Goal: Task Accomplishment & Management: Use online tool/utility

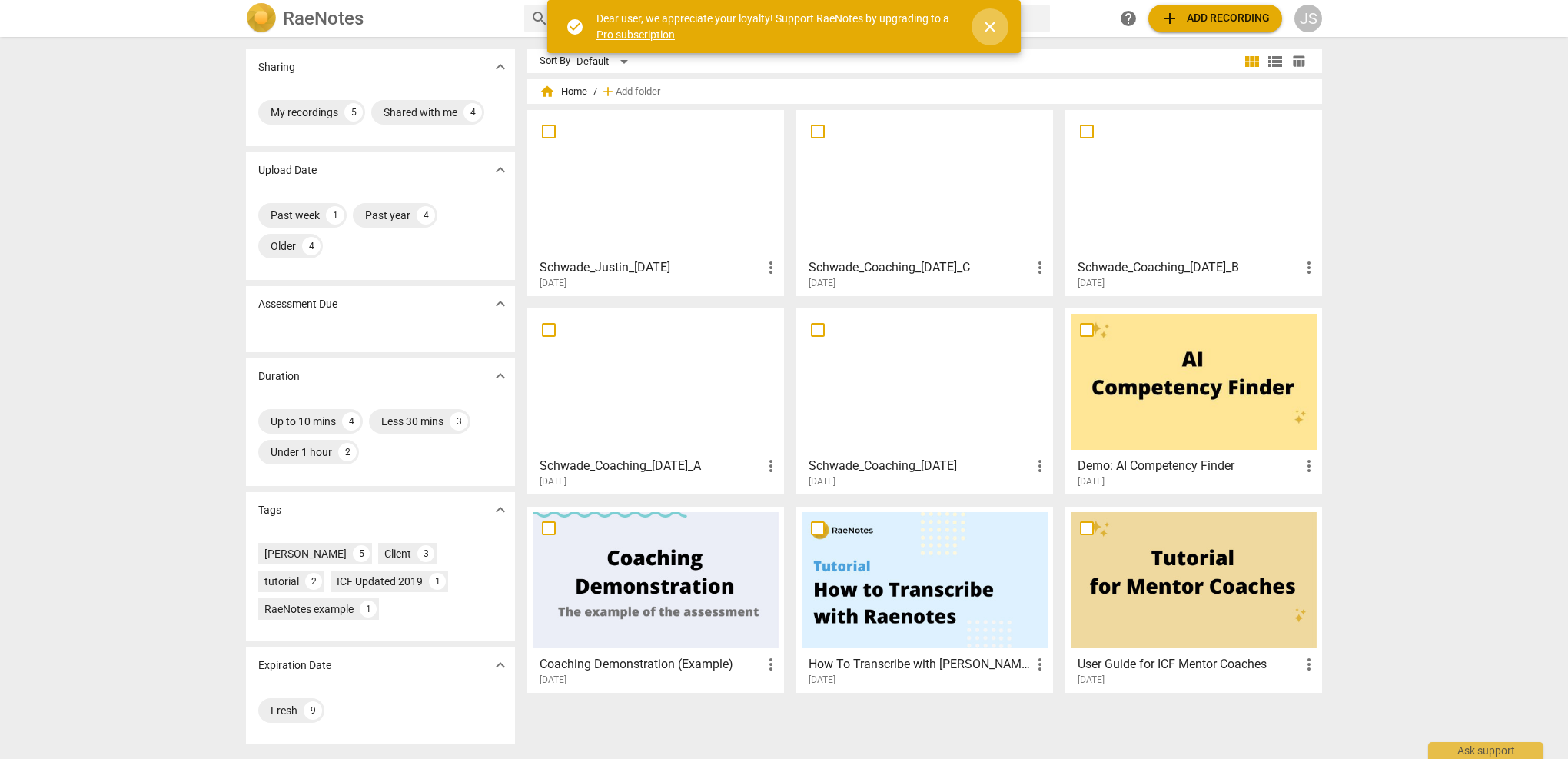
click at [994, 33] on span "close" at bounding box center [990, 27] width 18 height 18
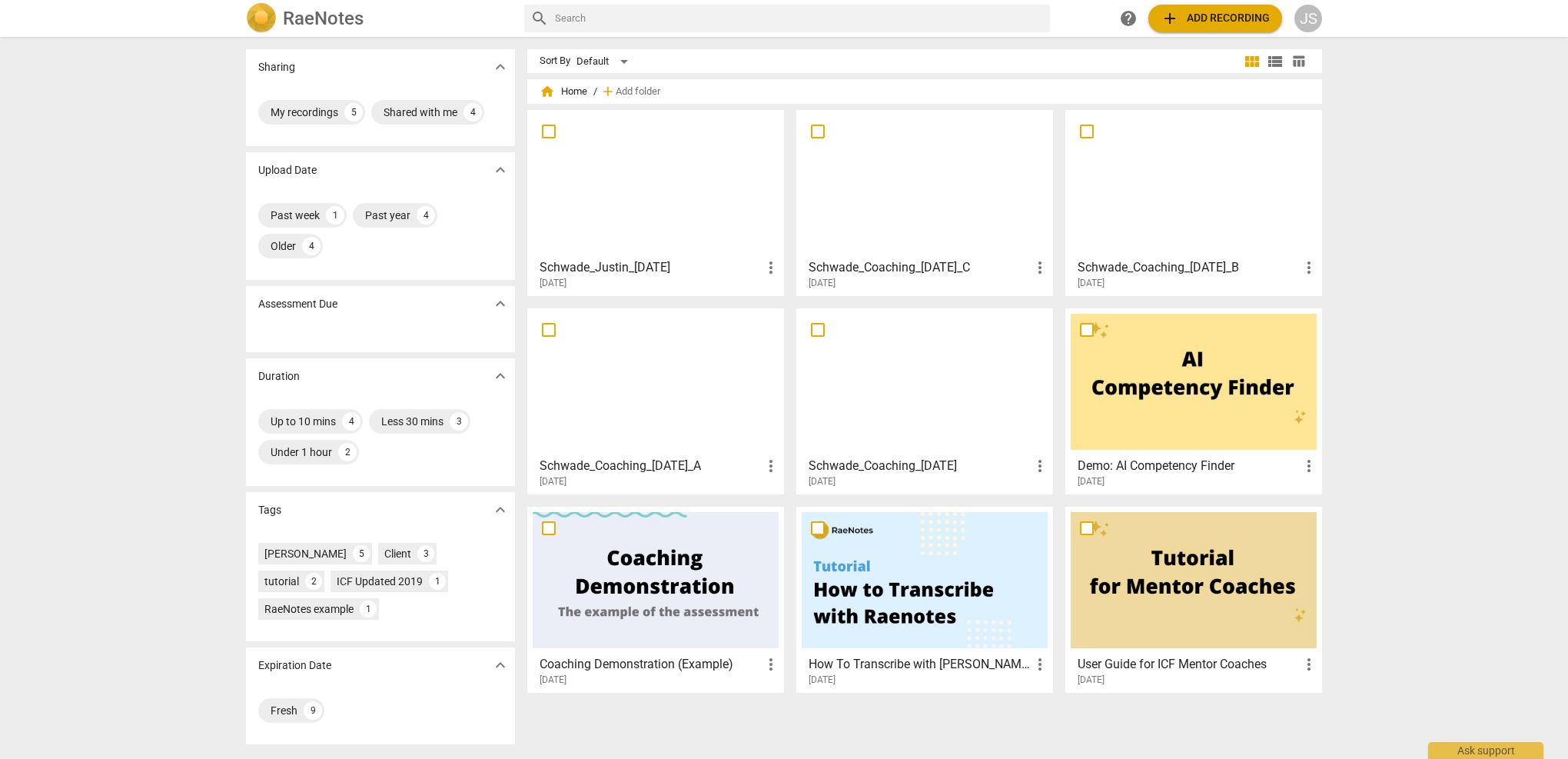
click at [659, 207] on div at bounding box center [656, 183] width 246 height 136
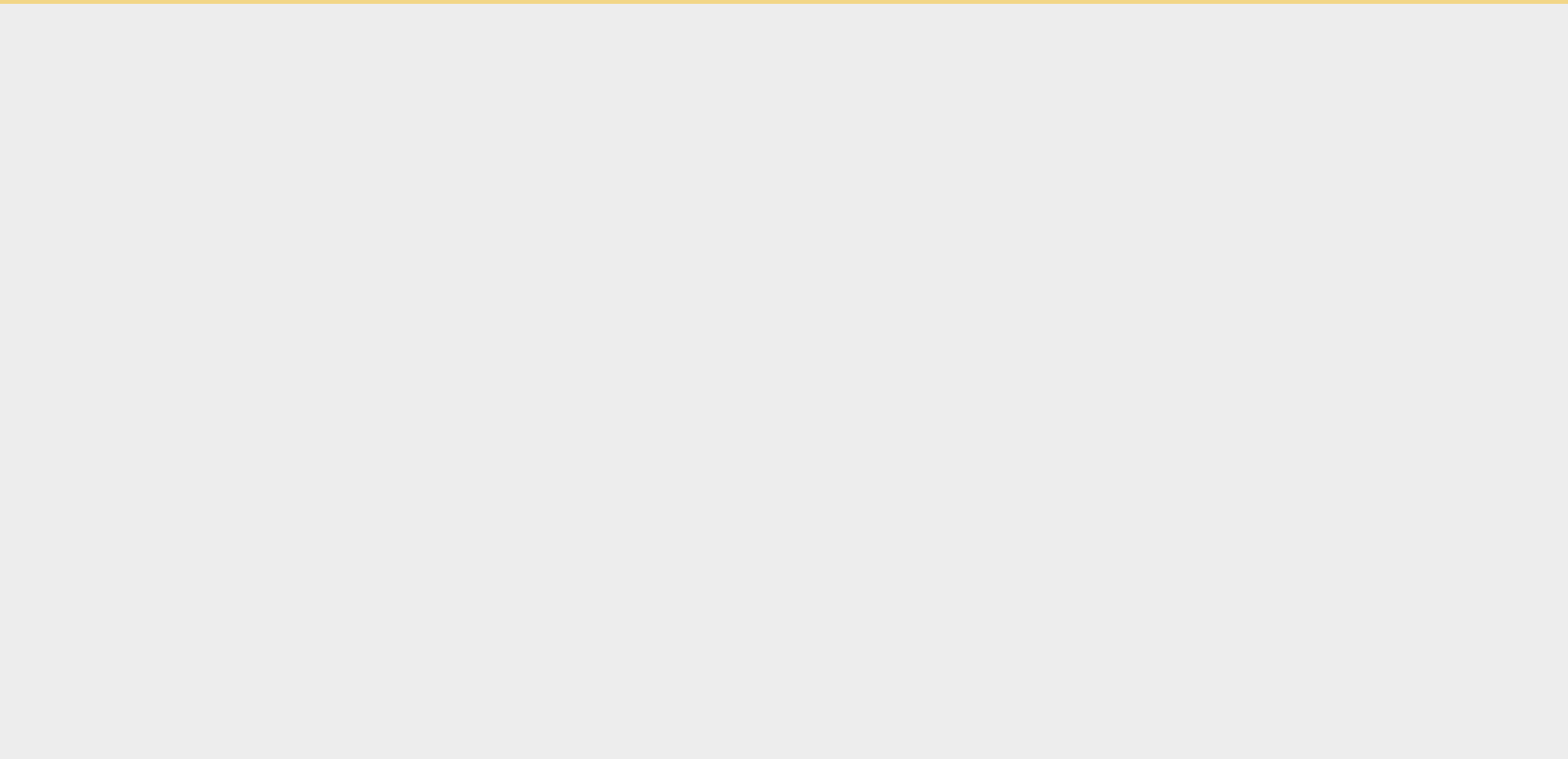
click at [659, 4] on html "Ask support" at bounding box center [784, 2] width 1568 height 4
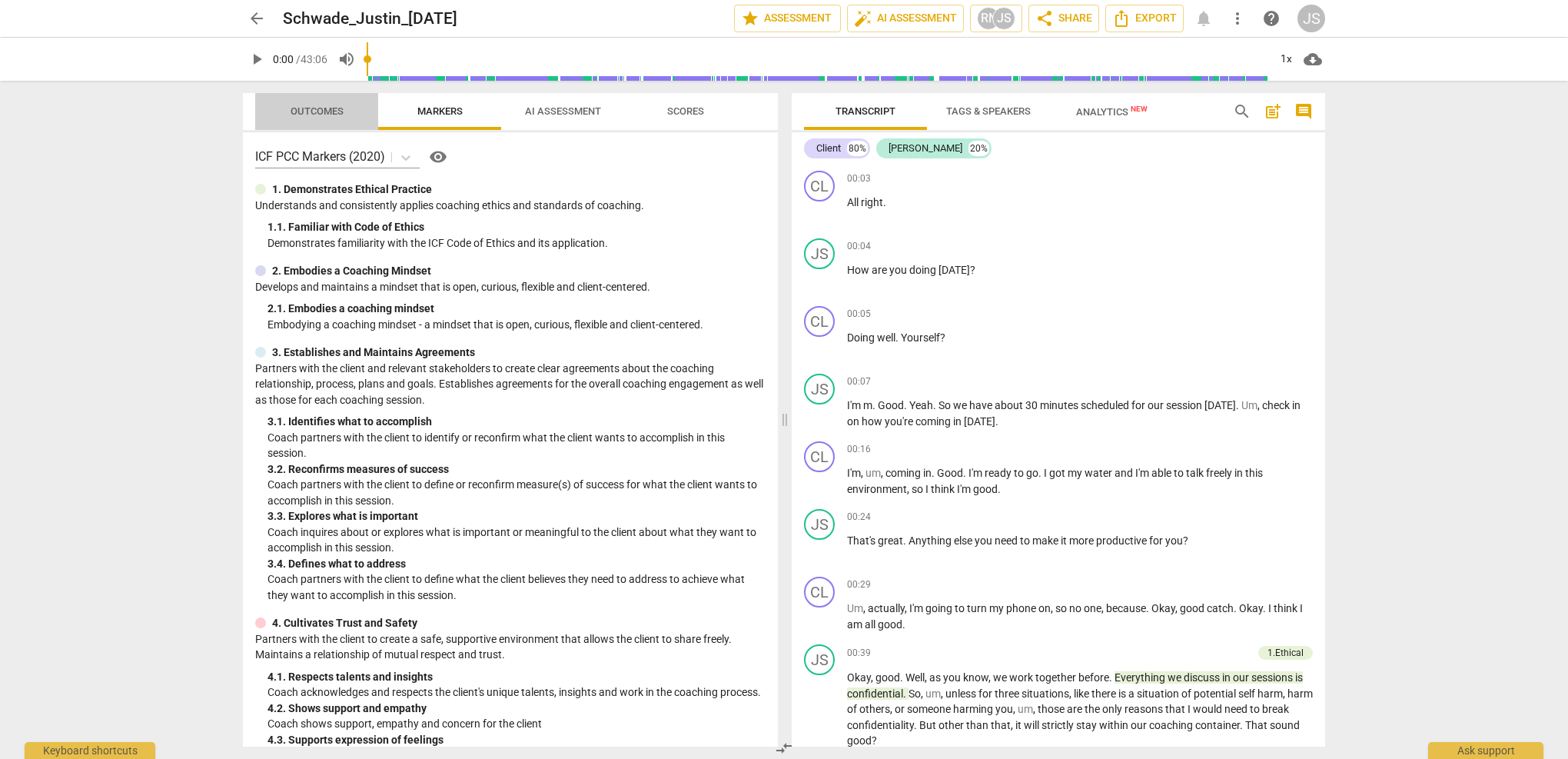
click at [319, 115] on span "Outcomes" at bounding box center [317, 111] width 53 height 12
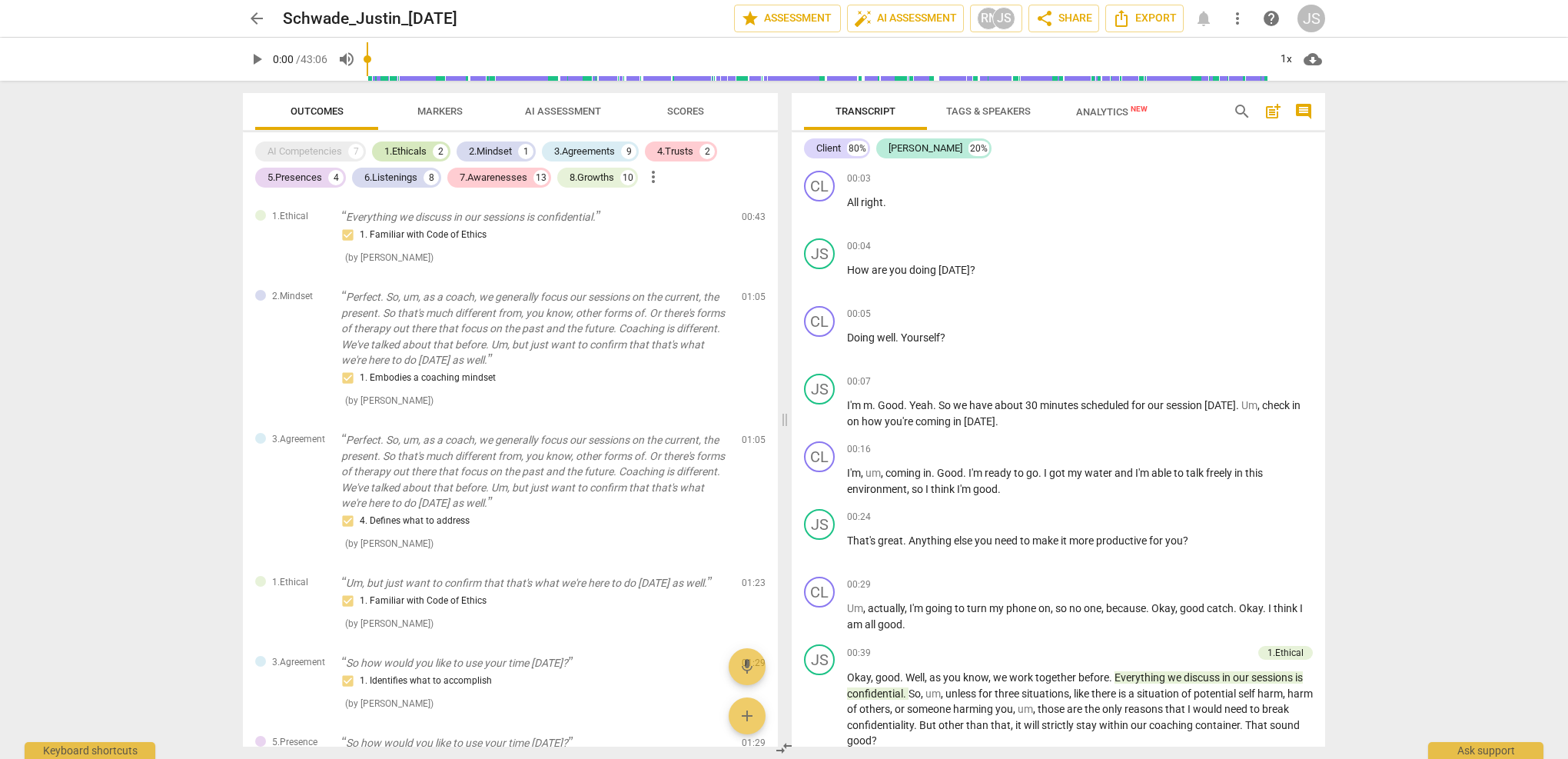
click at [418, 147] on div "1.Ethicals" at bounding box center [405, 151] width 42 height 15
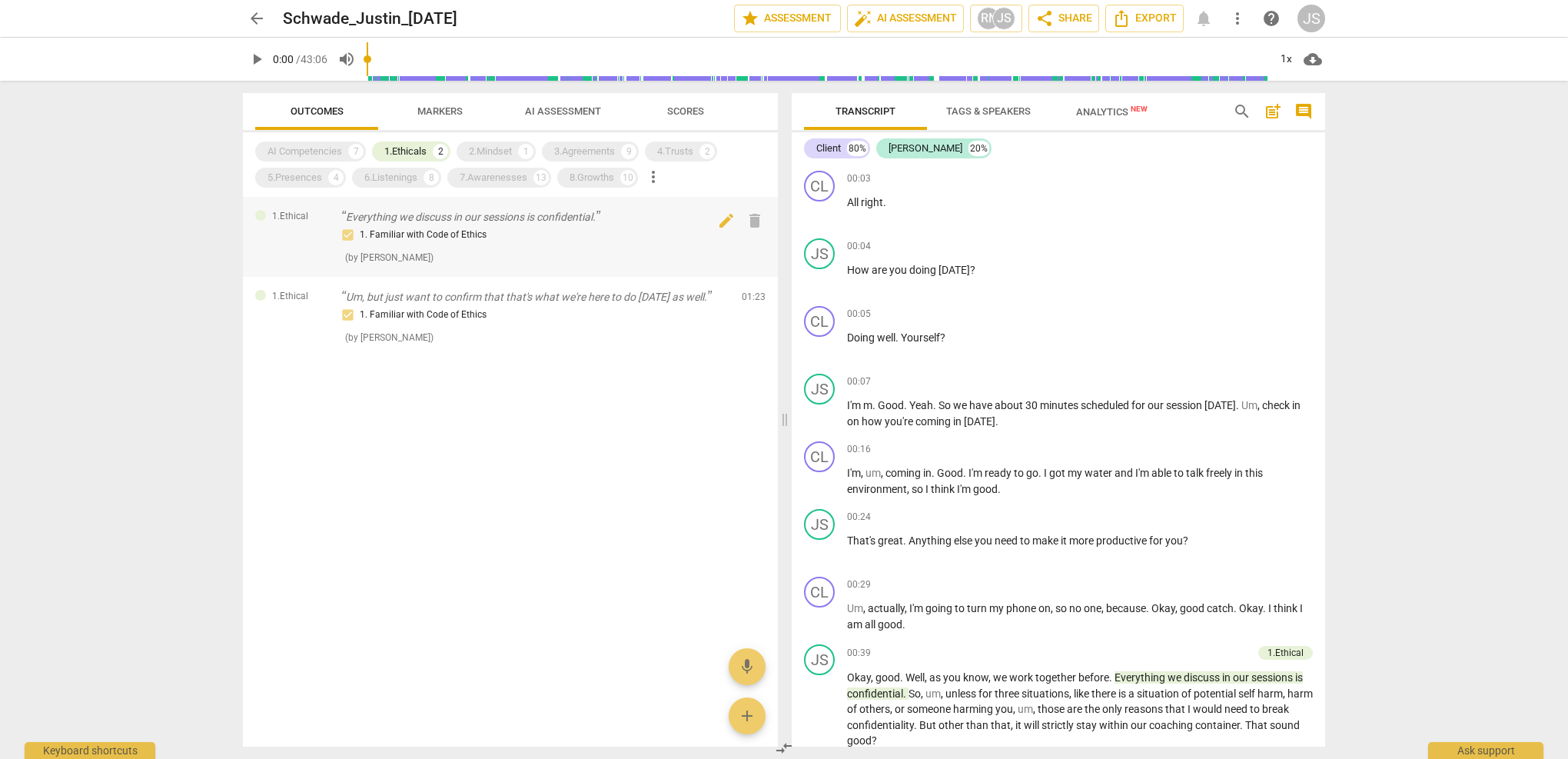
click at [394, 221] on p "Everything we discuss in our sessions is confidential." at bounding box center [535, 217] width 388 height 16
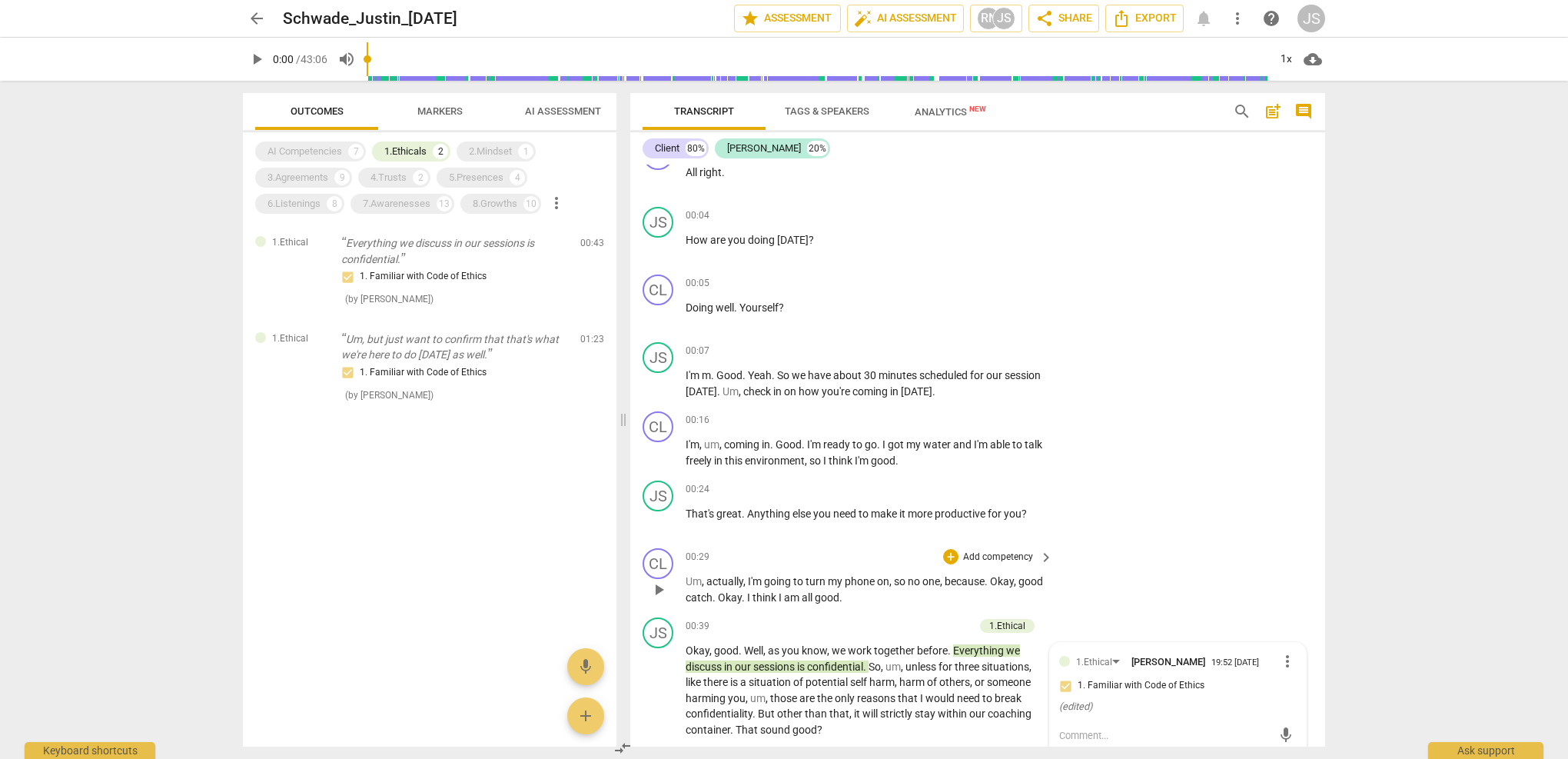
scroll to position [32, 0]
click at [314, 175] on div "3.Agreements" at bounding box center [297, 178] width 61 height 15
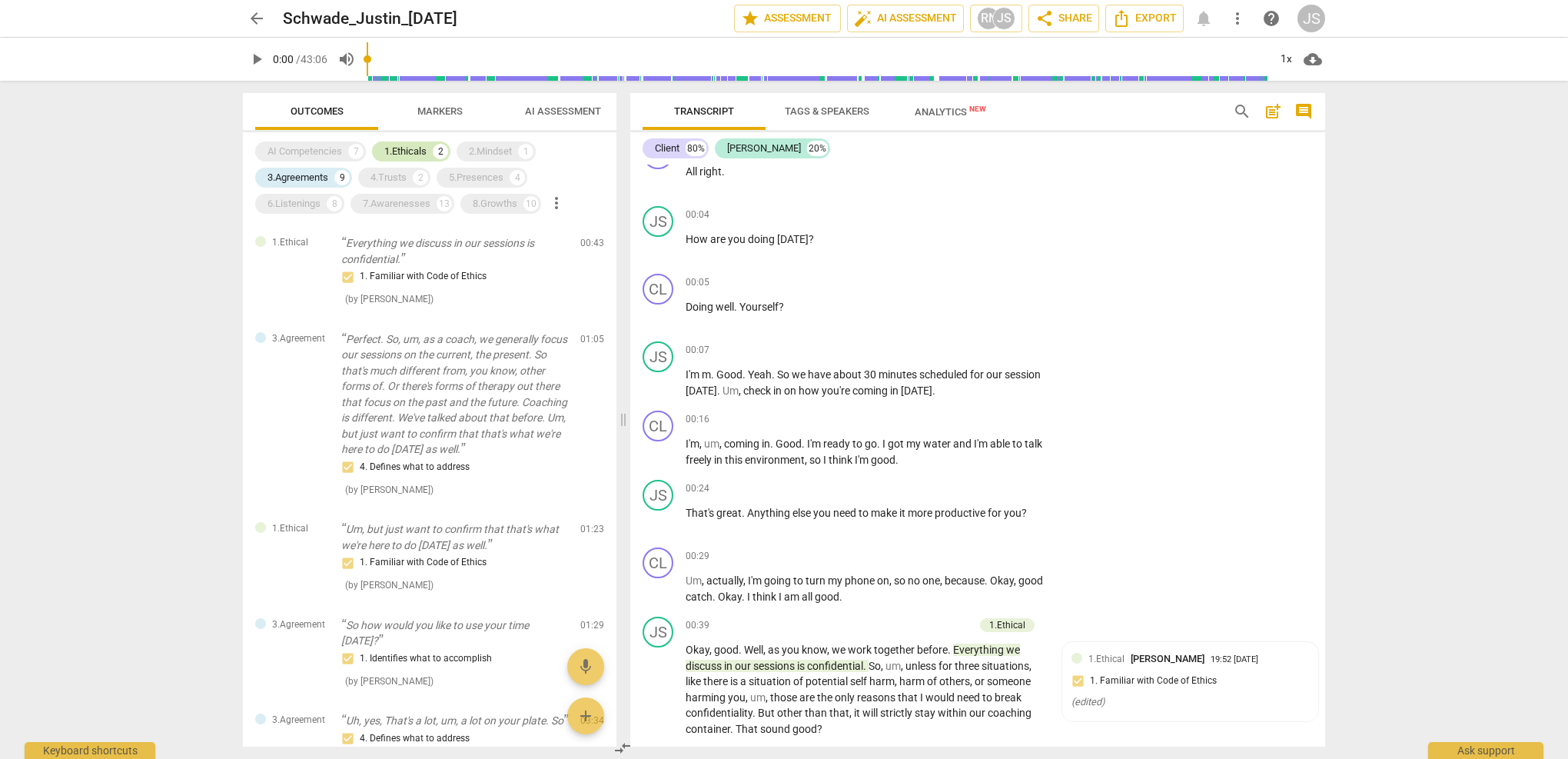
click at [410, 151] on div "1.Ethicals" at bounding box center [405, 151] width 42 height 15
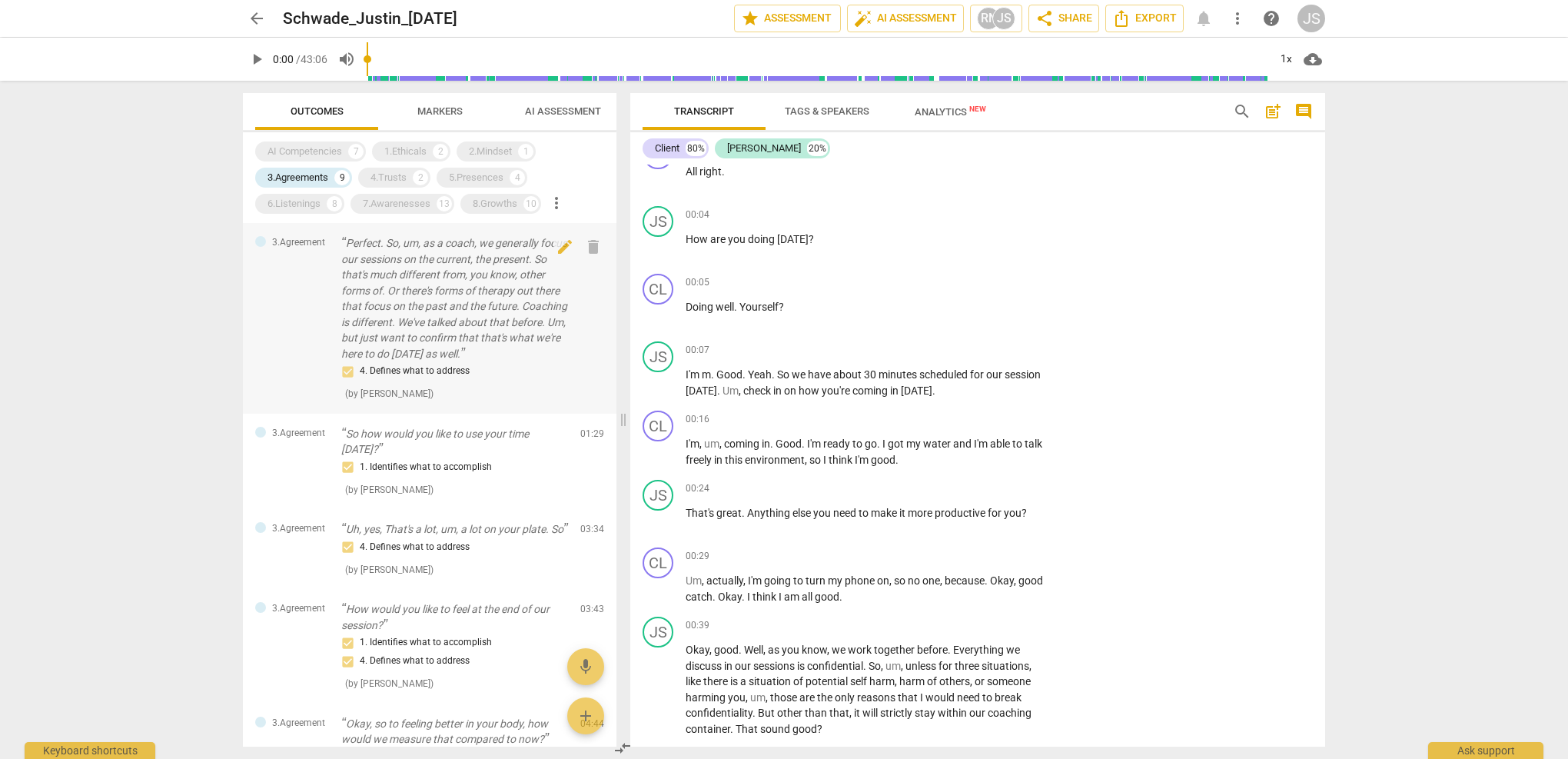
click at [390, 329] on p "Perfect. So, um, as a coach, we generally focus our sessions on the current, th…" at bounding box center [454, 298] width 227 height 126
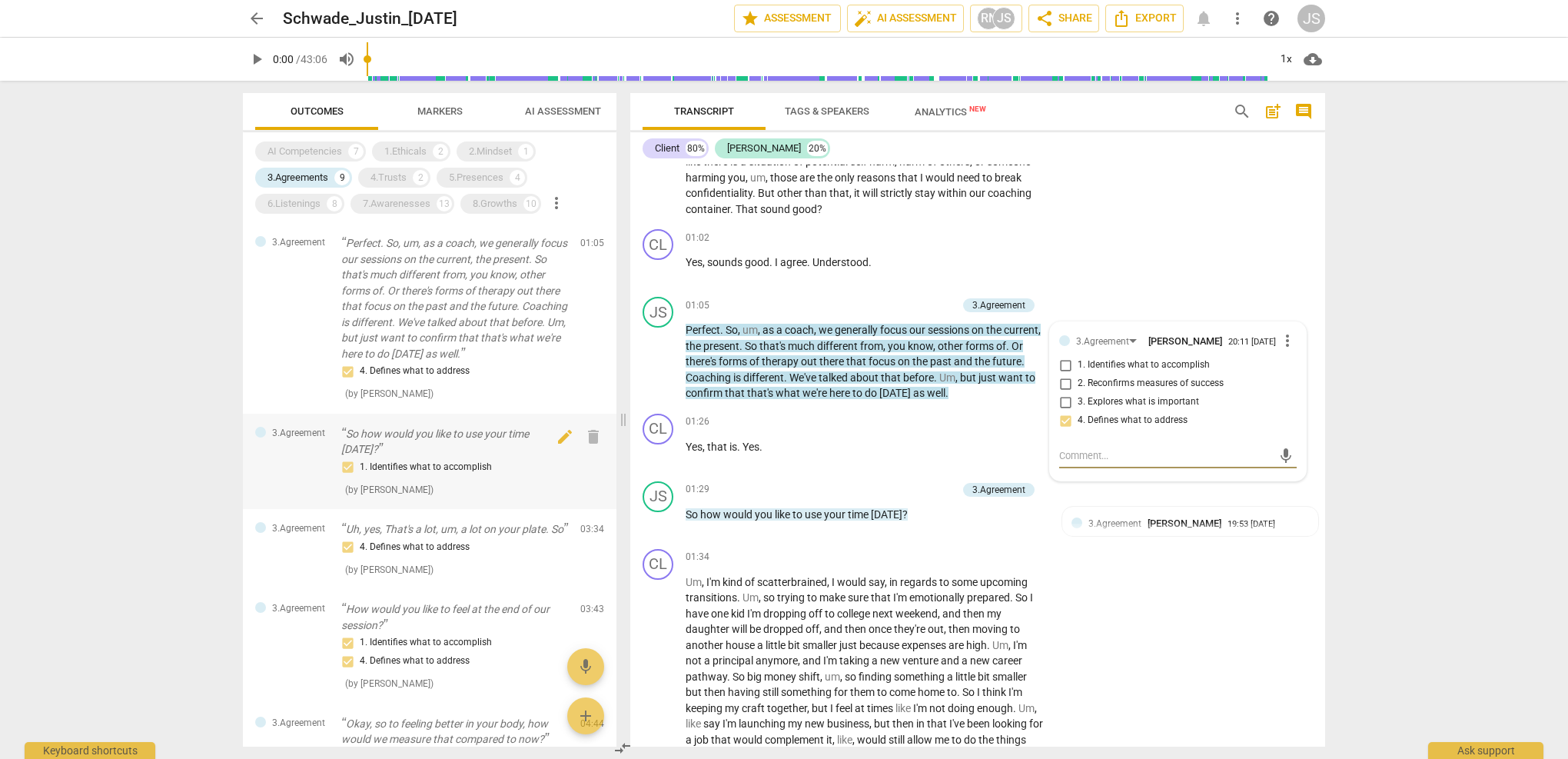
click at [331, 441] on div "3.Agreement So how would you like to use your time [DATE]? 1. Identifies what t…" at bounding box center [430, 461] width 374 height 96
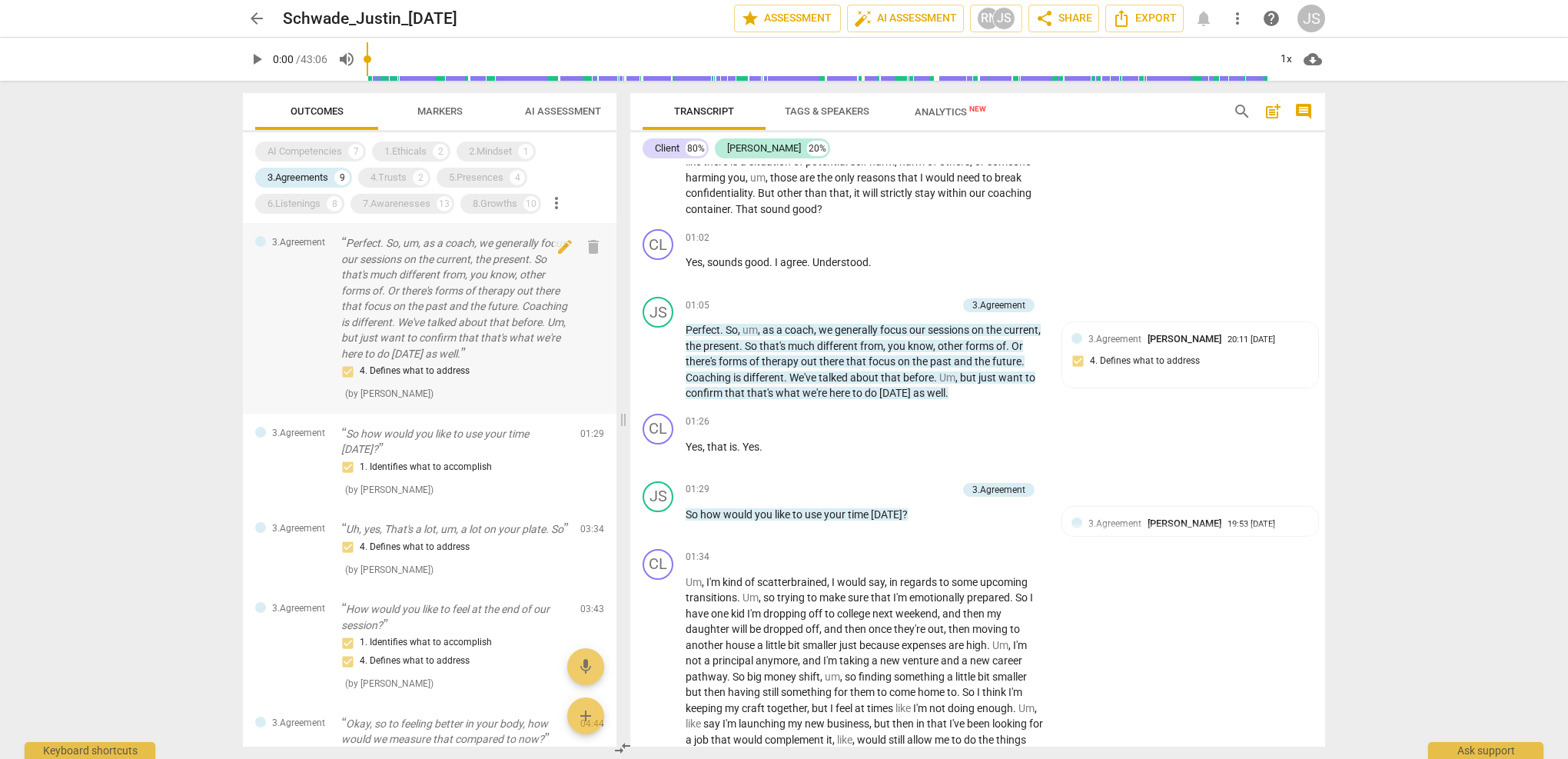
click at [344, 342] on p "Perfect. So, um, as a coach, we generally focus our sessions on the current, th…" at bounding box center [454, 298] width 227 height 126
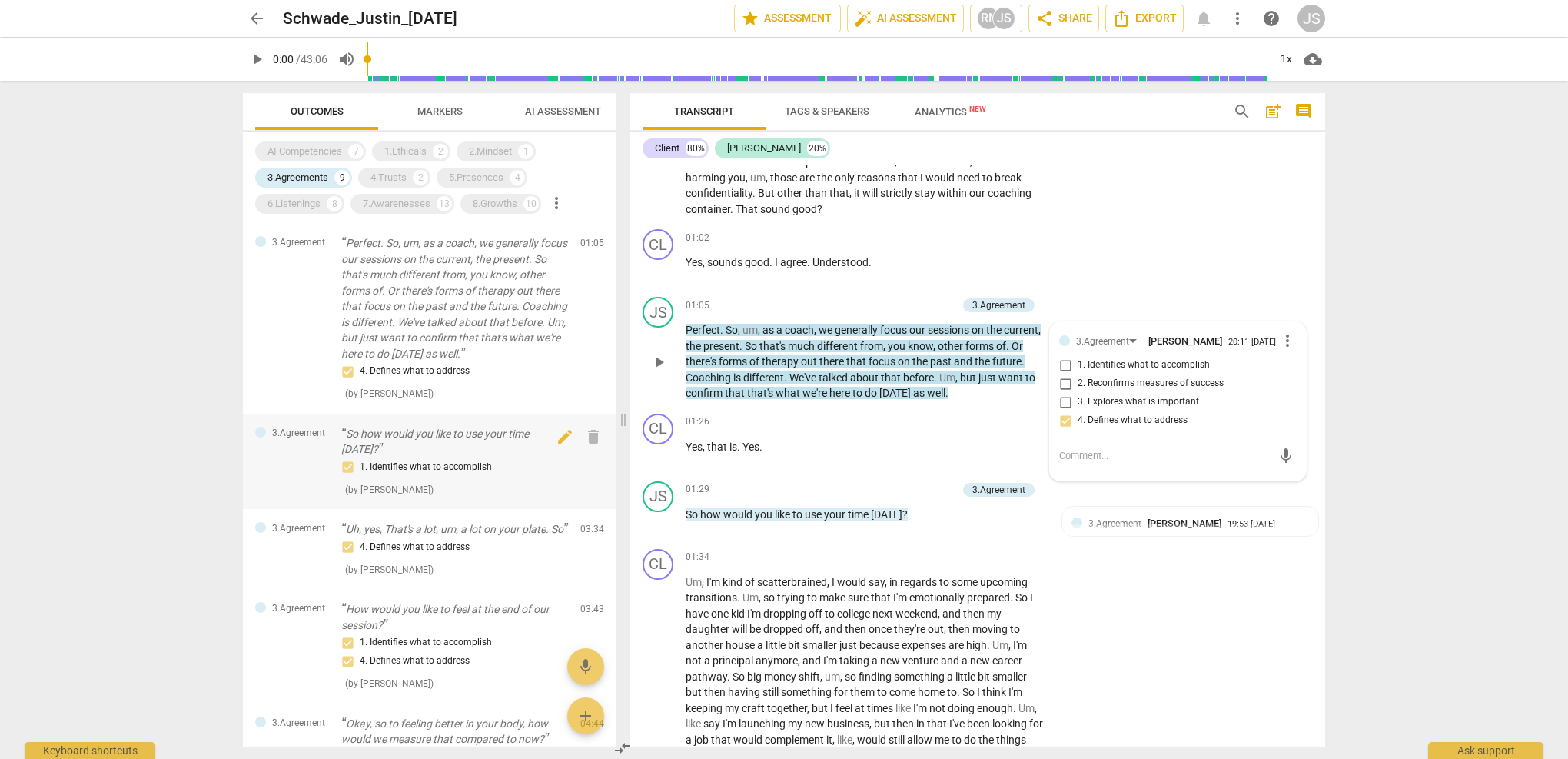
click at [340, 426] on div "3.Agreement So how would you like to use your time [DATE]? 1. Identifies what t…" at bounding box center [430, 461] width 374 height 96
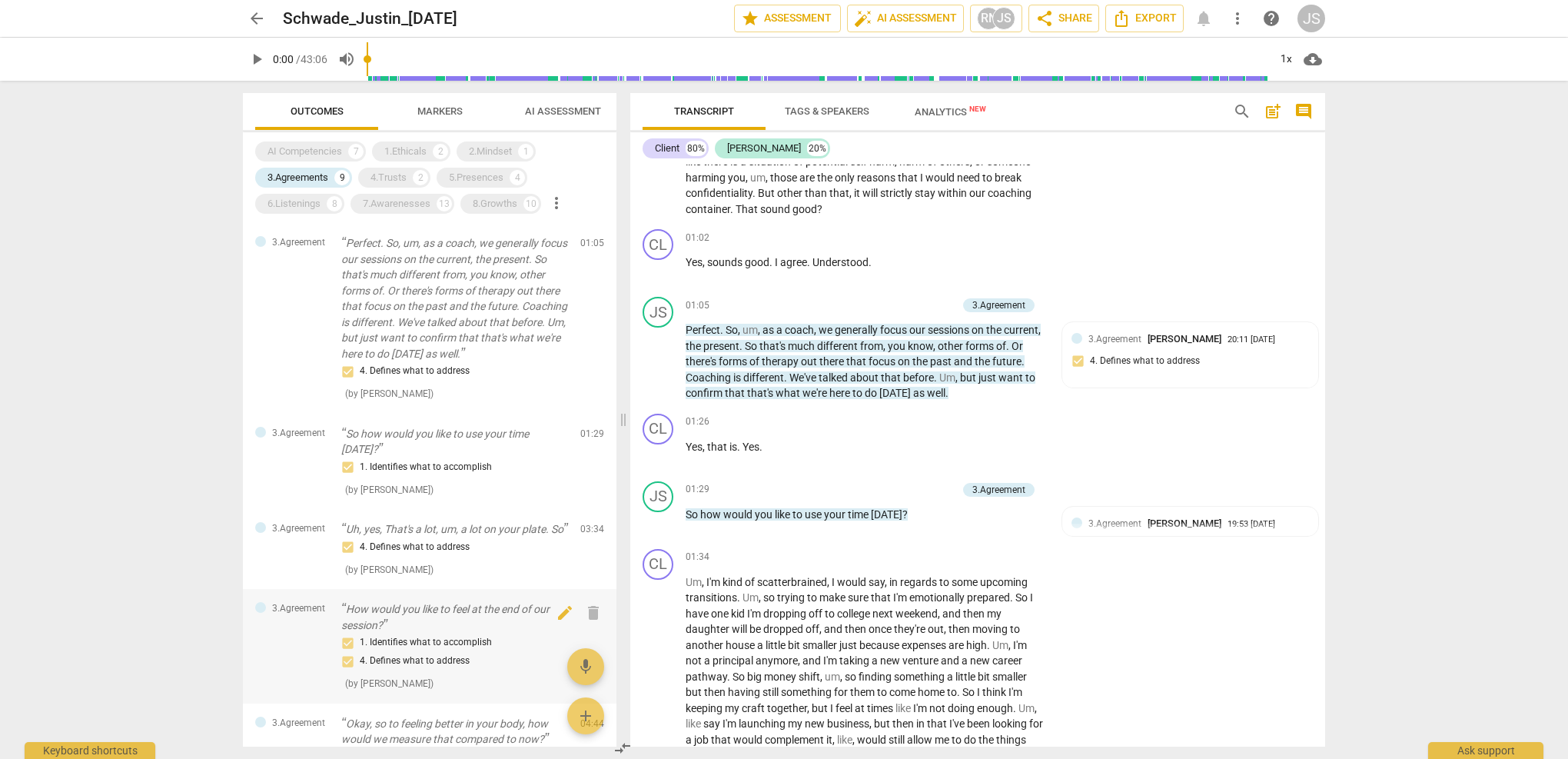
click at [369, 633] on p "How would you like to feel at the end of our session?" at bounding box center [454, 617] width 227 height 32
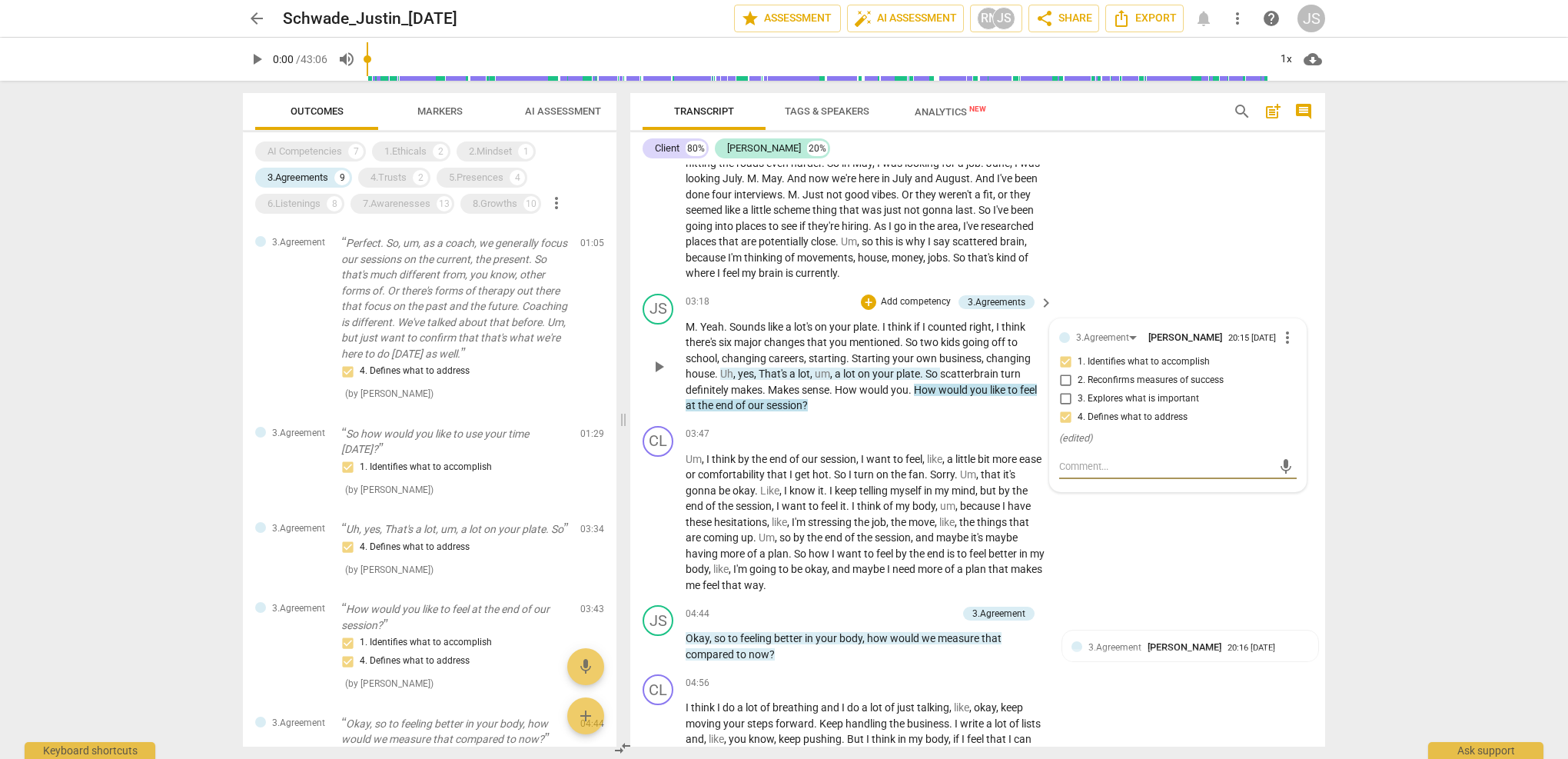
click at [1064, 409] on input "4. Defines what to address" at bounding box center [1065, 418] width 25 height 18
click at [1062, 408] on input "4. Defines what to address" at bounding box center [1065, 418] width 25 height 18
checkbox input "false"
click at [1064, 353] on input "1. Identifies what to accomplish" at bounding box center [1065, 362] width 25 height 18
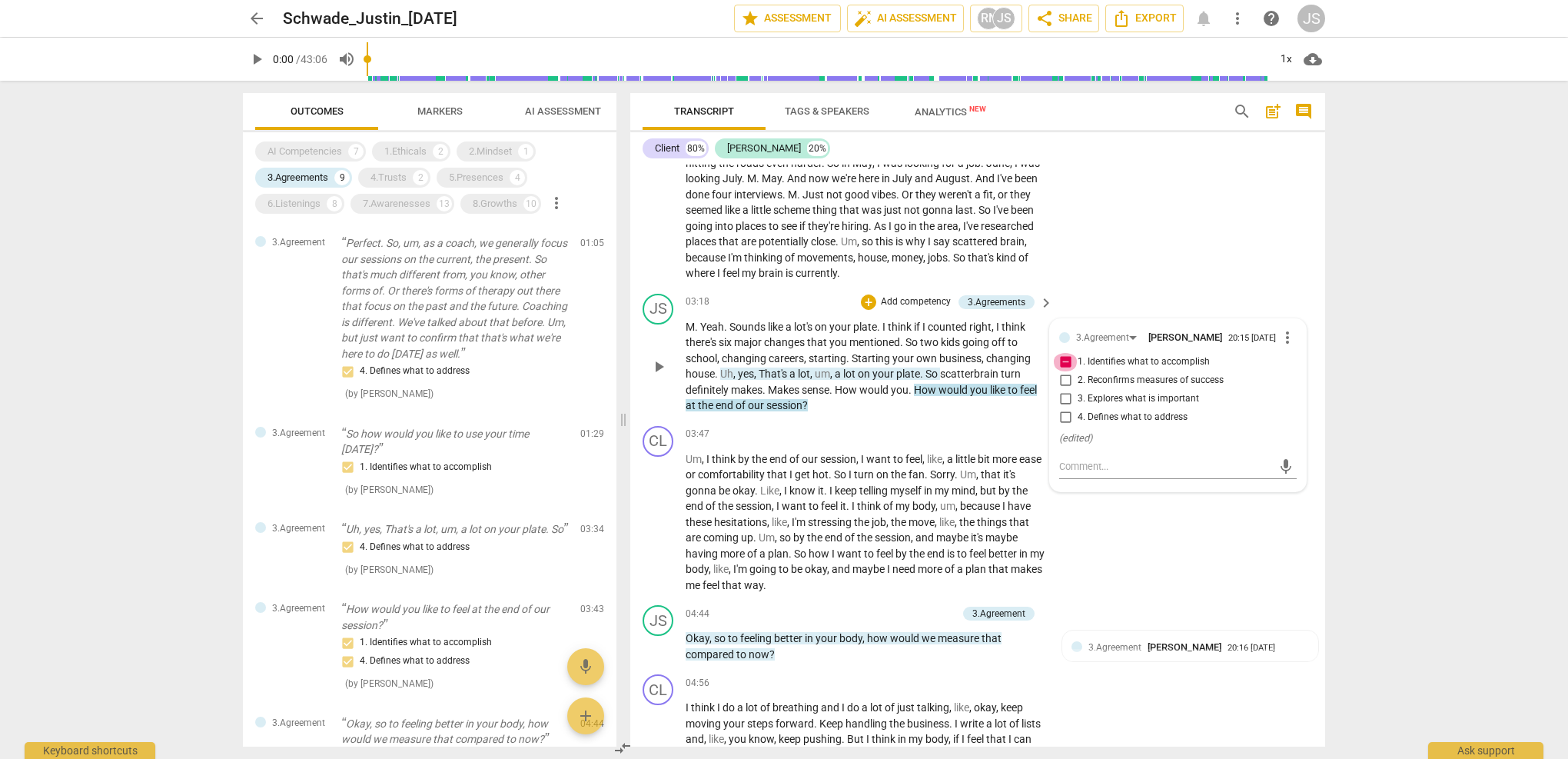
checkbox input "false"
click at [1063, 371] on input "2. Reconfirms measures of success" at bounding box center [1065, 381] width 25 height 18
checkbox input "true"
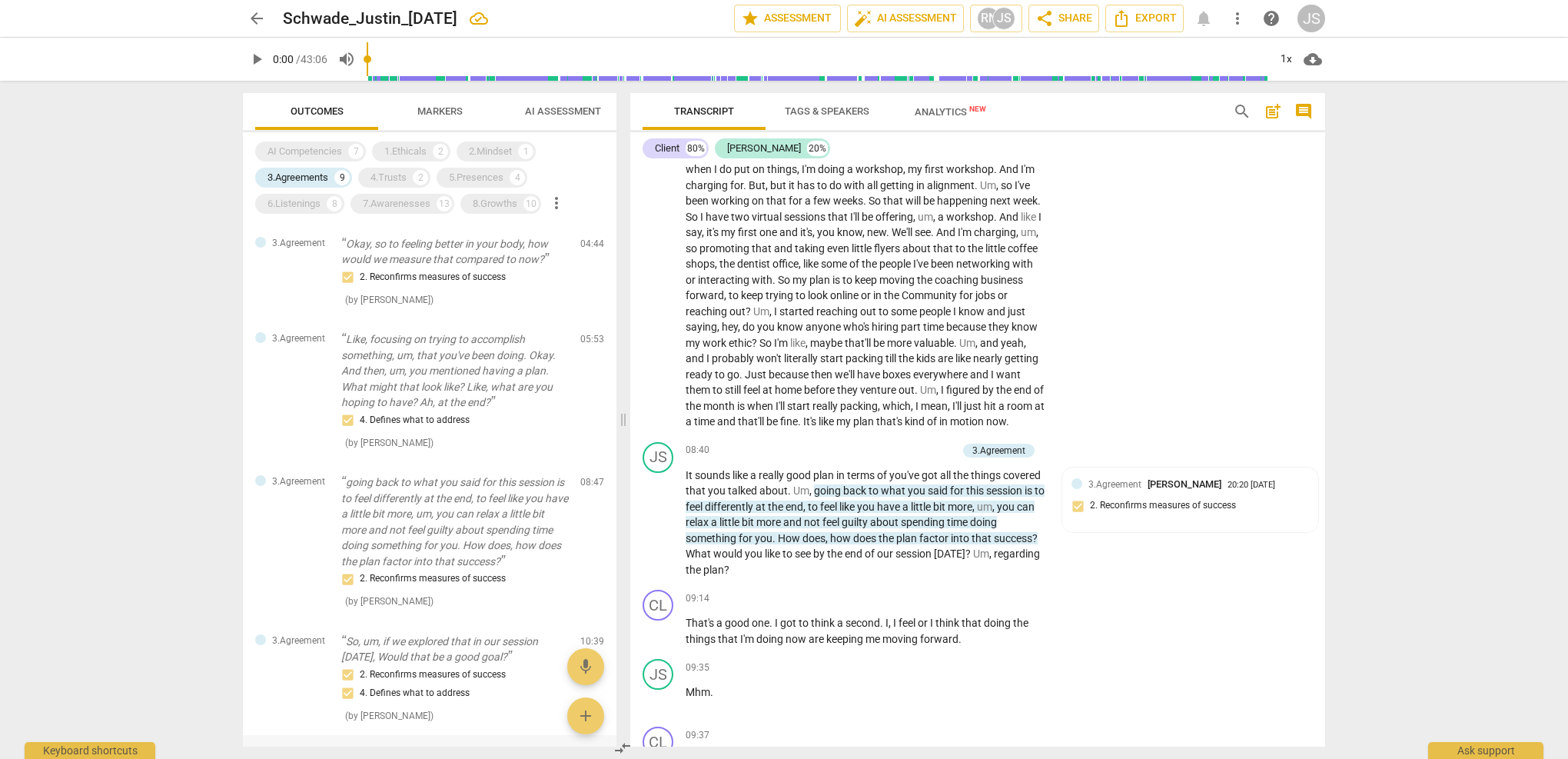
scroll to position [461, 0]
click at [1078, 481] on div "3.Agreement [PERSON_NAME] 20:20 [DATE] 2. Reconfirms measures of success" at bounding box center [1190, 500] width 238 height 47
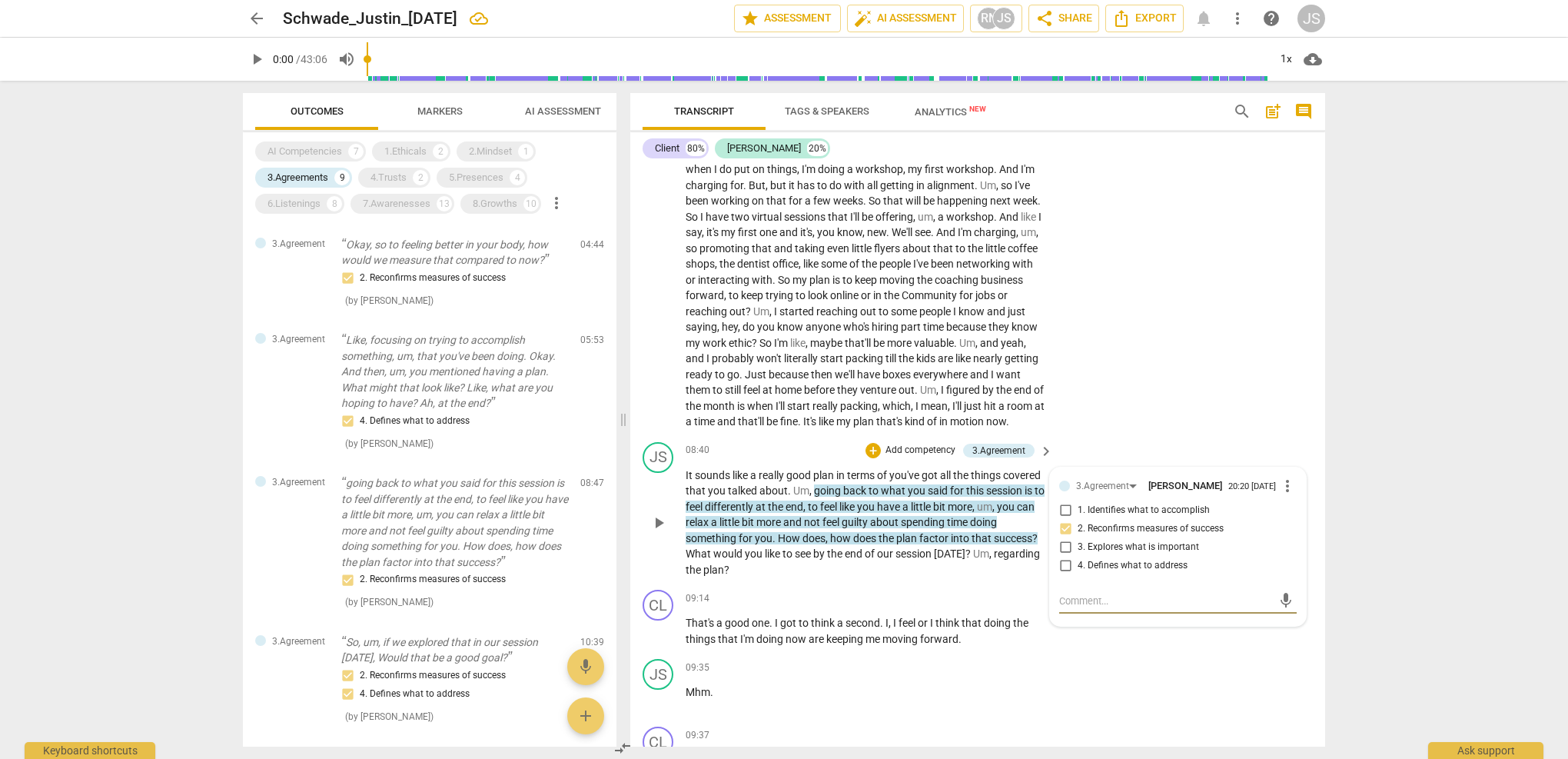
click at [1064, 520] on input "2. Reconfirms measures of success" at bounding box center [1065, 529] width 25 height 18
click at [1061, 520] on input "2. Reconfirms measures of success" at bounding box center [1065, 529] width 25 height 18
checkbox input "false"
click at [1279, 477] on span "more_vert" at bounding box center [1287, 486] width 18 height 18
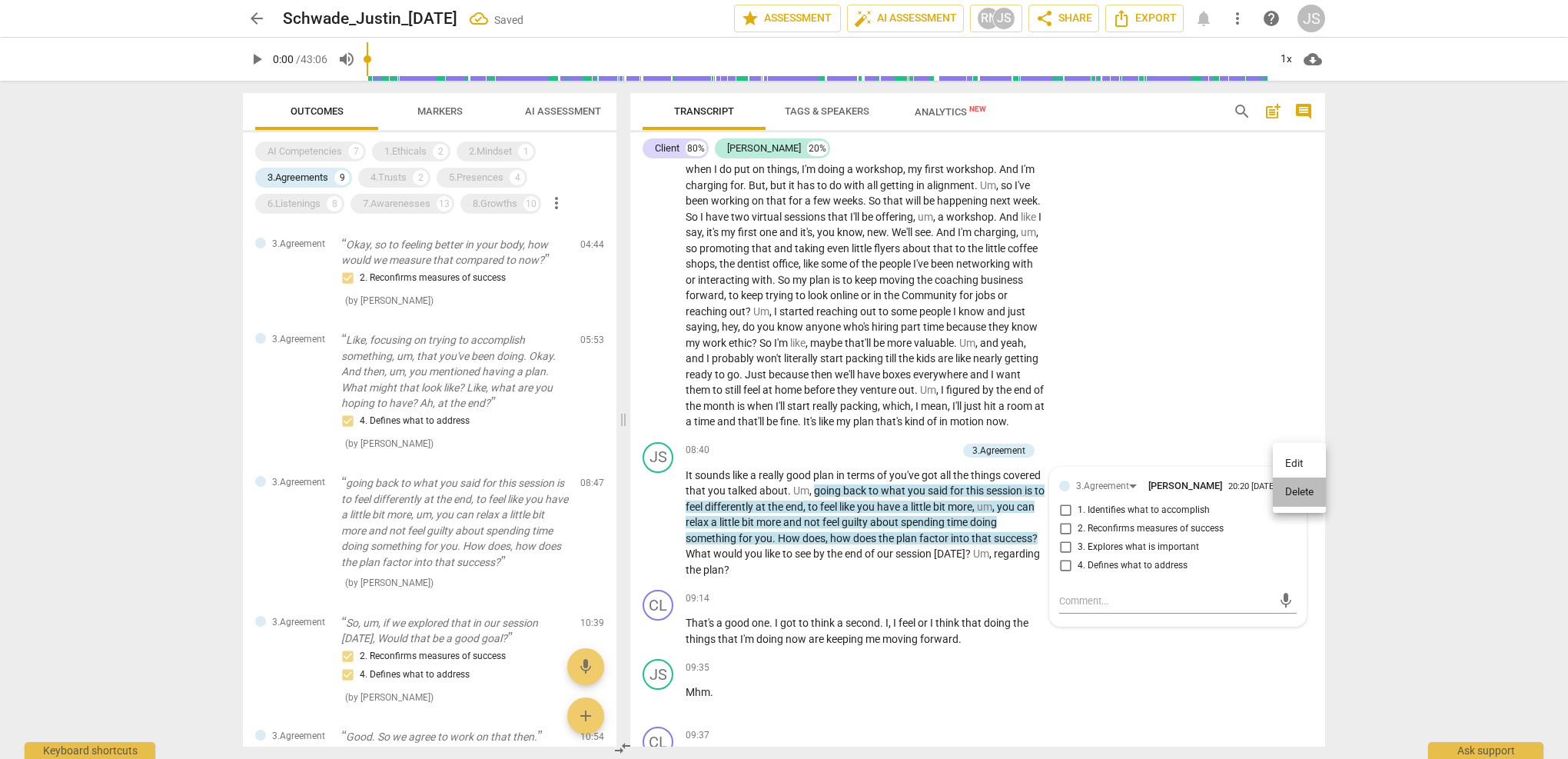
click at [1287, 485] on li "Delete" at bounding box center [1299, 492] width 53 height 29
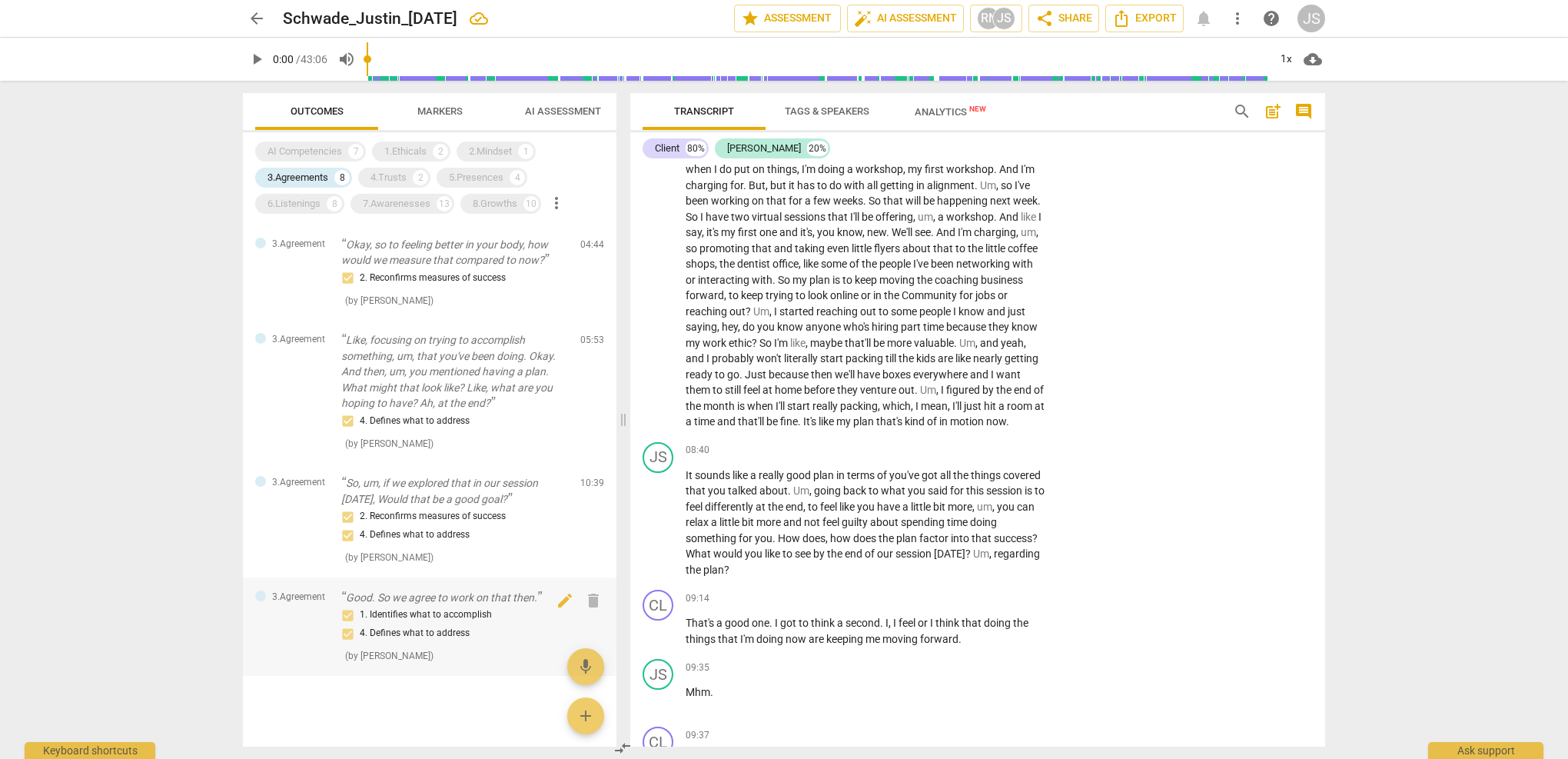
click at [459, 624] on div "1. Identifies what to accomplish 4. Defines what to address" at bounding box center [454, 624] width 227 height 37
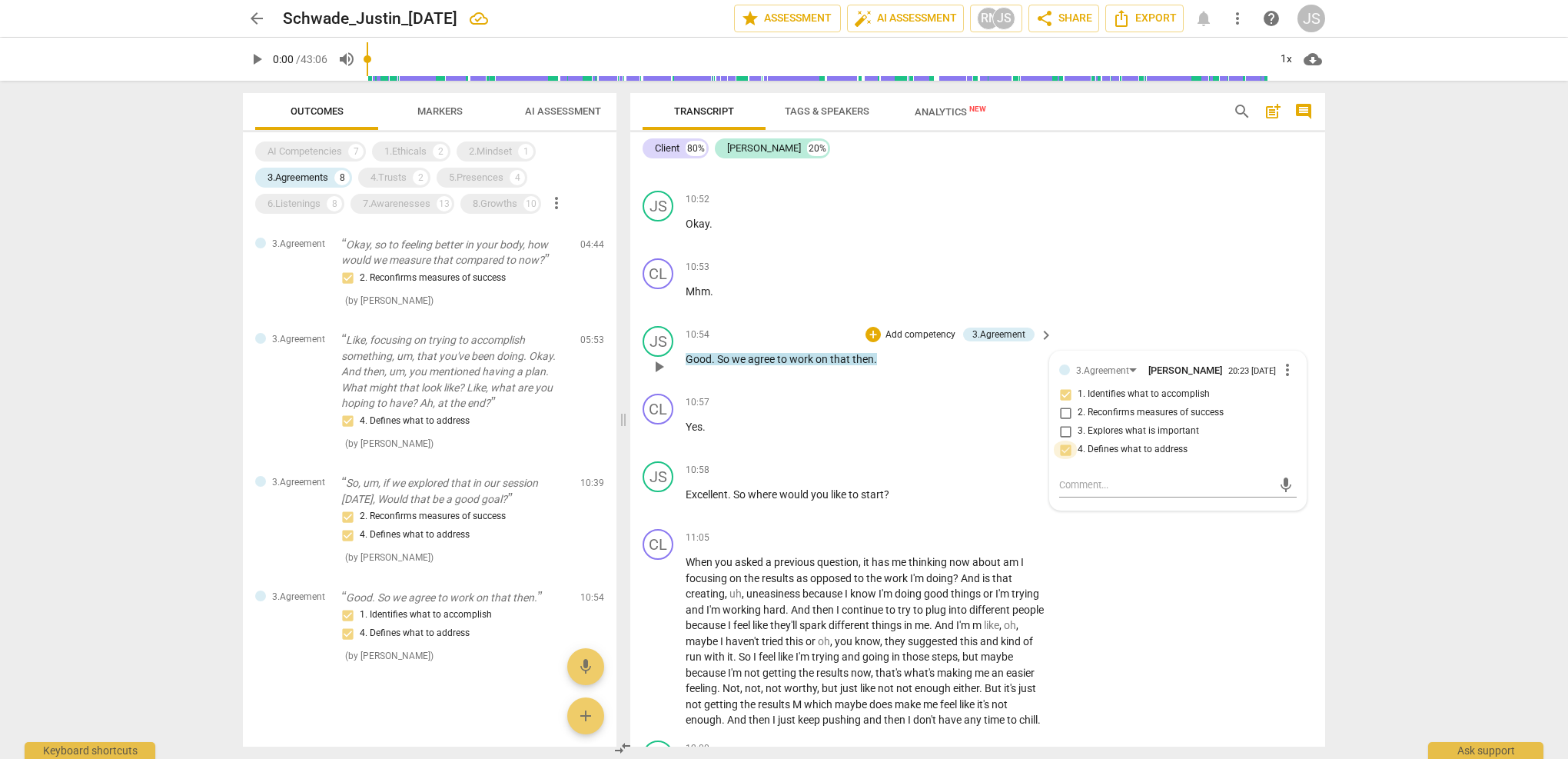
click at [1065, 441] on input "4. Defines what to address" at bounding box center [1065, 450] width 25 height 18
checkbox input "false"
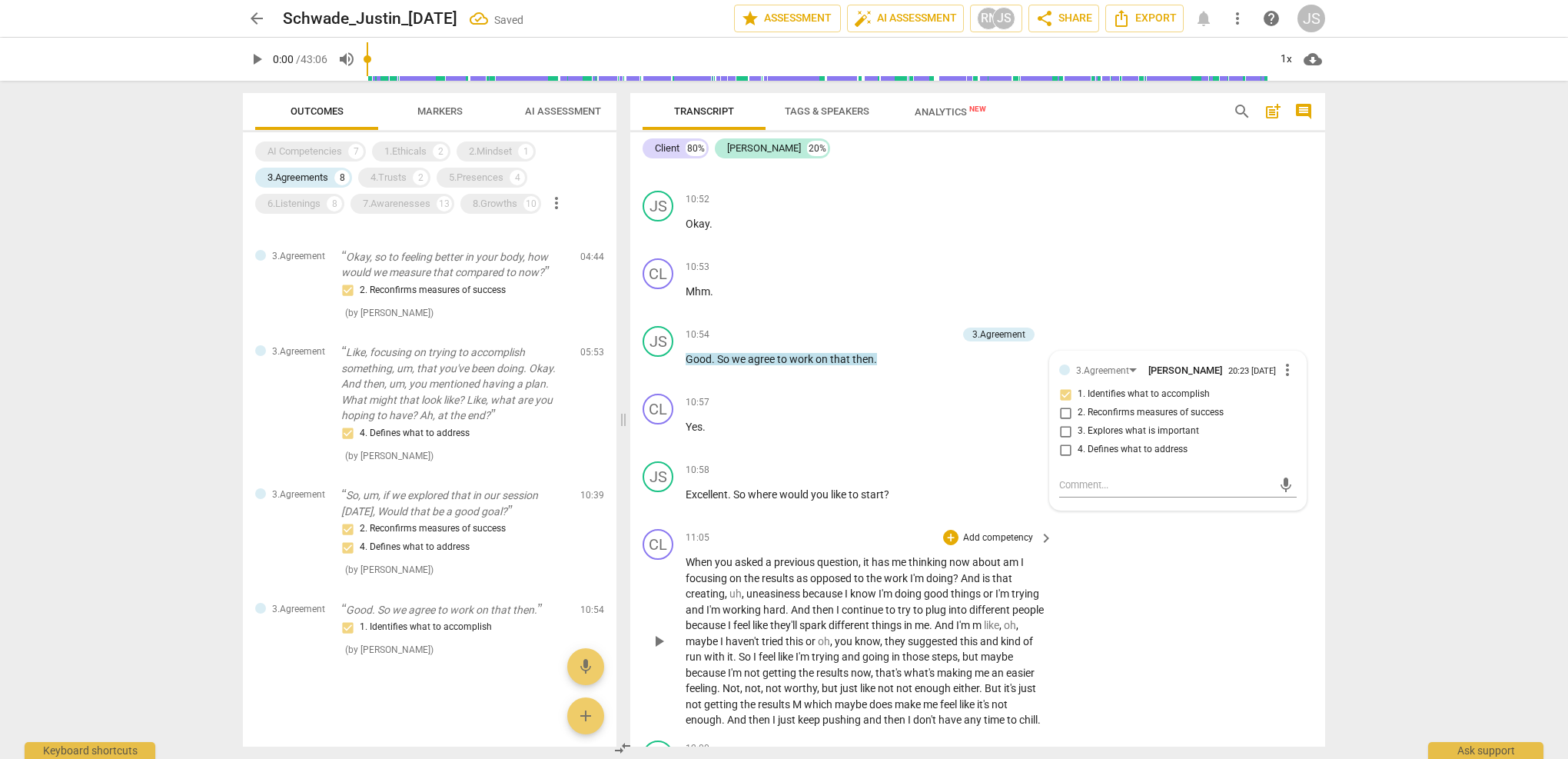
scroll to position [3457, 0]
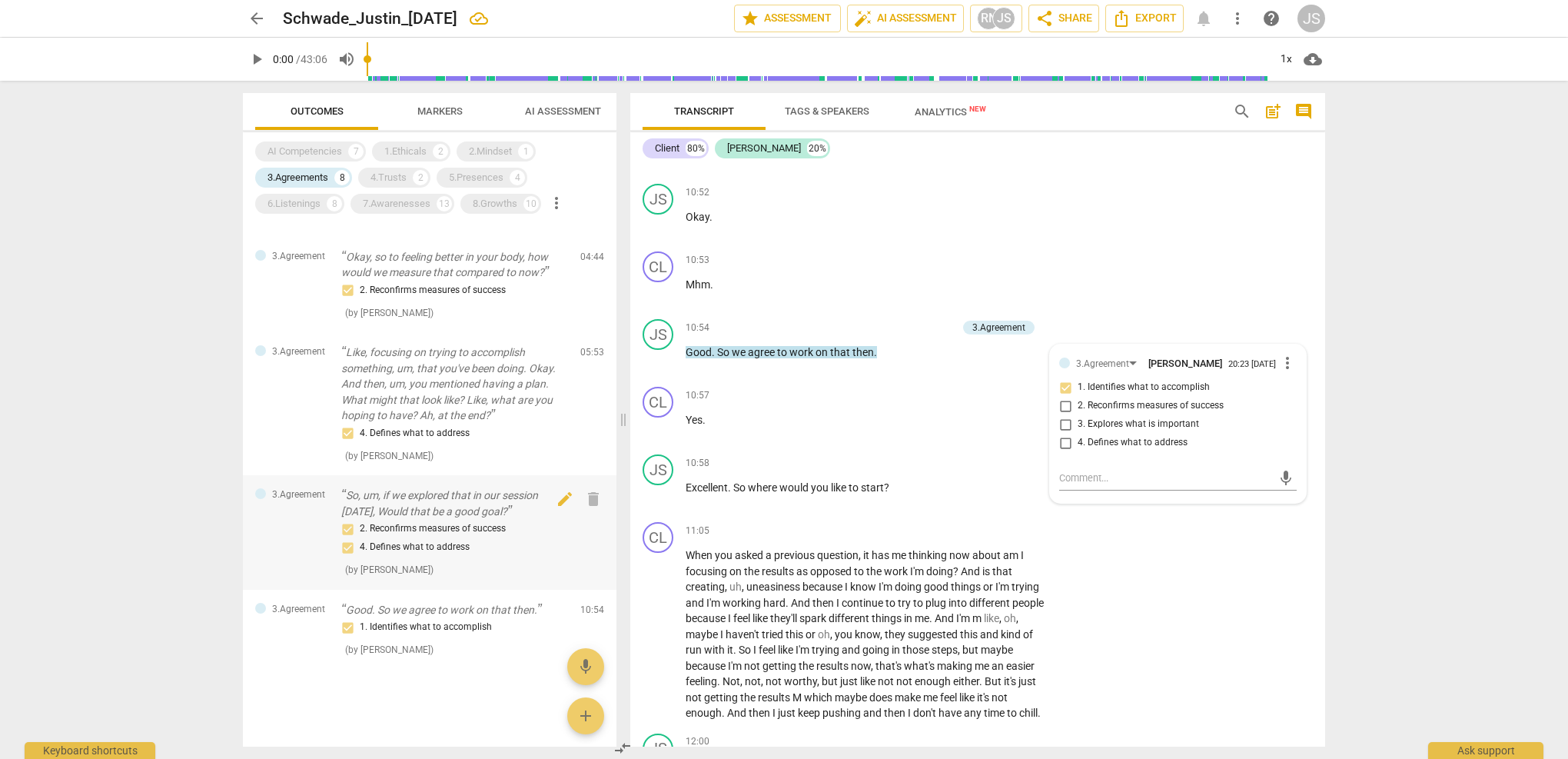
click at [473, 516] on p "So, um, if we explored that in our session [DATE], Would that be a good goal?" at bounding box center [454, 503] width 227 height 32
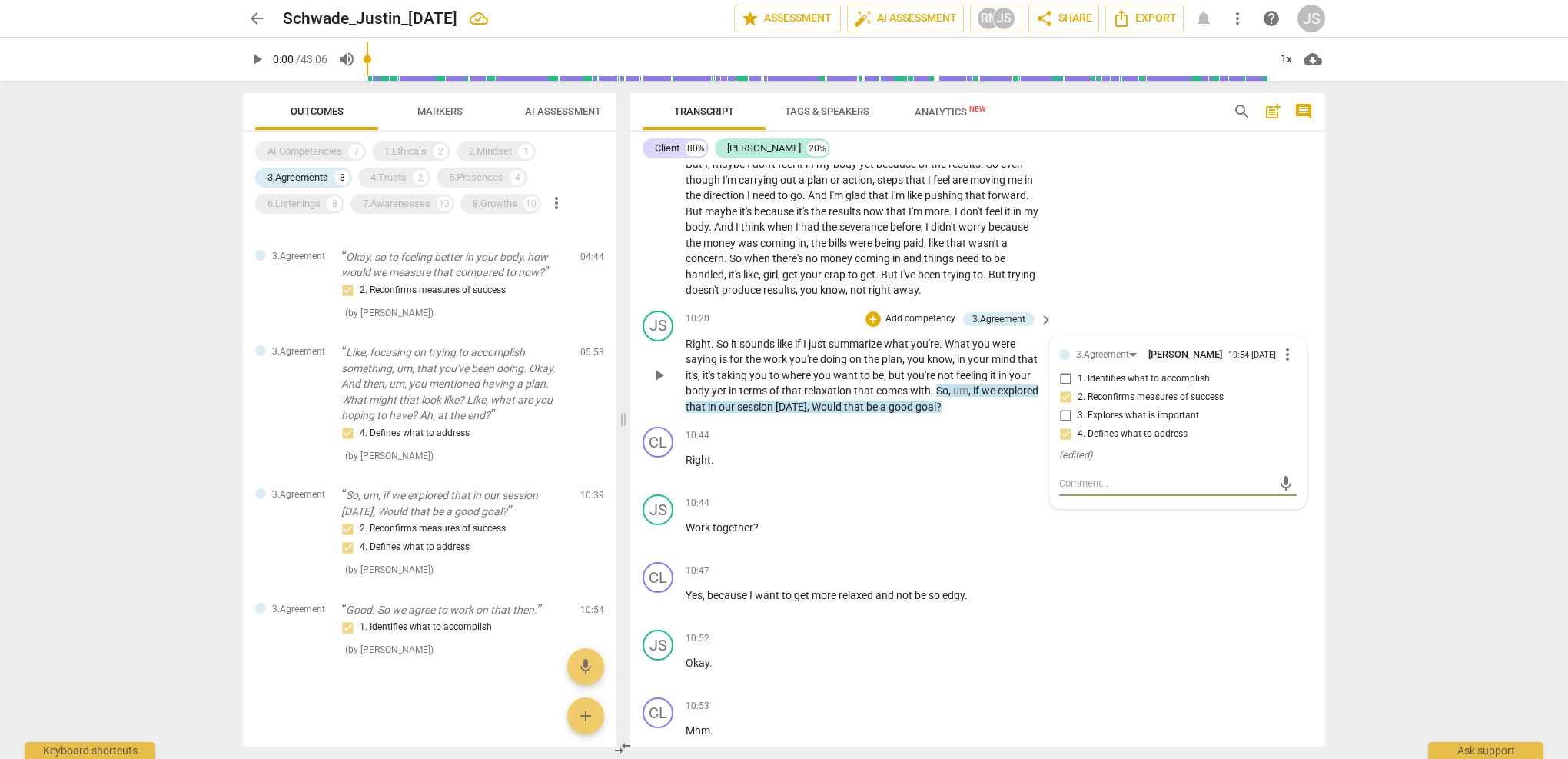
click at [1064, 425] on input "4. Defines what to address" at bounding box center [1065, 434] width 25 height 18
checkbox input "false"
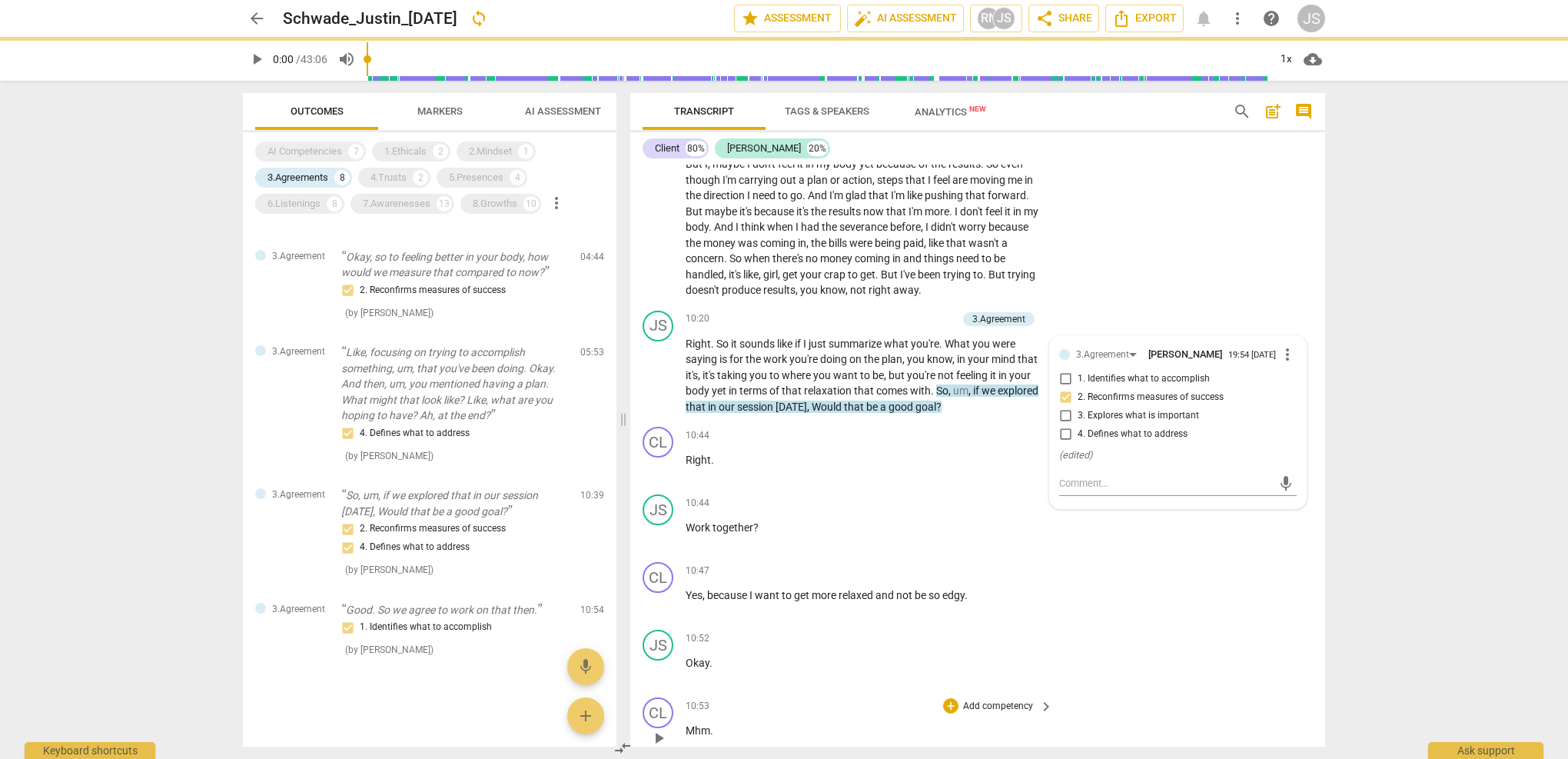
scroll to position [433, 0]
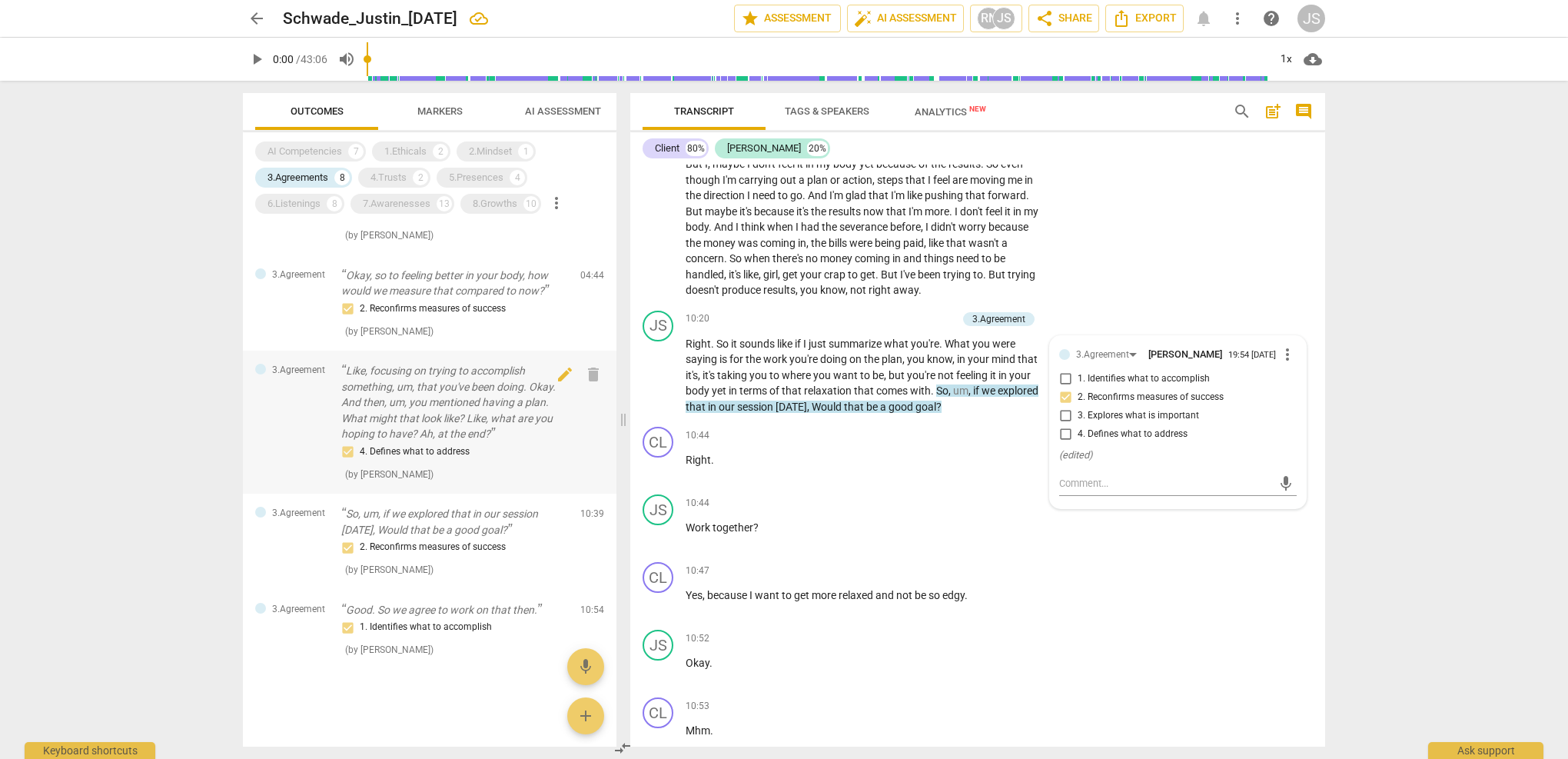
click at [467, 440] on p "Like, focusing on trying to accomplish something, um, that you've been doing. O…" at bounding box center [454, 402] width 227 height 79
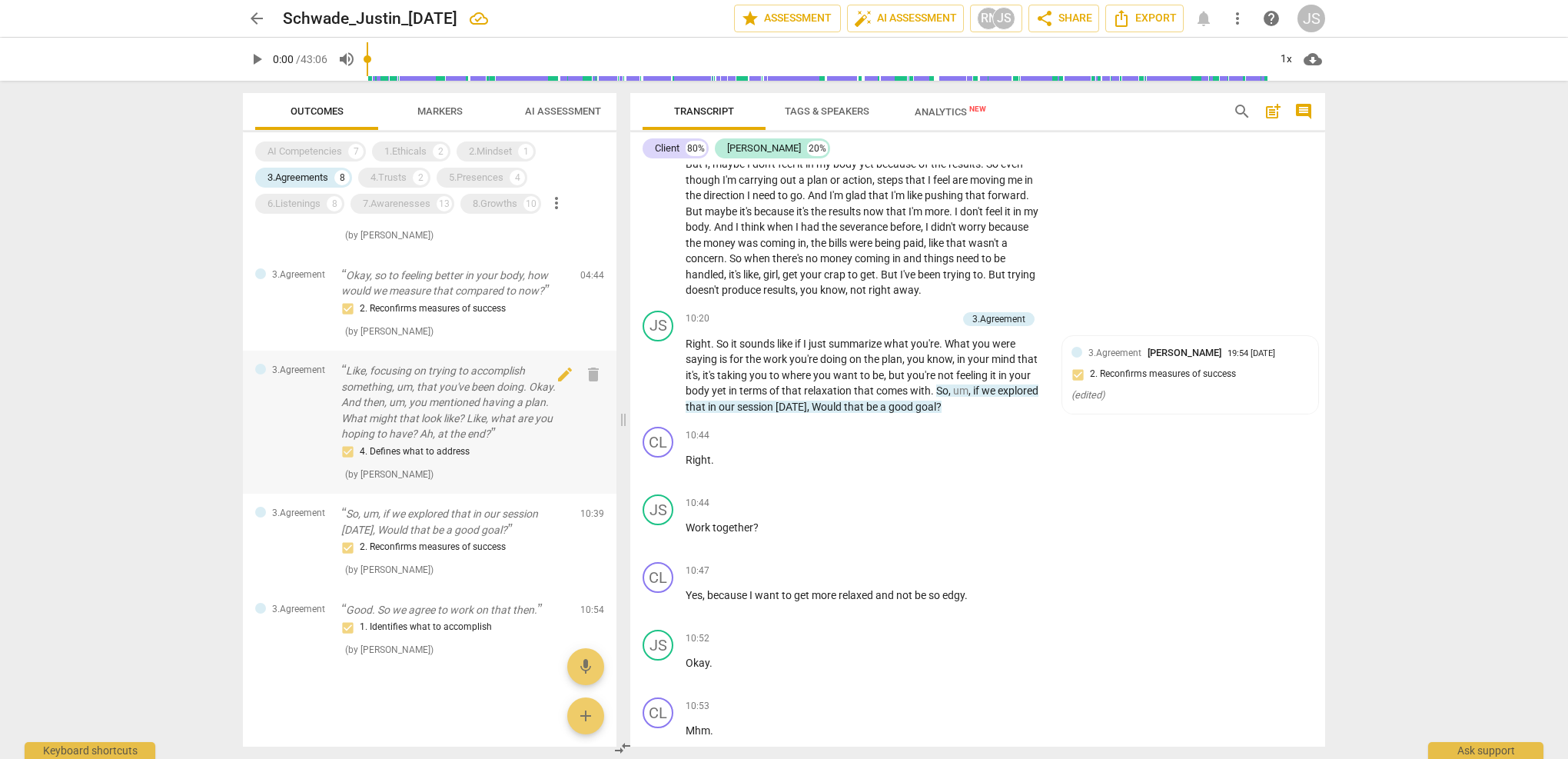
scroll to position [1880, 0]
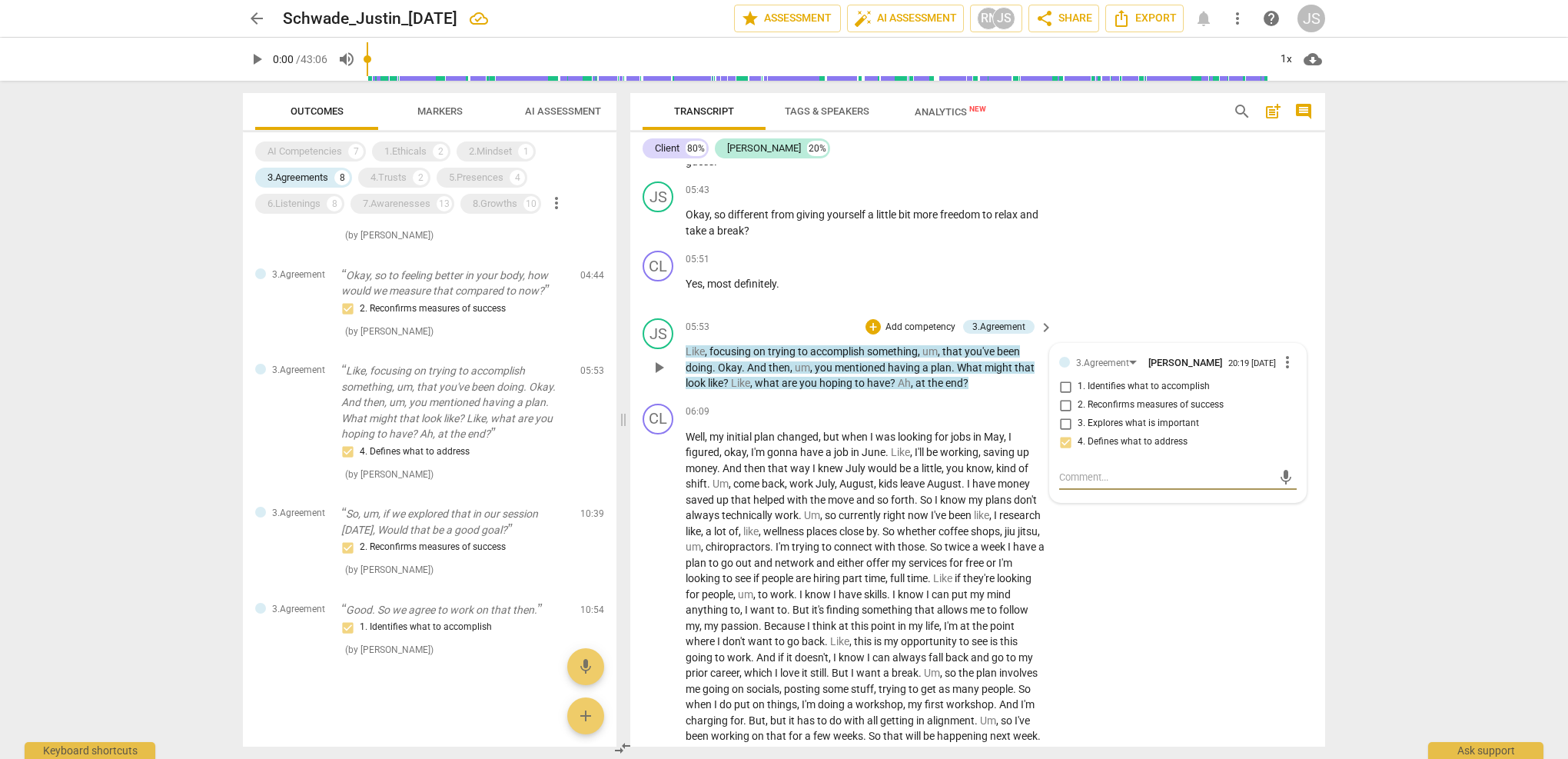
click at [1292, 344] on div "3.Agreement [PERSON_NAME] 20:19 [DATE] more_vert 1. Identifies what to accompli…" at bounding box center [1178, 423] width 256 height 158
click at [1281, 353] on span "more_vert" at bounding box center [1287, 362] width 18 height 18
click at [1295, 368] on li "Delete" at bounding box center [1299, 368] width 53 height 29
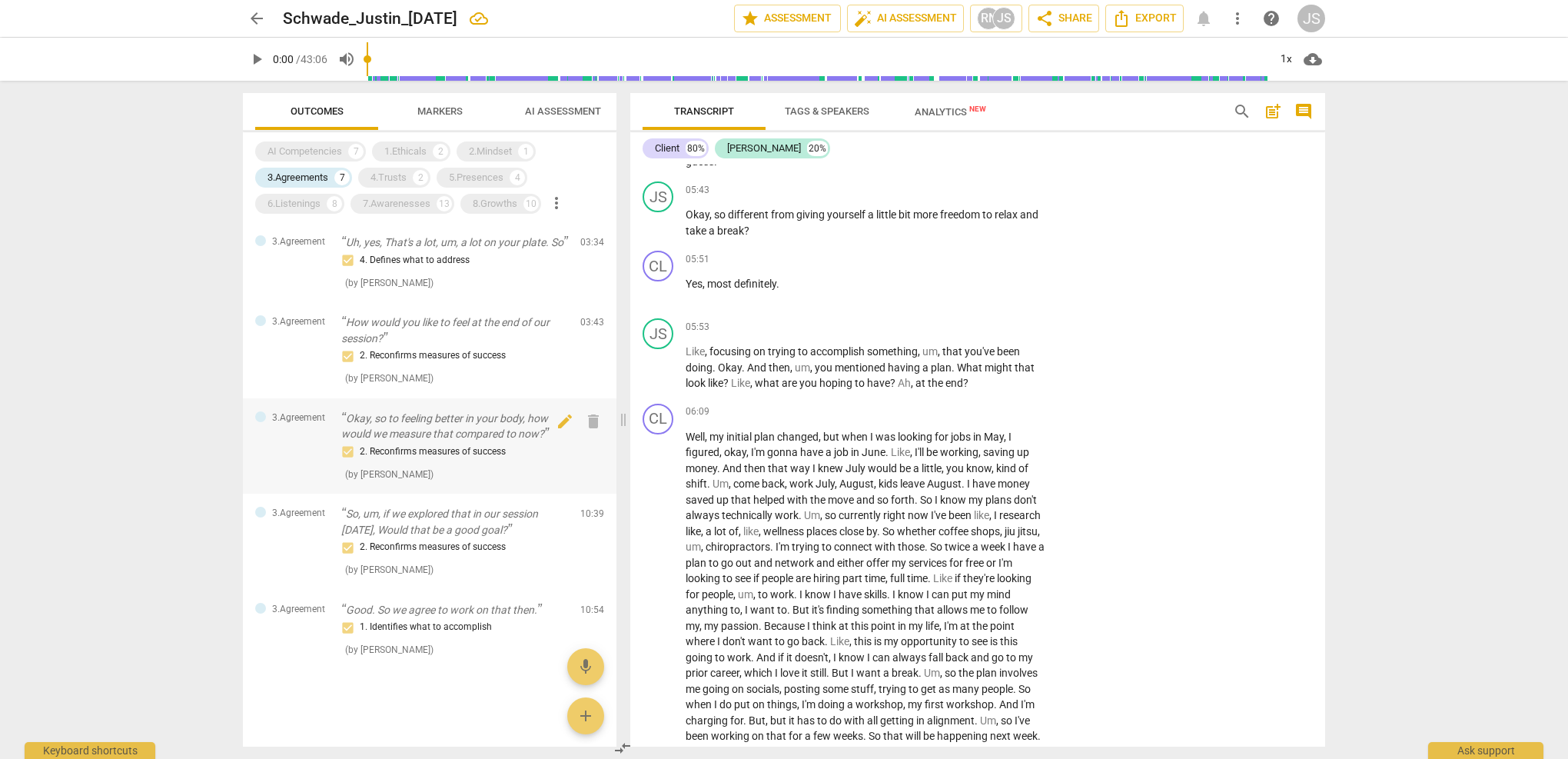
scroll to position [0, 0]
click at [471, 268] on div "4. Defines what to address" at bounding box center [454, 261] width 227 height 18
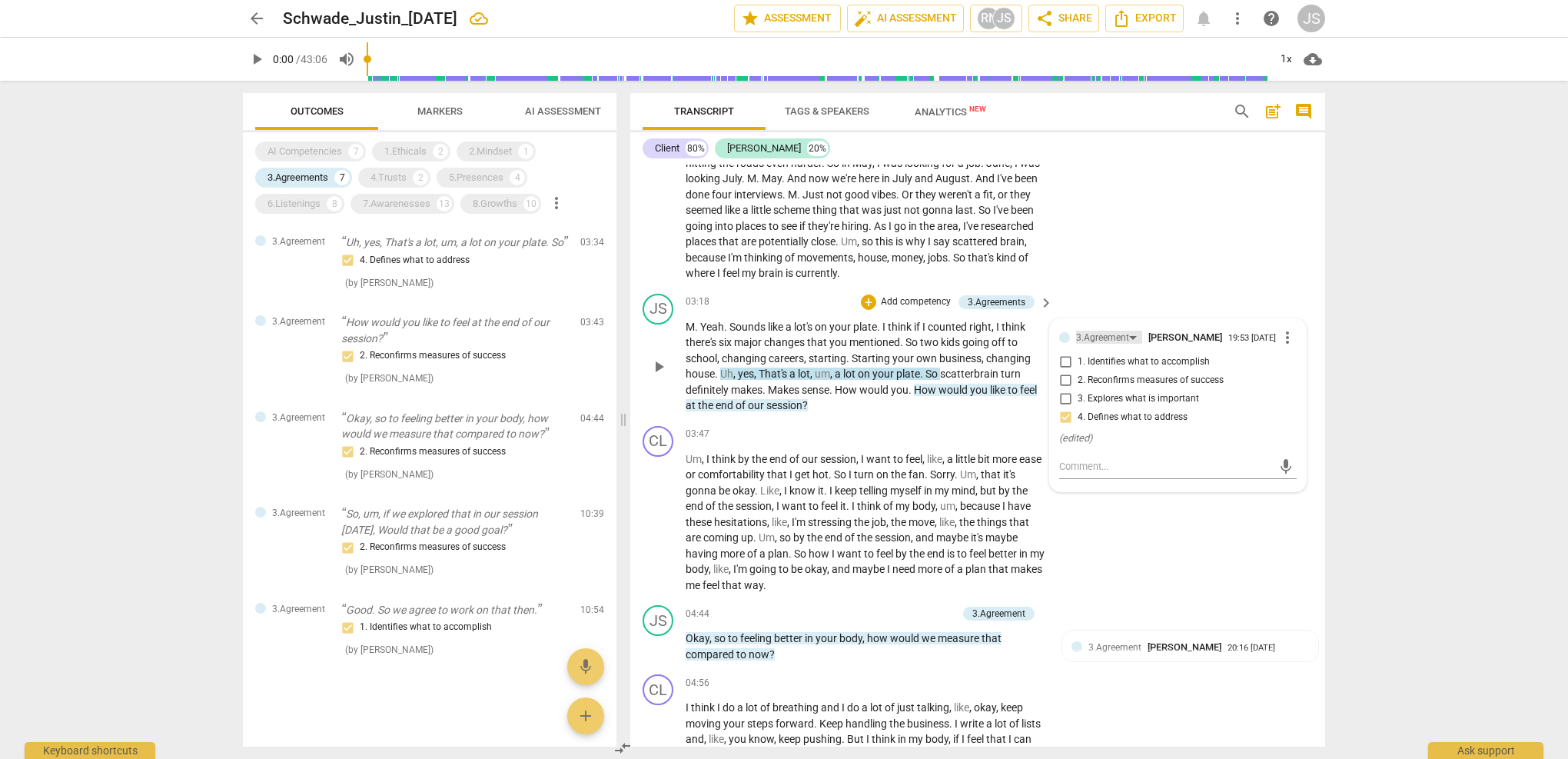
click at [1092, 331] on div "3.Agreement" at bounding box center [1102, 338] width 53 height 15
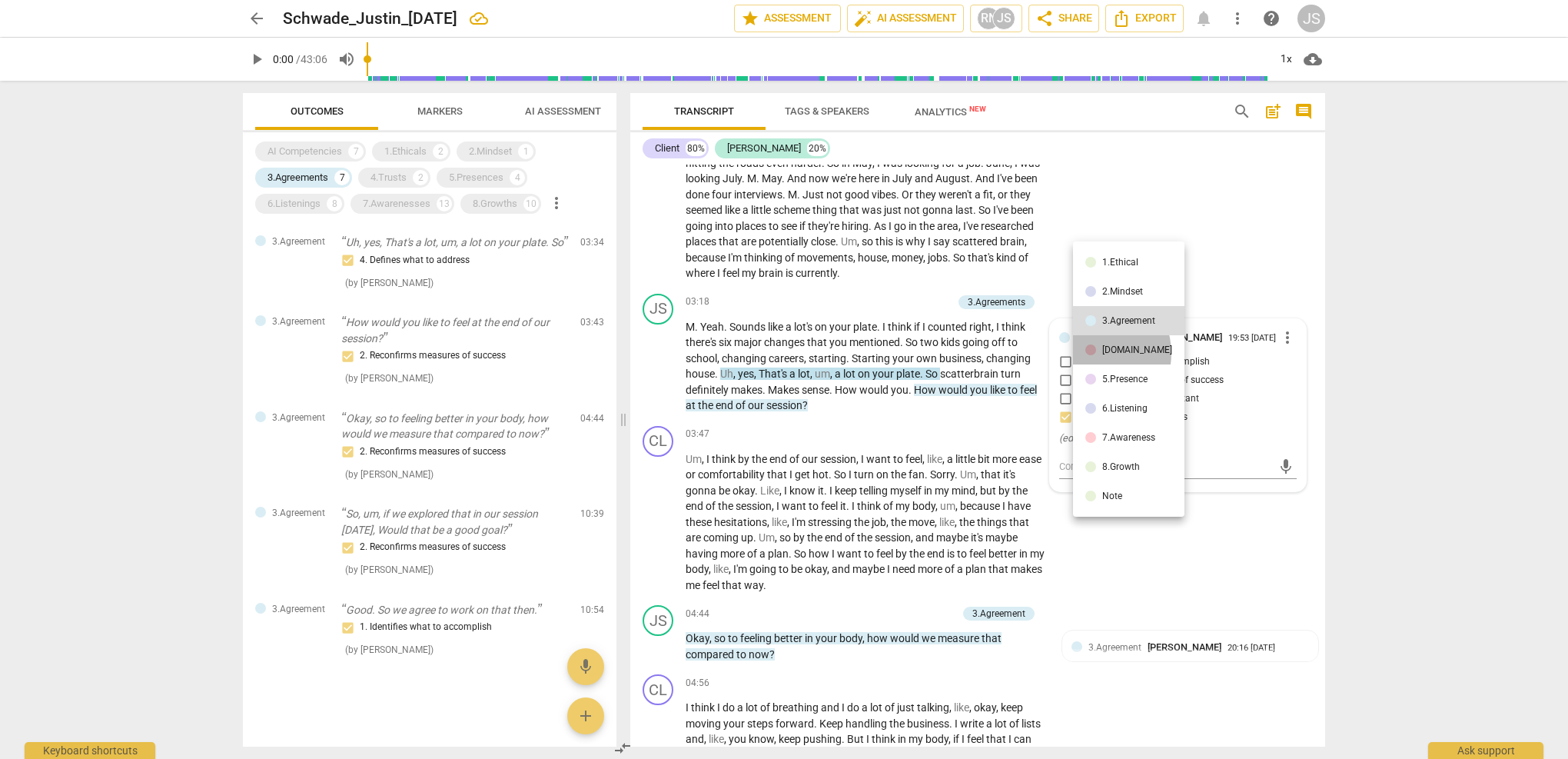
click at [1094, 353] on div at bounding box center [1091, 350] width 11 height 11
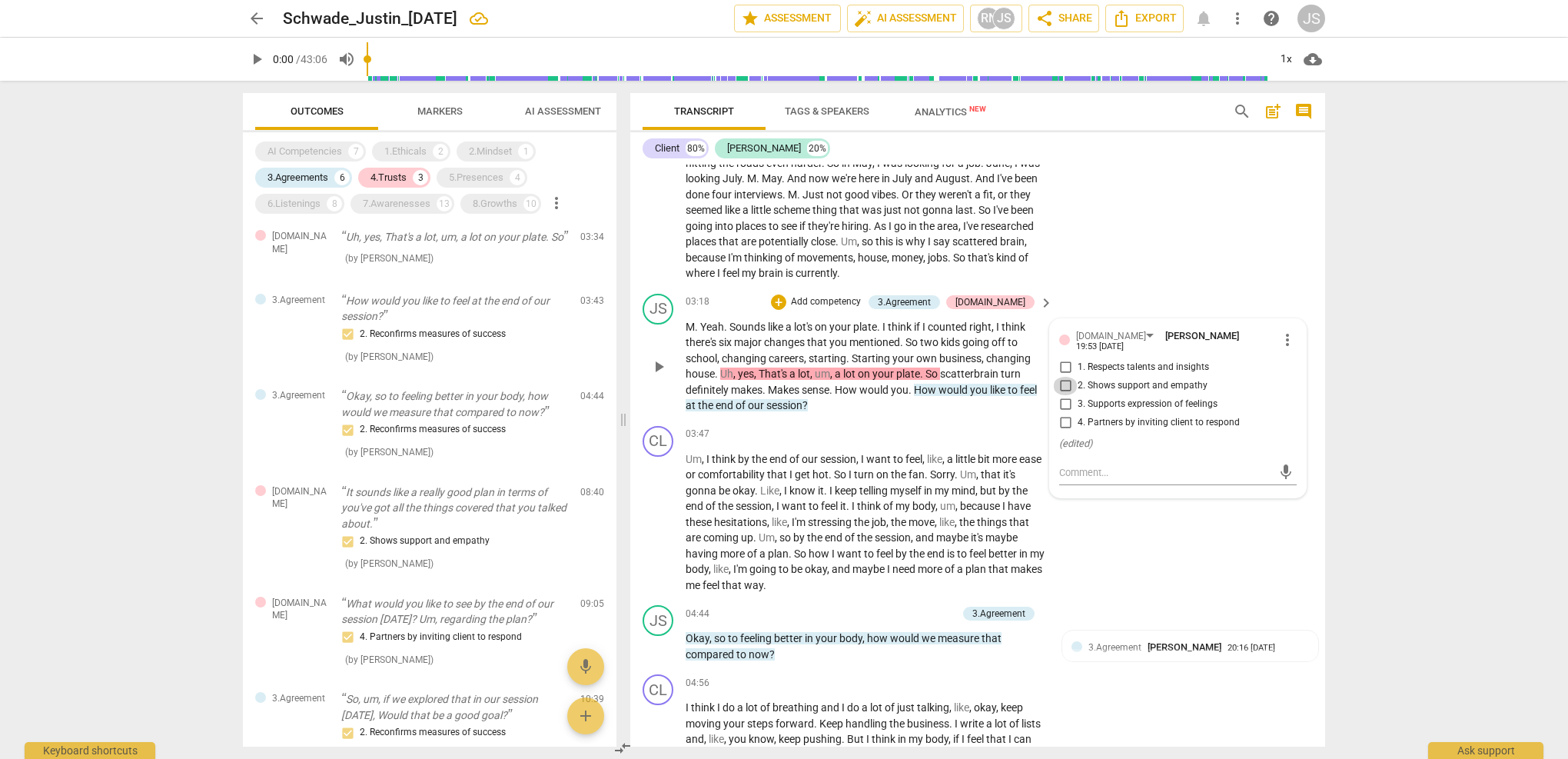
click at [1068, 377] on input "2. Shows support and empathy" at bounding box center [1065, 386] width 25 height 18
checkbox input "true"
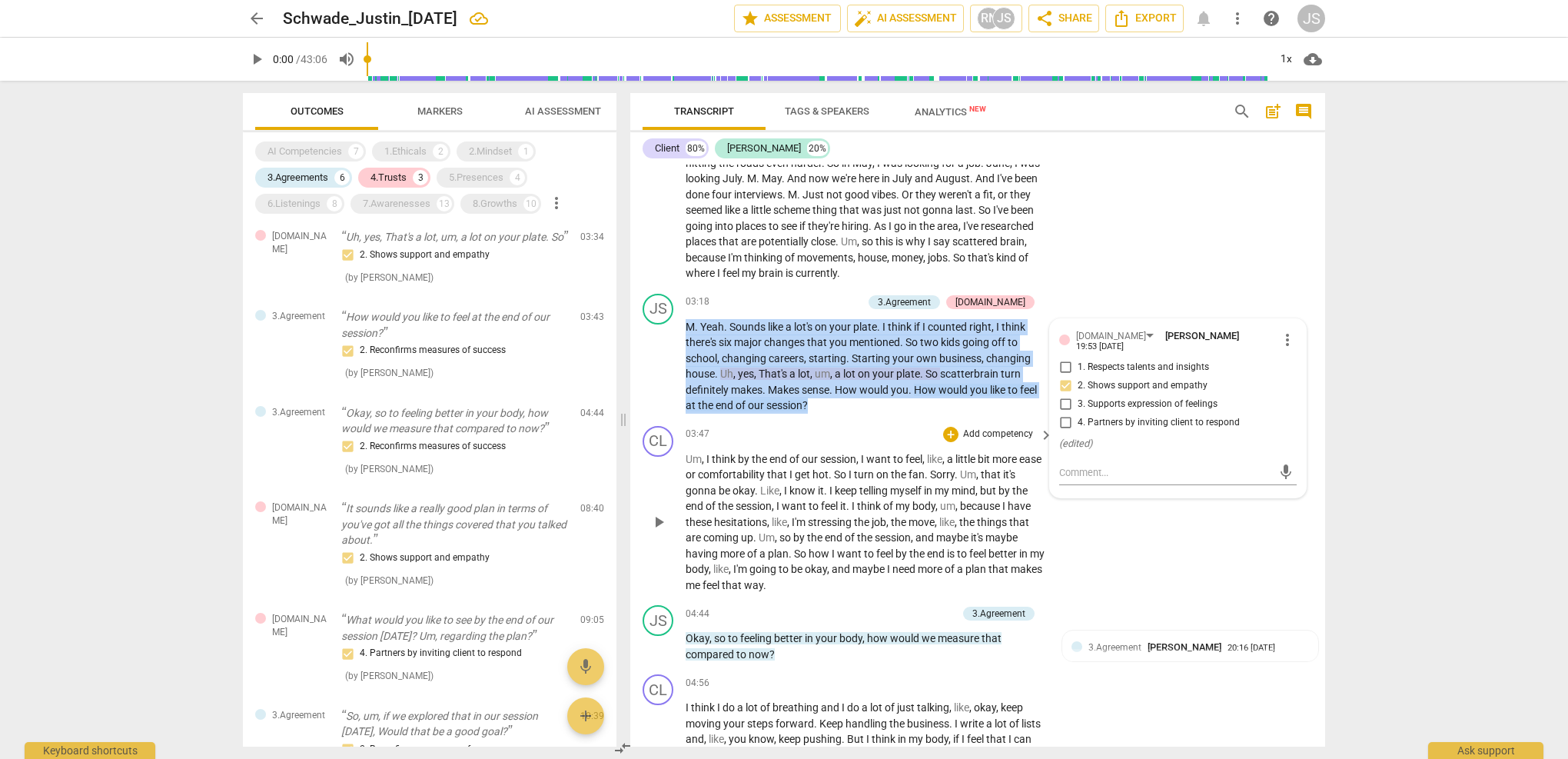
drag, startPoint x: 687, startPoint y: 310, endPoint x: 807, endPoint y: 404, distance: 152.4
click at [807, 404] on div "CL play_arrow pause 00:03 + Add competency keyboard_arrow_right All right . JS …" at bounding box center [978, 455] width 695 height 582
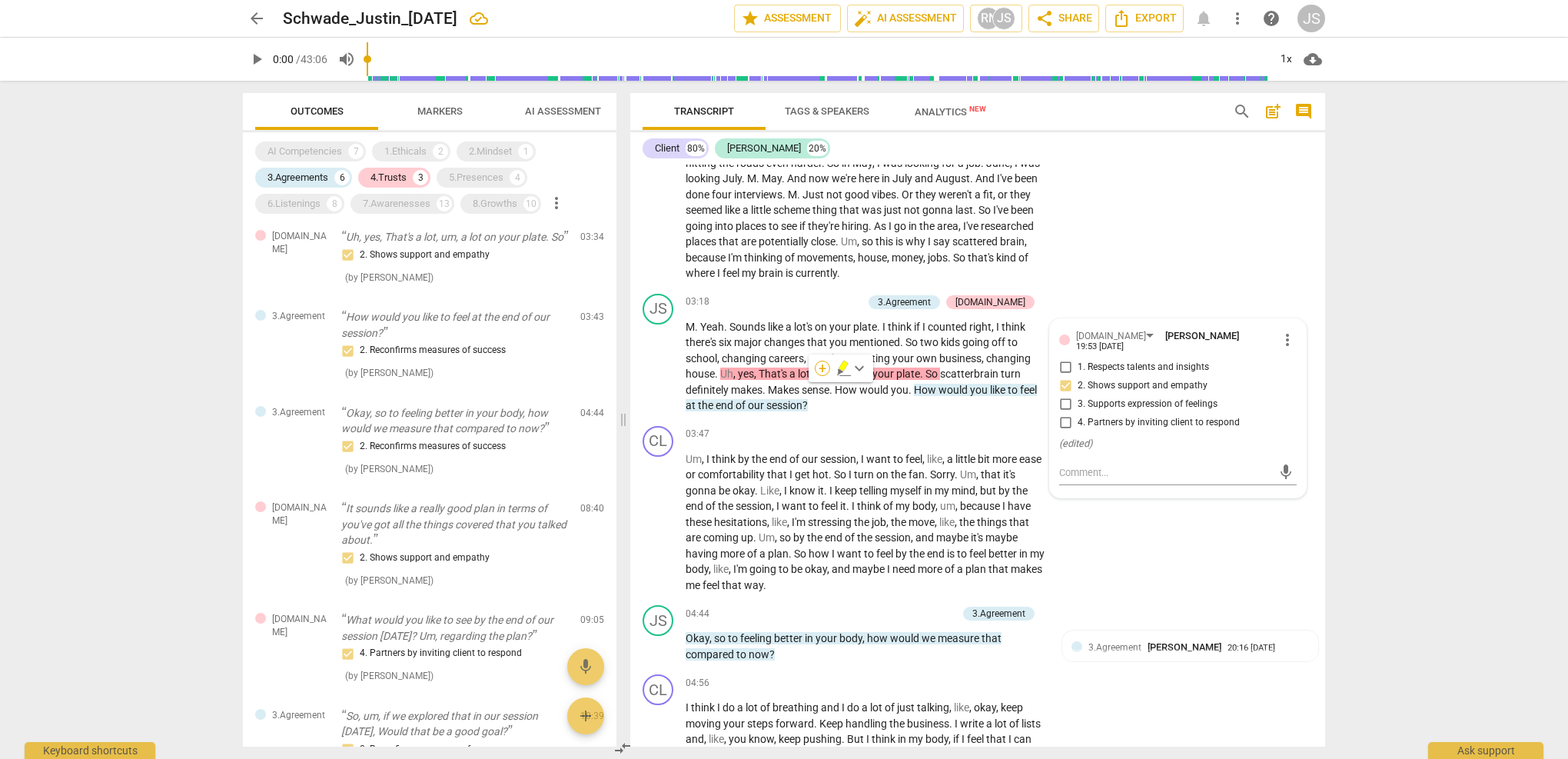
click at [822, 362] on div "+" at bounding box center [822, 368] width 15 height 15
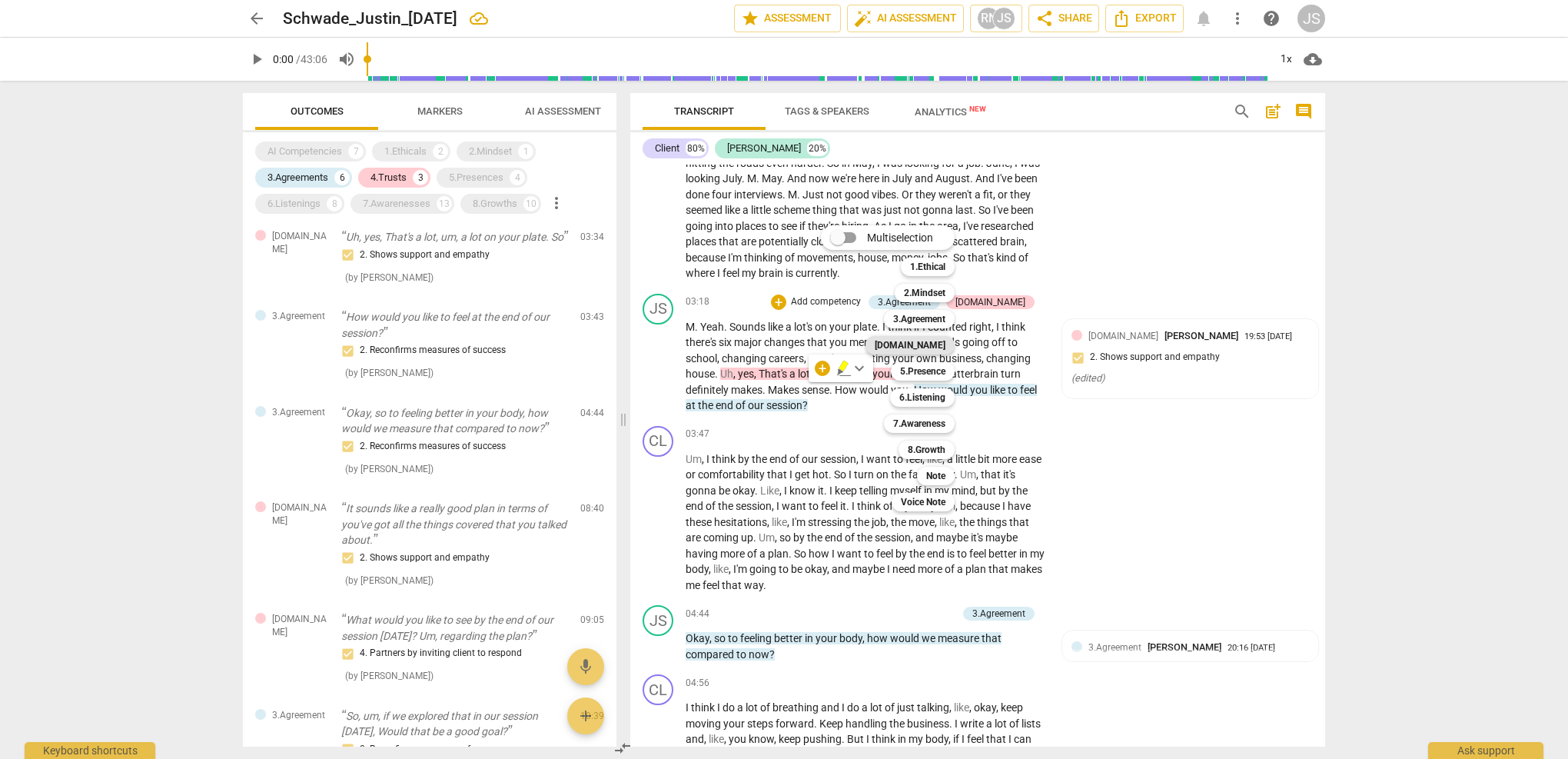
click at [922, 345] on b "[DOMAIN_NAME]" at bounding box center [910, 345] width 71 height 18
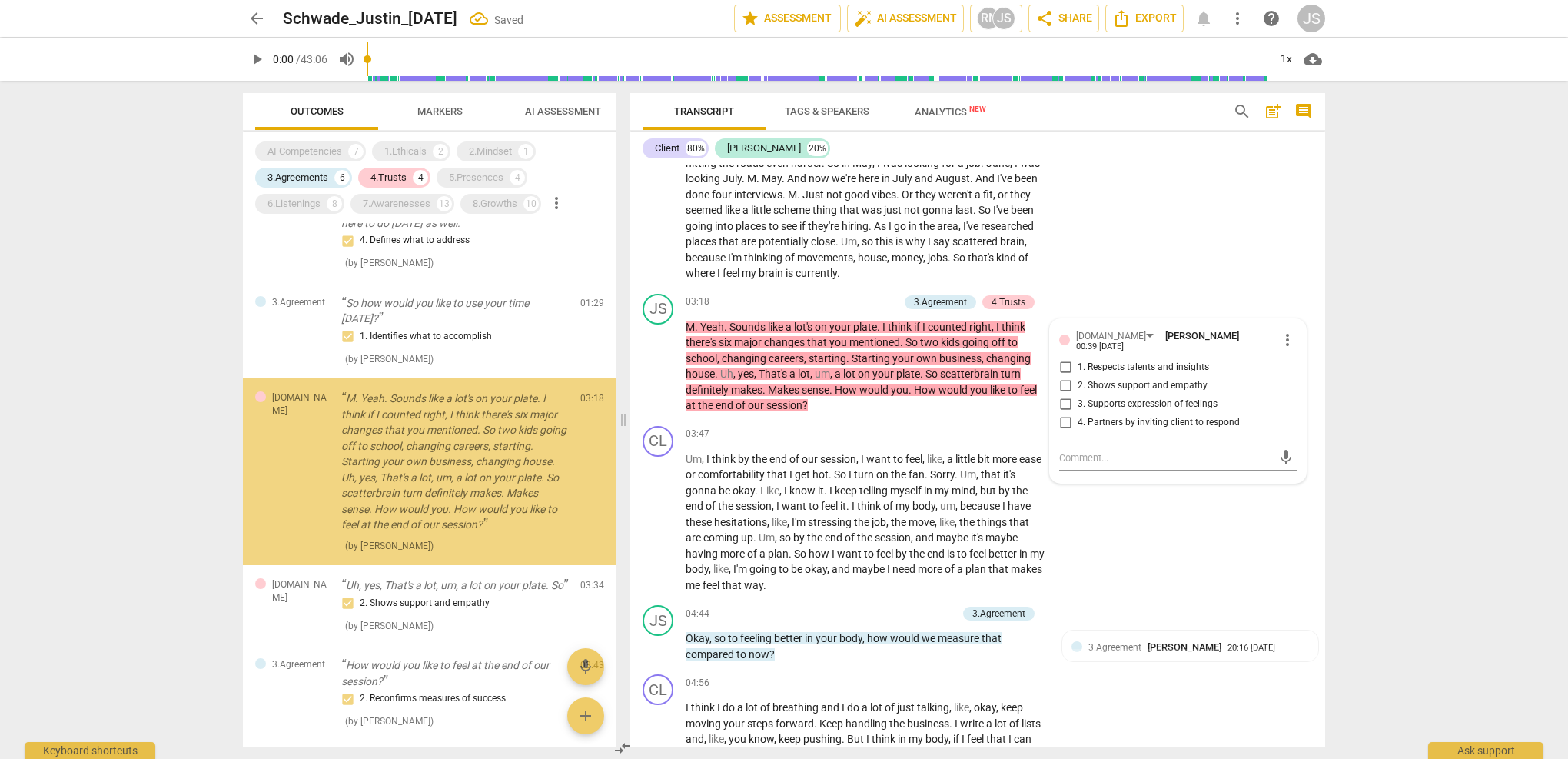
scroll to position [112, 0]
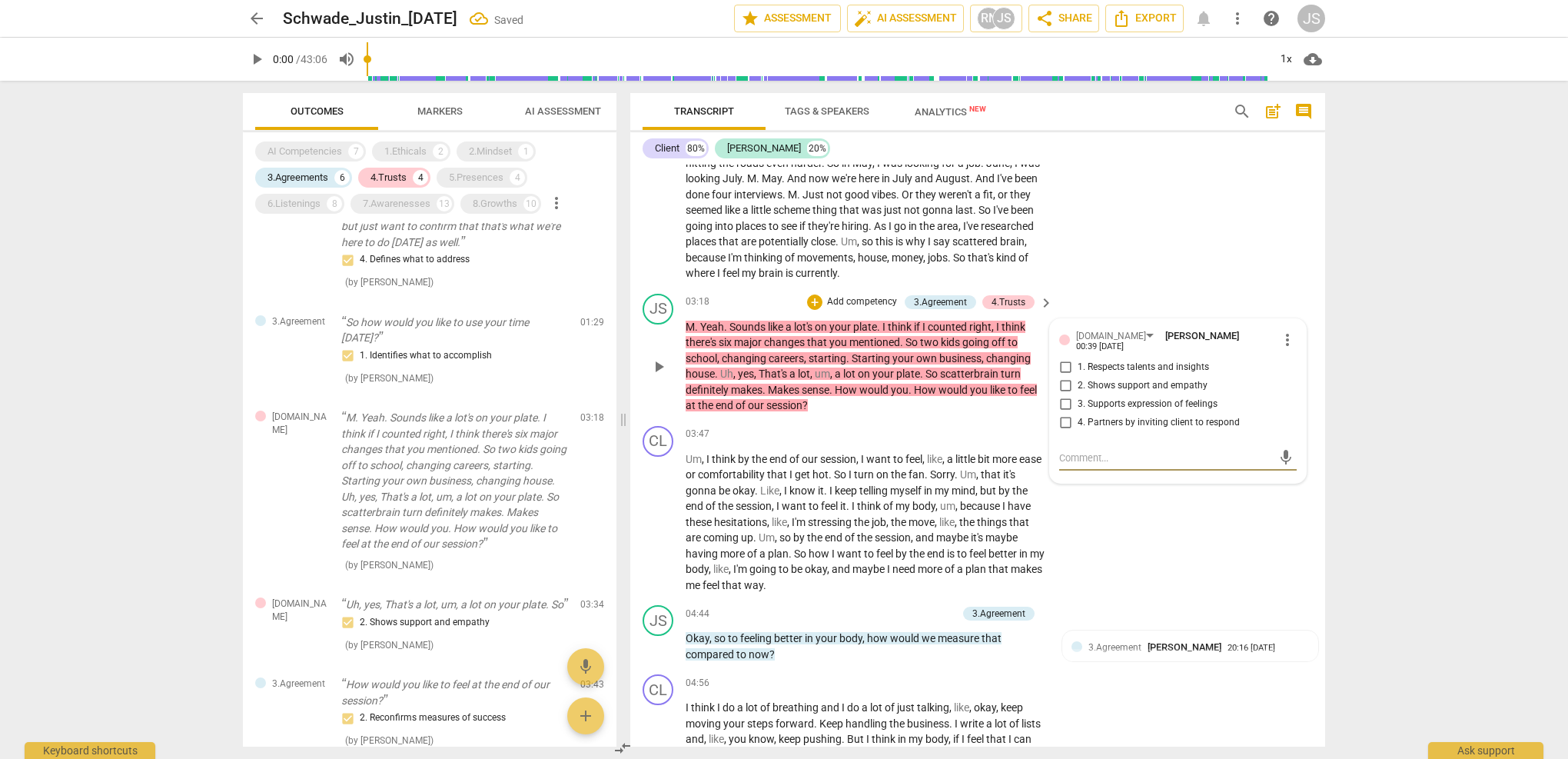
click at [1066, 377] on input "2. Shows support and empathy" at bounding box center [1065, 386] width 25 height 18
checkbox input "true"
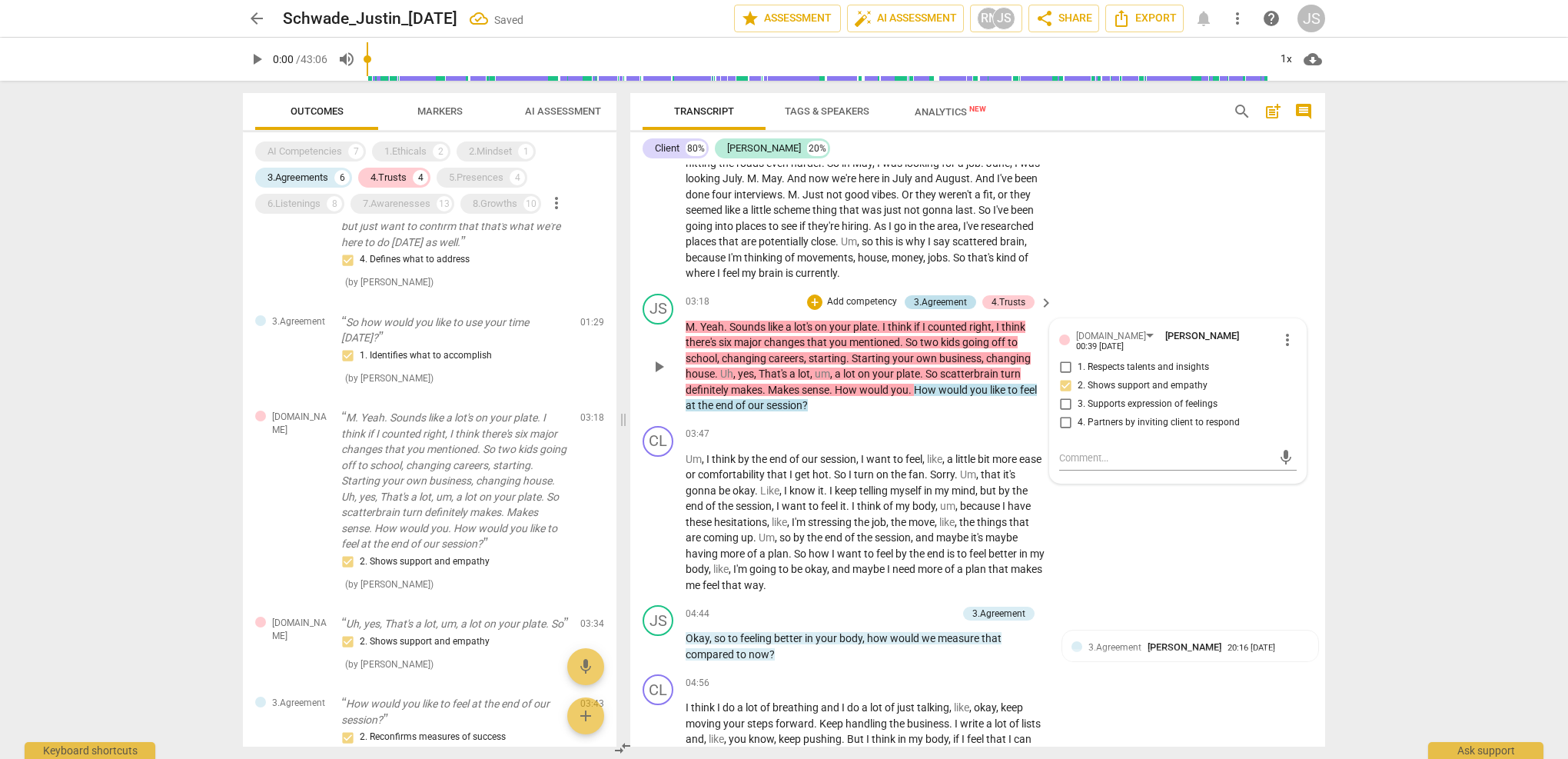
click at [947, 295] on div "3.Agreement" at bounding box center [940, 302] width 53 height 14
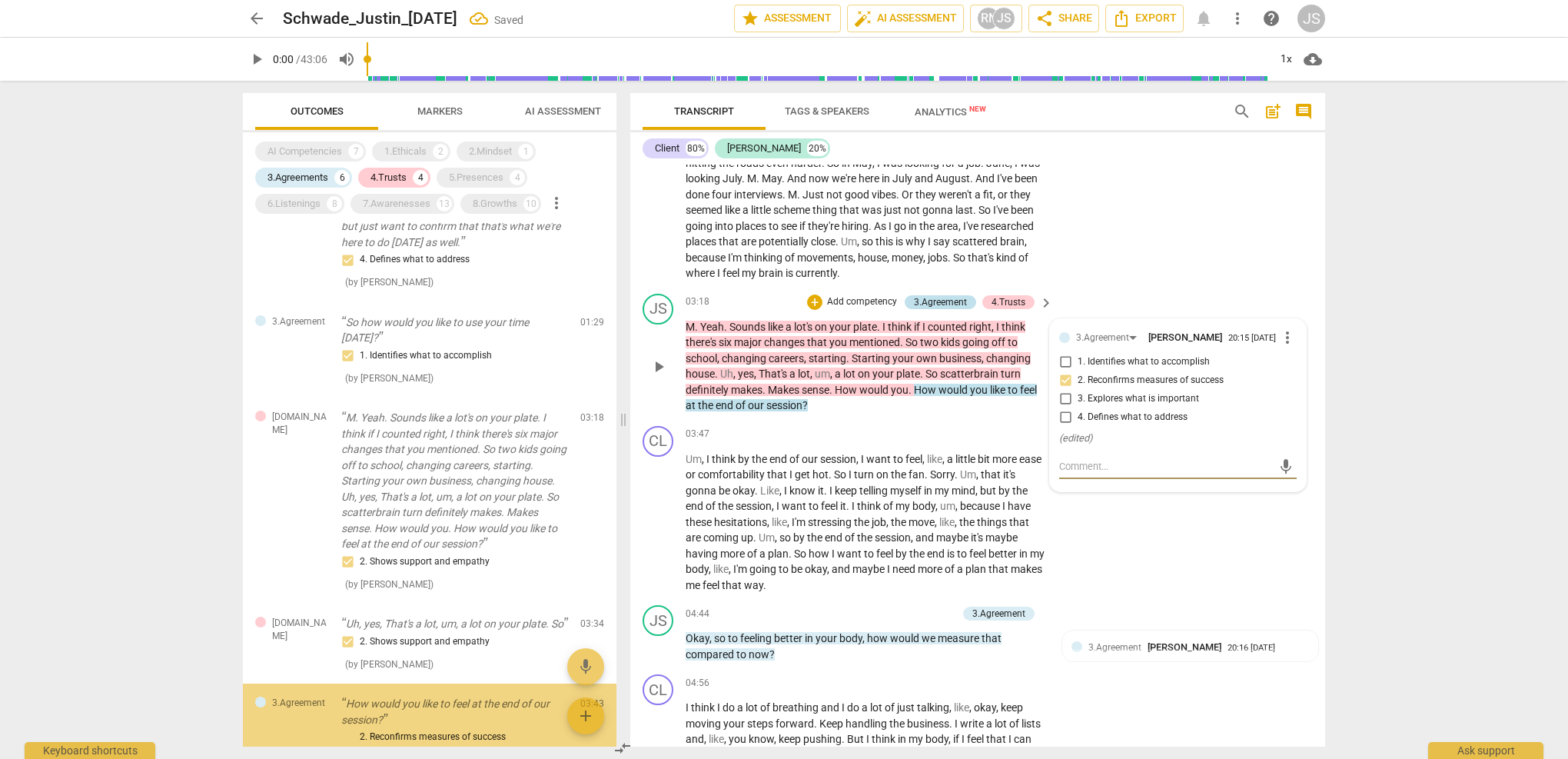
scroll to position [364, 0]
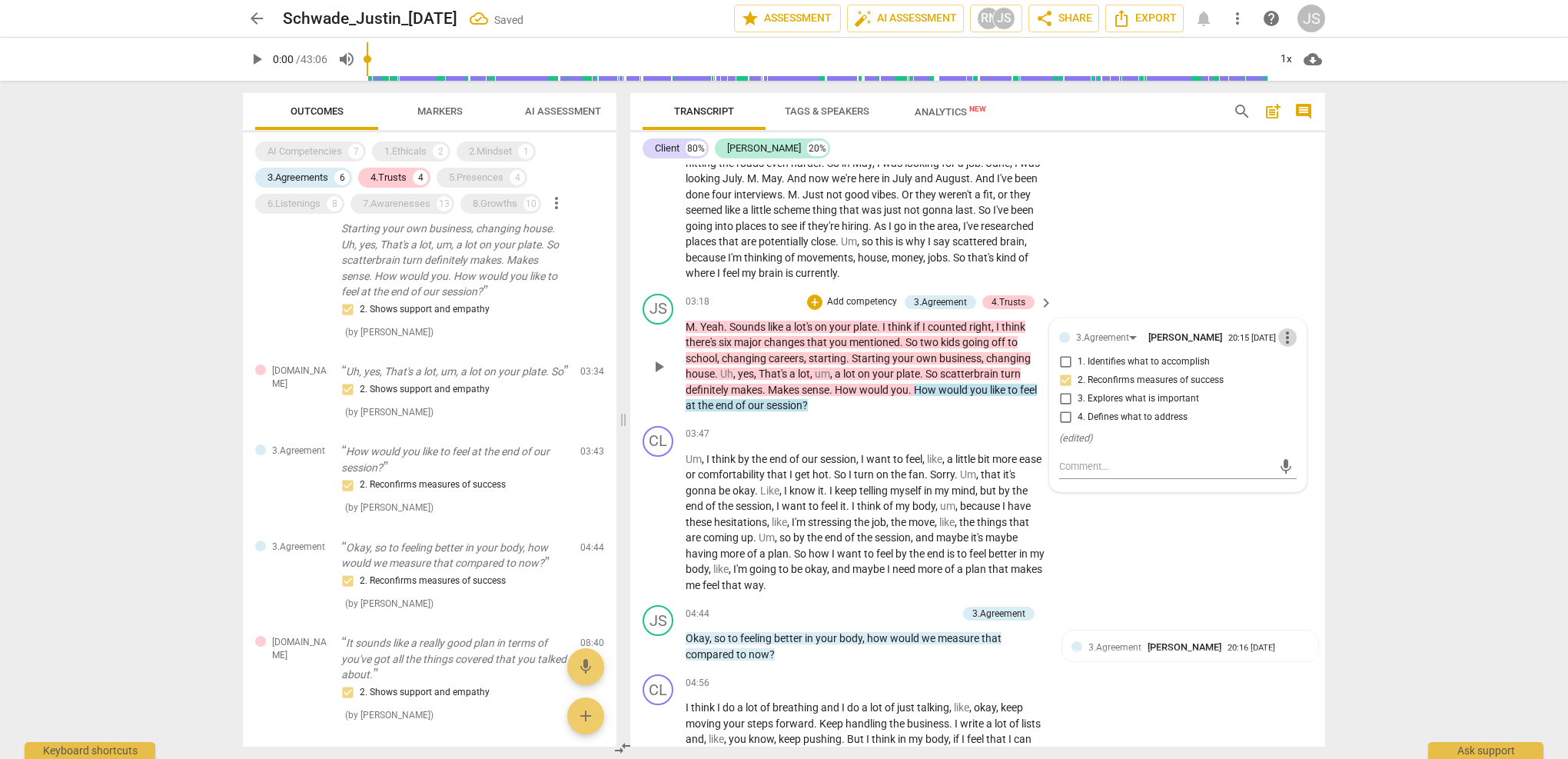
click at [1283, 328] on span "more_vert" at bounding box center [1287, 338] width 18 height 18
click at [1294, 348] on li "Delete" at bounding box center [1299, 354] width 53 height 29
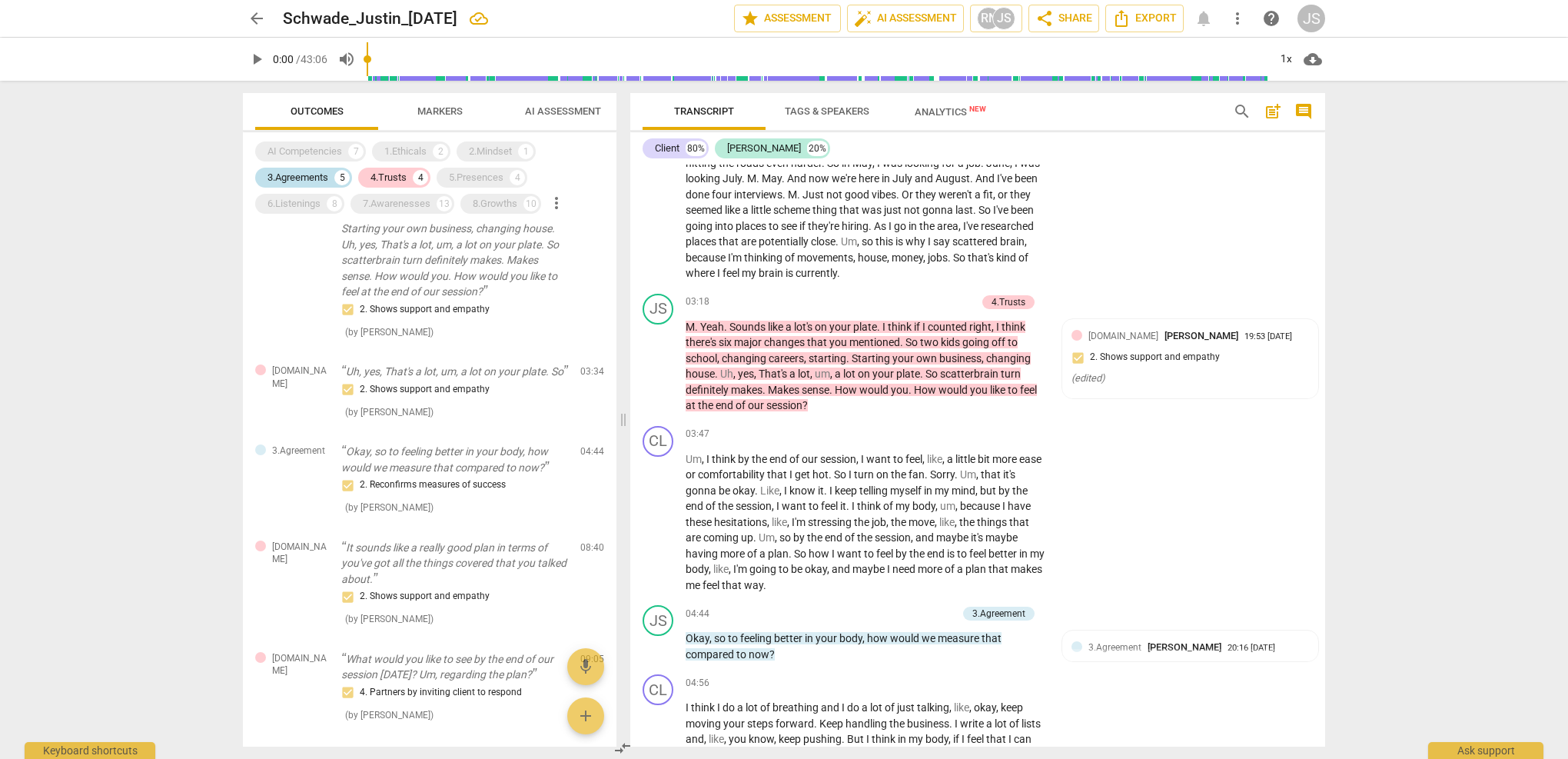
click at [295, 175] on div "3.Agreements" at bounding box center [297, 178] width 61 height 15
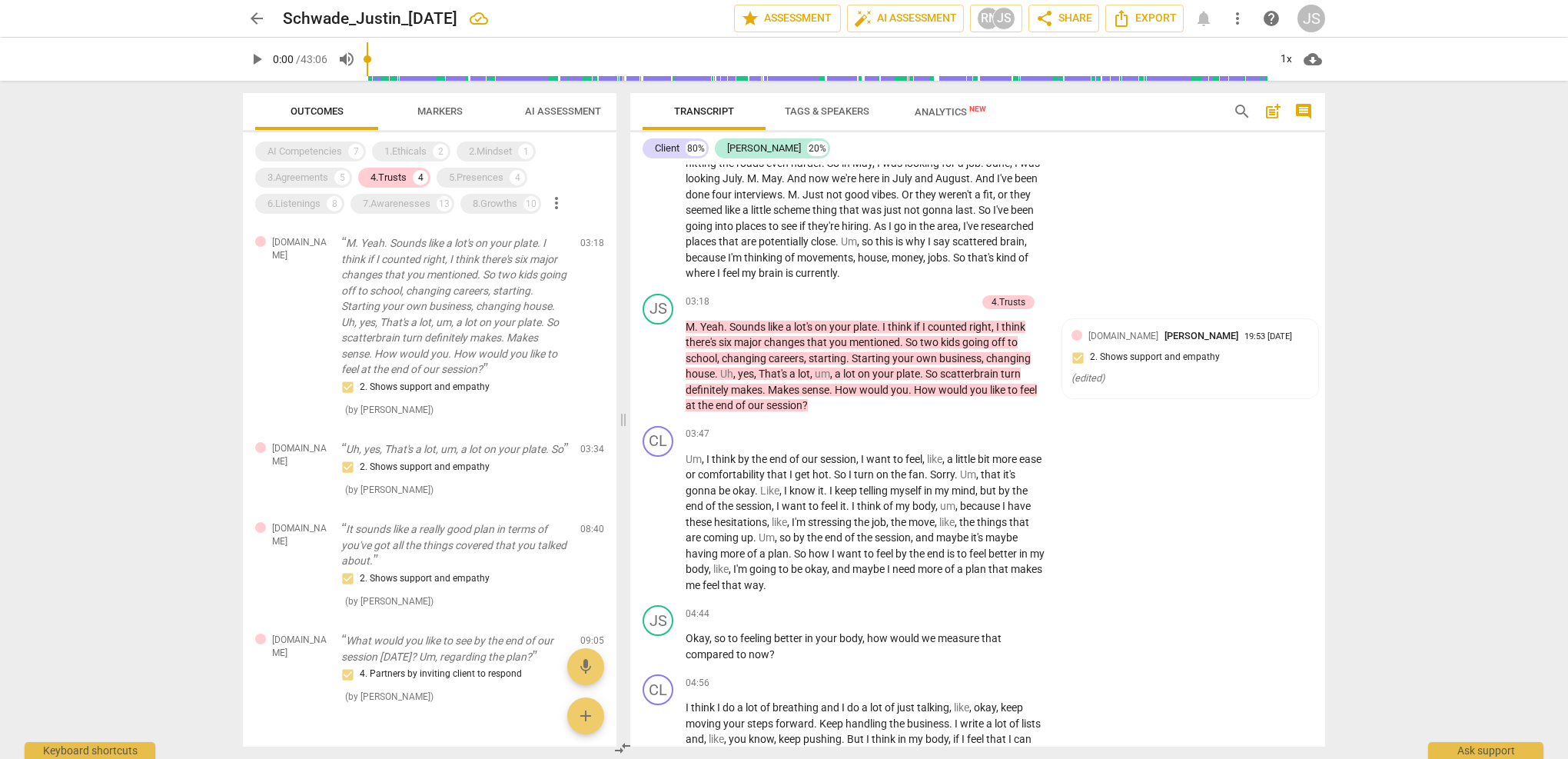
scroll to position [0, 0]
click at [587, 452] on span "delete" at bounding box center [593, 453] width 18 height 18
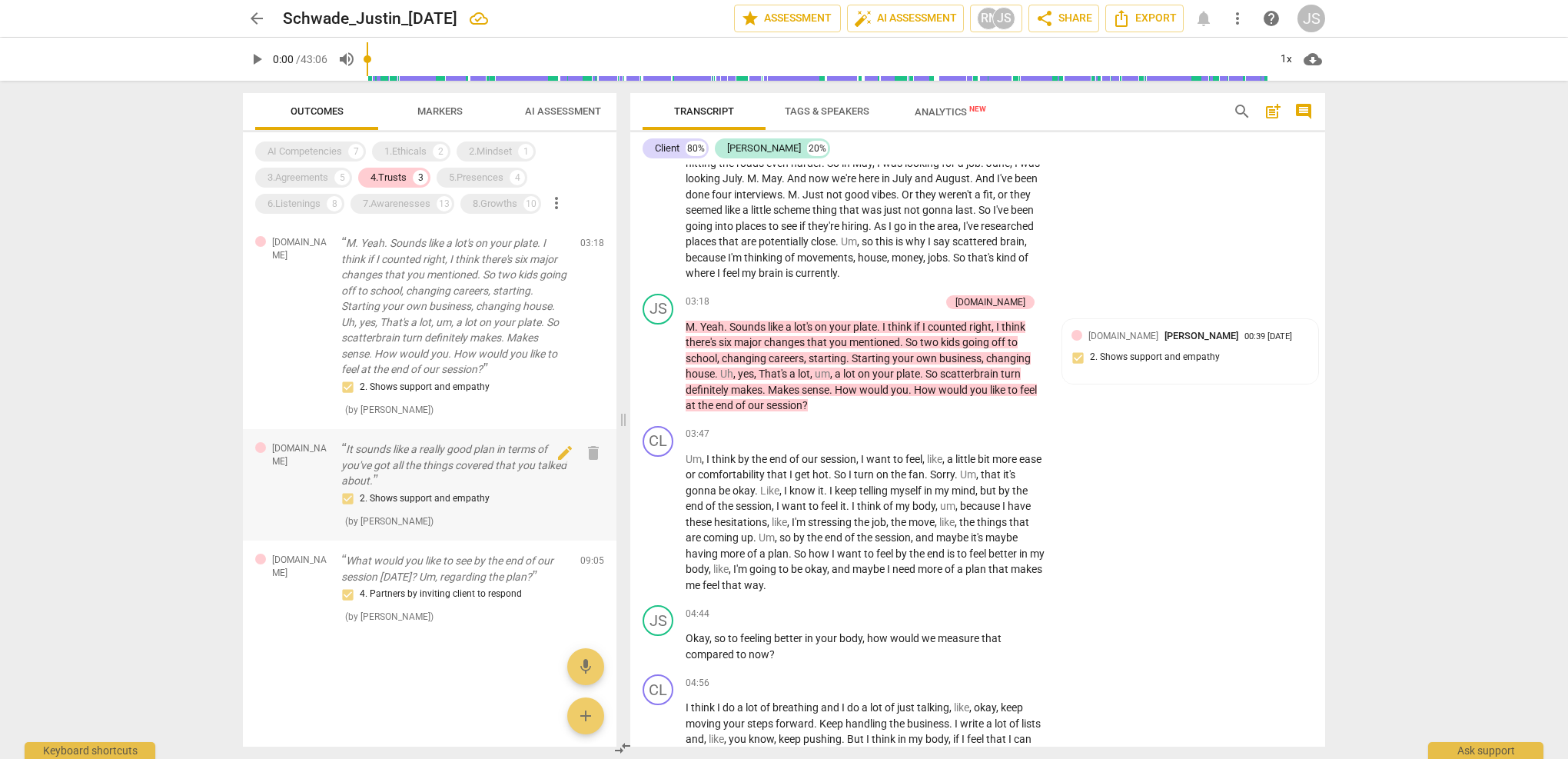
click at [488, 490] on div "2. Shows support and empathy" at bounding box center [454, 499] width 227 height 18
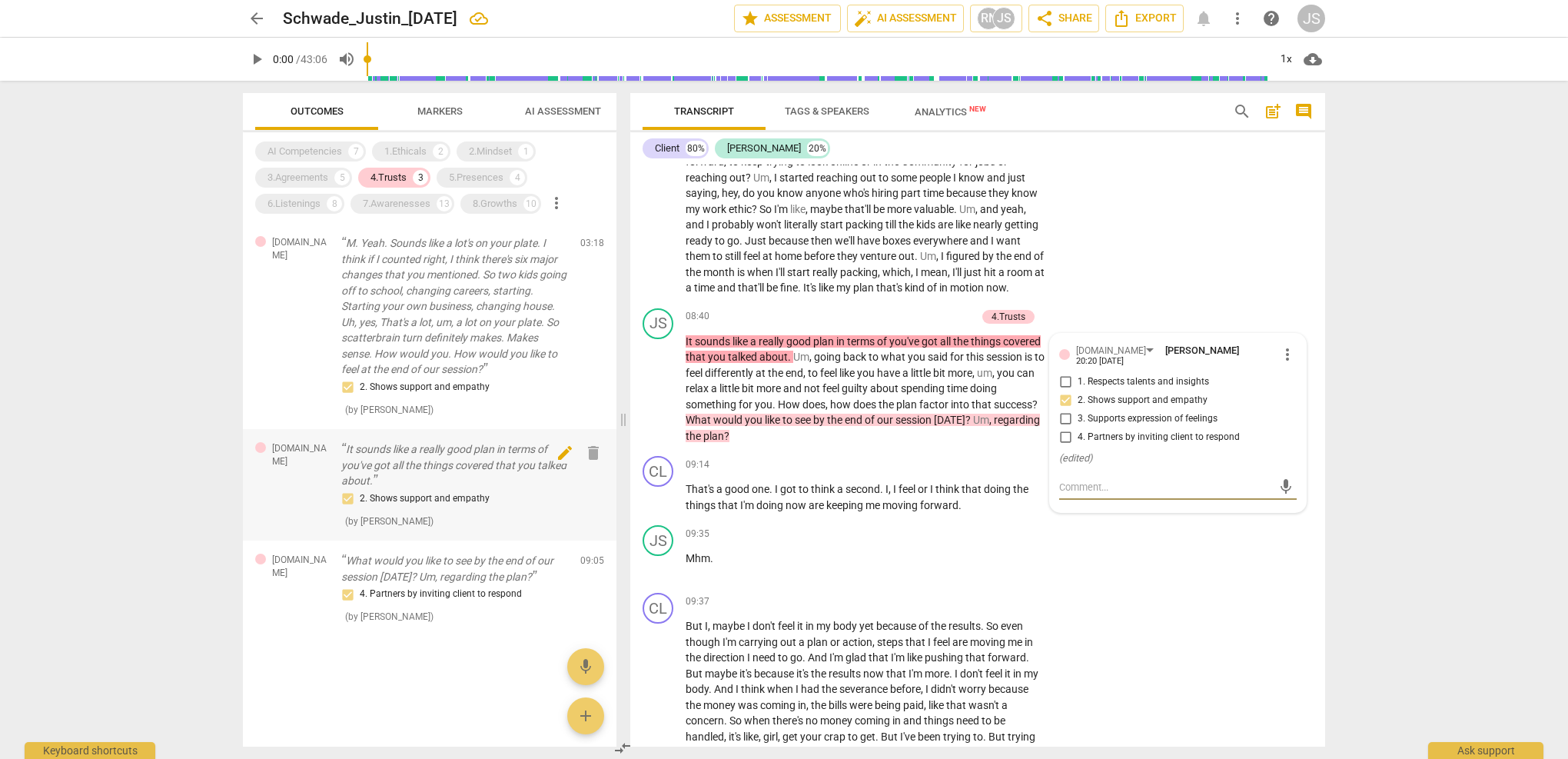
click at [593, 447] on span "delete" at bounding box center [593, 453] width 18 height 18
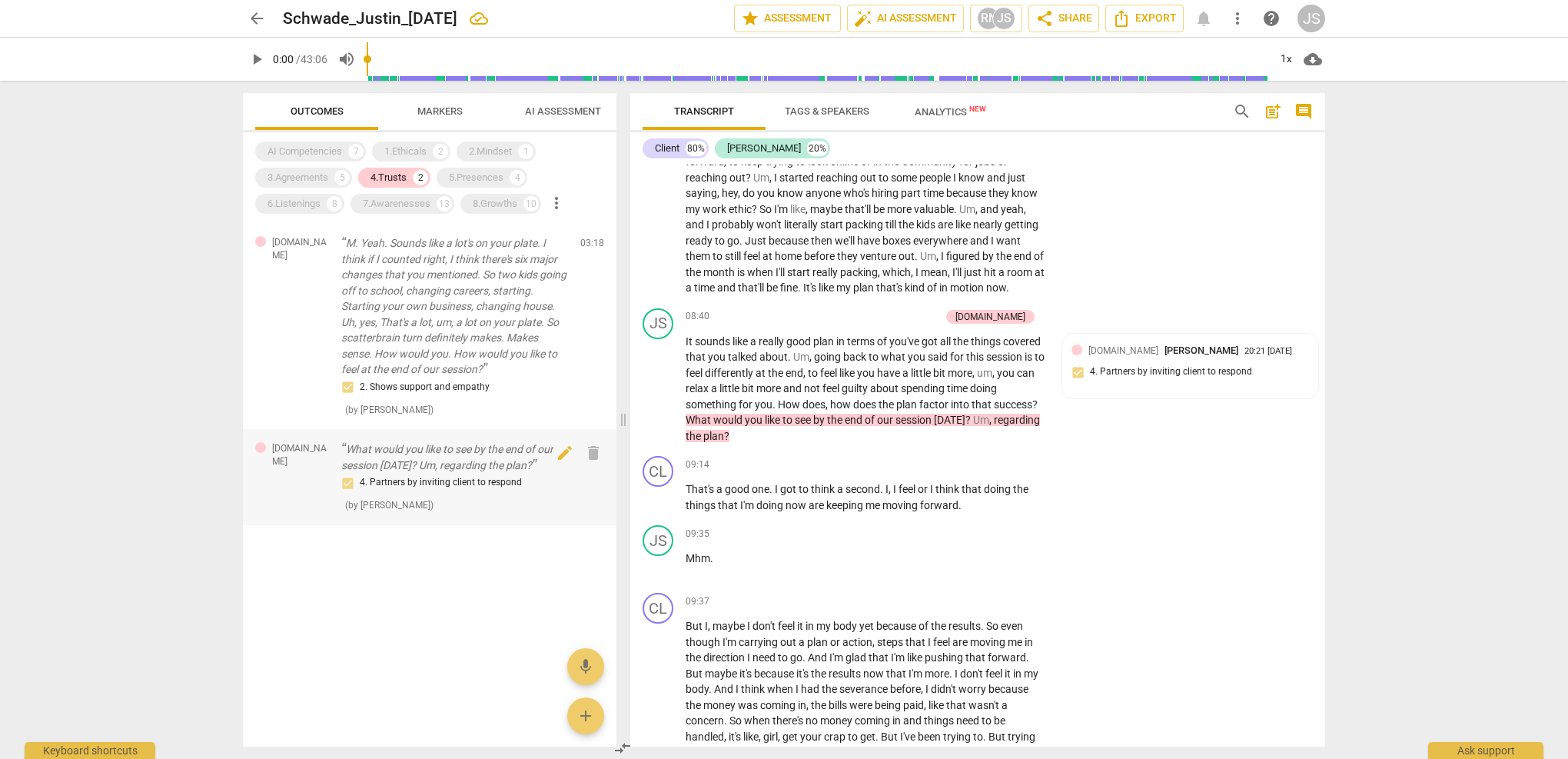
click at [543, 488] on div "4. Partners by inviting client to respond ( by [PERSON_NAME] )" at bounding box center [454, 493] width 227 height 39
click at [494, 464] on p "What would you like to see by the end of our session [DATE]? Um, regarding the …" at bounding box center [454, 457] width 227 height 32
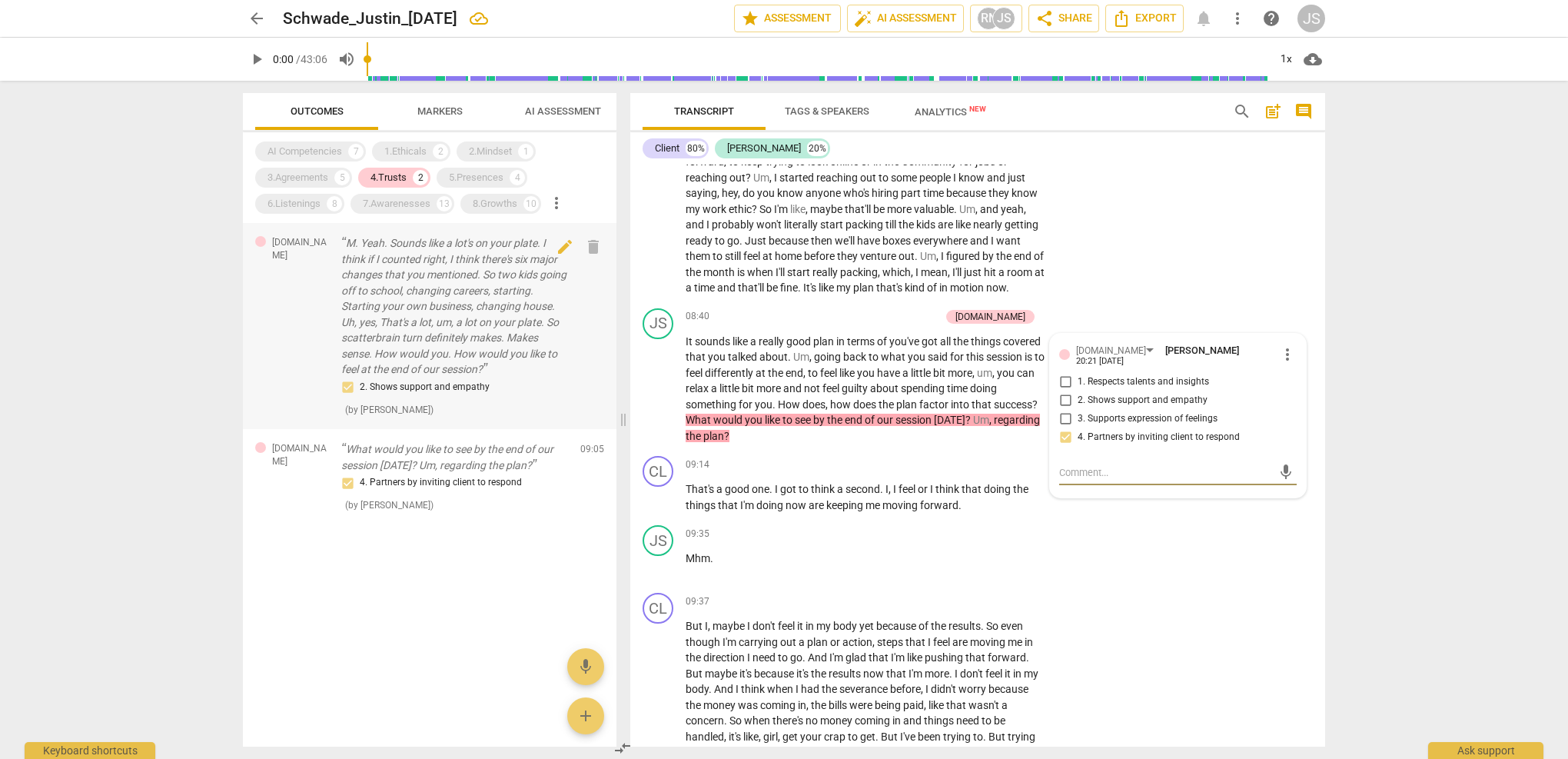
scroll to position [0, 0]
click at [1279, 345] on span "more_vert" at bounding box center [1287, 355] width 18 height 18
click at [1299, 360] on li "Delete" at bounding box center [1299, 356] width 53 height 29
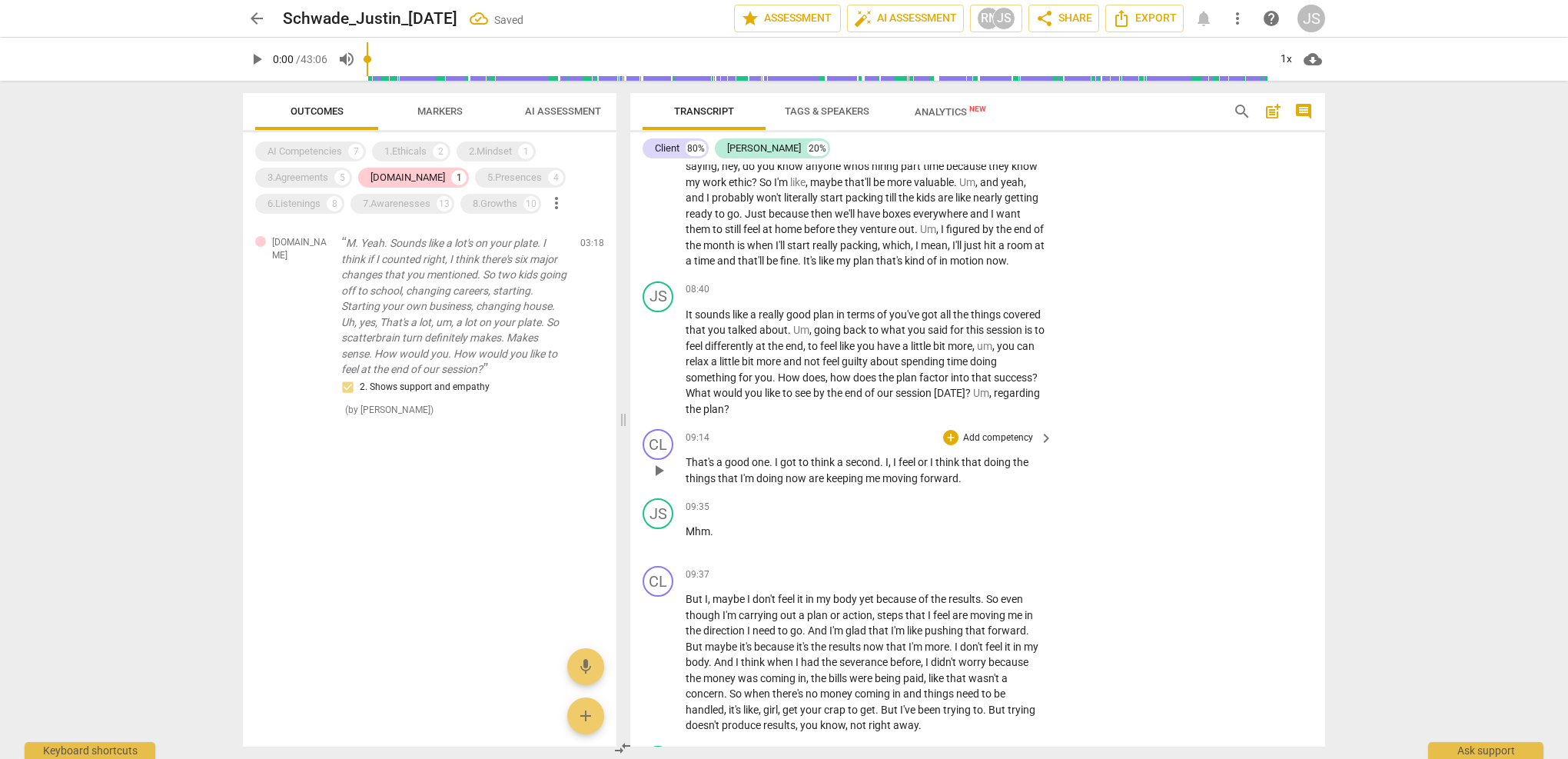
scroll to position [2583, 0]
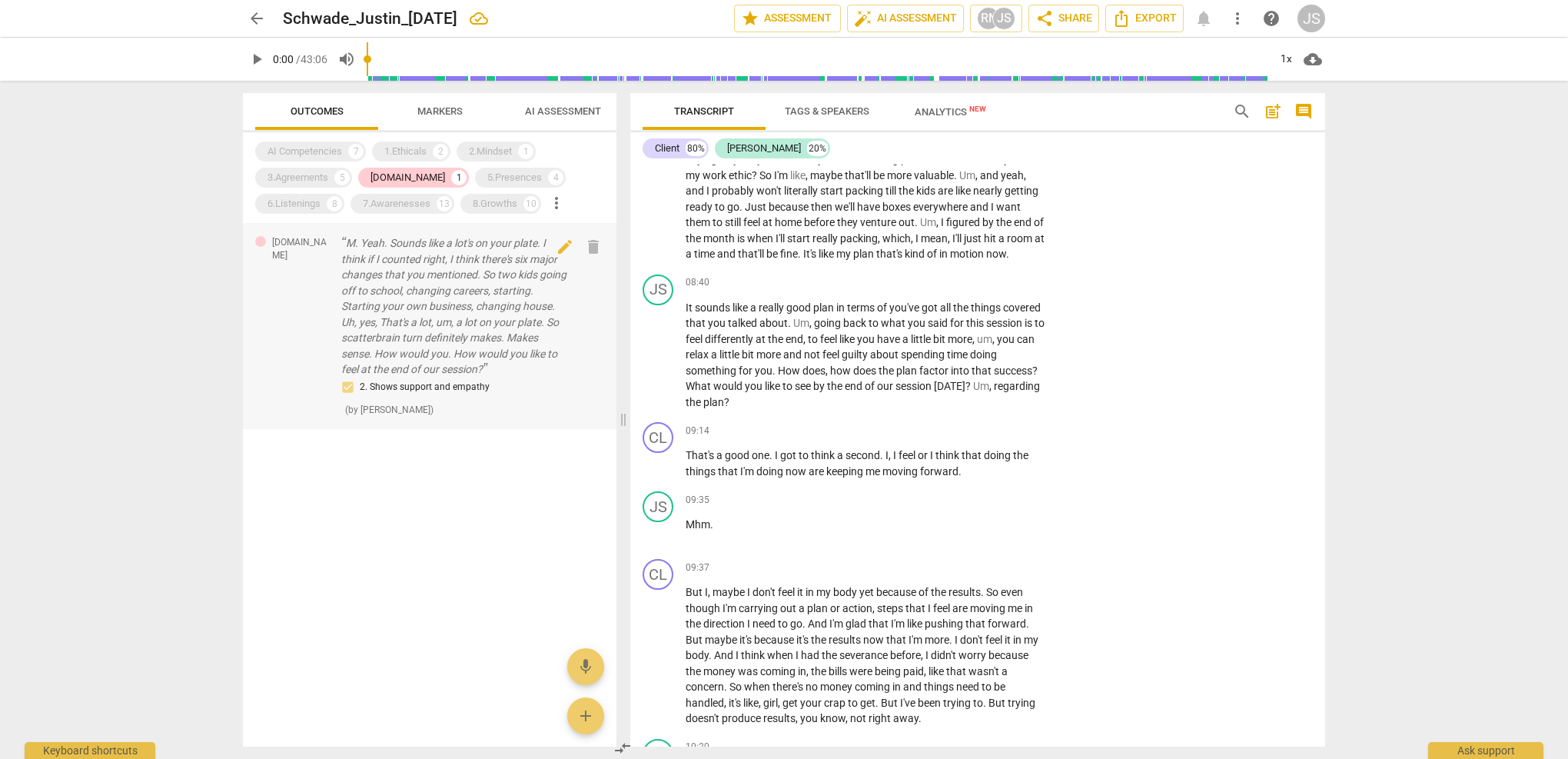
click at [450, 370] on p "M. Yeah. Sounds like a lot's on your plate. I think if I counted right, I think…" at bounding box center [454, 306] width 227 height 142
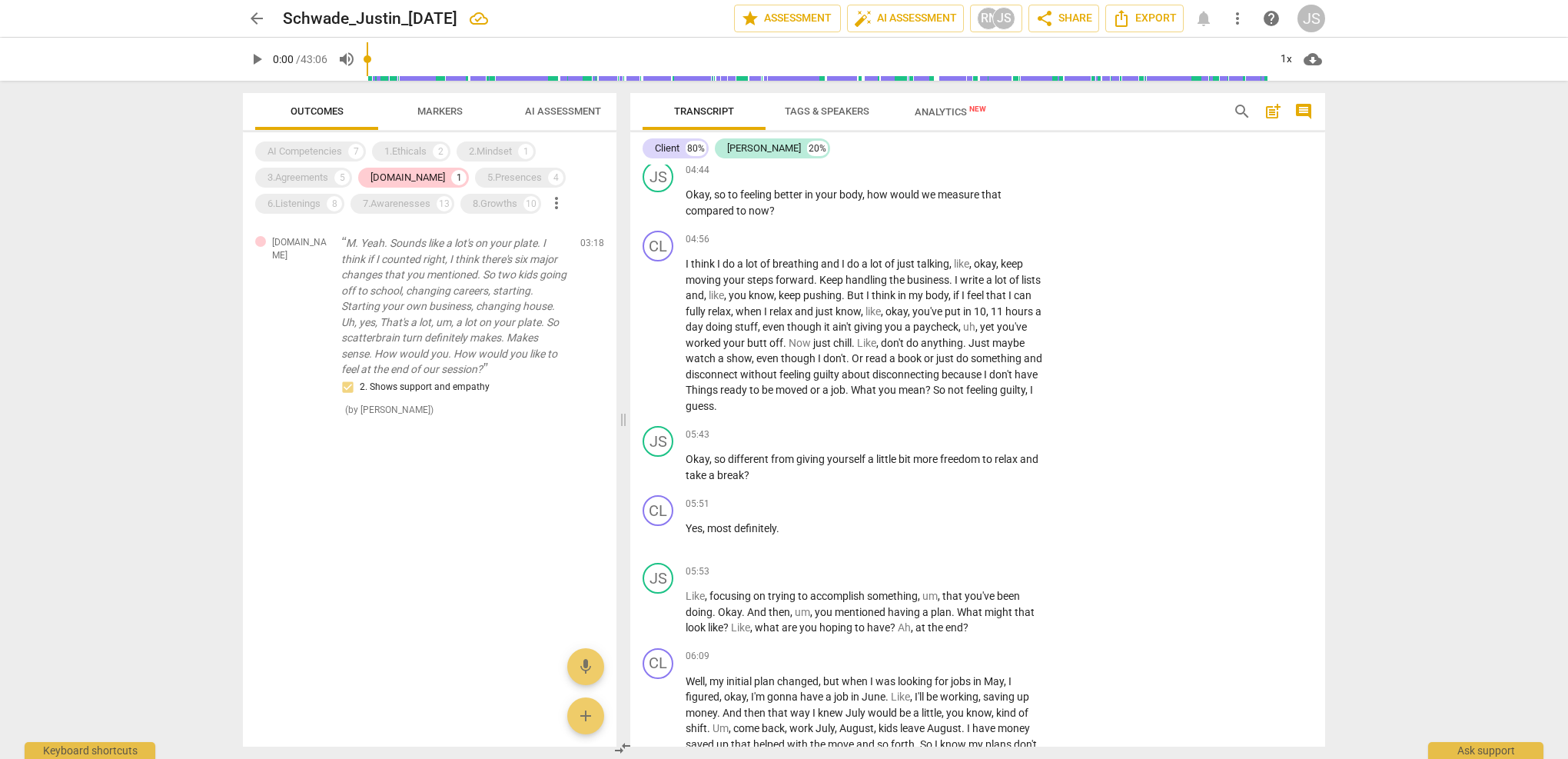
scroll to position [1659, 0]
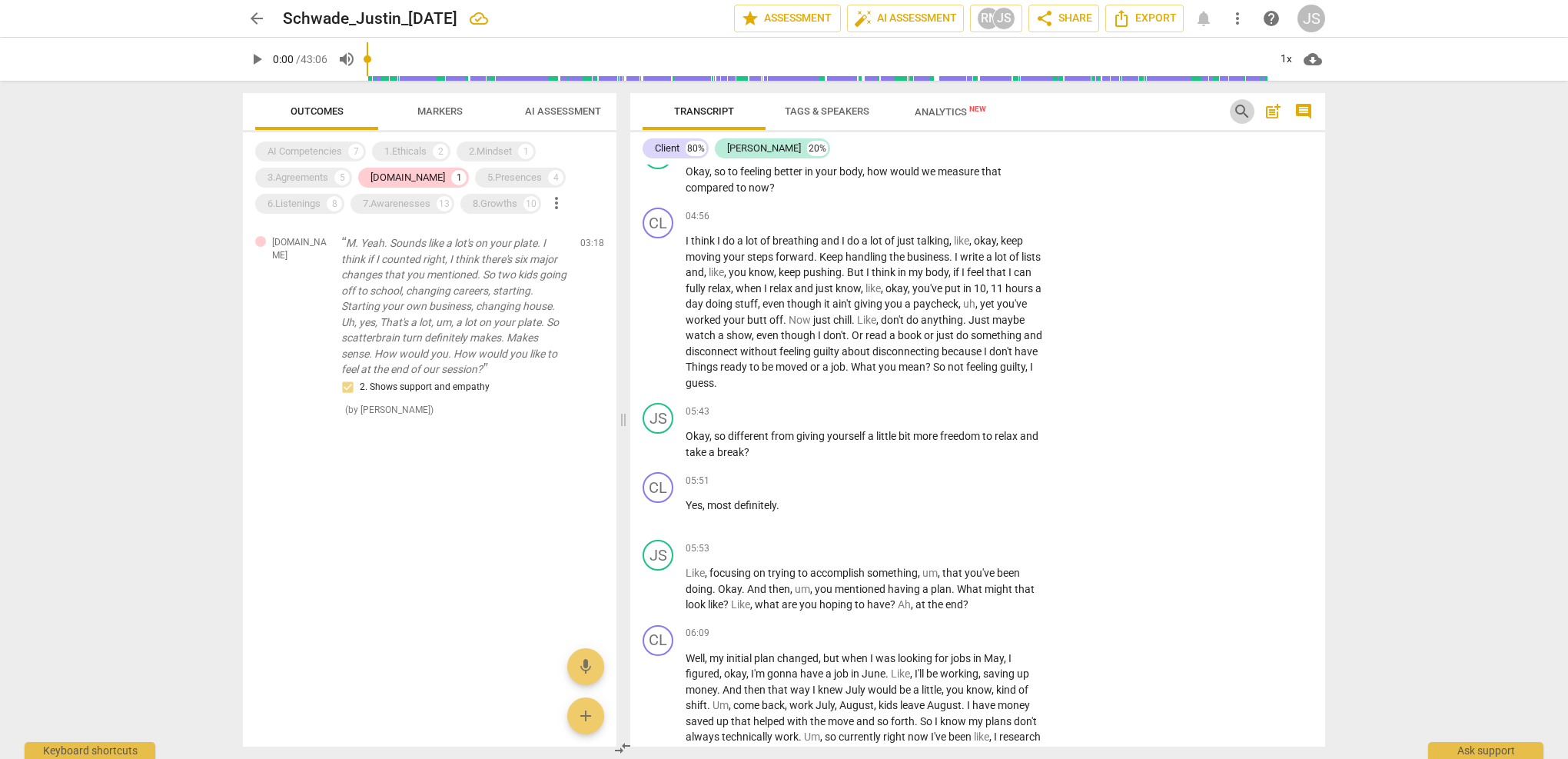
click at [1239, 111] on span "search" at bounding box center [1242, 112] width 18 height 18
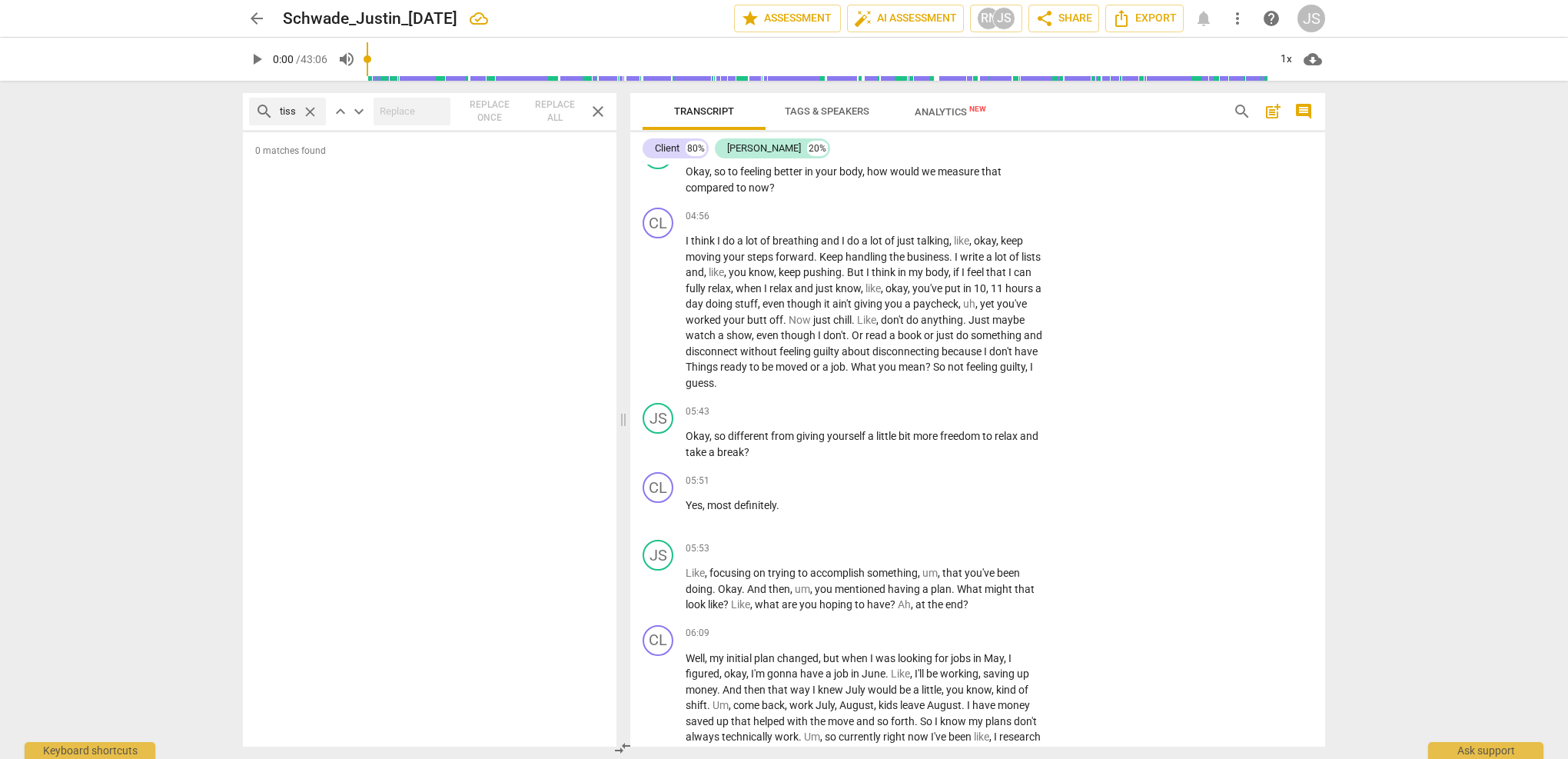
type input "tissue"
click at [1238, 111] on span "search" at bounding box center [1242, 112] width 18 height 18
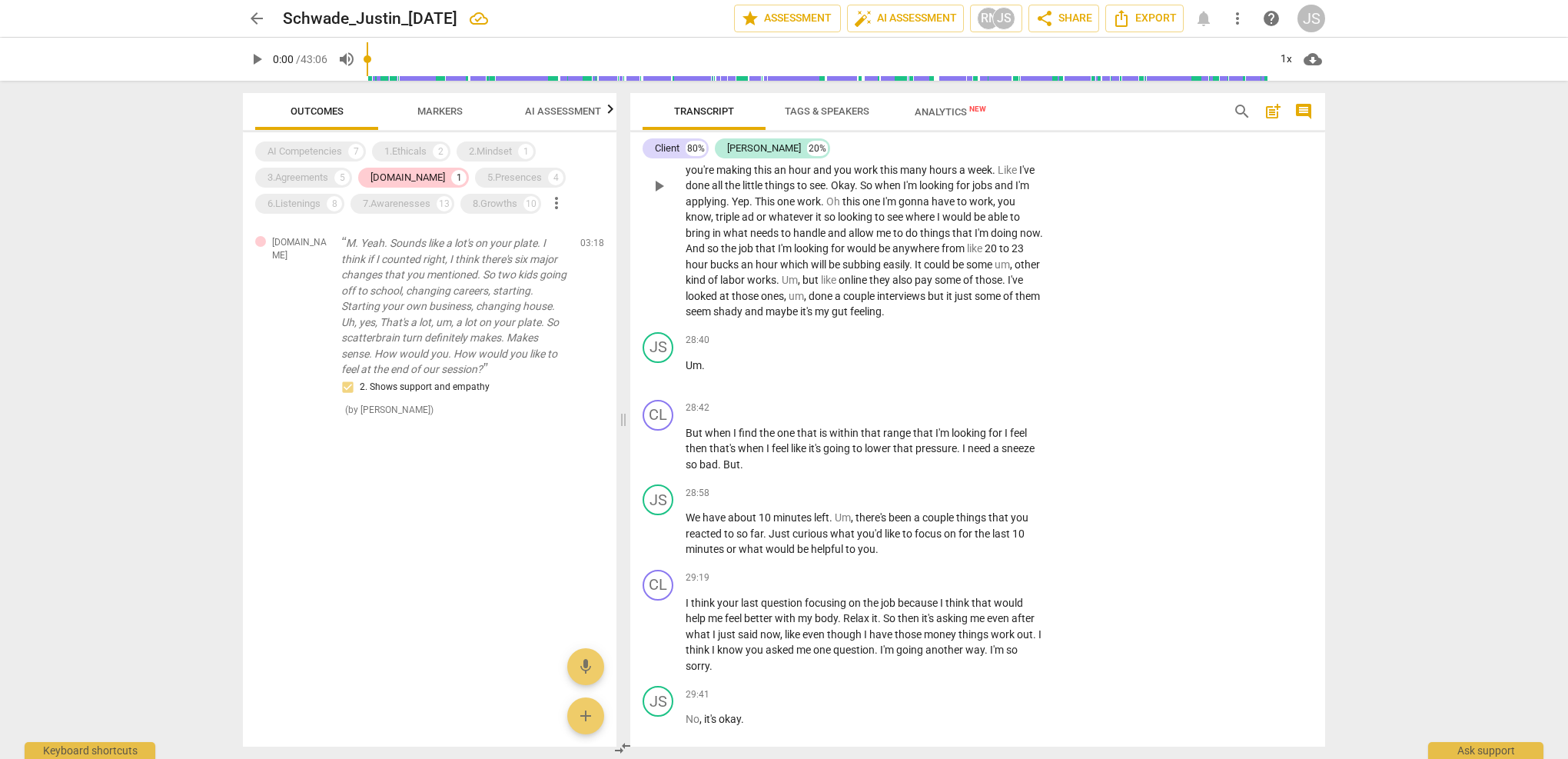
scroll to position [8339, 0]
click at [487, 171] on div "5.Presences" at bounding box center [514, 178] width 55 height 15
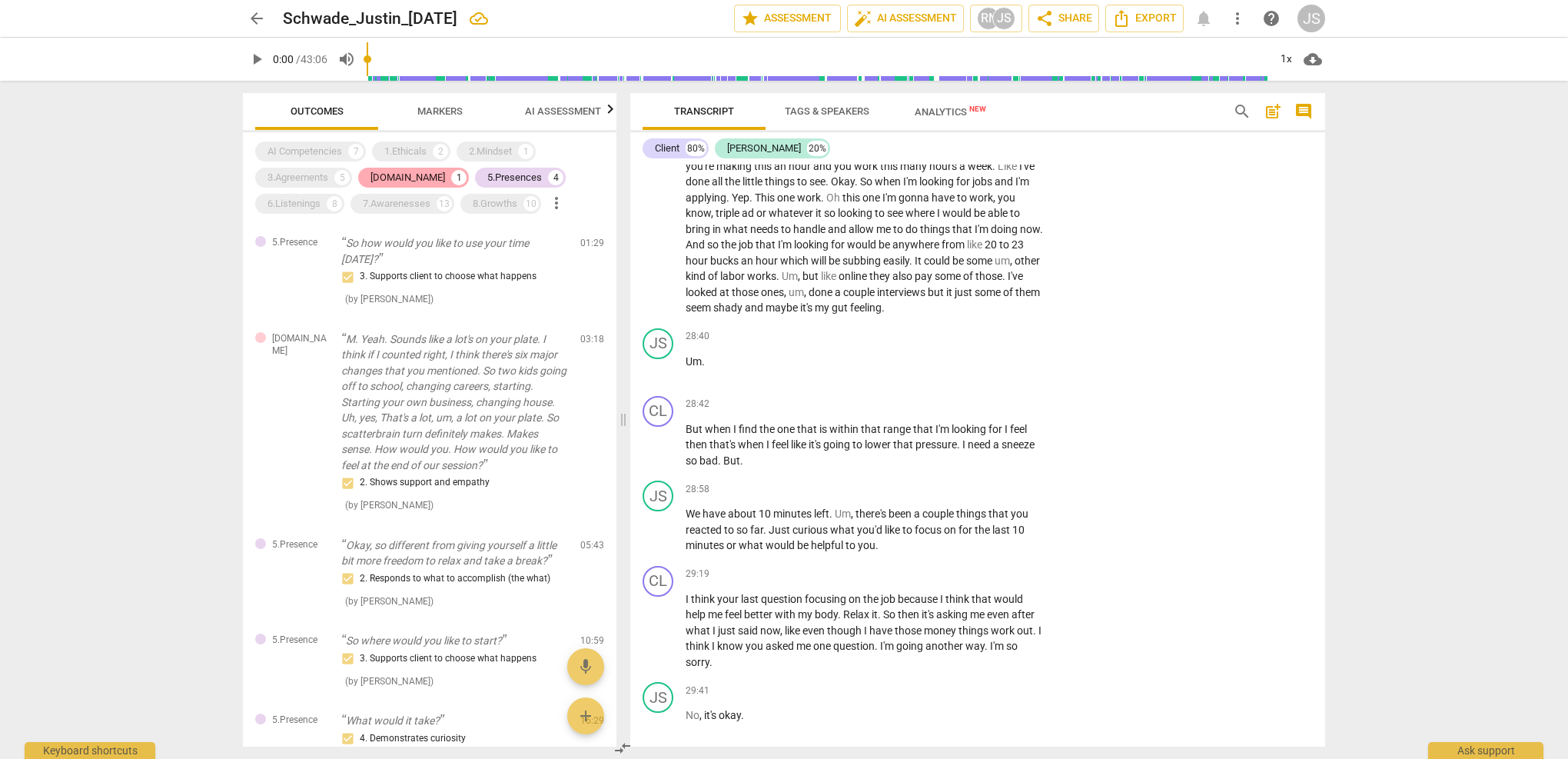
click at [398, 176] on div "[DOMAIN_NAME]" at bounding box center [407, 178] width 75 height 15
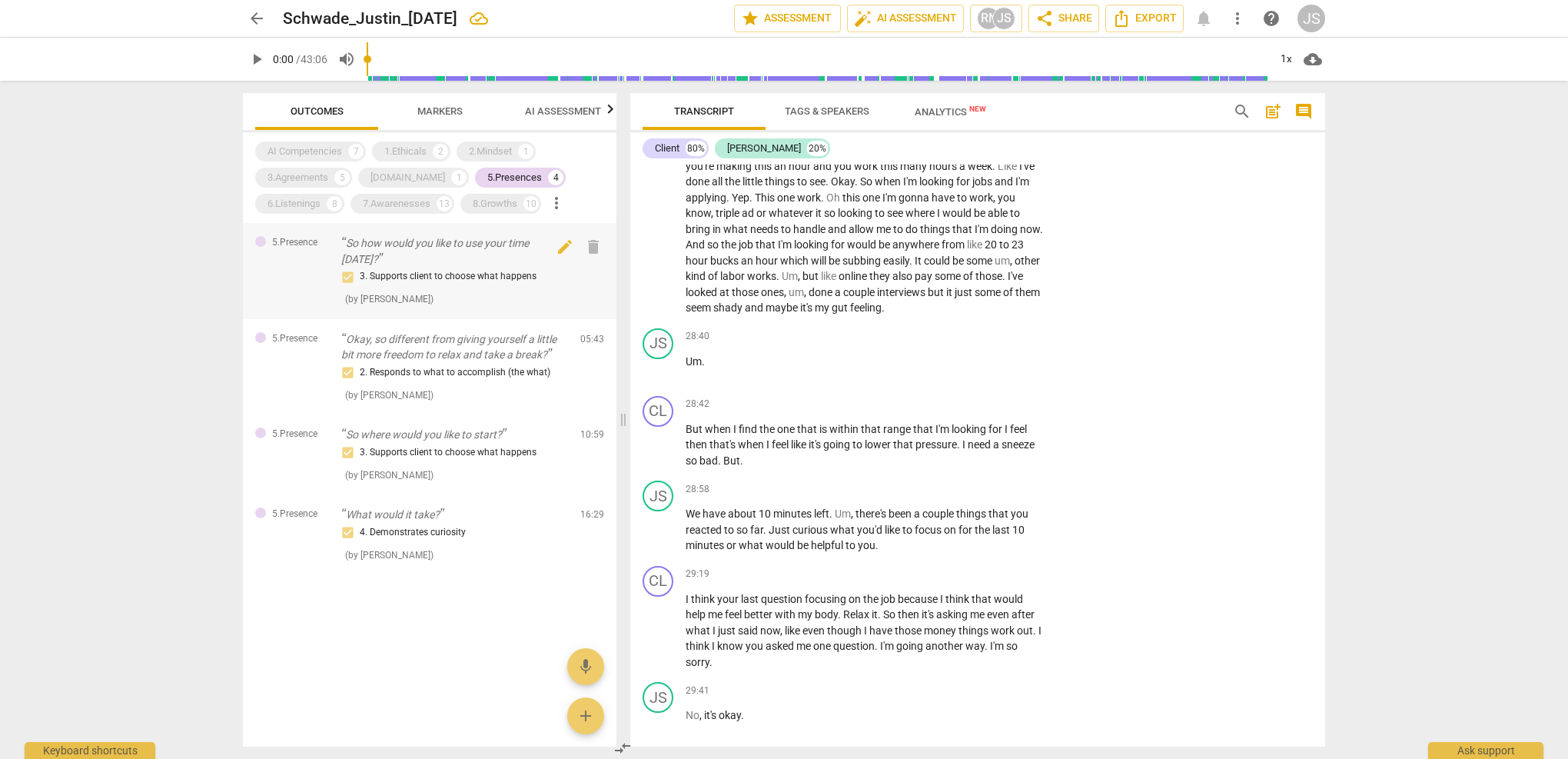
click at [481, 275] on div "3. Supports client to choose what happens" at bounding box center [454, 277] width 227 height 18
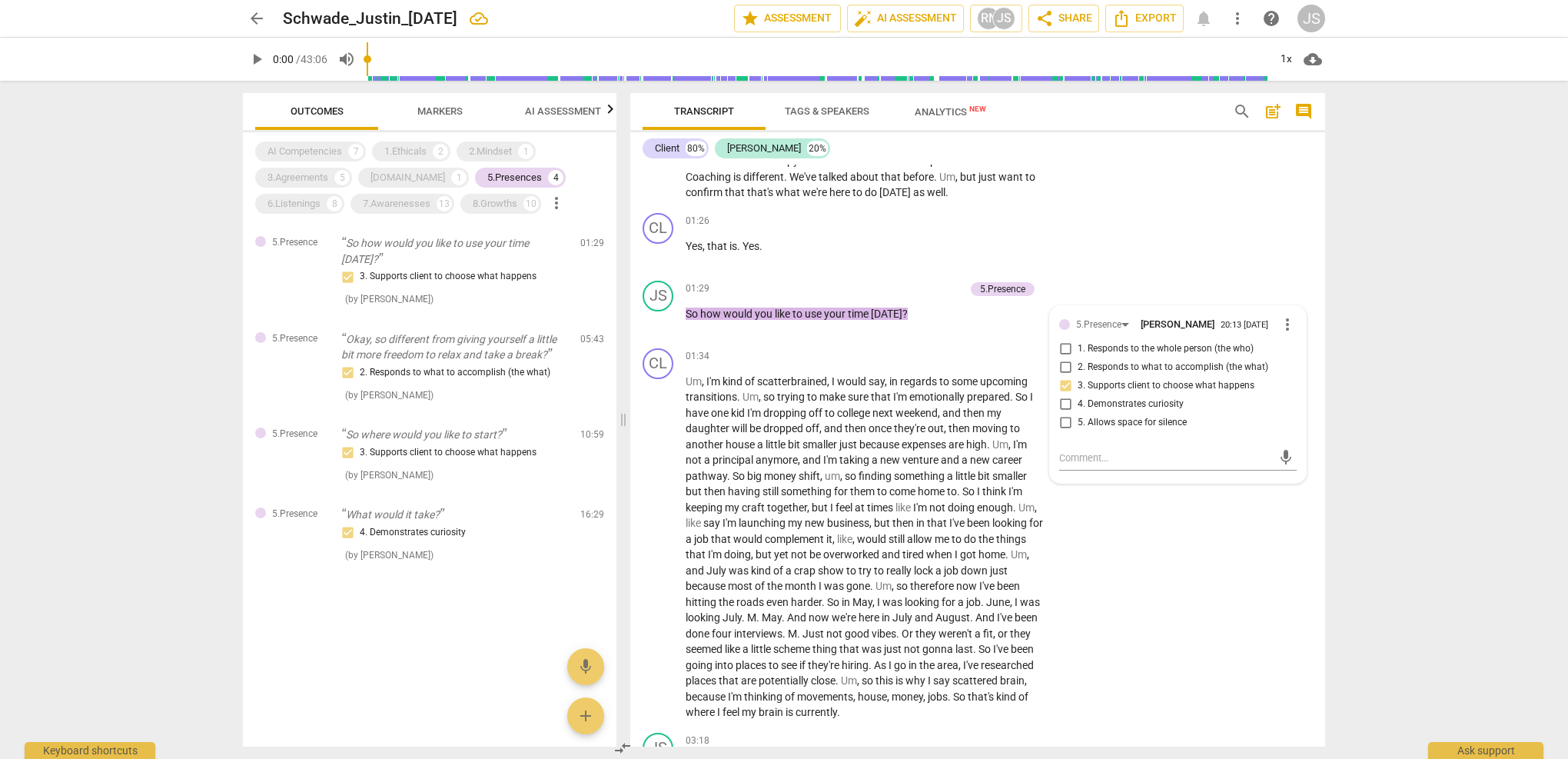
click at [510, 140] on div "AI Competencies 7 1.Ethicals 2 2.Mindset 1 3.Agreements 5 [DOMAIN_NAME] 1 5.Pre…" at bounding box center [436, 178] width 361 height 78
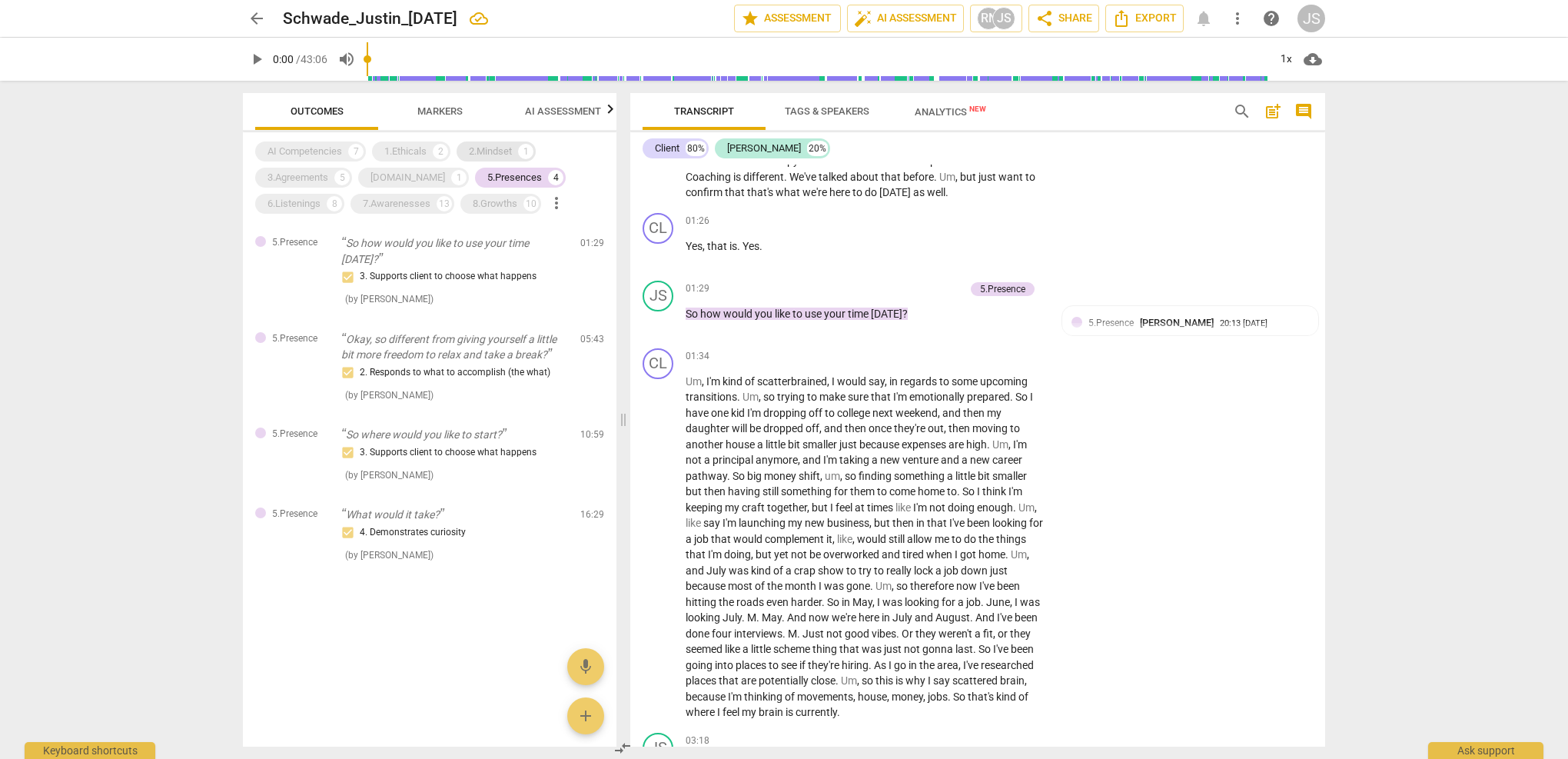
click at [506, 151] on div "2.Mindset" at bounding box center [490, 151] width 43 height 15
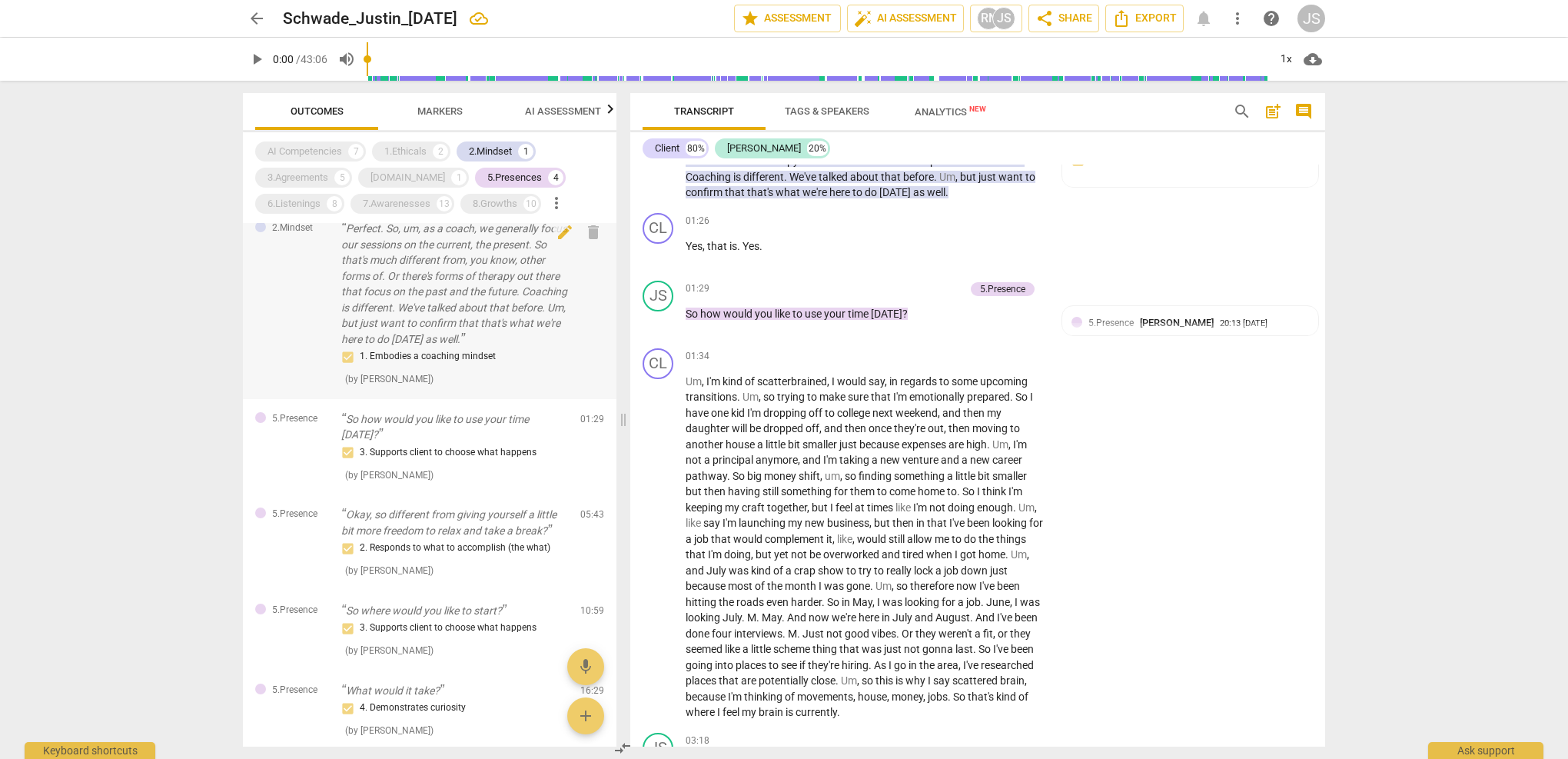
scroll to position [15, 0]
click at [496, 181] on div "5.Presences" at bounding box center [514, 178] width 55 height 15
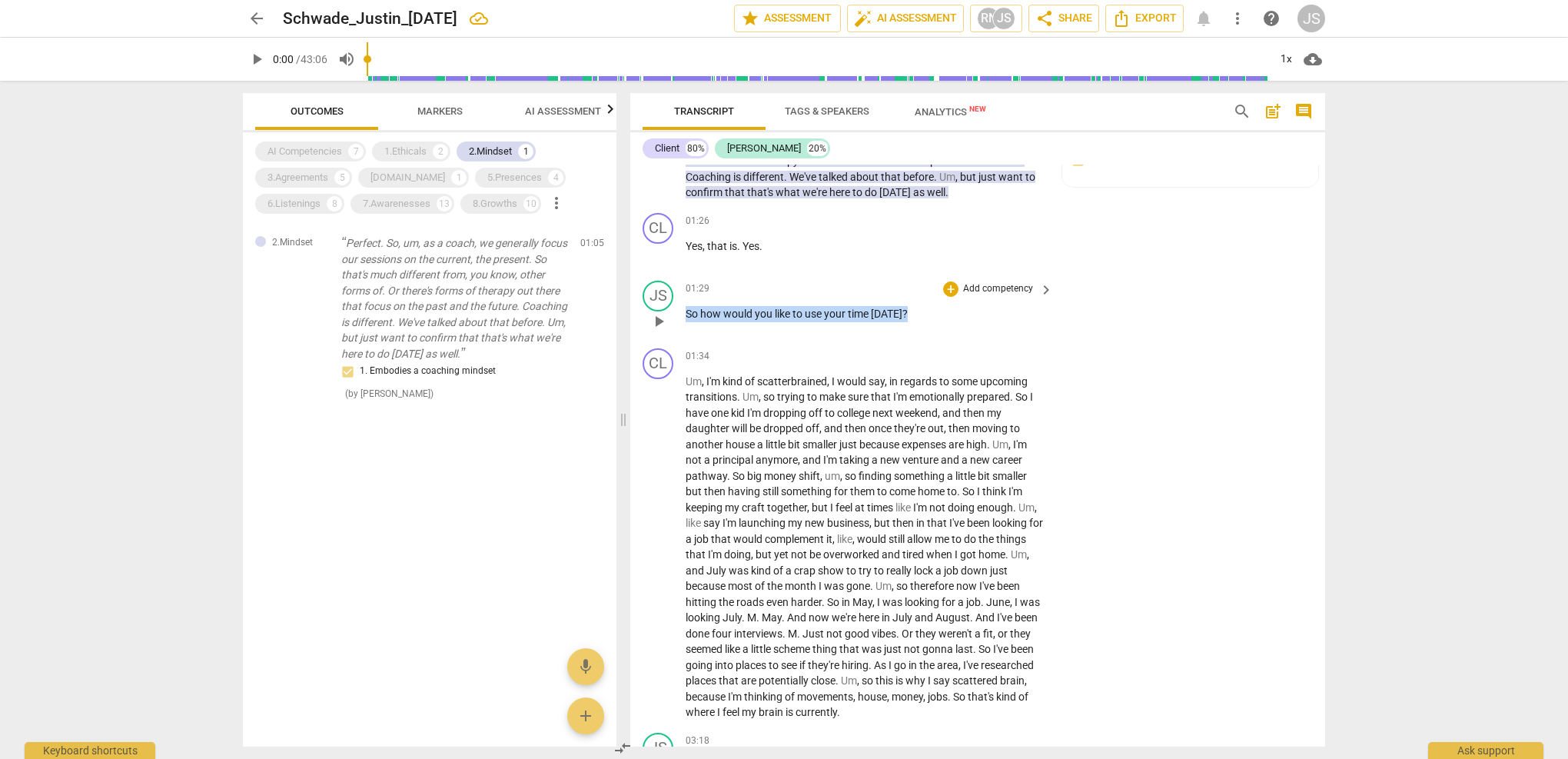
drag, startPoint x: 908, startPoint y: 308, endPoint x: 683, endPoint y: 311, distance: 225.0
click at [683, 311] on div "JS play_arrow pause 01:29 + Add competency keyboard_arrow_right So how would yo…" at bounding box center [978, 308] width 695 height 68
click at [919, 288] on div "+" at bounding box center [919, 287] width 15 height 15
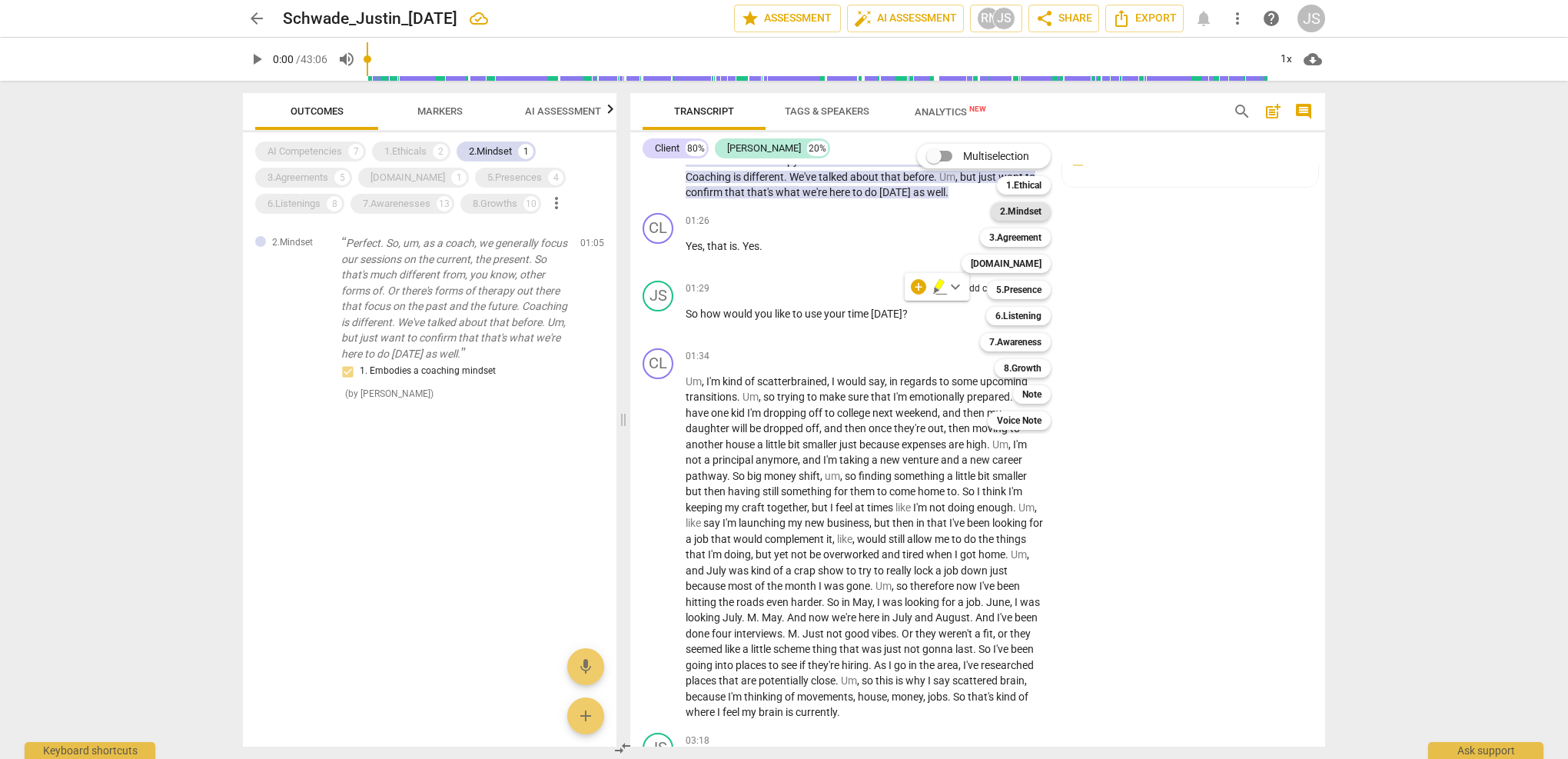
click at [1038, 208] on b "2.Mindset" at bounding box center [1021, 211] width 42 height 18
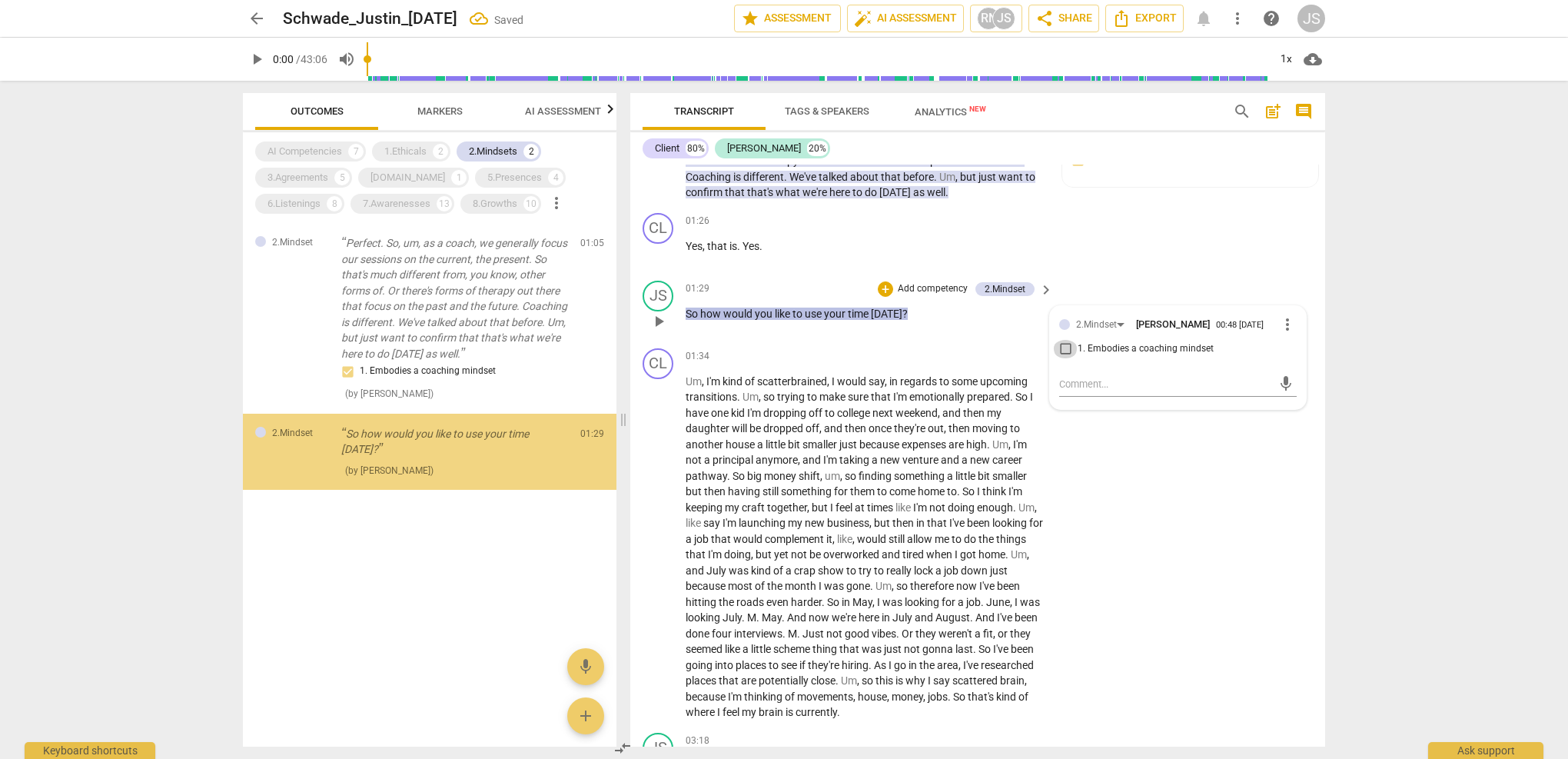
click at [1058, 353] on input "1. Embodies a coaching mindset" at bounding box center [1065, 349] width 25 height 18
checkbox input "true"
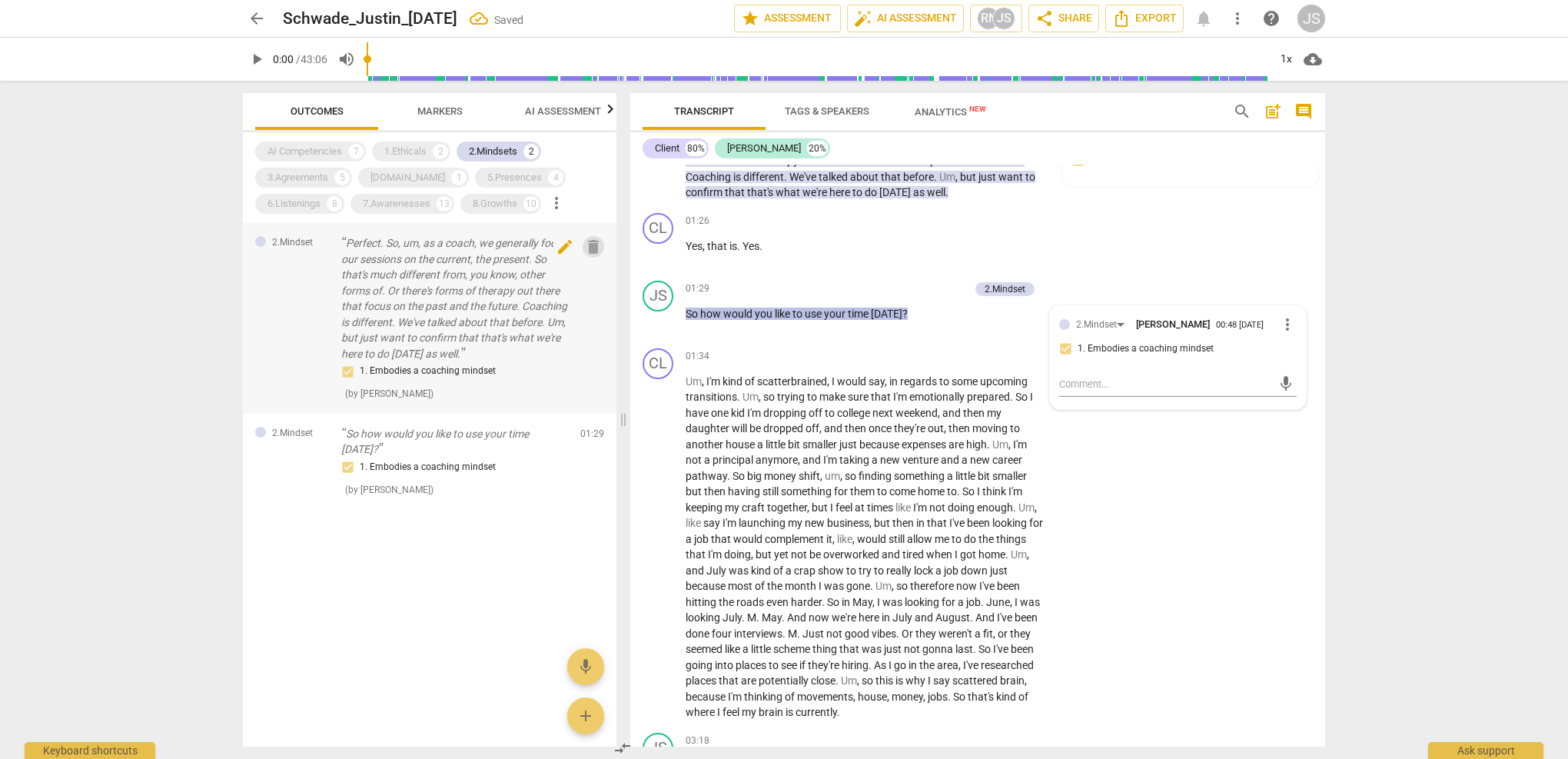
click at [594, 241] on span "delete" at bounding box center [593, 247] width 18 height 18
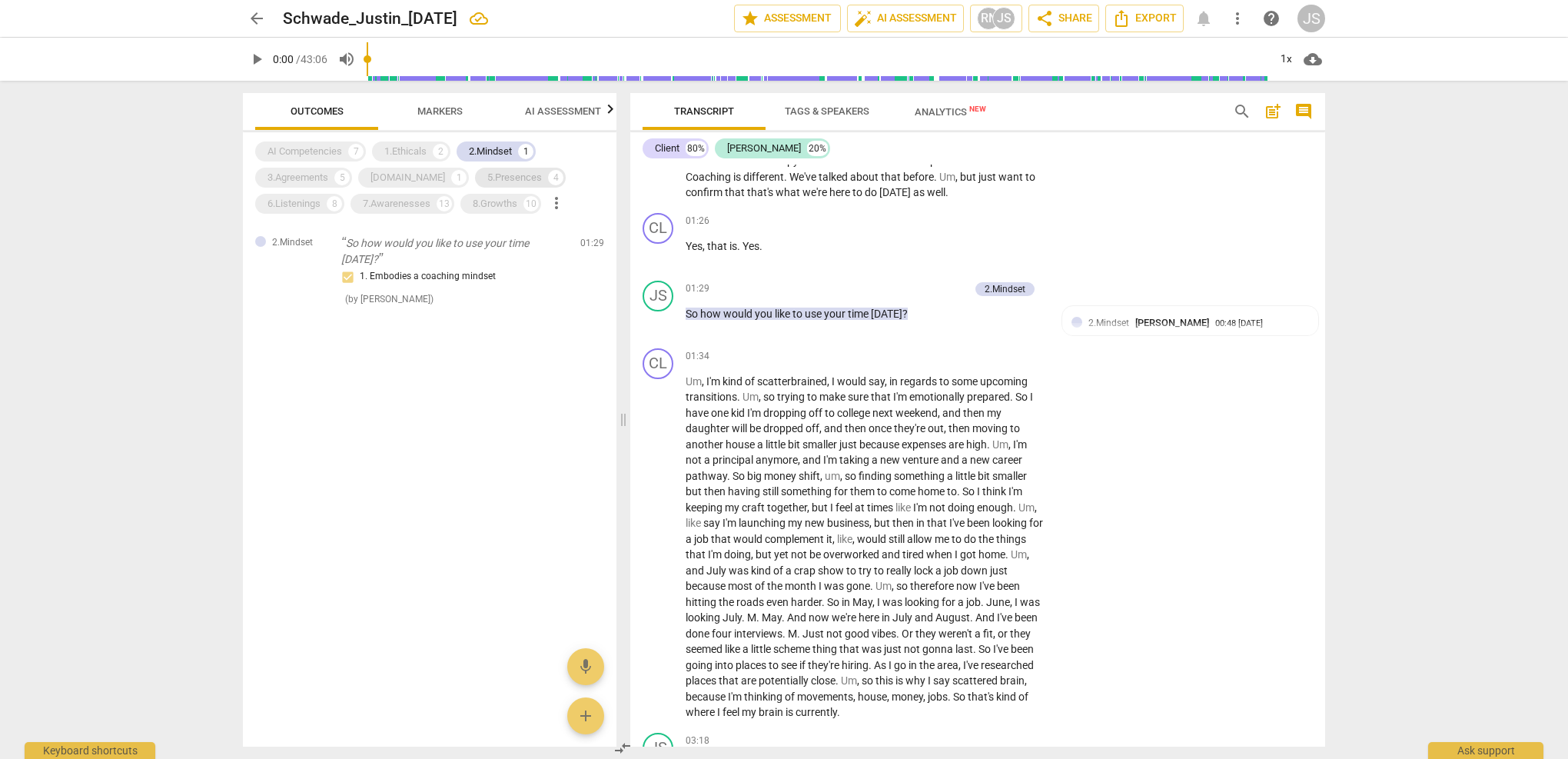
click at [487, 177] on div "5.Presences" at bounding box center [514, 178] width 55 height 15
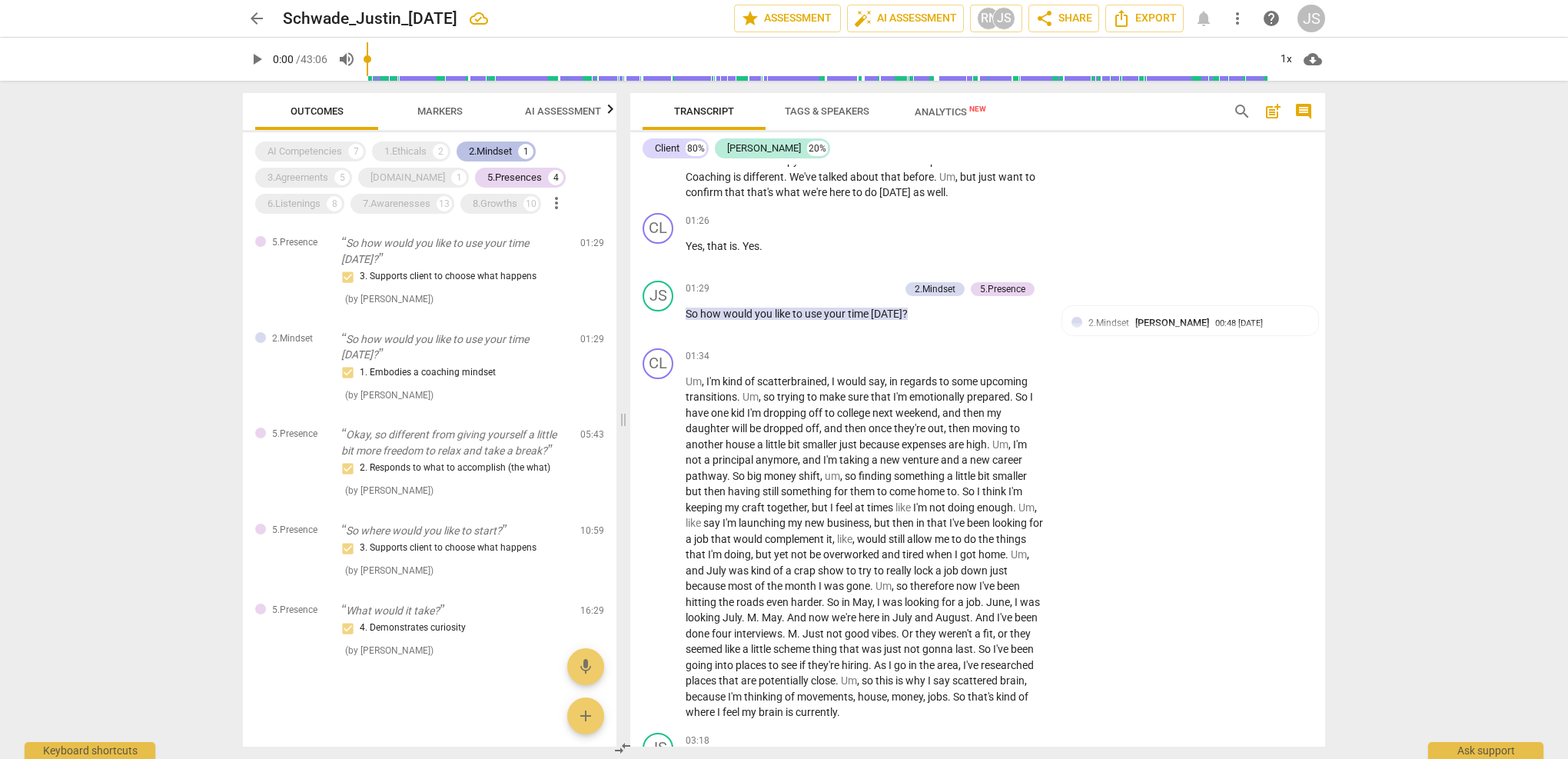
click at [490, 150] on div "2.Mindset" at bounding box center [490, 151] width 43 height 15
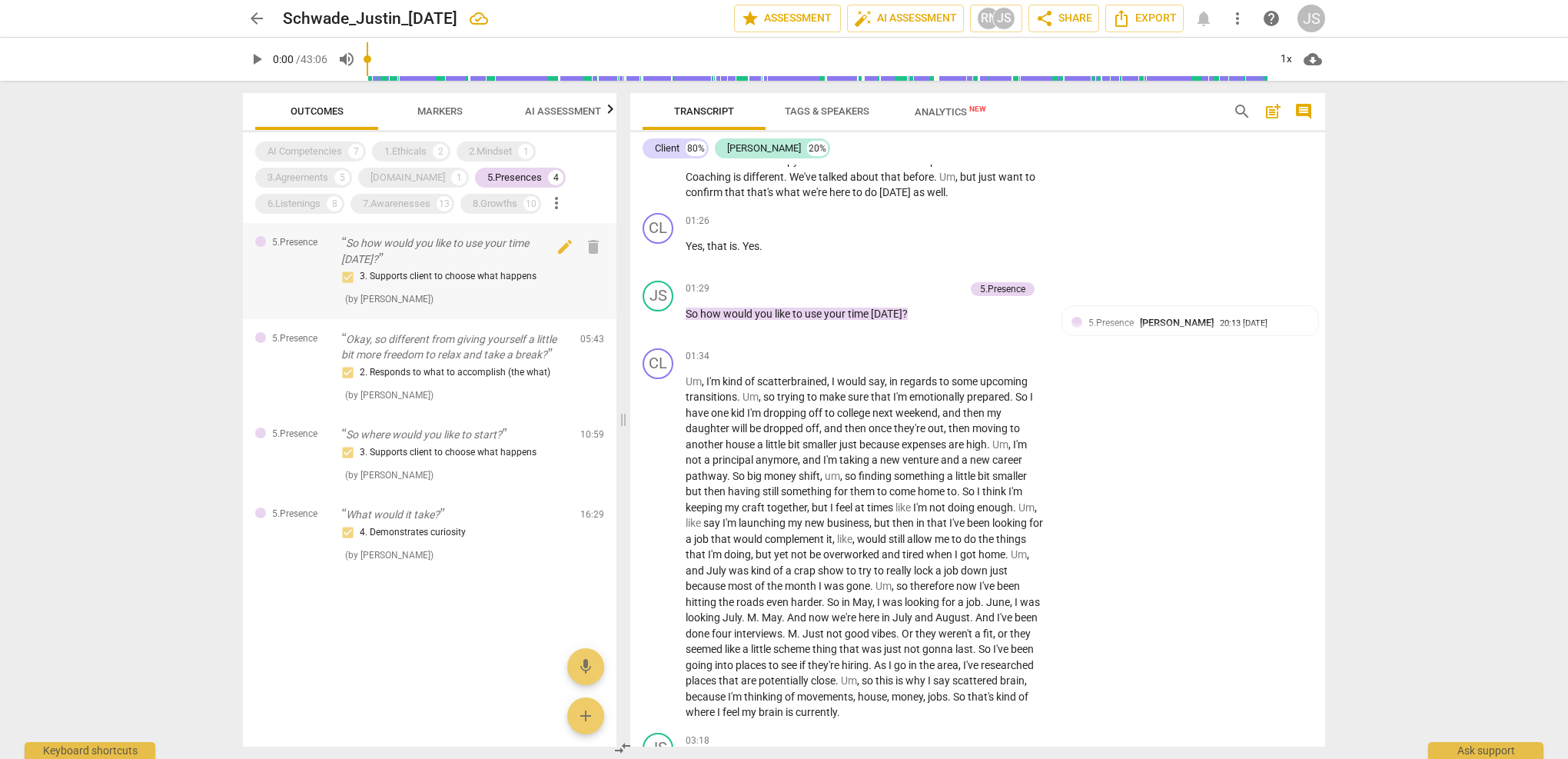
click at [511, 266] on div "So how would you like to use your time [DATE]? 3. Supports client to choose wha…" at bounding box center [454, 271] width 227 height 72
click at [486, 387] on div "2. Responds to what to accomplish (the what) ( by [PERSON_NAME] )" at bounding box center [454, 383] width 227 height 39
click at [483, 369] on div "2. Responds to what to accomplish (the what)" at bounding box center [454, 373] width 227 height 18
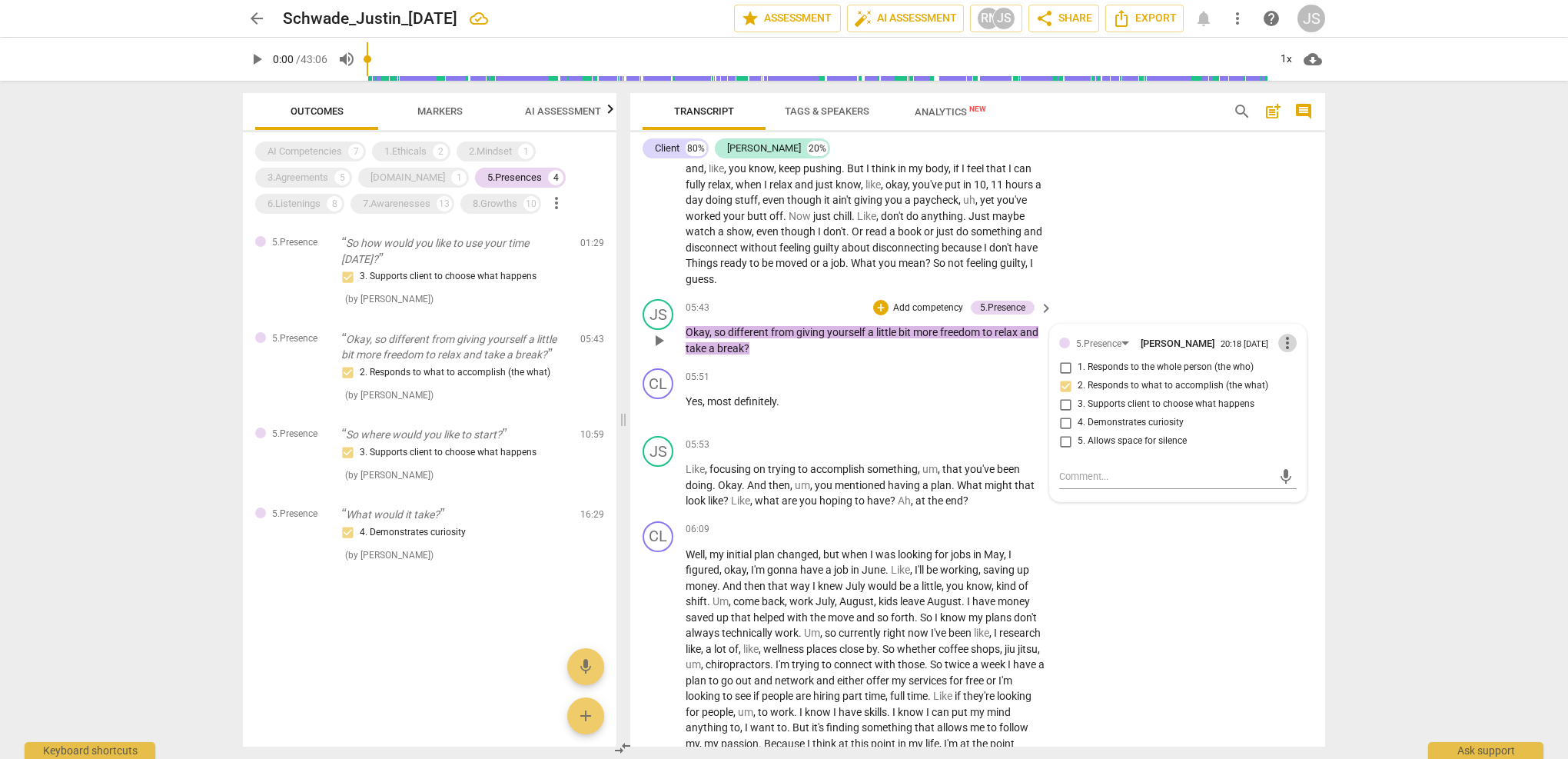
click at [1281, 334] on span "more_vert" at bounding box center [1287, 343] width 18 height 18
click at [1294, 351] on li "Delete" at bounding box center [1299, 349] width 53 height 29
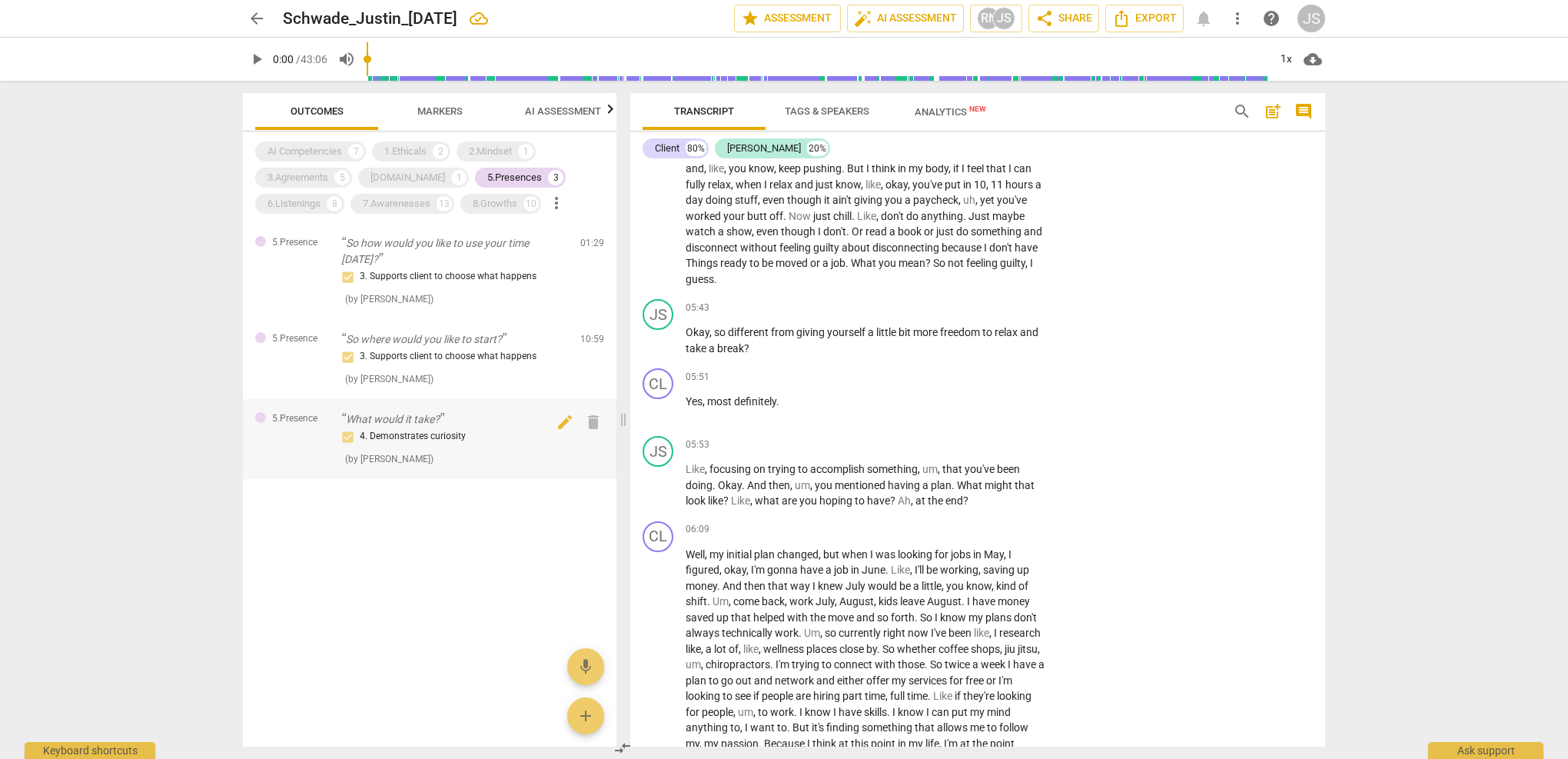
click at [496, 444] on div "4. Demonstrates curiosity ( by [PERSON_NAME] )" at bounding box center [454, 447] width 227 height 39
click at [427, 431] on div "4. Demonstrates curiosity" at bounding box center [454, 437] width 227 height 18
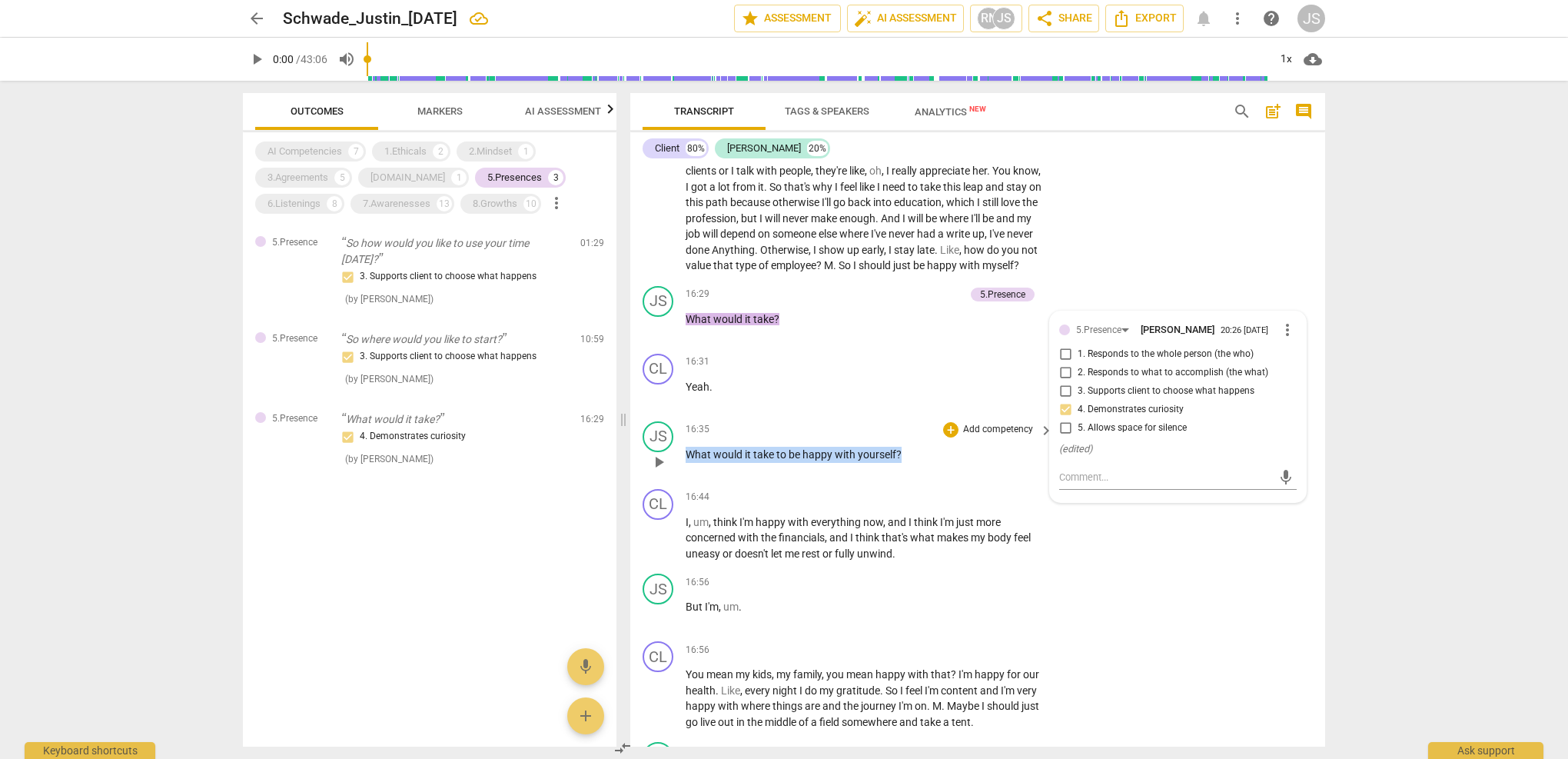
drag, startPoint x: 905, startPoint y: 431, endPoint x: 684, endPoint y: 424, distance: 221.1
click at [685, 424] on div "JS play_arrow pause 16:35 + Add competency keyboard_arrow_right What would it t…" at bounding box center [978, 449] width 695 height 68
click at [912, 412] on div "+" at bounding box center [915, 408] width 15 height 15
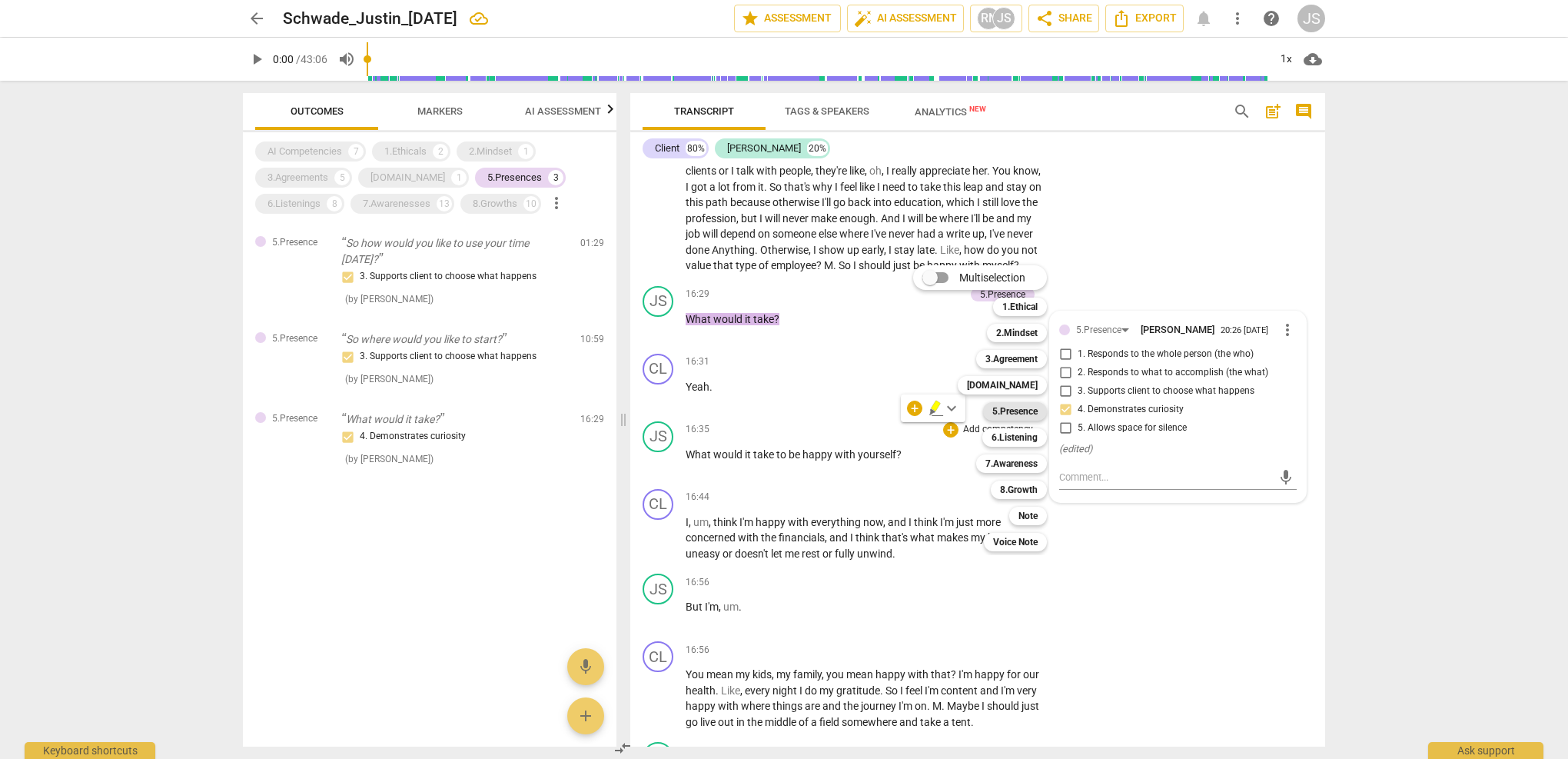
click at [1019, 409] on b "5.Presence" at bounding box center [1015, 411] width 45 height 18
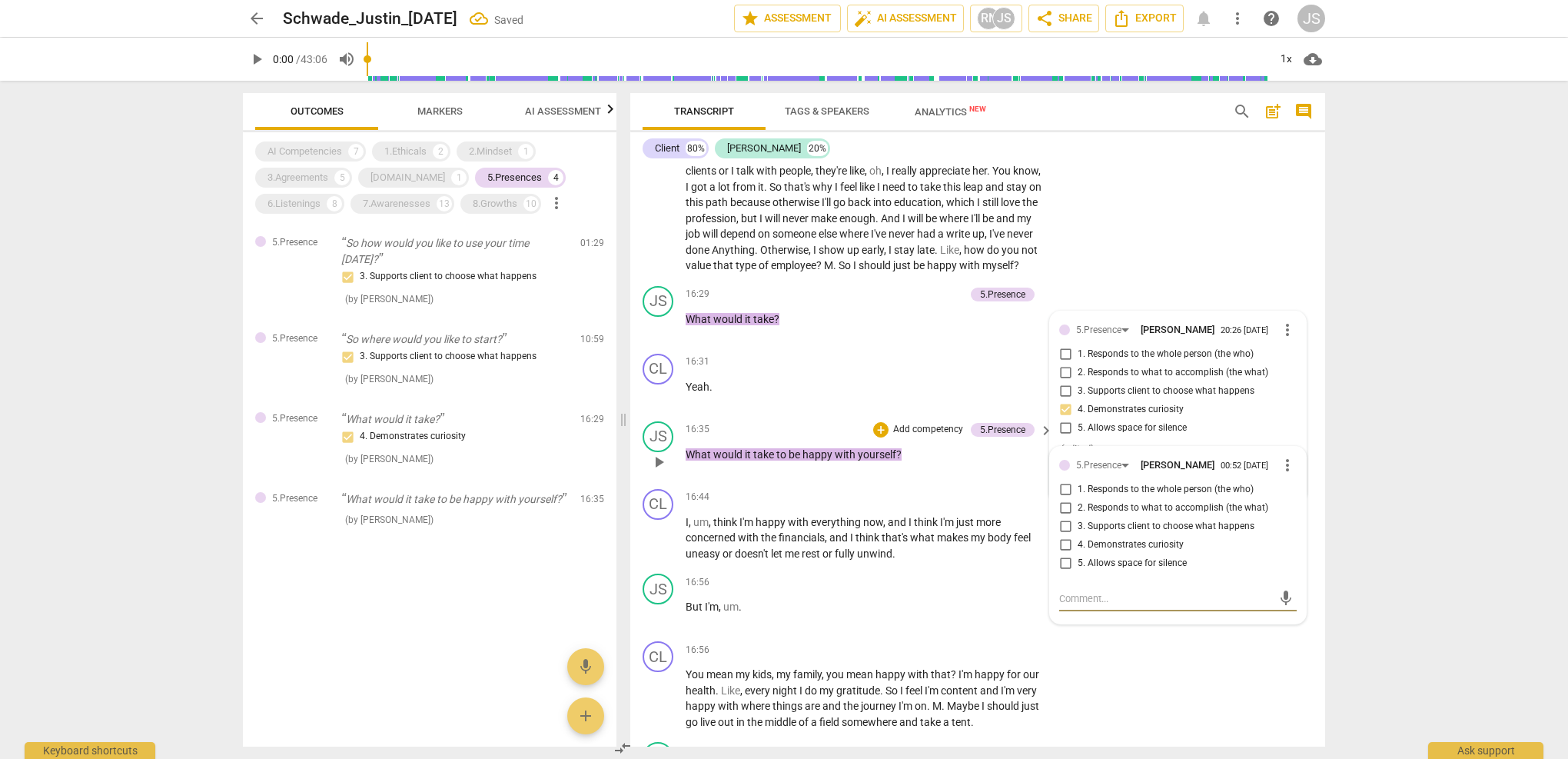
click at [1065, 536] on input "4. Demonstrates curiosity" at bounding box center [1065, 545] width 25 height 18
checkbox input "true"
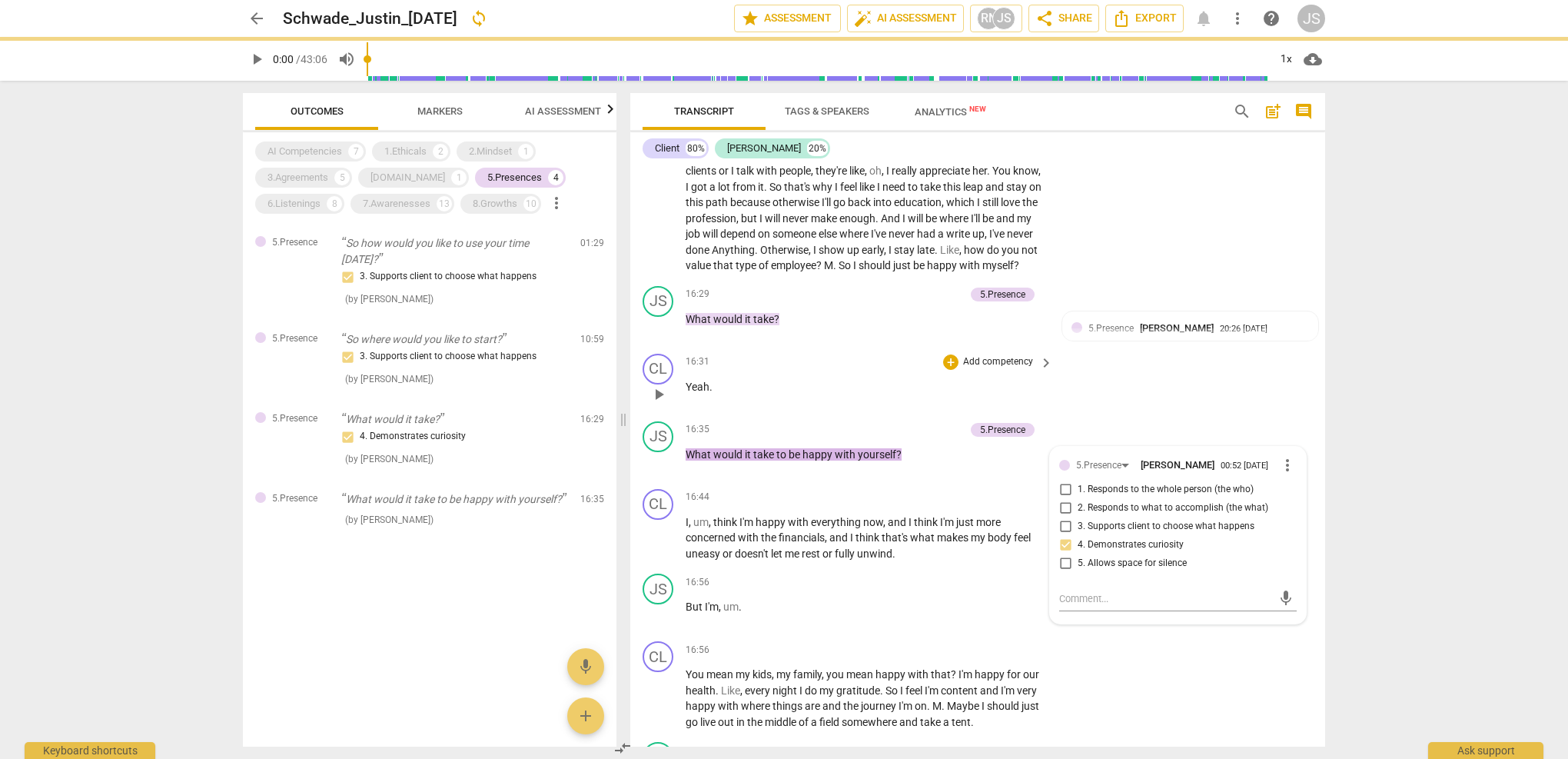
click at [1096, 381] on div "CL play_arrow pause 16:31 + Add competency keyboard_arrow_right Yeah ." at bounding box center [978, 381] width 695 height 68
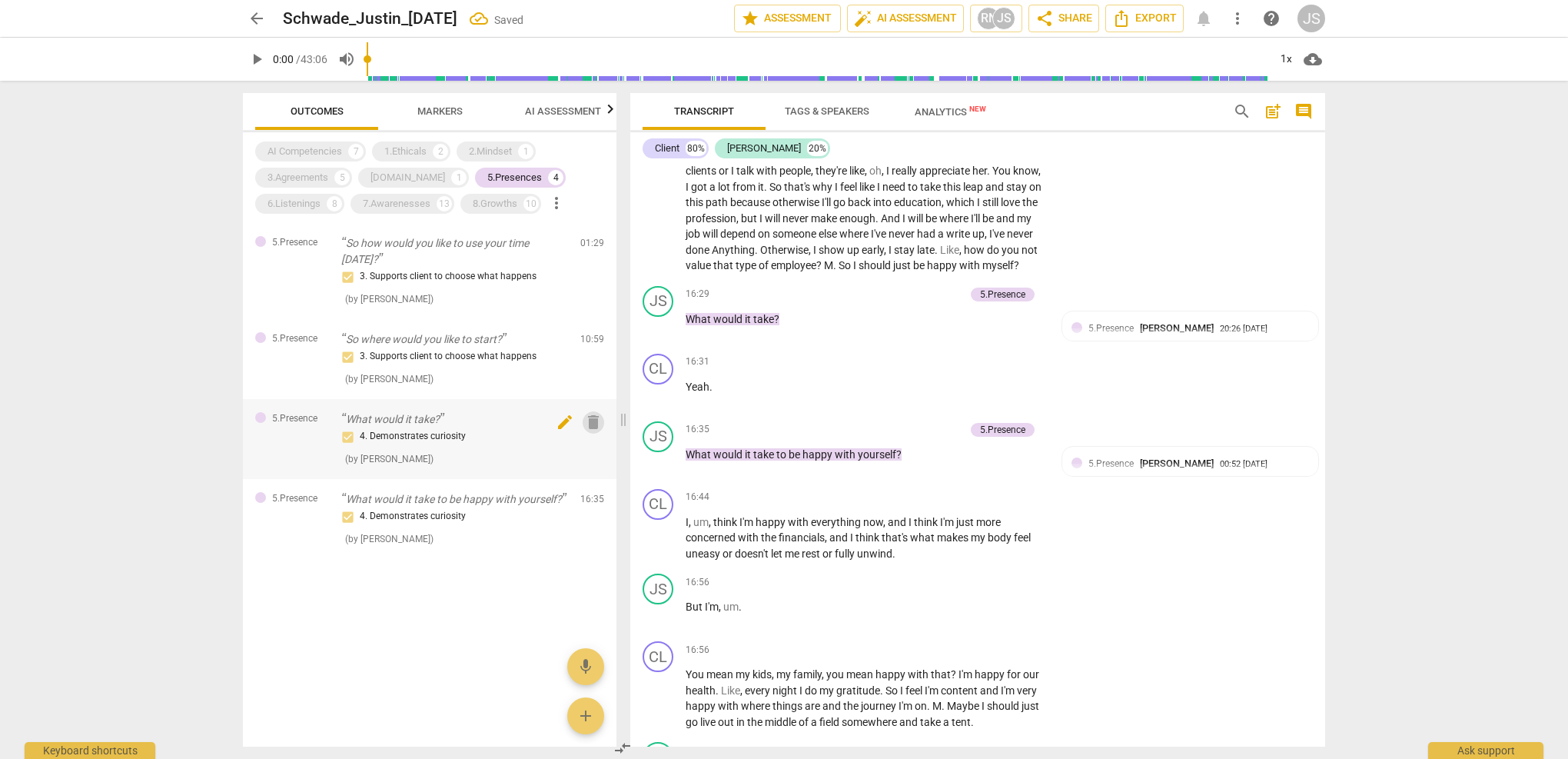
click at [593, 418] on span "delete" at bounding box center [593, 422] width 18 height 18
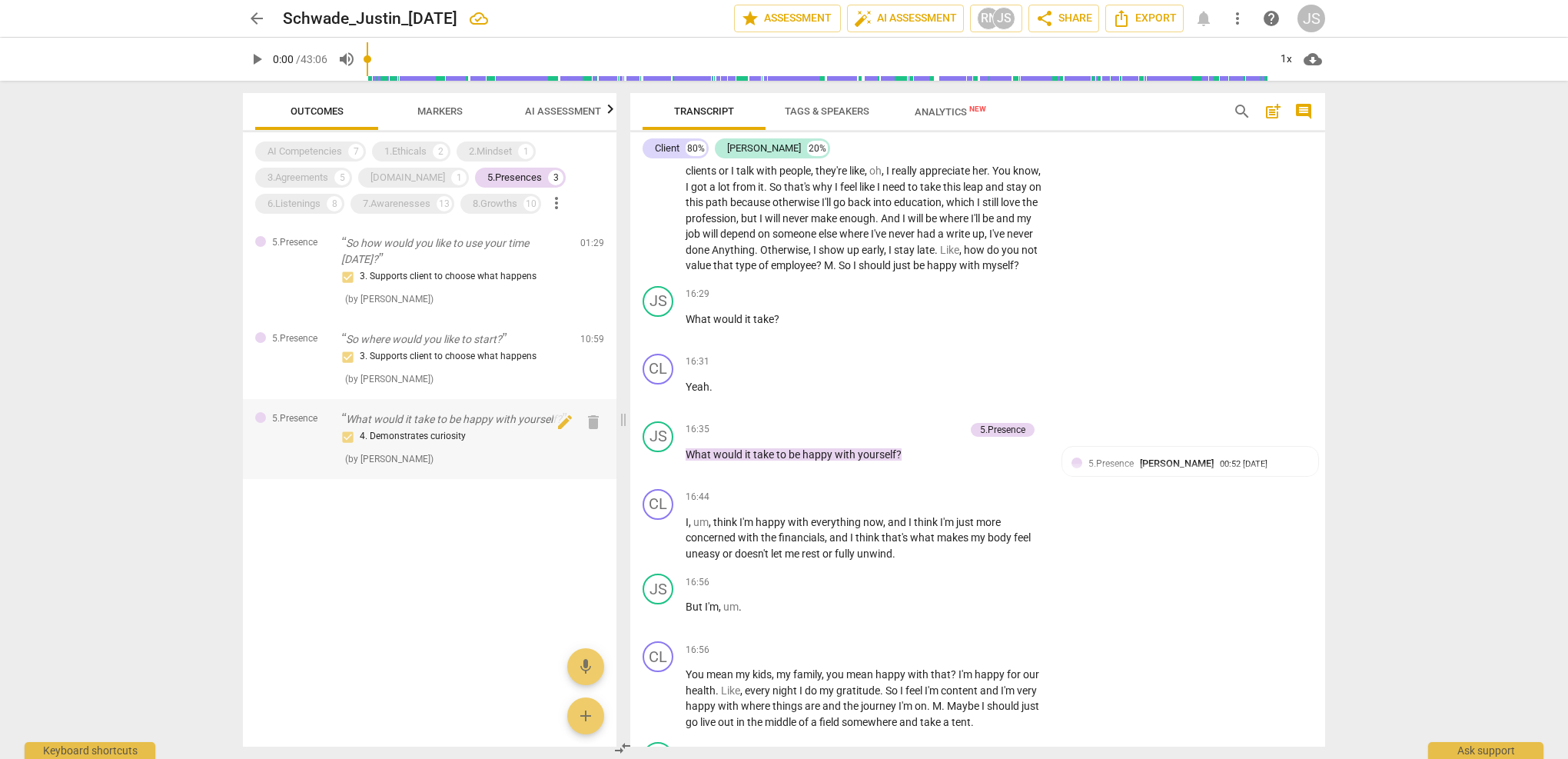
scroll to position [0, 0]
click at [421, 436] on div "4. Demonstrates curiosity" at bounding box center [454, 437] width 227 height 18
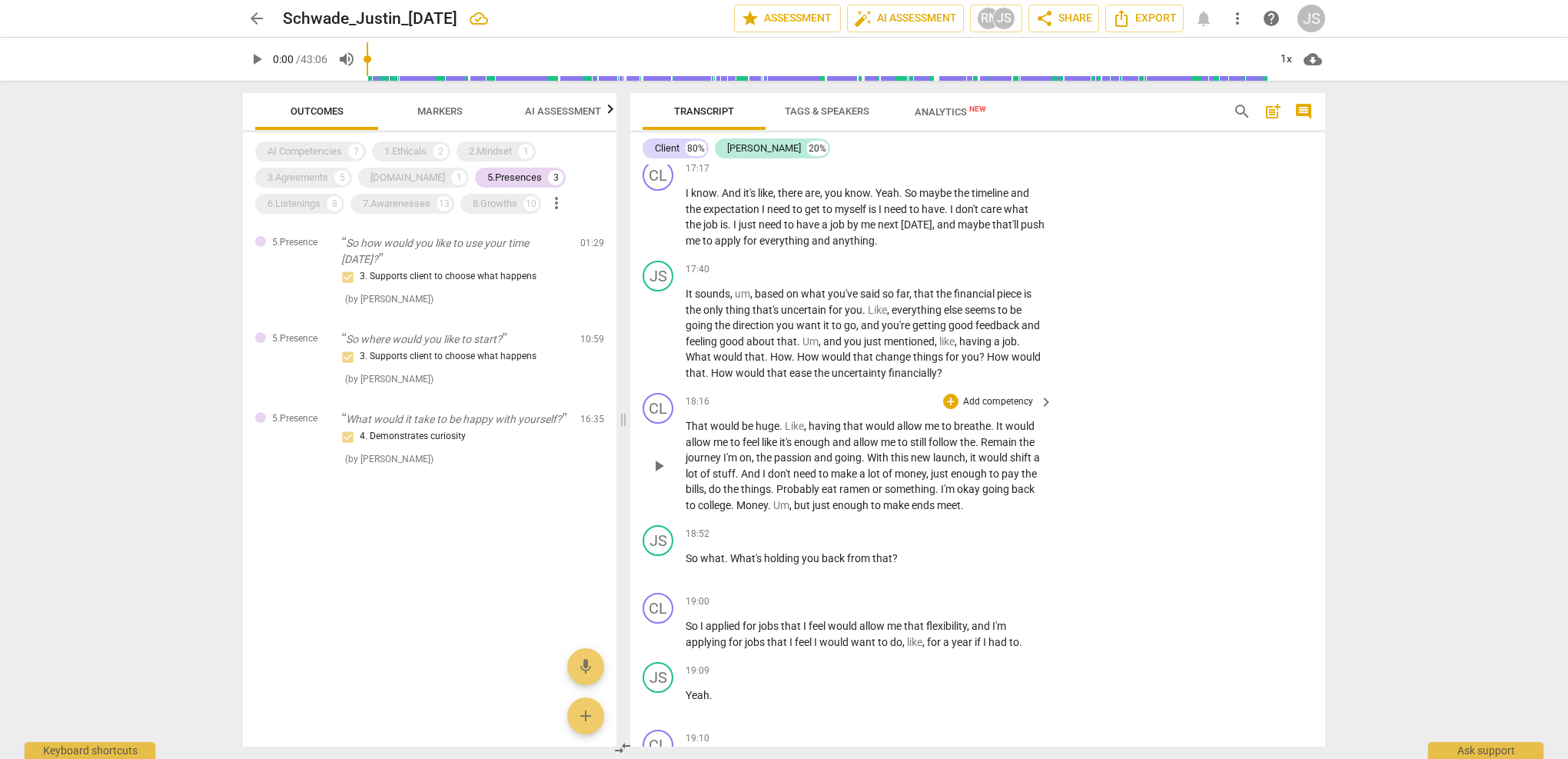
scroll to position [5734, 0]
click at [942, 110] on span "Analytics New" at bounding box center [950, 112] width 71 height 12
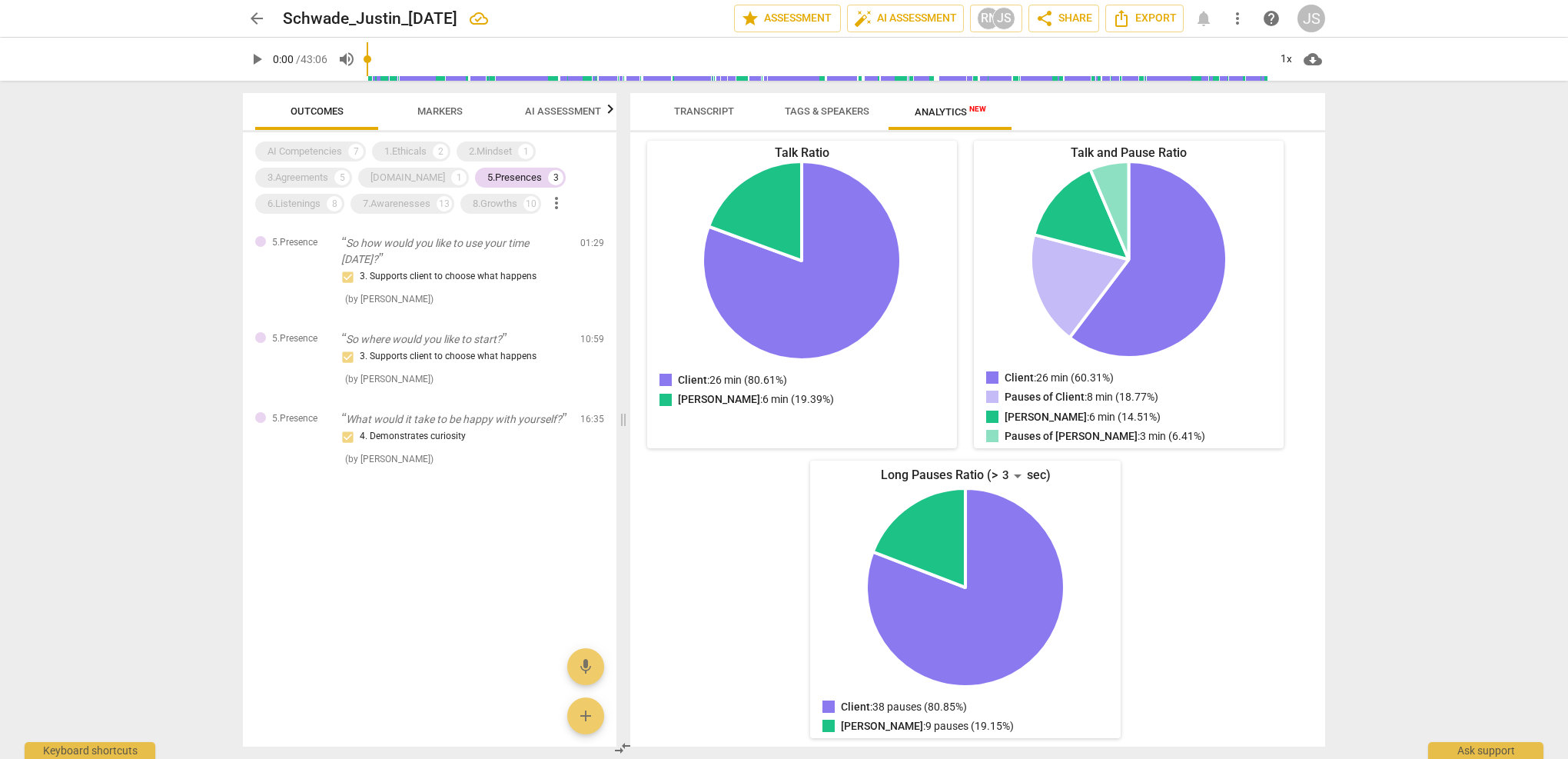
scroll to position [0, 0]
click at [487, 173] on div "5.Presences" at bounding box center [514, 178] width 55 height 15
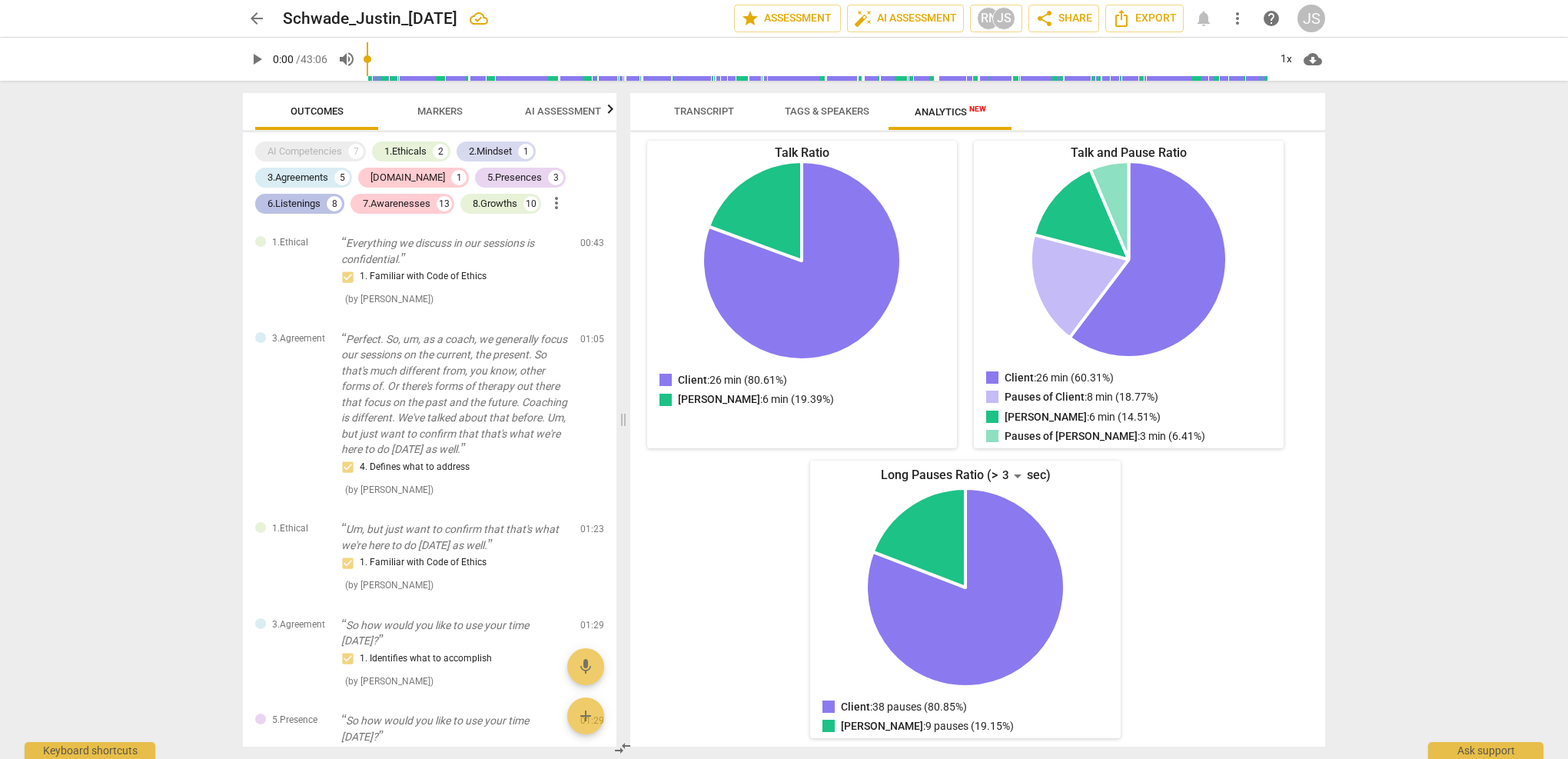
click at [309, 201] on div "6.Listenings" at bounding box center [294, 204] width 53 height 15
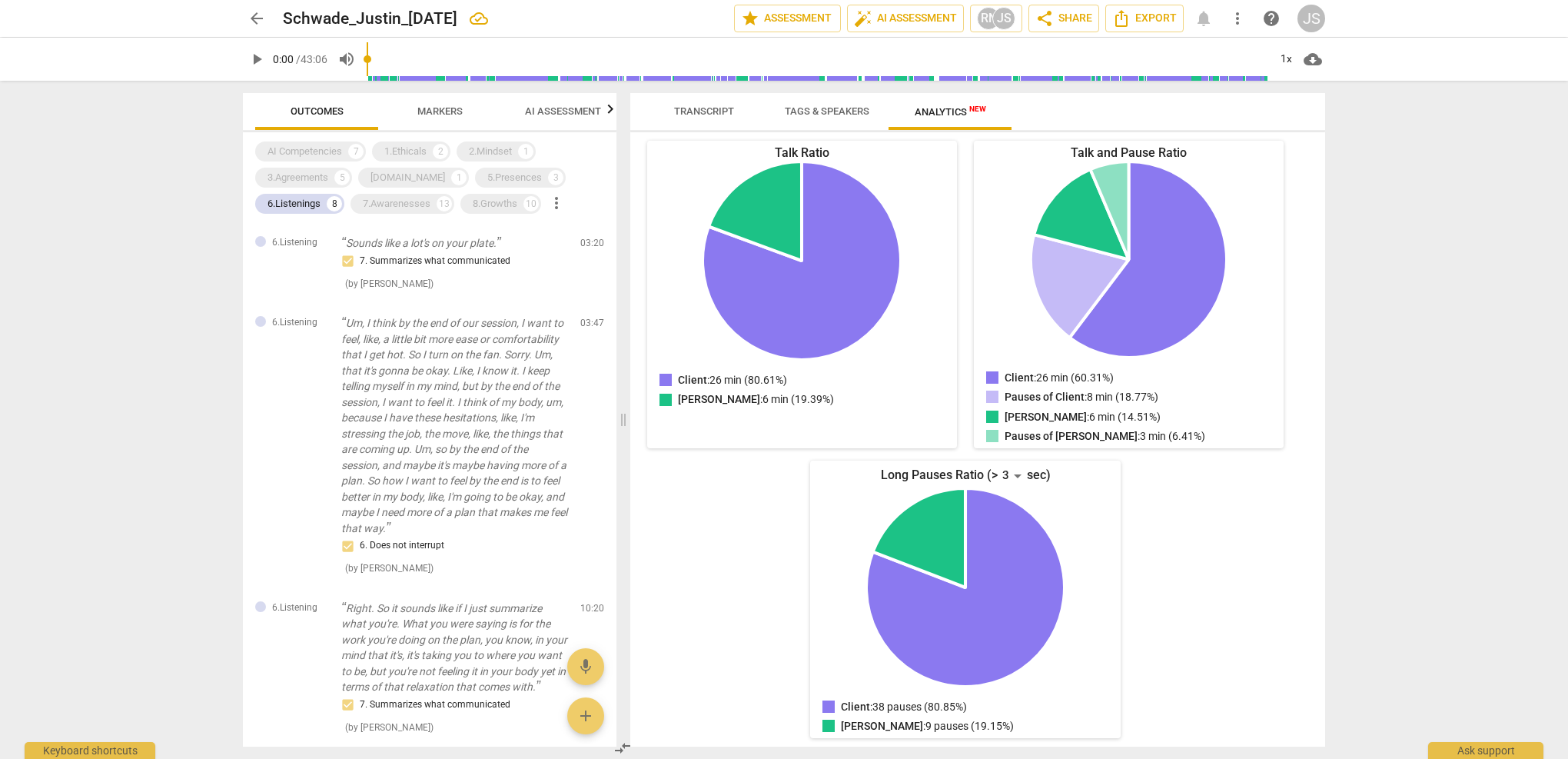
click at [707, 105] on span "Transcript" at bounding box center [704, 111] width 60 height 12
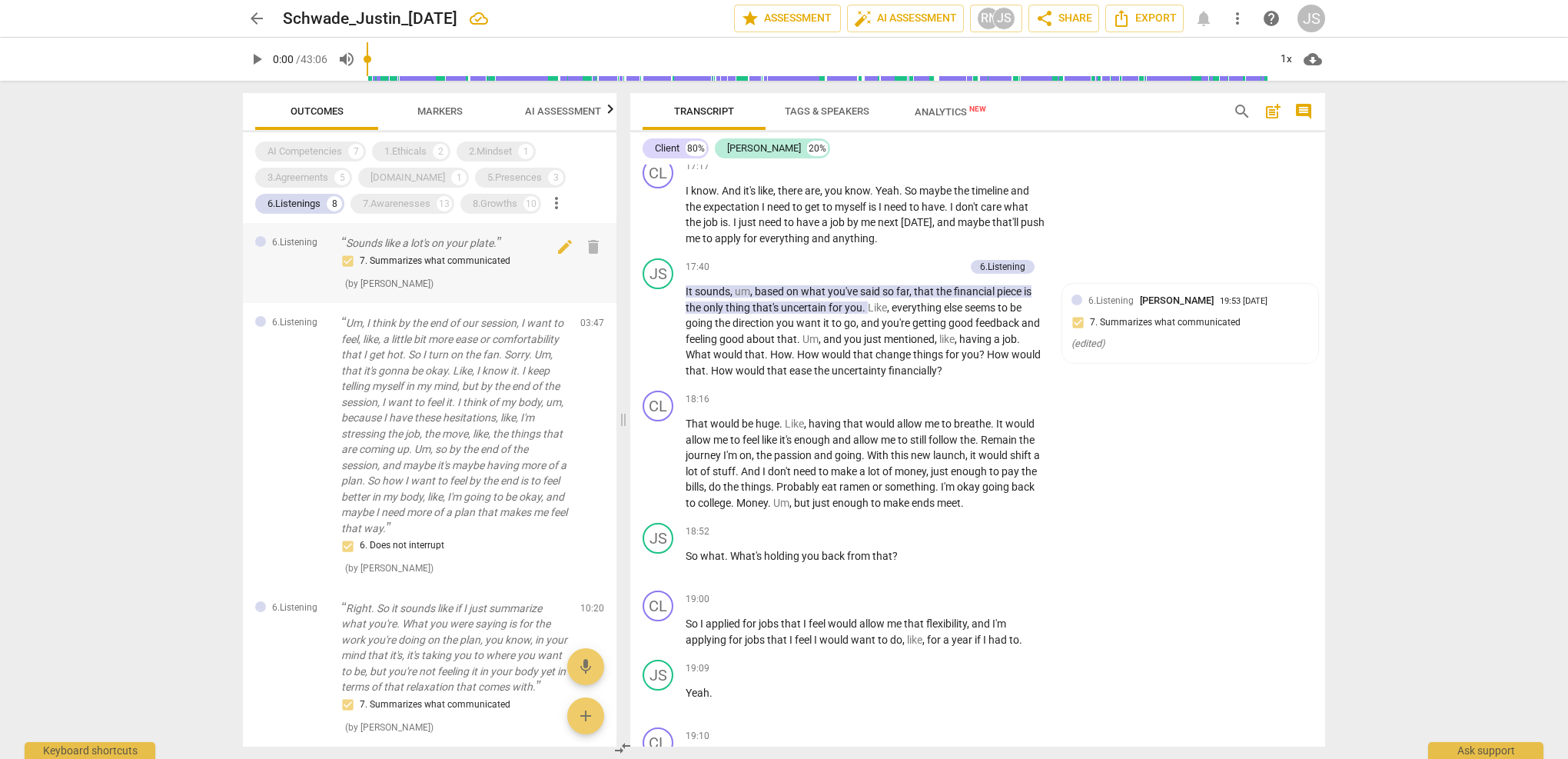
click at [428, 258] on div "7. Summarizes what communicated" at bounding box center [454, 261] width 227 height 18
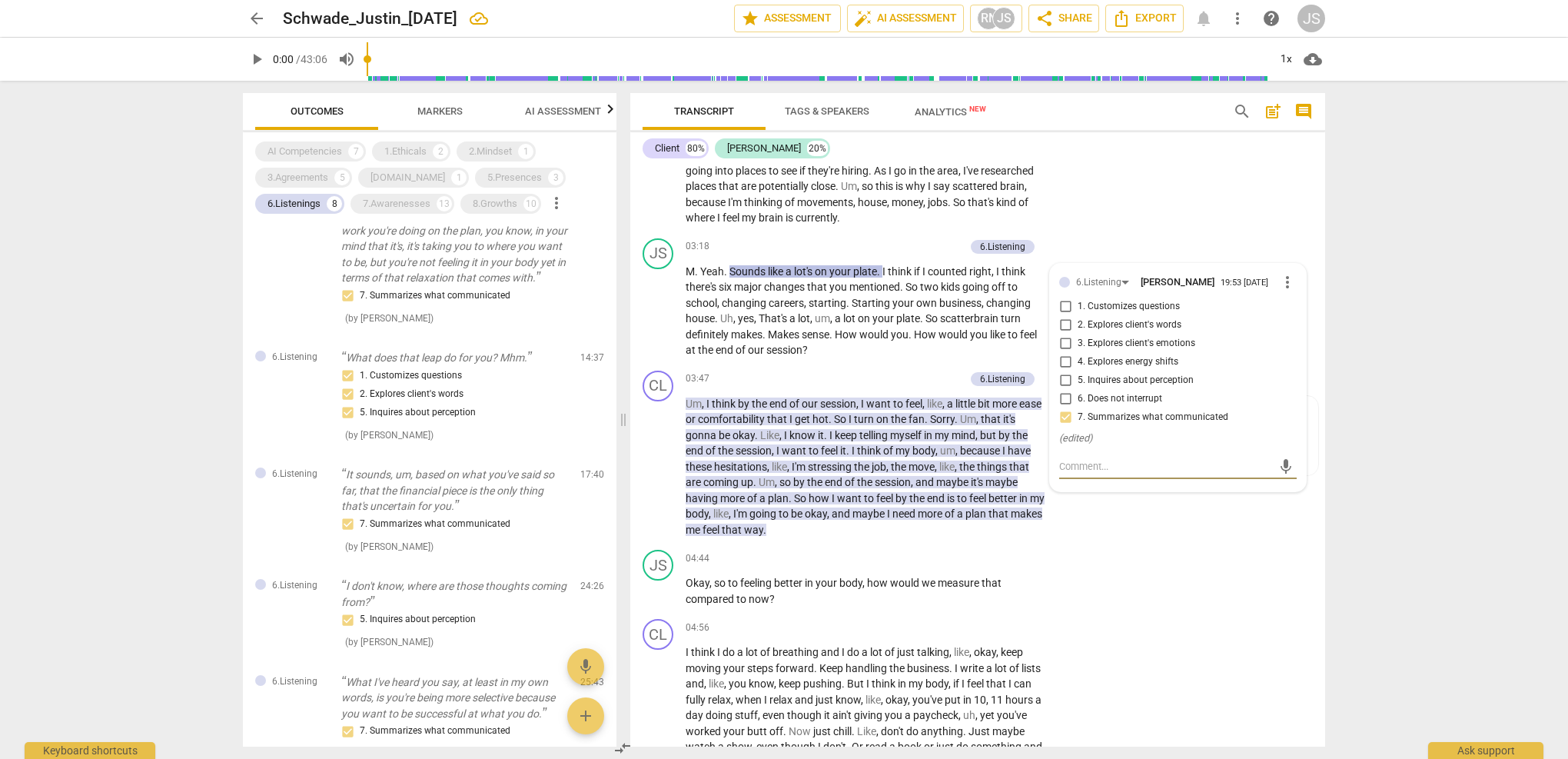
scroll to position [421, 0]
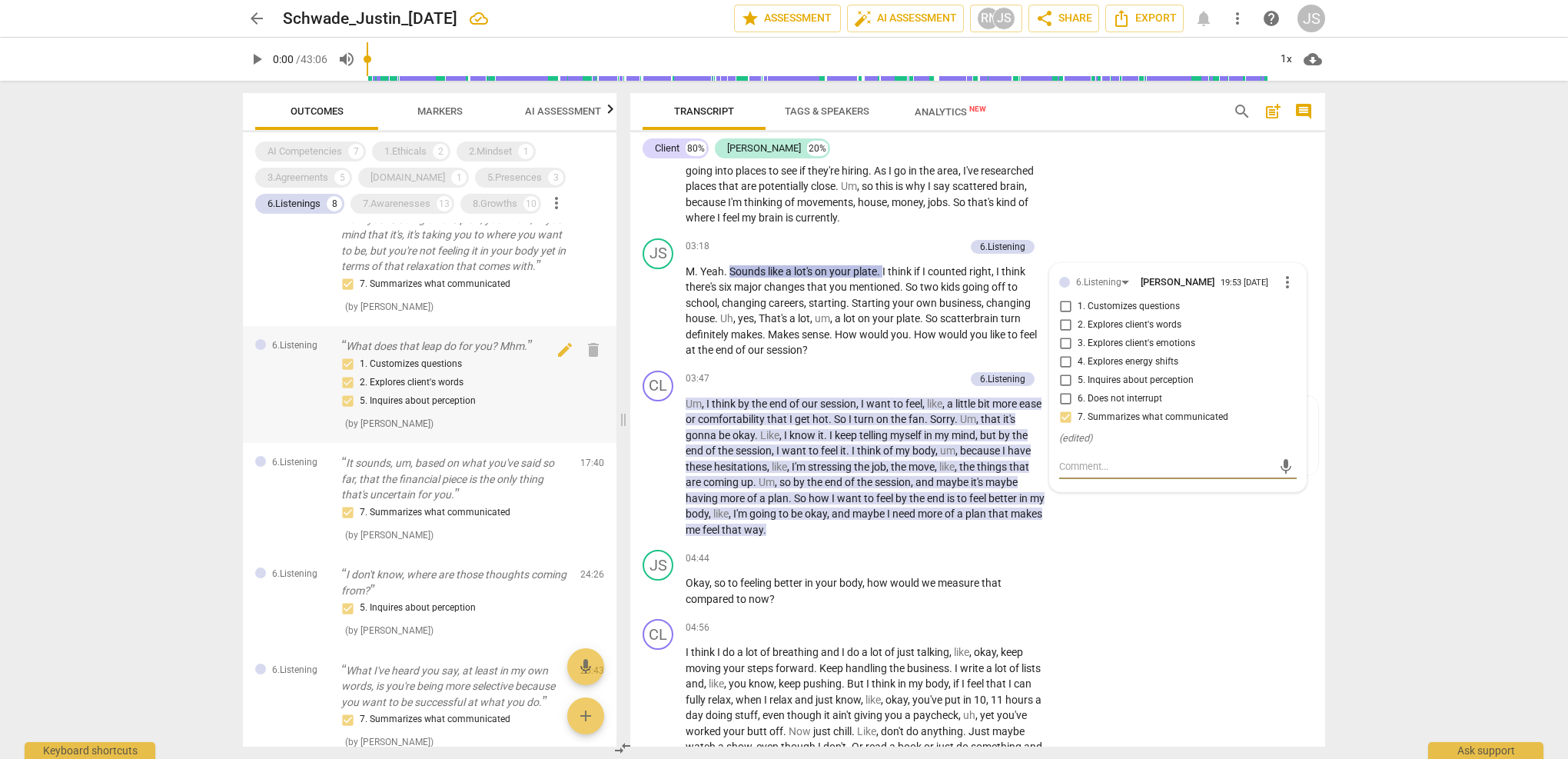
click at [423, 377] on div "1. Customizes questions 2. Explores client's words 5. Inquires about perception" at bounding box center [454, 383] width 227 height 55
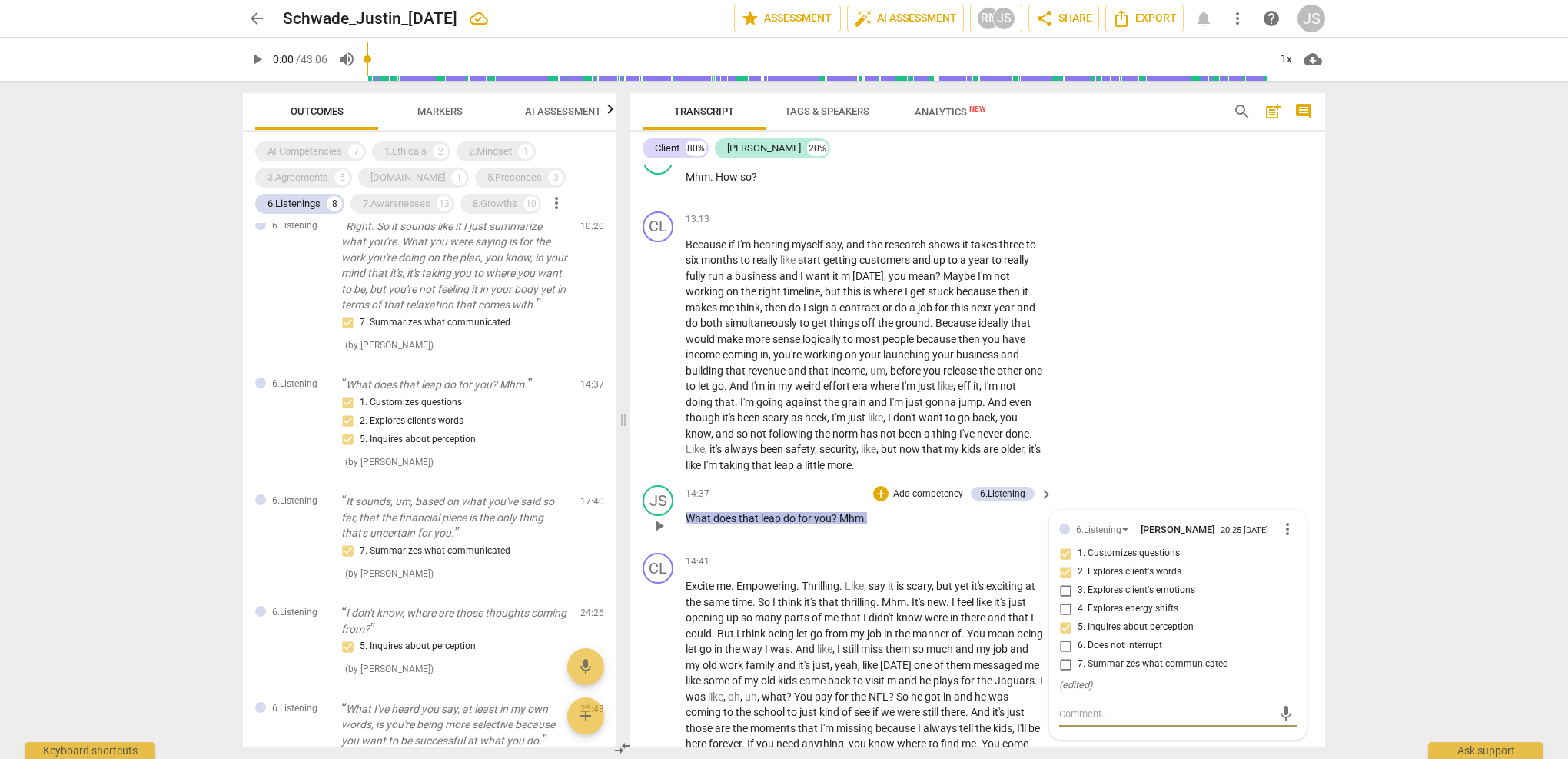
scroll to position [4419, 0]
drag, startPoint x: 842, startPoint y: 428, endPoint x: 815, endPoint y: 428, distance: 27.0
click at [815, 428] on p "Because if I'm hearing myself say , and the research shows it takes three to si…" at bounding box center [865, 351] width 360 height 237
click at [1061, 559] on input "2. Explores client's words" at bounding box center [1065, 568] width 25 height 18
click at [1061, 559] on input "2. Explores client's words" at bounding box center [1065, 568] width 25 height 18
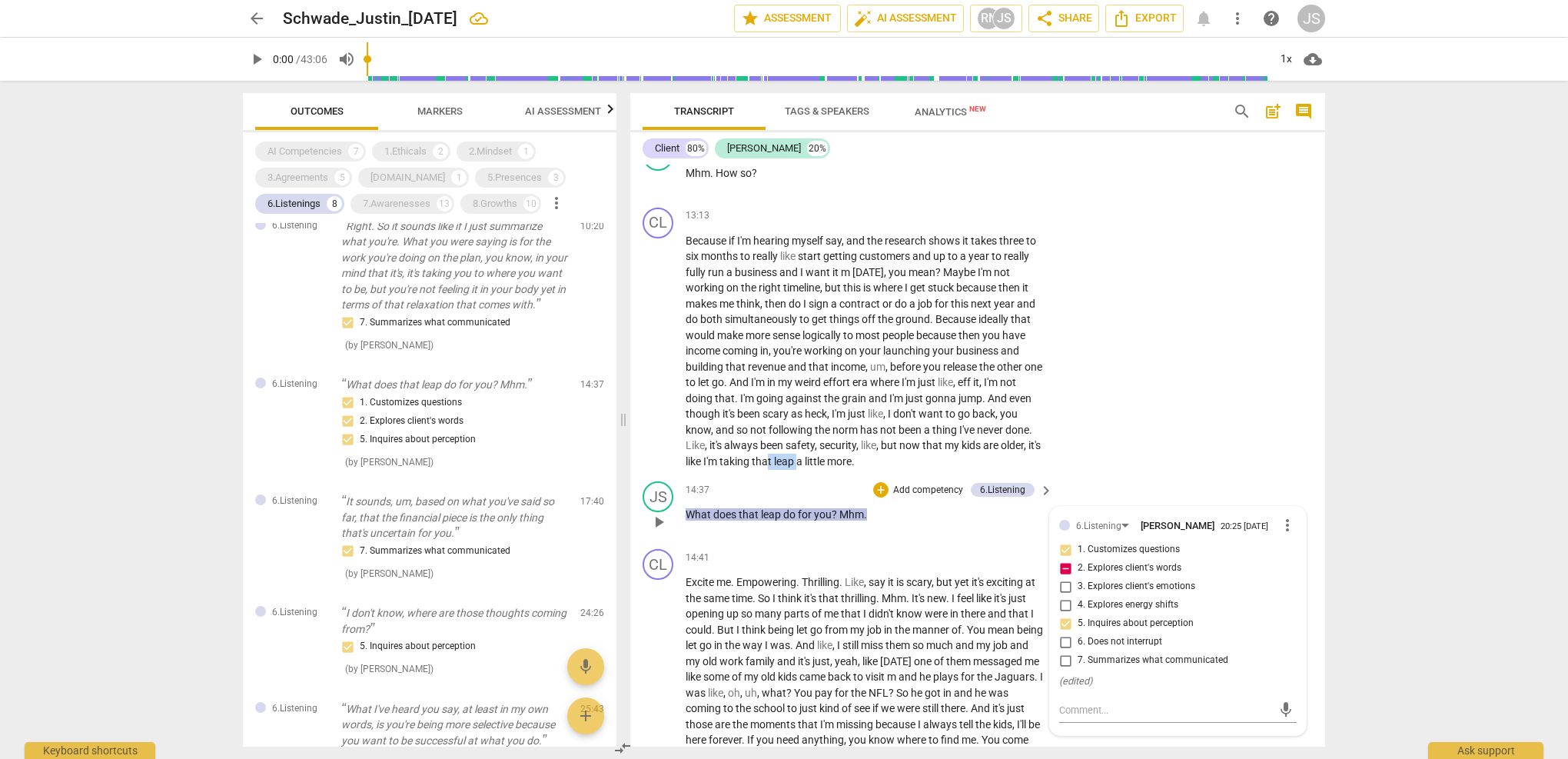
checkbox input "false"
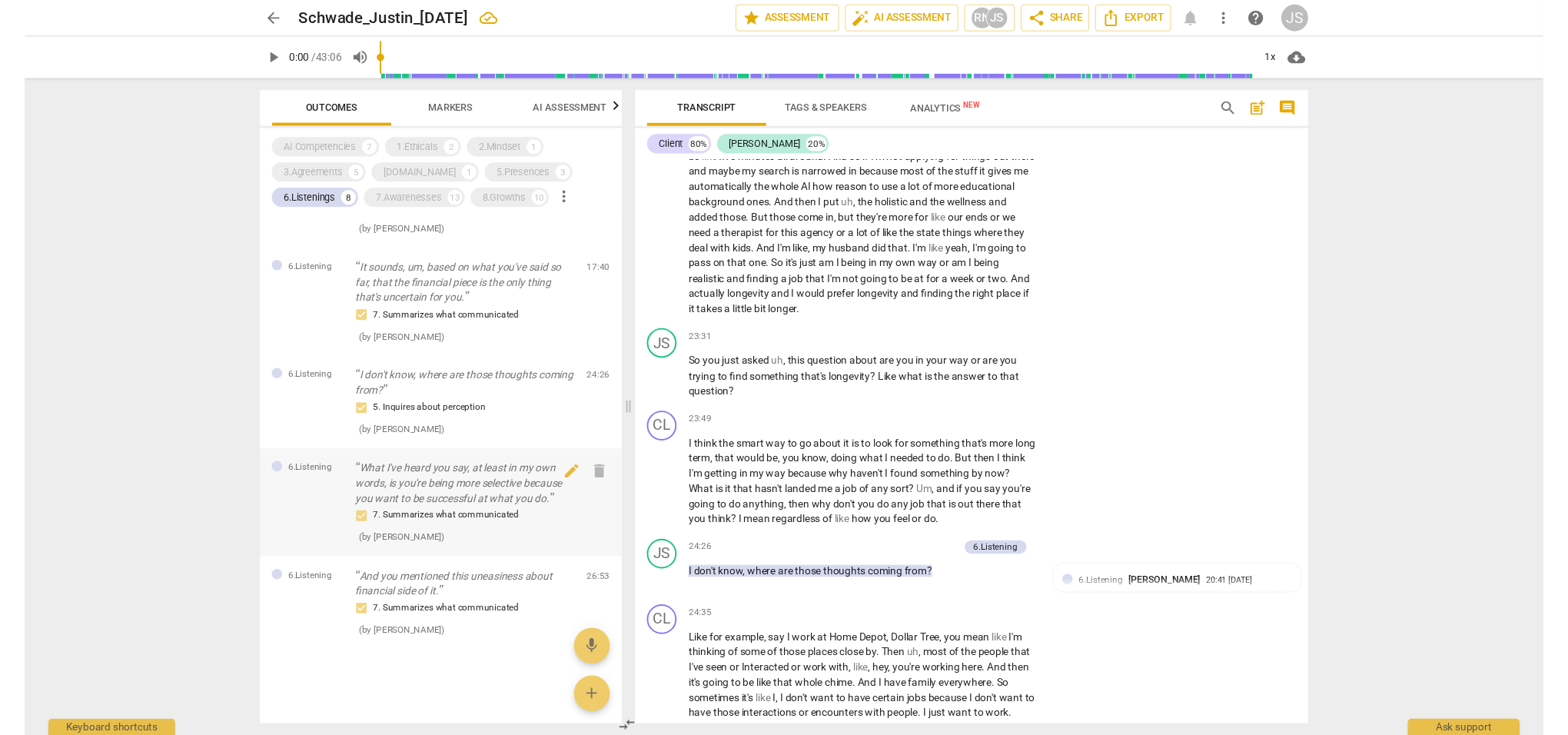
scroll to position [7045, 0]
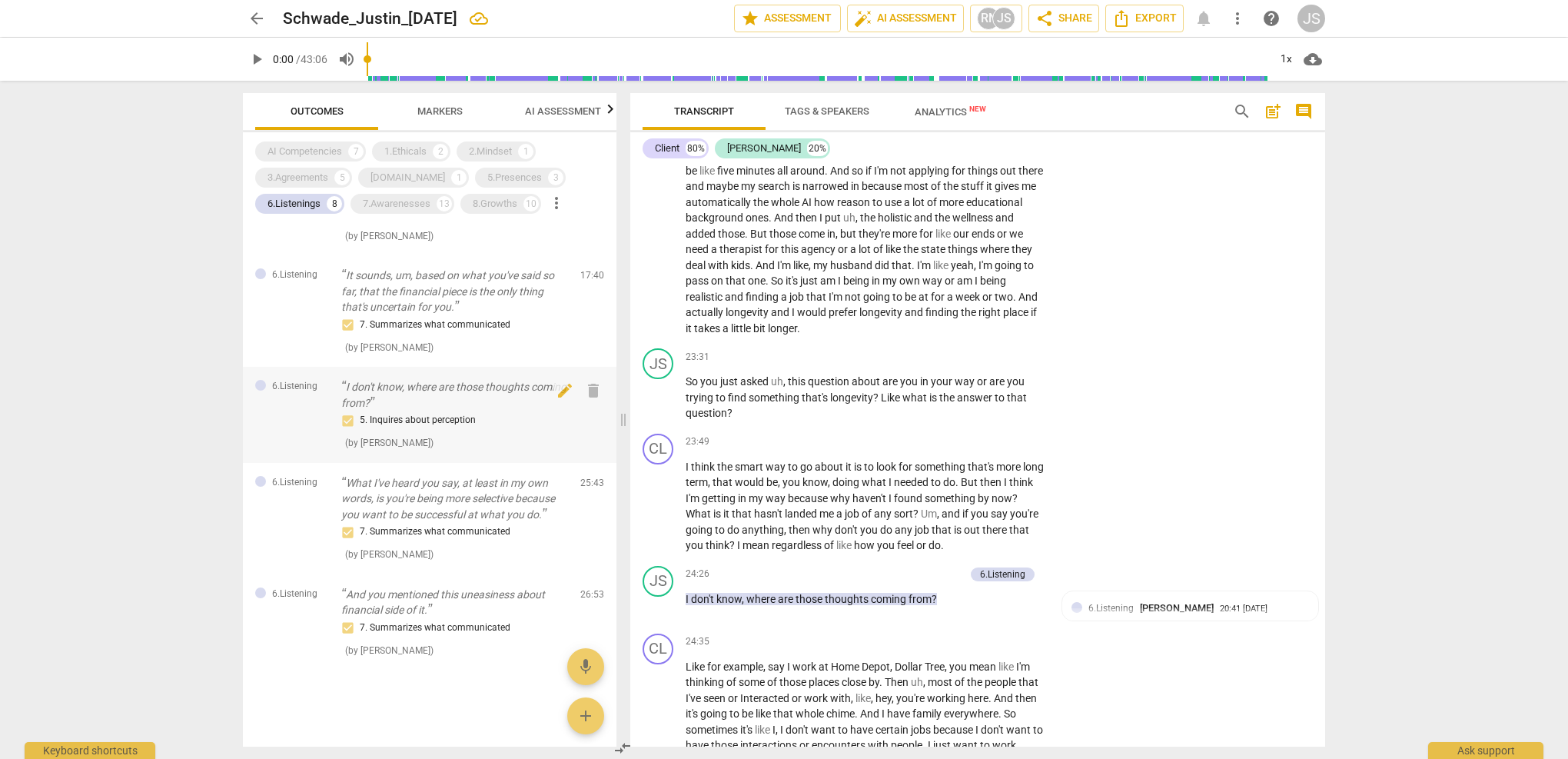
click at [399, 425] on div "5. Inquires about perception" at bounding box center [454, 421] width 227 height 18
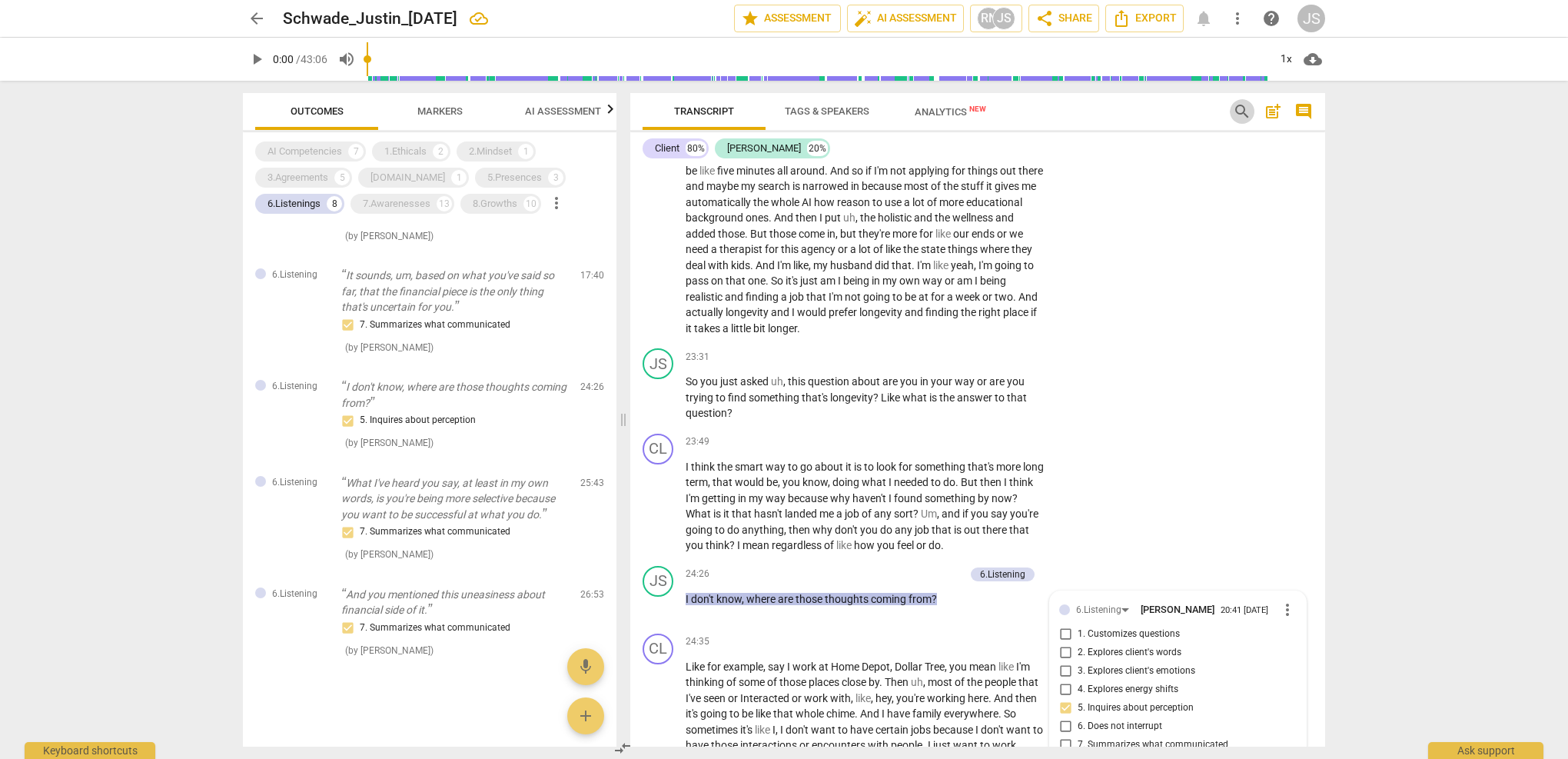
click at [1240, 111] on span "search" at bounding box center [1242, 112] width 18 height 18
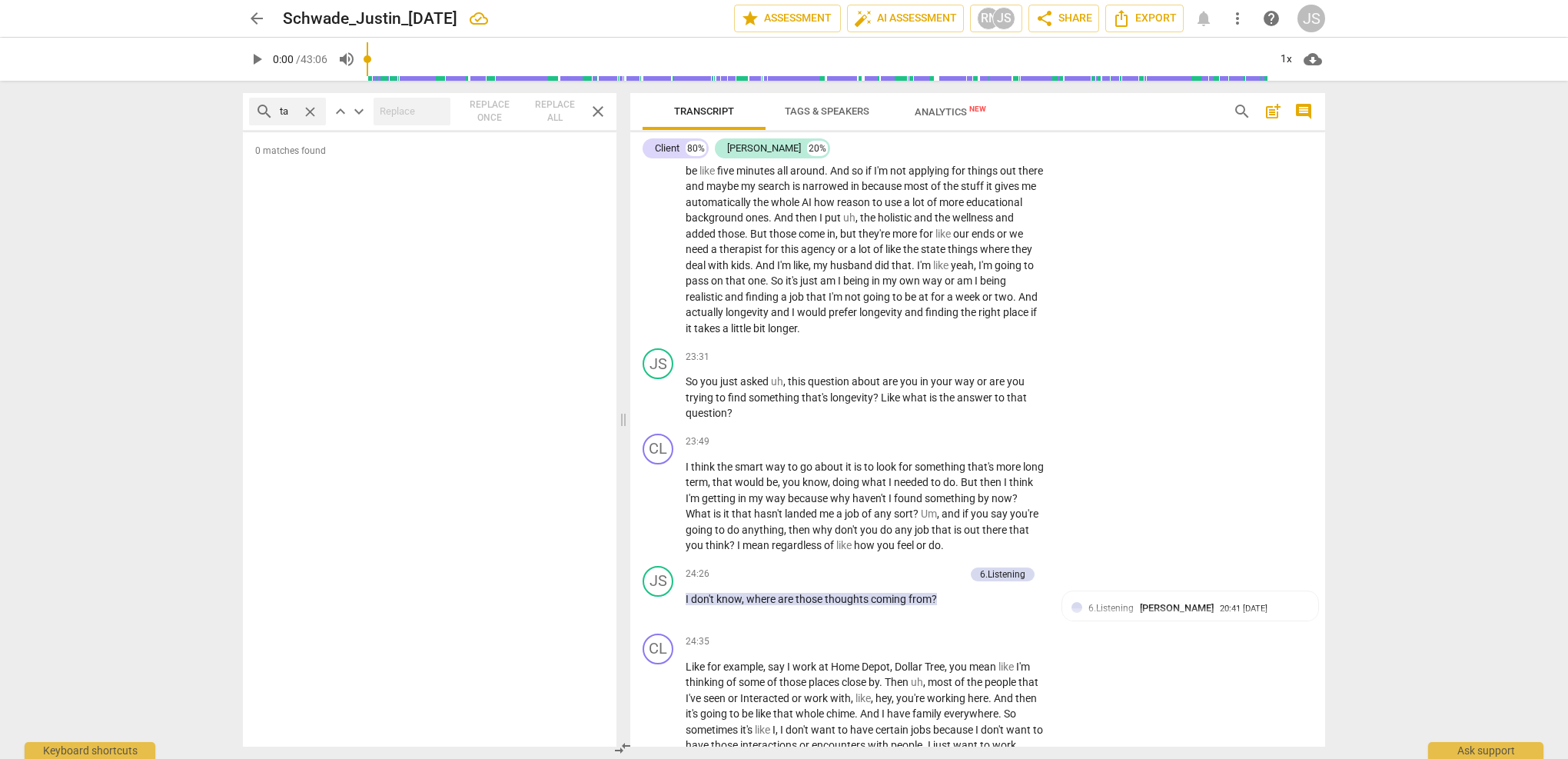
type input "t"
click at [1231, 115] on span "search" at bounding box center [1242, 112] width 25 height 18
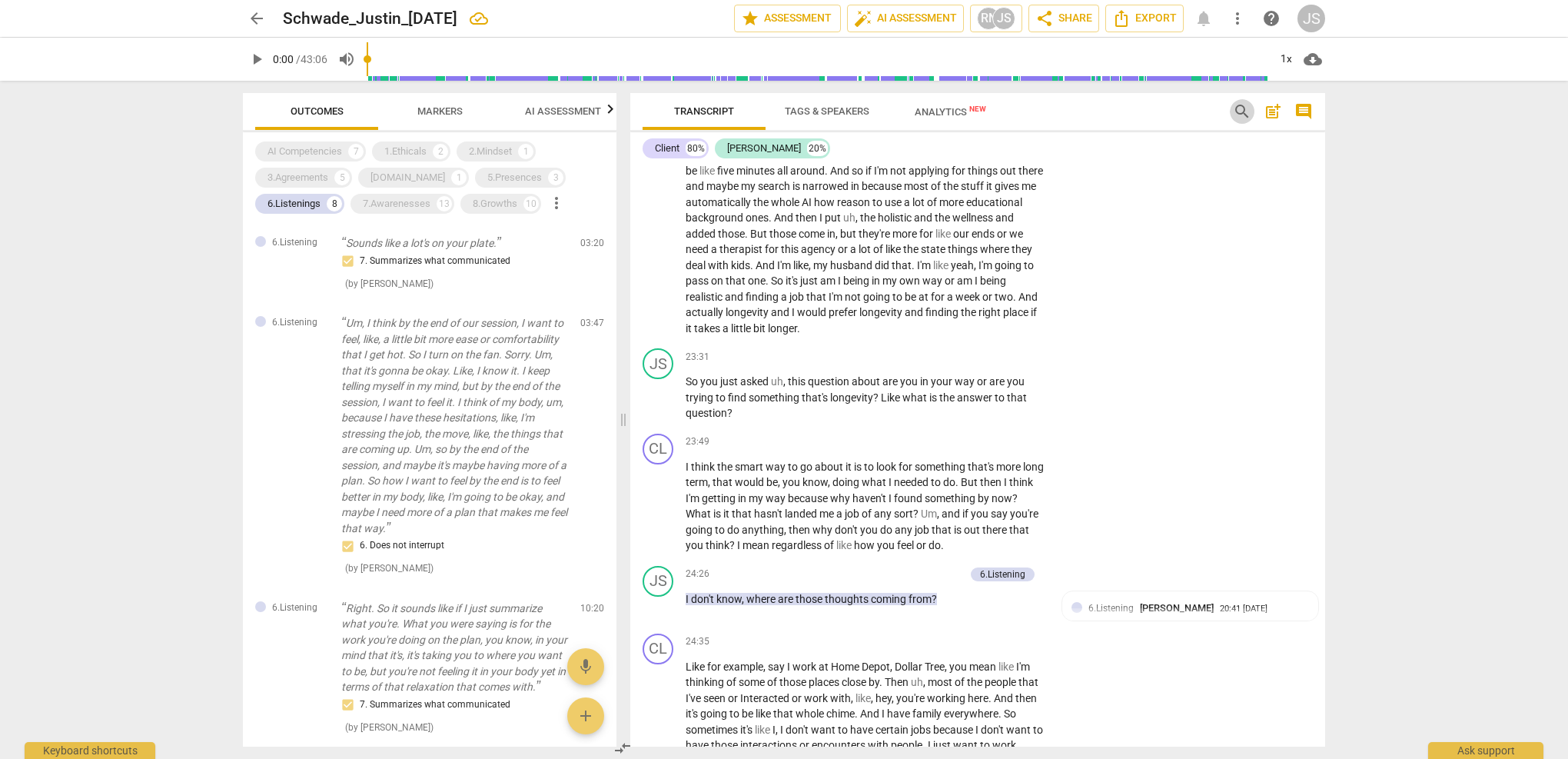
click at [1231, 115] on span "search" at bounding box center [1242, 112] width 25 height 18
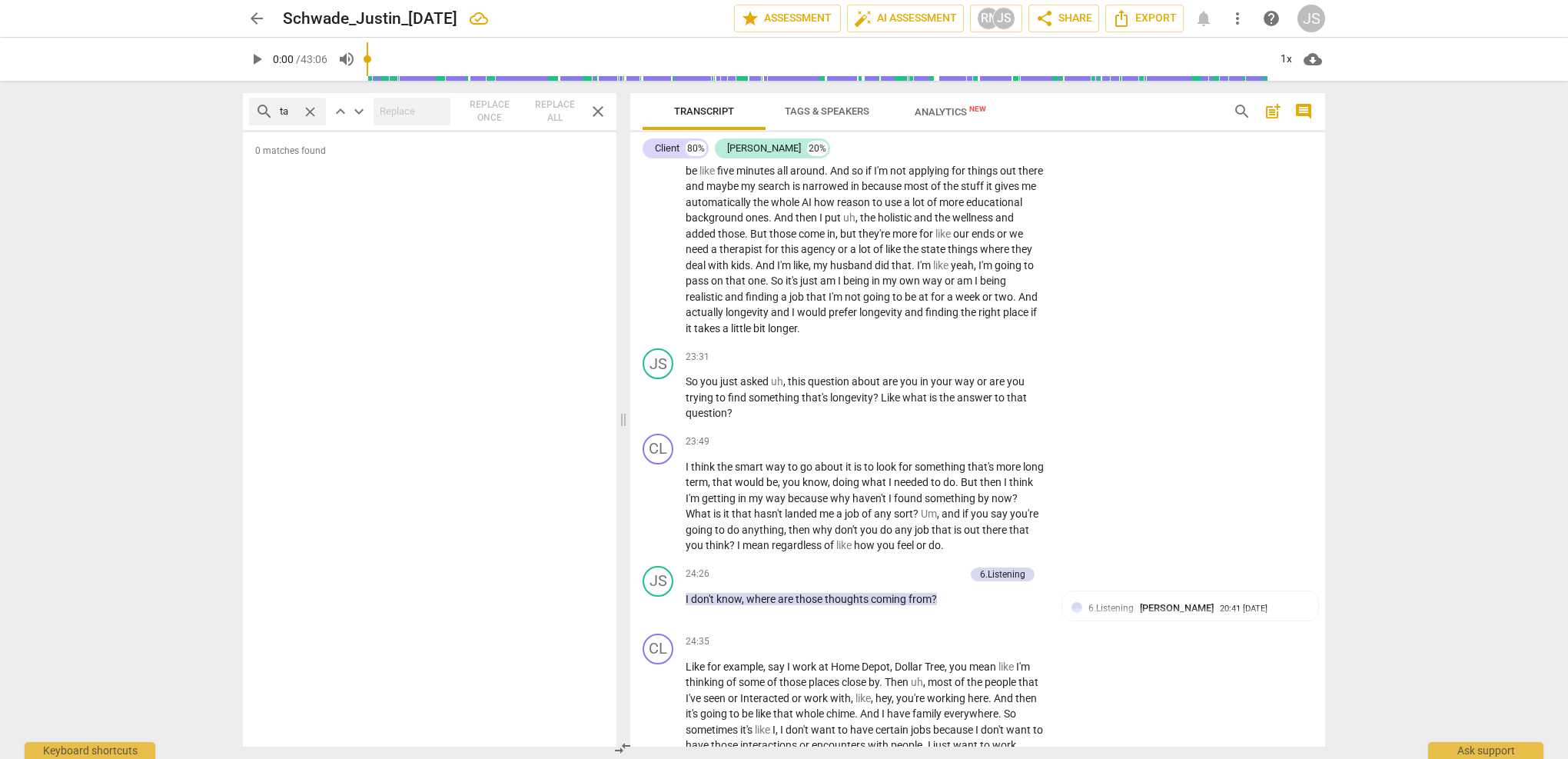
type input "t"
click at [598, 112] on span "close" at bounding box center [598, 112] width 18 height 18
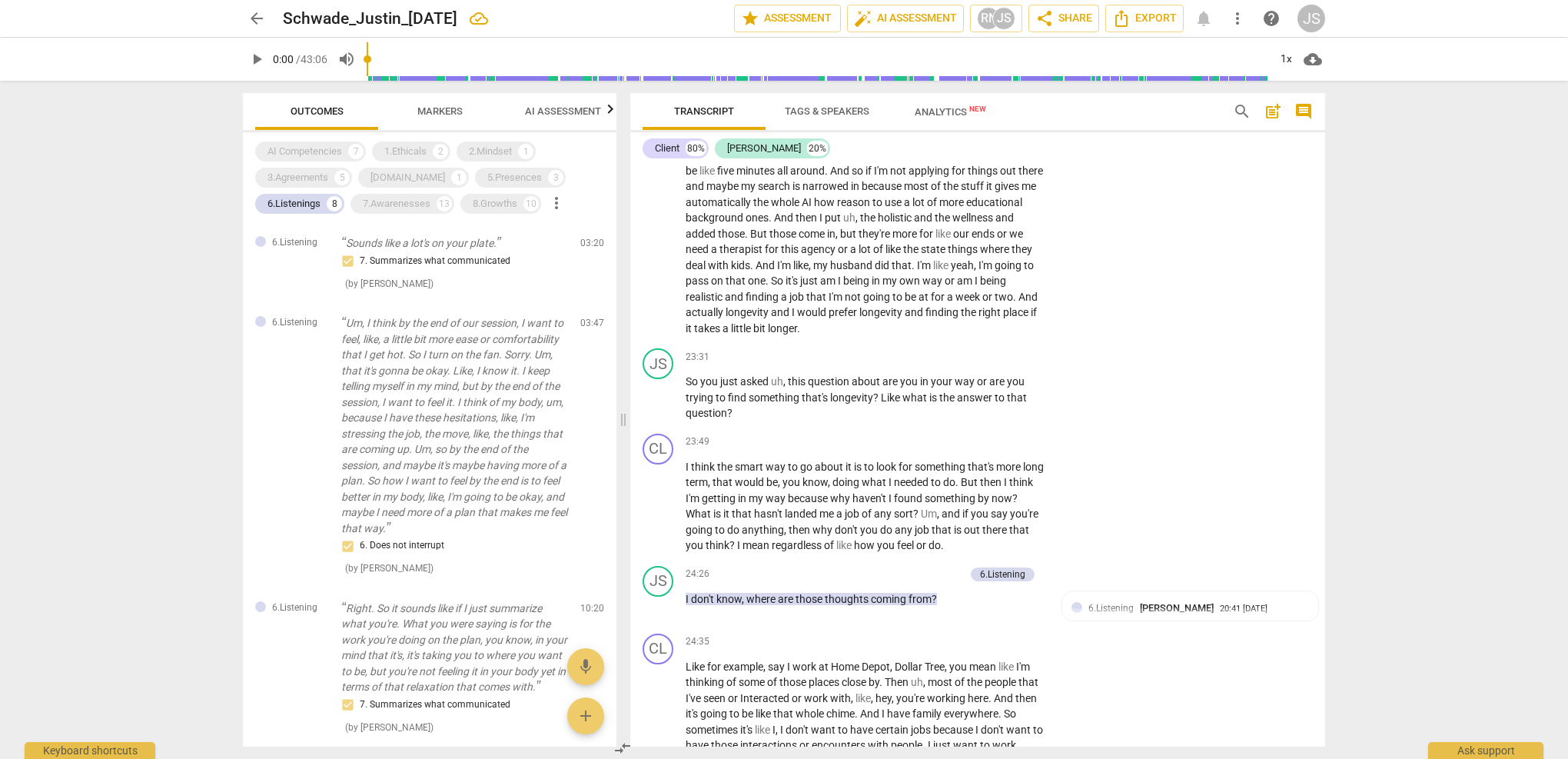
click at [1237, 109] on span "search" at bounding box center [1242, 112] width 18 height 18
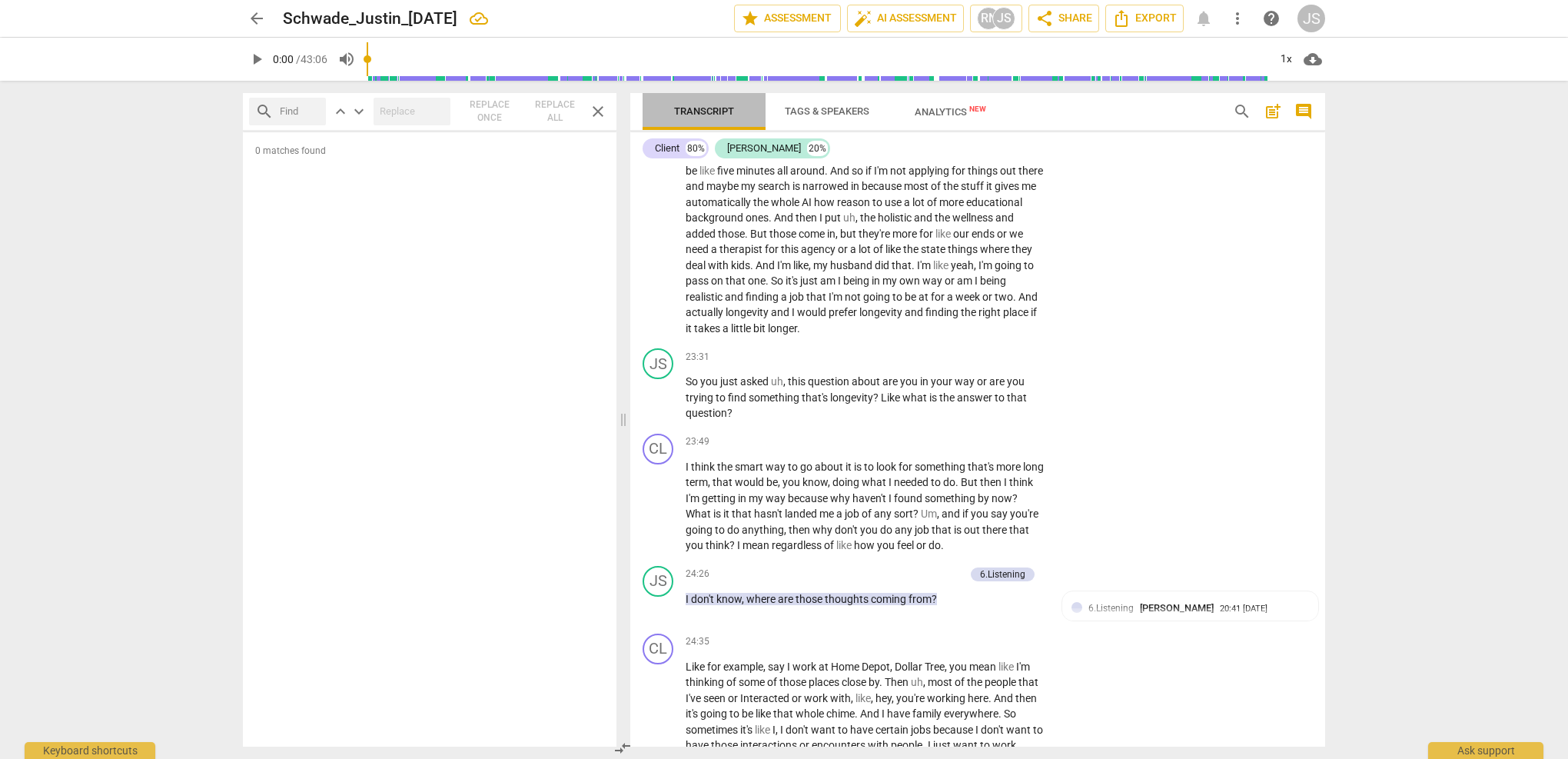
click at [723, 110] on span "Transcript" at bounding box center [704, 111] width 60 height 12
click at [600, 108] on span "close" at bounding box center [598, 112] width 18 height 18
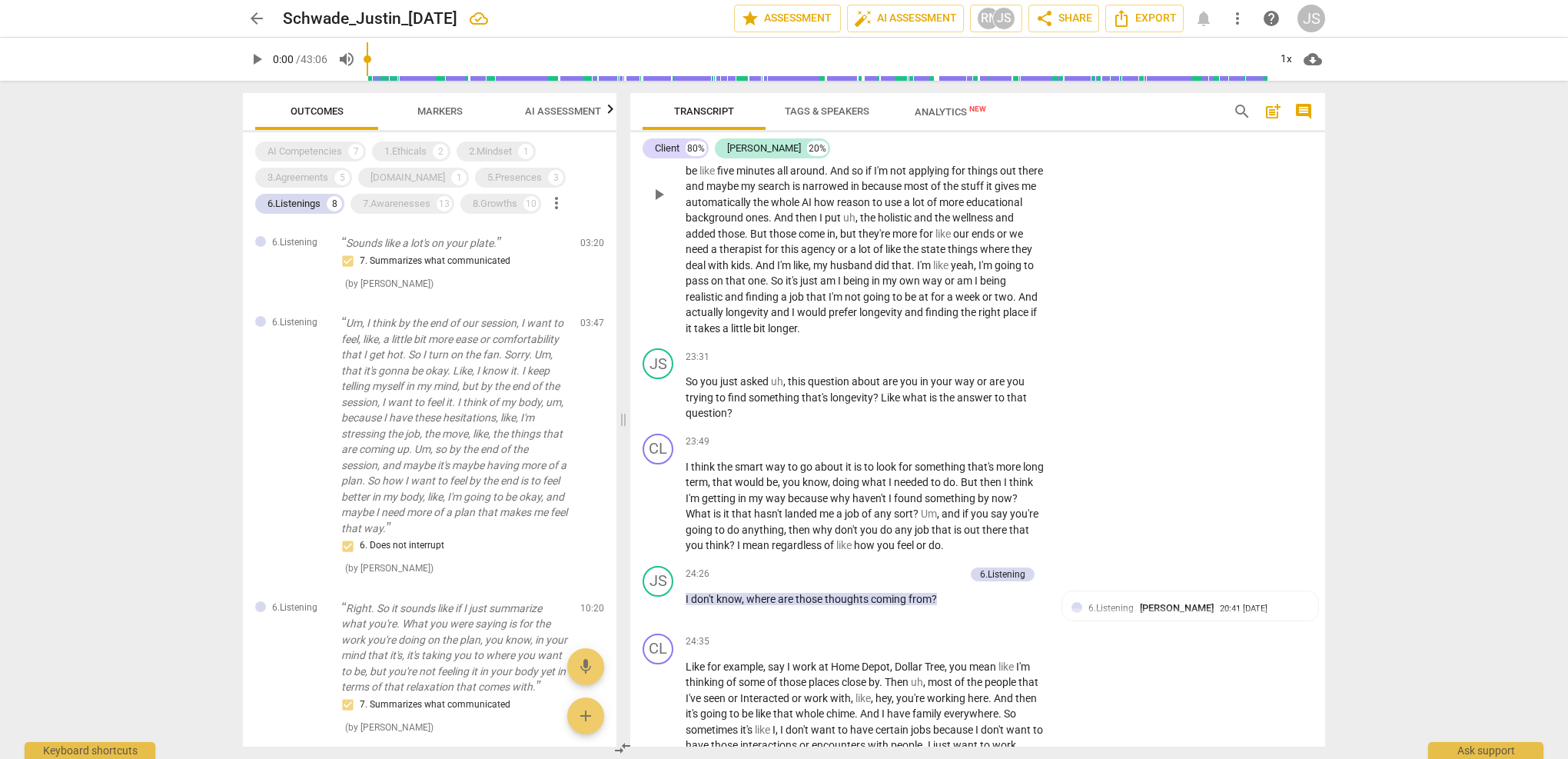
click at [1129, 259] on div "CL play_arrow pause 22:00 + Add competency keyboard_arrow_right I think in my o…" at bounding box center [978, 181] width 695 height 321
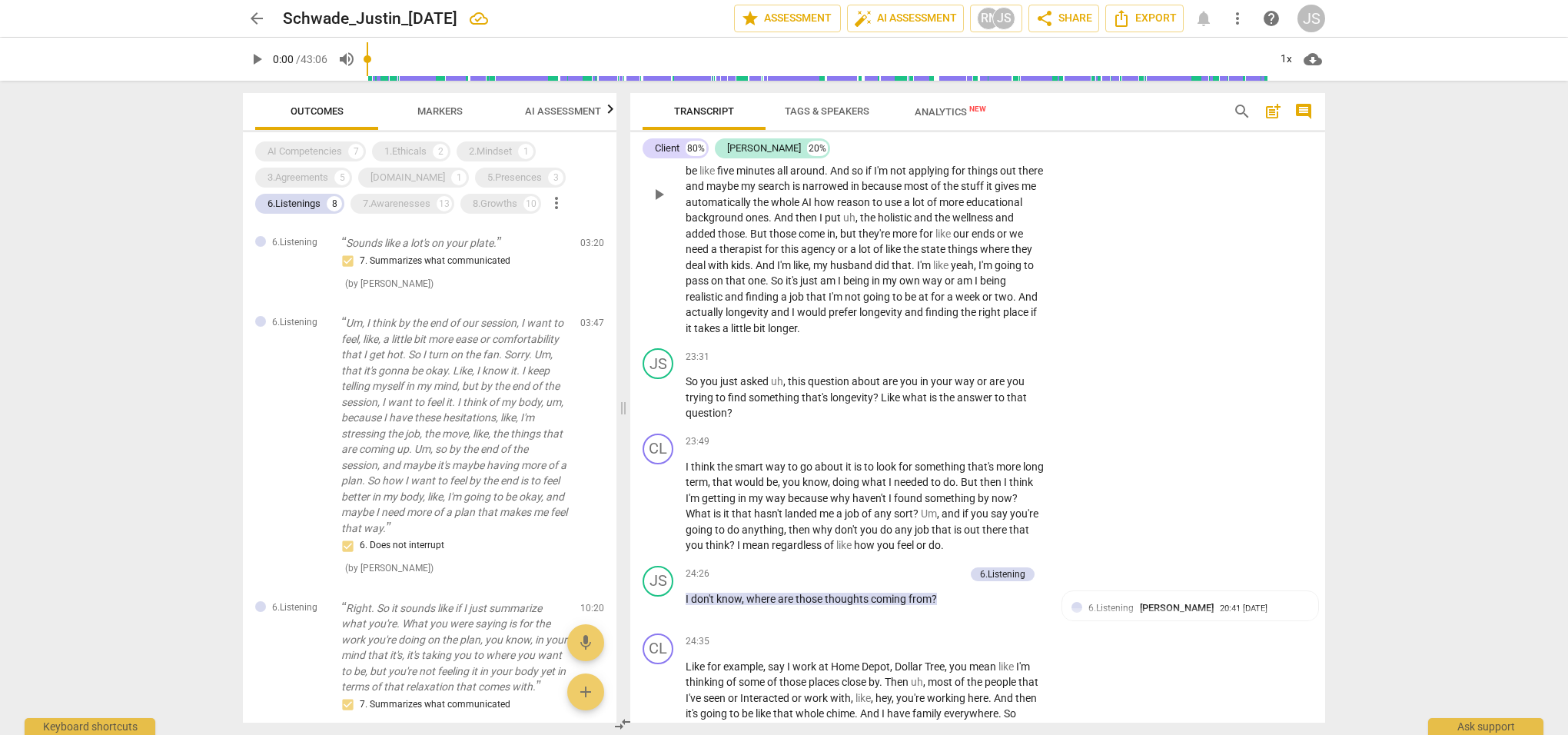
click at [1129, 255] on div "CL play_arrow pause 22:00 + Add competency keyboard_arrow_right I think in my o…" at bounding box center [978, 181] width 695 height 321
click at [1122, 125] on div "Transcript Tags & Speakers Analytics New" at bounding box center [925, 111] width 566 height 37
click at [1124, 112] on div "Transcript Tags & Speakers Analytics New" at bounding box center [925, 111] width 566 height 37
click at [1110, 154] on div "Client 80% [PERSON_NAME] 20%" at bounding box center [978, 148] width 670 height 26
click at [1112, 108] on div "Transcript Tags & Speakers Analytics New" at bounding box center [925, 111] width 566 height 37
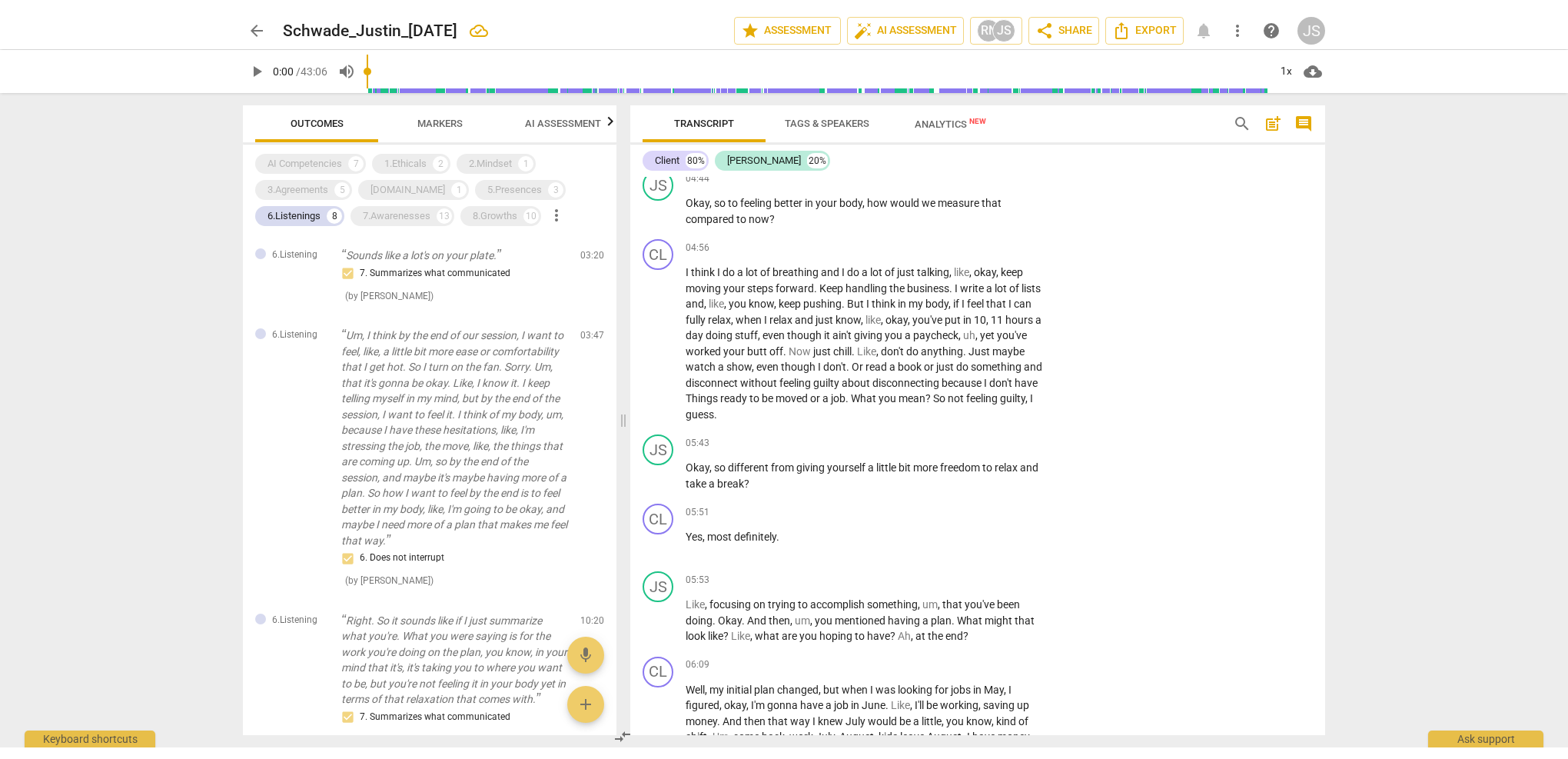
scroll to position [3974, 0]
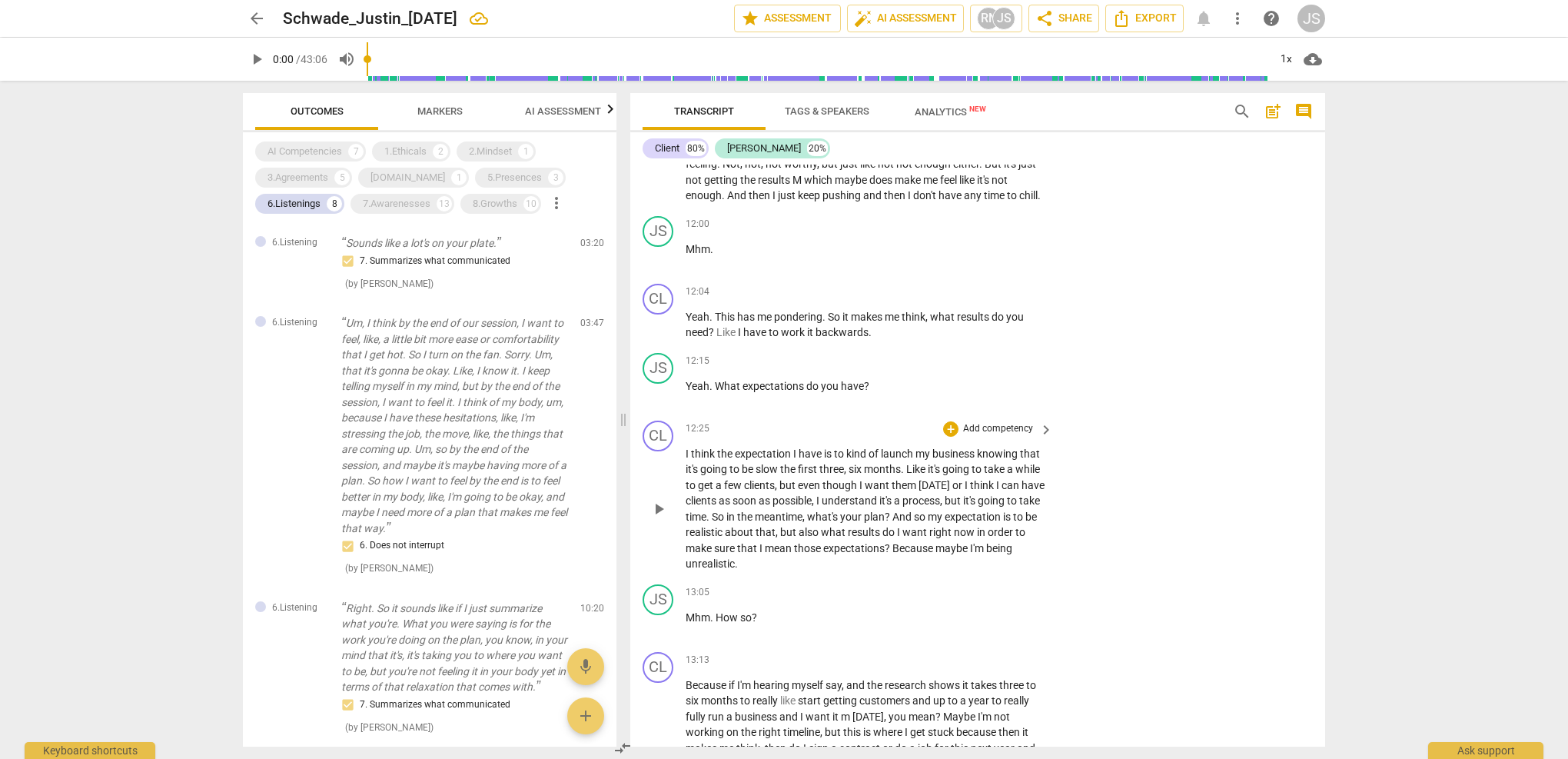
click at [809, 421] on div "12:25 + Add competency keyboard_arrow_right" at bounding box center [870, 429] width 369 height 17
click at [381, 268] on div "7. Summarizes what communicated" at bounding box center [454, 261] width 227 height 18
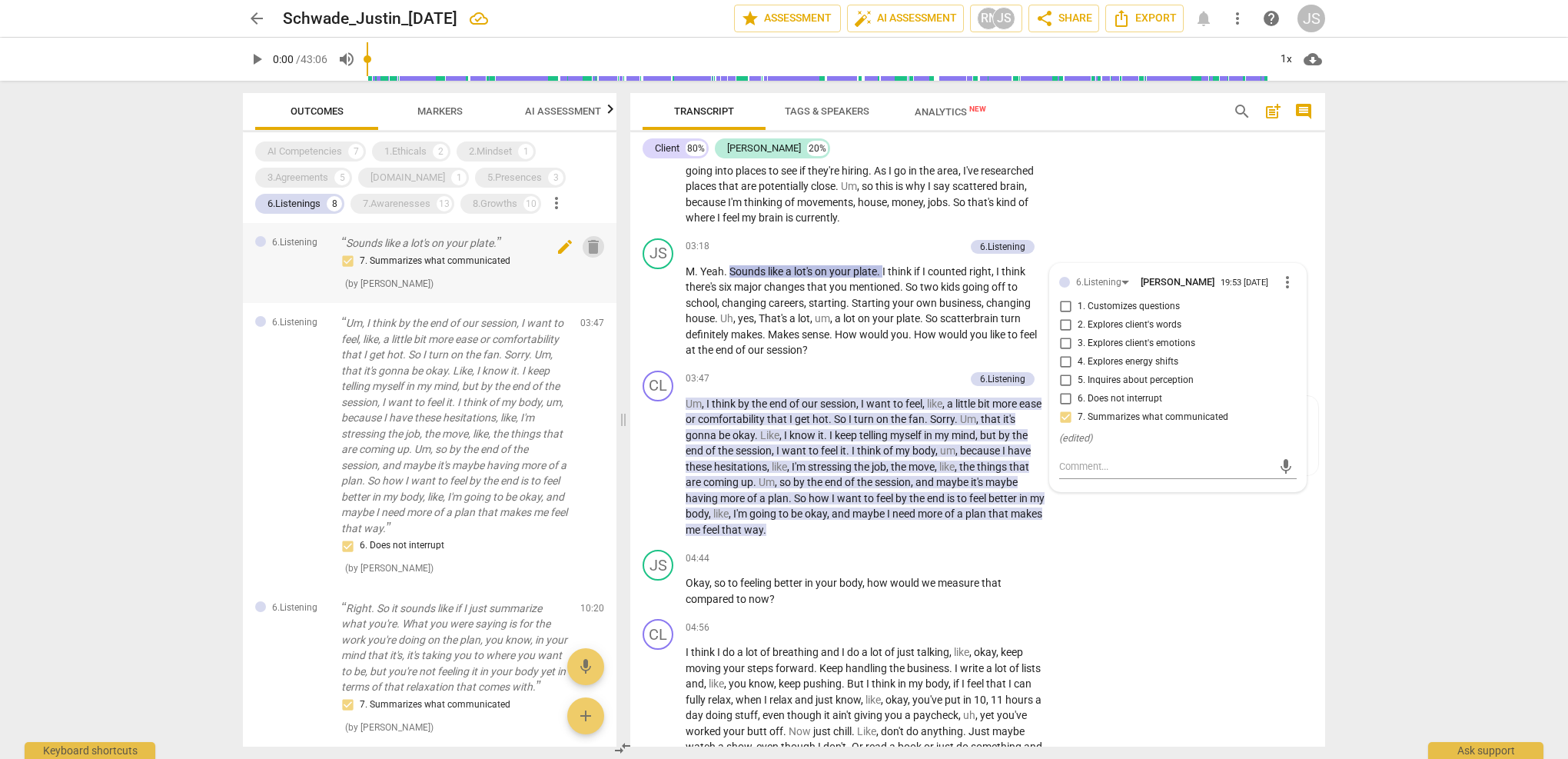
click at [590, 245] on span "delete" at bounding box center [593, 247] width 18 height 18
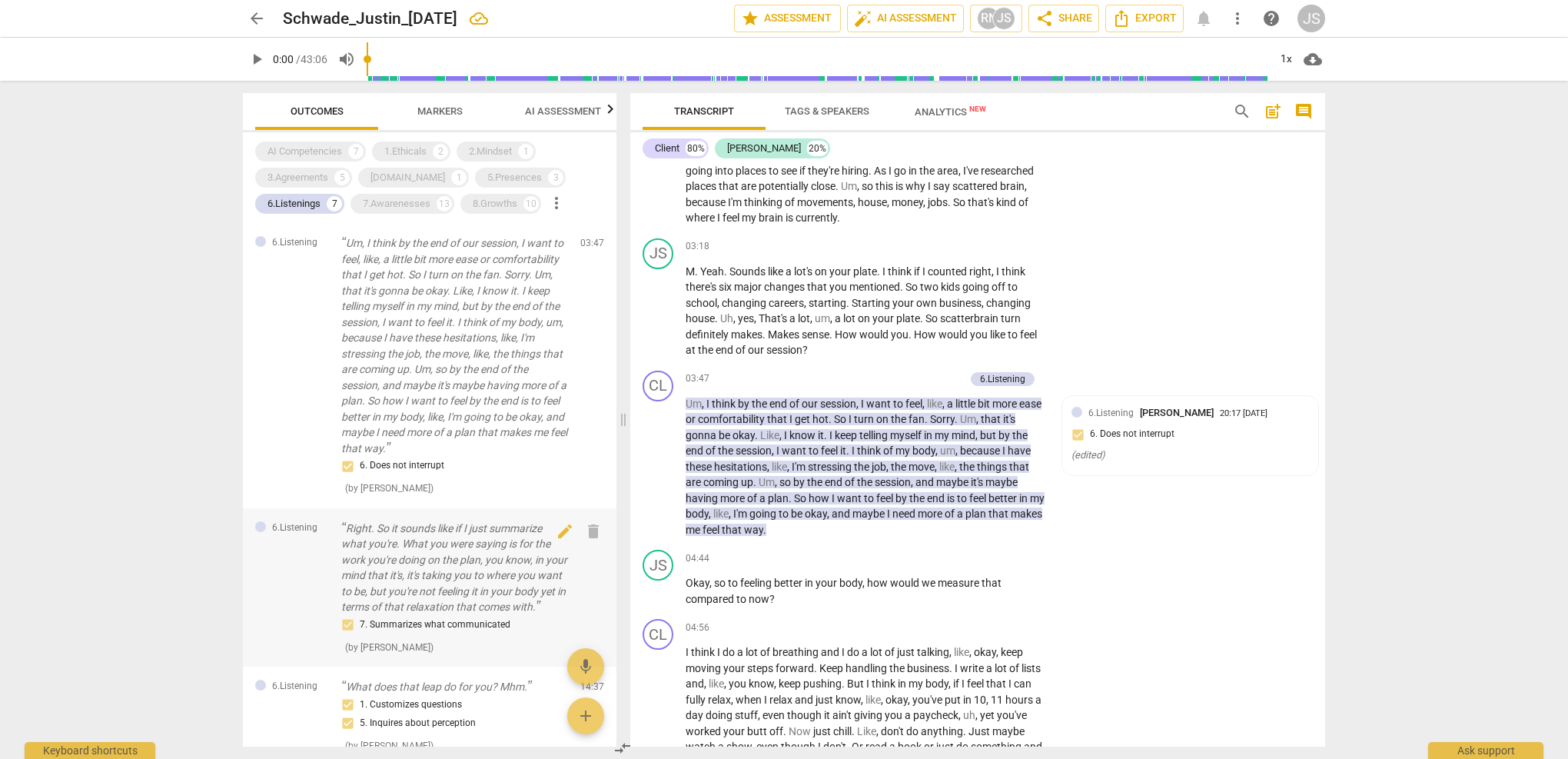
click at [427, 551] on p "Right. So it sounds like if I just summarize what you're. What you were saying …" at bounding box center [454, 568] width 227 height 95
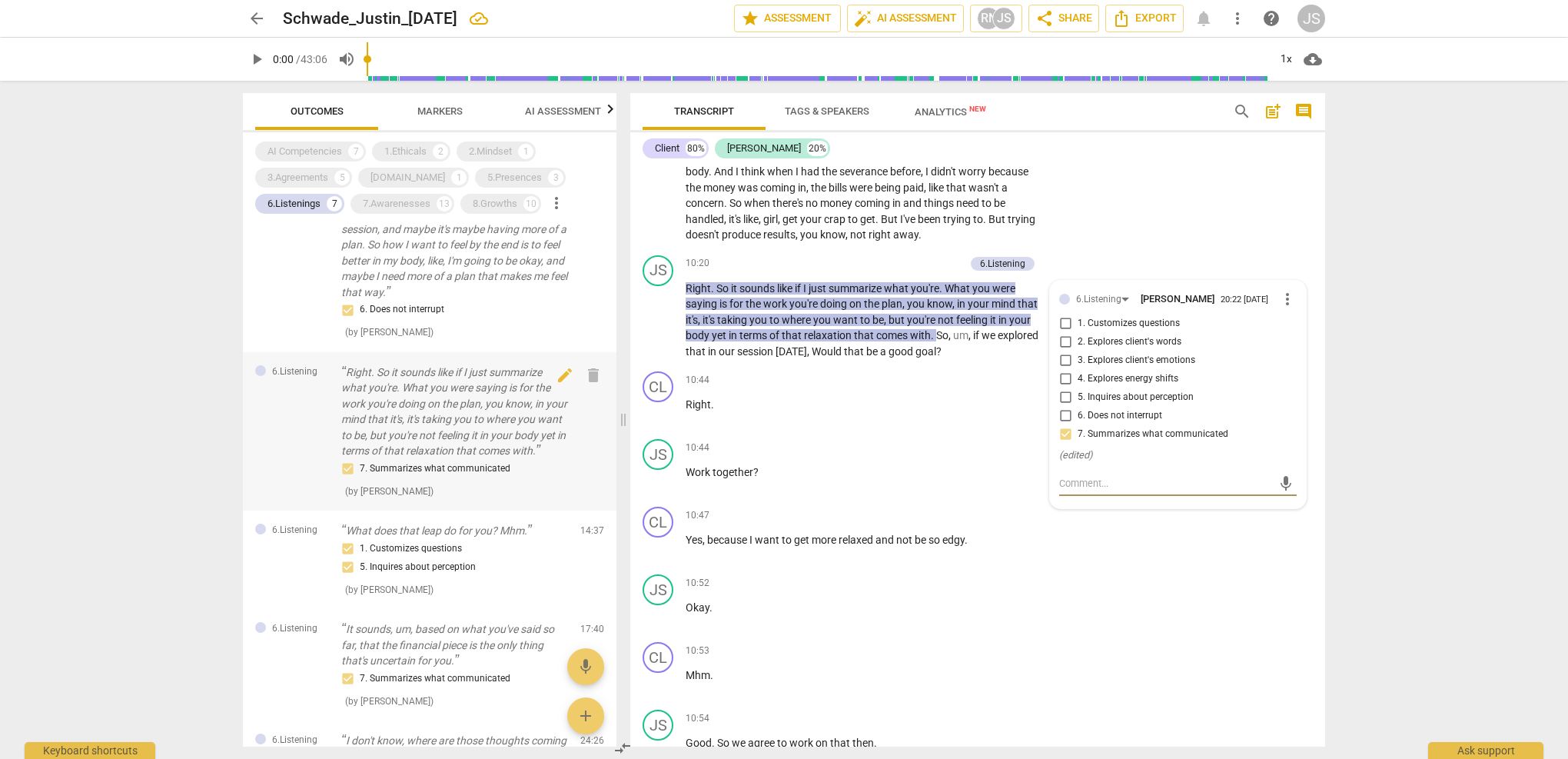
scroll to position [173, 0]
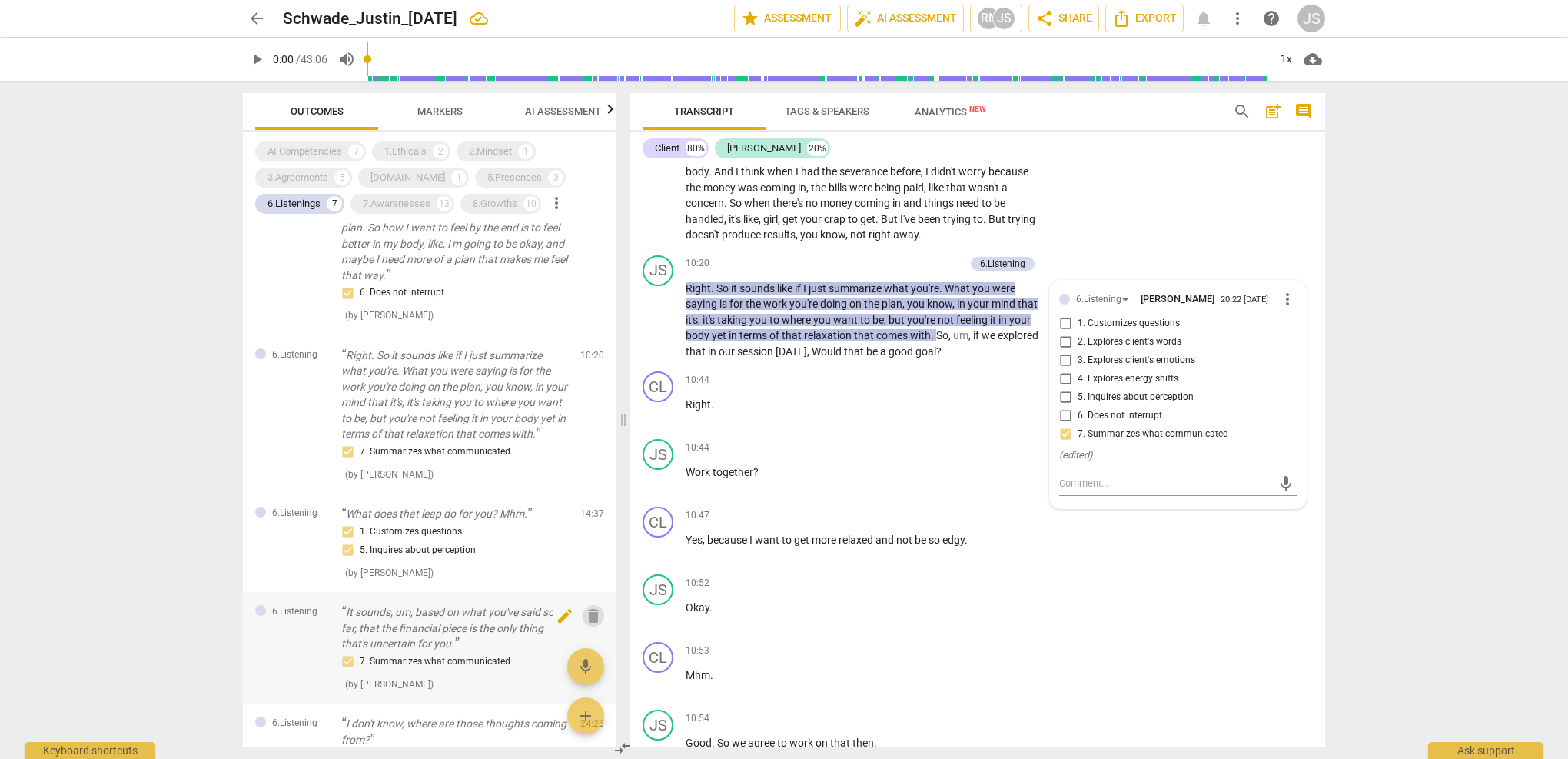
click at [586, 625] on span "delete" at bounding box center [593, 616] width 18 height 18
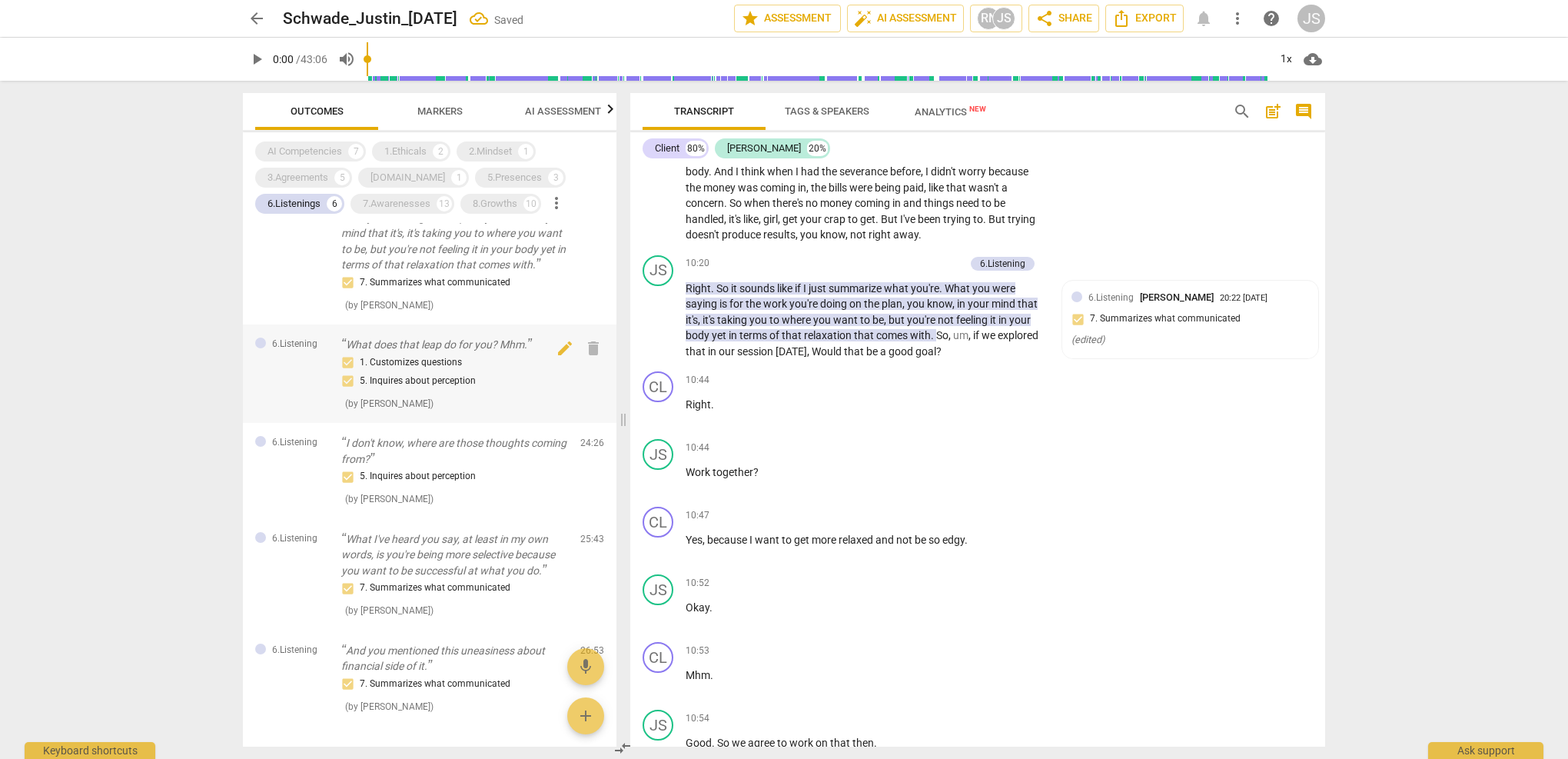
scroll to position [343, 0]
click at [587, 548] on span "delete" at bounding box center [593, 541] width 18 height 18
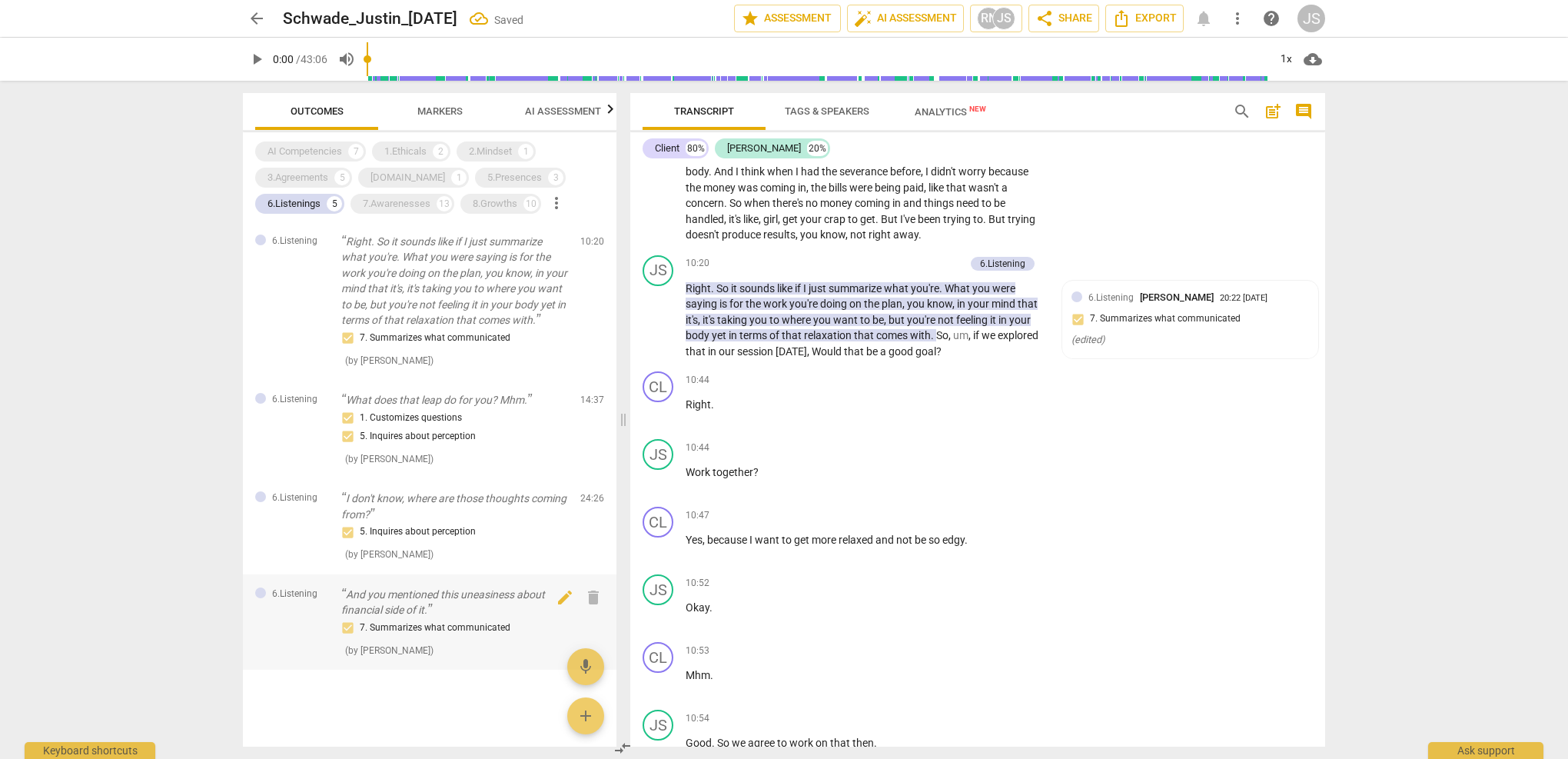
scroll to position [291, 0]
click at [592, 598] on span "delete" at bounding box center [593, 598] width 18 height 18
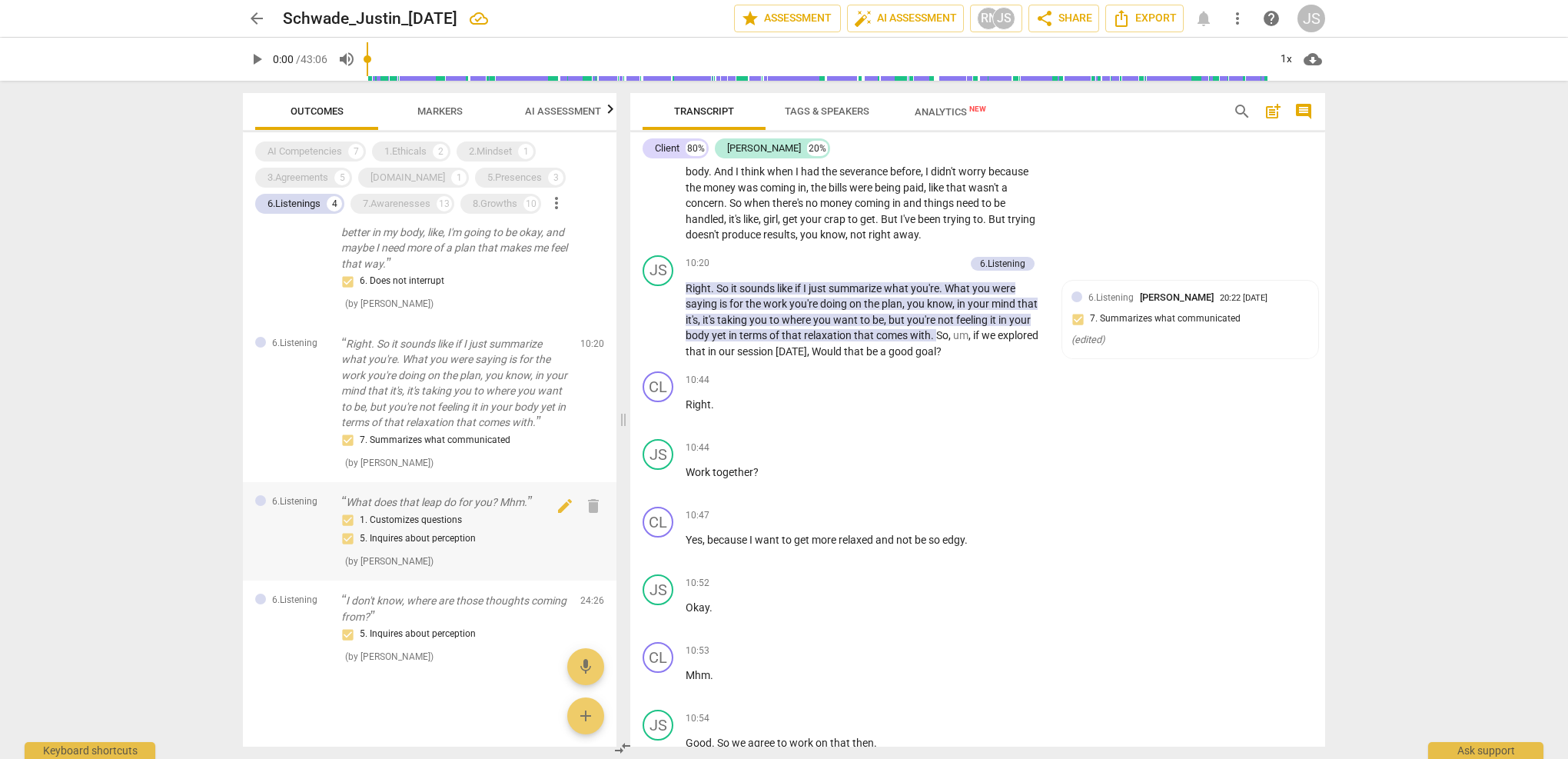
scroll to position [187, 0]
click at [489, 279] on div "6. Does not interrupt" at bounding box center [454, 279] width 227 height 18
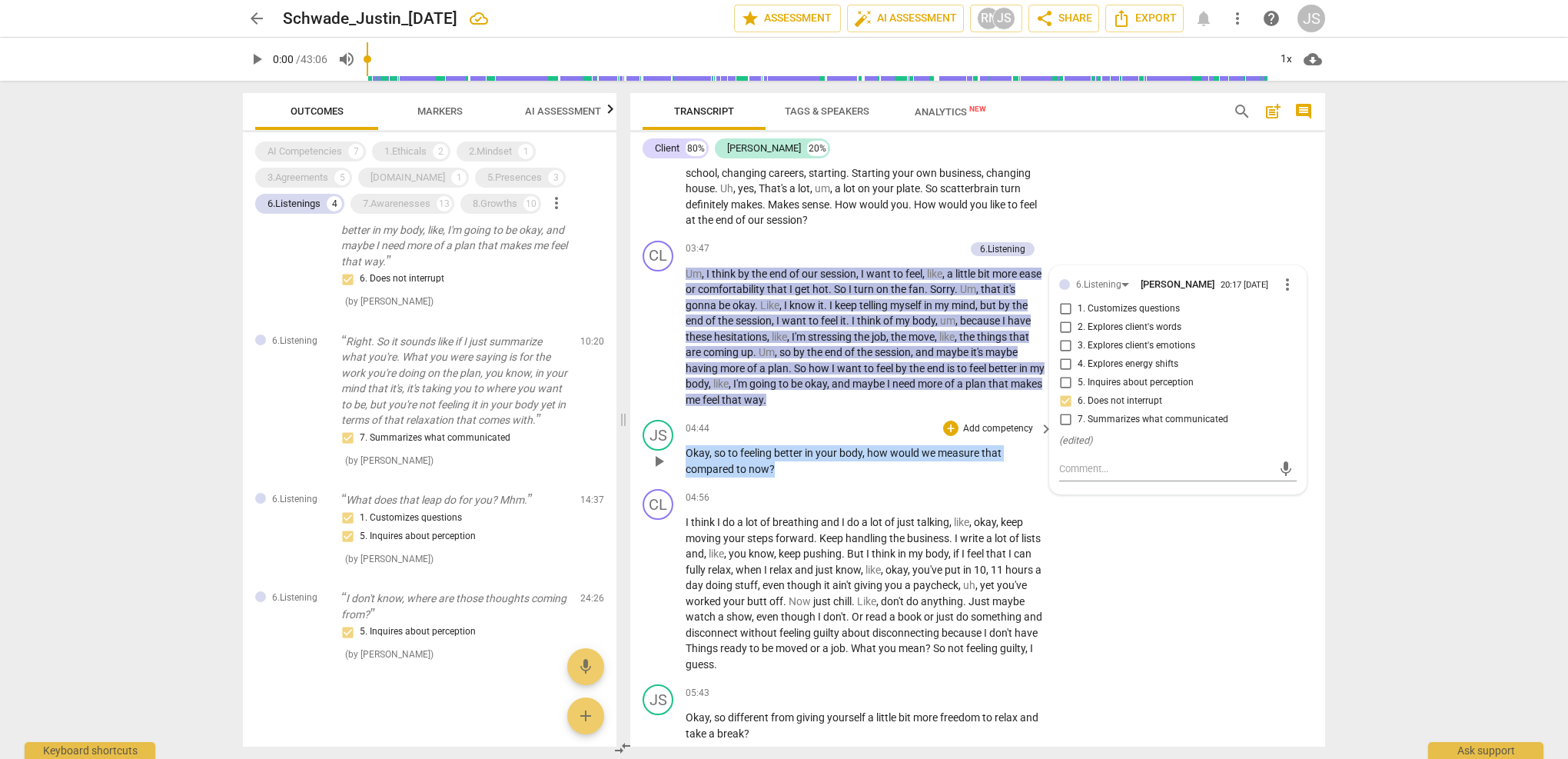
drag, startPoint x: 783, startPoint y: 448, endPoint x: 685, endPoint y: 432, distance: 99.3
click at [685, 432] on div "JS play_arrow pause 04:44 + Add competency keyboard_arrow_right Okay , so to fe…" at bounding box center [978, 448] width 695 height 69
click at [953, 421] on div "+" at bounding box center [951, 428] width 15 height 15
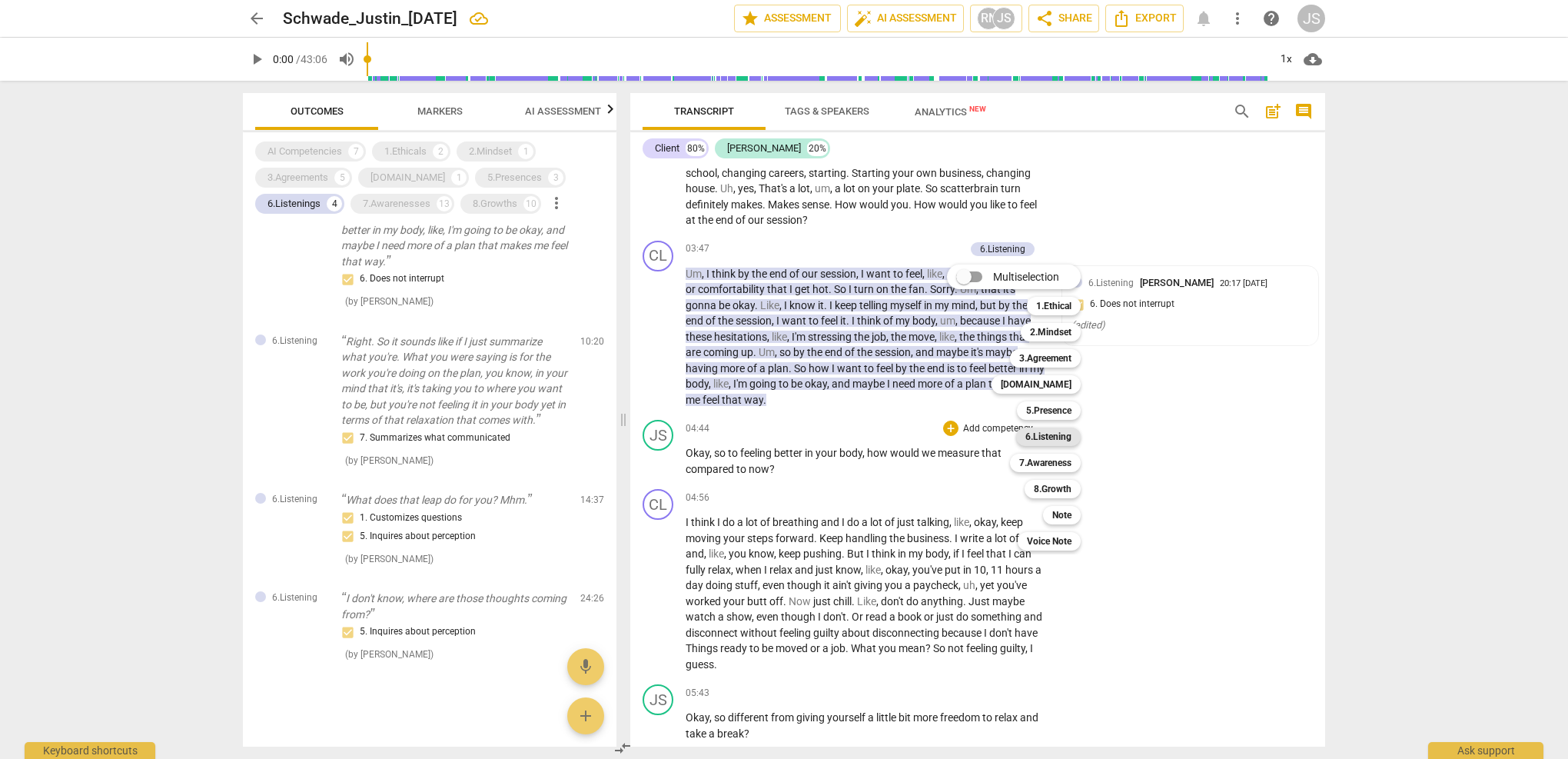
click at [1049, 441] on b "6.Listening" at bounding box center [1048, 437] width 46 height 18
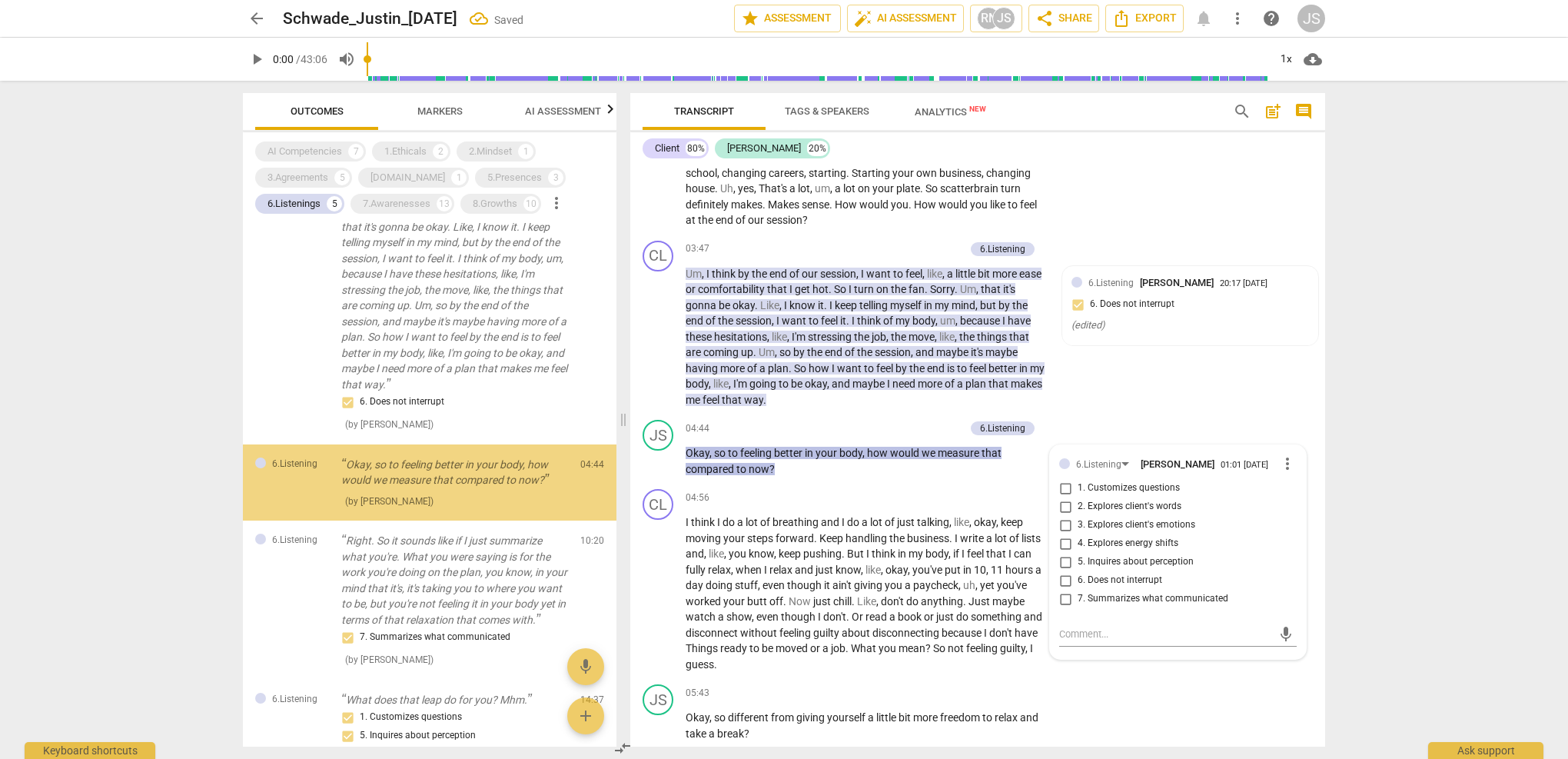
scroll to position [55, 0]
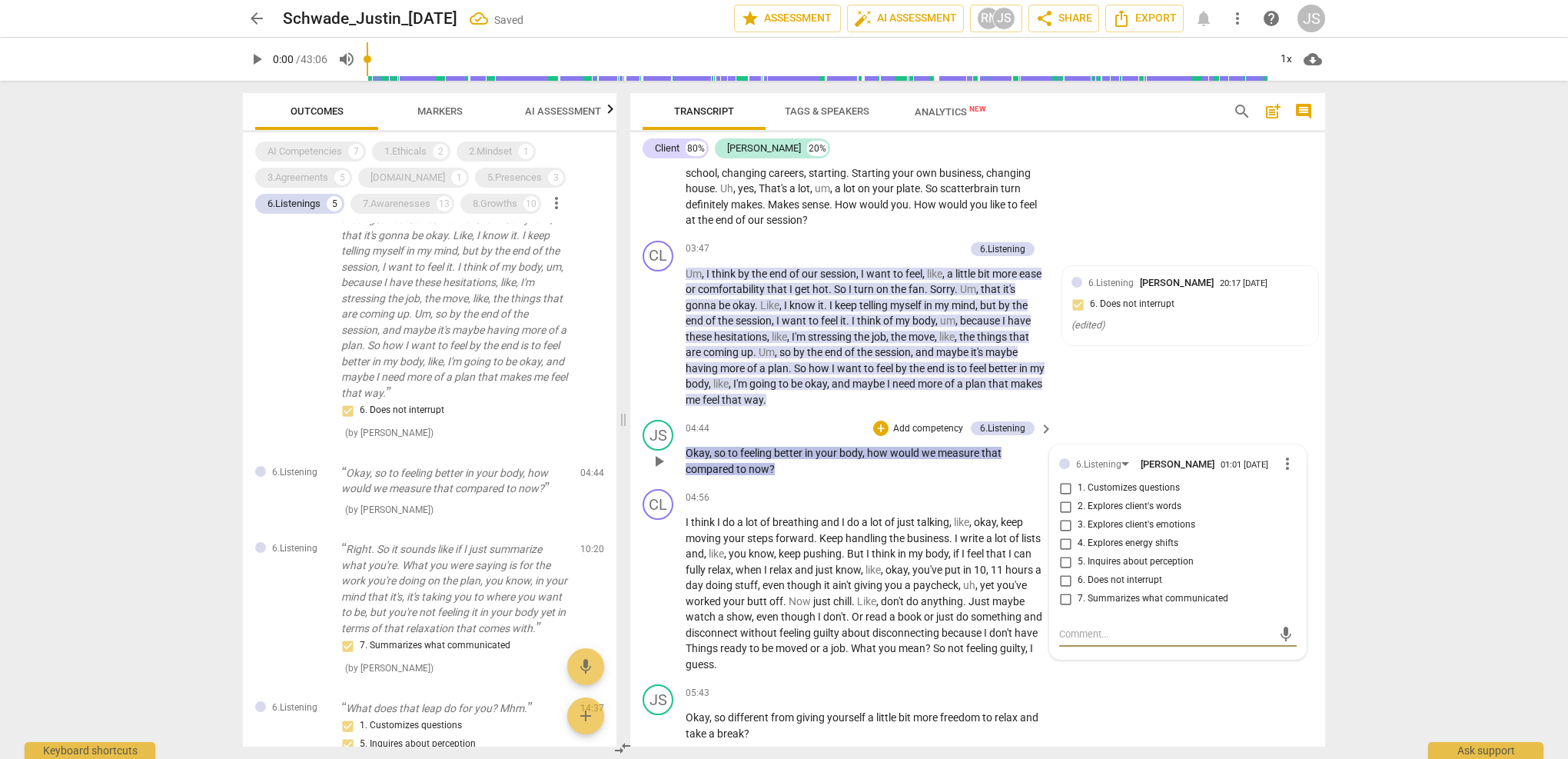
click at [1065, 571] on input "6. Does not interrupt" at bounding box center [1065, 581] width 25 height 18
checkbox input "true"
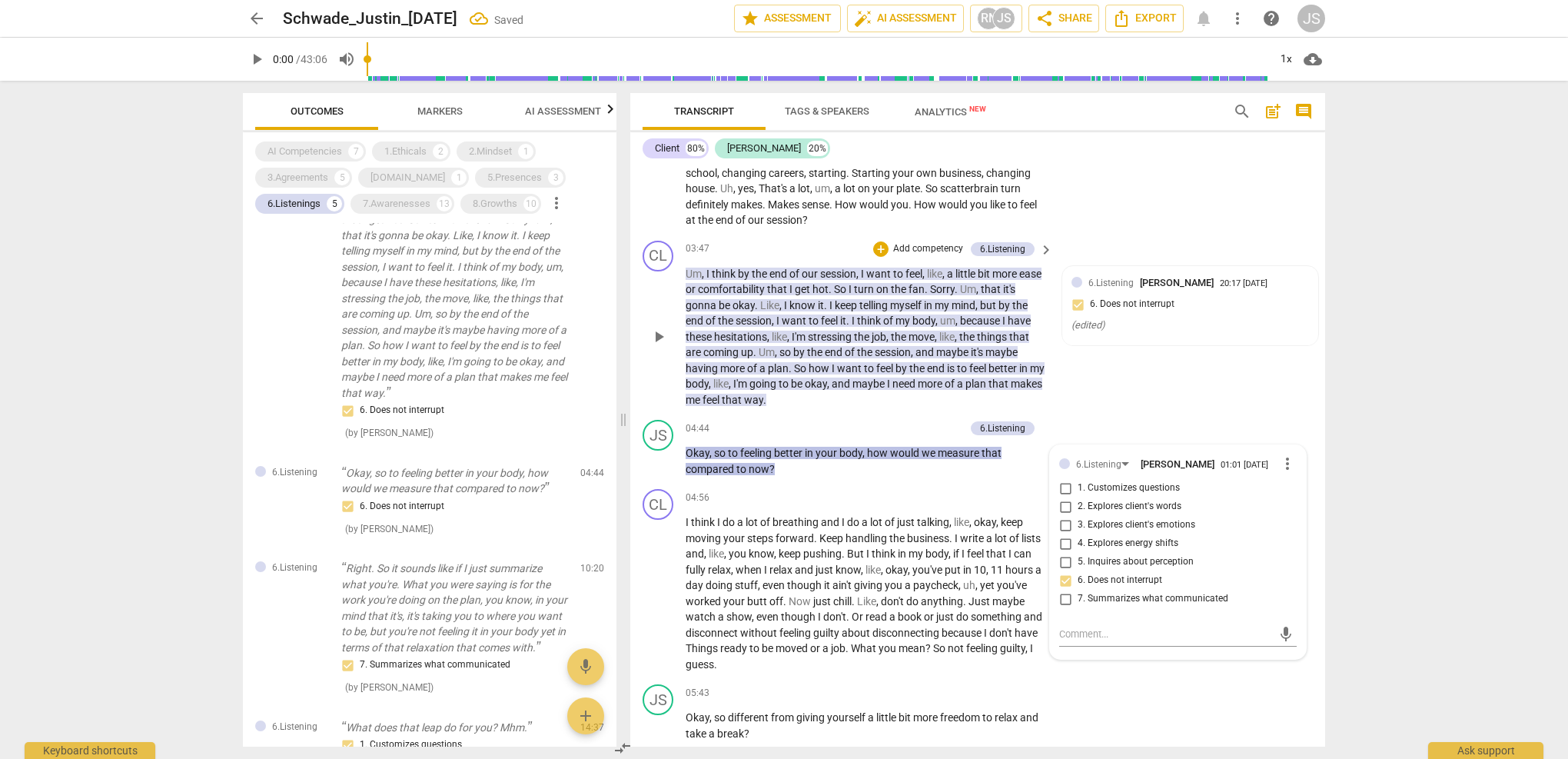
click at [1121, 385] on div "CL play_arrow pause 03:47 + Add competency 6.Listening keyboard_arrow_right Um …" at bounding box center [978, 325] width 695 height 180
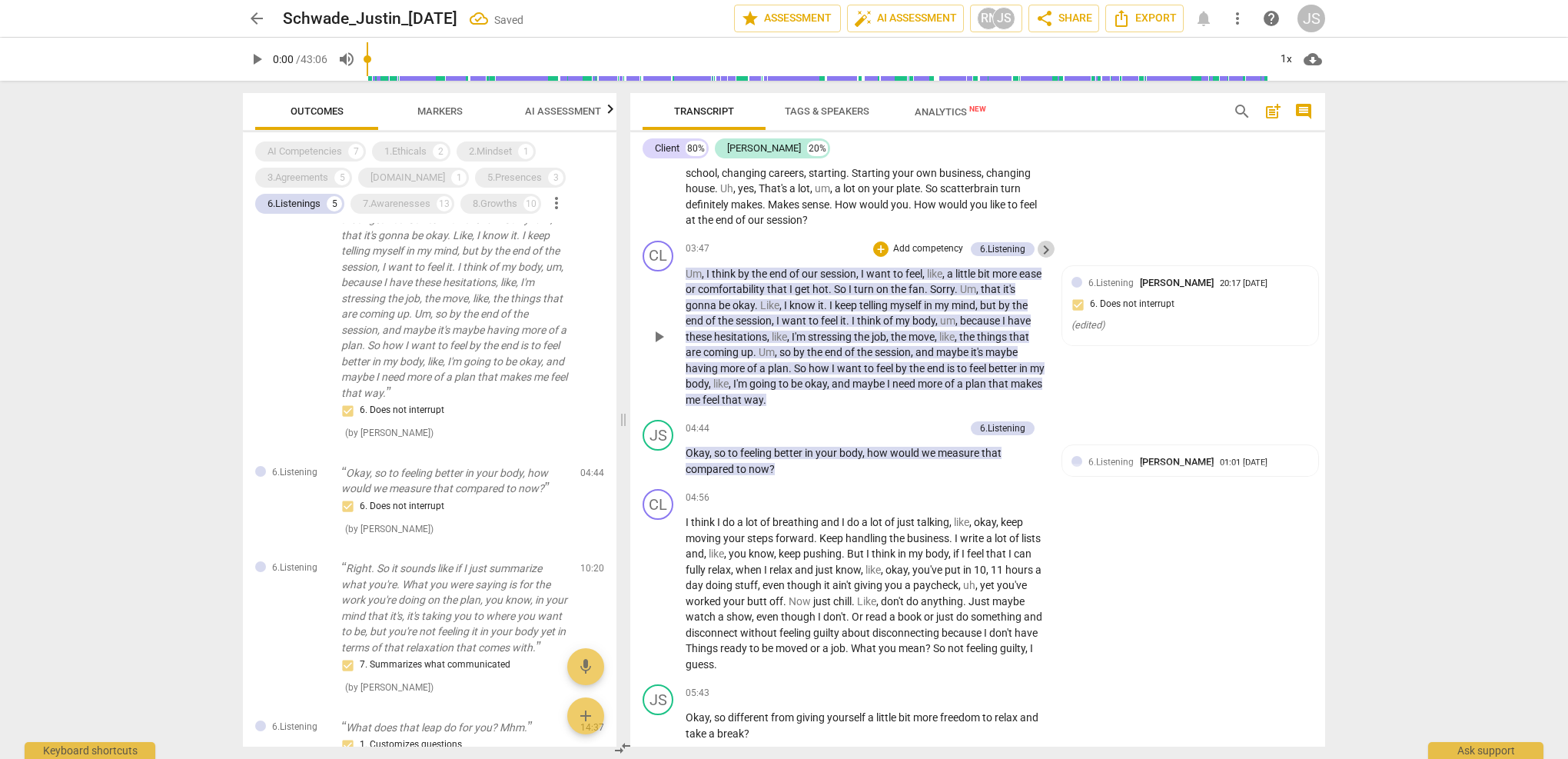
click at [1041, 241] on span "keyboard_arrow_right" at bounding box center [1046, 250] width 18 height 18
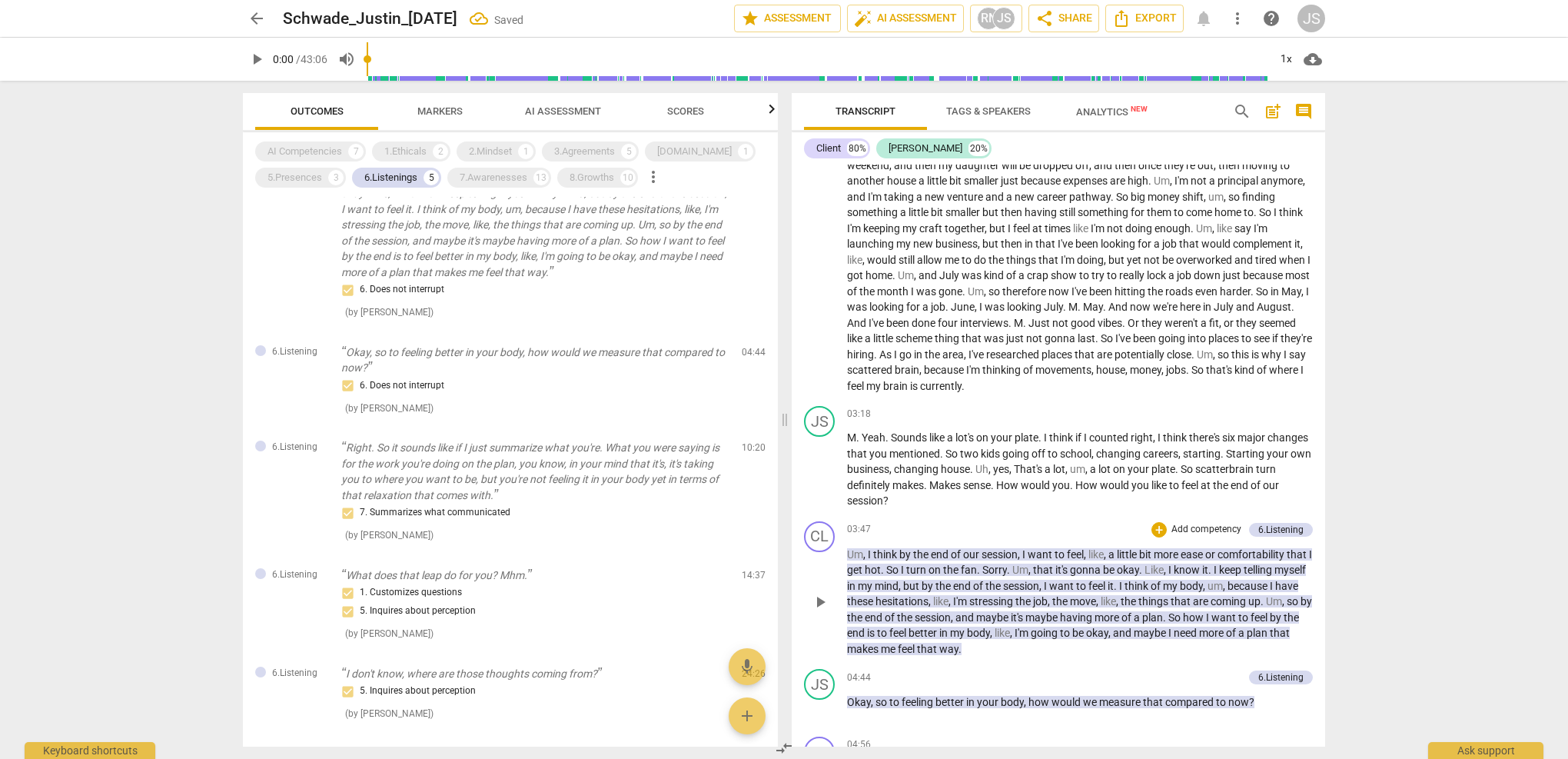
scroll to position [957, 0]
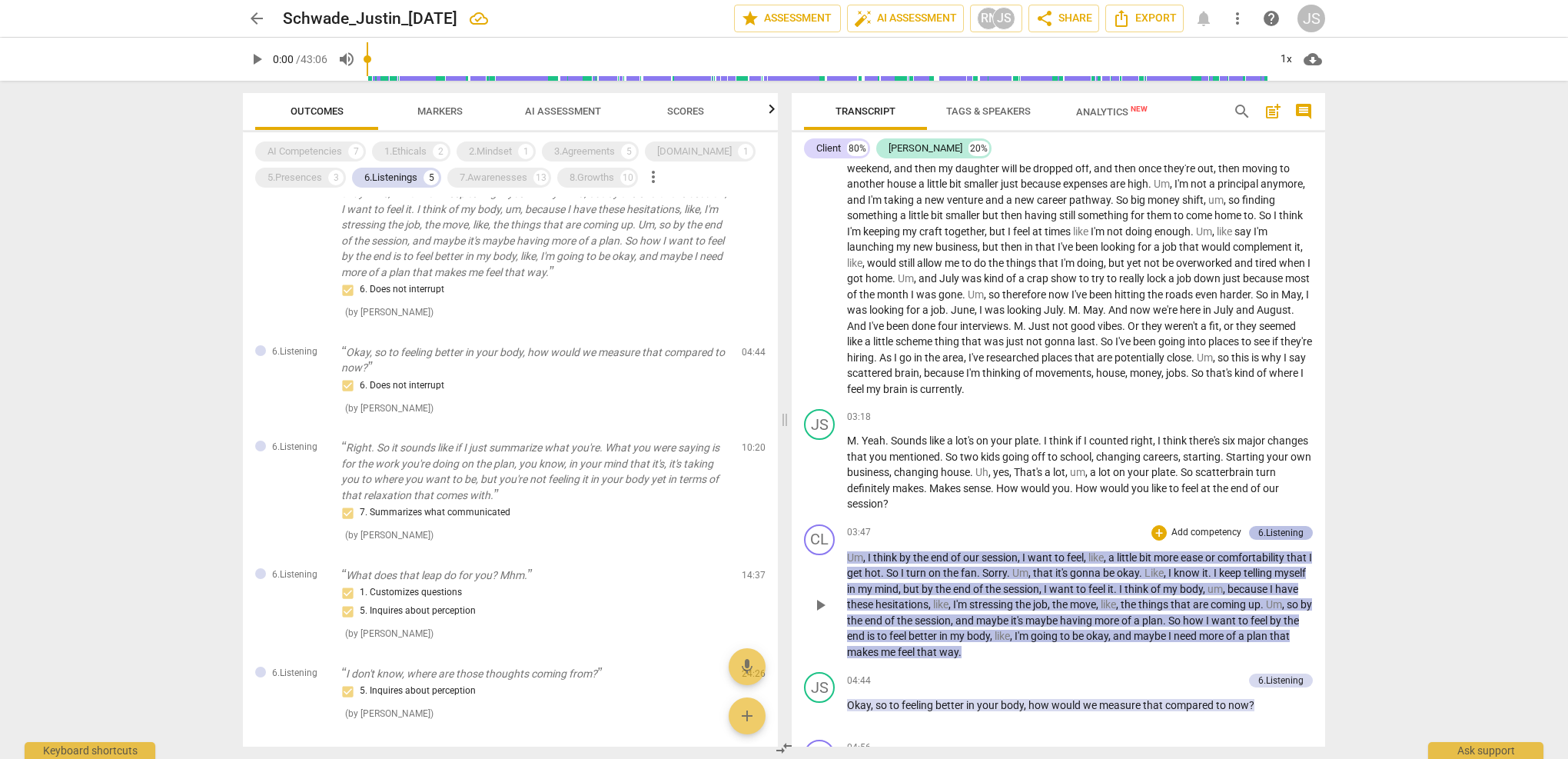
click at [1274, 526] on div "6.Listening" at bounding box center [1281, 533] width 45 height 14
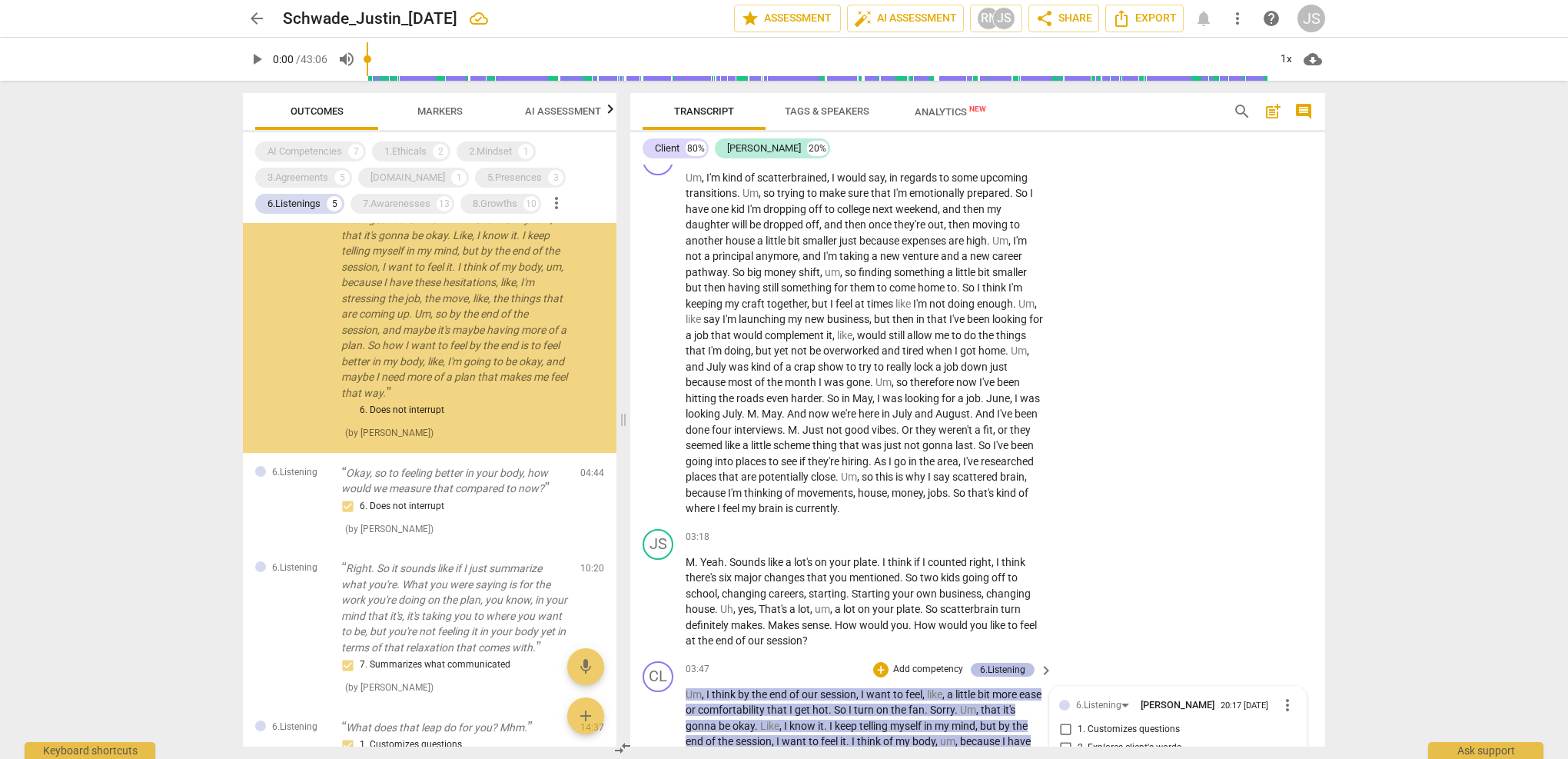
scroll to position [0, 0]
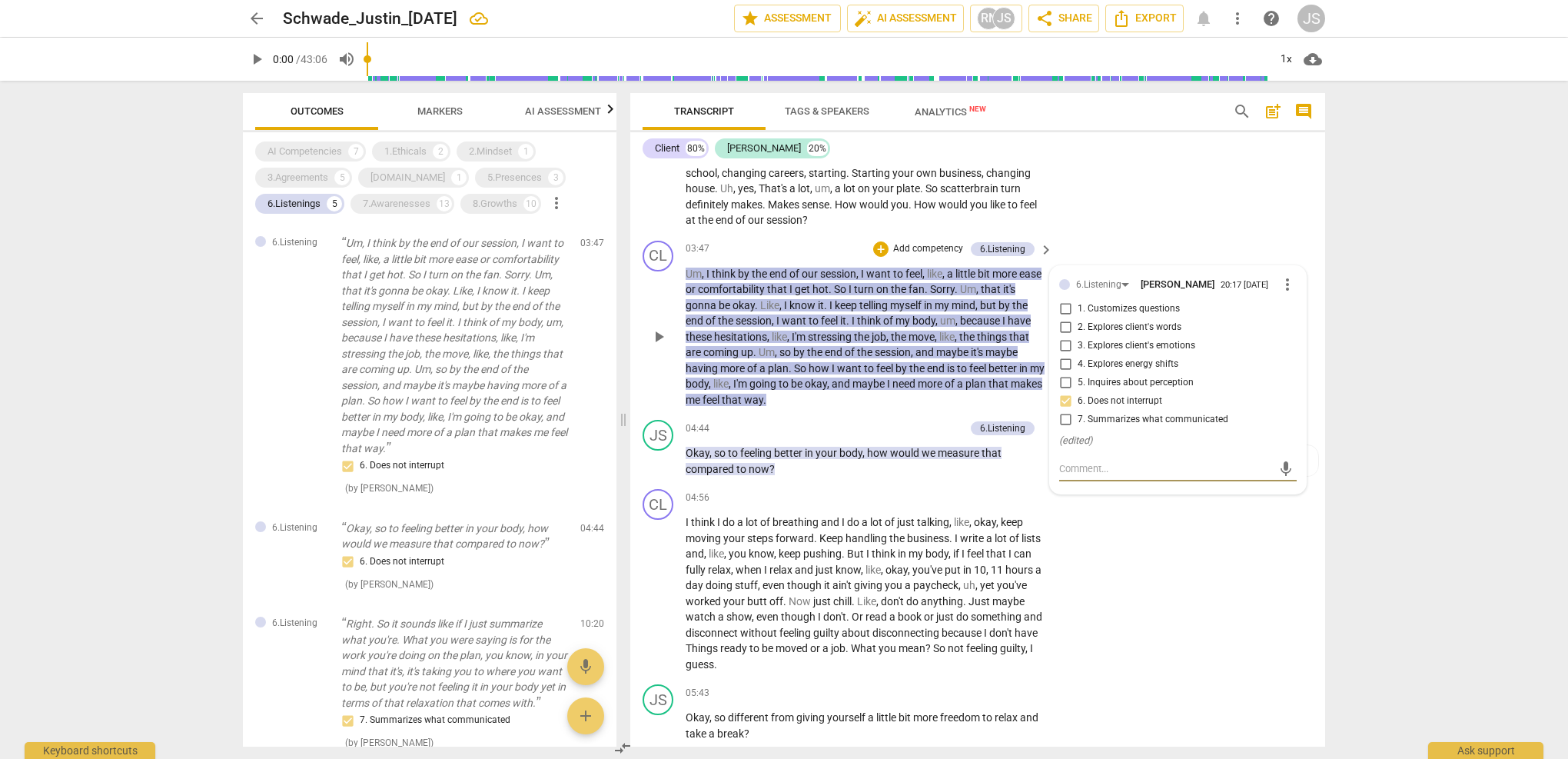
click at [1278, 275] on span "more_vert" at bounding box center [1287, 285] width 18 height 18
click at [1308, 299] on li "Delete" at bounding box center [1299, 298] width 53 height 29
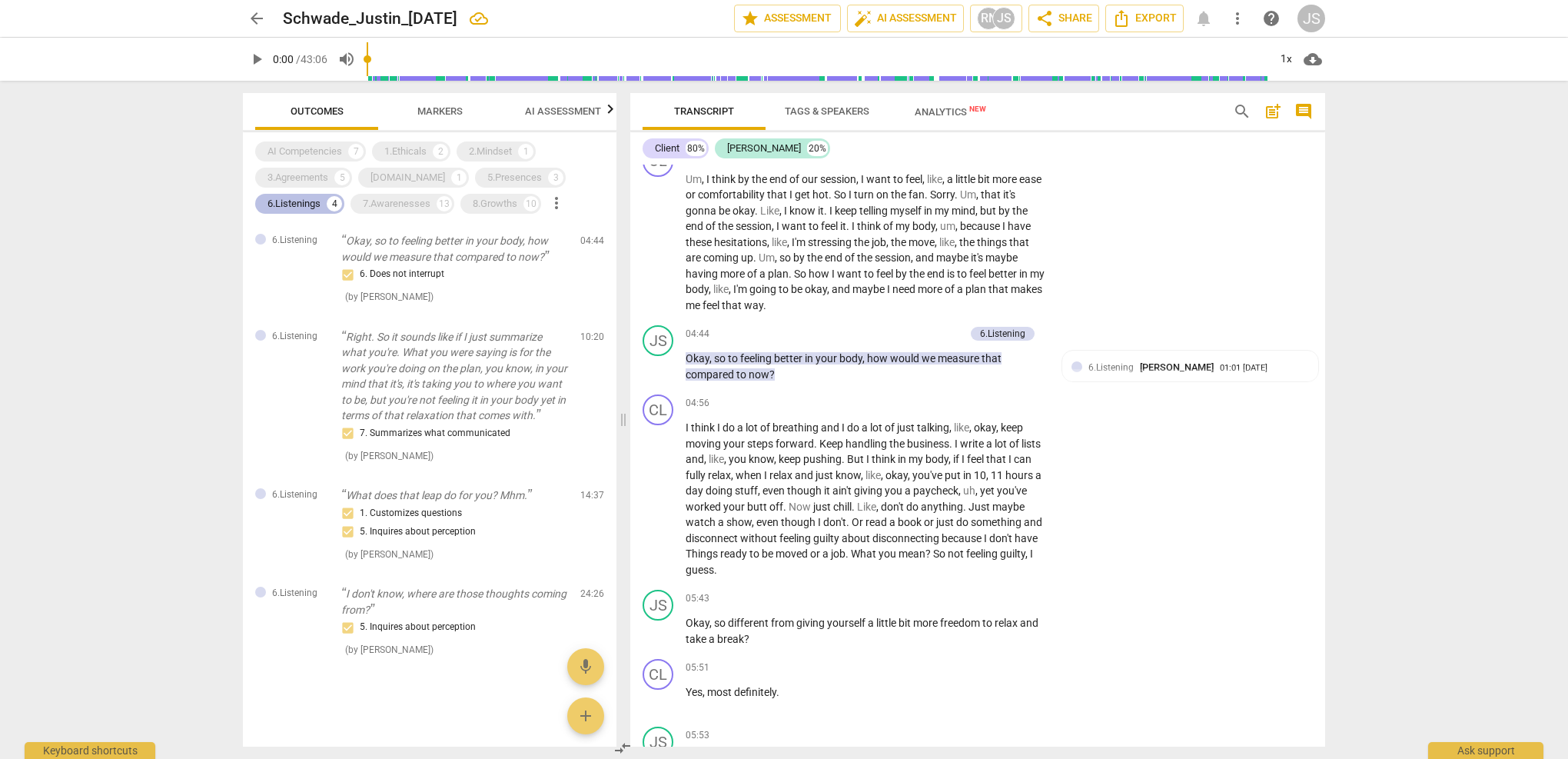
click at [300, 206] on div "6.Listenings" at bounding box center [294, 204] width 53 height 15
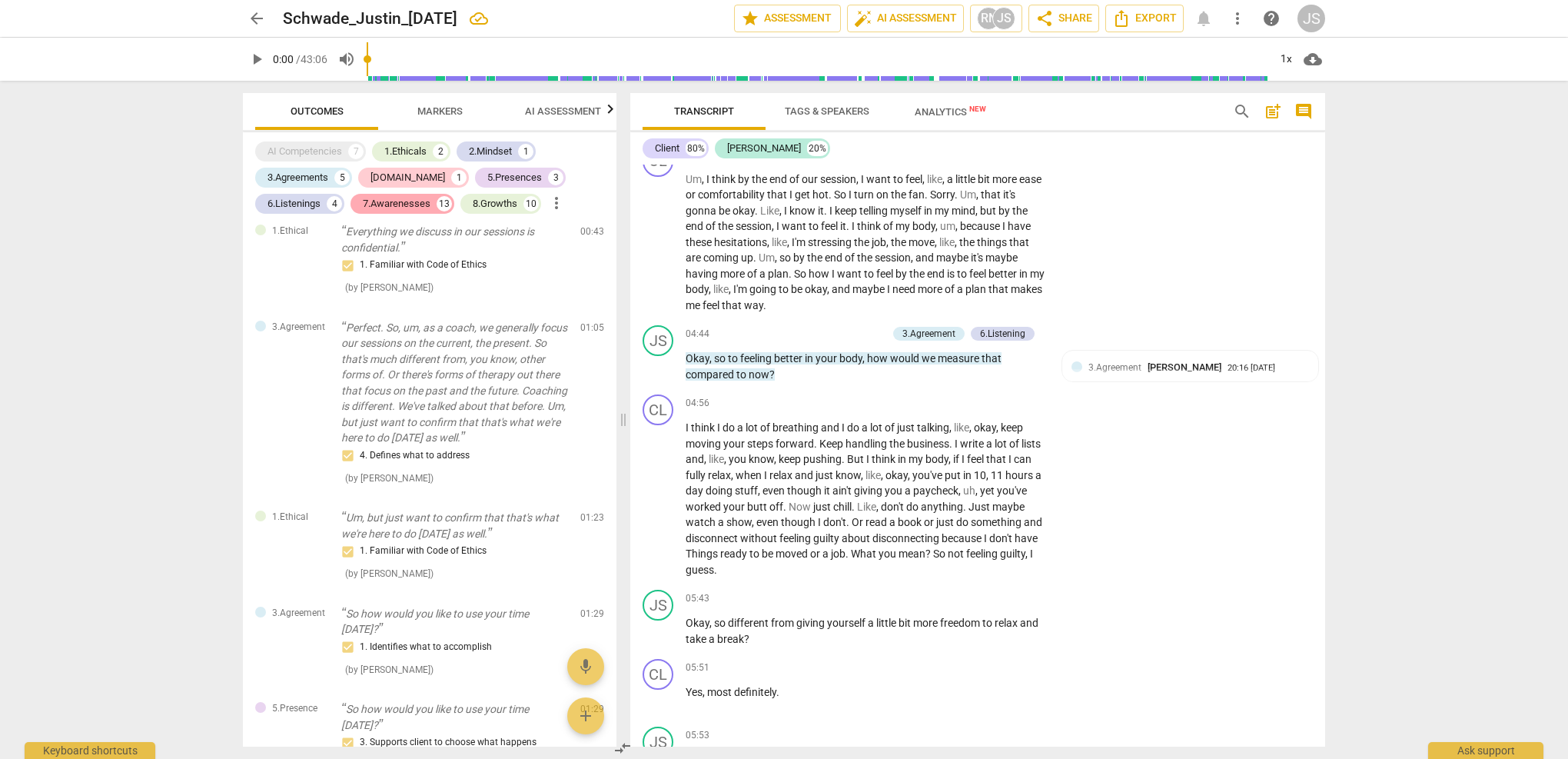
click at [390, 205] on div "7.Awarenesses" at bounding box center [397, 204] width 68 height 15
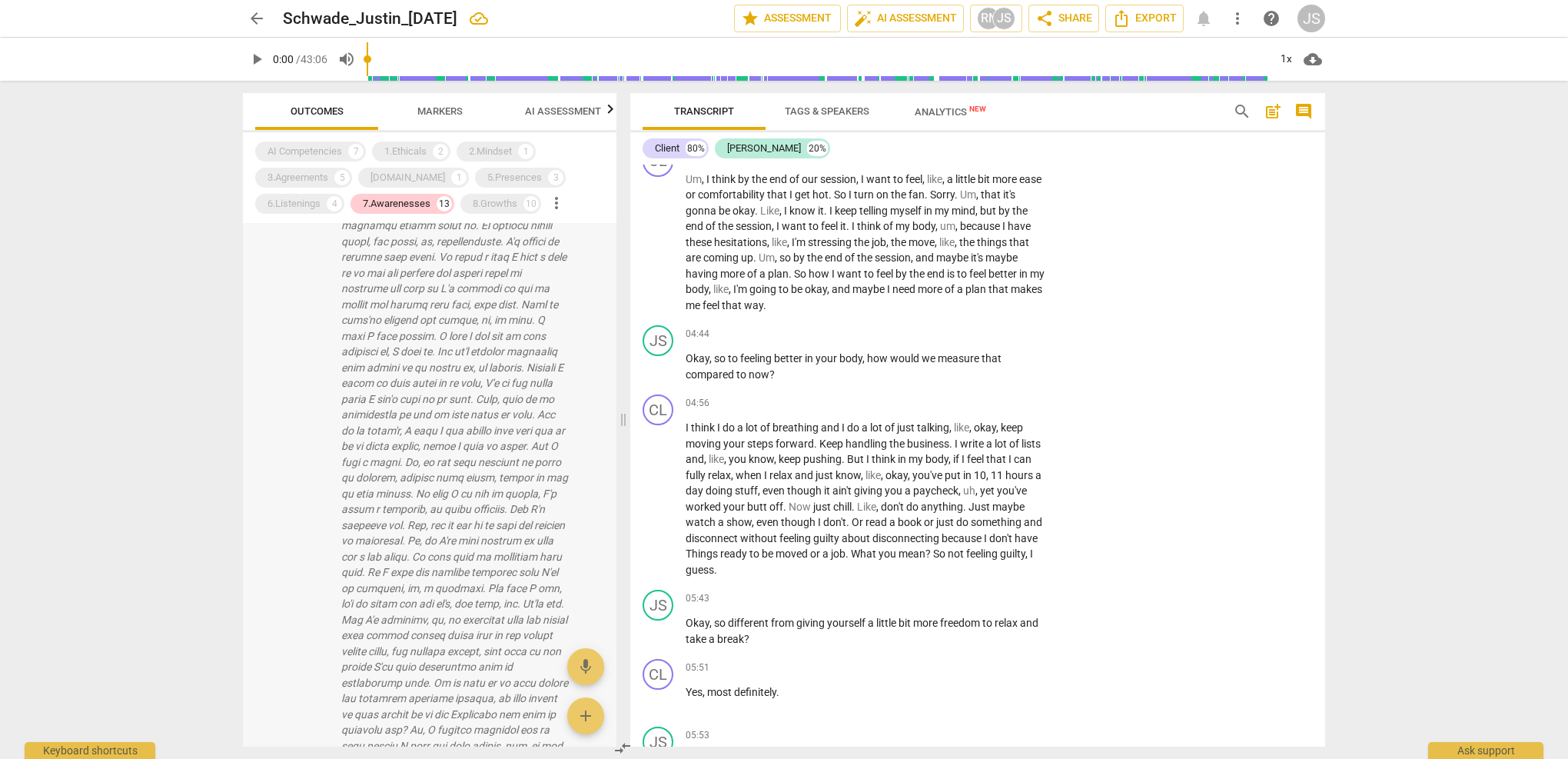
scroll to position [152, 0]
click at [430, 419] on p at bounding box center [454, 524] width 227 height 883
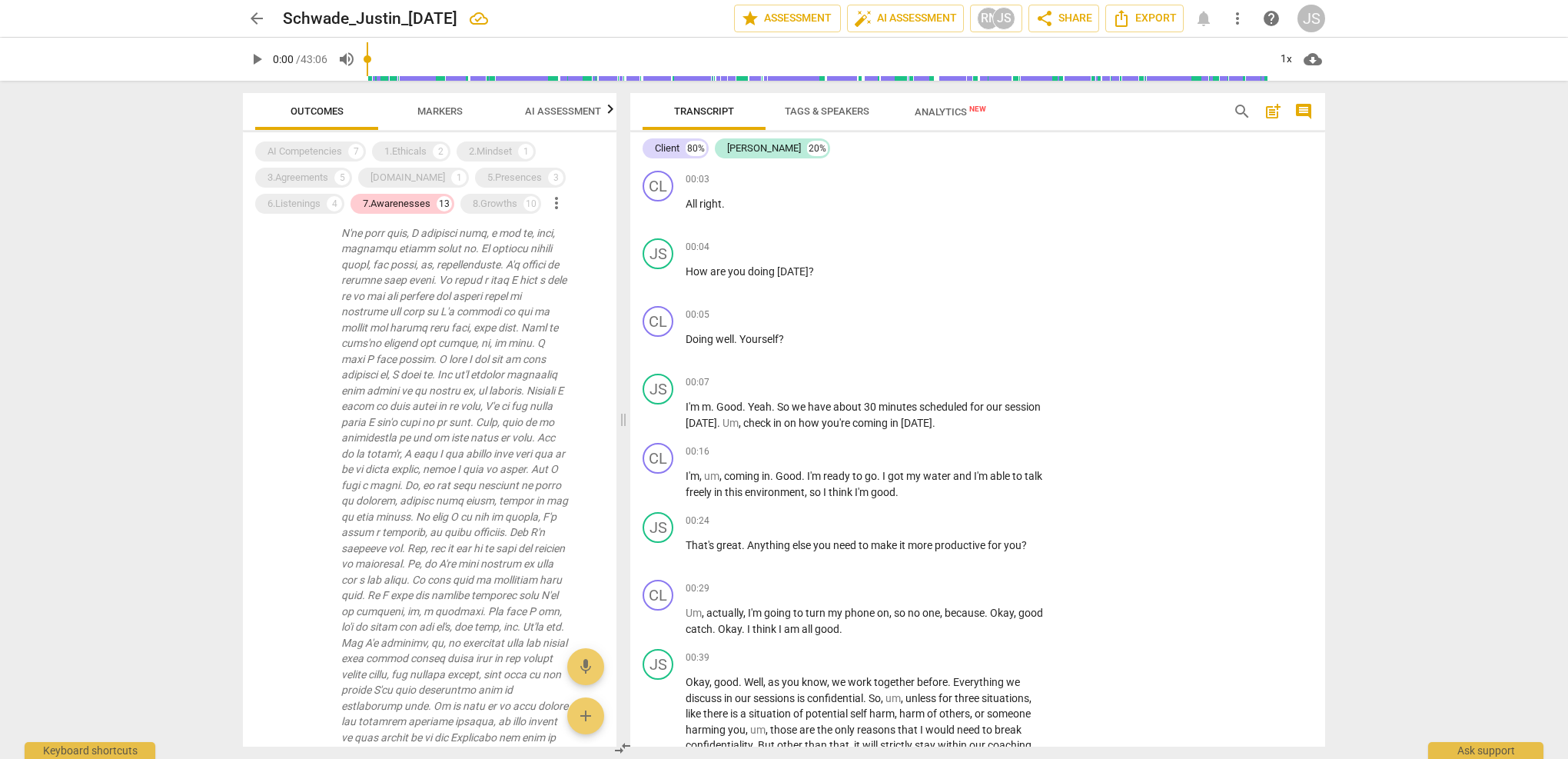
scroll to position [0, 0]
click at [1013, 249] on p "Add competency" at bounding box center [998, 248] width 73 height 14
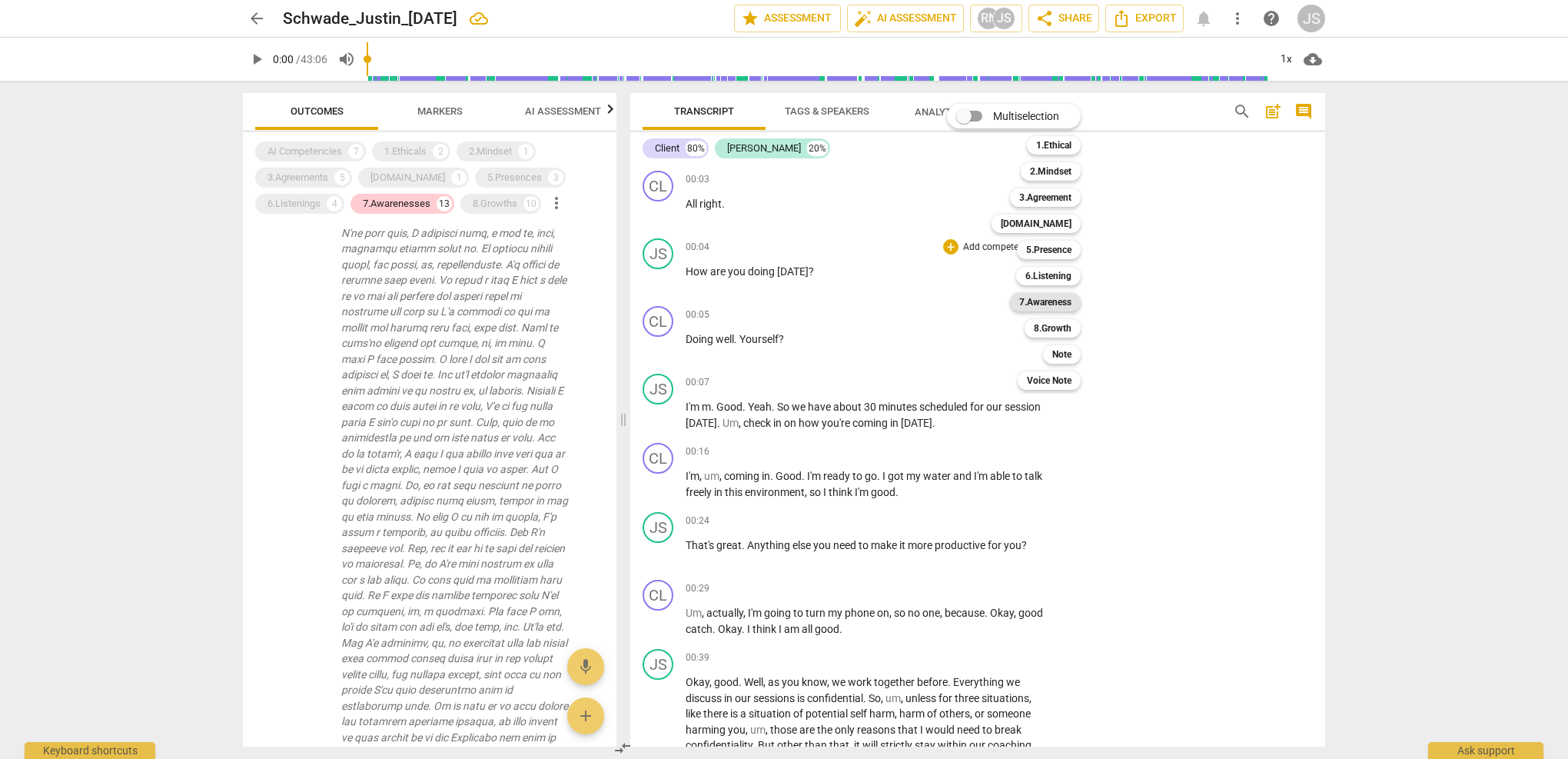
click at [1044, 301] on b "7.Awareness" at bounding box center [1045, 302] width 52 height 18
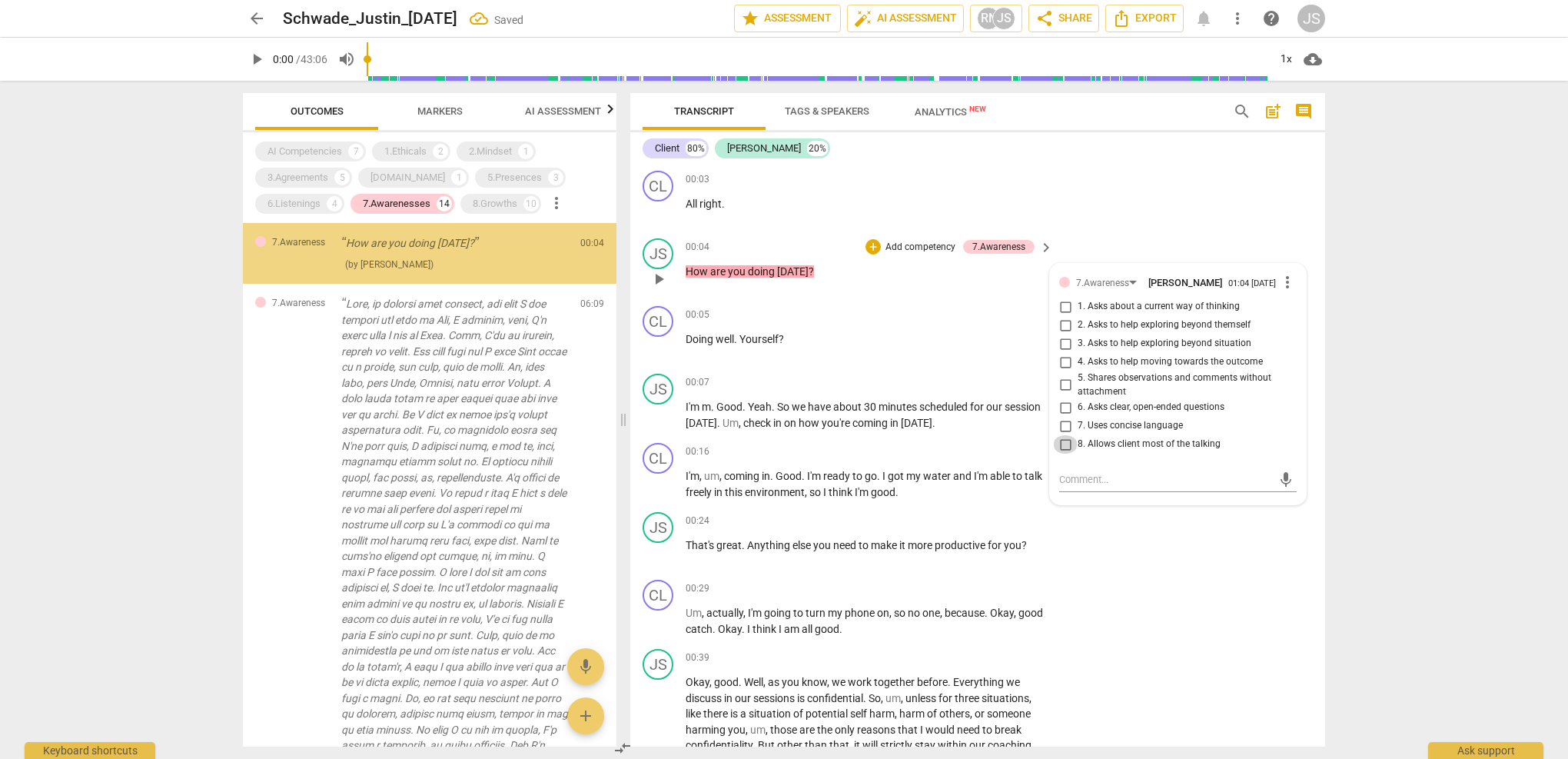
click at [1063, 450] on input "8. Allows client most of the talking" at bounding box center [1065, 444] width 25 height 18
checkbox input "true"
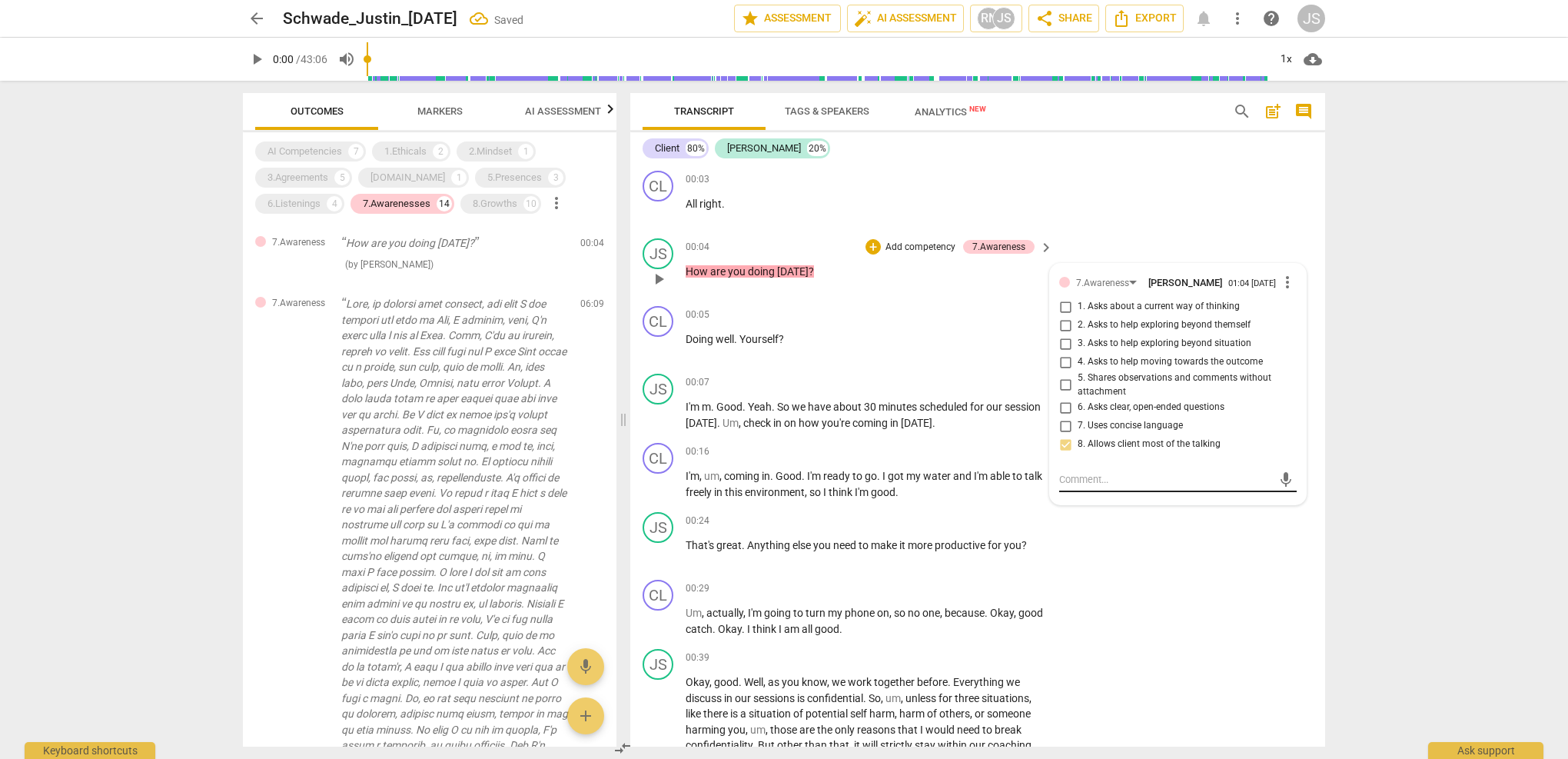
click at [1081, 482] on textarea at bounding box center [1165, 479] width 213 height 15
type textarea "c"
type textarea "cl"
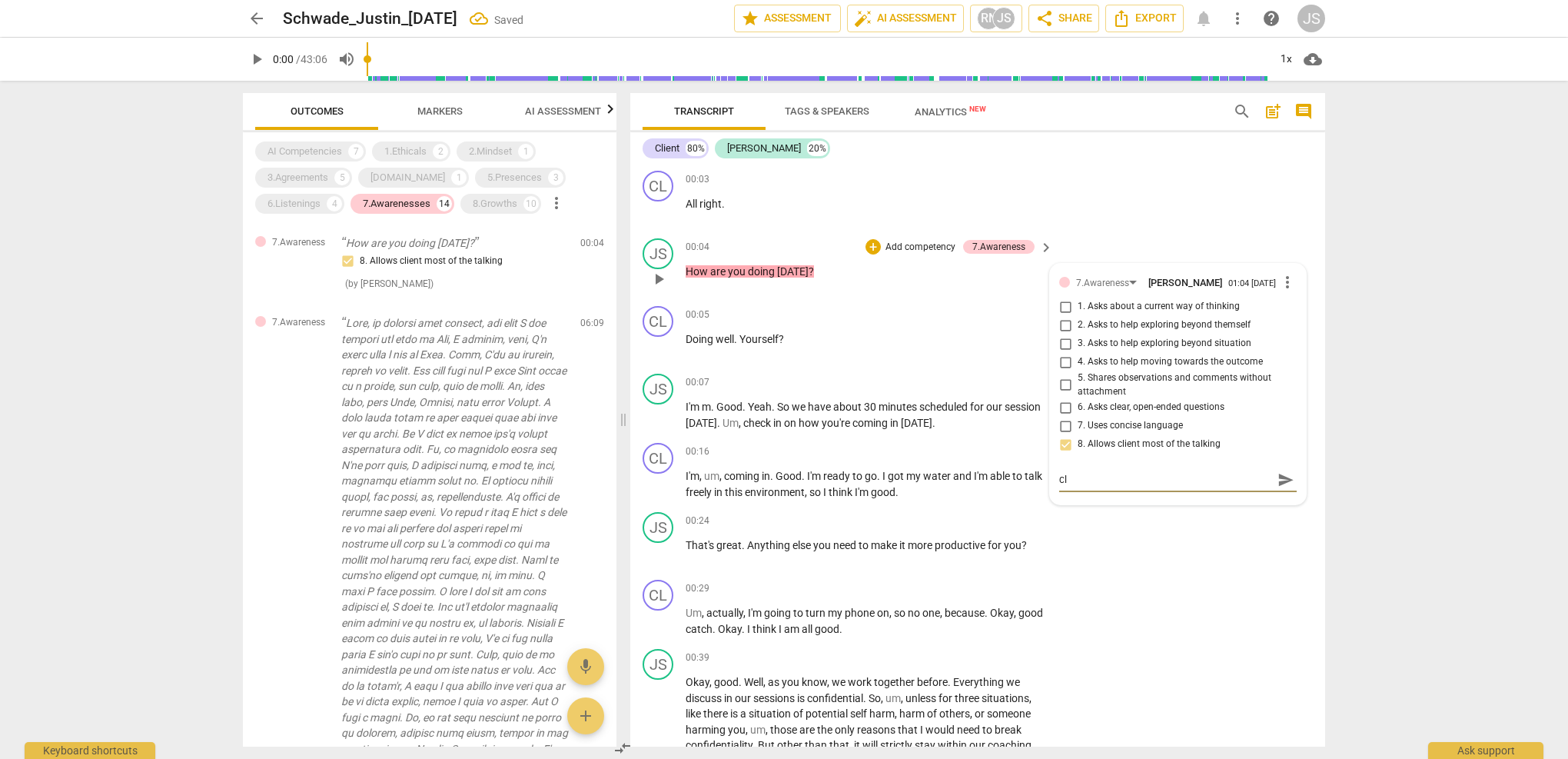
type textarea "cli"
type textarea "clie"
type textarea "clien"
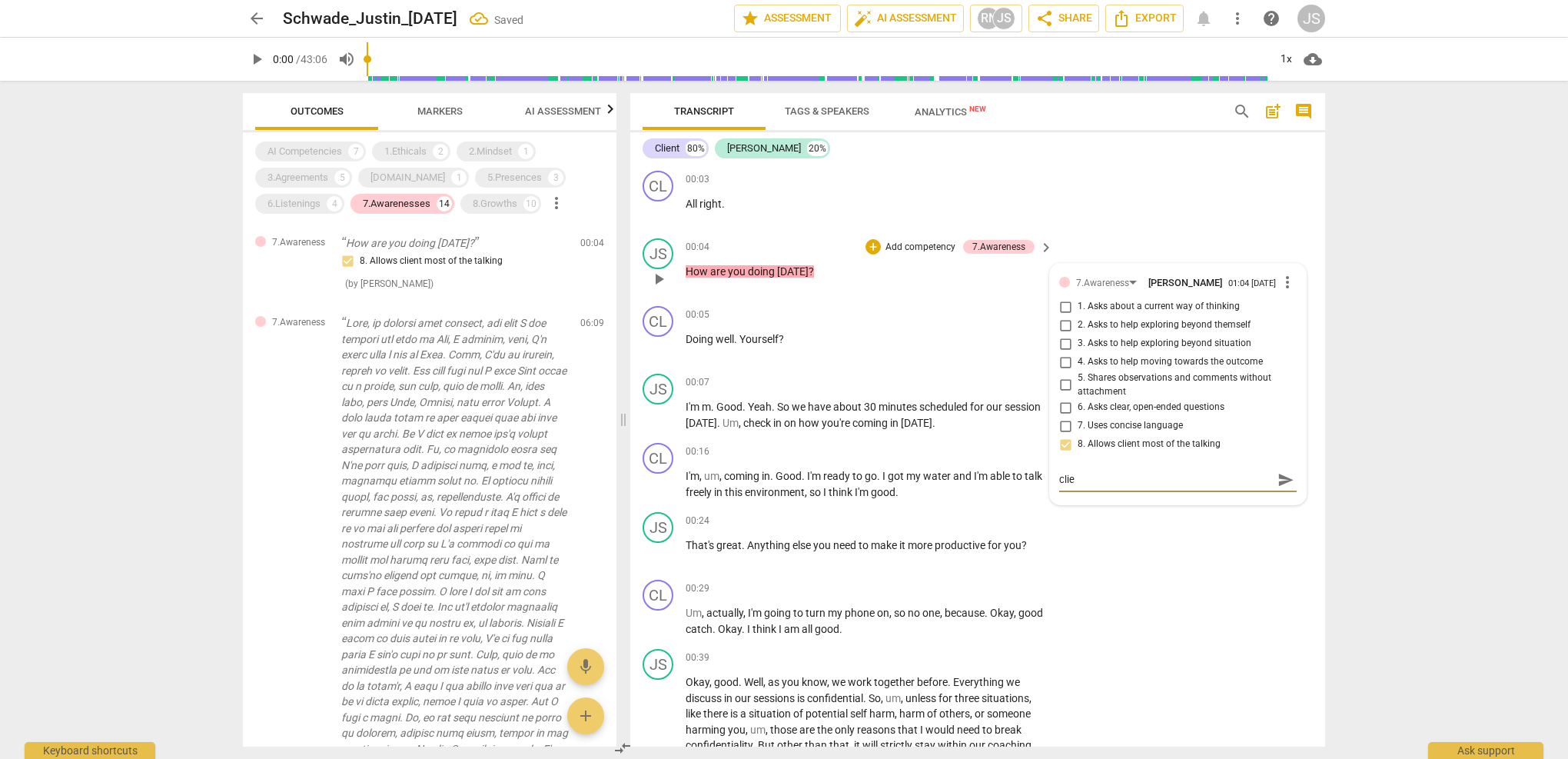
type textarea "clien"
type textarea "client"
type textarea "clien"
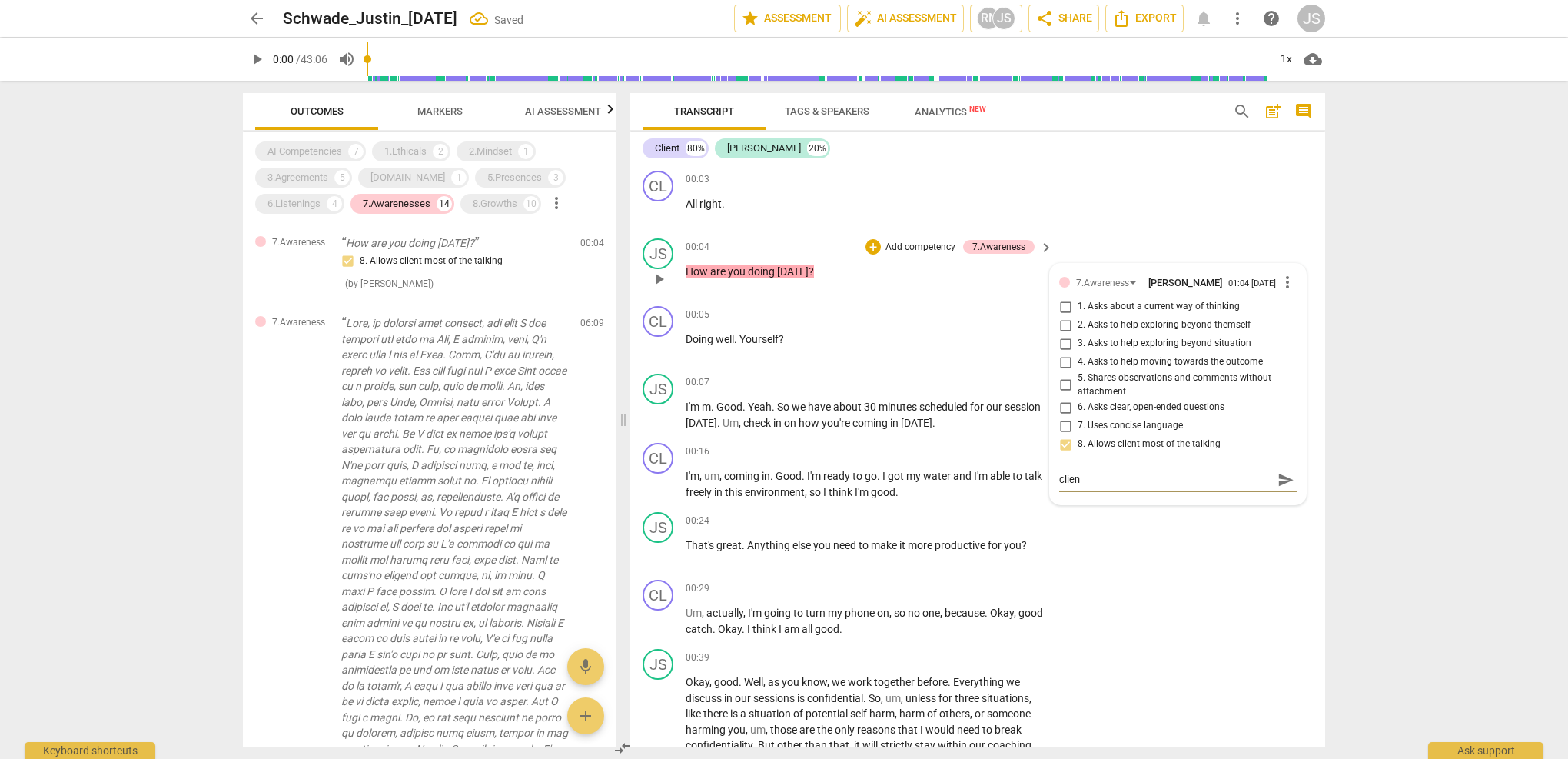
type textarea "clie"
type textarea "cli"
type textarea "cl"
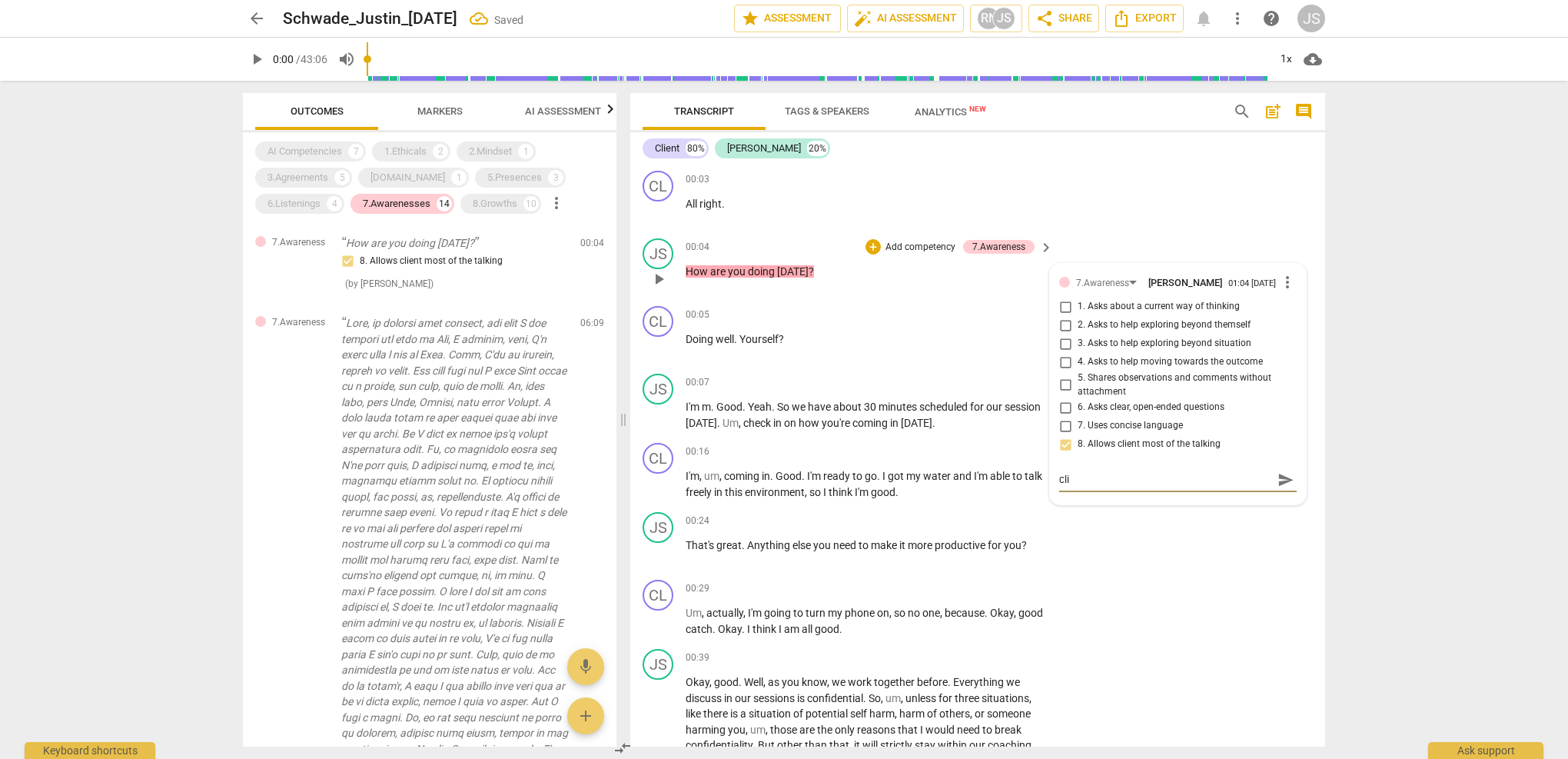
type textarea "cl"
type textarea "c"
type textarea "co"
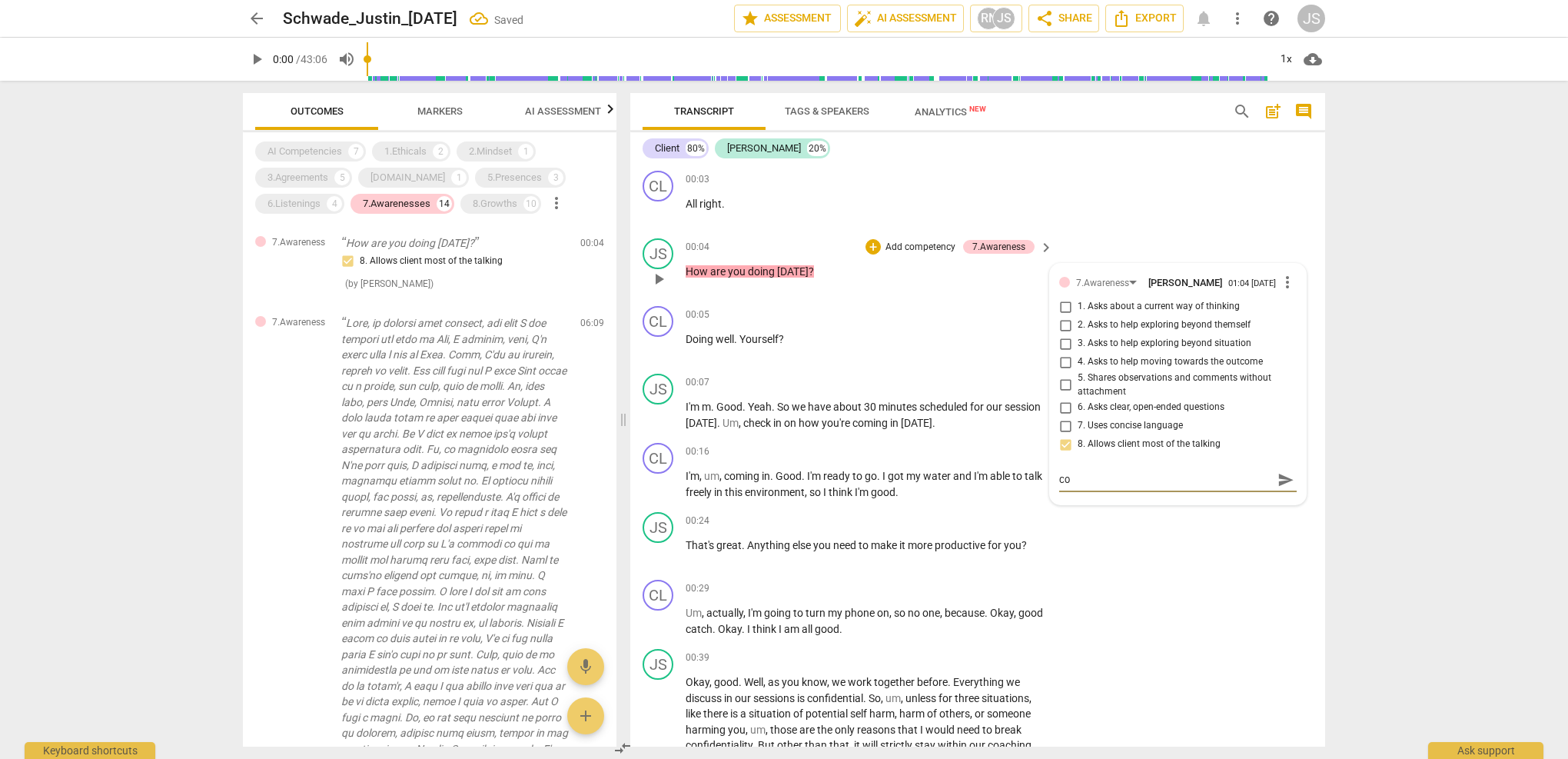
type textarea "coa"
type textarea "coac"
type textarea "coach"
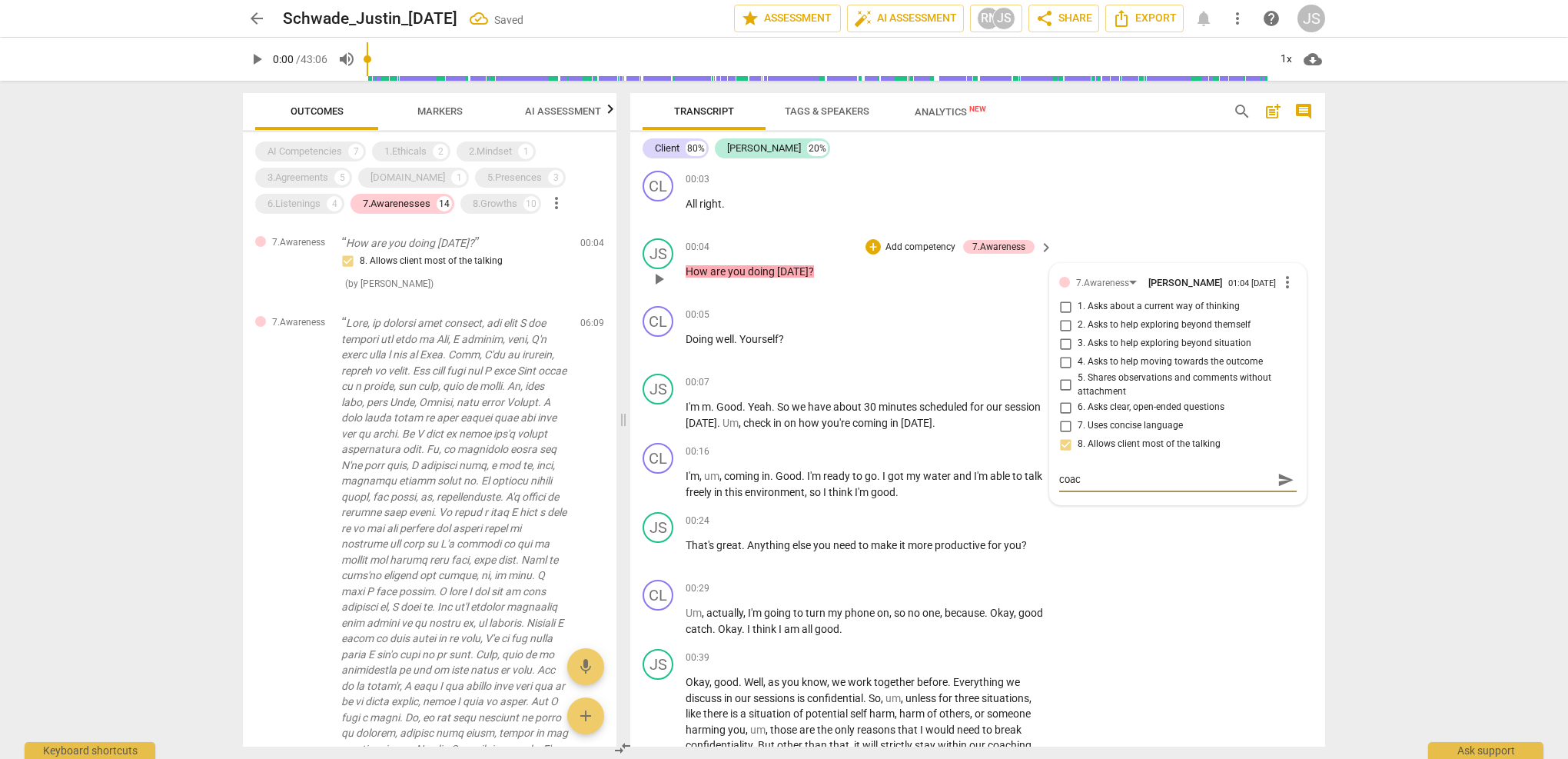
type textarea "coach"
type textarea "coach s"
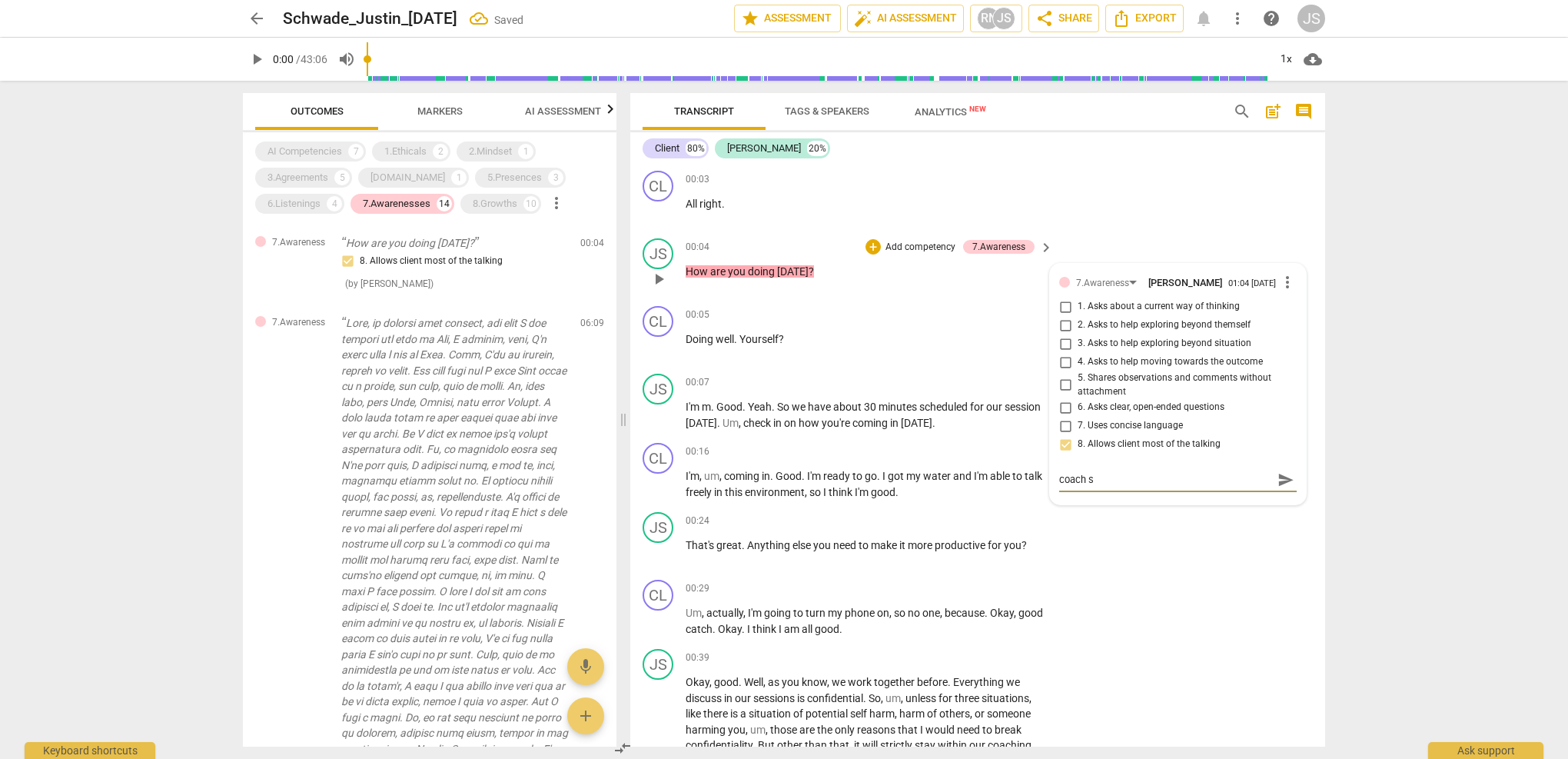
type textarea "coach sp"
type textarea "coach spe"
type textarea "coach spea"
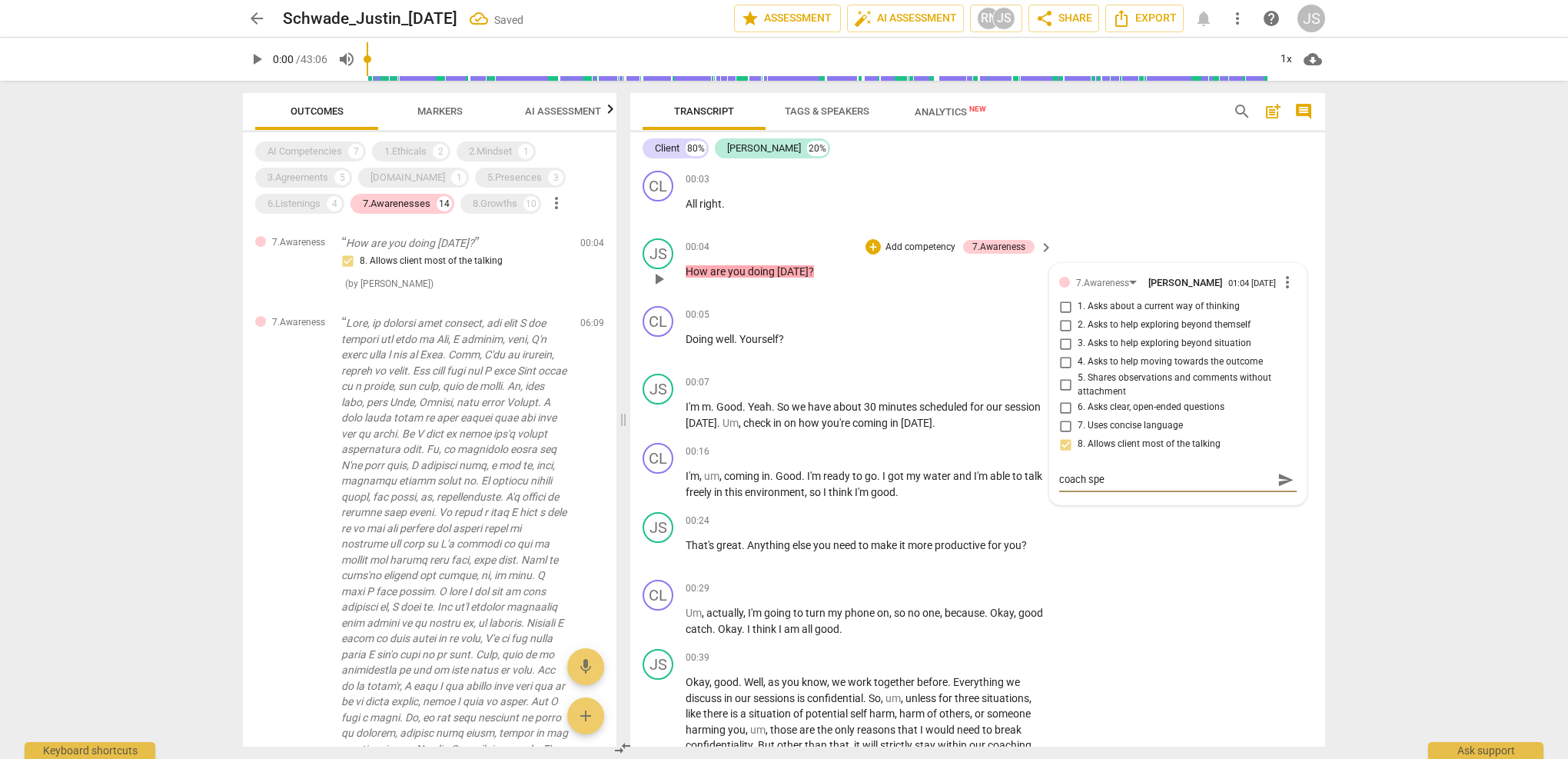
type textarea "coach spea"
type textarea "coach speak"
type textarea "coach speaks"
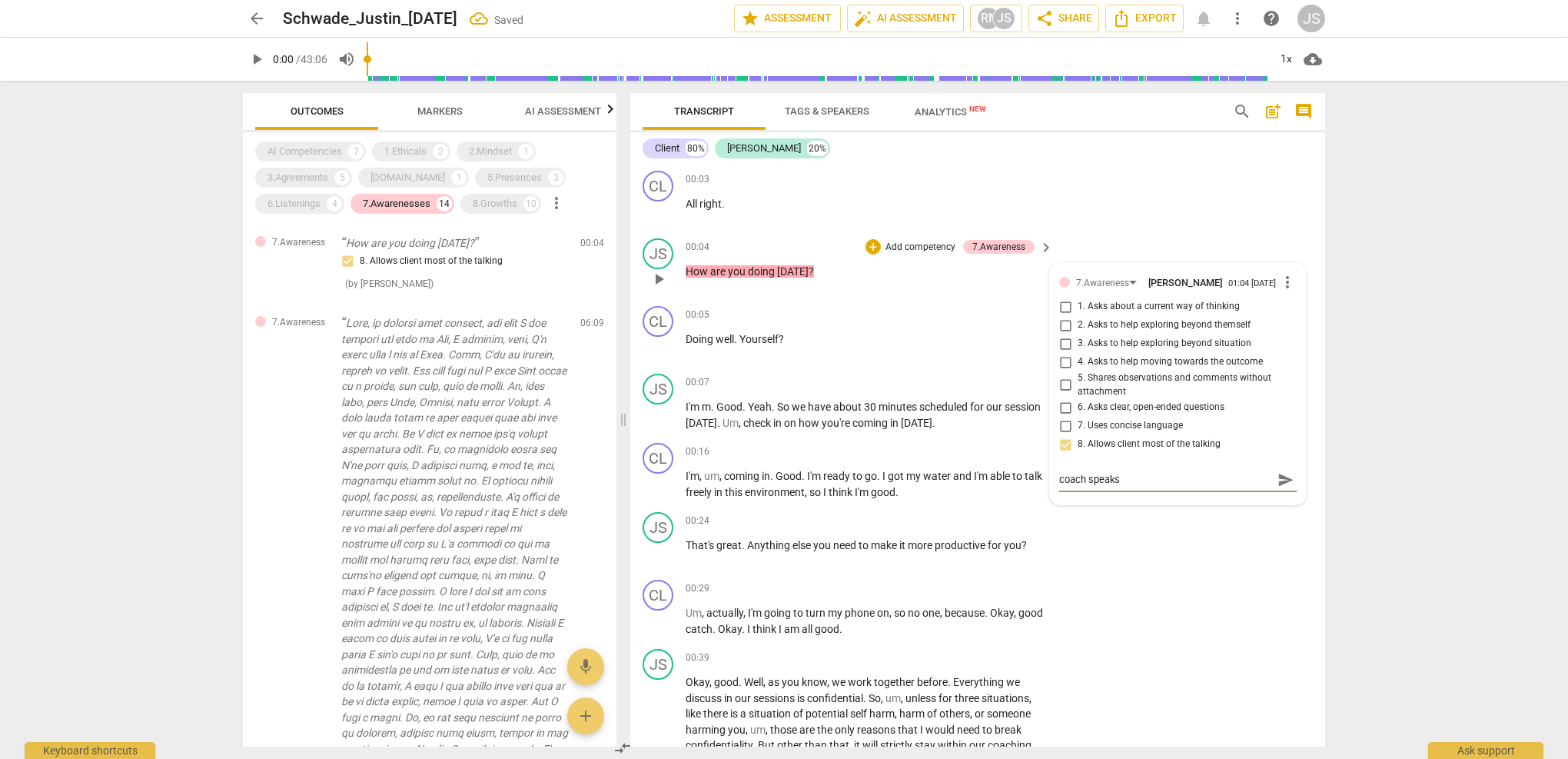
type textarea "coach speaks"
type textarea "coach speaks 2"
type textarea "coach speaks 20"
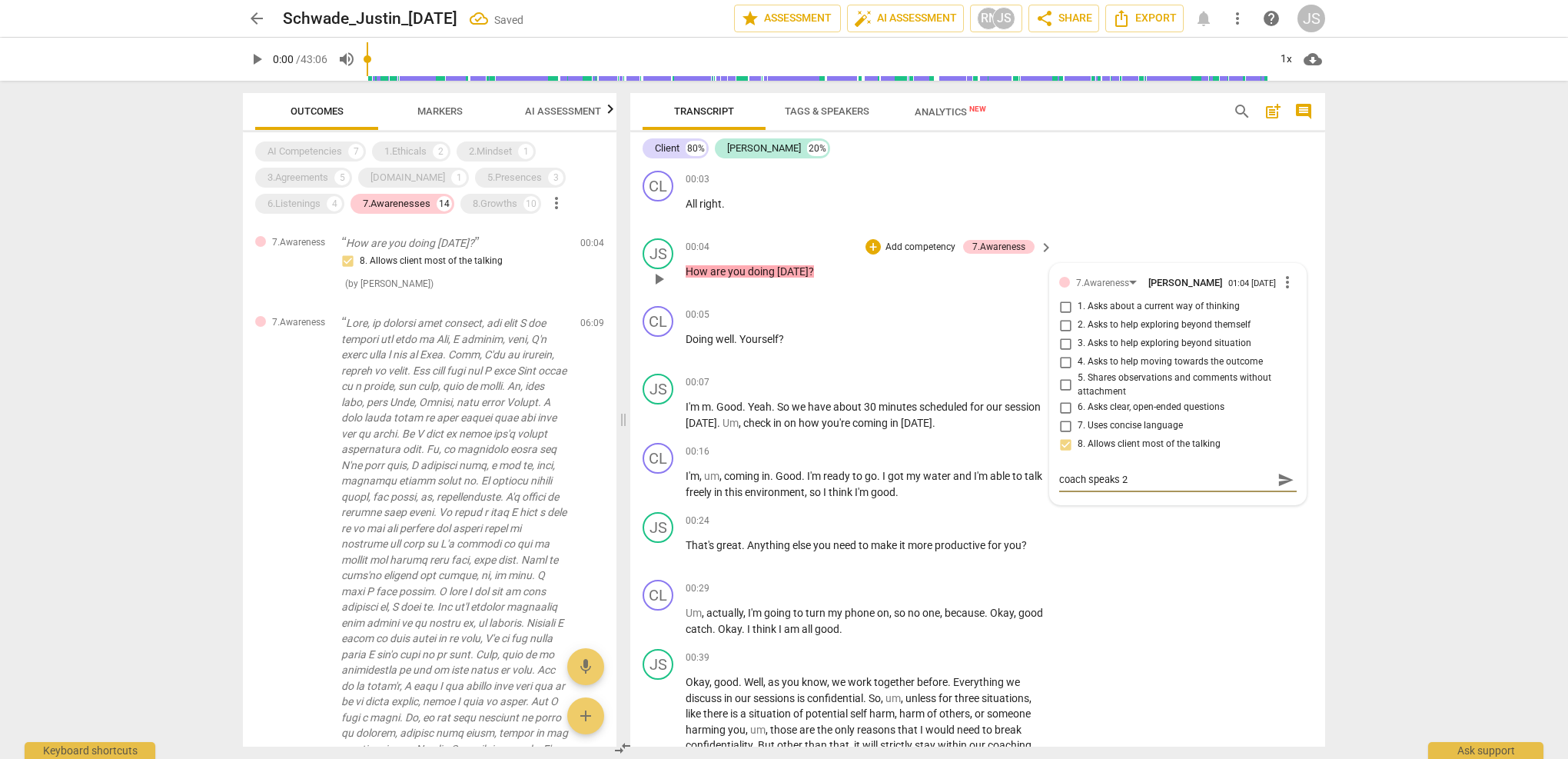
type textarea "coach speaks 20"
type textarea "coach speaks 20%"
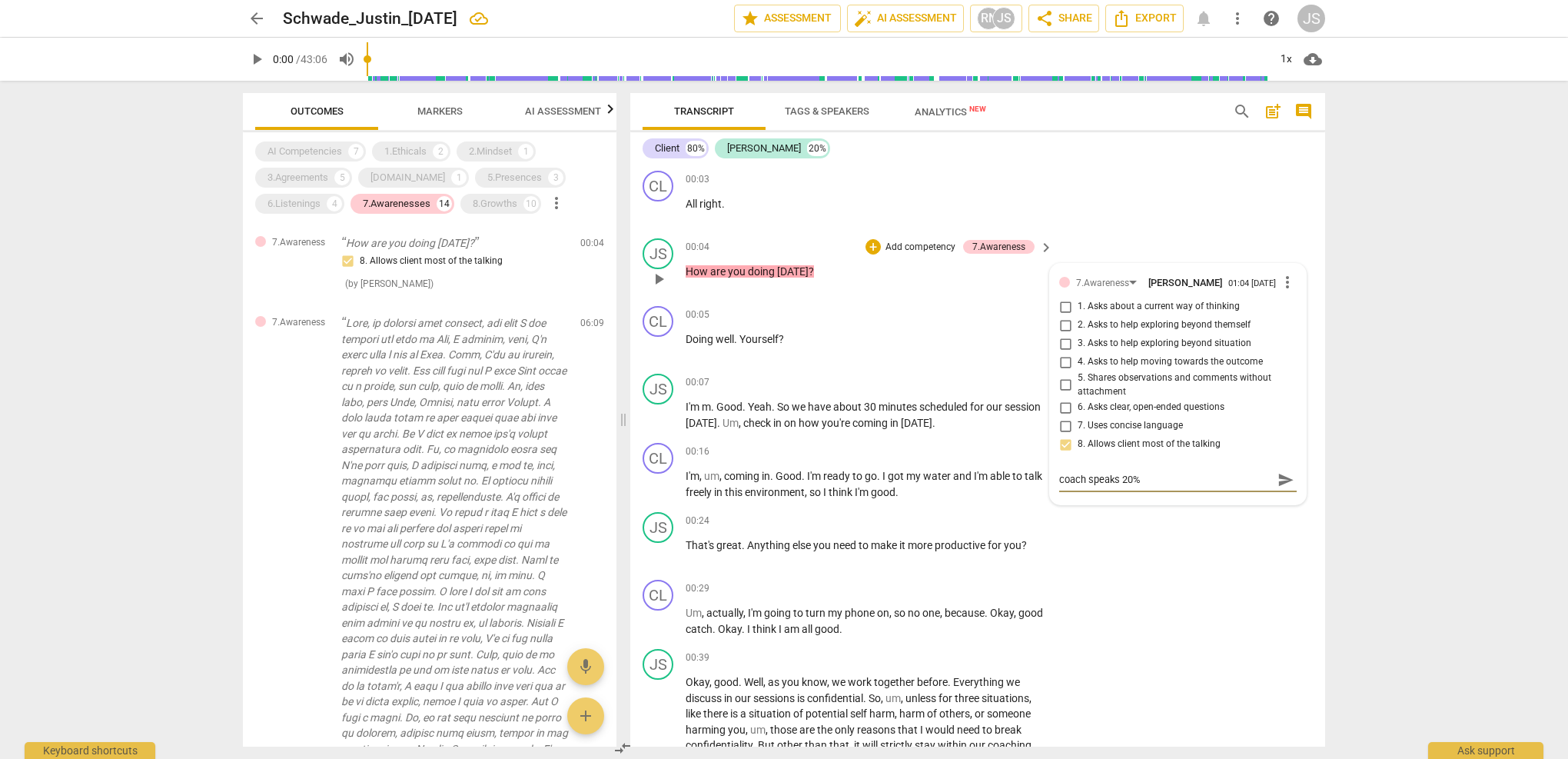
type textarea "coach speaks 20% o"
type textarea "coach speaks 20% of"
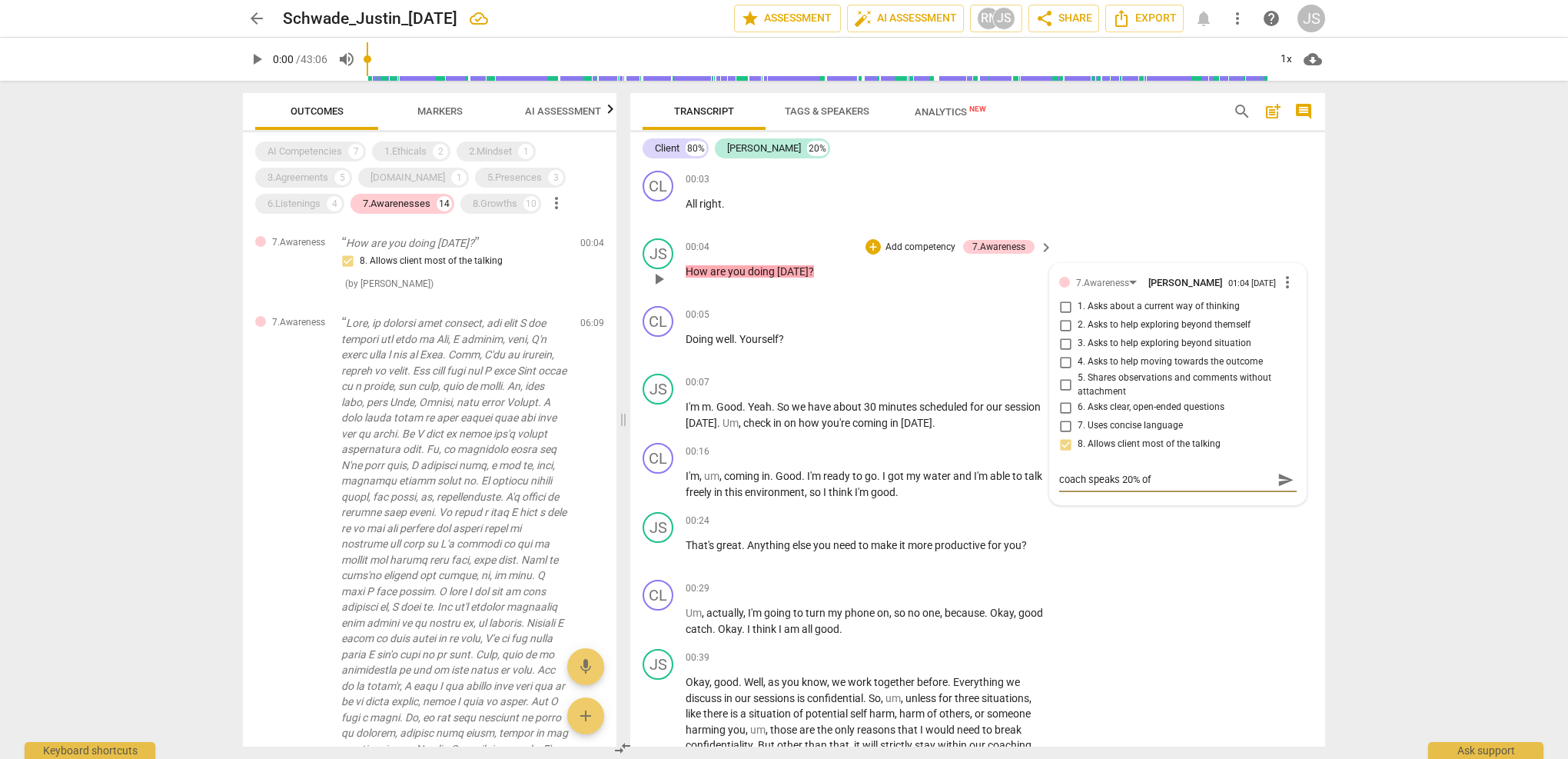
type textarea "coach speaks 20% of"
type textarea "coach speaks 20% of t"
type textarea "coach speaks 20% of th"
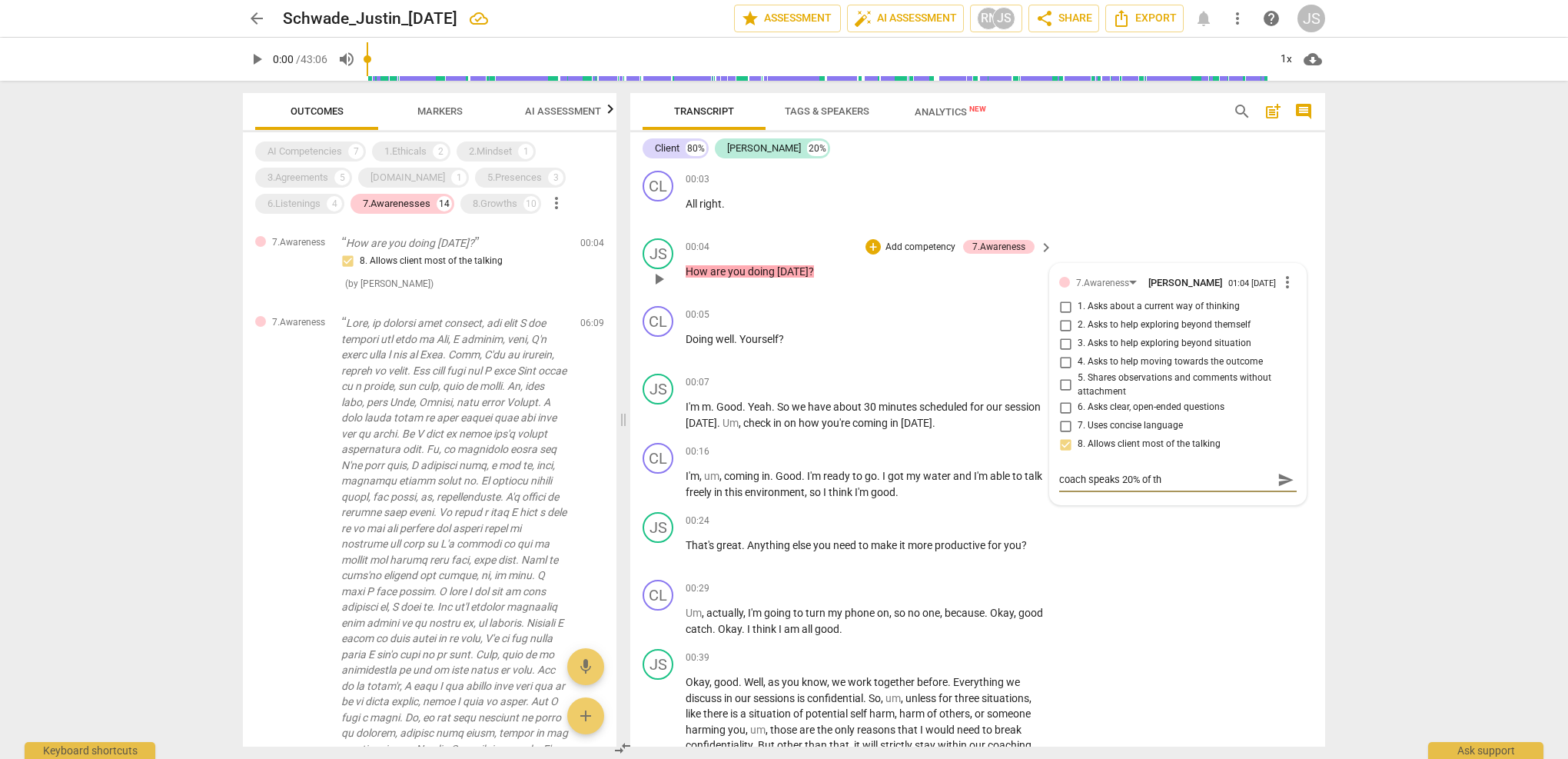
type textarea "coach speaks 20% of the"
type textarea "coach speaks 20% of the t"
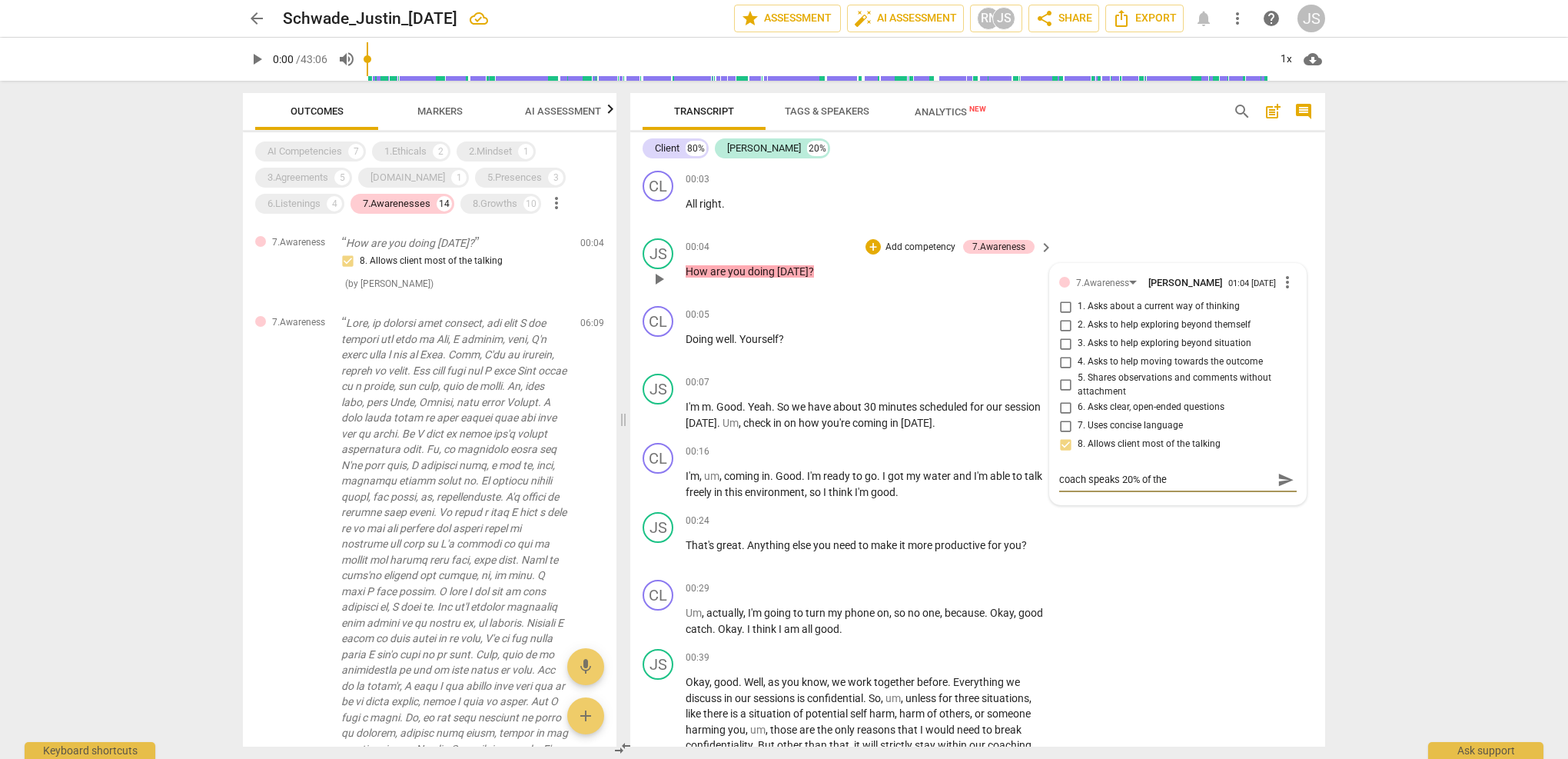
type textarea "coach speaks 20% of the t"
type textarea "coach speaks 20% of the ti"
type textarea "coach speaks 20% of the [PERSON_NAME]"
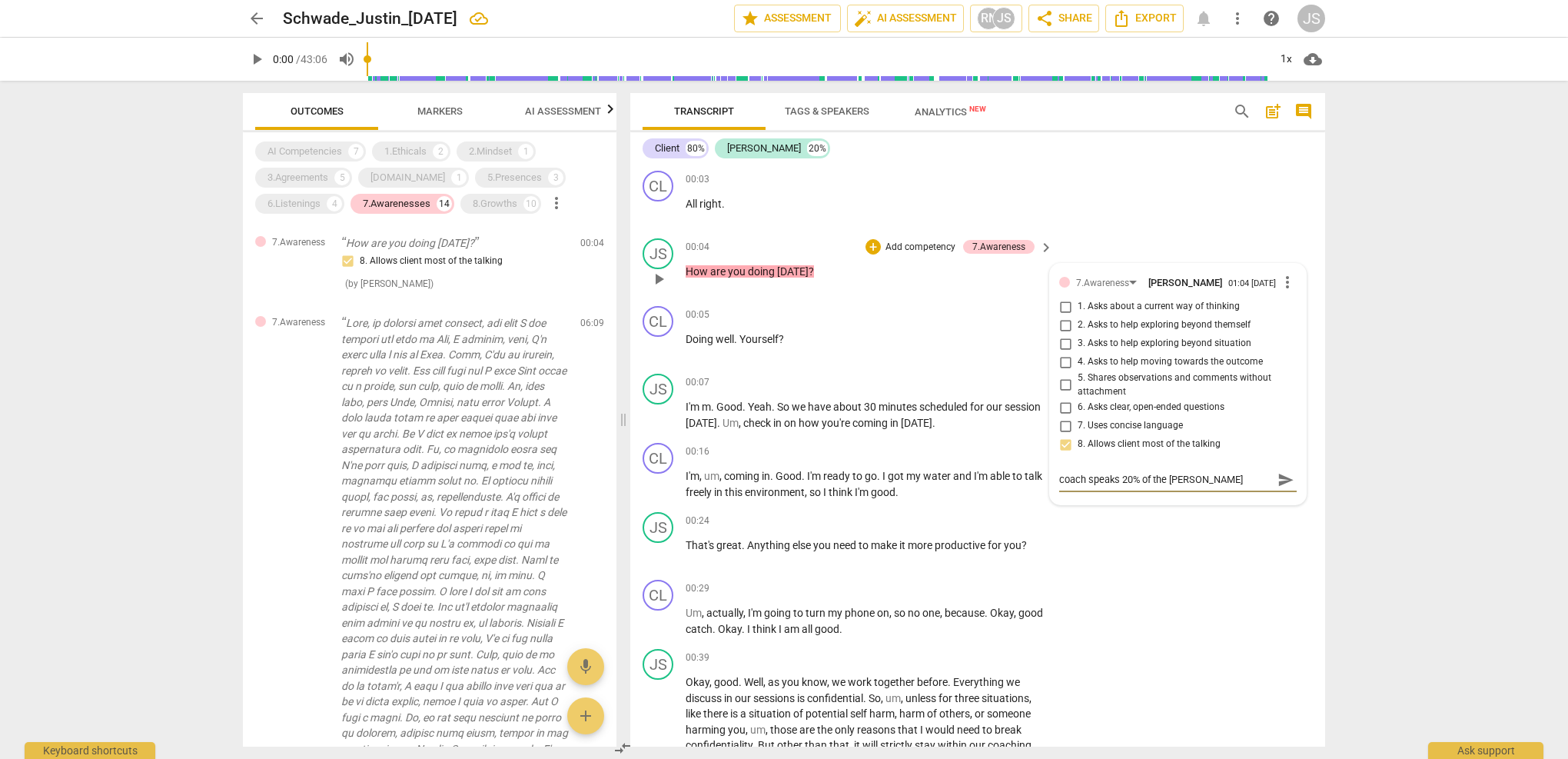
type textarea "coach speaks 20% of the time"
type textarea "coach speaks 20% of the time,"
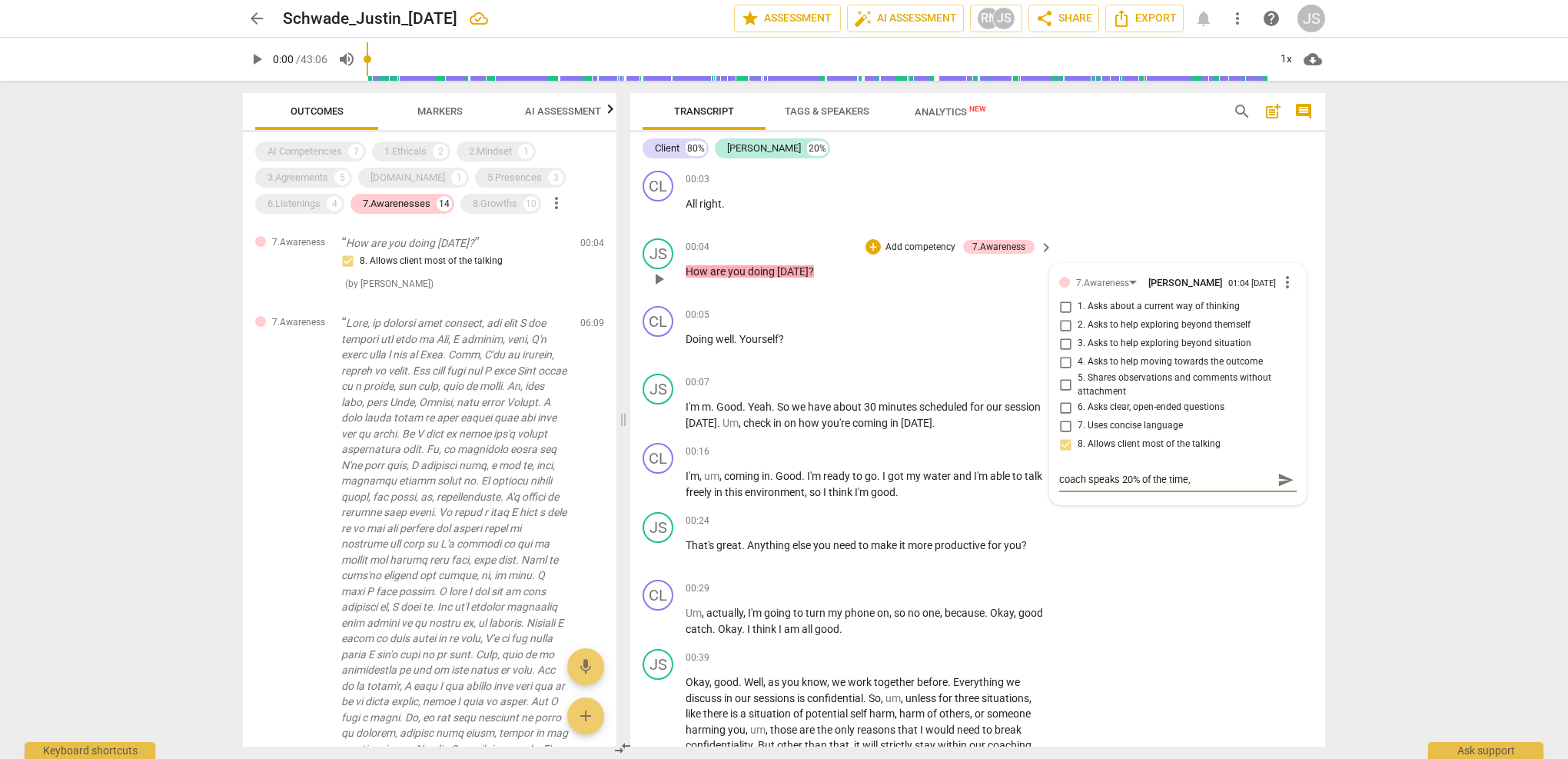
type textarea "coach speaks 20% of the time,"
type textarea "coach speaks 20% of the time, c"
type textarea "coach speaks 20% of the time, co"
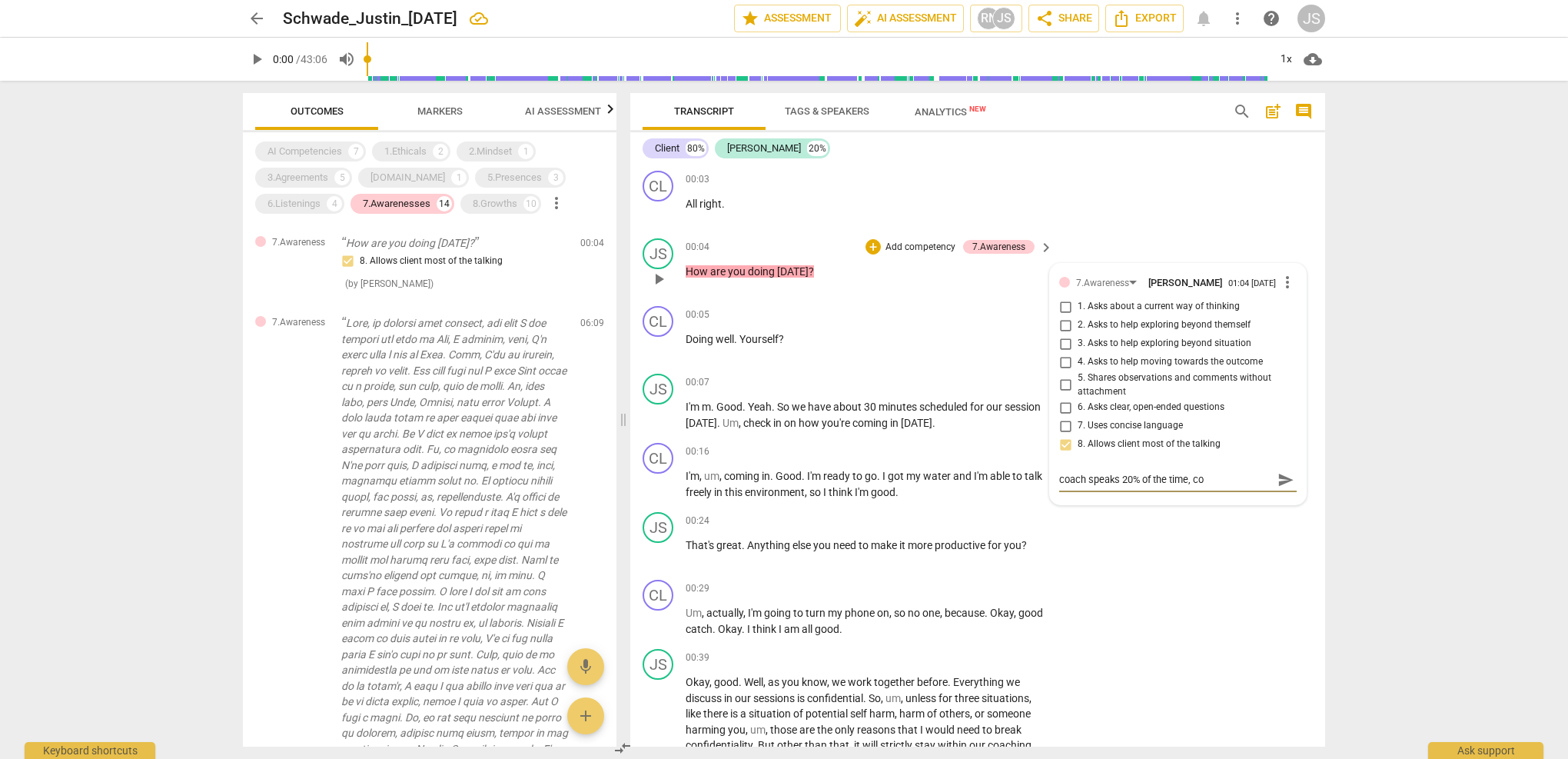
type textarea "coach speaks 20% of the time, coa"
type textarea "coach speaks 20% of the time, coac"
type textarea "coach speaks 20% of the time, coach"
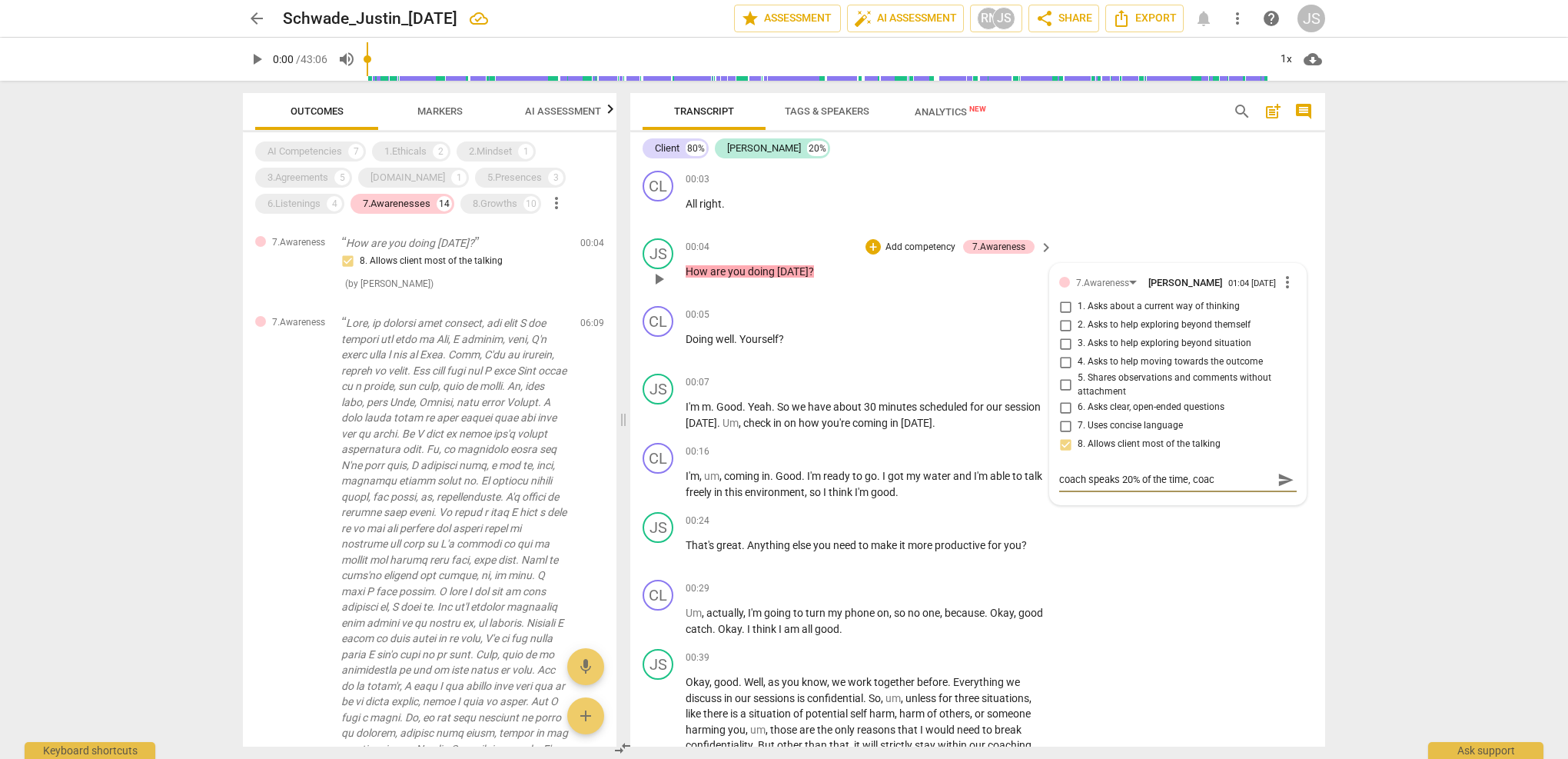
type textarea "coach speaks 20% of the time, coach"
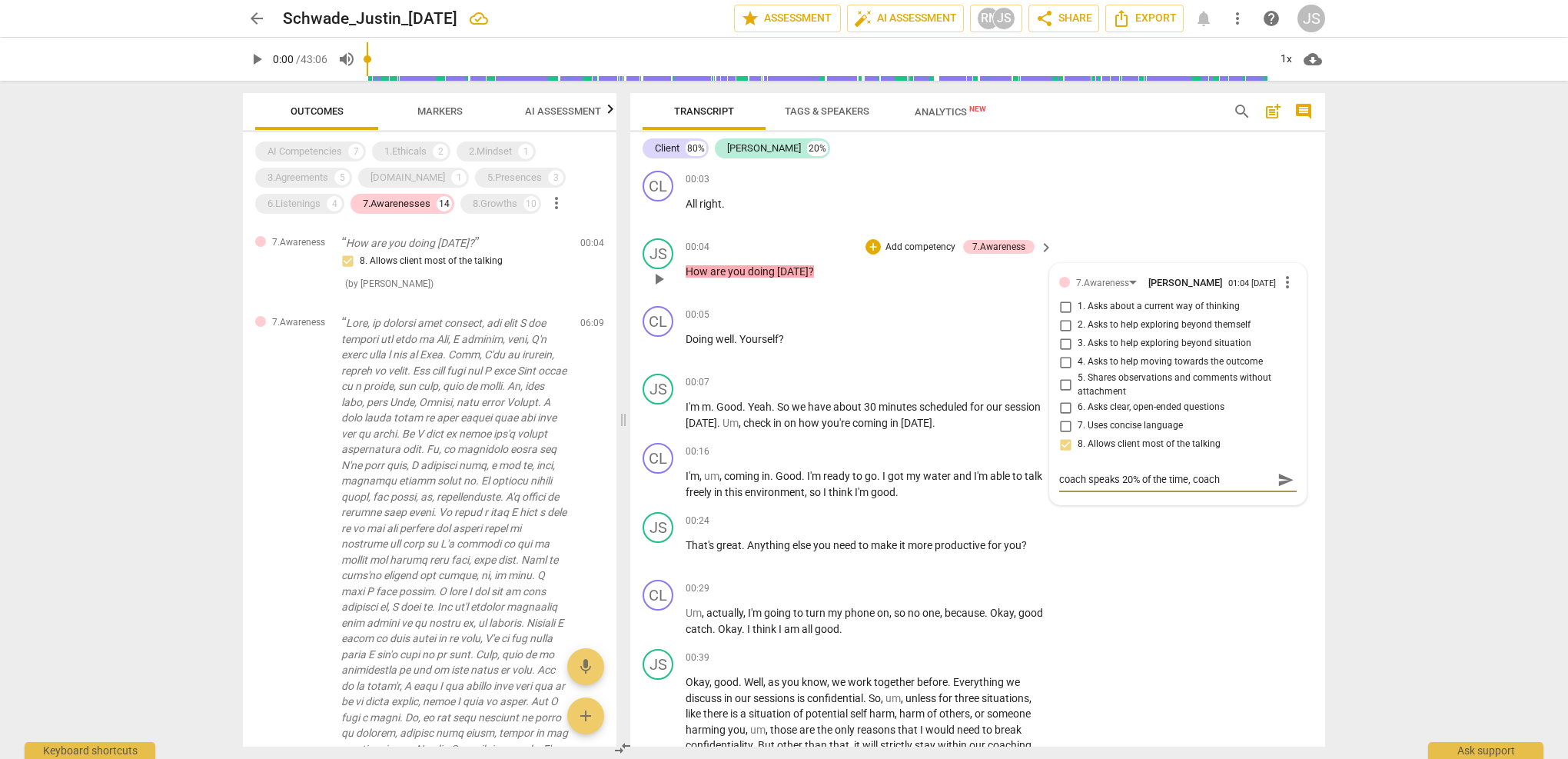
type textarea "coach speaks 20% of the time, coac"
type textarea "coach speaks 20% of the time, coa"
type textarea "coach speaks 20% of the time, co"
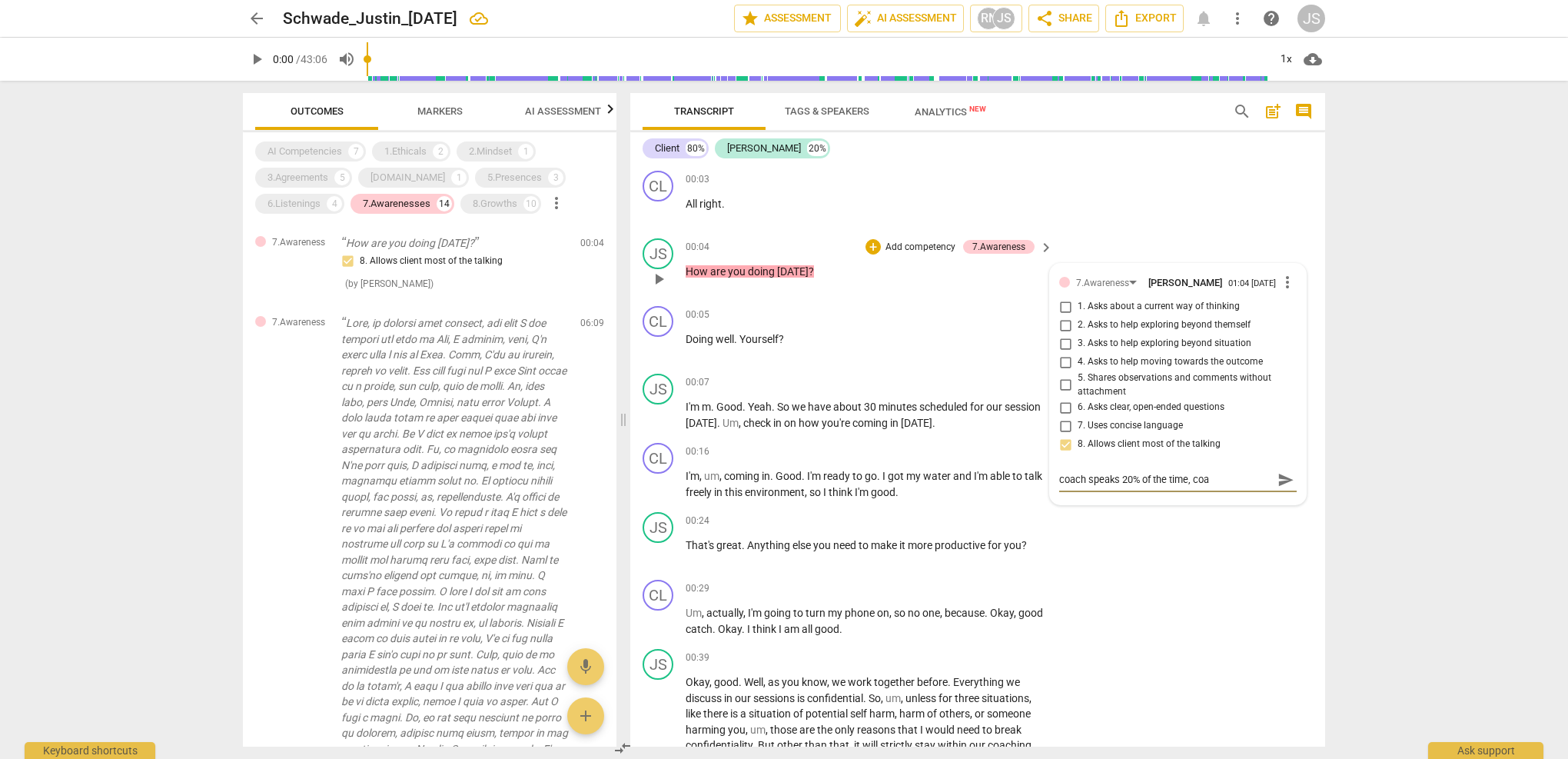
type textarea "coach speaks 20% of the time, co"
type textarea "coach speaks 20% of the time, c"
type textarea "coach speaks 20% of the time, cl"
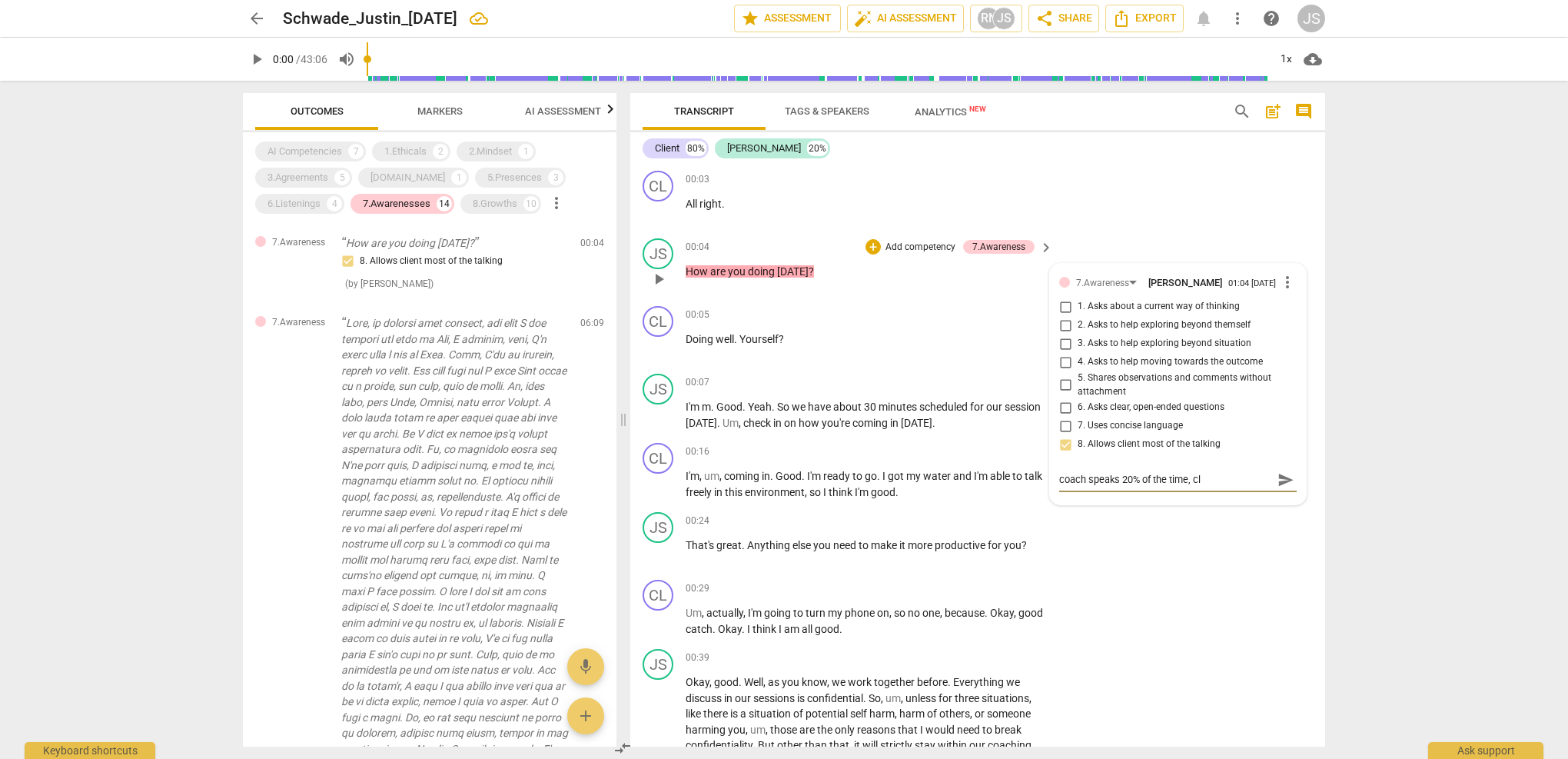
type textarea "coach speaks 20% of the time, cli"
type textarea "coach speaks 20% of the time, clie"
type textarea "coach speaks 20% of the time, clien"
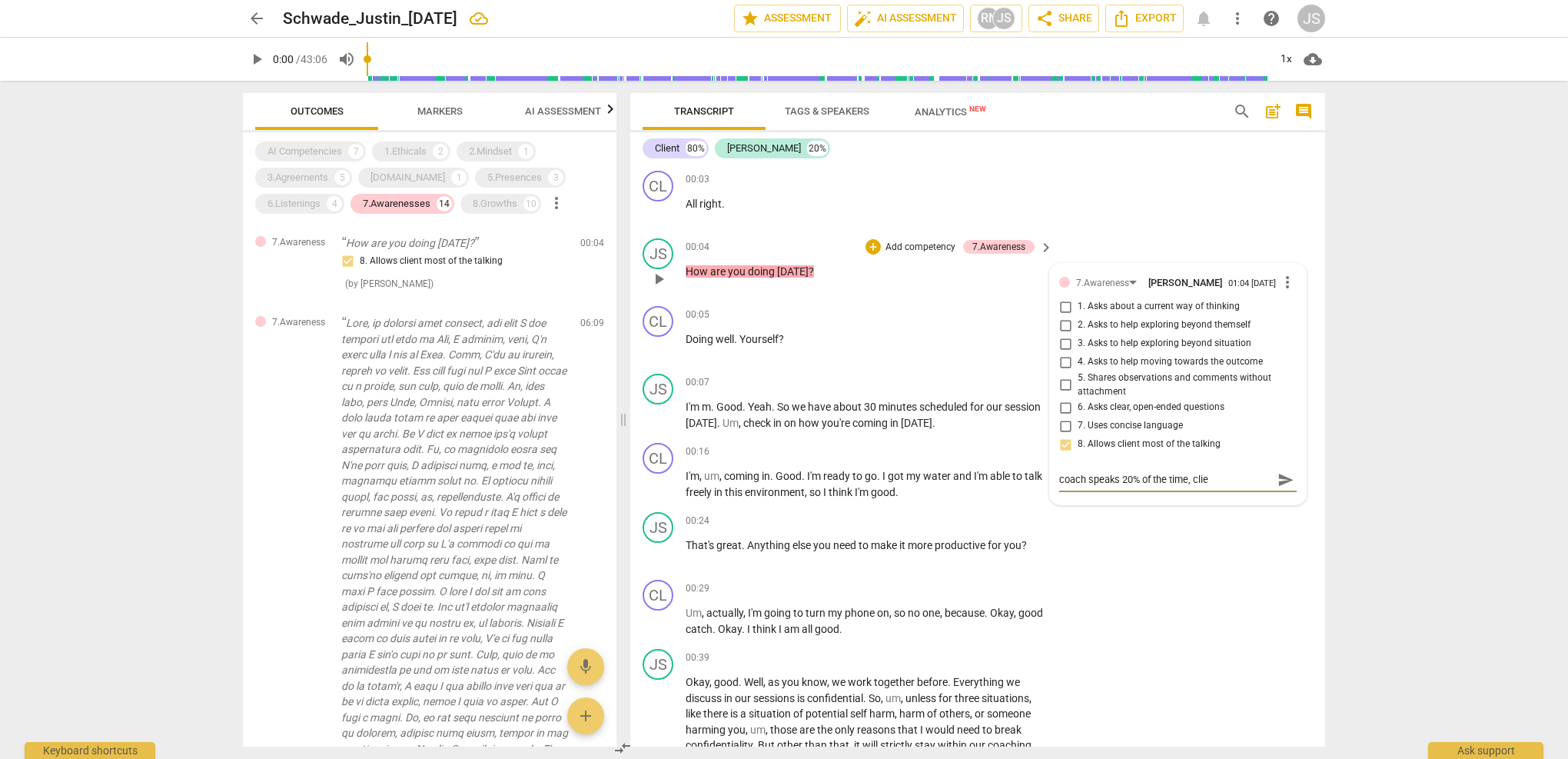
type textarea "coach speaks 20% of the time, clien"
type textarea "coach speaks 20% of the time, client"
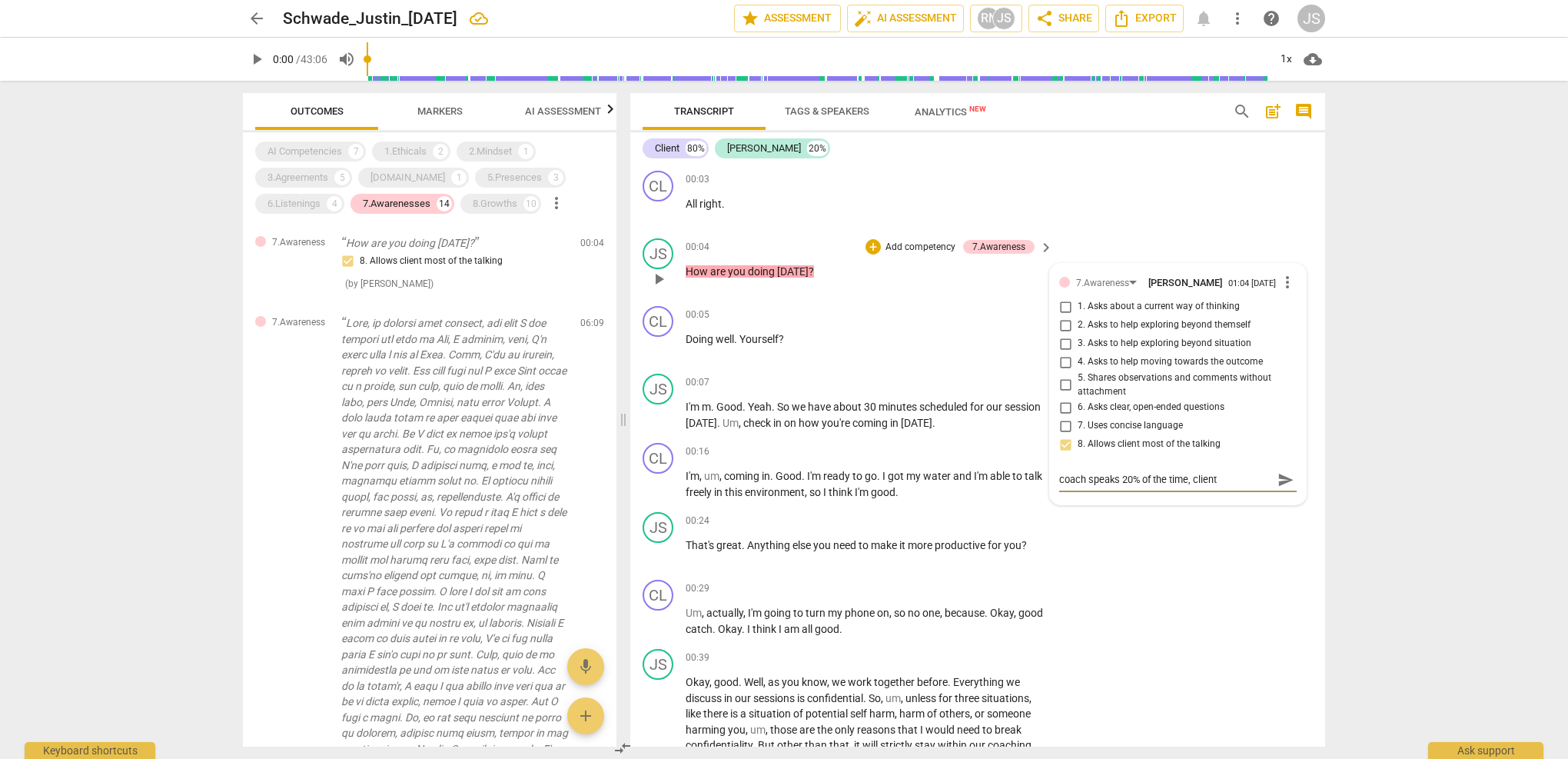
type textarea "coach speaks 20% of the time, client s"
type textarea "coach speaks 20% of the time, client sp"
type textarea "coach speaks 20% of the time, client spe"
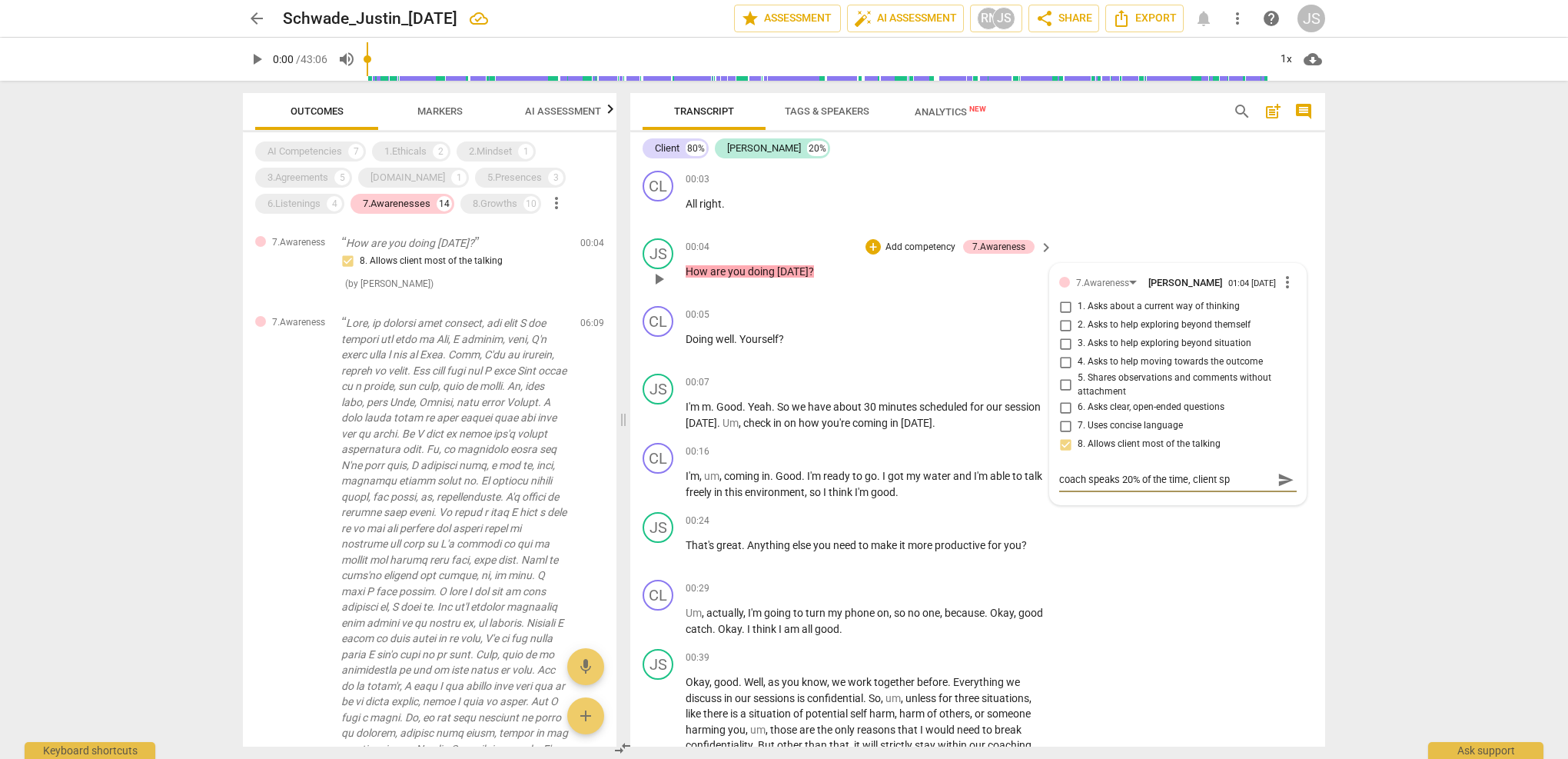
type textarea "coach speaks 20% of the time, client spe"
type textarea "coach speaks 20% of the time, client spea"
type textarea "coach speaks 20% of the time, client speak"
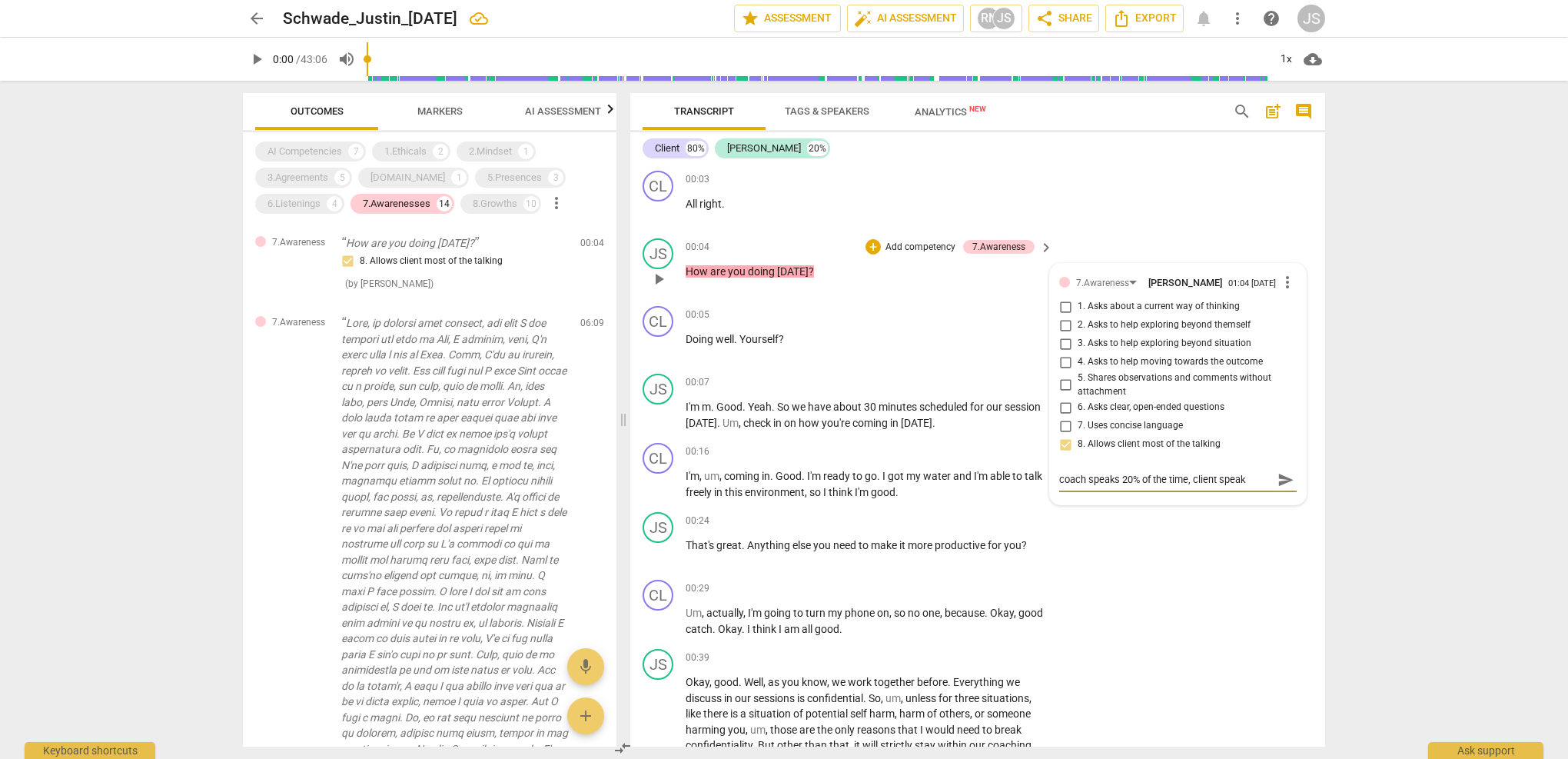
type textarea "coach speaks 20% of the time, client speaks"
type textarea "coach speaks 20% of the time, client speaks 8"
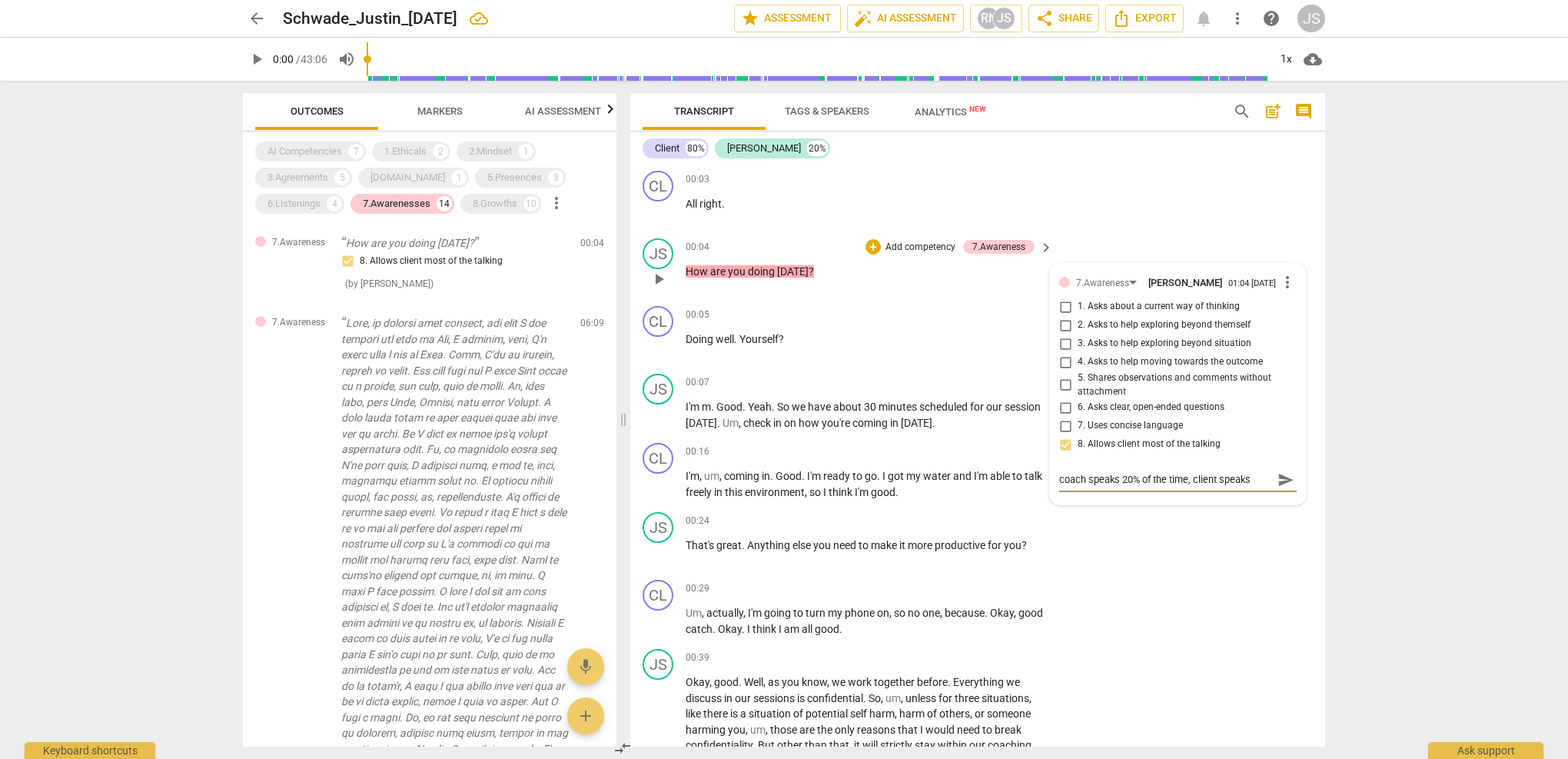
type textarea "coach speaks 20% of the time, client speaks 8"
type textarea "coach speaks 20% of the time, client speaks 80"
type textarea "coach speaks 20% of the time, client speaks 80%"
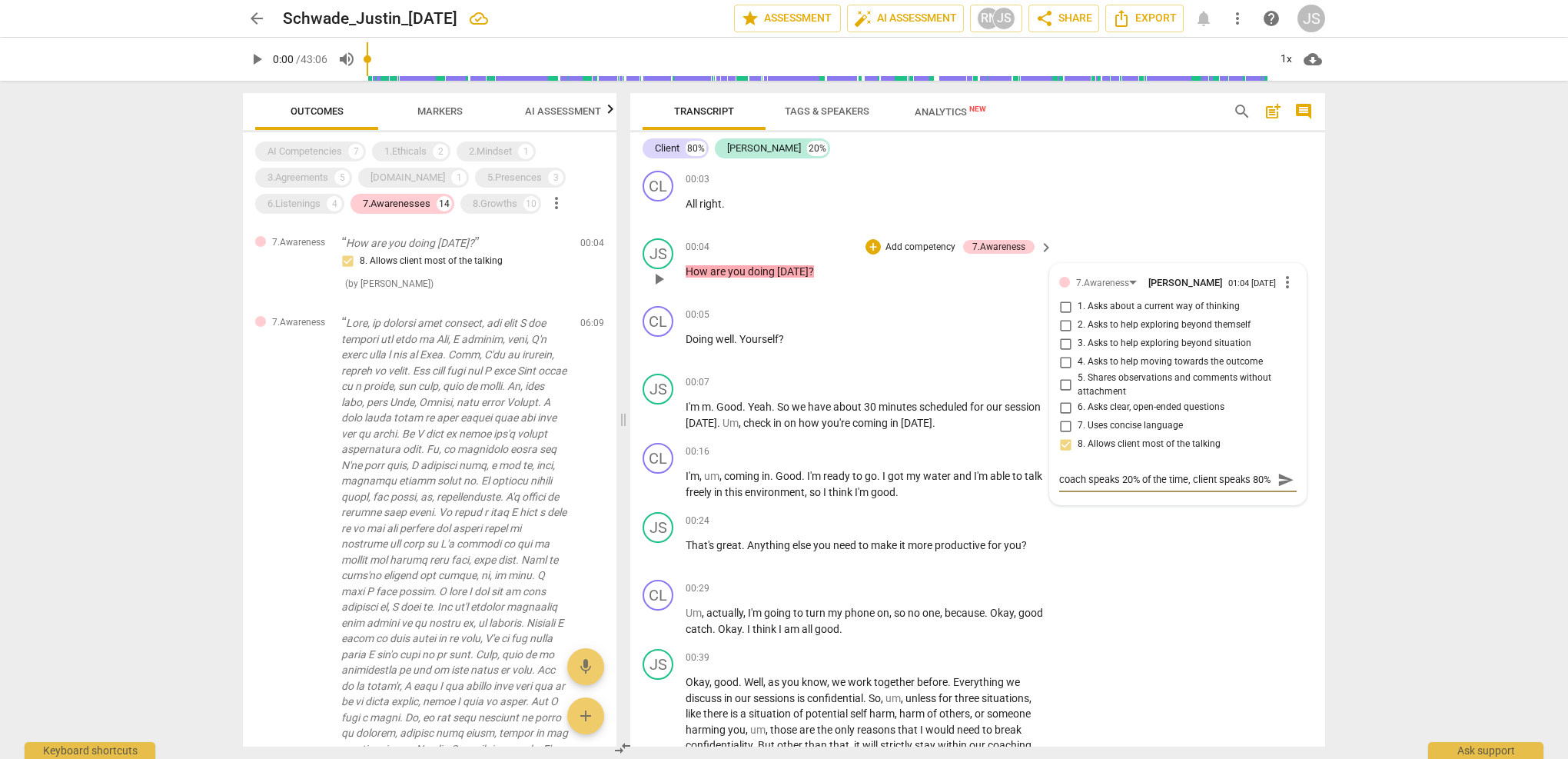
type textarea "coach speaks 20% of the time, client speaks 80%"
click at [1280, 485] on span "send" at bounding box center [1286, 480] width 17 height 17
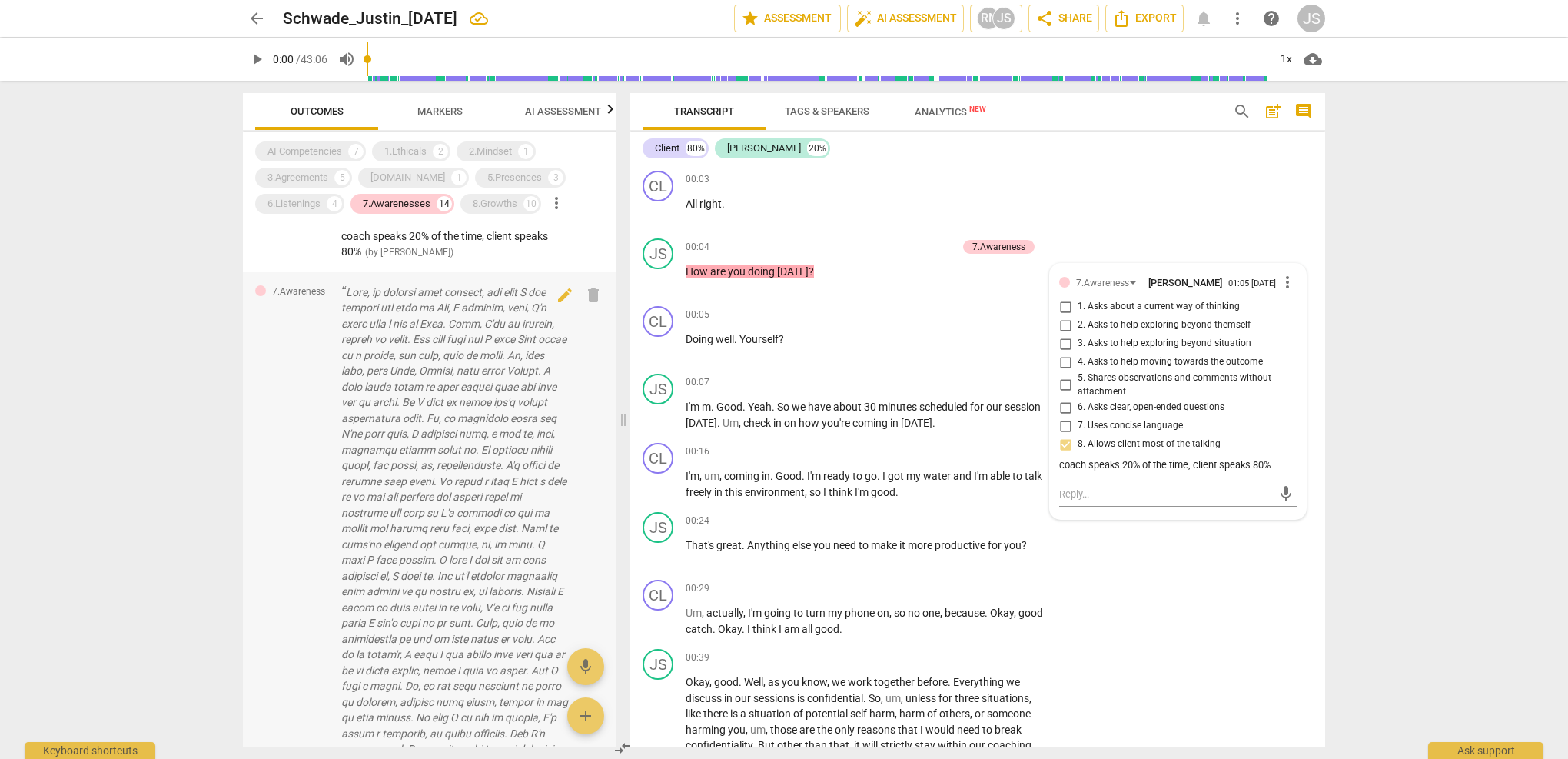
scroll to position [52, 0]
click at [586, 288] on span "delete" at bounding box center [593, 290] width 18 height 18
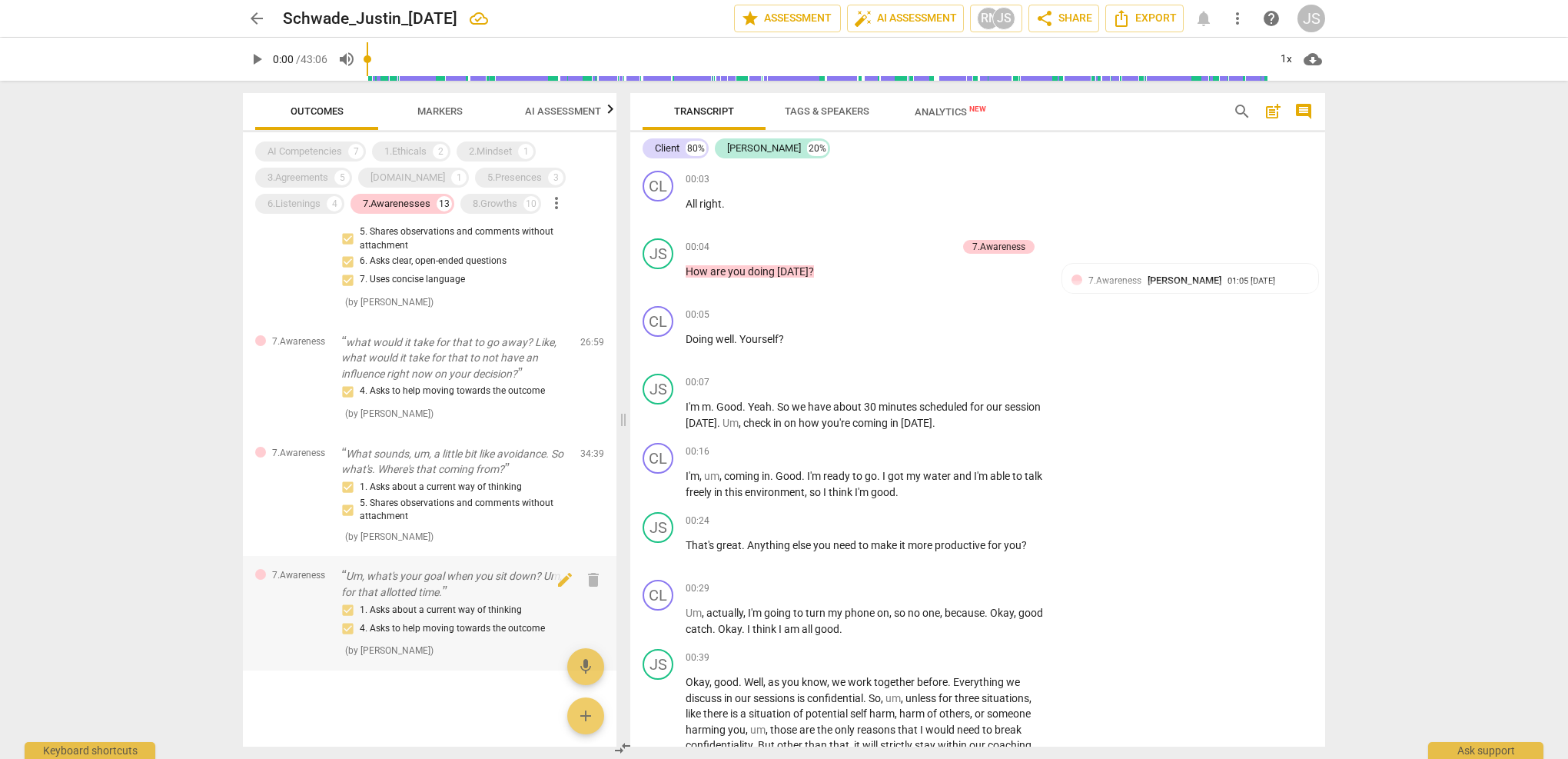
scroll to position [1054, 0]
click at [452, 618] on div "1. Asks about a current way of thinking 4. Asks to help moving towards the outc…" at bounding box center [454, 620] width 227 height 37
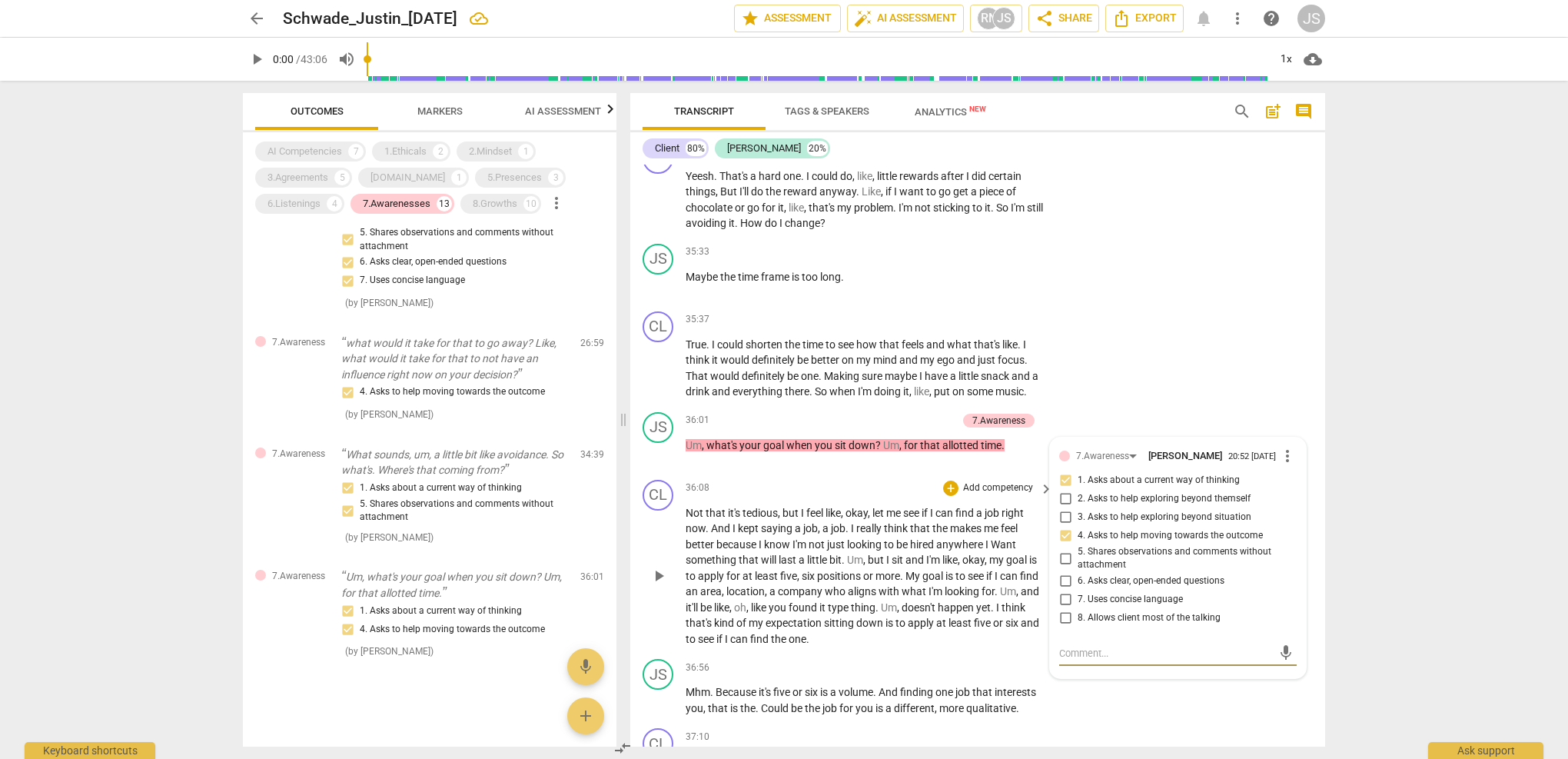
scroll to position [10688, 0]
click at [1066, 528] on input "4. Asks to help moving towards the outcome" at bounding box center [1065, 538] width 25 height 18
click at [1065, 528] on input "4. Asks to help moving towards the outcome" at bounding box center [1065, 538] width 25 height 18
checkbox input "false"
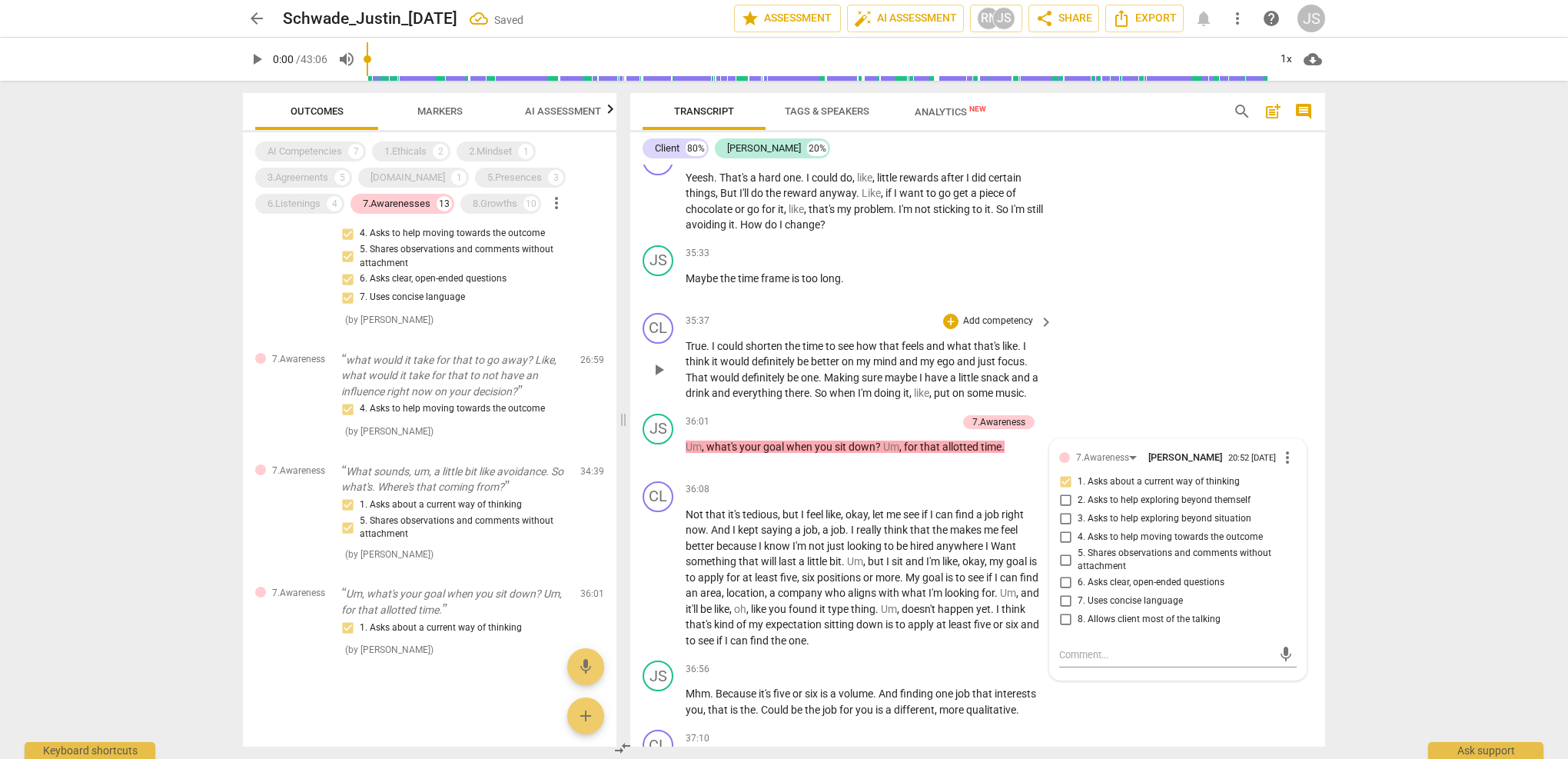
scroll to position [1035, 0]
click at [472, 521] on div "1. Asks about a current way of thinking 5. Shares observations and comments wit…" at bounding box center [454, 520] width 227 height 45
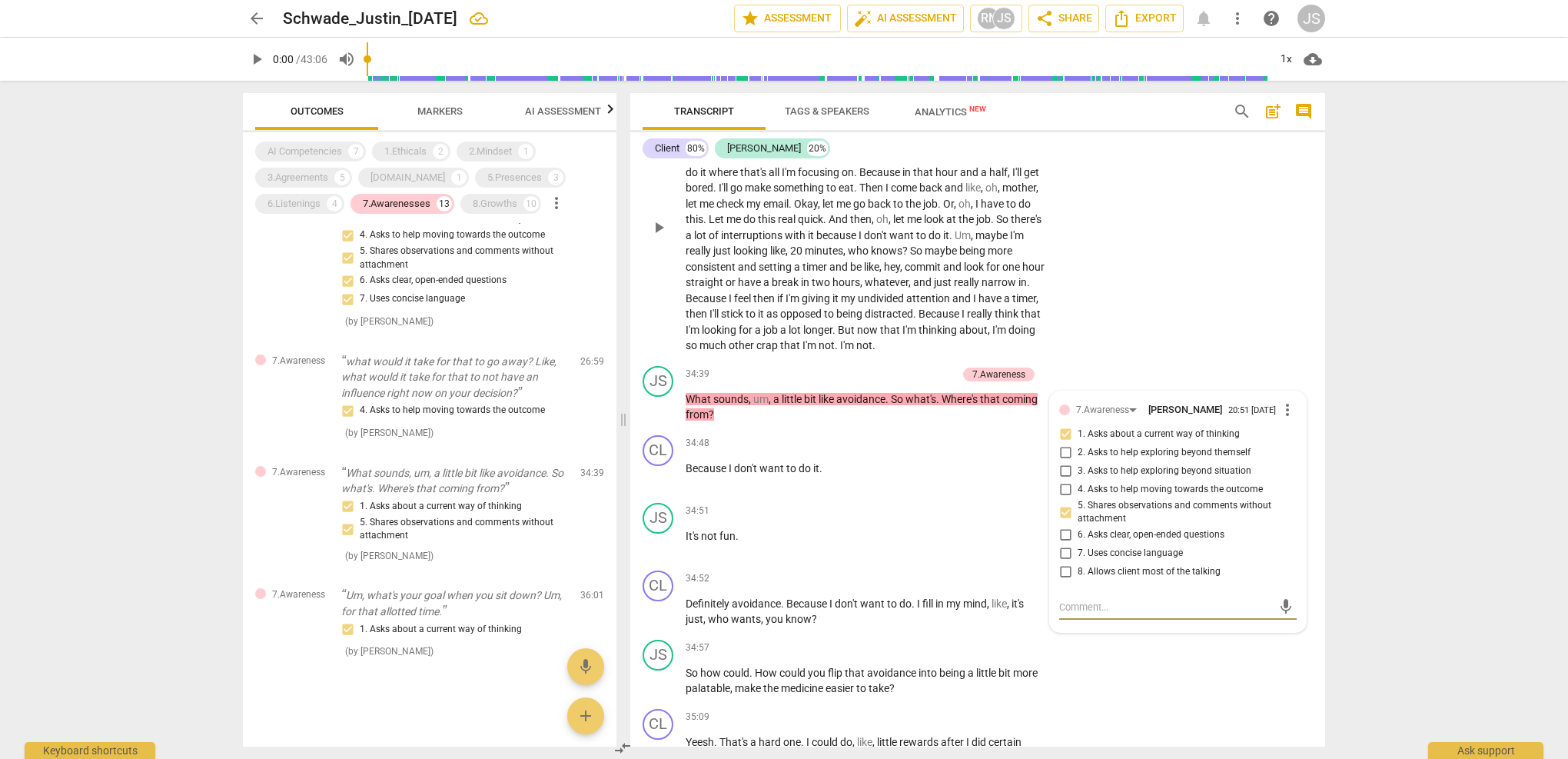
scroll to position [10116, 0]
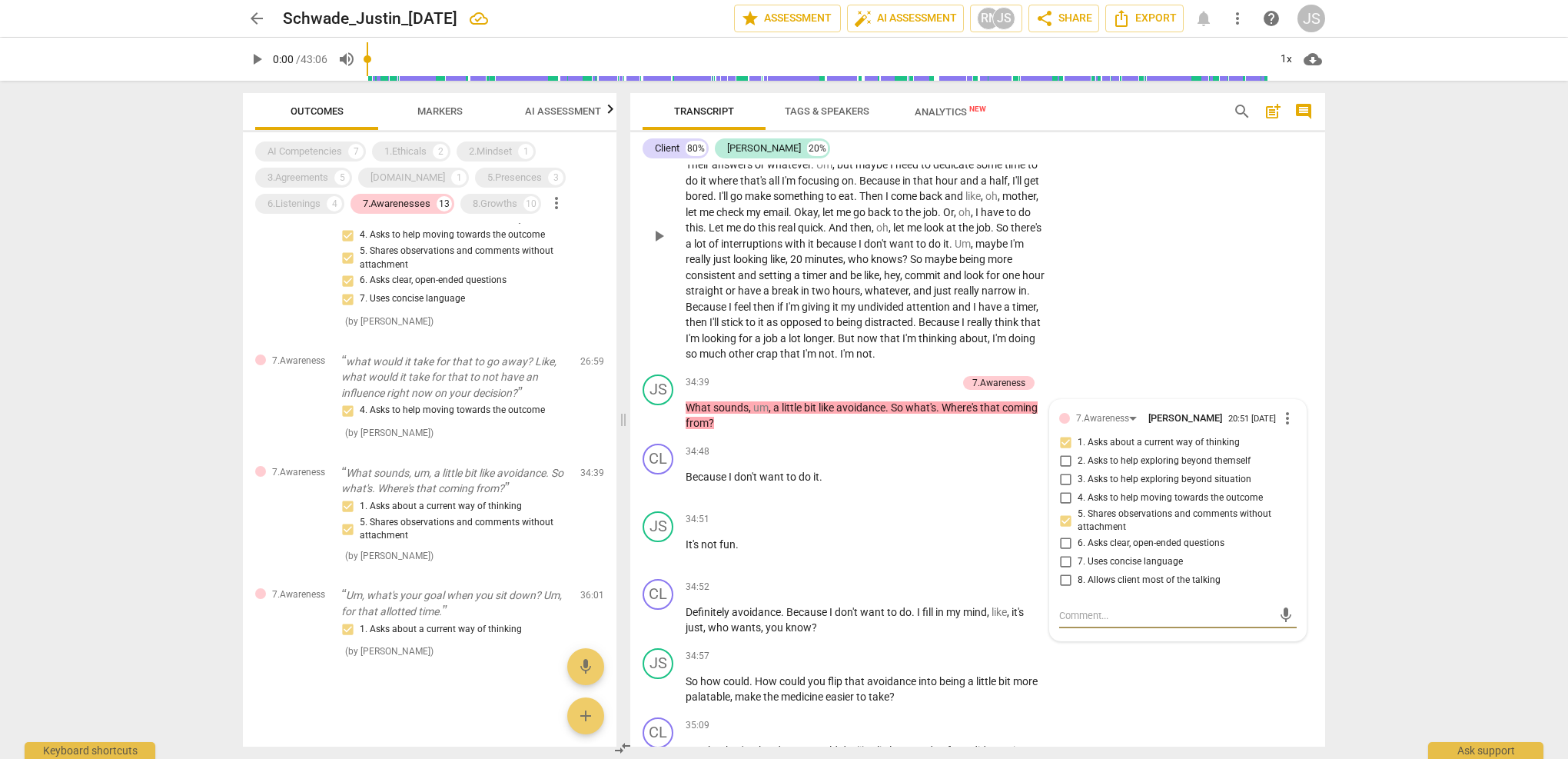
click at [660, 227] on span "play_arrow" at bounding box center [659, 236] width 18 height 18
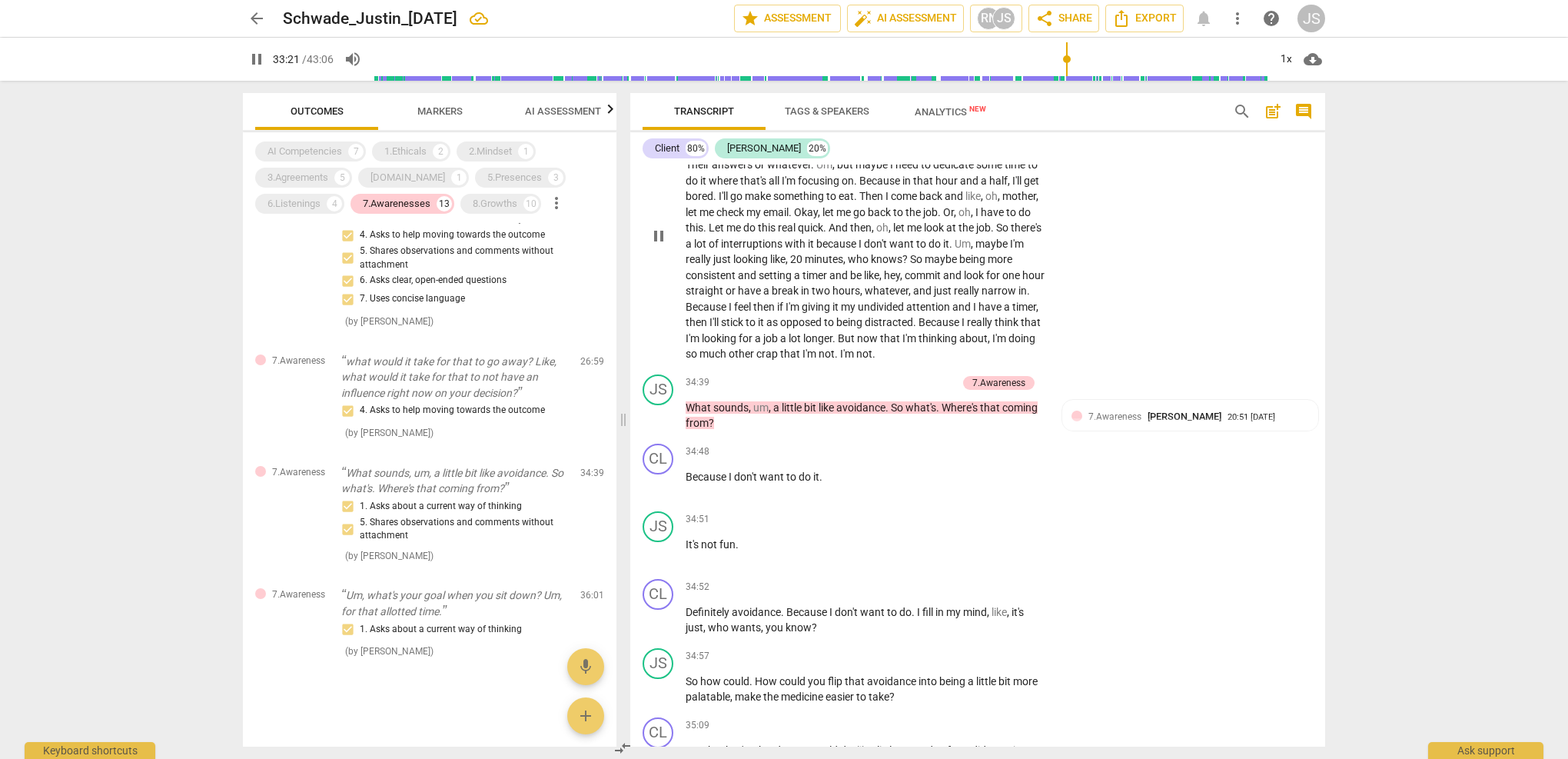
click at [660, 227] on span "pause" at bounding box center [659, 236] width 18 height 18
click at [656, 407] on span "play_arrow" at bounding box center [659, 416] width 18 height 18
click at [658, 407] on span "pause" at bounding box center [659, 416] width 18 height 18
type input "2090"
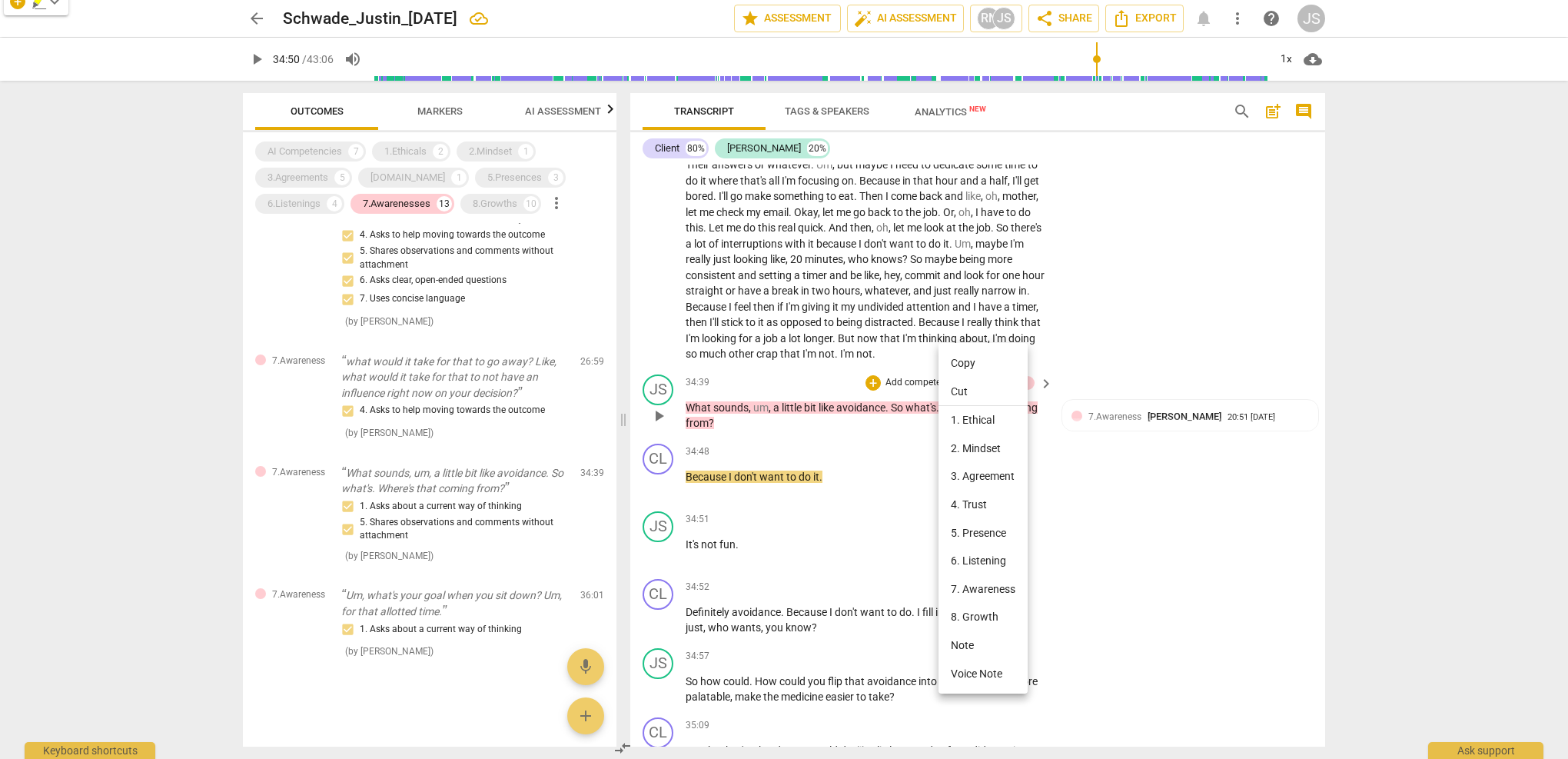
click at [797, 335] on div at bounding box center [784, 379] width 1568 height 759
click at [696, 401] on span "What" at bounding box center [699, 408] width 28 height 12
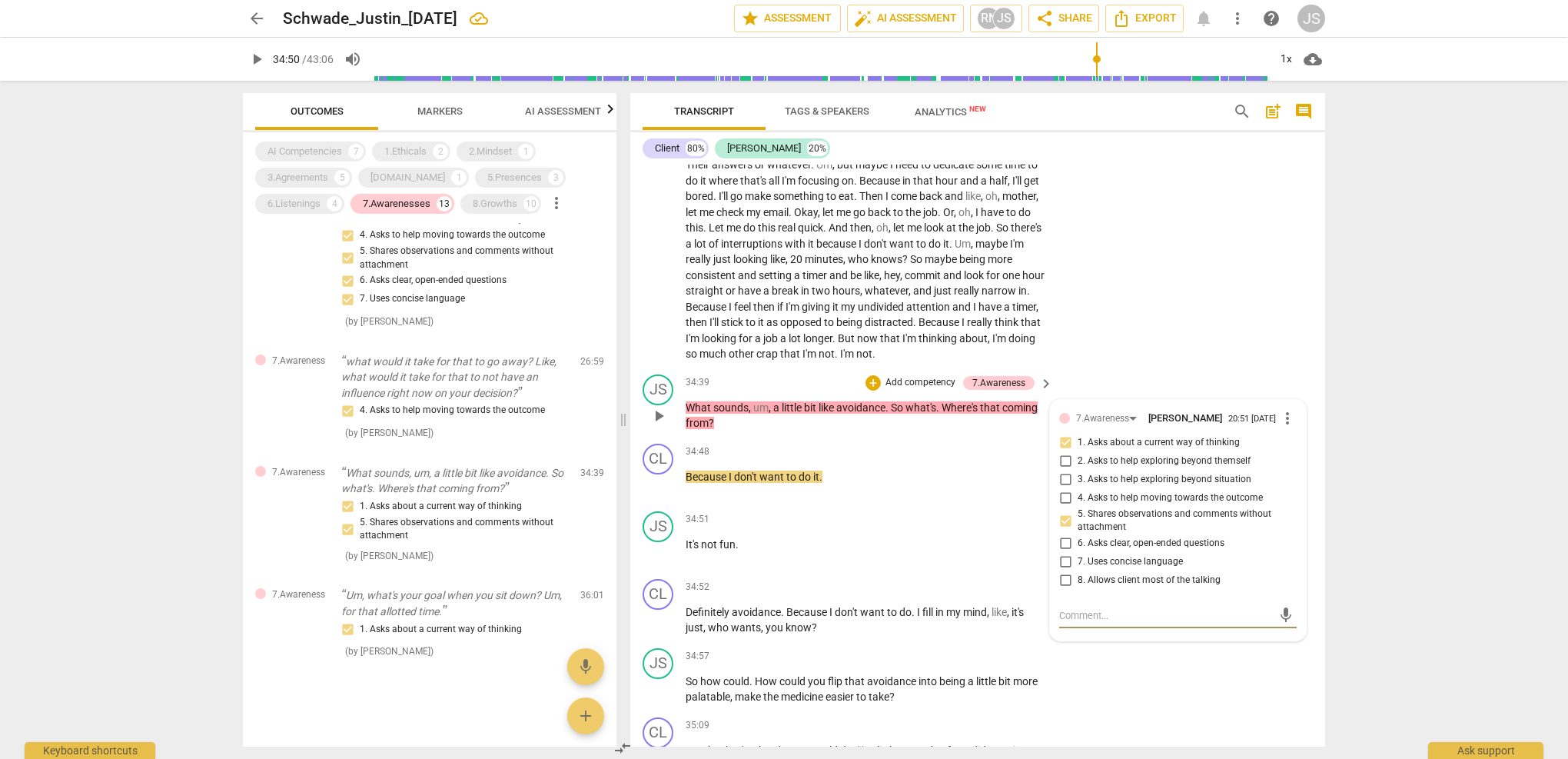
click at [692, 401] on span "What" at bounding box center [699, 408] width 28 height 12
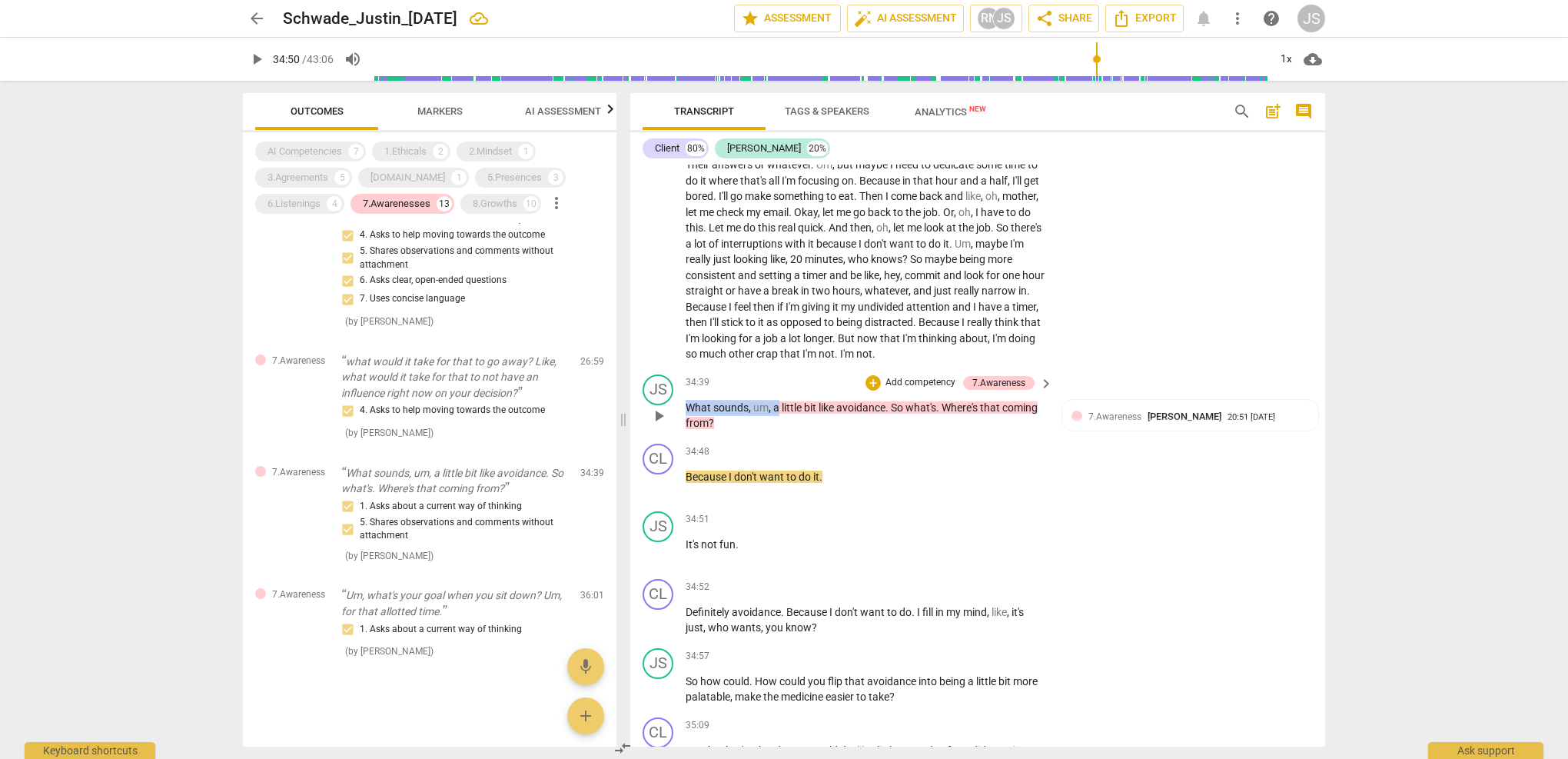
drag, startPoint x: 687, startPoint y: 337, endPoint x: 777, endPoint y: 341, distance: 90.1
click at [777, 400] on p "What sounds , um , a little bit like avoidance . So what's . Where's that comin…" at bounding box center [865, 415] width 360 height 32
click at [919, 401] on span "Where's" at bounding box center [933, 408] width 38 height 12
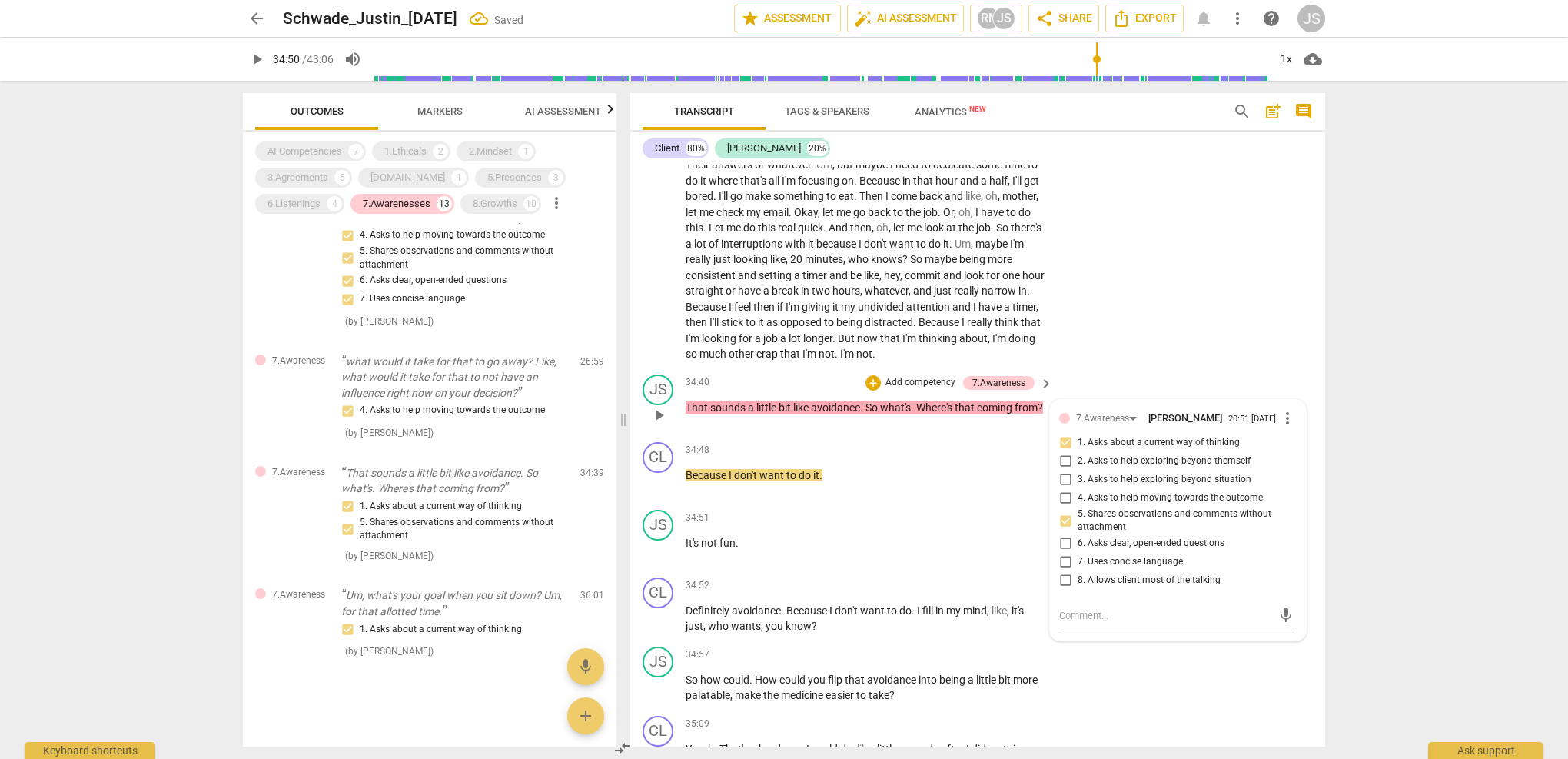
click at [904, 401] on span "what's" at bounding box center [895, 408] width 31 height 12
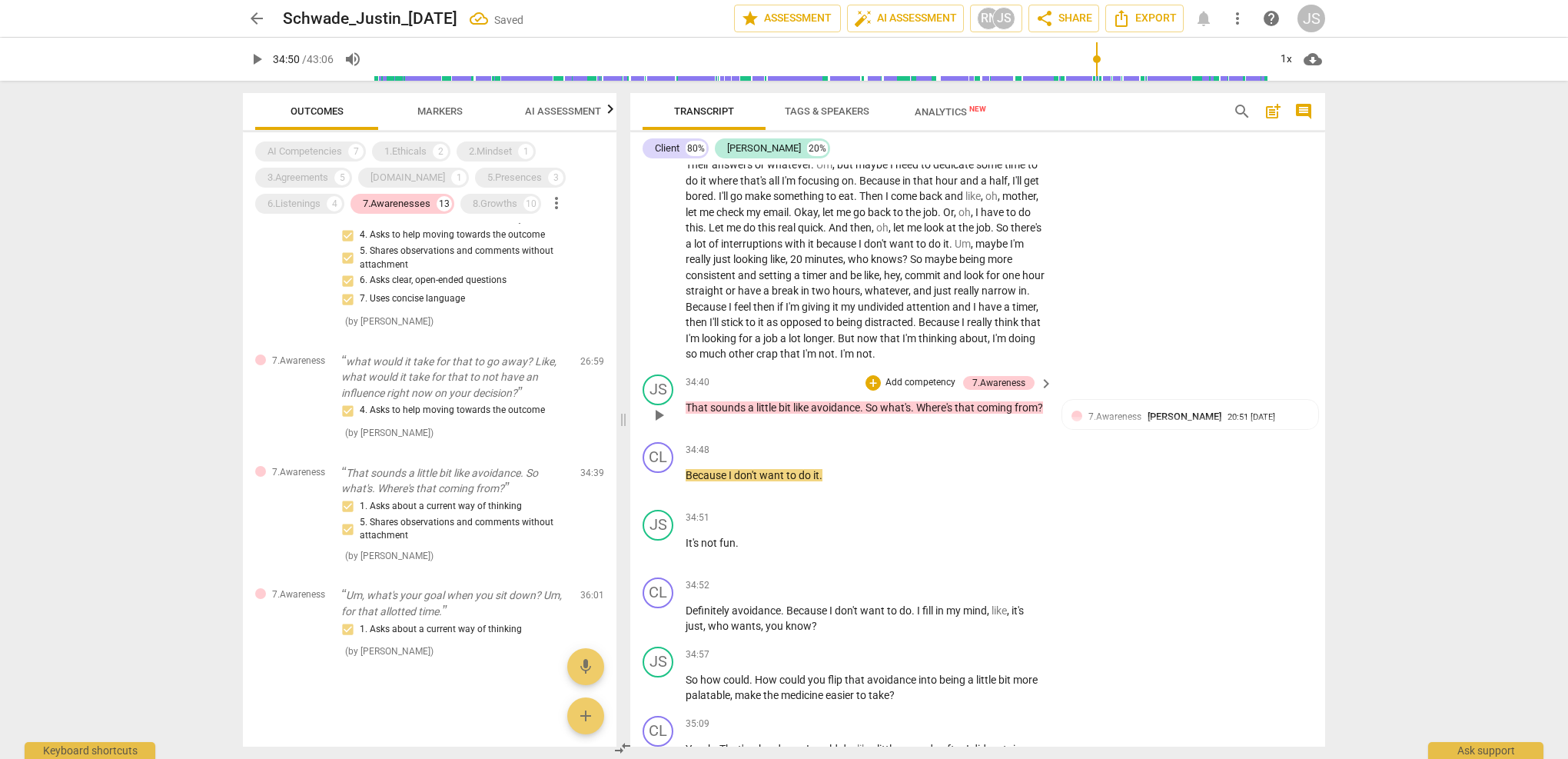
click at [904, 401] on span "what's" at bounding box center [895, 408] width 31 height 12
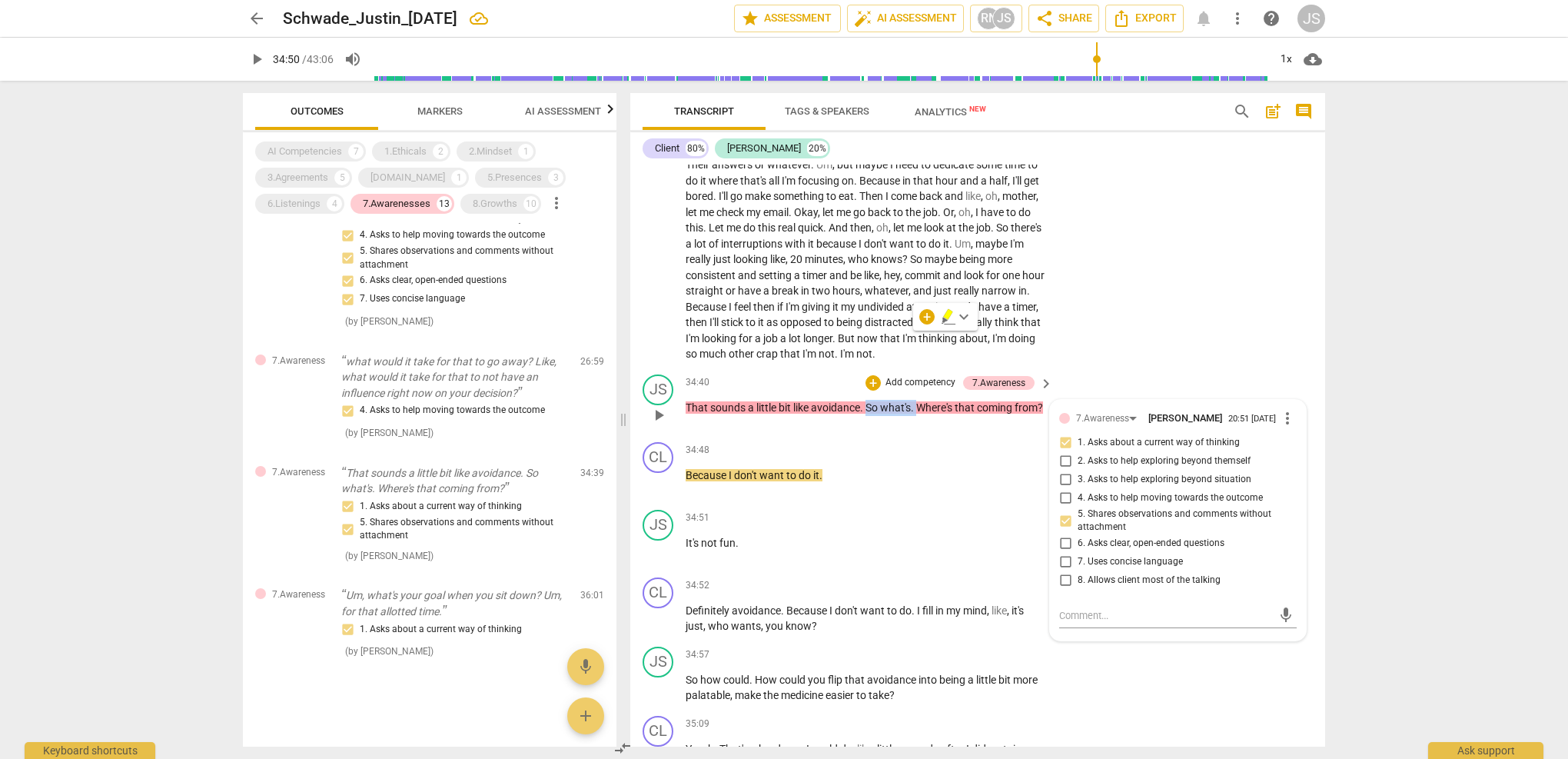
drag, startPoint x: 918, startPoint y: 336, endPoint x: 869, endPoint y: 336, distance: 49.0
click at [869, 400] on p "That sounds a little bit like avoidance . So what's . Where's that coming from ?" at bounding box center [865, 408] width 360 height 16
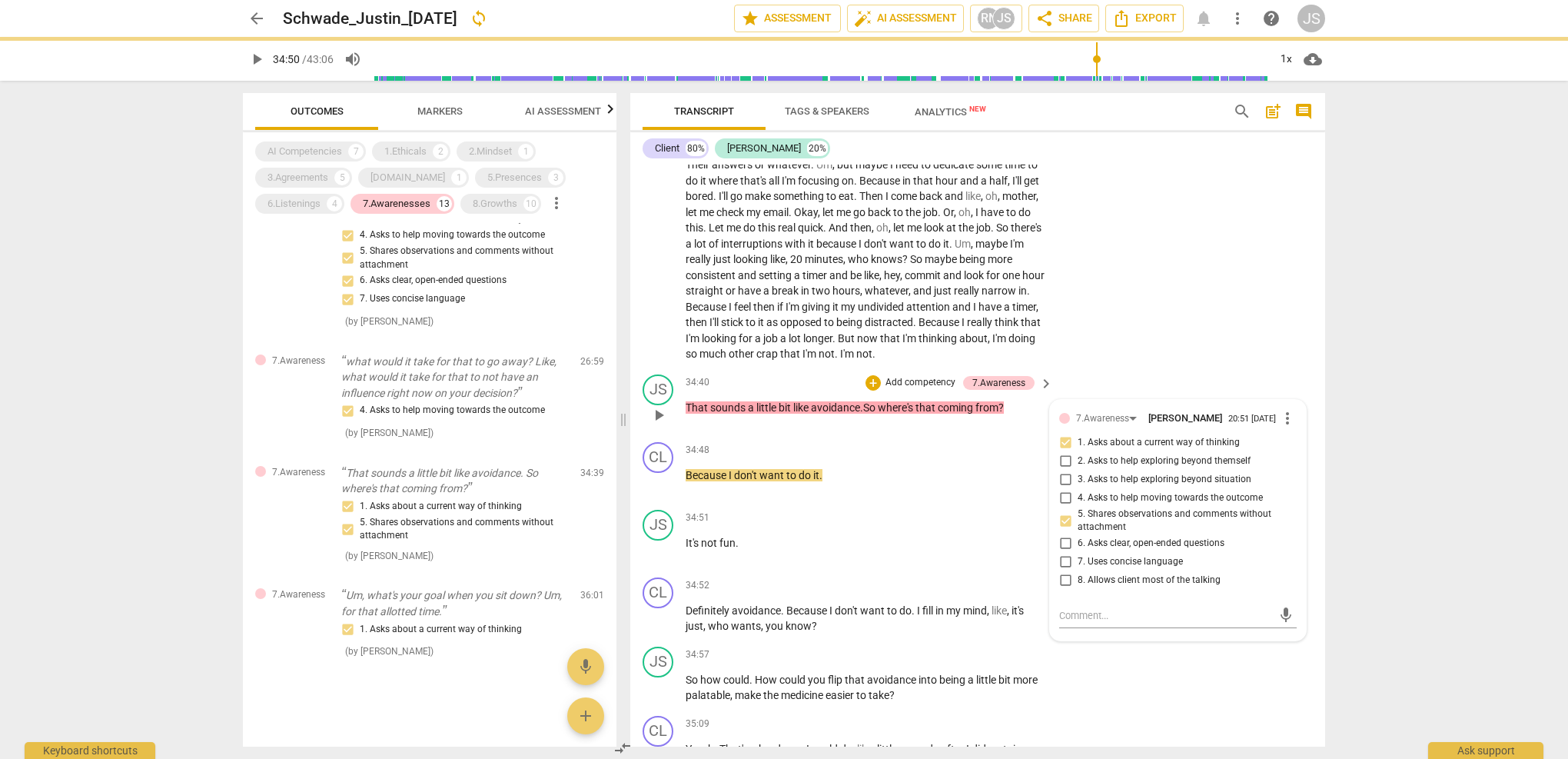
click at [845, 368] on div "JS play_arrow pause 34:40 + Add competency 7.Awareness keyboard_arrow_right Tha…" at bounding box center [978, 402] width 695 height 68
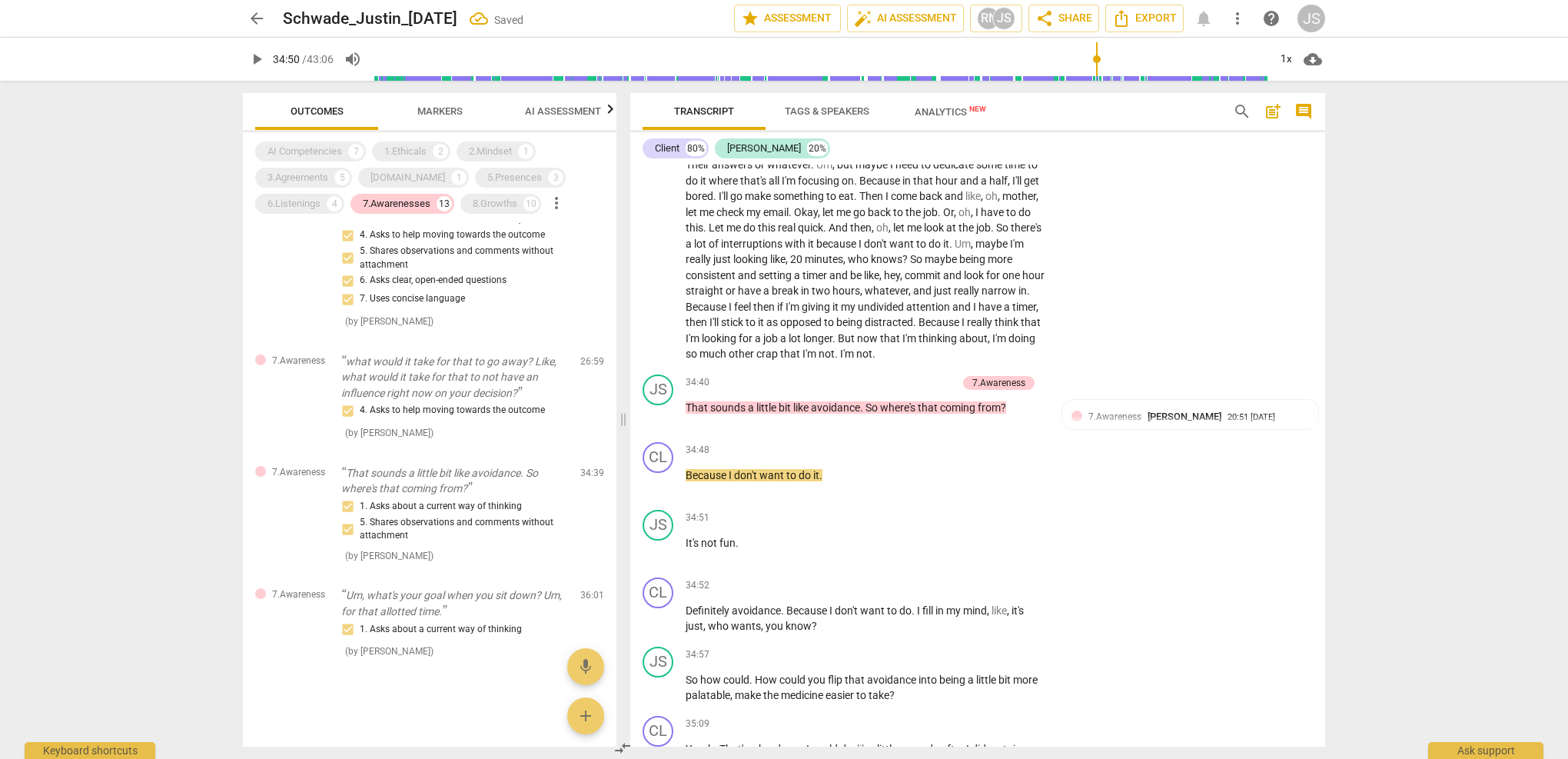
click at [908, 401] on span "where's" at bounding box center [899, 408] width 38 height 12
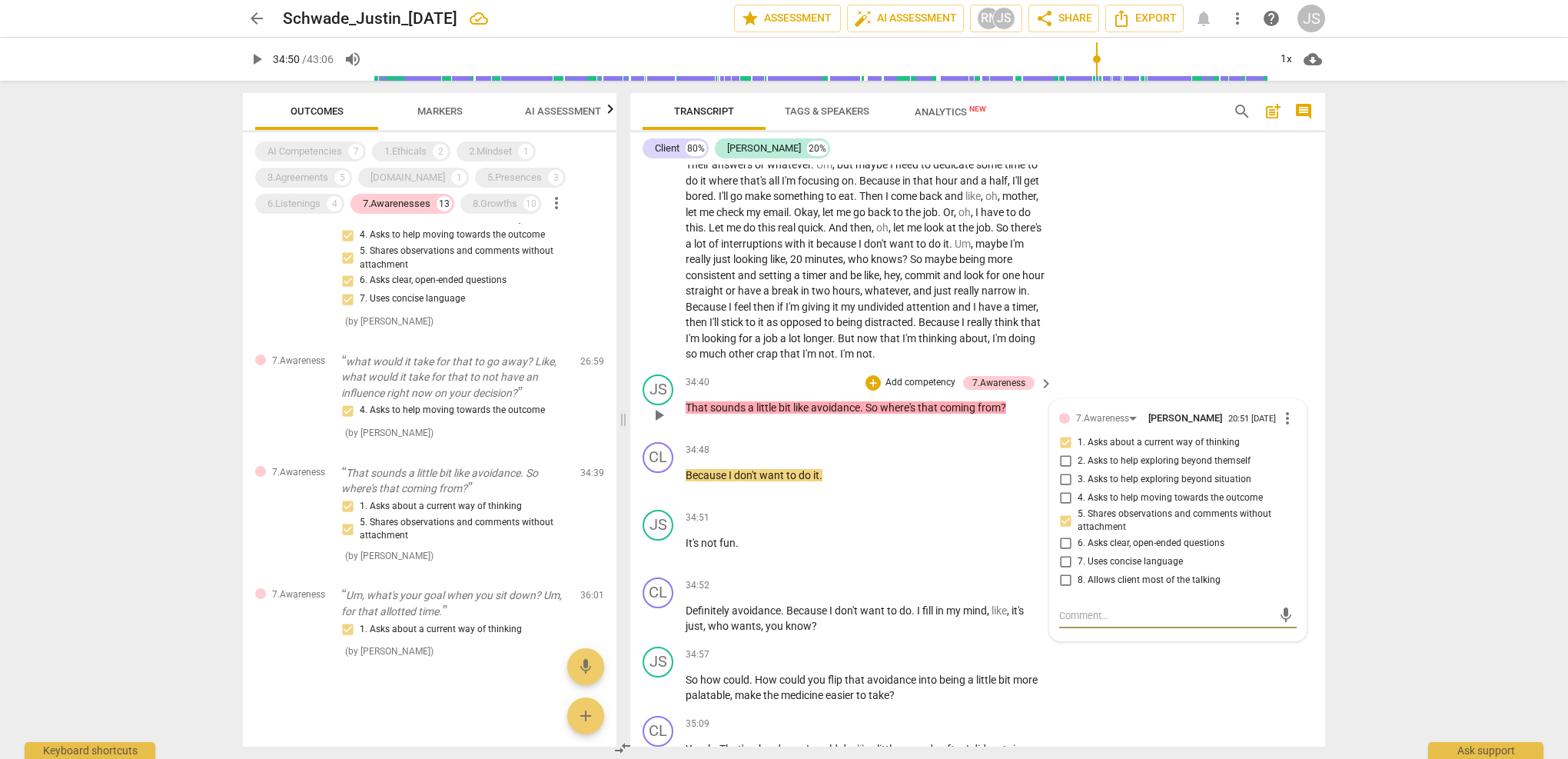
click at [1285, 409] on span "more_vert" at bounding box center [1287, 418] width 18 height 18
click at [1291, 375] on li "Delete" at bounding box center [1299, 379] width 53 height 29
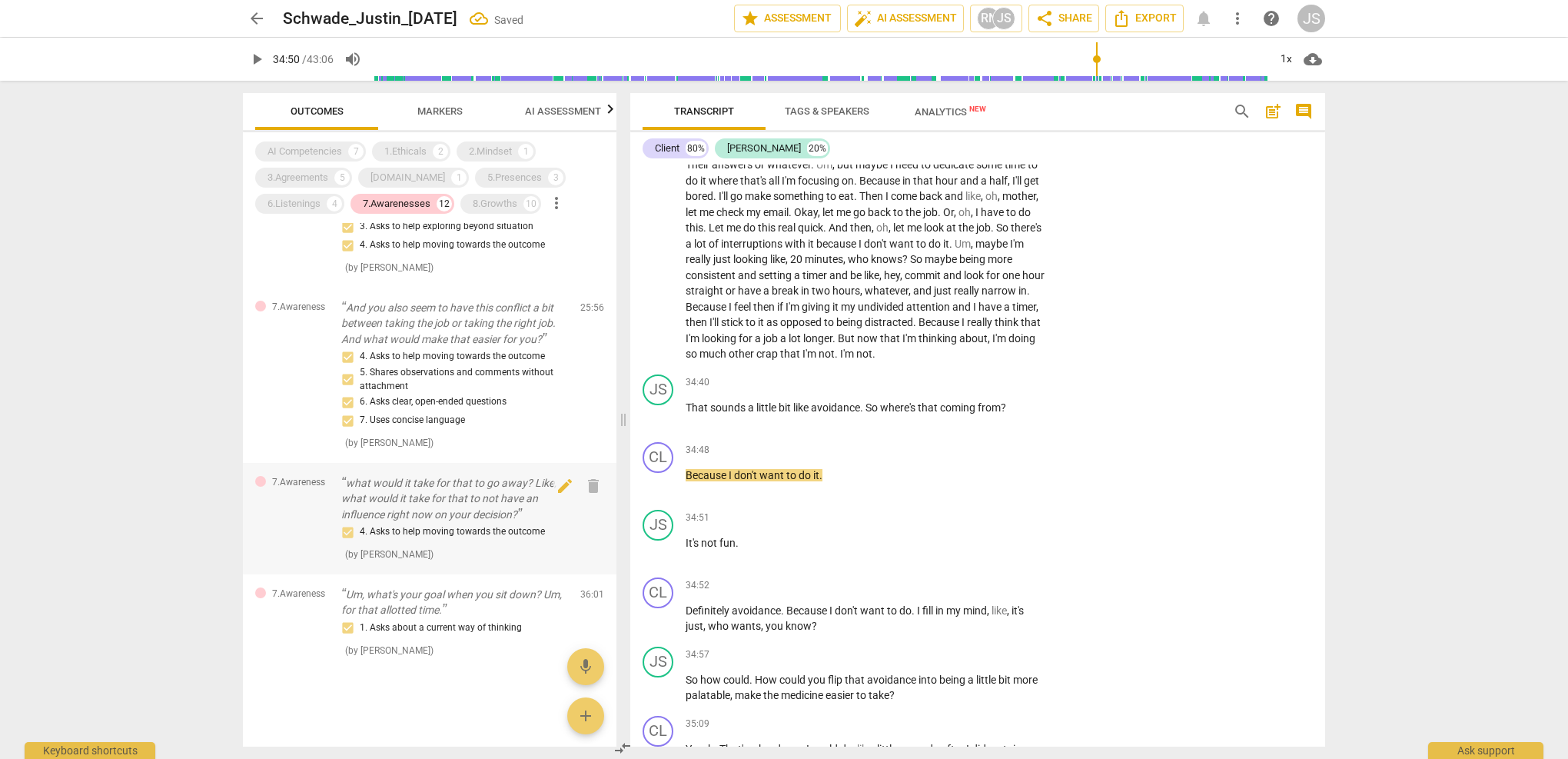
scroll to position [914, 0]
click at [480, 498] on p "what would it take for that to go away? Like, what would it take for that to no…" at bounding box center [454, 499] width 227 height 48
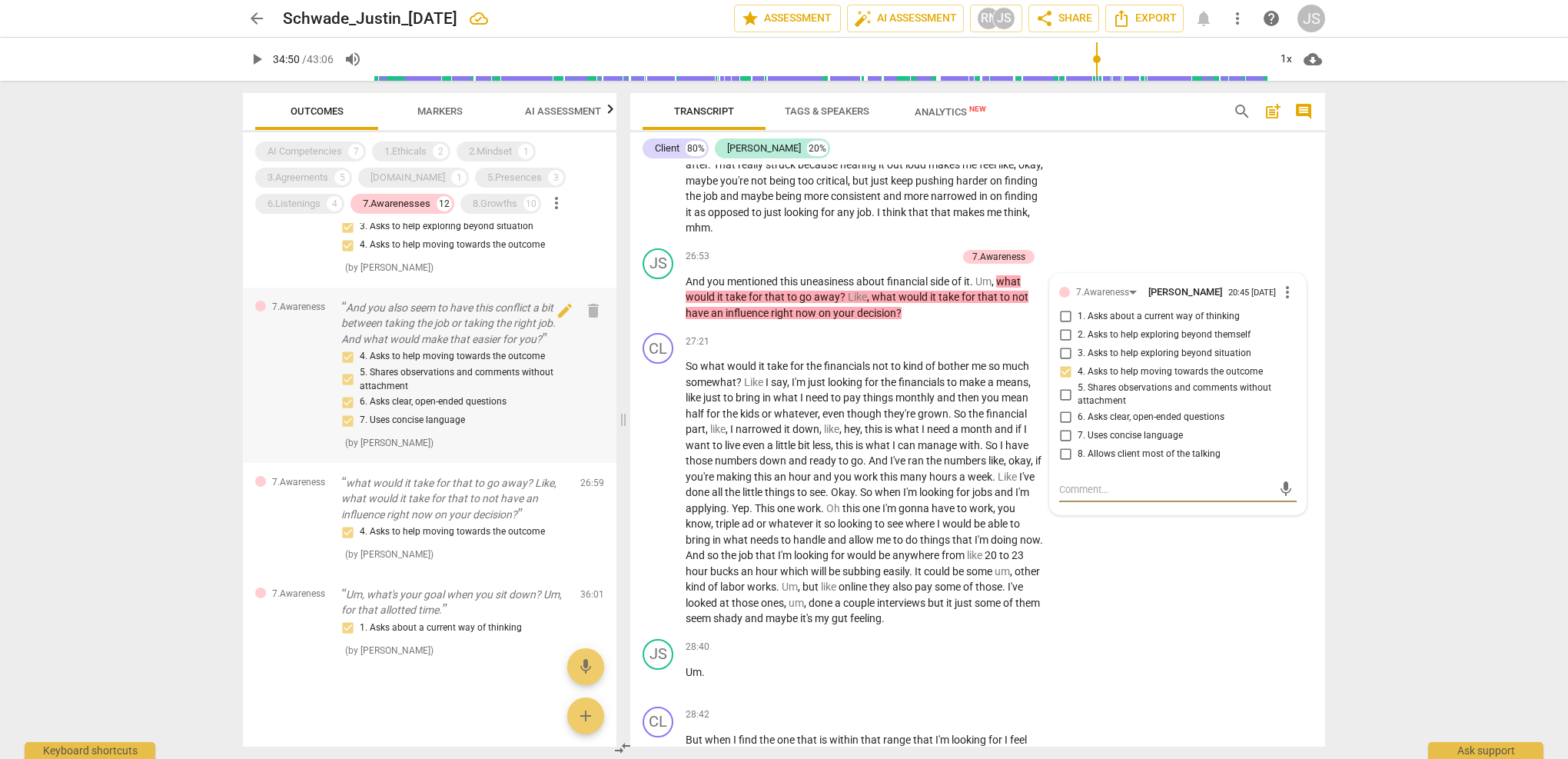
click at [404, 408] on div "4. Asks to help moving towards the outcome 5. Shares observations and comments …" at bounding box center [454, 388] width 227 height 82
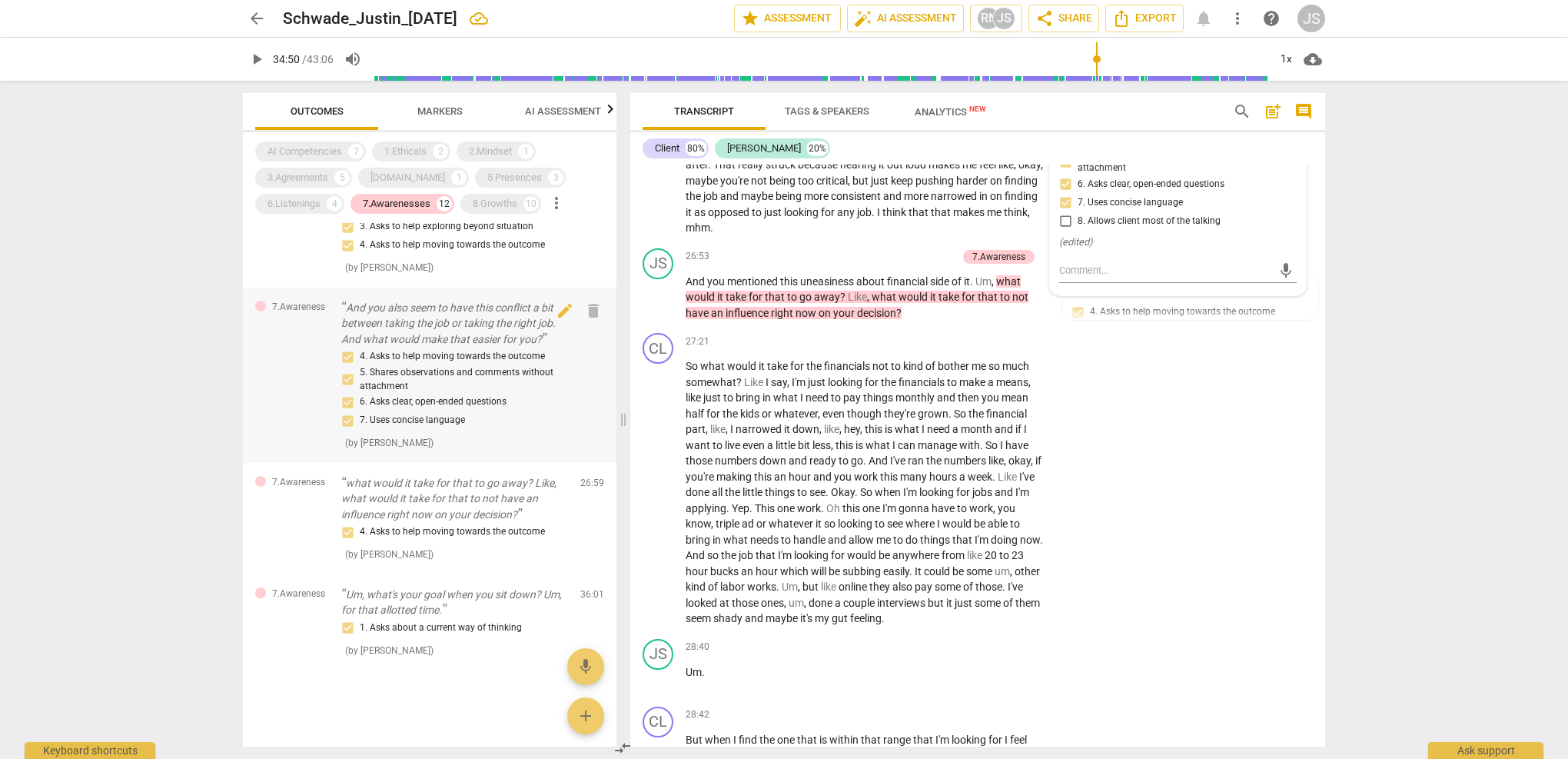
click at [417, 383] on div "4. Asks to help moving towards the outcome 5. Shares observations and comments …" at bounding box center [454, 388] width 227 height 82
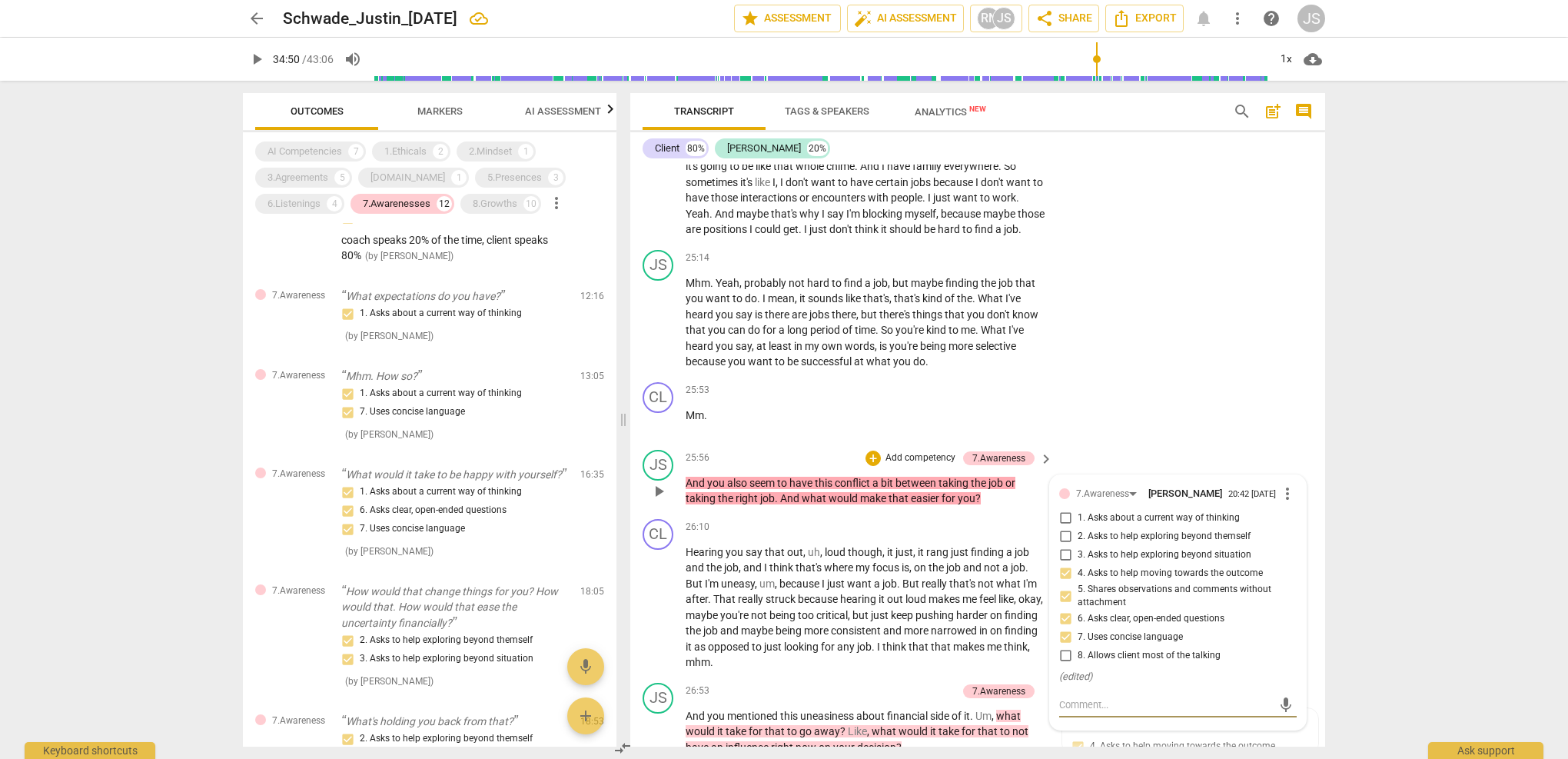
scroll to position [7595, 0]
click at [1065, 585] on input "5. Shares observations and comments without attachment" at bounding box center [1065, 594] width 25 height 18
click at [1062, 585] on input "5. Shares observations and comments without attachment" at bounding box center [1065, 594] width 25 height 18
checkbox input "false"
click at [1062, 608] on input "6. Asks clear, open-ended questions" at bounding box center [1065, 618] width 25 height 18
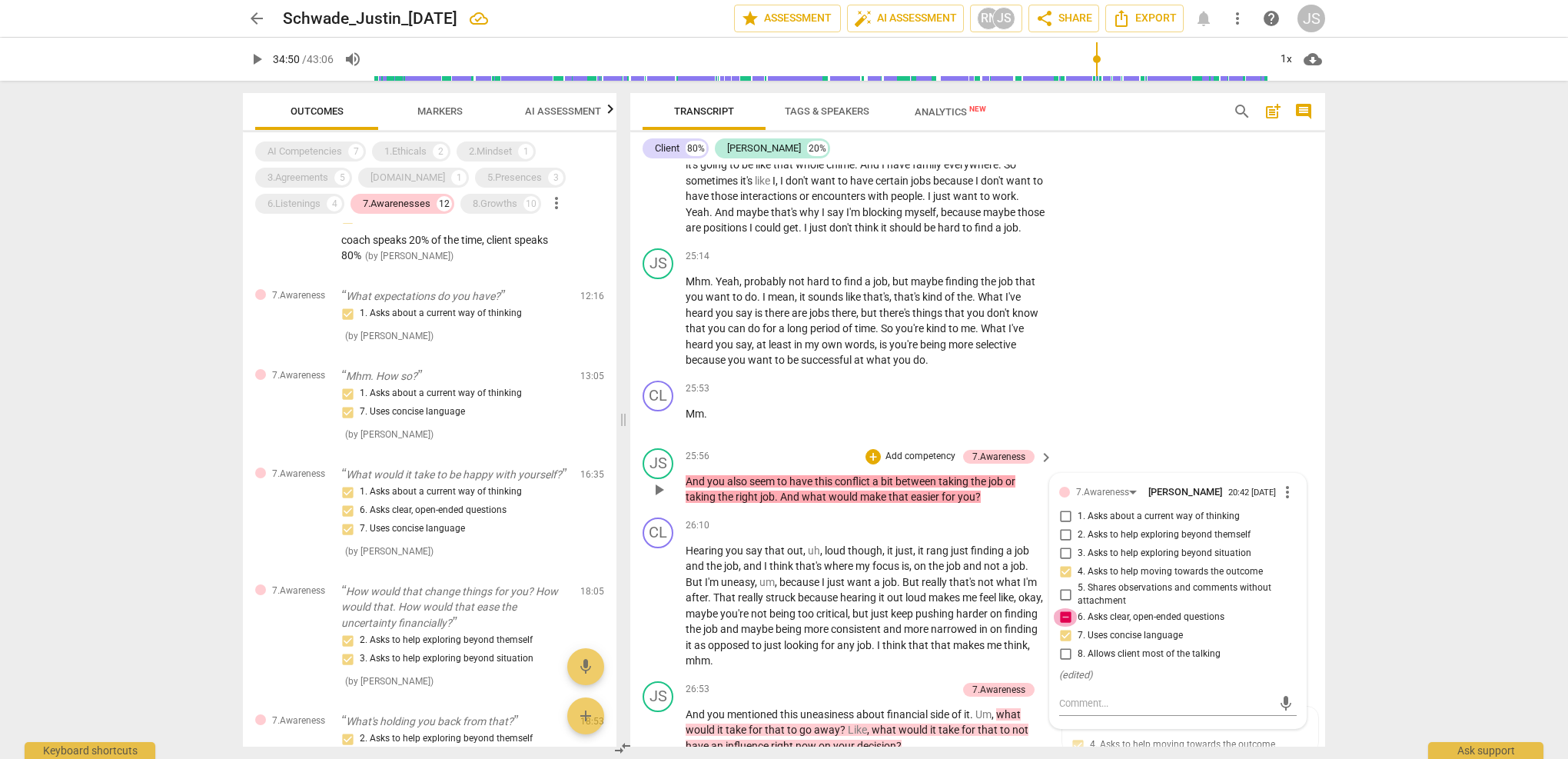
click at [1062, 608] on input "6. Asks clear, open-ended questions" at bounding box center [1065, 618] width 25 height 18
checkbox input "false"
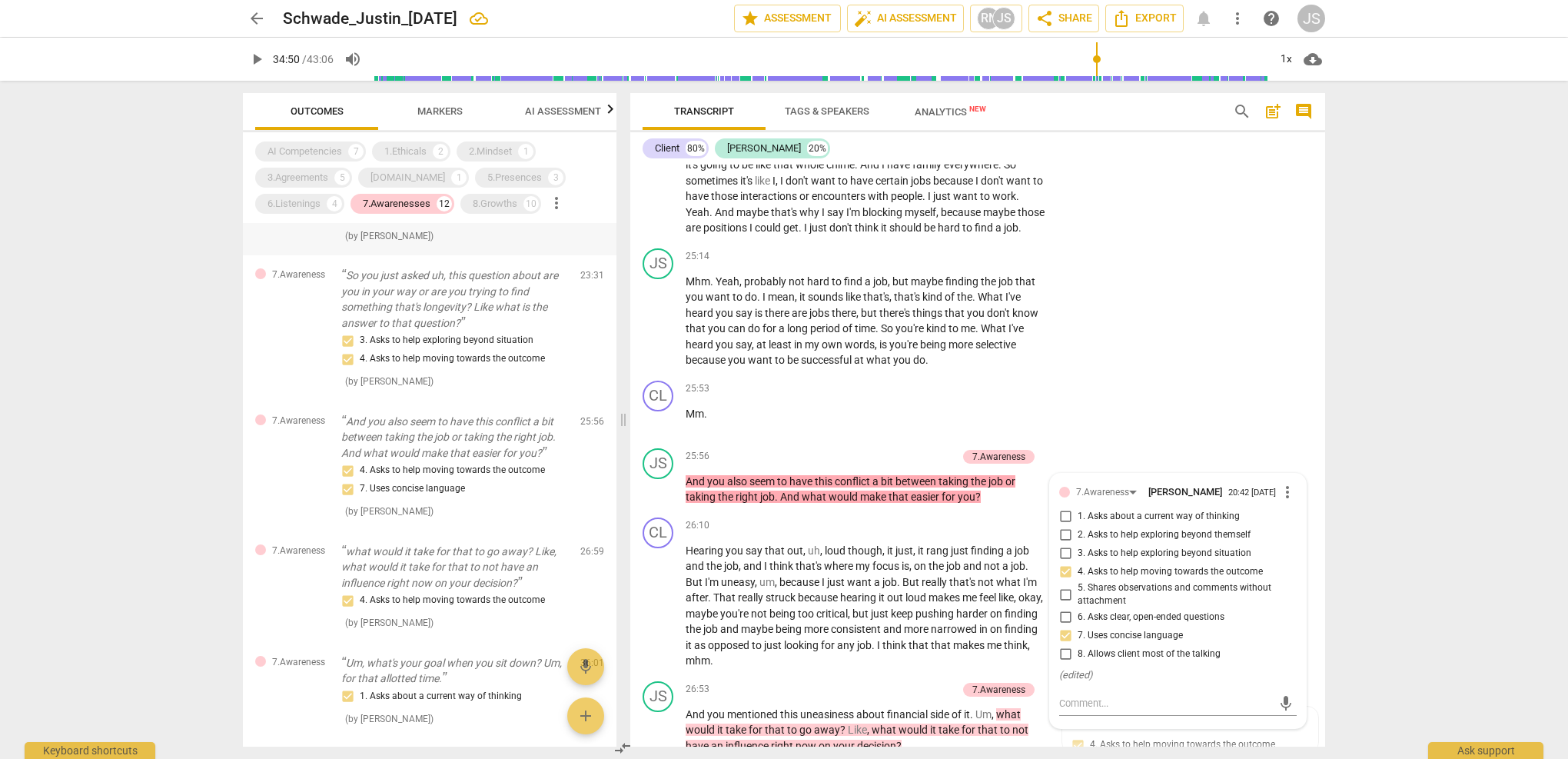
scroll to position [791, 0]
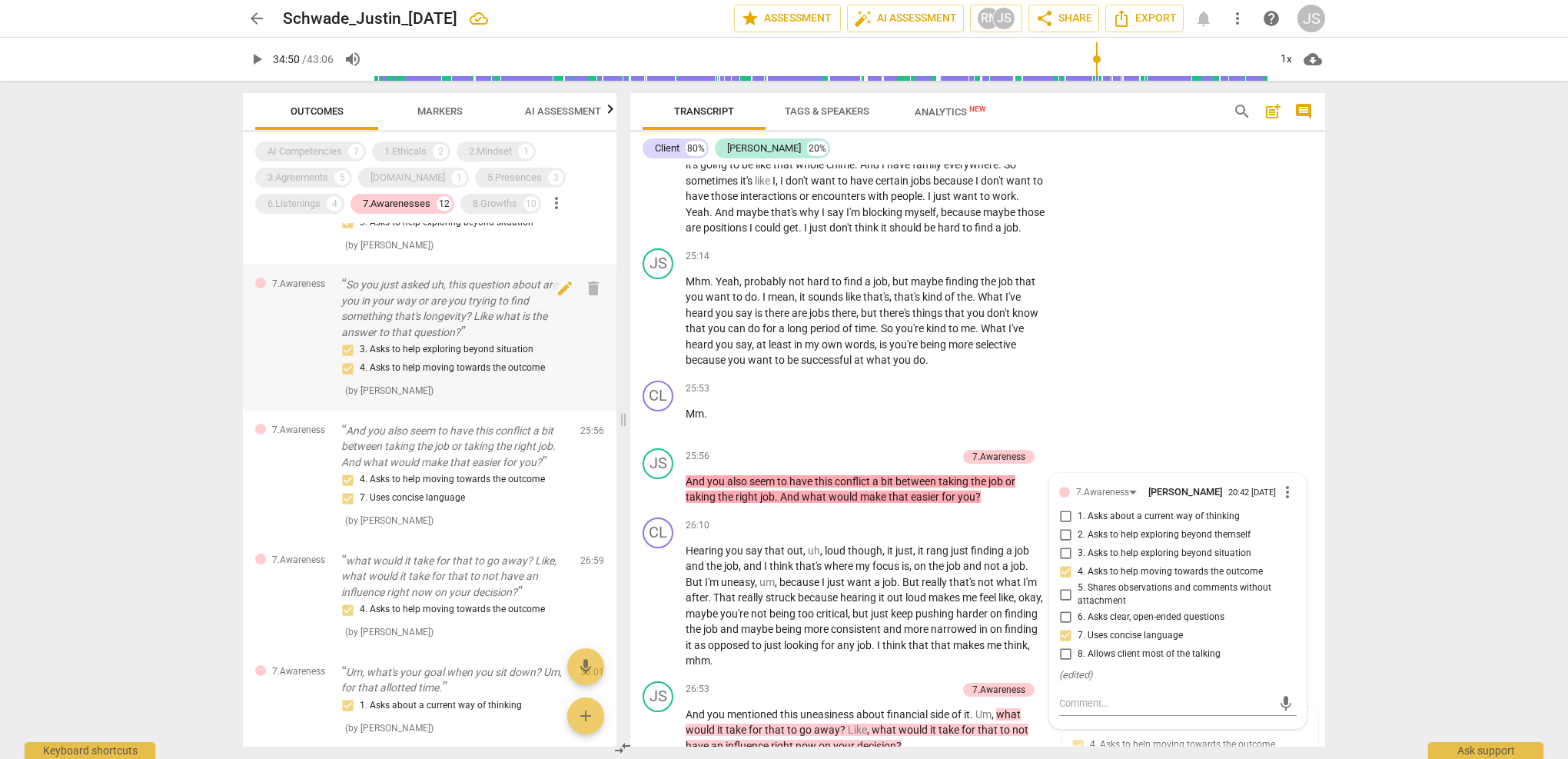
click at [473, 316] on p "So you just asked uh, this question about are you in your way or are you trying…" at bounding box center [454, 308] width 227 height 63
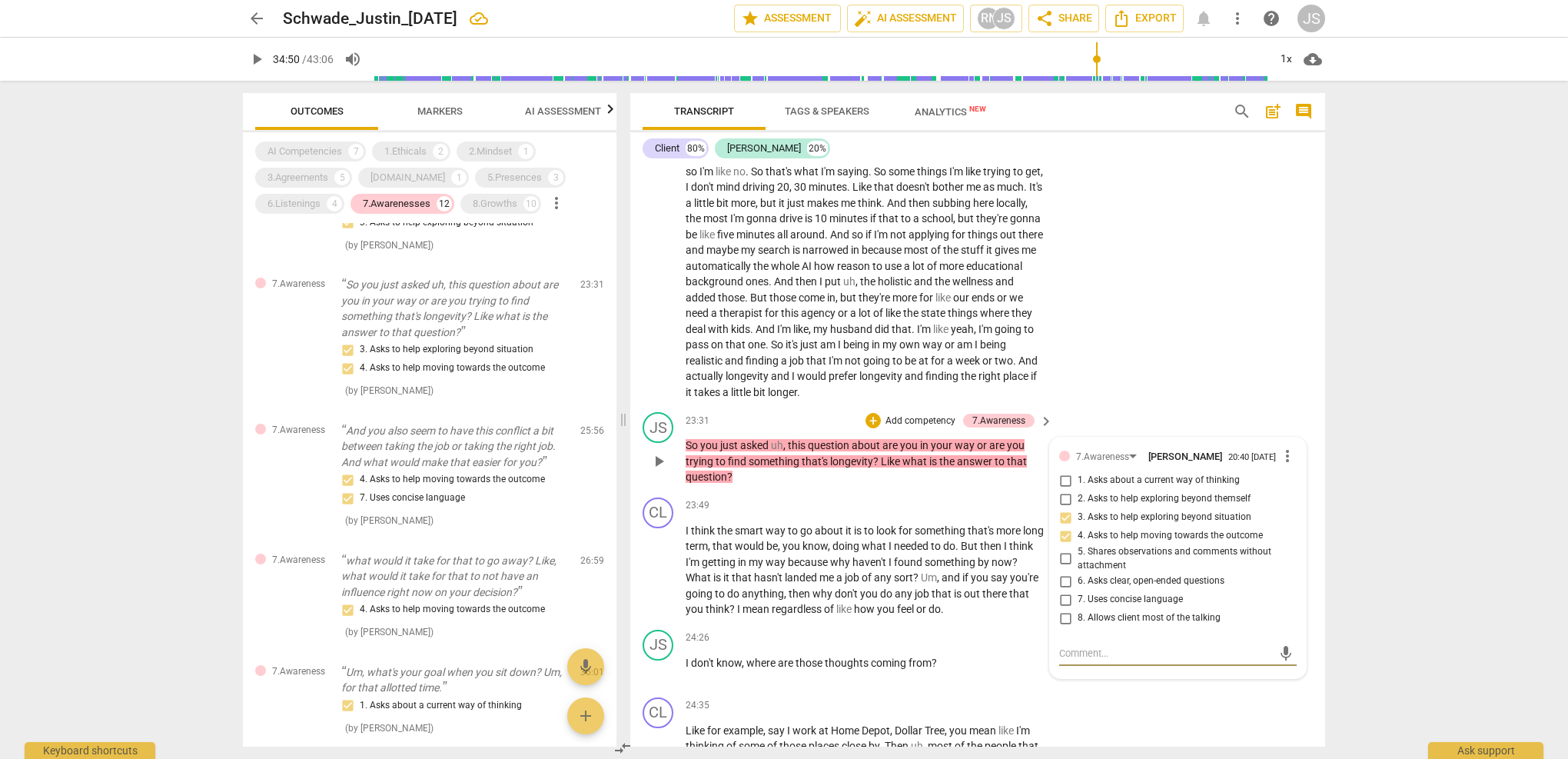
scroll to position [6984, 0]
click at [1063, 525] on input "4. Asks to help moving towards the outcome" at bounding box center [1065, 534] width 25 height 18
click at [1064, 525] on input "4. Asks to help moving towards the outcome" at bounding box center [1065, 534] width 25 height 18
checkbox input "false"
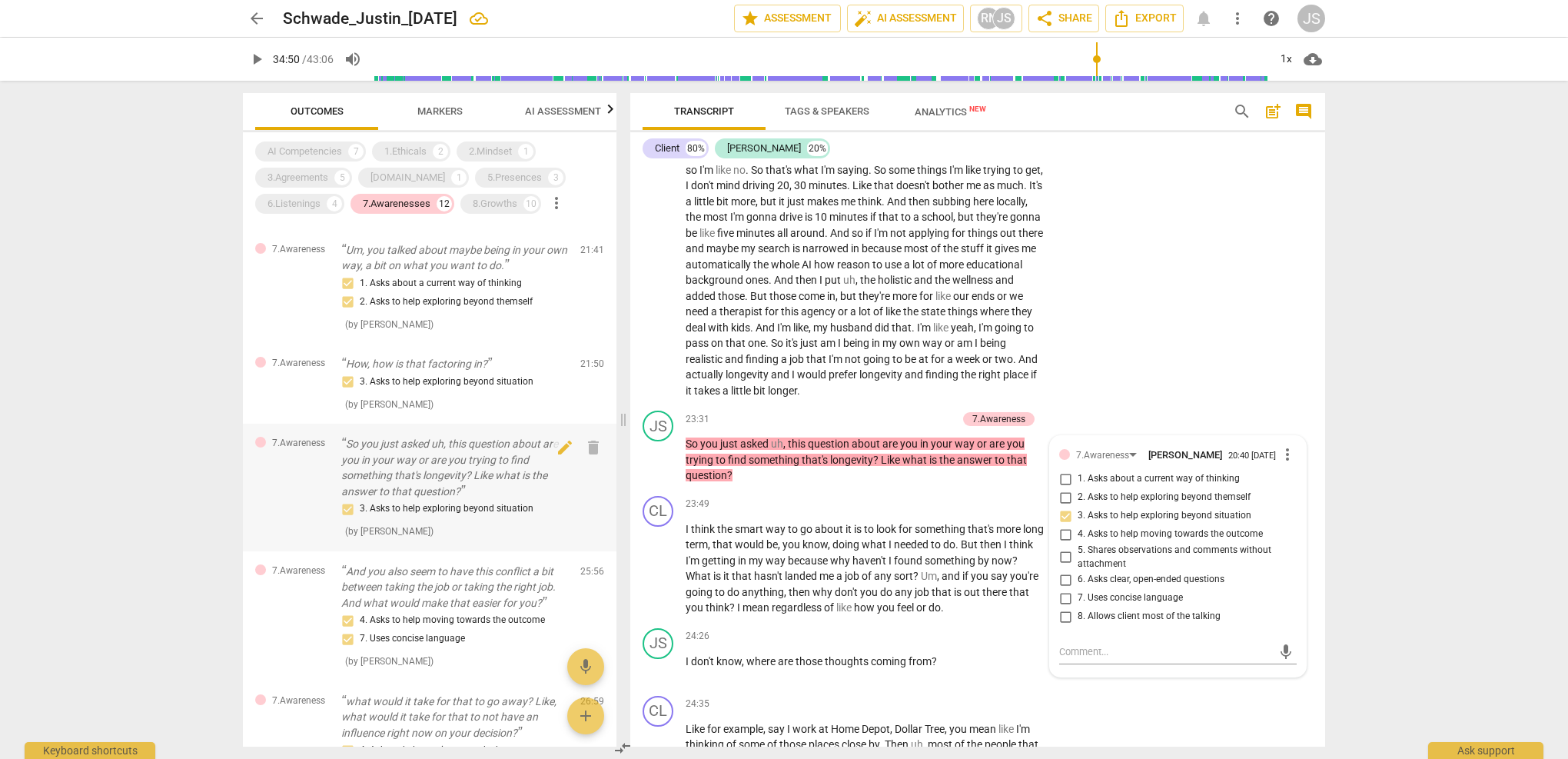
scroll to position [622, 0]
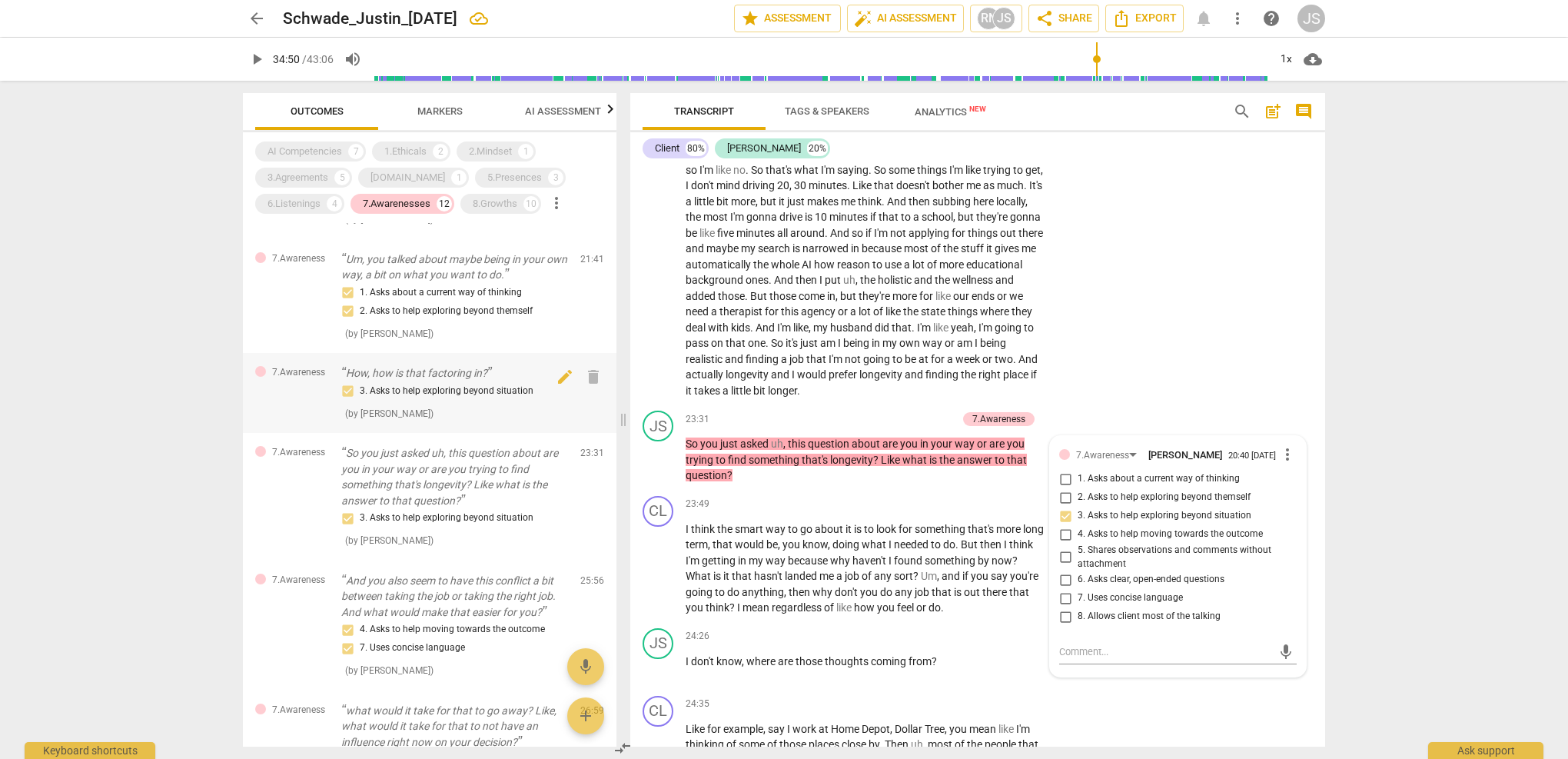
click at [398, 396] on div "3. Asks to help exploring beyond situation" at bounding box center [454, 391] width 227 height 18
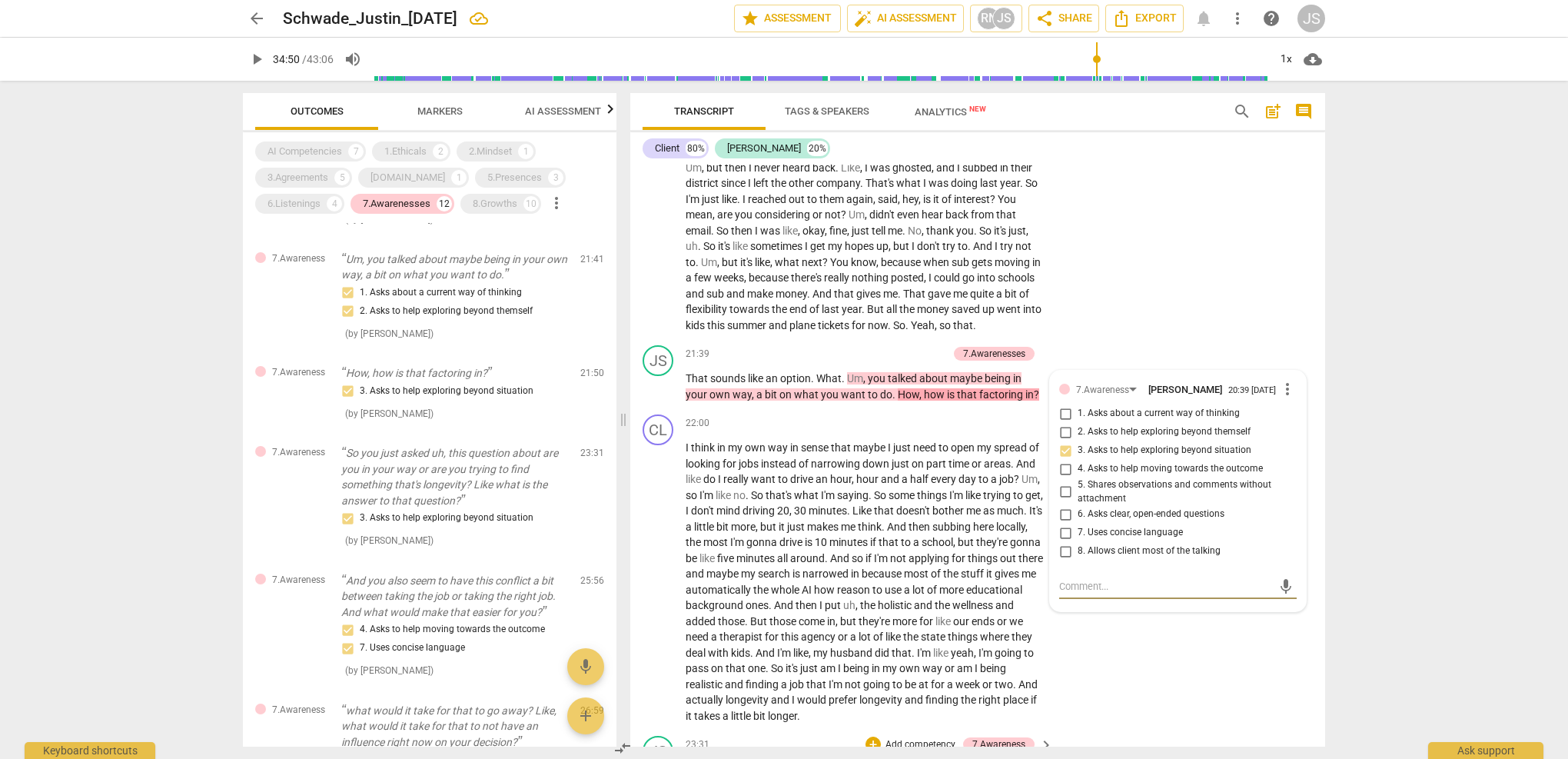
scroll to position [6647, 0]
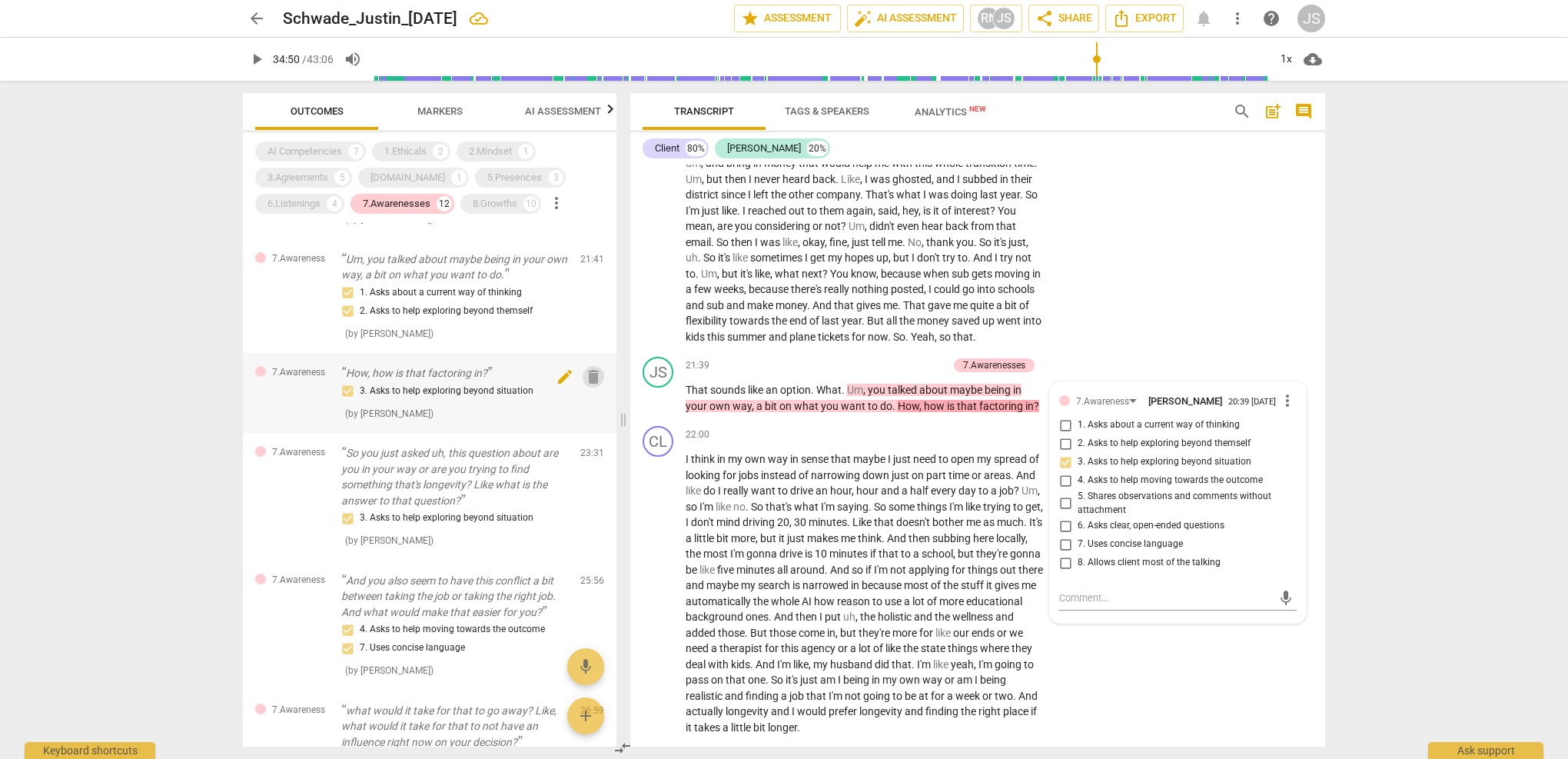
click at [590, 386] on span "delete" at bounding box center [593, 377] width 18 height 18
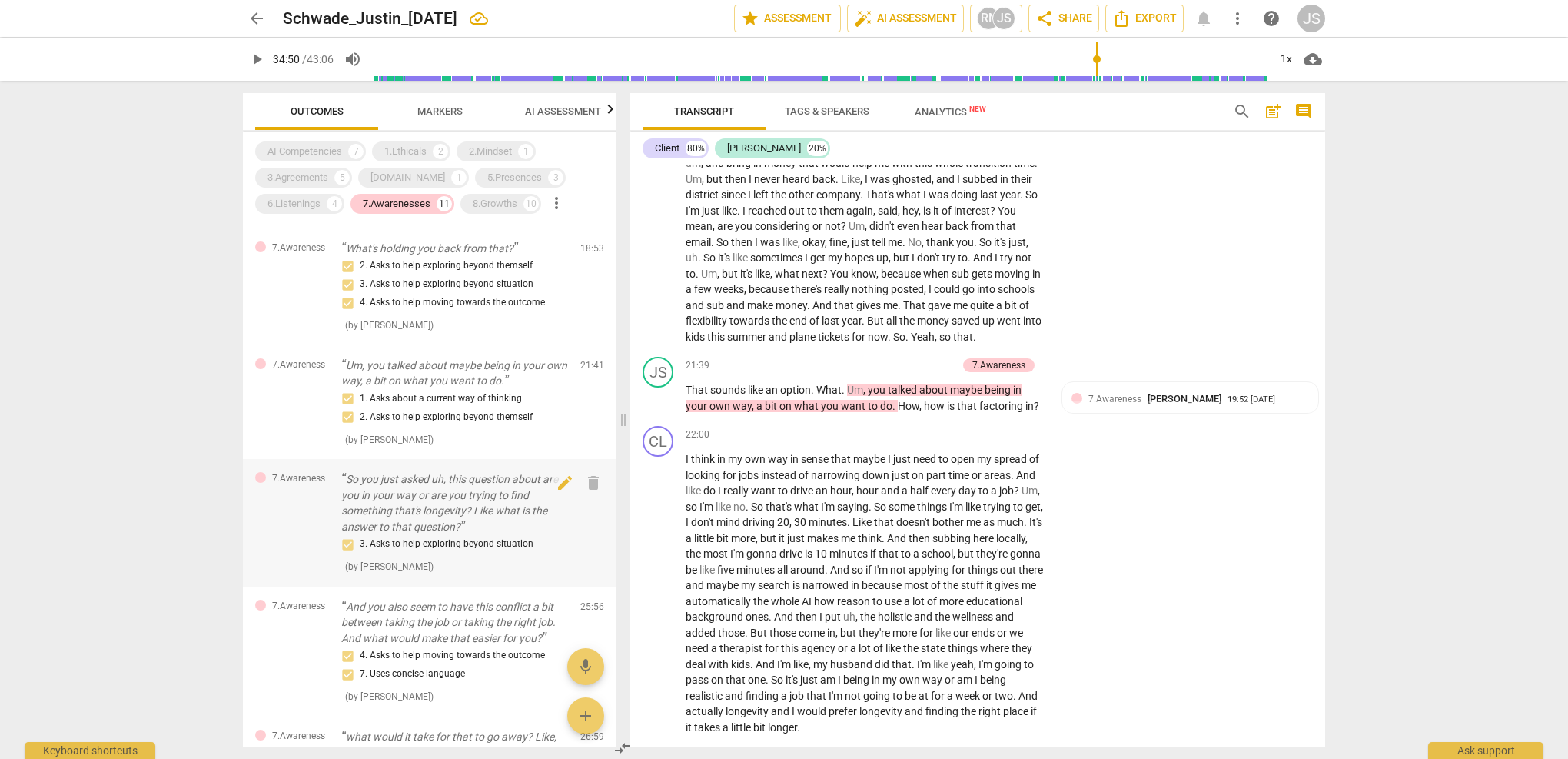
scroll to position [514, 0]
click at [482, 391] on p "Um, you talked about maybe being in your own way, a bit on what you want to do." at bounding box center [454, 375] width 227 height 32
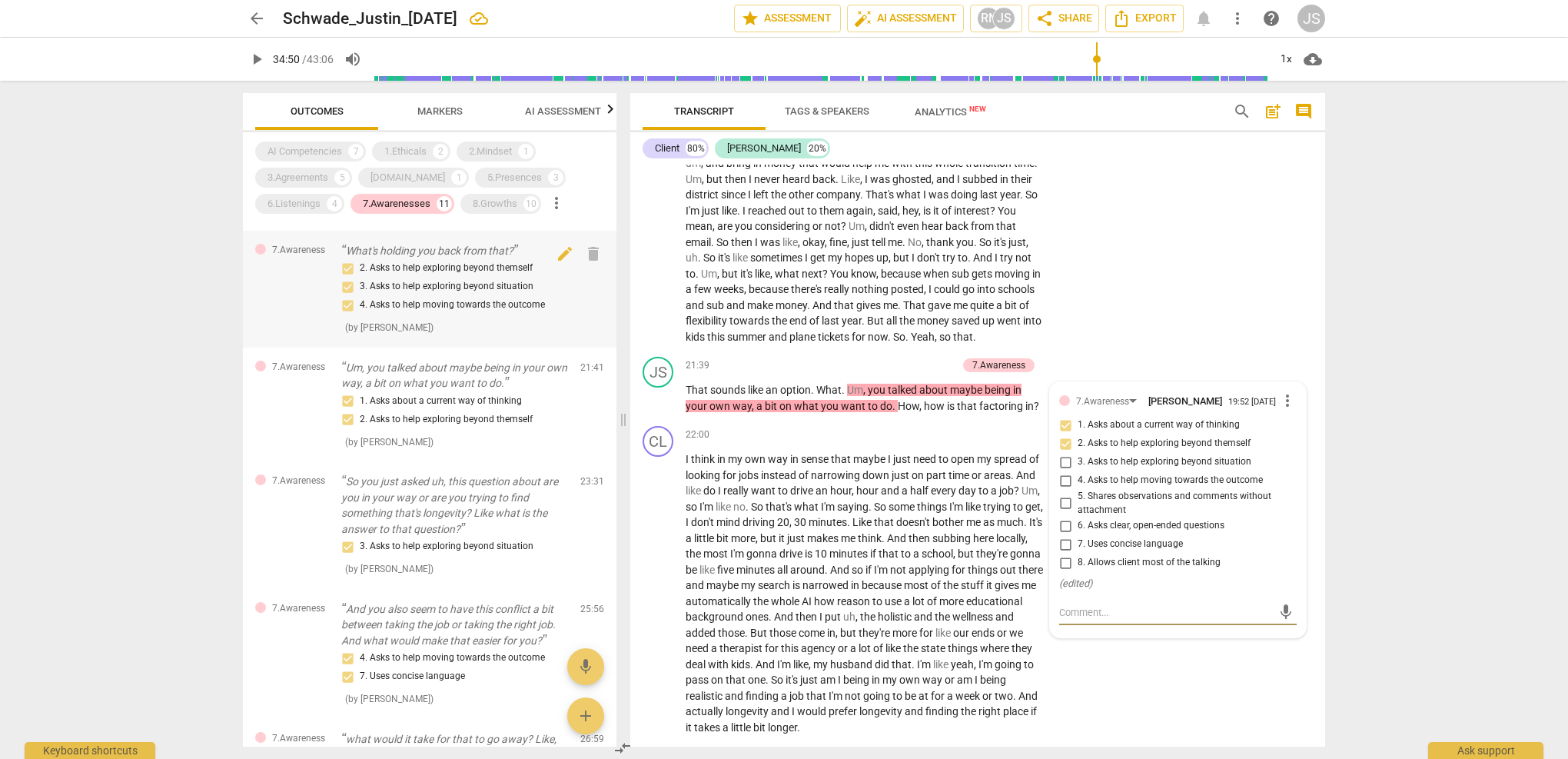
click at [454, 308] on div "2. Asks to help exploring beyond themself 3. Asks to help exploring beyond situ…" at bounding box center [454, 287] width 227 height 55
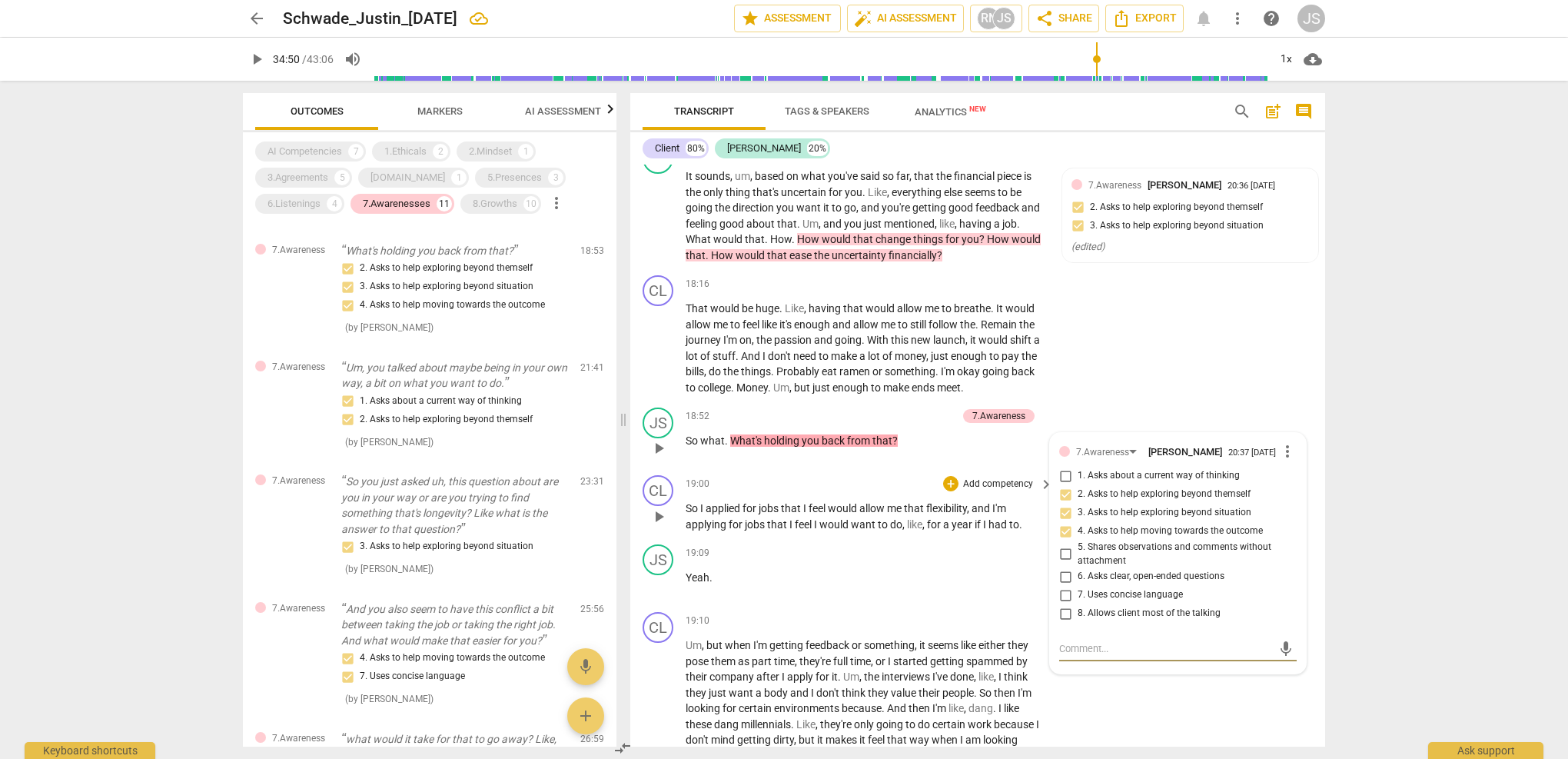
scroll to position [5843, 0]
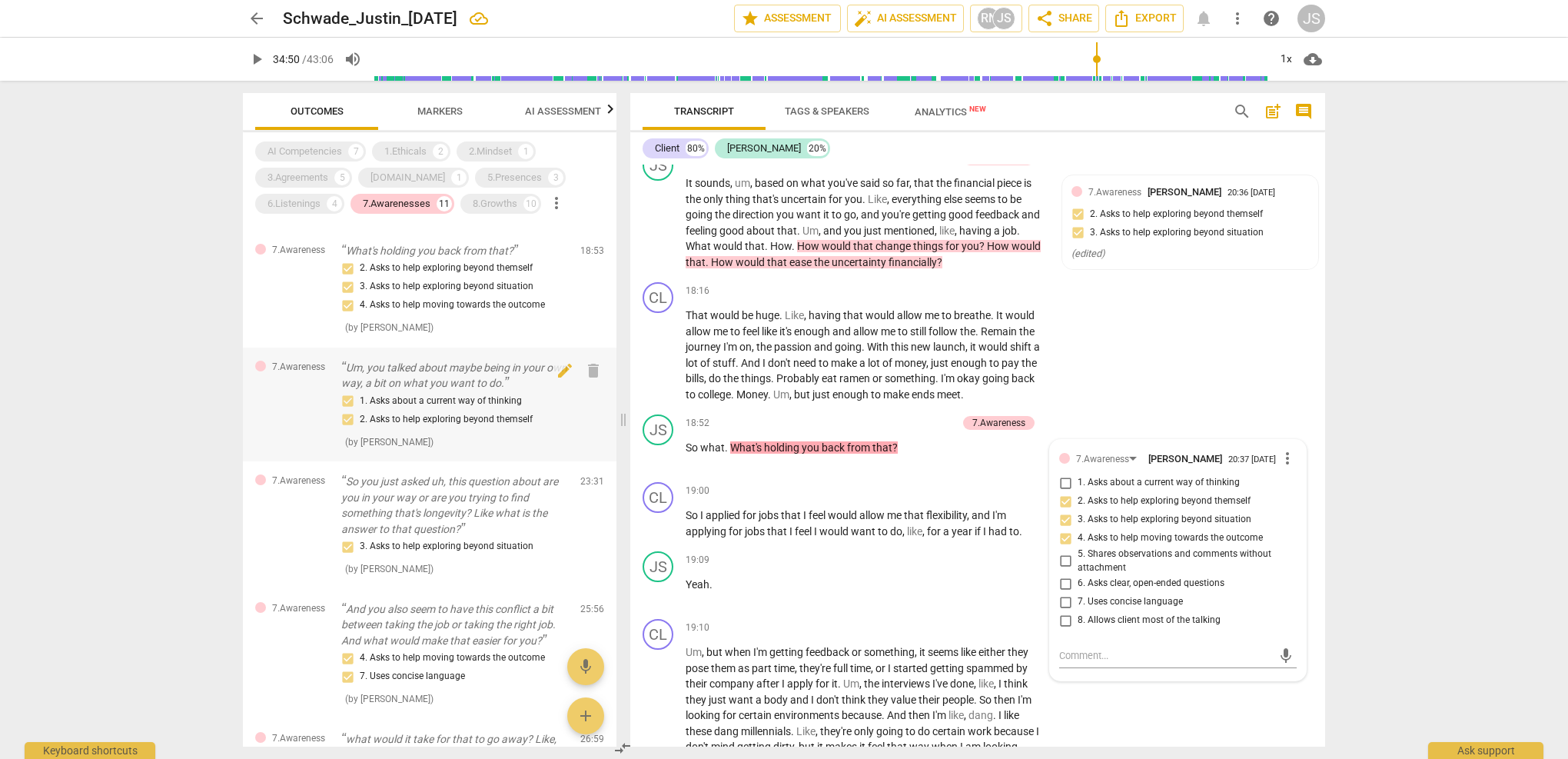
click at [493, 442] on div "1. Asks about a current way of thinking 2. Asks to help exploring beyond themse…" at bounding box center [454, 421] width 227 height 58
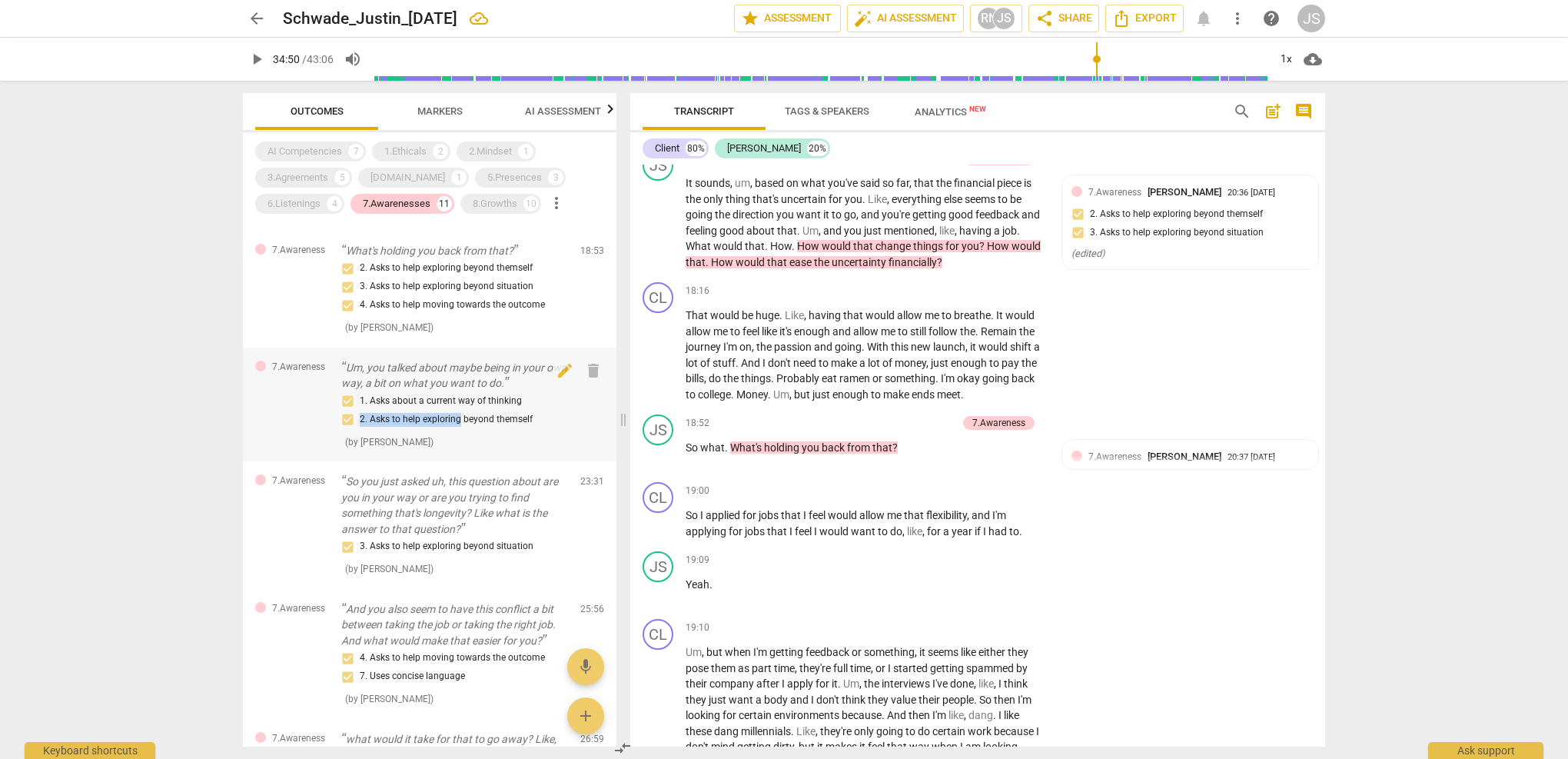
click at [461, 421] on div "1. Asks about a current way of thinking 2. Asks to help exploring beyond themse…" at bounding box center [454, 411] width 227 height 37
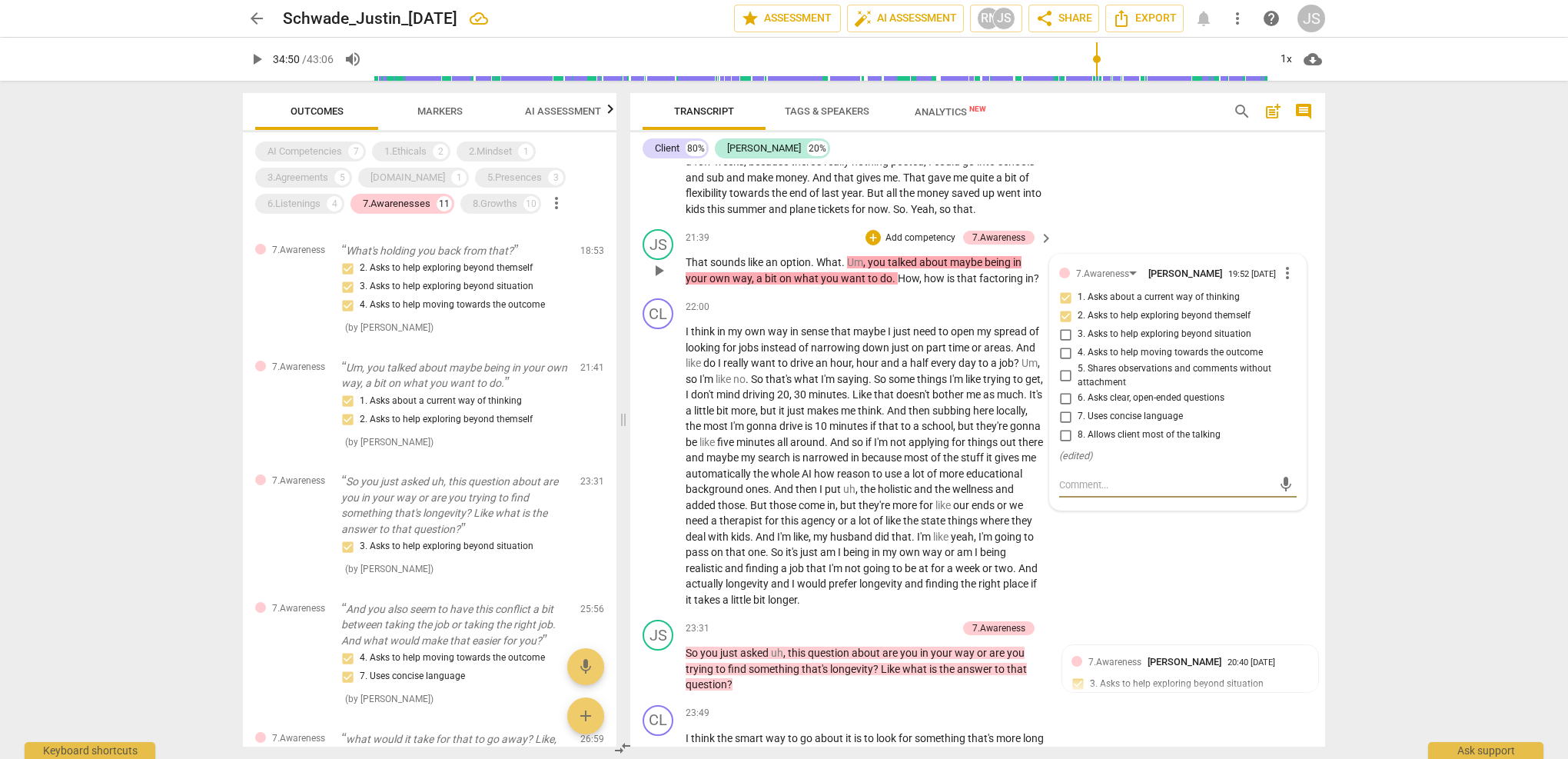
click at [1067, 288] on input "1. Asks about a current way of thinking" at bounding box center [1065, 298] width 25 height 18
click at [1062, 288] on input "1. Asks about a current way of thinking" at bounding box center [1065, 298] width 25 height 18
checkbox input "false"
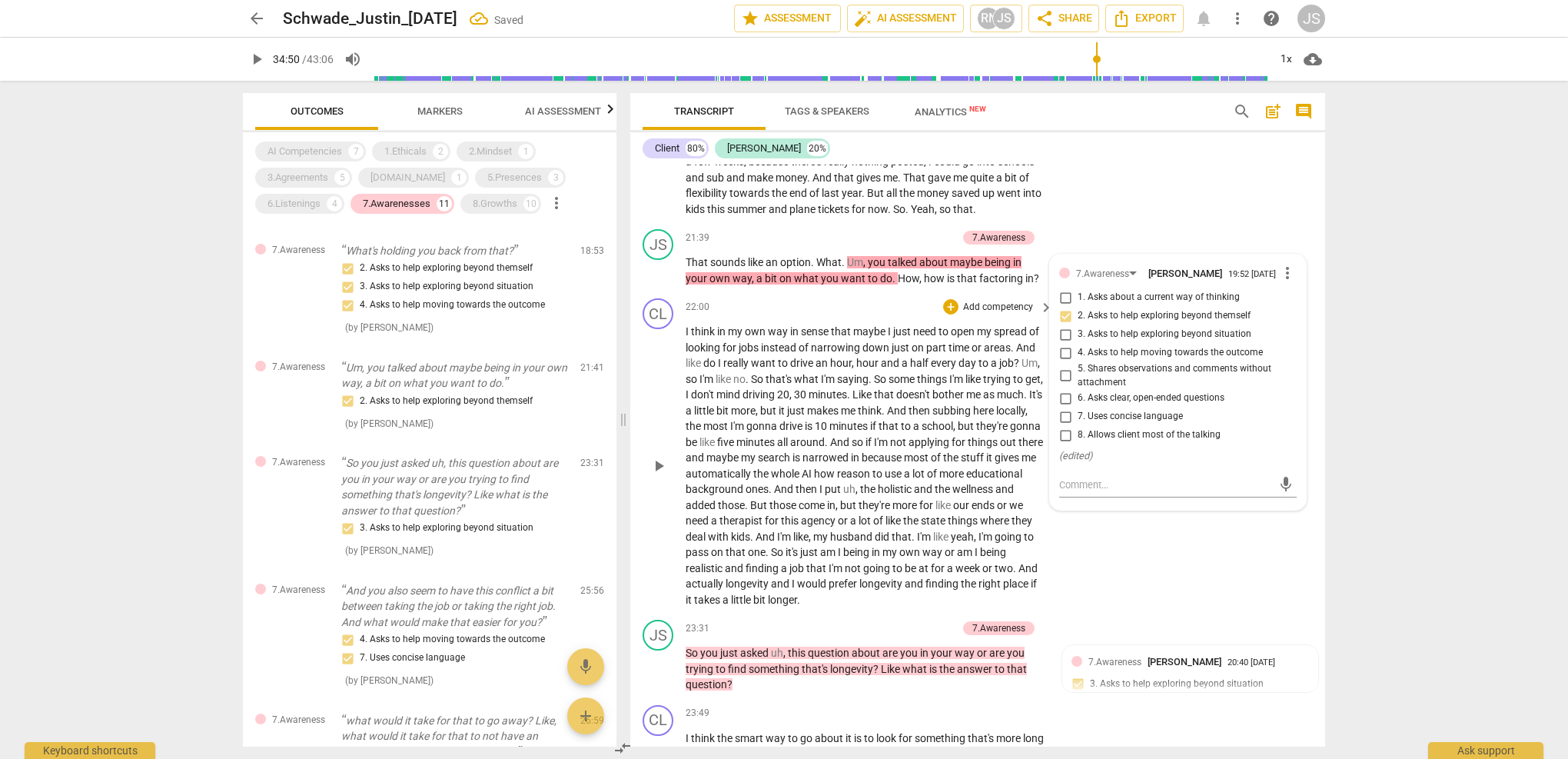
click at [1174, 553] on div "CL play_arrow pause 22:00 + Add competency keyboard_arrow_right I think in my o…" at bounding box center [978, 453] width 695 height 321
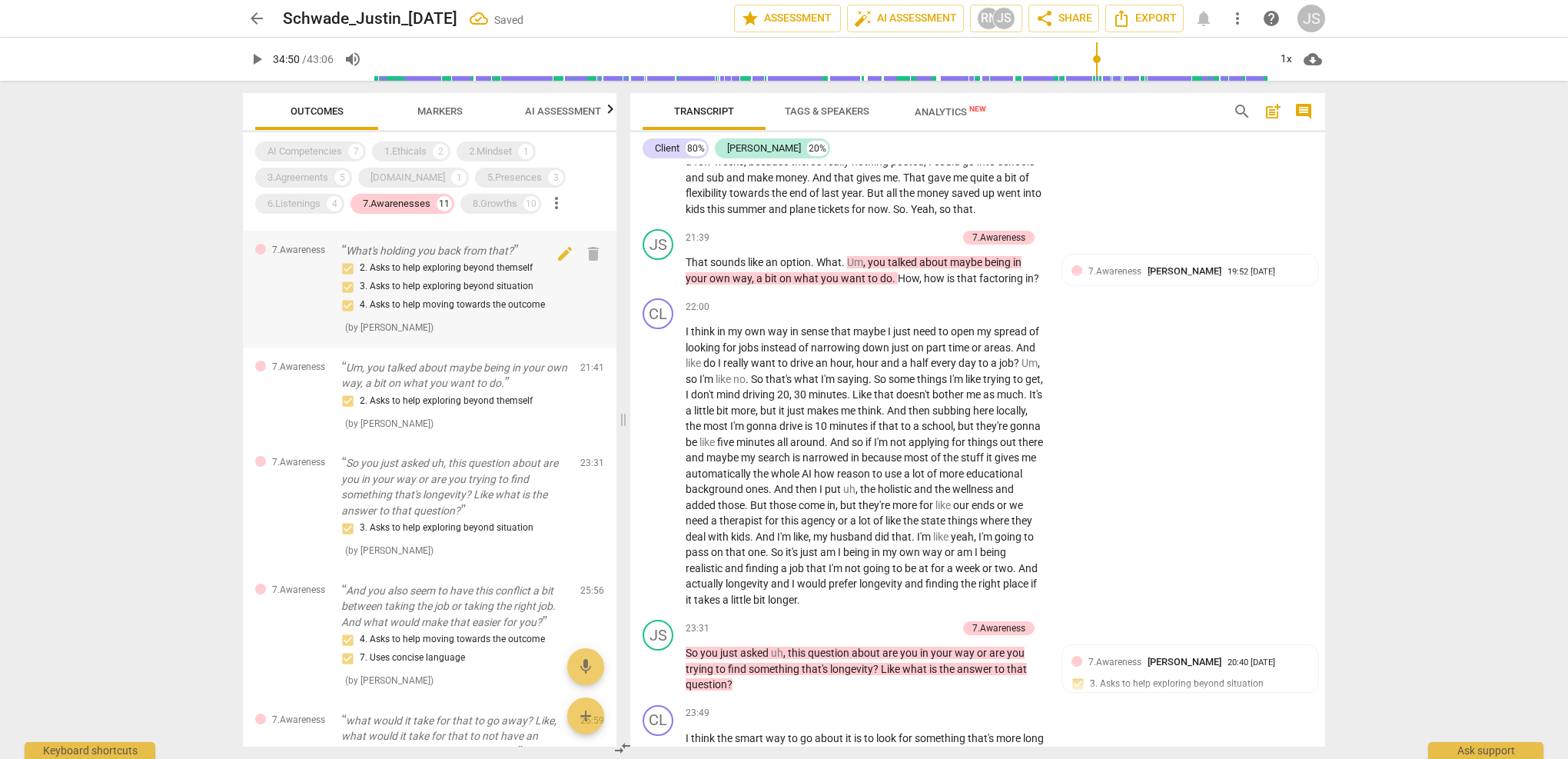
click at [480, 315] on div "2. Asks to help exploring beyond themself 3. Asks to help exploring beyond situ…" at bounding box center [454, 287] width 227 height 55
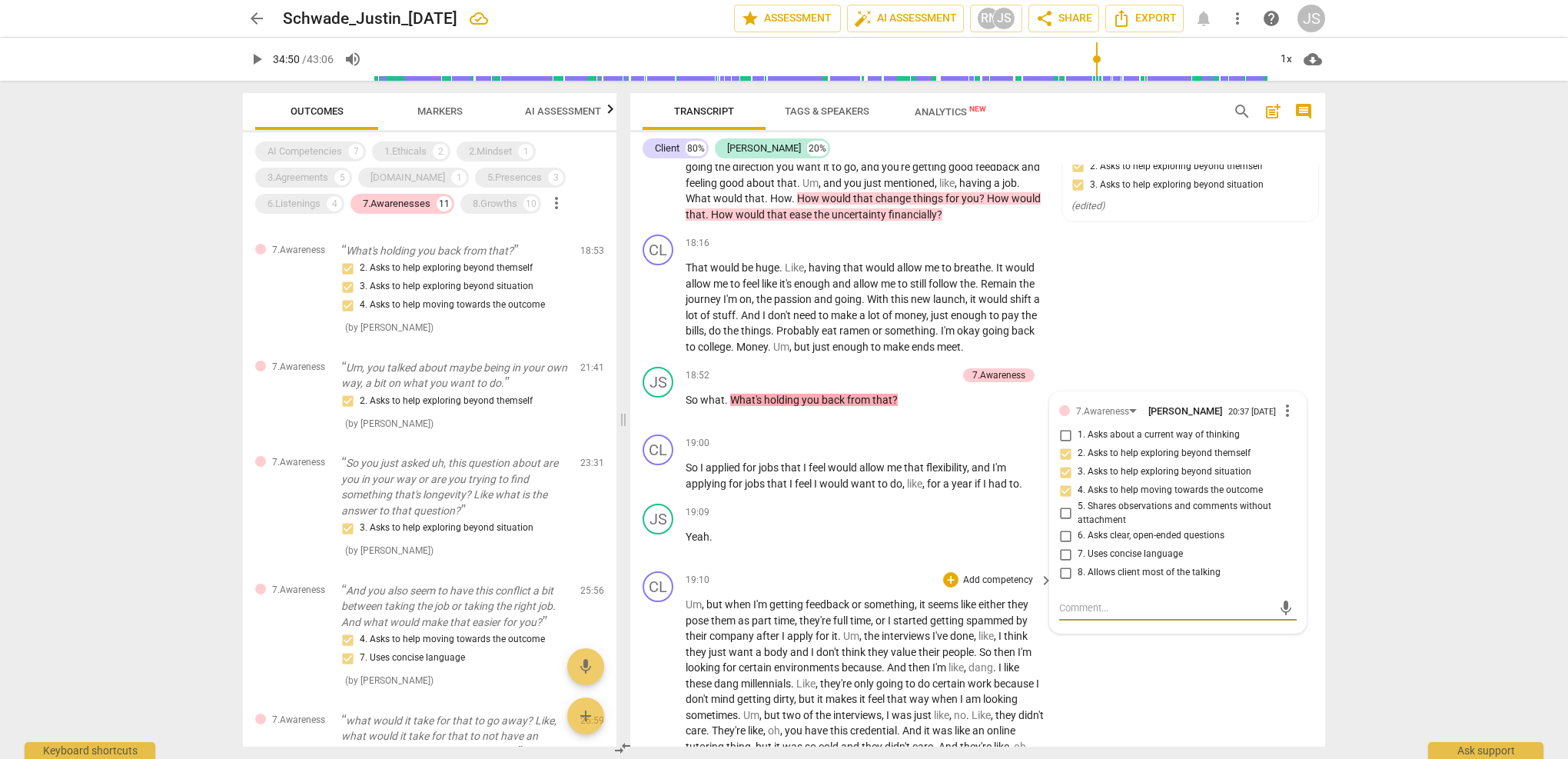
scroll to position [5881, 0]
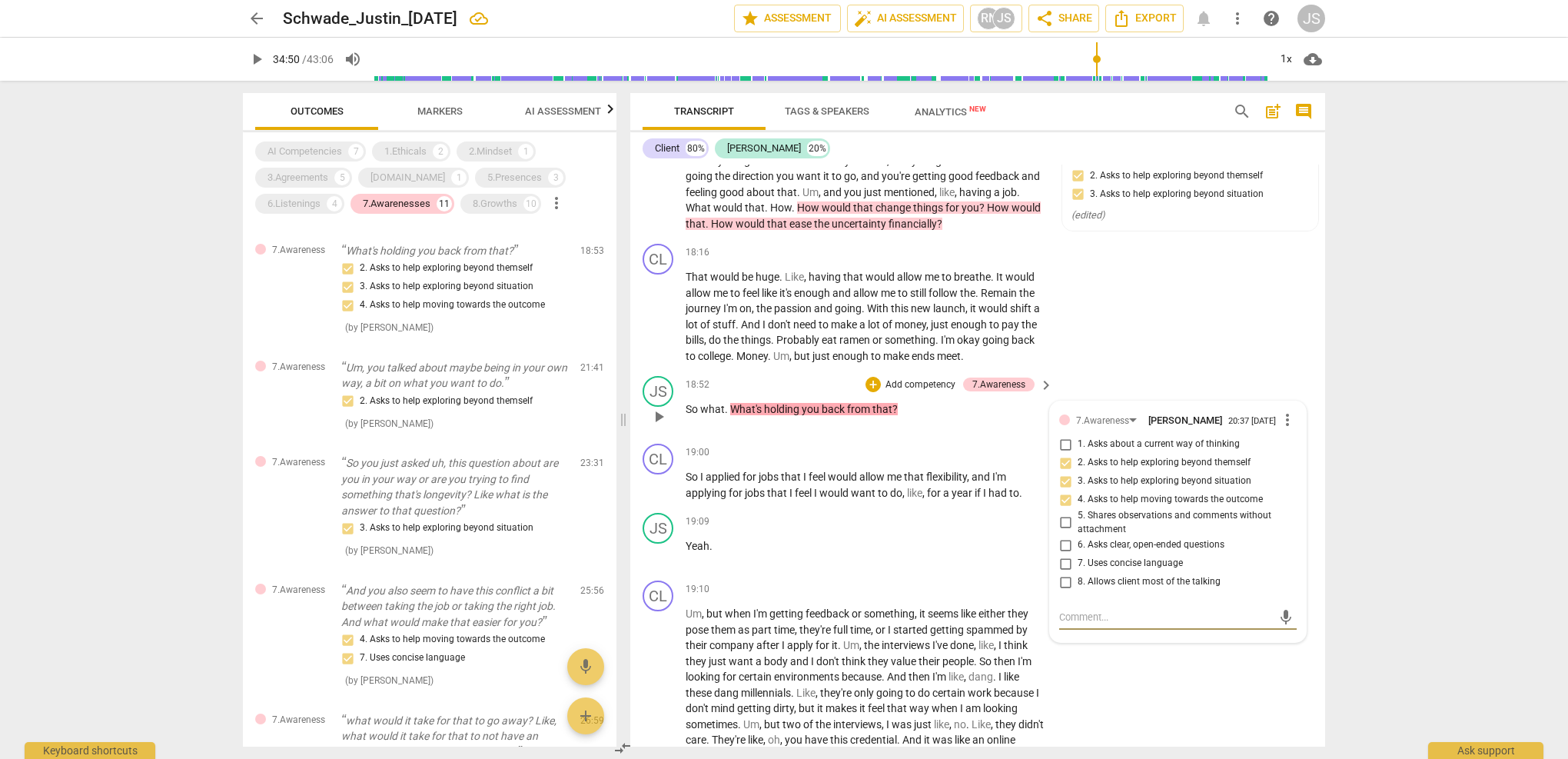
click at [1062, 472] on input "3. Asks to help exploring beyond situation" at bounding box center [1065, 481] width 25 height 18
click at [1066, 472] on input "3. Asks to help exploring beyond situation" at bounding box center [1065, 481] width 25 height 18
checkbox input "false"
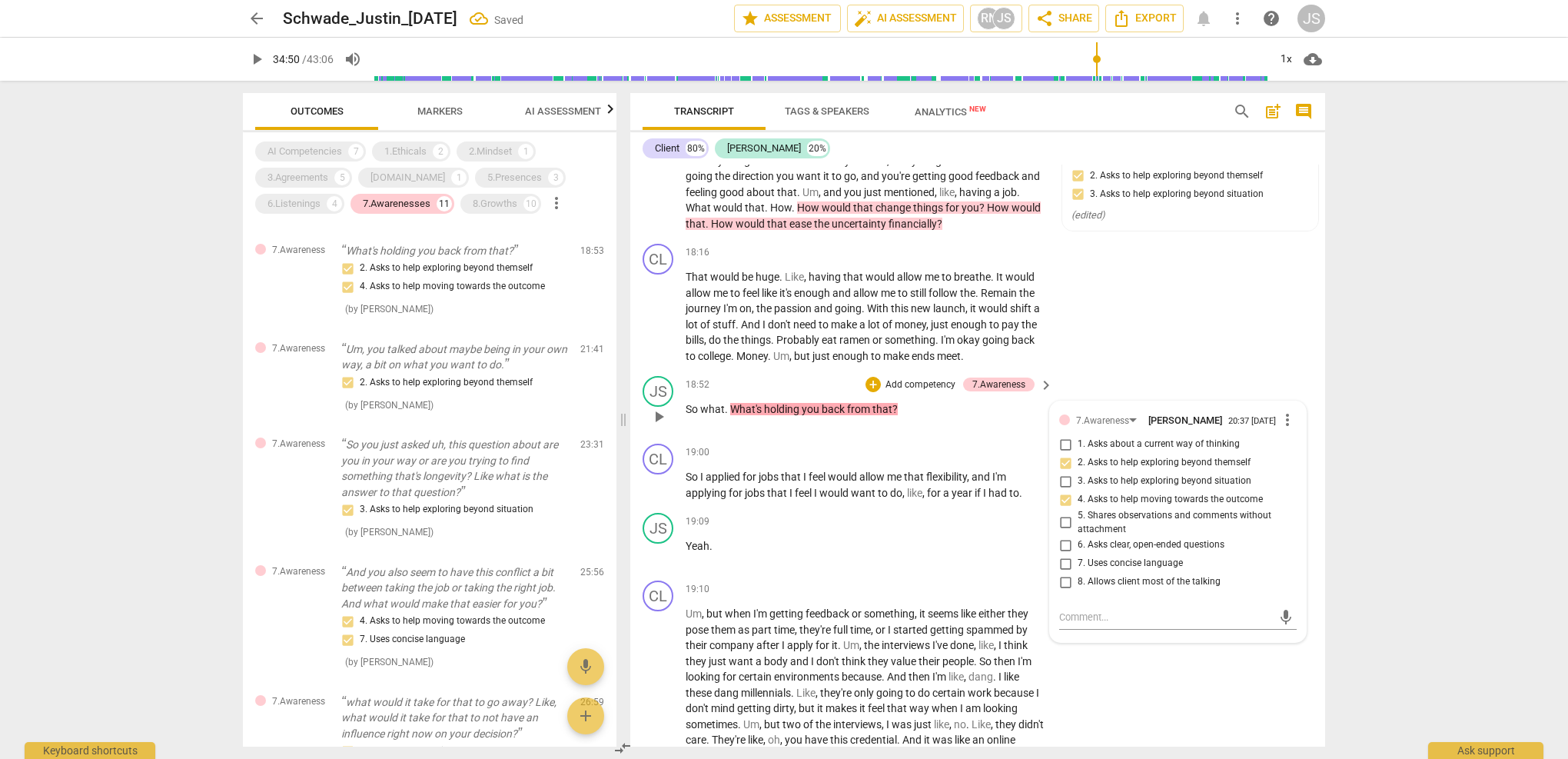
click at [1063, 491] on input "4. Asks to help moving towards the outcome" at bounding box center [1065, 500] width 25 height 18
click at [1062, 491] on input "4. Asks to help moving towards the outcome" at bounding box center [1065, 500] width 25 height 18
checkbox input "false"
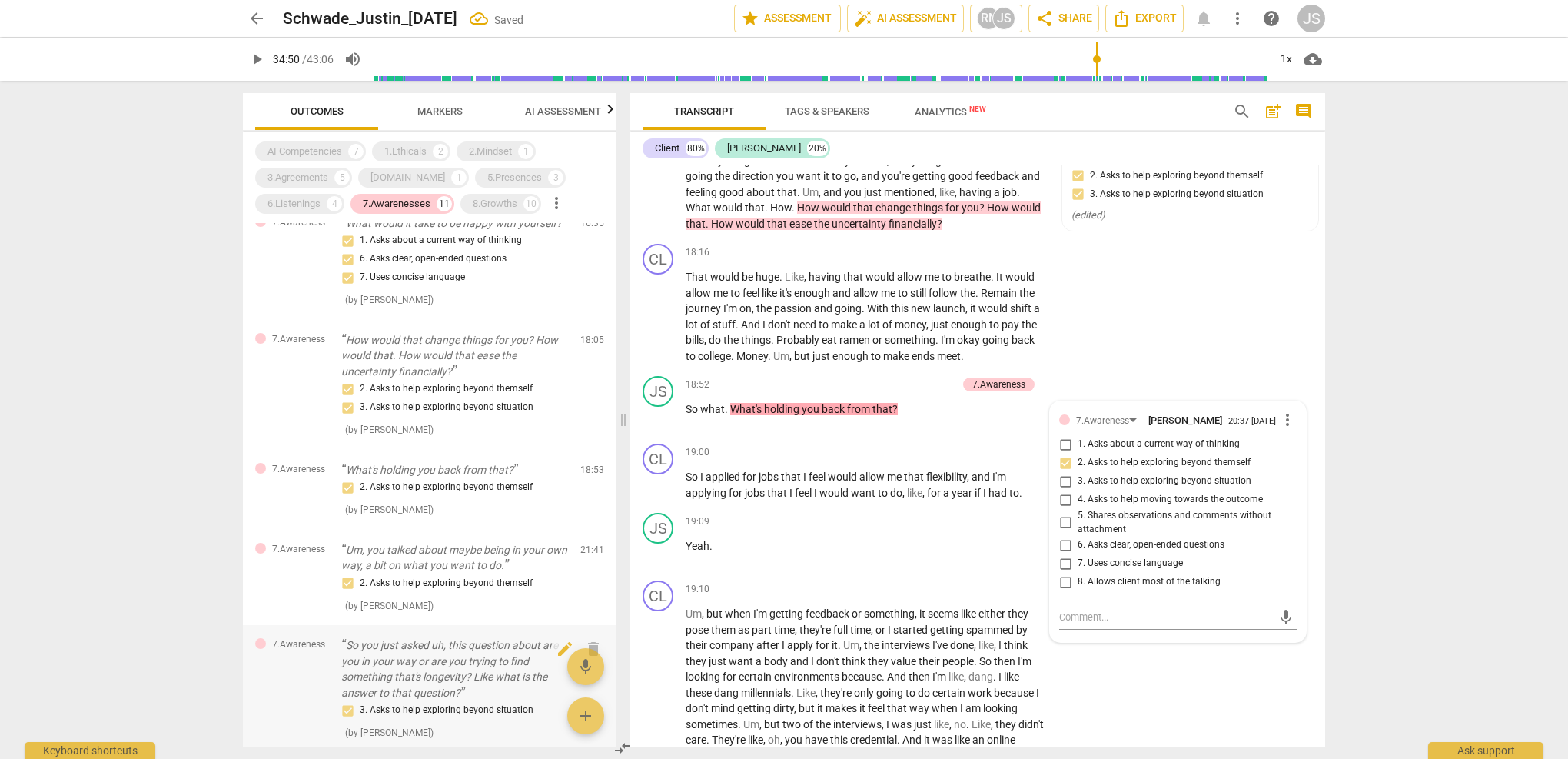
scroll to position [291, 0]
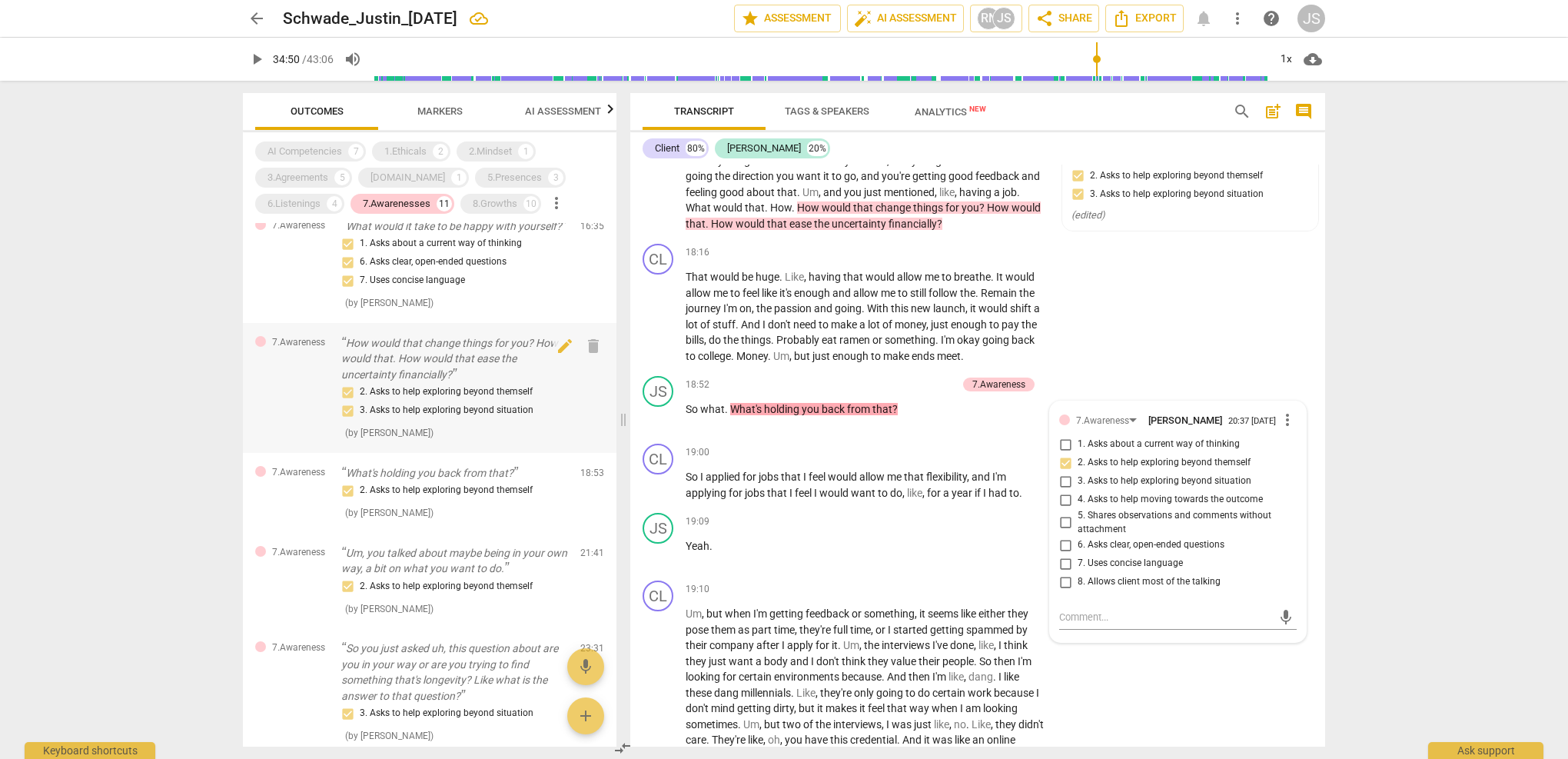
click at [444, 381] on p "How would that change things for you? How would that. How would that ease the u…" at bounding box center [454, 359] width 227 height 48
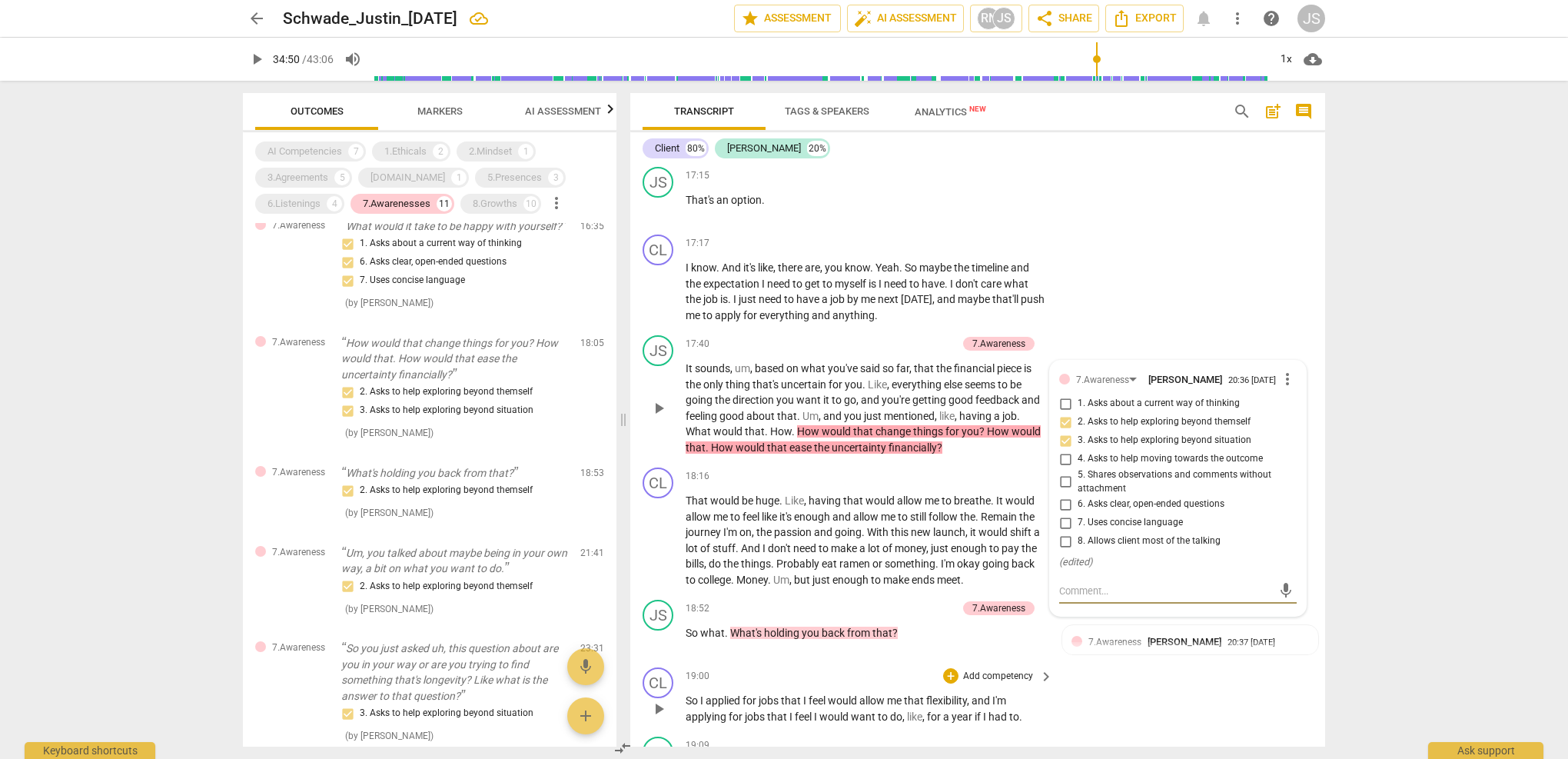
scroll to position [5649, 0]
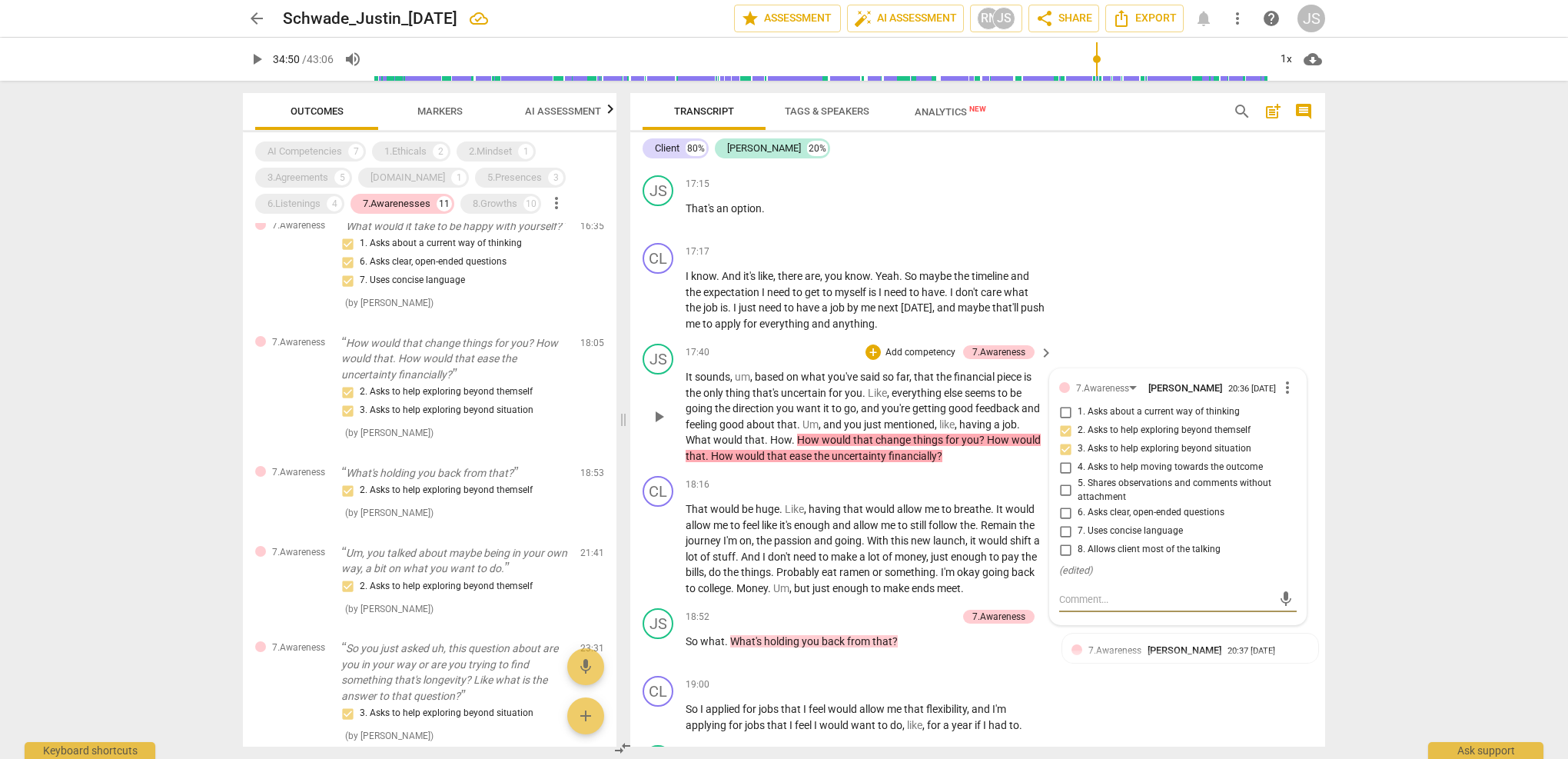
click at [1281, 378] on span "more_vert" at bounding box center [1287, 388] width 18 height 18
click at [1294, 394] on li "Delete" at bounding box center [1299, 389] width 53 height 29
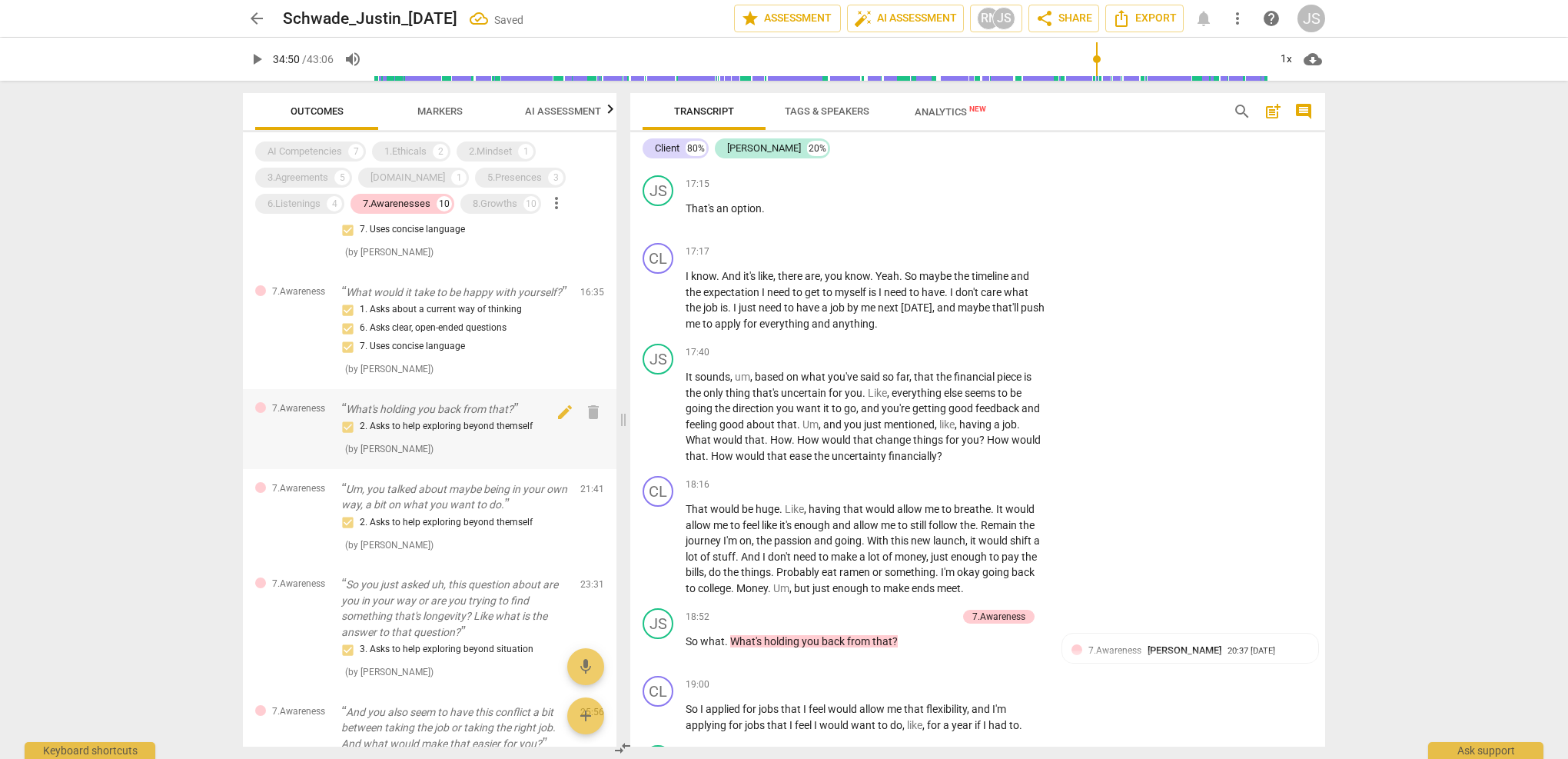
scroll to position [213, 0]
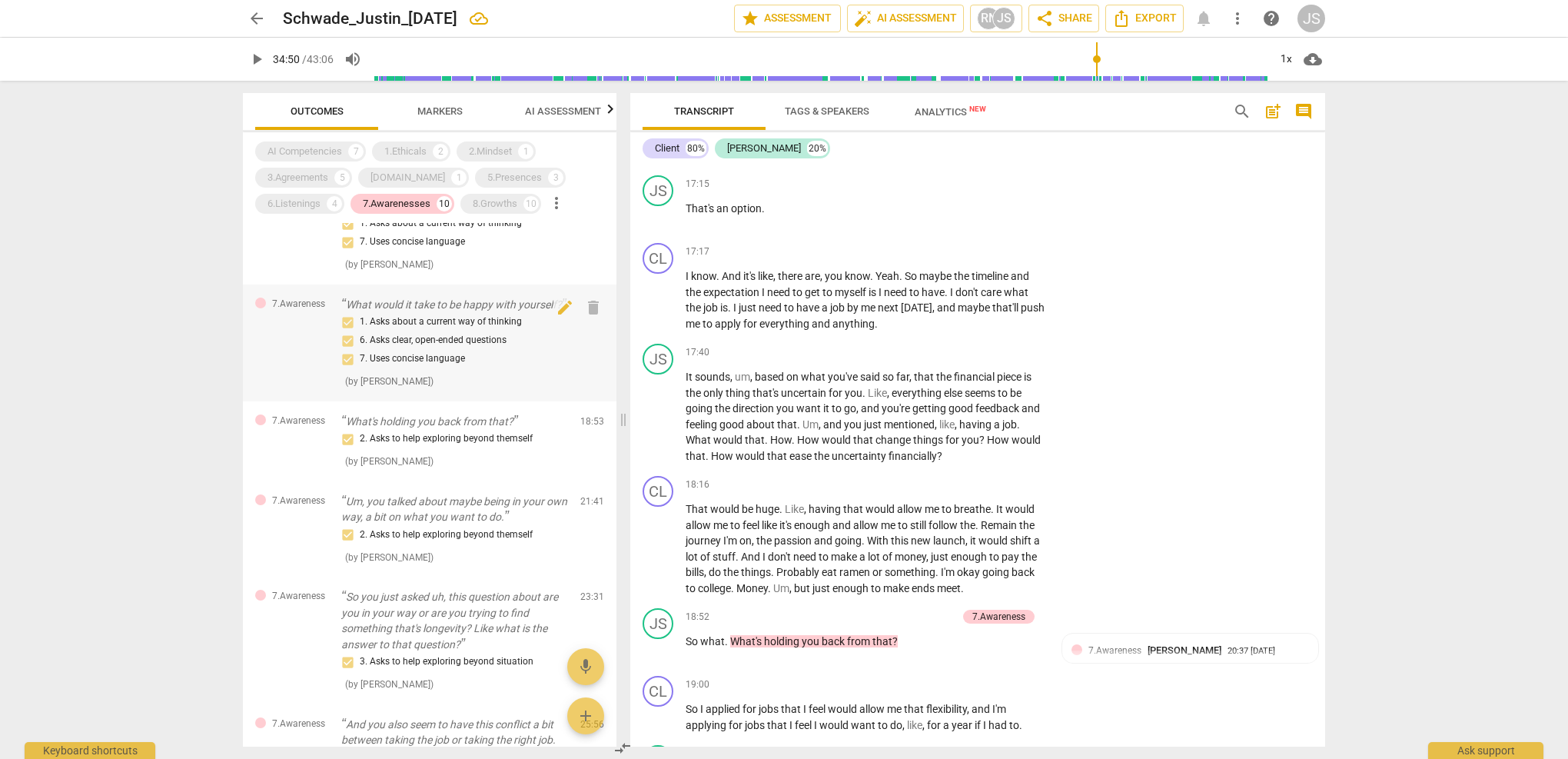
click at [412, 338] on div "1. Asks about a current way of thinking 6. Asks clear, open-ended questions 7. …" at bounding box center [454, 341] width 227 height 55
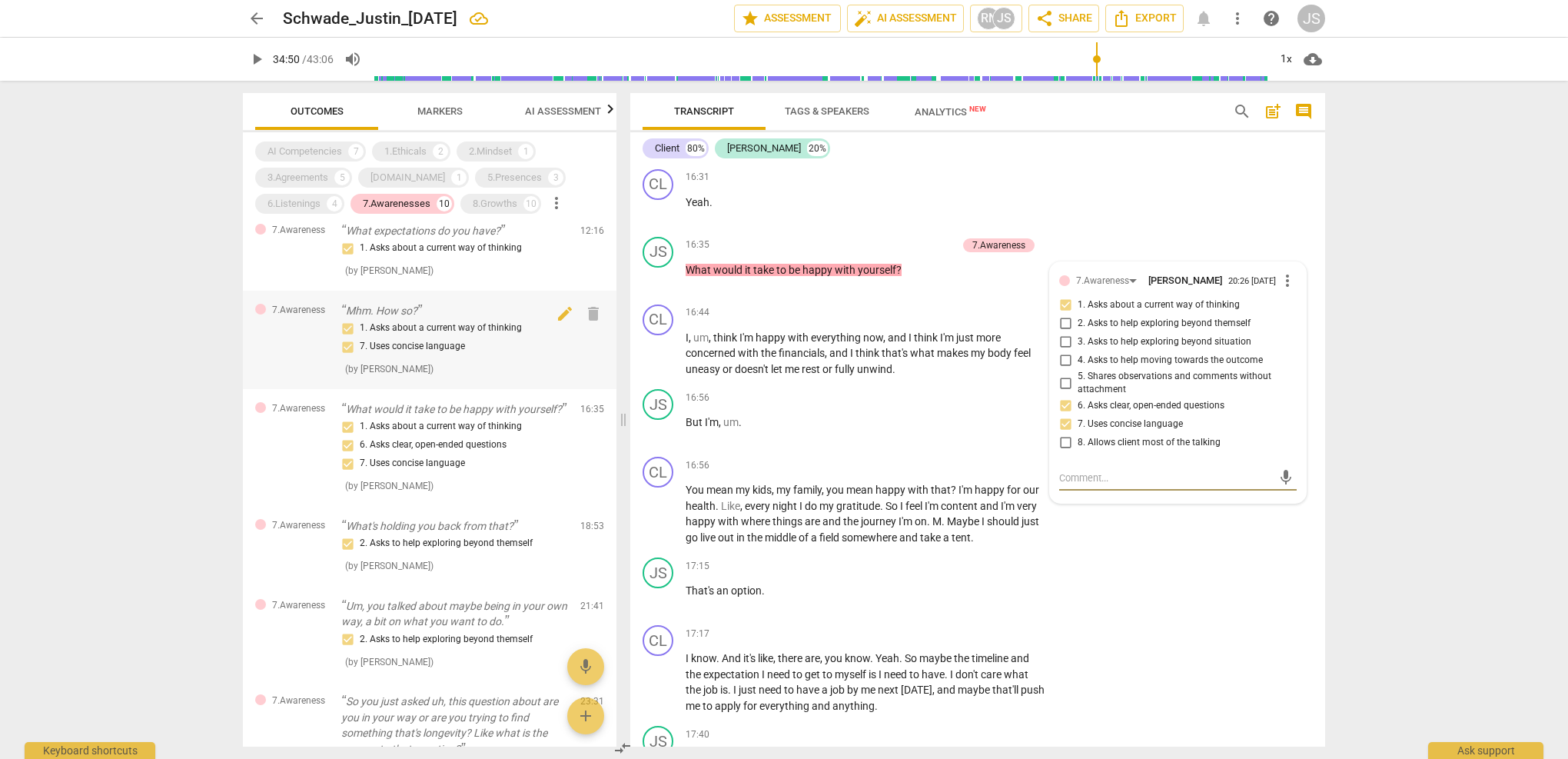
scroll to position [105, 0]
click at [412, 338] on div "1. Asks about a current way of thinking 7. Uses concise language" at bounding box center [454, 341] width 227 height 37
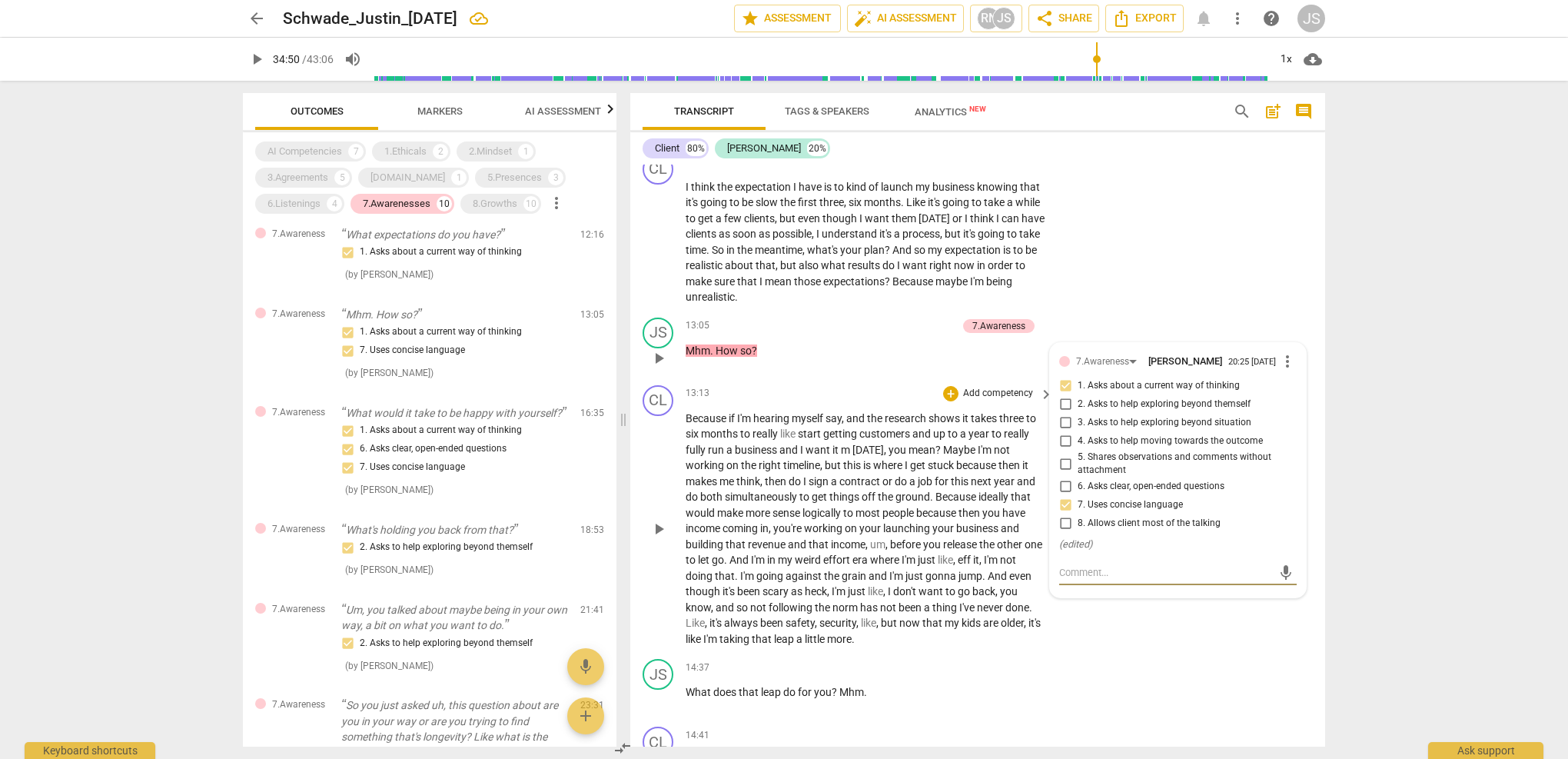
scroll to position [4242, 0]
click at [1279, 351] on span "more_vert" at bounding box center [1287, 361] width 18 height 18
click at [1292, 371] on li "Delete" at bounding box center [1299, 365] width 53 height 29
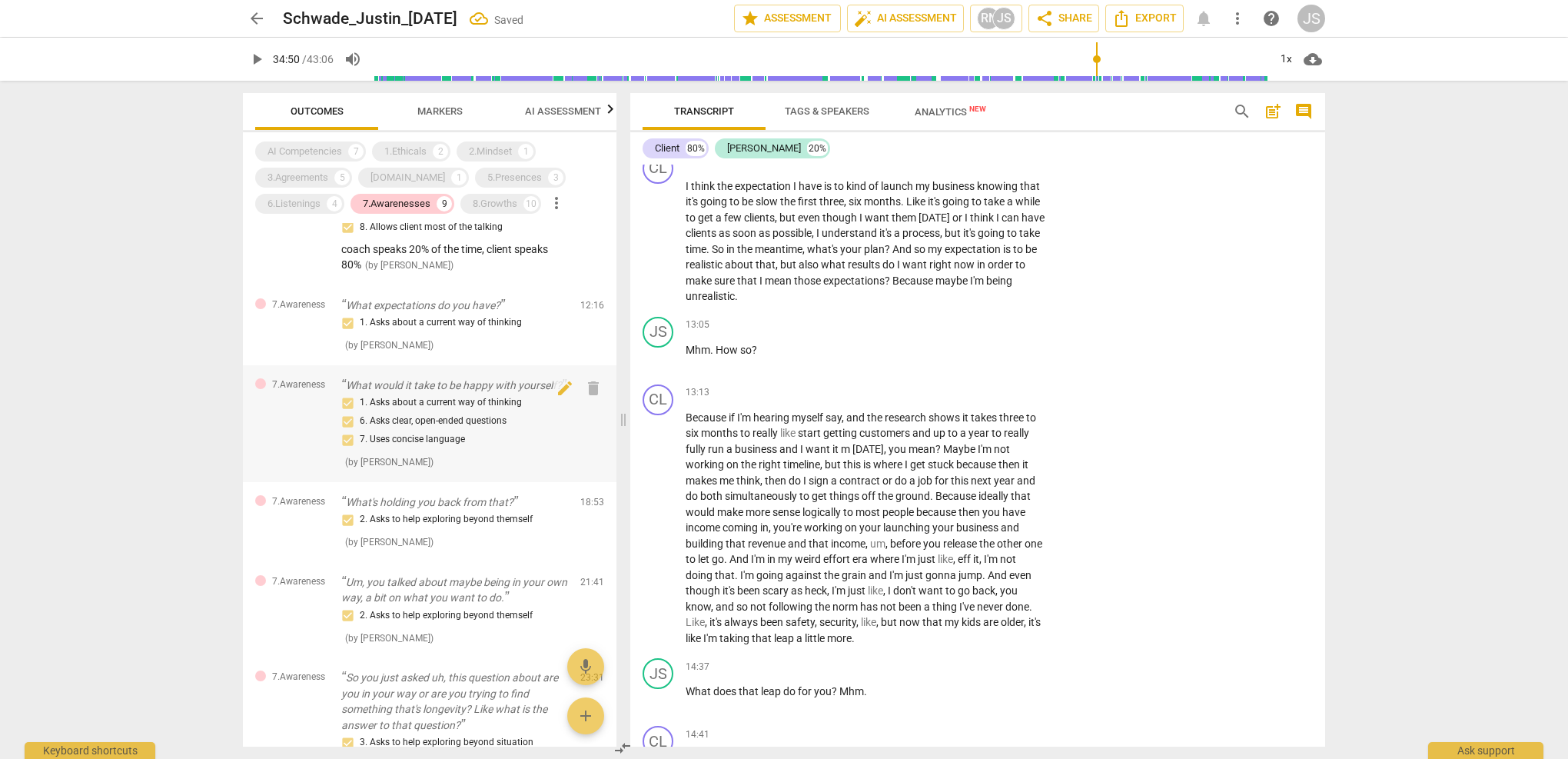
scroll to position [29, 0]
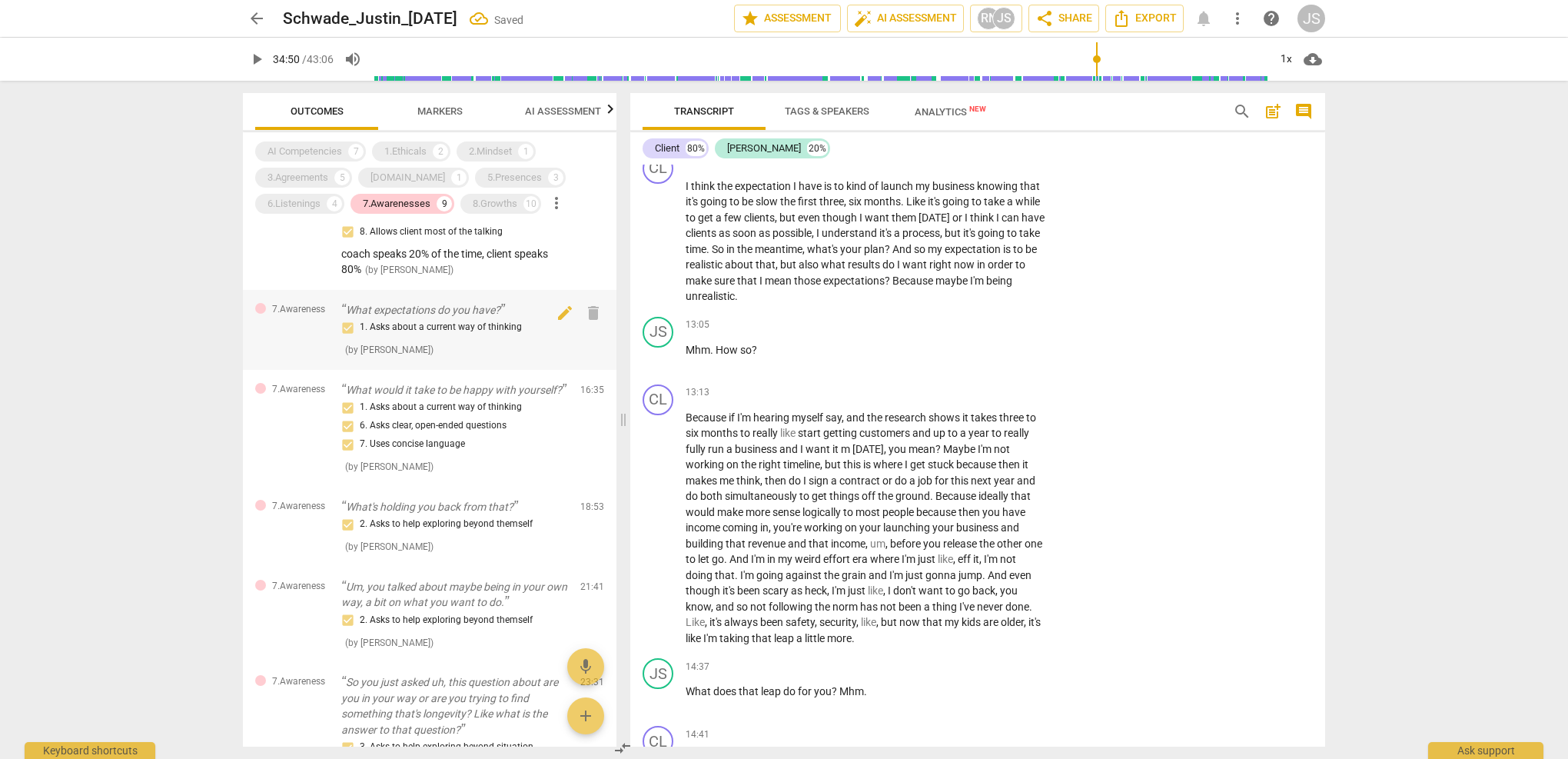
click at [497, 318] on div "1. Asks about a current way of thinking" at bounding box center [454, 328] width 227 height 18
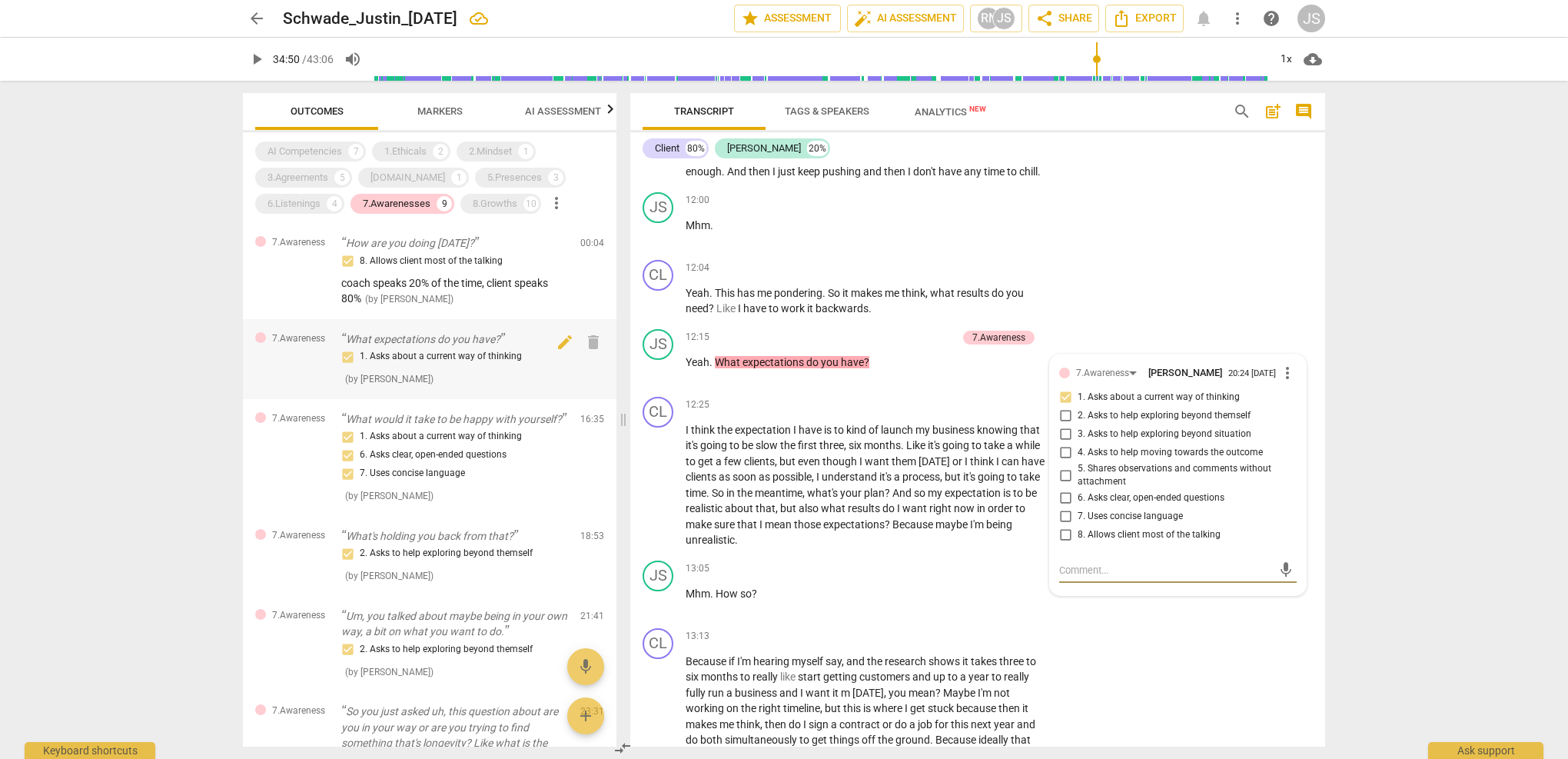
scroll to position [0, 0]
click at [414, 204] on div "7.Awarenesses" at bounding box center [397, 204] width 68 height 15
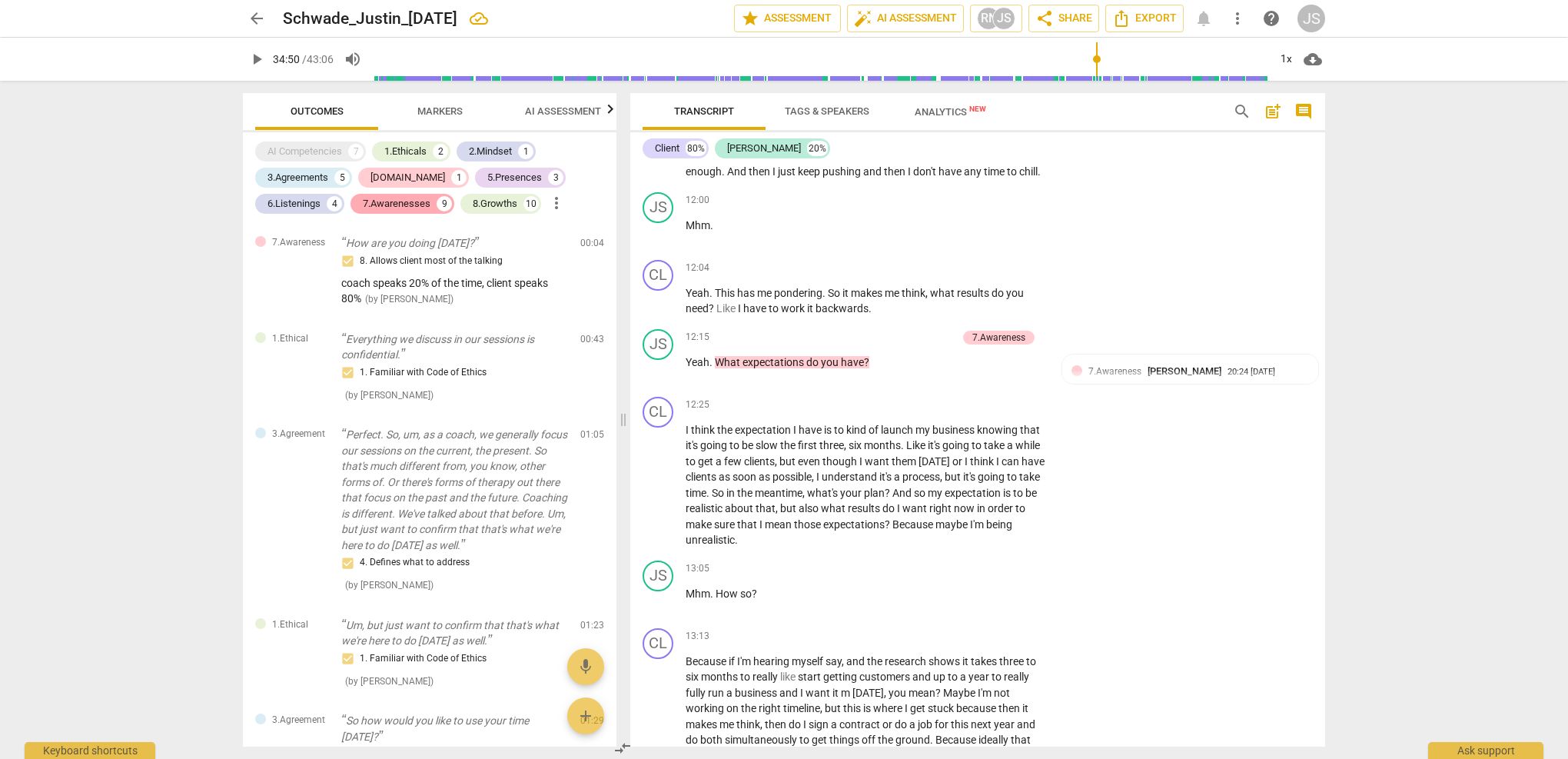
click at [414, 204] on div "7.Awarenesses" at bounding box center [397, 204] width 68 height 15
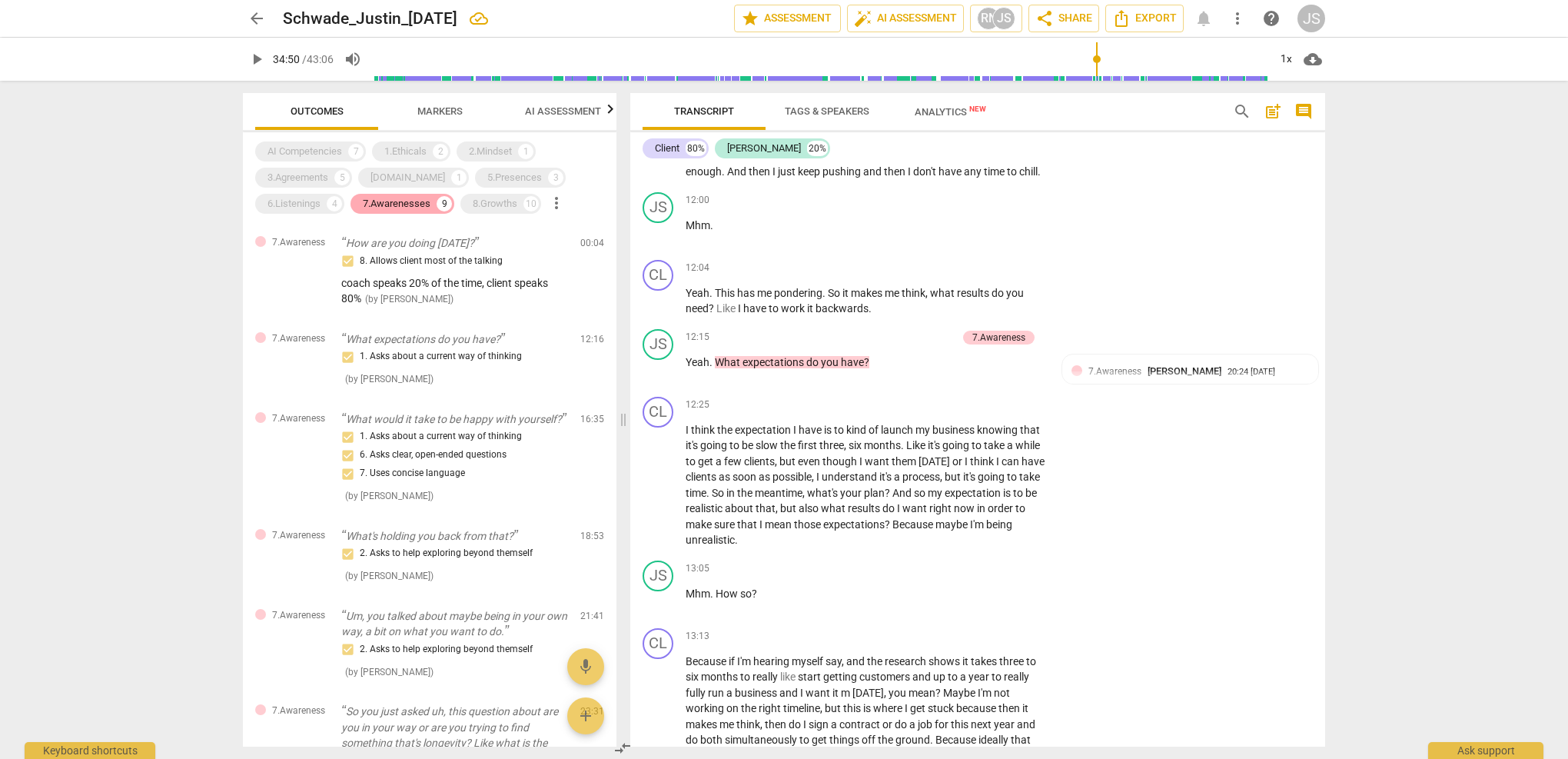
click at [391, 202] on div "7.Awarenesses" at bounding box center [397, 204] width 68 height 15
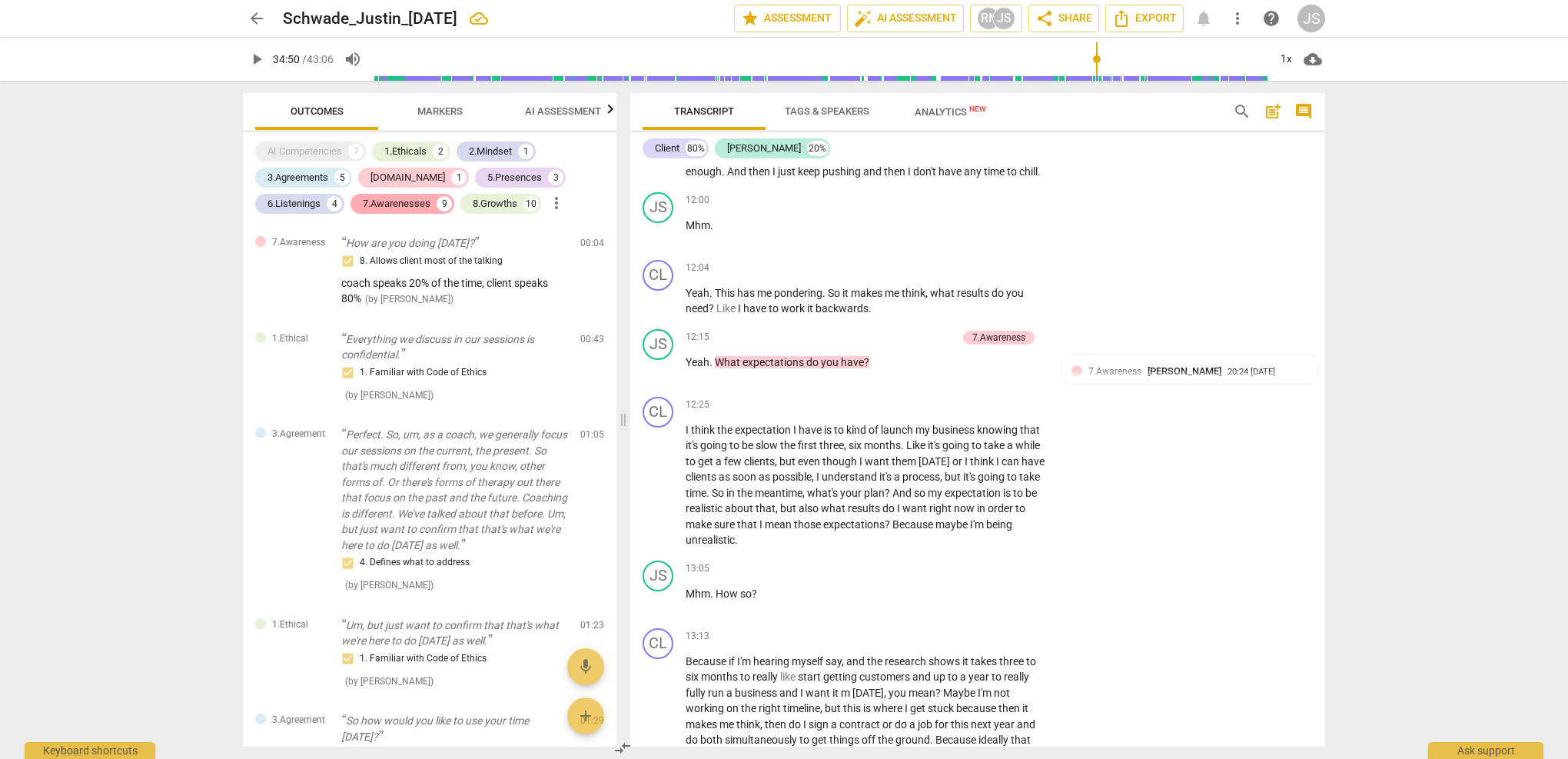
click at [391, 202] on div "7.Awarenesses" at bounding box center [397, 204] width 68 height 15
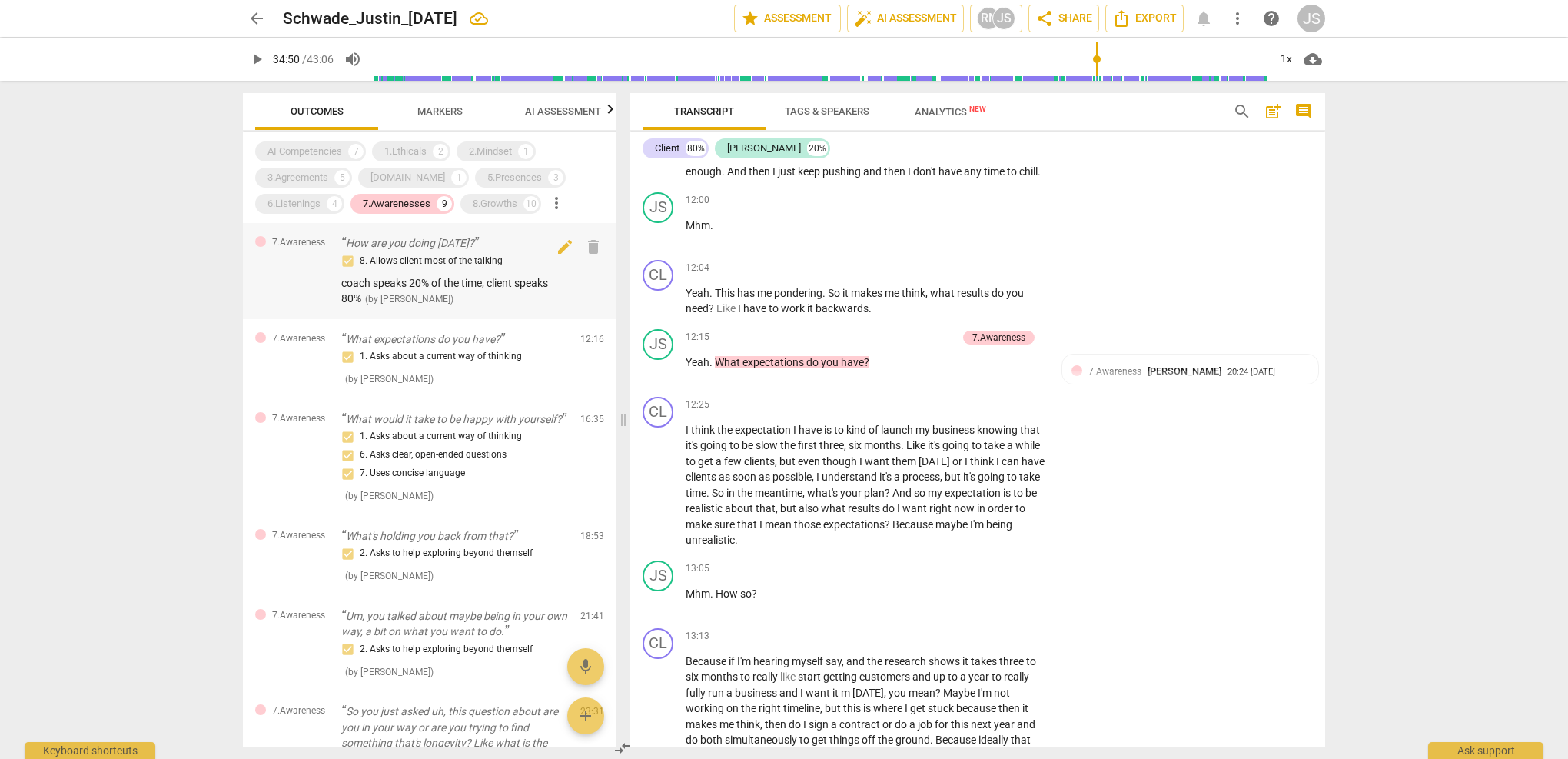
click at [393, 259] on div "8. Allows client most of the talking" at bounding box center [454, 261] width 227 height 18
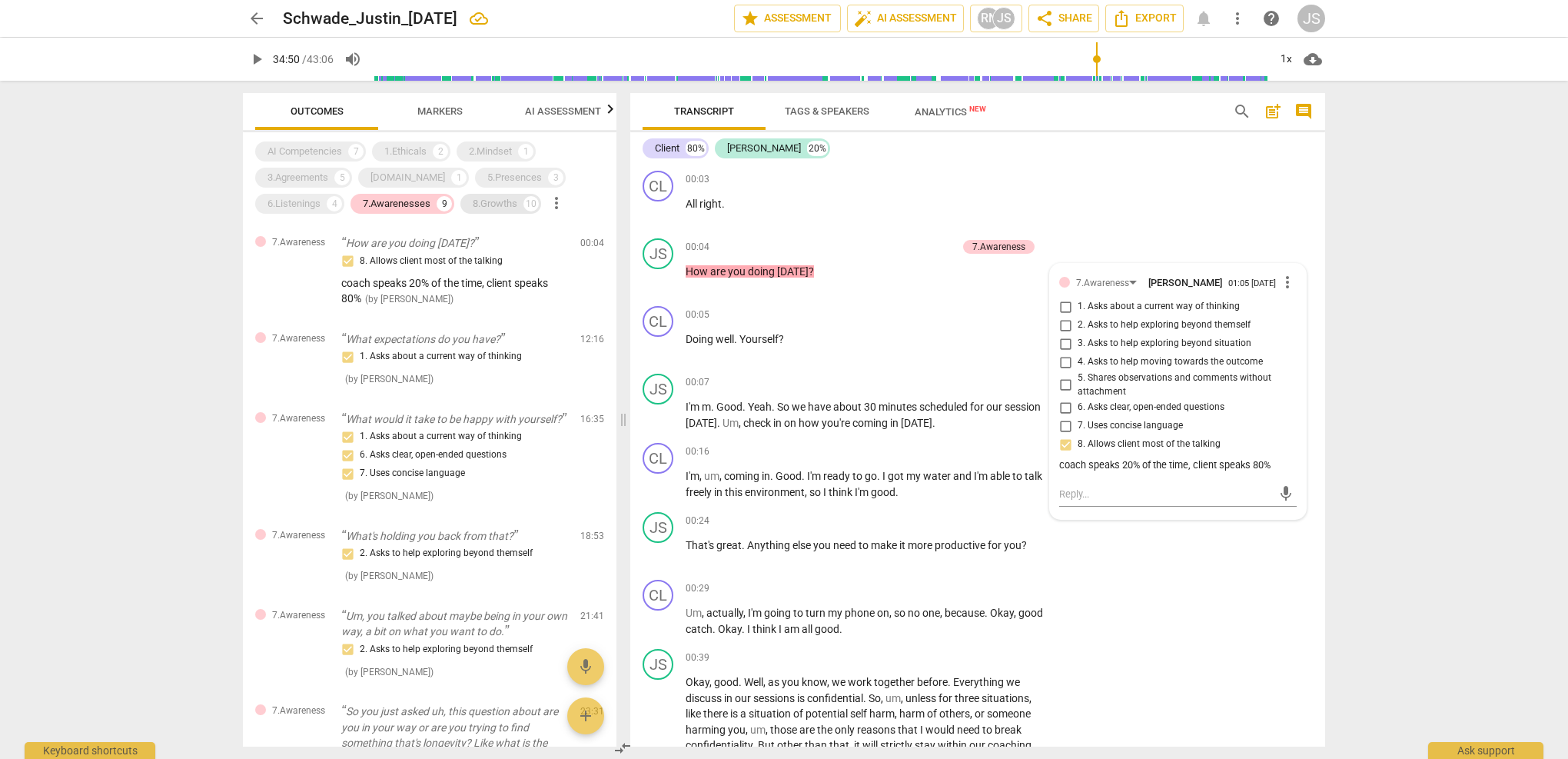
click at [503, 204] on div "8.Growths" at bounding box center [495, 204] width 45 height 15
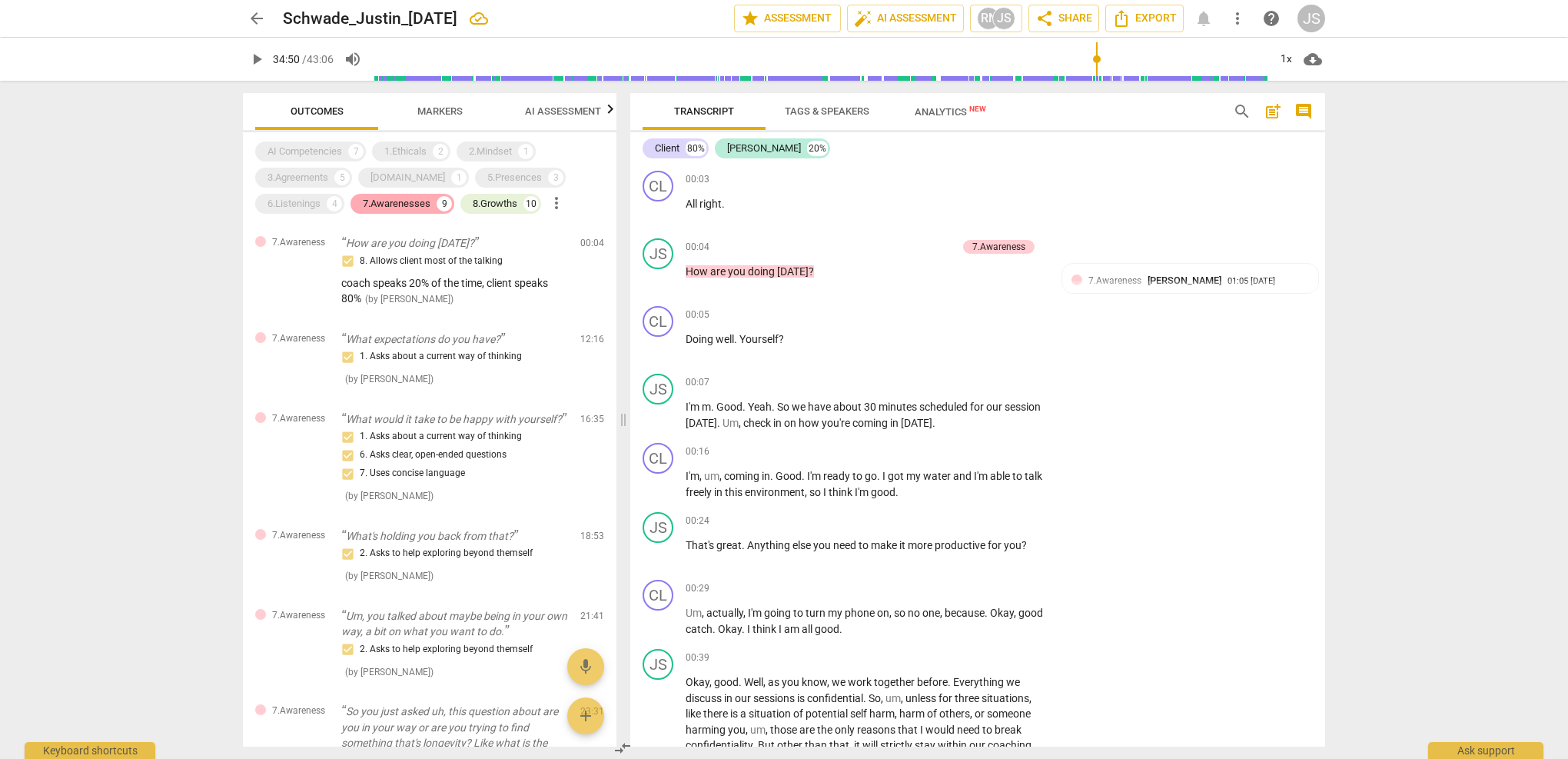
click at [391, 208] on div "7.Awarenesses" at bounding box center [397, 204] width 68 height 15
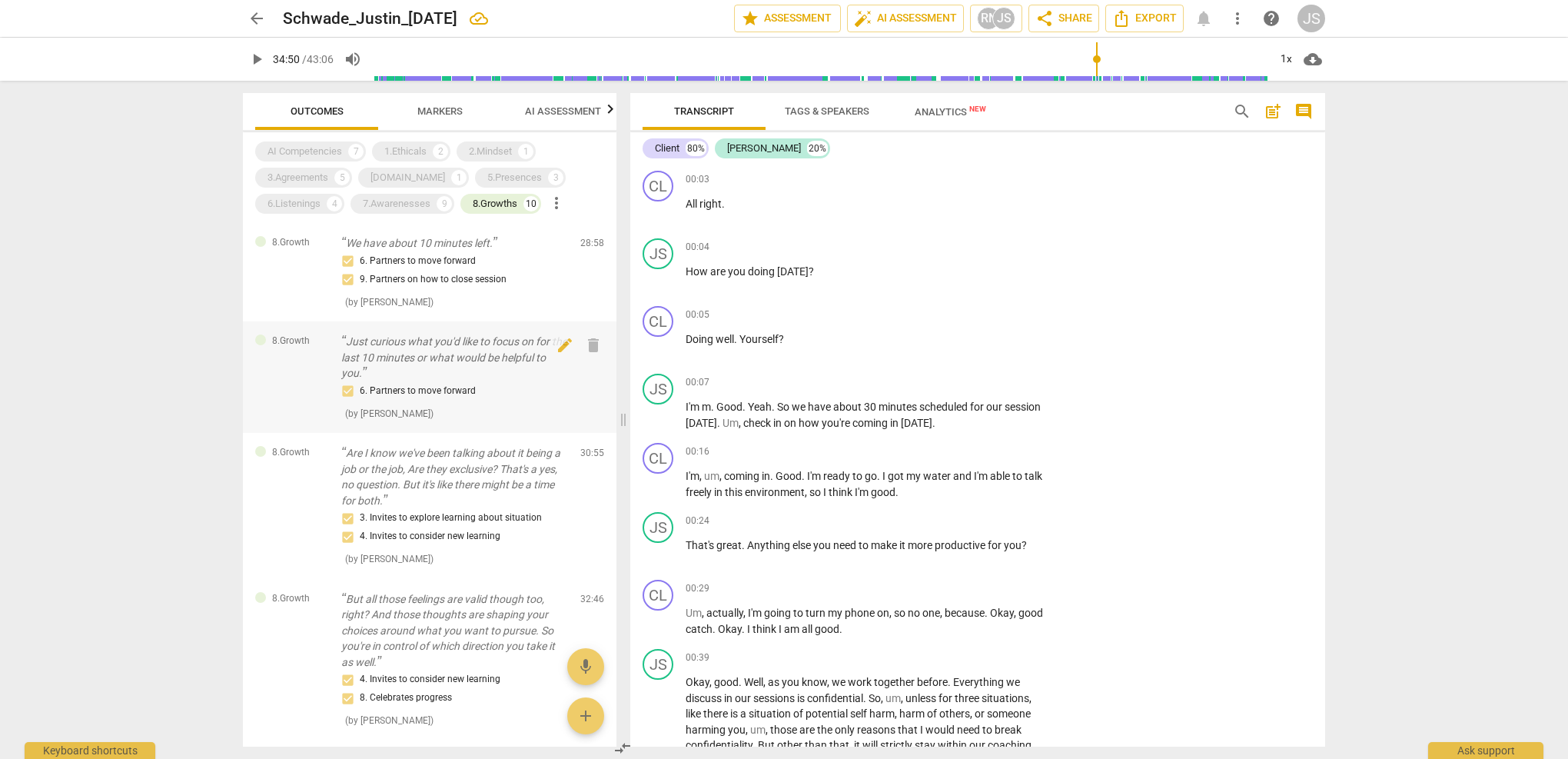
scroll to position [10, 0]
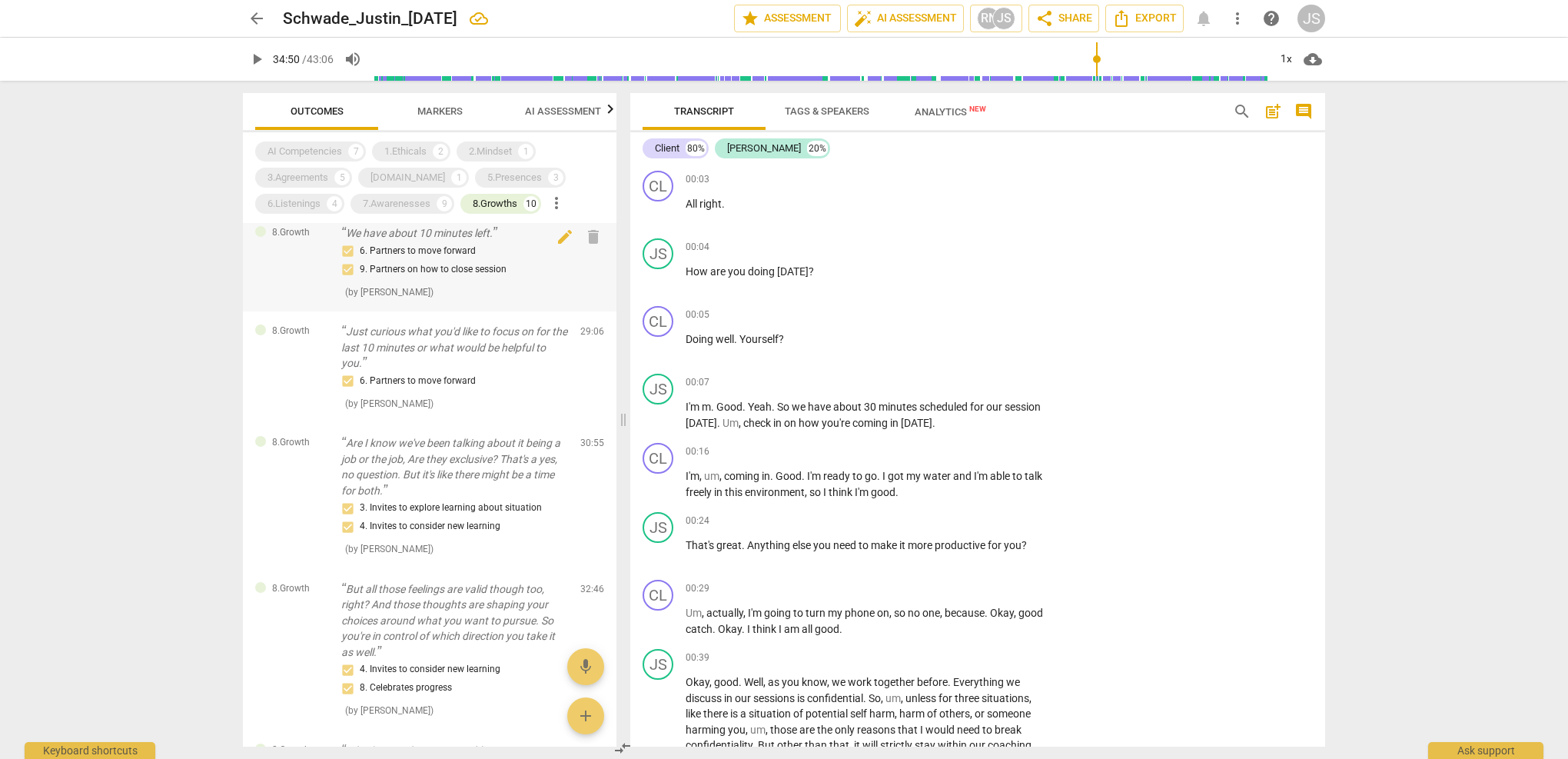
click at [400, 277] on div "6. Partners to move forward 9. Partners on how to close session" at bounding box center [454, 261] width 227 height 37
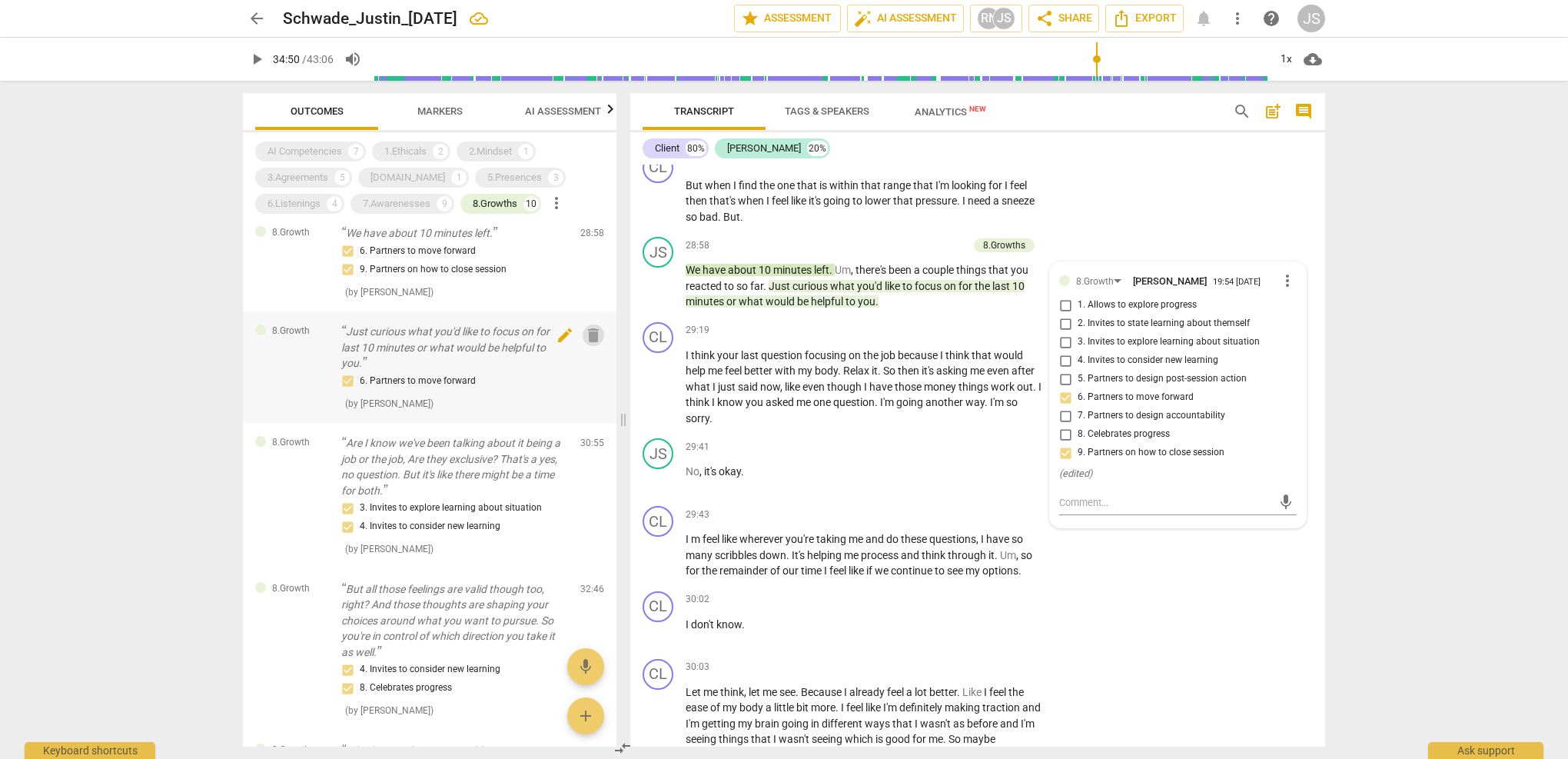
click at [585, 334] on span "delete" at bounding box center [593, 335] width 18 height 18
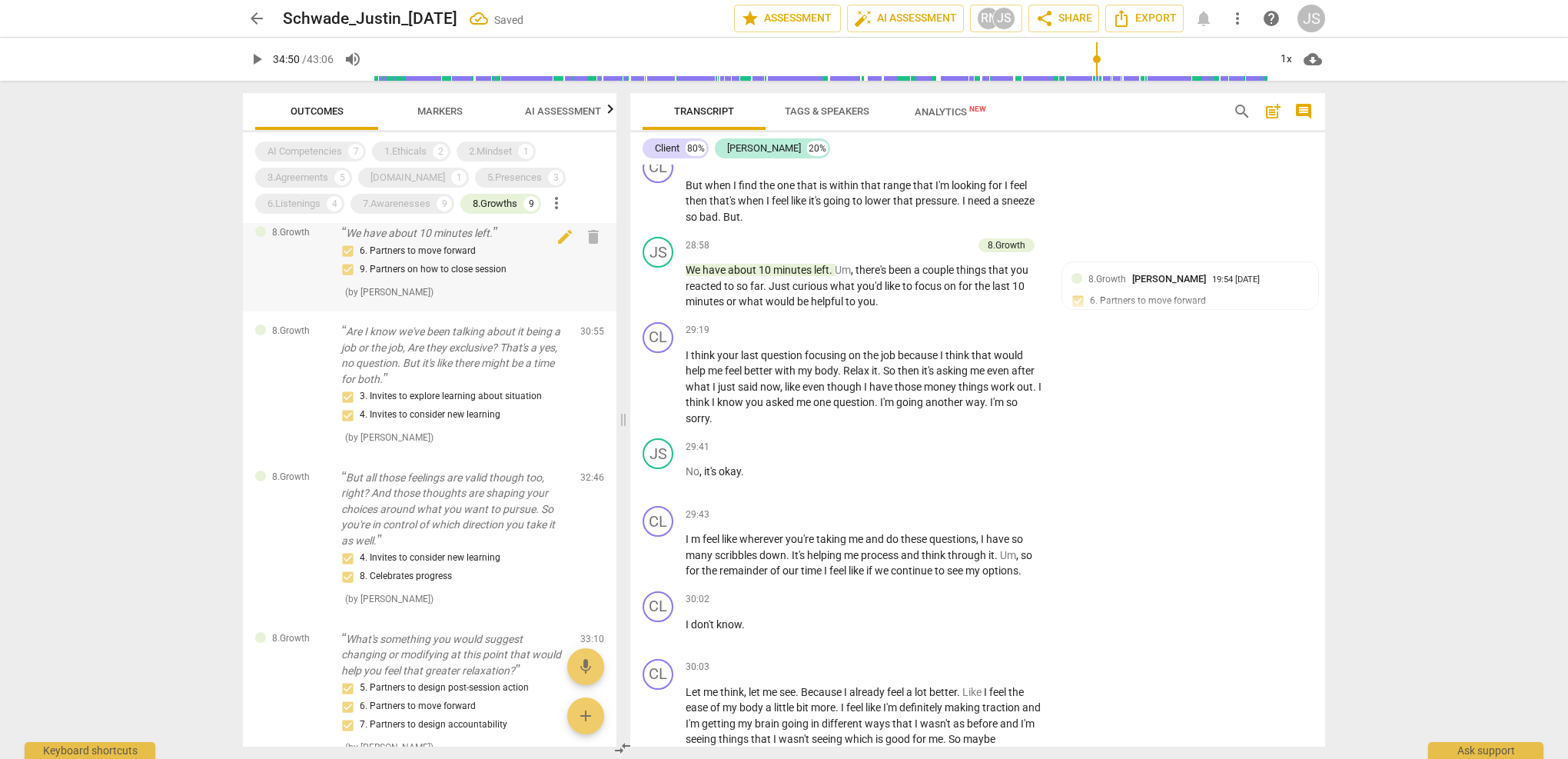
click at [494, 265] on div "6. Partners to move forward 9. Partners on how to close session" at bounding box center [454, 261] width 227 height 37
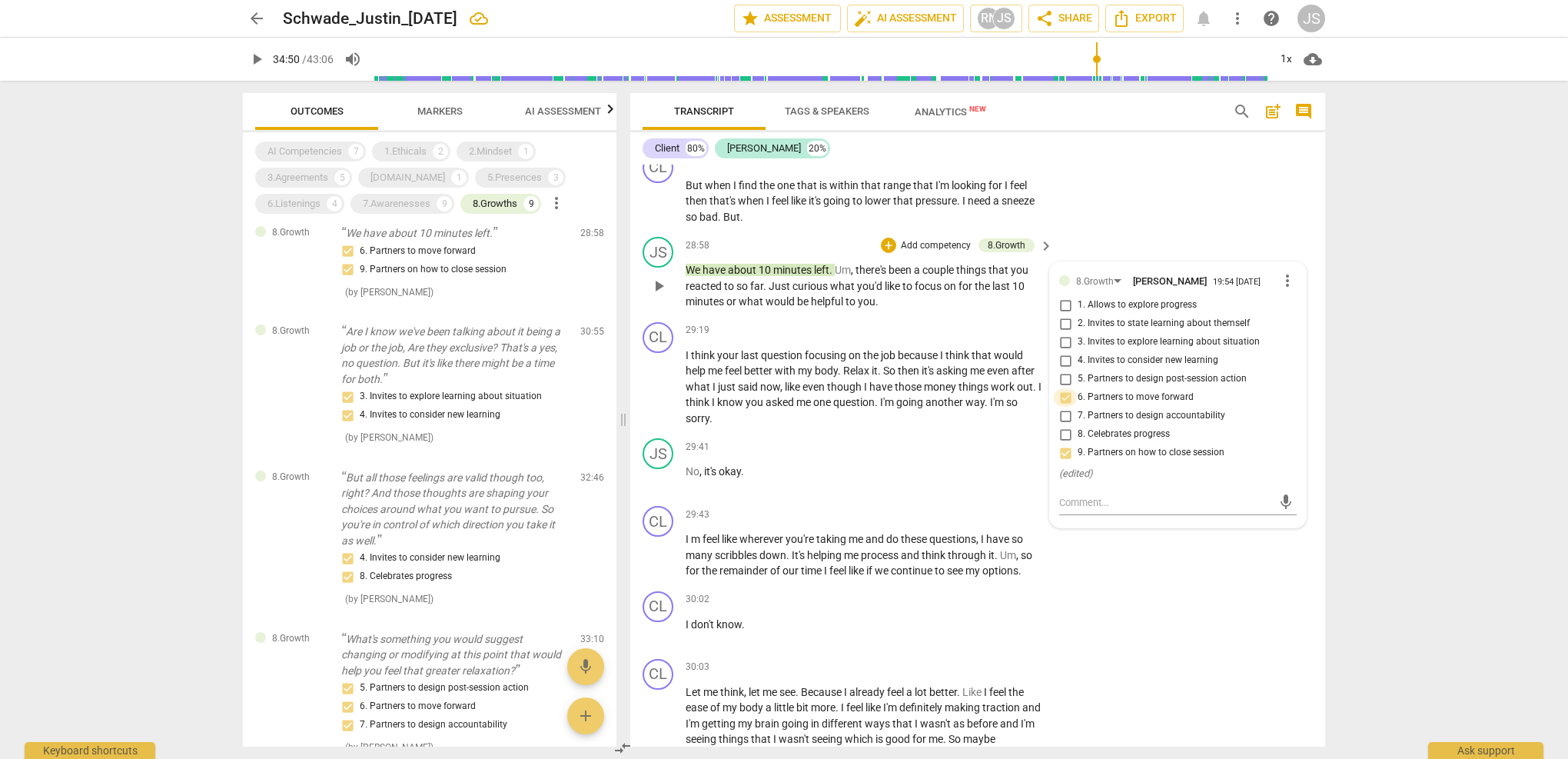
click at [1065, 388] on input "6. Partners to move forward" at bounding box center [1065, 398] width 25 height 18
checkbox input "false"
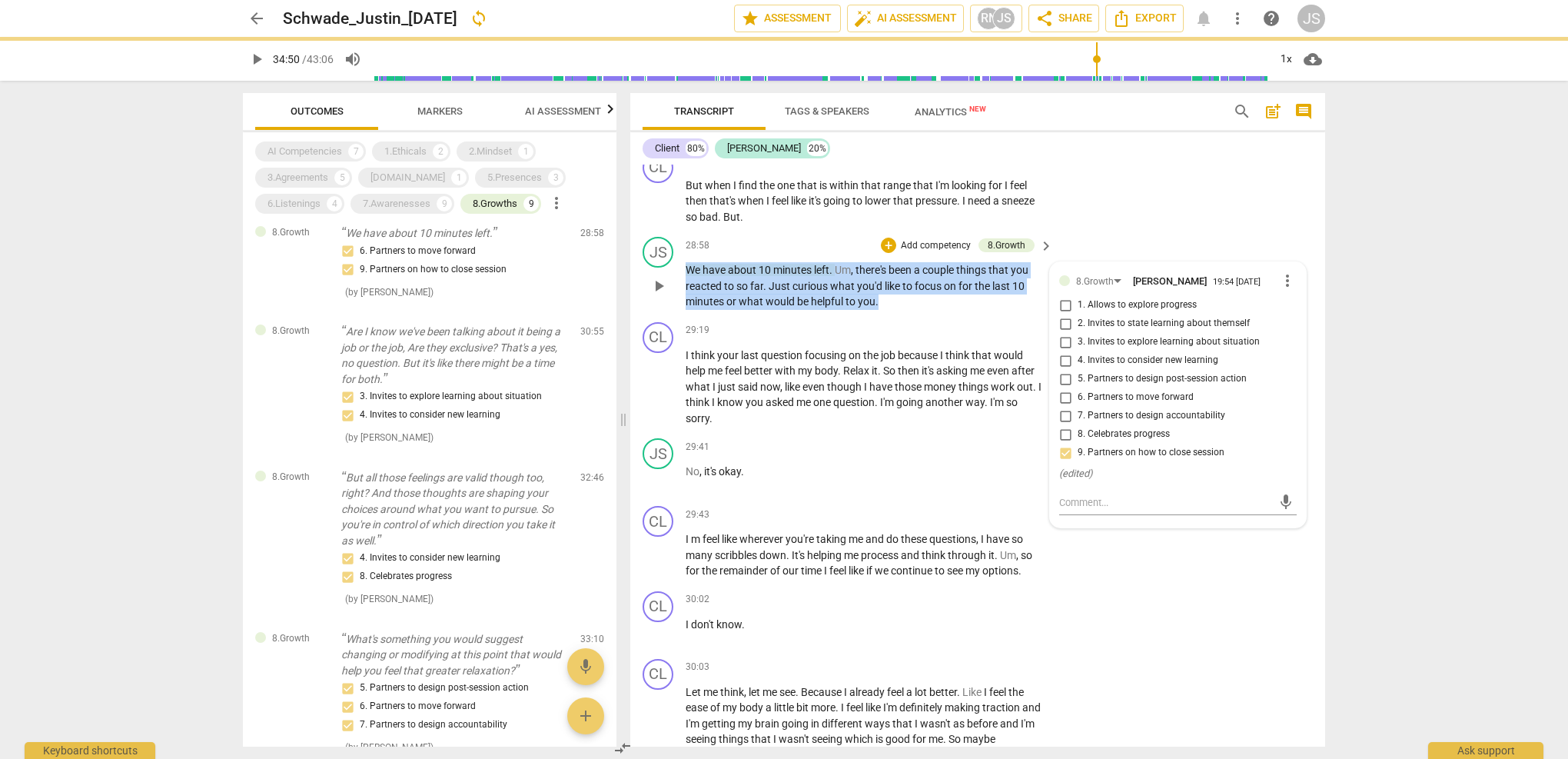
drag, startPoint x: 887, startPoint y: 256, endPoint x: 649, endPoint y: 221, distance: 240.6
click at [649, 231] on div "JS play_arrow pause 28:58 + Add competency 8.Growth keyboard_arrow_right We hav…" at bounding box center [978, 273] width 695 height 85
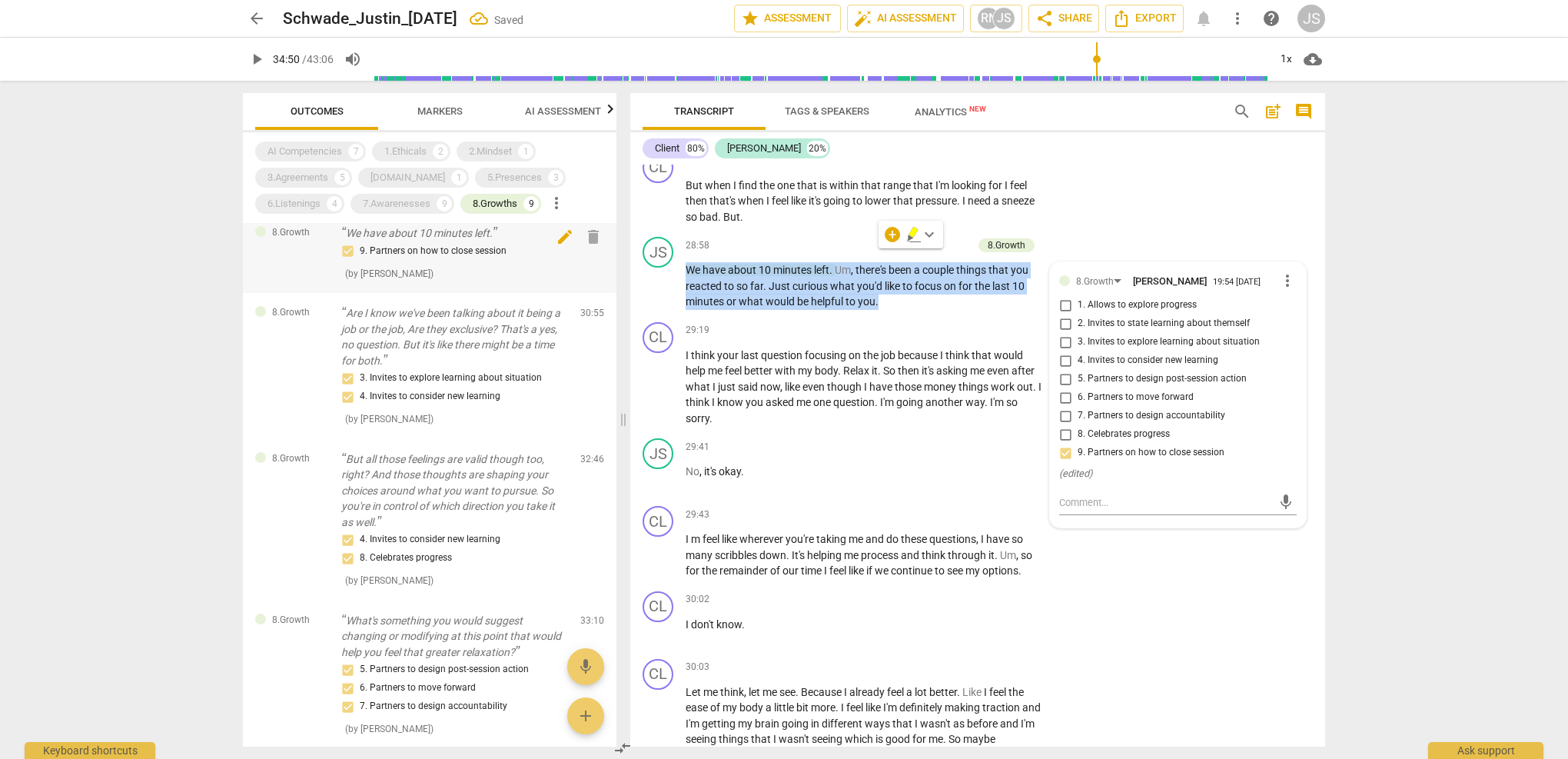
click at [590, 237] on span "delete" at bounding box center [593, 237] width 18 height 18
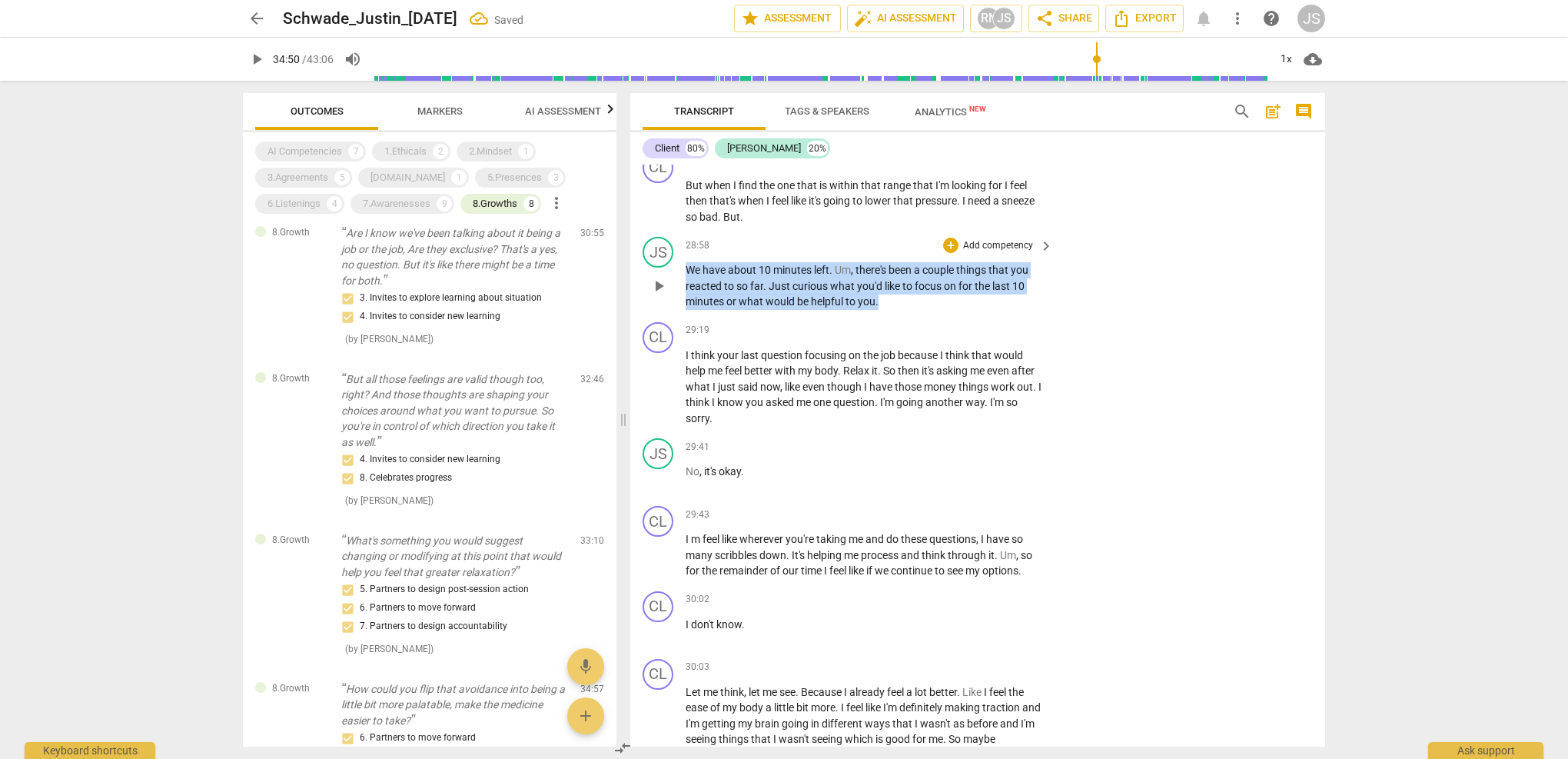
drag, startPoint x: 885, startPoint y: 260, endPoint x: 651, endPoint y: 221, distance: 237.2
click at [651, 231] on div "JS play_arrow pause 28:58 + Add competency keyboard_arrow_right We have about 1…" at bounding box center [978, 273] width 695 height 85
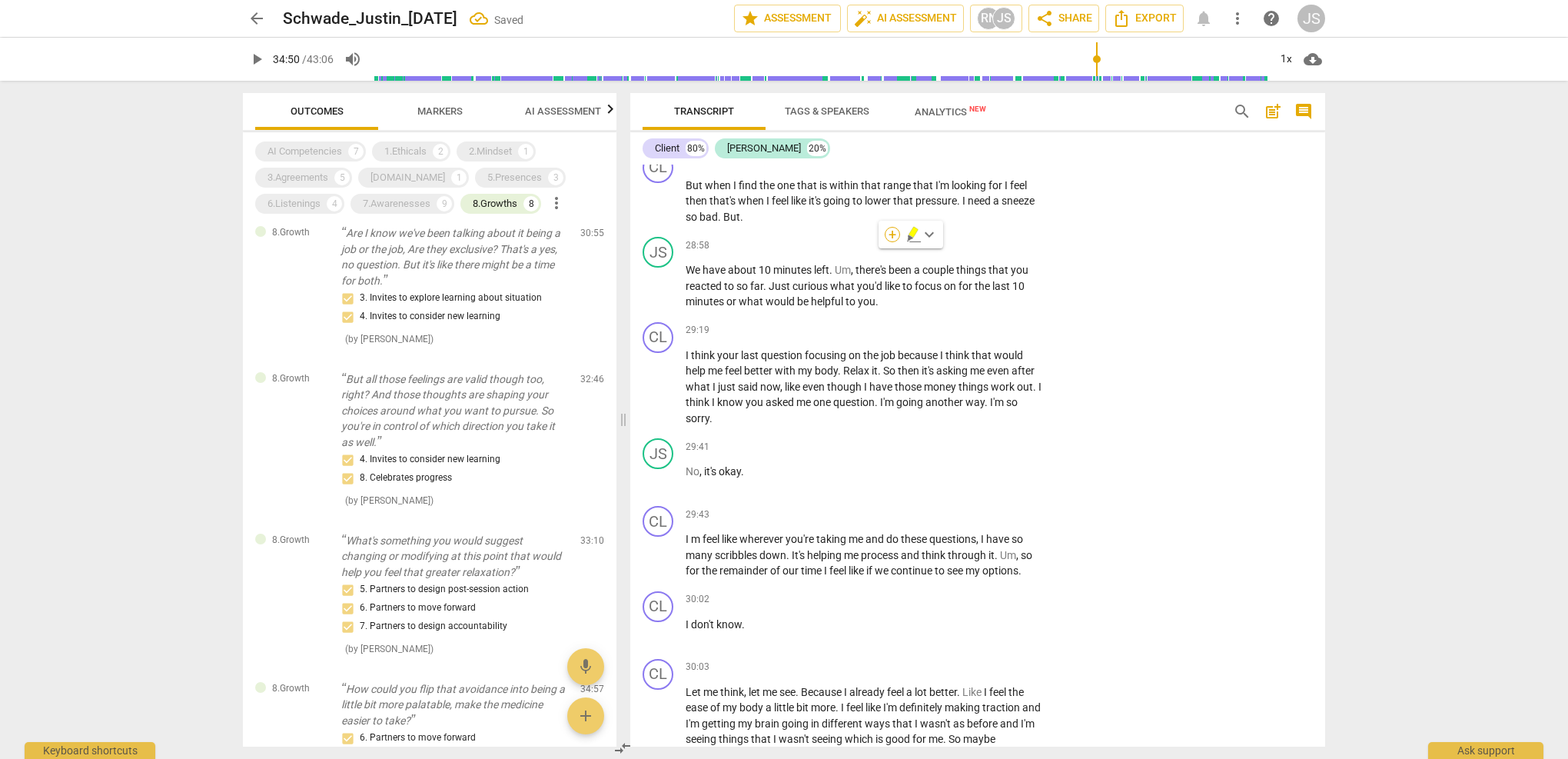
click at [892, 239] on div "+" at bounding box center [892, 235] width 15 height 15
click at [1007, 315] on b "8.Growth" at bounding box center [996, 316] width 38 height 18
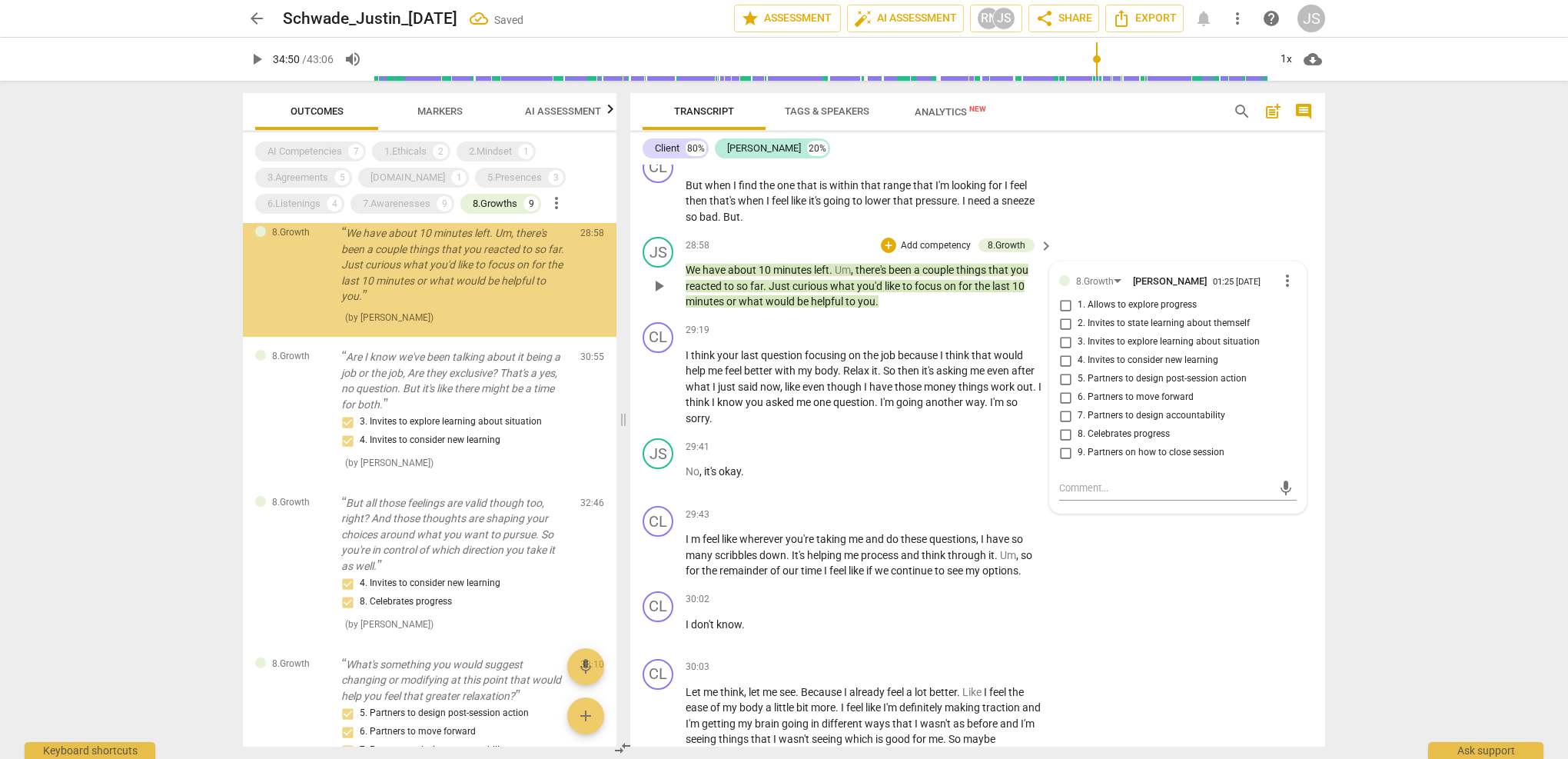
scroll to position [0, 0]
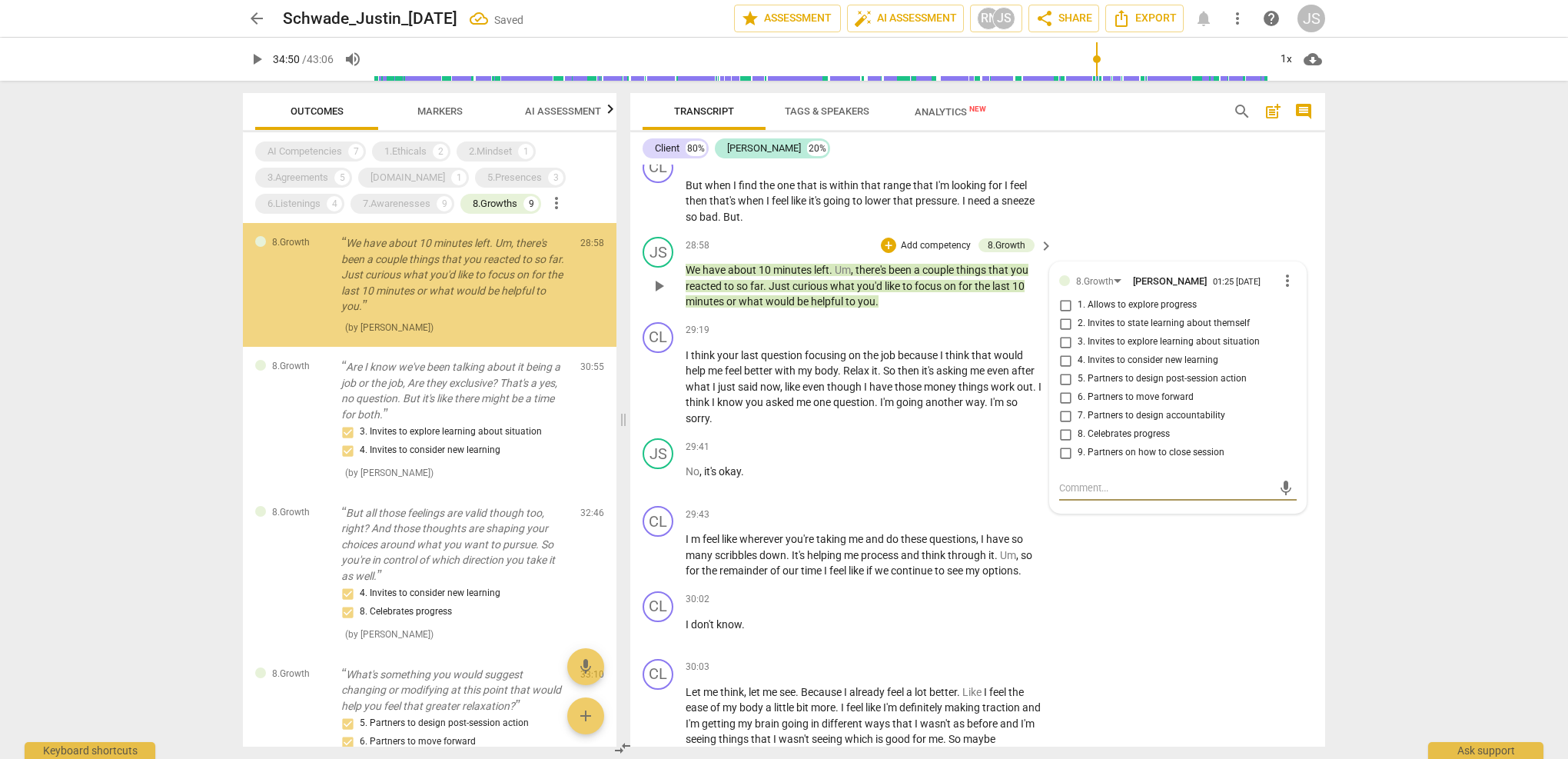
click at [1065, 444] on input "9. Partners on how to close session" at bounding box center [1065, 453] width 25 height 18
checkbox input "true"
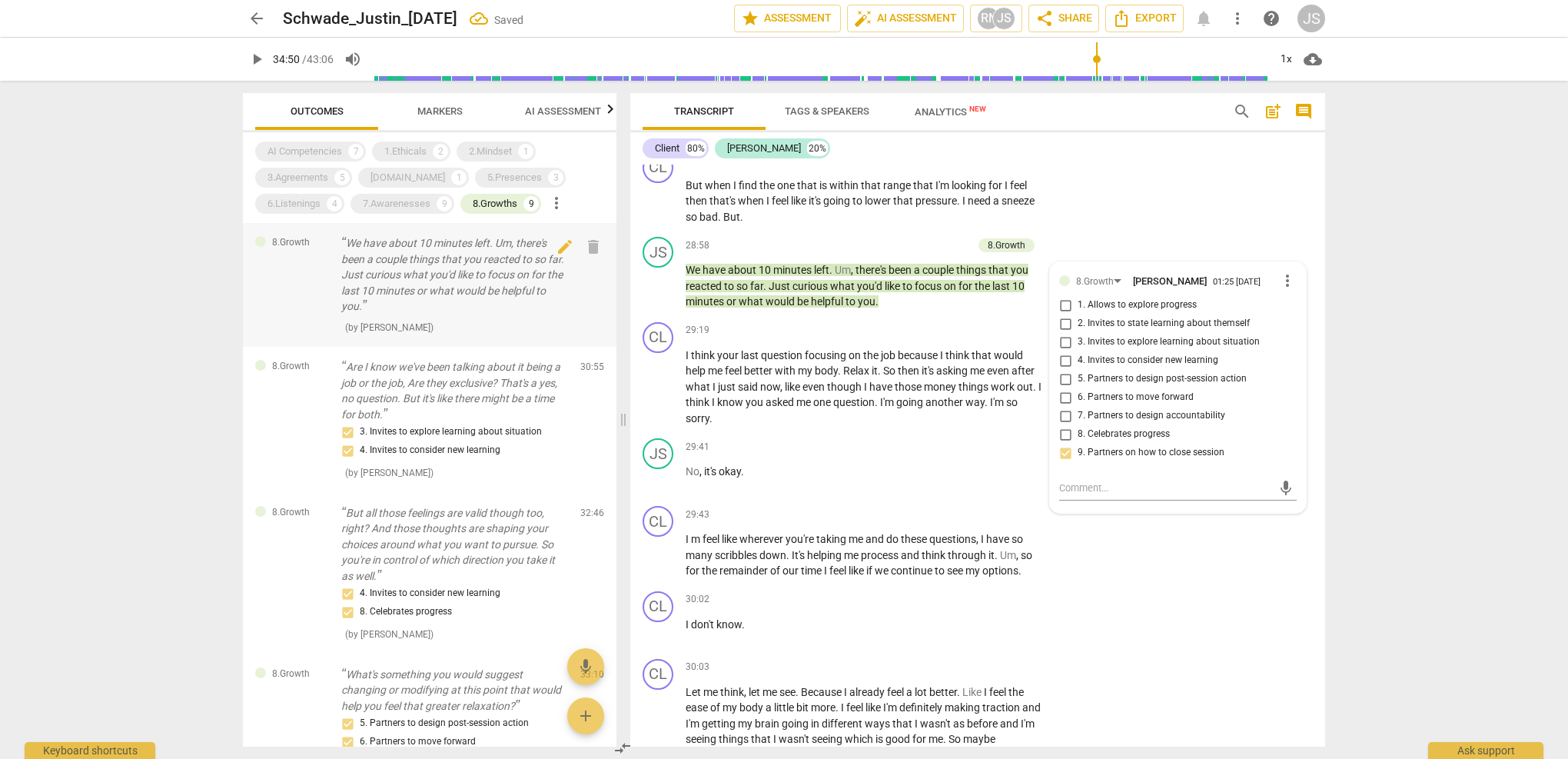
click at [485, 305] on p "We have about 10 minutes left. Um, there's been a couple things that you reacte…" at bounding box center [454, 275] width 227 height 79
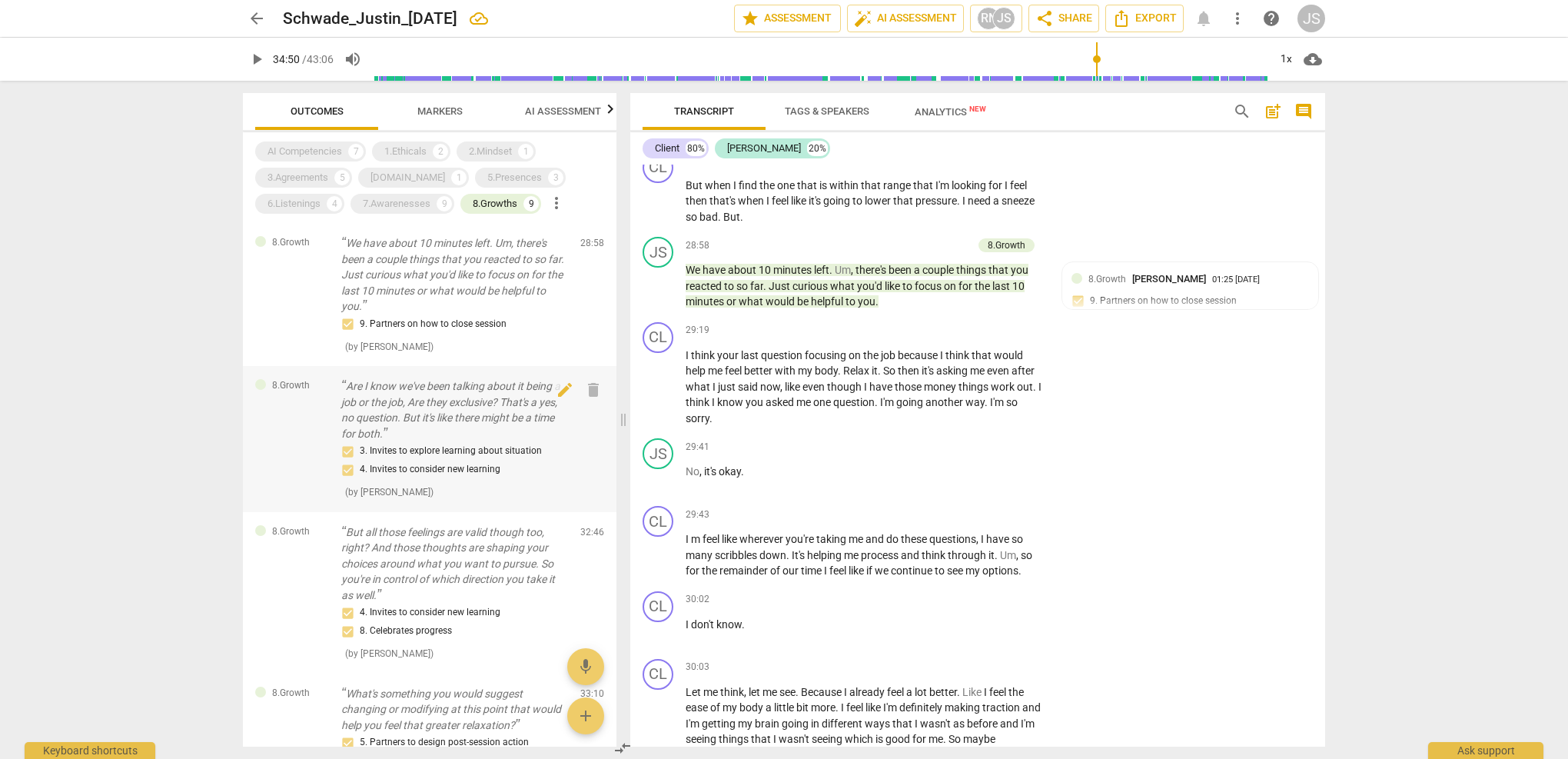
click at [424, 442] on div "3. Invites to explore learning about situation 4. Invites to consider new learn…" at bounding box center [454, 461] width 227 height 37
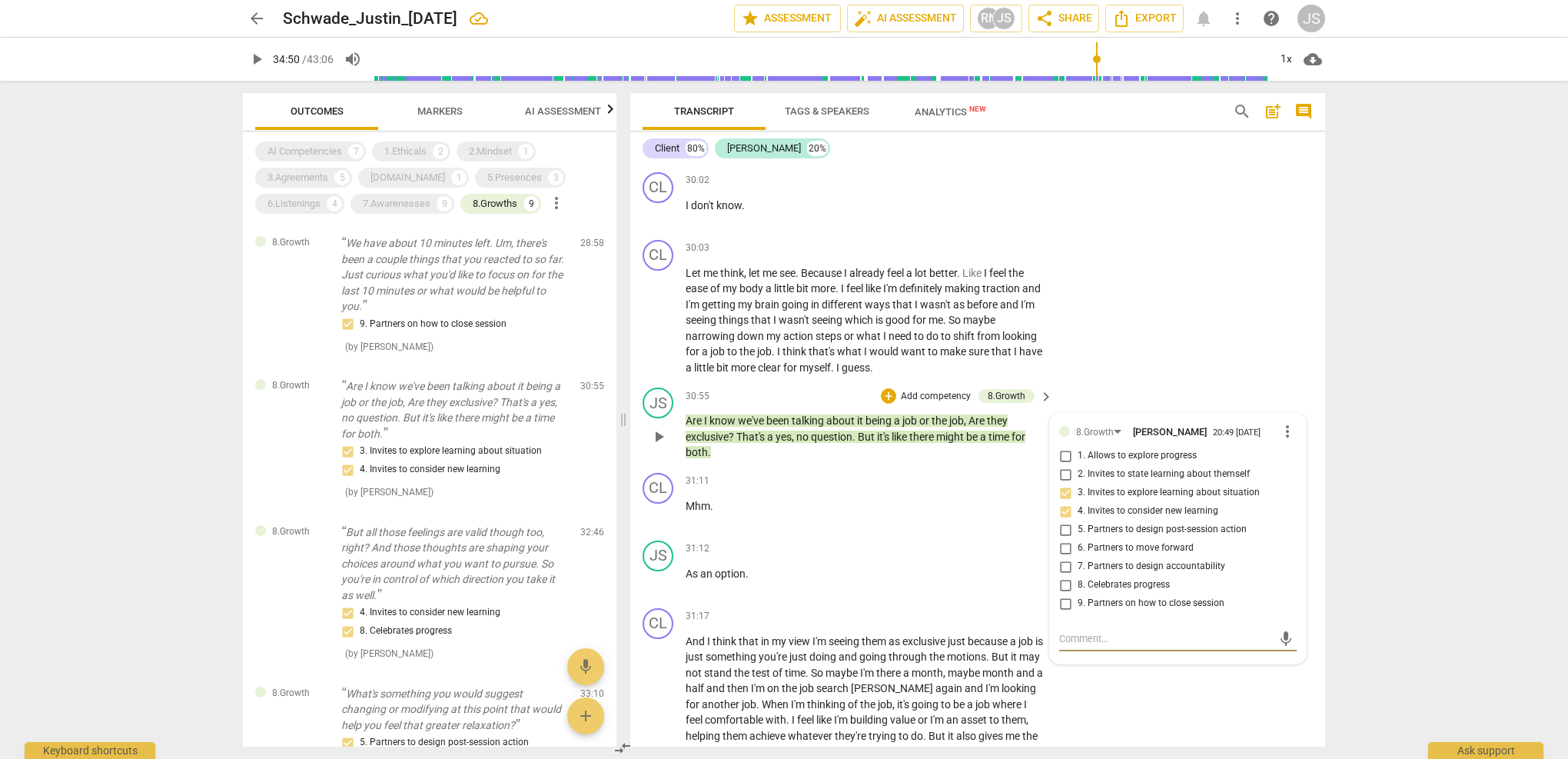
scroll to position [9003, 0]
click at [1286, 421] on span "more_vert" at bounding box center [1287, 431] width 18 height 18
click at [1301, 407] on li "Delete" at bounding box center [1299, 407] width 53 height 29
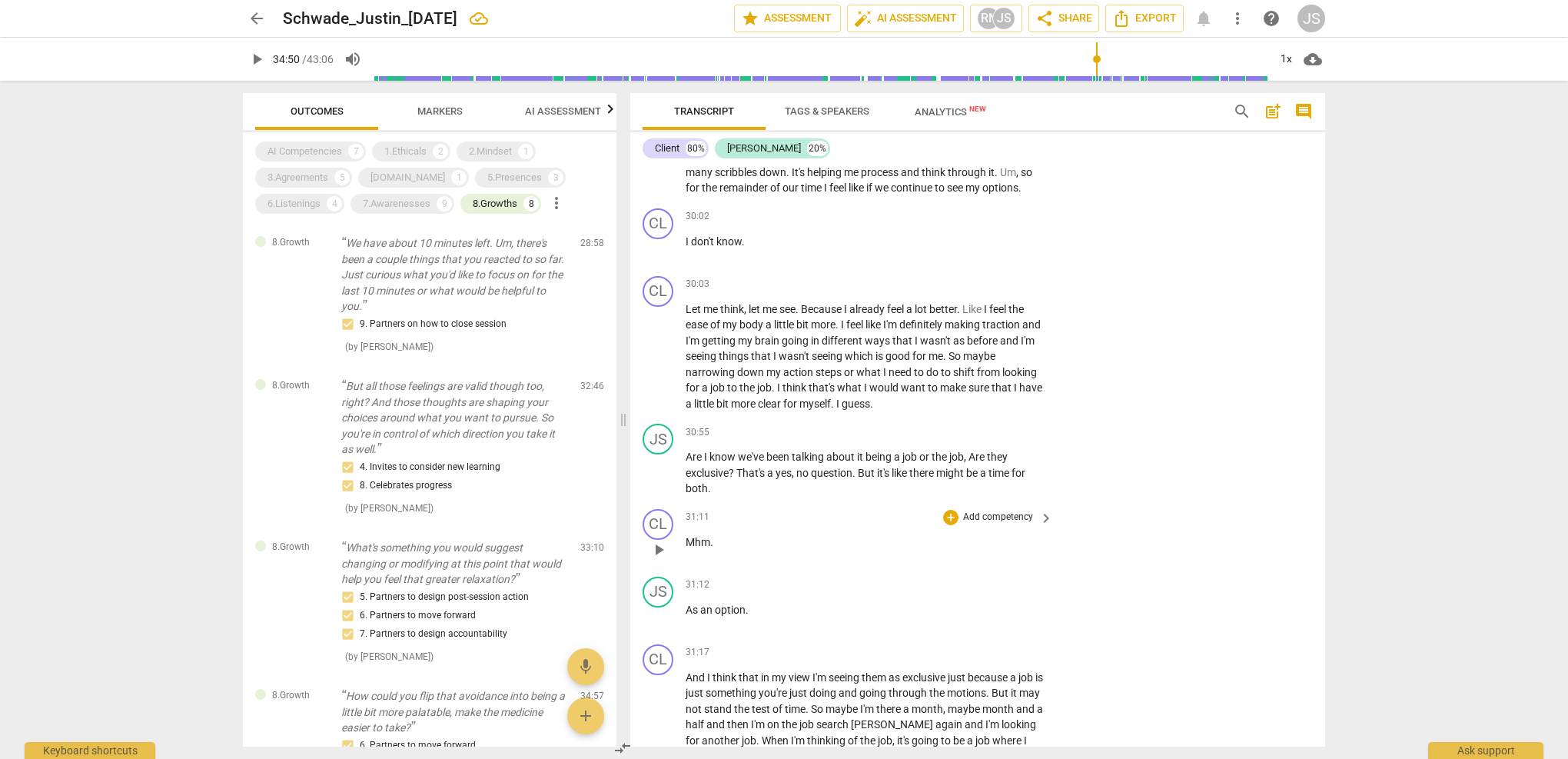
scroll to position [8964, 0]
click at [592, 394] on span "delete" at bounding box center [593, 390] width 18 height 18
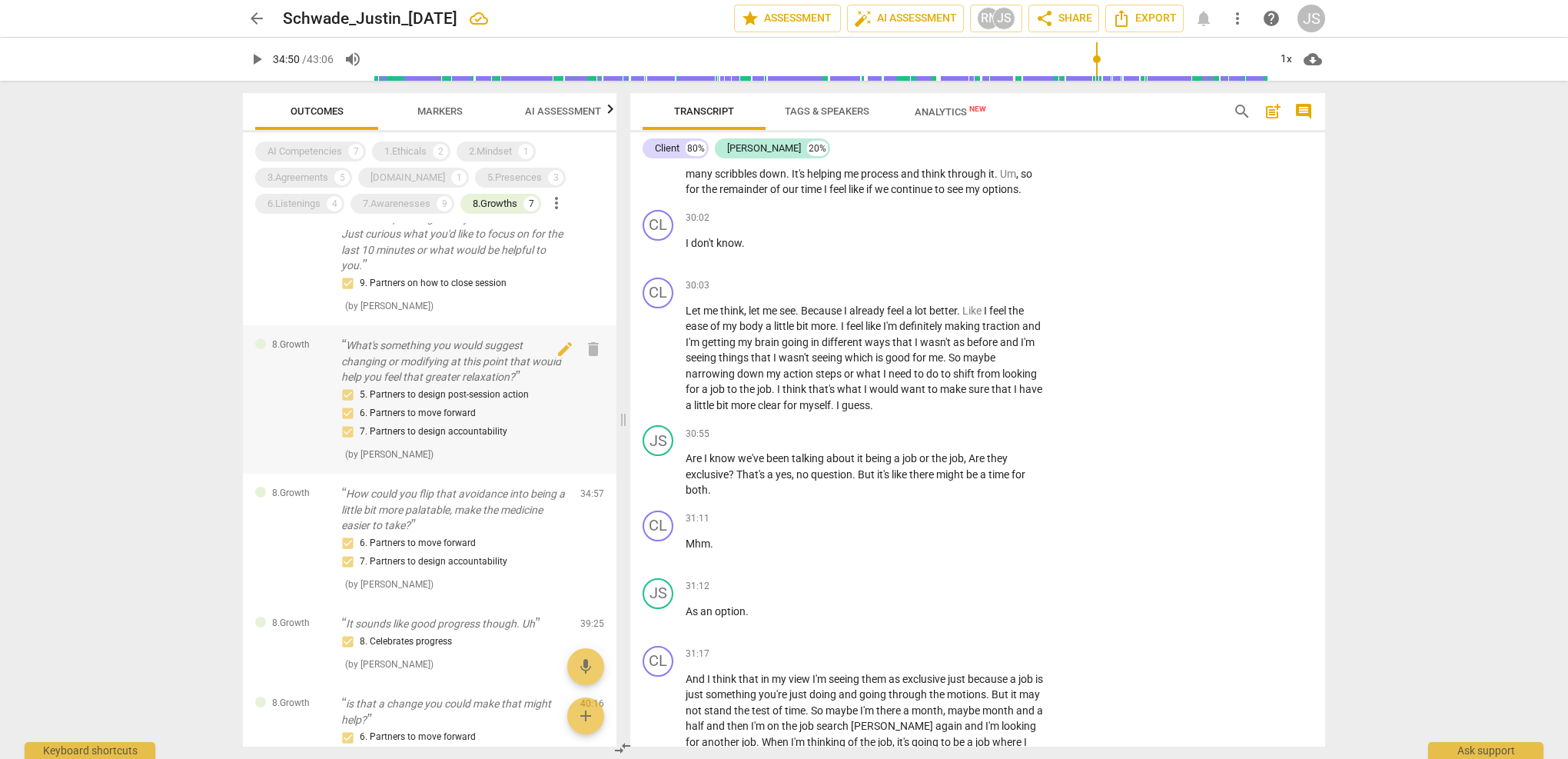
scroll to position [39, 0]
click at [461, 388] on div "5. Partners to design post-session action 6. Partners to move forward 7. Partne…" at bounding box center [454, 415] width 227 height 55
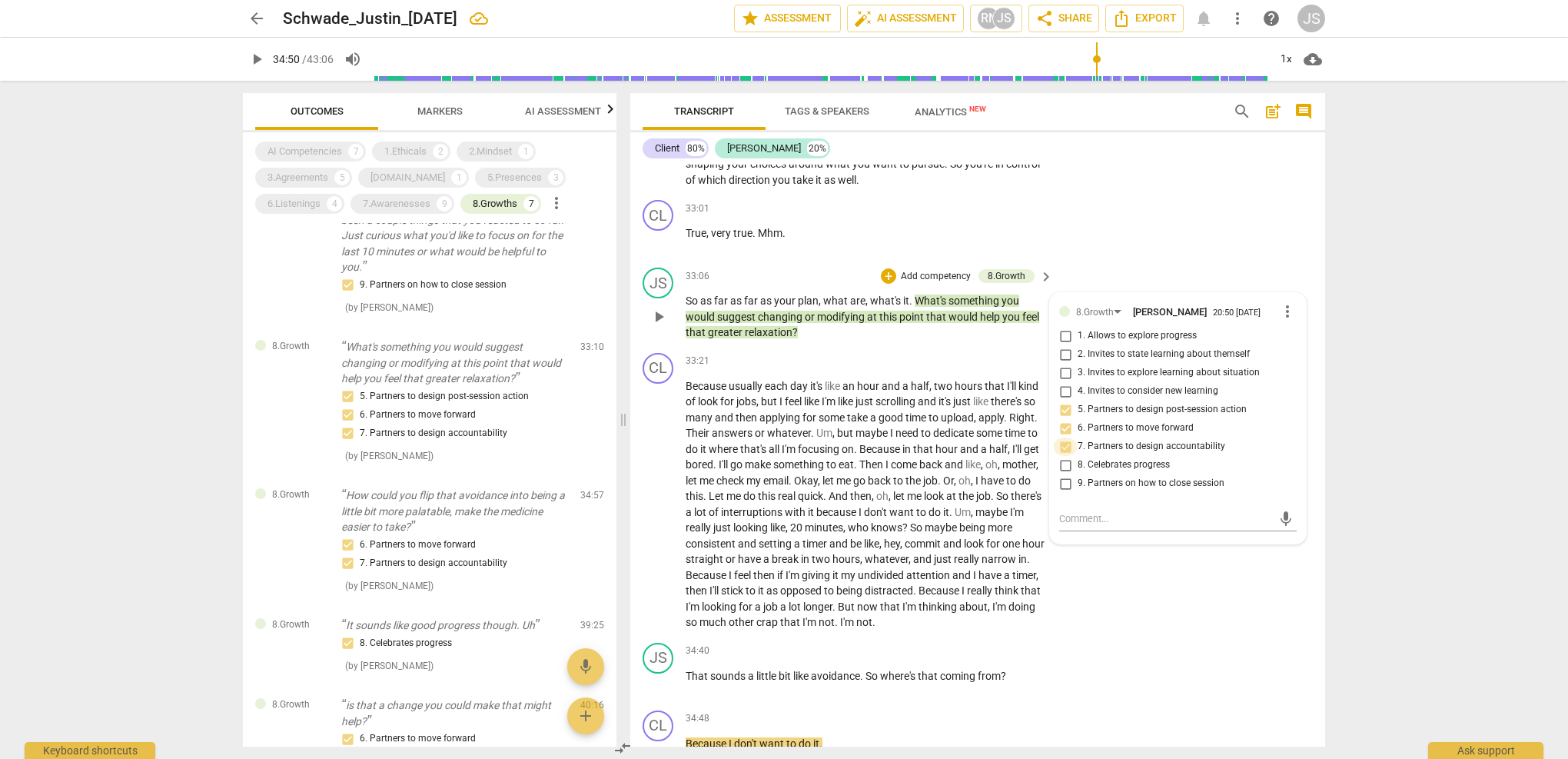
click at [1065, 438] on input "7. Partners to design accountability" at bounding box center [1065, 447] width 25 height 18
checkbox input "false"
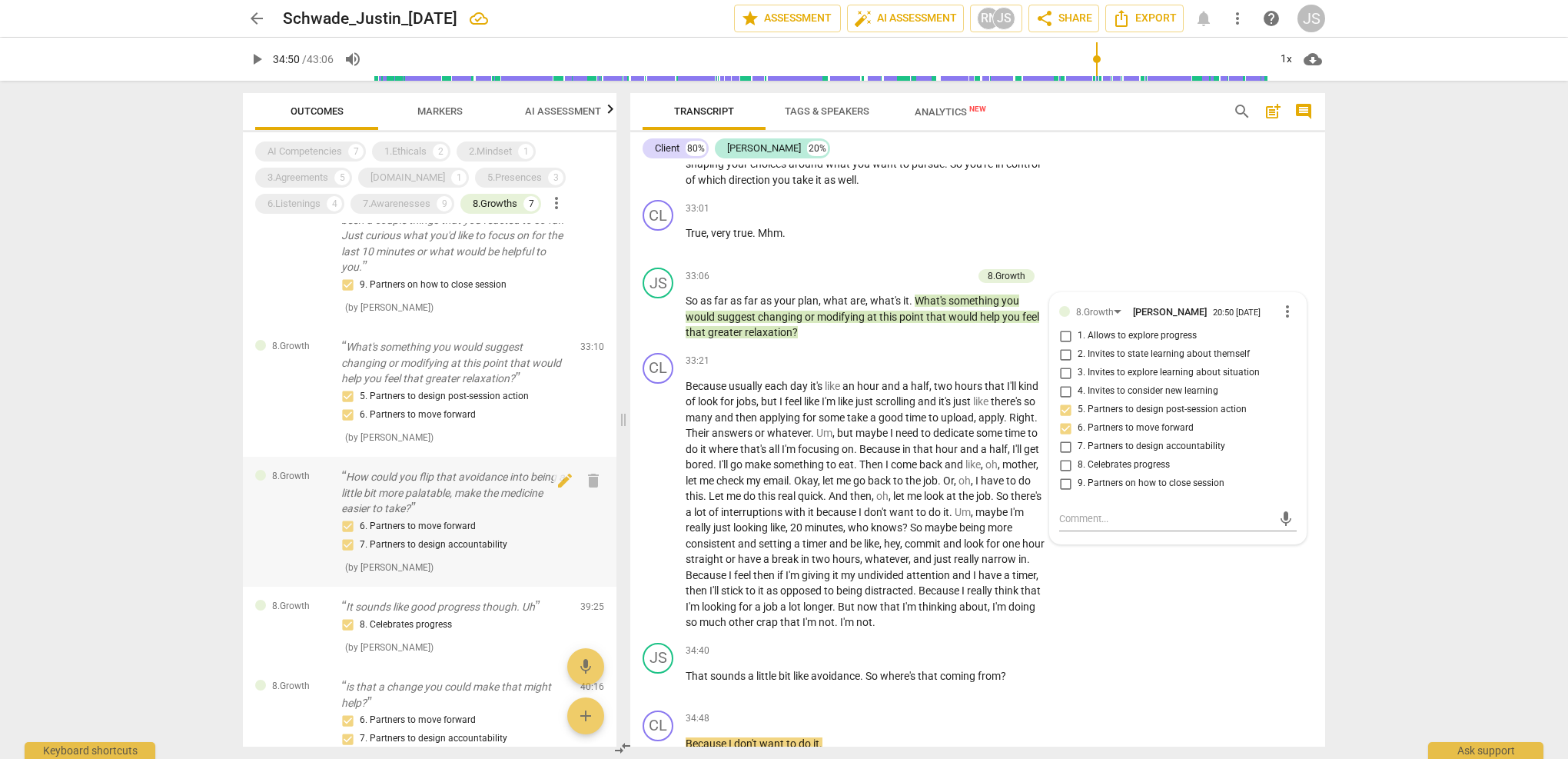
click at [480, 510] on p "How could you flip that avoidance into being a little bit more palatable, make …" at bounding box center [454, 493] width 227 height 48
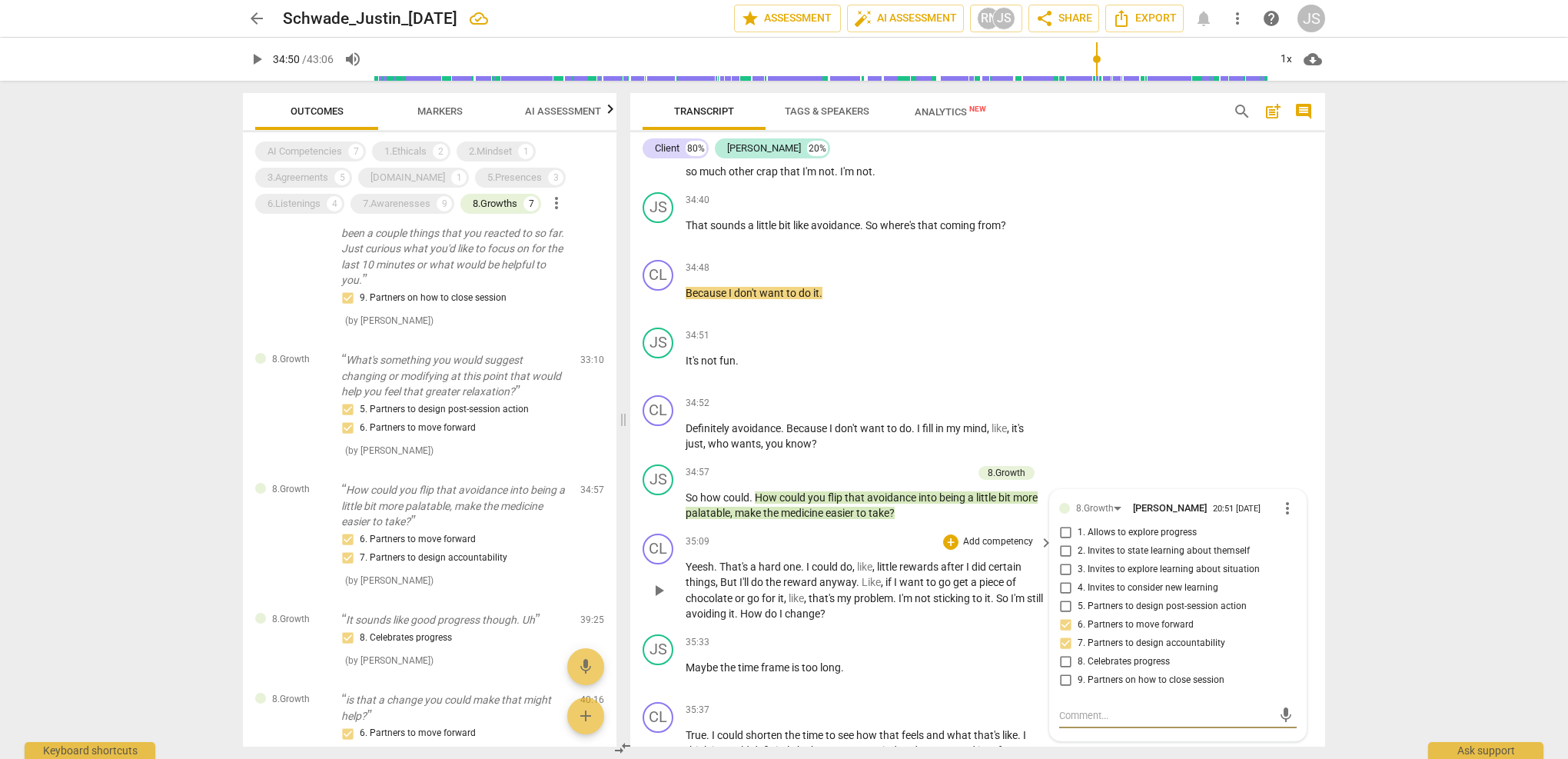
scroll to position [10298, 0]
click at [1281, 498] on span "more_vert" at bounding box center [1287, 508] width 18 height 18
click at [1290, 470] on li "Delete" at bounding box center [1299, 465] width 53 height 29
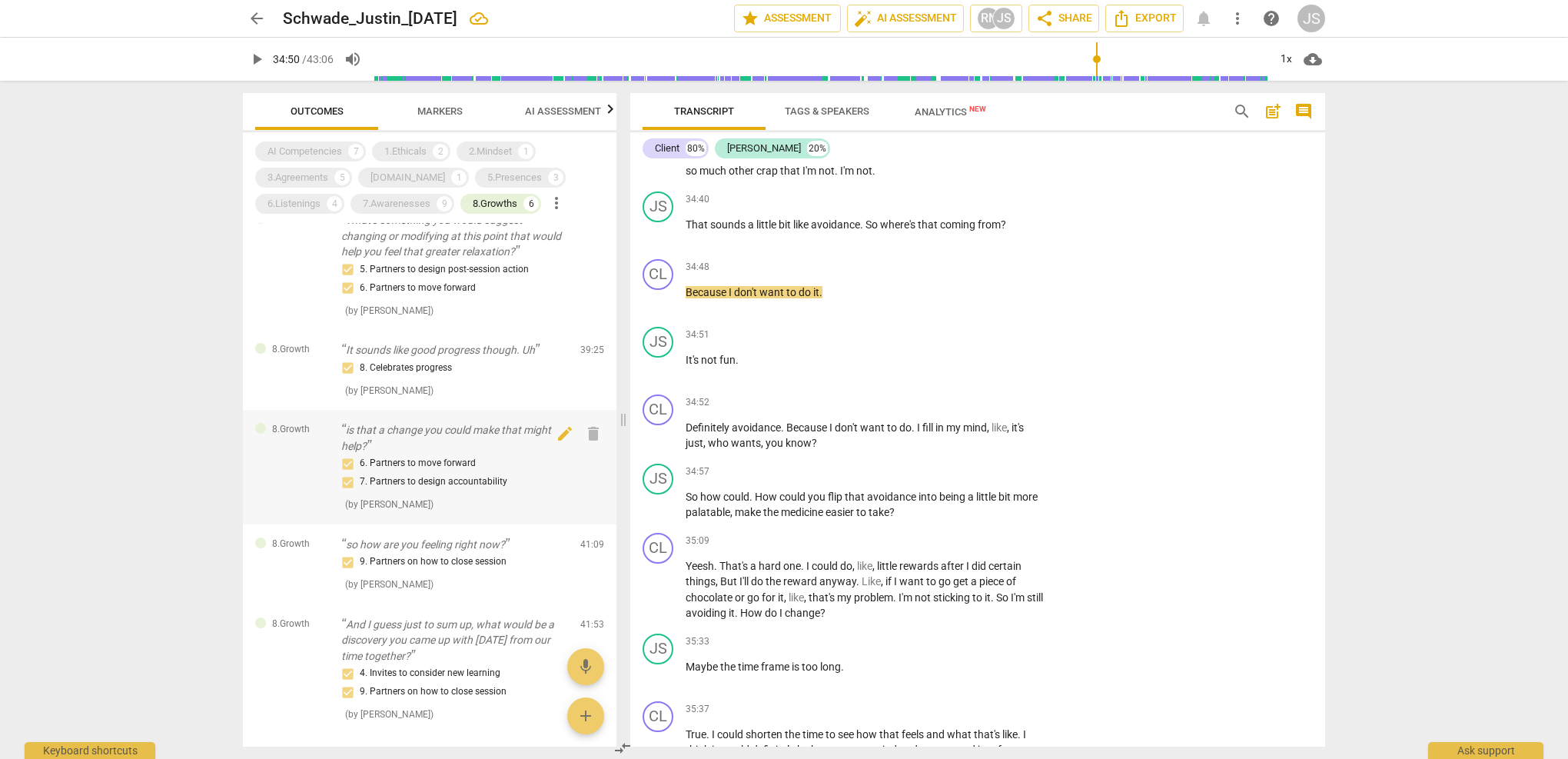
scroll to position [162, 0]
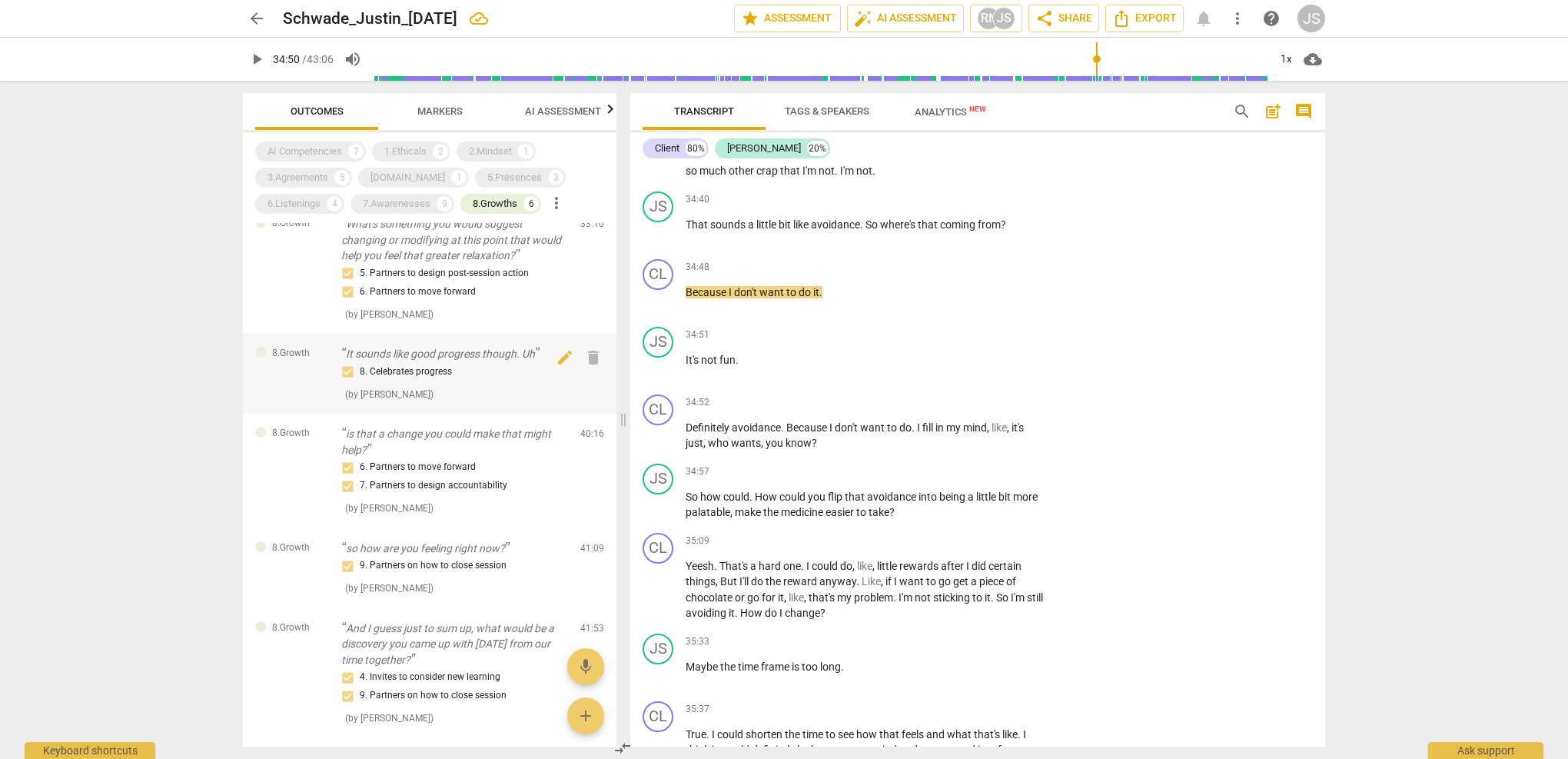
click at [417, 370] on div "8. Celebrates progress" at bounding box center [454, 372] width 227 height 18
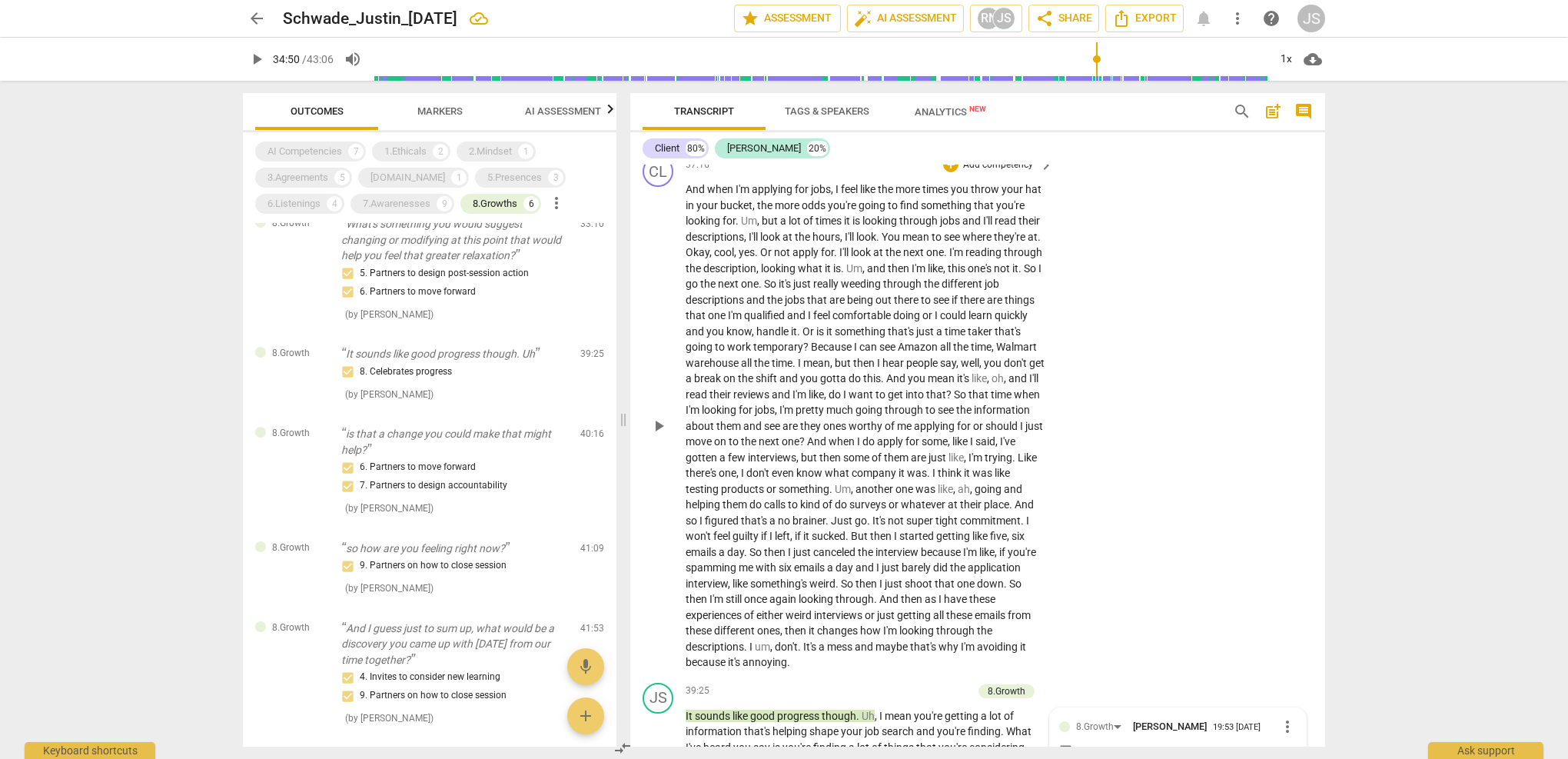
scroll to position [11420, 0]
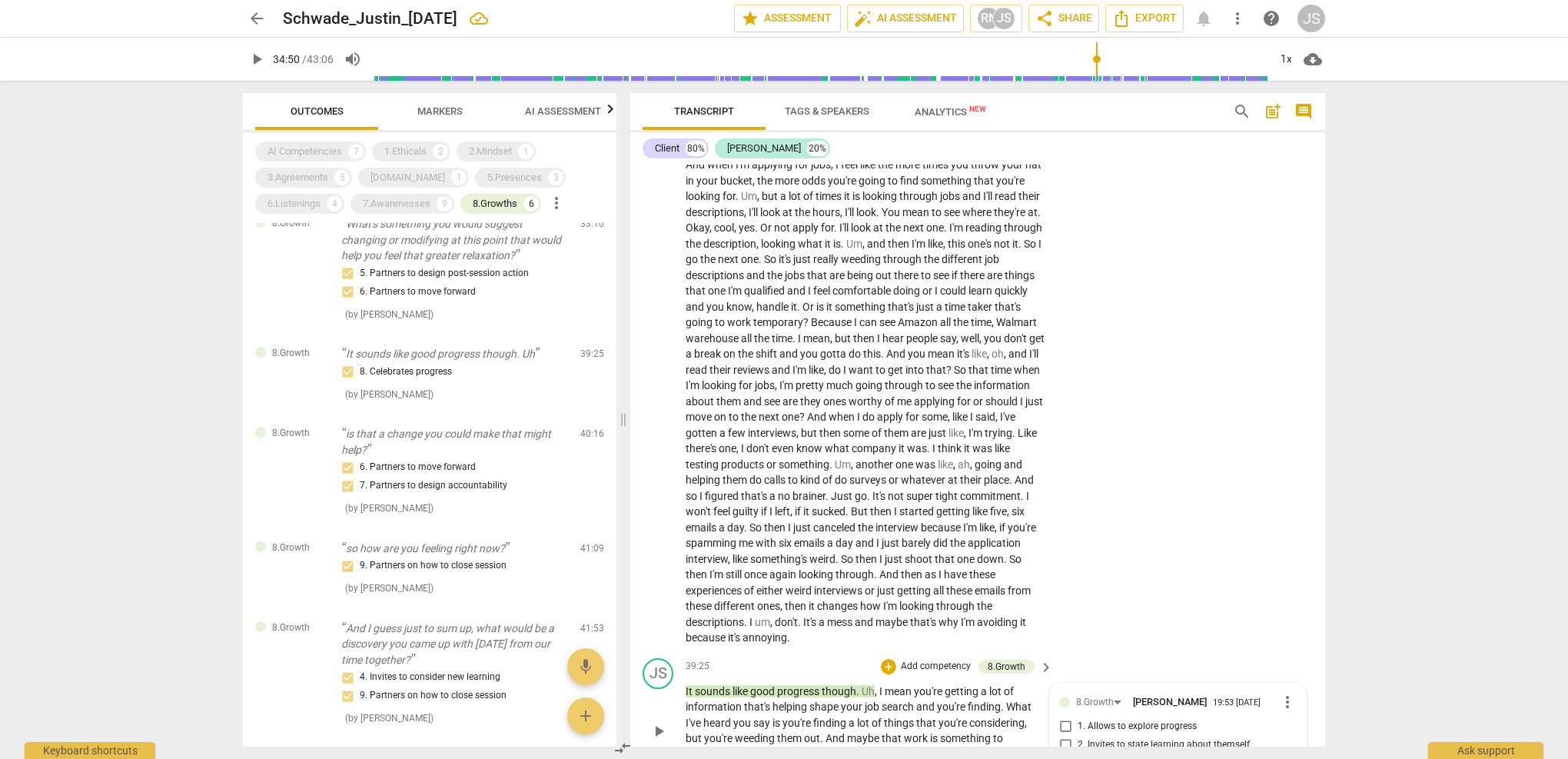
click at [1280, 693] on span "more_vert" at bounding box center [1287, 702] width 18 height 18
click at [1294, 638] on li "Delete" at bounding box center [1299, 640] width 53 height 29
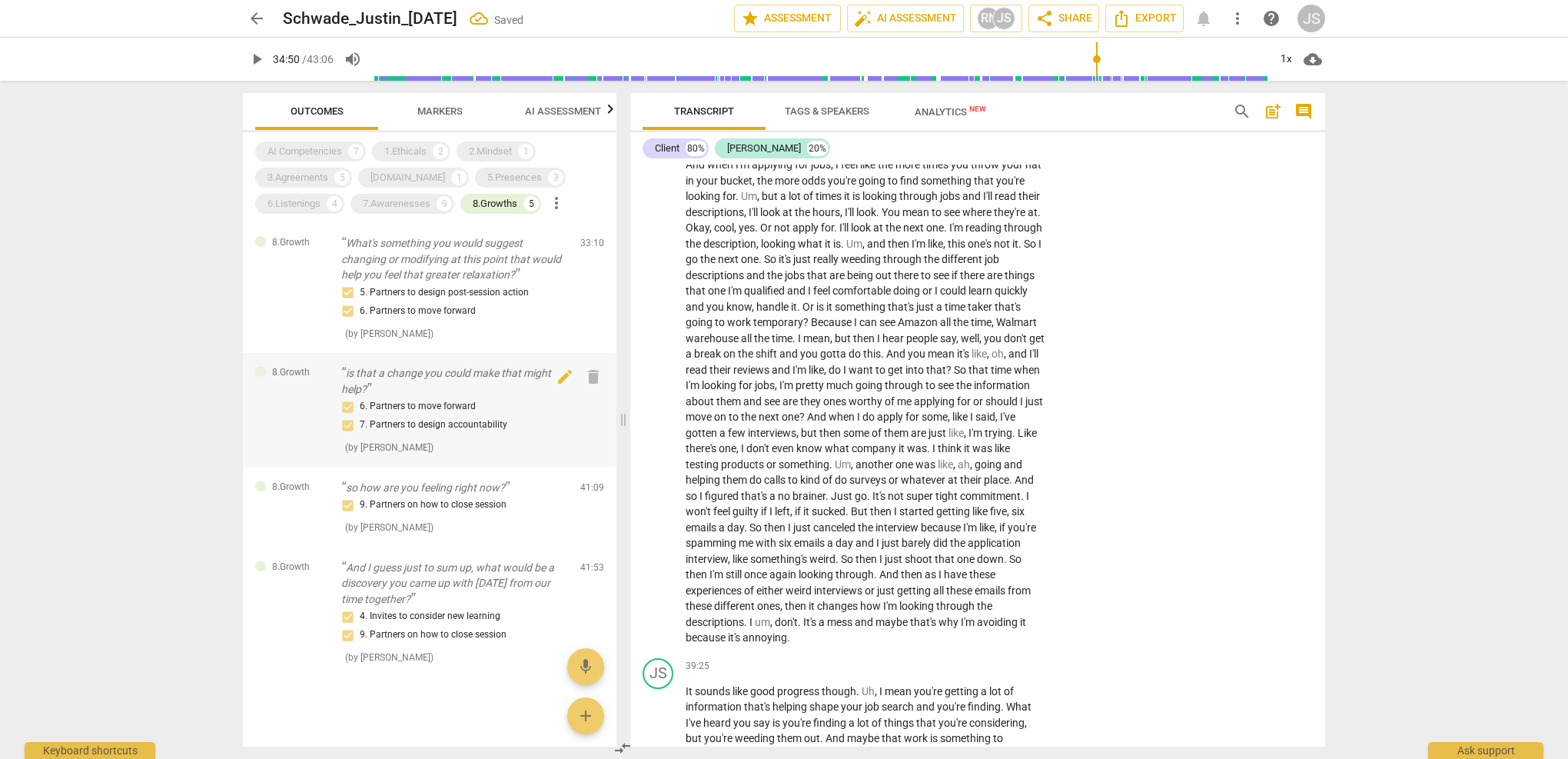
scroll to position [0, 0]
type input "2090"
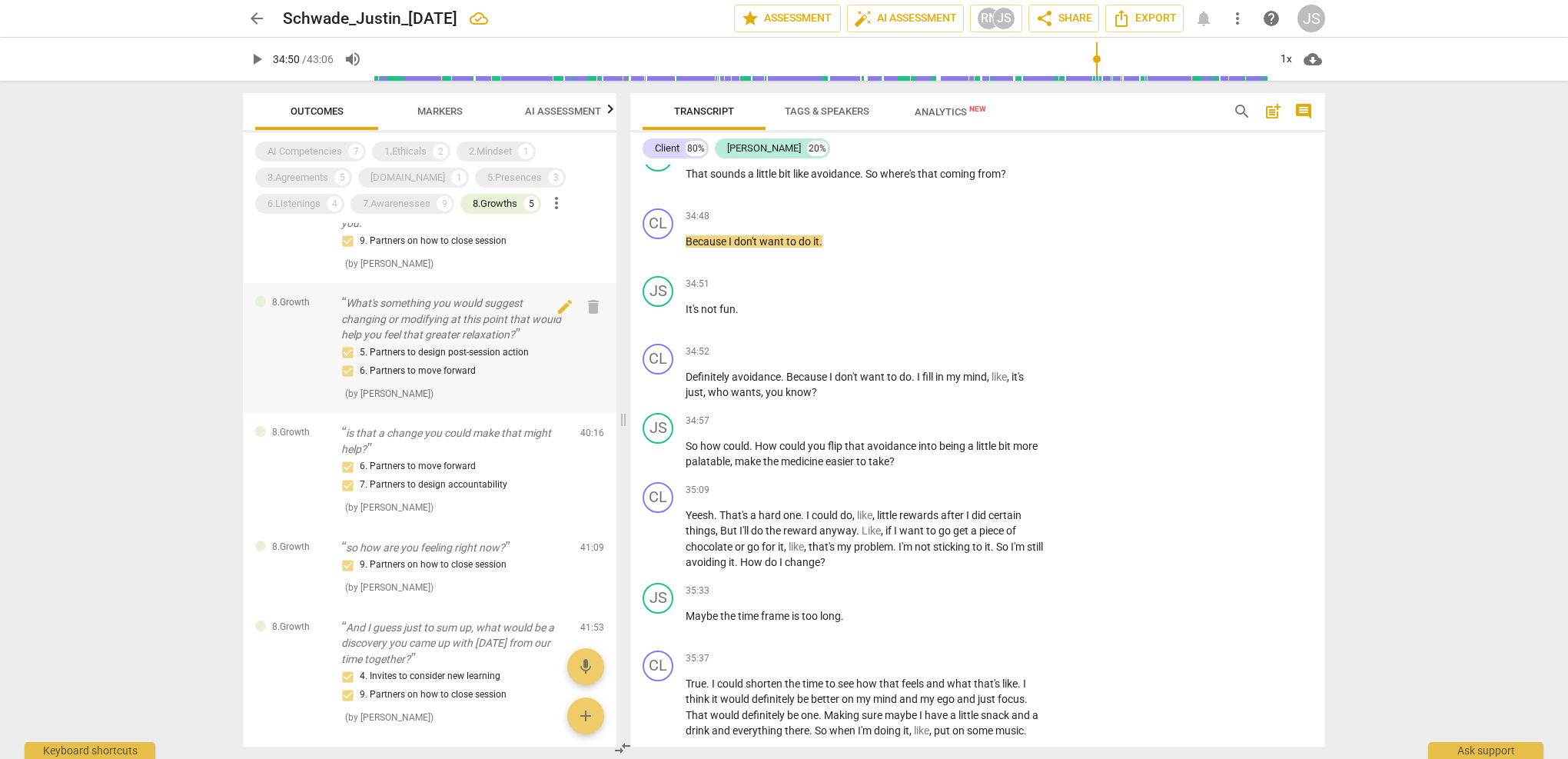
scroll to position [81, 0]
click at [465, 471] on div "6. Partners to move forward 7. Partners to design accountability" at bounding box center [454, 478] width 227 height 37
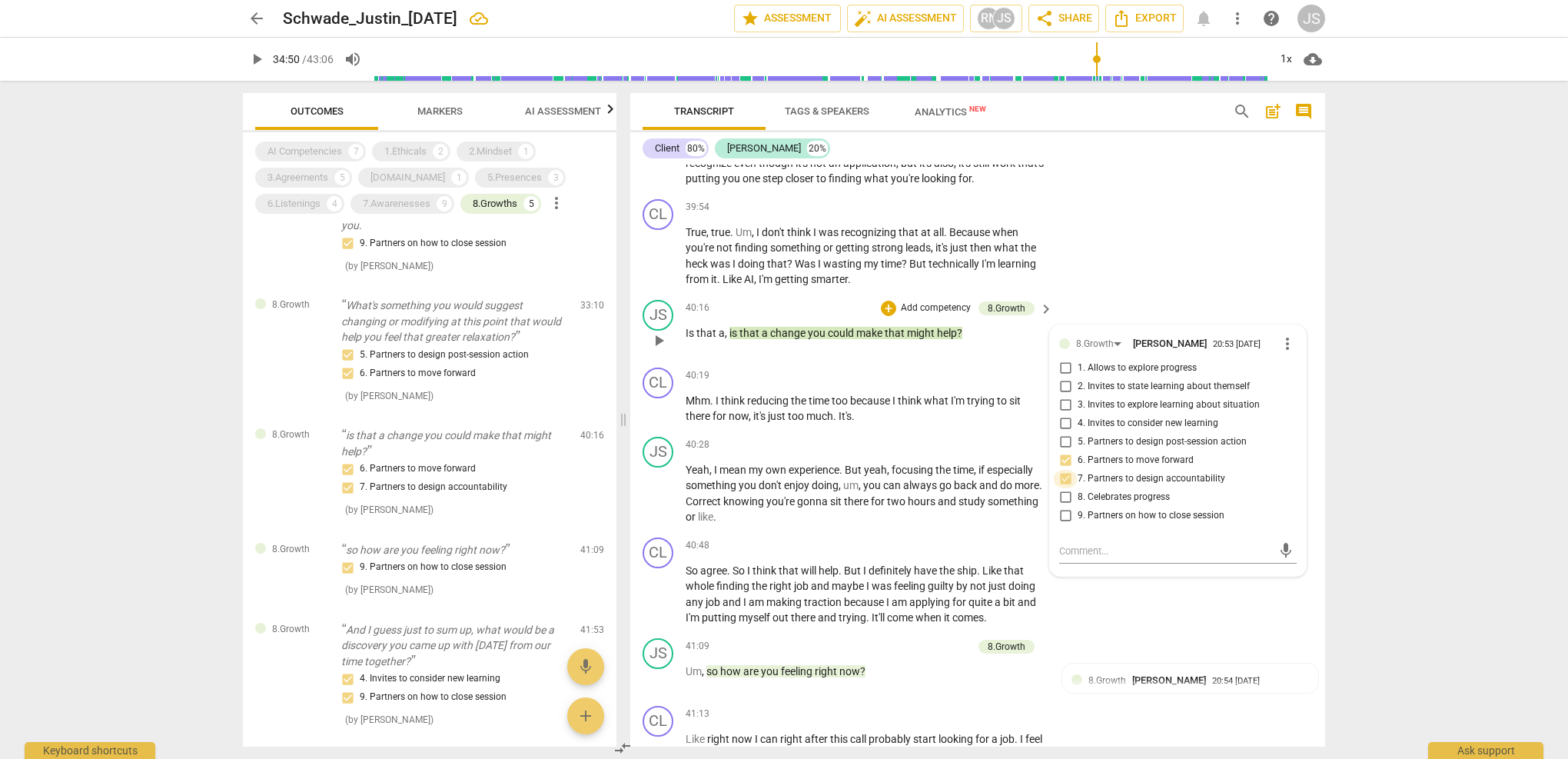
click at [1067, 470] on input "7. Partners to design accountability" at bounding box center [1065, 479] width 25 height 18
click at [1058, 470] on input "7. Partners to design accountability" at bounding box center [1065, 479] width 25 height 18
checkbox input "false"
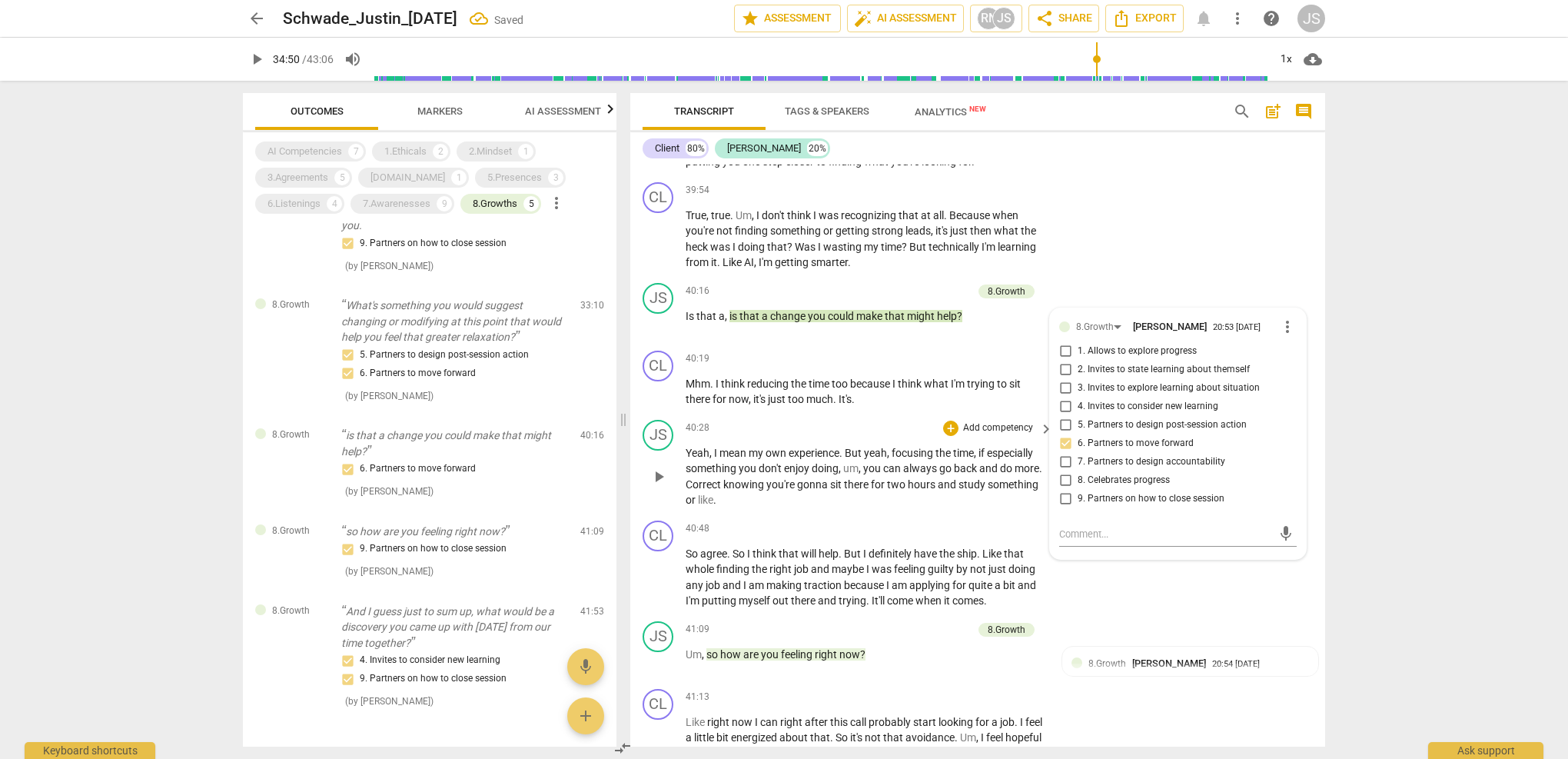
scroll to position [12015, 0]
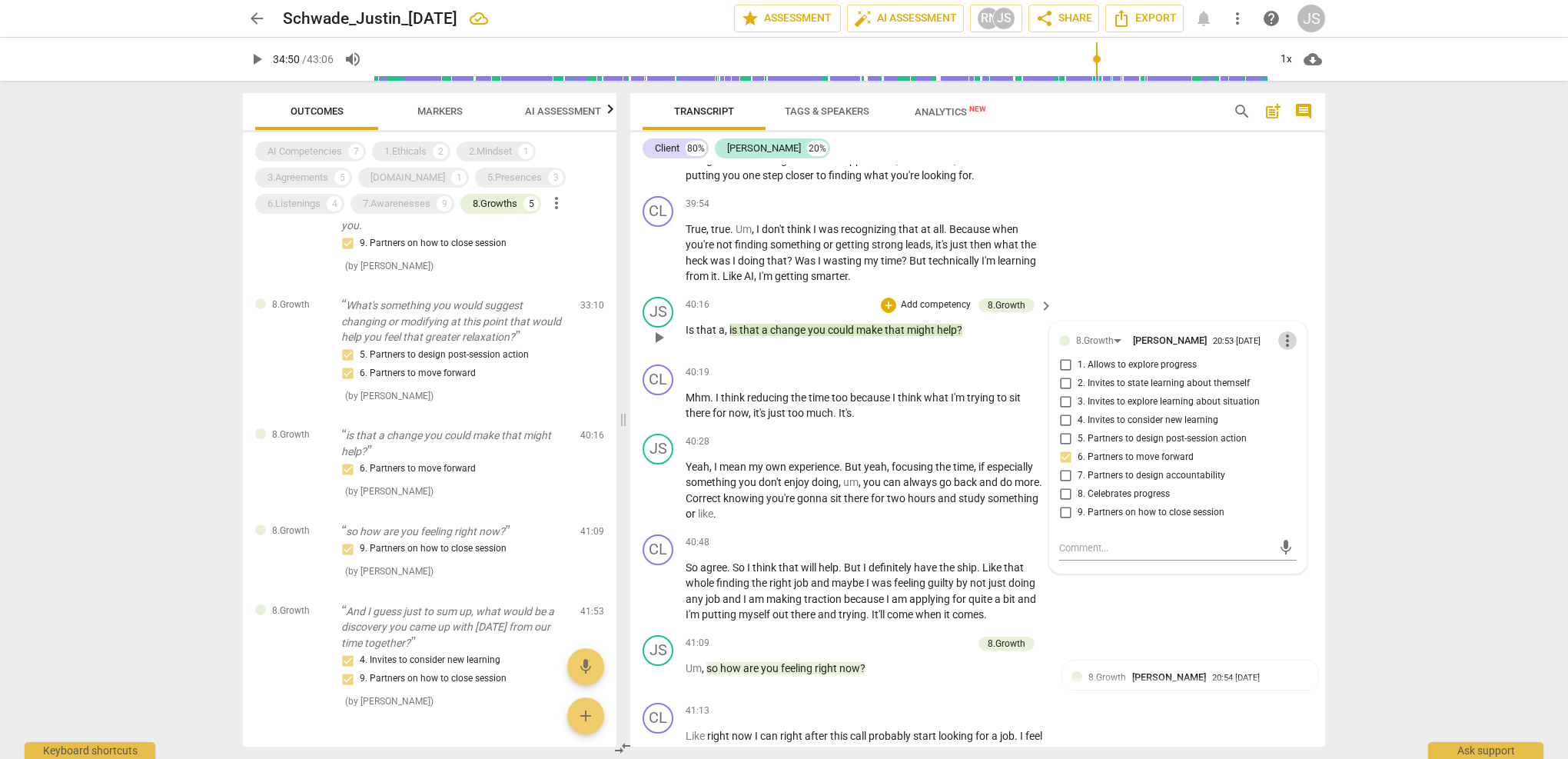
click at [1286, 331] on span "more_vert" at bounding box center [1287, 341] width 18 height 18
click at [1310, 277] on li "Delete" at bounding box center [1299, 275] width 53 height 29
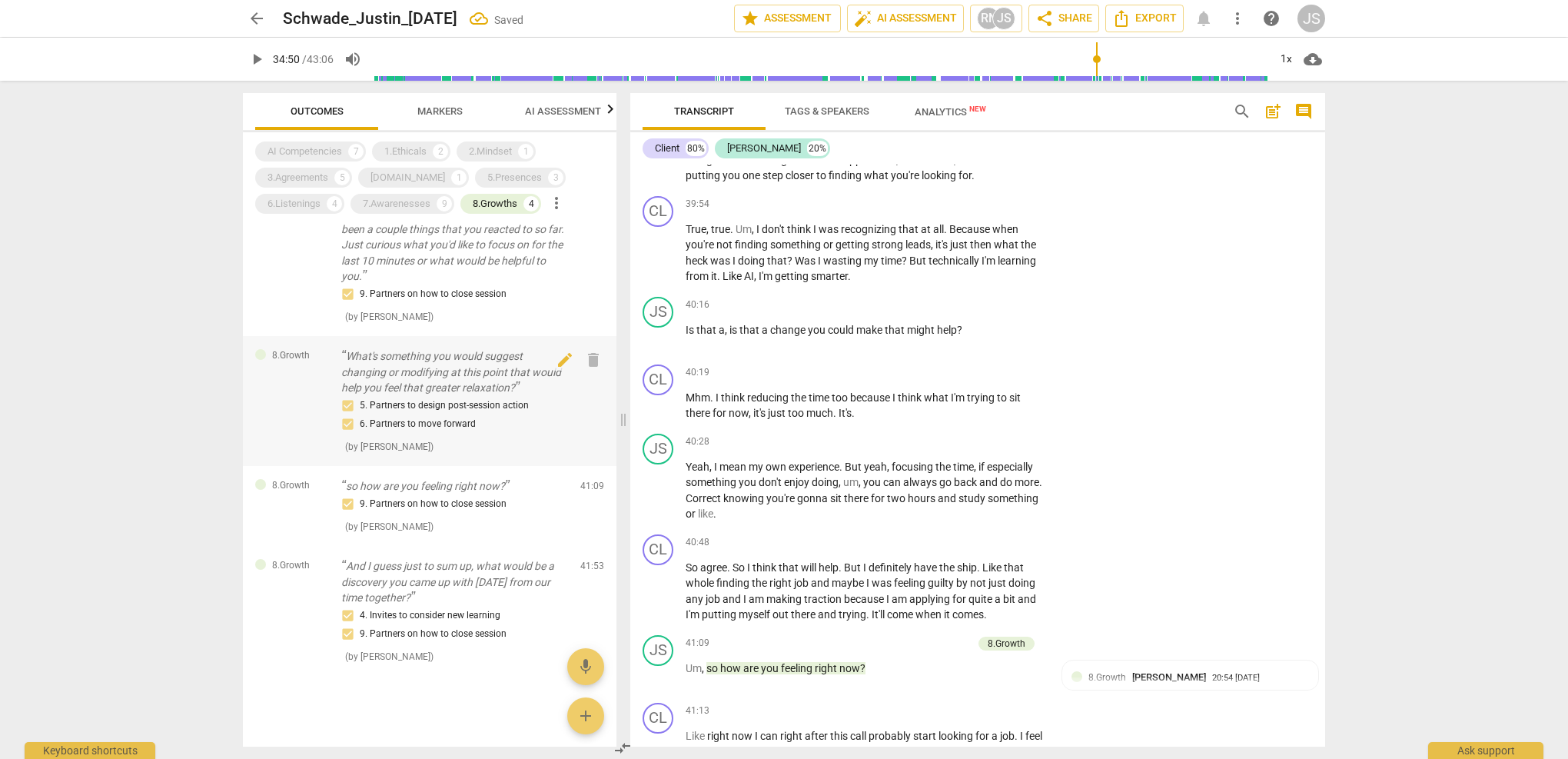
scroll to position [0, 0]
click at [505, 498] on div "9. Partners on how to close session" at bounding box center [454, 504] width 227 height 18
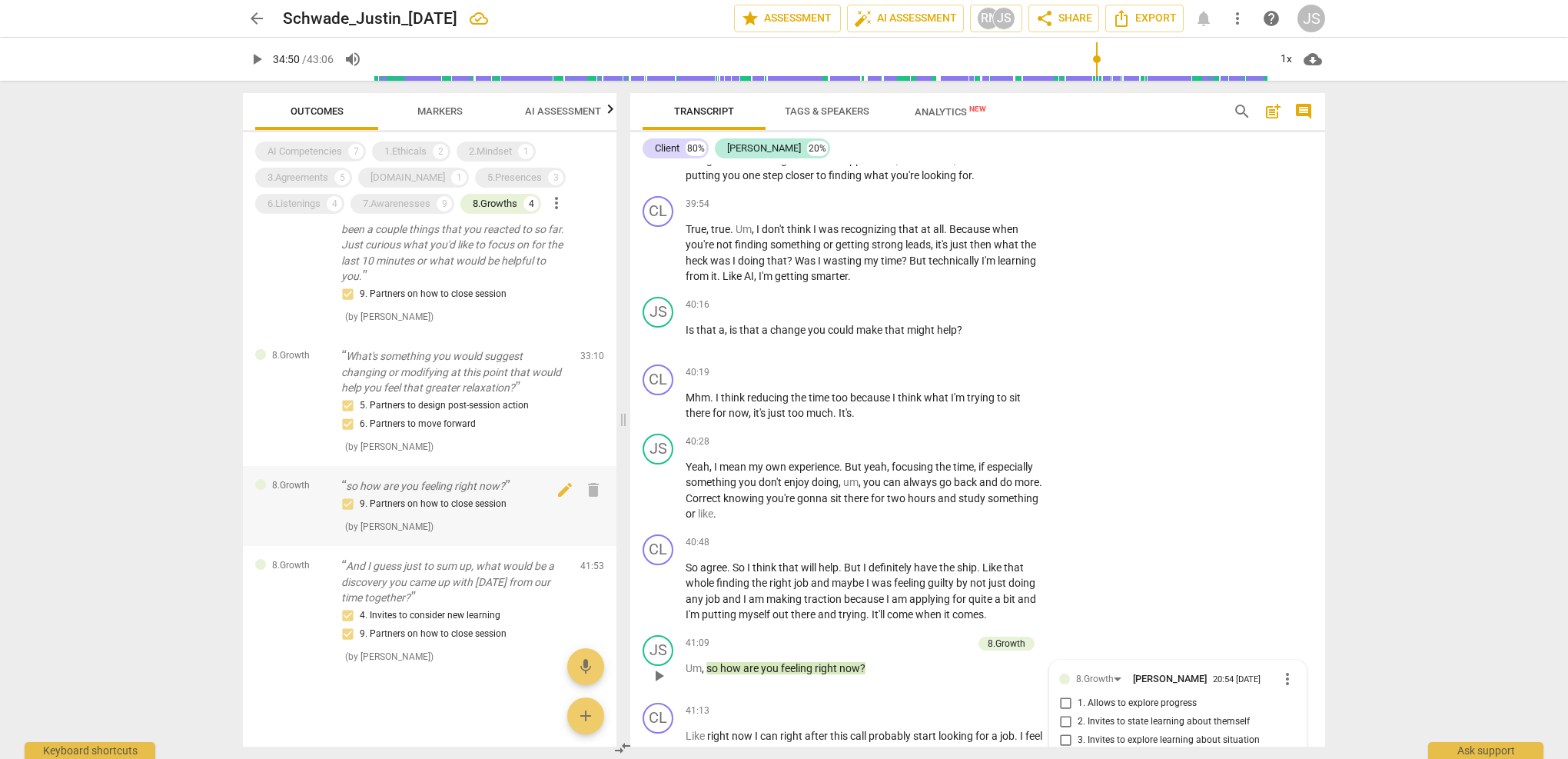
scroll to position [12346, 0]
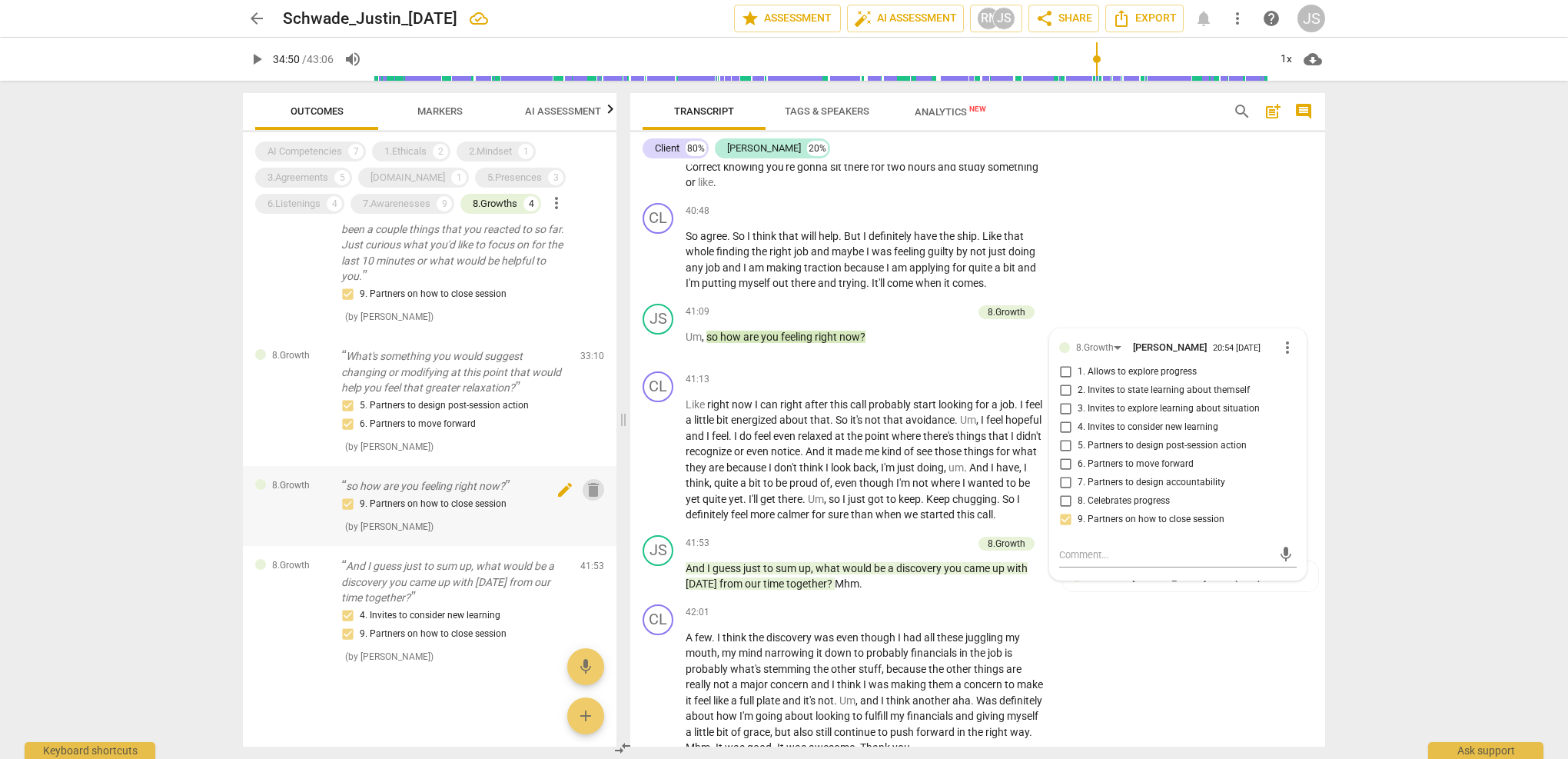
click at [590, 486] on span "delete" at bounding box center [593, 490] width 18 height 18
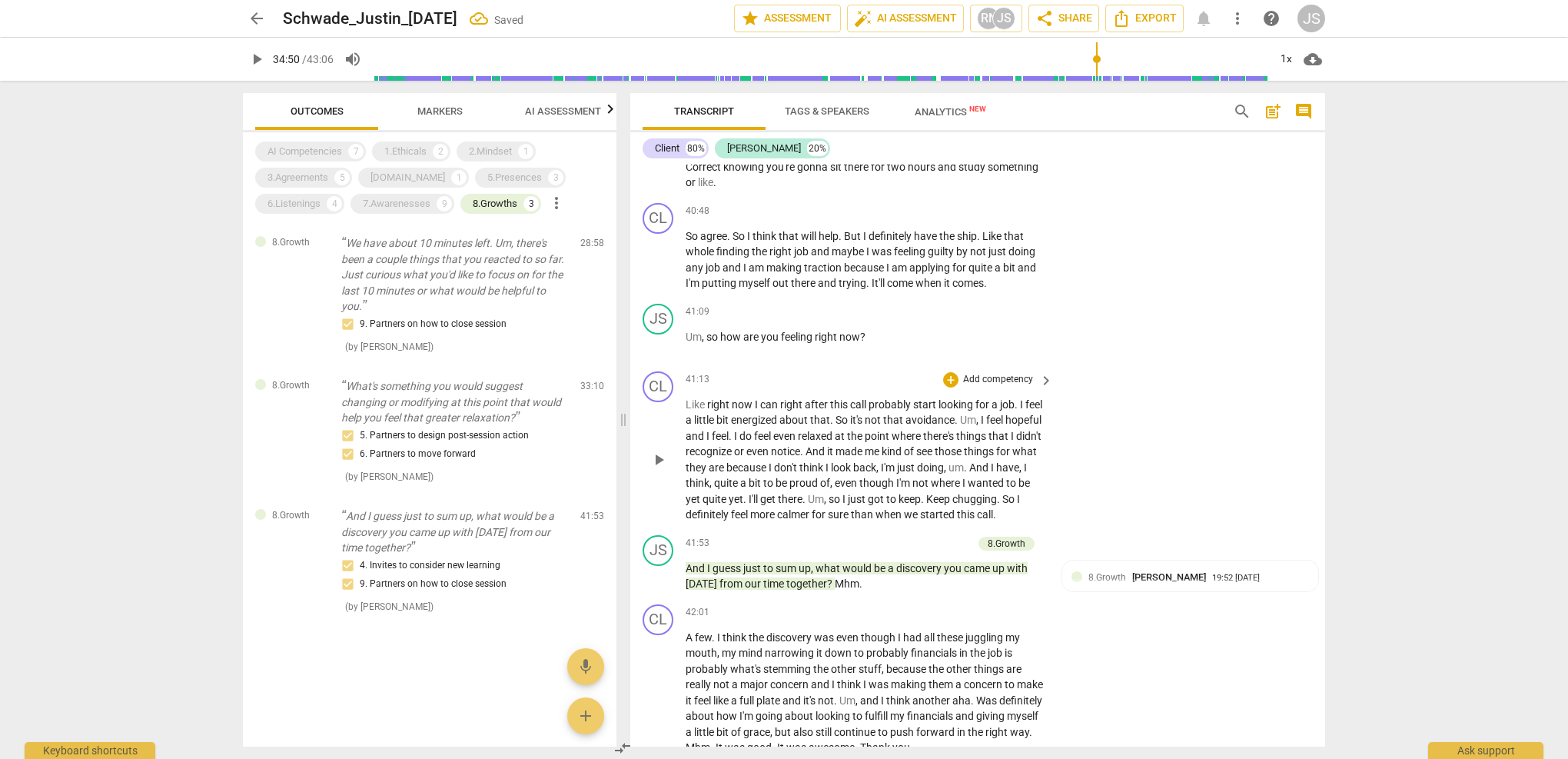
scroll to position [0, 0]
click at [494, 528] on p "And I guess just to sum up, what would be a discovery you came up with [DATE] f…" at bounding box center [454, 532] width 227 height 48
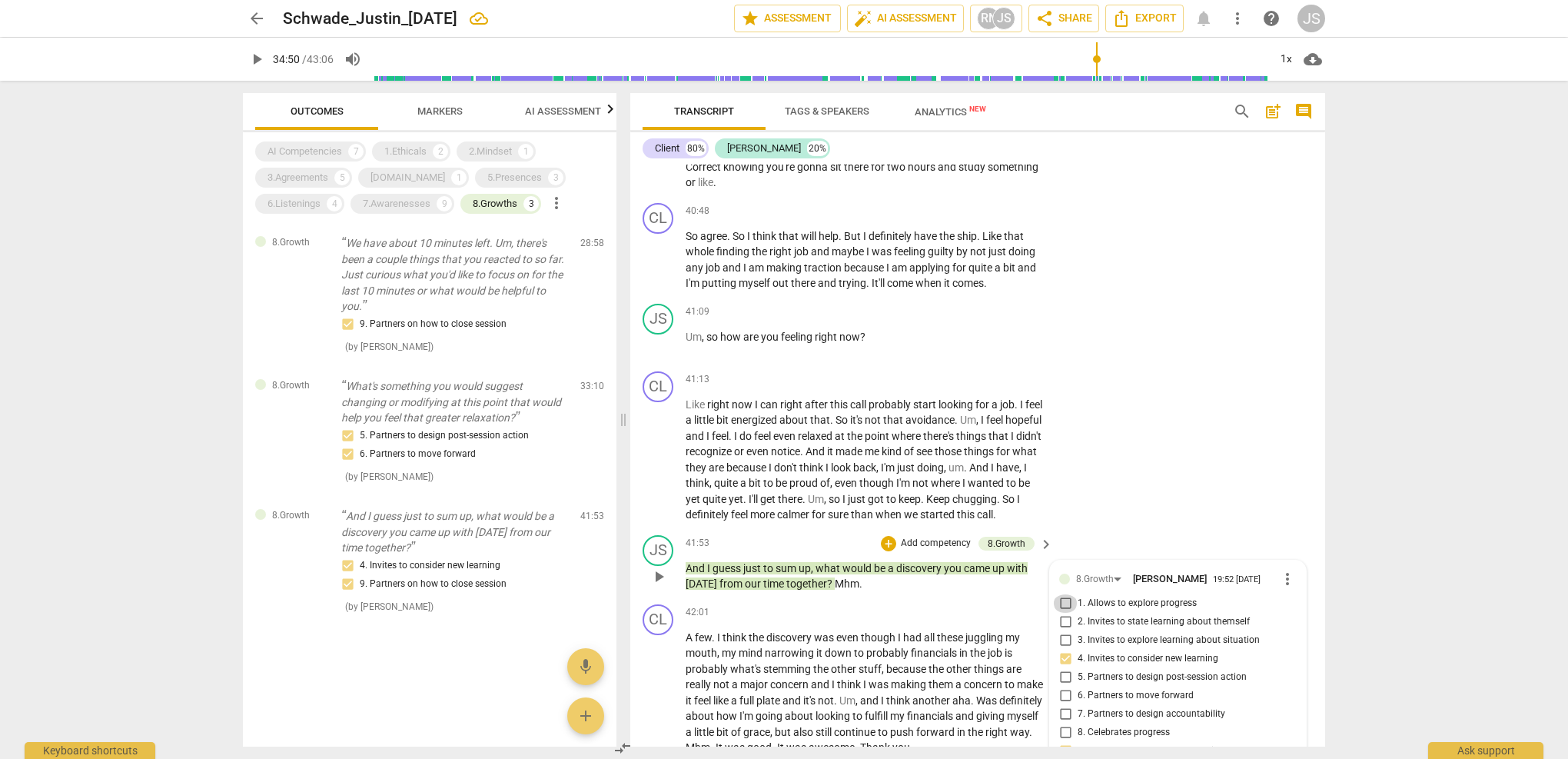
click at [1065, 594] on input "1. Allows to explore progress" at bounding box center [1065, 604] width 25 height 18
checkbox input "true"
click at [1062, 650] on input "4. Invites to consider new learning" at bounding box center [1065, 659] width 25 height 18
click at [1065, 650] on input "4. Invites to consider new learning" at bounding box center [1065, 659] width 25 height 18
checkbox input "false"
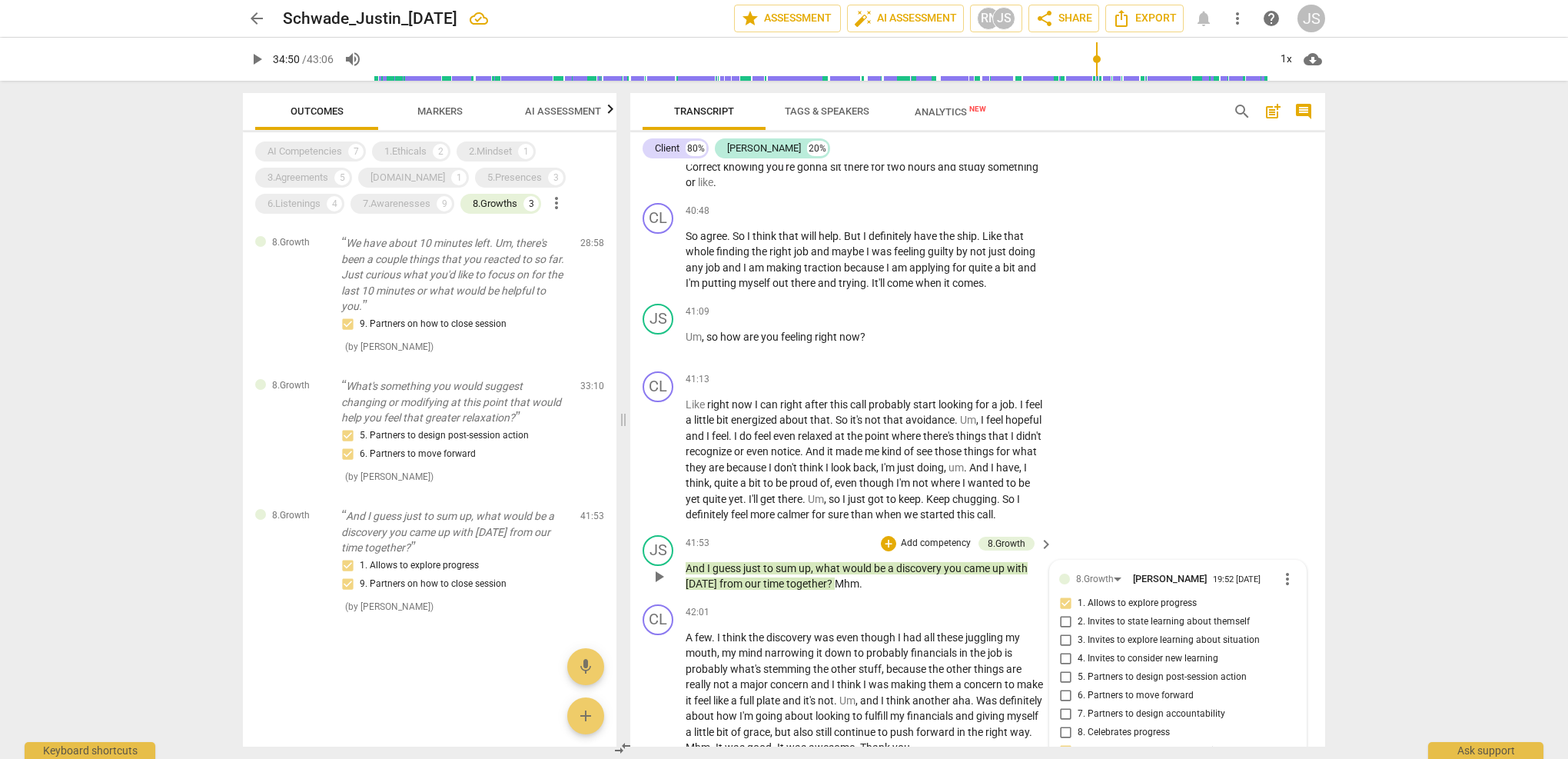
click at [1065, 737] on input "9. Partners on how to close session" at bounding box center [1065, 751] width 25 height 18
click at [1059, 737] on input "9. Partners on how to close session" at bounding box center [1065, 751] width 25 height 18
checkbox input "false"
click at [389, 180] on div "[DOMAIN_NAME]" at bounding box center [407, 178] width 75 height 15
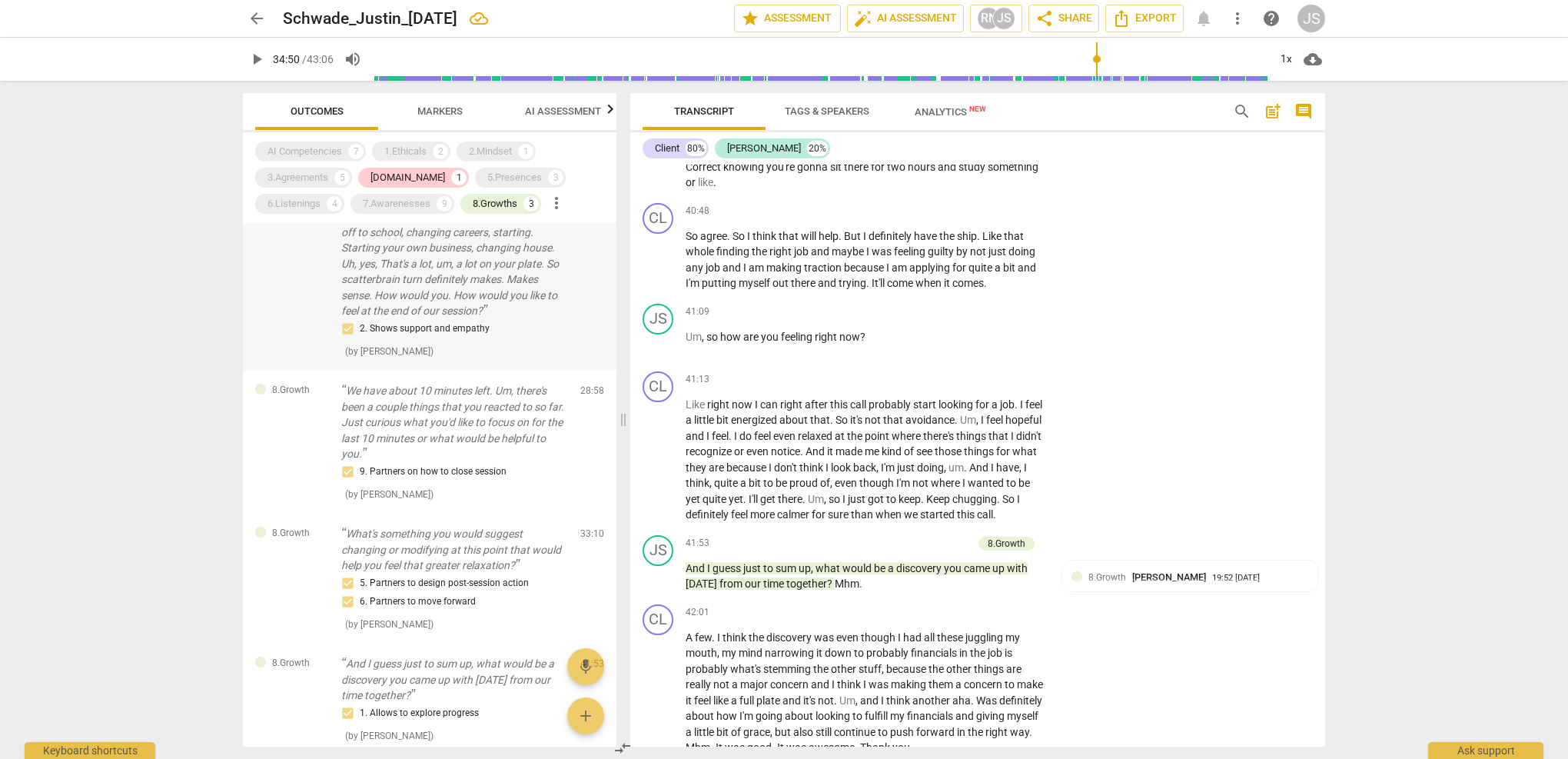
scroll to position [60, 0]
click at [483, 203] on div "8.Growths" at bounding box center [495, 204] width 45 height 15
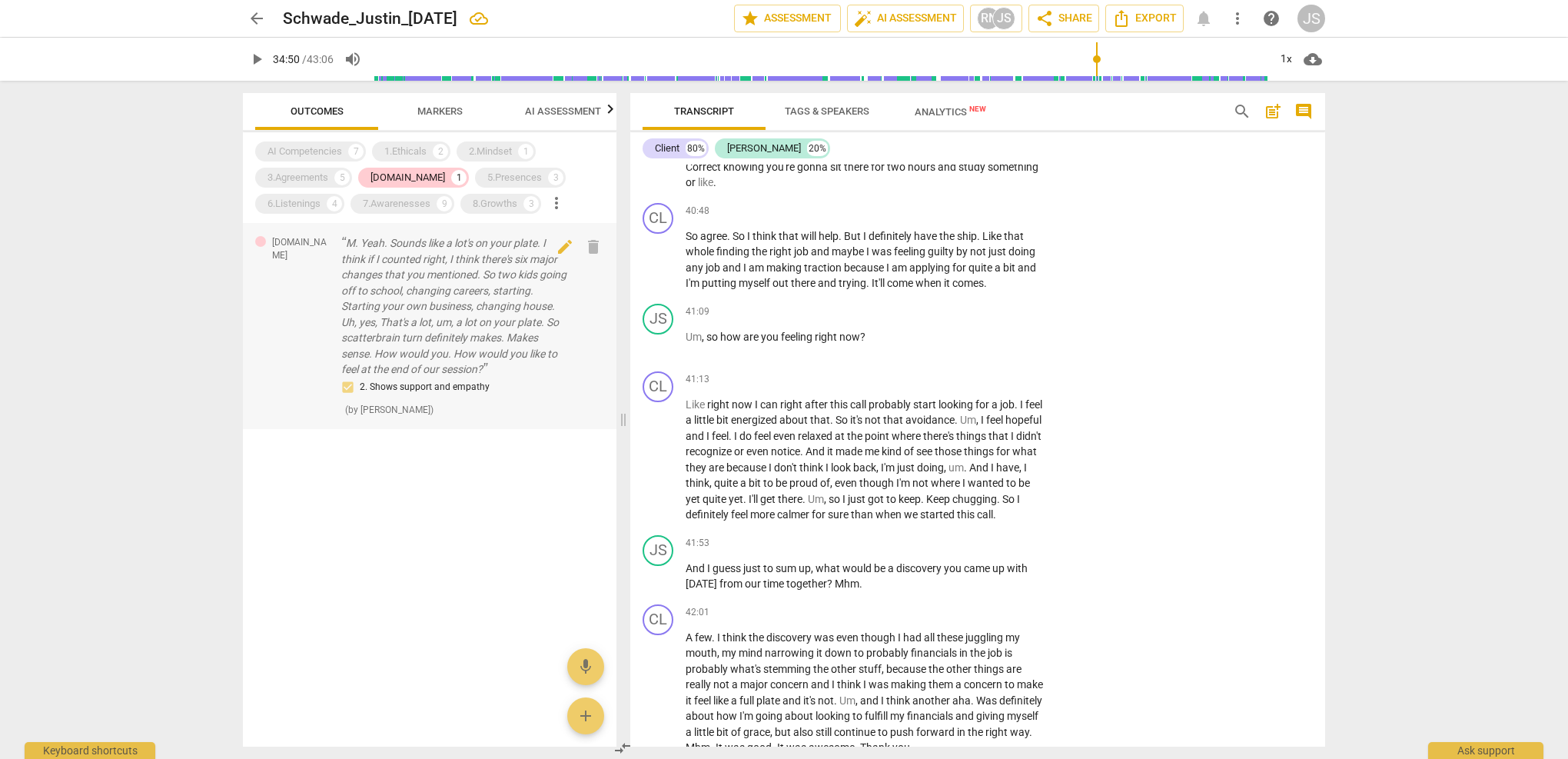
scroll to position [0, 0]
click at [499, 176] on div "5.Presences" at bounding box center [514, 178] width 55 height 15
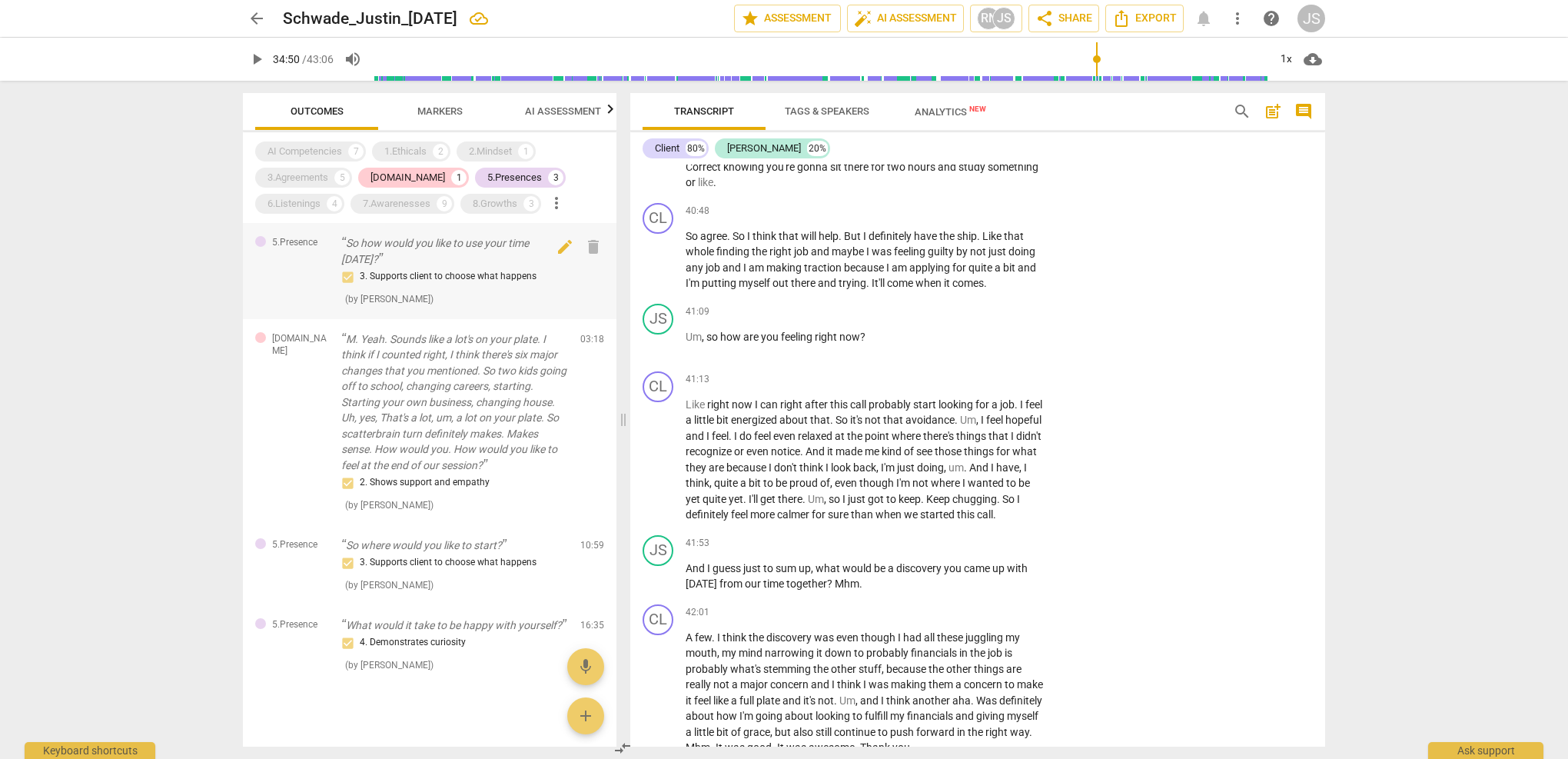
click at [398, 268] on div "3. Supports client to choose what happens" at bounding box center [454, 277] width 227 height 18
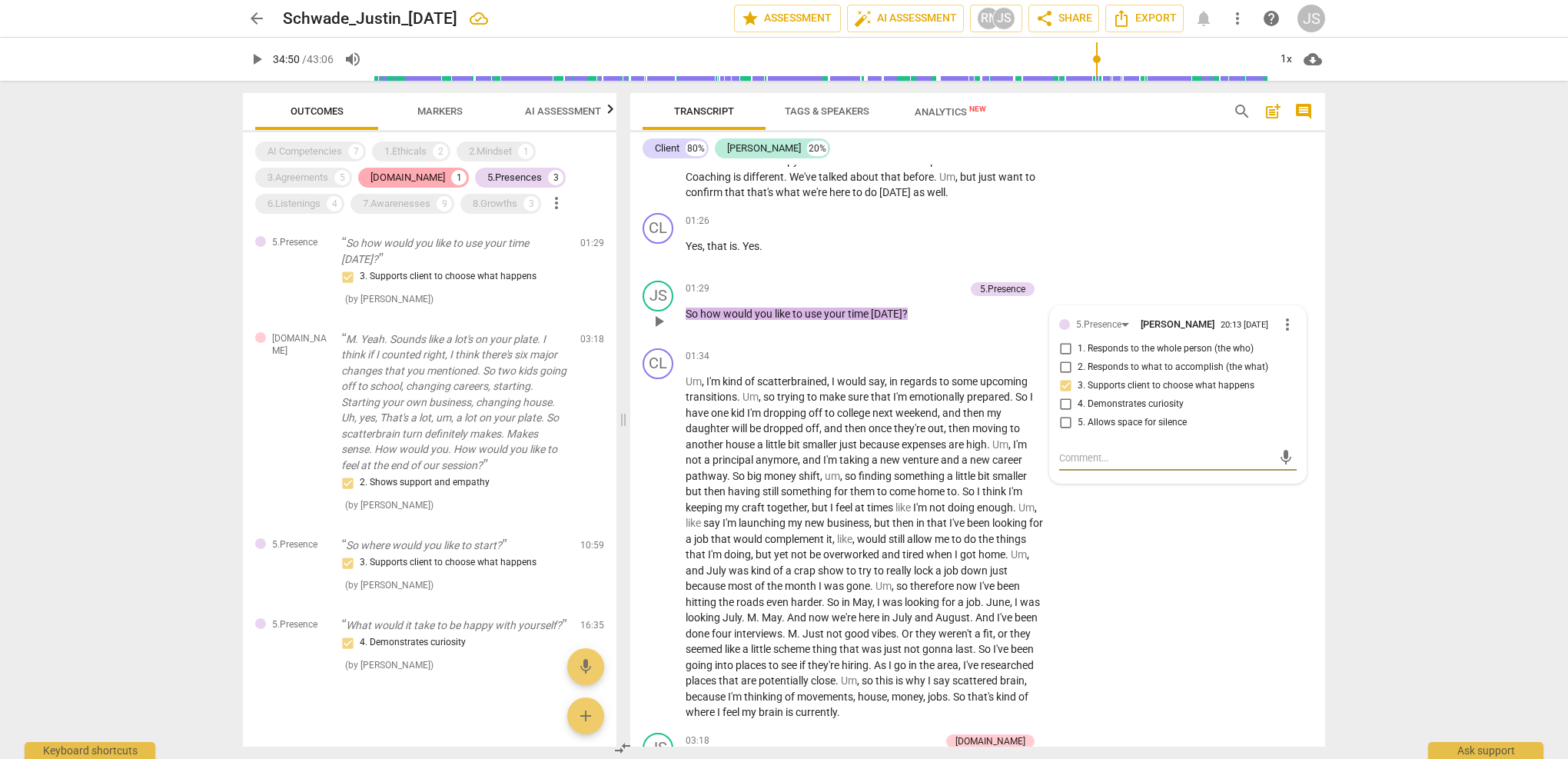
click at [397, 177] on div "[DOMAIN_NAME]" at bounding box center [407, 178] width 75 height 15
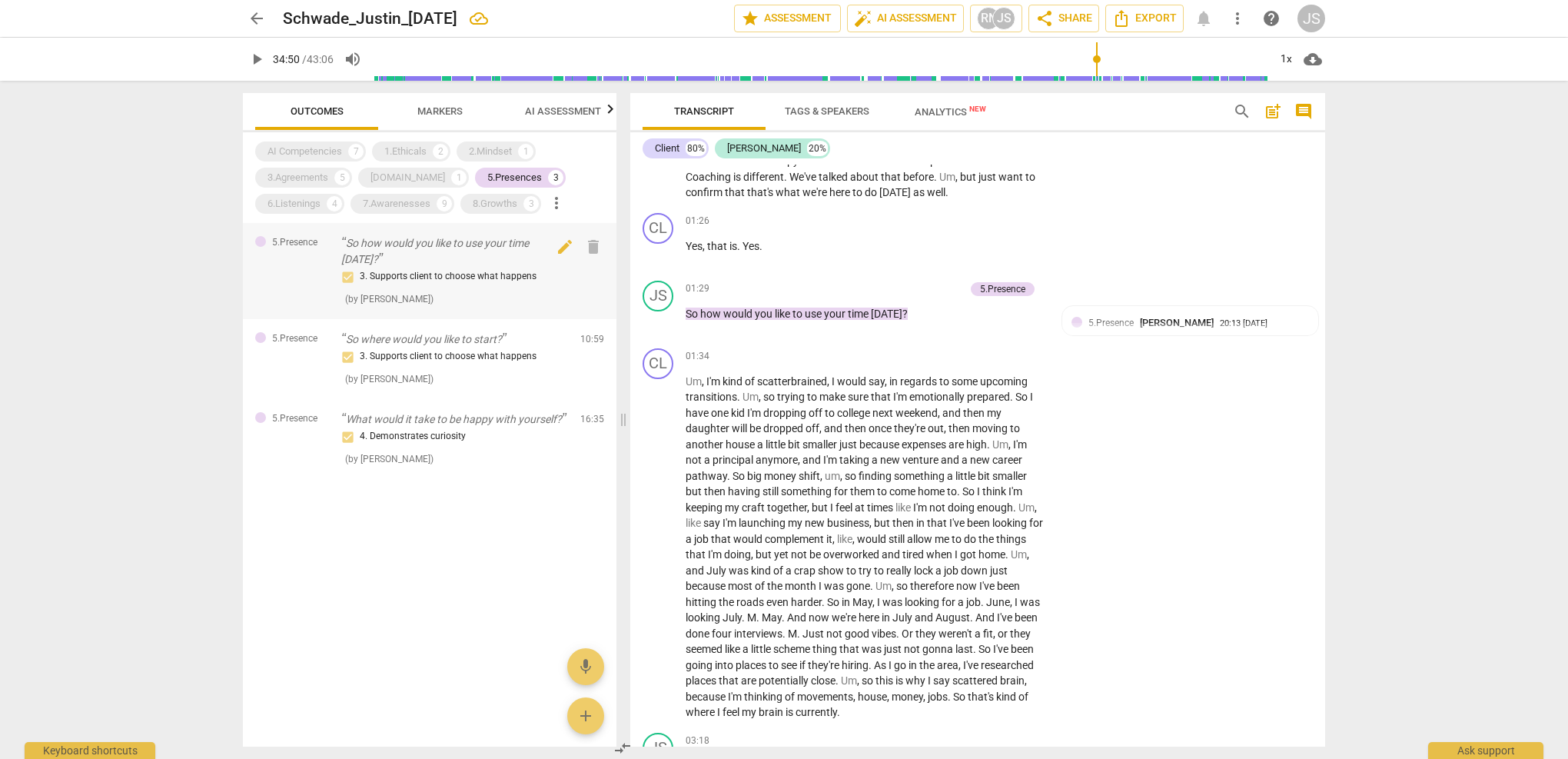
click at [396, 247] on p "So how would you like to use your time [DATE]?" at bounding box center [454, 251] width 227 height 32
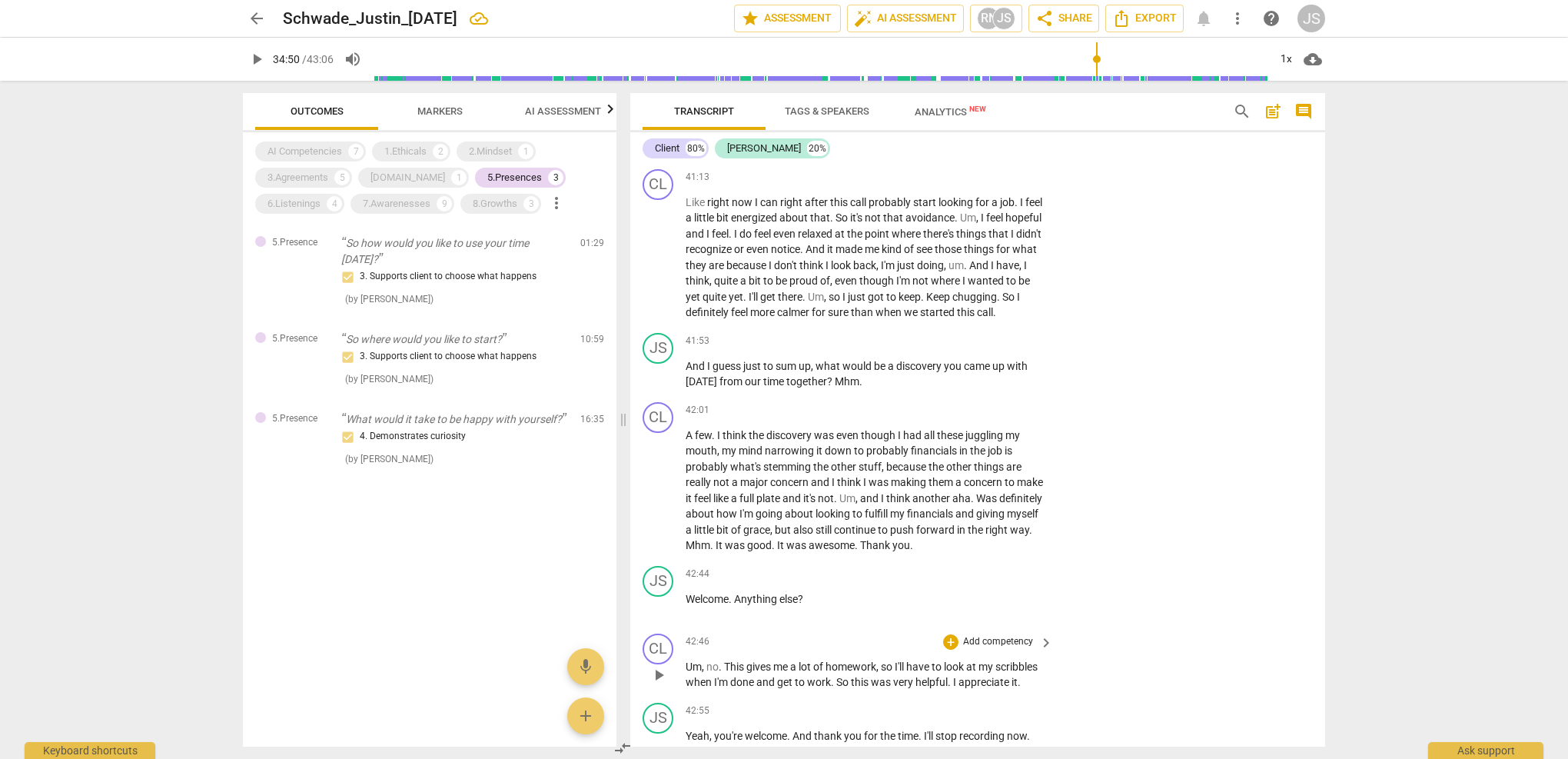
scroll to position [12548, 0]
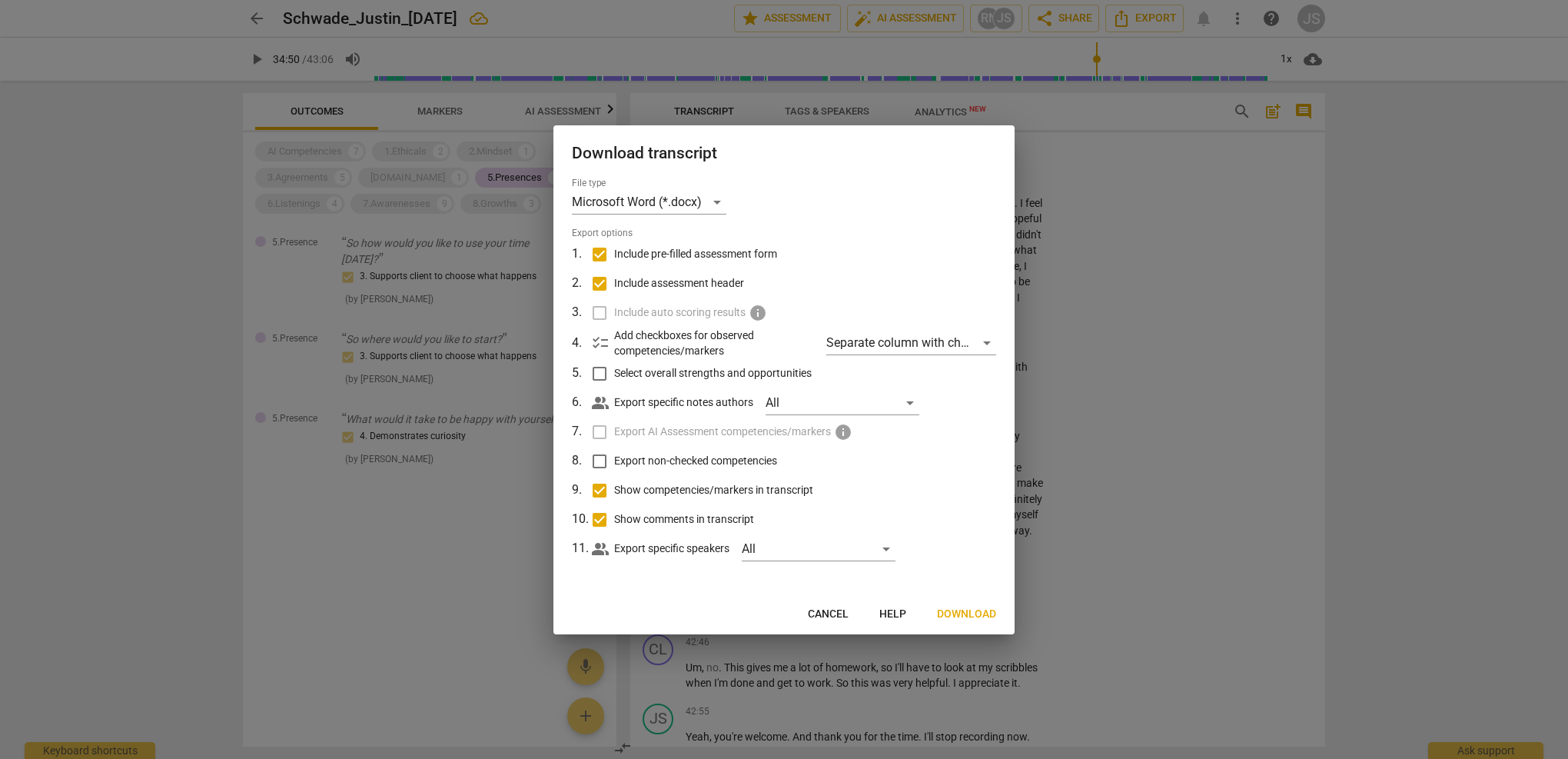
click at [830, 604] on button "Cancel" at bounding box center [828, 614] width 65 height 28
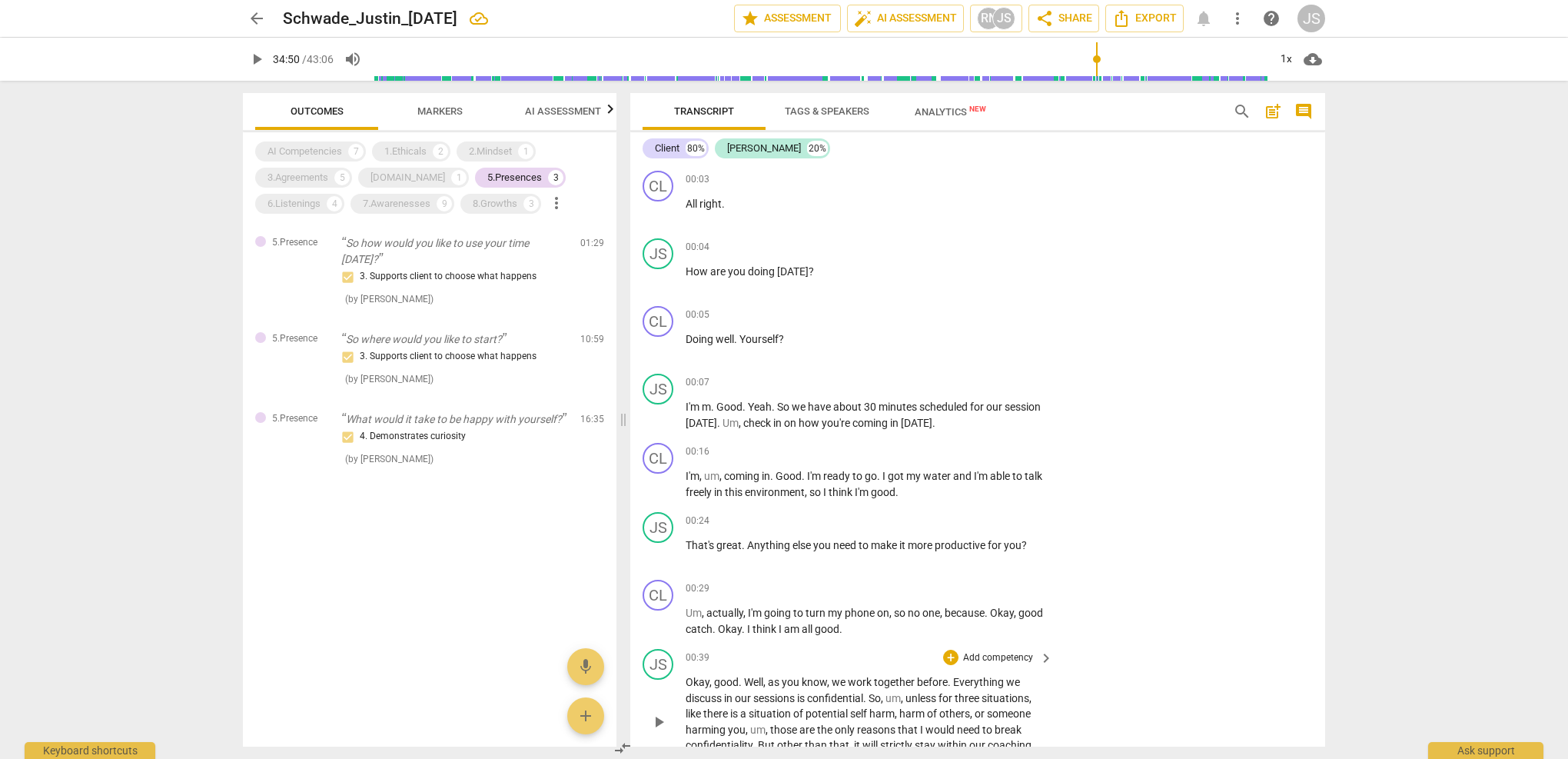
scroll to position [0, 0]
click at [379, 59] on input "range" at bounding box center [820, 59] width 895 height 49
click at [255, 62] on span "play_arrow" at bounding box center [257, 59] width 18 height 18
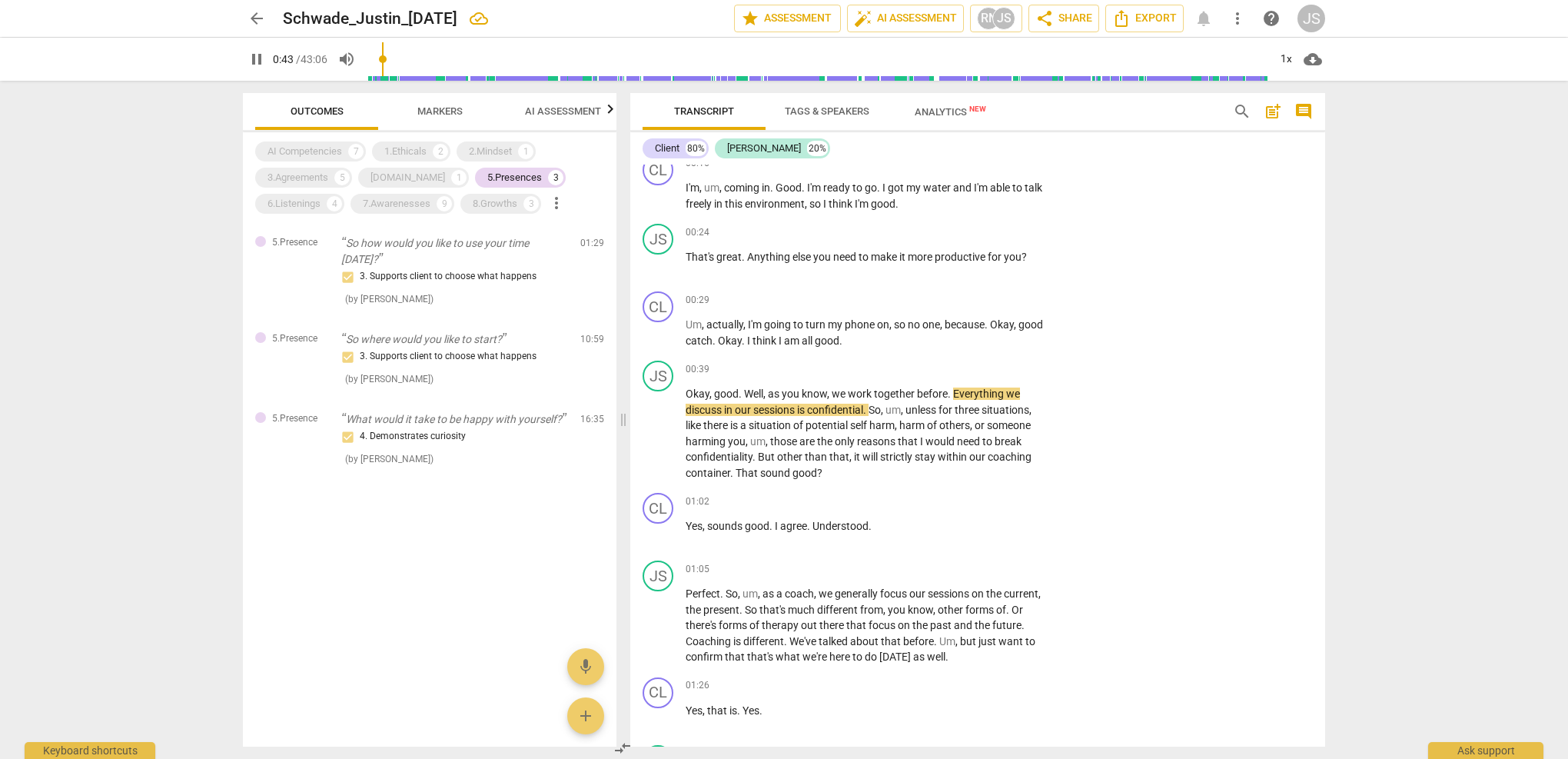
scroll to position [291, 0]
click at [390, 181] on div "[DOMAIN_NAME]" at bounding box center [407, 178] width 75 height 15
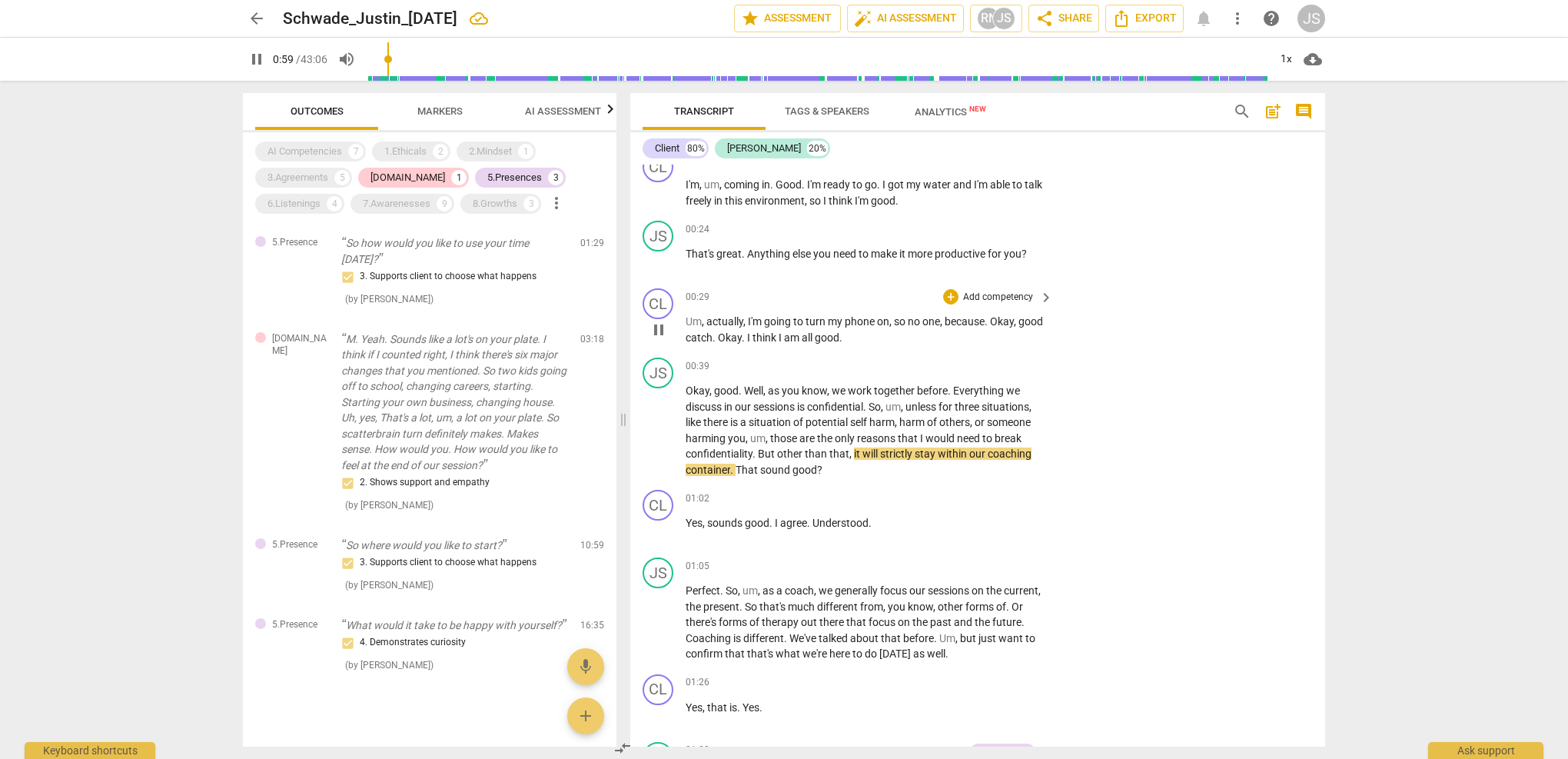
click at [390, 181] on div "[DOMAIN_NAME]" at bounding box center [407, 178] width 75 height 15
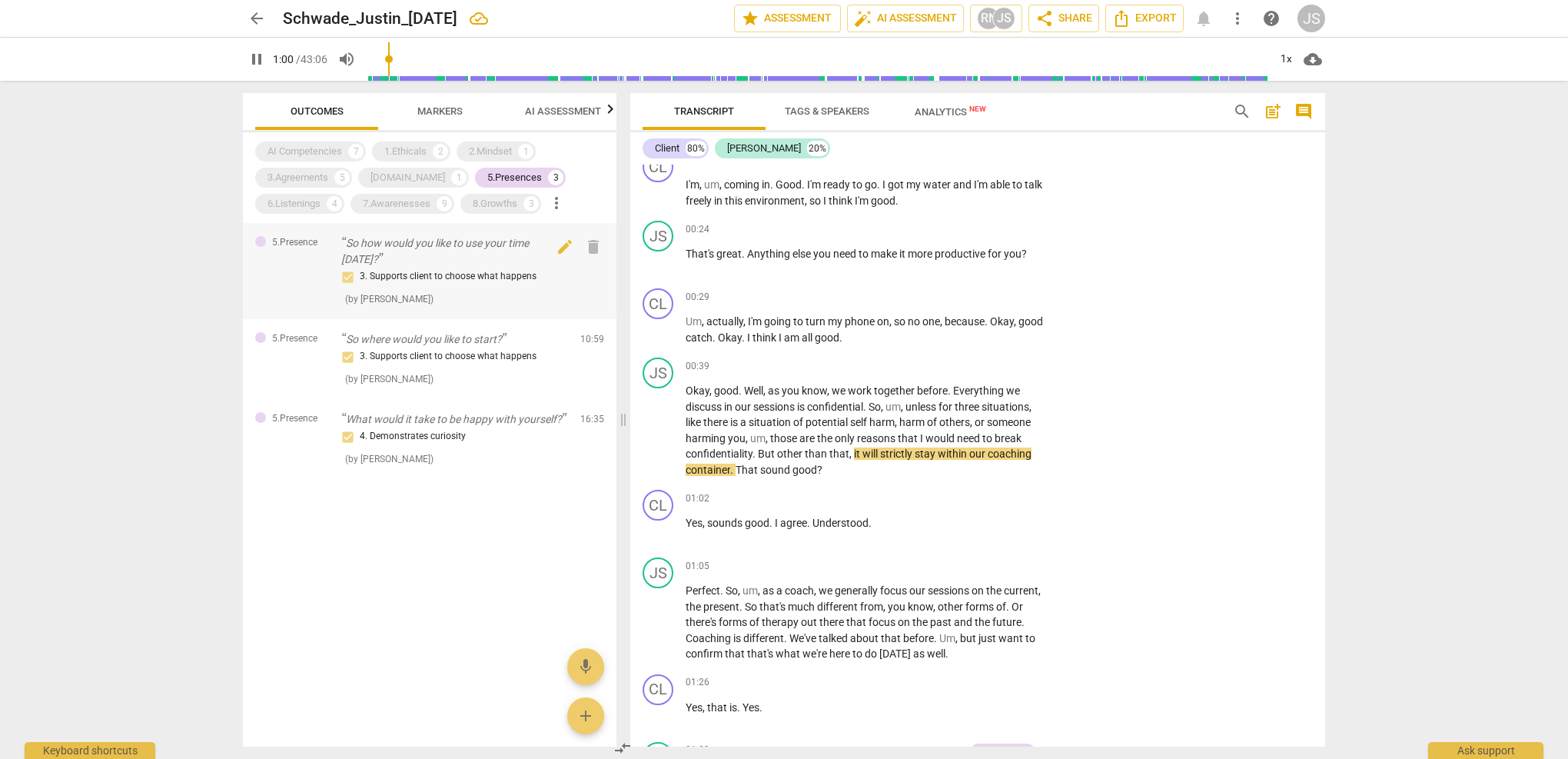
click at [373, 258] on p "So how would you like to use your time [DATE]?" at bounding box center [454, 251] width 227 height 32
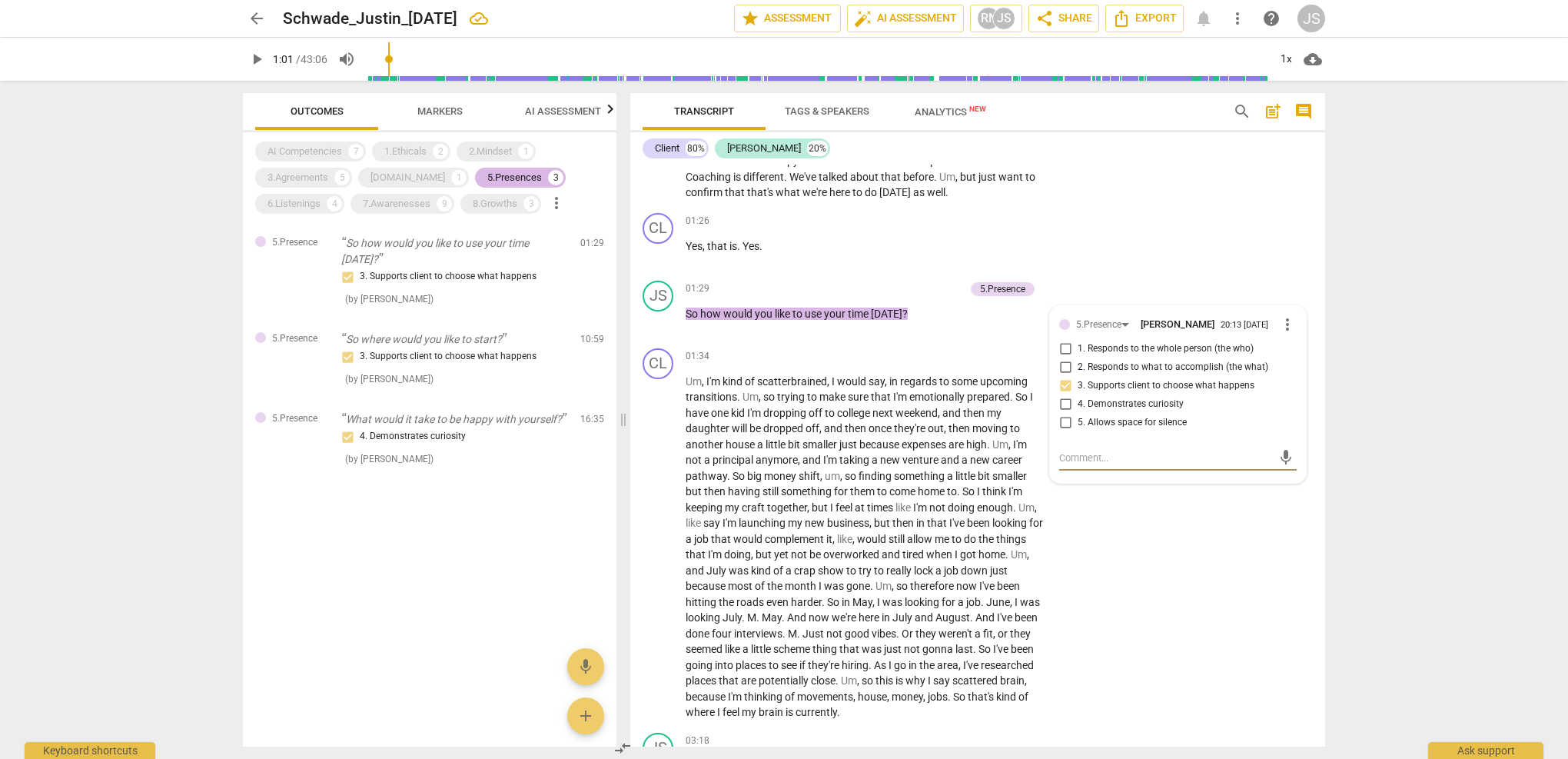
click at [487, 173] on div "5.Presences" at bounding box center [514, 178] width 55 height 15
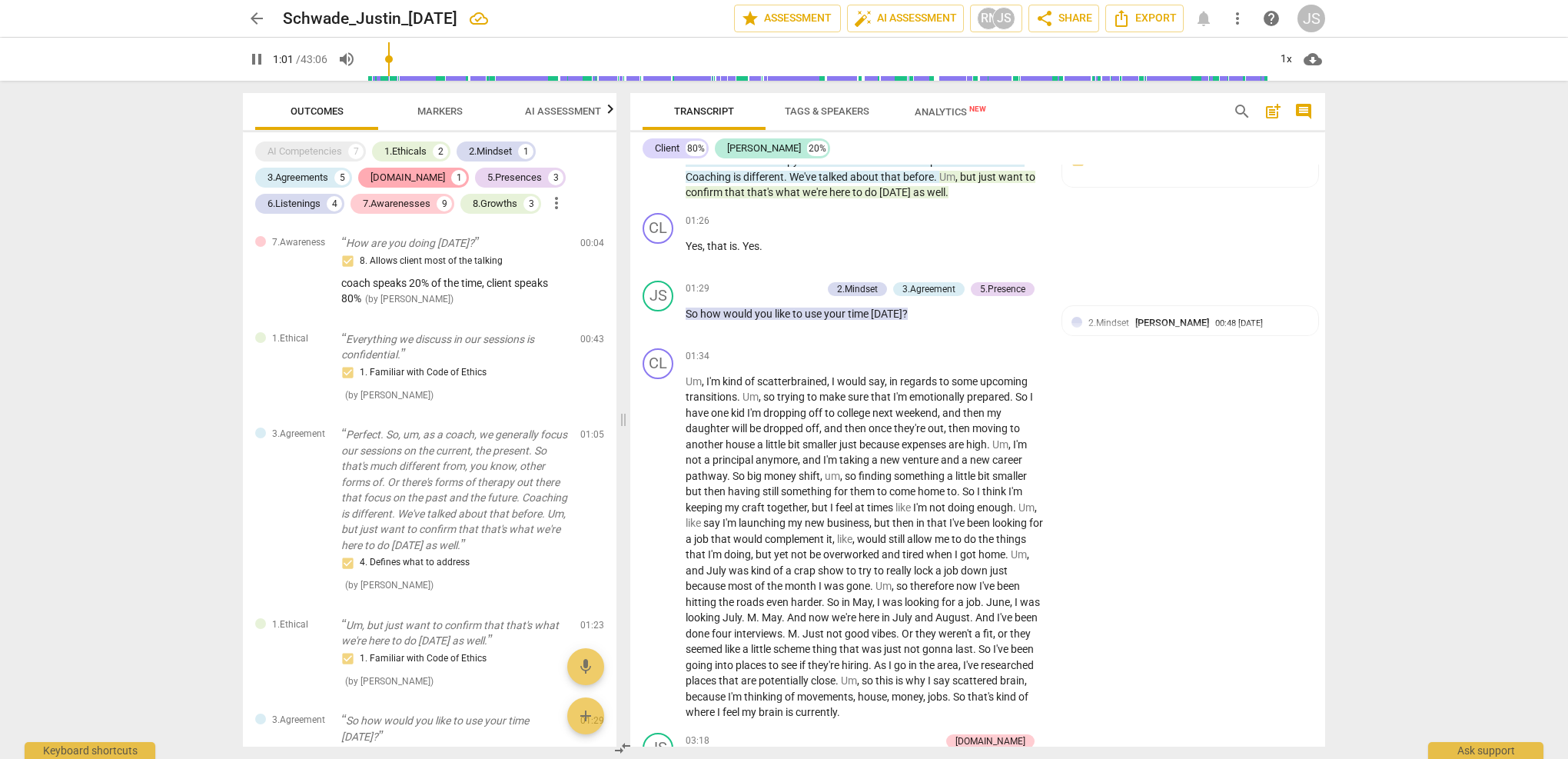
scroll to position [24, 0]
click at [384, 175] on div "[DOMAIN_NAME]" at bounding box center [407, 178] width 75 height 15
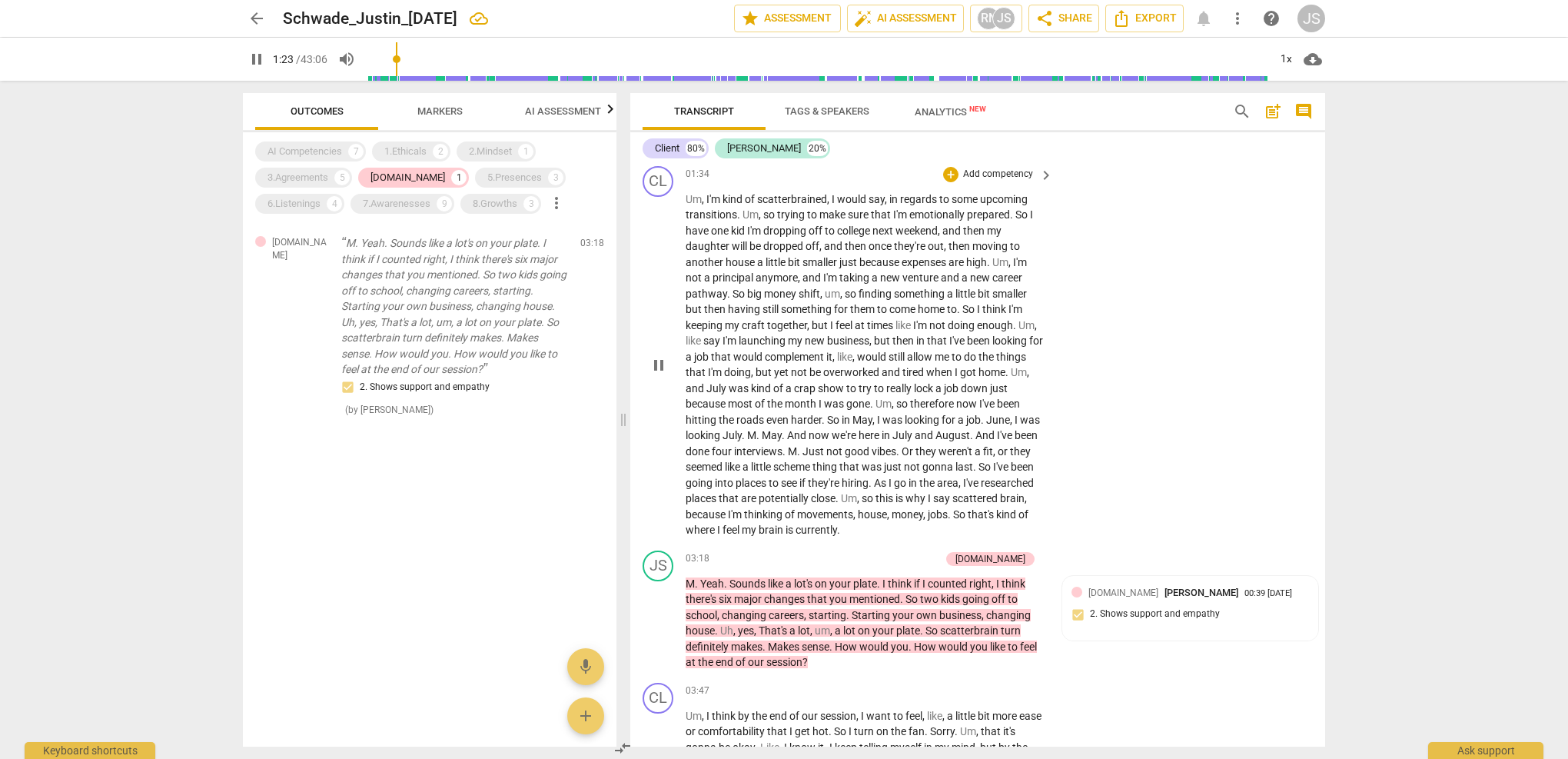
scroll to position [937, 0]
click at [383, 321] on p "M. Yeah. Sounds like a lot's on your plate. I think if I counted right, I think…" at bounding box center [454, 306] width 227 height 142
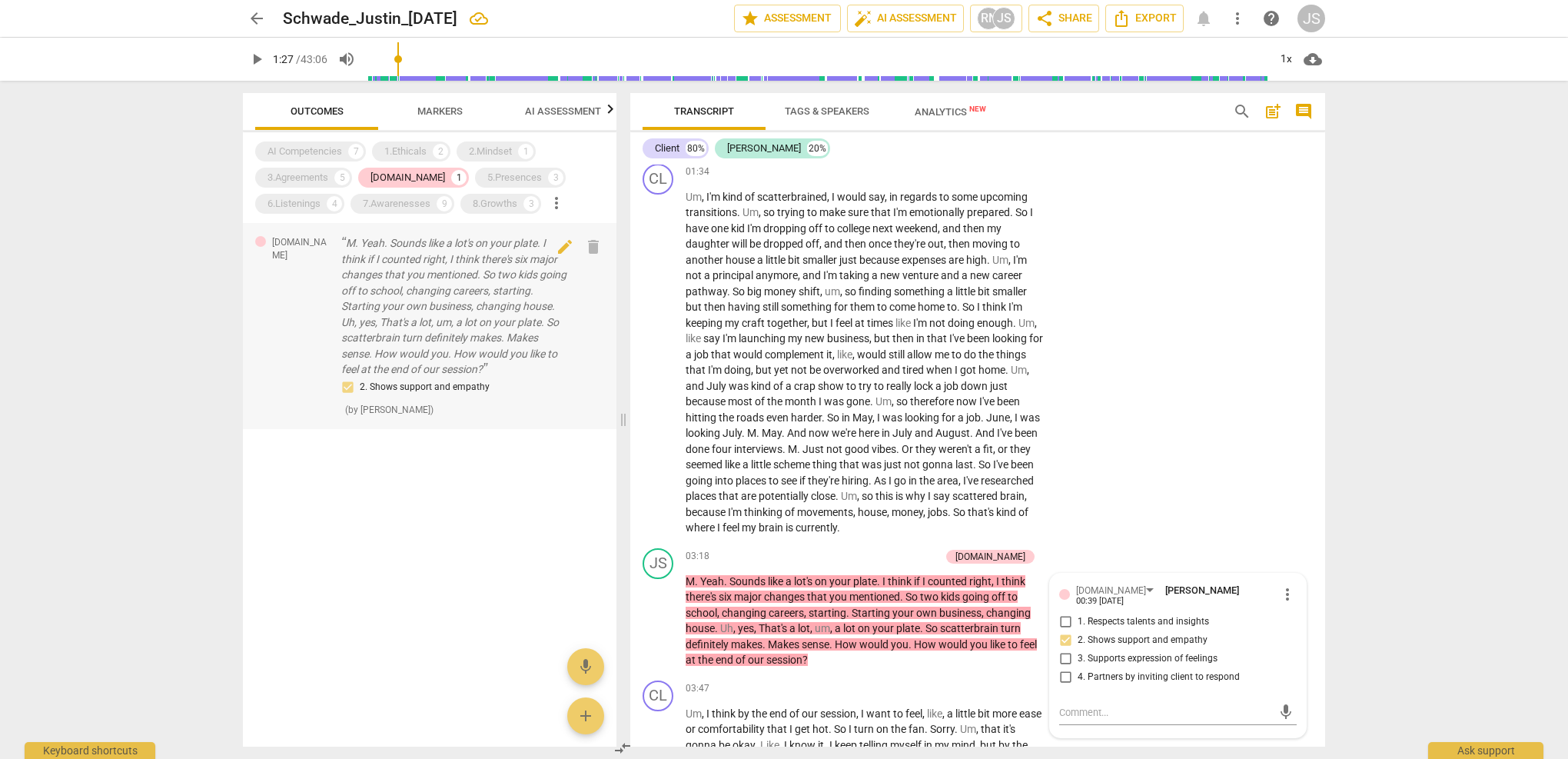
click at [427, 276] on p "M. Yeah. Sounds like a lot's on your plate. I think if I counted right, I think…" at bounding box center [454, 306] width 227 height 142
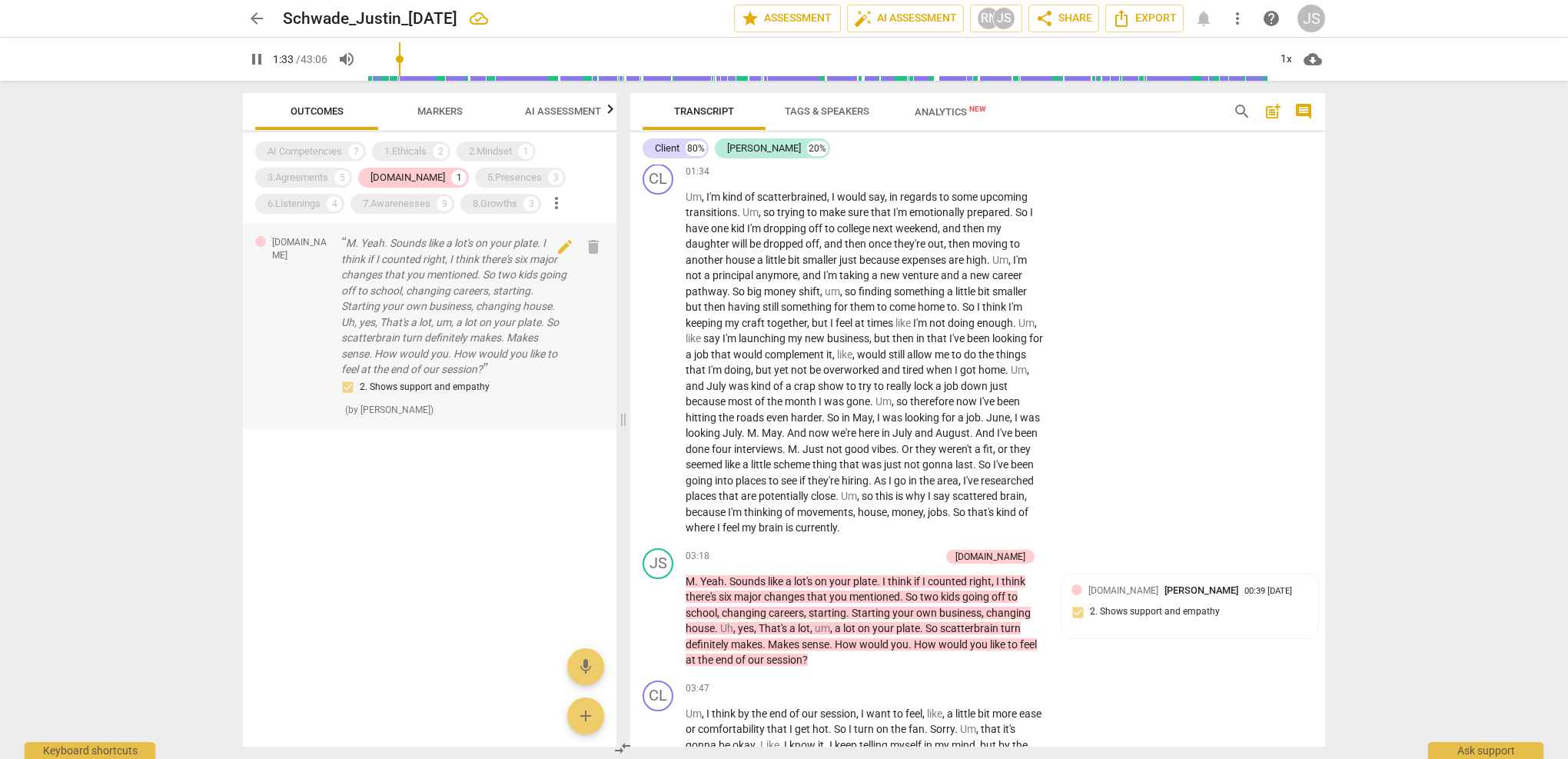
click at [426, 278] on p "M. Yeah. Sounds like a lot's on your plate. I think if I counted right, I think…" at bounding box center [454, 306] width 227 height 142
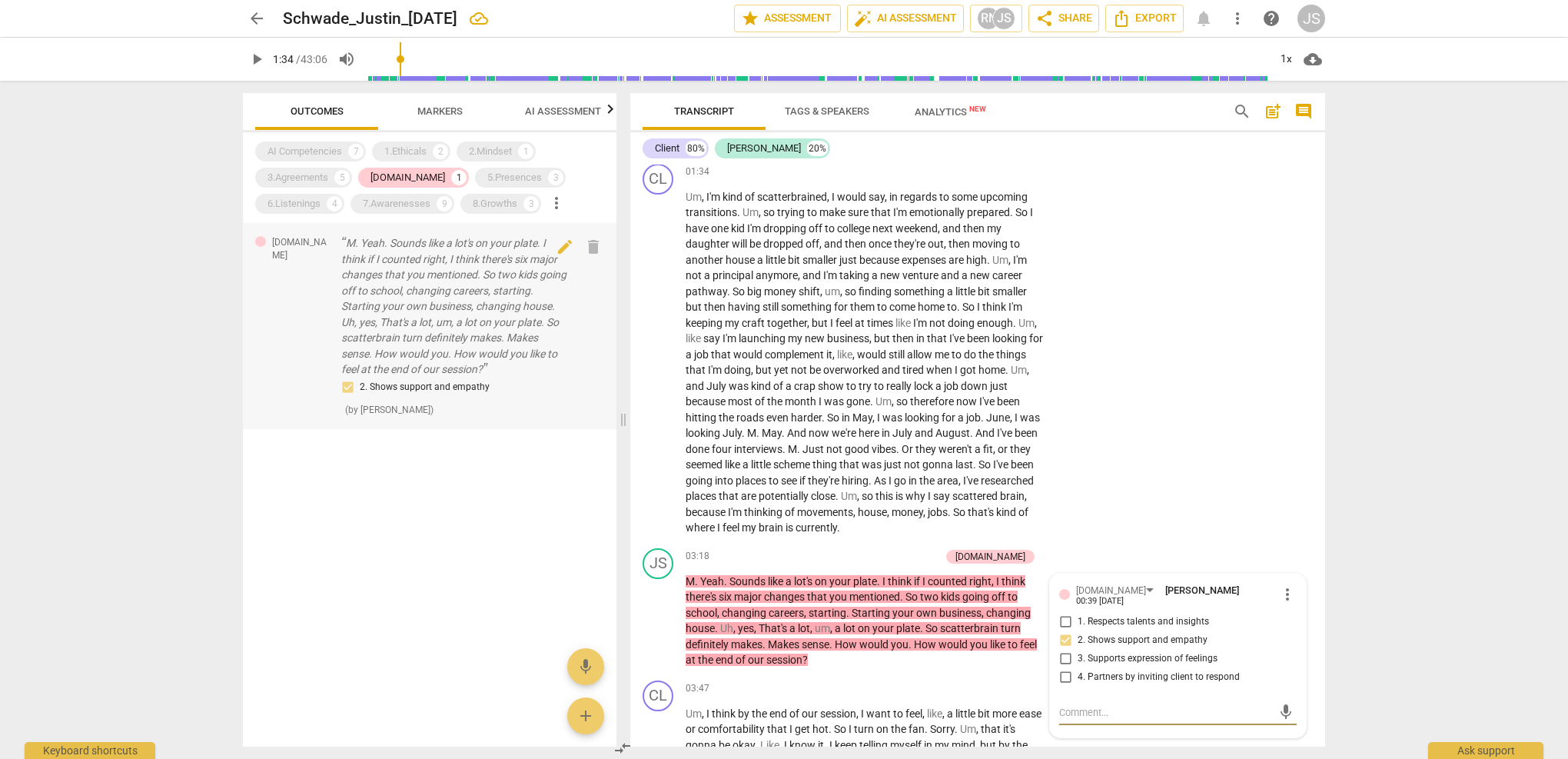
click at [496, 341] on p "M. Yeah. Sounds like a lot's on your plate. I think if I counted right, I think…" at bounding box center [454, 306] width 227 height 142
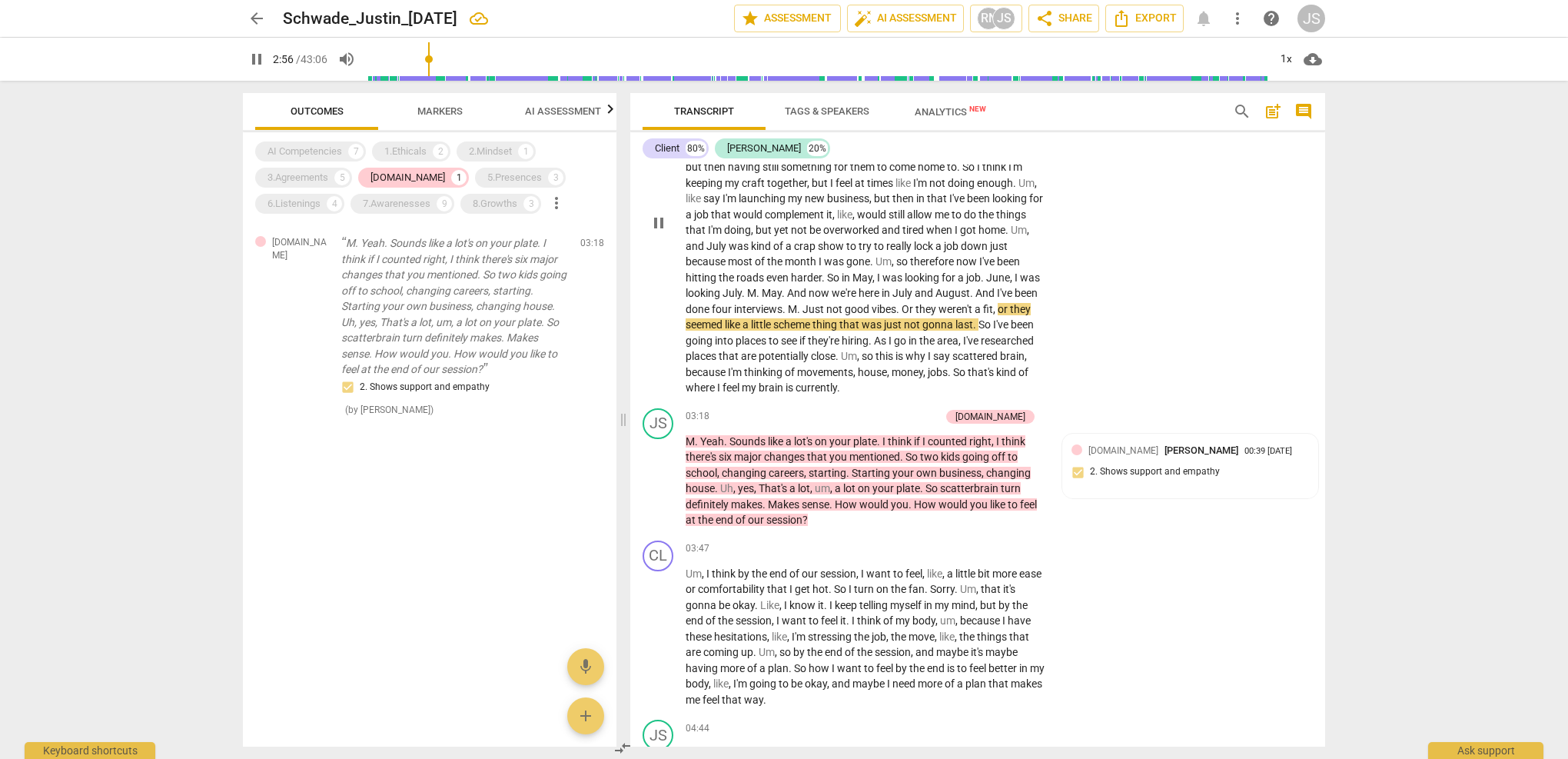
scroll to position [1078, 0]
click at [387, 171] on div "[DOMAIN_NAME]" at bounding box center [407, 178] width 75 height 15
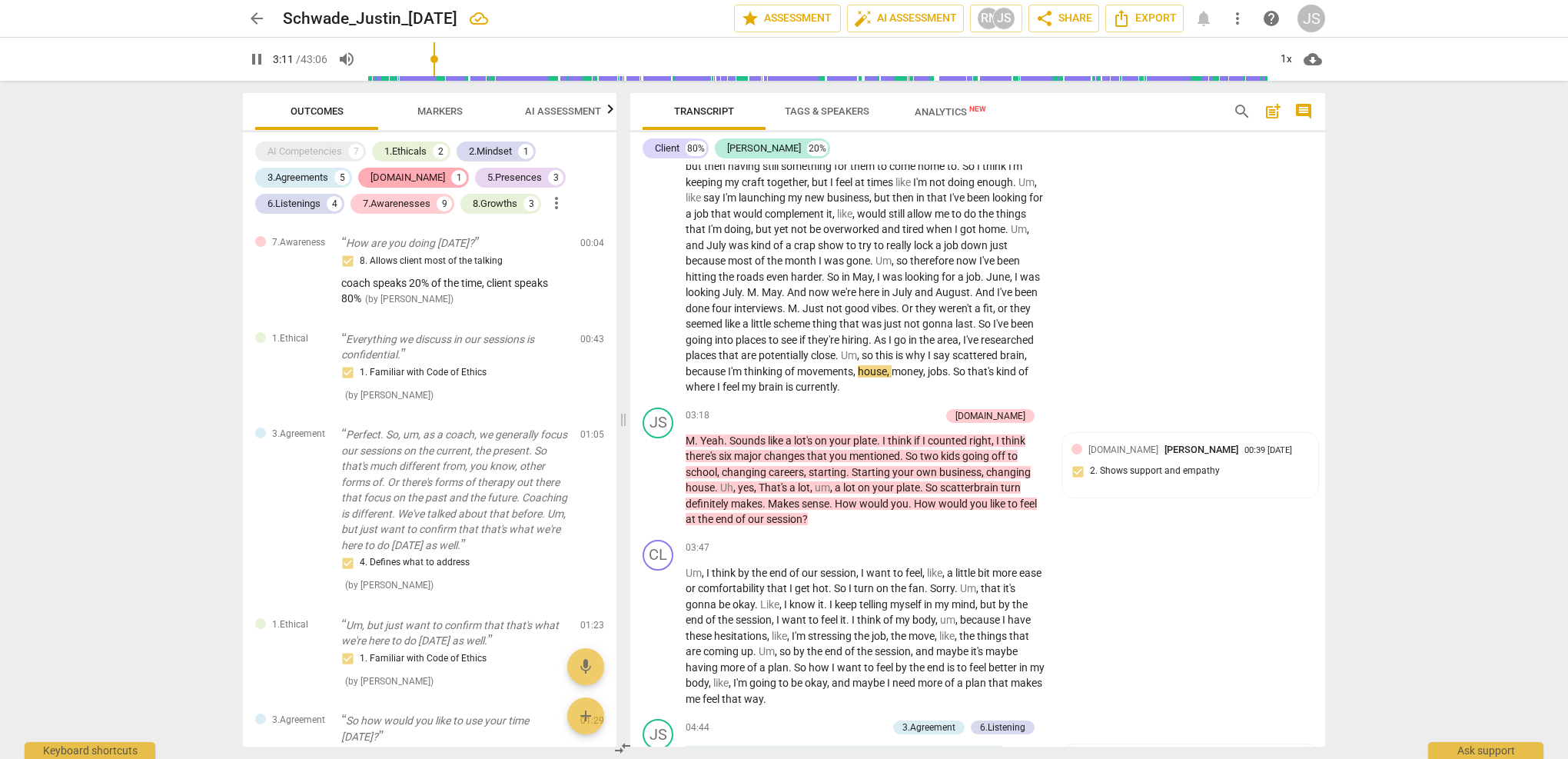
click at [387, 173] on div "[DOMAIN_NAME]" at bounding box center [407, 178] width 75 height 15
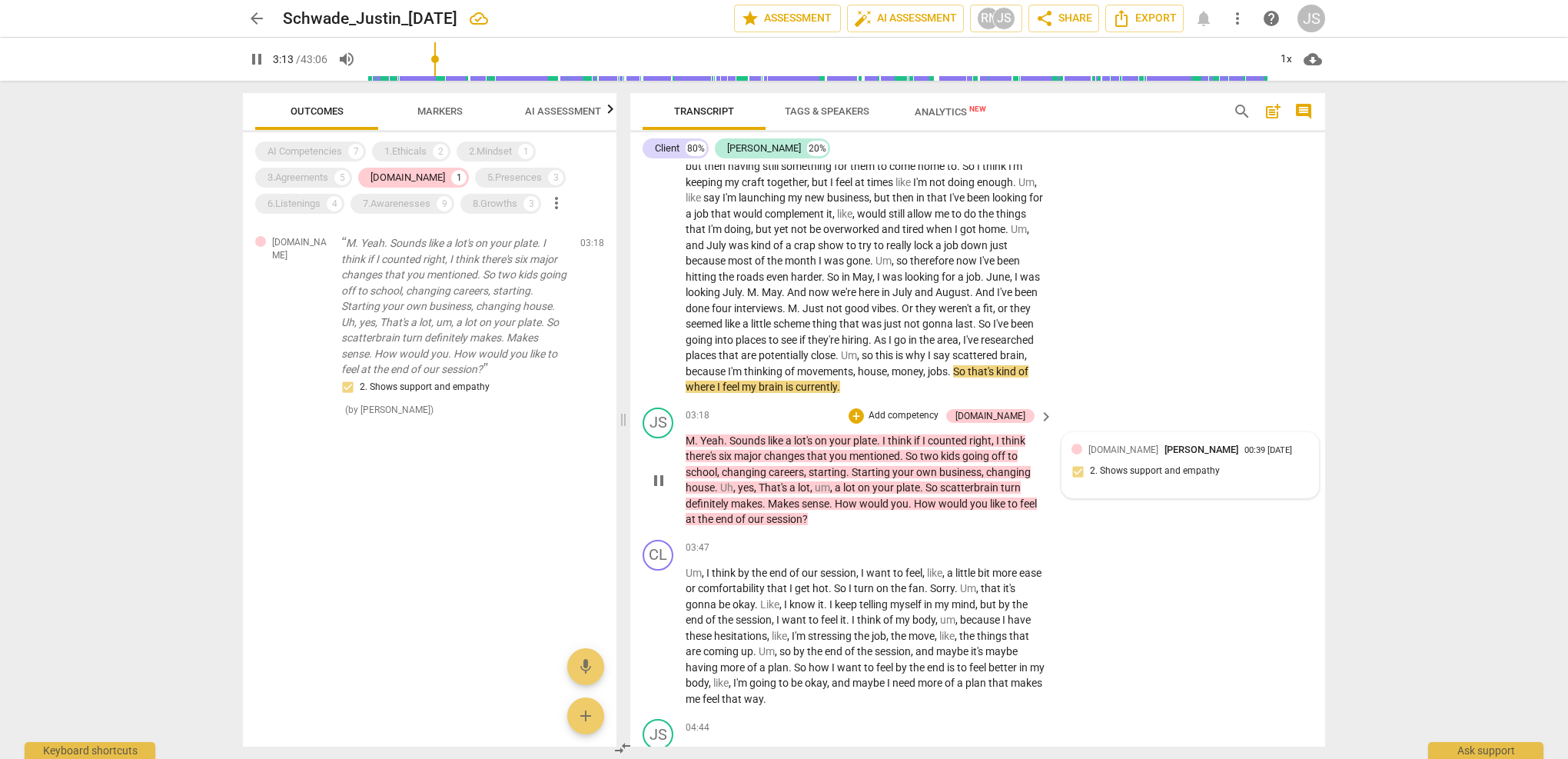
click at [1141, 451] on div "[DOMAIN_NAME] [PERSON_NAME] 00:39 [DATE] 2. Shows support and empathy" at bounding box center [1190, 465] width 238 height 47
type input "194"
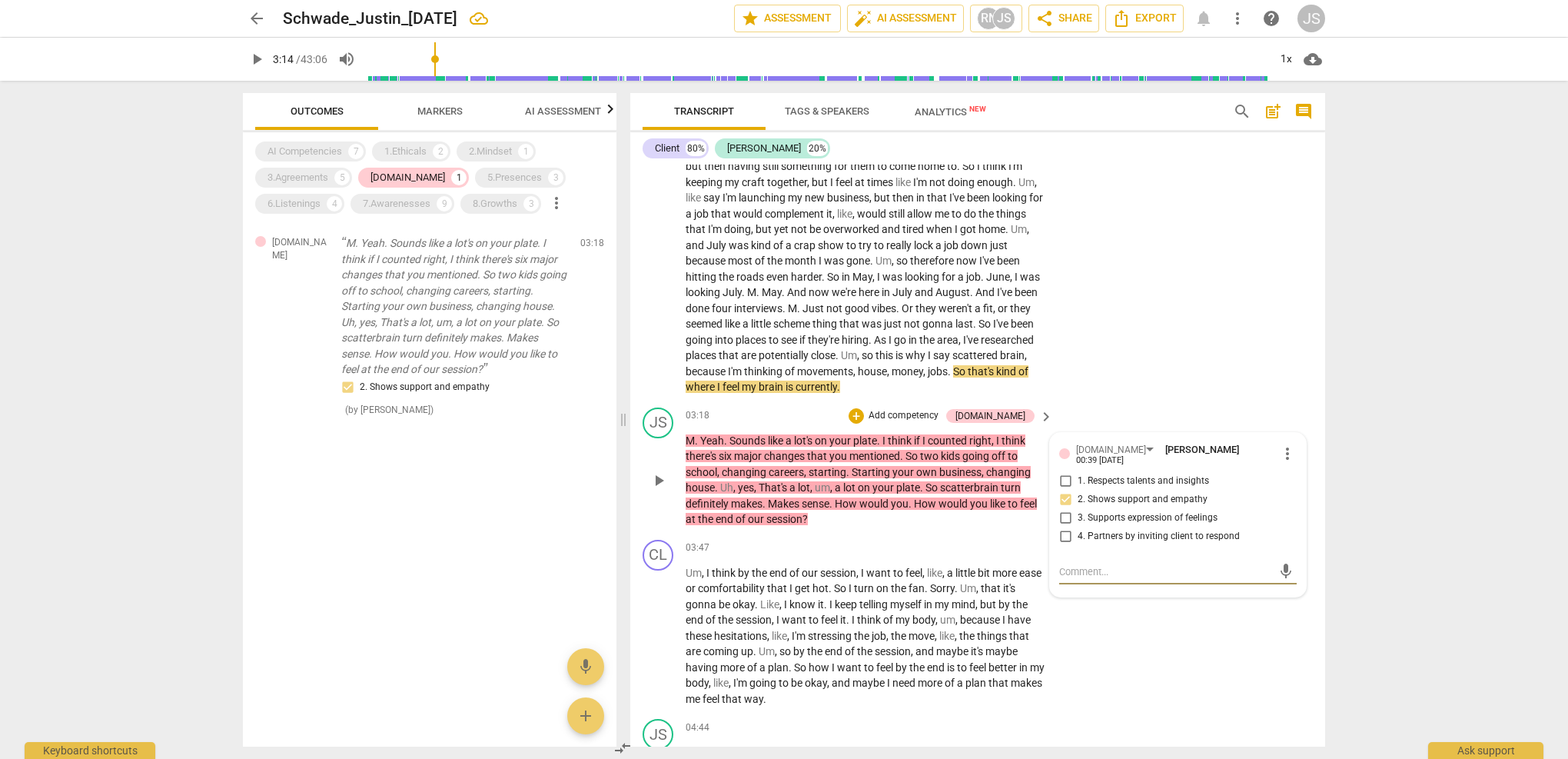
click at [1141, 472] on label "1. Respects talents and insights" at bounding box center [1171, 481] width 238 height 18
click at [1078, 472] on input "1. Respects talents and insights" at bounding box center [1065, 481] width 25 height 18
checkbox input "true"
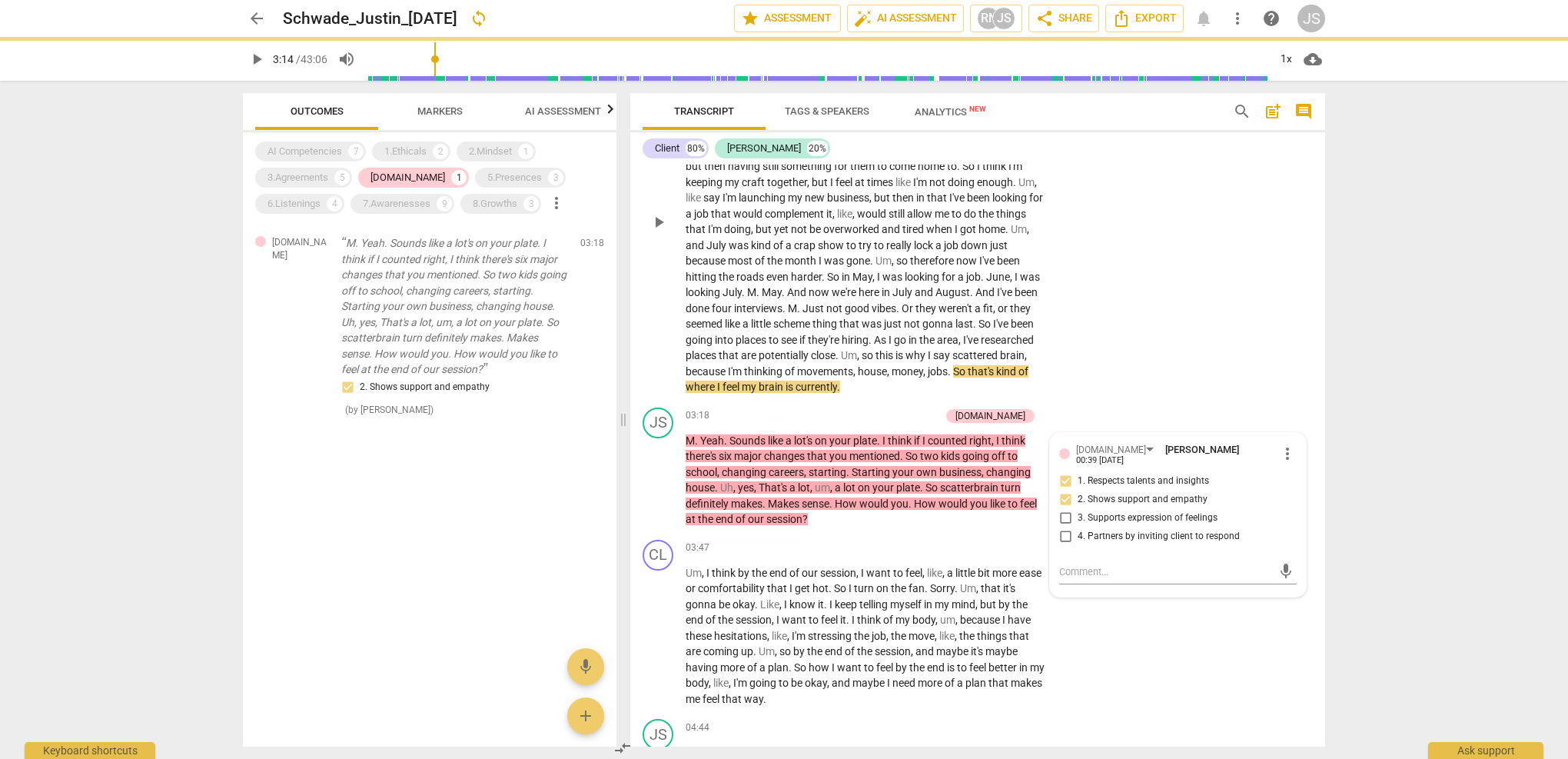
click at [1110, 380] on div "CL play_arrow pause 01:34 + Add competency keyboard_arrow_right Um , I'm kind o…" at bounding box center [978, 209] width 695 height 384
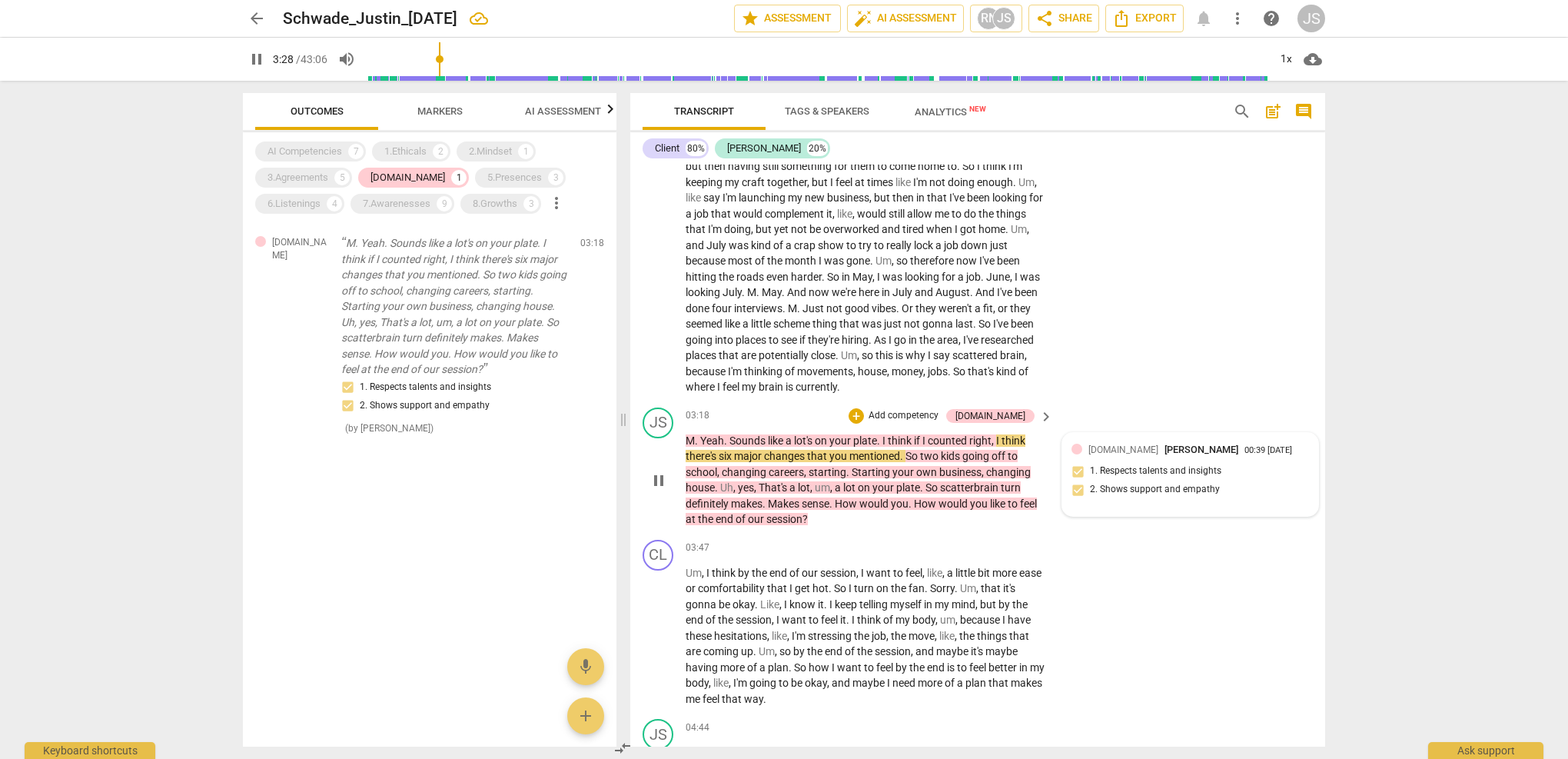
click at [1077, 458] on div "[DOMAIN_NAME] [PERSON_NAME] 00:39 [DATE] 1. Respects talents and insights 2. Sh…" at bounding box center [1190, 474] width 238 height 65
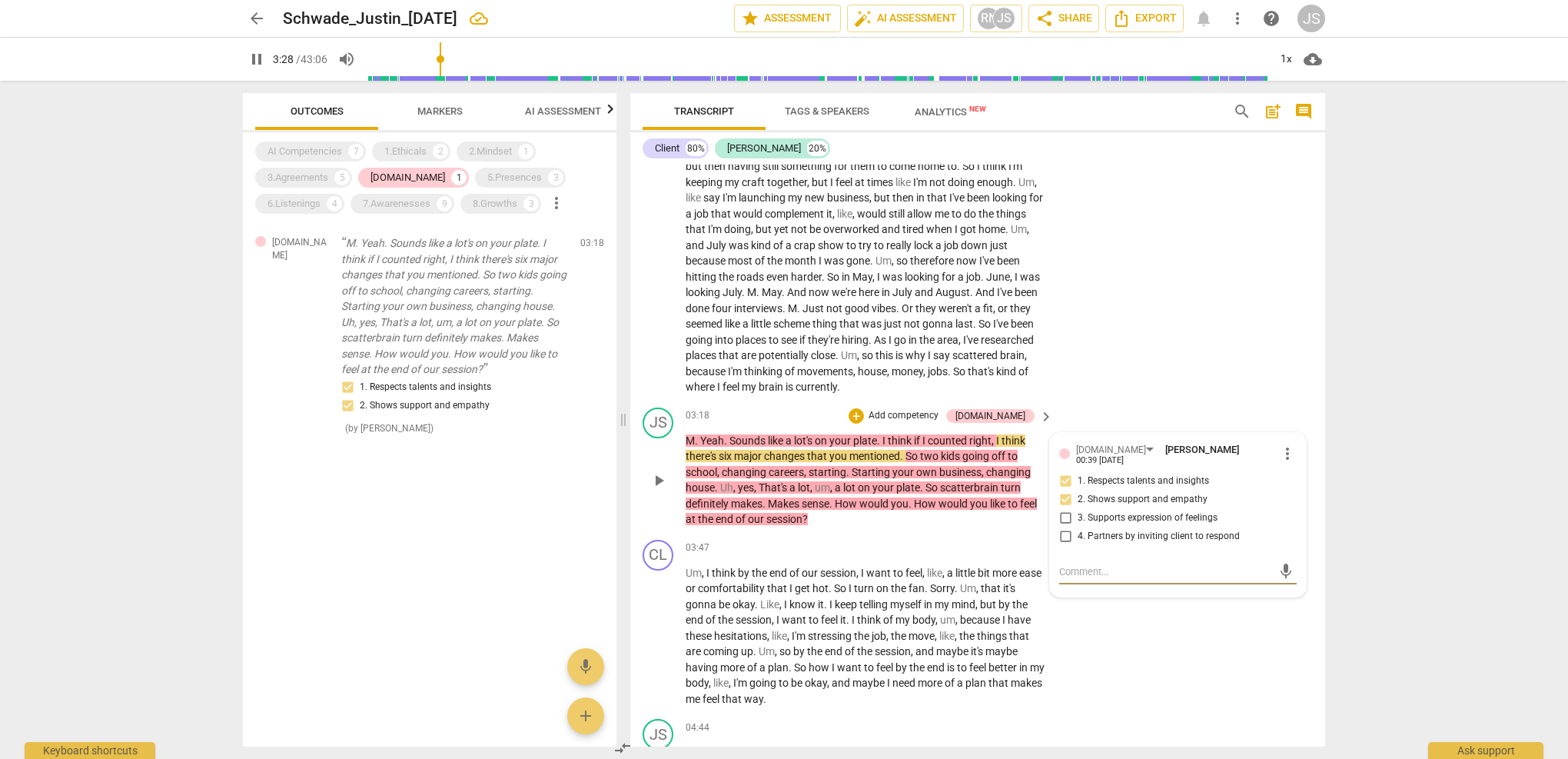
type input "208"
click at [1064, 472] on input "1. Respects talents and insights" at bounding box center [1065, 481] width 25 height 18
click at [1063, 472] on input "1. Respects talents and insights" at bounding box center [1065, 481] width 25 height 18
checkbox input "false"
click at [1085, 376] on div "CL play_arrow pause 01:34 + Add competency keyboard_arrow_right Um , I'm kind o…" at bounding box center [978, 209] width 695 height 384
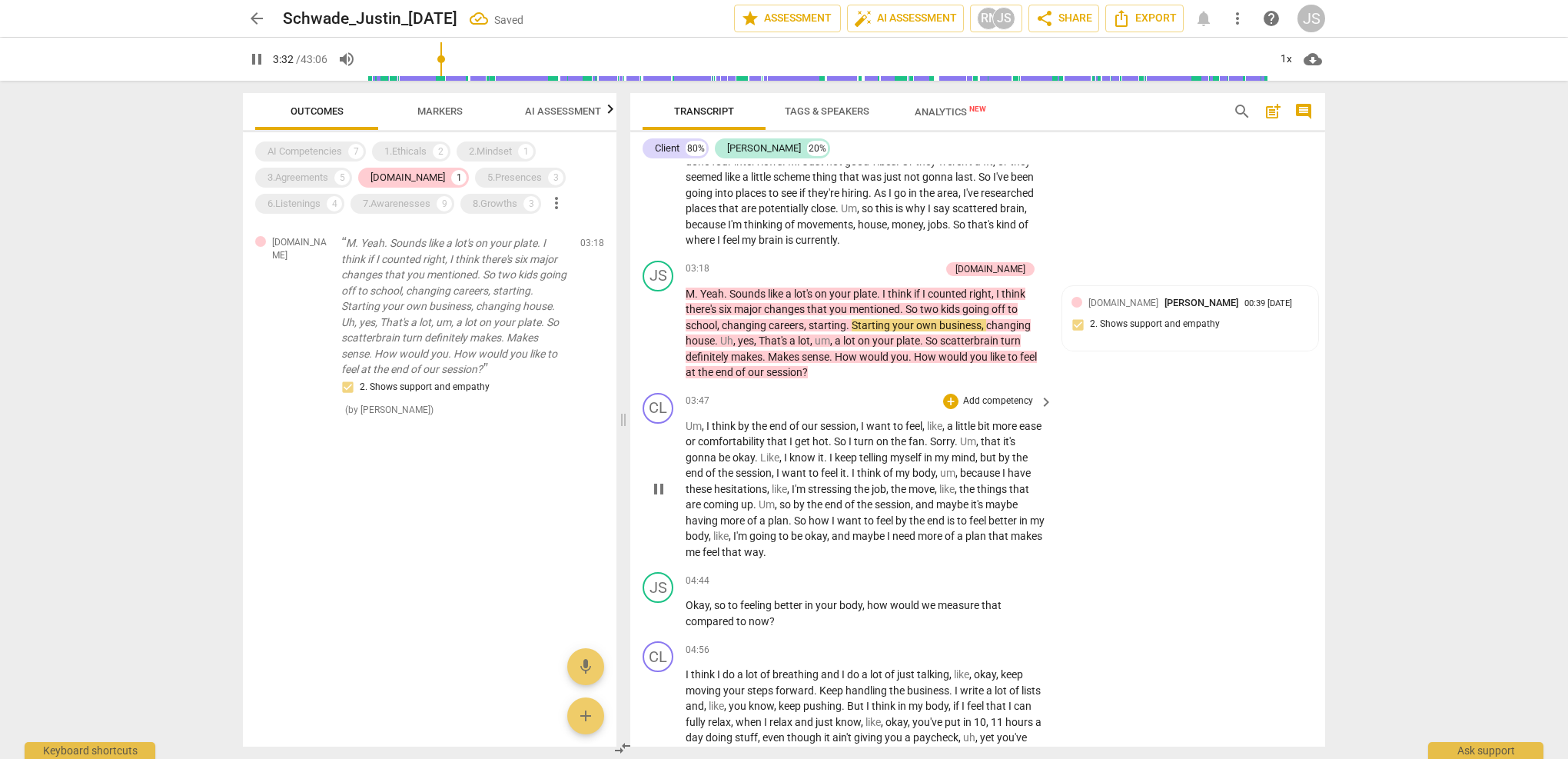
scroll to position [1227, 0]
click at [1105, 307] on div "[DOMAIN_NAME] [PERSON_NAME] 00:39 [DATE] 2. Shows support and empathy" at bounding box center [1190, 317] width 238 height 47
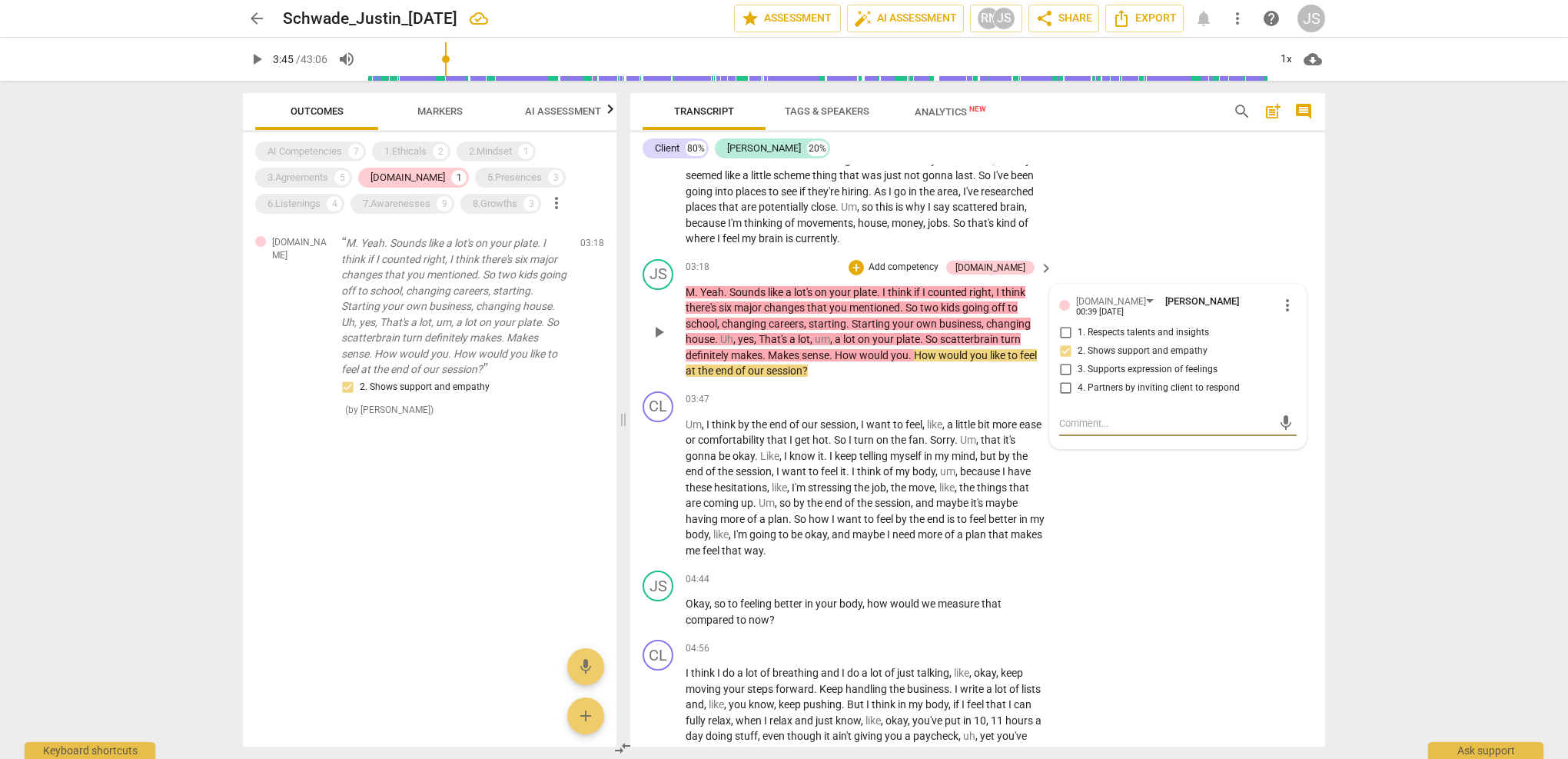
click at [995, 333] on span "scatterbrain" at bounding box center [970, 339] width 61 height 12
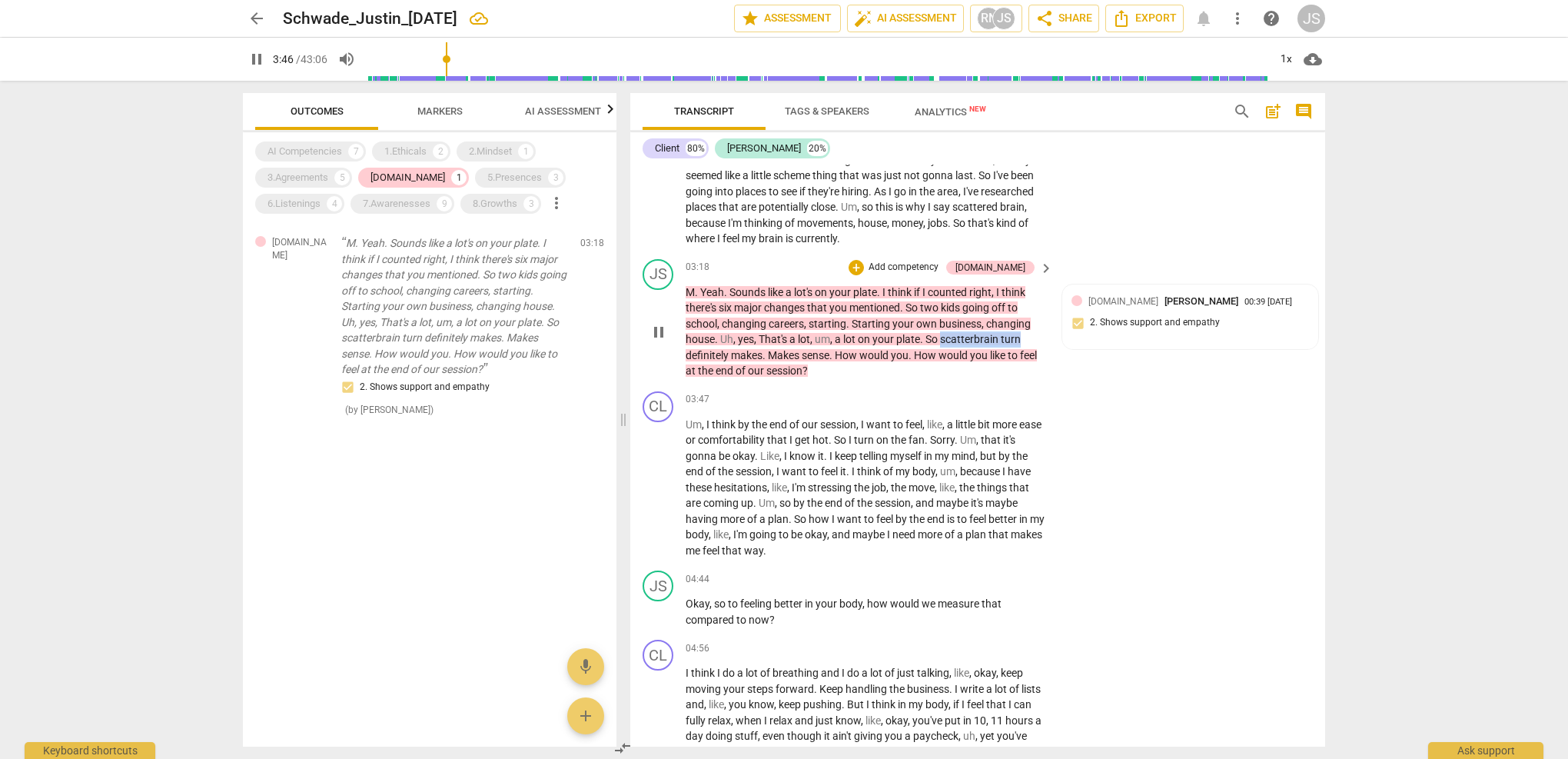
drag, startPoint x: 1019, startPoint y: 323, endPoint x: 943, endPoint y: 323, distance: 76.0
click at [943, 323] on p "M . Yeah . Sounds like a lot's on your plate . I think if I counted right , I t…" at bounding box center [865, 331] width 360 height 95
type input "228"
click at [828, 349] on span "sense" at bounding box center [840, 355] width 28 height 12
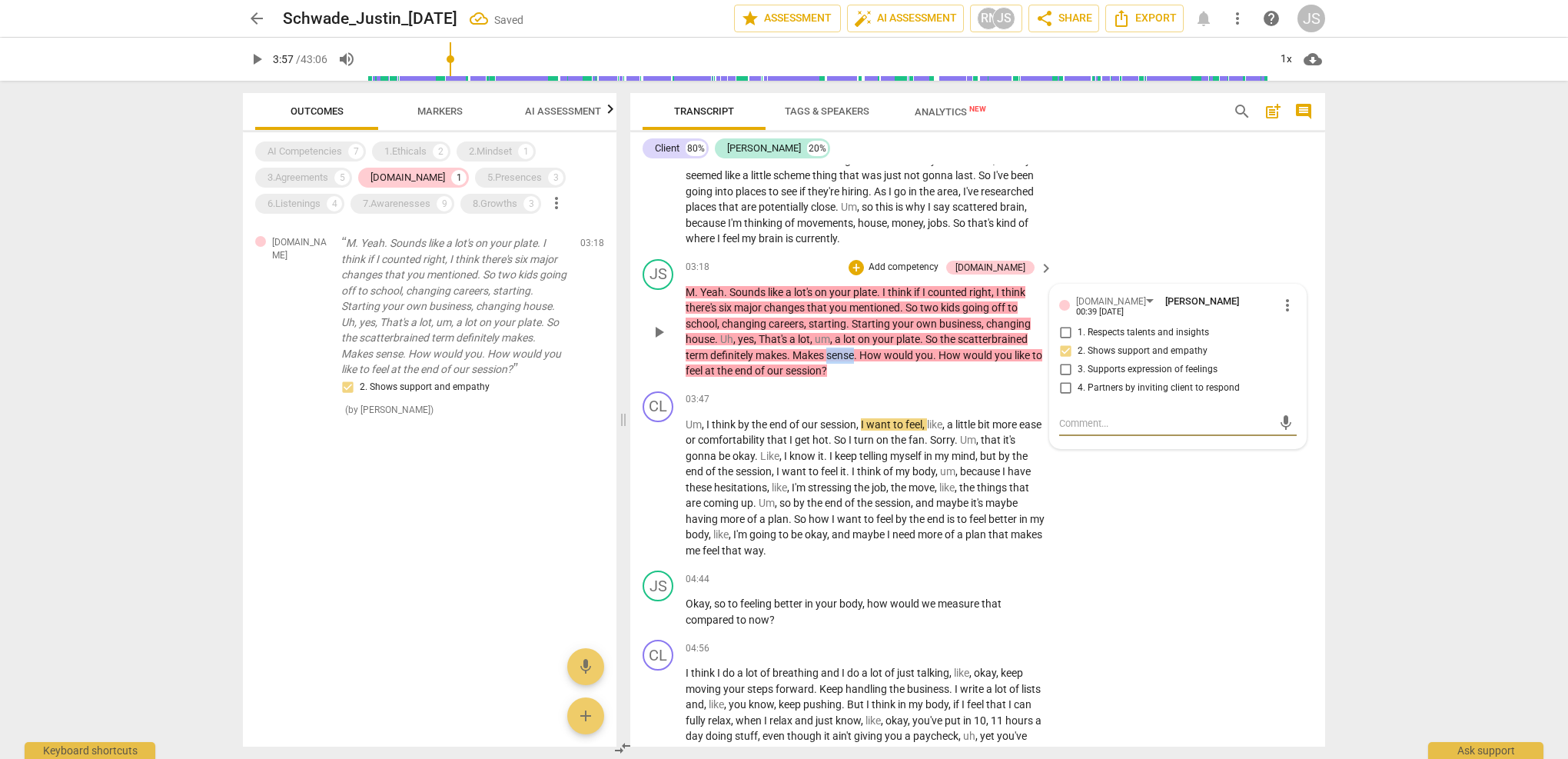
click at [828, 349] on span "sense" at bounding box center [840, 355] width 28 height 12
click at [783, 349] on span "makes" at bounding box center [771, 355] width 32 height 12
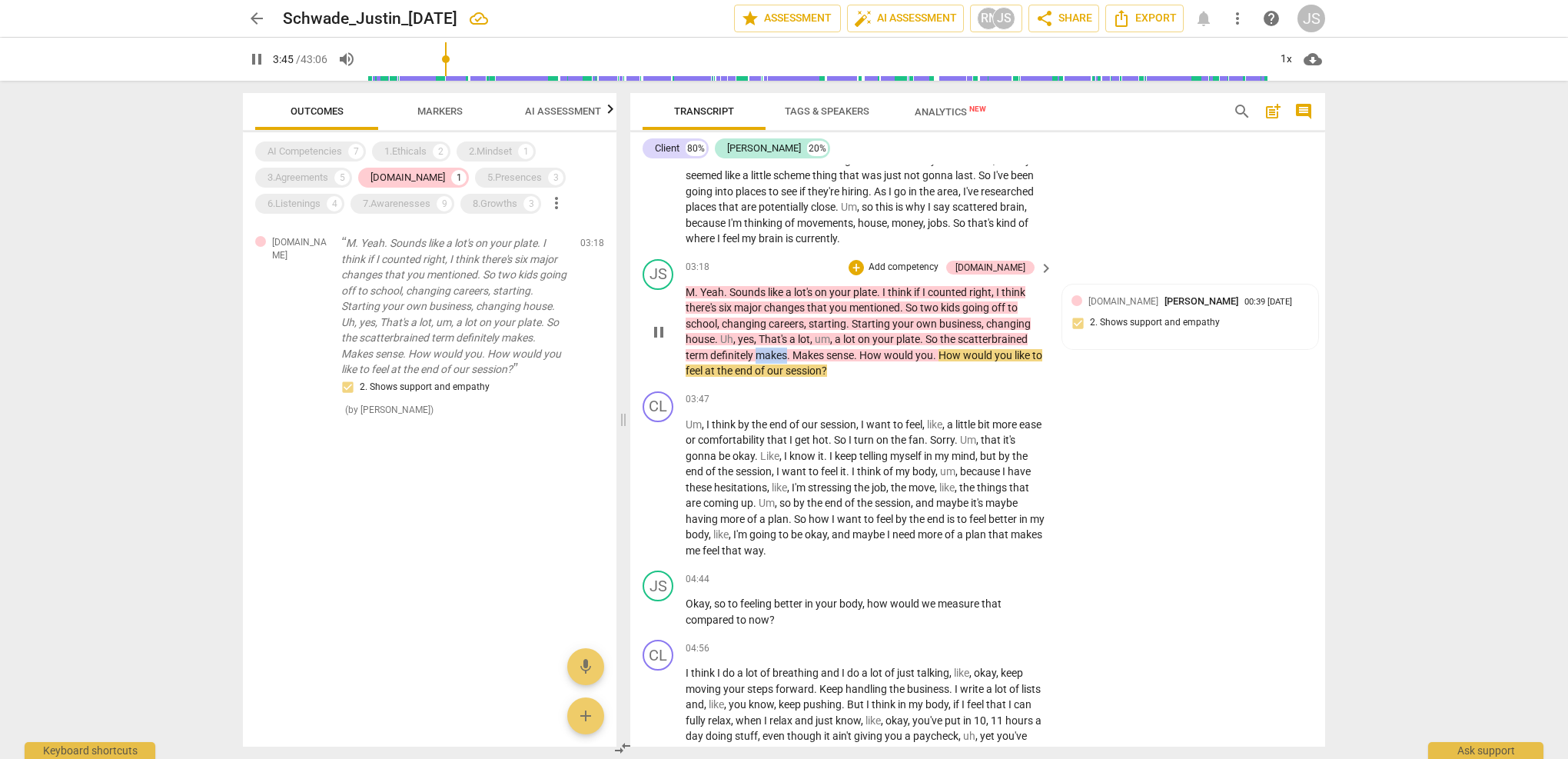
click at [783, 349] on span "makes" at bounding box center [771, 355] width 32 height 12
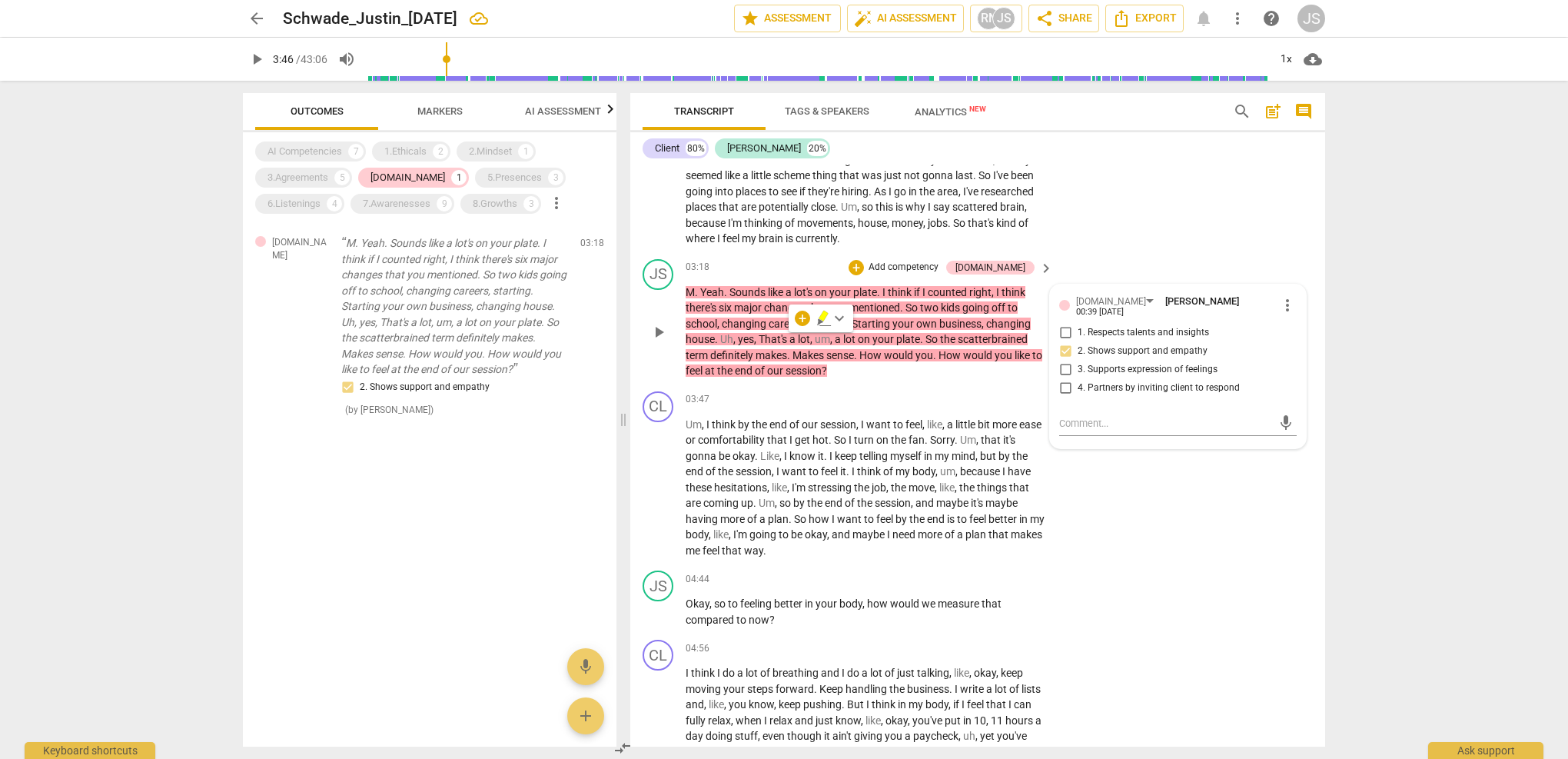
click at [805, 349] on span "Makes" at bounding box center [809, 355] width 34 height 12
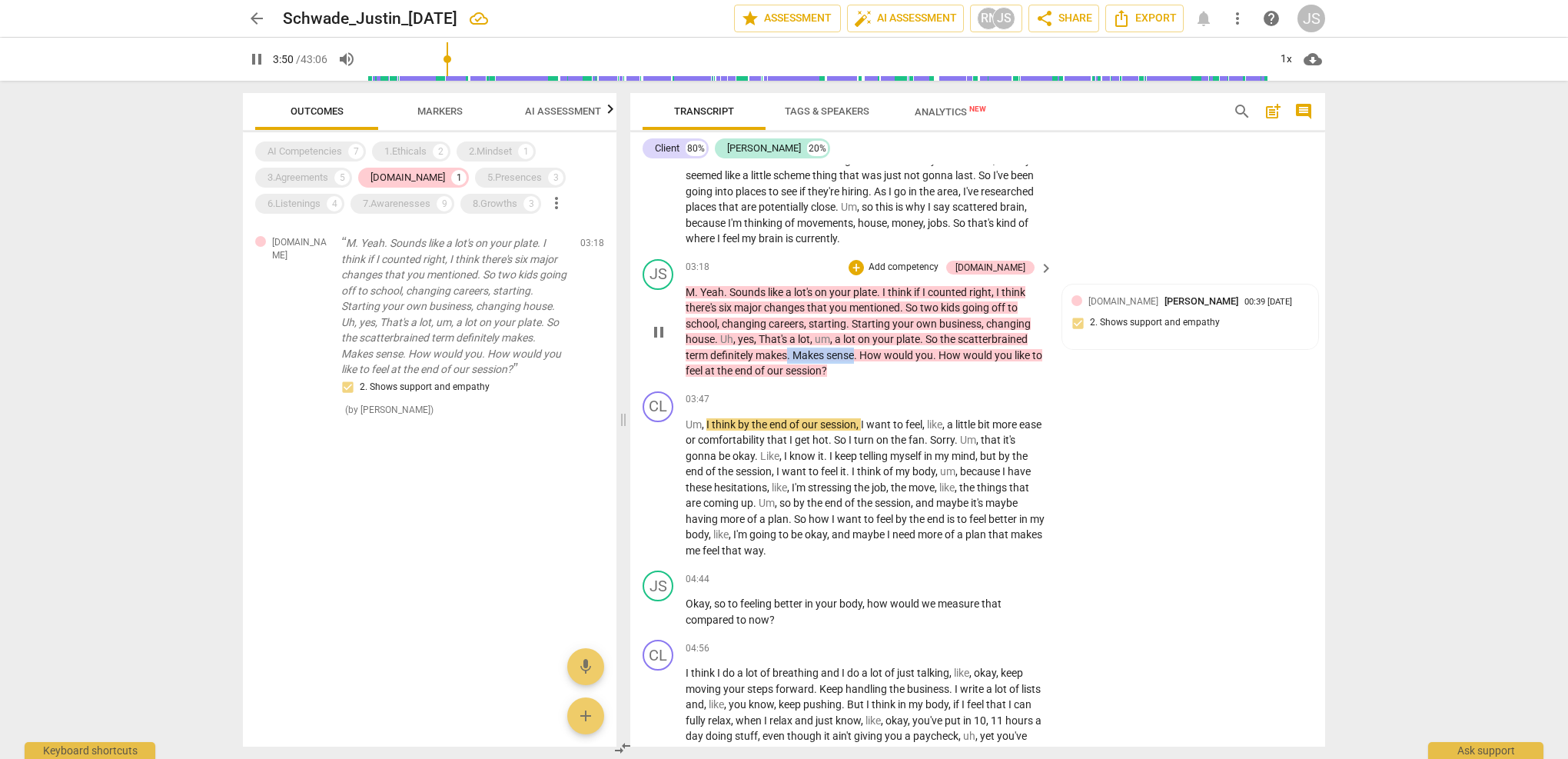
drag, startPoint x: 855, startPoint y: 341, endPoint x: 788, endPoint y: 342, distance: 67.0
click at [788, 342] on p "M . Yeah . Sounds like a lot's on your plate . I think if I counted right , I t…" at bounding box center [865, 331] width 360 height 95
type input "231"
drag, startPoint x: 904, startPoint y: 338, endPoint x: 826, endPoint y: 344, distance: 78.2
click at [826, 344] on p "M . Yeah . Sounds like a lot's on your plate . I think if I counted right , I t…" at bounding box center [865, 331] width 360 height 95
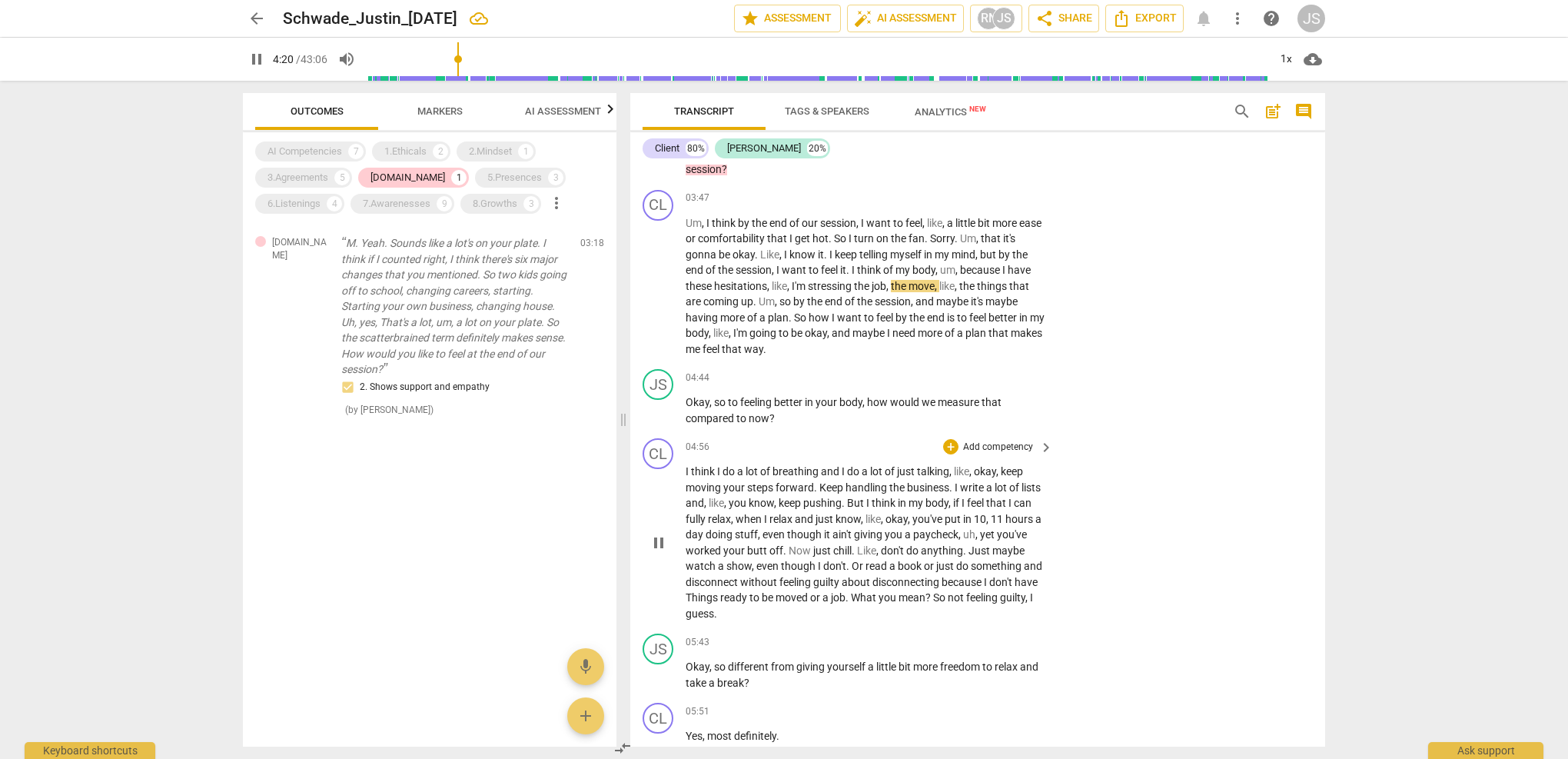
scroll to position [1459, 0]
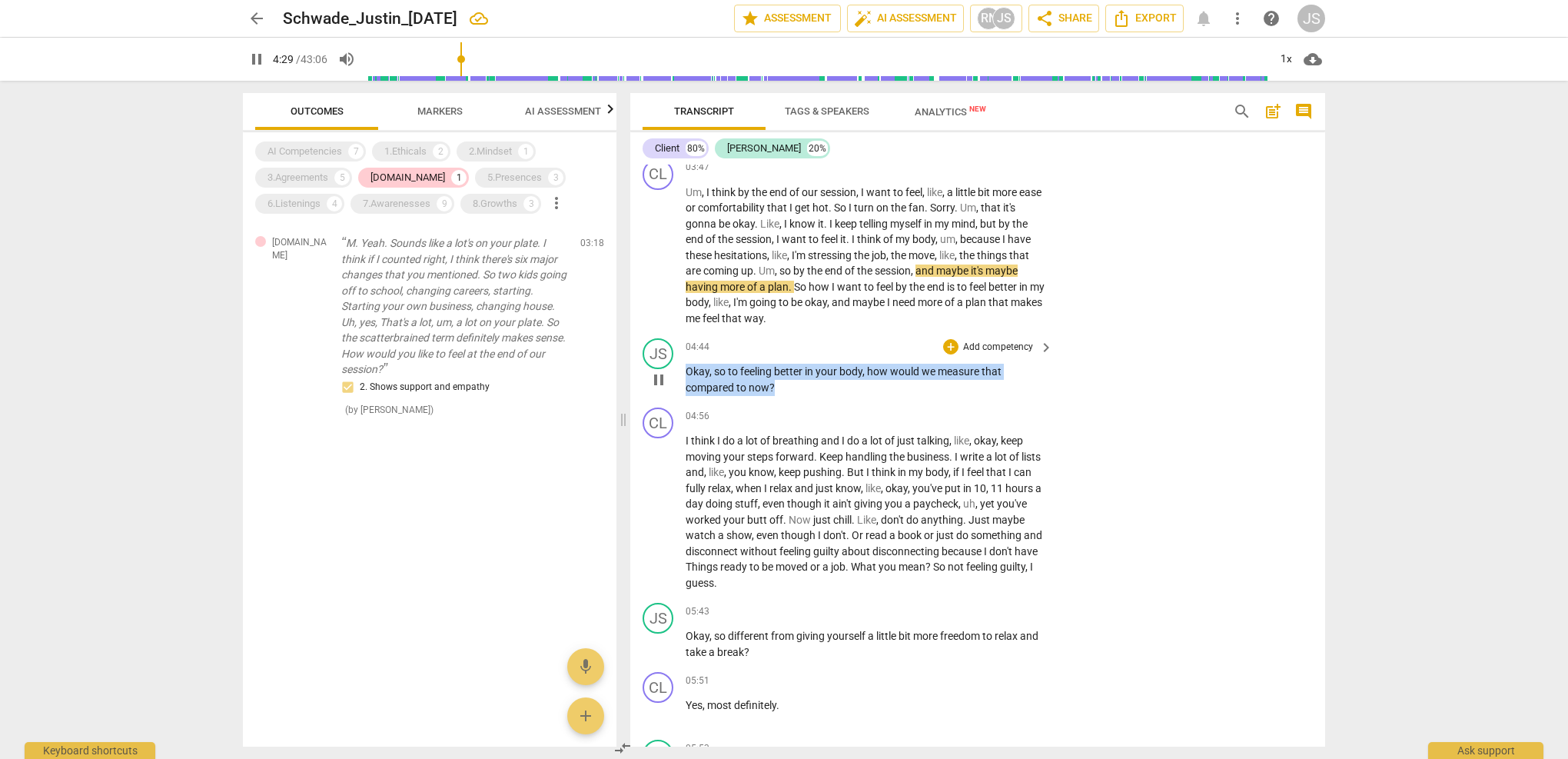
drag, startPoint x: 781, startPoint y: 368, endPoint x: 688, endPoint y: 349, distance: 94.9
click at [688, 364] on p "Okay , so to feeling better in your body , how would we measure that compared t…" at bounding box center [865, 379] width 360 height 32
click at [998, 341] on p "Add competency" at bounding box center [998, 348] width 73 height 14
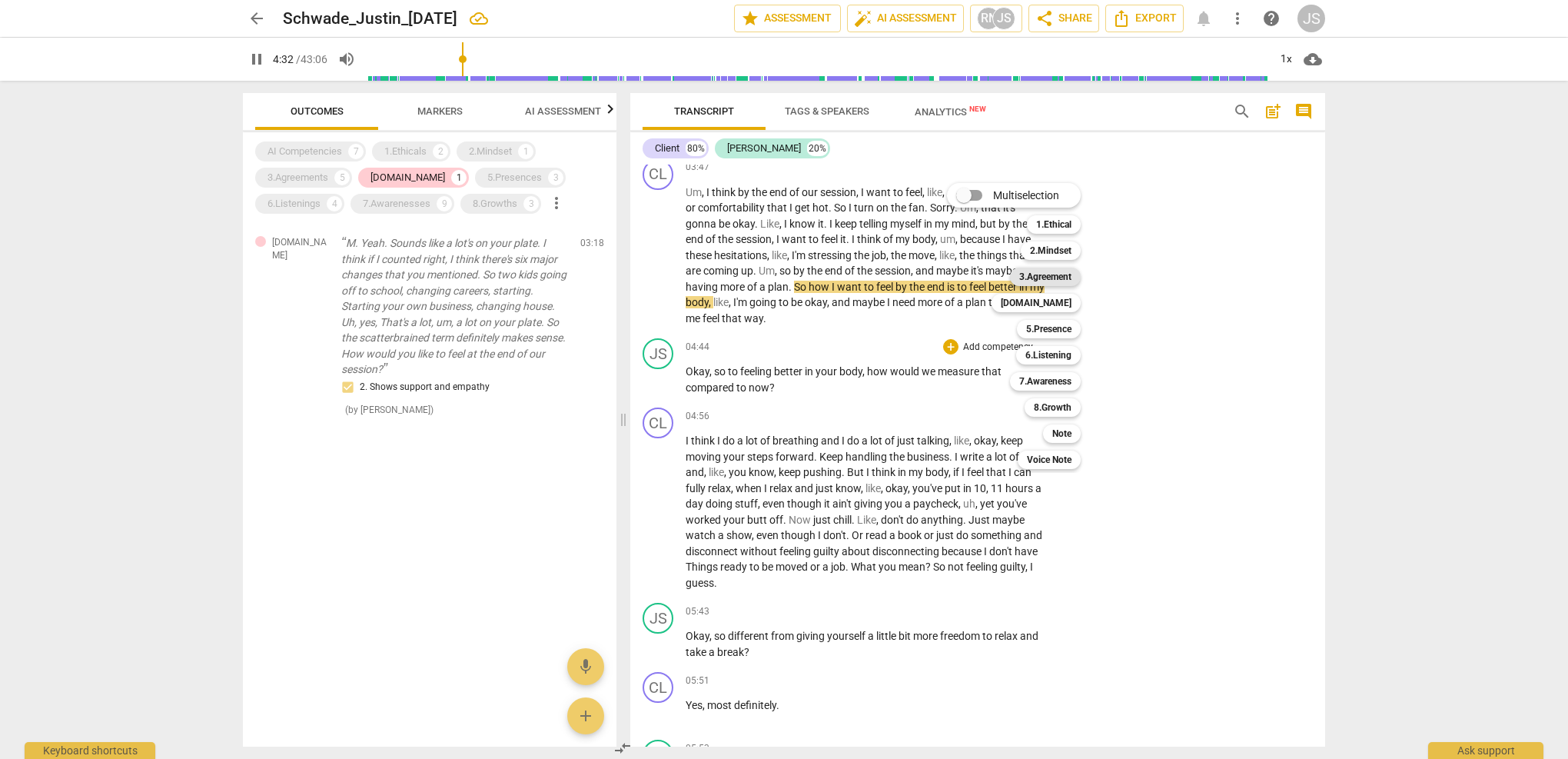
click at [1064, 278] on b "3.Agreement" at bounding box center [1045, 277] width 52 height 18
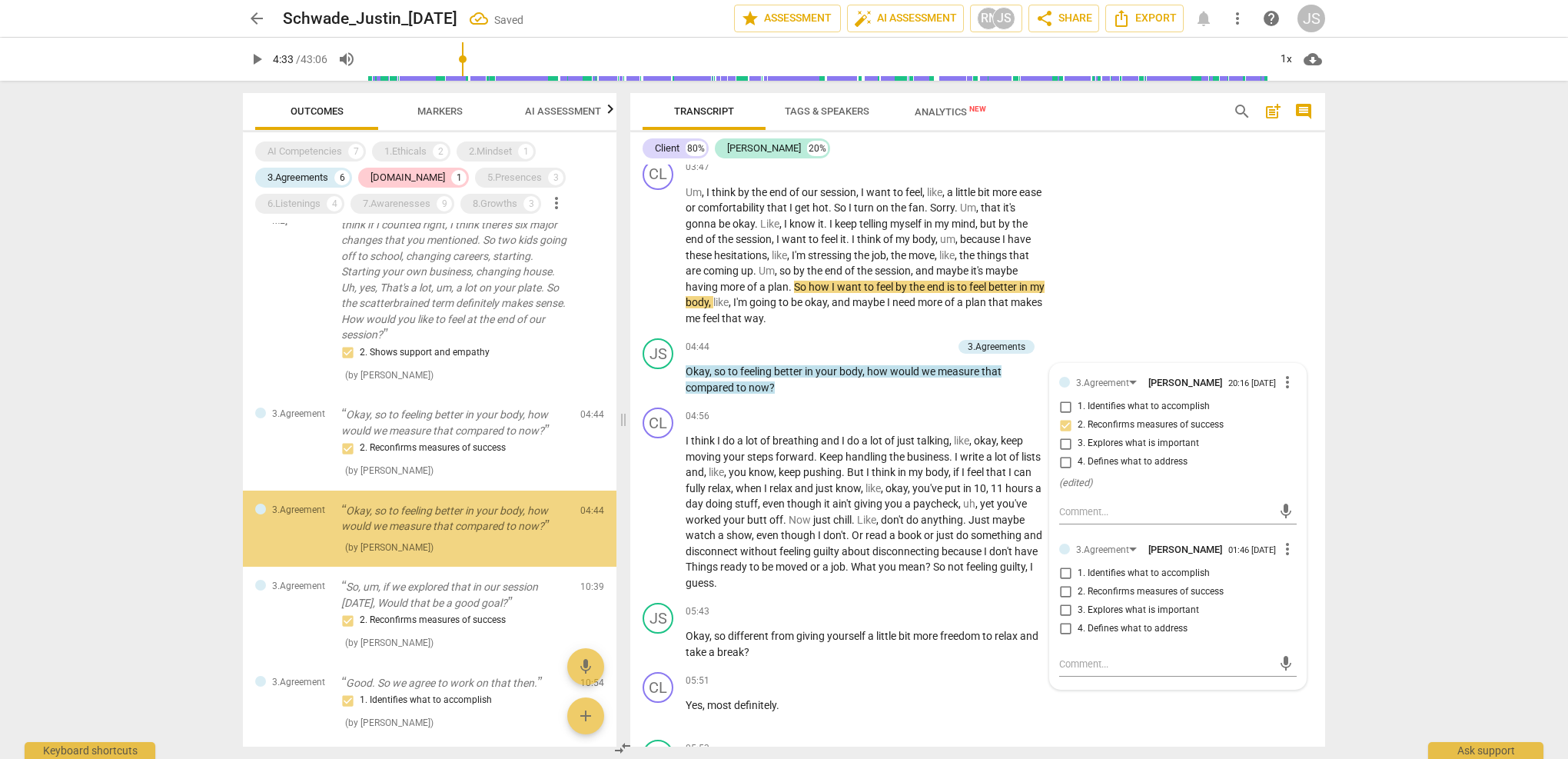
scroll to position [355, 0]
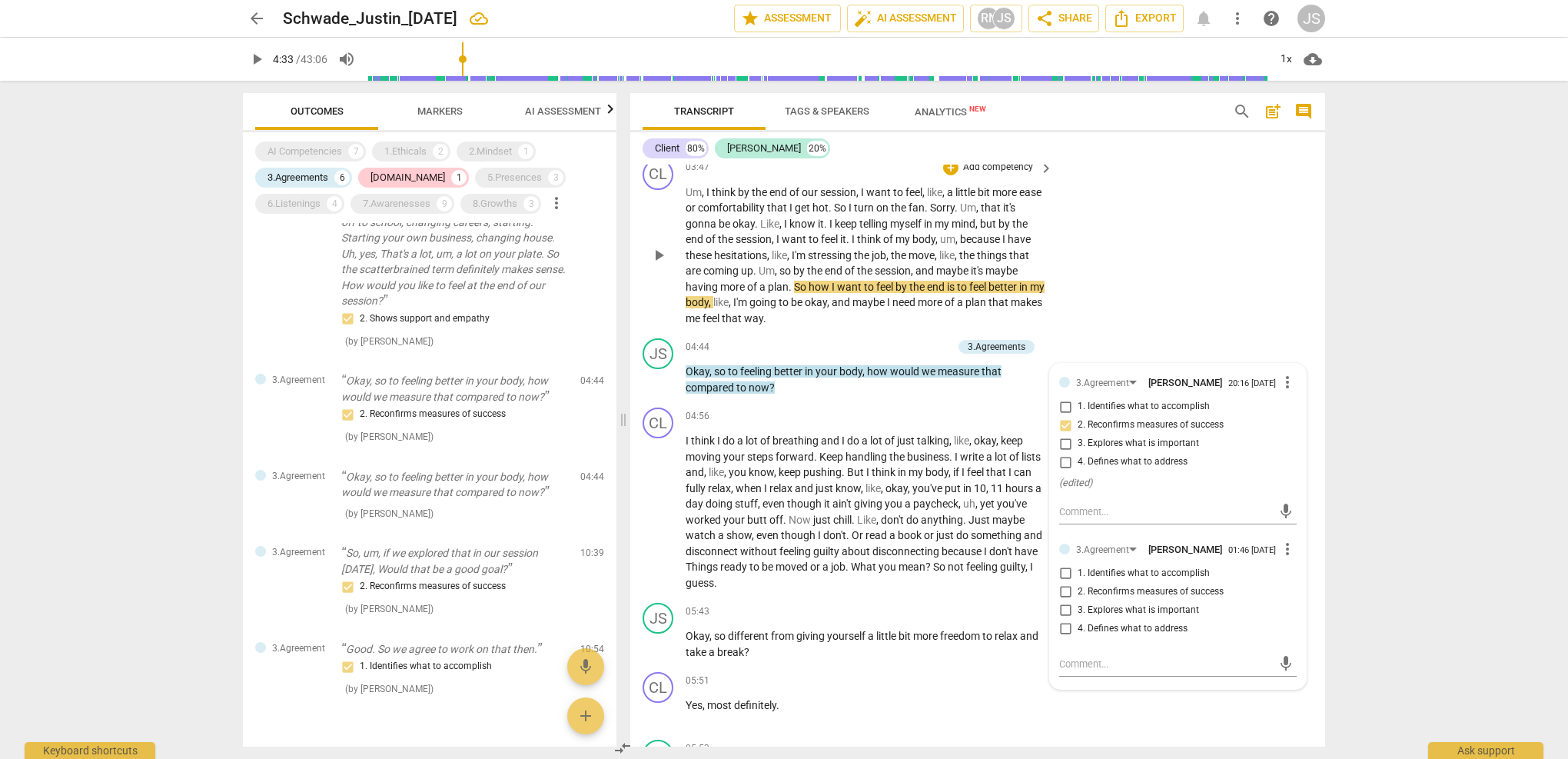
click at [1116, 289] on div "CL play_arrow pause 03:47 + Add competency keyboard_arrow_right Um , I think by…" at bounding box center [978, 243] width 695 height 180
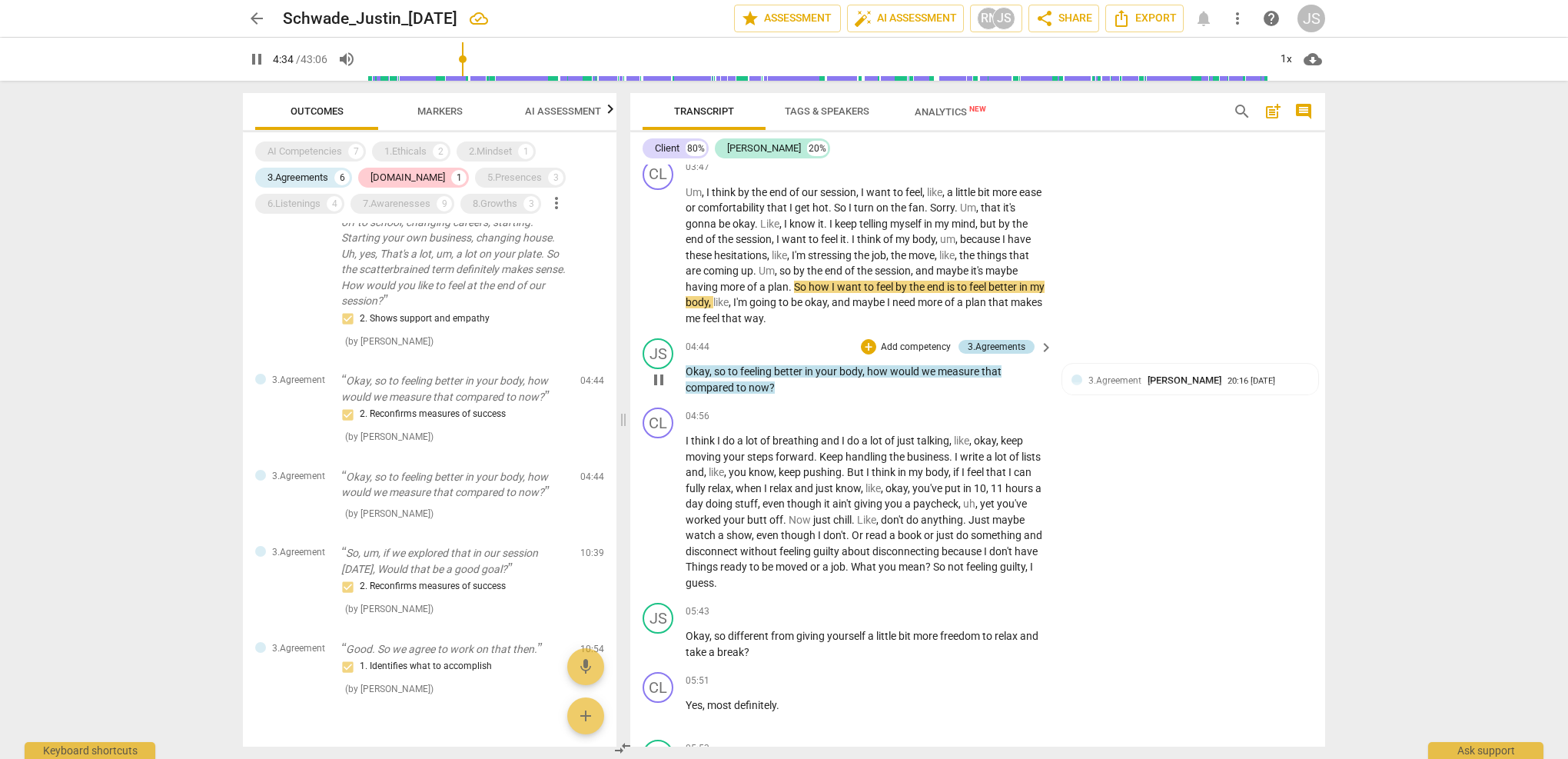
click at [998, 340] on div "3.Agreements" at bounding box center [996, 347] width 58 height 14
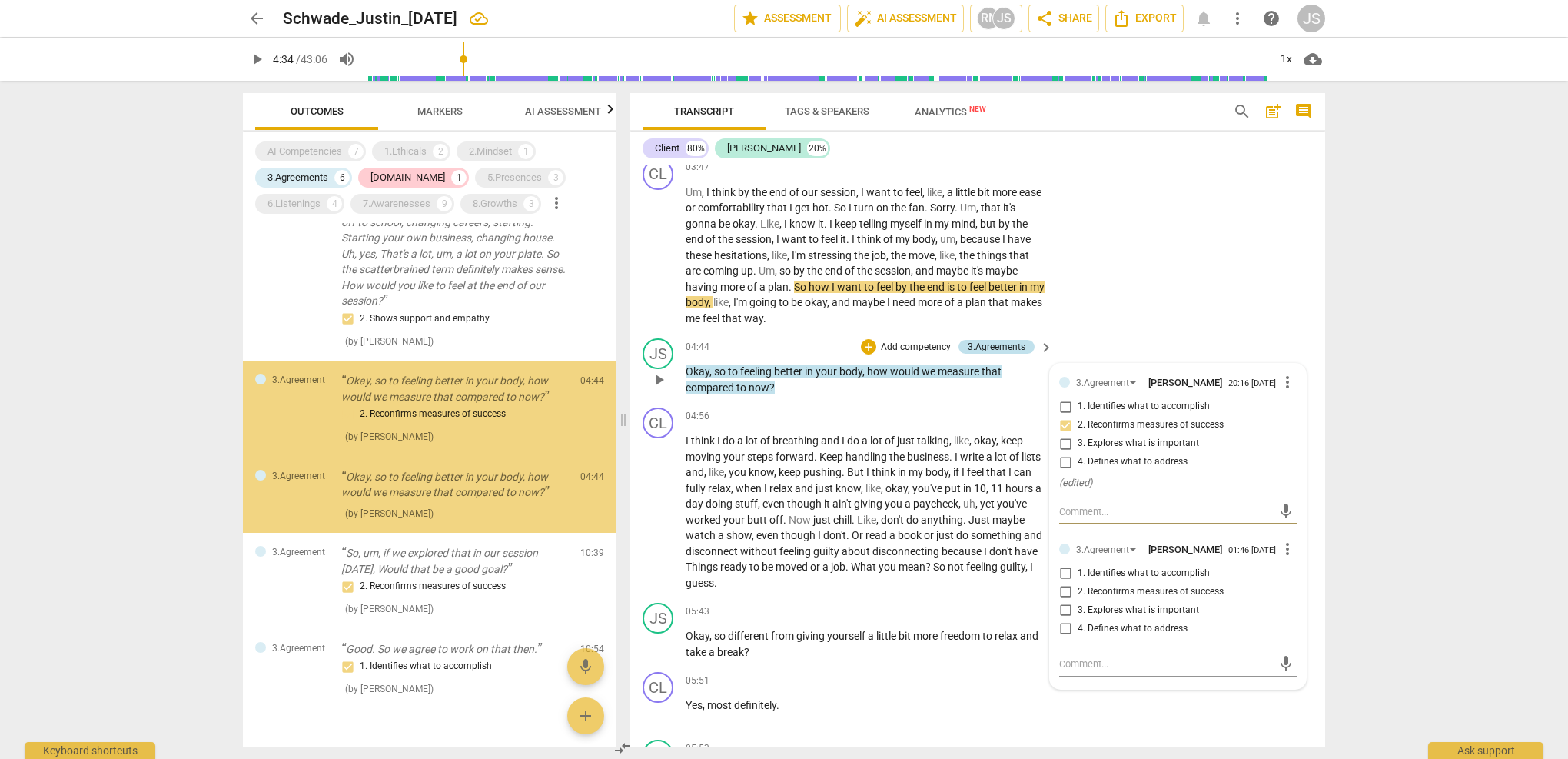
click at [998, 340] on div "3.Agreements" at bounding box center [996, 347] width 58 height 14
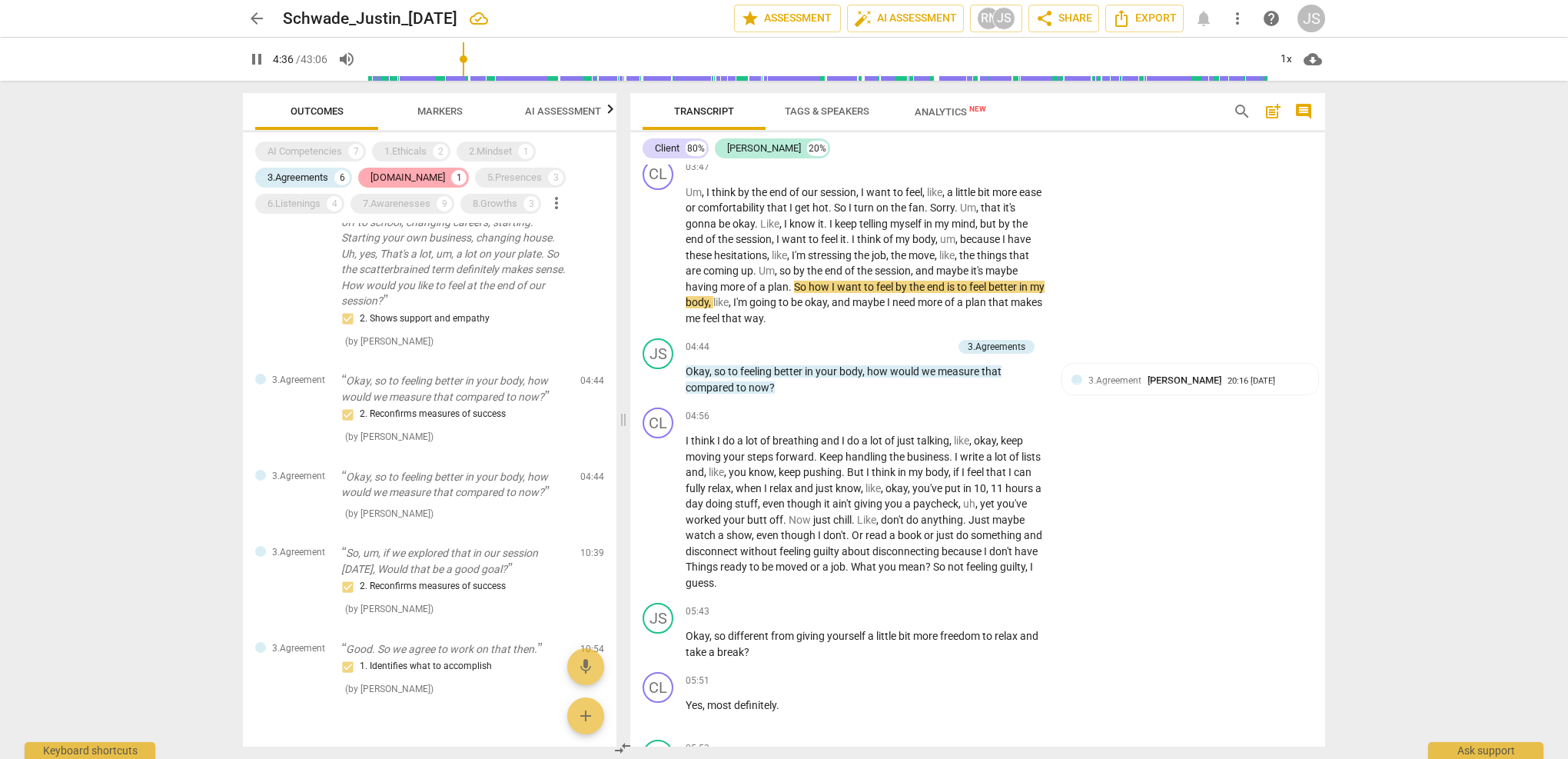
click at [384, 181] on div "[DOMAIN_NAME]" at bounding box center [407, 178] width 75 height 15
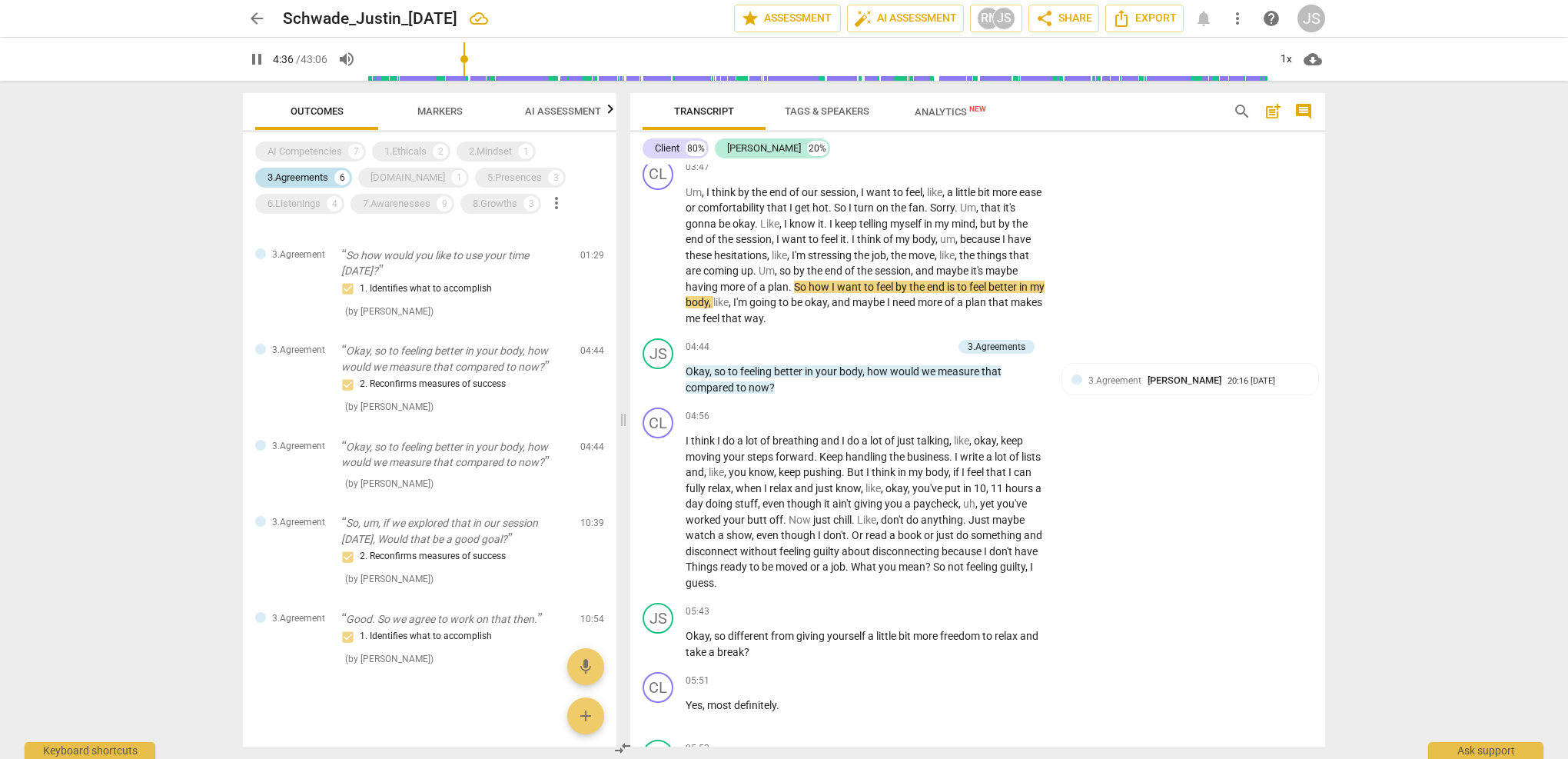
click at [328, 181] on div "3.Agreements" at bounding box center [297, 178] width 61 height 15
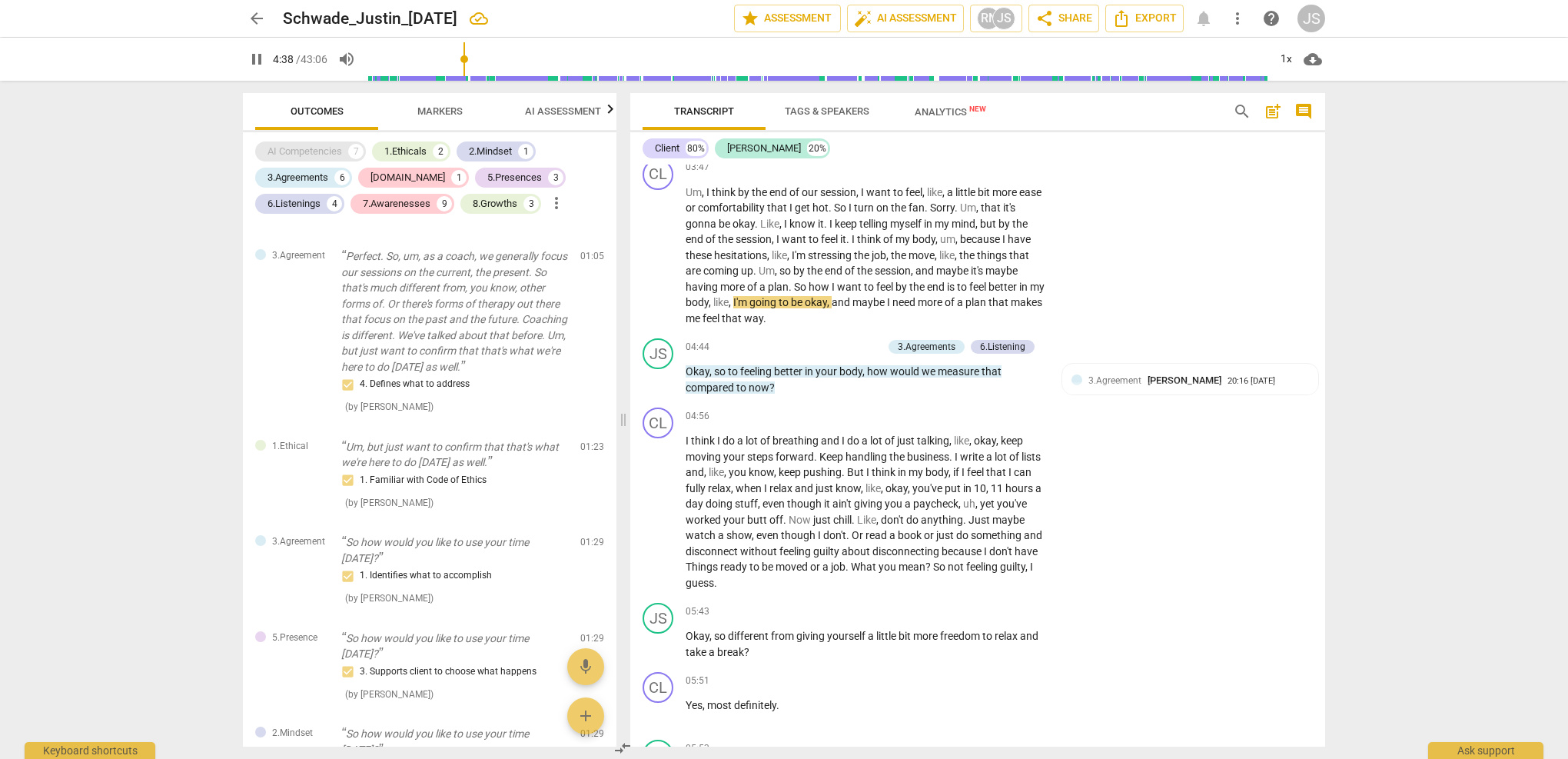
click at [324, 154] on div "AI Competencies" at bounding box center [304, 151] width 75 height 15
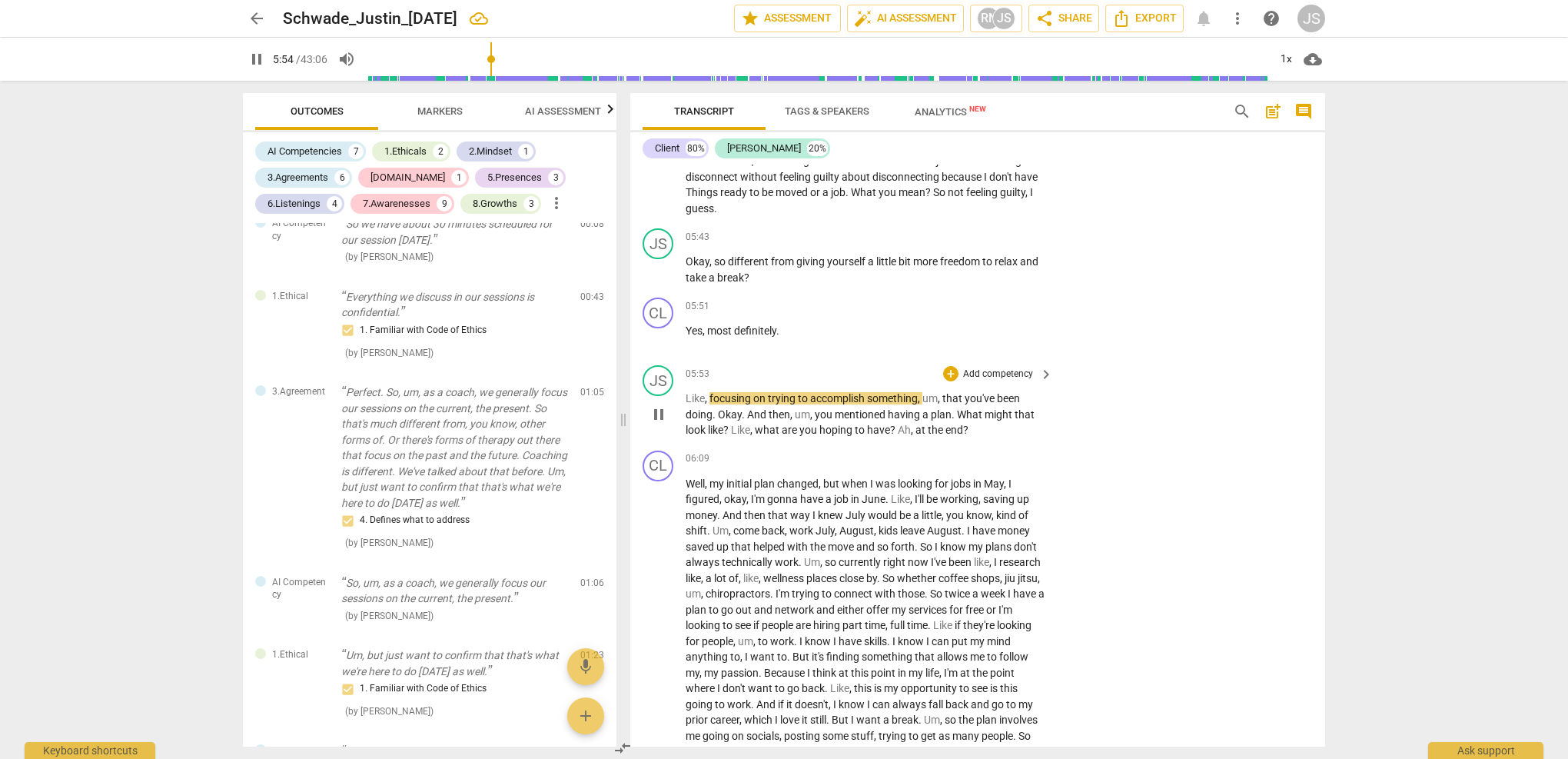
scroll to position [1834, 0]
click at [656, 260] on span "pause" at bounding box center [659, 269] width 18 height 18
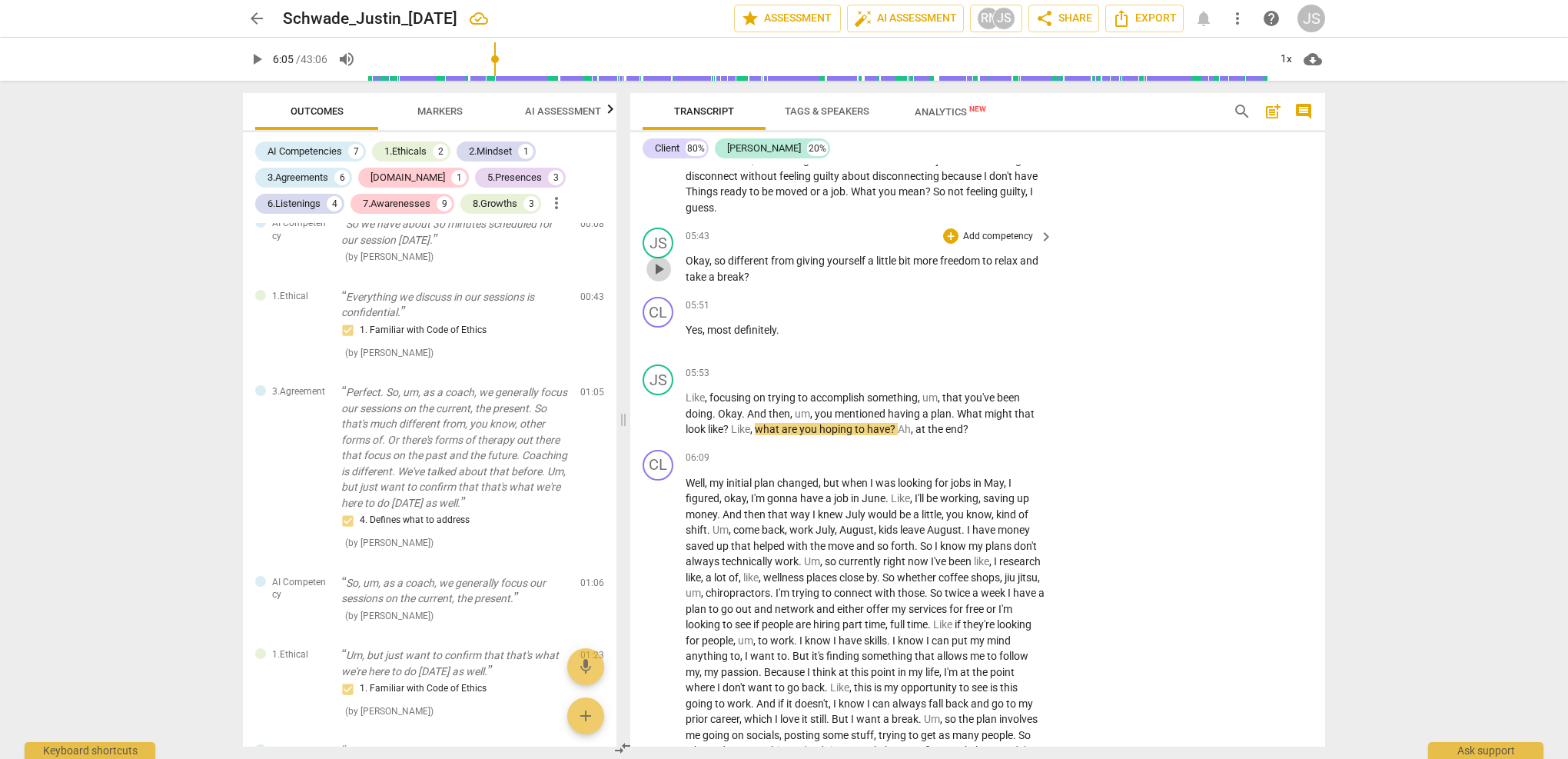
click at [656, 260] on span "play_arrow" at bounding box center [659, 269] width 18 height 18
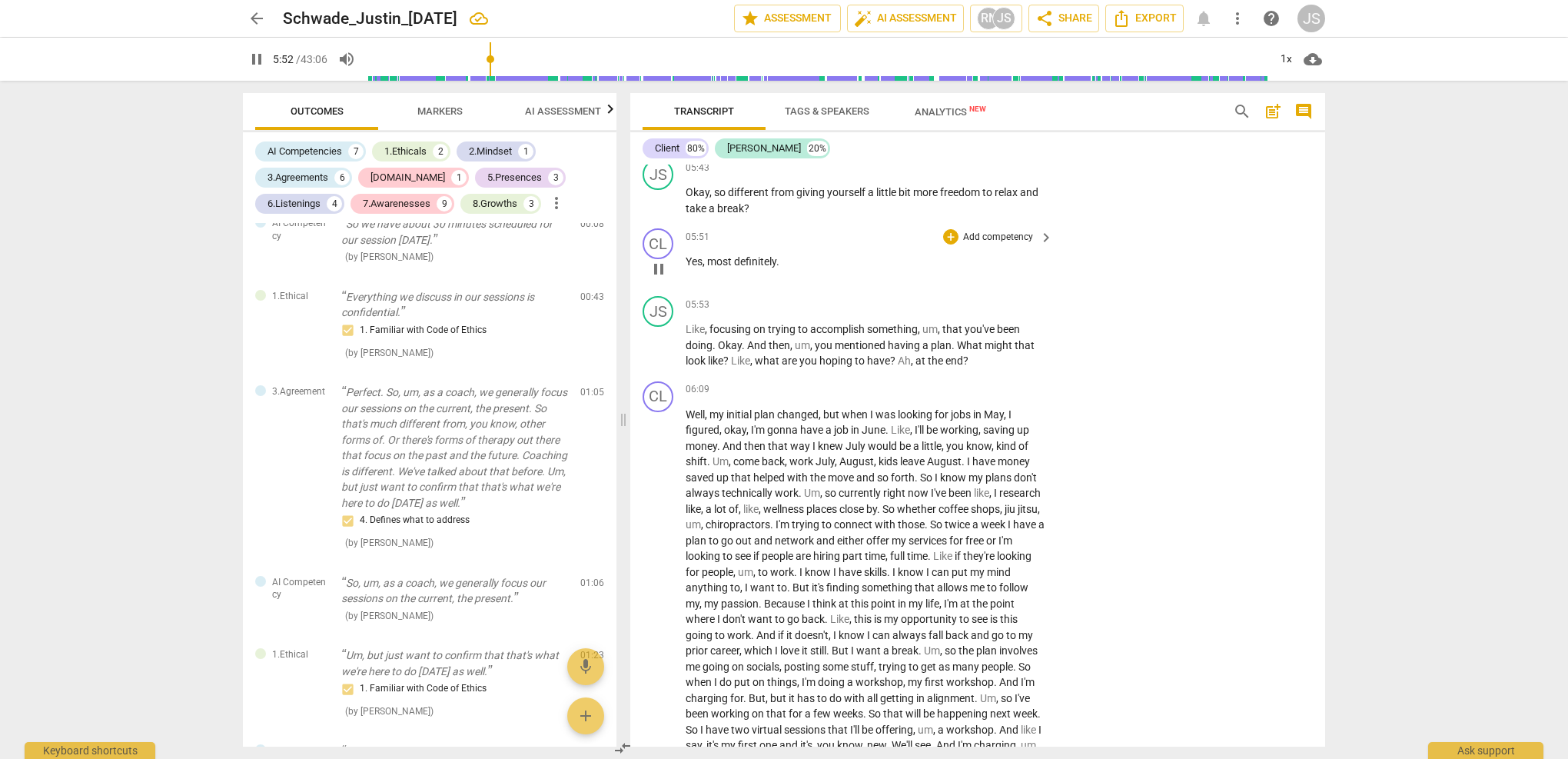
scroll to position [1903, 0]
drag, startPoint x: 915, startPoint y: 334, endPoint x: 891, endPoint y: 333, distance: 24.0
click at [891, 333] on p "Like , focusing on trying to accomplish something , um , that you've been doing…" at bounding box center [865, 345] width 360 height 48
type input "373"
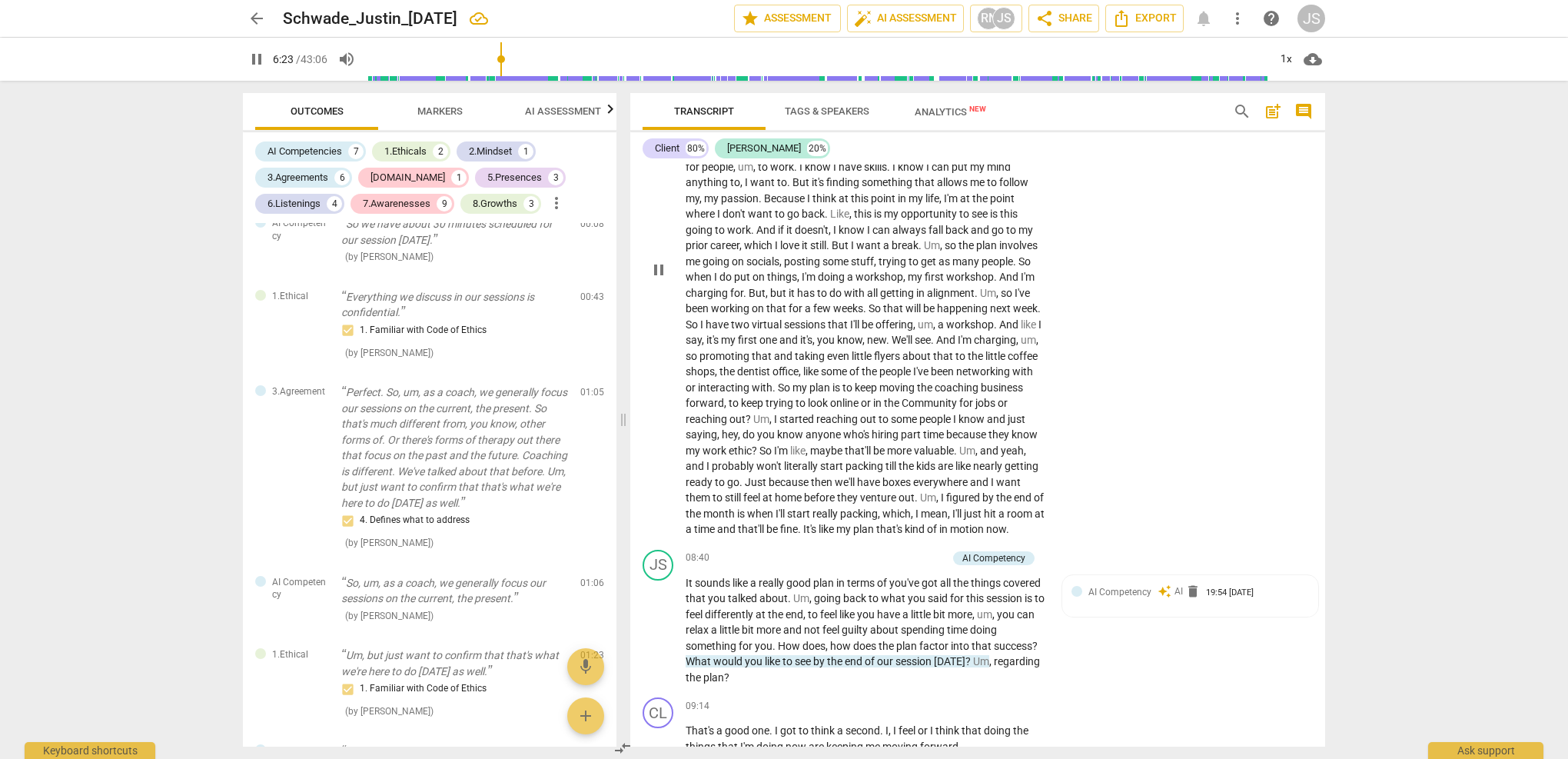
scroll to position [2356, 0]
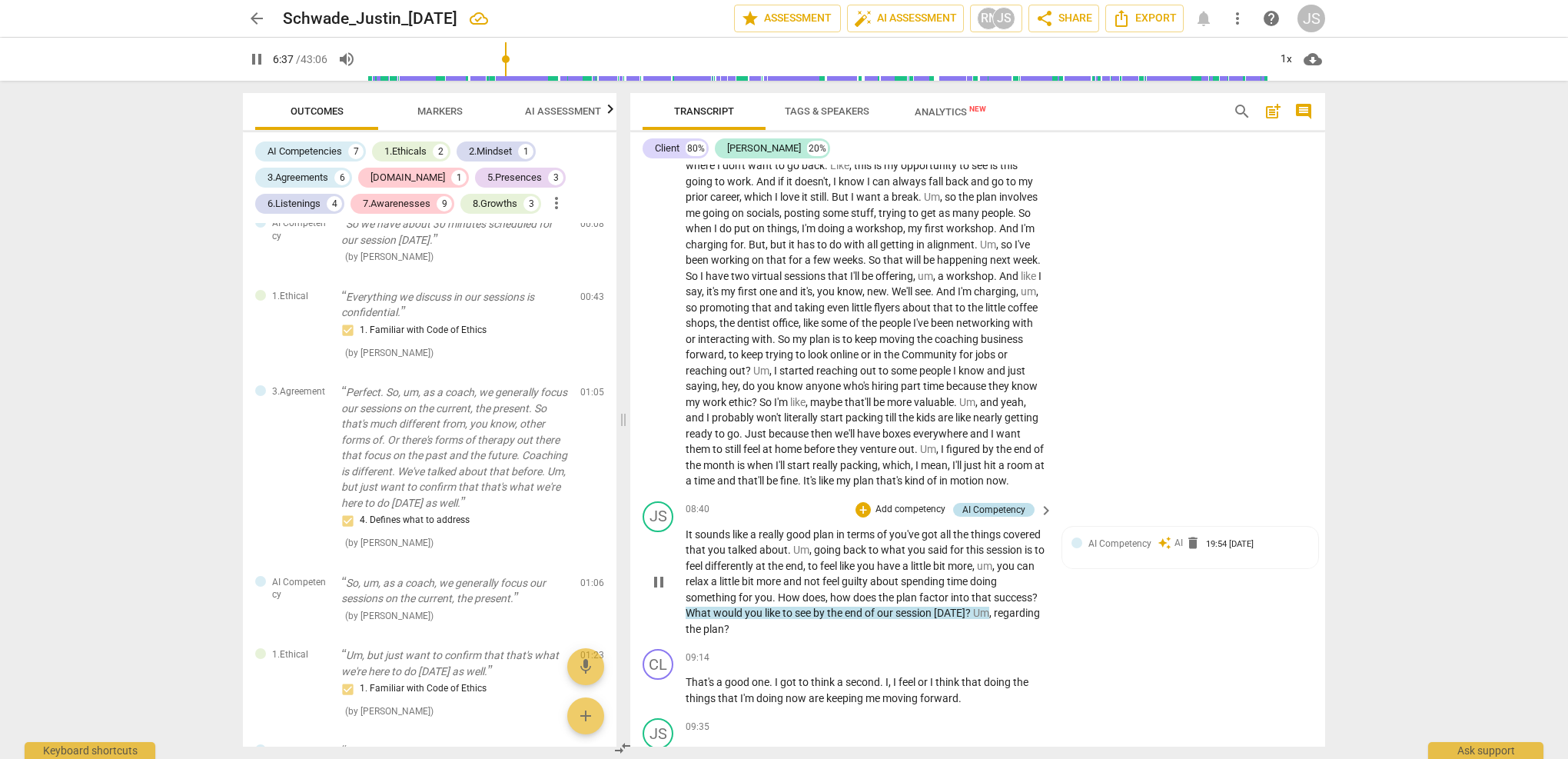
click at [1022, 503] on div "AI Competency" at bounding box center [994, 510] width 63 height 14
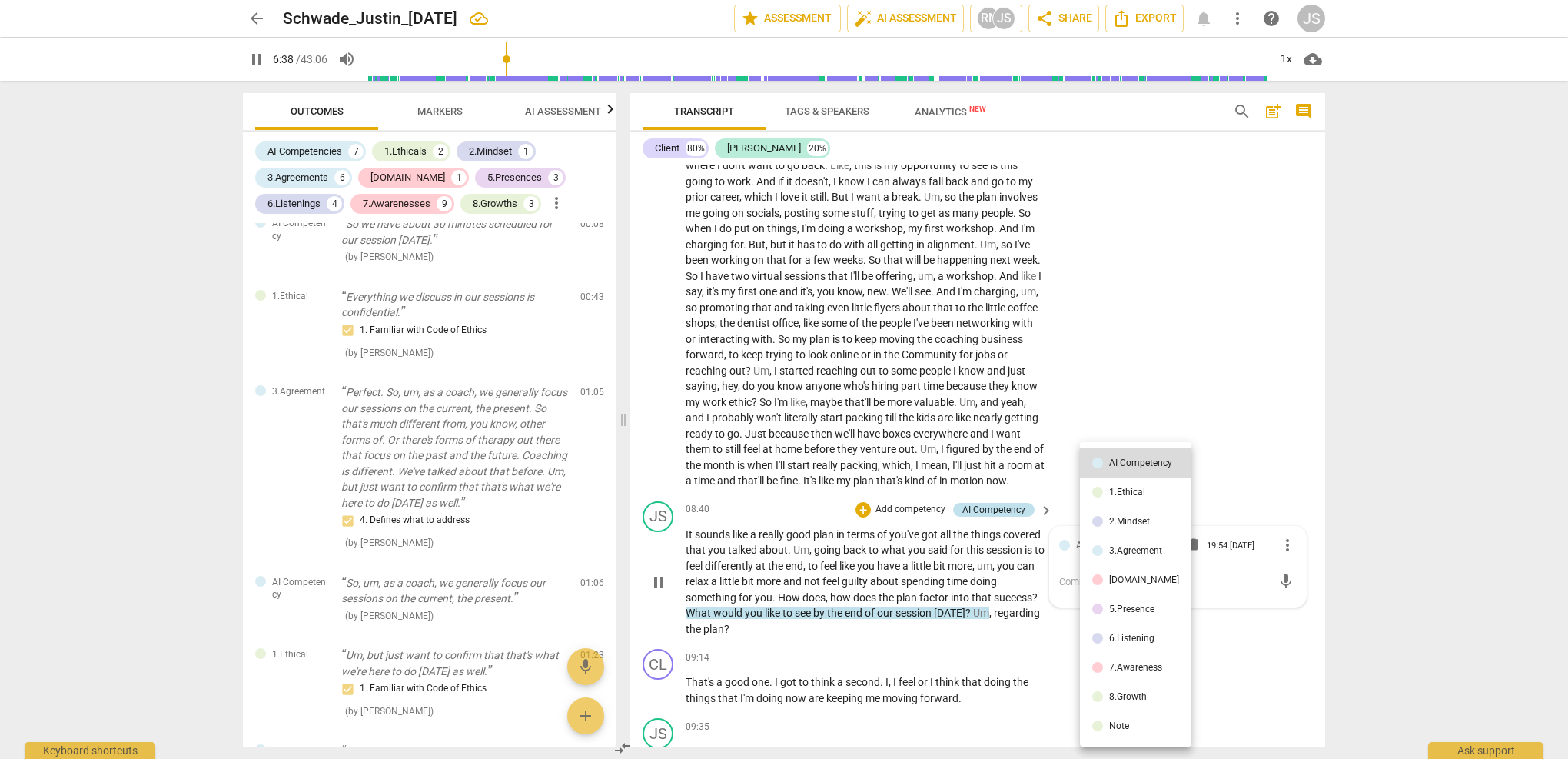
scroll to position [1200, 0]
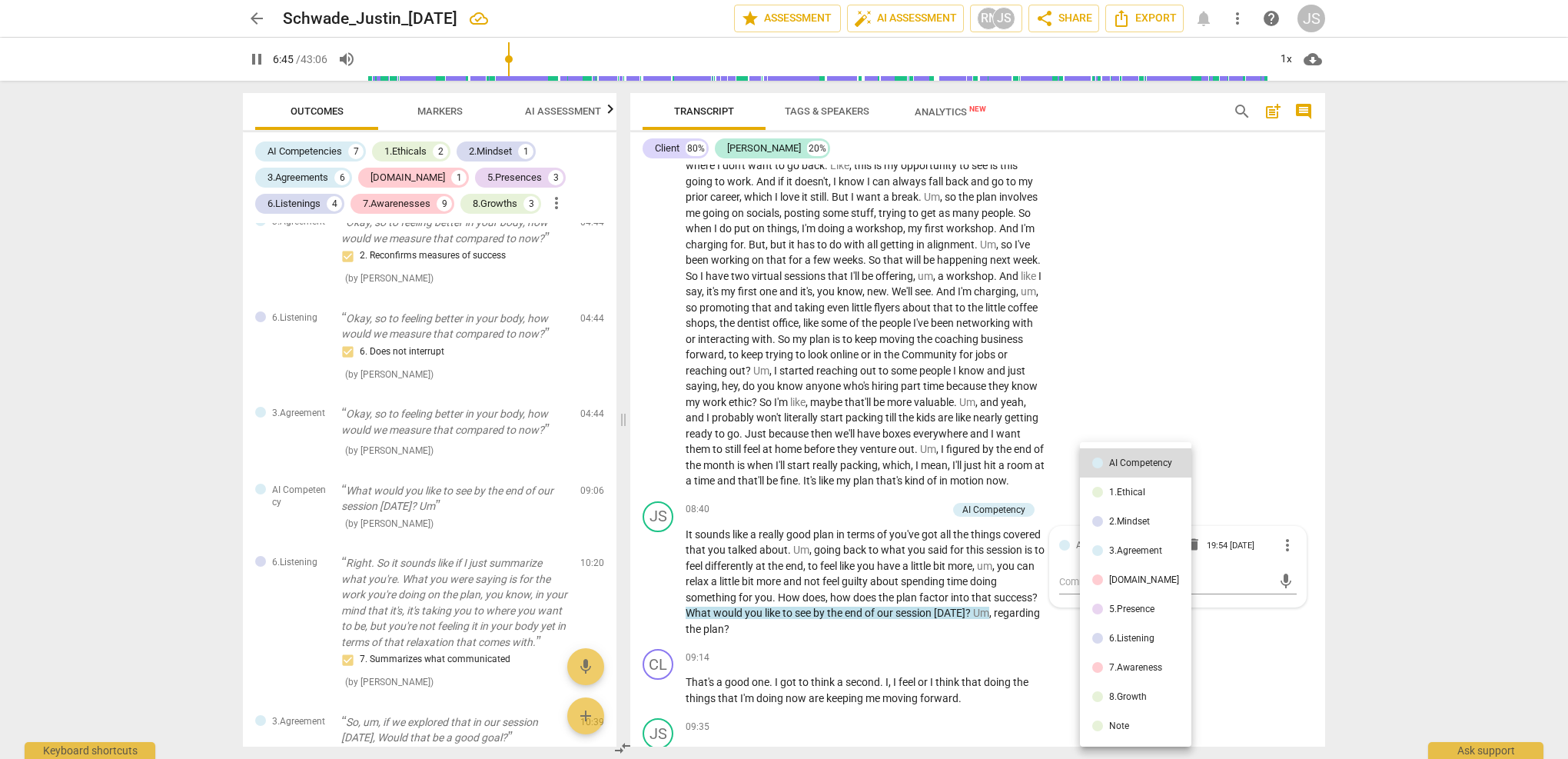
click at [1146, 555] on div "3.Agreement" at bounding box center [1135, 551] width 53 height 9
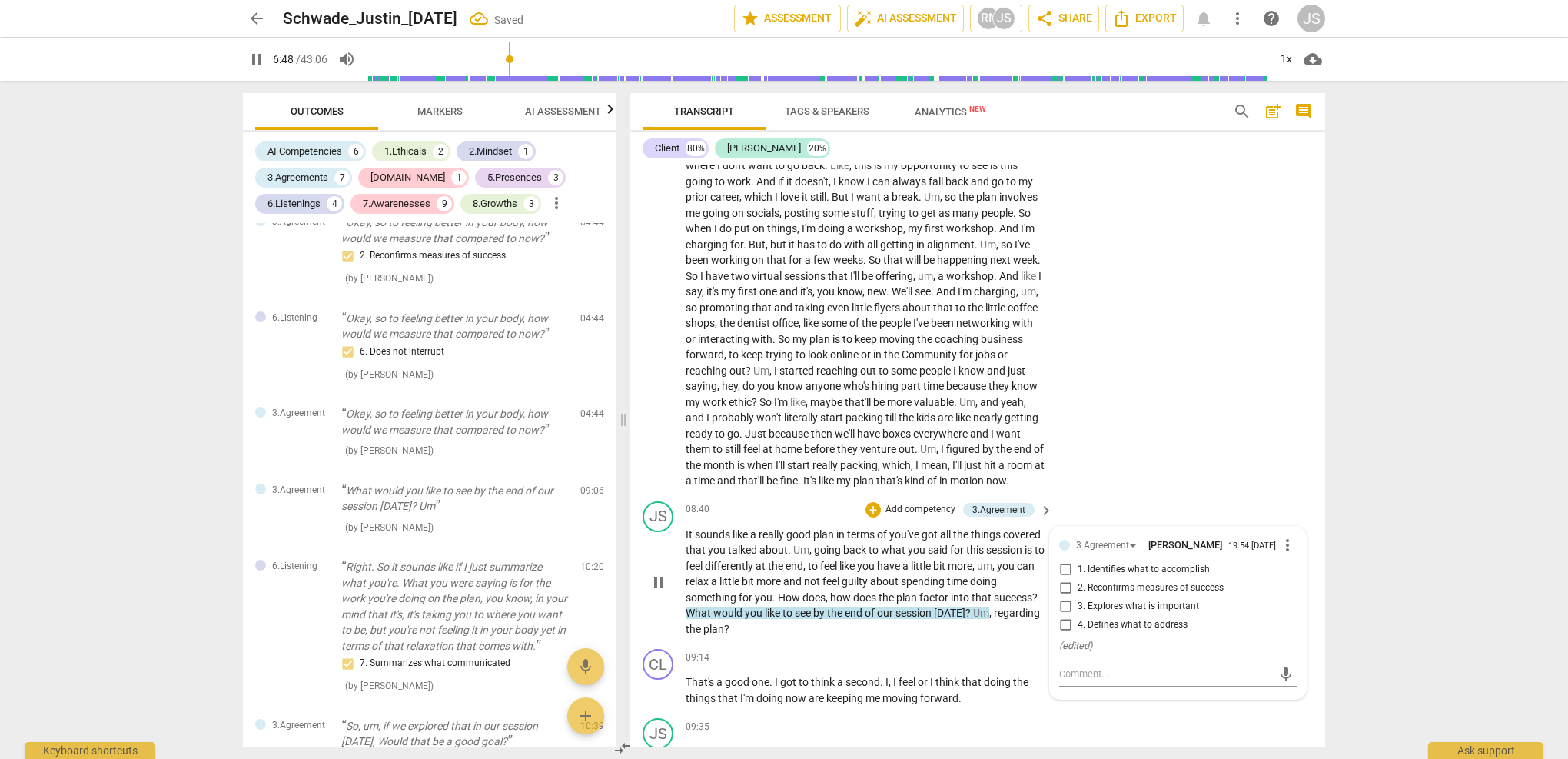
type input "409"
click at [1110, 563] on span "1. Identifies what to accomplish" at bounding box center [1144, 570] width 132 height 14
click at [1078, 561] on input "1. Identifies what to accomplish" at bounding box center [1065, 570] width 25 height 18
checkbox input "true"
click at [943, 602] on p "It sounds like a really good plan in terms of you've got all the things covered…" at bounding box center [865, 582] width 360 height 111
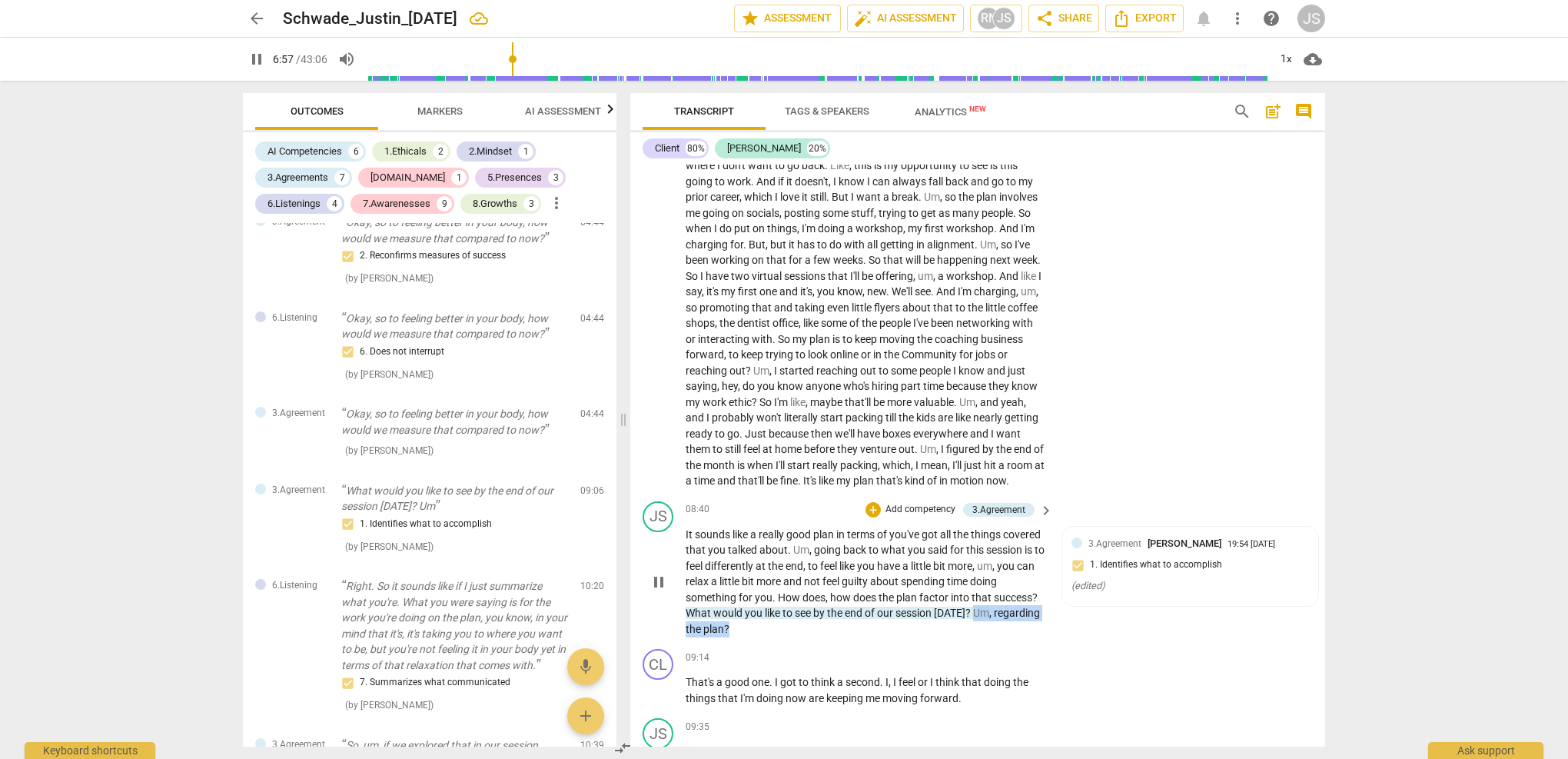
drag, startPoint x: 1019, startPoint y: 583, endPoint x: 1039, endPoint y: 598, distance: 25.0
click at [1039, 598] on p "It sounds like a really good plan in terms of you've got all the things covered…" at bounding box center [865, 582] width 360 height 111
type input "419"
click at [1165, 424] on div "CL play_arrow pause 06:09 + Add competency keyboard_arrow_right Well , my initi…" at bounding box center [978, 208] width 695 height 574
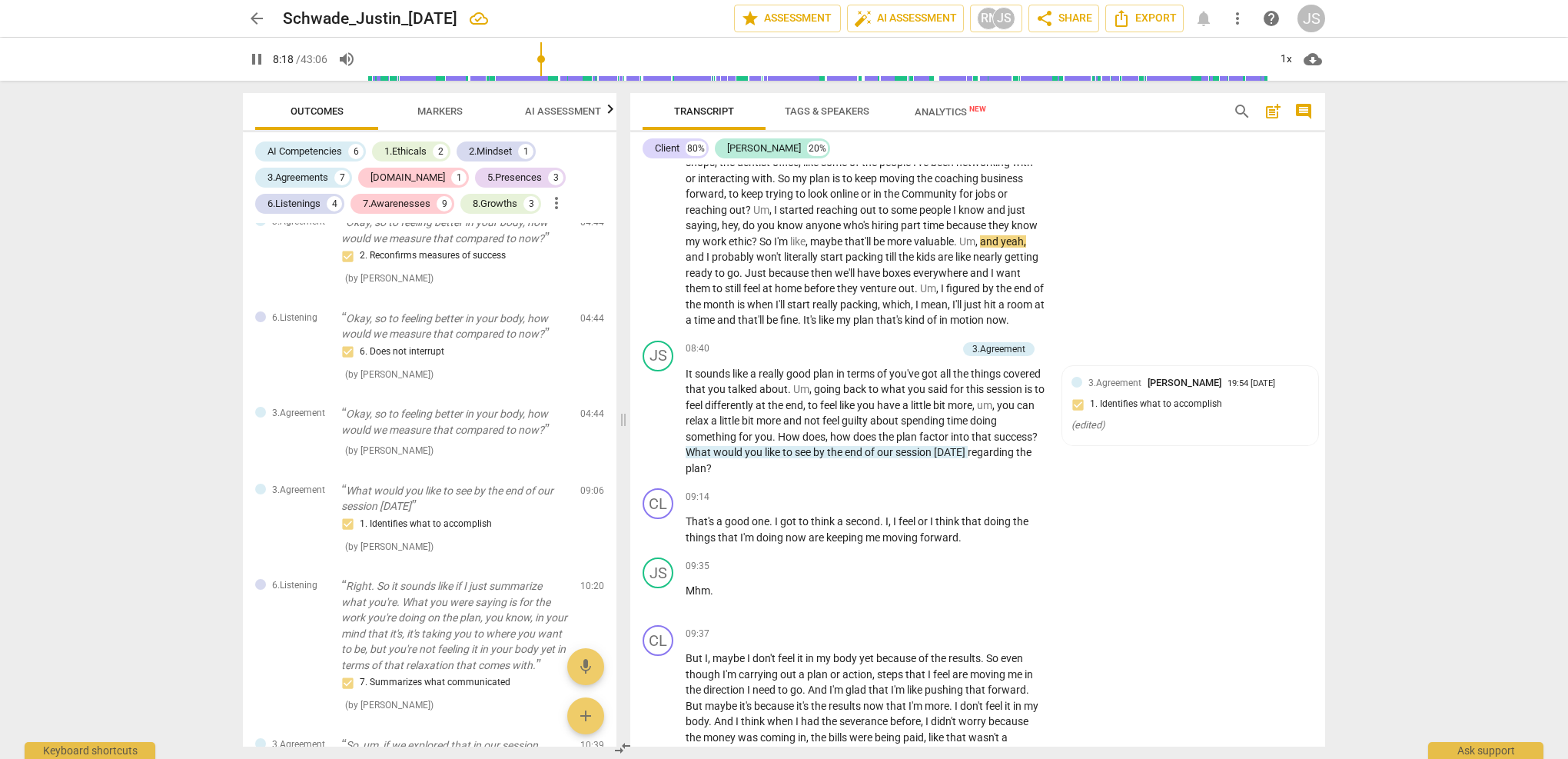
scroll to position [2522, 0]
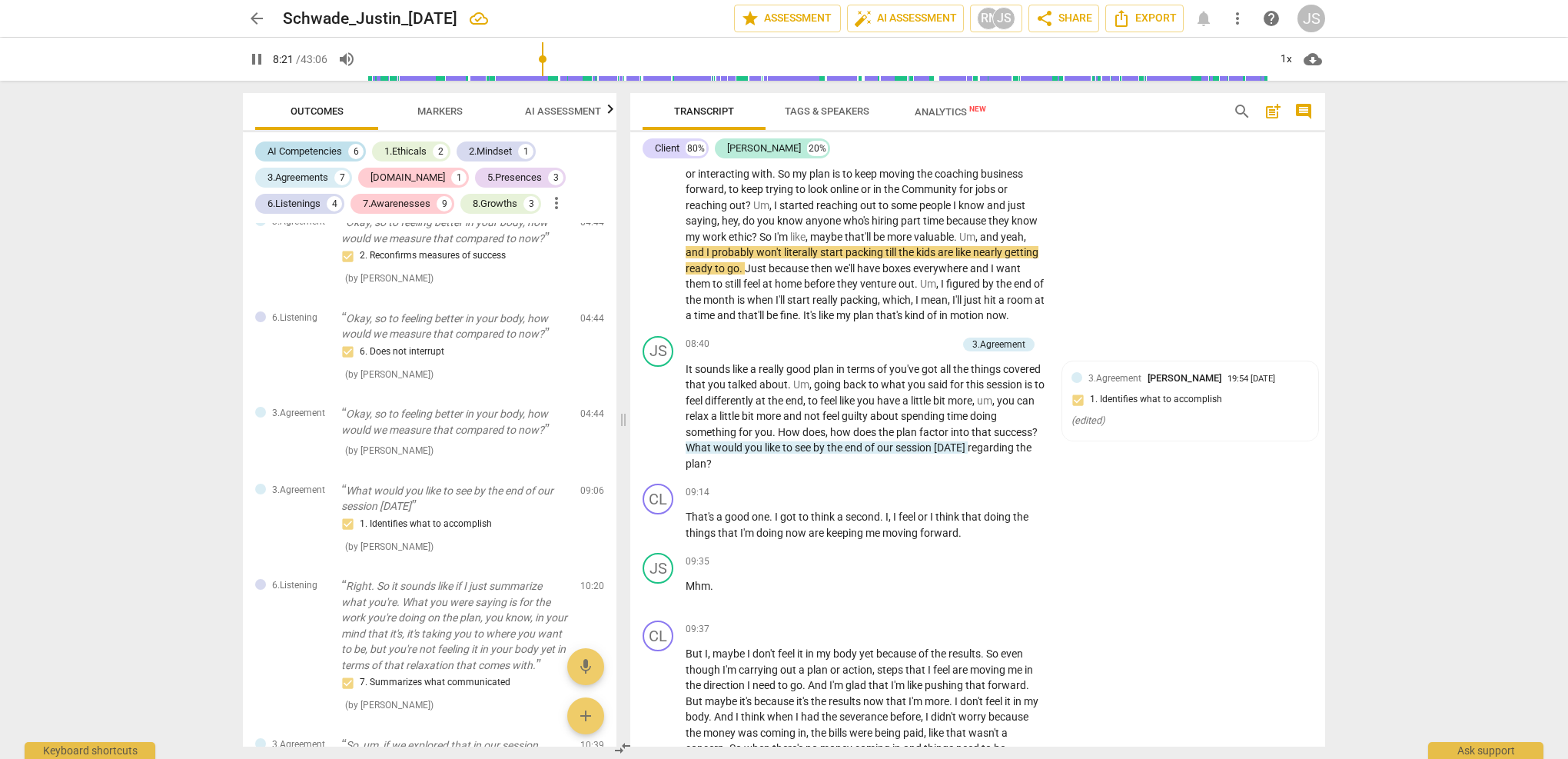
click at [297, 151] on div "AI Competencies" at bounding box center [304, 151] width 75 height 15
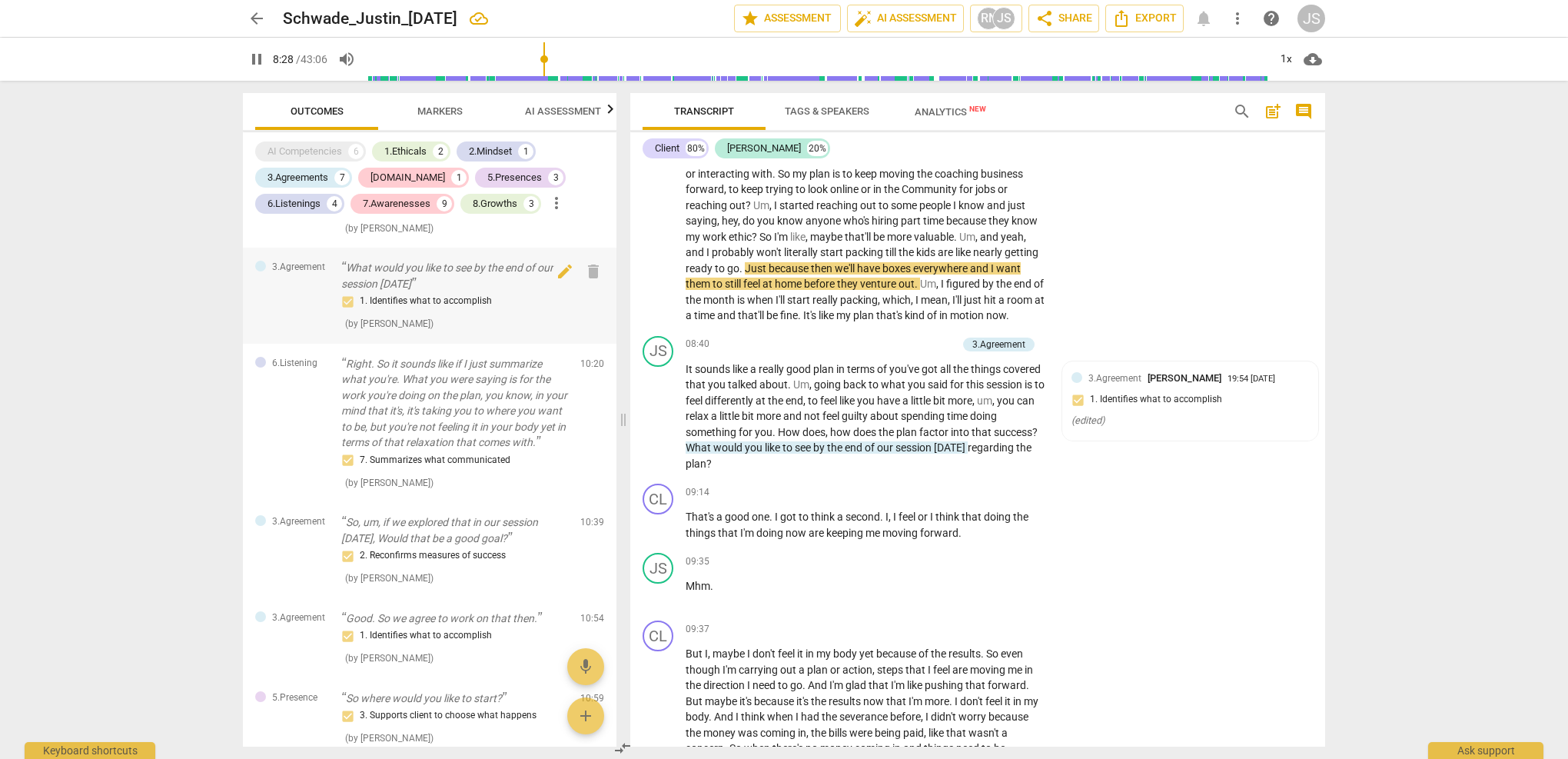
scroll to position [1217, 0]
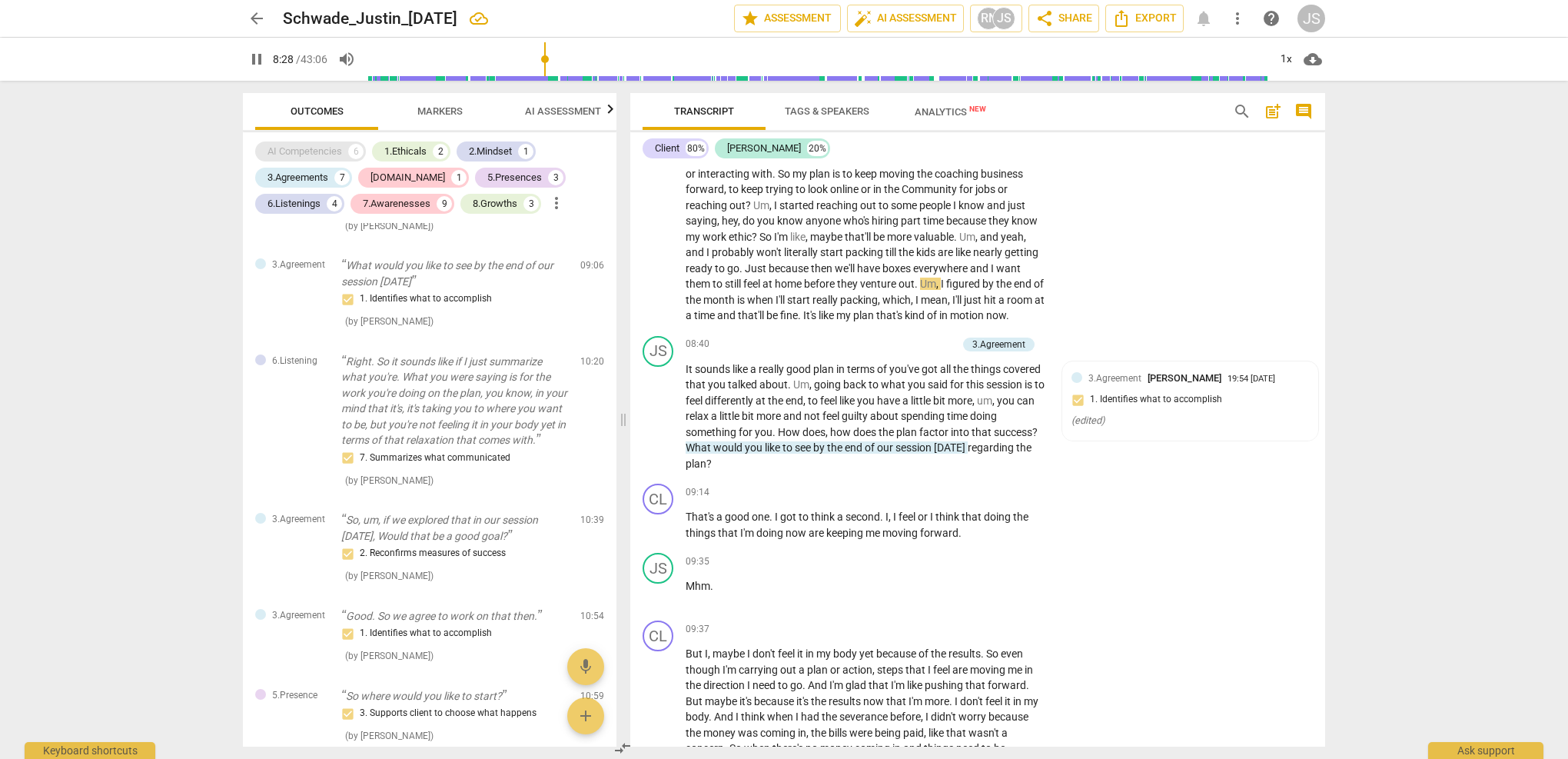
click at [324, 152] on div "AI Competencies" at bounding box center [304, 151] width 75 height 15
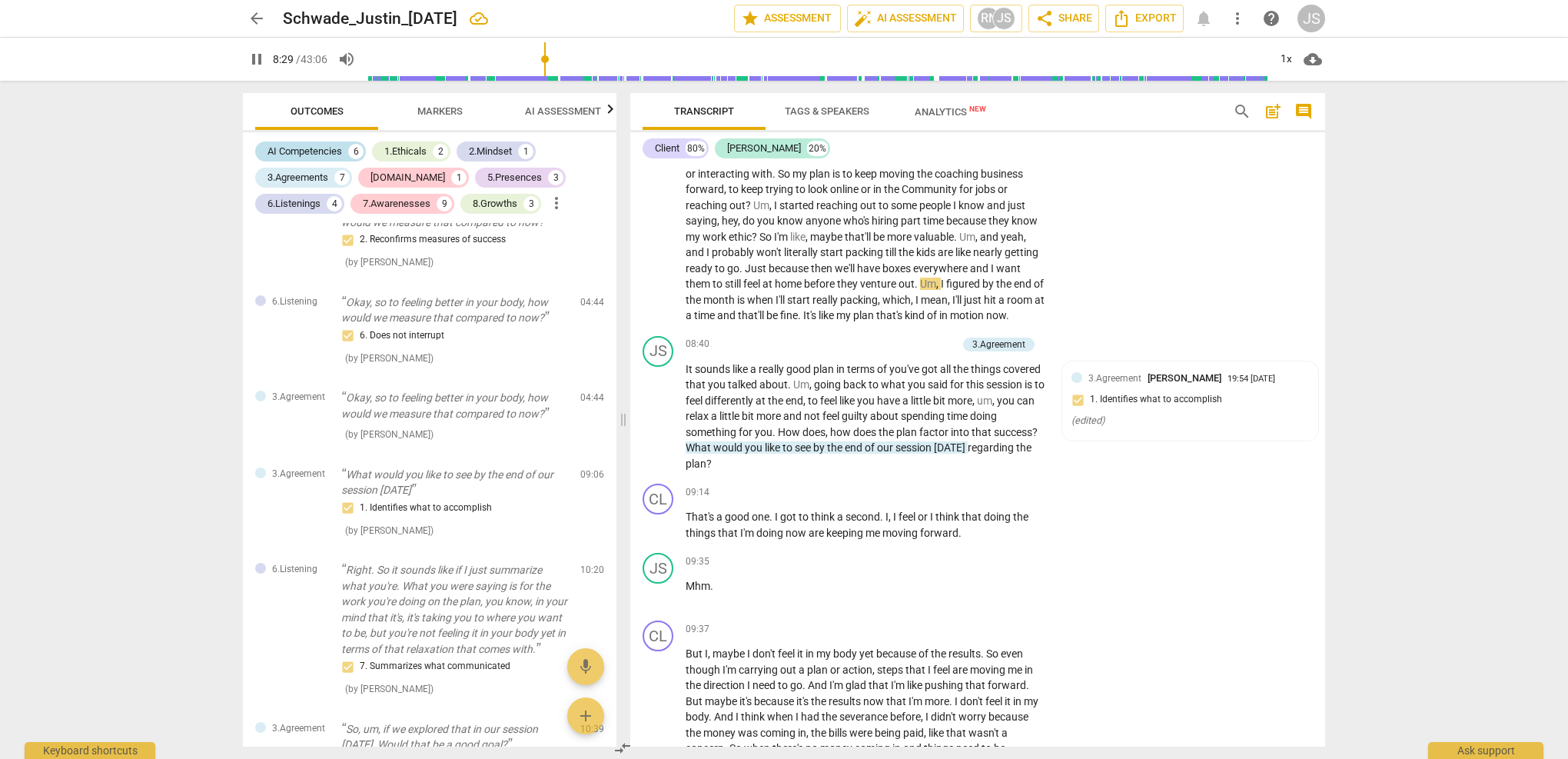
click at [324, 152] on div "AI Competencies" at bounding box center [304, 151] width 75 height 15
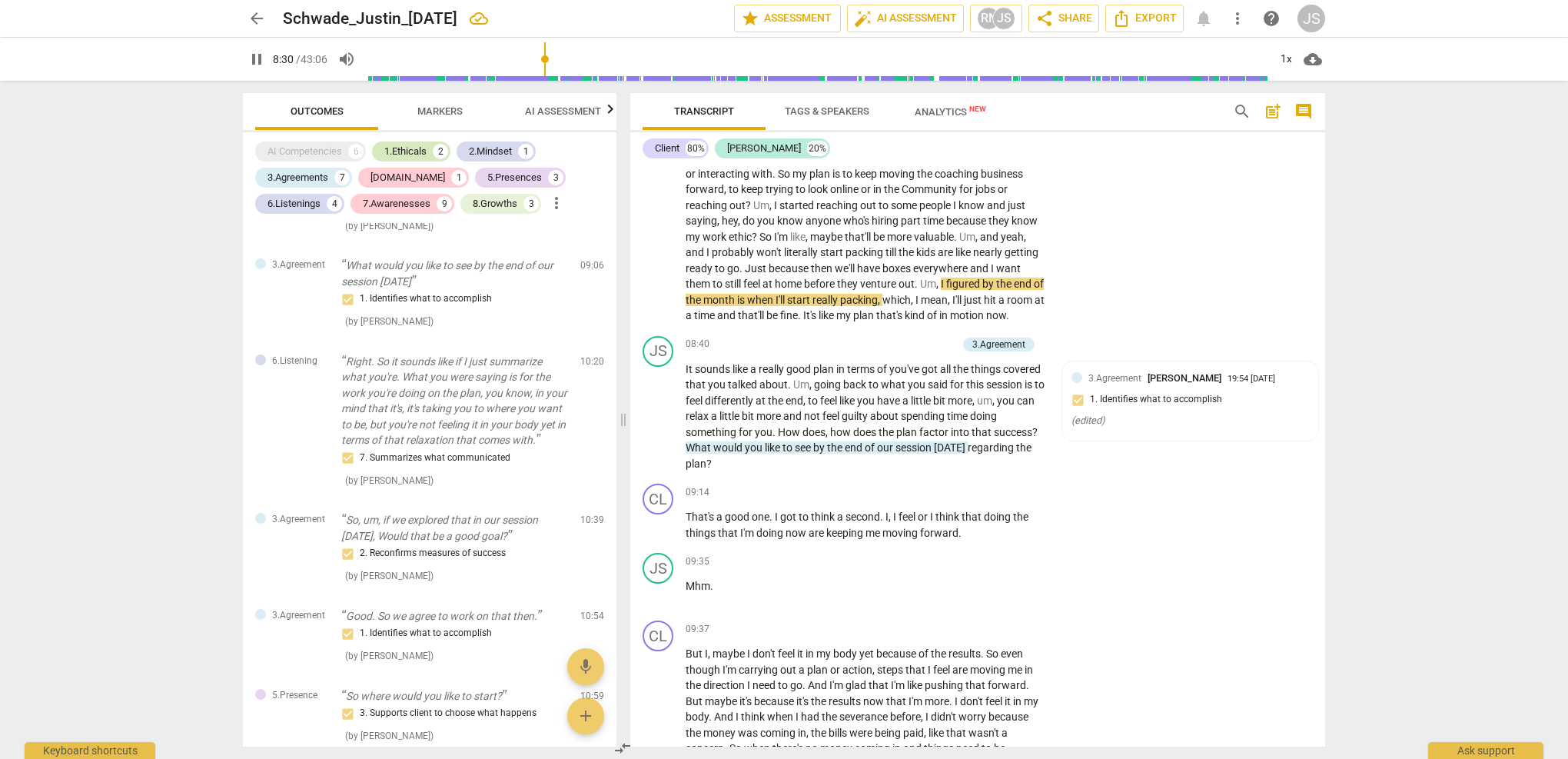
click at [404, 150] on div "1.Ethicals" at bounding box center [405, 151] width 42 height 15
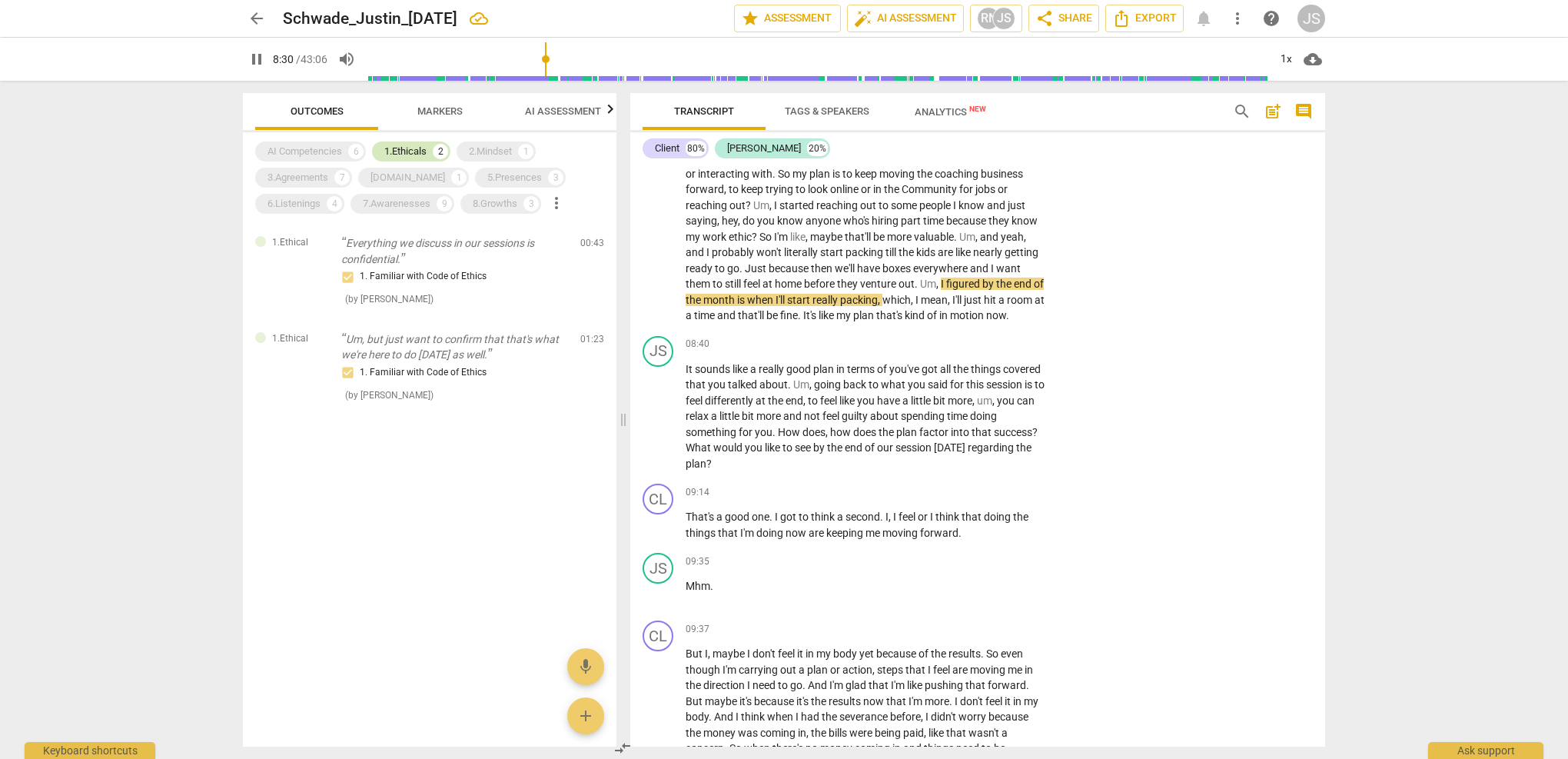
scroll to position [0, 0]
click at [470, 151] on div "2.Mindset 1" at bounding box center [496, 151] width 79 height 20
click at [424, 148] on div "1.Ethicals" at bounding box center [405, 151] width 42 height 15
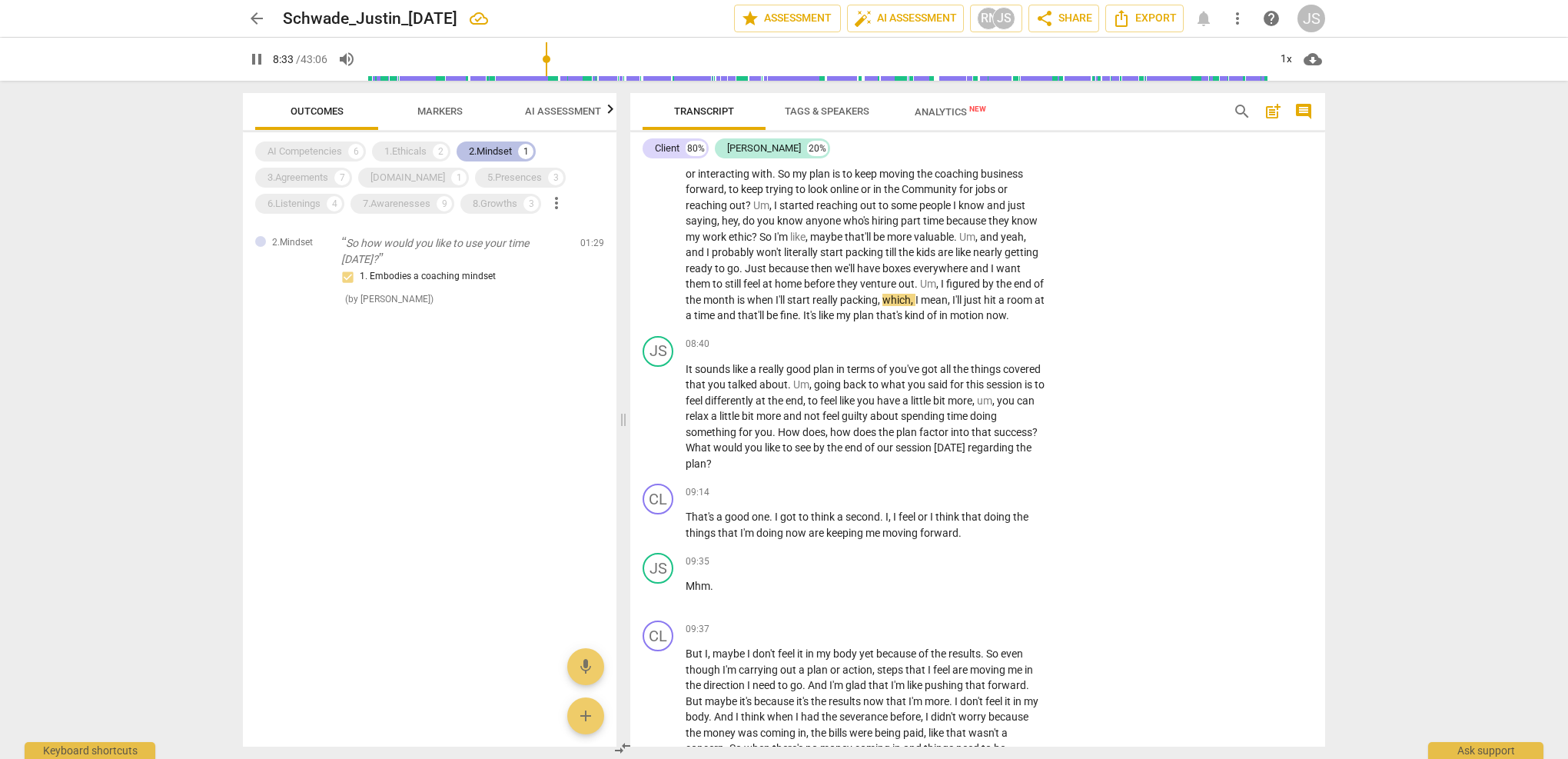
click at [491, 148] on div "2.Mindset" at bounding box center [490, 151] width 43 height 15
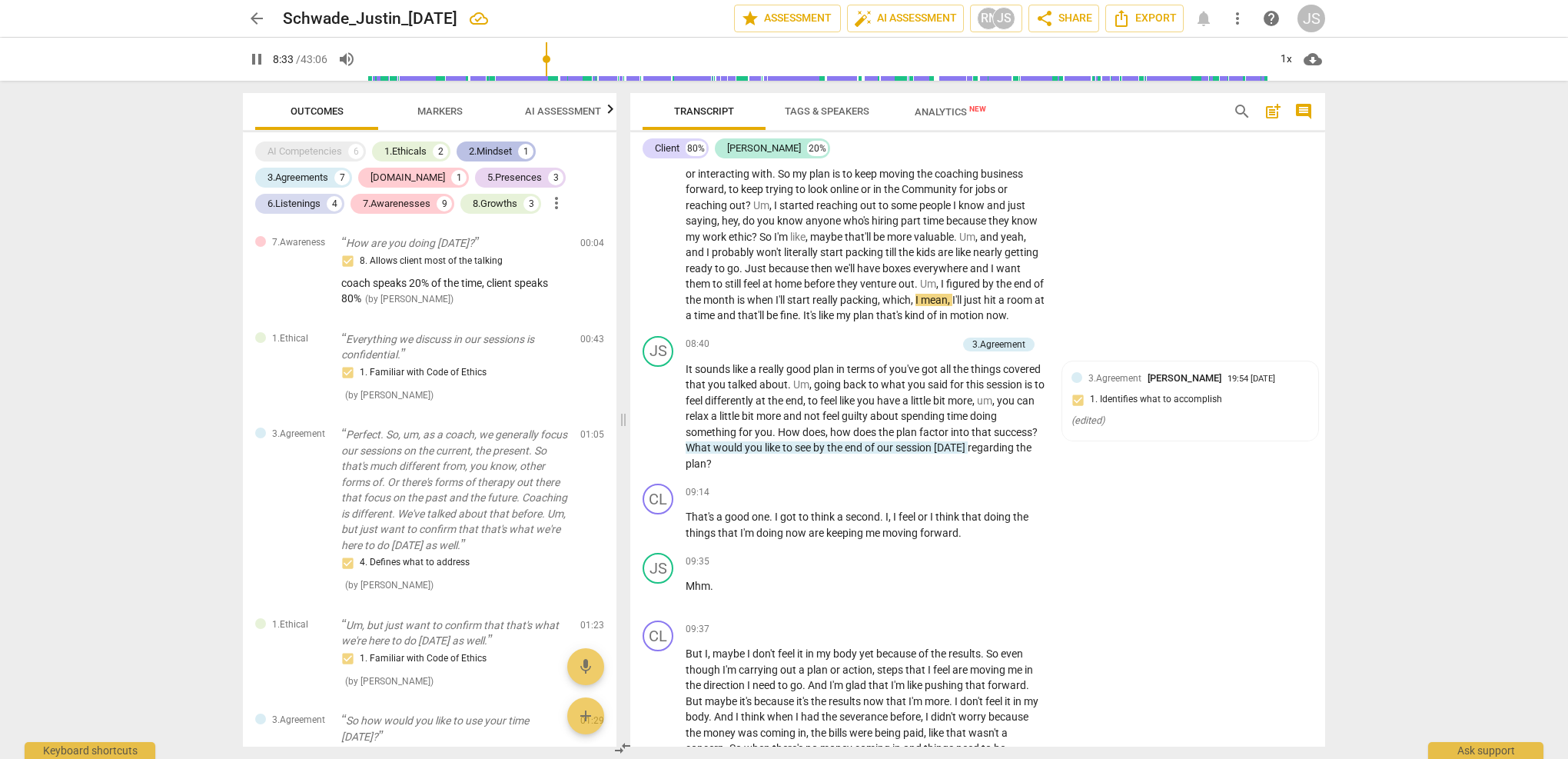
click at [491, 148] on div "2.Mindset" at bounding box center [490, 151] width 43 height 15
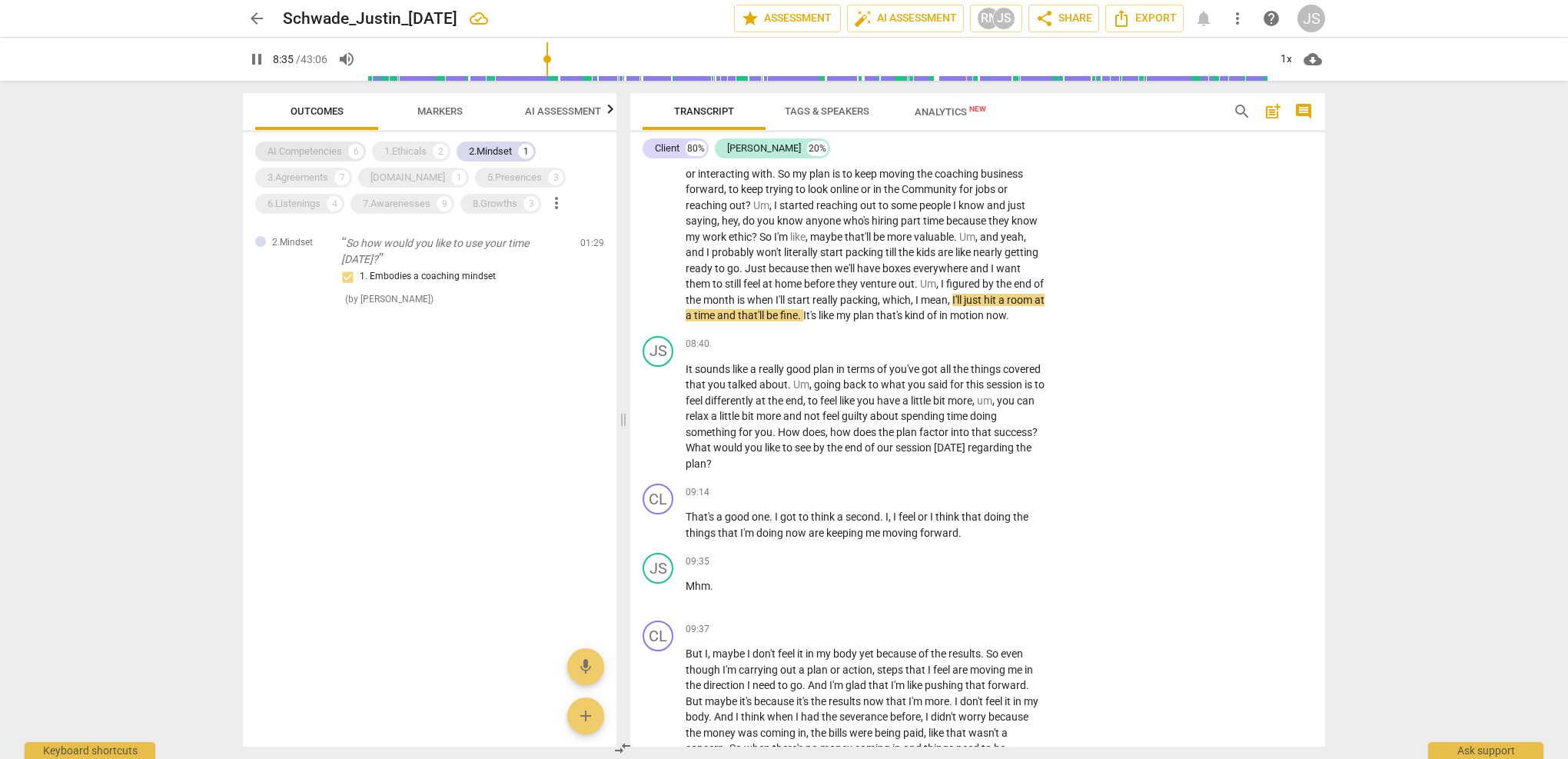
click at [322, 155] on div "AI Competencies" at bounding box center [304, 151] width 75 height 15
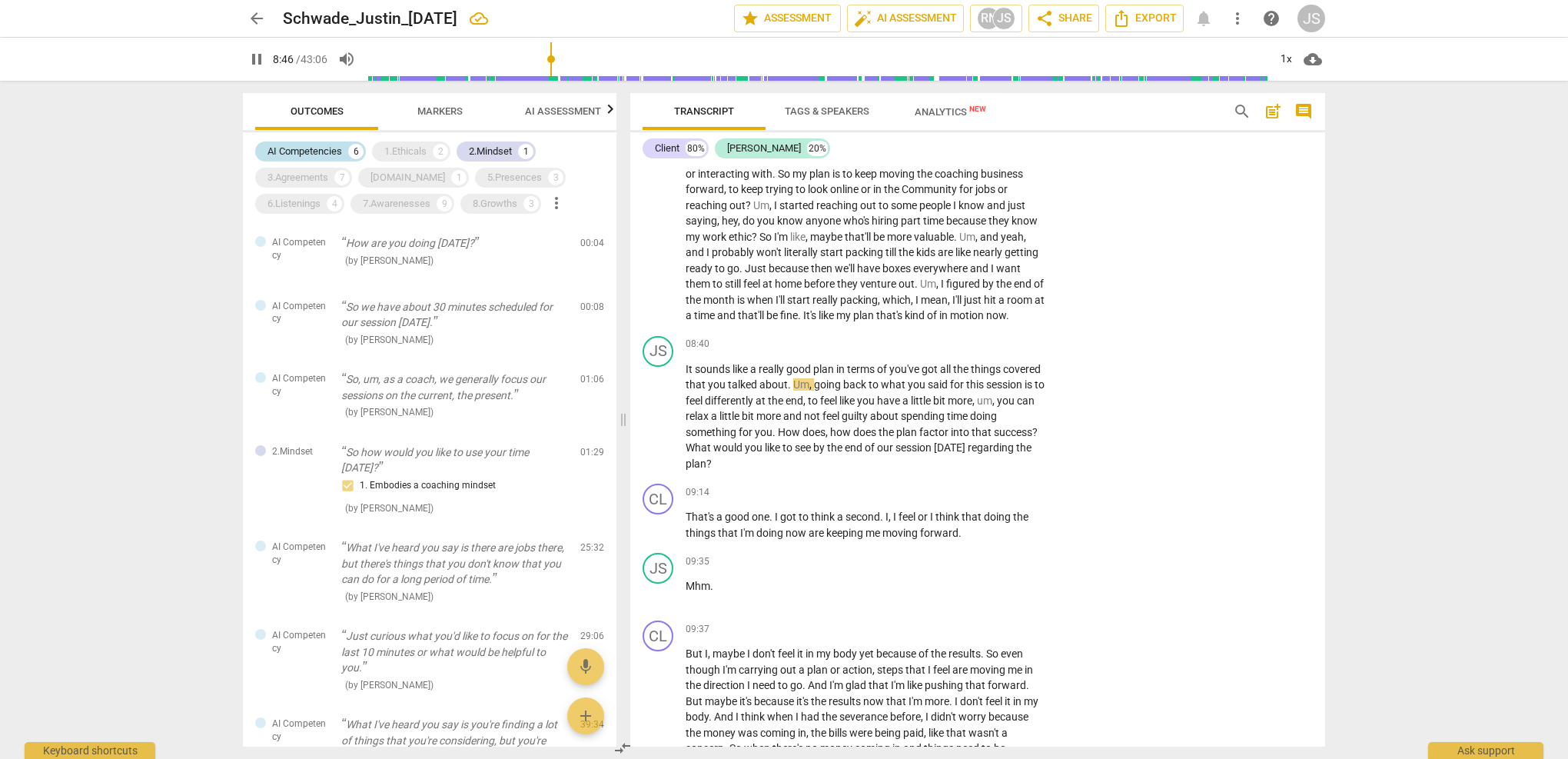
click at [305, 150] on div "AI Competencies" at bounding box center [304, 151] width 75 height 15
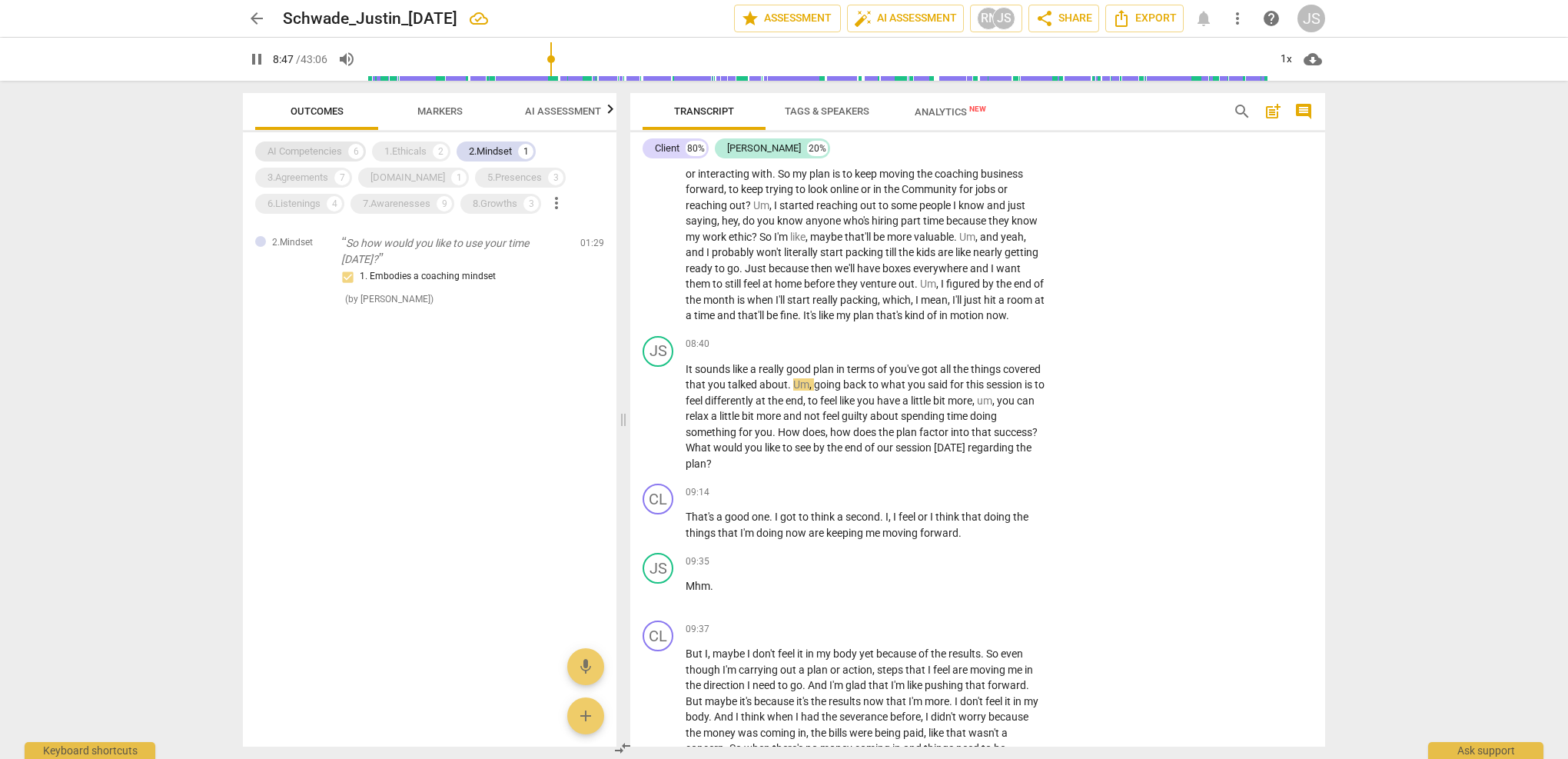
click at [305, 150] on div "AI Competencies" at bounding box center [304, 151] width 75 height 15
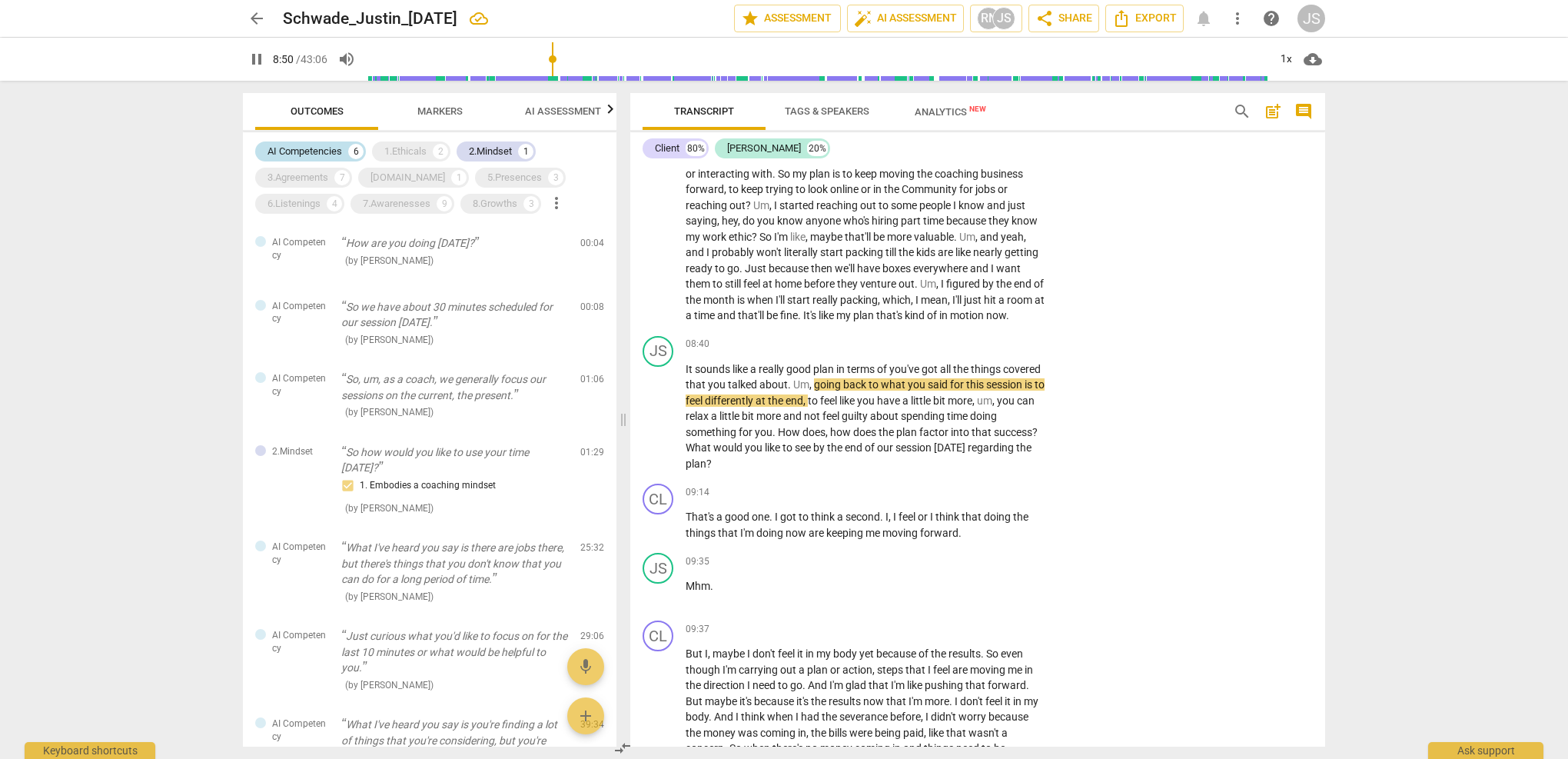
click at [334, 150] on div "AI Competencies" at bounding box center [304, 151] width 75 height 15
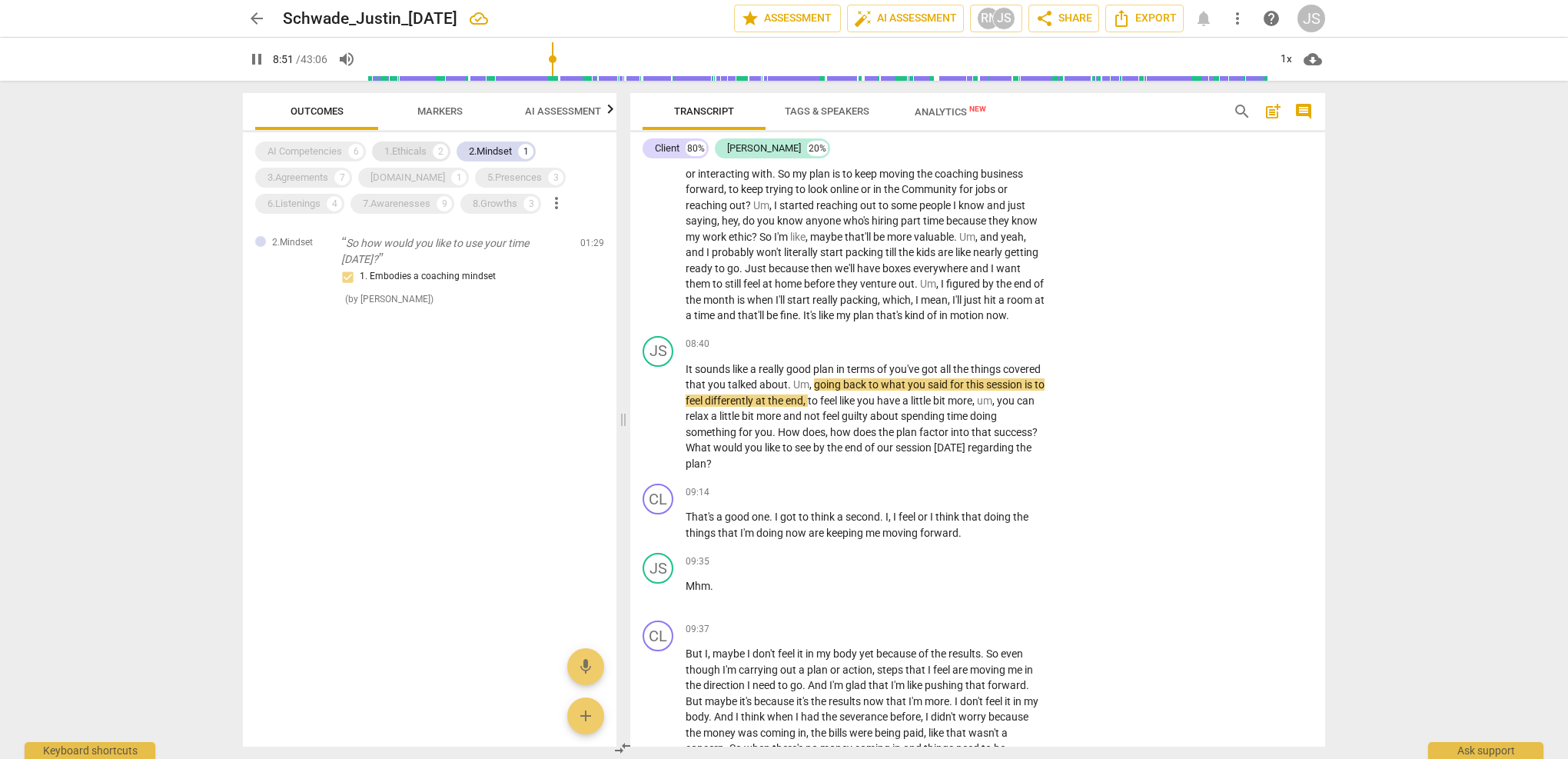
click at [404, 147] on div "1.Ethicals" at bounding box center [405, 151] width 42 height 15
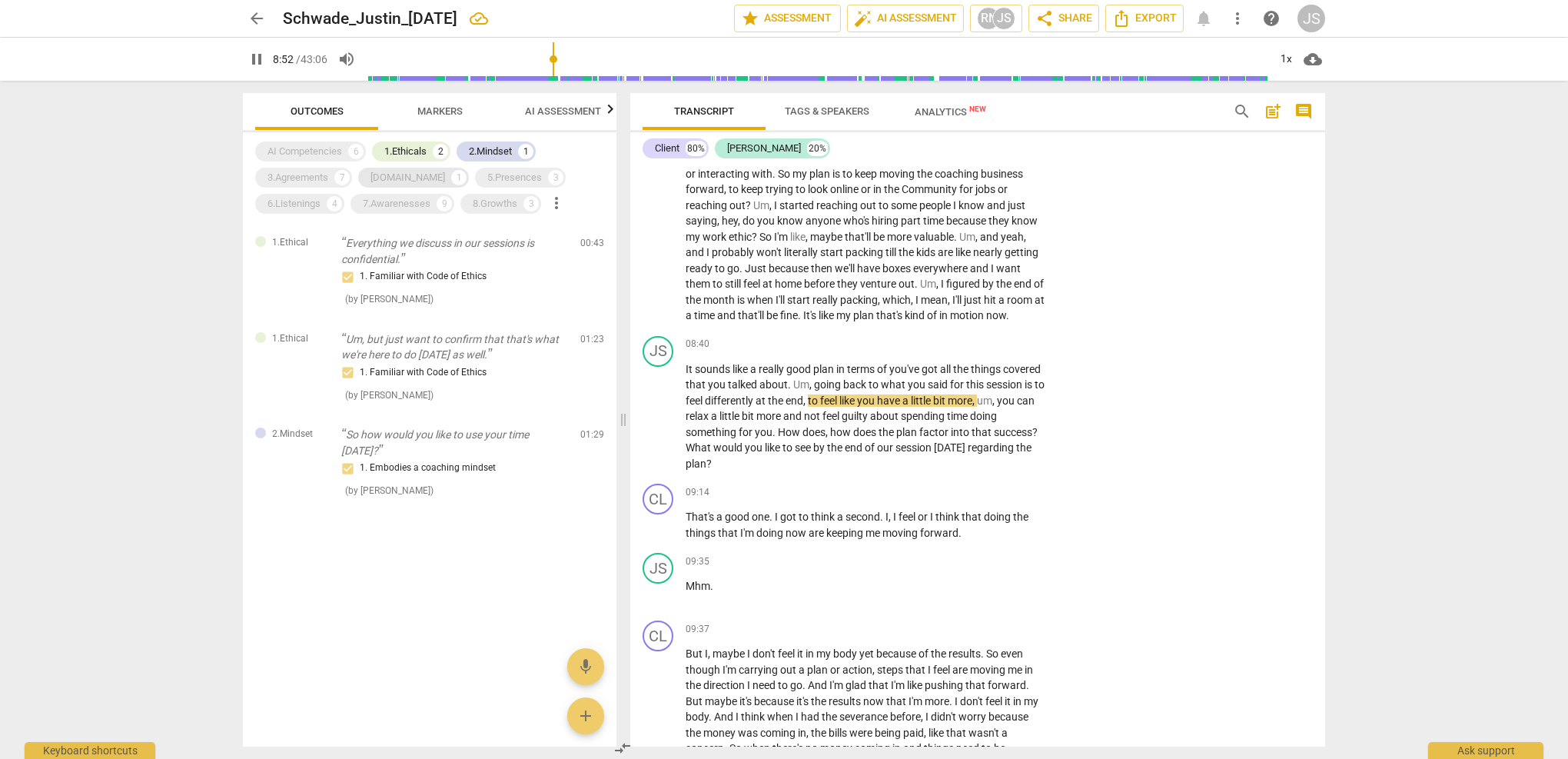
click at [401, 178] on div "[DOMAIN_NAME]" at bounding box center [407, 178] width 75 height 15
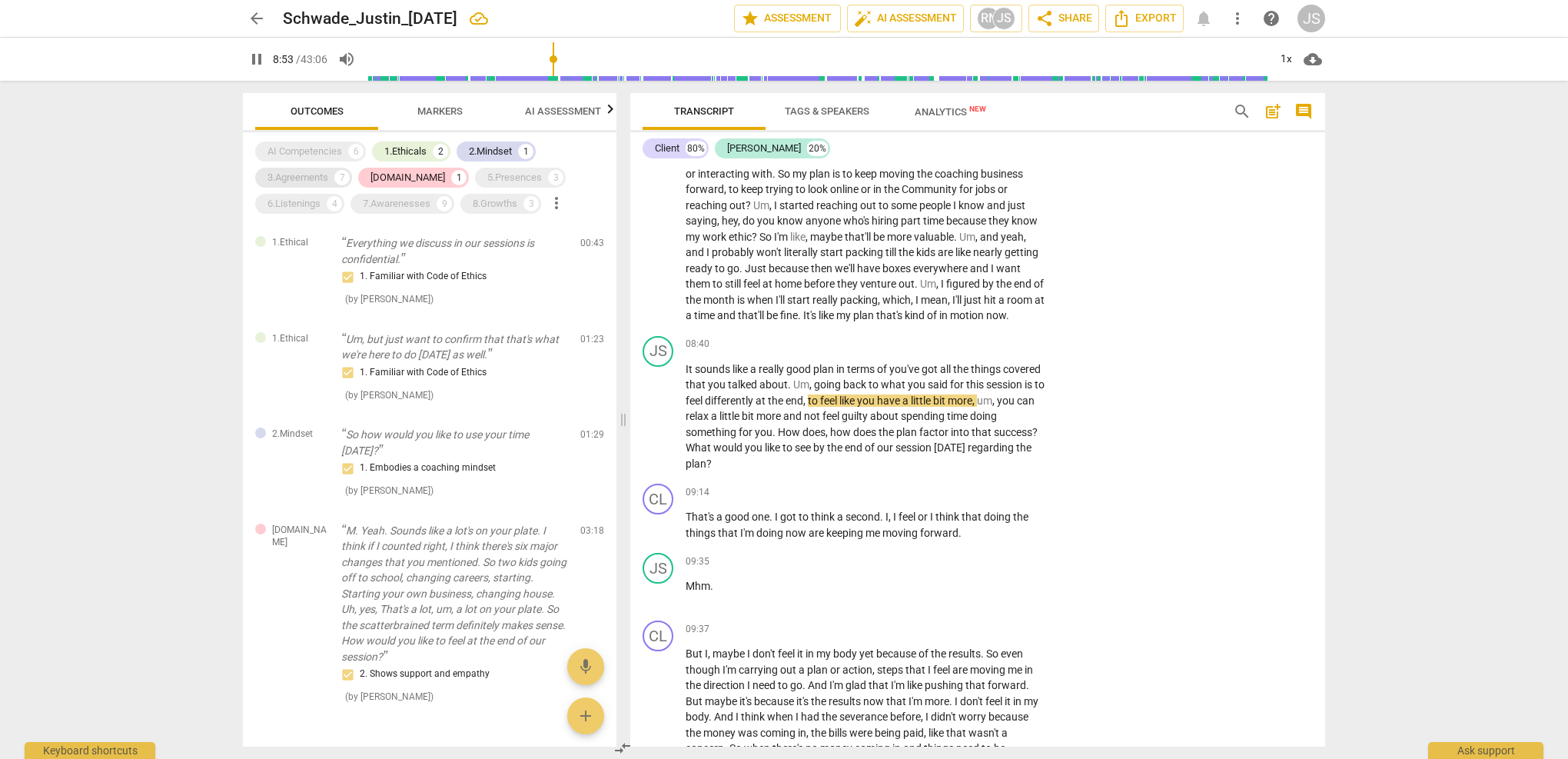
click at [309, 177] on div "3.Agreements" at bounding box center [297, 178] width 61 height 15
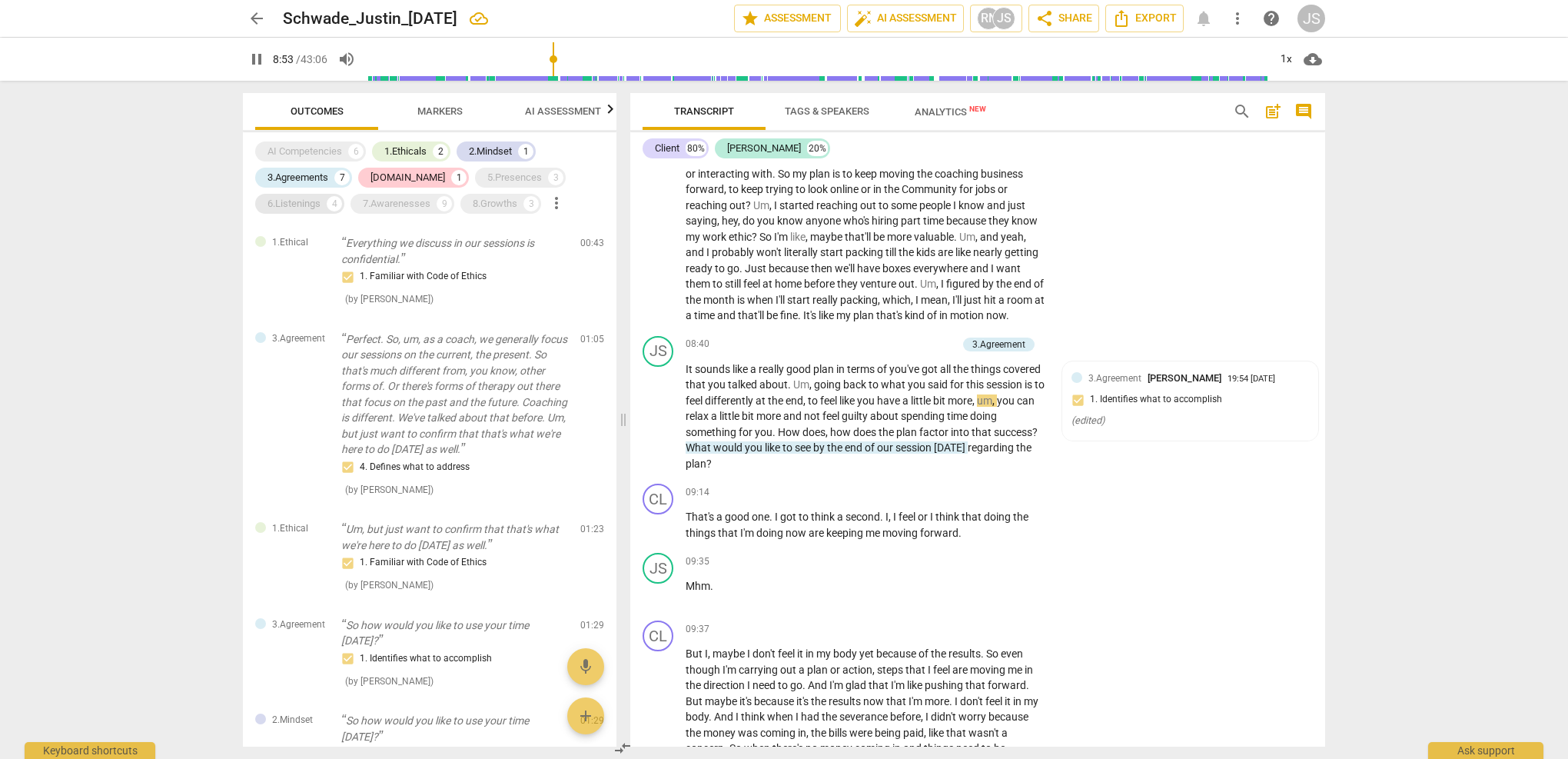
click at [309, 205] on div "6.Listenings" at bounding box center [294, 204] width 53 height 15
click at [475, 169] on div "5.Presences 3" at bounding box center [520, 178] width 91 height 20
click at [421, 201] on div "7.Awarenesses" at bounding box center [397, 204] width 68 height 15
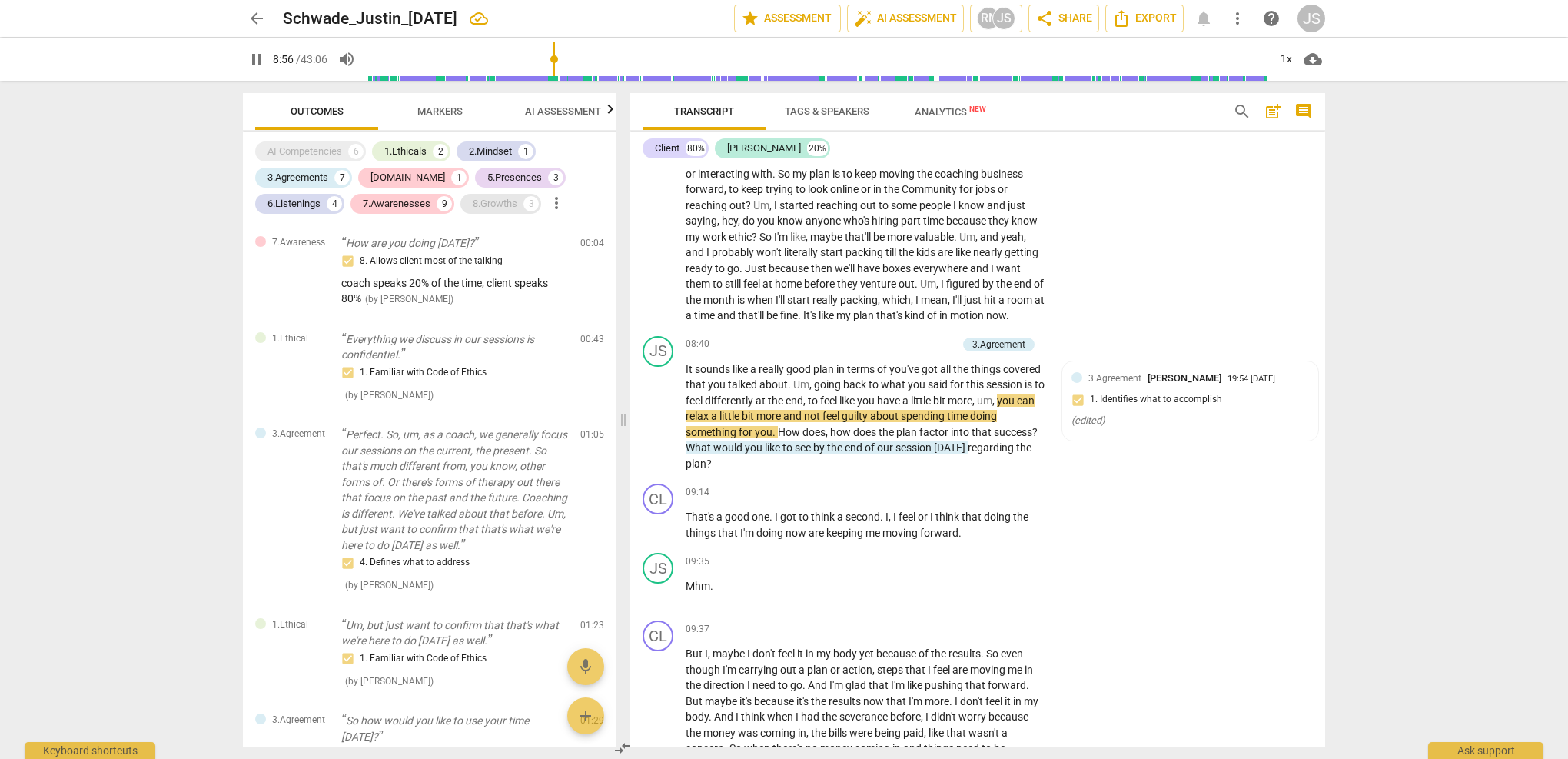
click at [482, 200] on div "8.Growths" at bounding box center [495, 204] width 45 height 15
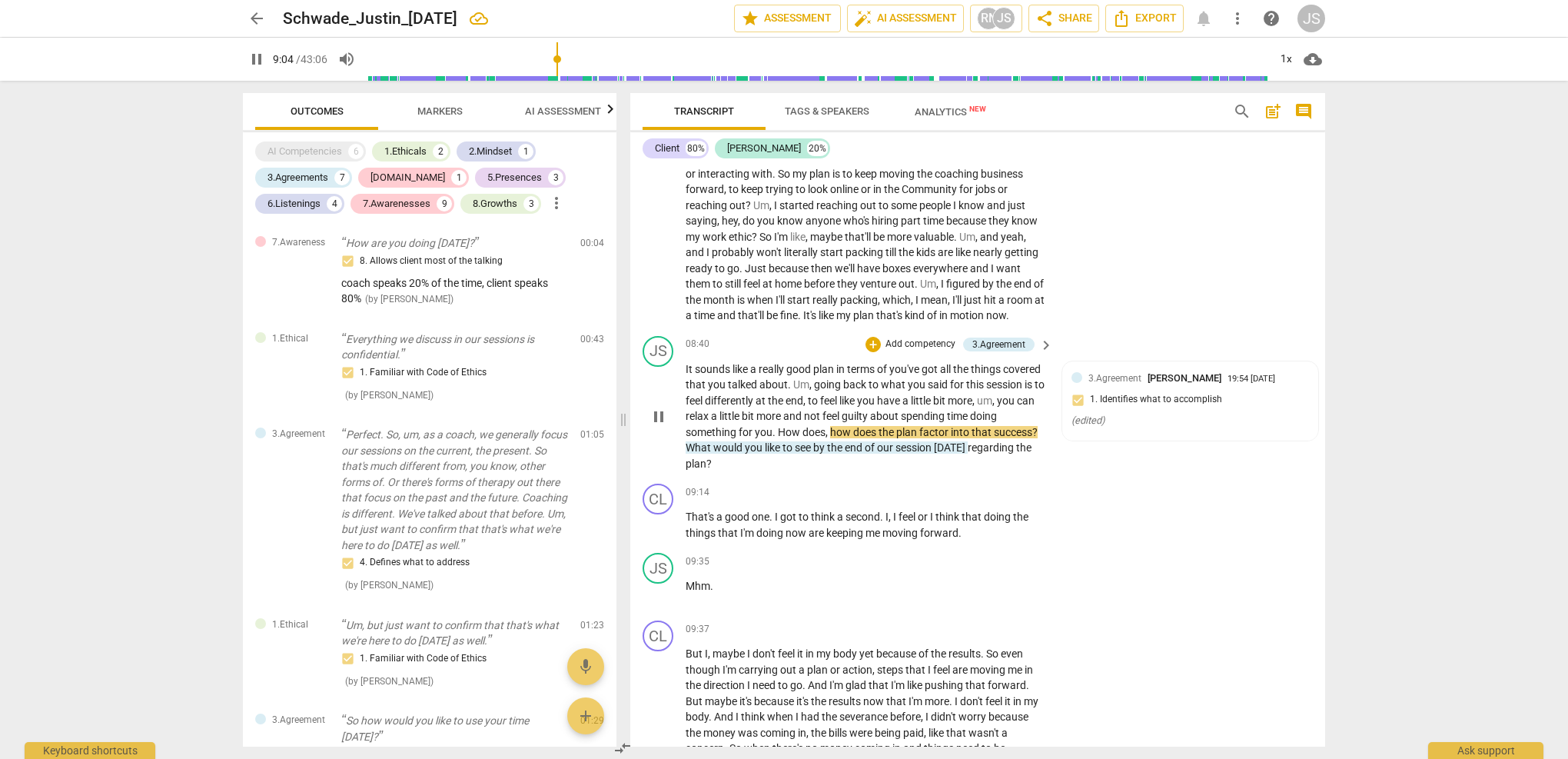
click at [782, 363] on span "really" at bounding box center [772, 369] width 28 height 12
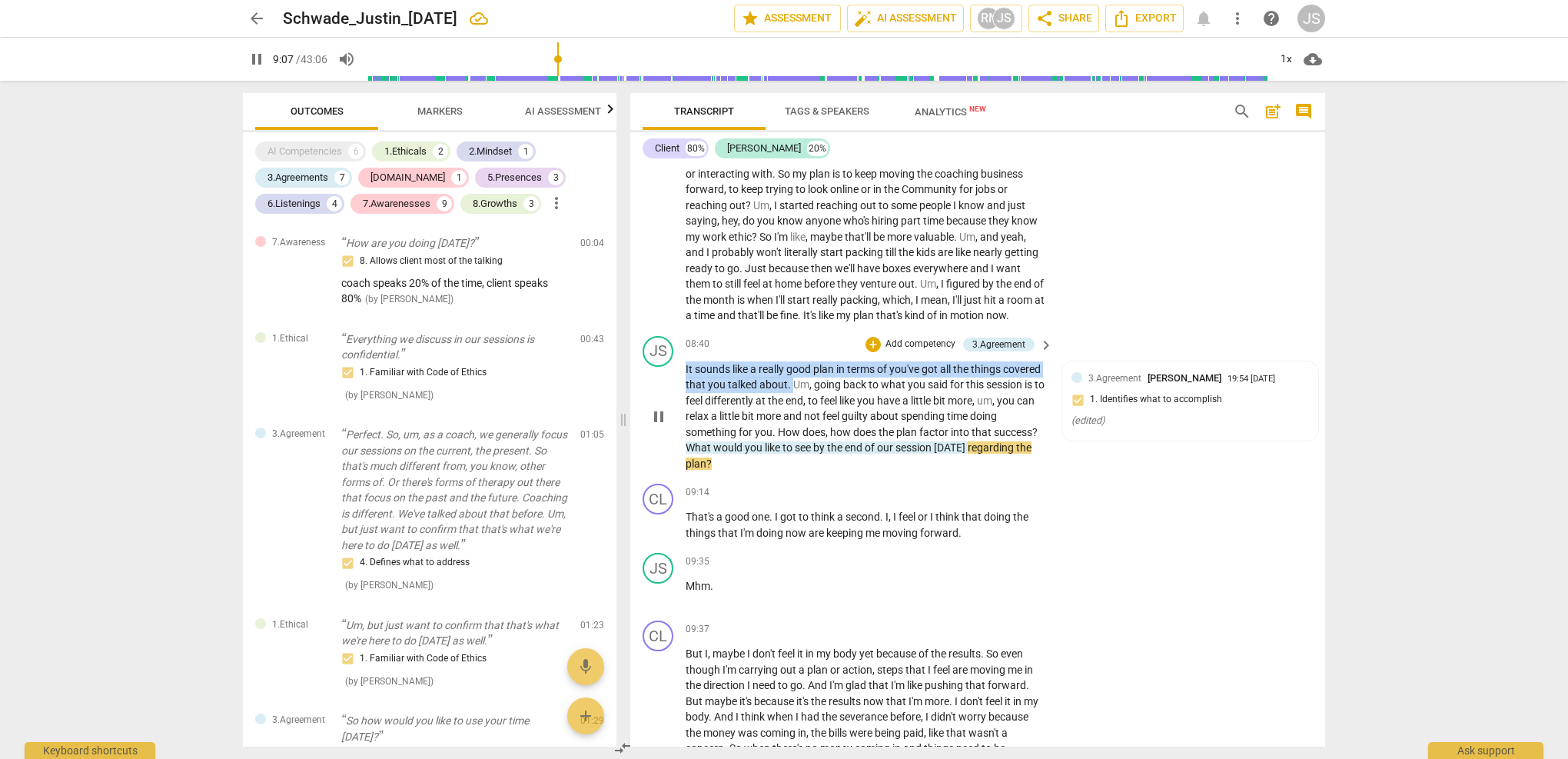
drag, startPoint x: 831, startPoint y: 360, endPoint x: 685, endPoint y: 339, distance: 147.5
click at [685, 339] on div "JS play_arrow pause 08:40 + Add competency 3.Agreement keyboard_arrow_right It …" at bounding box center [978, 404] width 695 height 148
click at [653, 408] on span "pause" at bounding box center [659, 417] width 18 height 18
type input "549"
click at [910, 338] on p "Add competency" at bounding box center [920, 345] width 73 height 14
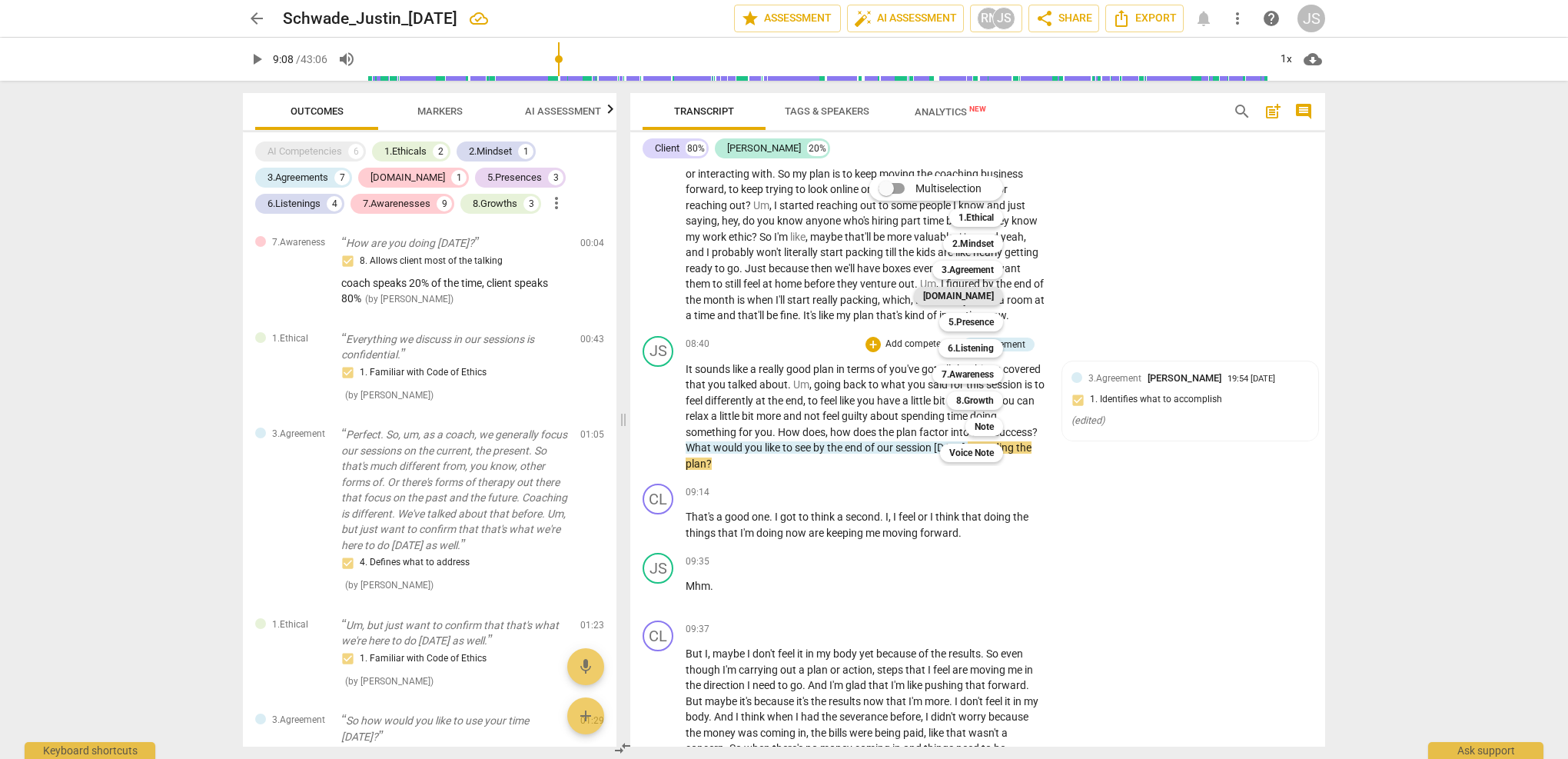
click at [978, 293] on b "[DOMAIN_NAME]" at bounding box center [958, 296] width 71 height 18
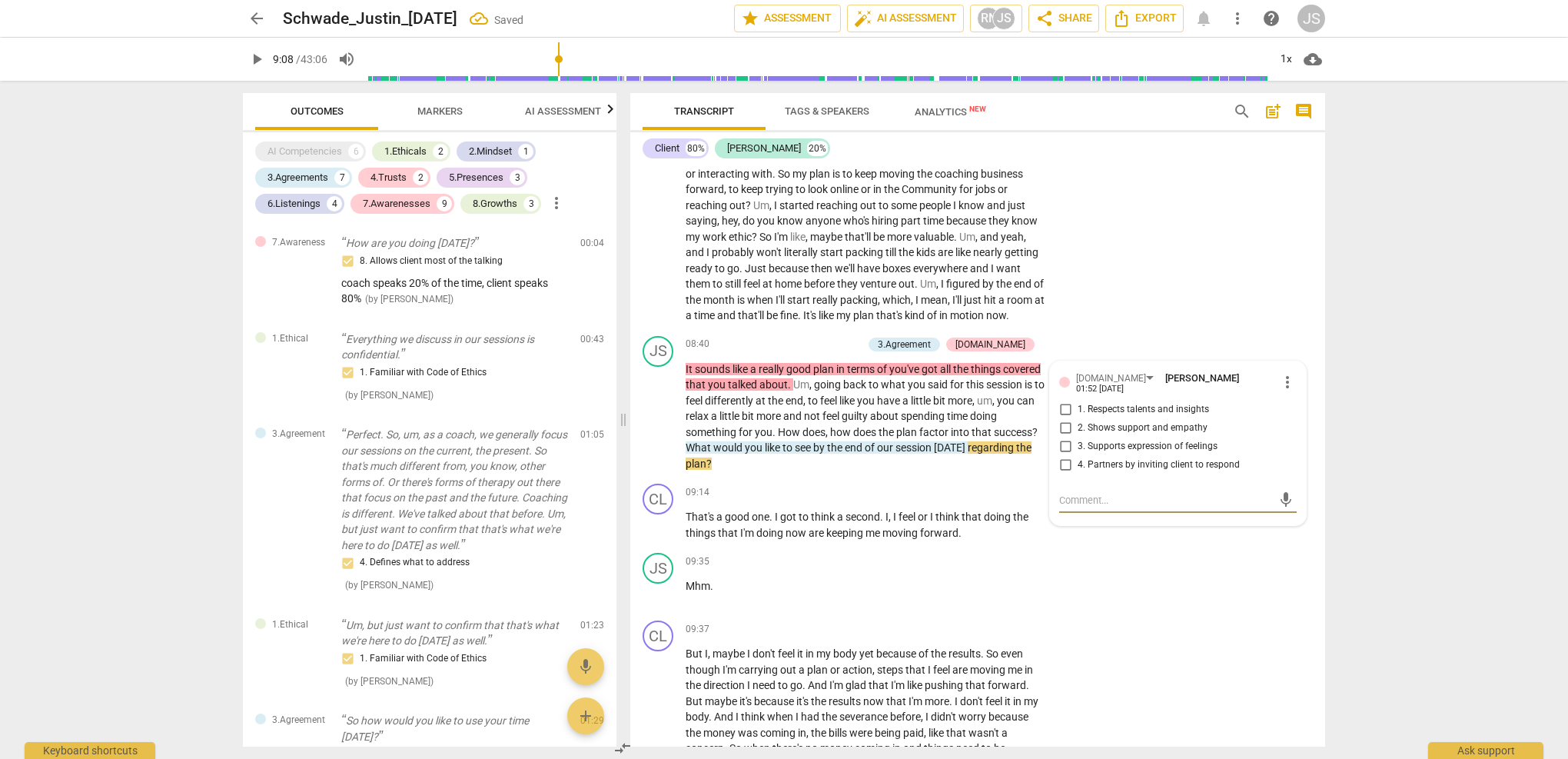
scroll to position [1005, 0]
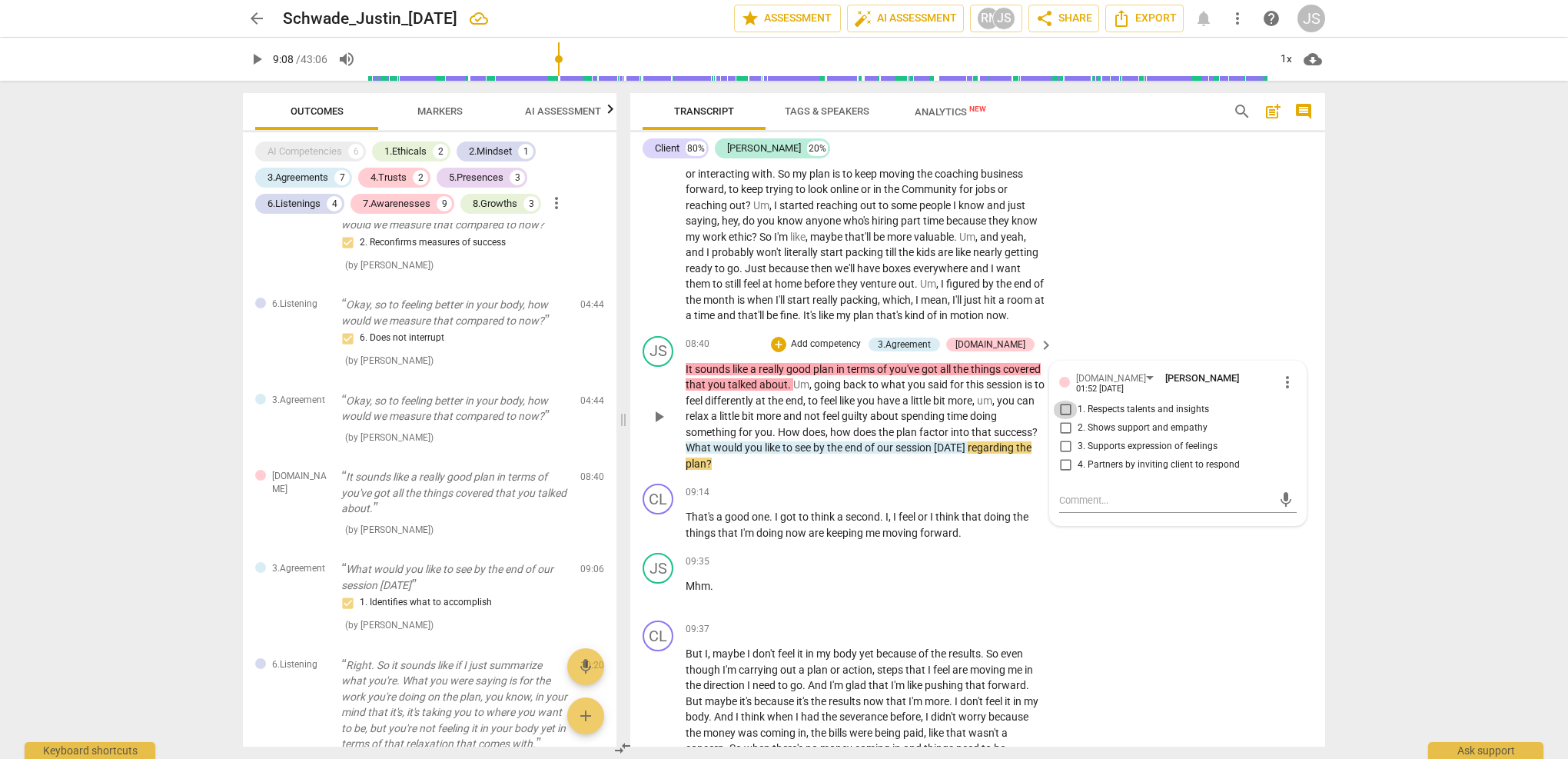
click at [1061, 401] on input "1. Respects talents and insights" at bounding box center [1065, 410] width 25 height 18
checkbox input "true"
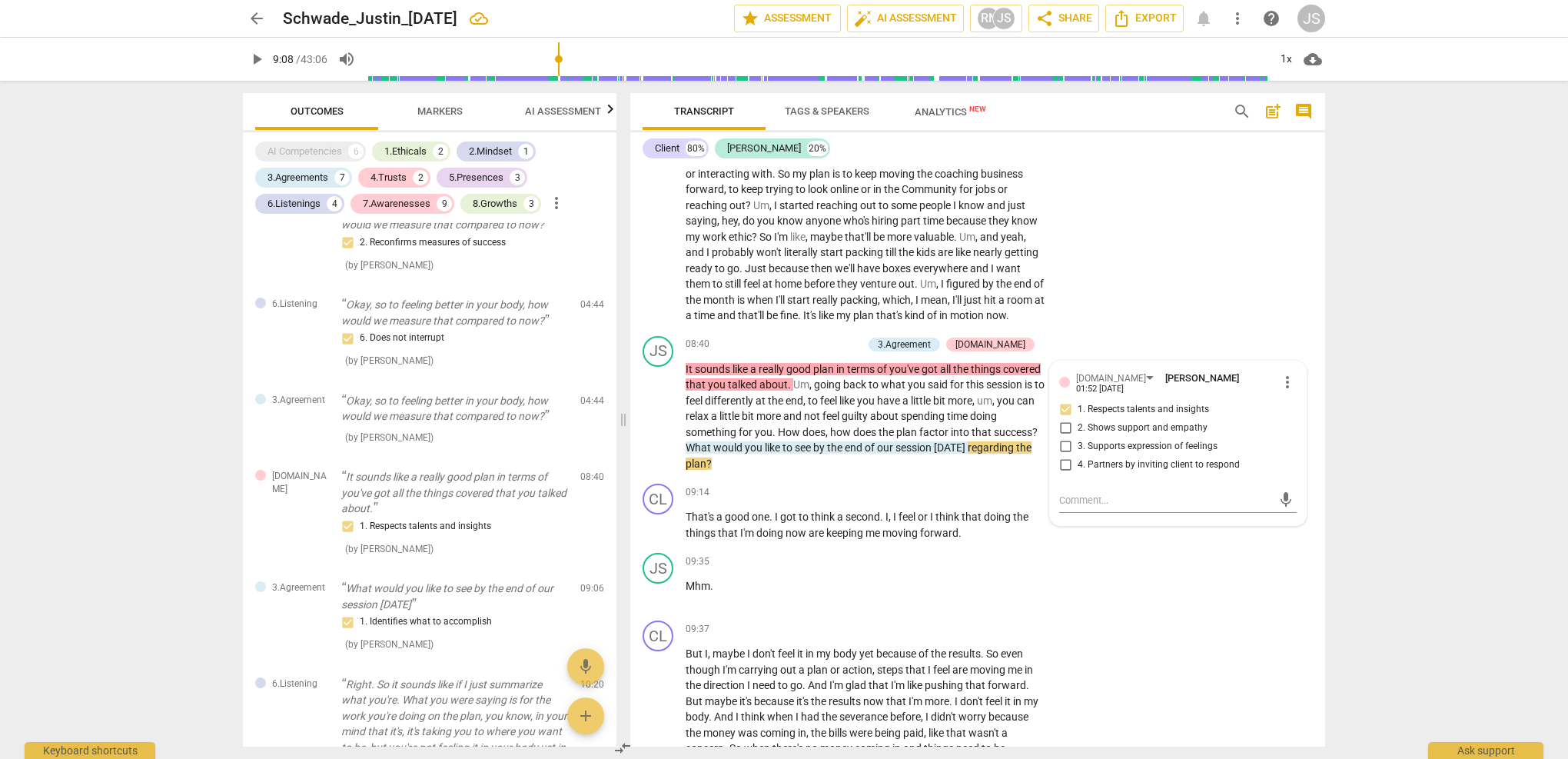
click at [1100, 269] on div "CL play_arrow pause 06:09 + Add competency keyboard_arrow_right Well , my initi…" at bounding box center [978, 43] width 695 height 574
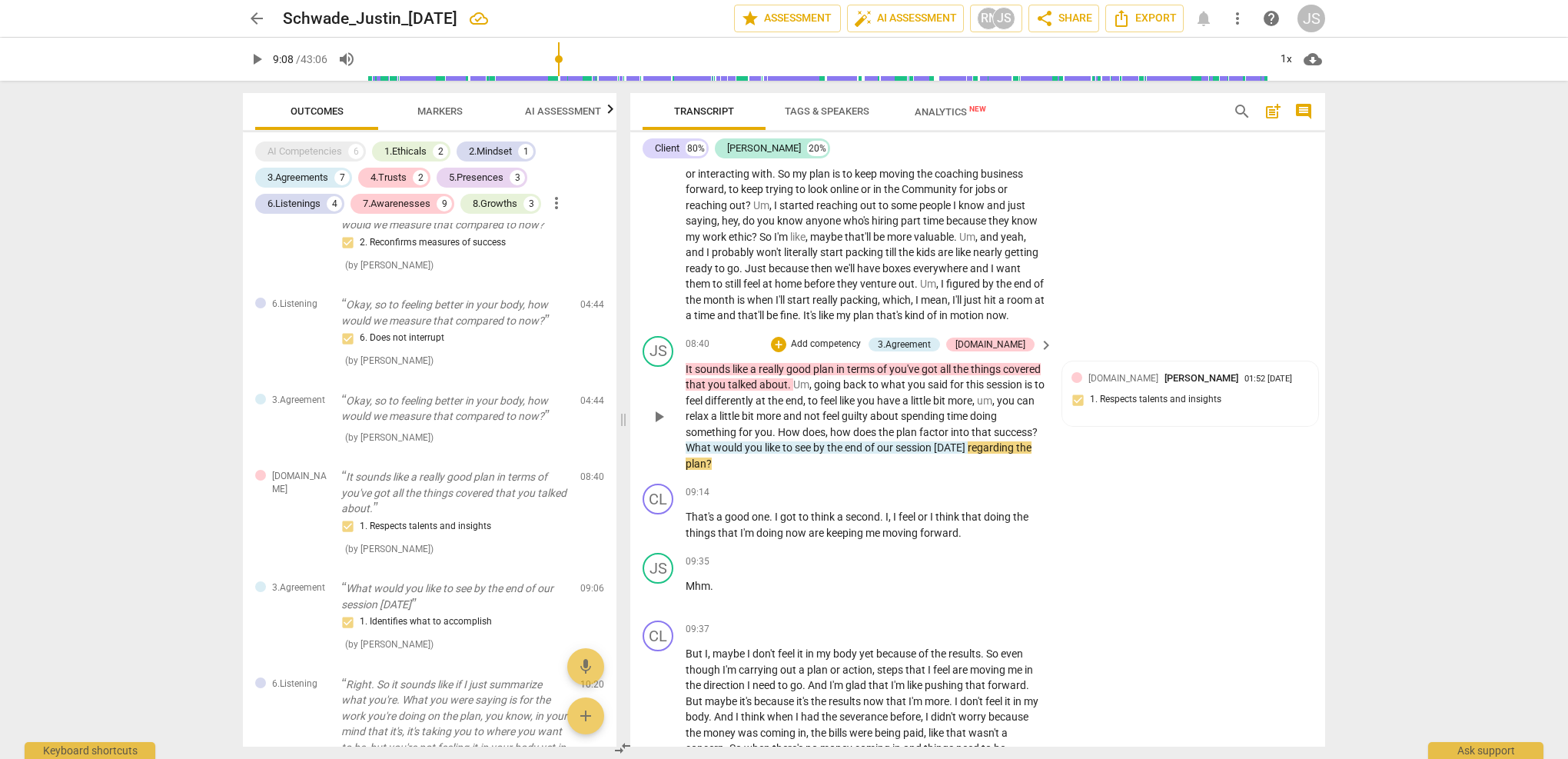
click at [663, 408] on span "play_arrow" at bounding box center [659, 417] width 18 height 18
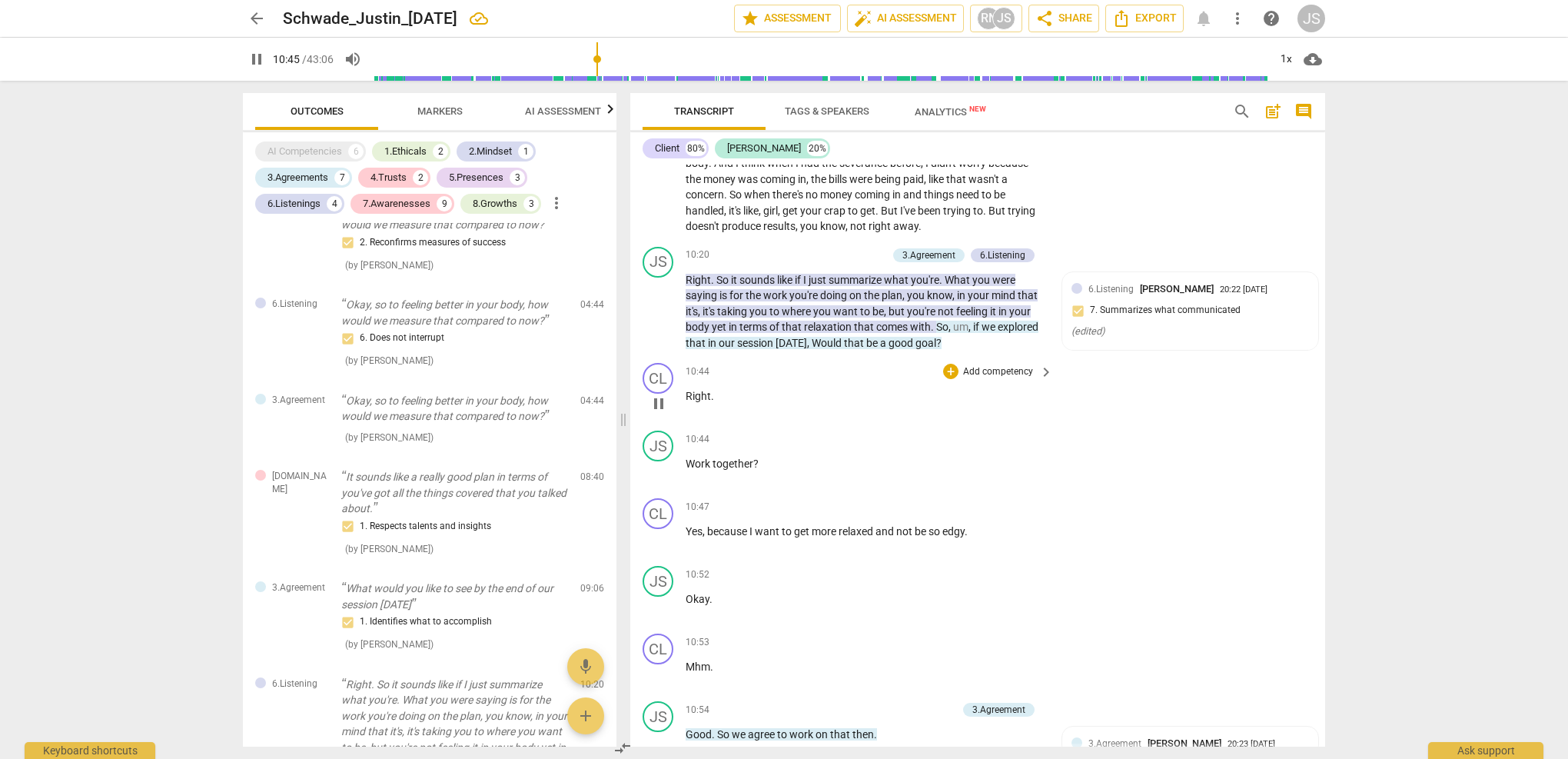
scroll to position [3078, 0]
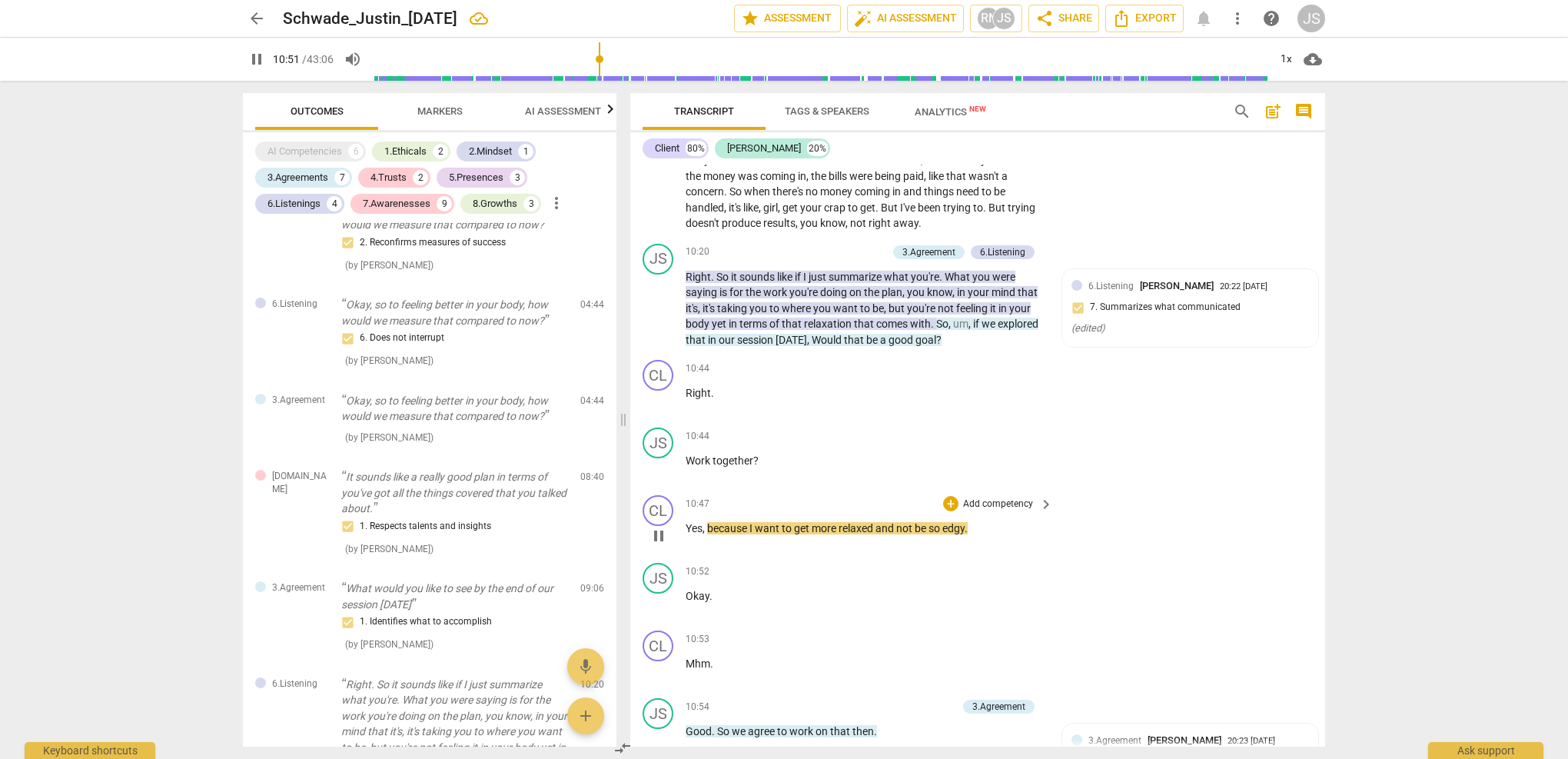
click at [660, 527] on span "pause" at bounding box center [659, 536] width 18 height 18
type input "652"
drag, startPoint x: 948, startPoint y: 307, endPoint x: 934, endPoint y: 306, distance: 14.0
click at [934, 306] on p "Right . So it sounds like if I just summarize what you're . What you were sayin…" at bounding box center [865, 308] width 360 height 79
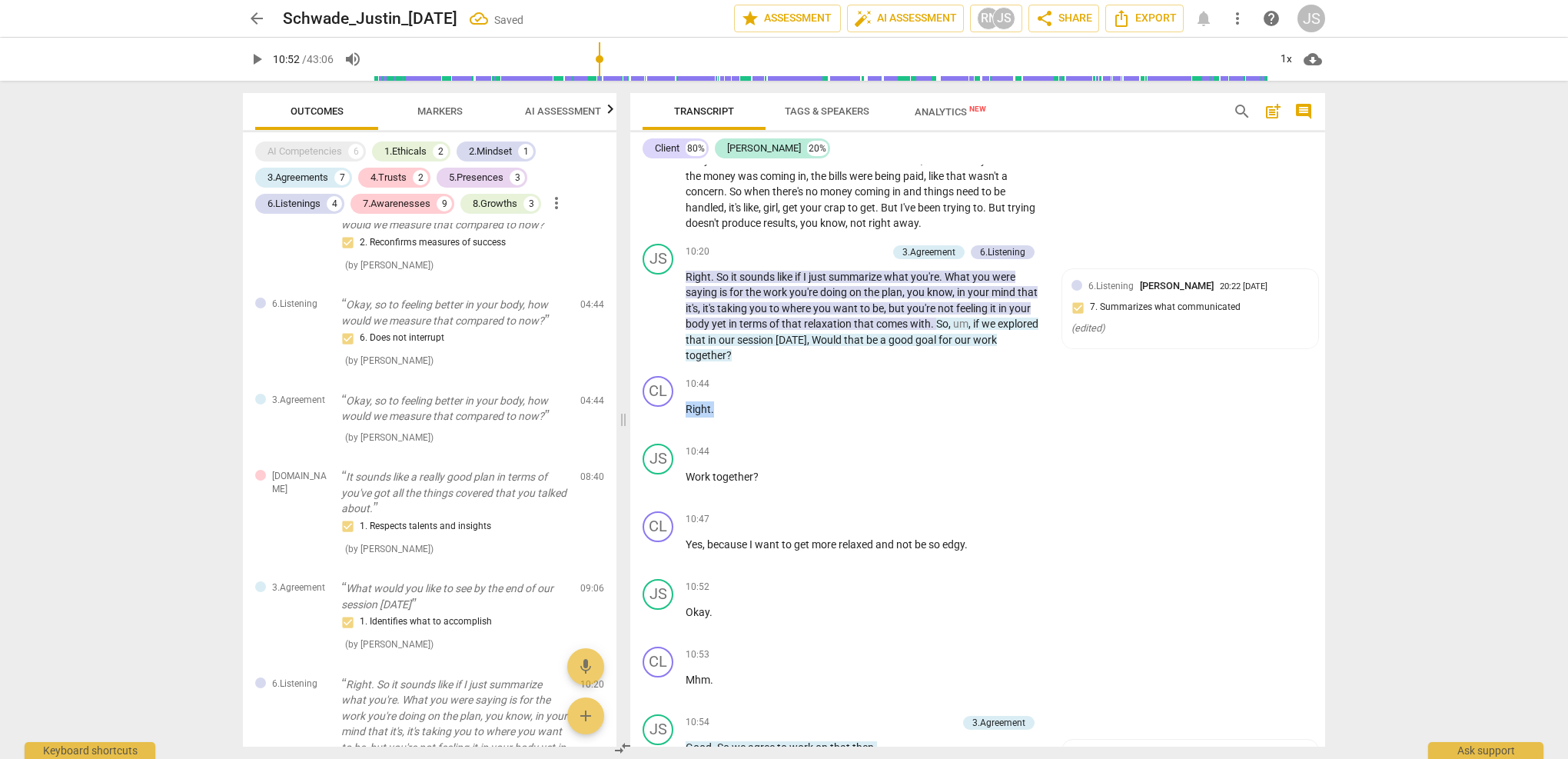
drag, startPoint x: 730, startPoint y: 359, endPoint x: 613, endPoint y: 348, distance: 117.5
click at [613, 348] on div "Outcomes Markers AI Assessment Scores AI Competencies 6 1.Ethicals 2 2.Mindset …" at bounding box center [784, 420] width 1107 height 678
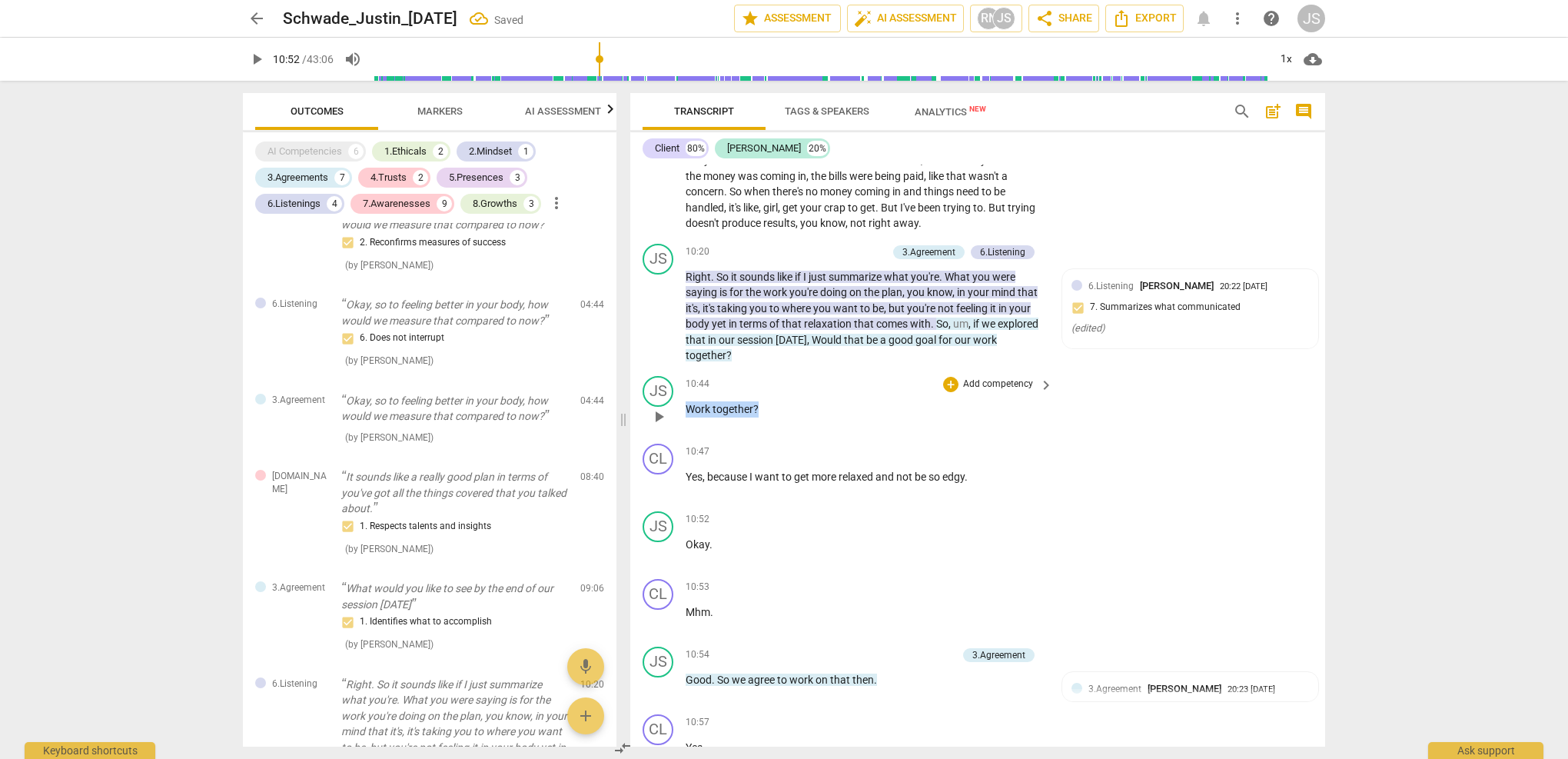
drag, startPoint x: 766, startPoint y: 360, endPoint x: 636, endPoint y: 324, distance: 134.9
click at [636, 370] on div "JS play_arrow pause 10:44 + Add competency keyboard_arrow_right Work together ?" at bounding box center [978, 404] width 695 height 68
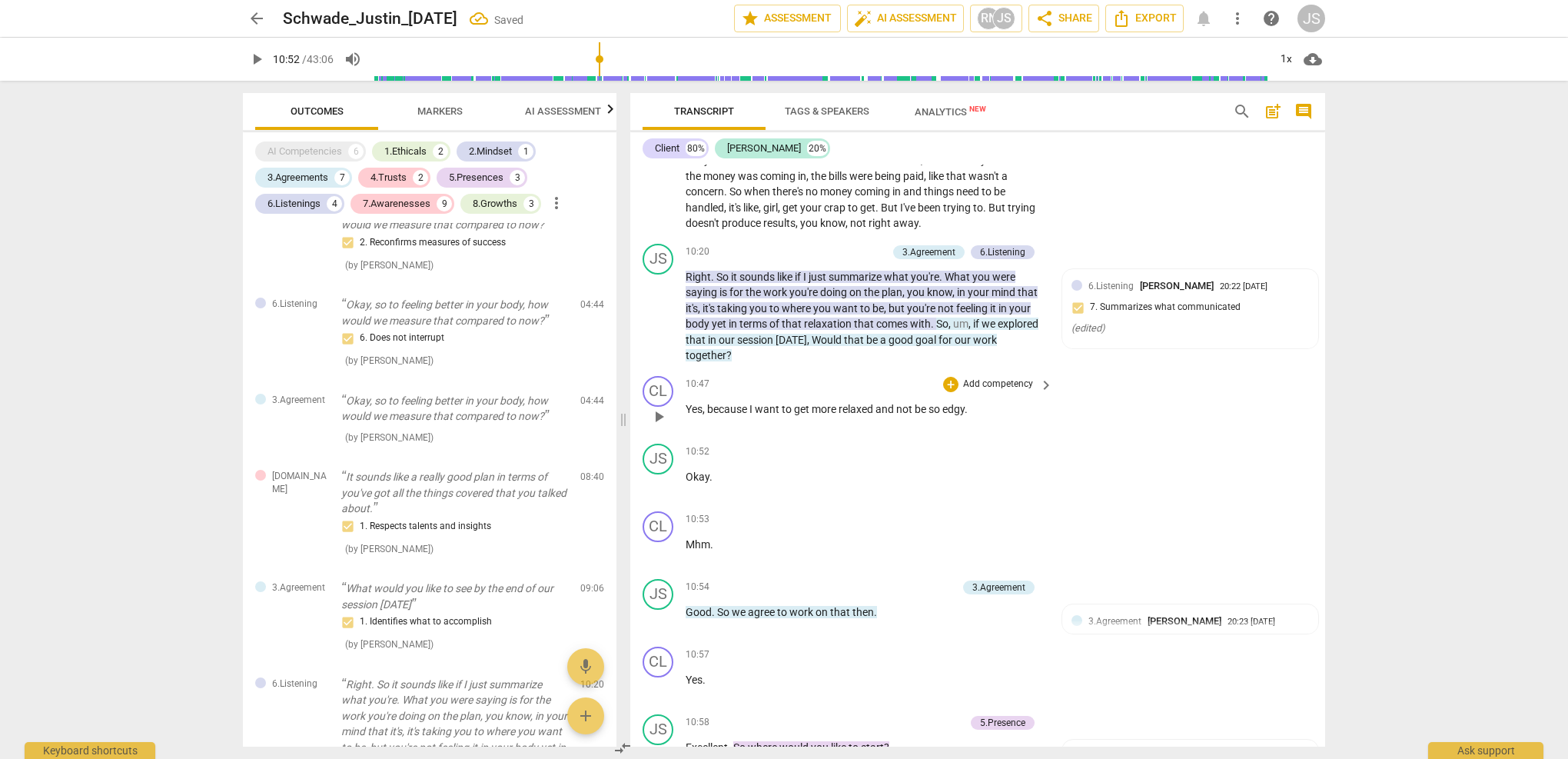
click at [659, 408] on span "play_arrow" at bounding box center [659, 417] width 18 height 18
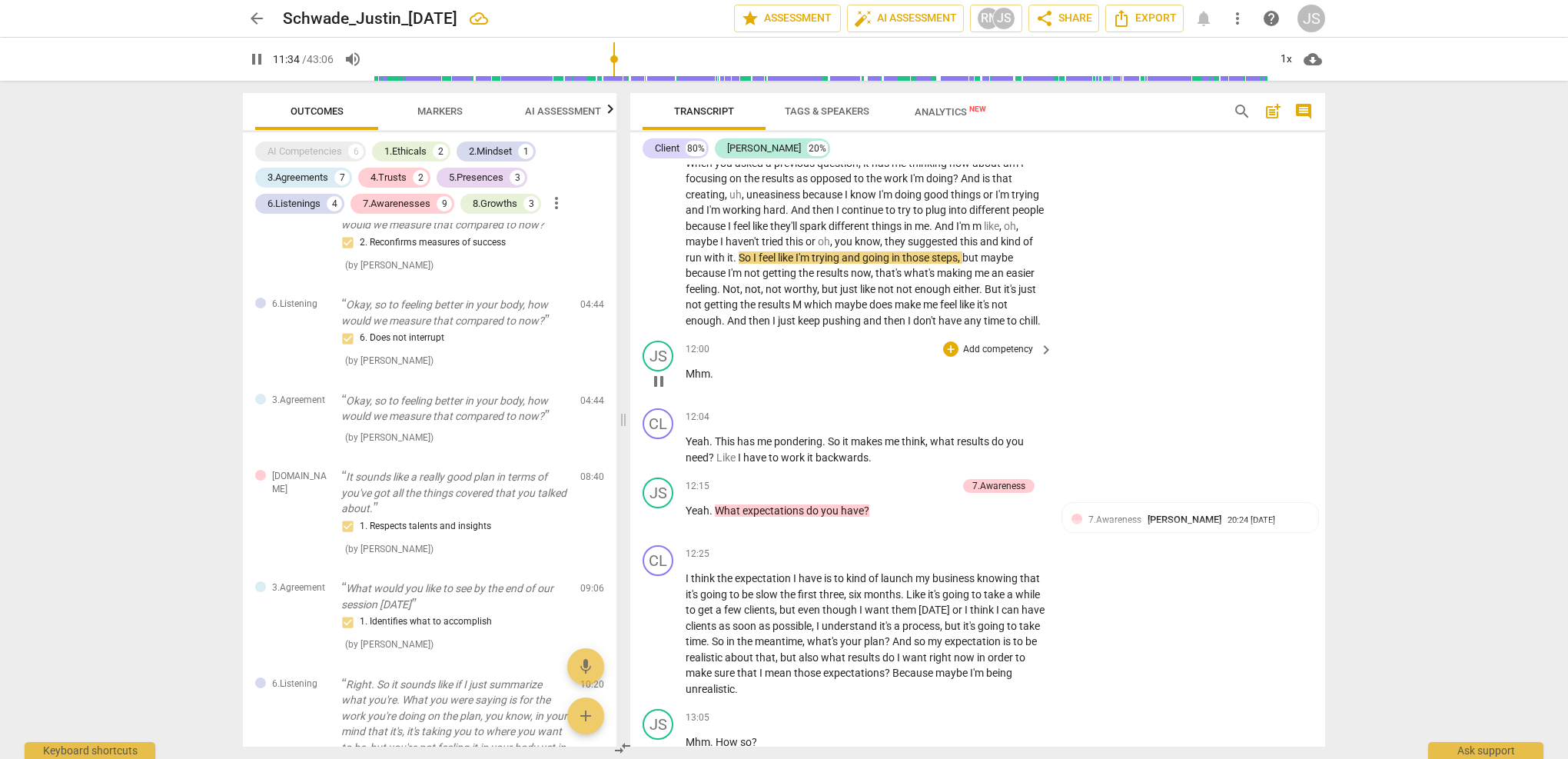
scroll to position [3730, 0]
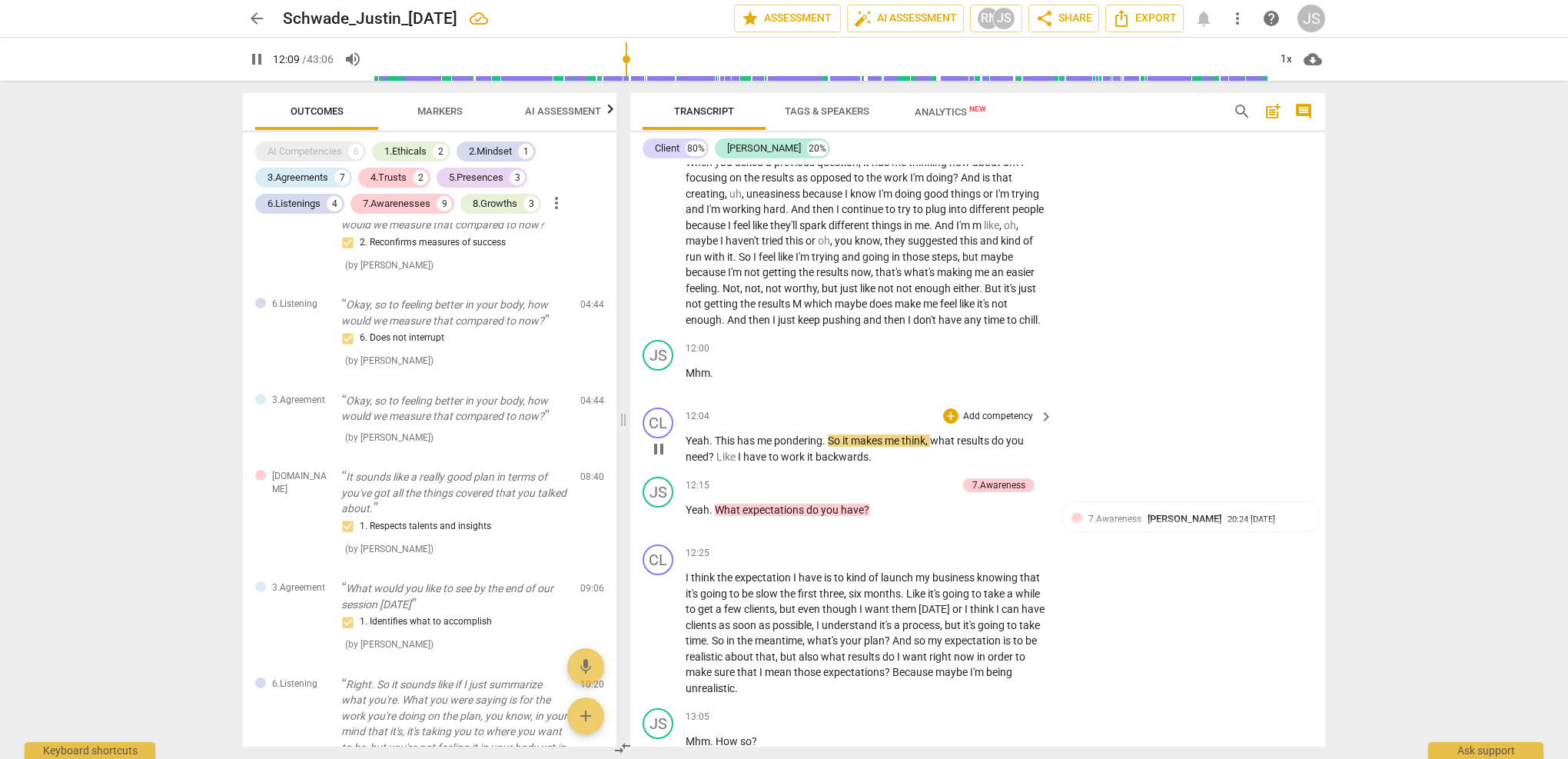
click at [659, 440] on span "pause" at bounding box center [659, 449] width 18 height 18
click at [993, 342] on p "Add competency" at bounding box center [998, 349] width 73 height 14
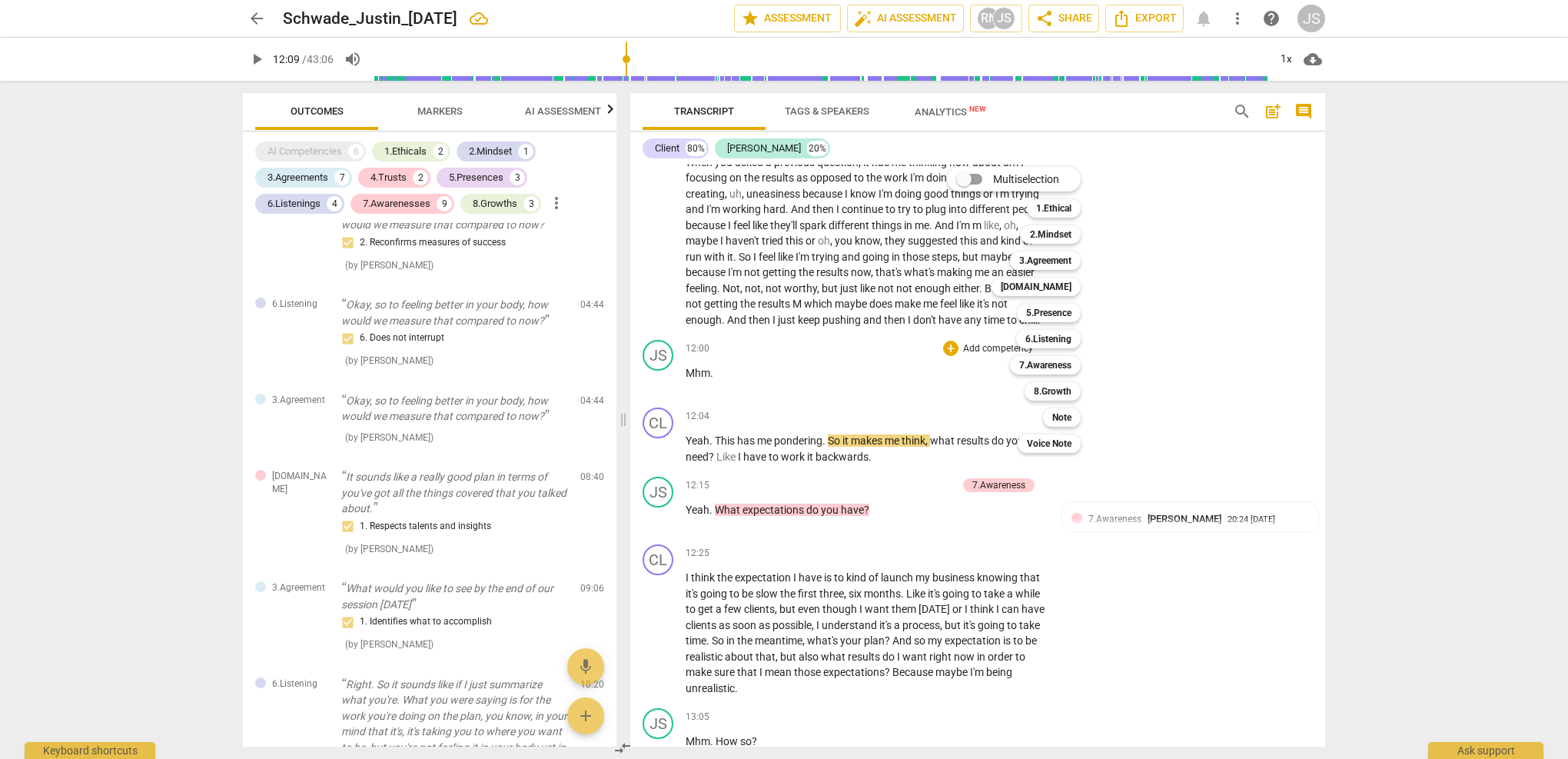
click at [698, 290] on div at bounding box center [784, 379] width 1568 height 759
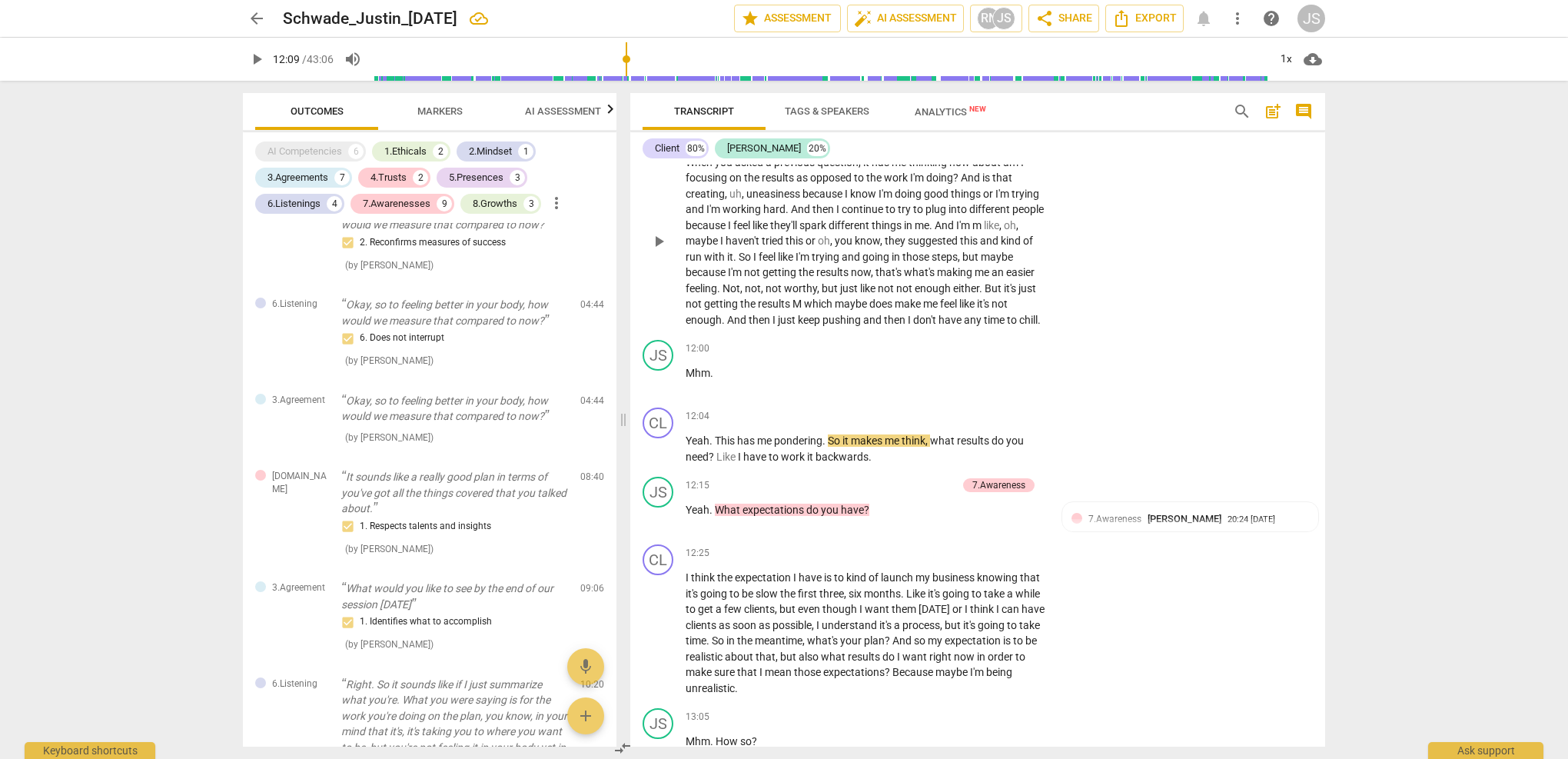
click at [710, 281] on p "When you asked a previous question , it has me thinking now about am I focusing…" at bounding box center [865, 241] width 360 height 174
click at [1019, 314] on span "chill" at bounding box center [1028, 320] width 18 height 12
click at [653, 232] on span "play_arrow" at bounding box center [659, 241] width 18 height 18
click at [690, 288] on p "When you asked a previous question , it has me thinking now about am I focusing…" at bounding box center [865, 241] width 360 height 174
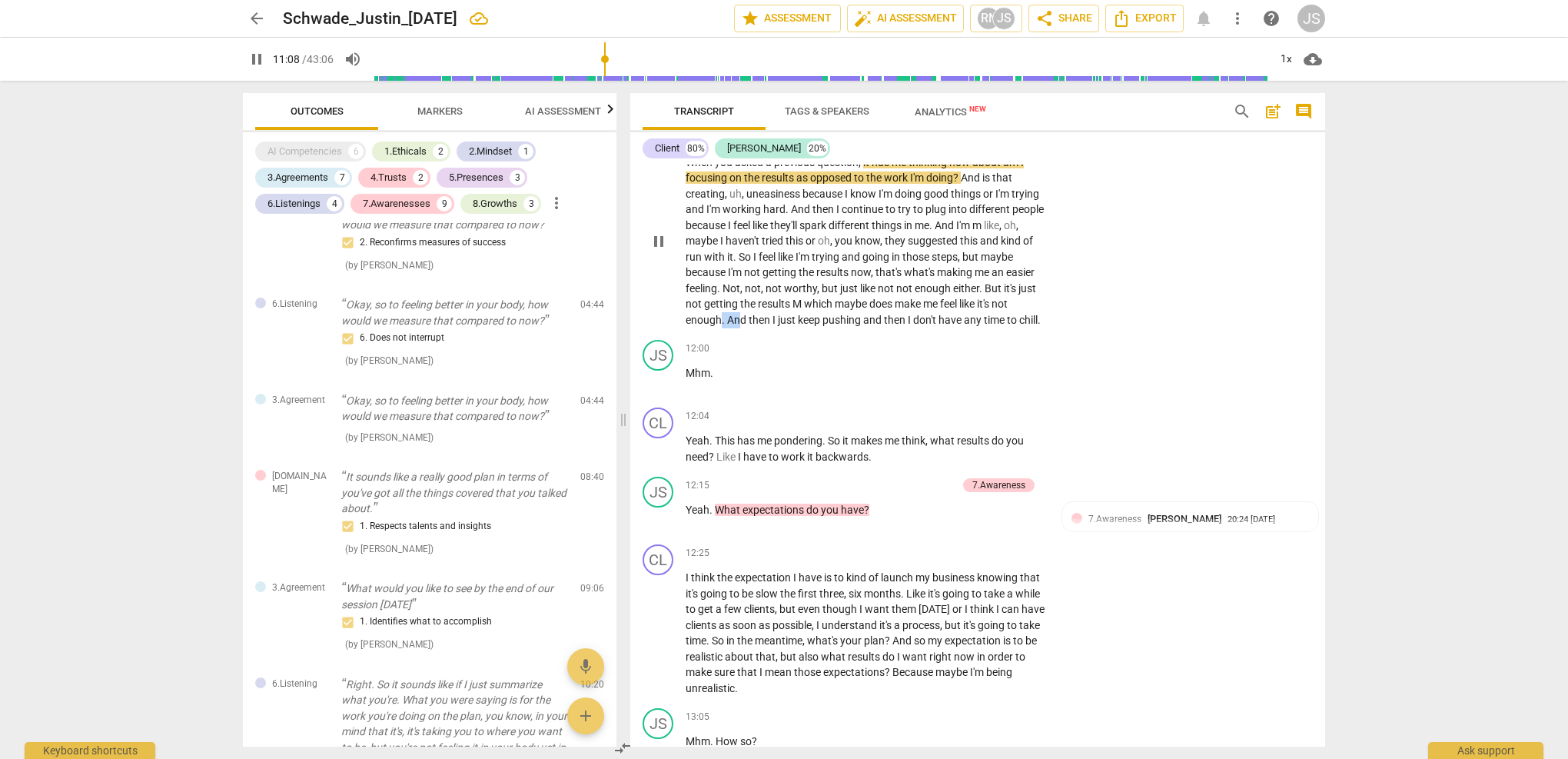
drag, startPoint x: 741, startPoint y: 266, endPoint x: 759, endPoint y: 271, distance: 18.7
click at [759, 271] on p "When you asked a previous question , it has me thinking now about am I focusing…" at bounding box center [865, 241] width 360 height 174
click at [749, 314] on span "And" at bounding box center [738, 320] width 22 height 12
drag, startPoint x: 746, startPoint y: 266, endPoint x: 752, endPoint y: 288, distance: 22.8
click at [752, 288] on p "When you asked a previous question , it has me thinking now about am I focusing…" at bounding box center [865, 241] width 360 height 174
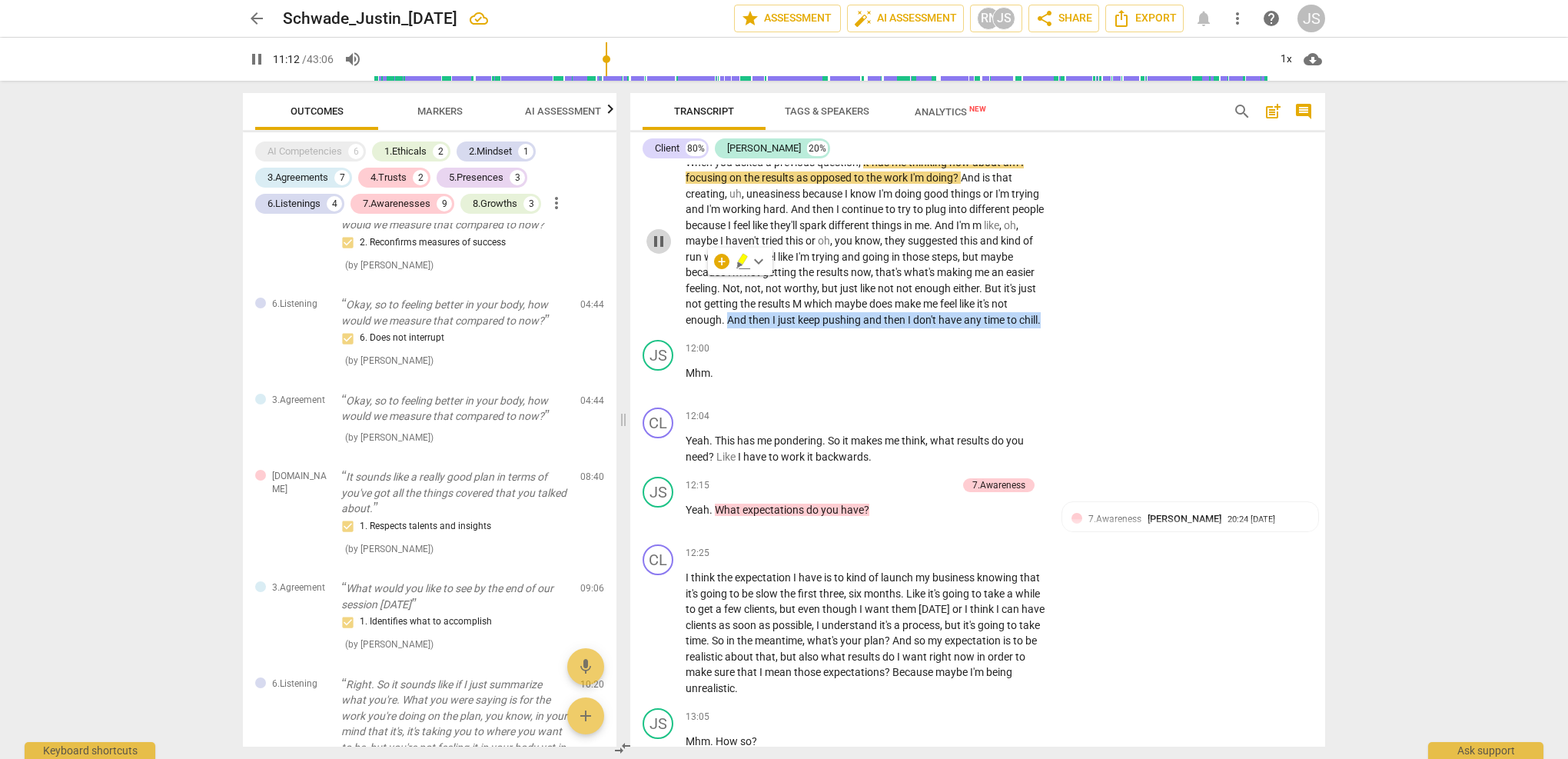
click at [656, 232] on span "pause" at bounding box center [659, 241] width 18 height 18
click at [656, 232] on span "play_arrow" at bounding box center [659, 241] width 18 height 18
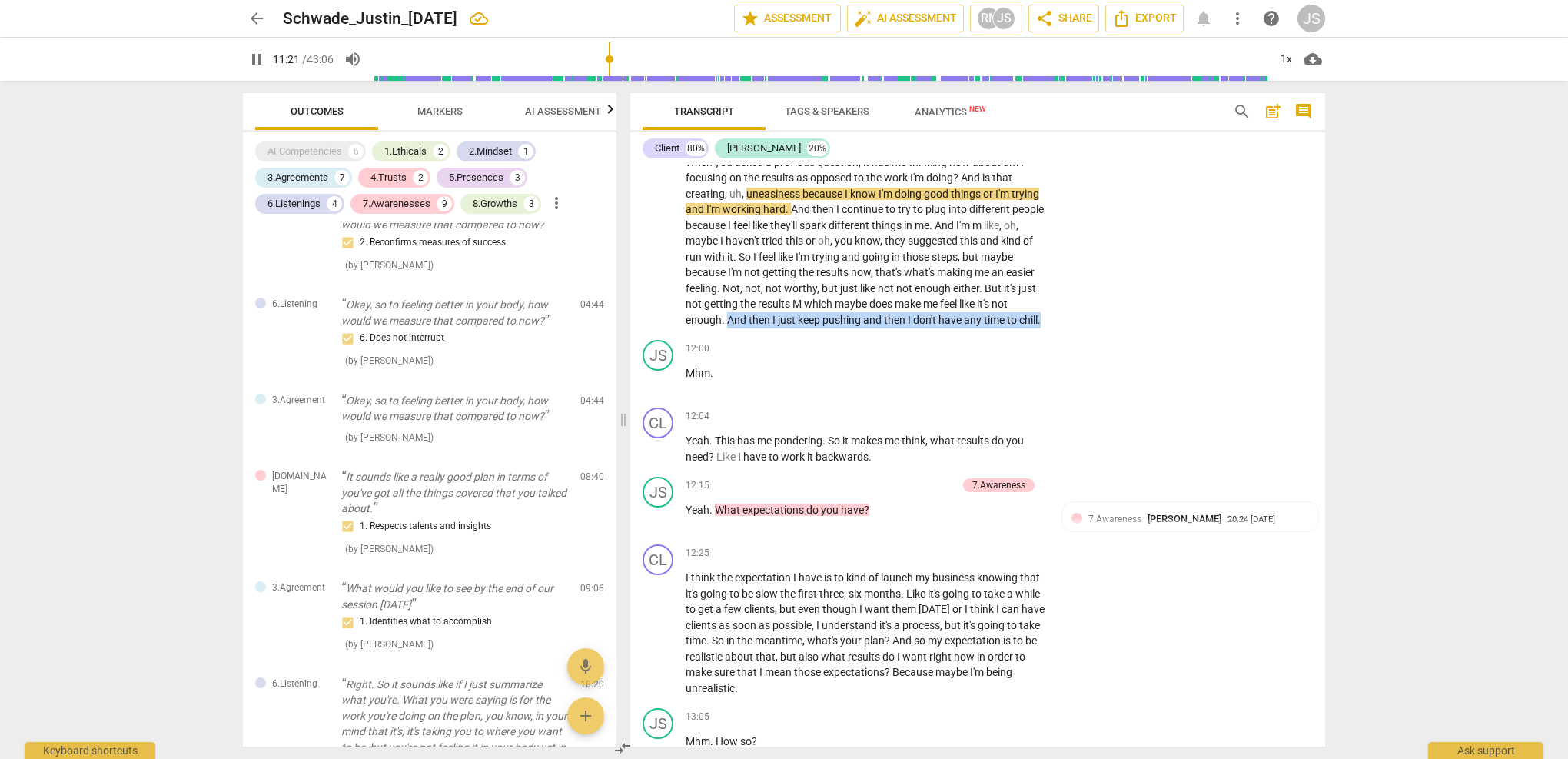
click at [616, 59] on input "range" at bounding box center [820, 59] width 895 height 49
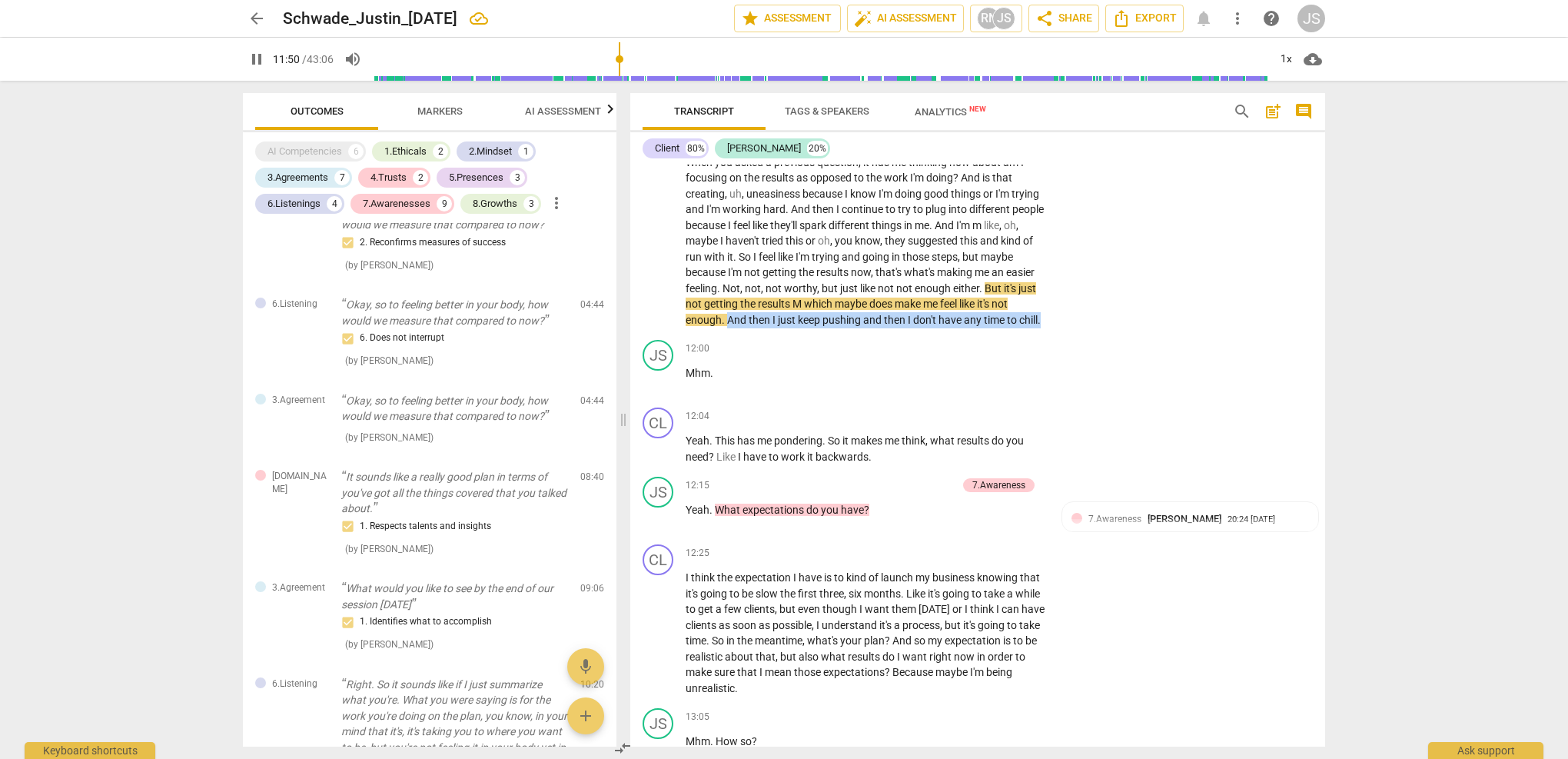
drag, startPoint x: 616, startPoint y: 59, endPoint x: 625, endPoint y: 60, distance: 9.1
click at [625, 60] on input "range" at bounding box center [820, 59] width 895 height 49
click at [656, 232] on span "pause" at bounding box center [659, 241] width 18 height 18
click at [656, 232] on span "play_arrow" at bounding box center [659, 241] width 18 height 18
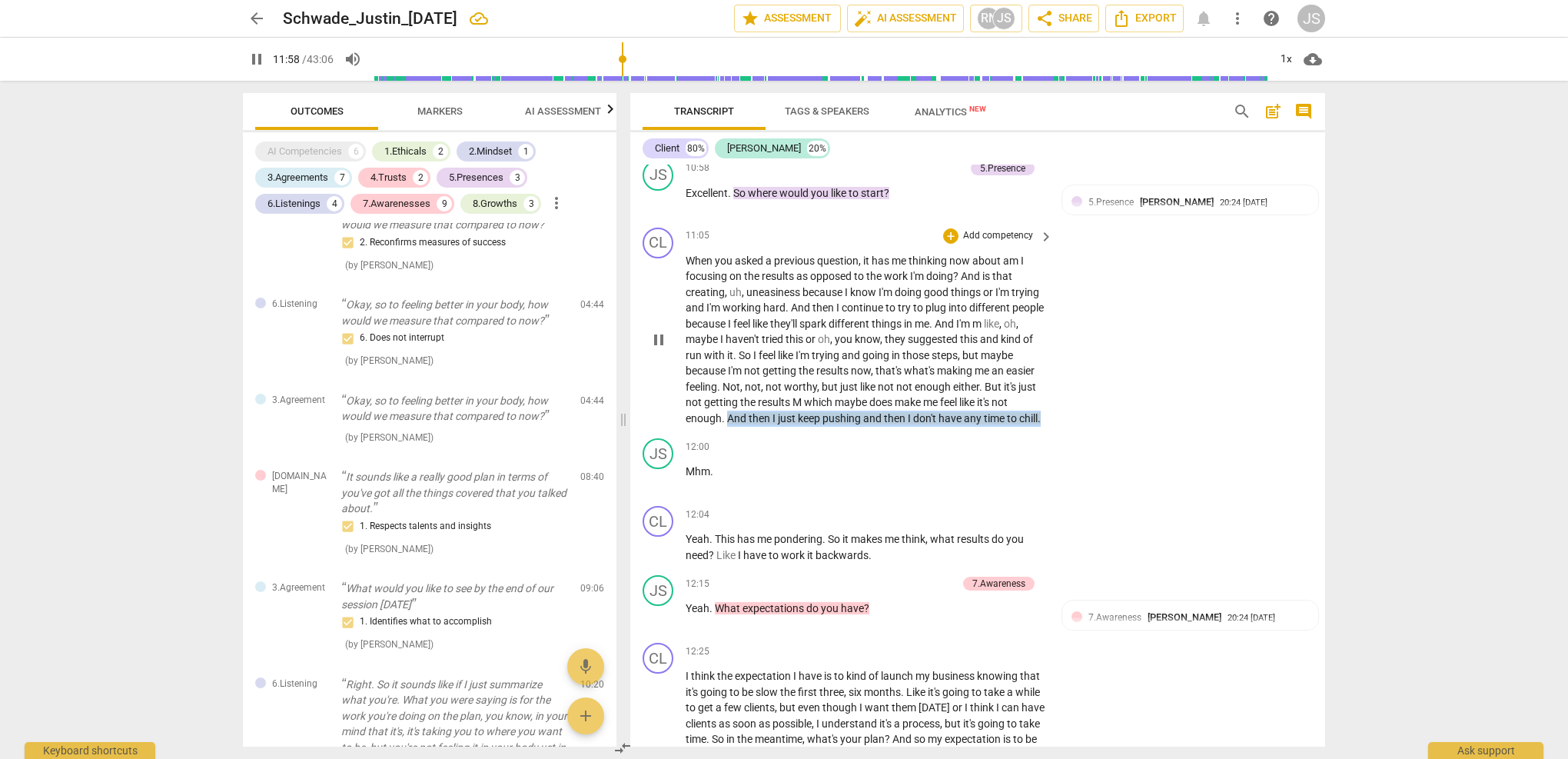
scroll to position [3628, 0]
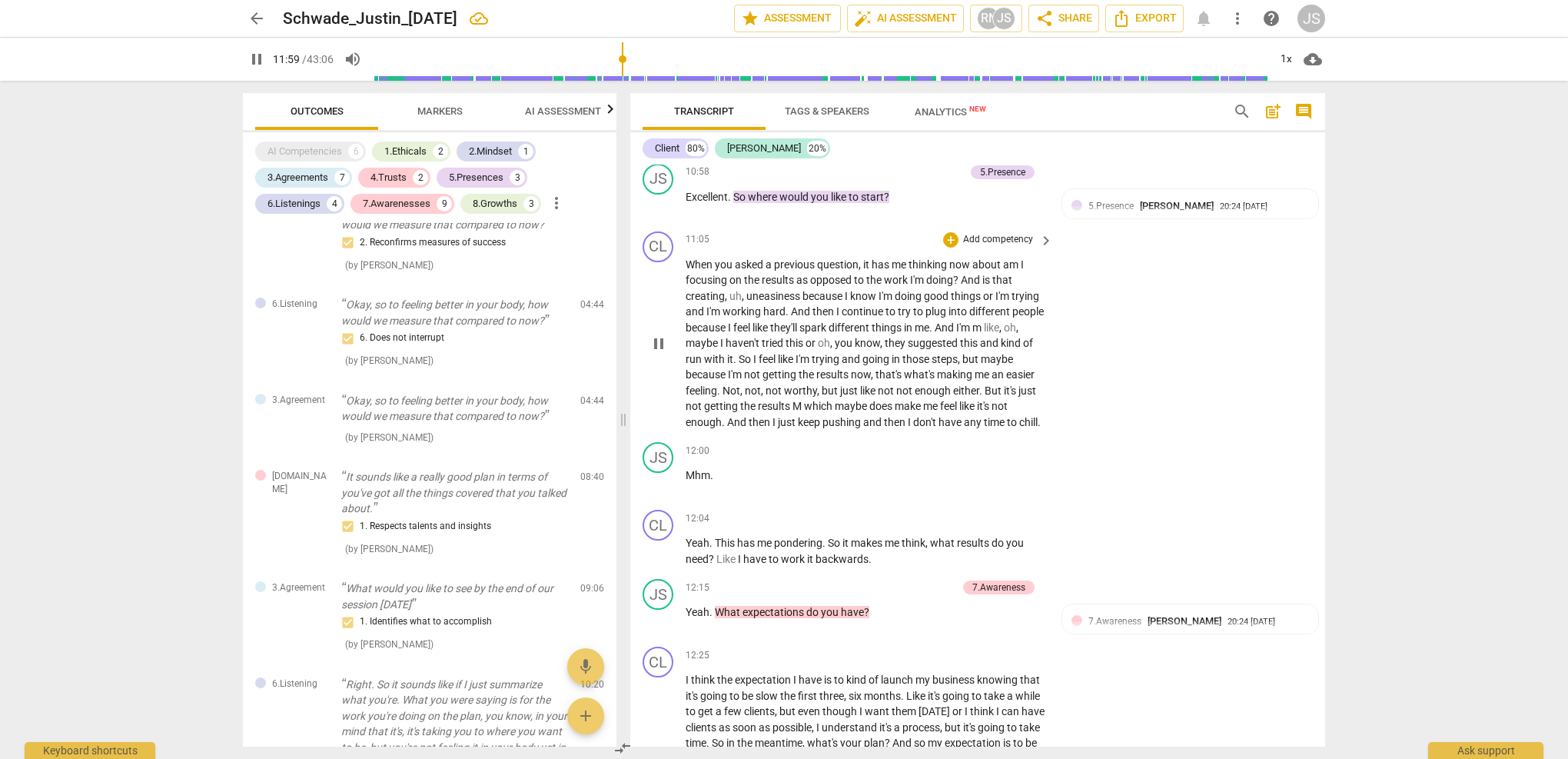
click at [755, 315] on p "When you asked a previous question , it has me thinking now about am I focusing…" at bounding box center [865, 344] width 360 height 174
drag, startPoint x: 628, startPoint y: 61, endPoint x: 613, endPoint y: 61, distance: 15.0
click at [613, 61] on input "range" at bounding box center [820, 59] width 895 height 49
drag, startPoint x: 714, startPoint y: 439, endPoint x: 687, endPoint y: 437, distance: 27.1
click at [687, 468] on p "Mhm ." at bounding box center [865, 475] width 360 height 16
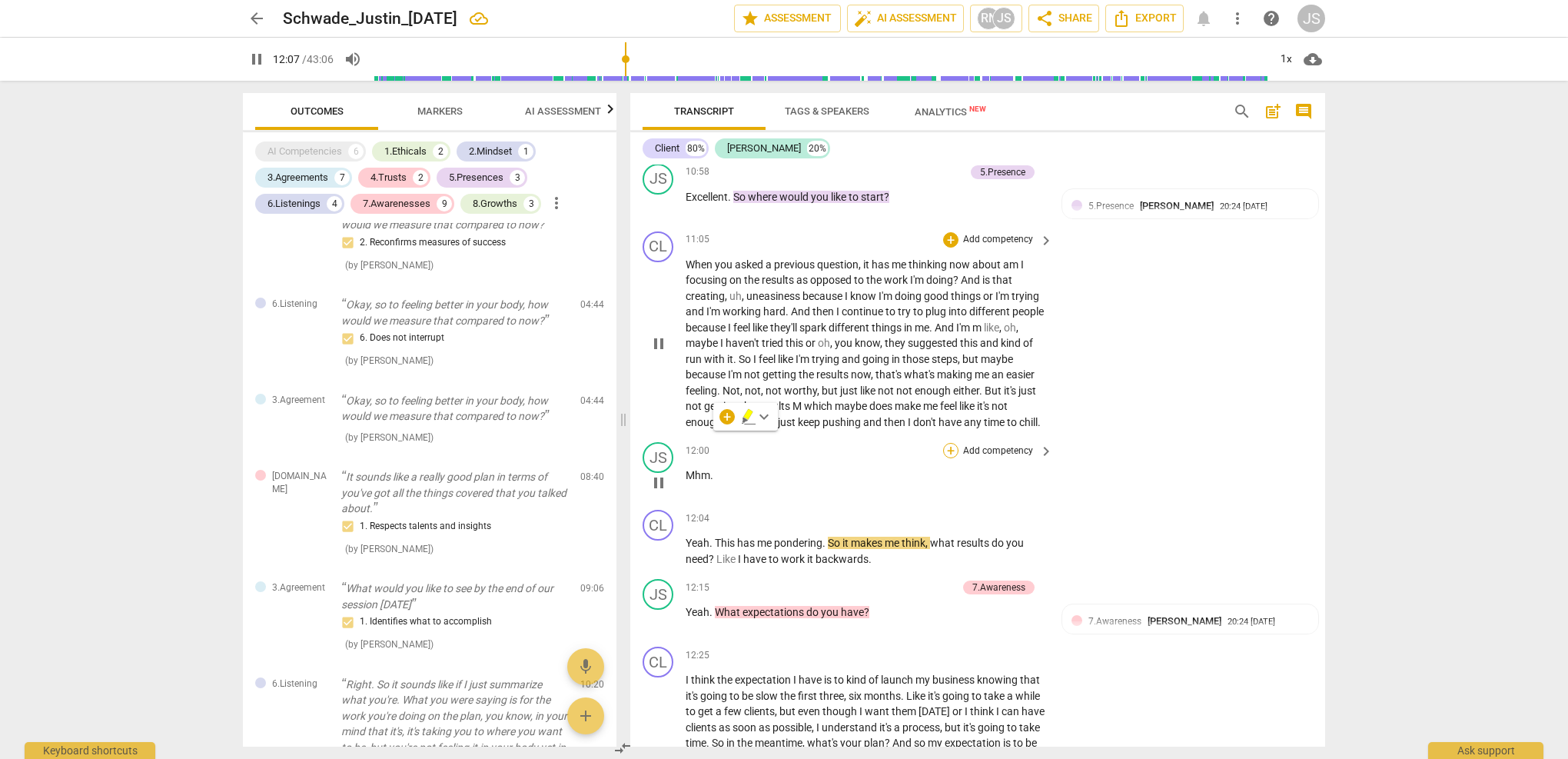
click at [955, 443] on div "+" at bounding box center [951, 451] width 15 height 15
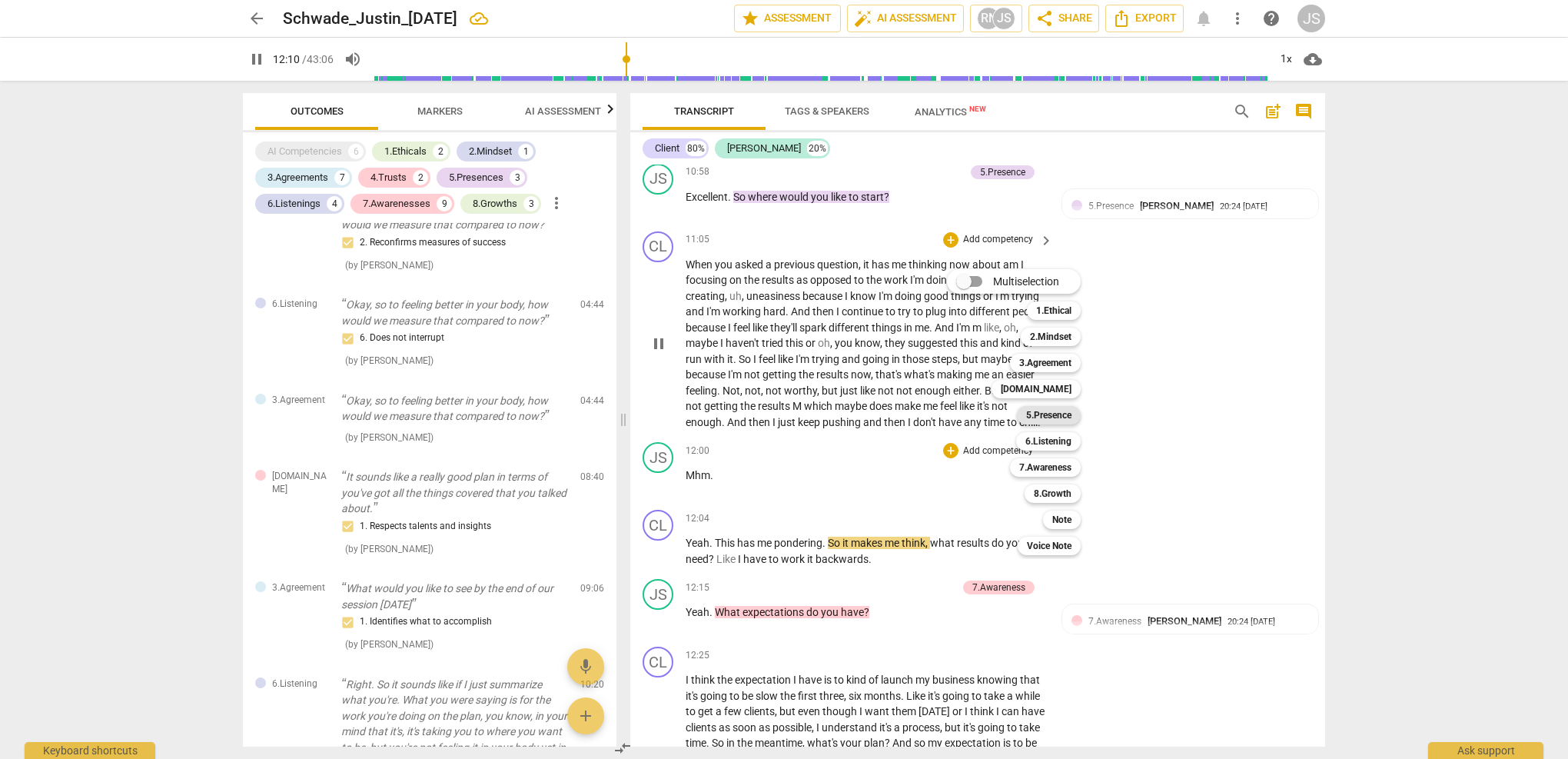
click at [1056, 419] on b "5.Presence" at bounding box center [1048, 415] width 45 height 18
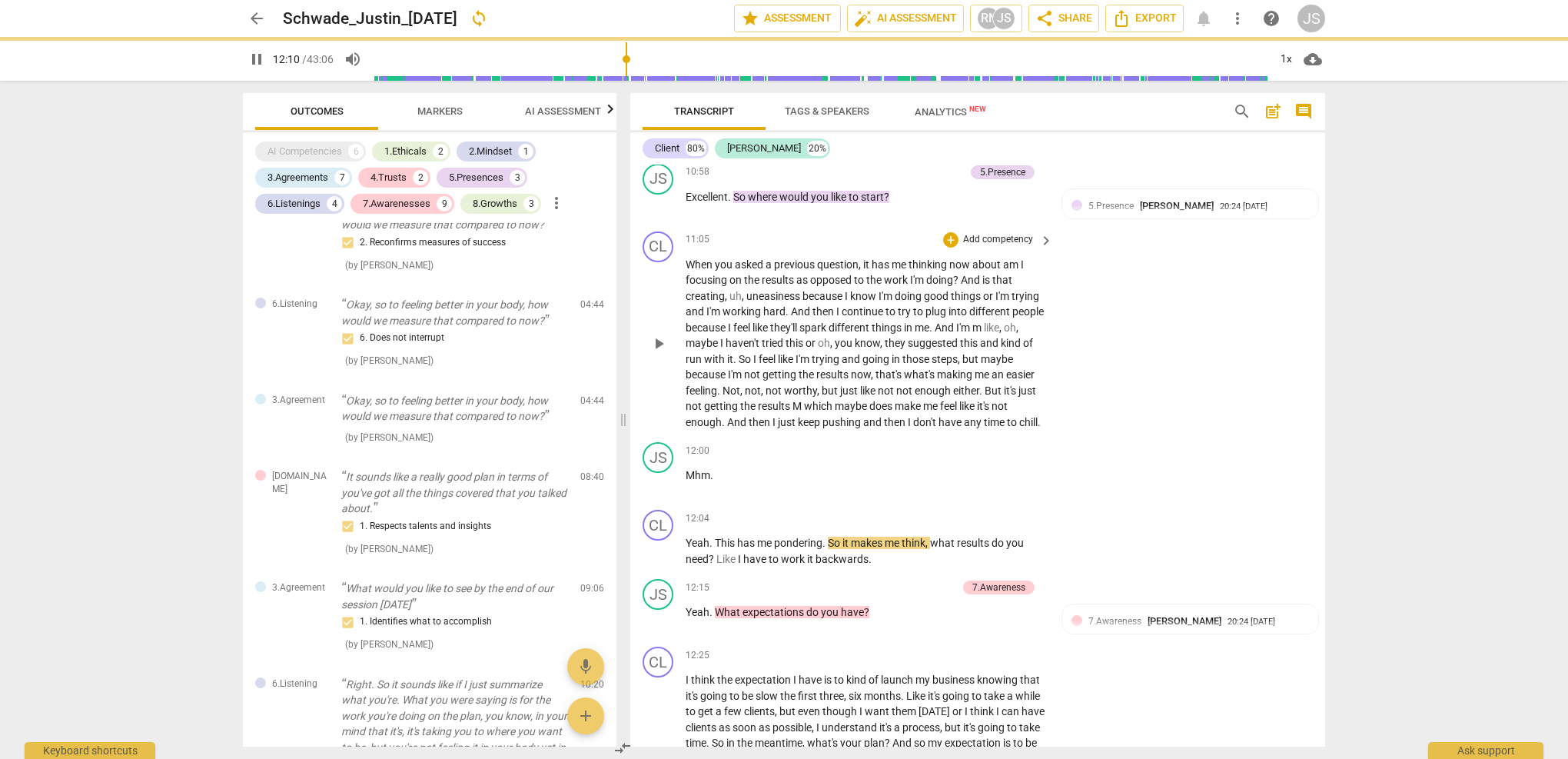
type input "731"
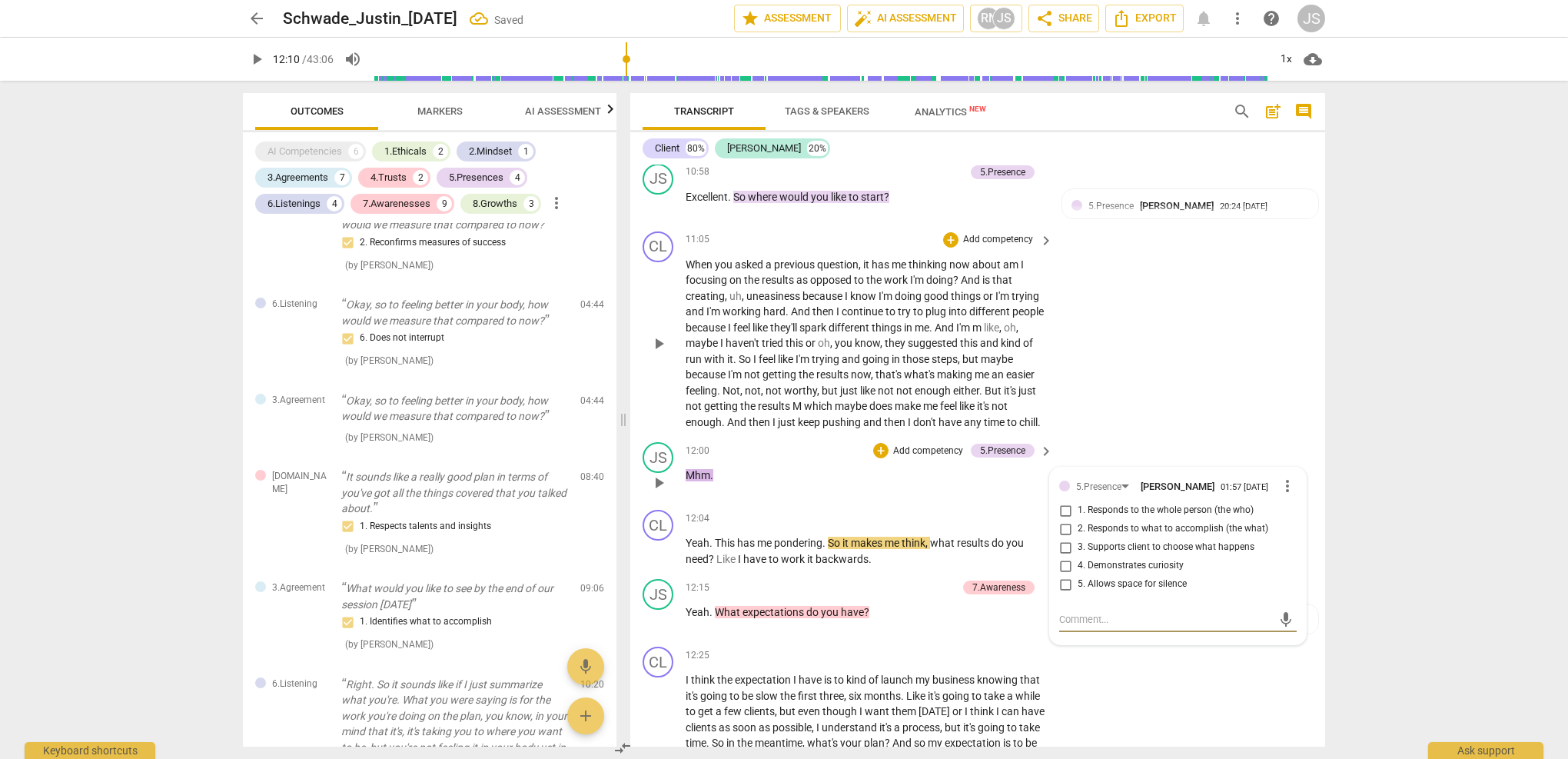
scroll to position [1634, 0]
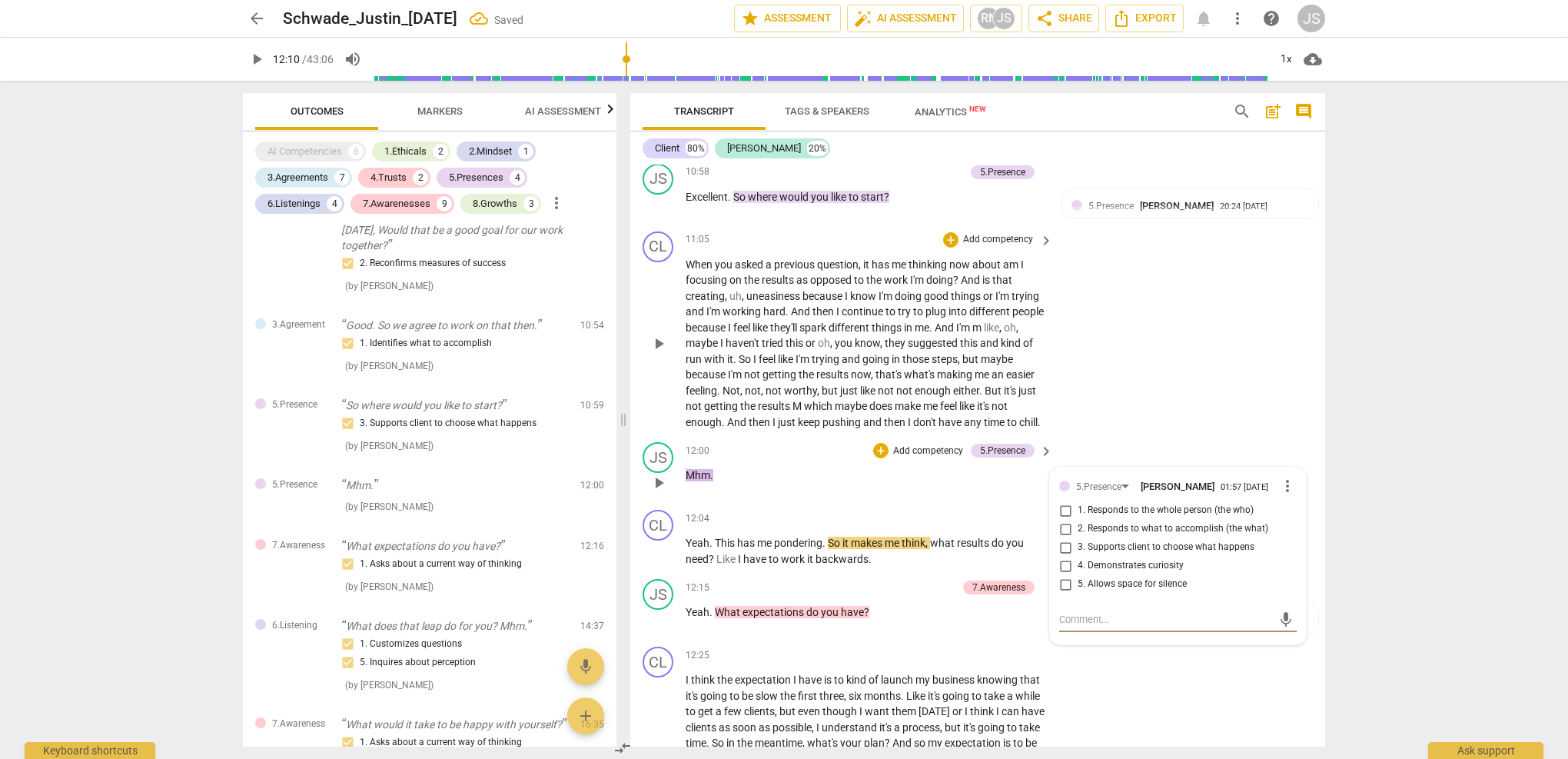
click at [1071, 575] on input "5. Allows space for silence" at bounding box center [1065, 584] width 25 height 18
checkbox input "true"
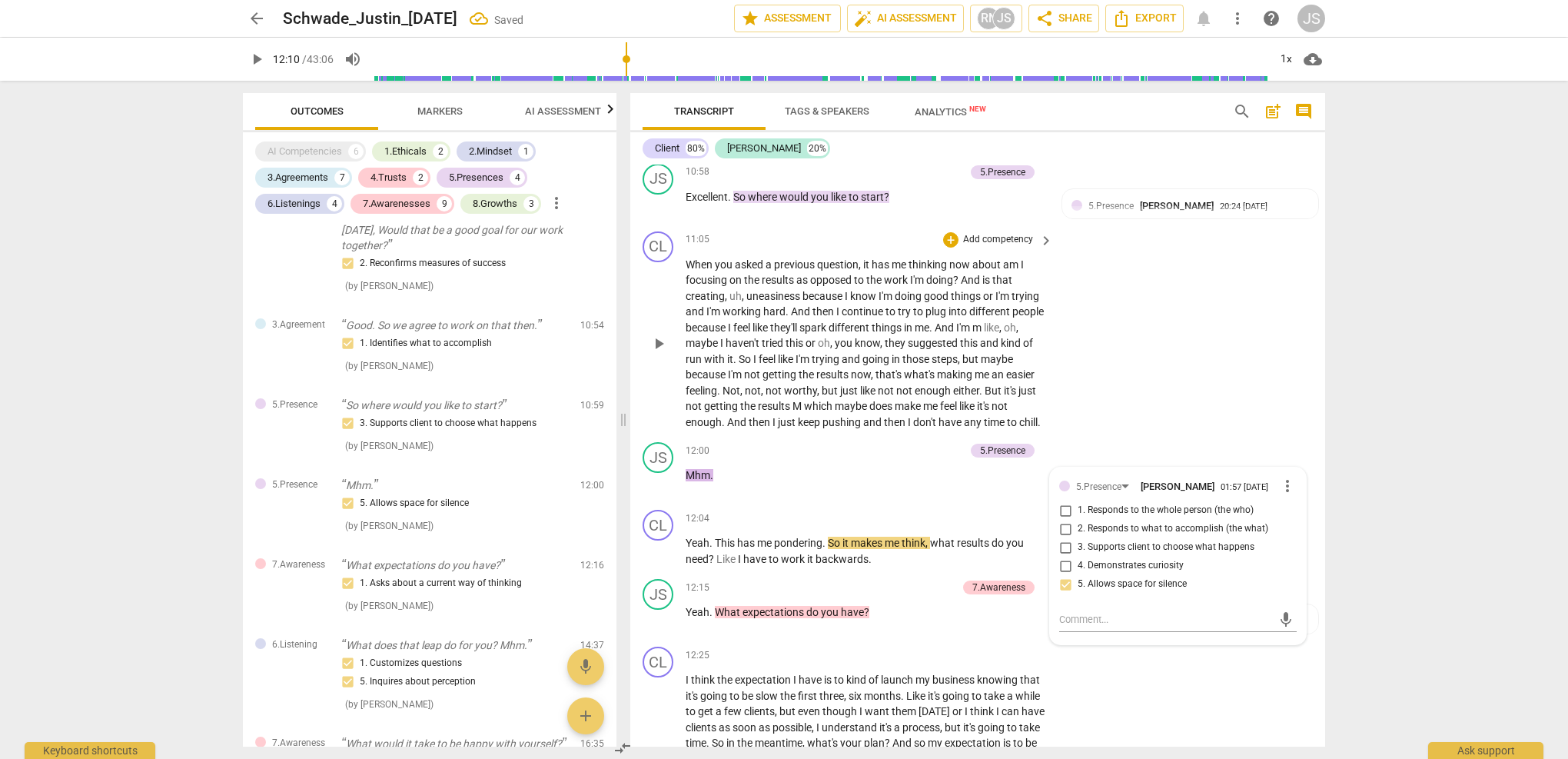
click at [1110, 339] on div "CL play_arrow pause 11:05 + Add competency keyboard_arrow_right When you asked …" at bounding box center [978, 331] width 695 height 211
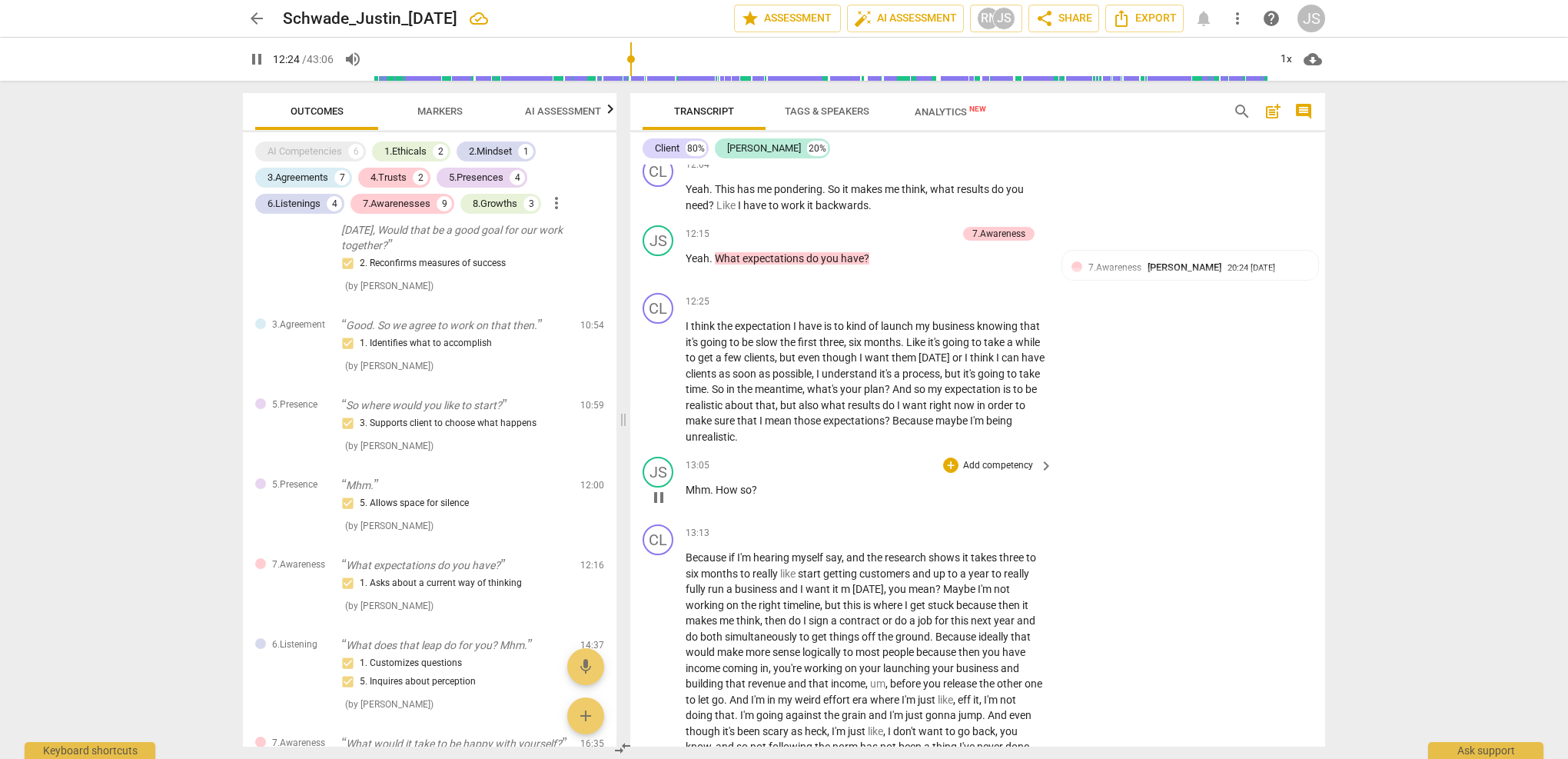
scroll to position [3979, 0]
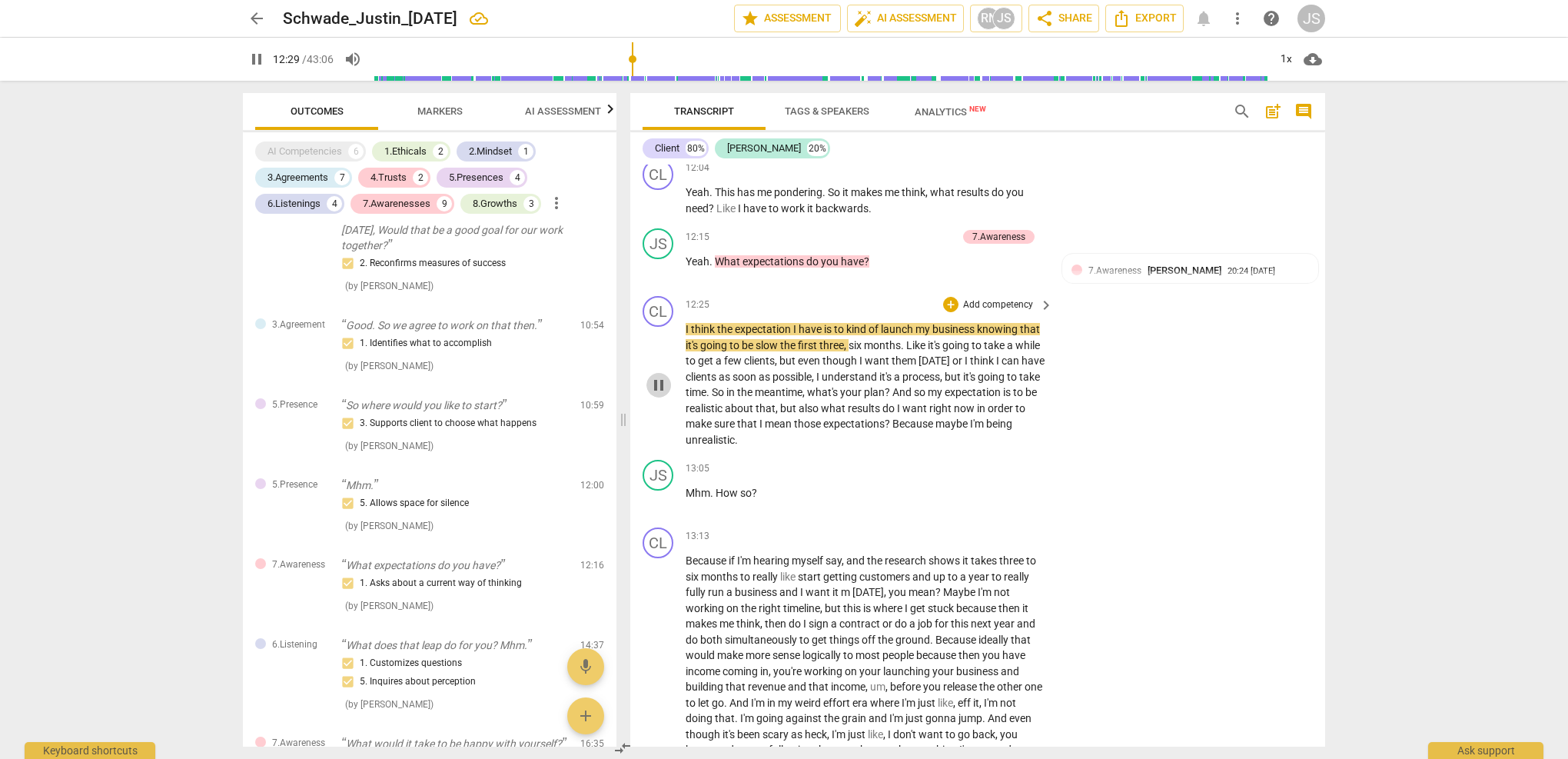
click at [666, 376] on span "pause" at bounding box center [659, 385] width 18 height 18
type input "749"
drag, startPoint x: 877, startPoint y: 221, endPoint x: 714, endPoint y: 218, distance: 163.0
click at [714, 254] on p "Yeah . What expectations do you have ?" at bounding box center [865, 261] width 360 height 16
click at [736, 296] on div "12:25 + Add competency keyboard_arrow_right" at bounding box center [870, 305] width 369 height 17
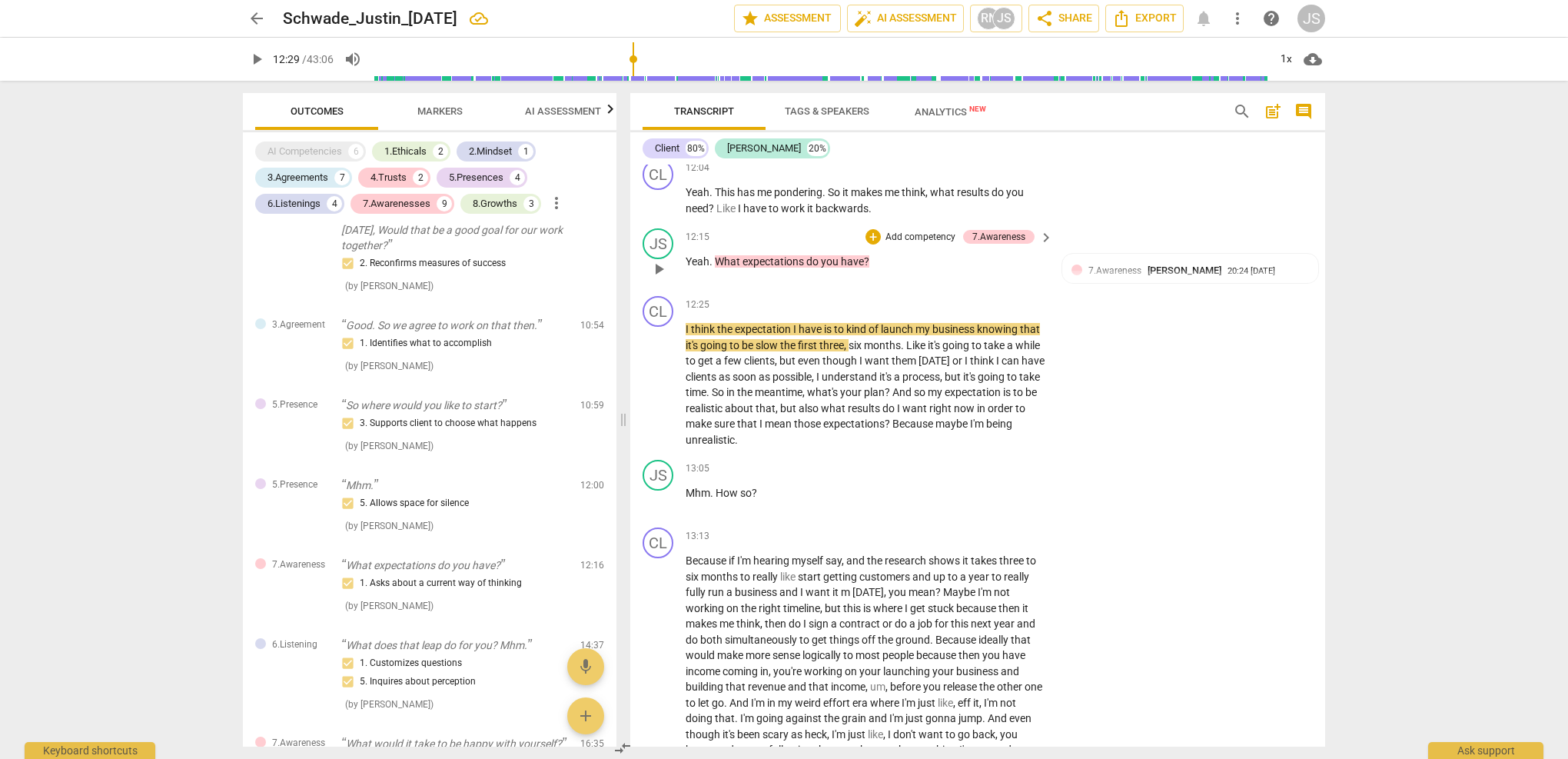
click at [730, 244] on div "12:15 + Add competency 7.Awareness keyboard_arrow_right Yeah . What expectation…" at bounding box center [870, 256] width 369 height 55
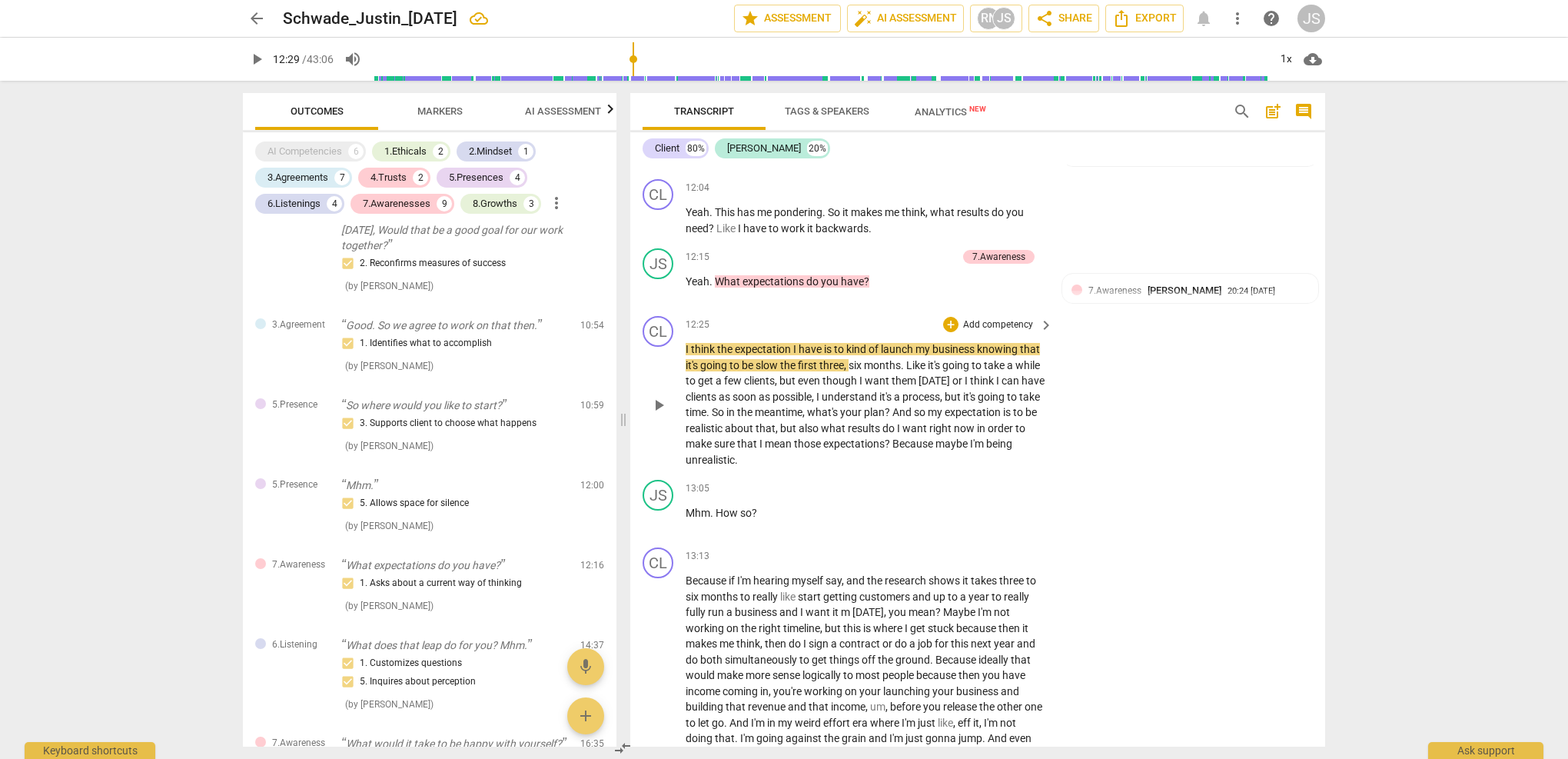
scroll to position [3961, 0]
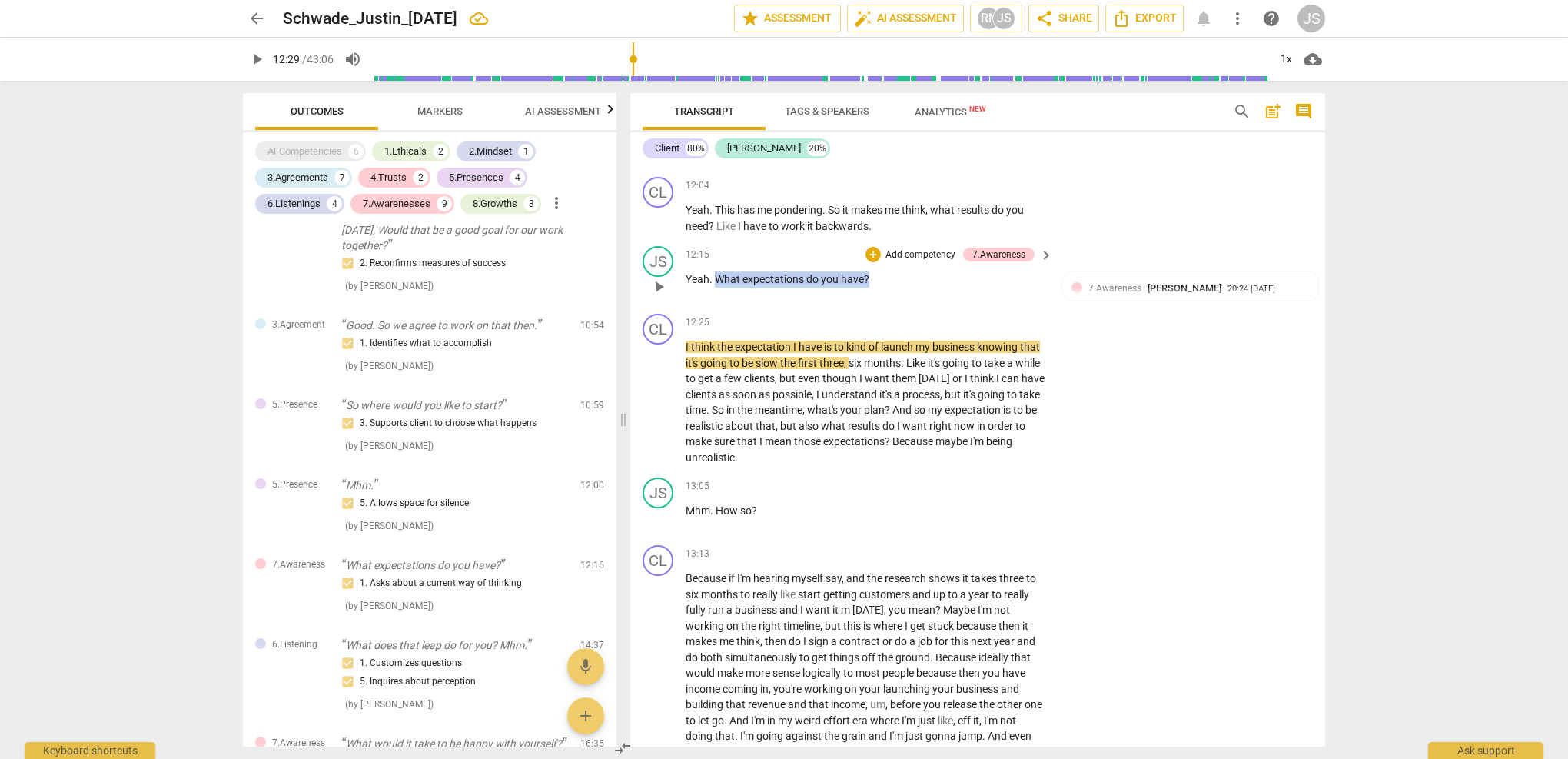
drag, startPoint x: 874, startPoint y: 244, endPoint x: 717, endPoint y: 240, distance: 157.1
click at [717, 271] on p "Yeah . What expectations do you have ?" at bounding box center [865, 279] width 360 height 16
click at [882, 219] on div "+" at bounding box center [882, 220] width 15 height 15
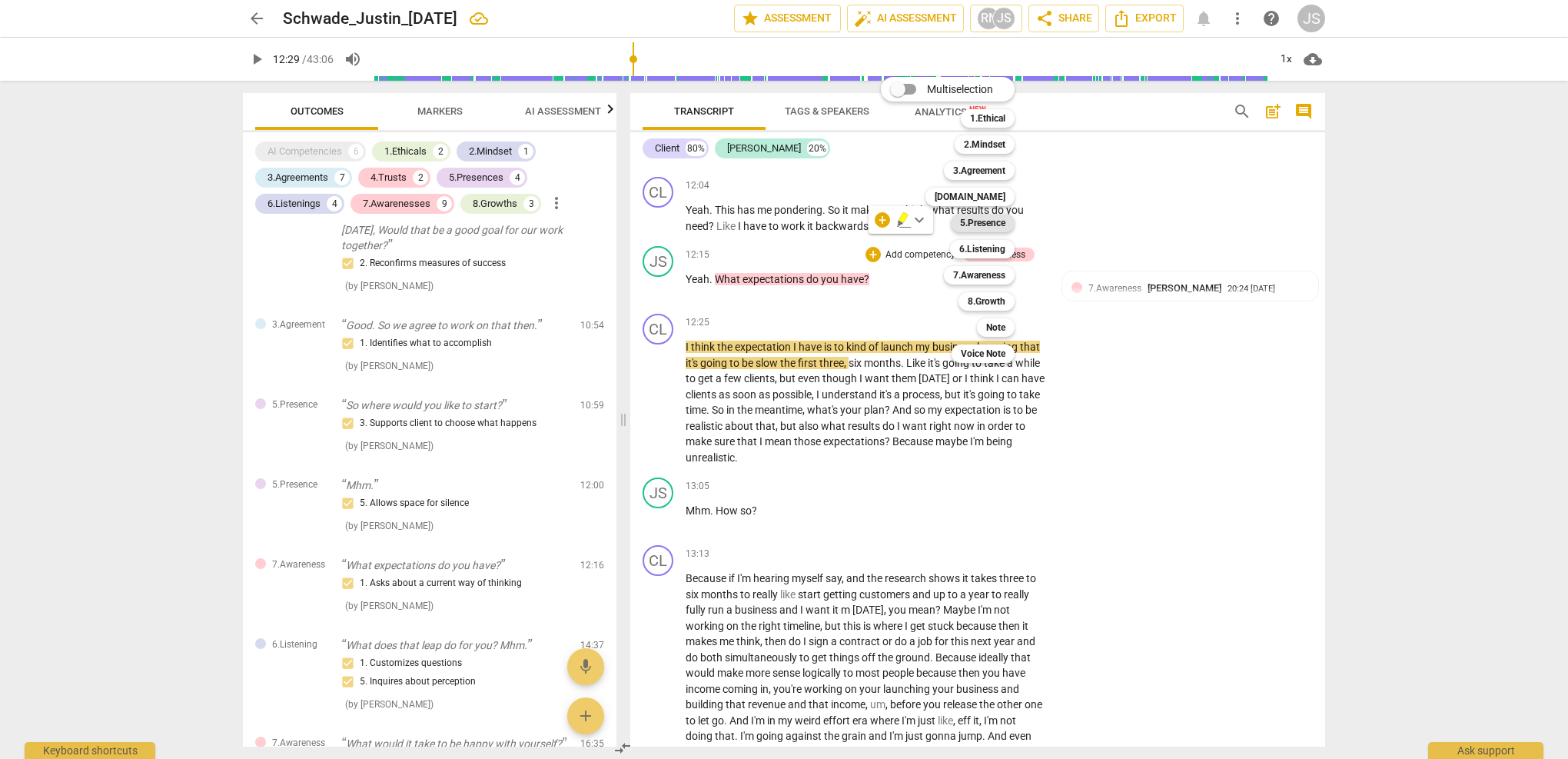
click at [997, 225] on b "5.Presence" at bounding box center [982, 223] width 45 height 18
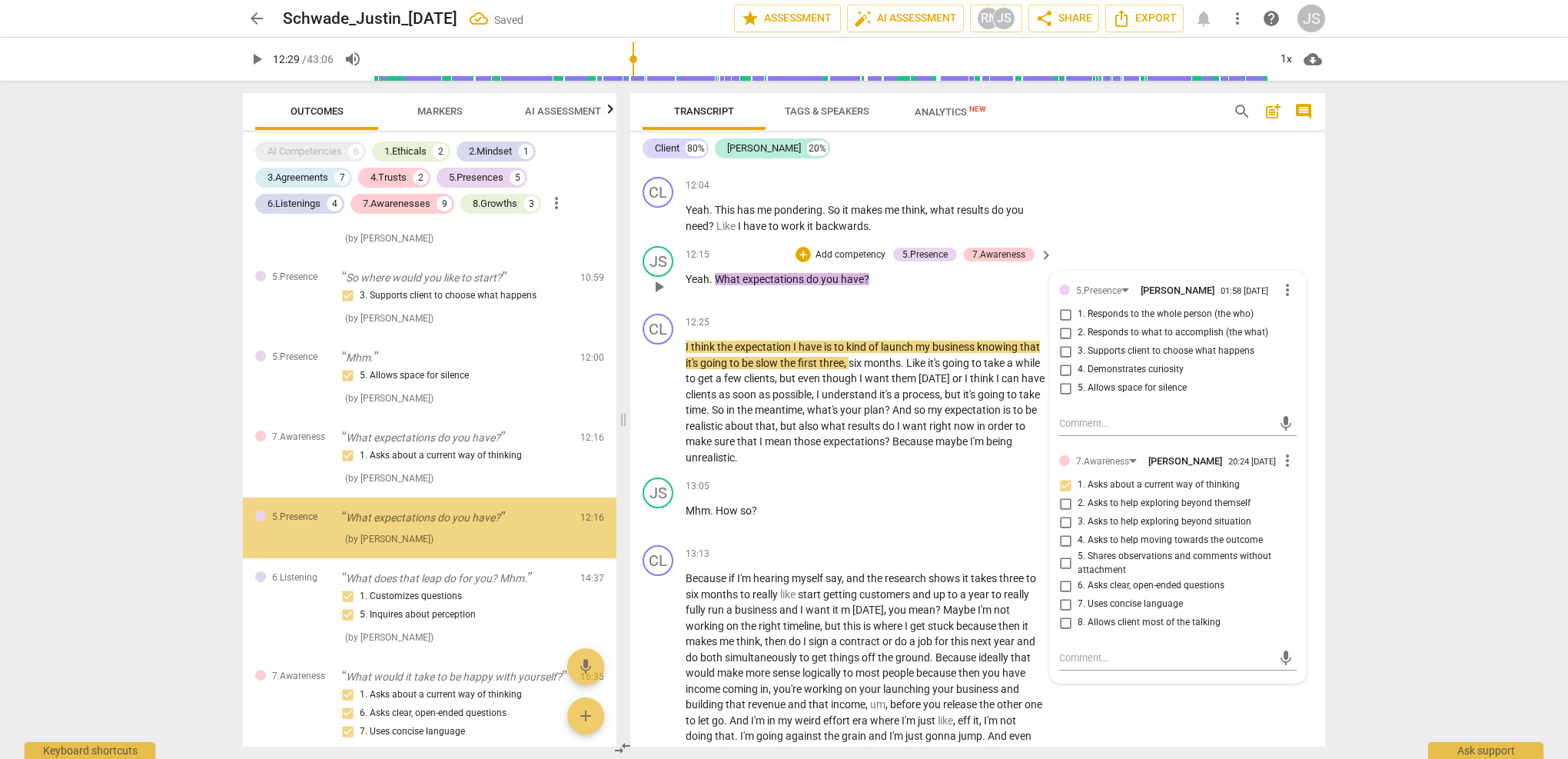
scroll to position [1793, 0]
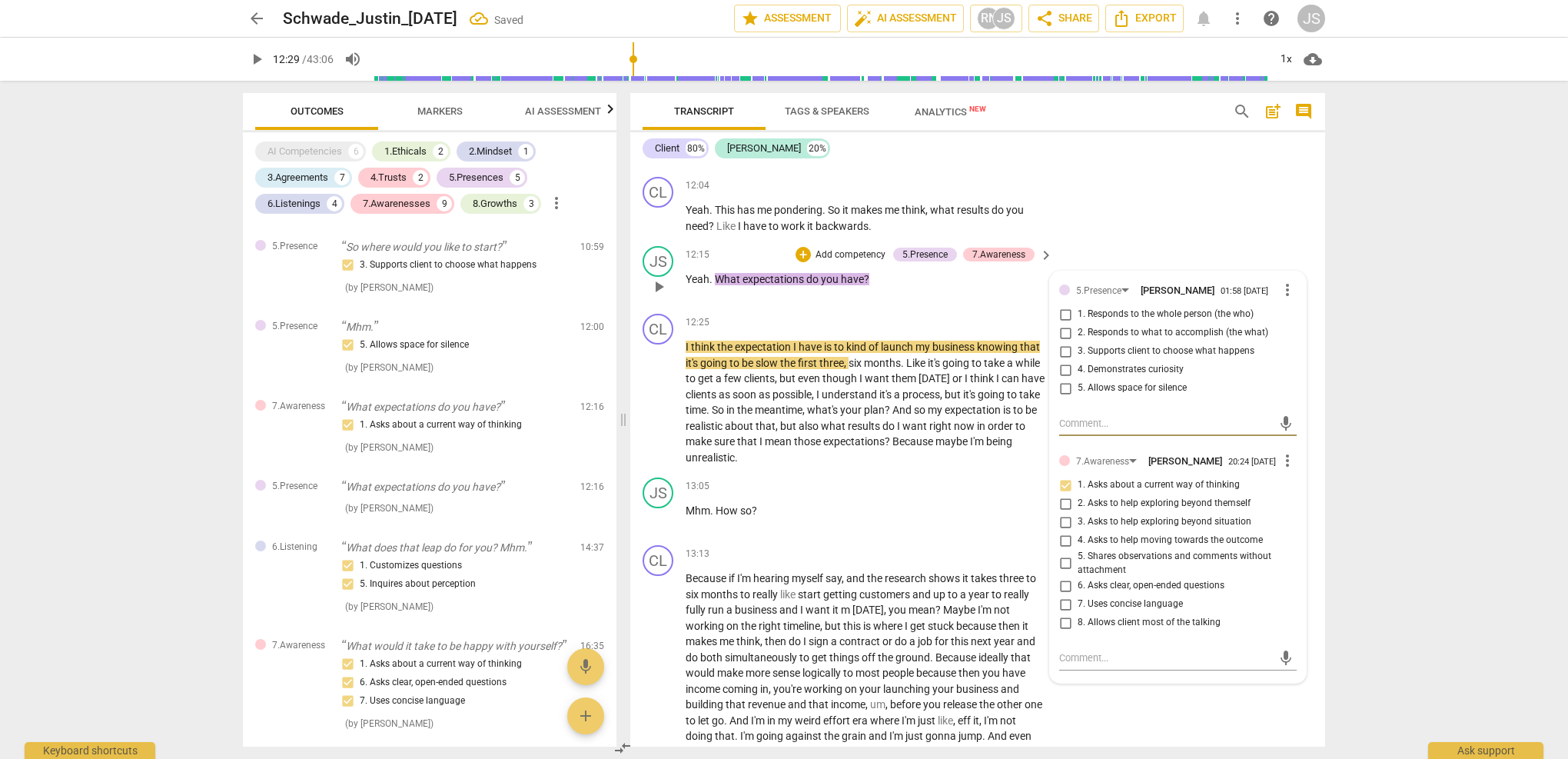
click at [1068, 379] on input "5. Allows space for silence" at bounding box center [1065, 388] width 25 height 18
checkbox input "true"
click at [955, 271] on p "Yeah . What expectations do you have ?" at bounding box center [865, 279] width 360 height 16
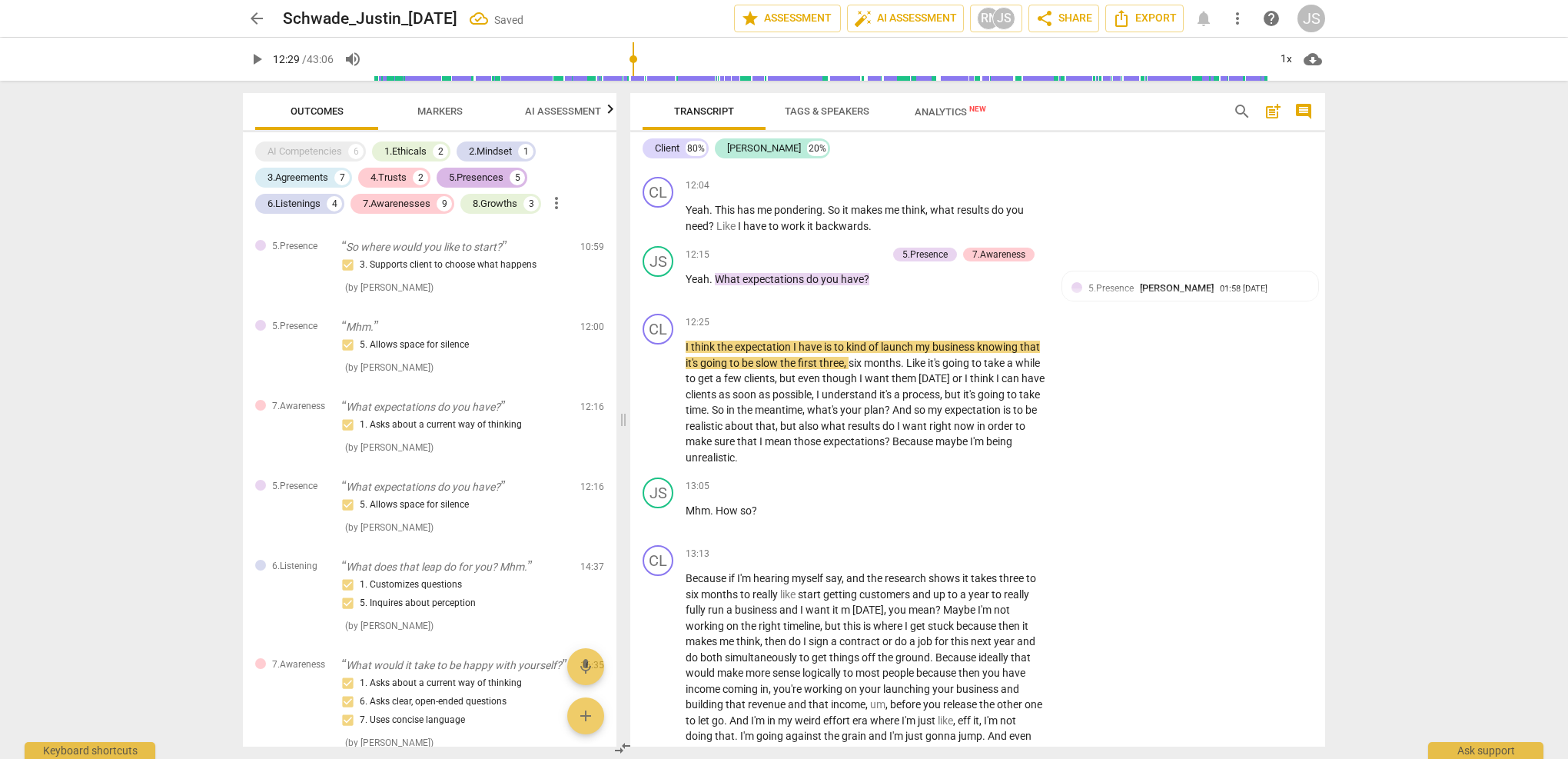
click at [463, 181] on div "5.Presences" at bounding box center [476, 178] width 55 height 15
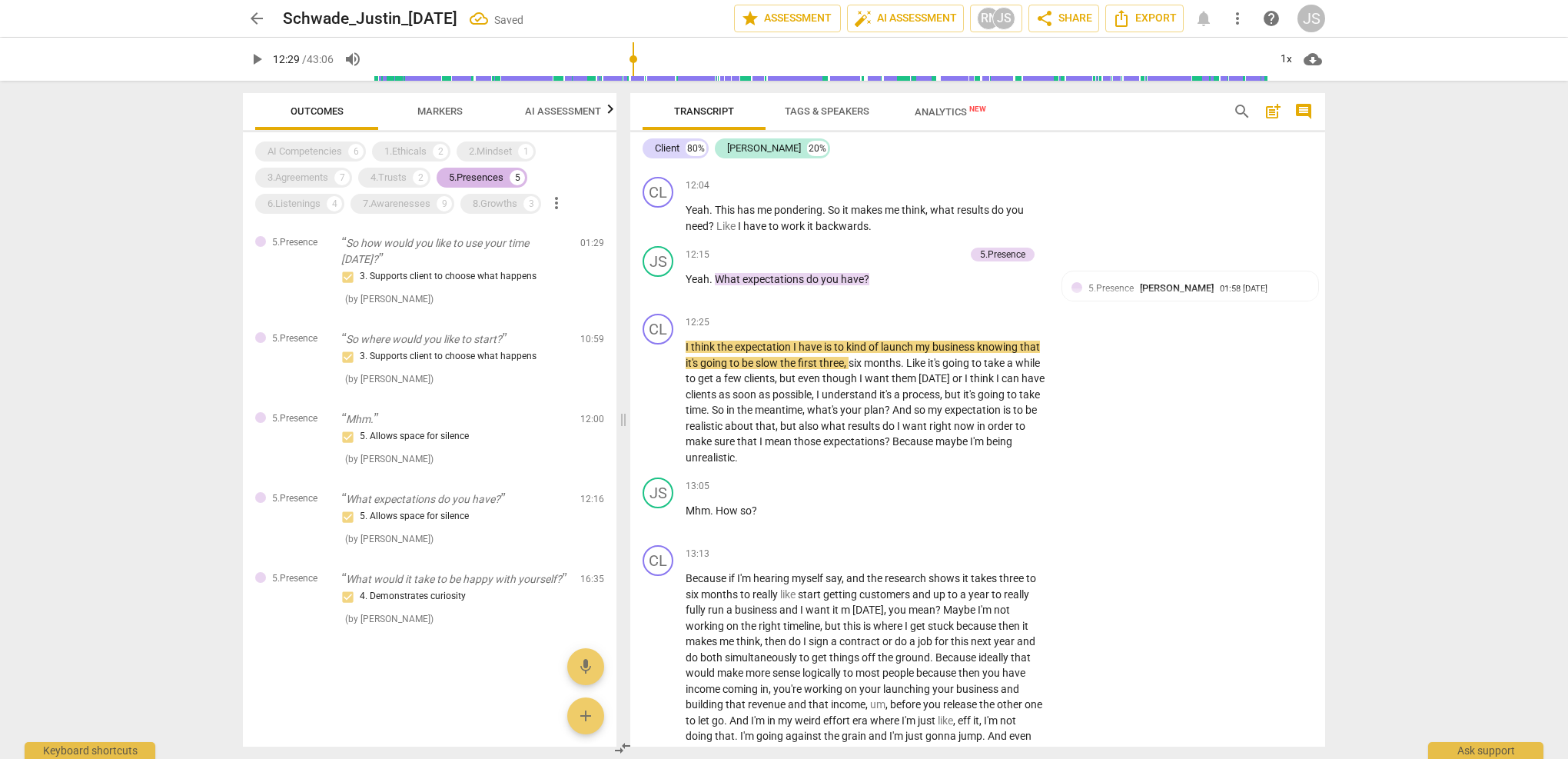
scroll to position [0, 0]
click at [463, 181] on div "5.Presences" at bounding box center [476, 178] width 55 height 15
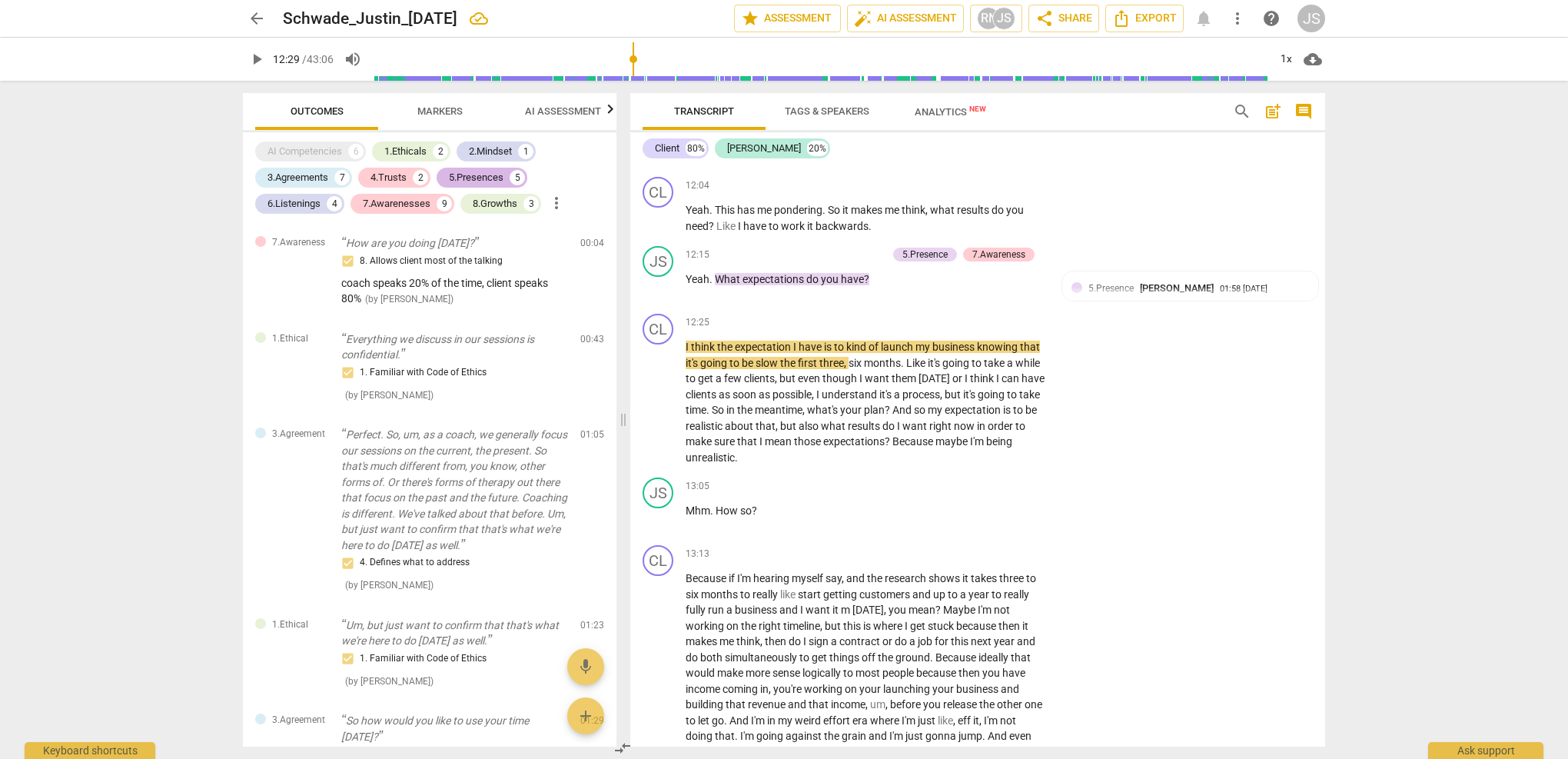
click at [463, 181] on div "5.Presences" at bounding box center [476, 178] width 55 height 15
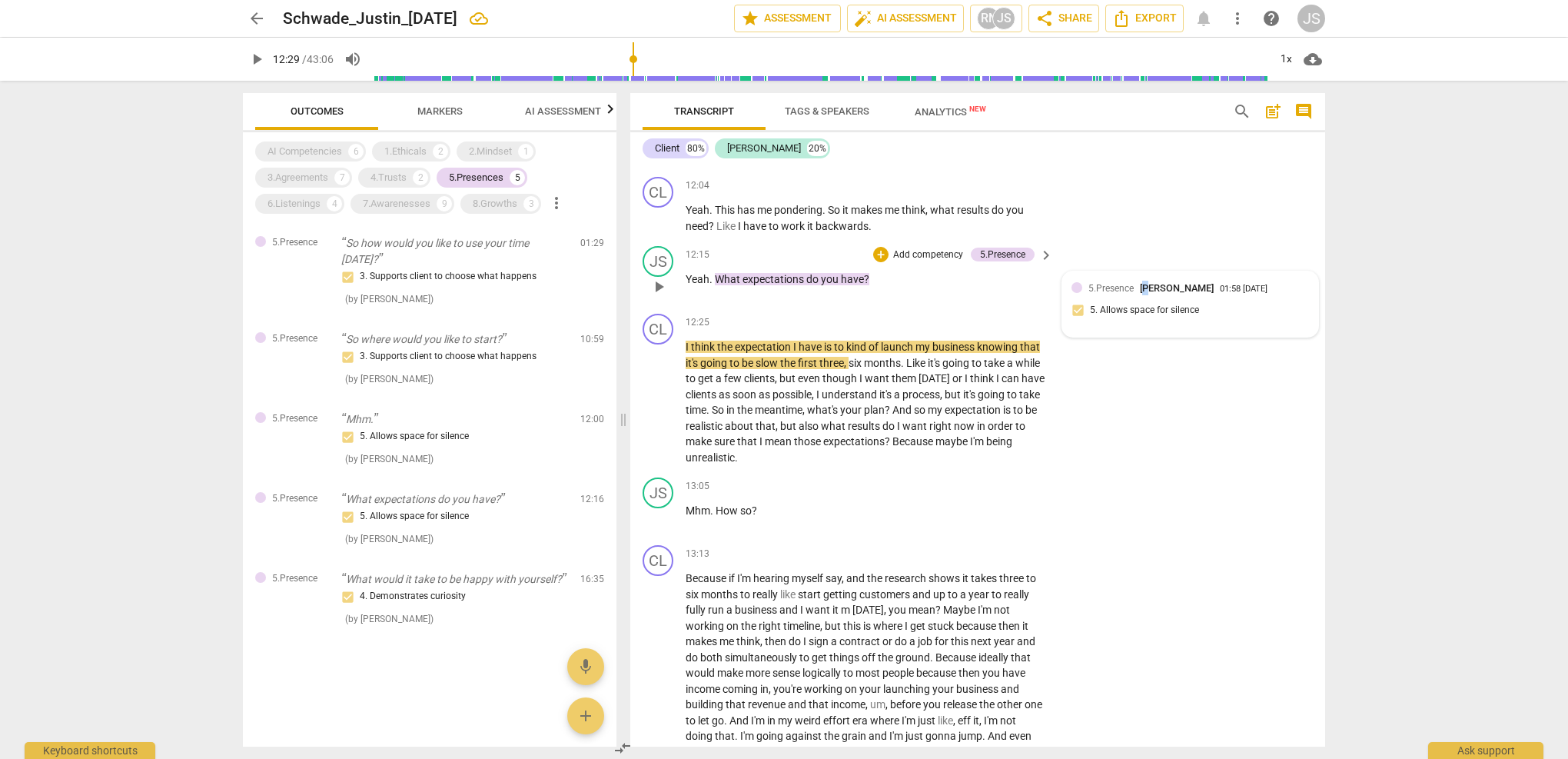
click at [1145, 282] on span "[PERSON_NAME]" at bounding box center [1177, 288] width 74 height 12
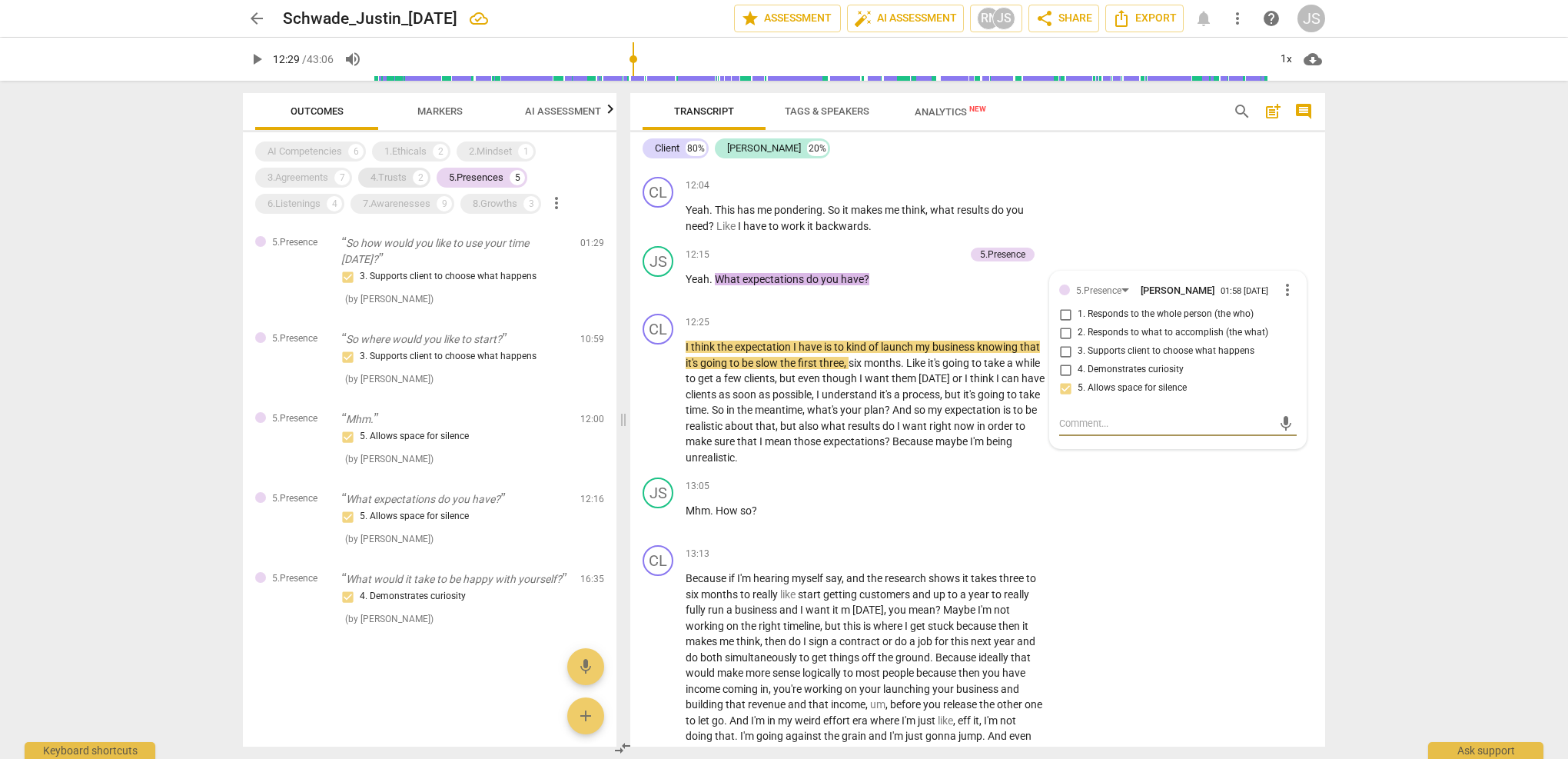
click at [402, 181] on div "4.Trusts" at bounding box center [388, 178] width 36 height 15
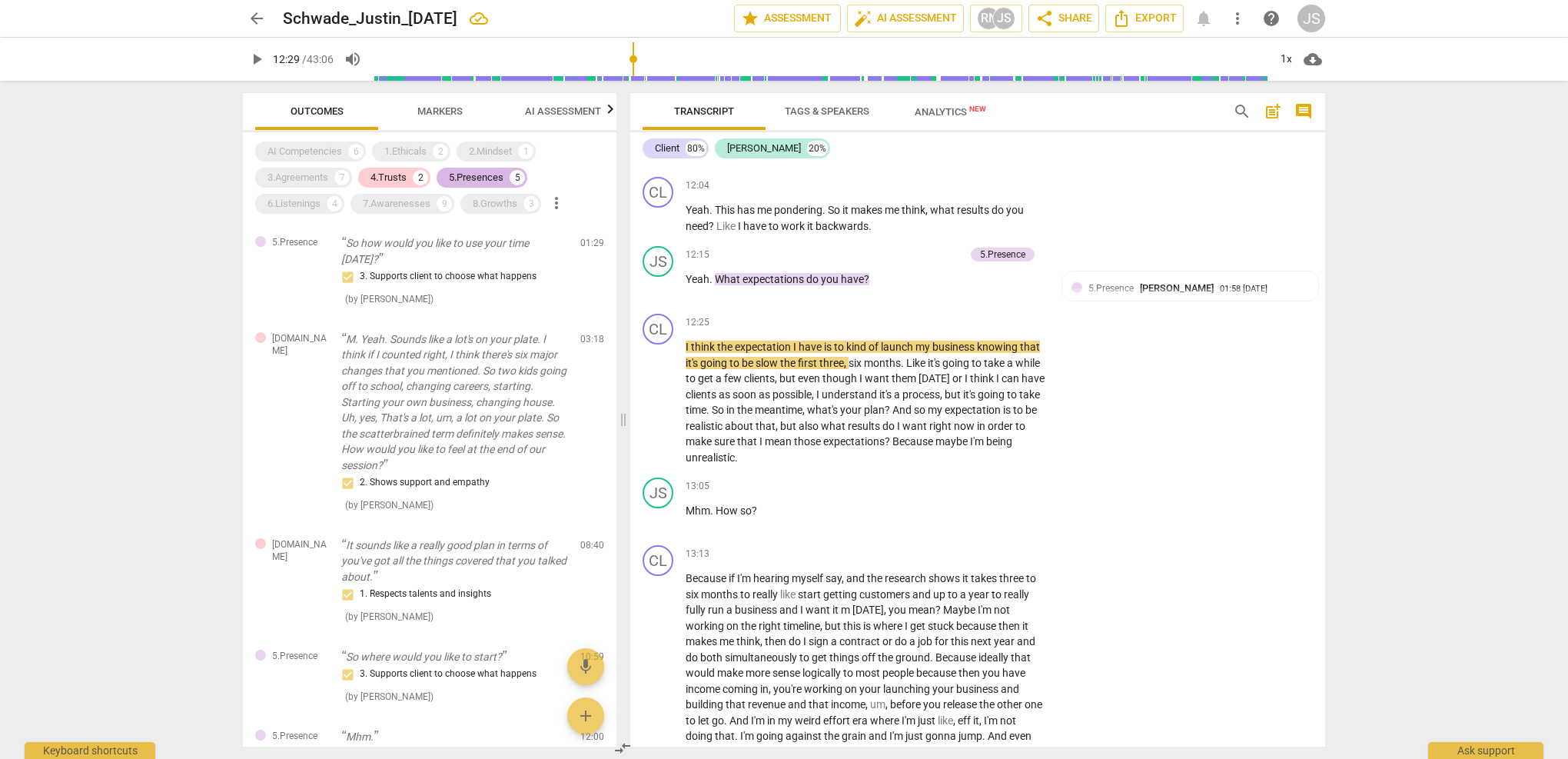
click at [485, 182] on div "5.Presences" at bounding box center [476, 178] width 55 height 15
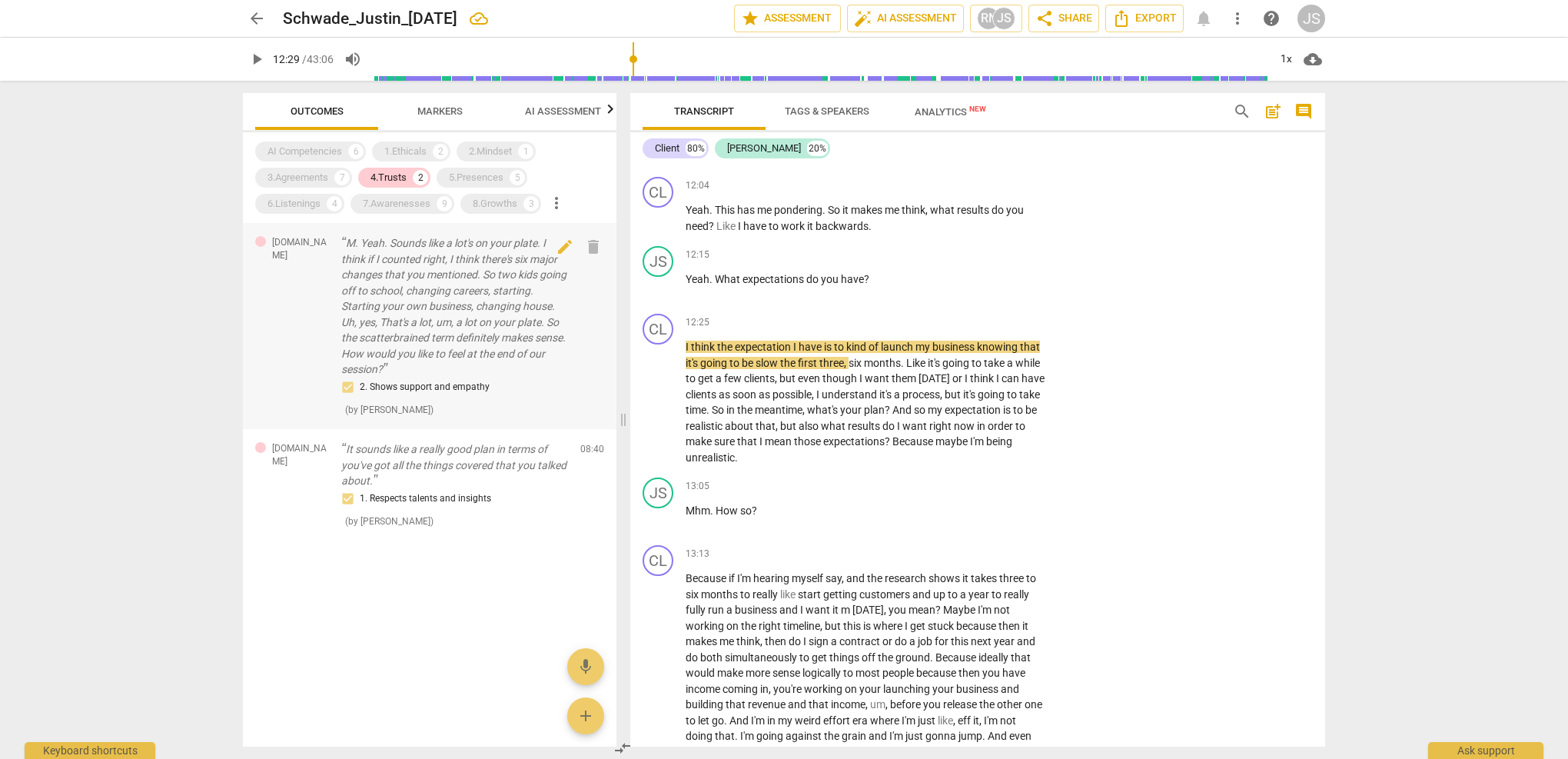
click at [405, 265] on p "M. Yeah. Sounds like a lot's on your plate. I think if I counted right, I think…" at bounding box center [454, 306] width 227 height 142
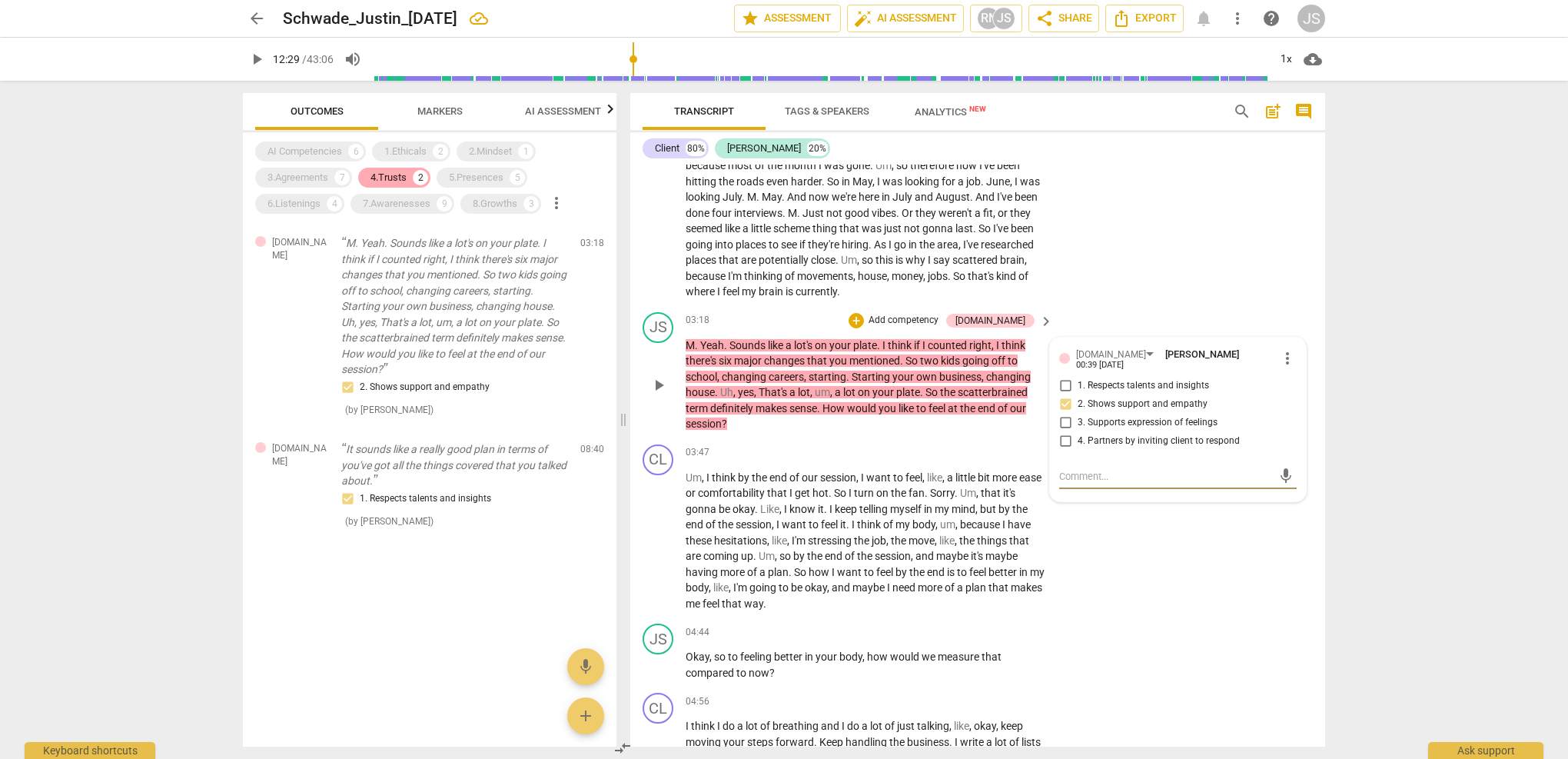
click at [398, 174] on div "4.Trusts" at bounding box center [388, 178] width 36 height 15
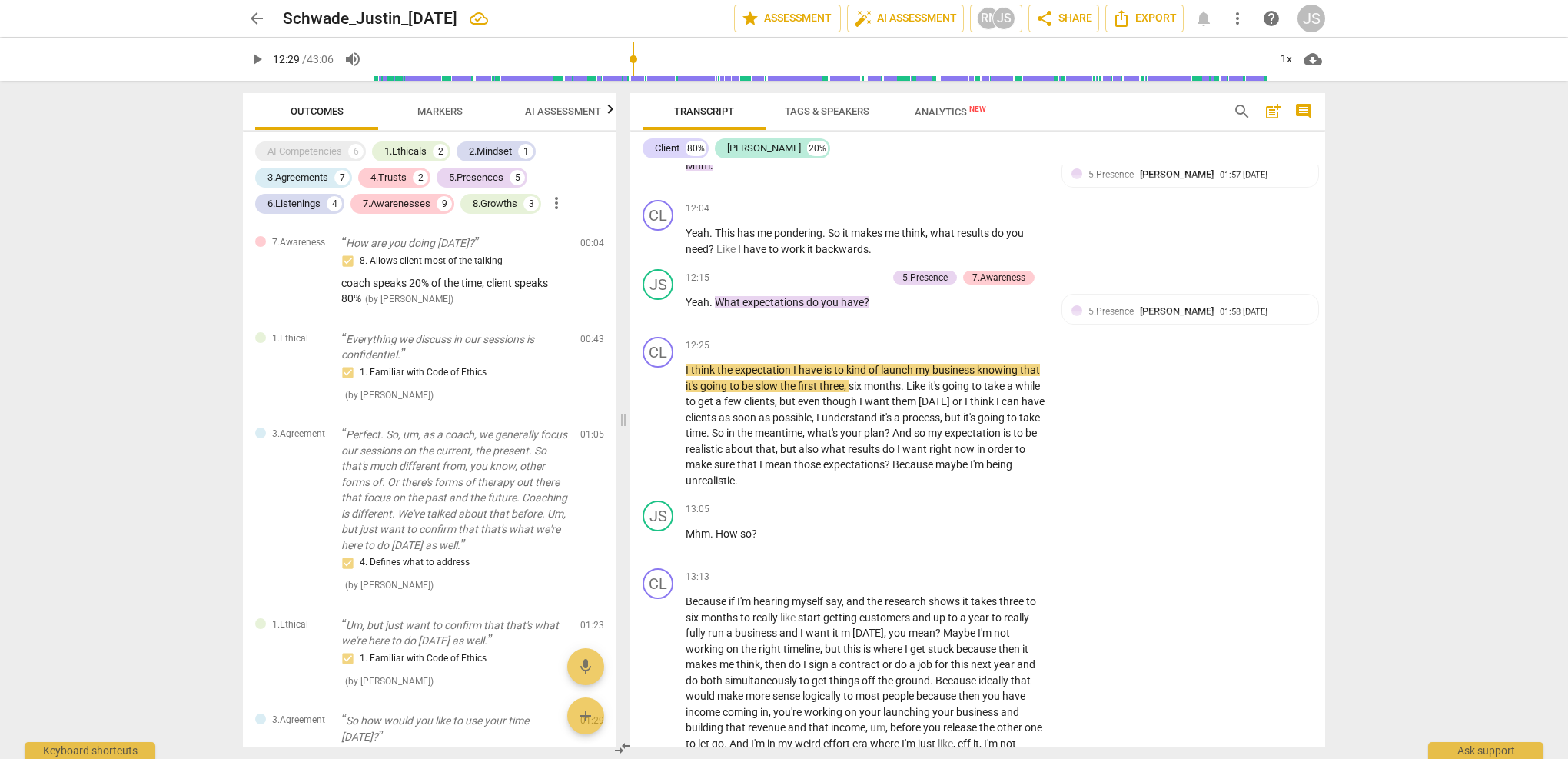
scroll to position [3934, 0]
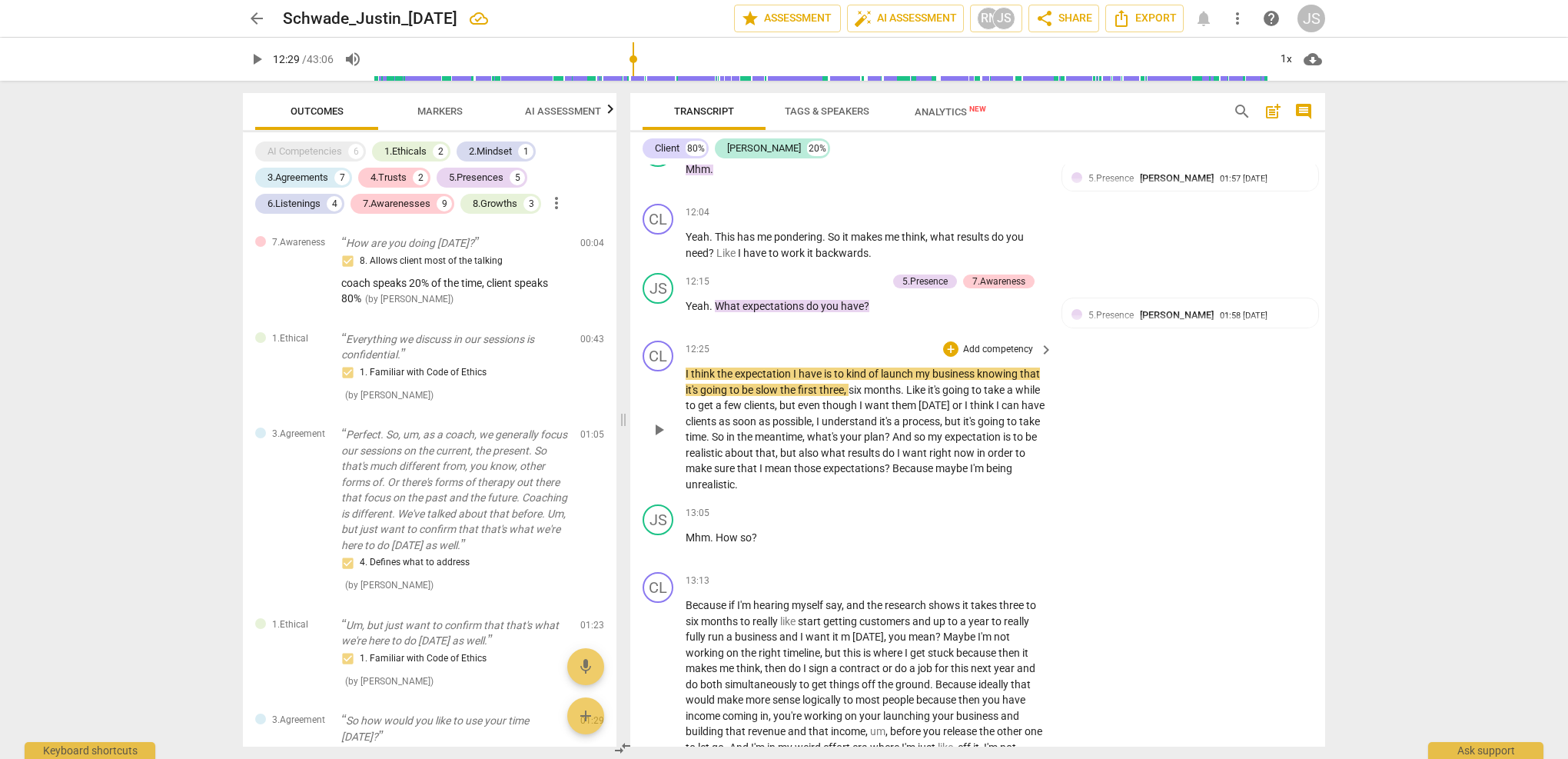
click at [659, 421] on span "play_arrow" at bounding box center [659, 430] width 18 height 18
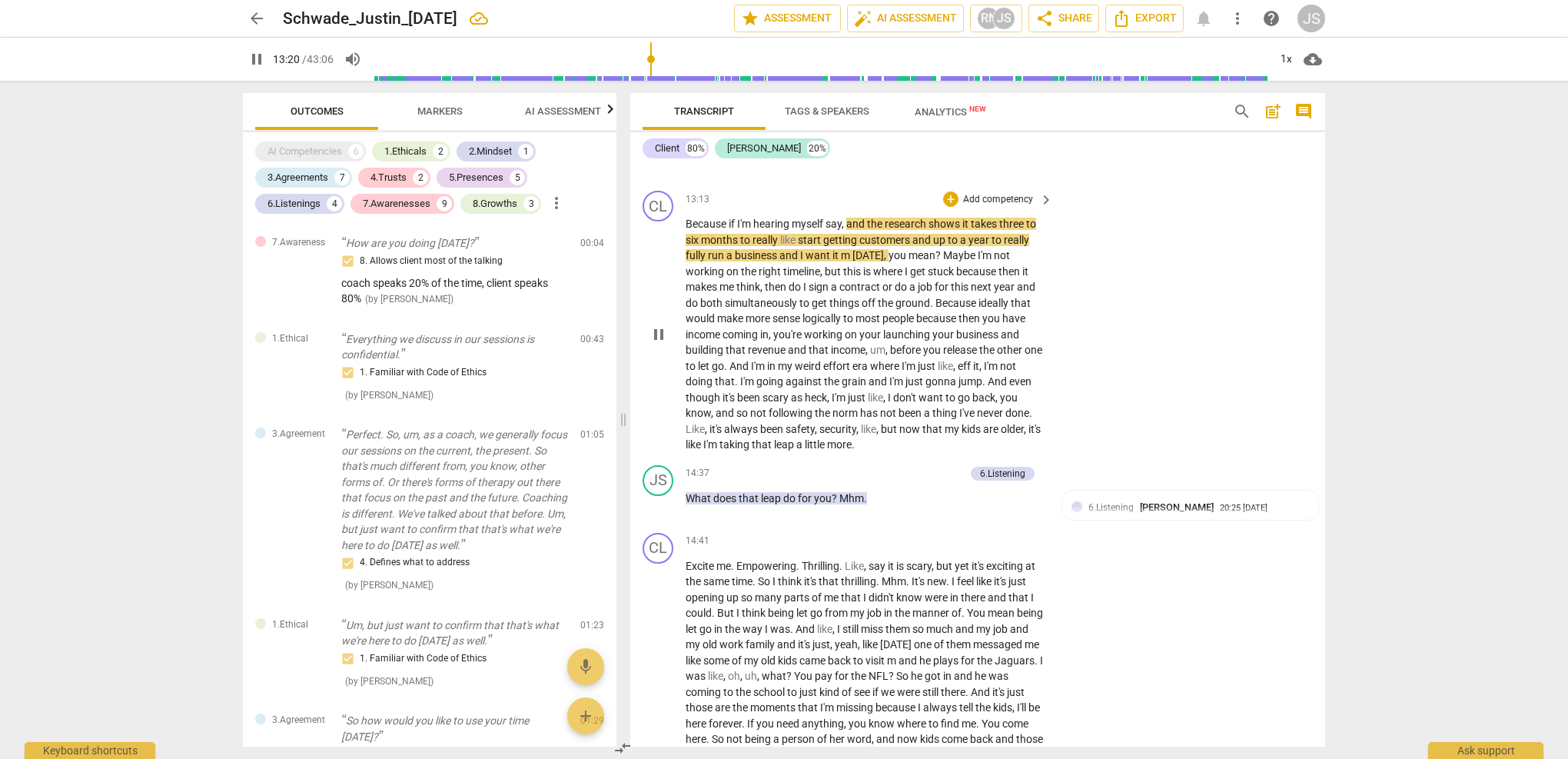
scroll to position [4317, 0]
click at [393, 178] on div "4.Trusts" at bounding box center [388, 178] width 36 height 15
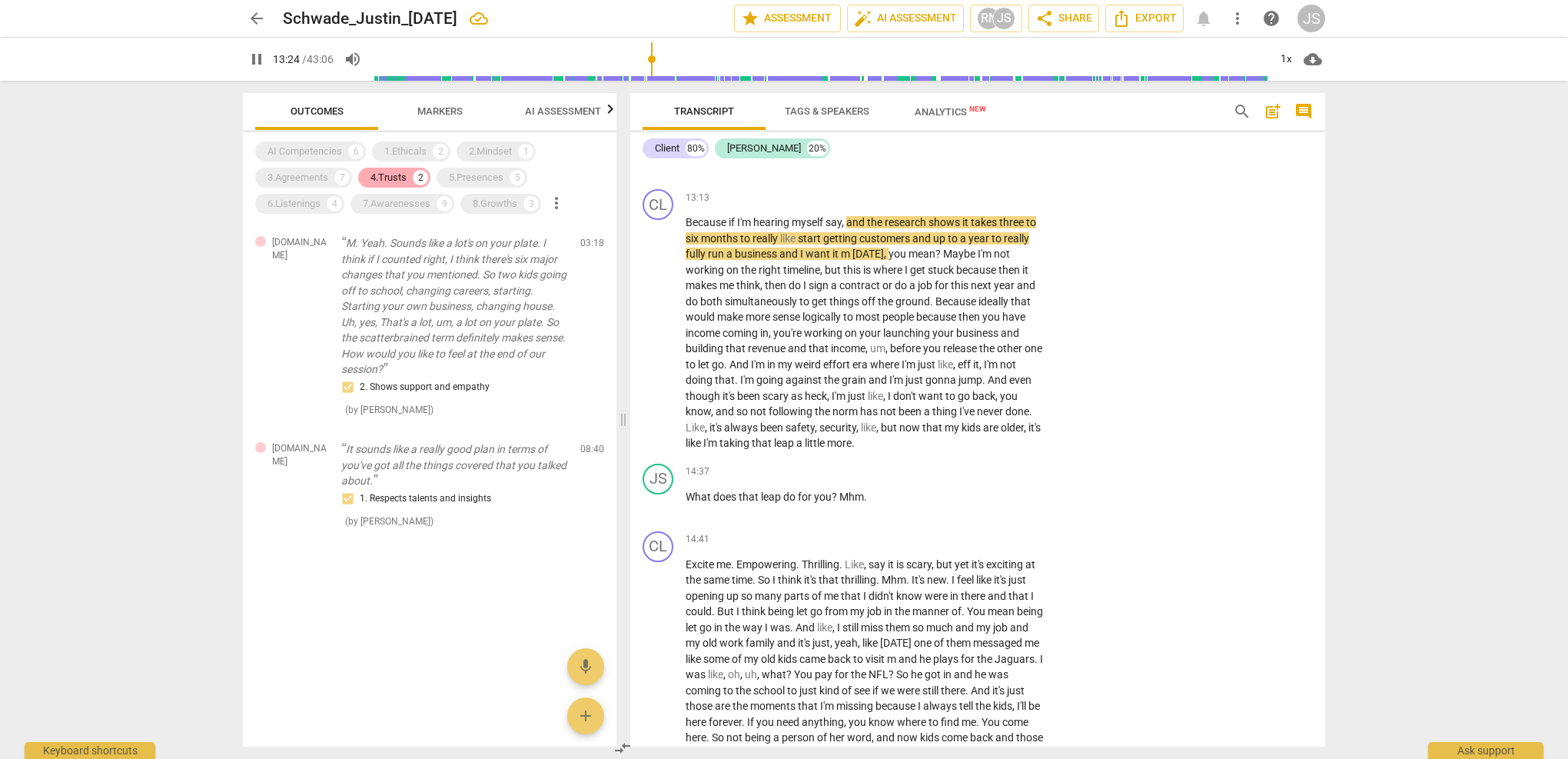
click at [393, 178] on div "4.Trusts" at bounding box center [388, 178] width 36 height 15
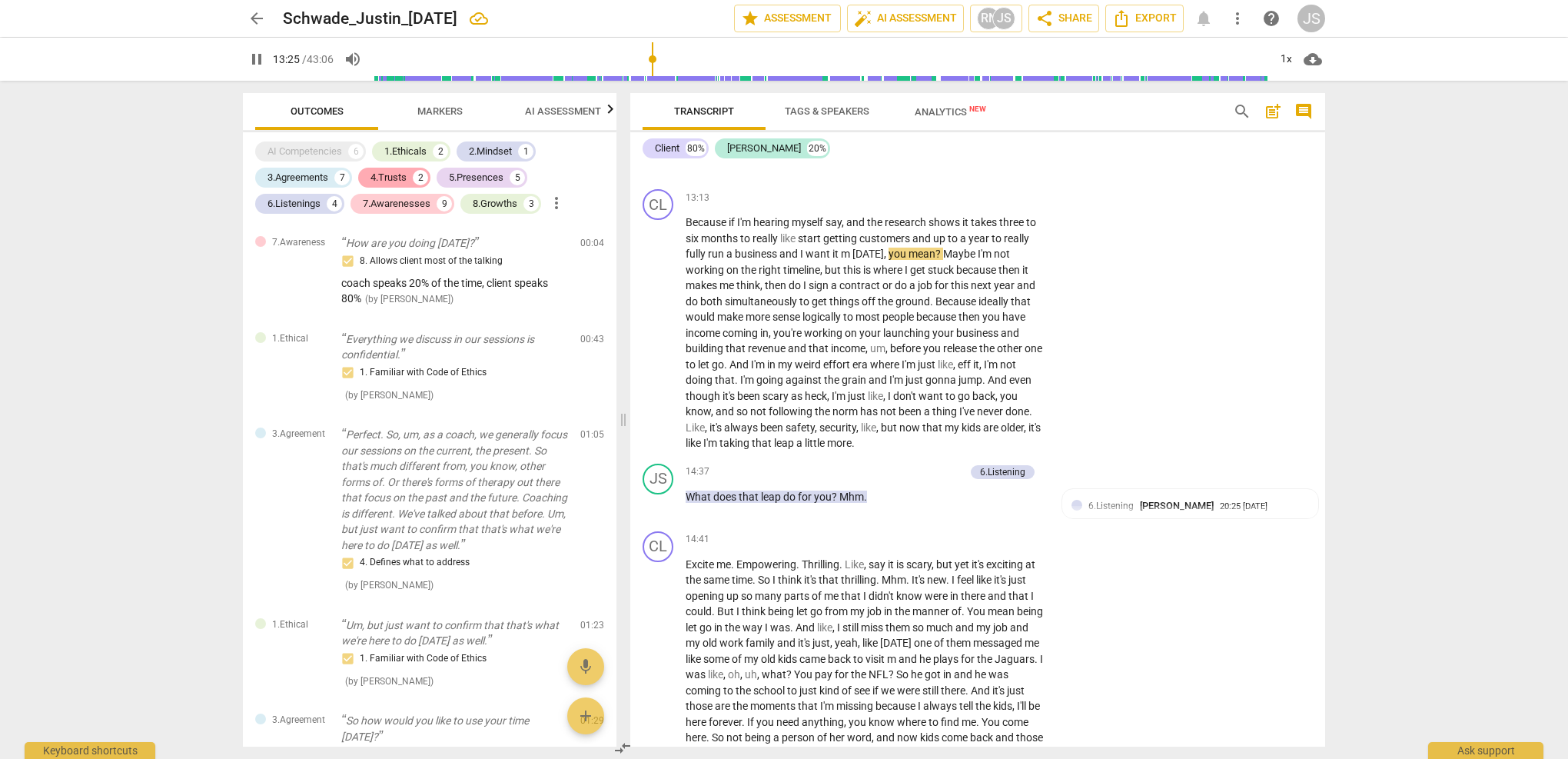
click at [393, 178] on div "4.Trusts" at bounding box center [388, 178] width 36 height 15
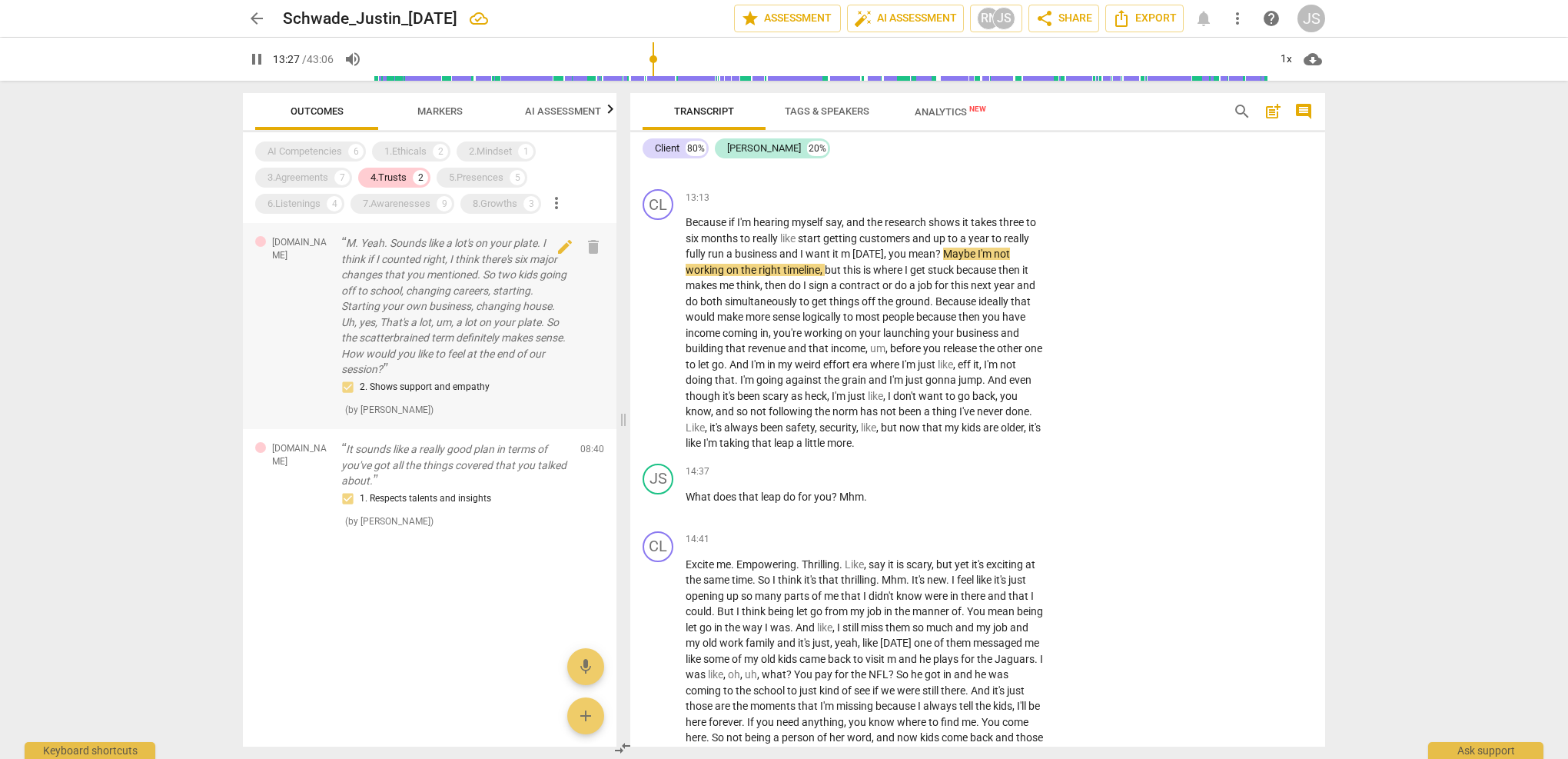
click at [285, 243] on span "[DOMAIN_NAME]" at bounding box center [301, 248] width 57 height 25
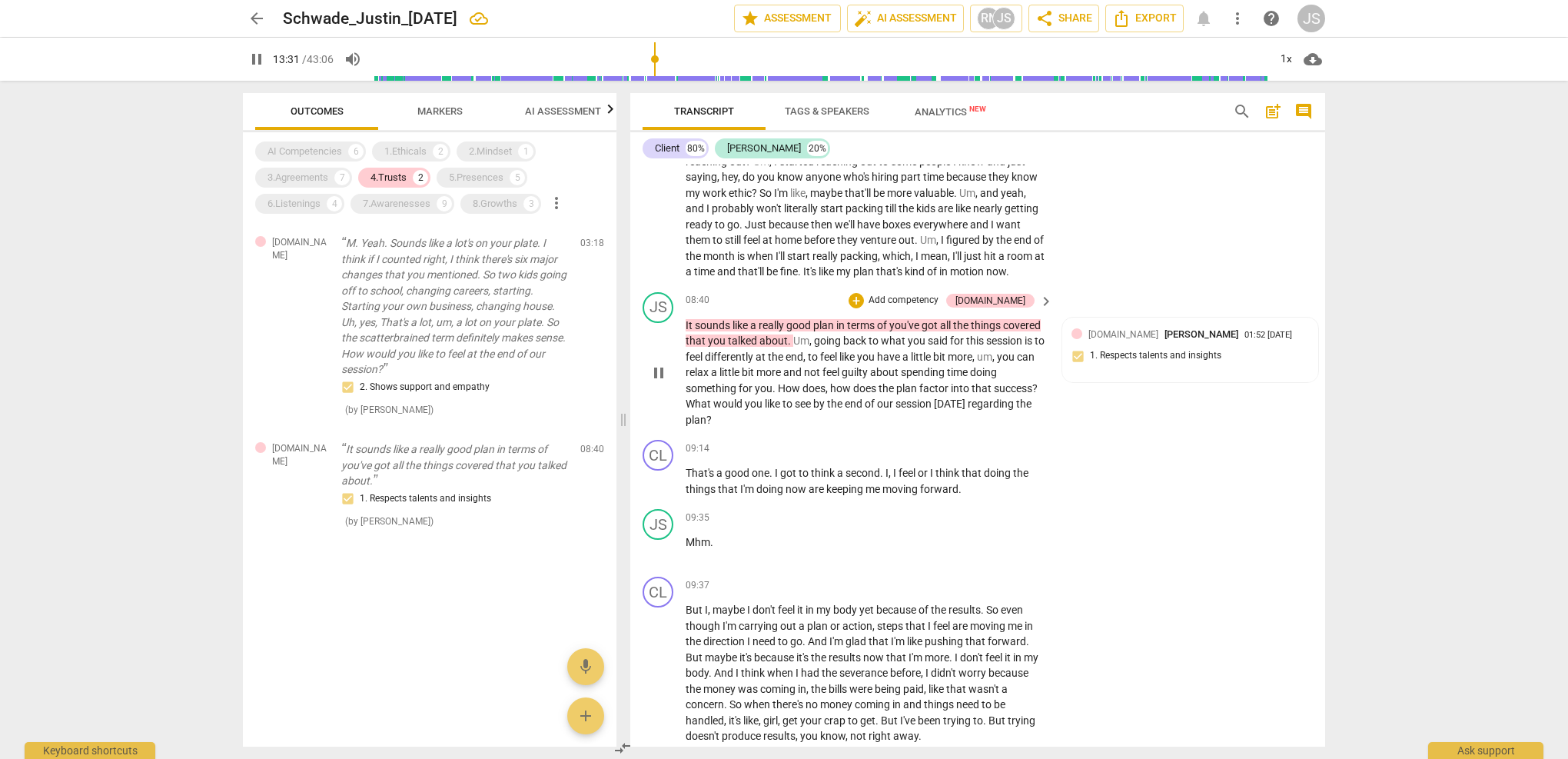
scroll to position [2575, 0]
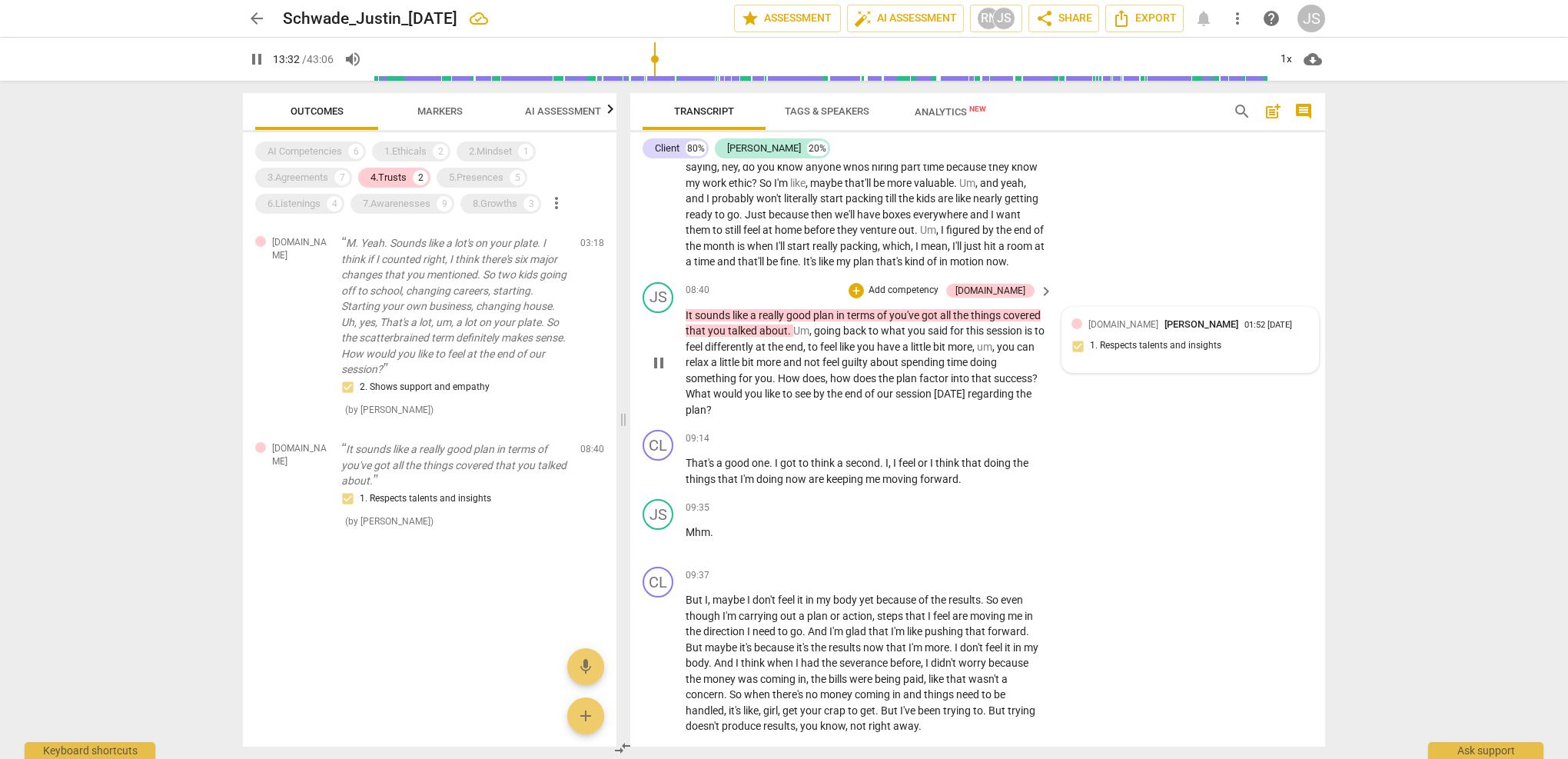
click at [1140, 317] on div "[DOMAIN_NAME] [PERSON_NAME] 01:52 [DATE] 1. Respects talents and insights" at bounding box center [1190, 340] width 238 height 47
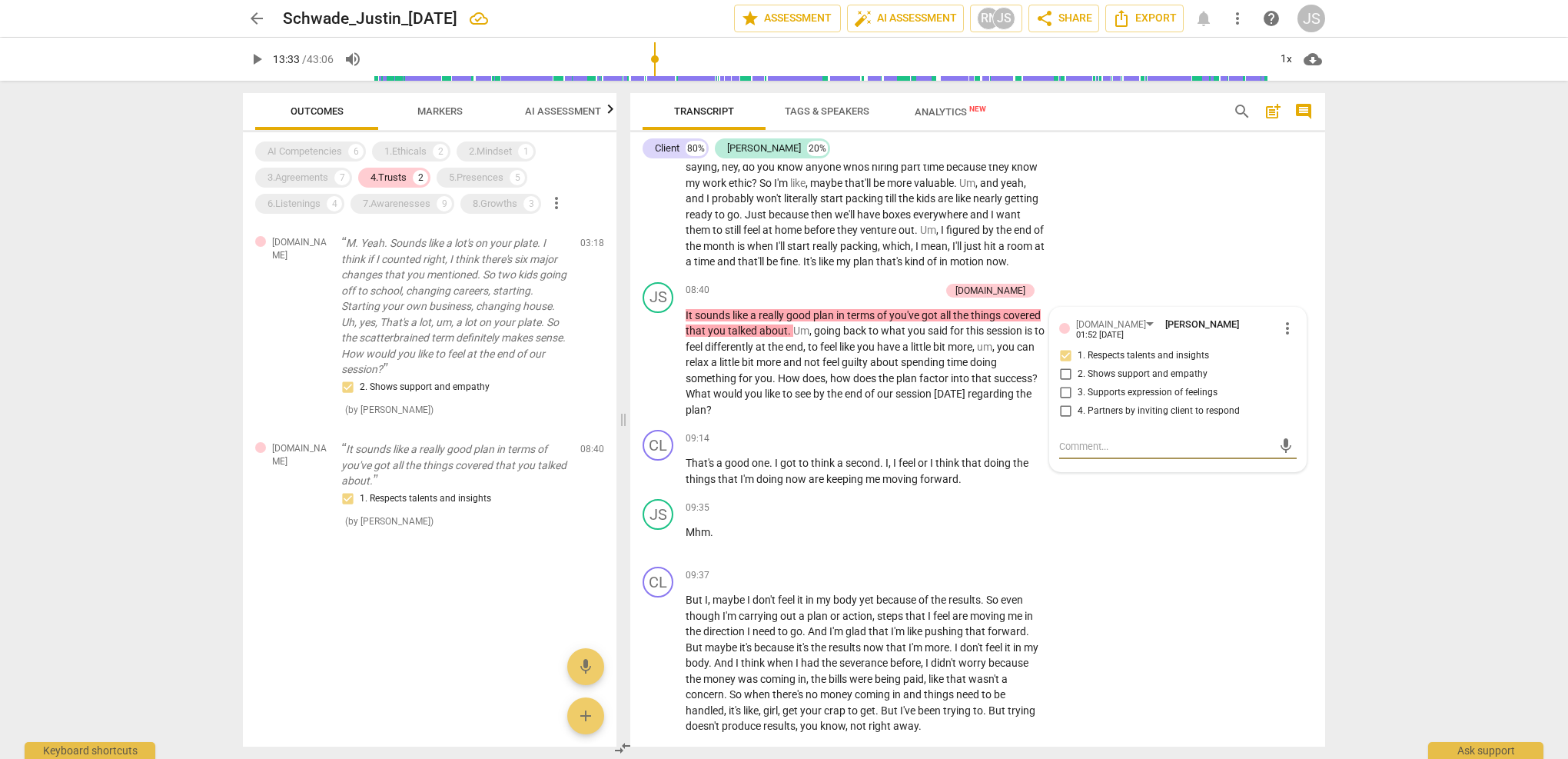
click at [396, 166] on div "AI Competencies 6 1.Ethicals 2 2.Mindset 1 3.Agreements 7 4.Trusts 2 5.Presence…" at bounding box center [436, 178] width 361 height 78
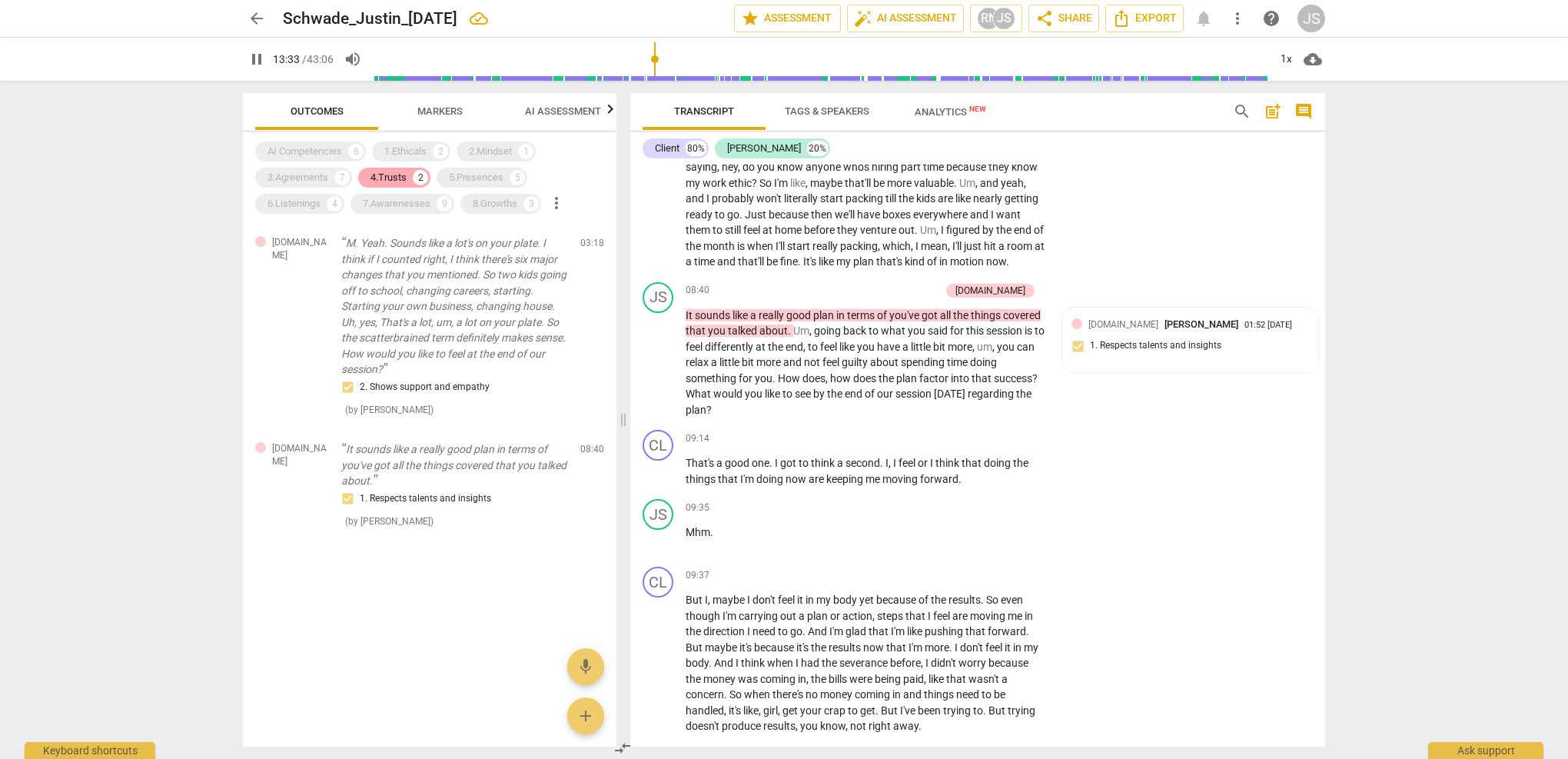
click at [395, 177] on div "4.Trusts" at bounding box center [388, 178] width 36 height 15
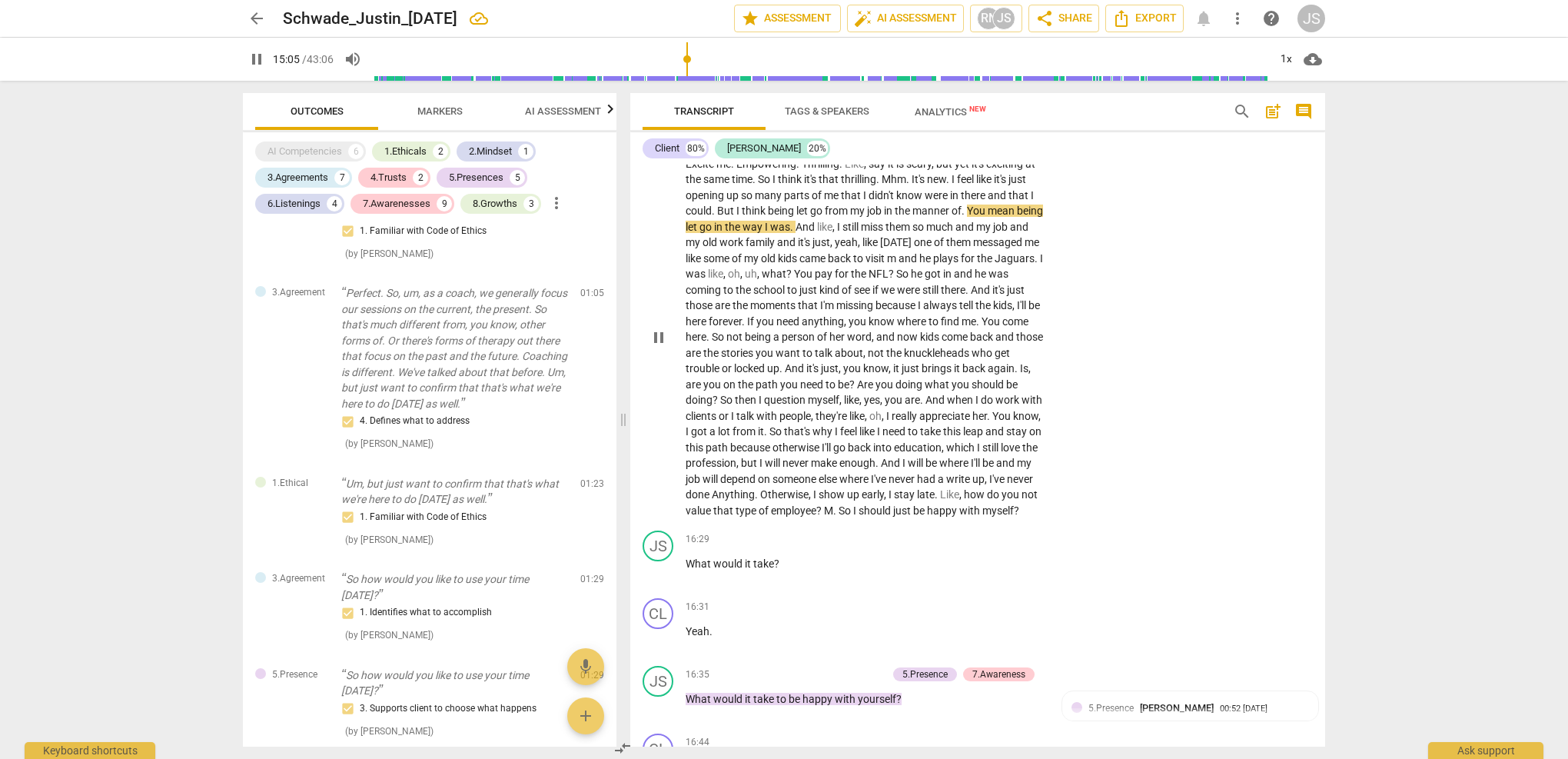
scroll to position [4729, 0]
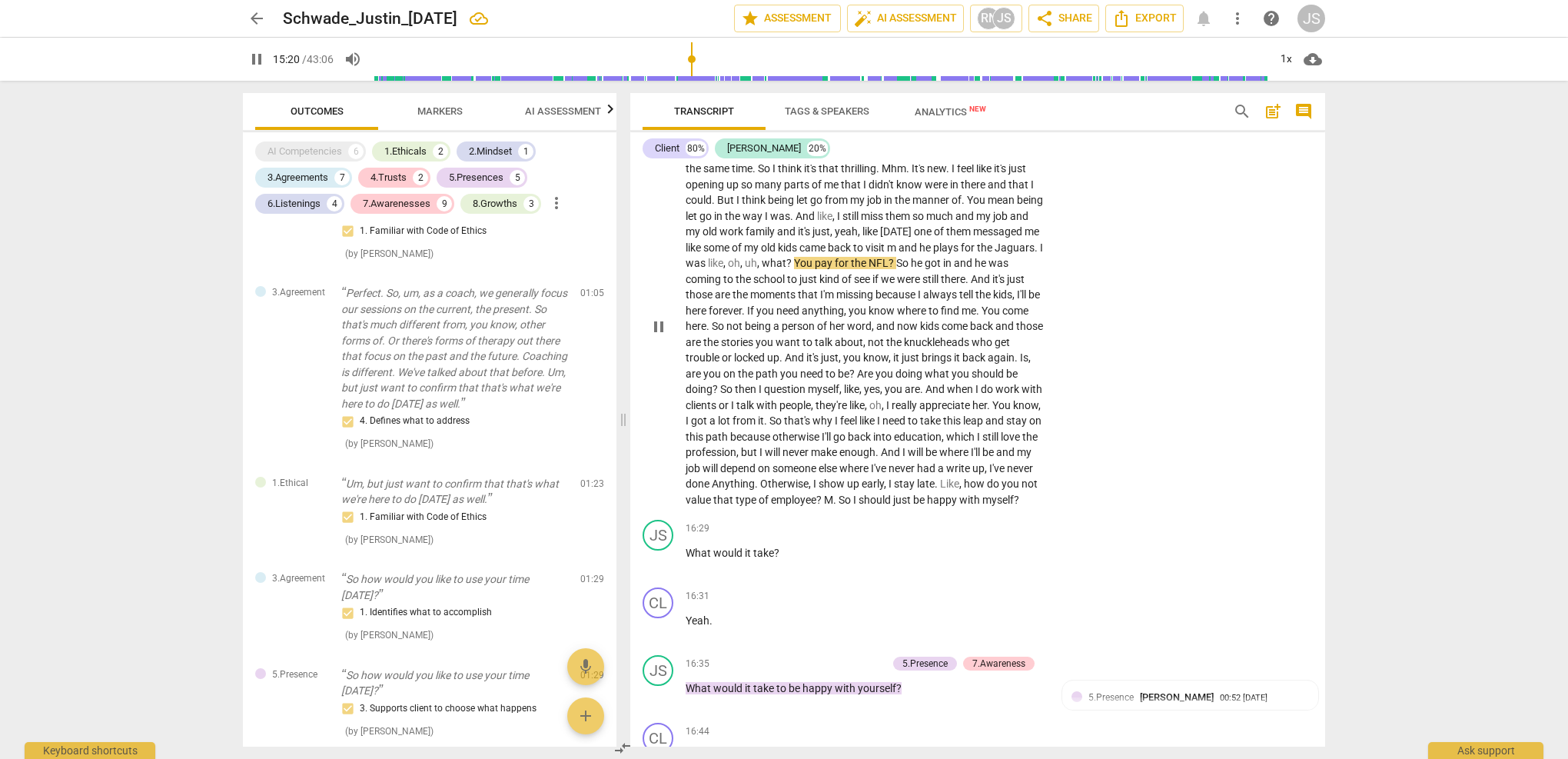
click at [853, 494] on span "So" at bounding box center [845, 500] width 15 height 12
type input "921"
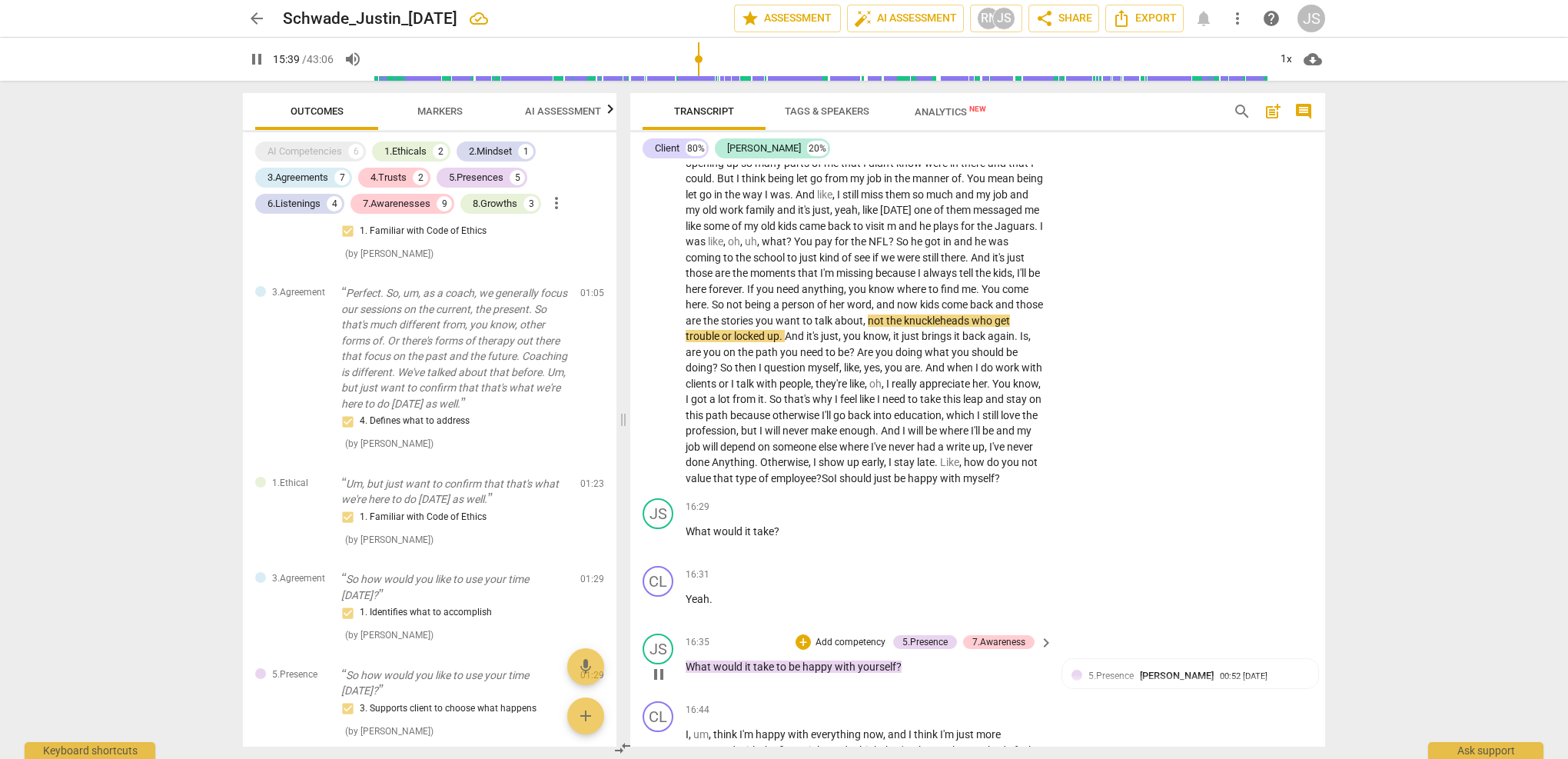
scroll to position [4749, 0]
click at [722, 331] on span "trouble" at bounding box center [703, 337] width 36 height 12
click at [995, 315] on span "get" at bounding box center [1002, 321] width 15 height 12
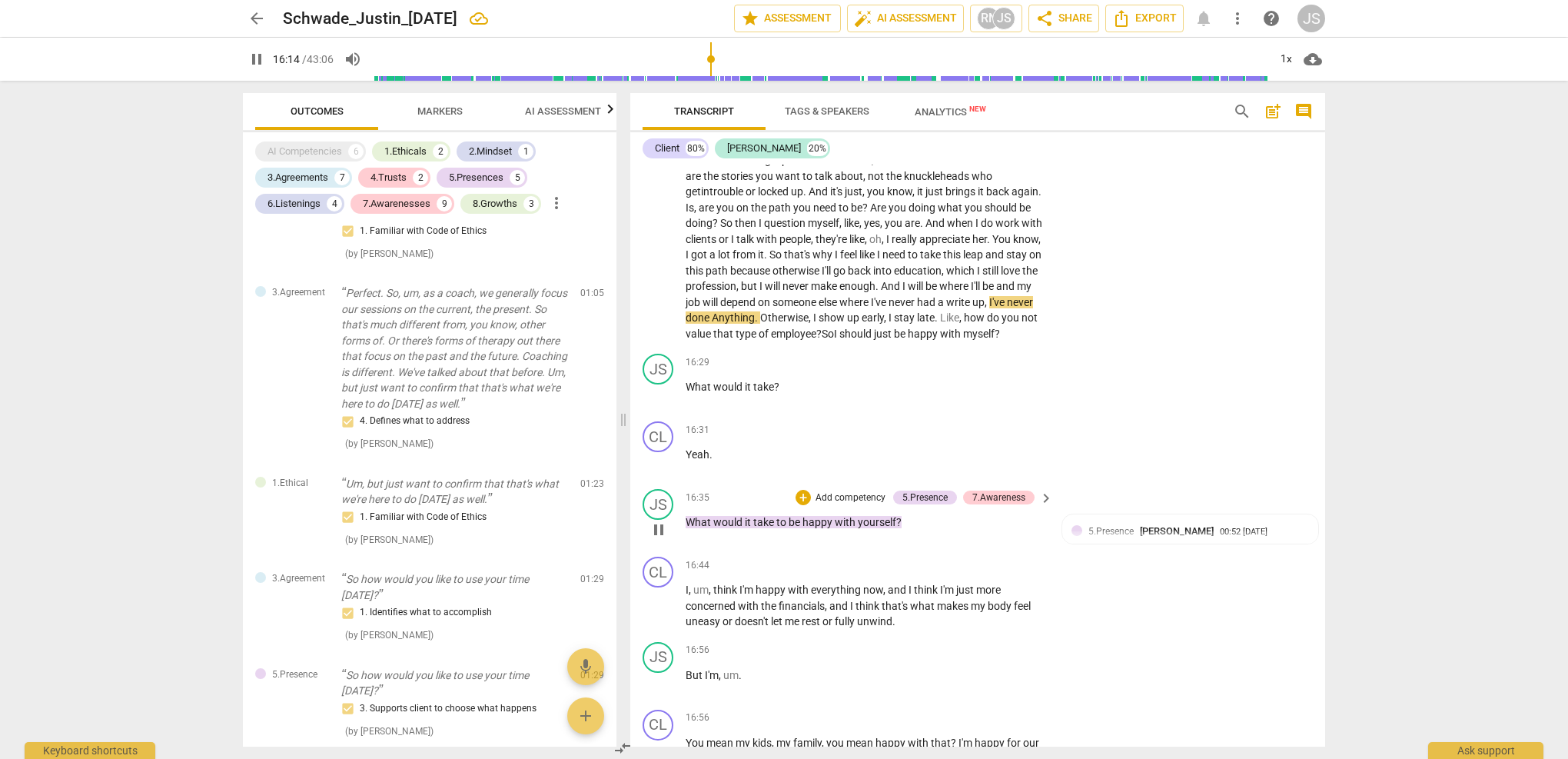
scroll to position [4897, 0]
drag, startPoint x: 1007, startPoint y: 258, endPoint x: 912, endPoint y: 258, distance: 95.0
click at [912, 258] on p "Excite me . Empowering . Thrilling . Like , say it is scary , but yet it's exci…" at bounding box center [865, 158] width 360 height 363
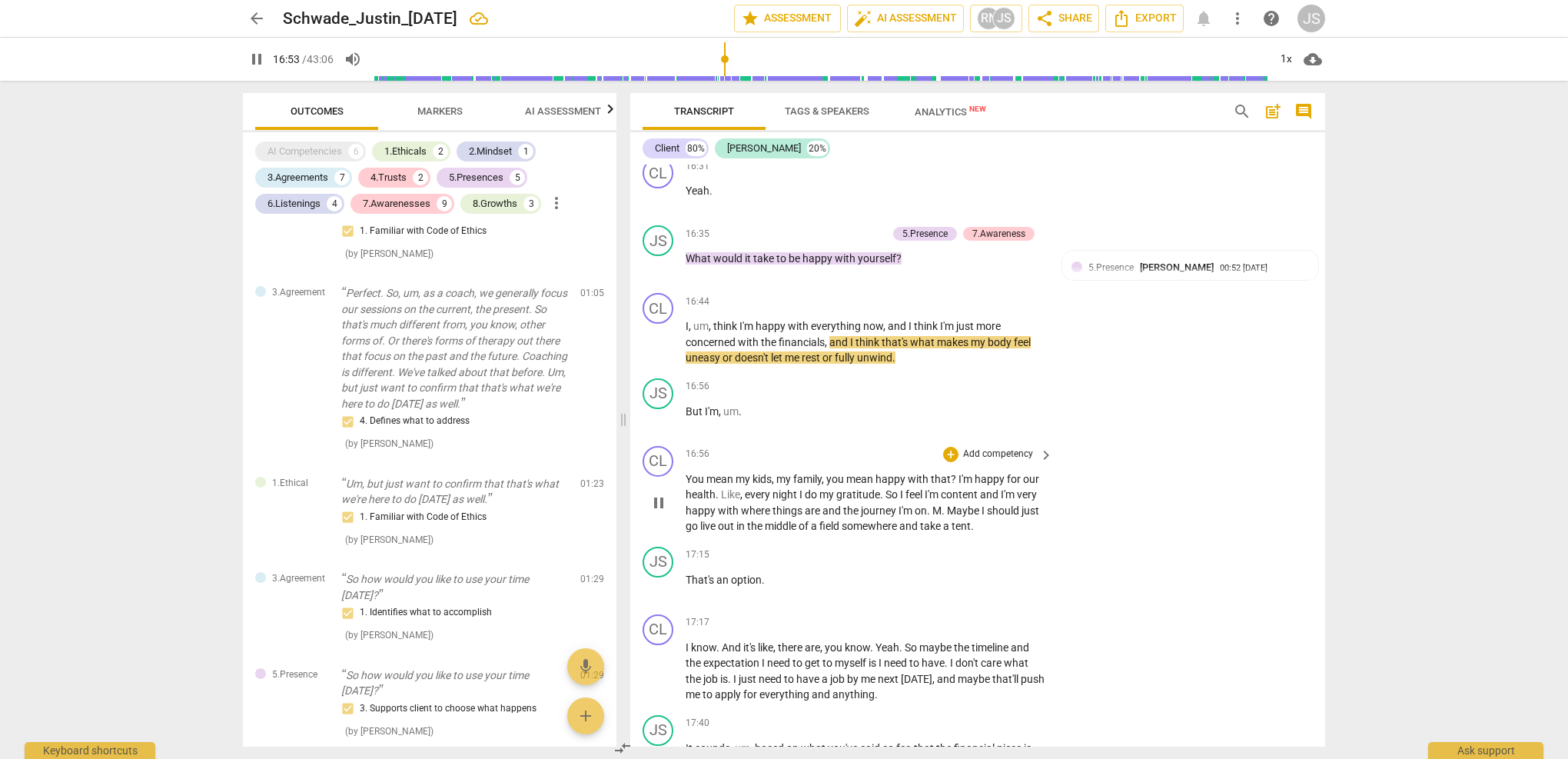
scroll to position [5174, 0]
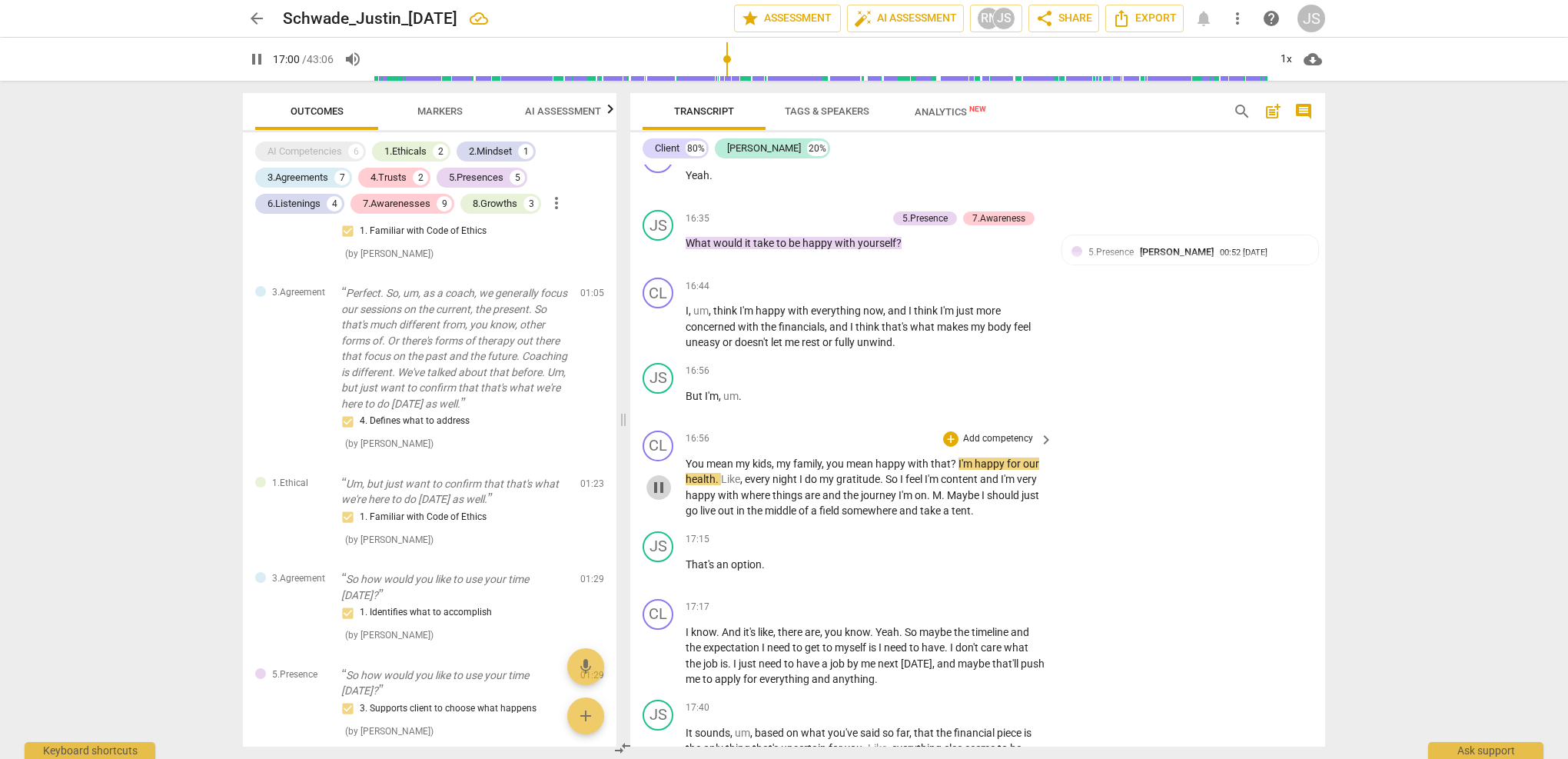
click at [659, 478] on span "pause" at bounding box center [659, 488] width 18 height 18
type input "1021"
click at [921, 303] on p "I , um , think I'm happy with everything now , and I think I'm just more concer…" at bounding box center [865, 327] width 360 height 48
drag, startPoint x: 750, startPoint y: 348, endPoint x: 629, endPoint y: 331, distance: 122.2
click at [629, 331] on div "Transcript Tags & Speakers Analytics New search post_add comment Client 80% [PE…" at bounding box center [981, 420] width 713 height 678
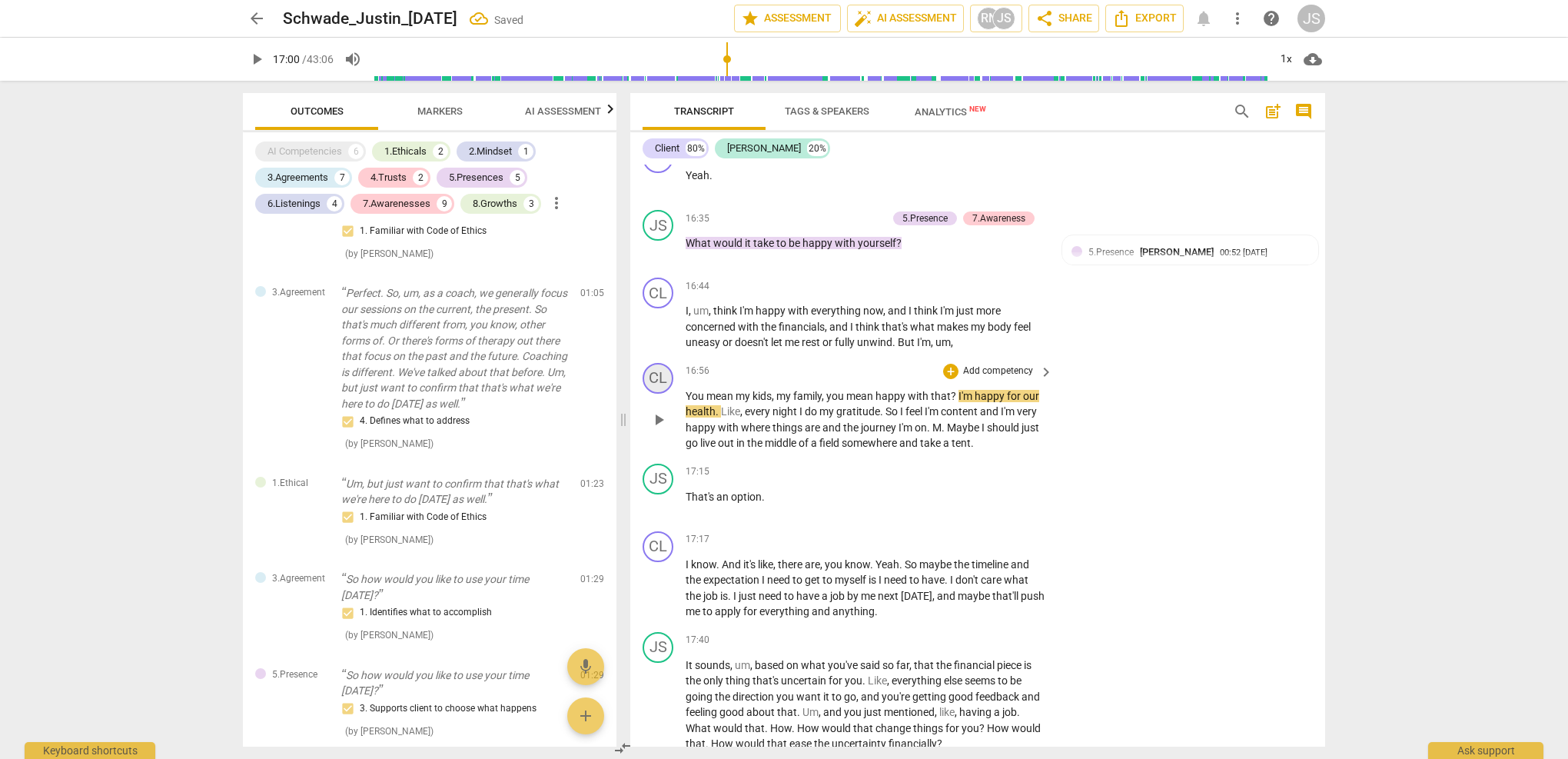
click at [658, 363] on div "CL" at bounding box center [658, 378] width 31 height 31
click at [766, 325] on div at bounding box center [784, 379] width 1568 height 759
click at [686, 390] on span "You" at bounding box center [696, 396] width 21 height 12
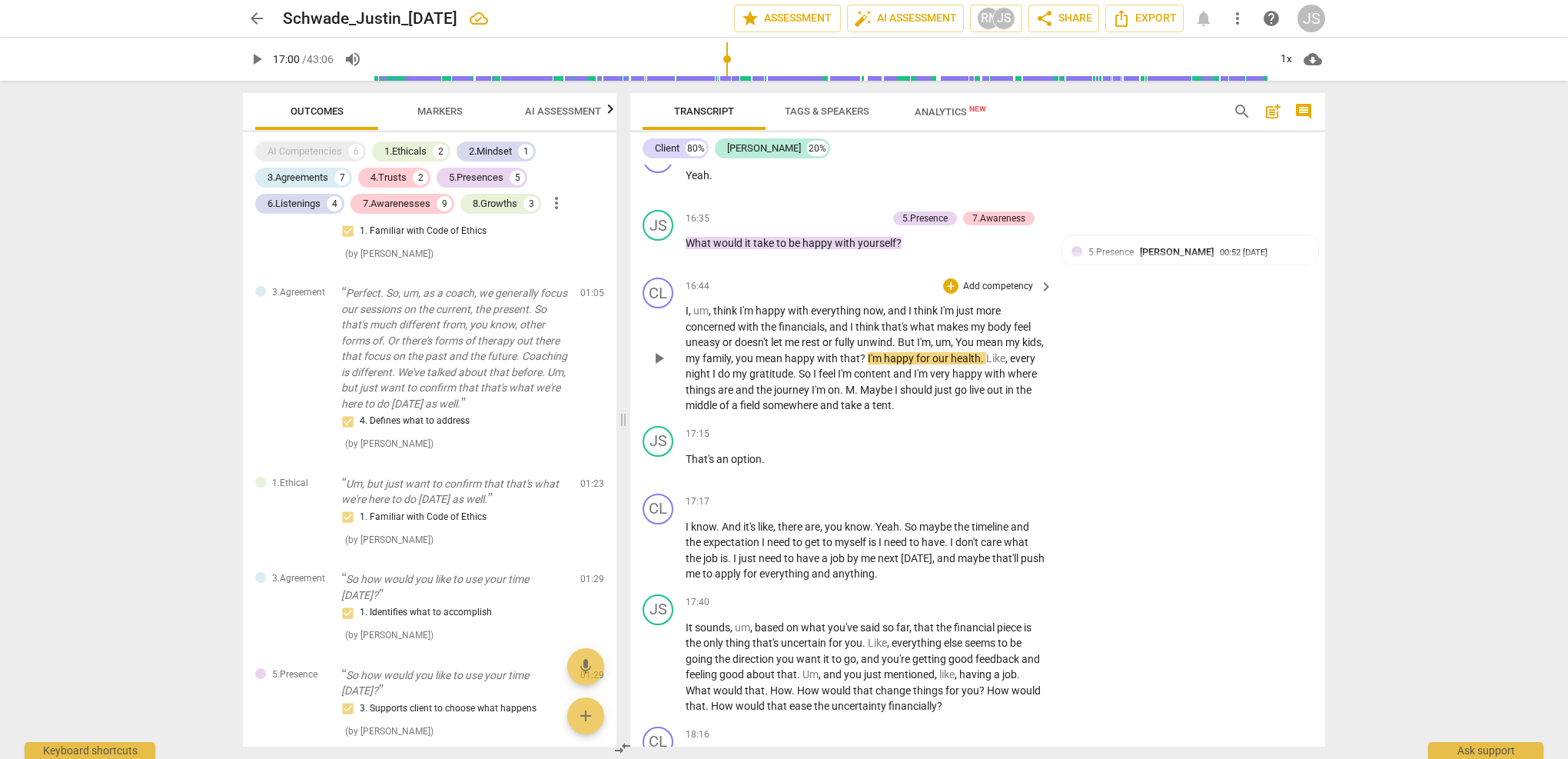
click at [661, 349] on span "play_arrow" at bounding box center [659, 358] width 18 height 18
click at [683, 308] on div "play_arrow pause" at bounding box center [666, 358] width 39 height 101
click at [689, 305] on span "," at bounding box center [691, 311] width 5 height 12
click at [684, 308] on div "play_arrow pause" at bounding box center [666, 358] width 39 height 101
click at [686, 305] on span "I" at bounding box center [687, 311] width 3 height 12
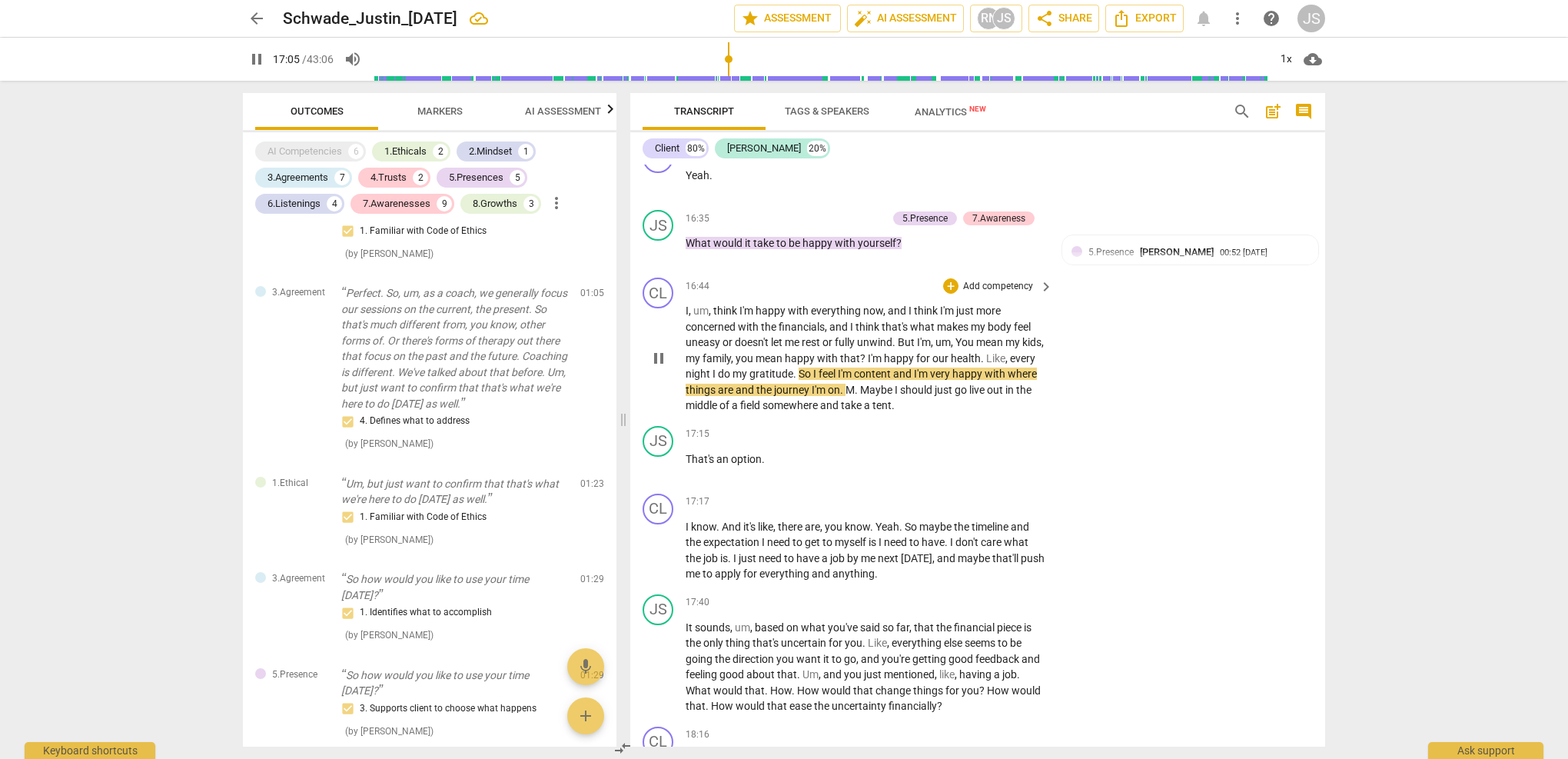
click at [656, 349] on span "pause" at bounding box center [659, 358] width 18 height 18
drag, startPoint x: 686, startPoint y: 268, endPoint x: 744, endPoint y: 278, distance: 58.9
click at [744, 303] on p "I , um , think I'm happy with everything now , and I think I'm just more concer…" at bounding box center [865, 358] width 360 height 111
click at [664, 349] on span "play_arrow" at bounding box center [659, 358] width 18 height 18
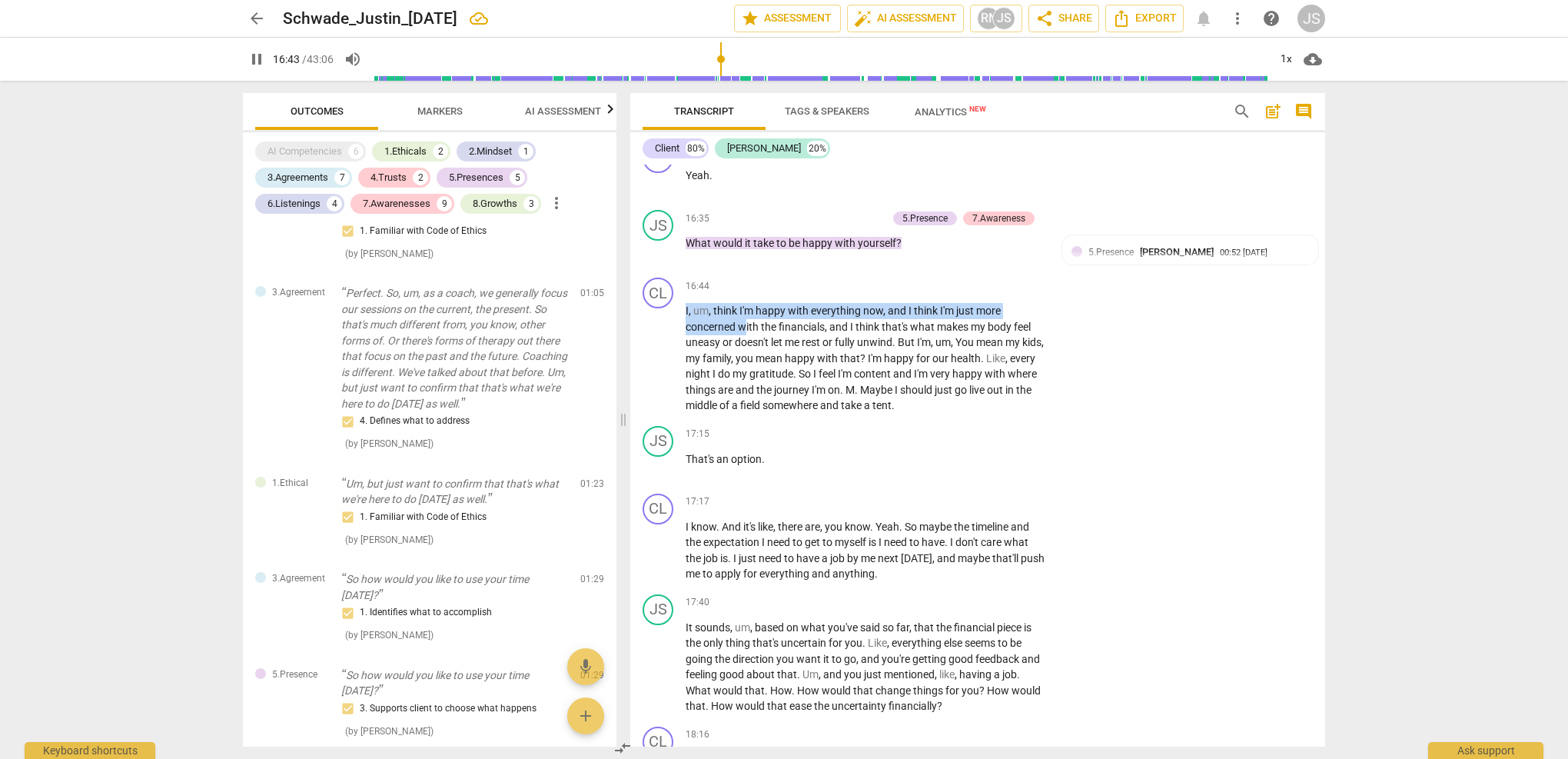
drag, startPoint x: 732, startPoint y: 57, endPoint x: 722, endPoint y: 57, distance: 10.0
click at [722, 57] on input "range" at bounding box center [820, 59] width 895 height 49
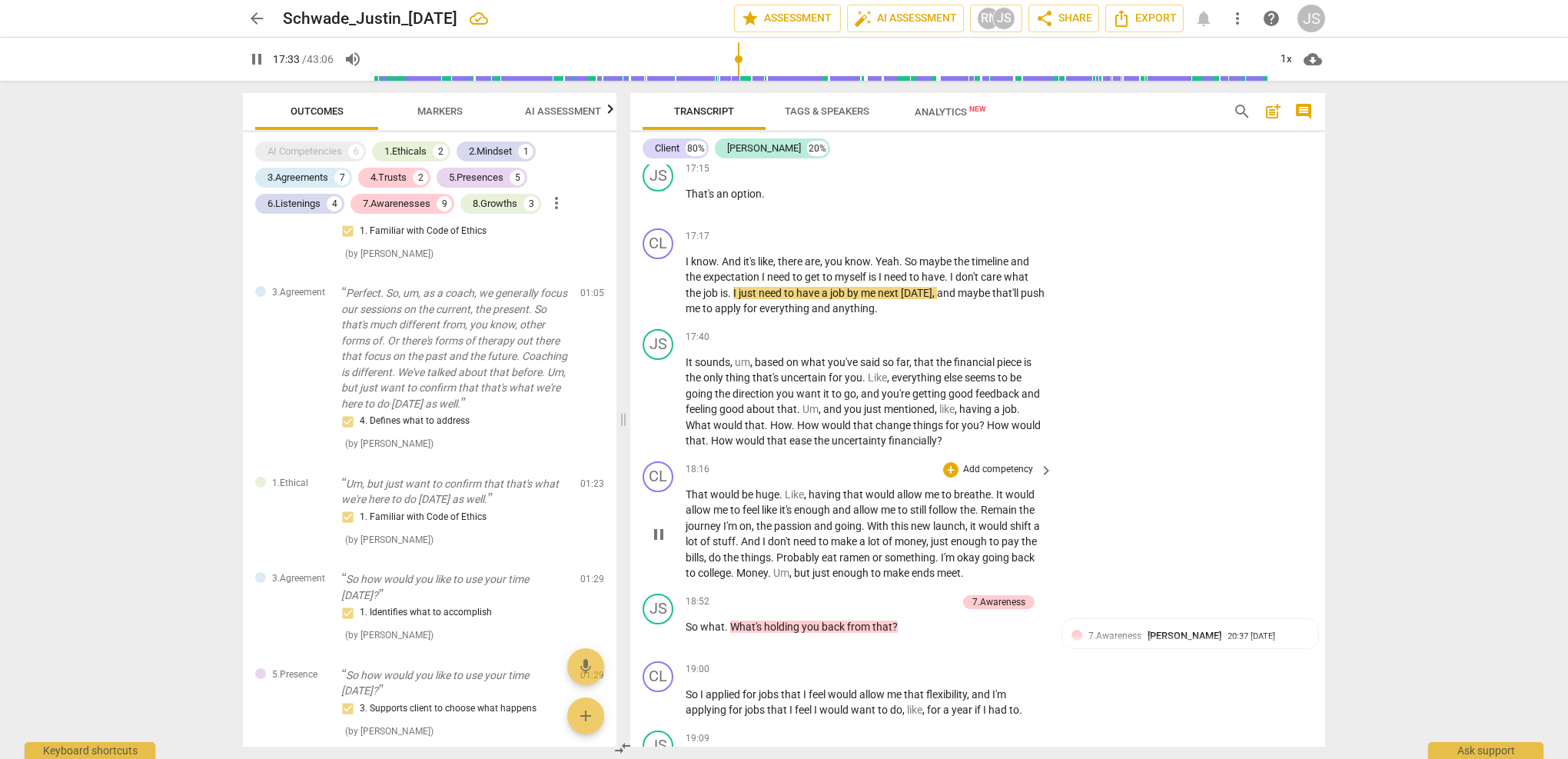
scroll to position [5443, 0]
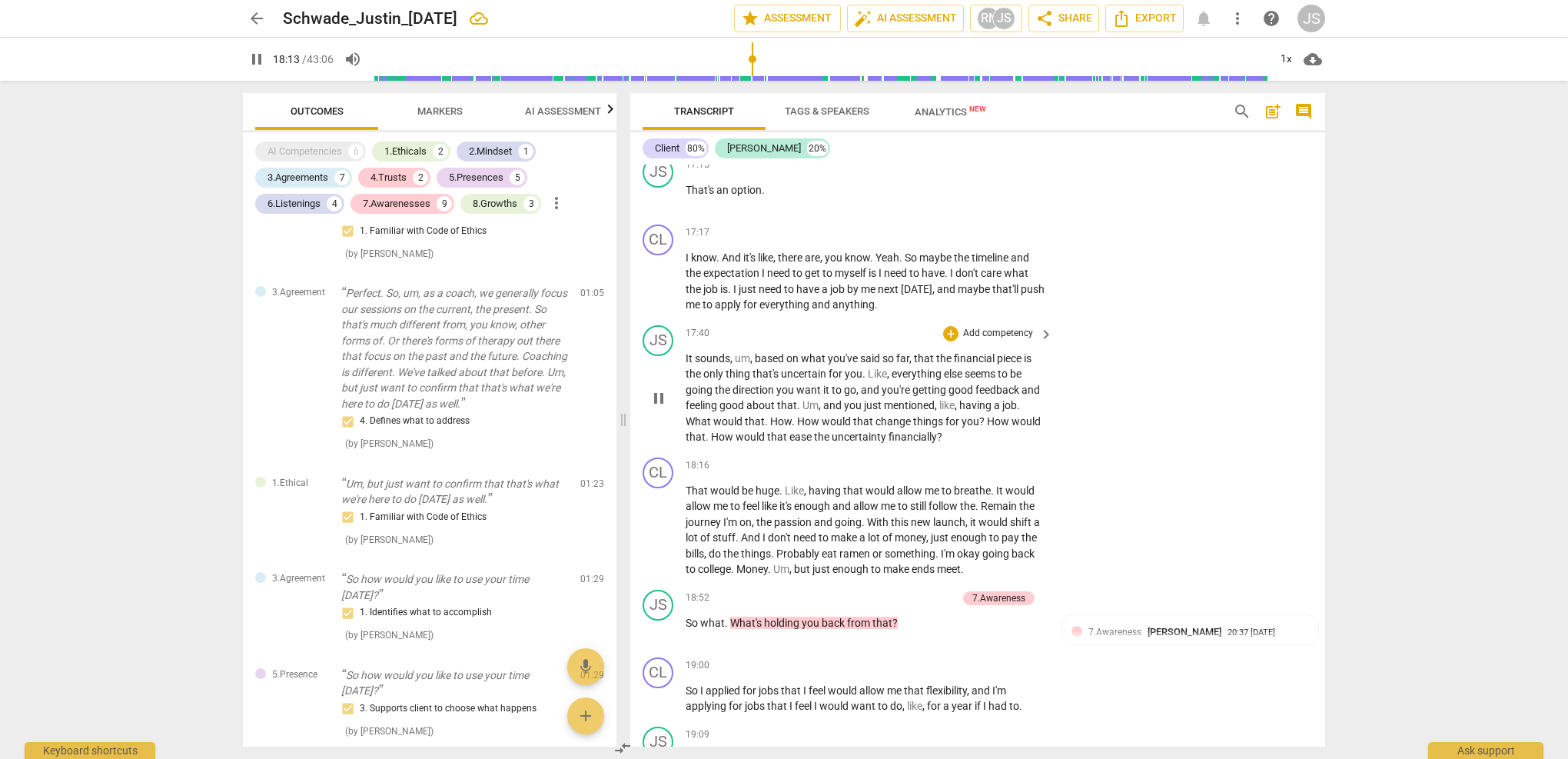
click at [711, 431] on span "How" at bounding box center [723, 437] width 25 height 12
drag, startPoint x: 710, startPoint y: 387, endPoint x: 988, endPoint y: 375, distance: 278.3
click at [988, 375] on p "It sounds , um , based on what you've said so far , that the financial piece is…" at bounding box center [865, 398] width 360 height 95
drag, startPoint x: 796, startPoint y: 374, endPoint x: 689, endPoint y: 370, distance: 107.1
click at [689, 370] on p "It sounds , um , based on what you've said so far , that the financial piece is…" at bounding box center [865, 398] width 360 height 95
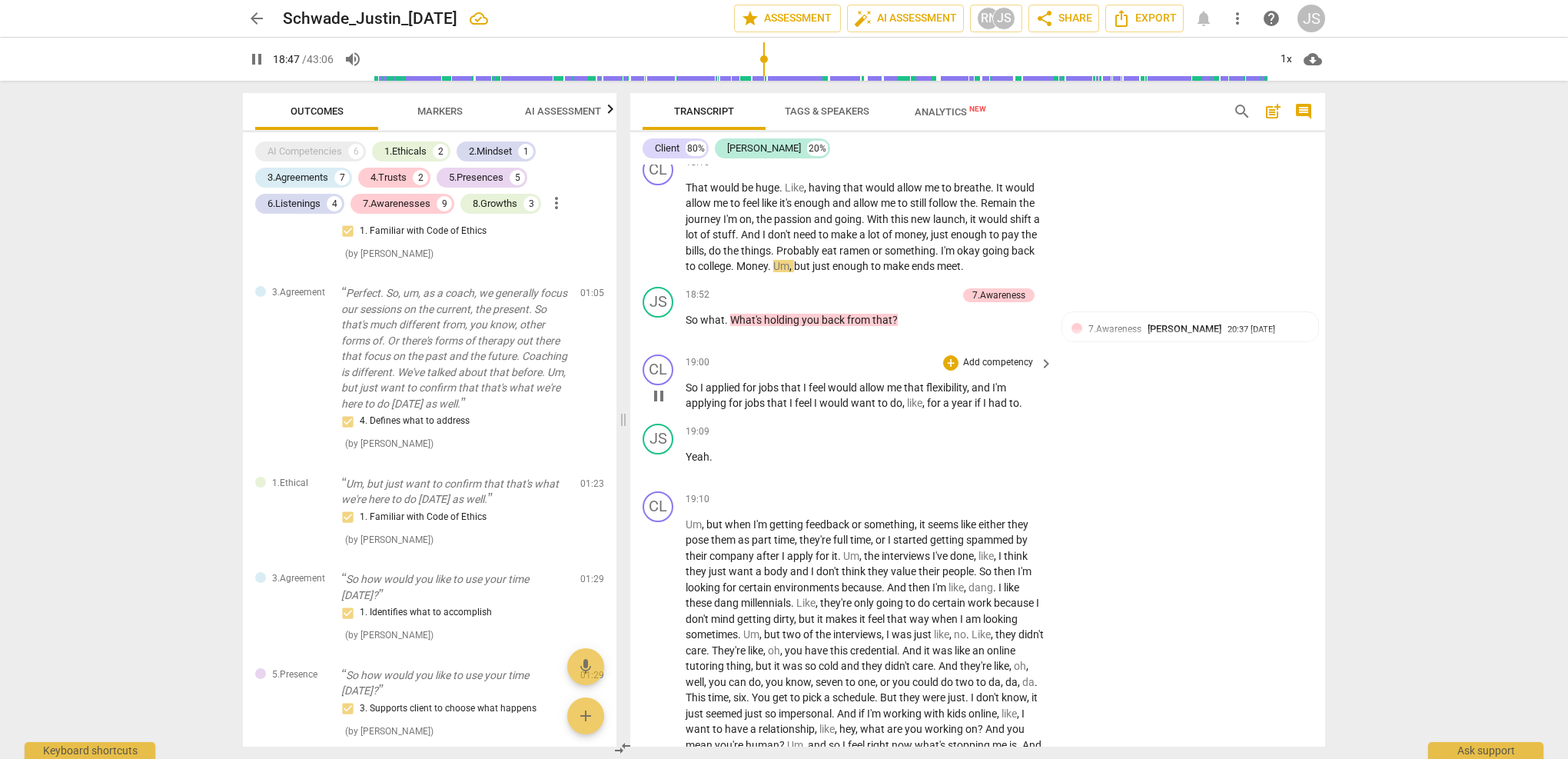
scroll to position [5759, 0]
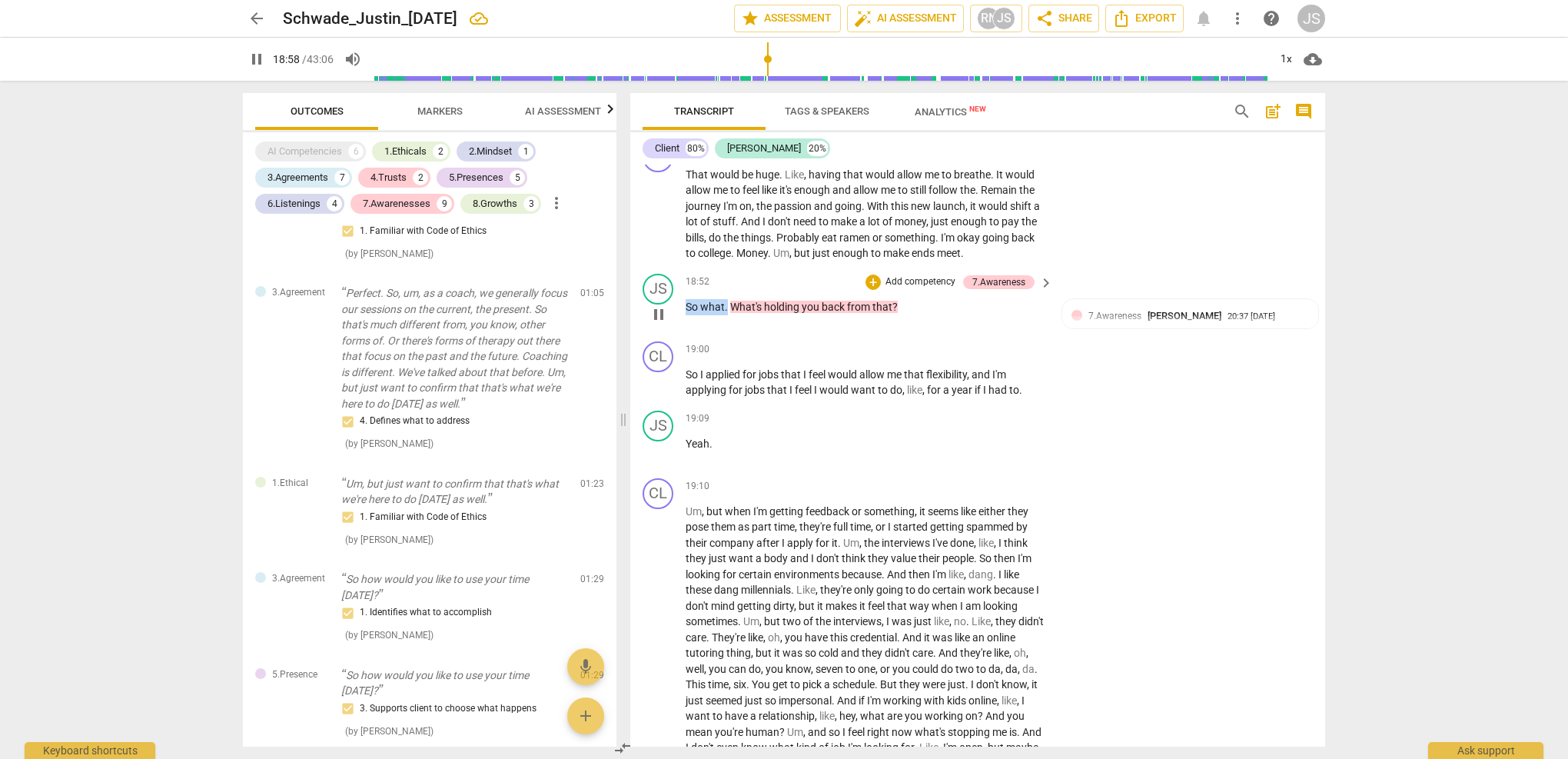
drag, startPoint x: 726, startPoint y: 257, endPoint x: 678, endPoint y: 257, distance: 48.0
click at [678, 268] on div "JS play_arrow pause 18:52 + Add competency 7.Awareness keyboard_arrow_right So …" at bounding box center [978, 301] width 695 height 68
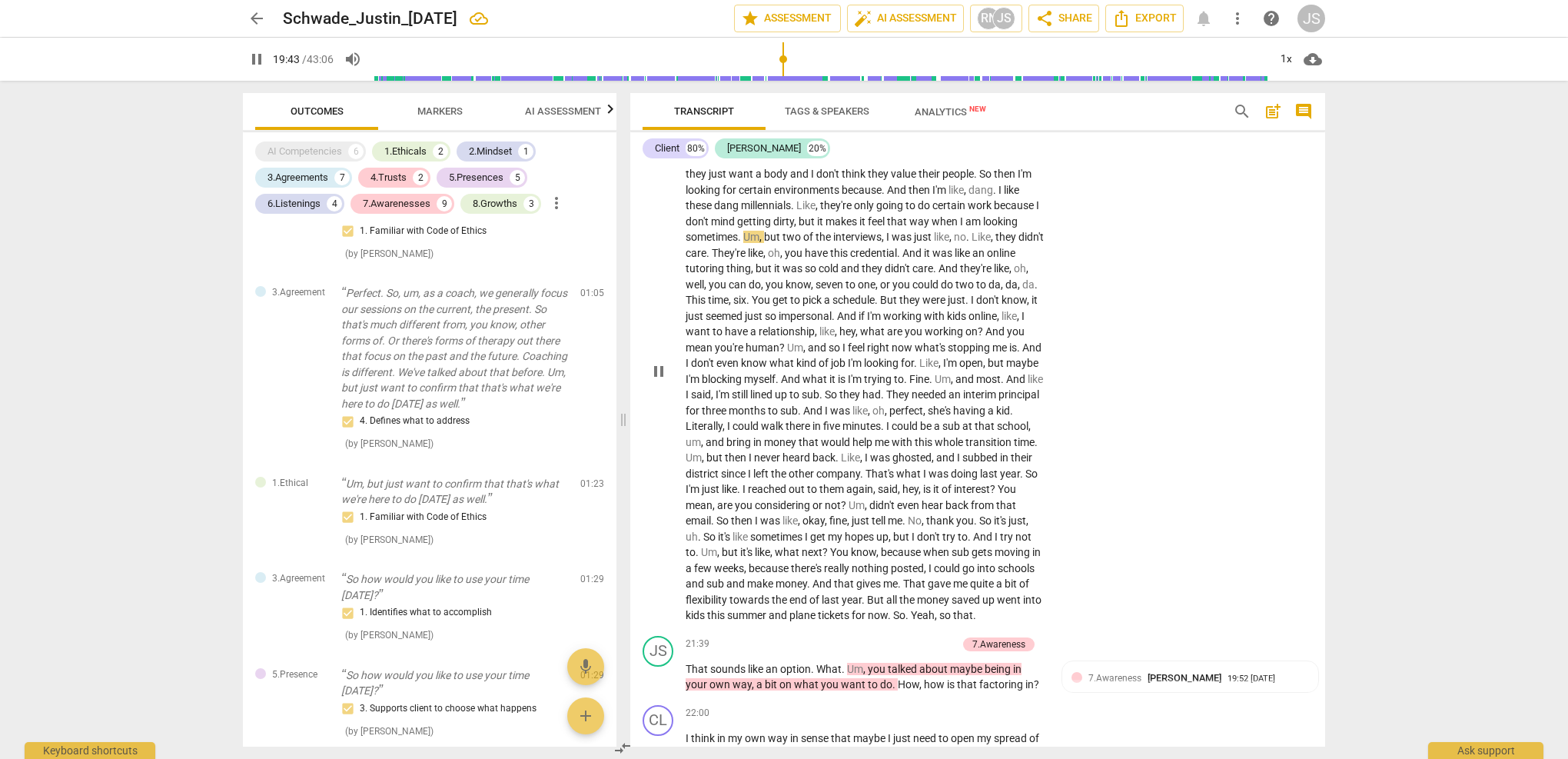
scroll to position [6145, 0]
click at [688, 661] on span "That" at bounding box center [698, 667] width 25 height 12
click at [662, 667] on span "pause" at bounding box center [659, 676] width 18 height 18
click at [662, 667] on span "play_arrow" at bounding box center [659, 676] width 18 height 18
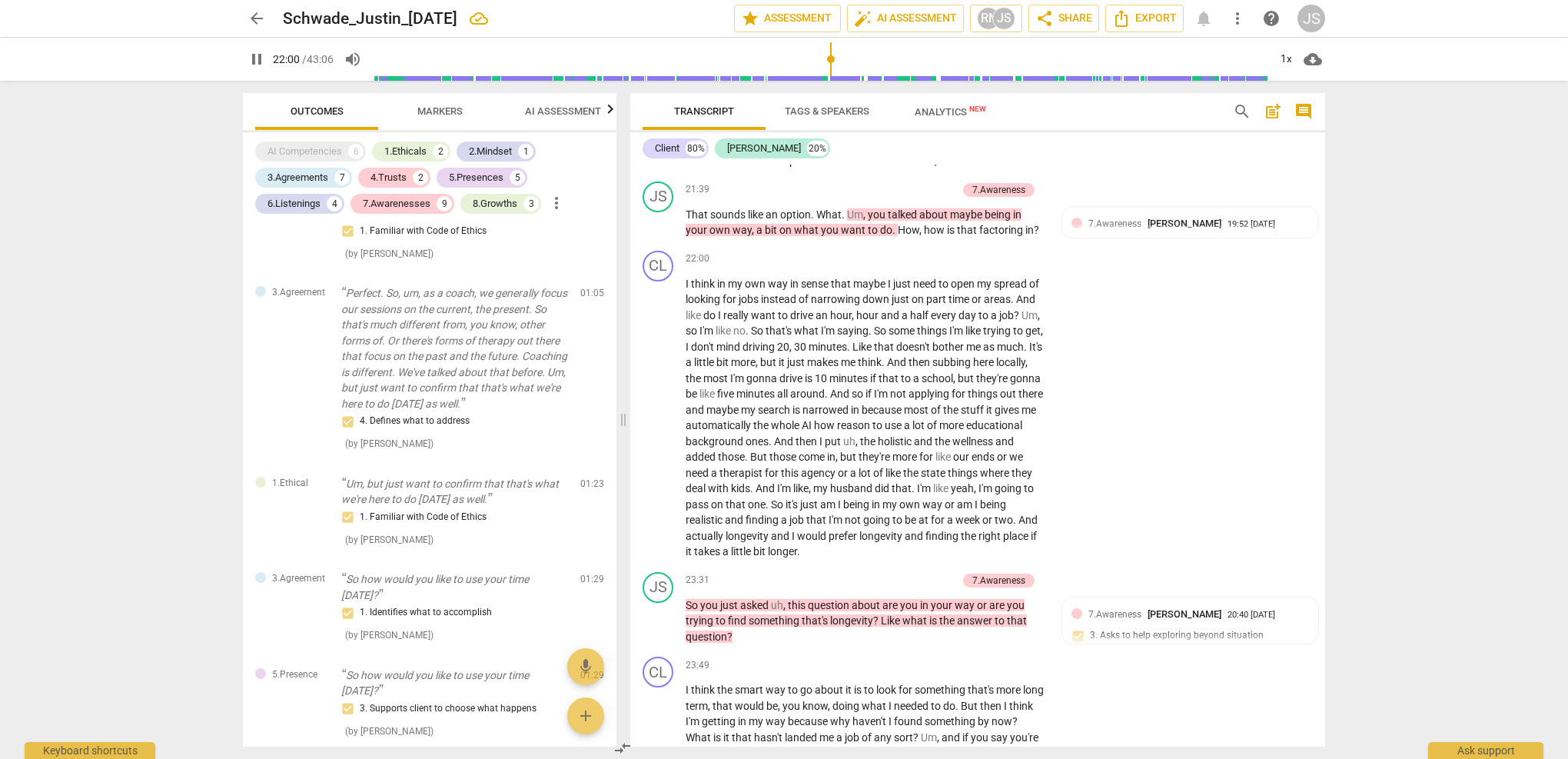
scroll to position [6599, 0]
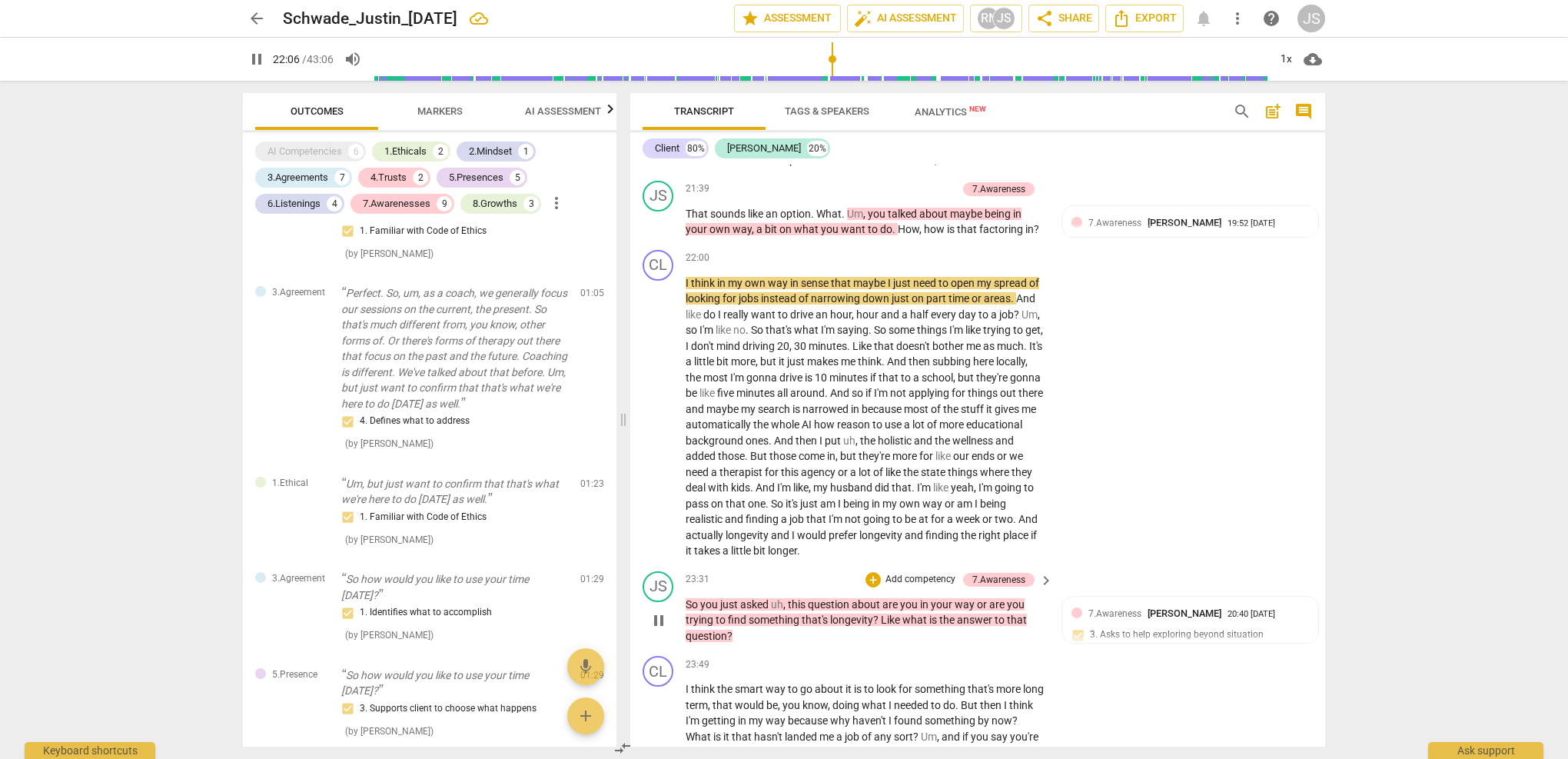
click at [660, 611] on span "pause" at bounding box center [659, 621] width 18 height 18
click at [660, 611] on span "play_arrow" at bounding box center [659, 621] width 18 height 18
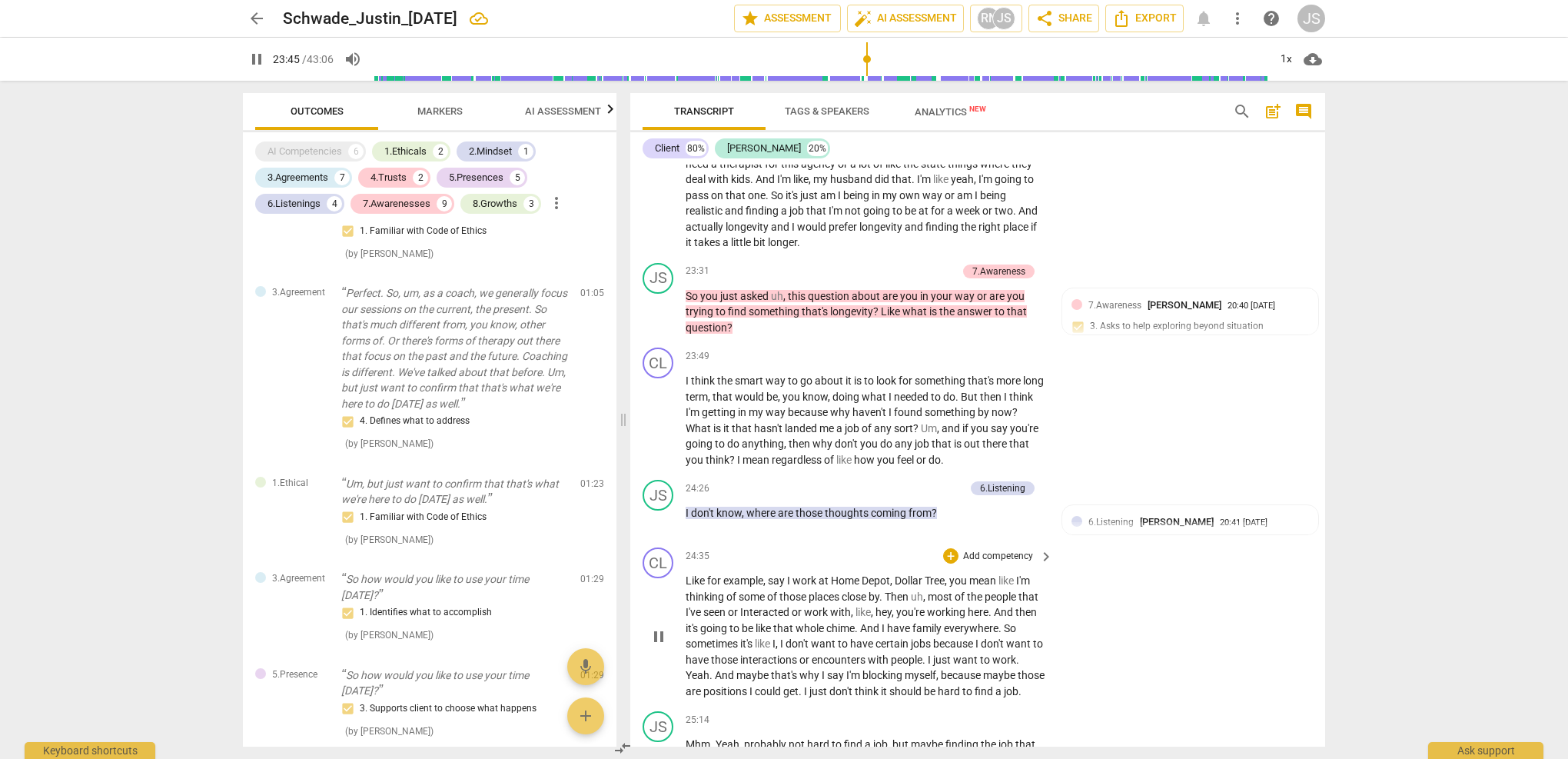
scroll to position [6913, 0]
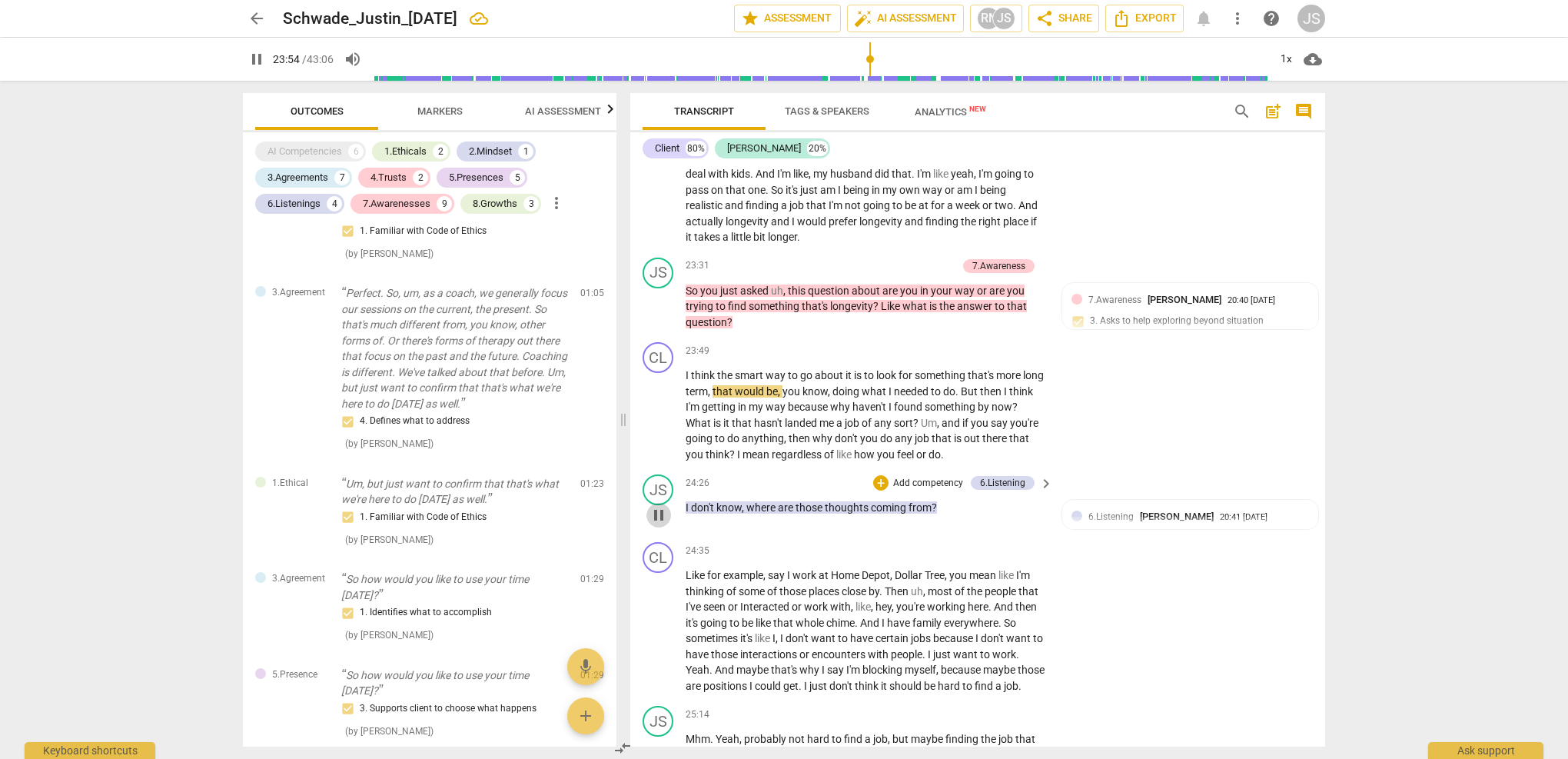
click at [666, 506] on span "pause" at bounding box center [659, 515] width 18 height 18
click at [666, 506] on span "play_arrow" at bounding box center [659, 515] width 18 height 18
click at [661, 506] on span "pause" at bounding box center [659, 515] width 18 height 18
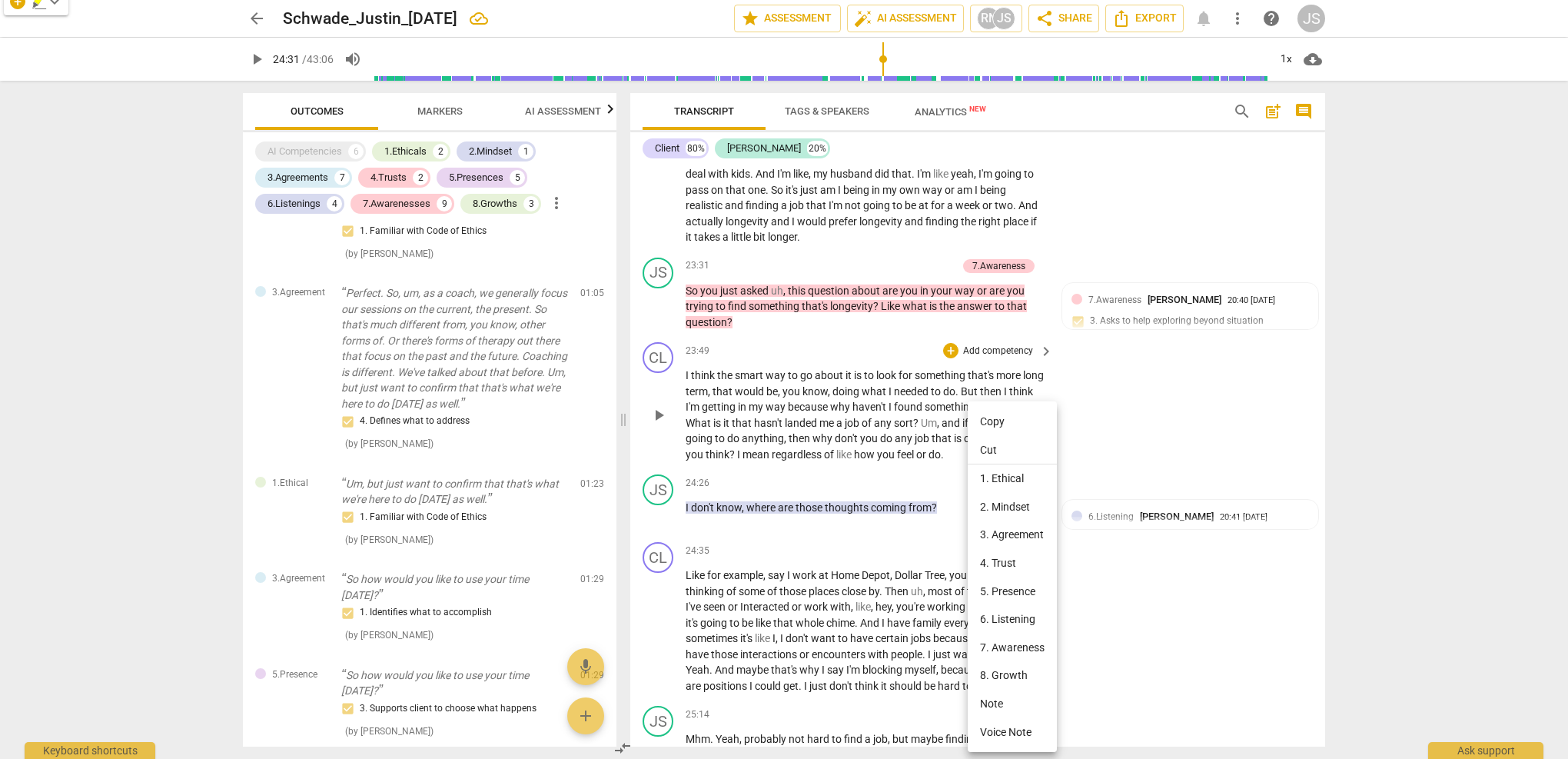
click at [703, 395] on div at bounding box center [784, 379] width 1568 height 759
click at [729, 448] on span "think" at bounding box center [717, 454] width 24 height 12
click at [742, 448] on span "I" at bounding box center [739, 454] width 5 height 12
click at [737, 448] on span "?" at bounding box center [733, 454] width 8 height 12
click at [660, 406] on span "play_arrow" at bounding box center [659, 415] width 18 height 18
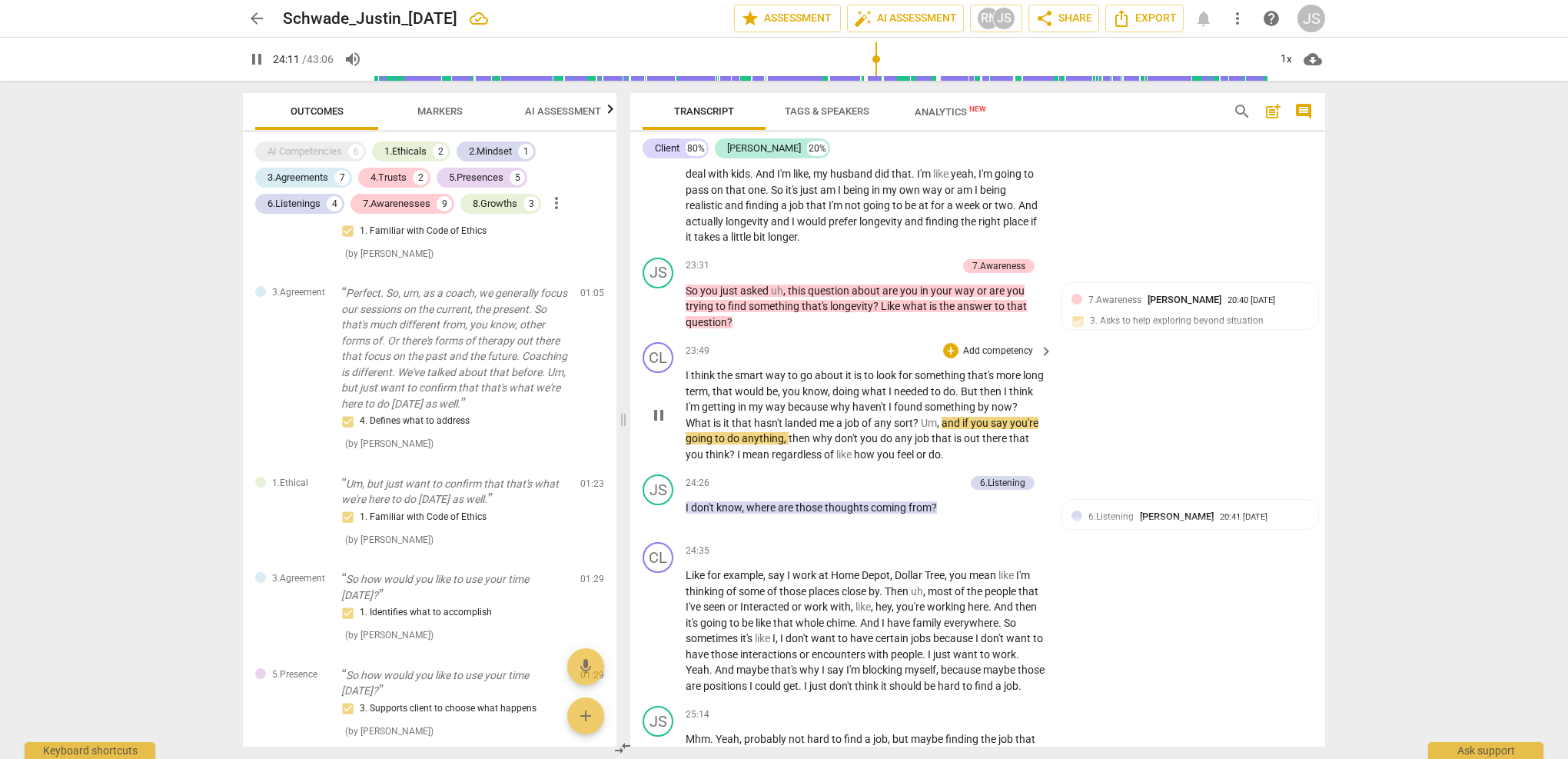
click at [944, 448] on span "." at bounding box center [942, 454] width 3 height 12
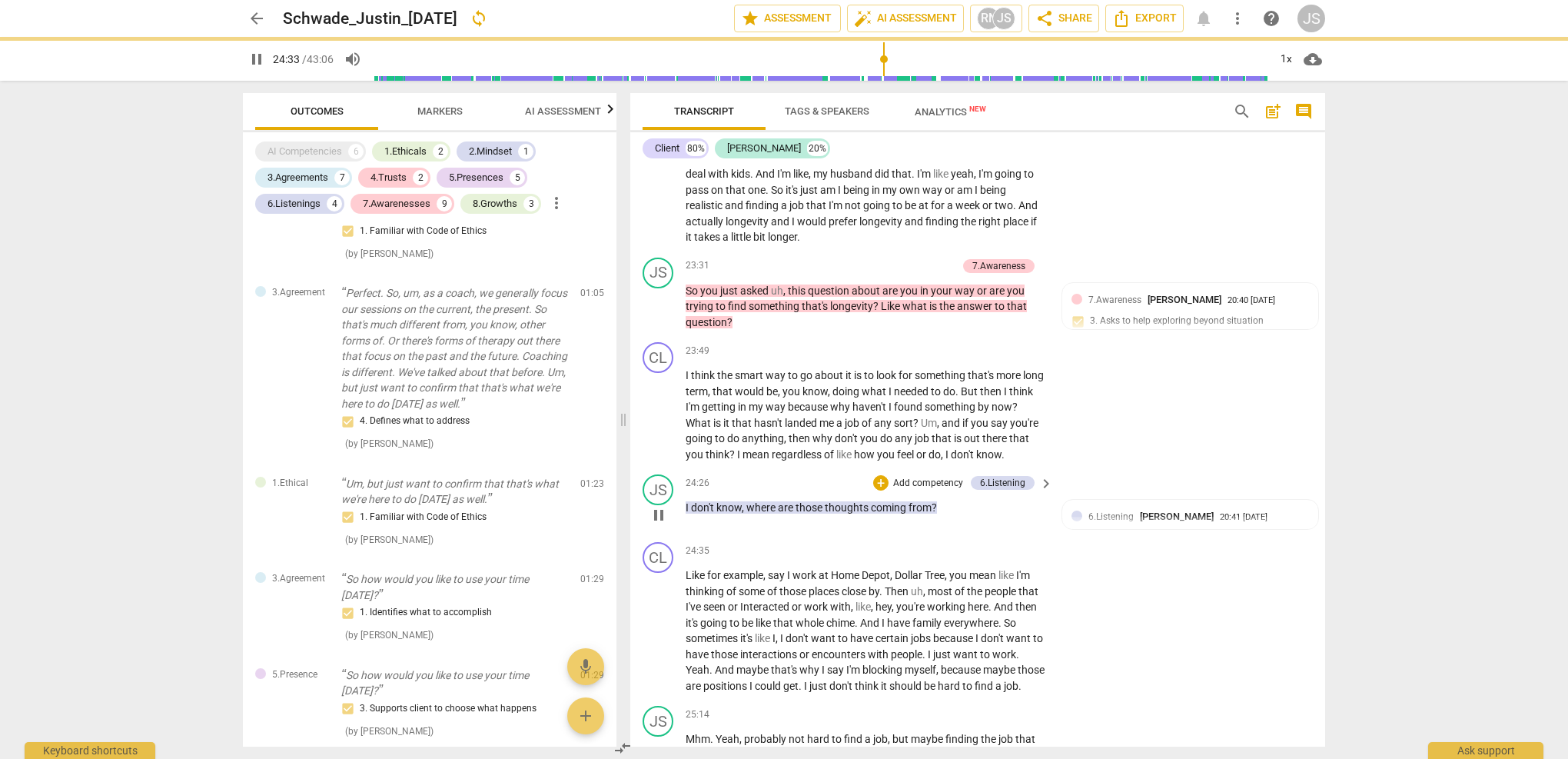
click at [805, 501] on span "those" at bounding box center [810, 508] width 29 height 12
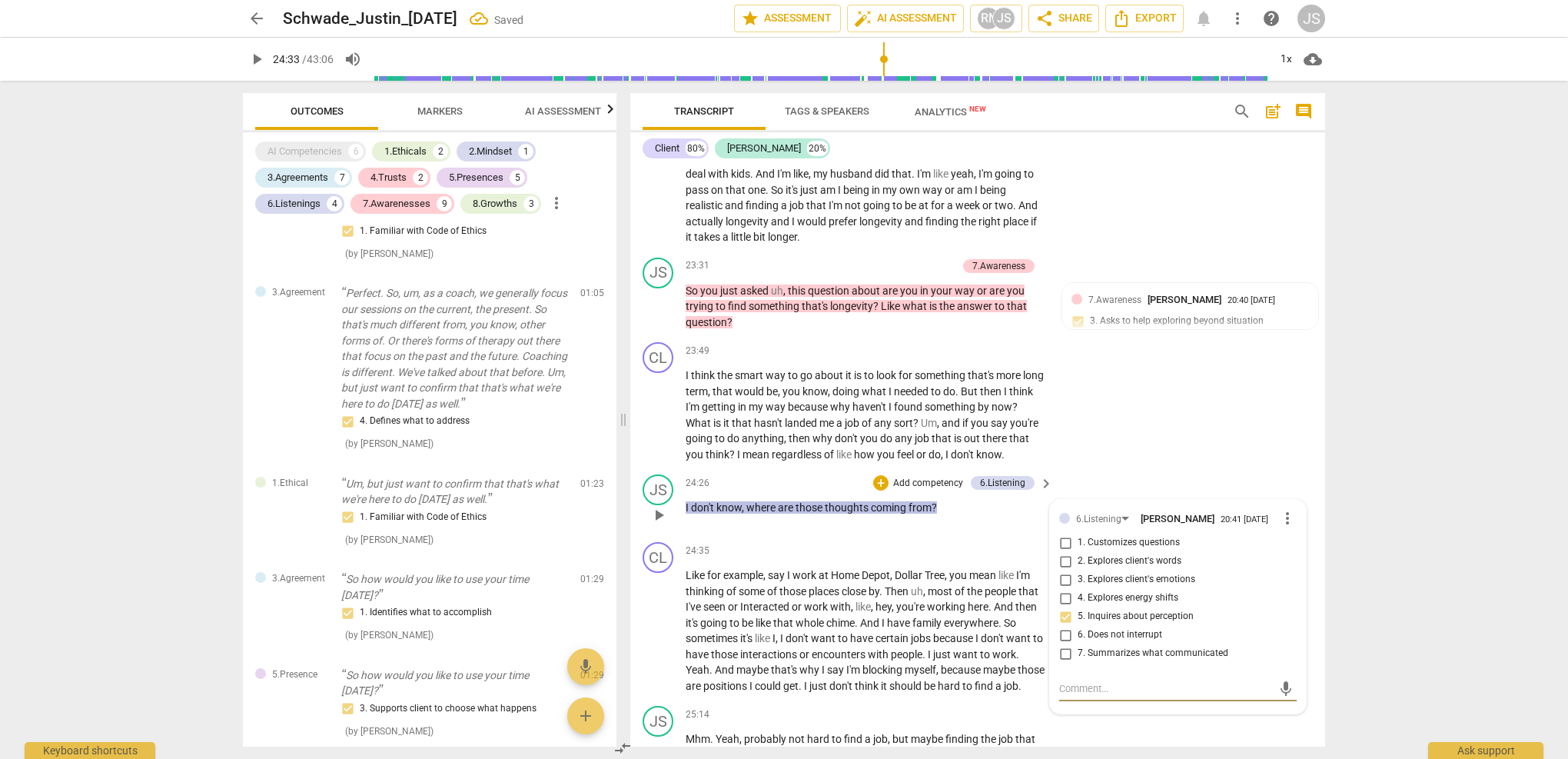
click at [747, 501] on span "where" at bounding box center [762, 508] width 32 height 12
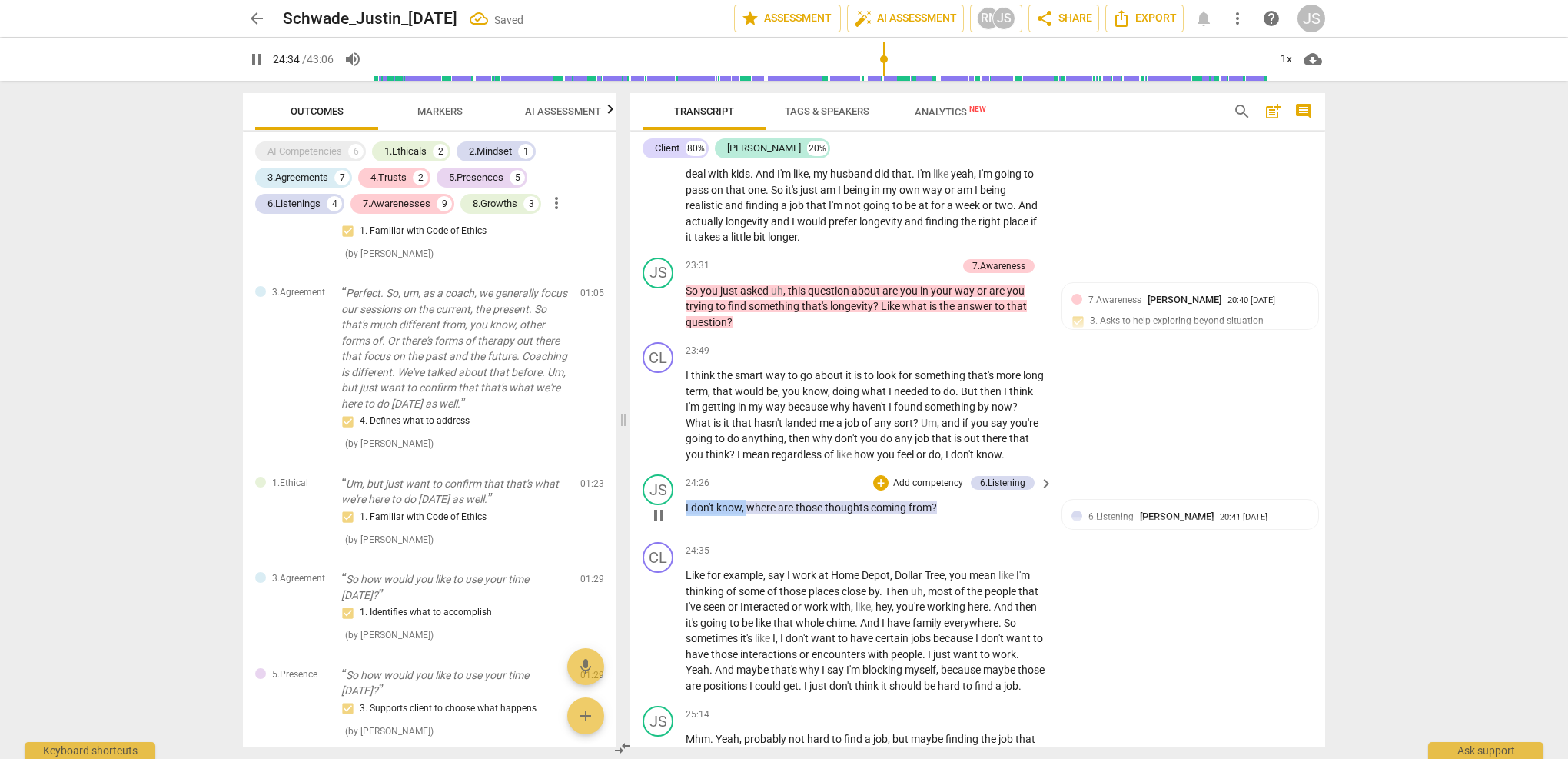
drag, startPoint x: 747, startPoint y: 450, endPoint x: 679, endPoint y: 450, distance: 68.0
click at [679, 468] on div "JS play_arrow pause 24:26 + Add competency 6.Listening keyboard_arrow_right I d…" at bounding box center [978, 502] width 695 height 68
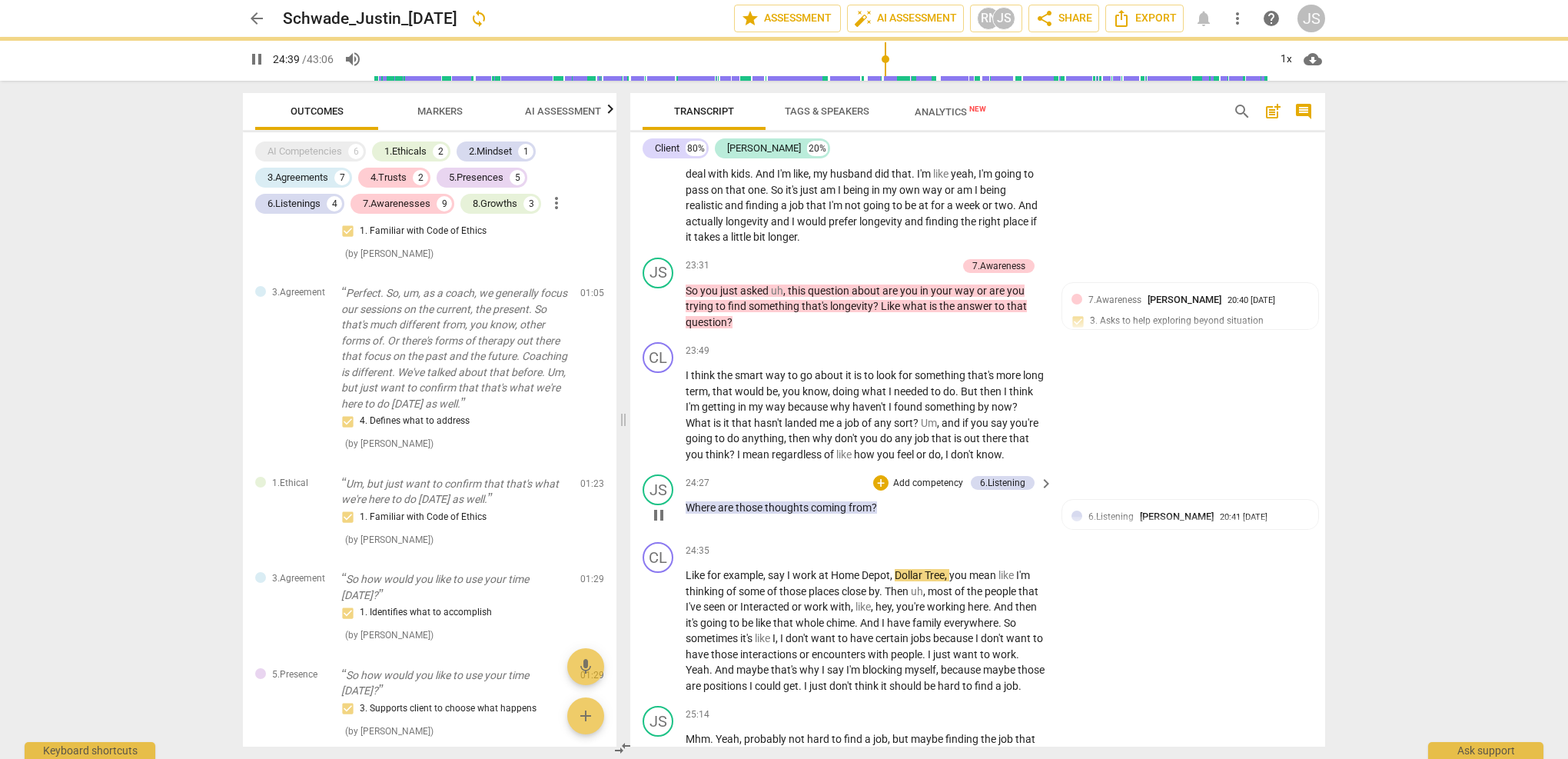
click at [911, 474] on div "24:27 + Add competency 6.Listening keyboard_arrow_right Where are those thought…" at bounding box center [870, 502] width 369 height 55
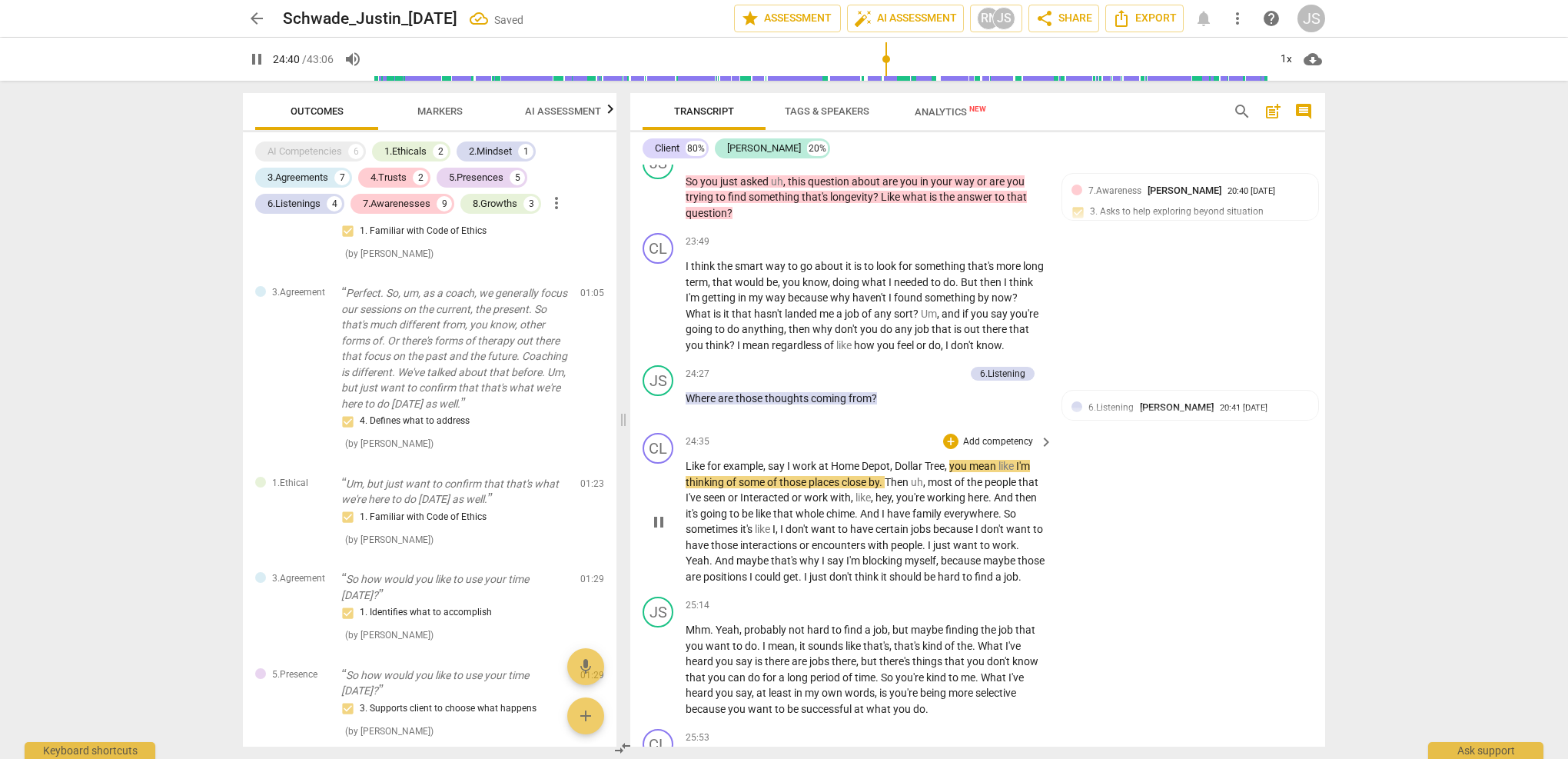
scroll to position [7029, 0]
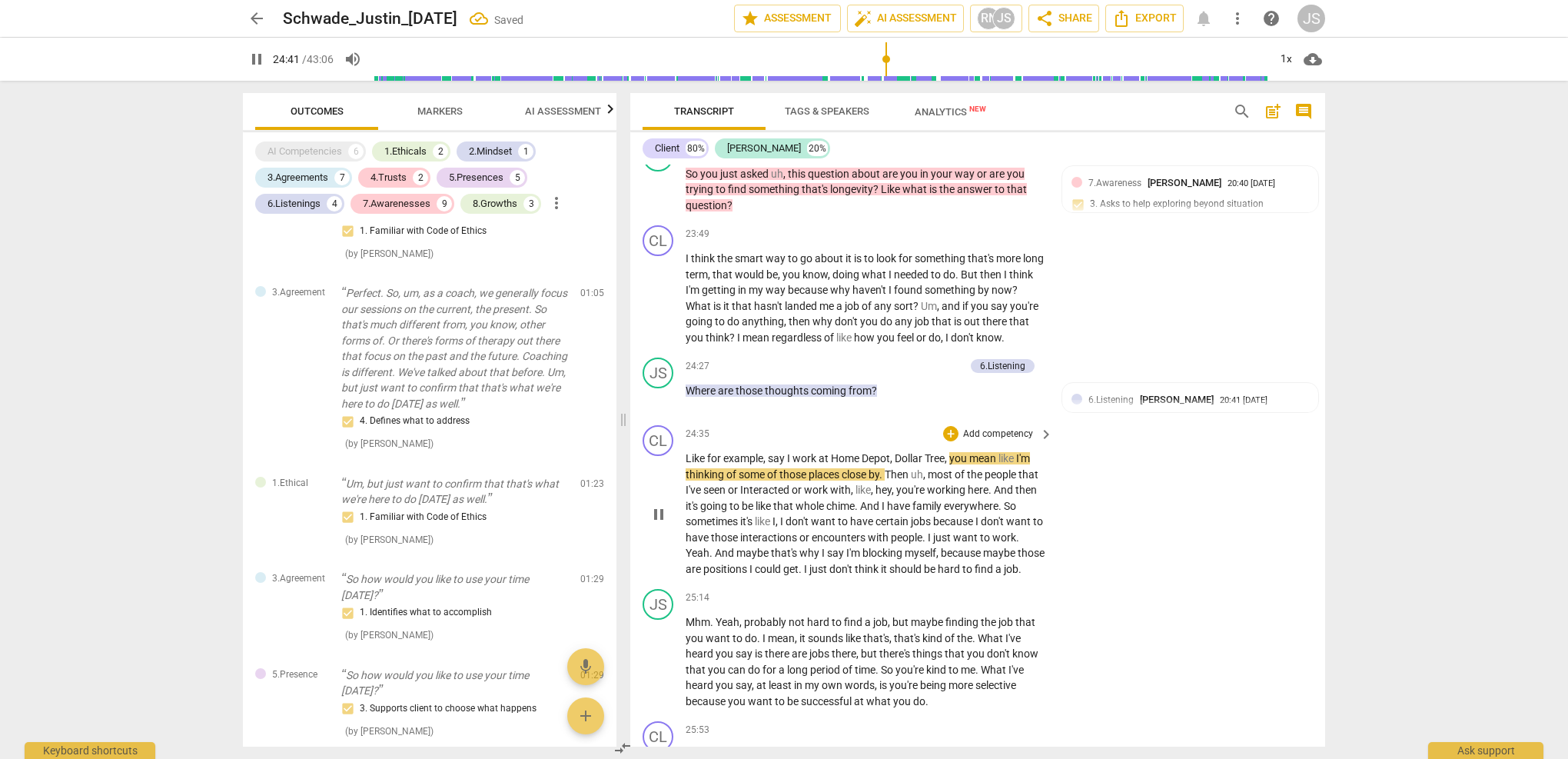
click at [662, 505] on span "pause" at bounding box center [659, 514] width 18 height 18
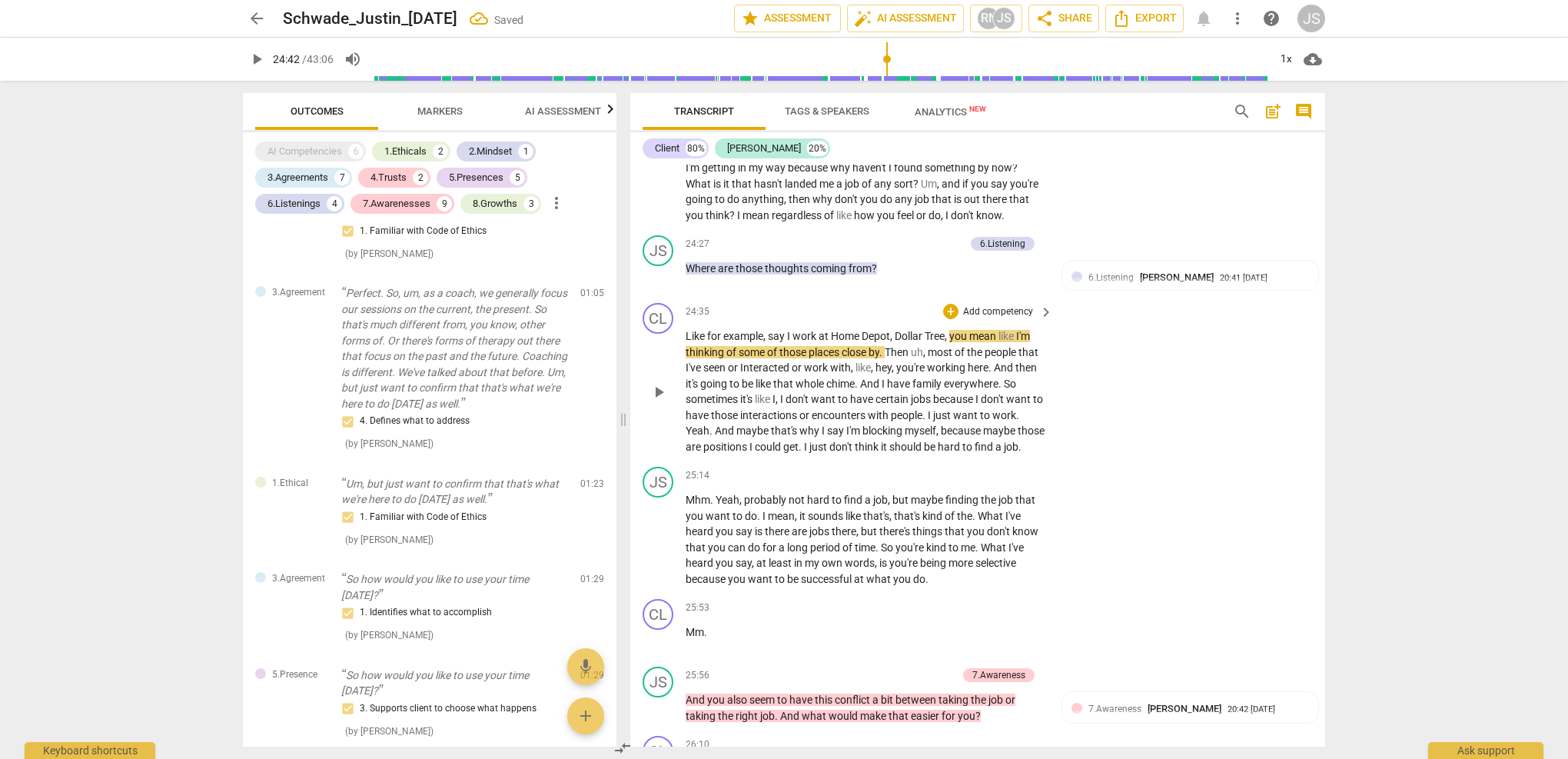
scroll to position [7152, 0]
click at [662, 530] on span "play_arrow" at bounding box center [659, 539] width 18 height 18
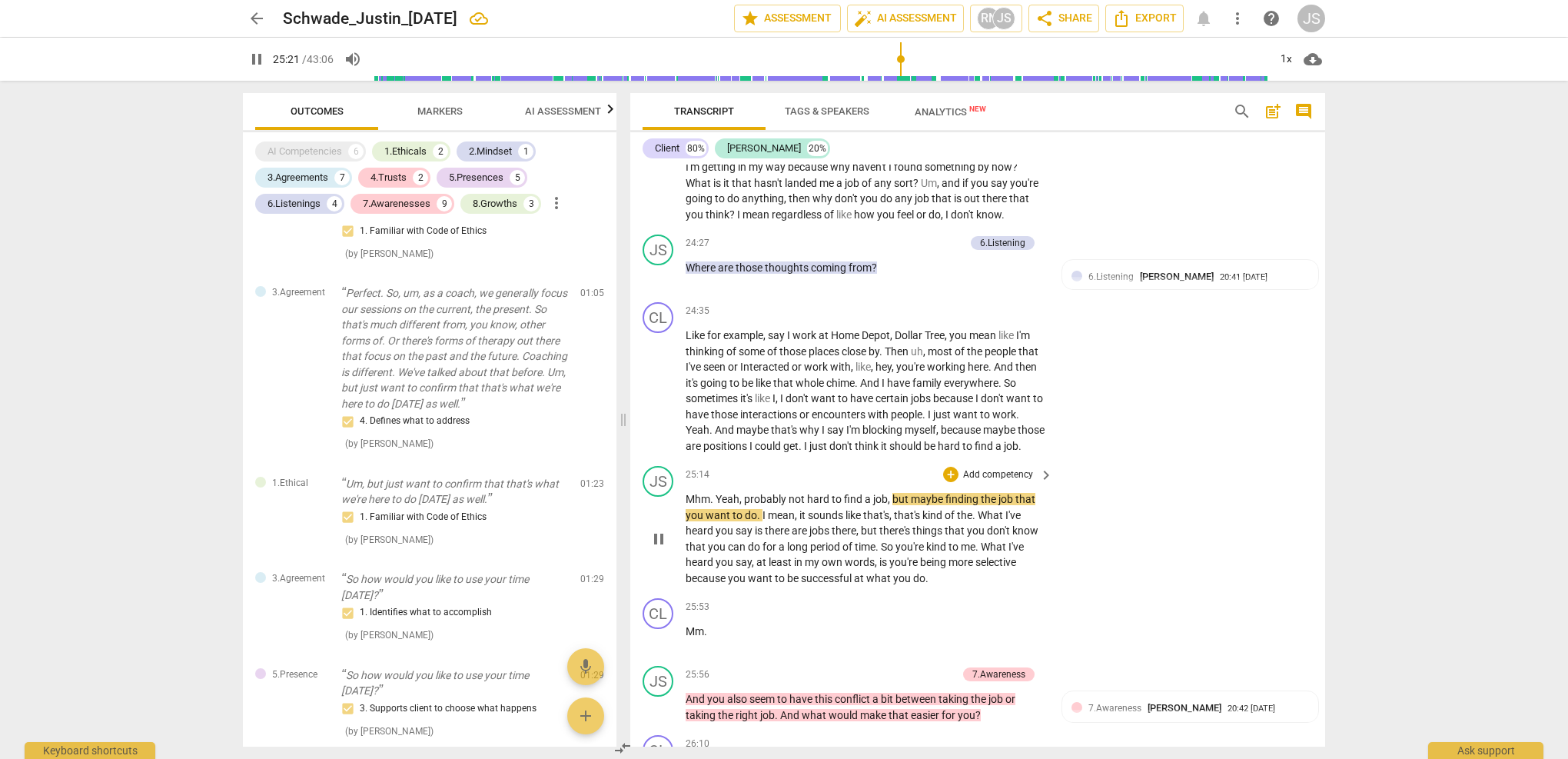
click at [741, 493] on span "," at bounding box center [742, 499] width 5 height 12
click at [659, 530] on span "pause" at bounding box center [659, 539] width 18 height 18
click at [748, 493] on span "probably" at bounding box center [766, 499] width 45 height 12
drag, startPoint x: 748, startPoint y: 451, endPoint x: 676, endPoint y: 452, distance: 72.0
click at [676, 460] on div "JS play_arrow pause 25:14 + Add competency keyboard_arrow_right Mhm . Yeah , pr…" at bounding box center [978, 526] width 695 height 132
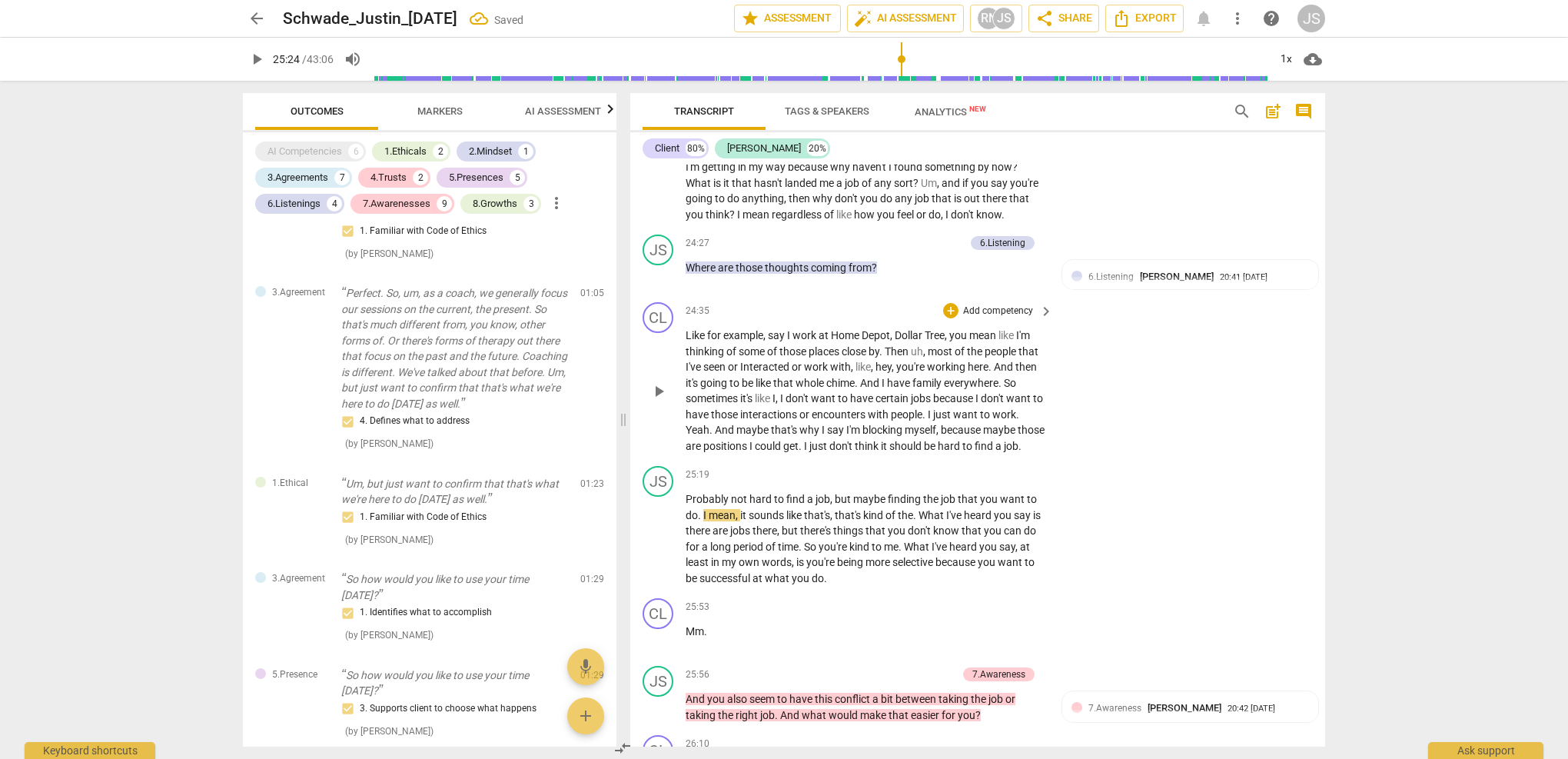
click at [742, 398] on p "Like for example , say I work at Home Depot , Dollar Tree , you mean like I'm t…" at bounding box center [865, 391] width 360 height 126
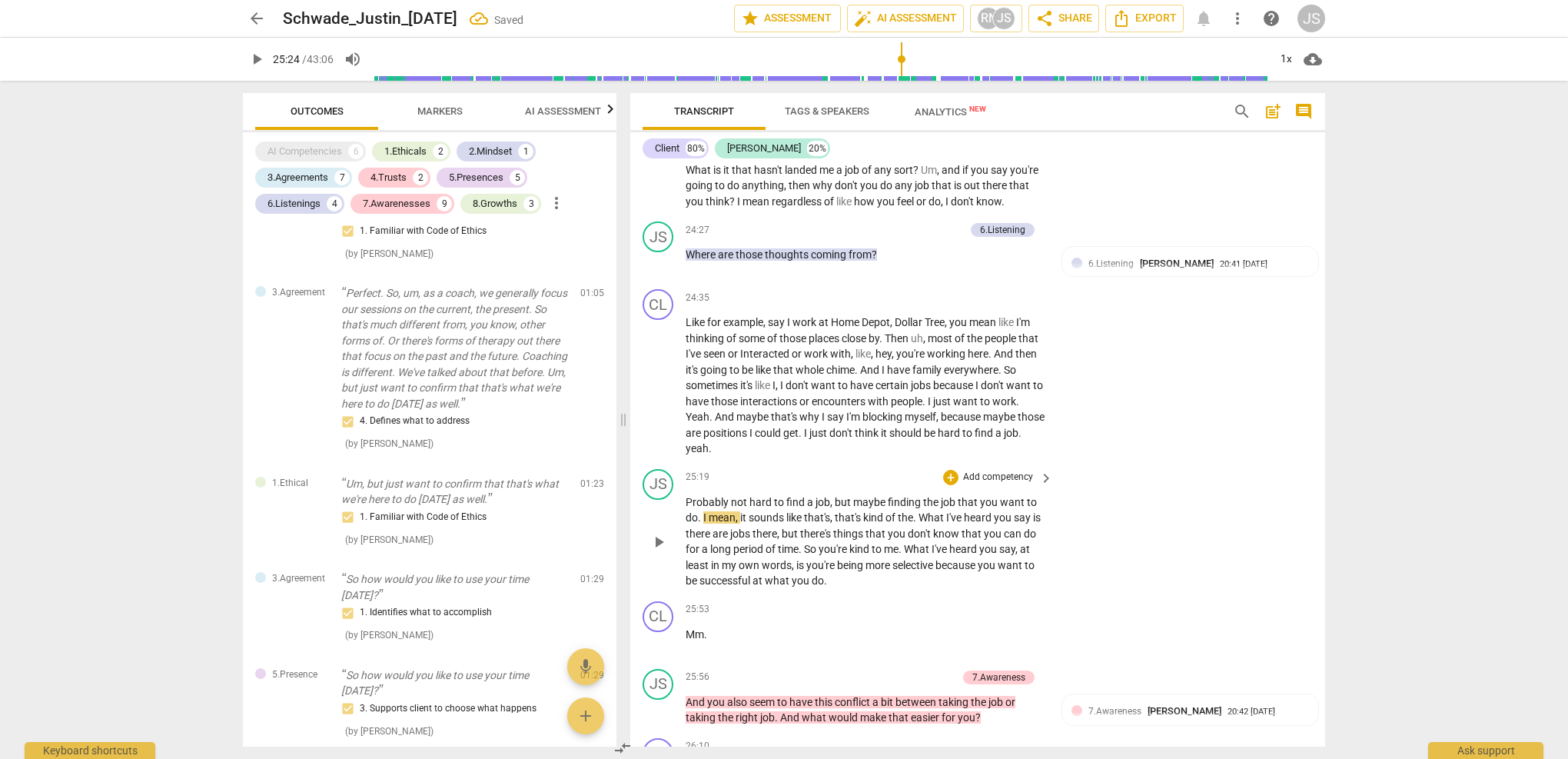
scroll to position [7166, 0]
click at [739, 426] on span ". yeah." at bounding box center [853, 440] width 336 height 28
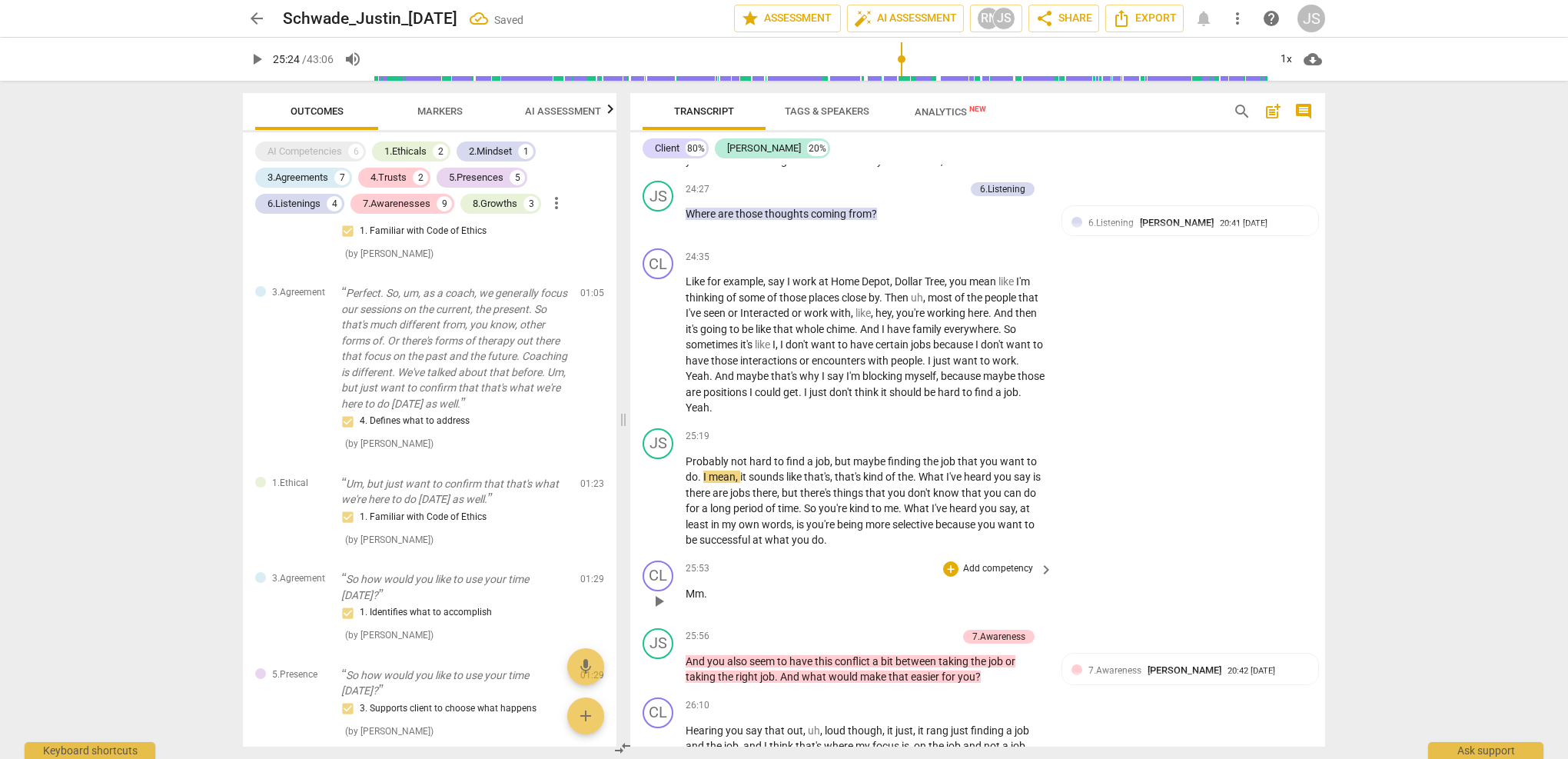
scroll to position [7207, 0]
click at [661, 491] on span "play_arrow" at bounding box center [659, 501] width 18 height 18
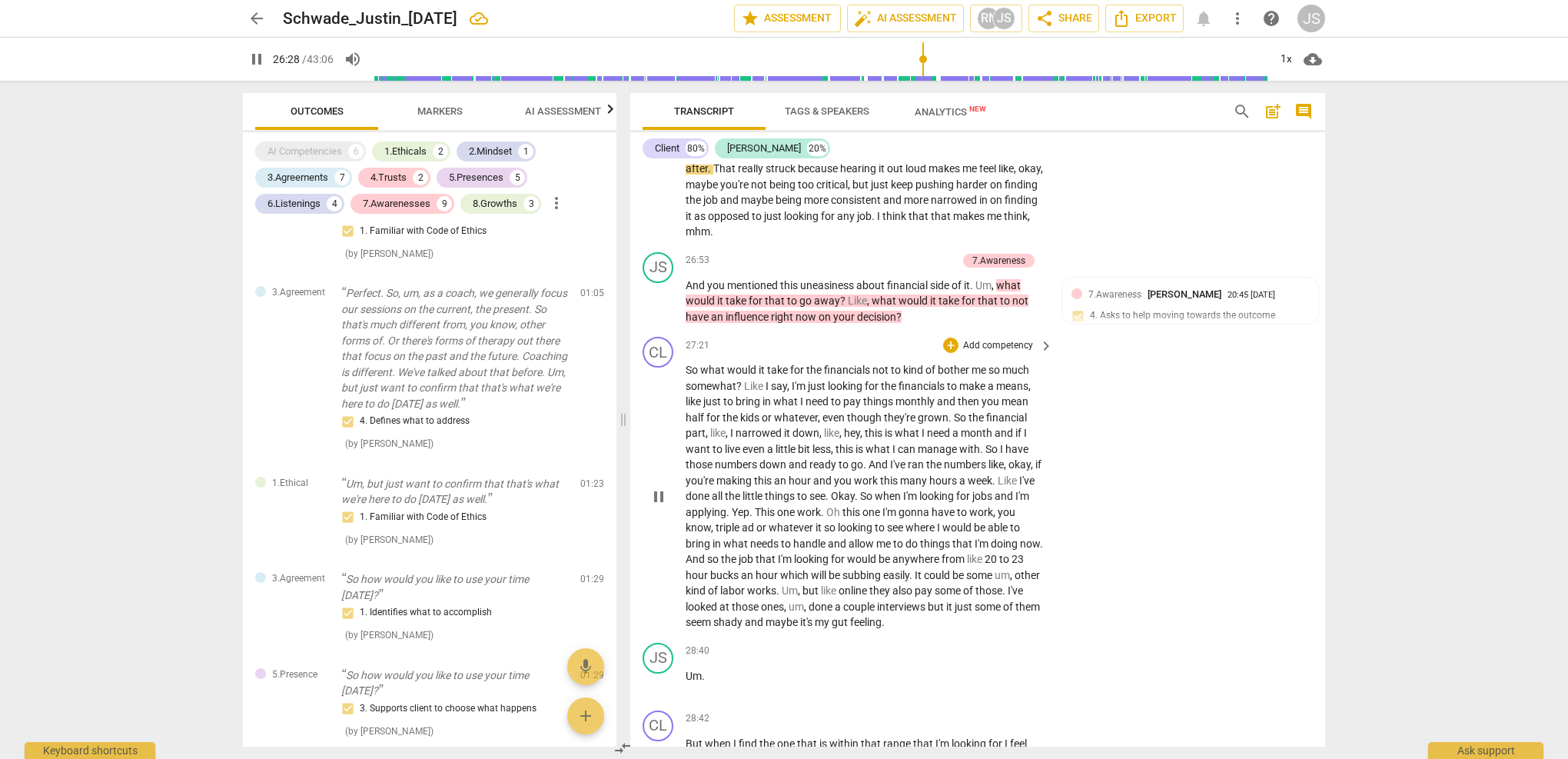
scroll to position [7818, 0]
click at [691, 361] on span "So" at bounding box center [693, 368] width 15 height 12
click at [689, 361] on span "So" at bounding box center [693, 368] width 15 height 12
click at [689, 361] on span "So" at bounding box center [693, 368] width 15 height 12
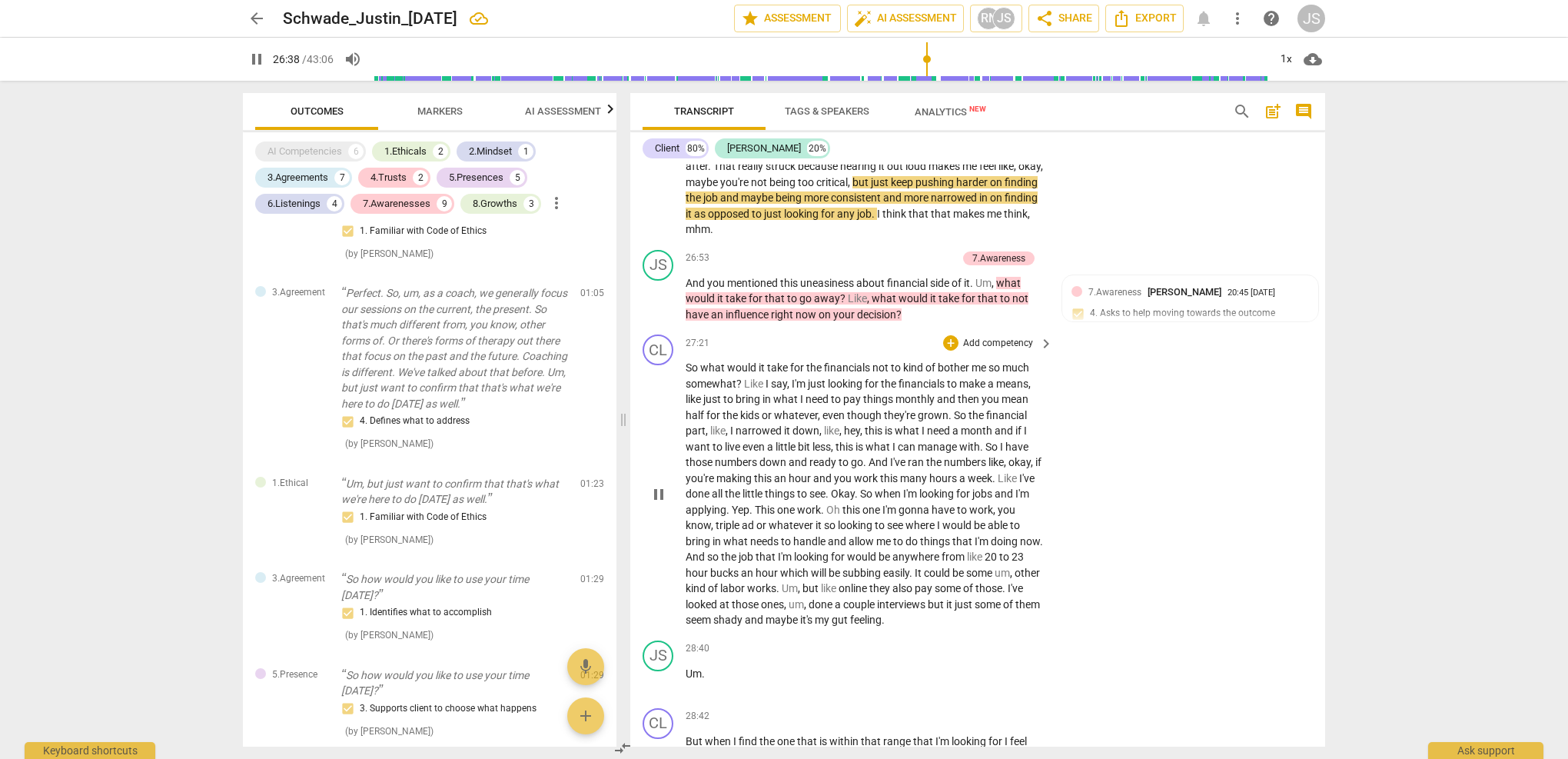
click at [651, 485] on span "pause" at bounding box center [659, 494] width 18 height 18
click at [651, 485] on span "play_arrow" at bounding box center [659, 494] width 18 height 18
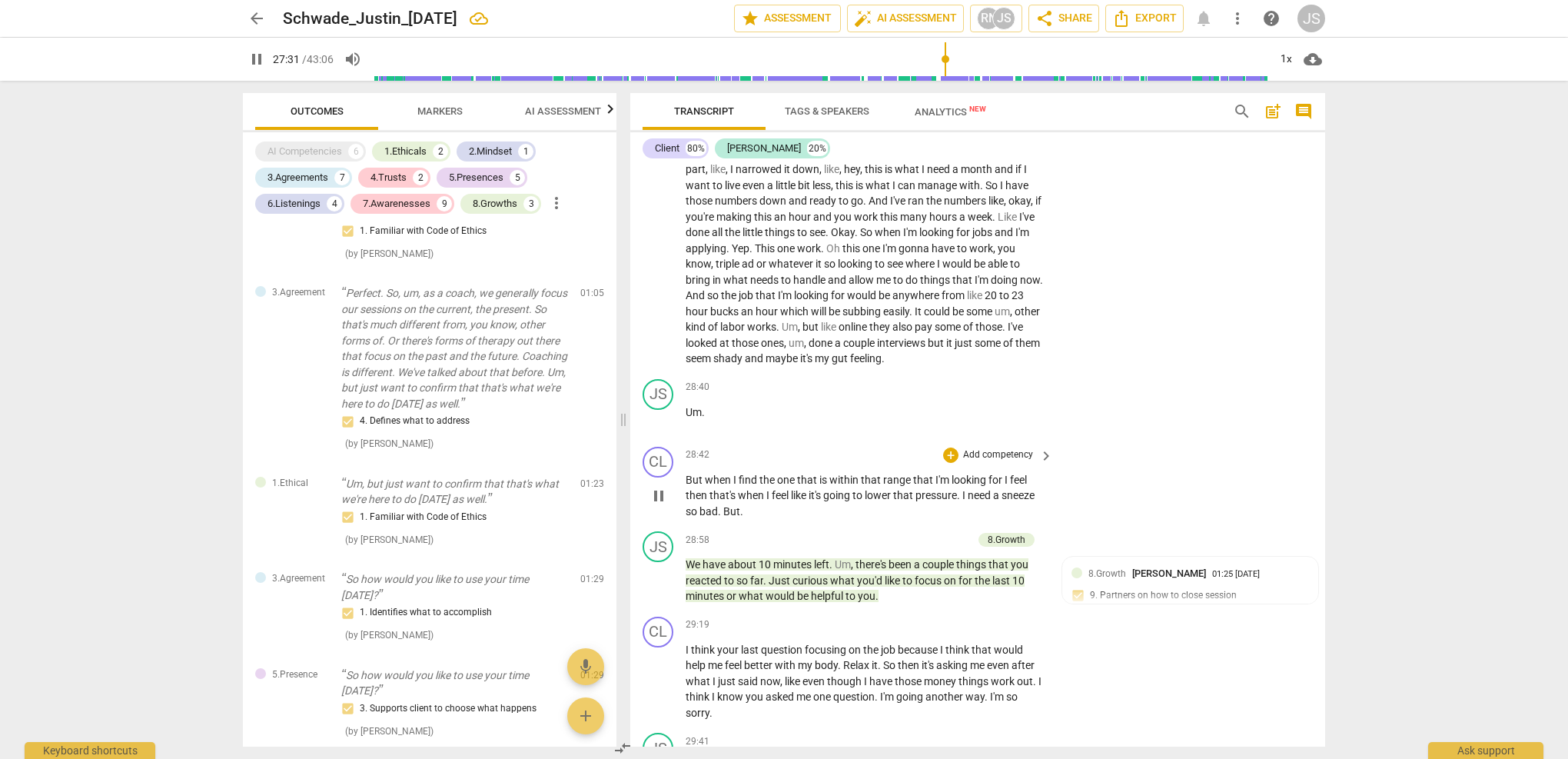
scroll to position [8028, 0]
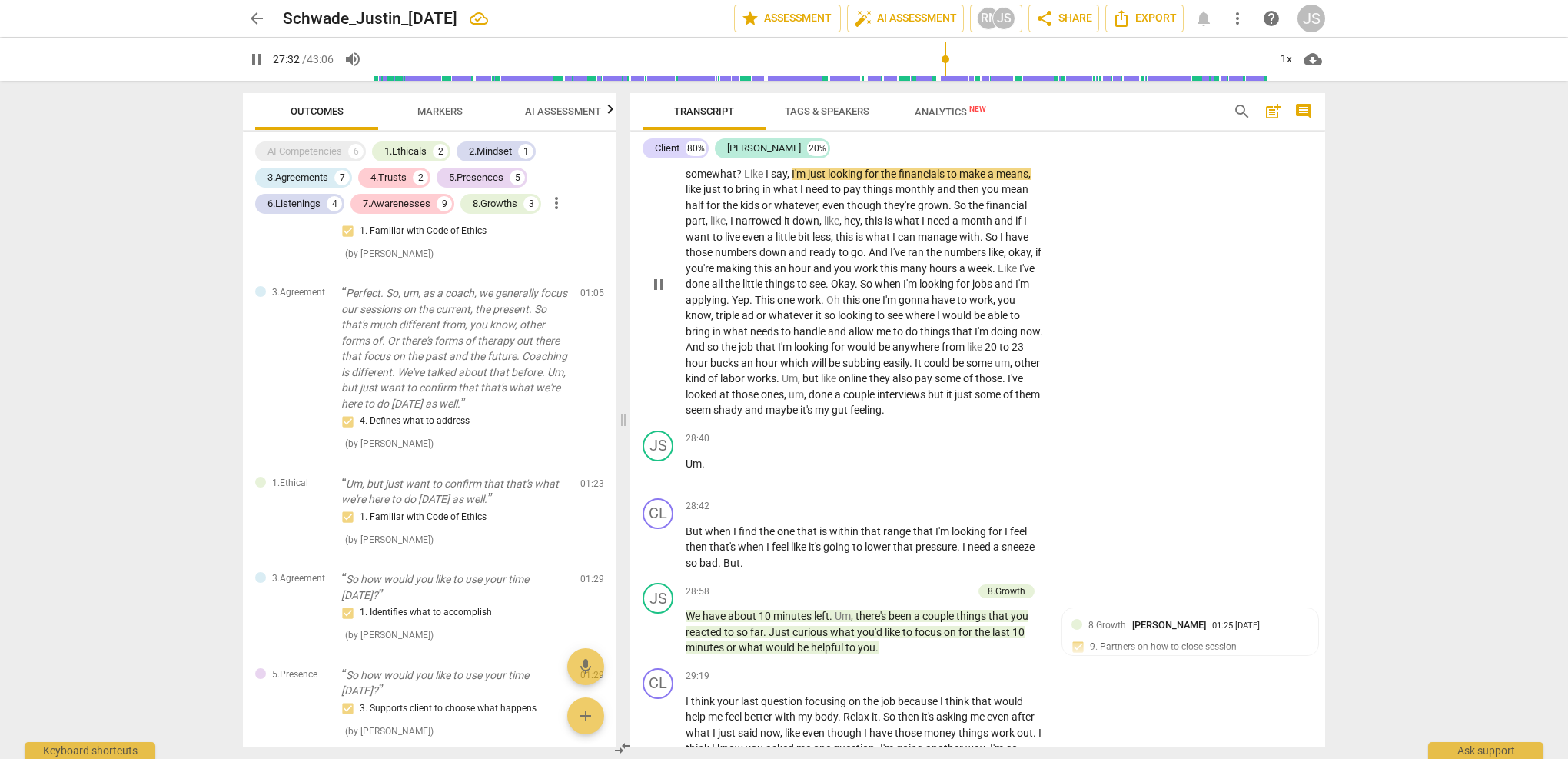
click at [713, 404] on span "seem" at bounding box center [699, 410] width 28 height 12
click at [1015, 388] on span "them" at bounding box center [1028, 394] width 25 height 12
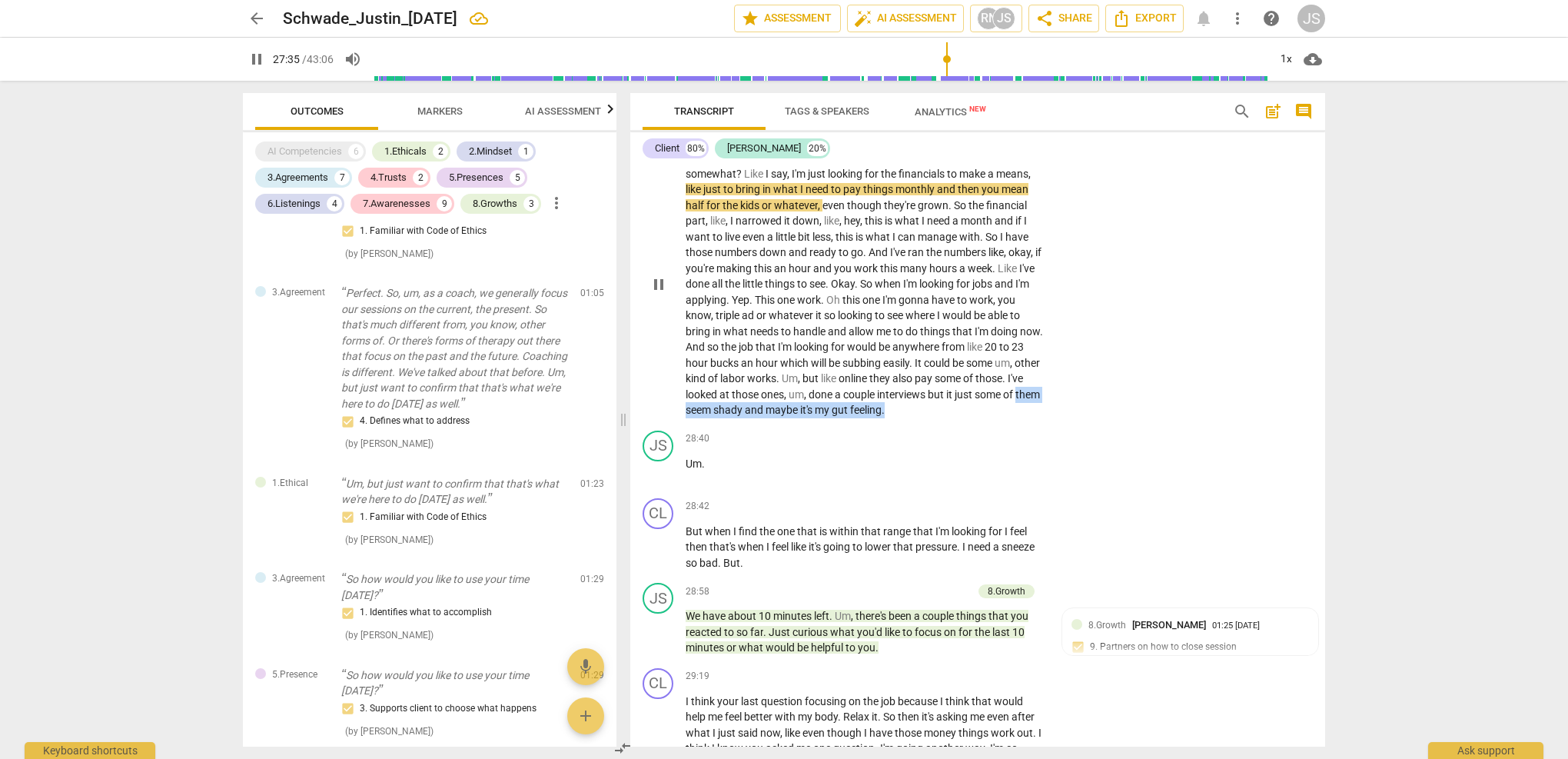
drag, startPoint x: 687, startPoint y: 334, endPoint x: 902, endPoint y: 343, distance: 215.2
click at [902, 343] on div "CL play_arrow pause 27:21 + Add competency keyboard_arrow_right So what would i…" at bounding box center [978, 271] width 695 height 306
click at [656, 275] on span "pause" at bounding box center [659, 285] width 18 height 18
click at [653, 275] on span "play_arrow" at bounding box center [659, 285] width 18 height 18
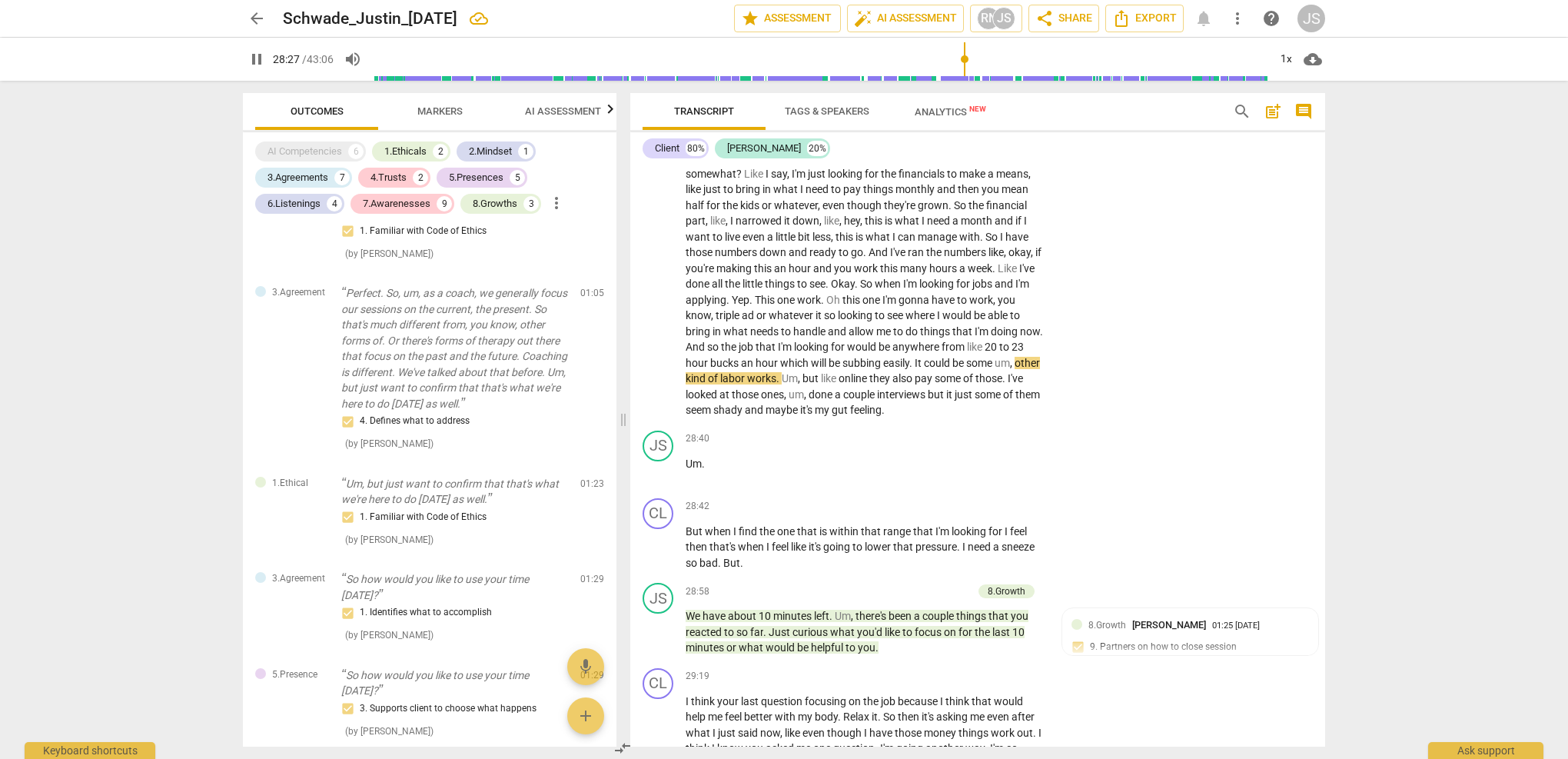
drag, startPoint x: 948, startPoint y: 59, endPoint x: 965, endPoint y: 63, distance: 17.5
click at [965, 63] on input "range" at bounding box center [820, 59] width 895 height 49
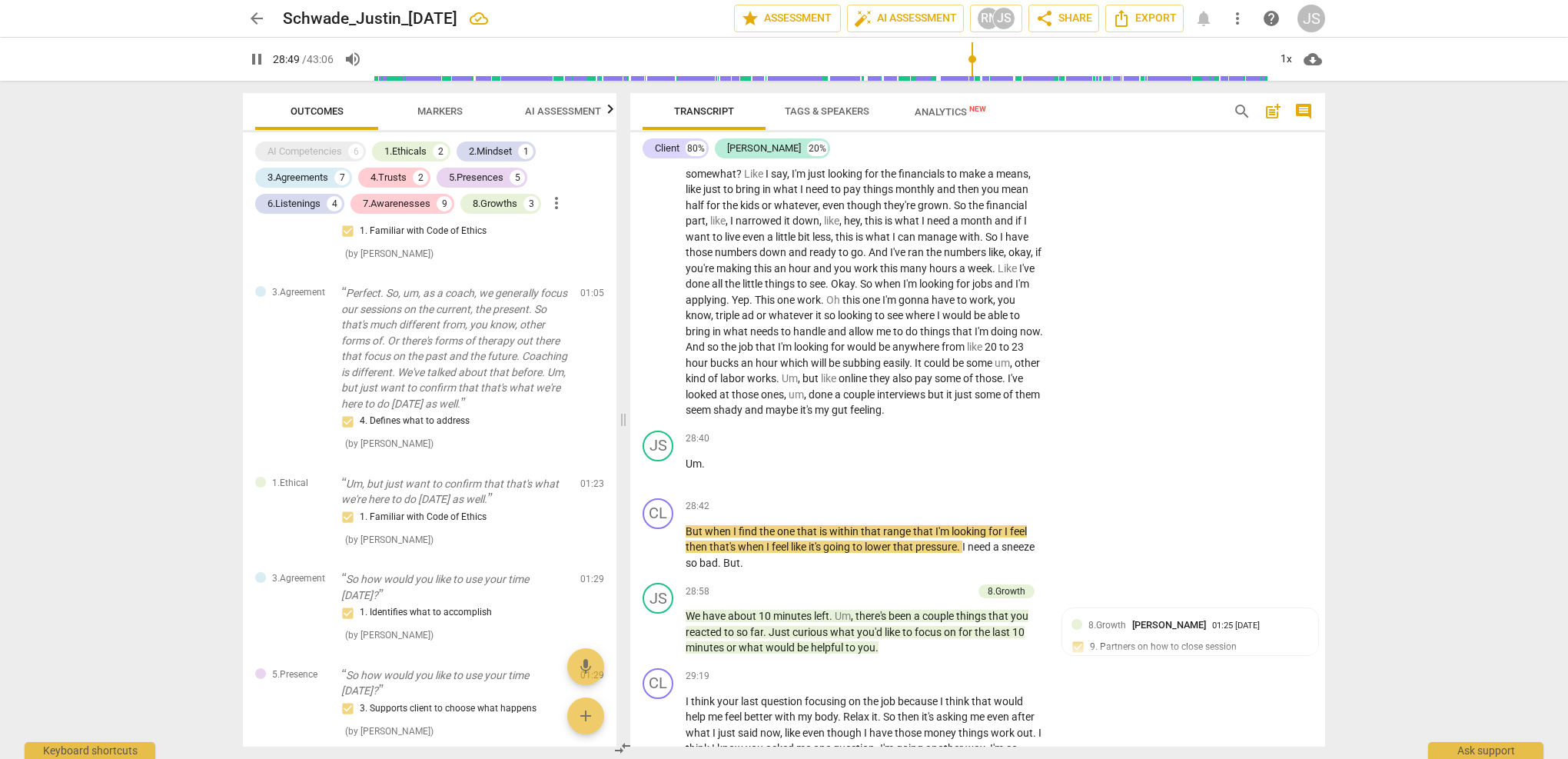
click at [932, 338] on p "So what would it take for the financials not to kind of bother me so much somew…" at bounding box center [865, 284] width 360 height 268
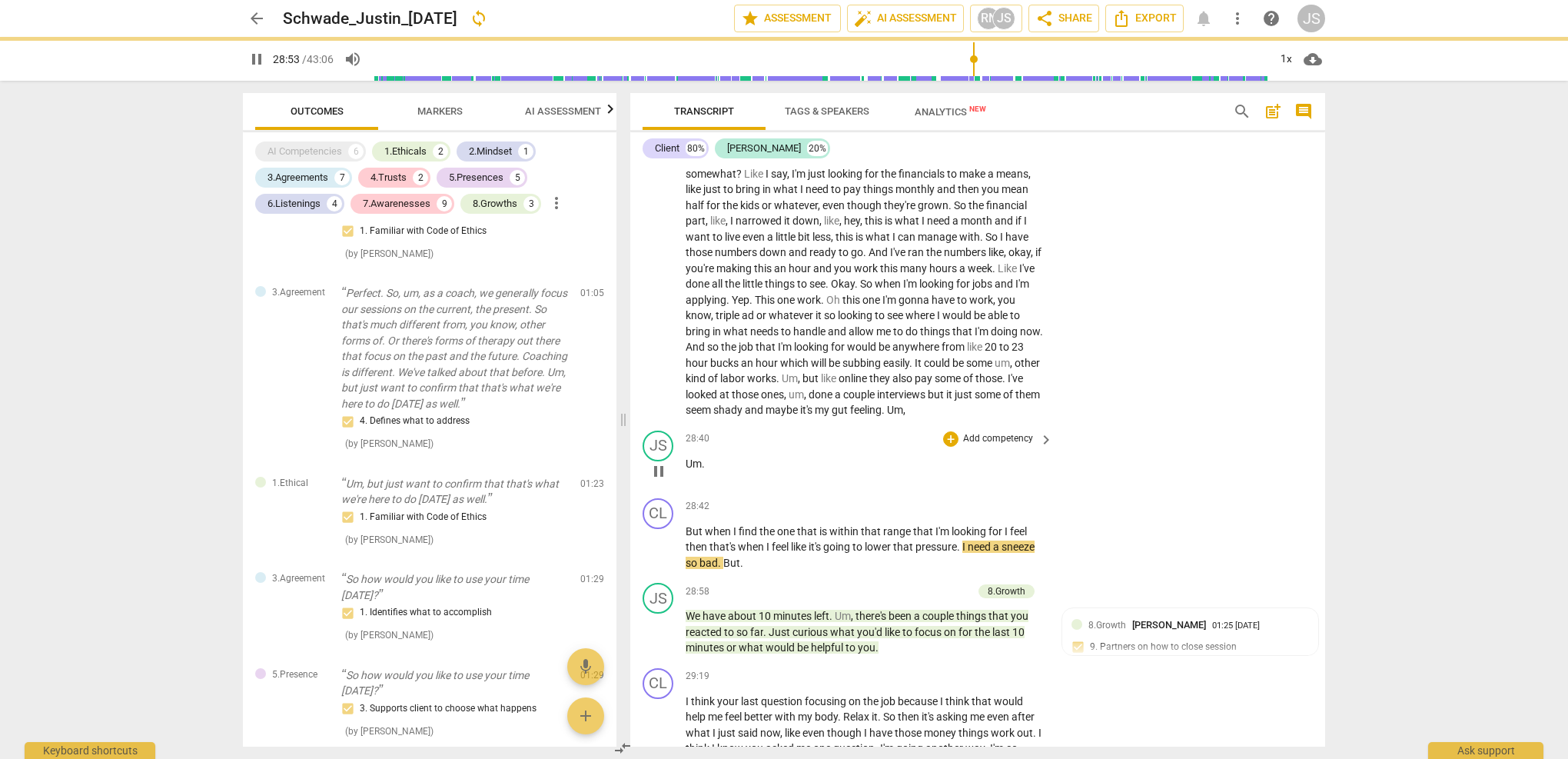
click at [730, 456] on p "Um ." at bounding box center [865, 464] width 360 height 16
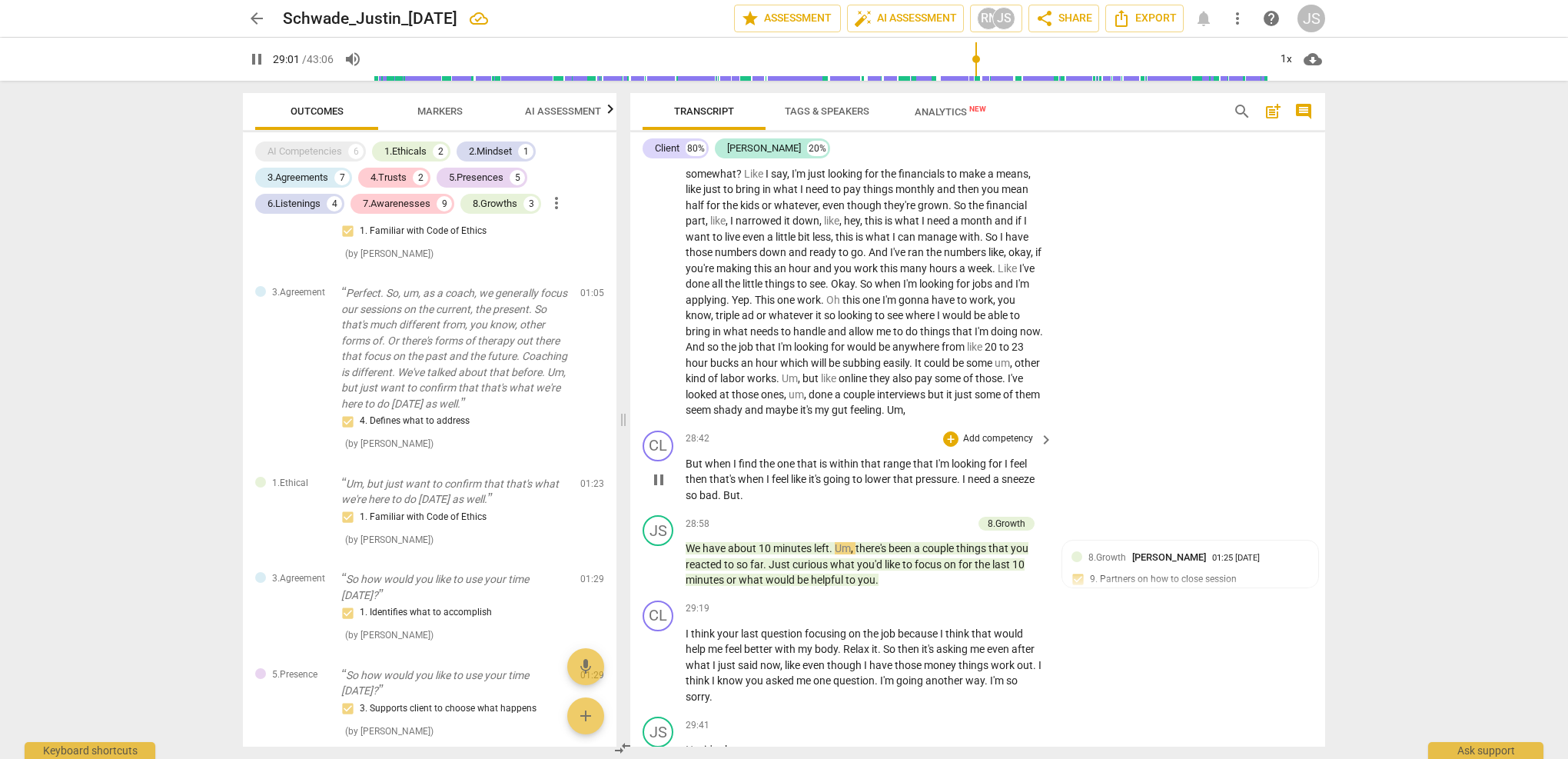
click at [756, 456] on p "But when I find the one that is within that range that I'm looking for I feel t…" at bounding box center [865, 480] width 360 height 48
click at [658, 471] on span "pause" at bounding box center [659, 480] width 18 height 18
click at [686, 458] on span "But" at bounding box center [695, 464] width 19 height 12
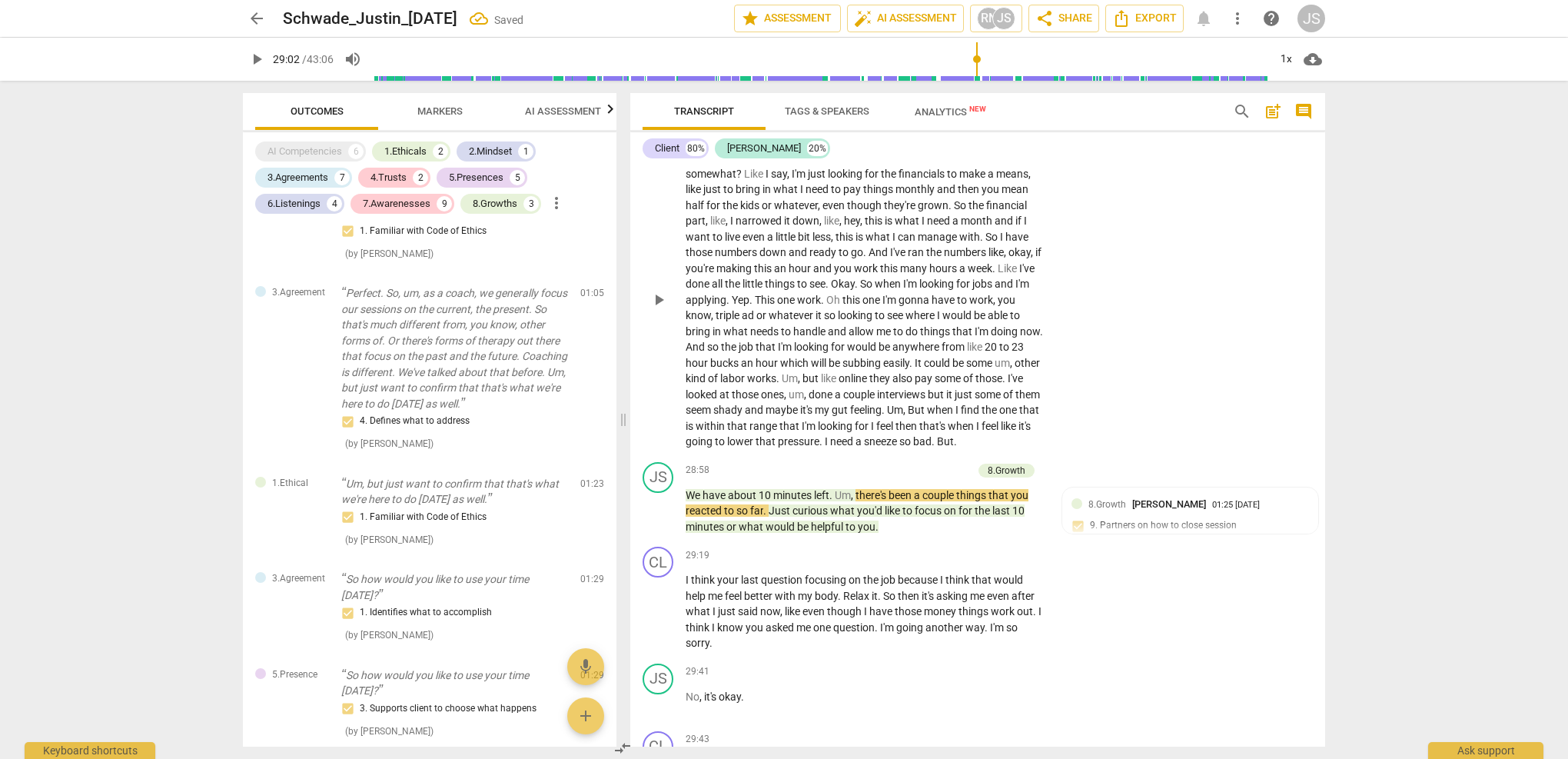
click at [903, 404] on span "Um" at bounding box center [895, 410] width 16 height 12
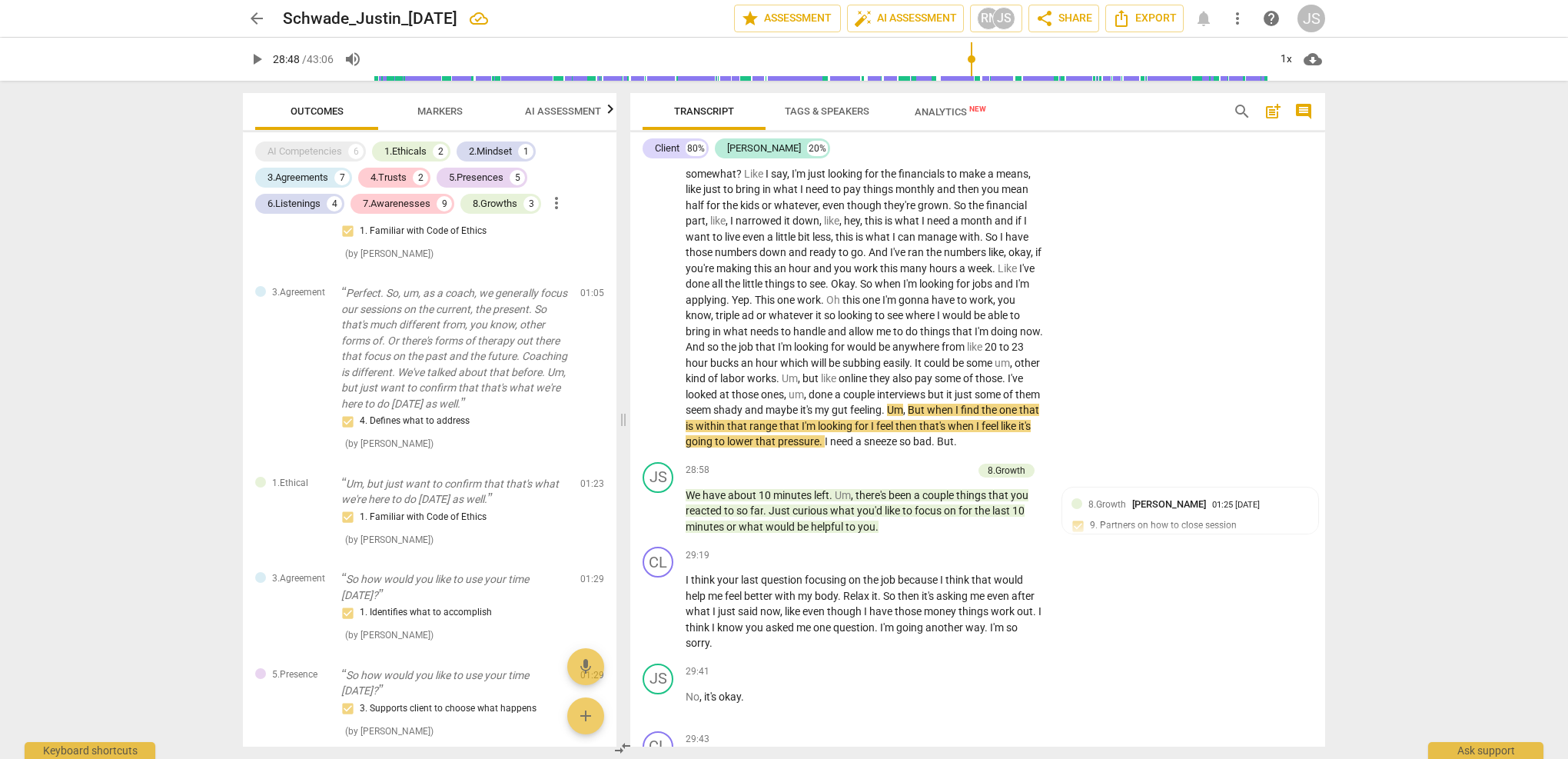
click at [972, 63] on input "range" at bounding box center [820, 59] width 895 height 49
click at [660, 291] on span "play_arrow" at bounding box center [659, 300] width 18 height 18
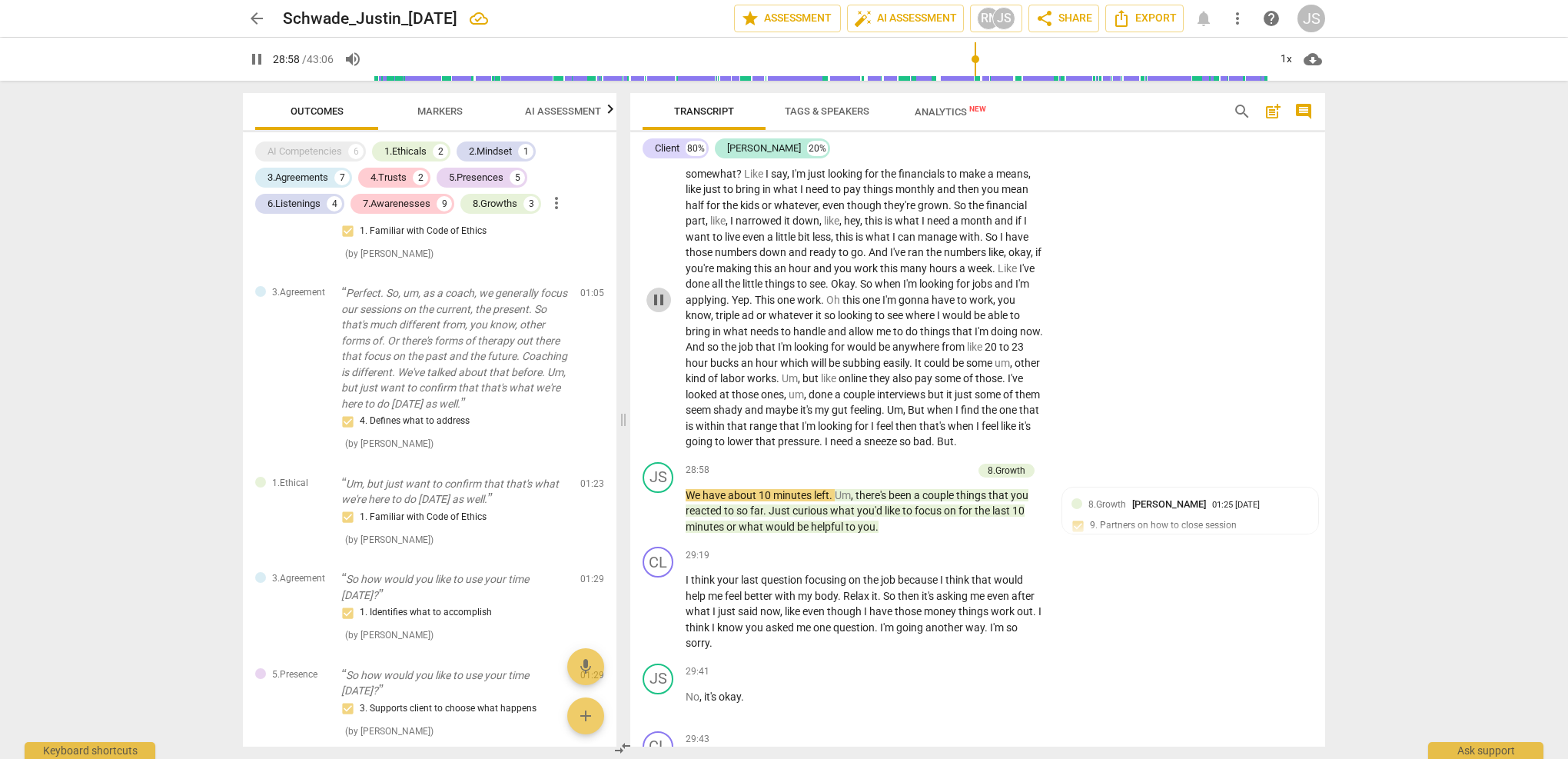
click at [660, 291] on span "pause" at bounding box center [659, 300] width 18 height 18
click at [1024, 366] on p "So what would it take for the financials not to kind of bother me so much somew…" at bounding box center [865, 300] width 360 height 300
click at [932, 435] on span "bad" at bounding box center [922, 441] width 18 height 12
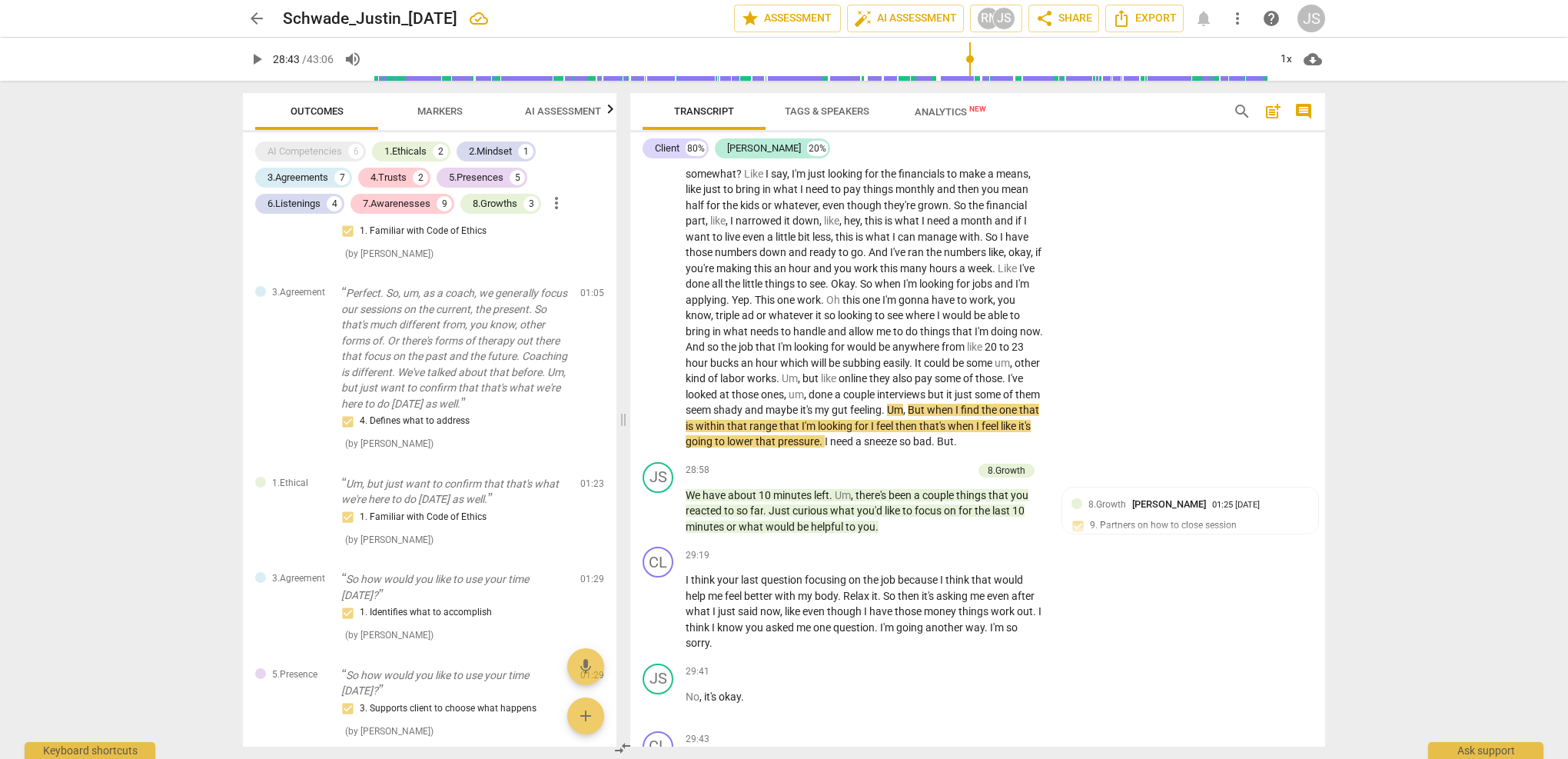
click at [970, 53] on input "range" at bounding box center [820, 59] width 895 height 49
click at [663, 291] on span "play_arrow" at bounding box center [659, 300] width 18 height 18
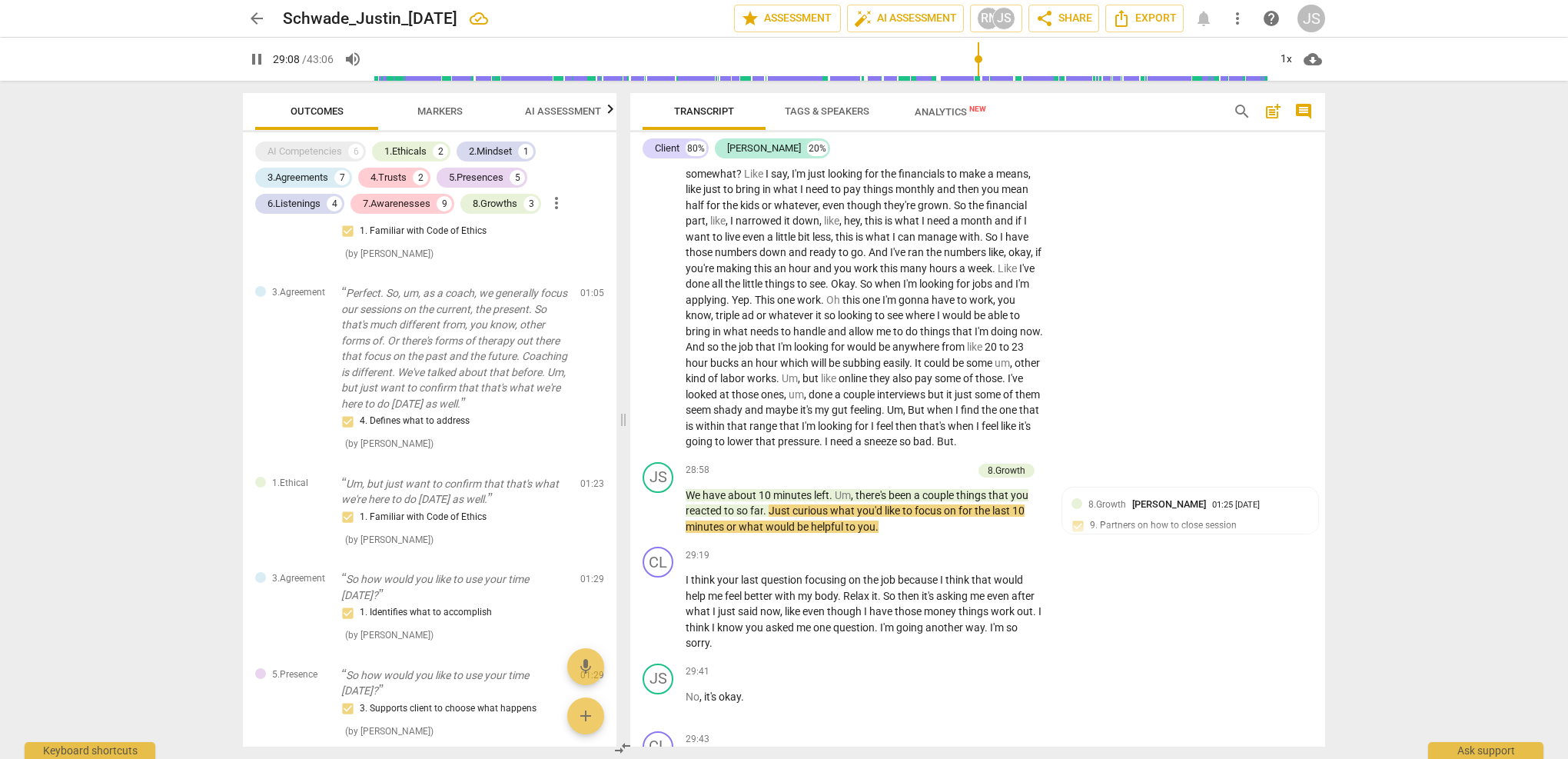
click at [1017, 363] on p "So what would it take for the financials not to kind of bother me so much somew…" at bounding box center [865, 300] width 360 height 300
click at [686, 489] on span "We" at bounding box center [694, 495] width 17 height 12
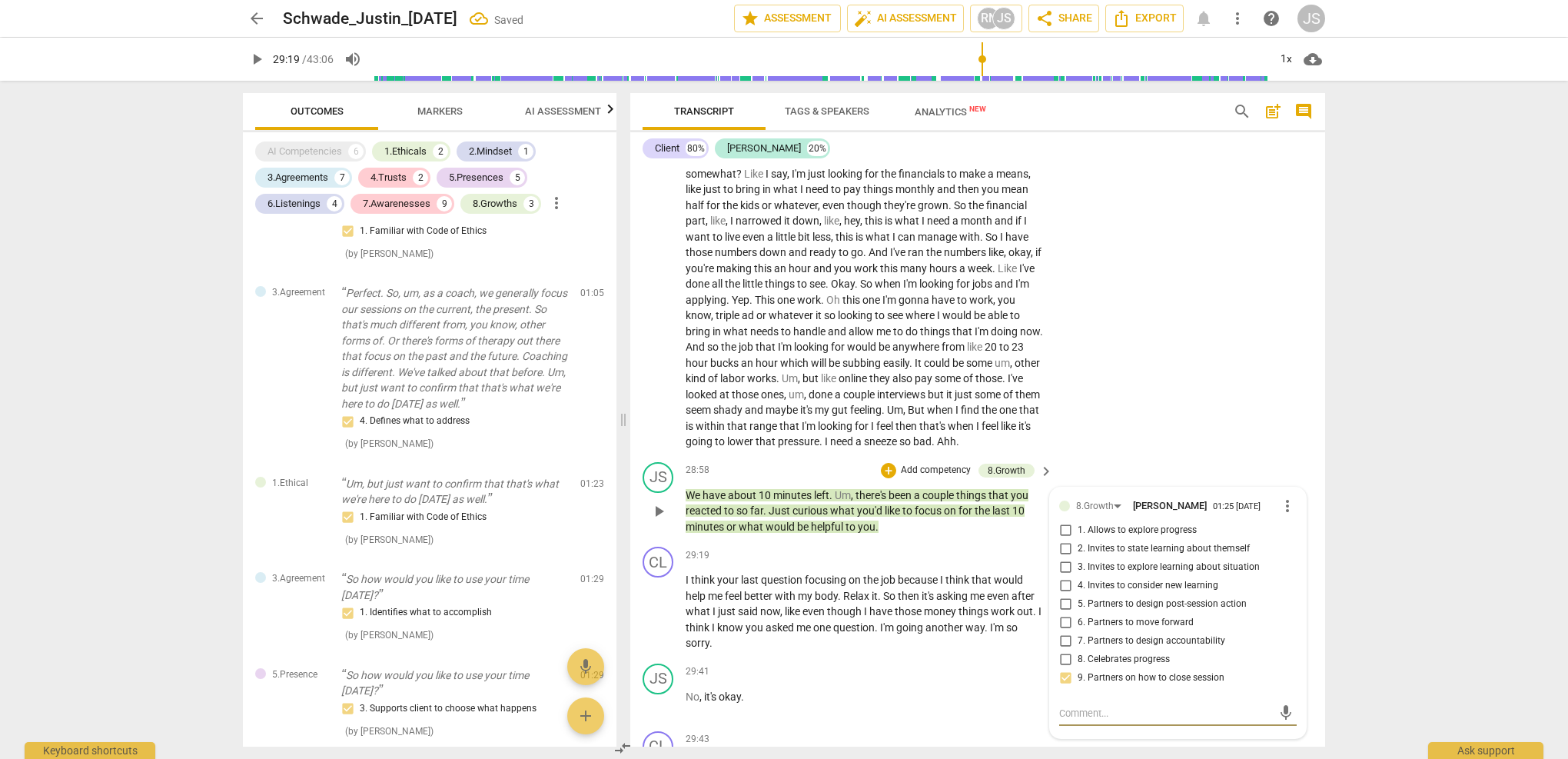
click at [688, 489] on span "We" at bounding box center [694, 495] width 17 height 12
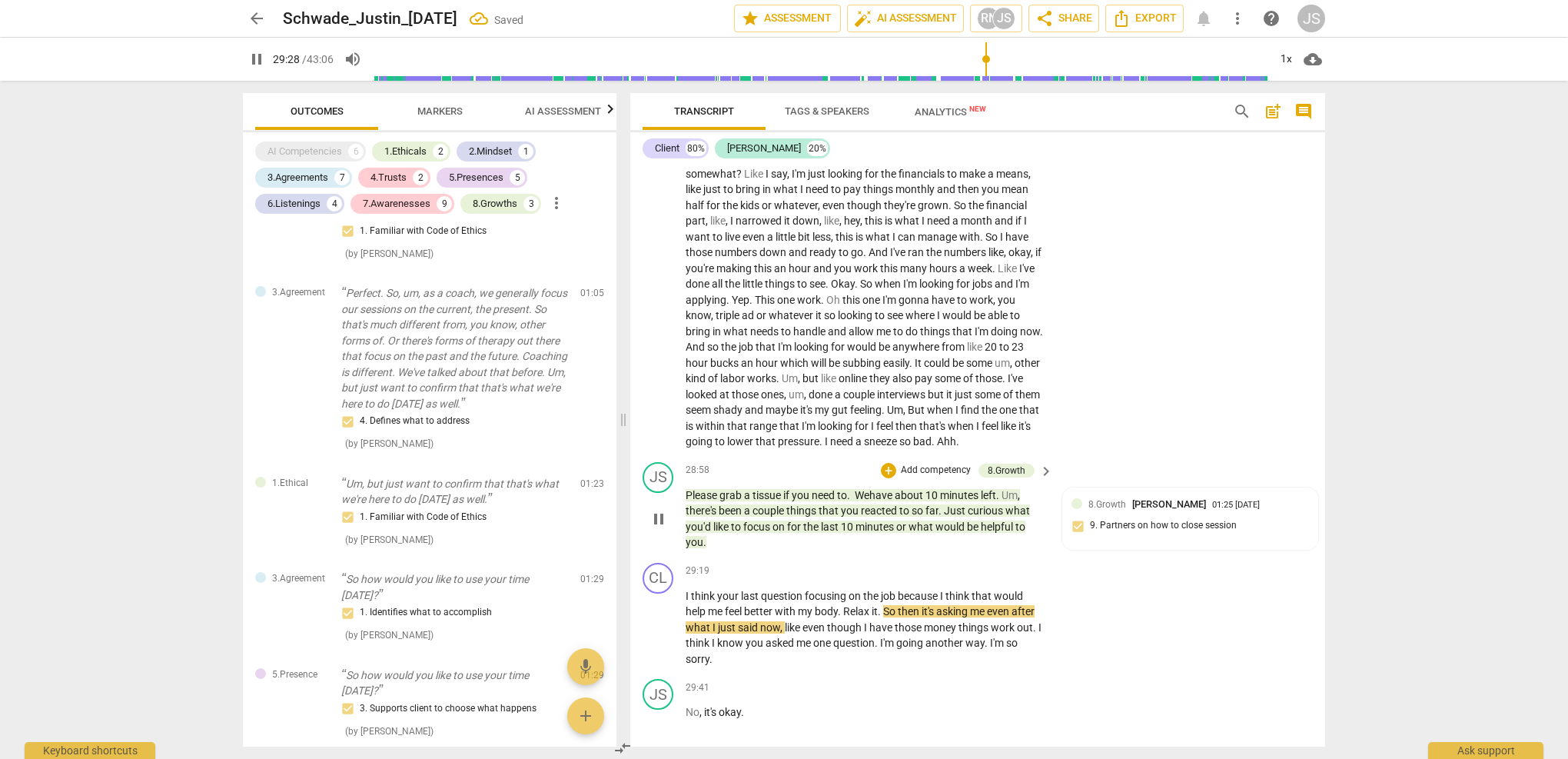
click at [782, 476] on div "JS play_arrow pause 28:58 + Add competency 8.Growth keyboard_arrow_right Please…" at bounding box center [978, 506] width 695 height 101
click at [759, 488] on p "Please grab a tissue if you need to . We have about 10 minutes left . Um , ther…" at bounding box center [865, 519] width 360 height 63
click at [396, 175] on div "4.Trusts" at bounding box center [388, 178] width 36 height 15
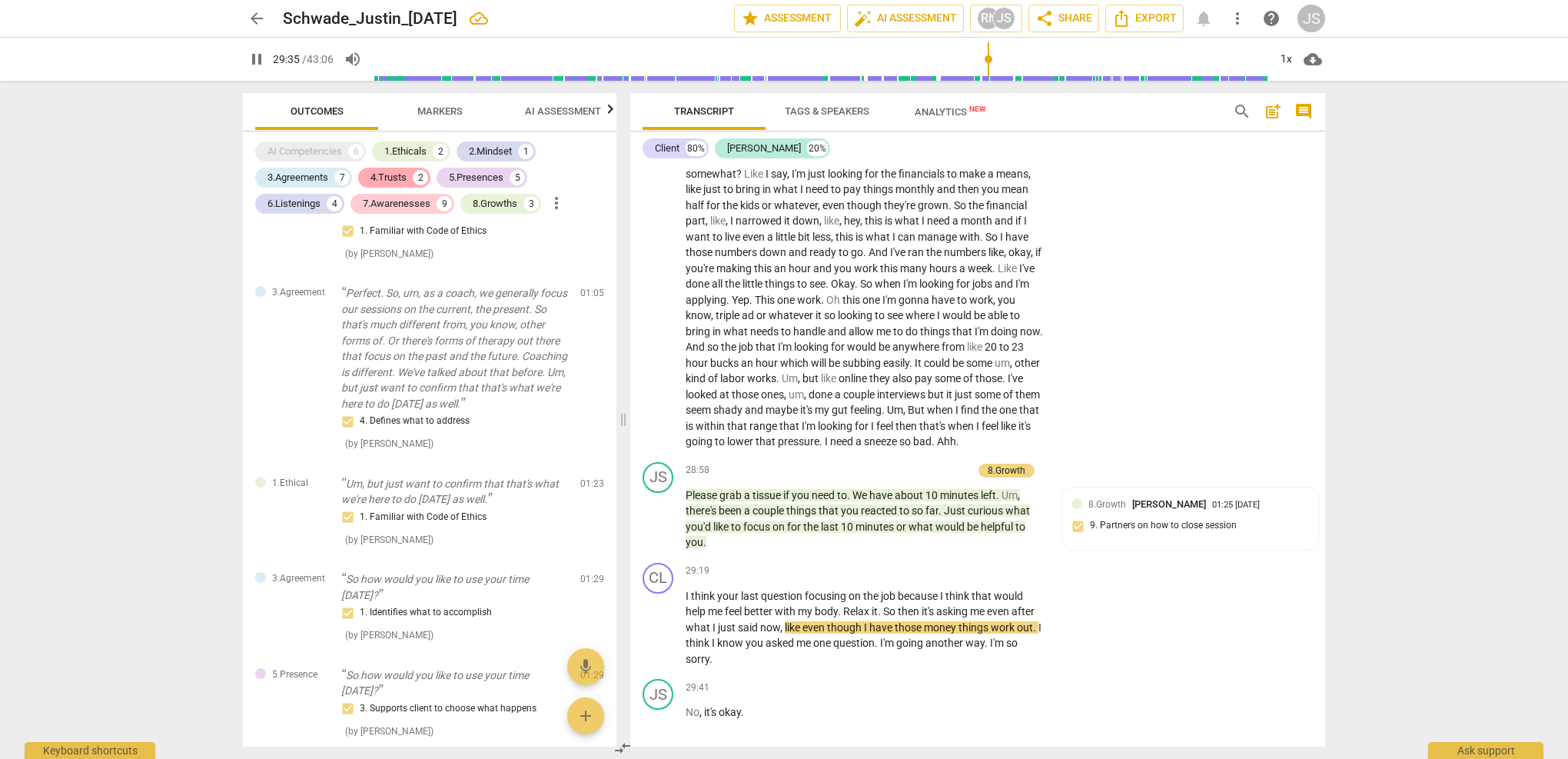
scroll to position [0, 0]
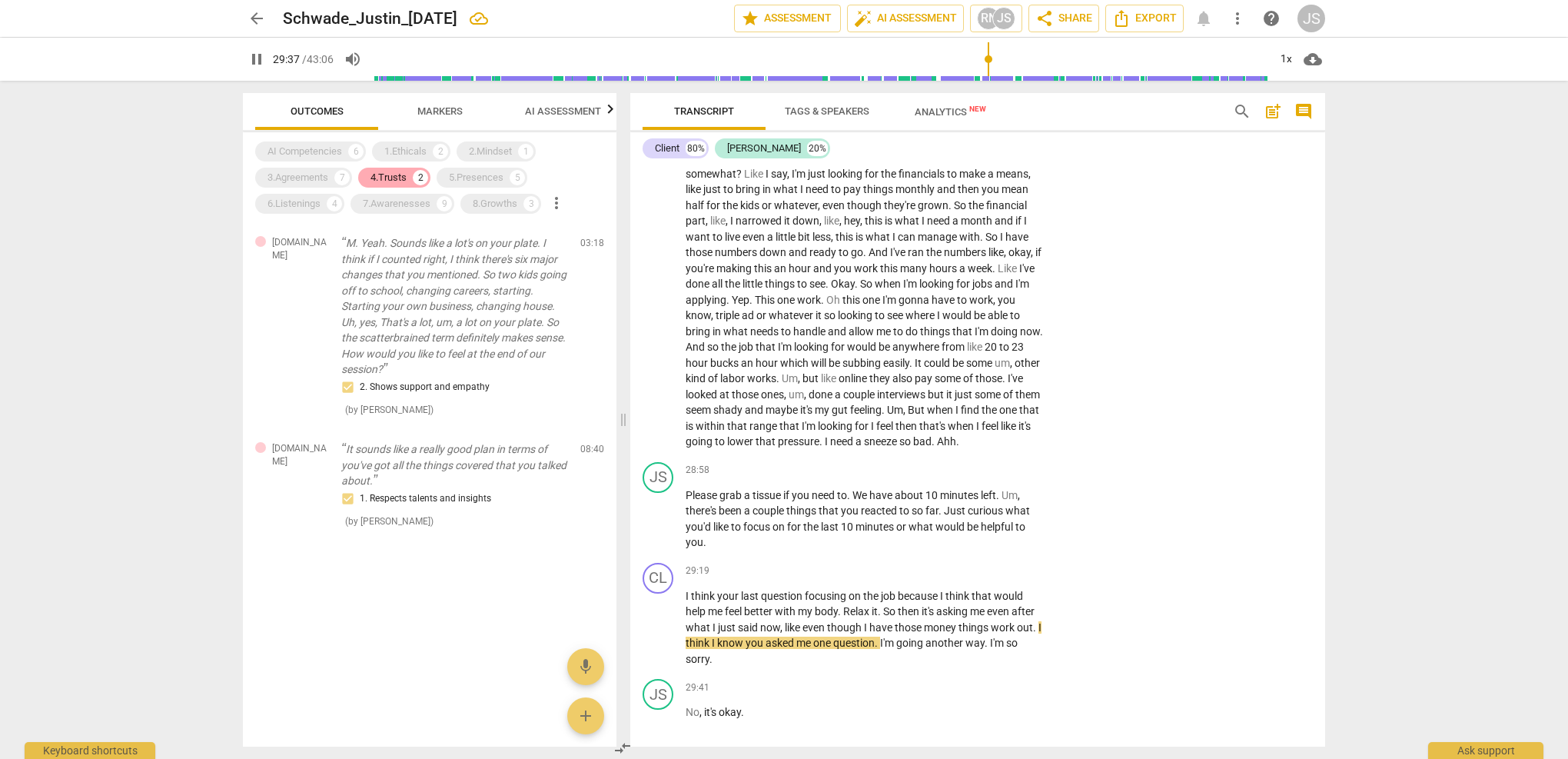
click at [396, 175] on div "4.Trusts" at bounding box center [388, 178] width 36 height 15
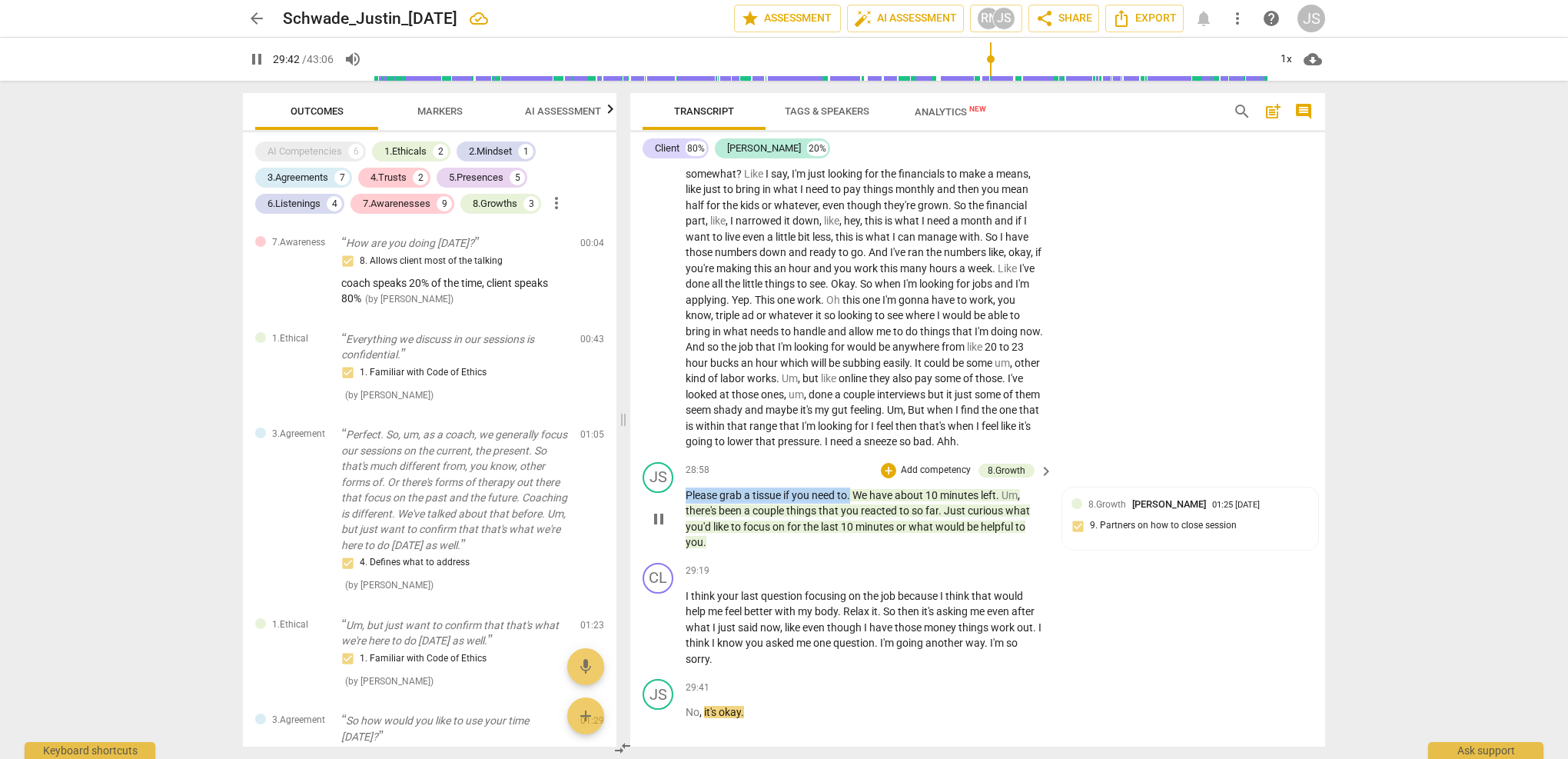
drag, startPoint x: 852, startPoint y: 421, endPoint x: 685, endPoint y: 416, distance: 167.1
click at [685, 456] on div "JS play_arrow pause 28:58 + Add competency 8.Growth keyboard_arrow_right Please…" at bounding box center [978, 506] width 695 height 101
click at [866, 398] on div "+" at bounding box center [869, 398] width 15 height 15
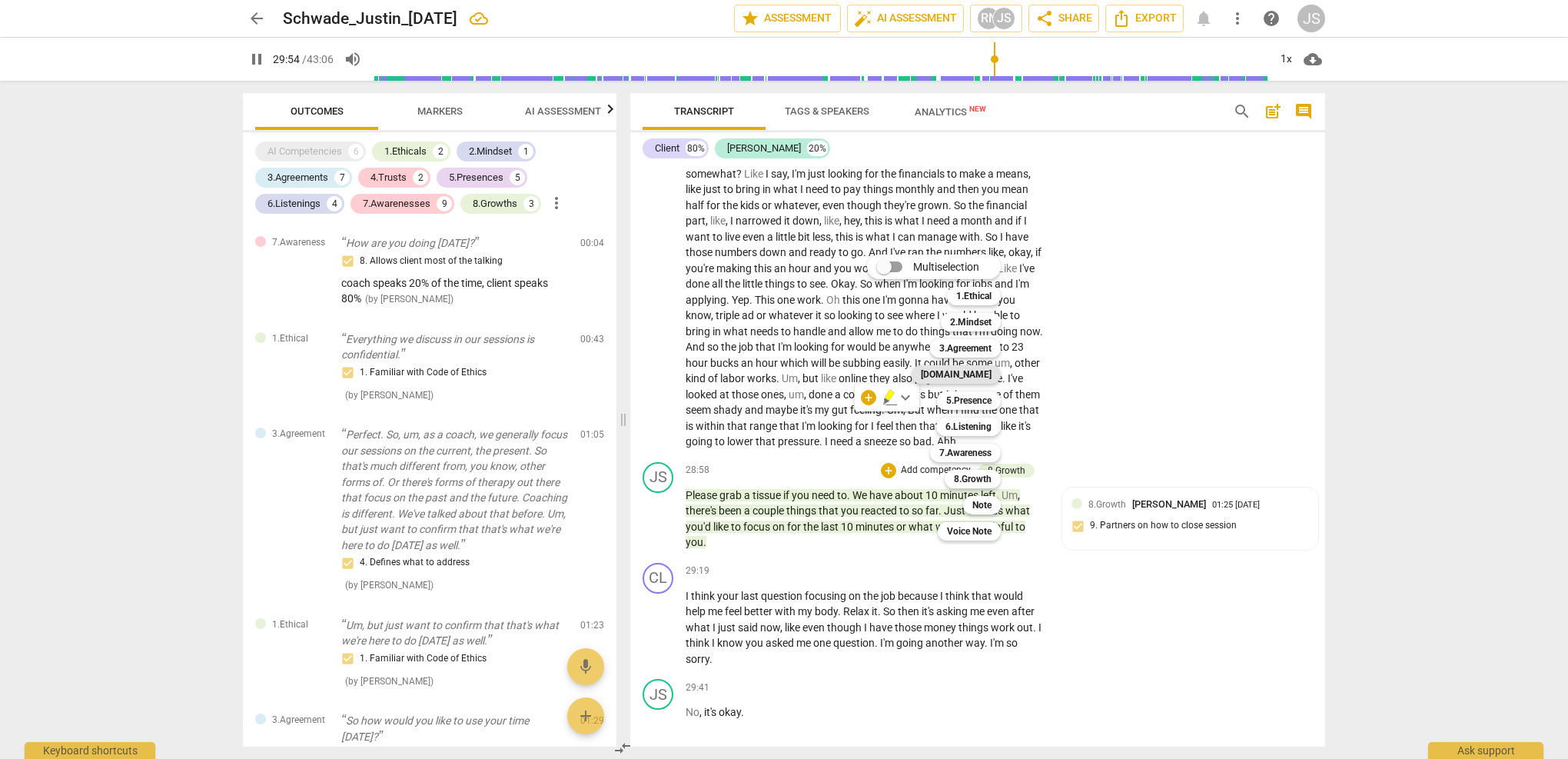
click at [985, 373] on b "[DOMAIN_NAME]" at bounding box center [956, 375] width 71 height 18
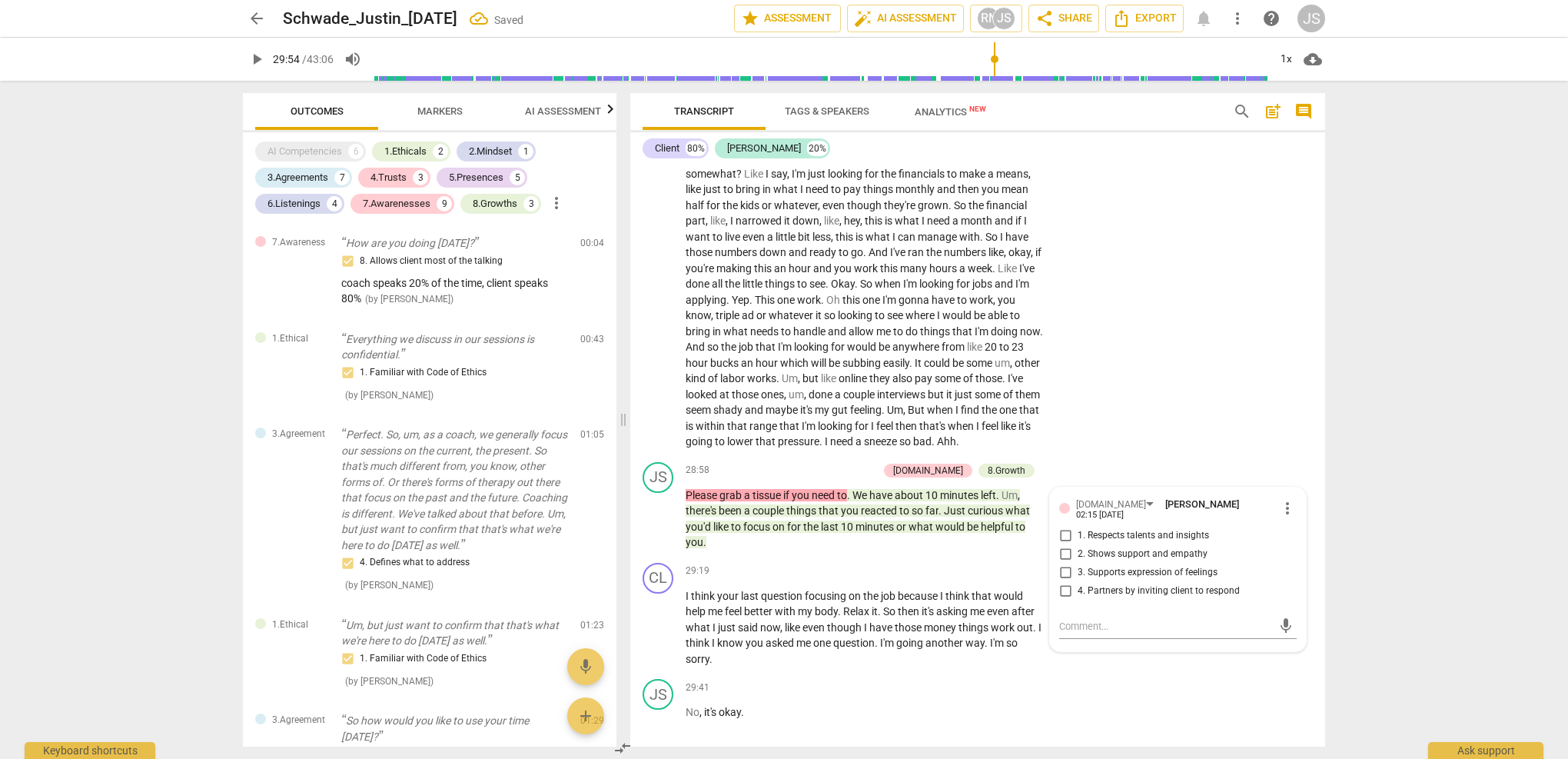
scroll to position [2953, 0]
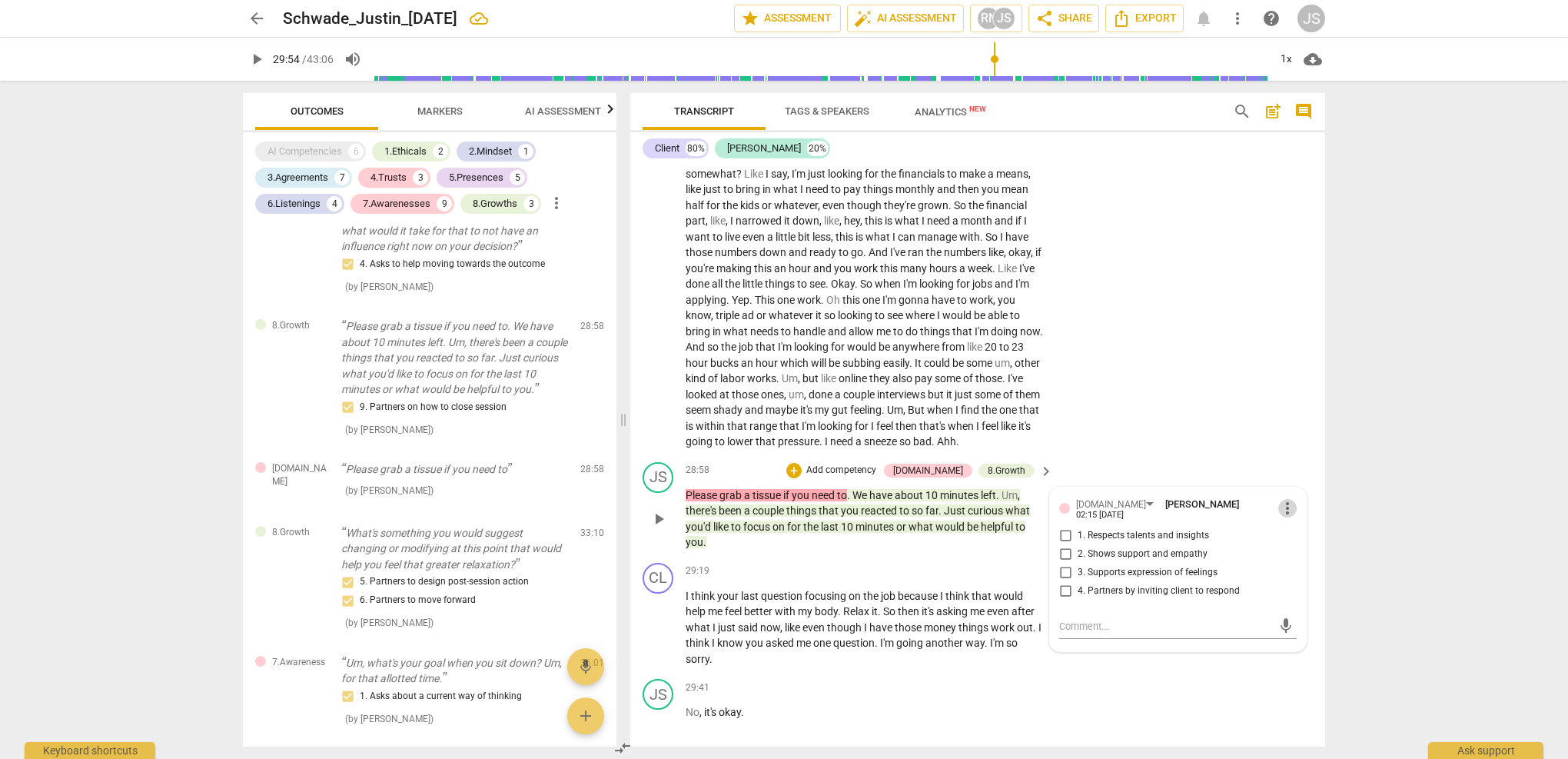
click at [1278, 499] on span "more_vert" at bounding box center [1287, 508] width 18 height 18
click at [1291, 458] on li "Delete" at bounding box center [1299, 458] width 53 height 29
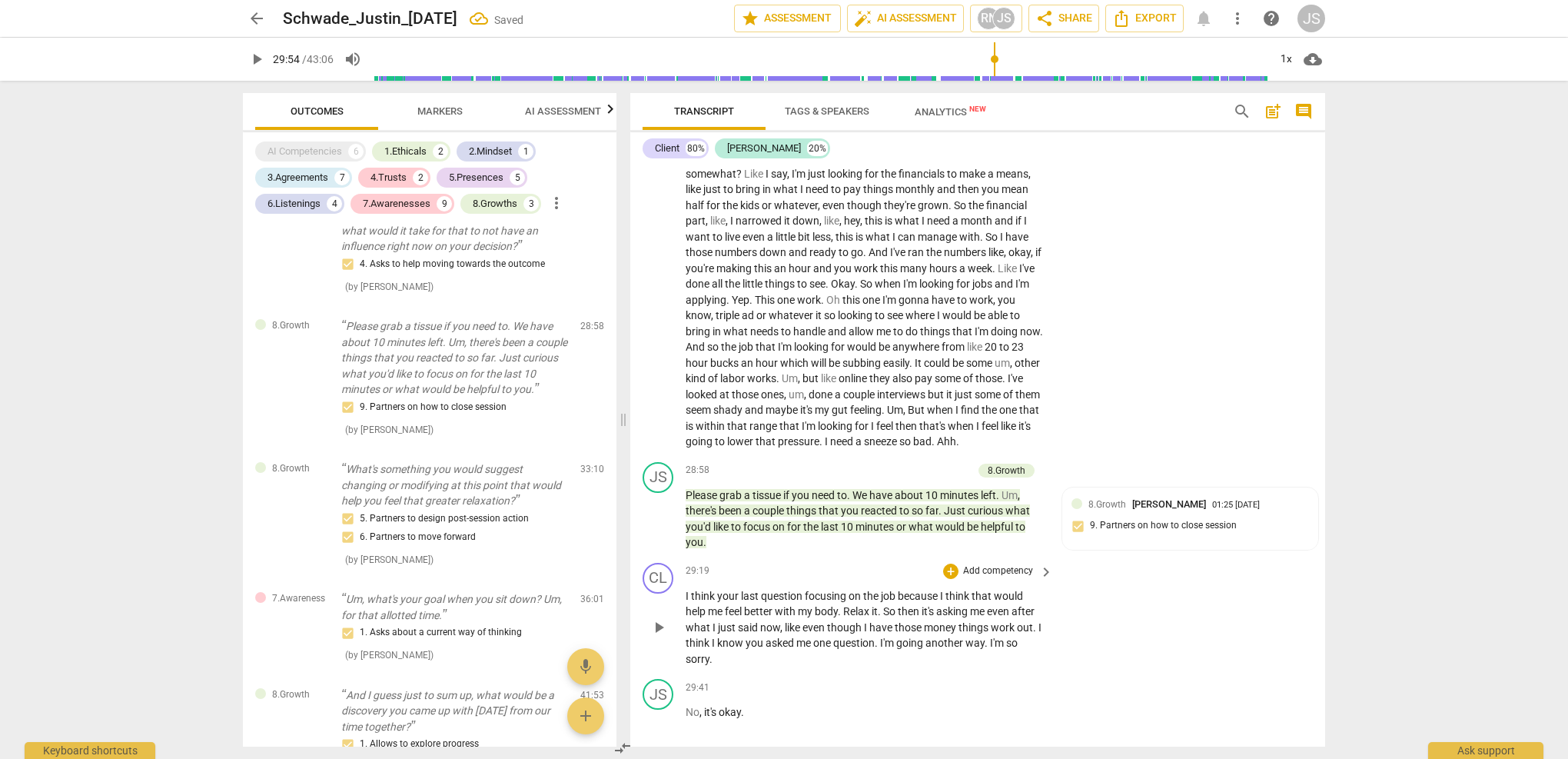
click at [1146, 557] on div "CL play_arrow pause 29:19 + Add competency keyboard_arrow_right I think your la…" at bounding box center [978, 615] width 695 height 117
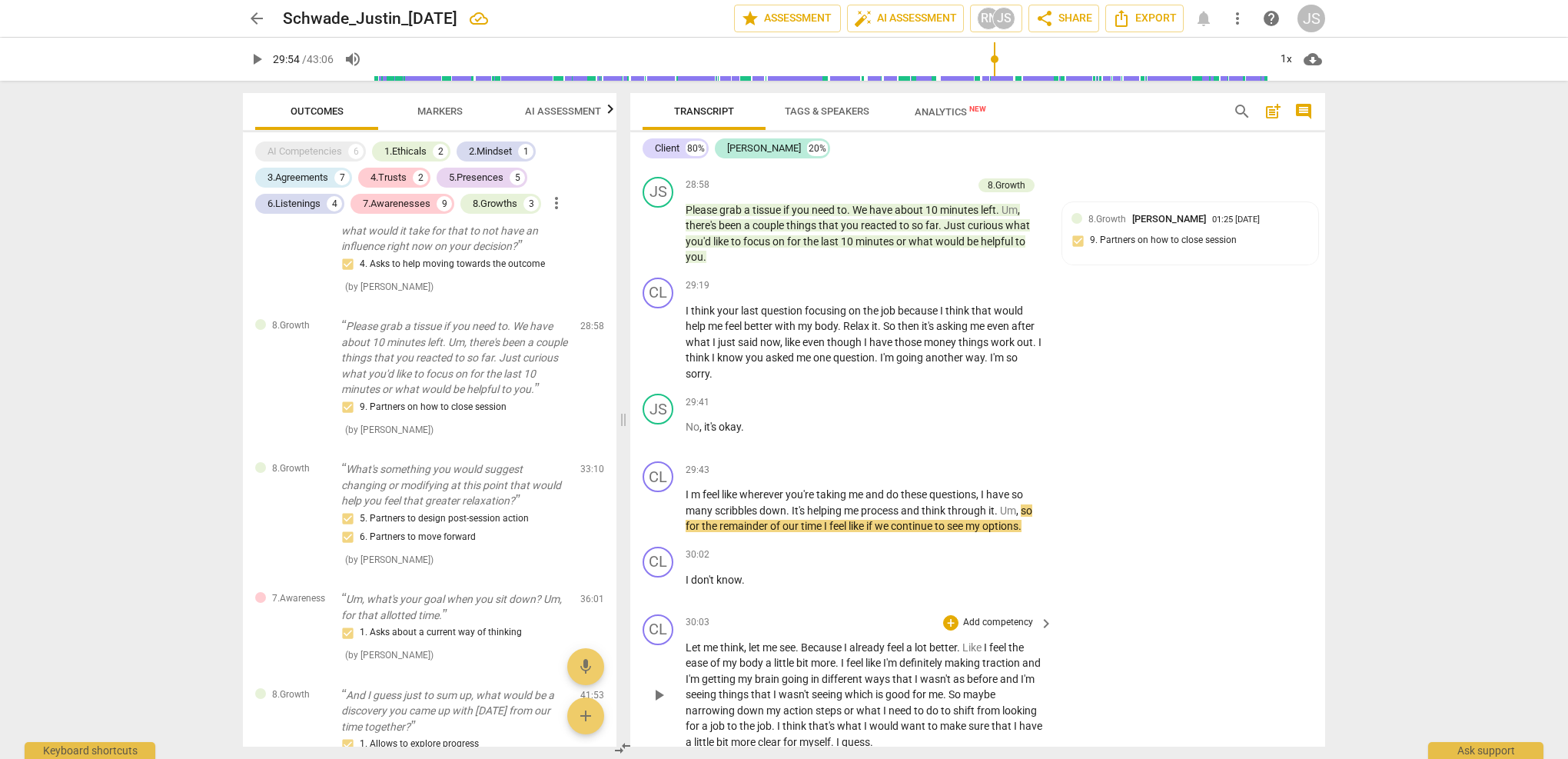
scroll to position [8322, 0]
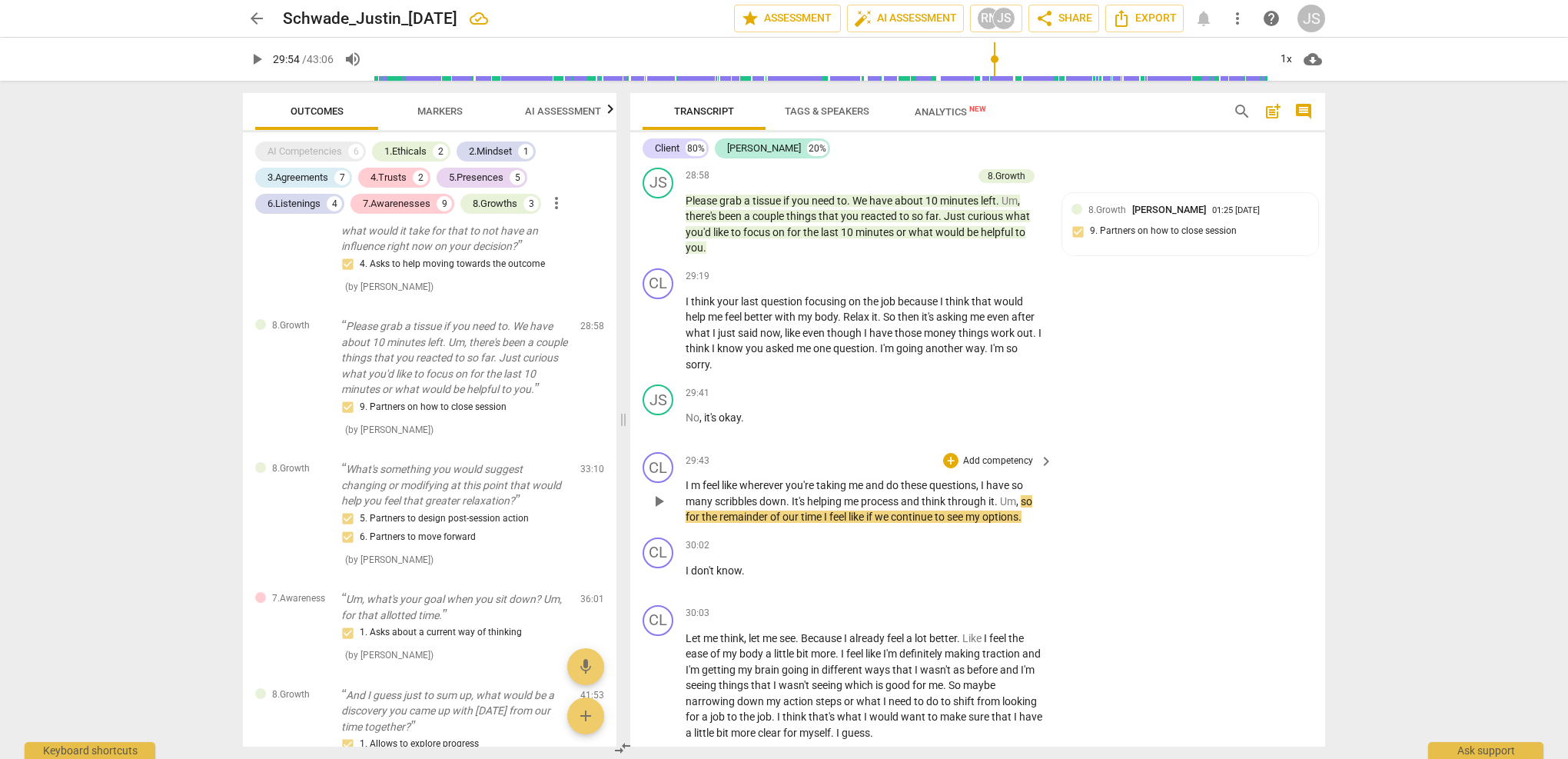
click at [663, 492] on span "play_arrow" at bounding box center [659, 501] width 18 height 18
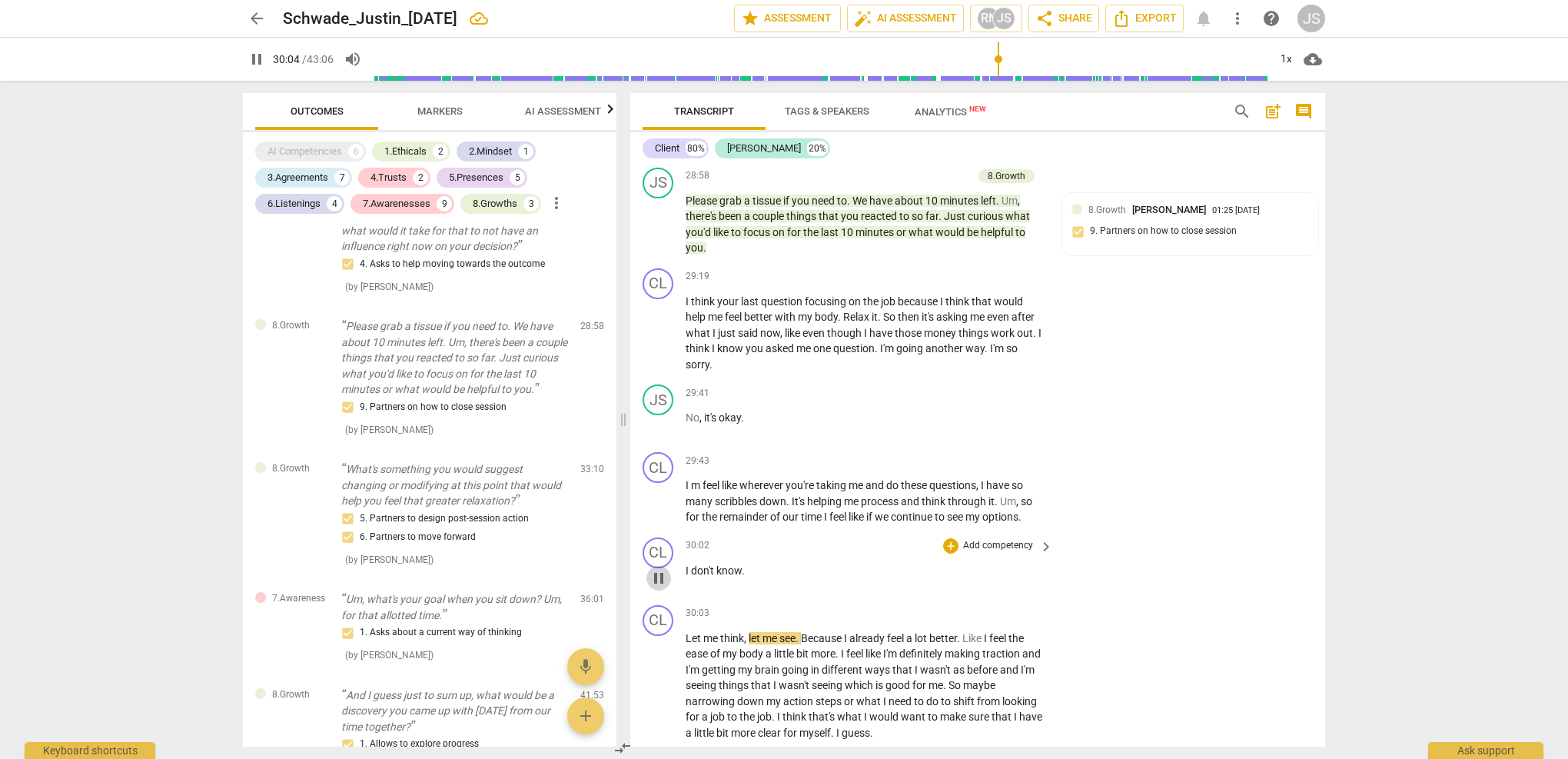
click at [660, 569] on span "pause" at bounding box center [659, 578] width 18 height 18
click at [1038, 478] on p "I m feel like wherever you're taking me and do these questions , I have so many…" at bounding box center [865, 501] width 360 height 48
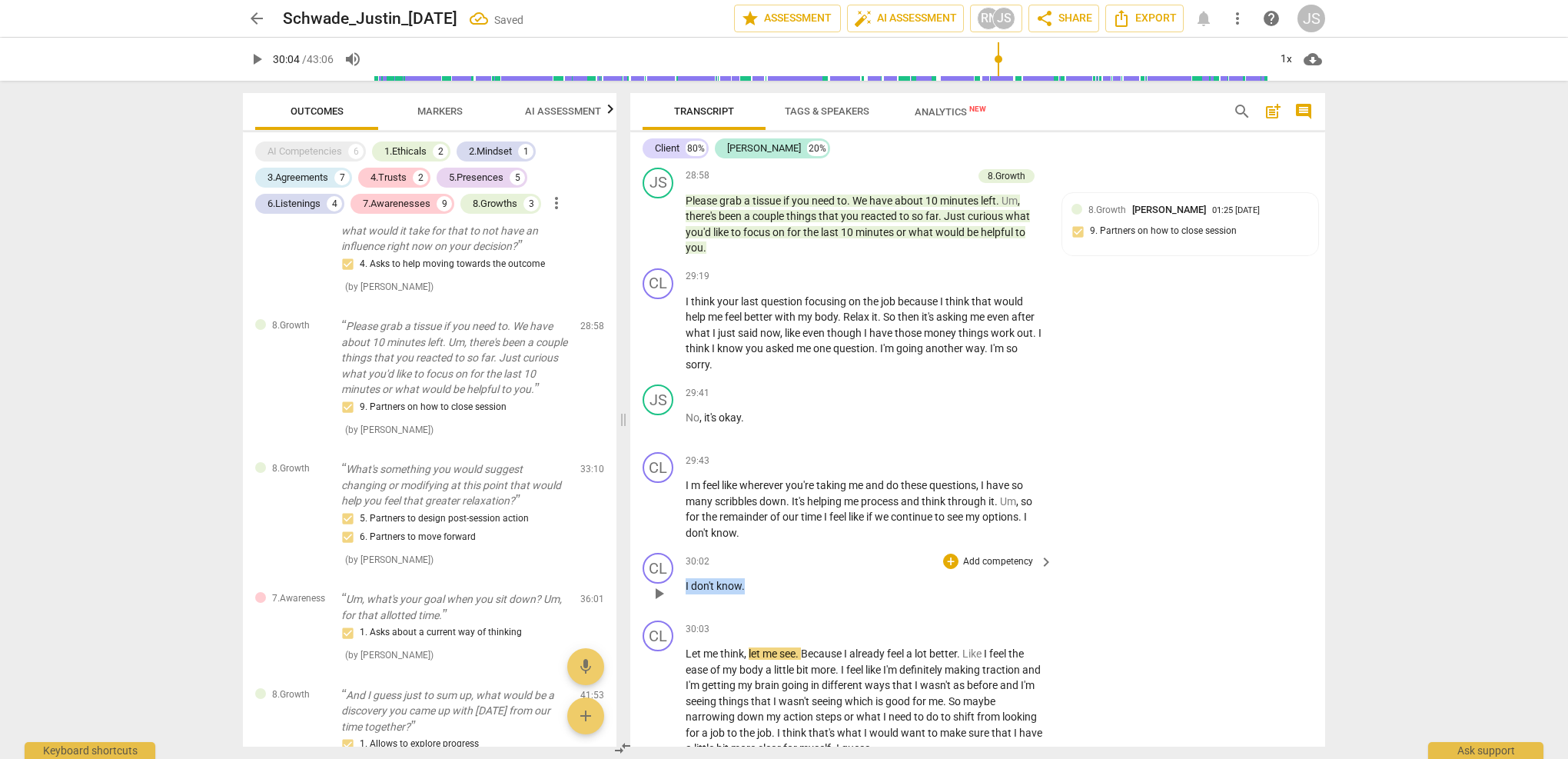
drag, startPoint x: 756, startPoint y: 511, endPoint x: 639, endPoint y: 478, distance: 121.6
click at [639, 547] on div "CL play_arrow pause 30:02 + Add competency keyboard_arrow_right I don't know ." at bounding box center [978, 581] width 695 height 68
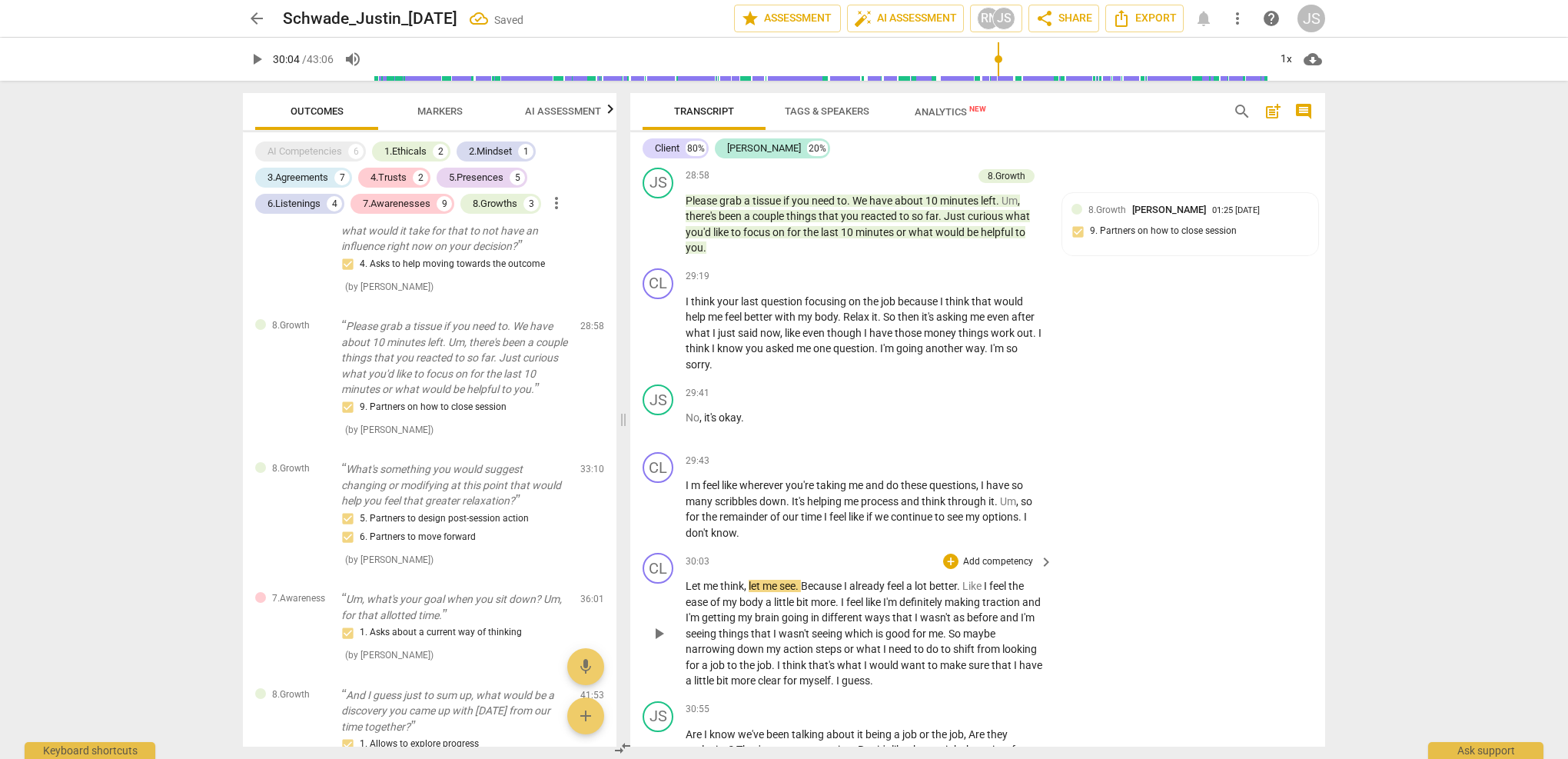
click at [687, 580] on span "Let" at bounding box center [694, 586] width 18 height 12
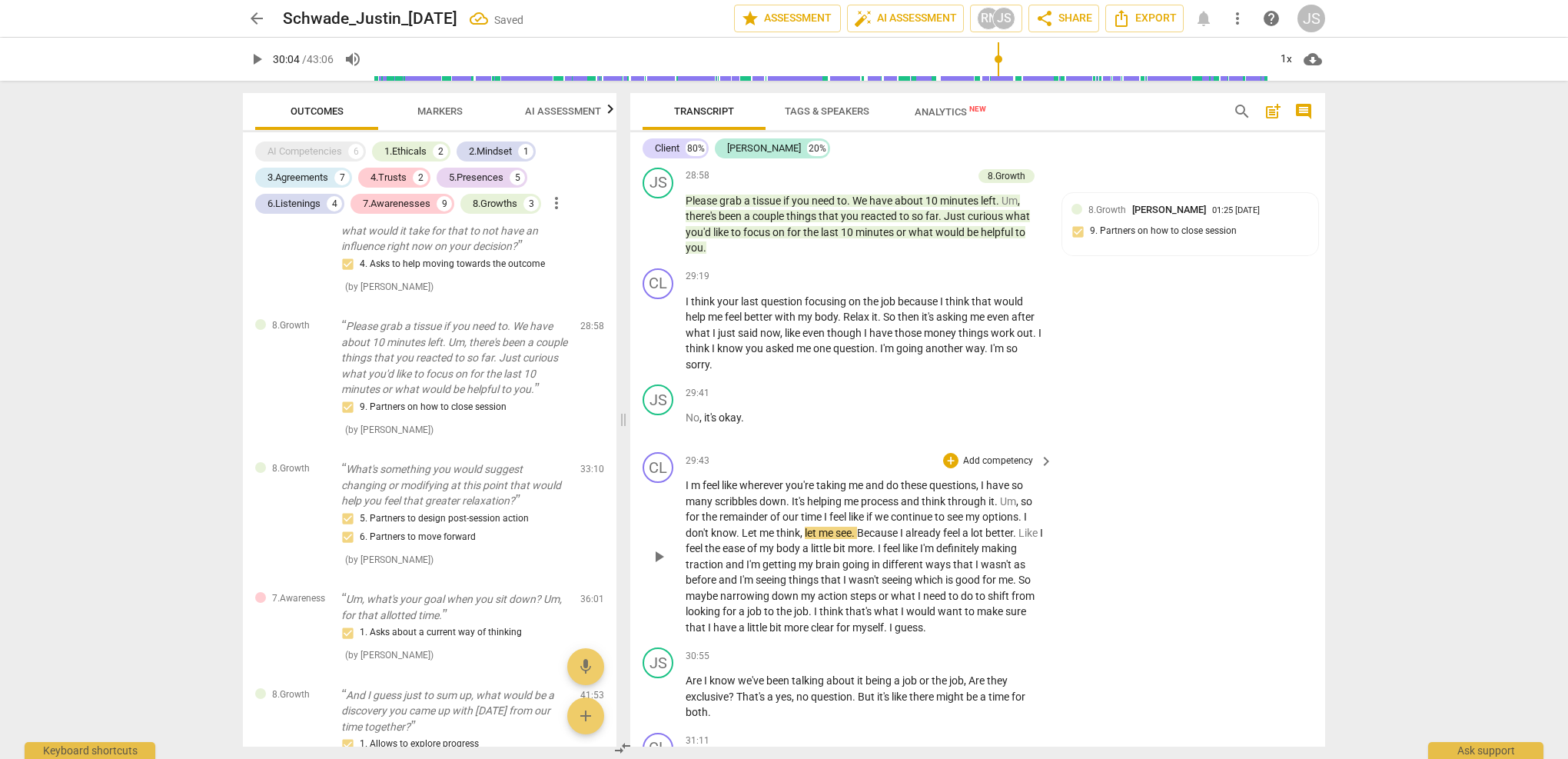
click at [663, 548] on span "play_arrow" at bounding box center [659, 557] width 18 height 18
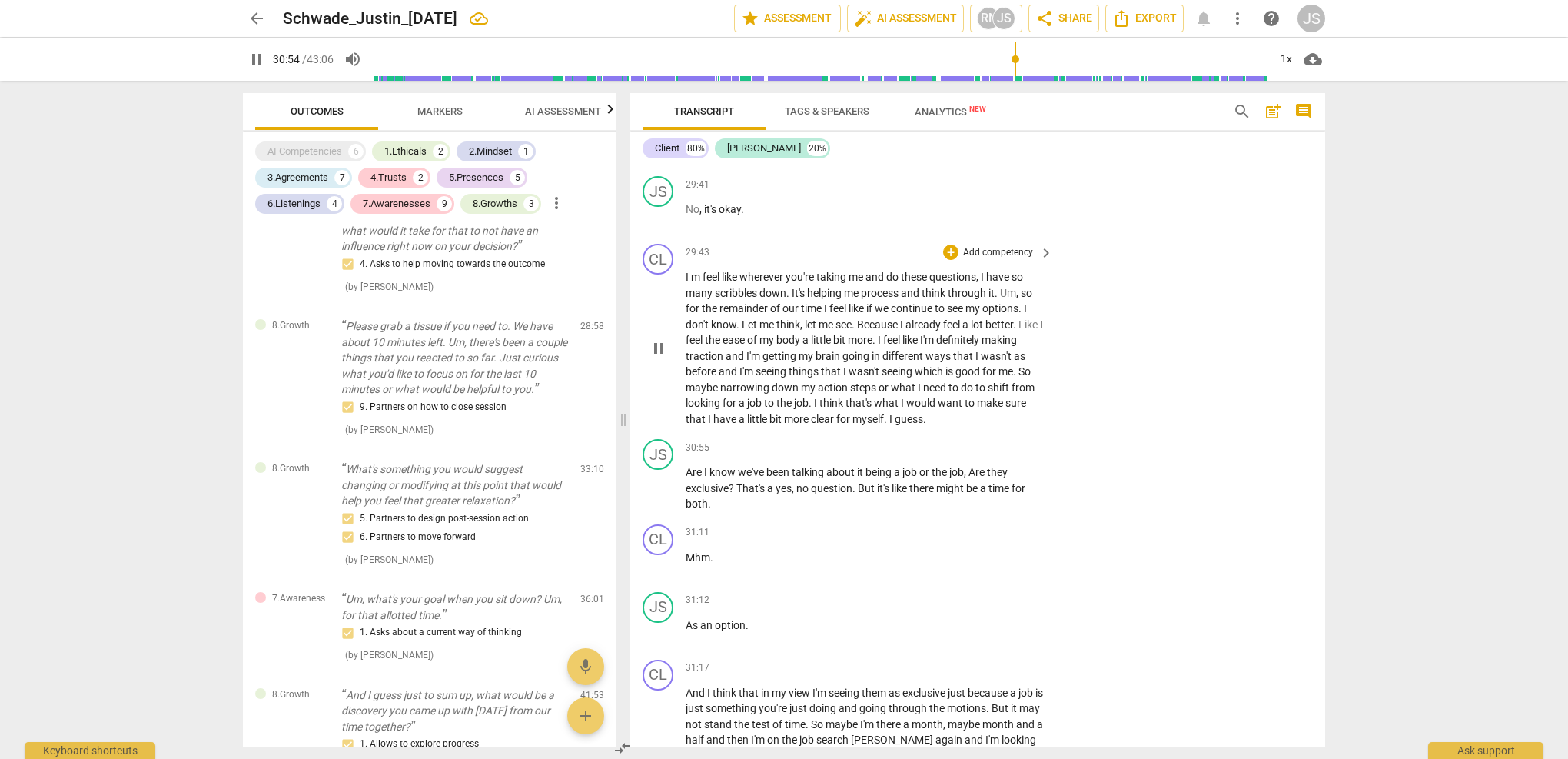
scroll to position [8529, 0]
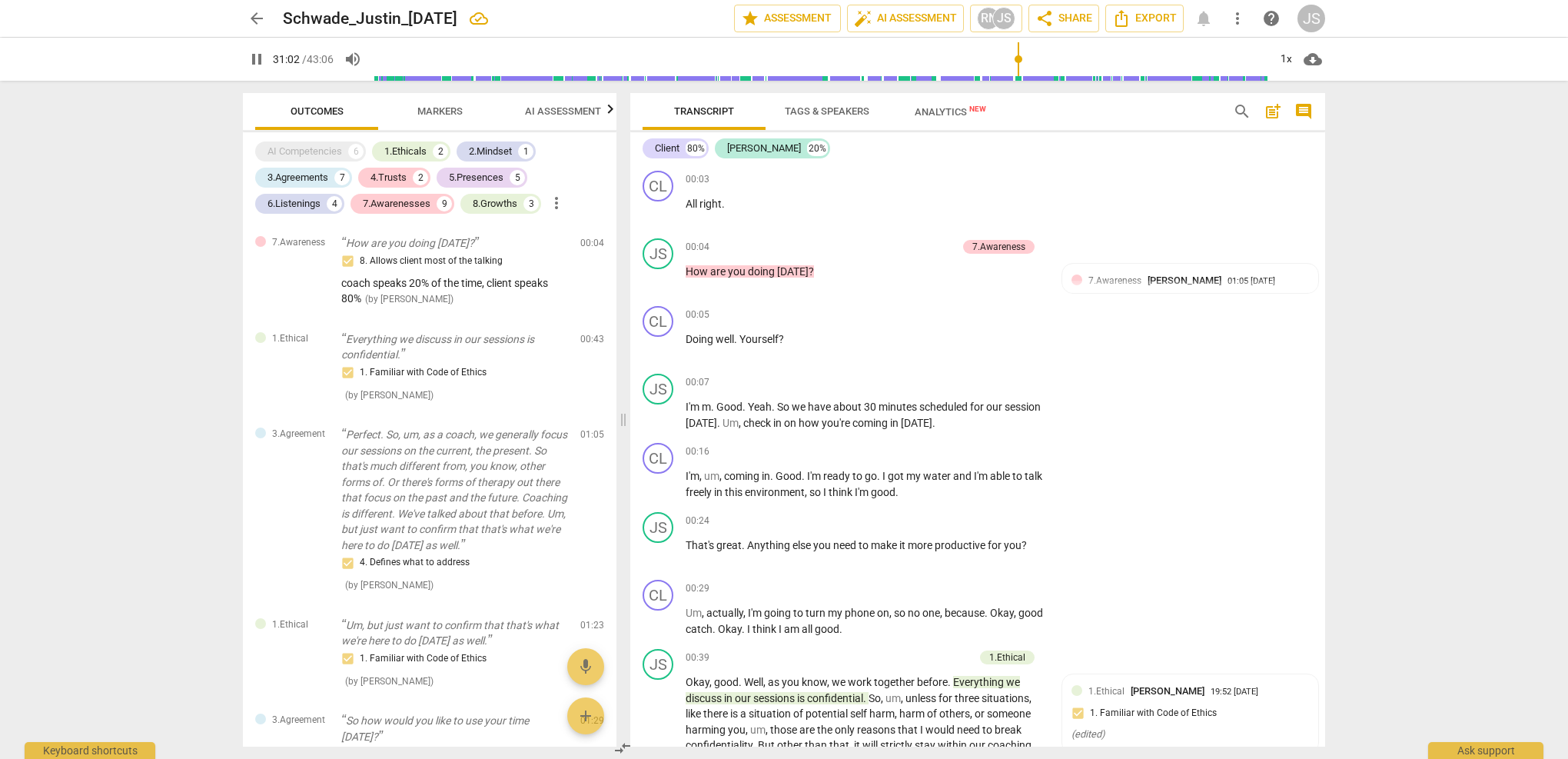
scroll to position [8529, 0]
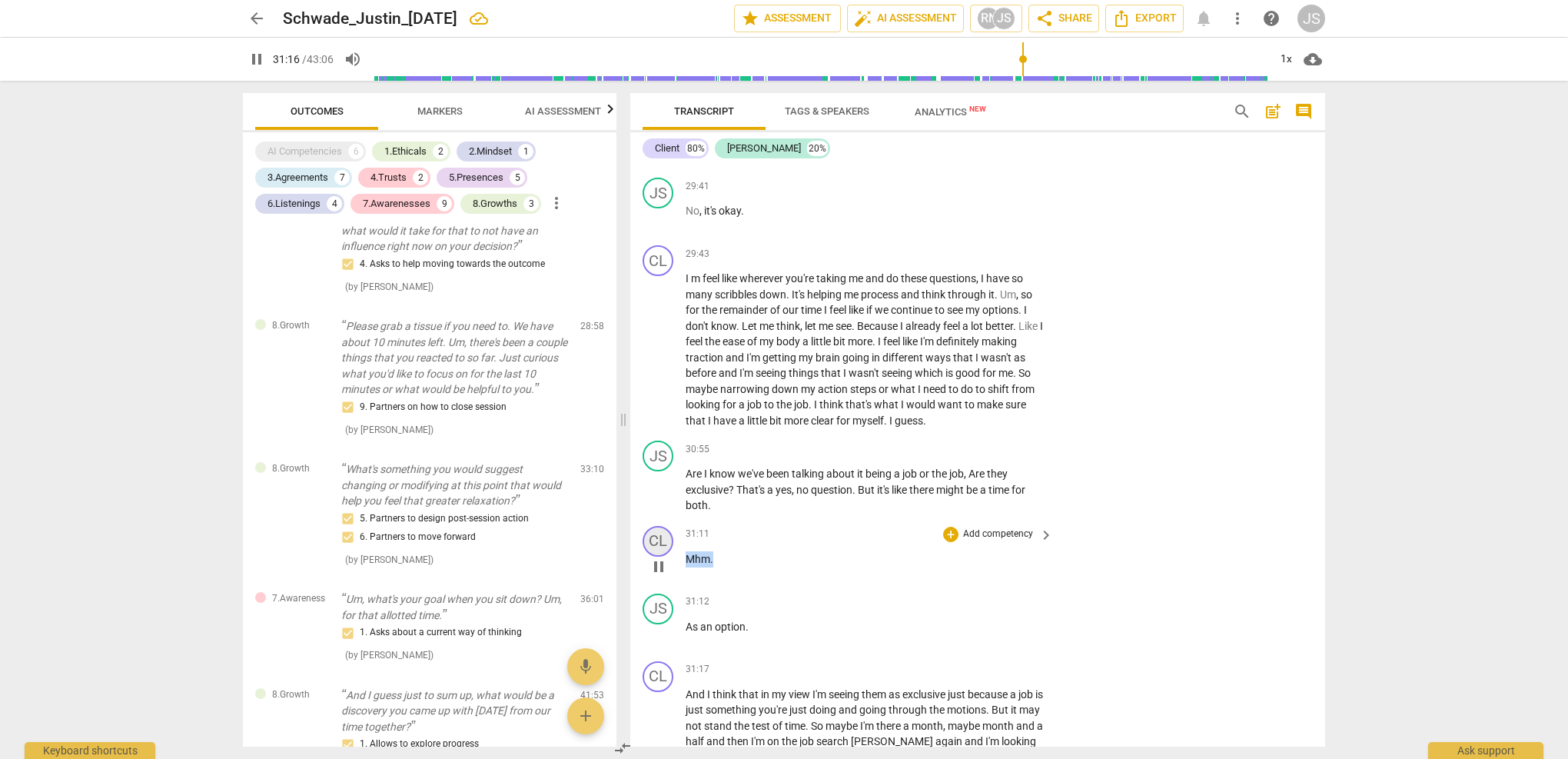
drag, startPoint x: 717, startPoint y: 474, endPoint x: 661, endPoint y: 451, distance: 60.5
click at [661, 520] on div "CL play_arrow pause 31:11 + Add competency keyboard_arrow_right Mhm ." at bounding box center [978, 554] width 695 height 68
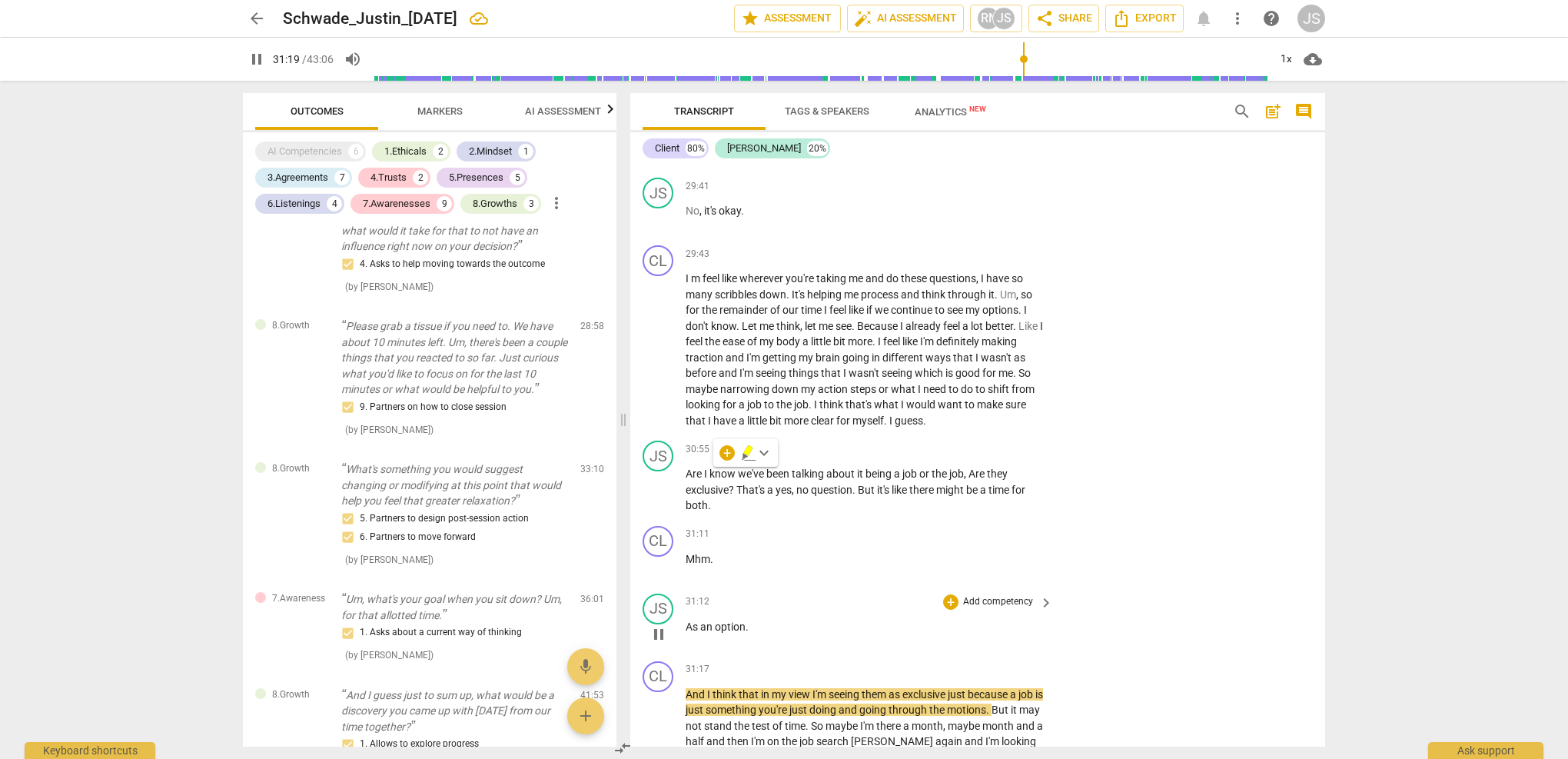
click at [827, 594] on div "31:12 + Add competency keyboard_arrow_right" at bounding box center [870, 602] width 369 height 17
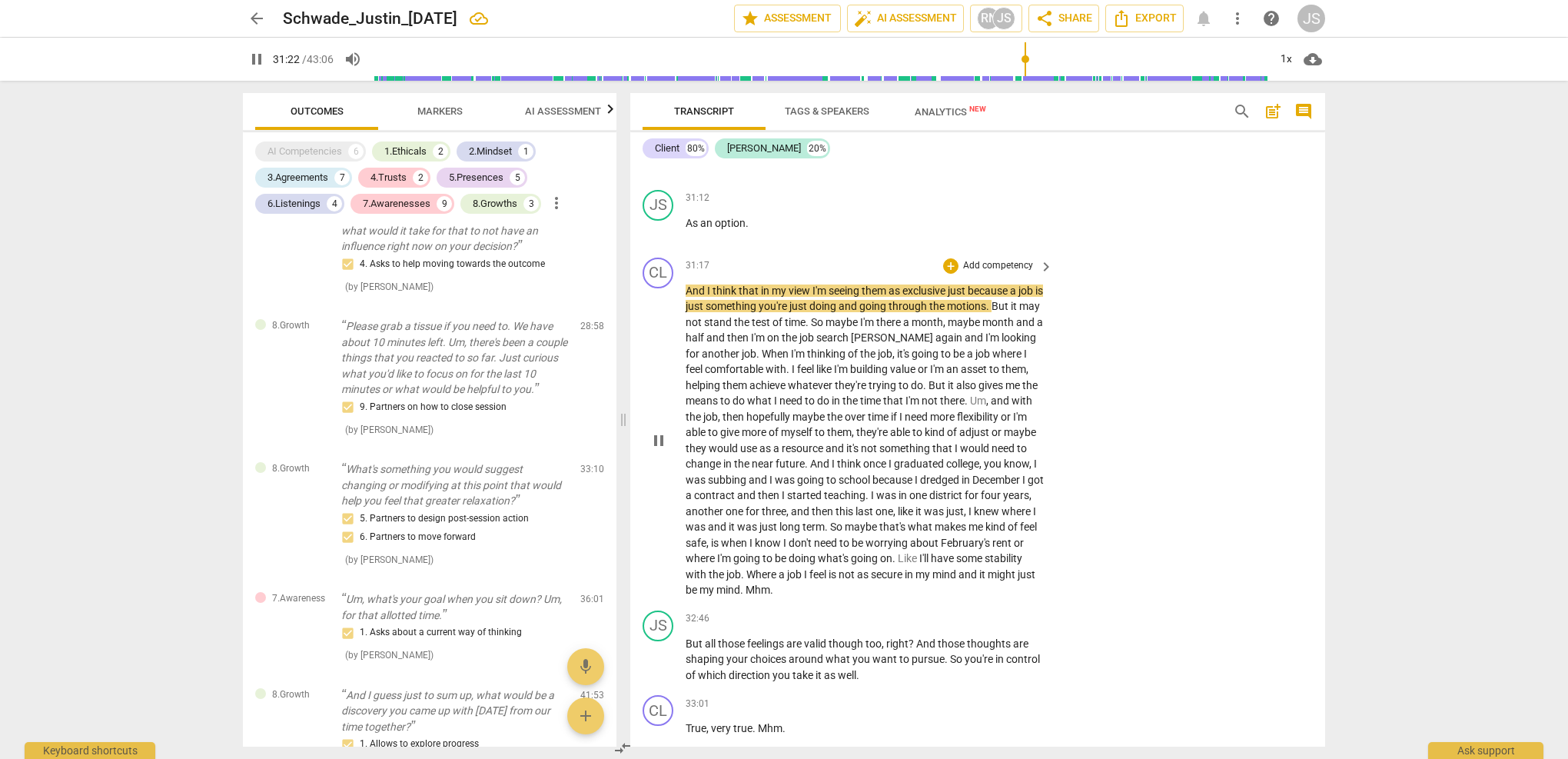
scroll to position [8933, 0]
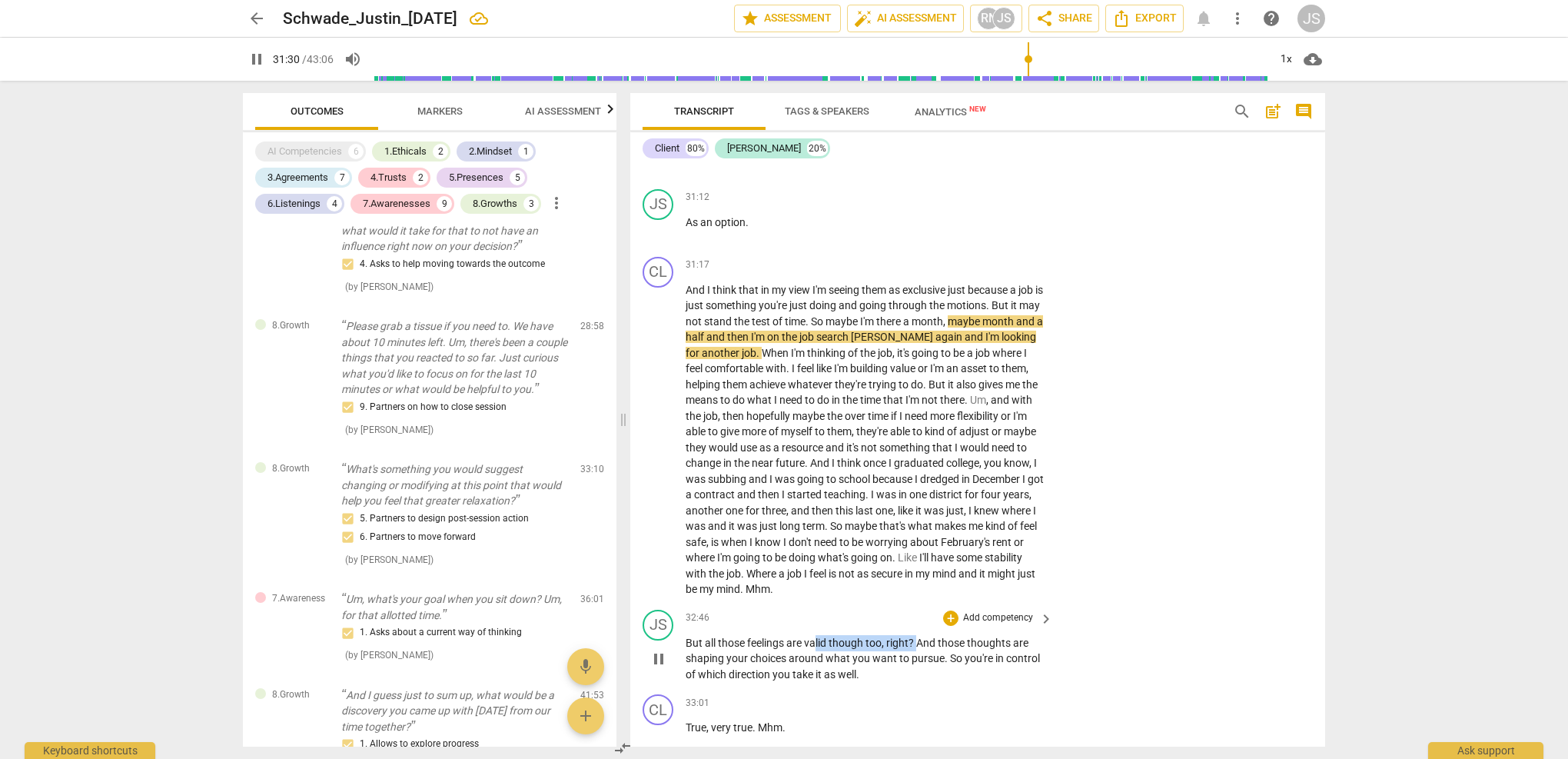
drag, startPoint x: 917, startPoint y: 549, endPoint x: 815, endPoint y: 549, distance: 102.0
click at [815, 635] on p "But all those feelings are valid though too , right ? And those thoughts are sh…" at bounding box center [865, 659] width 360 height 48
click at [893, 637] on span "right" at bounding box center [897, 643] width 22 height 12
click at [920, 637] on span "And" at bounding box center [927, 643] width 22 height 12
type input "1895"
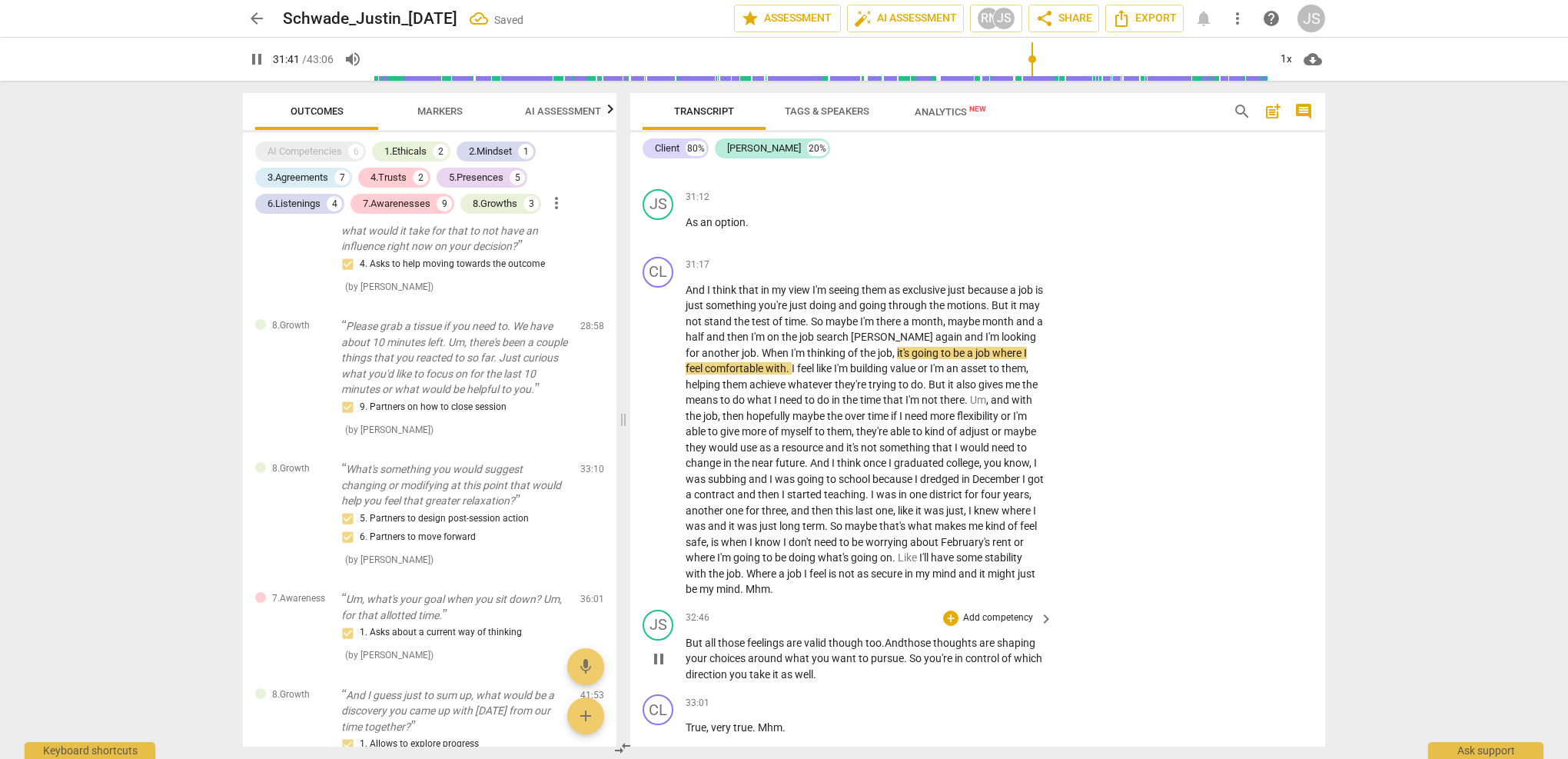
drag, startPoint x: 687, startPoint y: 551, endPoint x: 894, endPoint y: 553, distance: 207.0
click at [894, 635] on p "But all those feelings are valid though too. And those thoughts are shaping you…" at bounding box center [865, 659] width 360 height 48
click at [973, 611] on p "Add competency" at bounding box center [998, 618] width 73 height 14
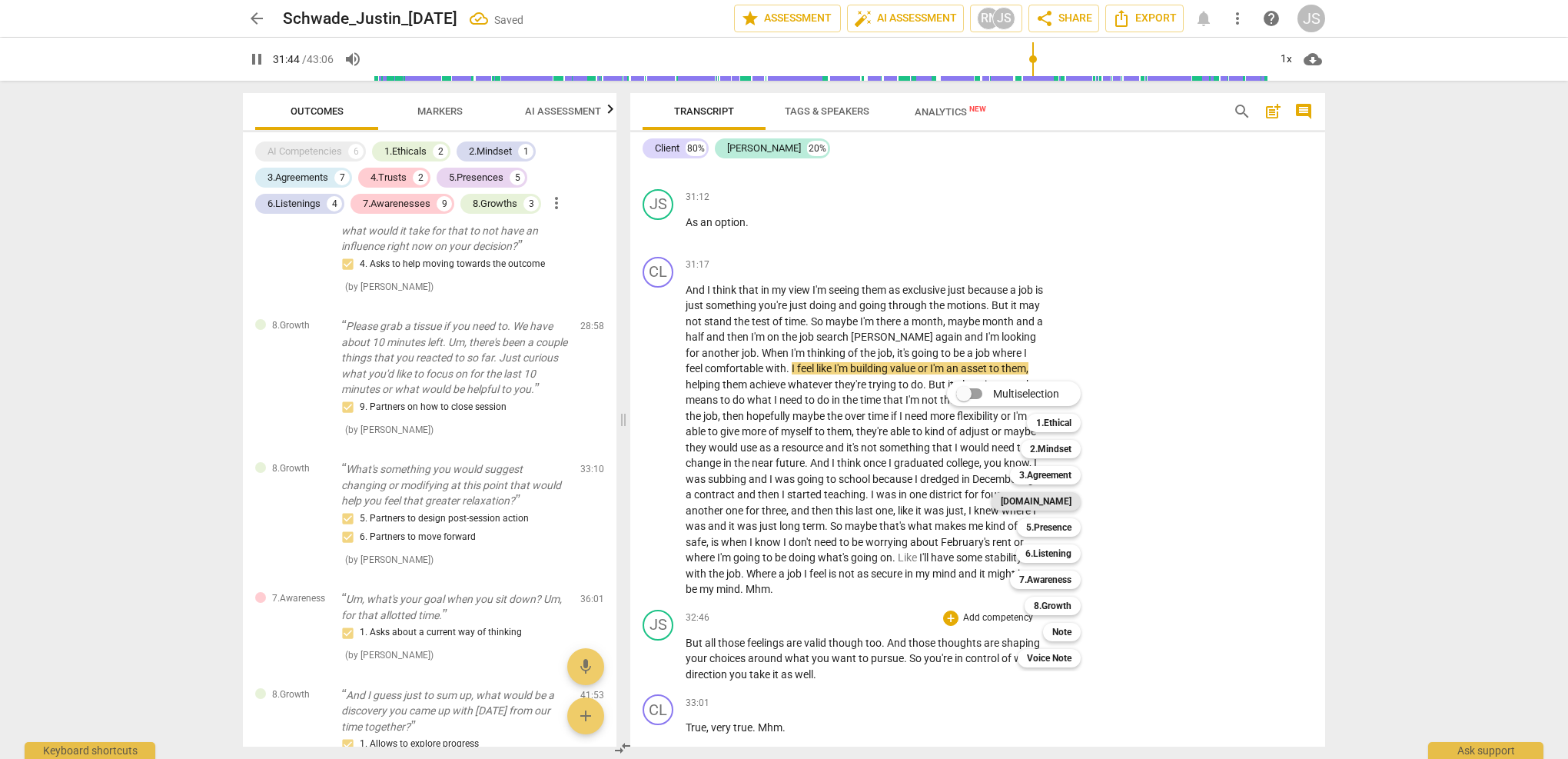
click at [1064, 504] on b "[DOMAIN_NAME]" at bounding box center [1036, 501] width 71 height 18
type input "1905"
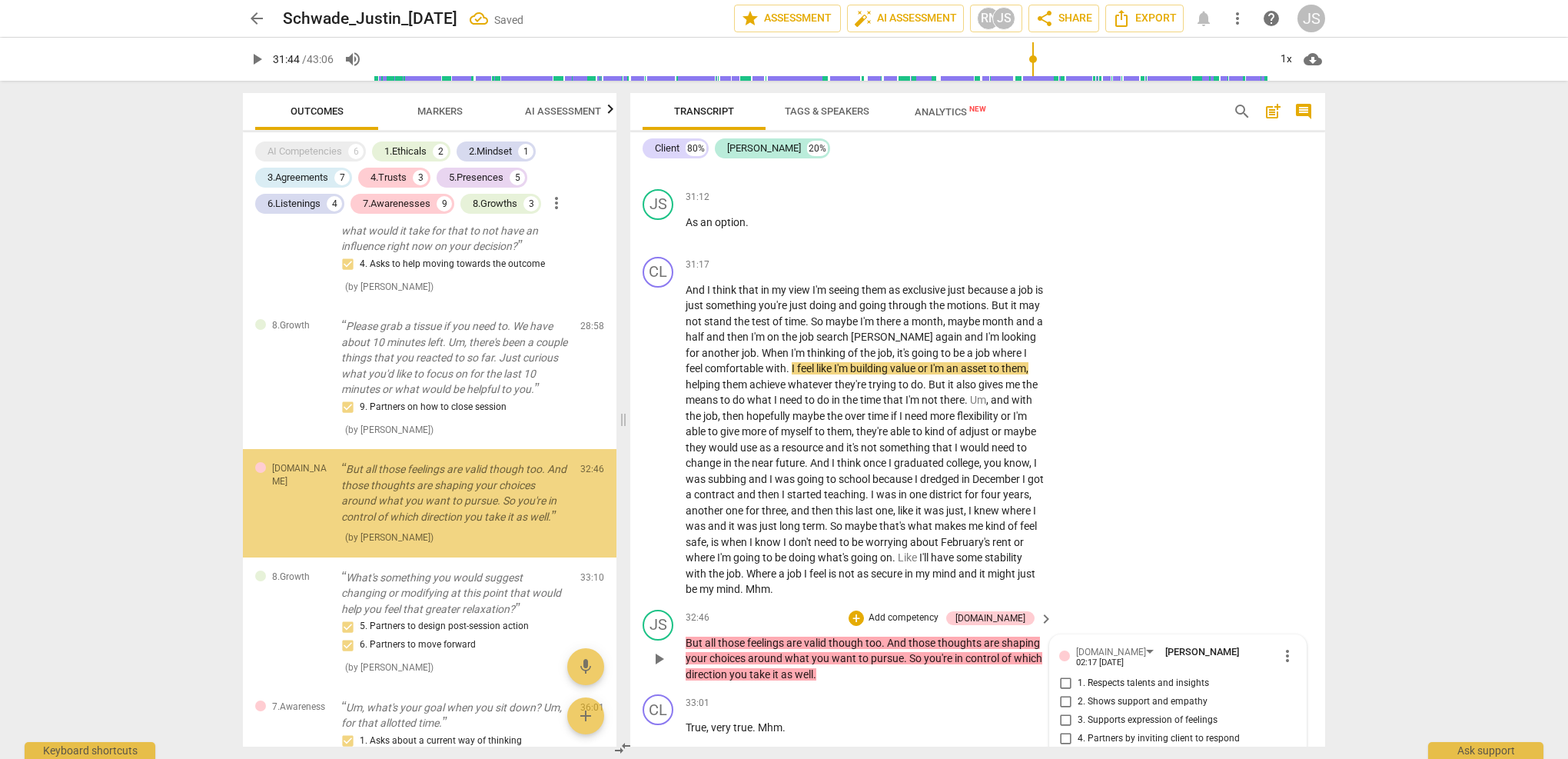
scroll to position [2976, 0]
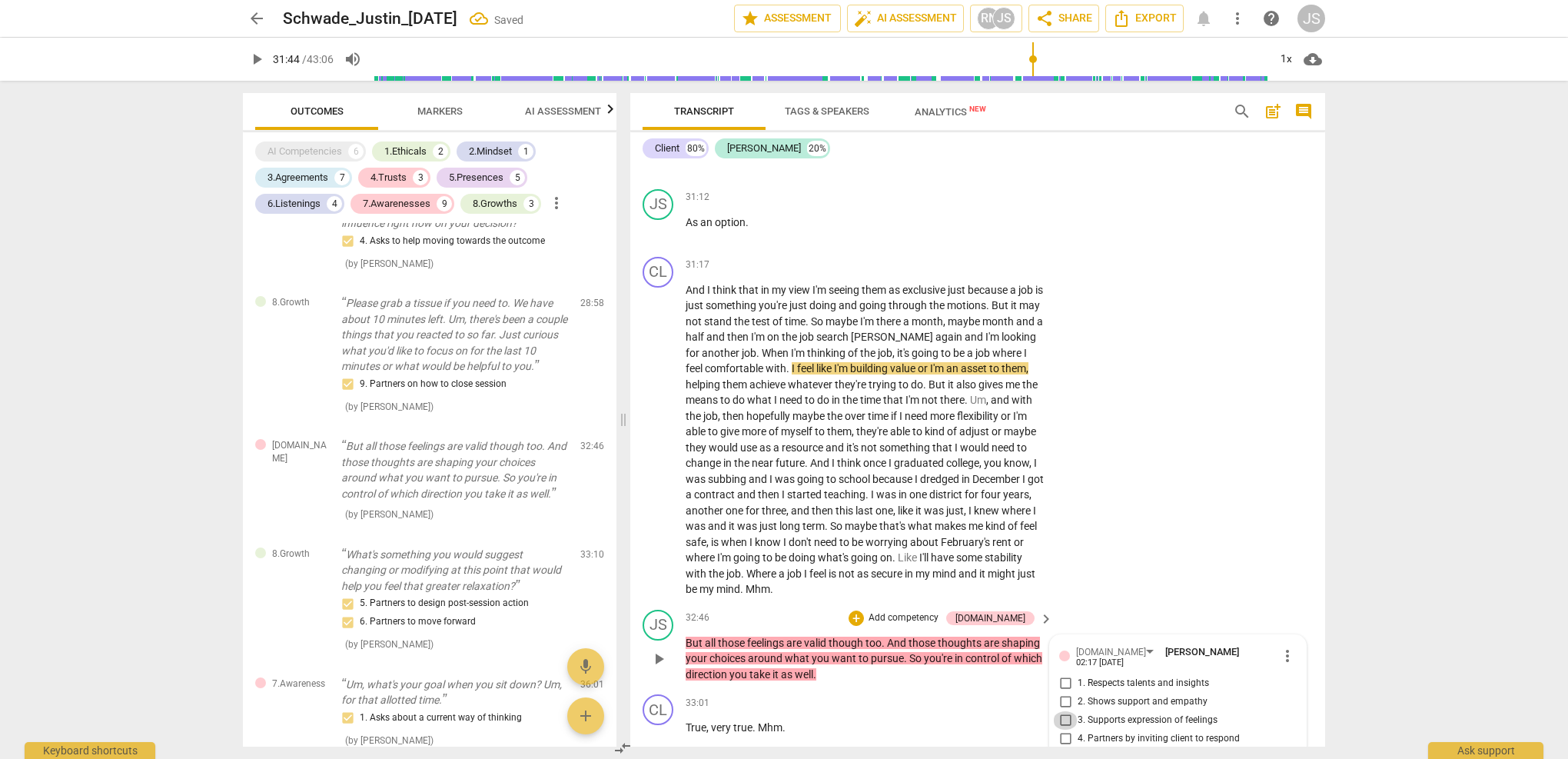
click at [1065, 711] on input "3. Supports expression of feelings" at bounding box center [1065, 721] width 25 height 18
checkbox input "true"
click at [1121, 494] on div "CL play_arrow pause 31:17 + Add competency keyboard_arrow_right And I think tha…" at bounding box center [978, 427] width 695 height 353
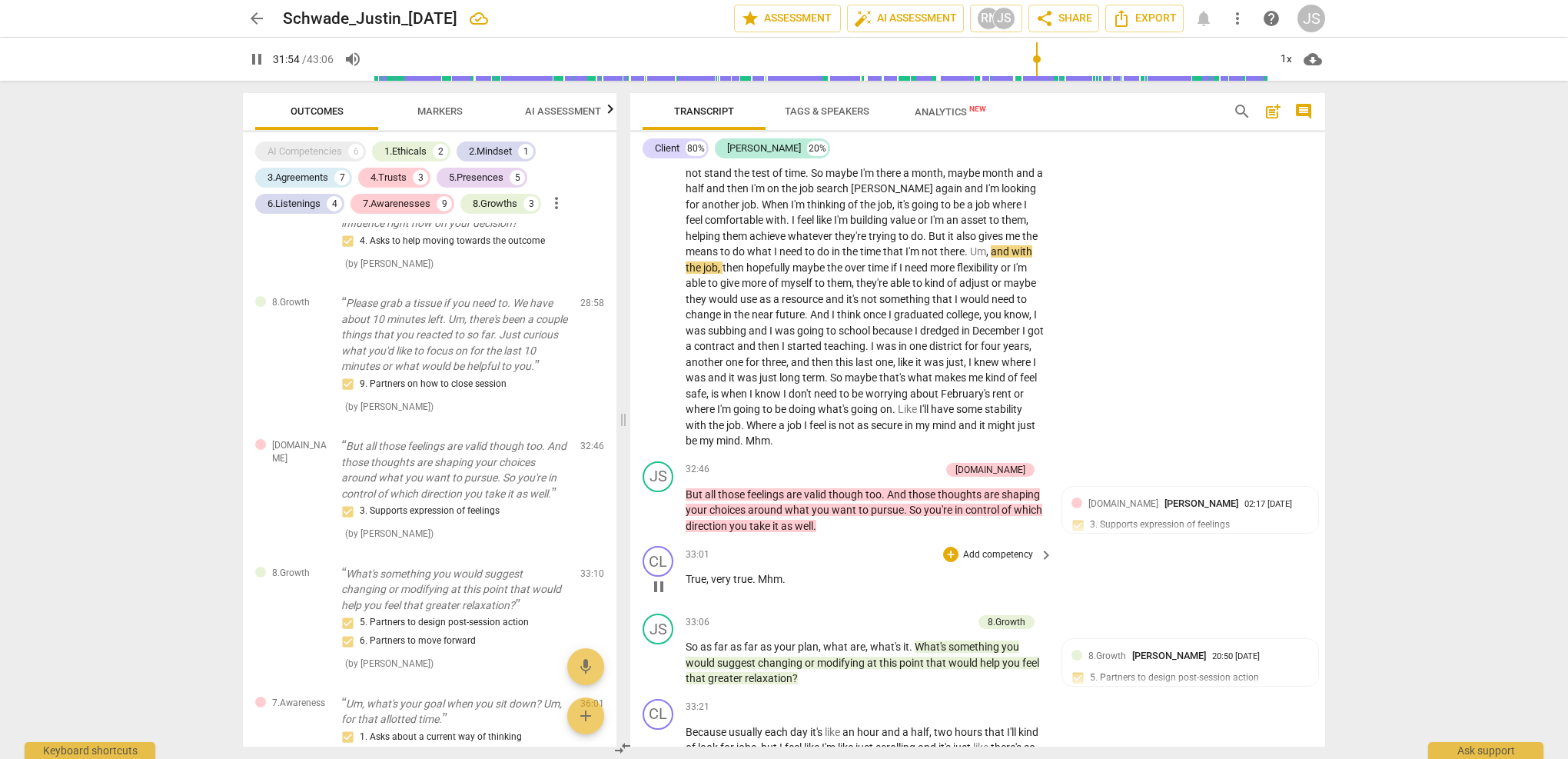
scroll to position [9085, 0]
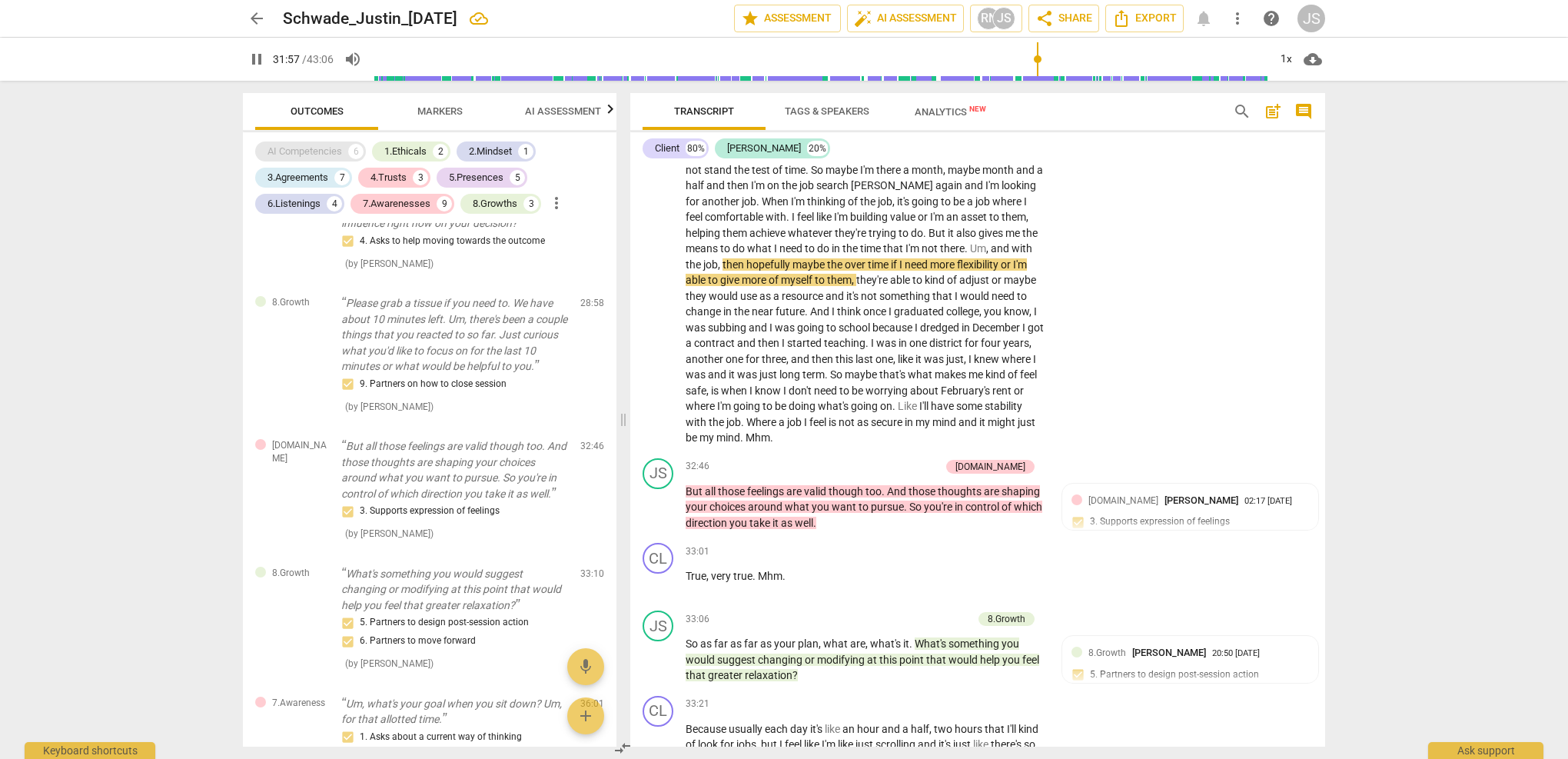
click at [333, 147] on div "AI Competencies" at bounding box center [304, 151] width 75 height 15
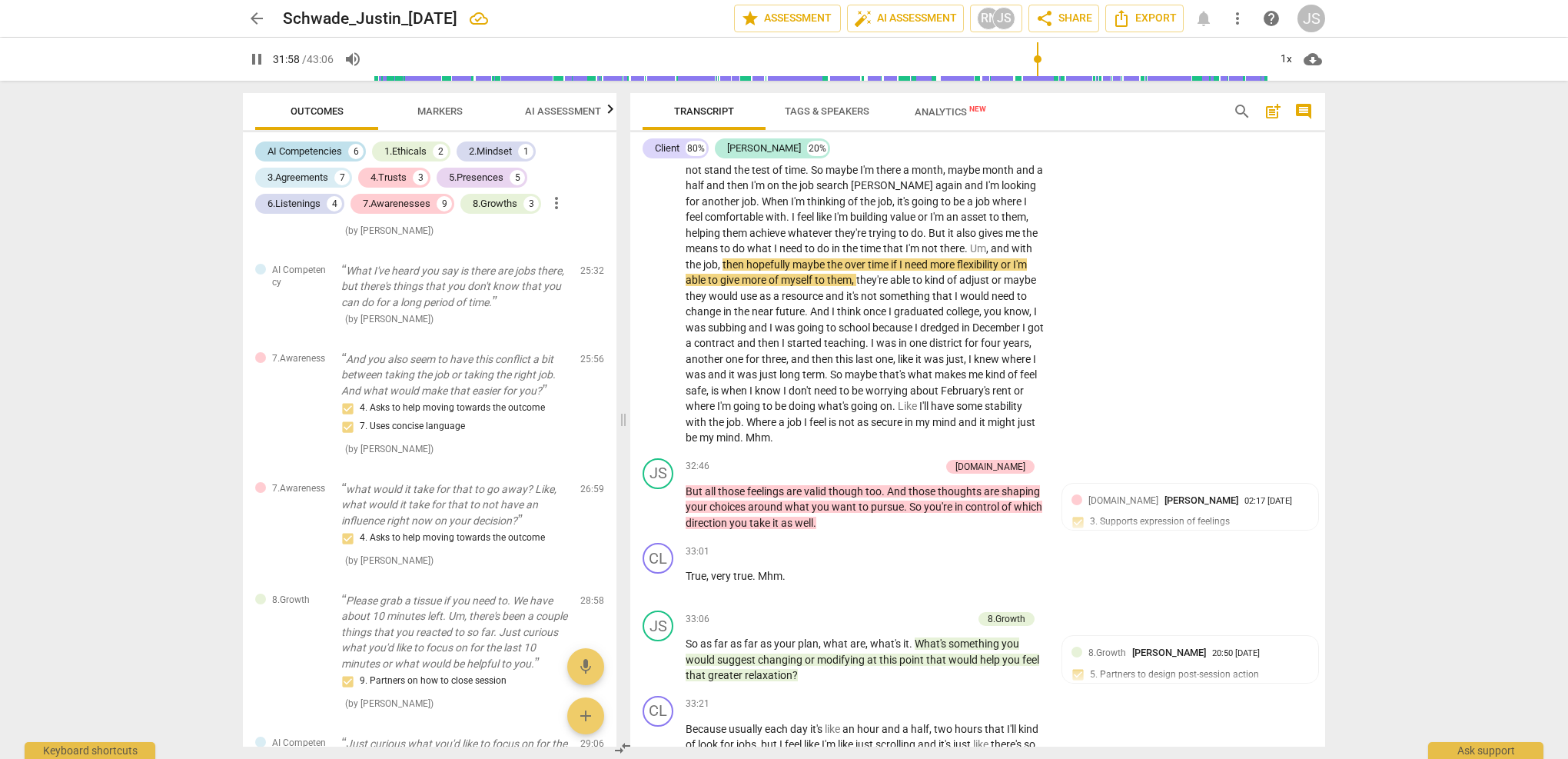
click at [333, 147] on div "AI Competencies" at bounding box center [304, 151] width 75 height 15
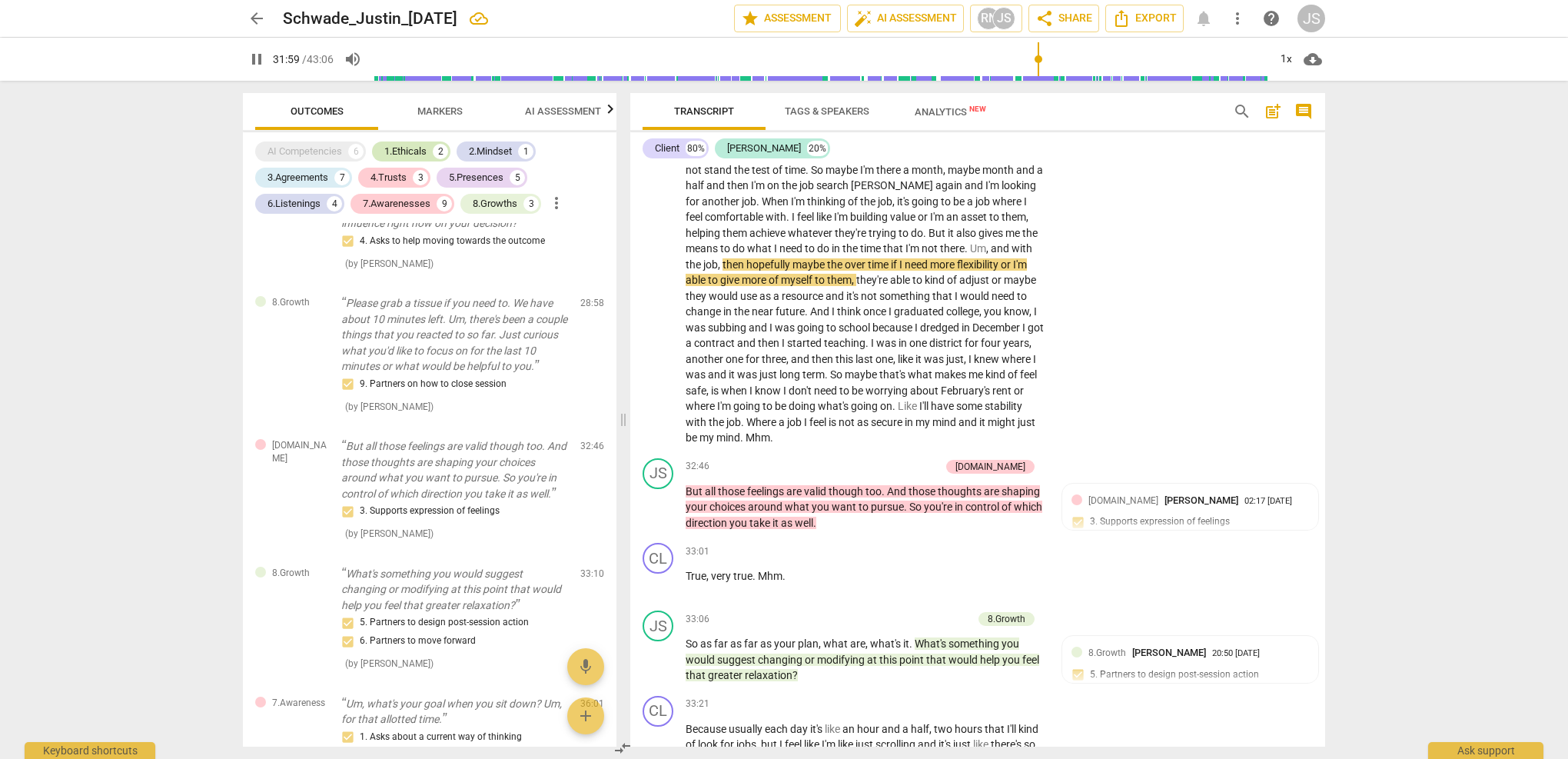
click at [414, 155] on div "1.Ethicals" at bounding box center [405, 151] width 42 height 15
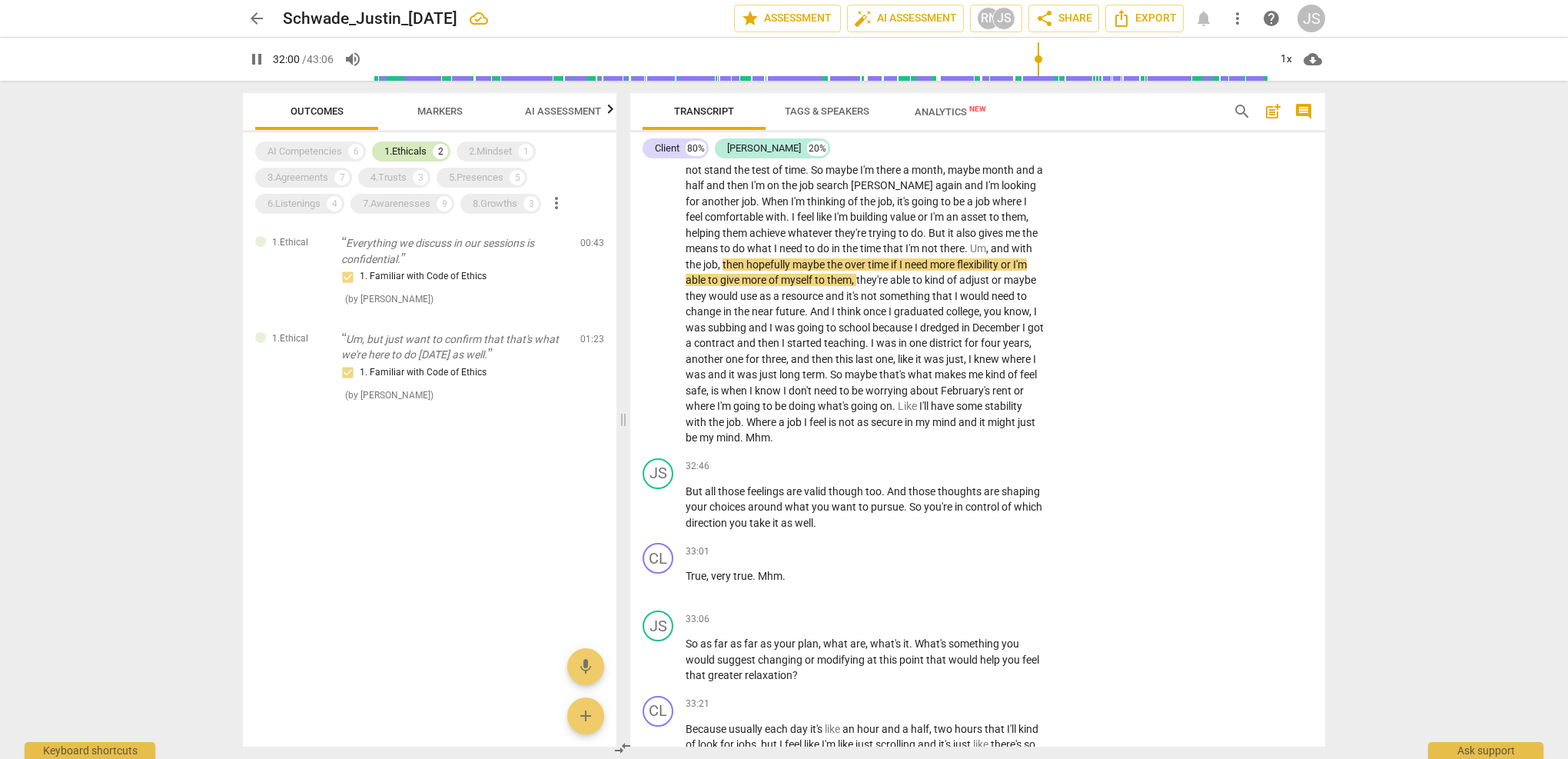
scroll to position [0, 0]
click at [433, 149] on div "1.Ethicals 2" at bounding box center [411, 151] width 78 height 20
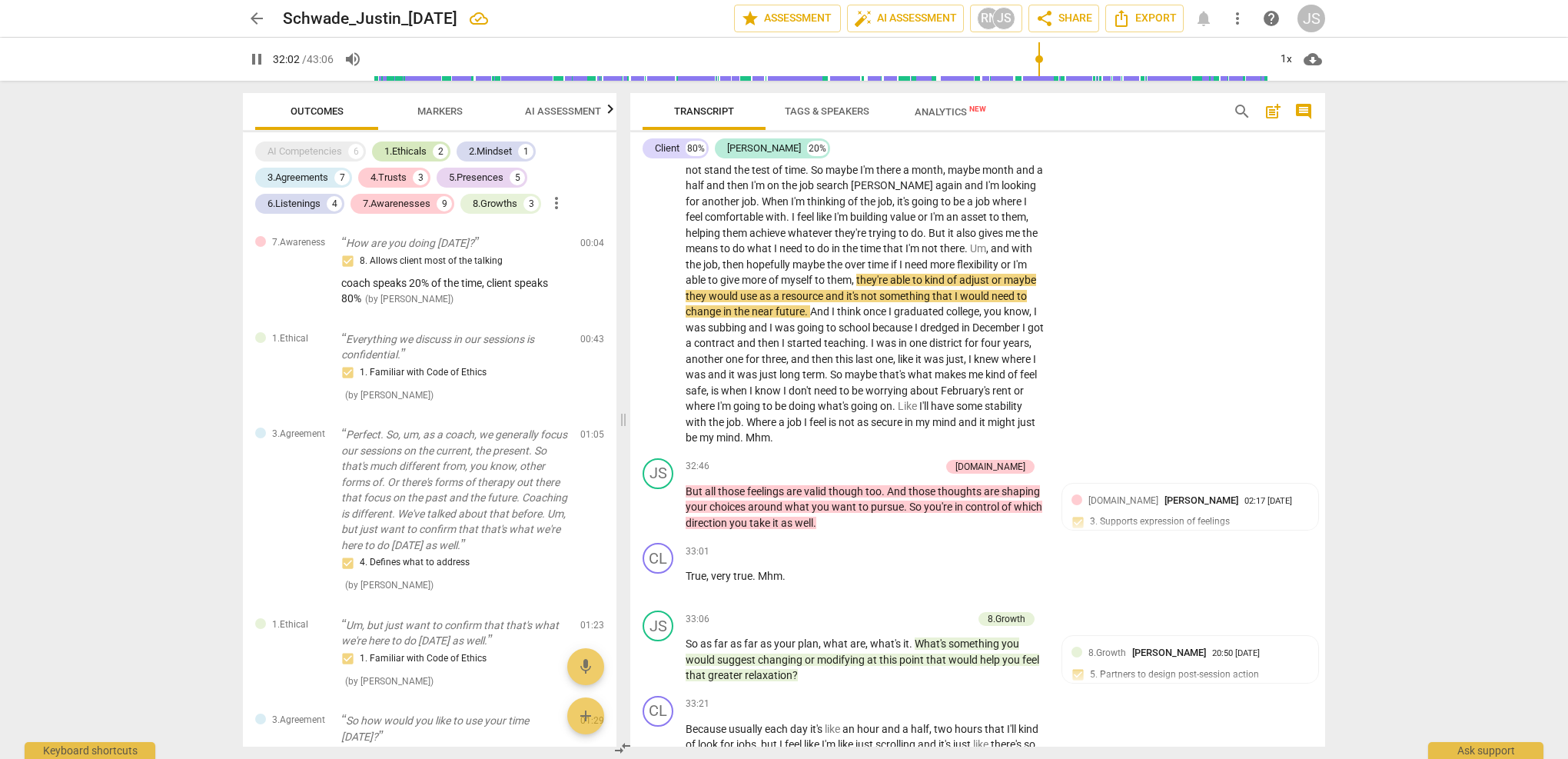
click at [433, 149] on div "1.Ethicals 2" at bounding box center [411, 151] width 78 height 20
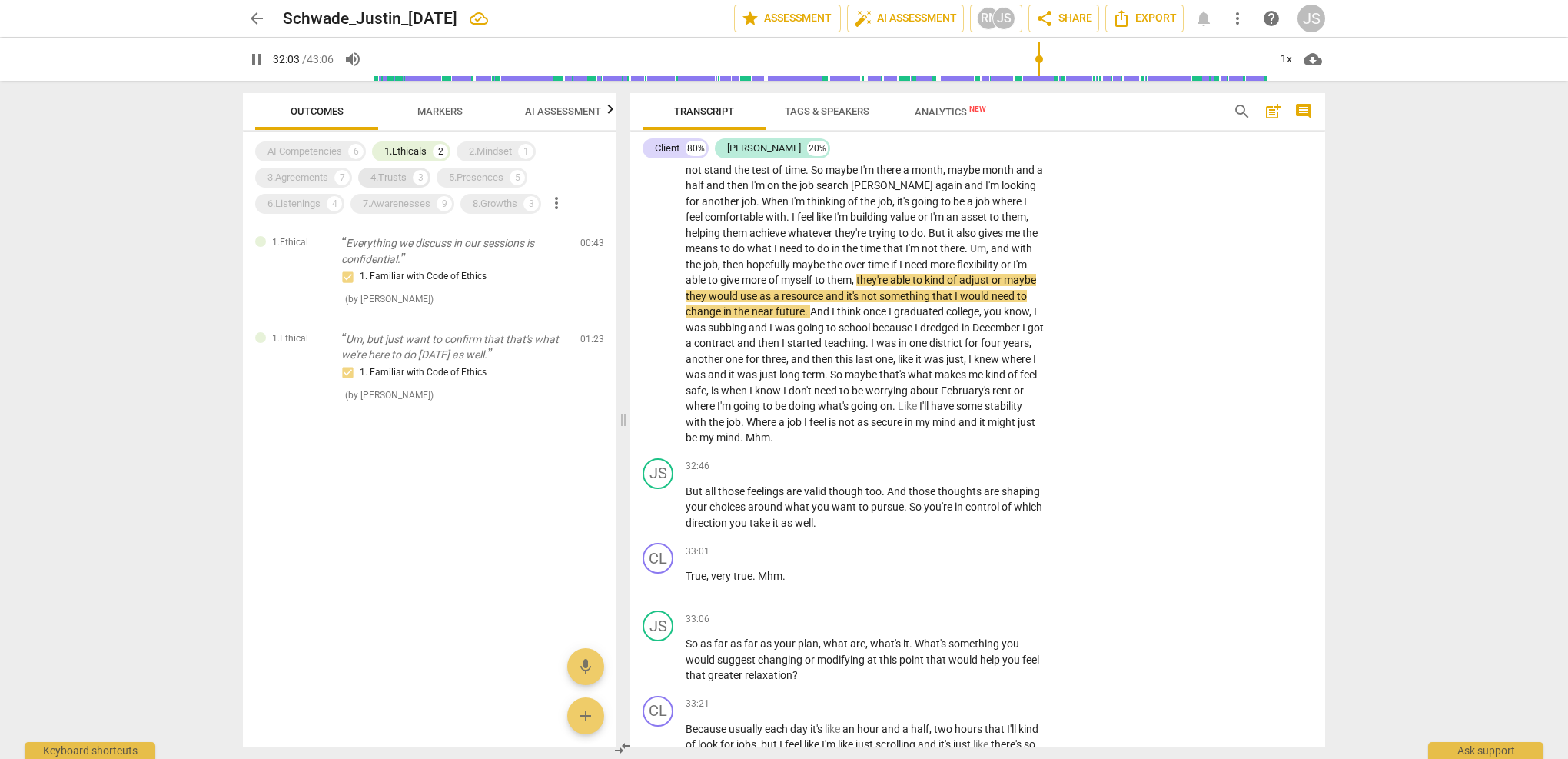
click at [414, 178] on div "3" at bounding box center [420, 178] width 15 height 15
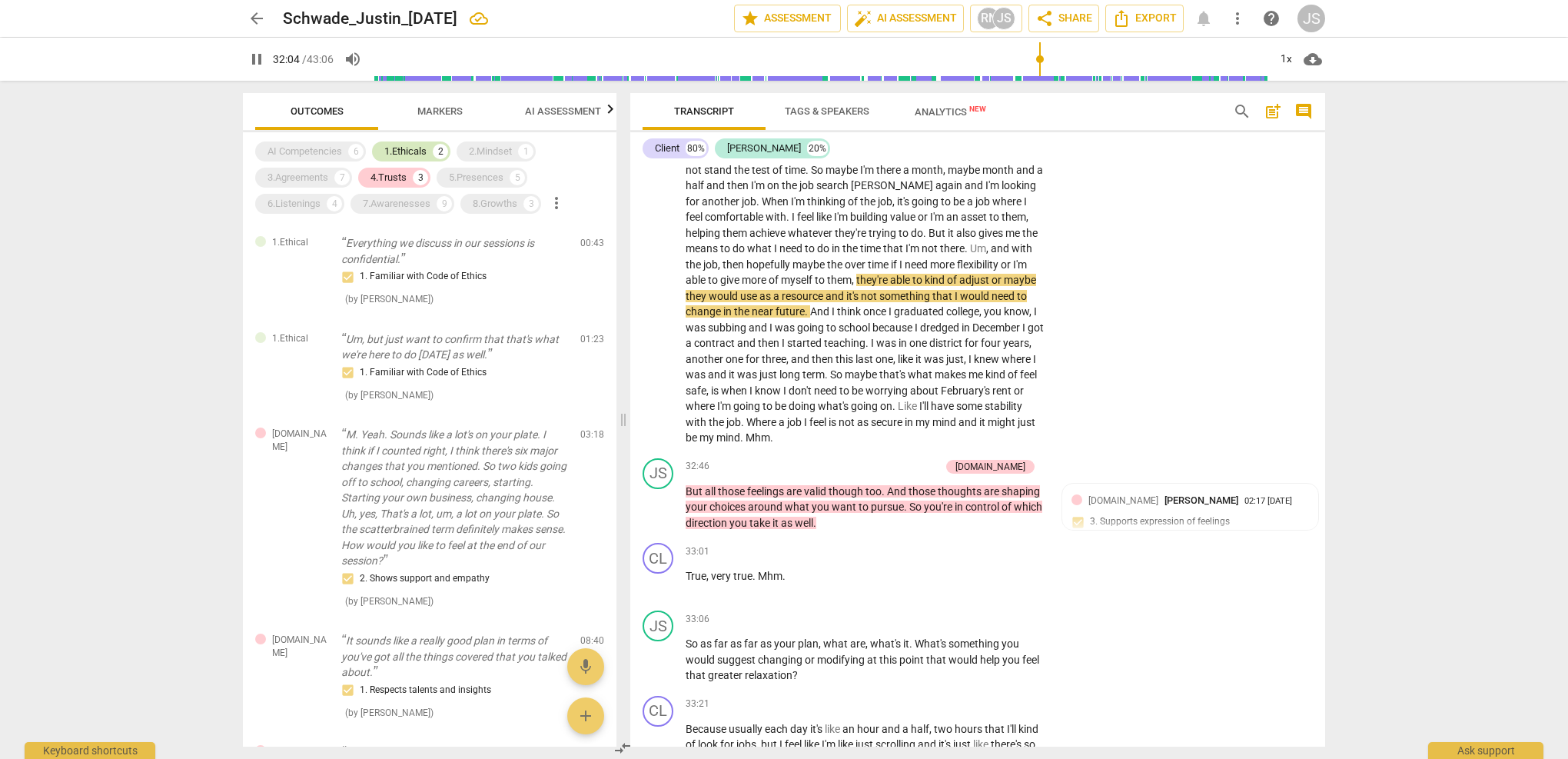
click at [422, 150] on div "1.Ethicals" at bounding box center [405, 151] width 42 height 15
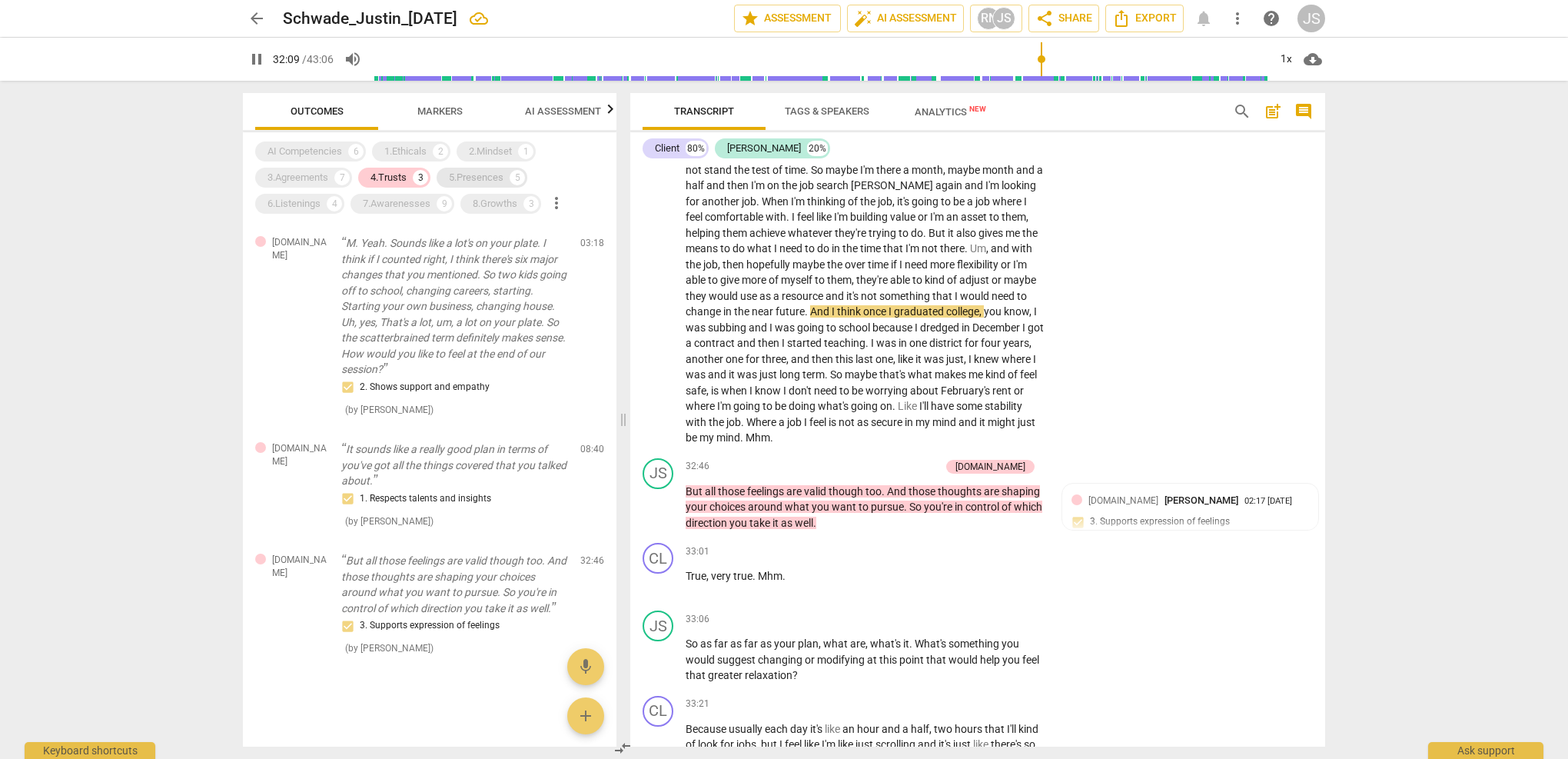
click at [487, 176] on div "5.Presences" at bounding box center [476, 178] width 55 height 15
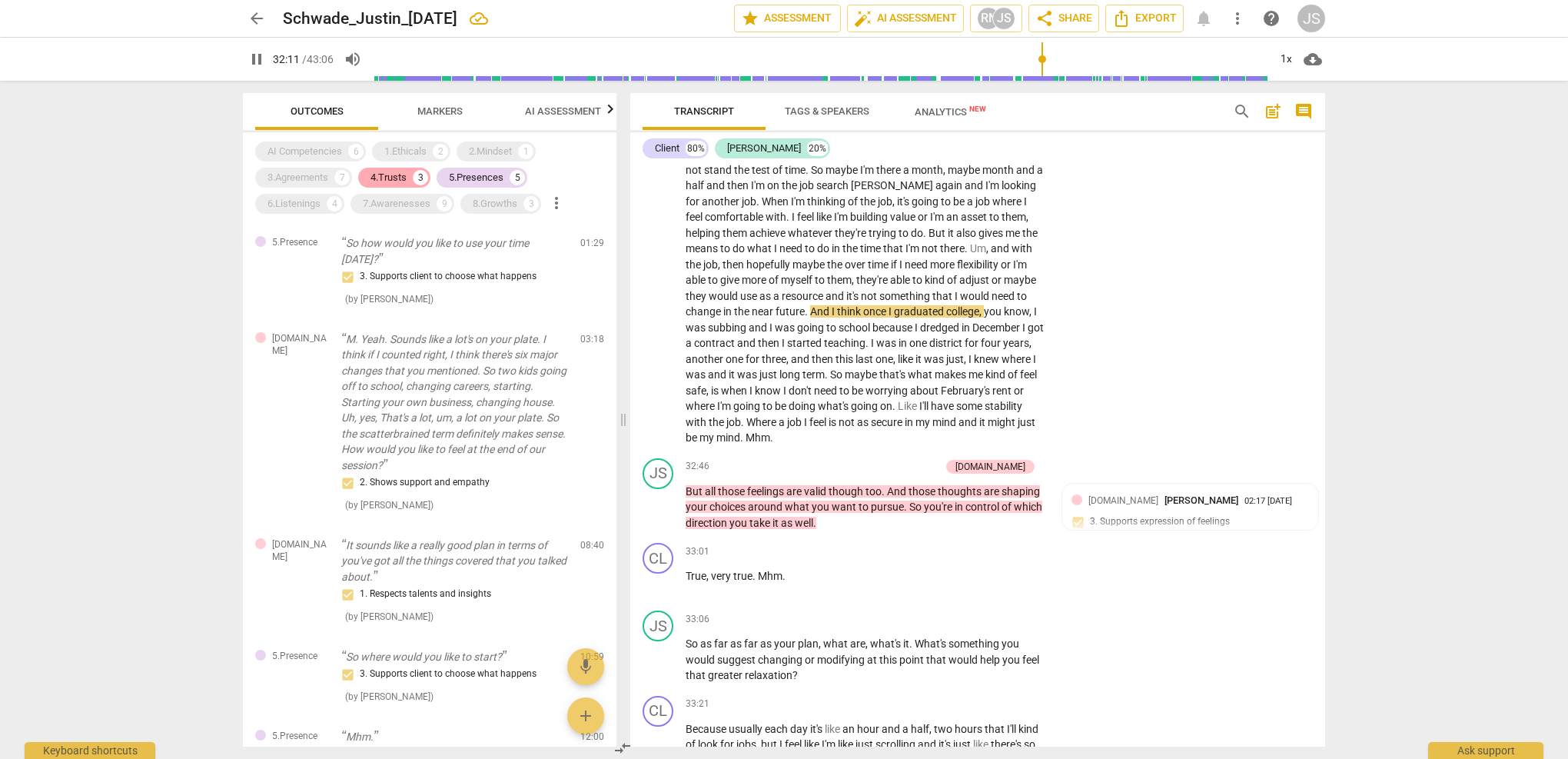
click at [414, 170] on div "4.Trusts 3" at bounding box center [394, 178] width 72 height 20
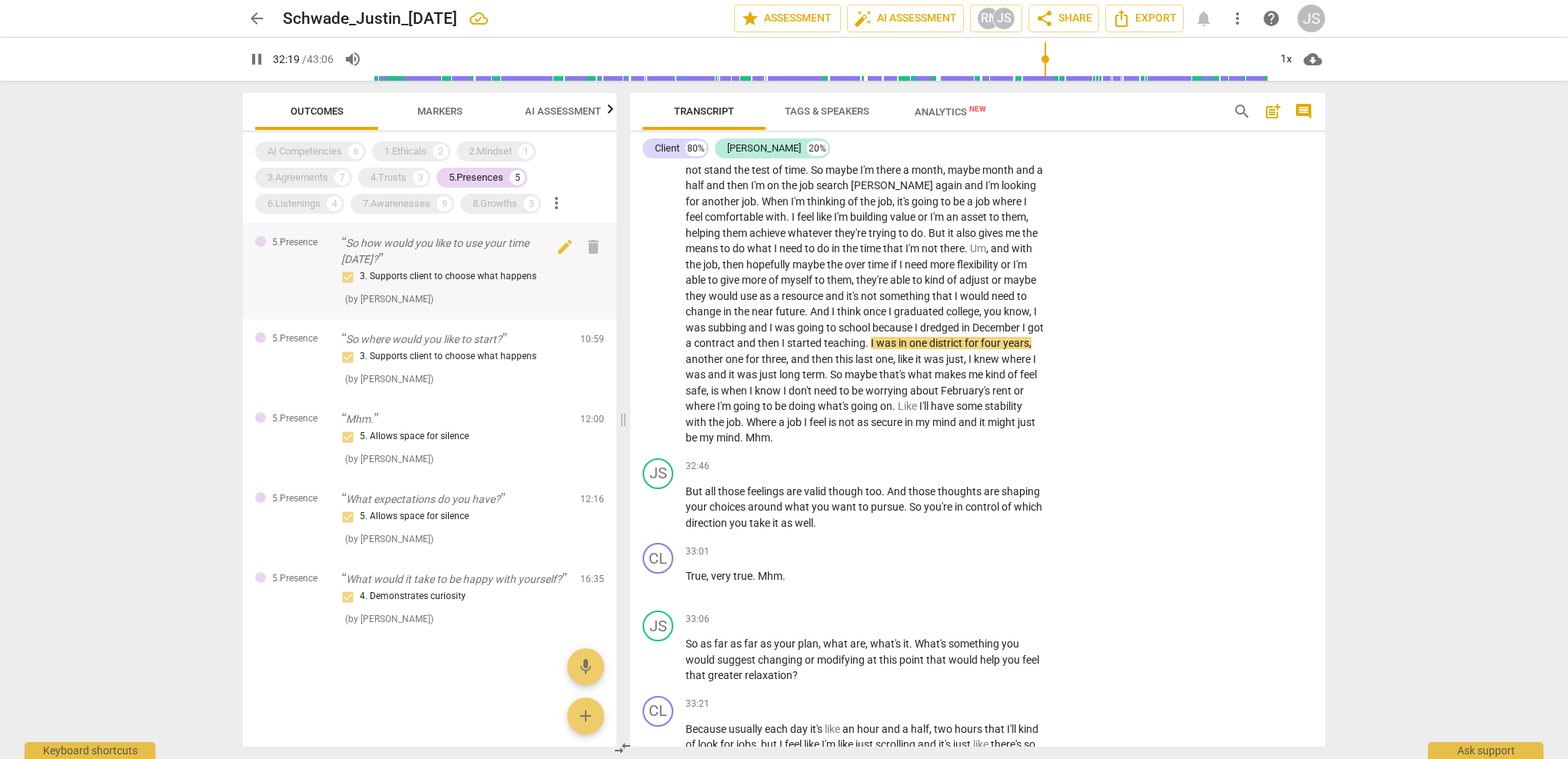
click at [463, 259] on p "So how would you like to use your time [DATE]?" at bounding box center [454, 251] width 227 height 32
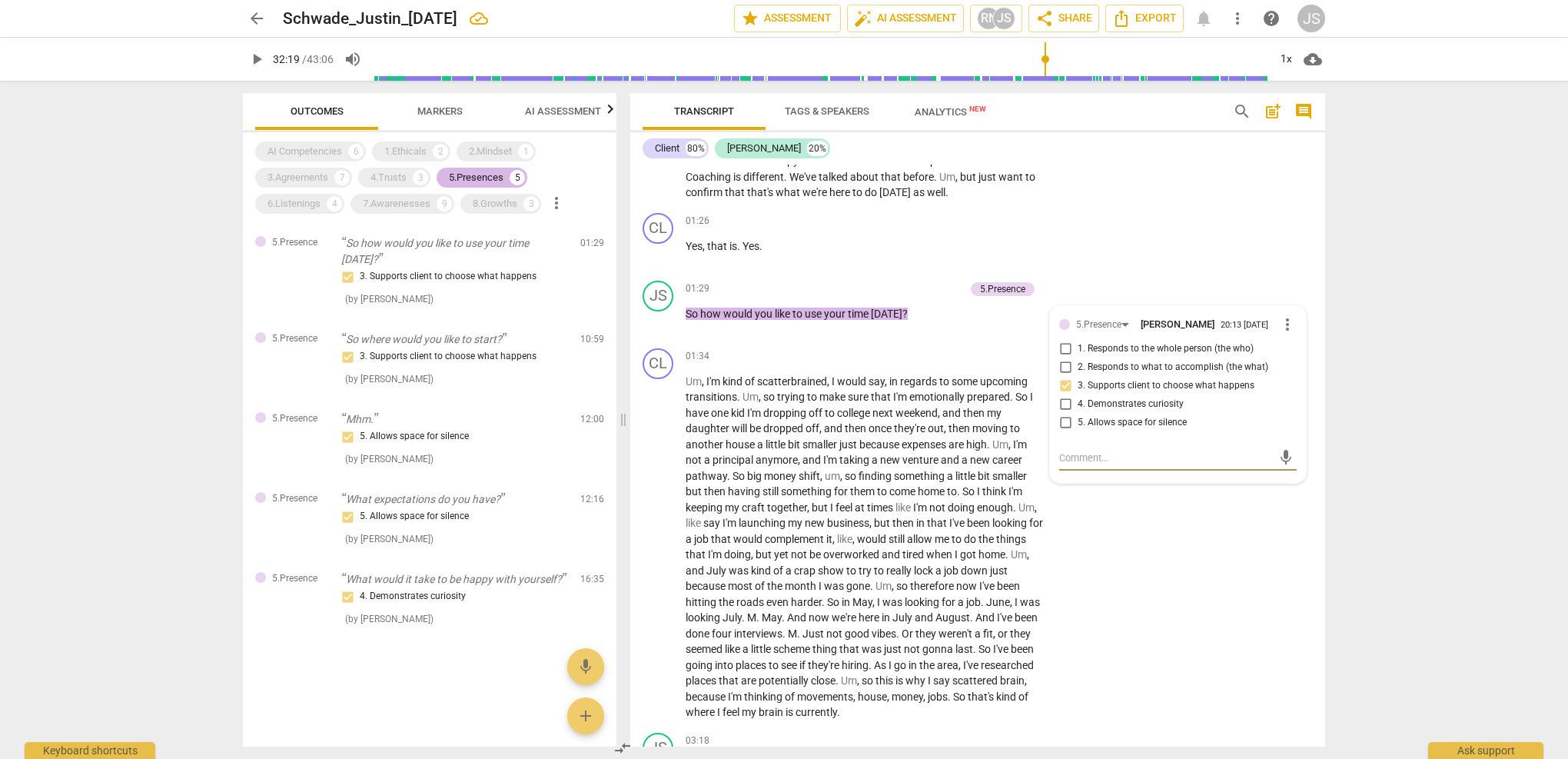
click at [470, 178] on div "5.Presences" at bounding box center [476, 178] width 55 height 15
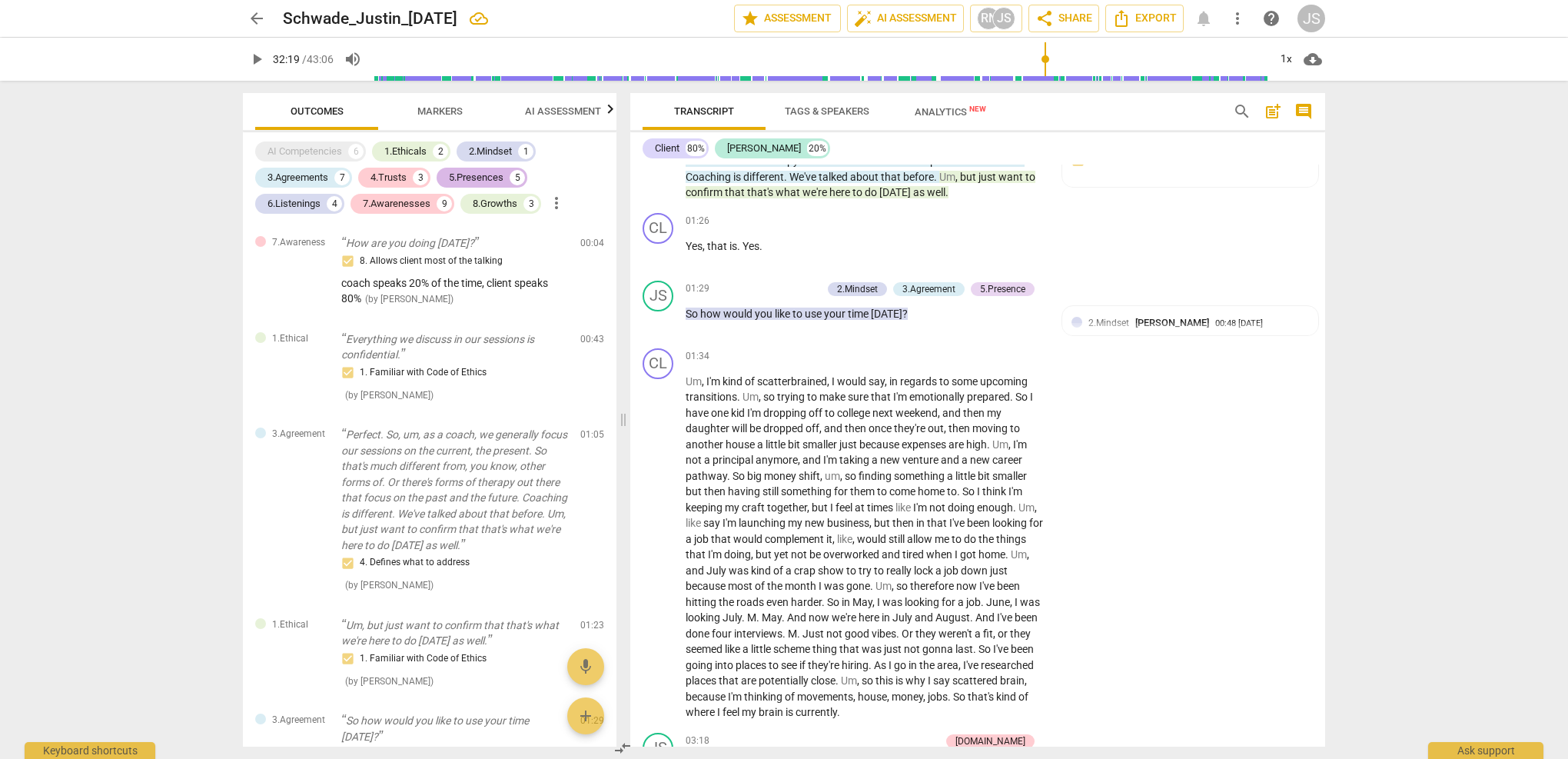
scroll to position [24, 0]
click at [507, 201] on div "8.Growths" at bounding box center [495, 204] width 45 height 15
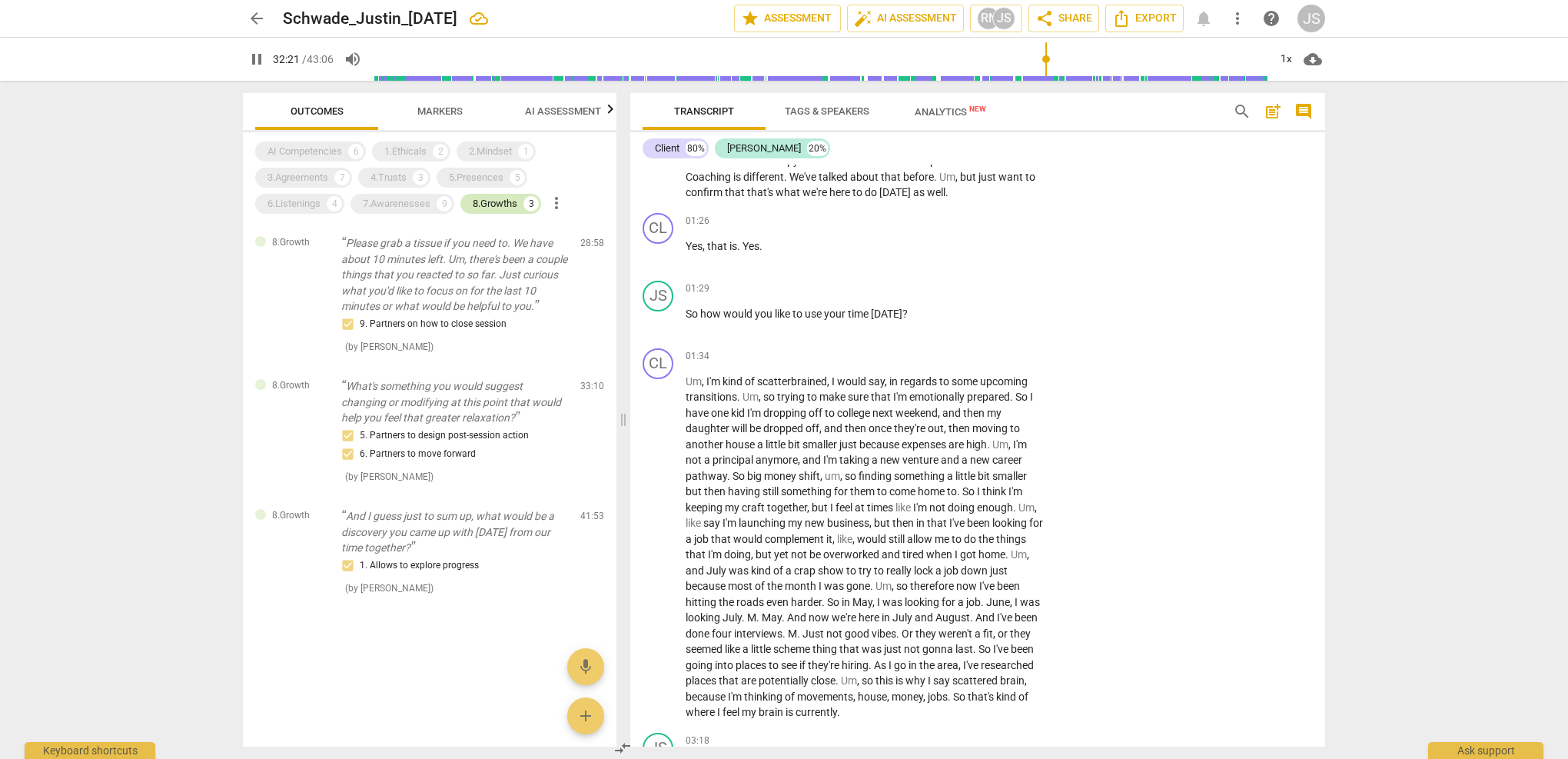
scroll to position [298, 0]
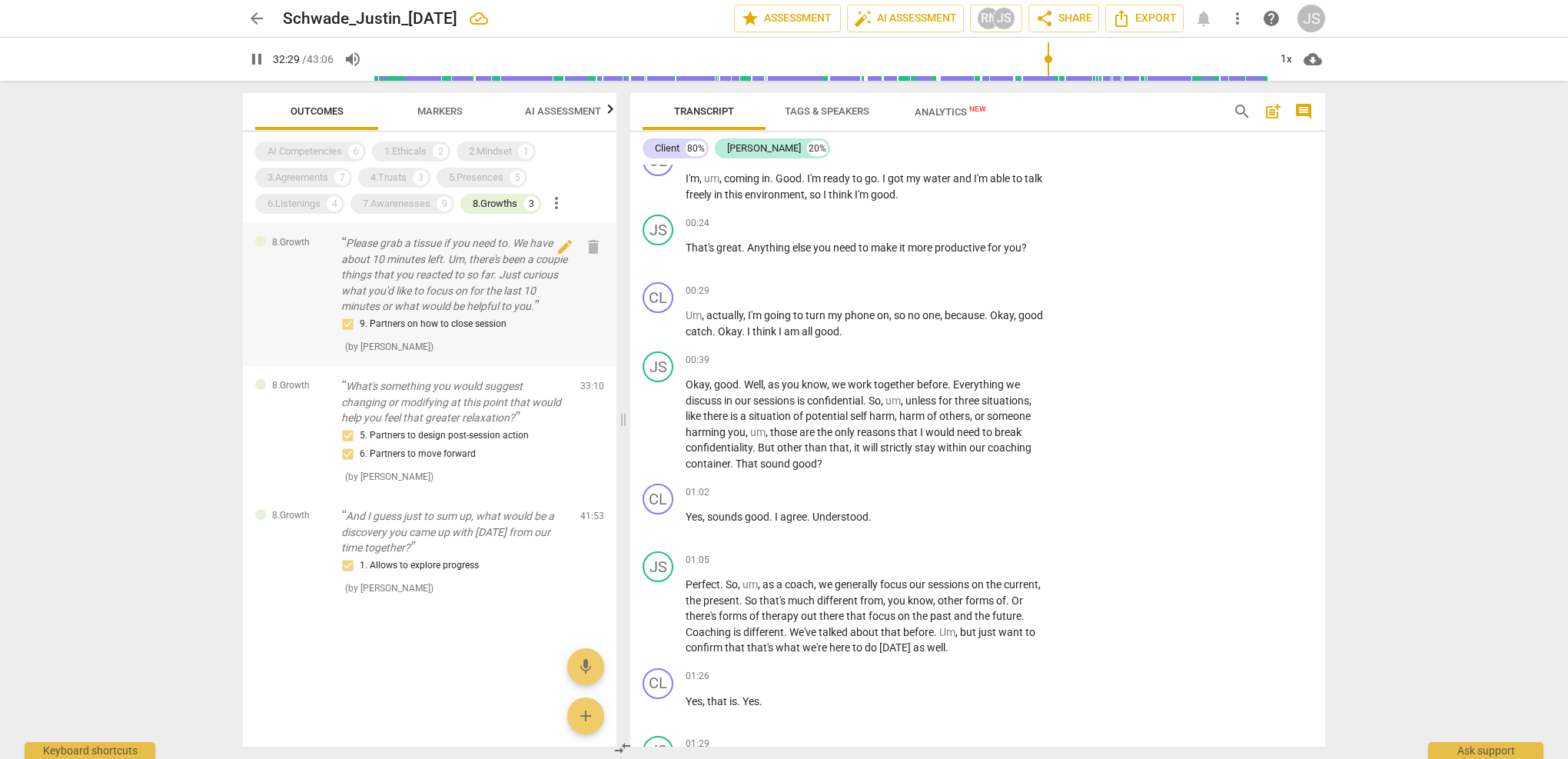
click at [450, 321] on div "9. Partners on how to close session" at bounding box center [454, 325] width 227 height 18
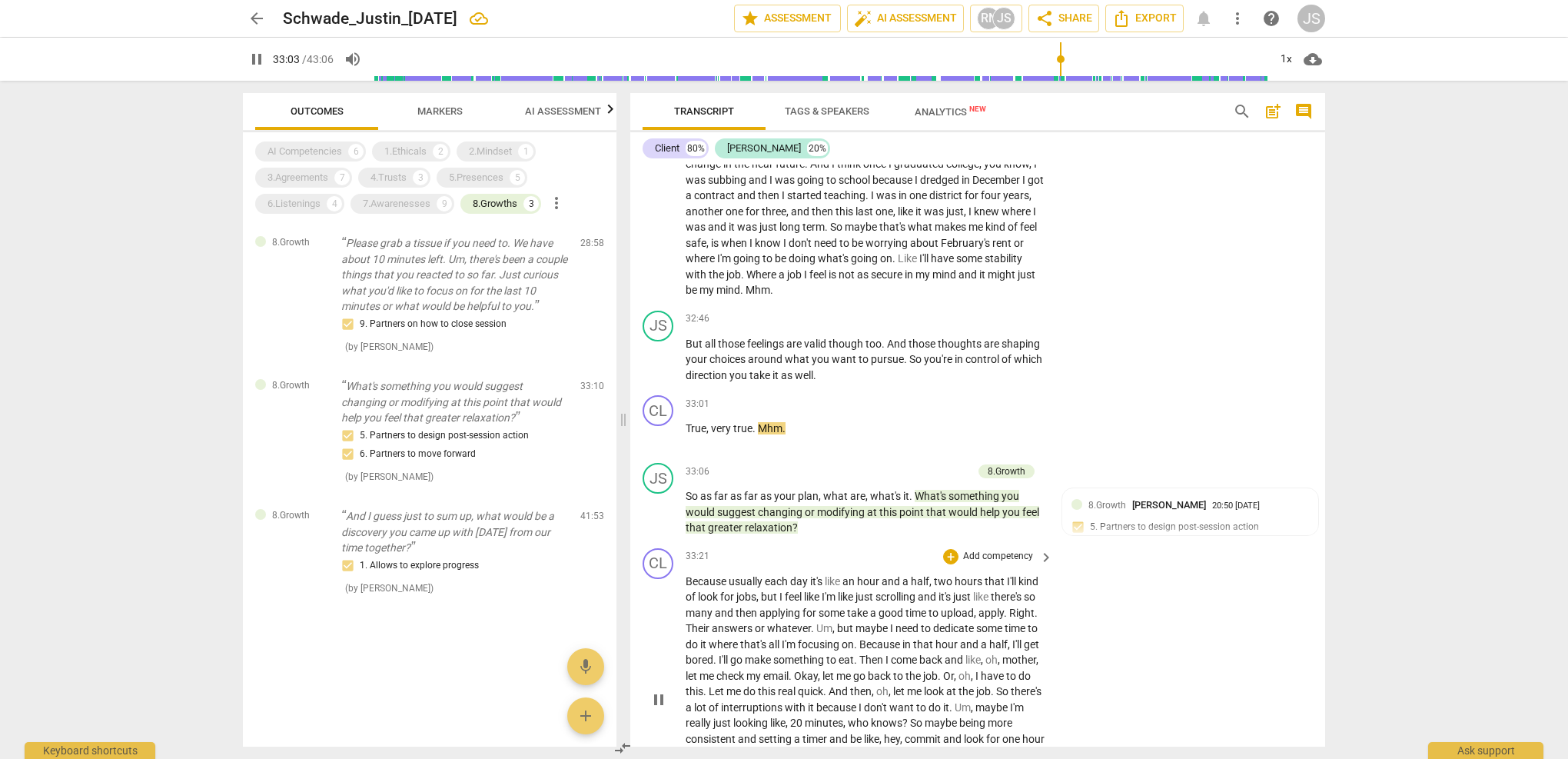
scroll to position [9237, 0]
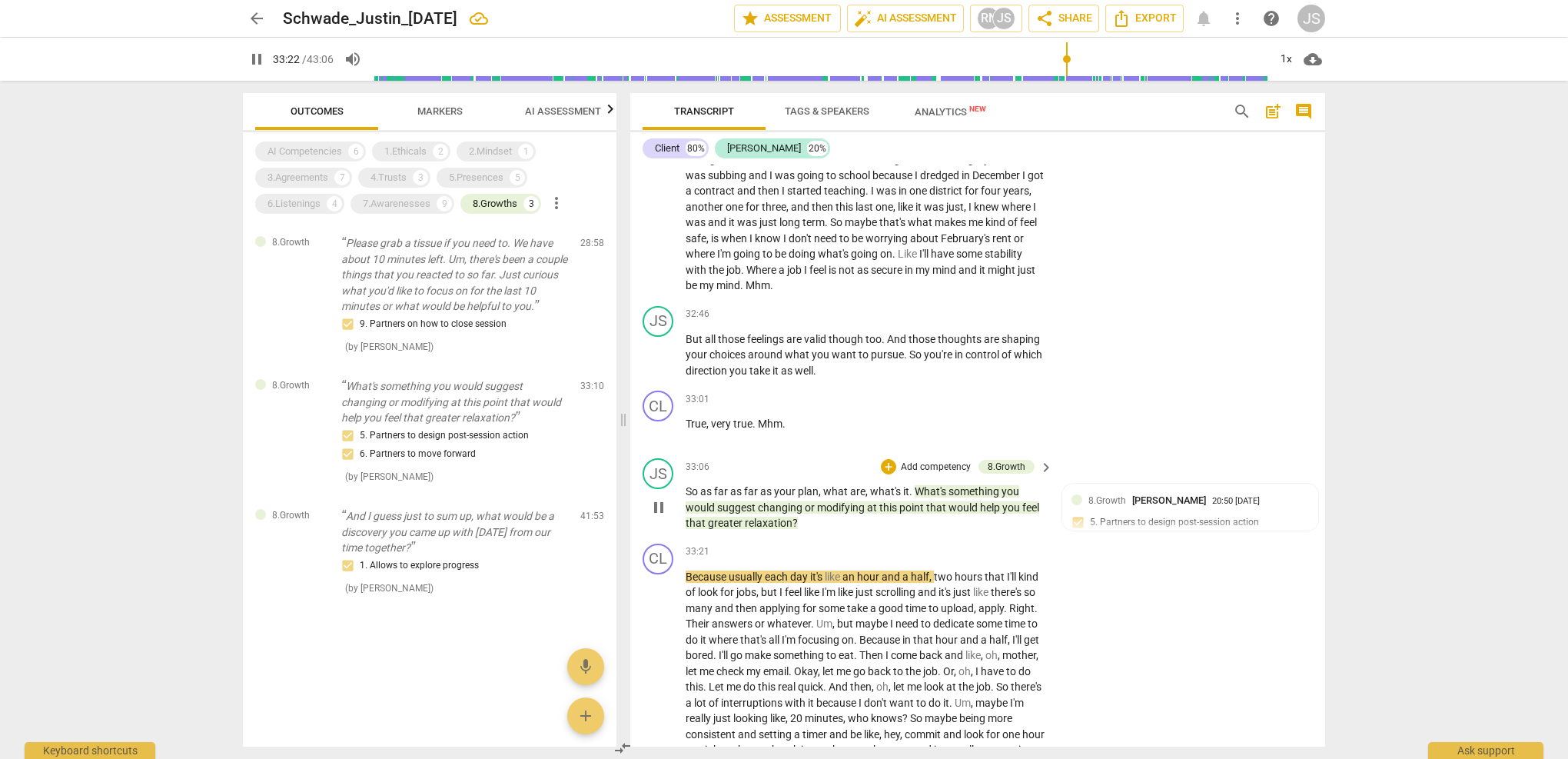
click at [656, 498] on span "pause" at bounding box center [659, 508] width 18 height 18
type input "2003"
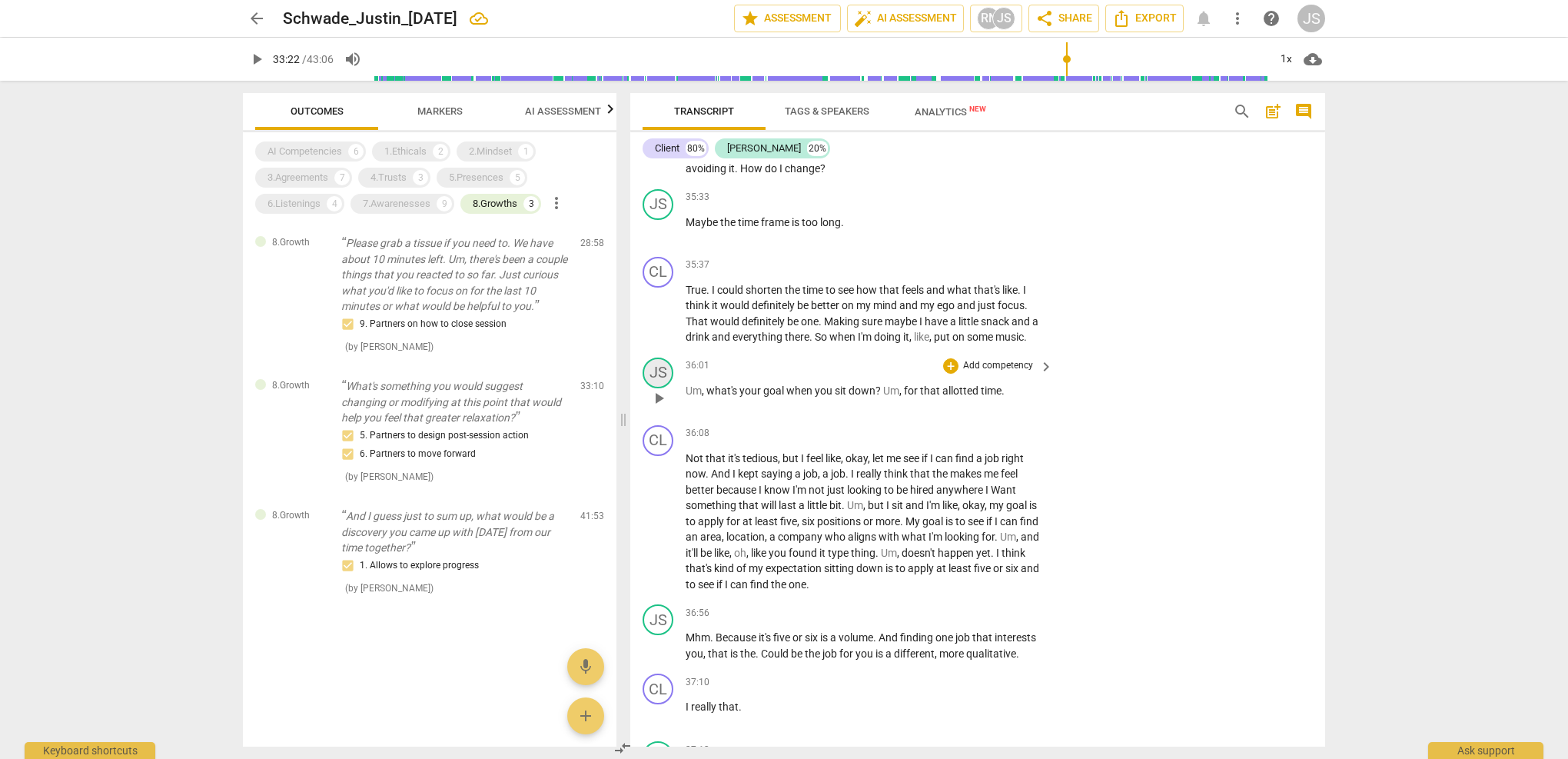
scroll to position [10324, 0]
click at [517, 211] on div "8.Growths 3" at bounding box center [500, 204] width 81 height 20
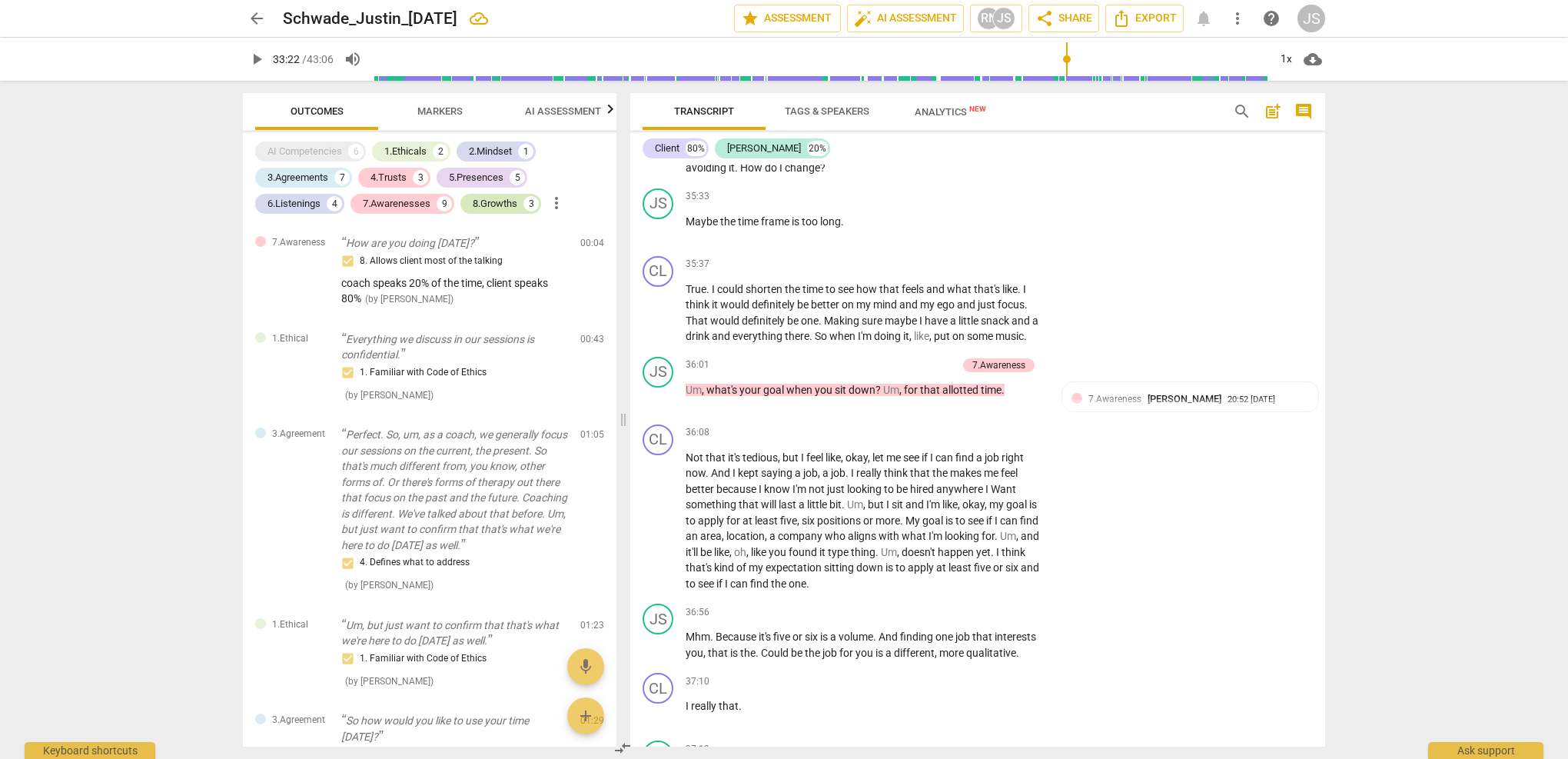
click at [510, 202] on div "8.Growths" at bounding box center [495, 204] width 45 height 15
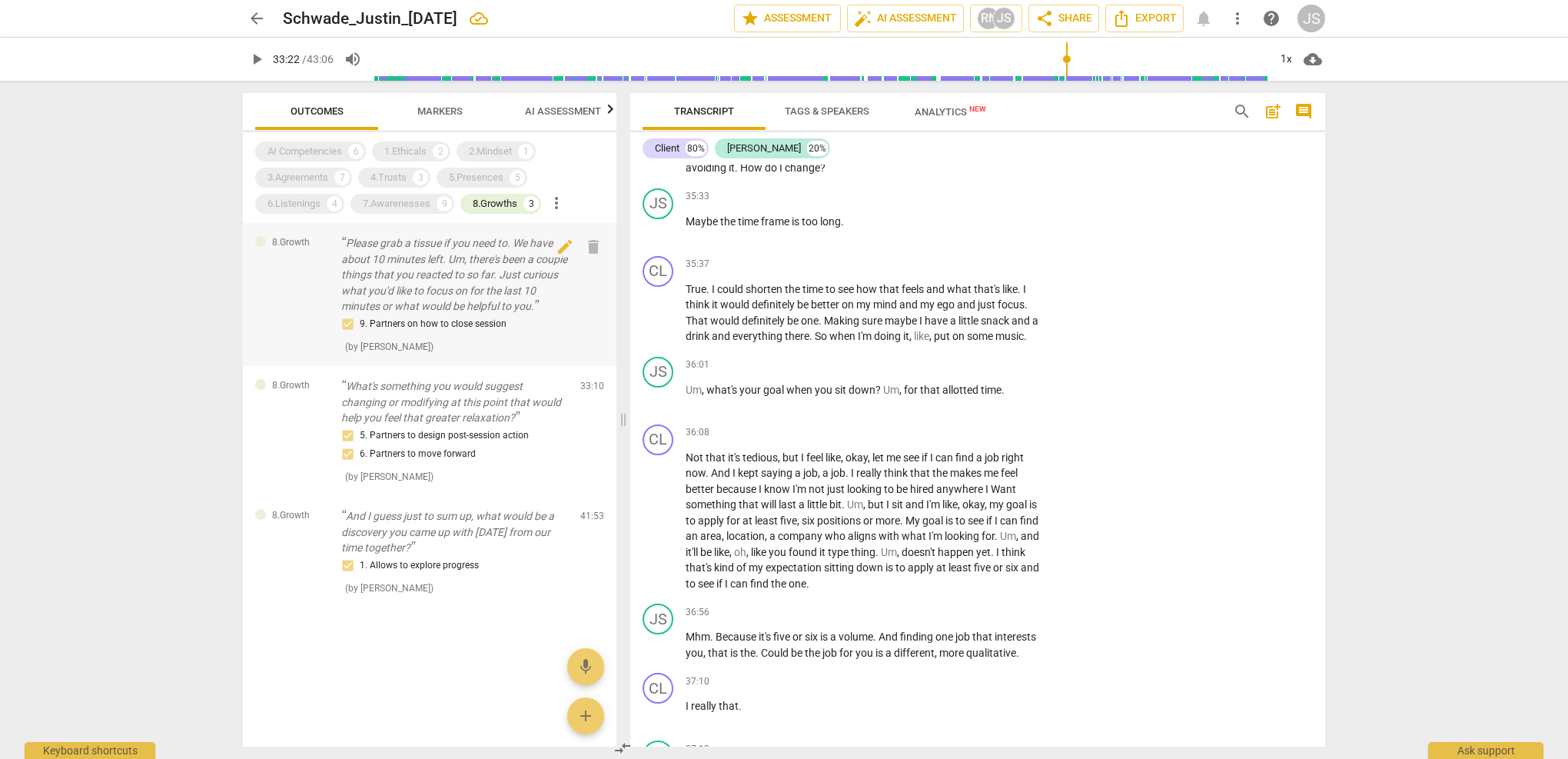
click at [401, 316] on div "9. Partners on how to close session" at bounding box center [454, 325] width 227 height 18
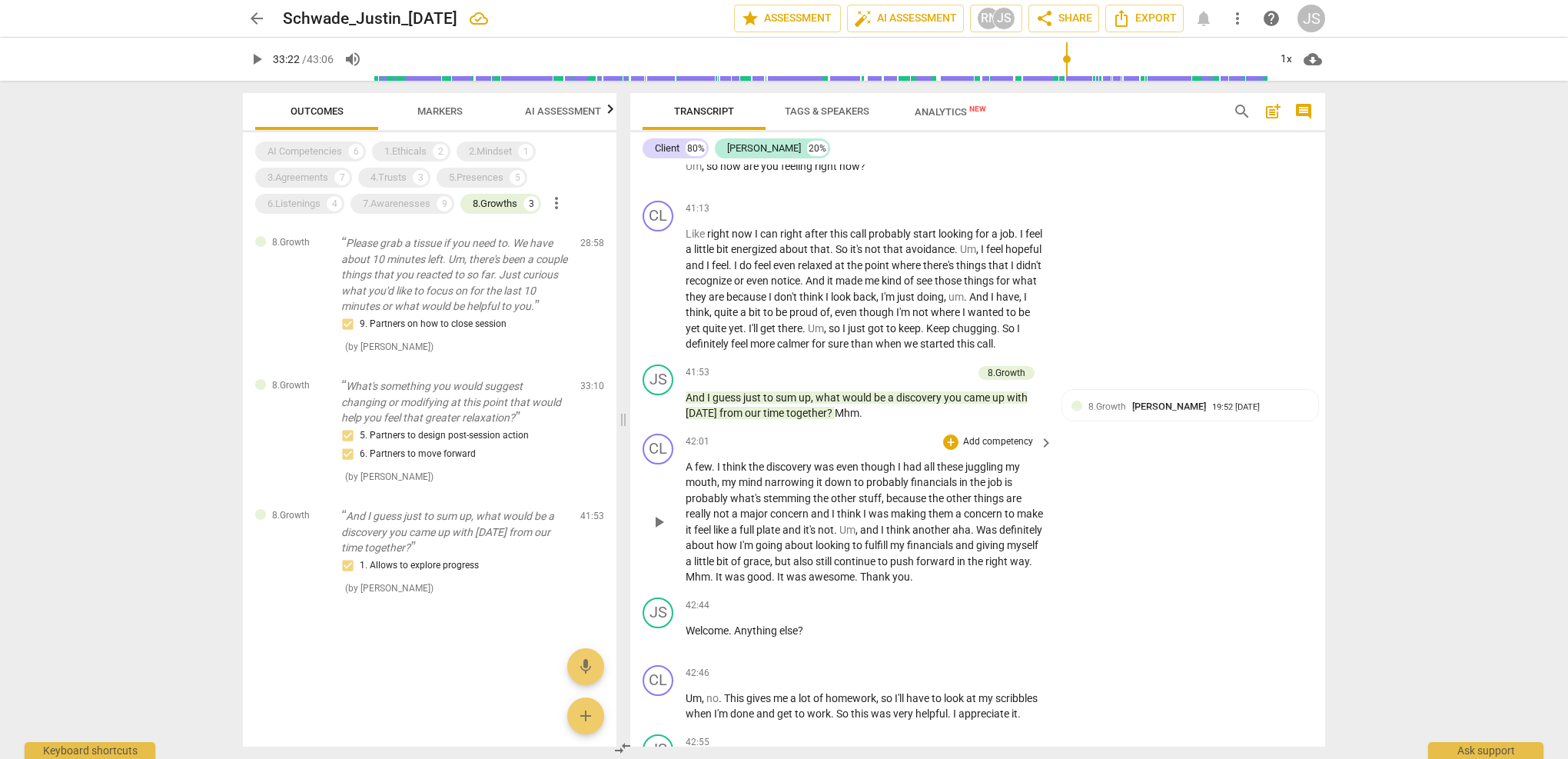
scroll to position [12096, 0]
drag, startPoint x: 749, startPoint y: 679, endPoint x: 646, endPoint y: 678, distance: 103.0
click at [646, 729] on div "JS play_arrow pause 42:55 + Add competency keyboard_arrow_right Yeah , you're w…" at bounding box center [978, 764] width 695 height 69
click at [461, 275] on p "Please grab a tissue if you need to. We have about 10 minutes left. Um, there's…" at bounding box center [454, 275] width 227 height 79
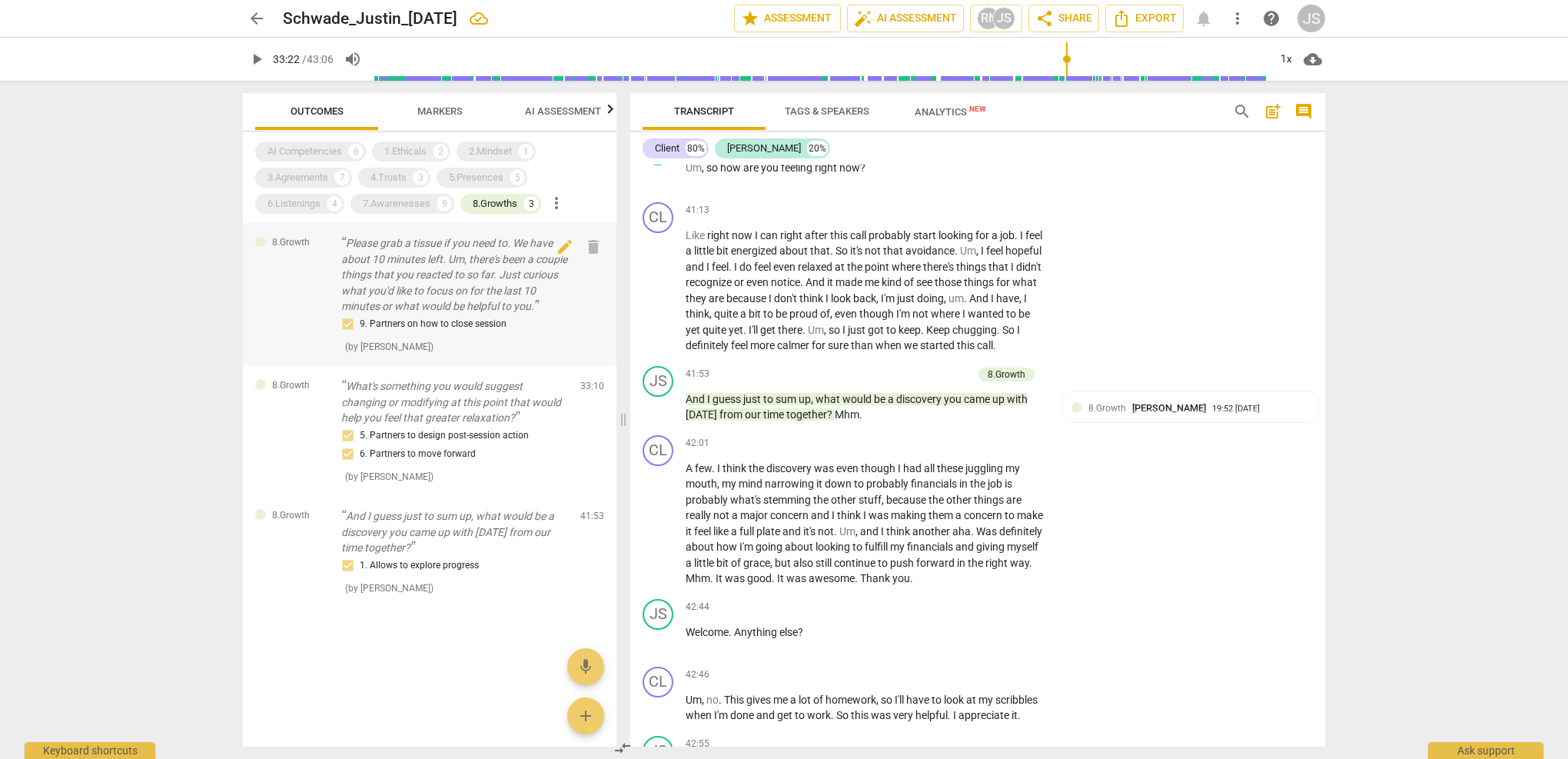
scroll to position [8000, 0]
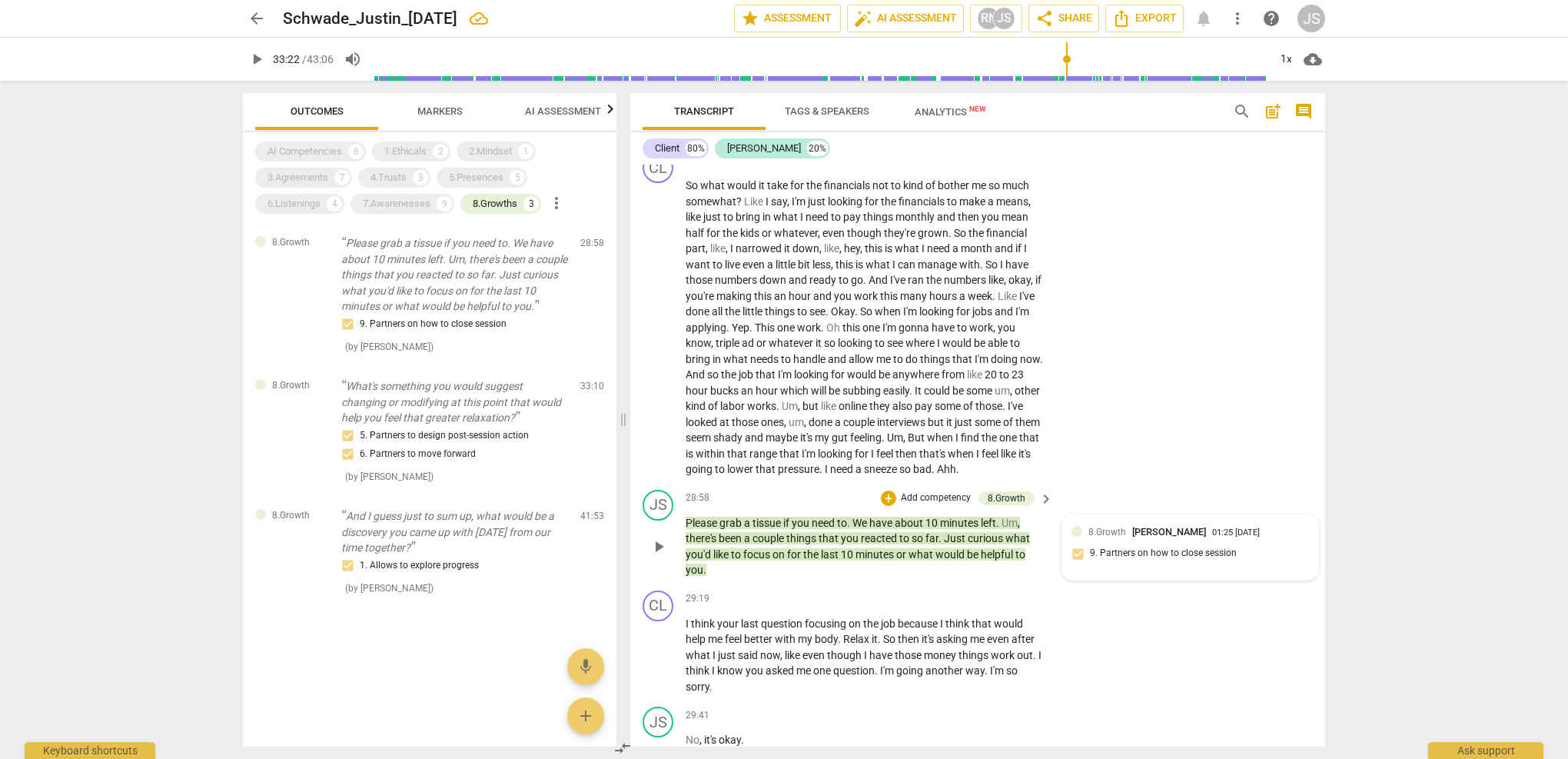
click at [1105, 527] on span "8.Growth" at bounding box center [1107, 532] width 38 height 11
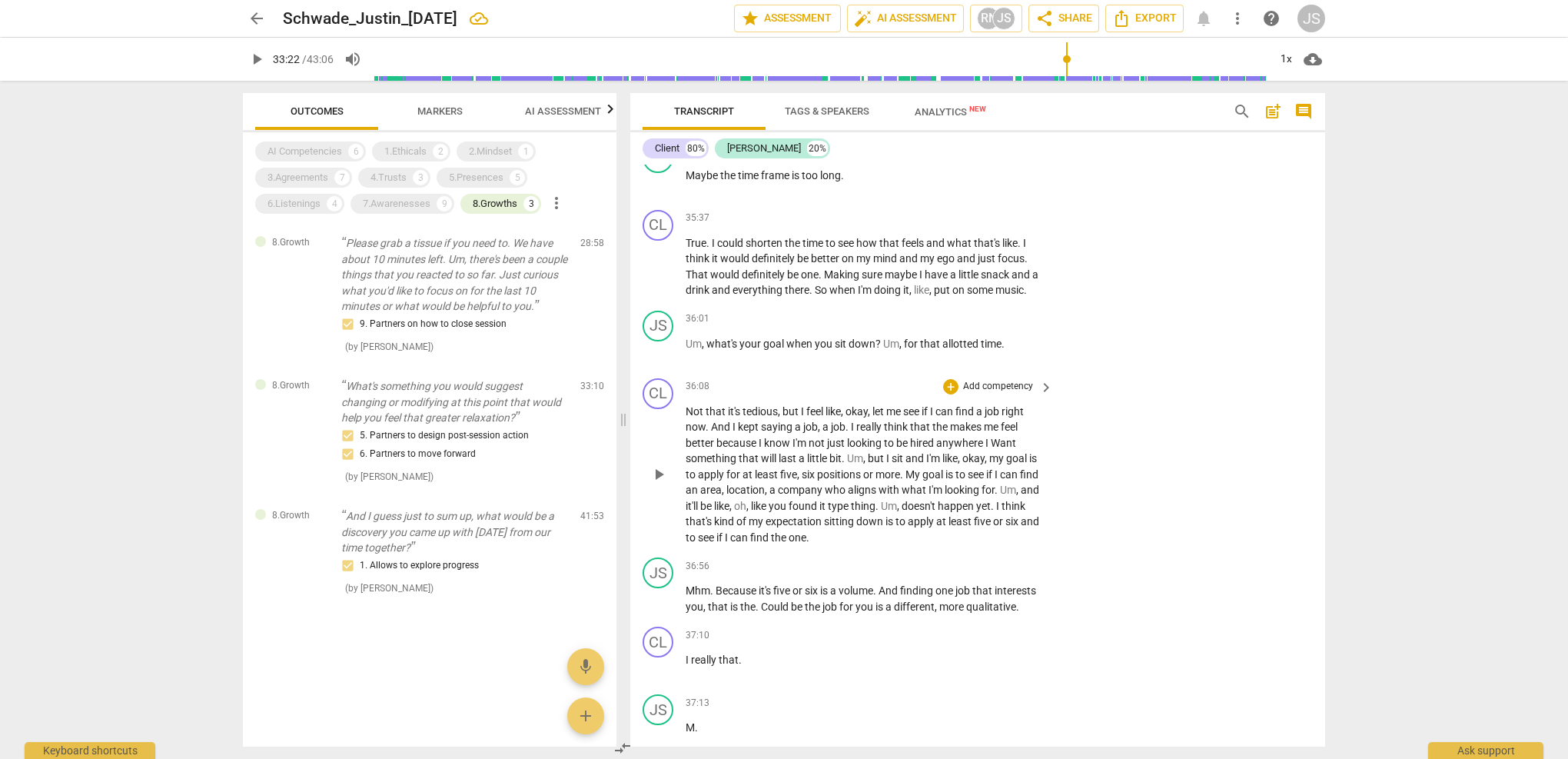
scroll to position [10373, 0]
click at [792, 598] on span "be" at bounding box center [798, 604] width 14 height 12
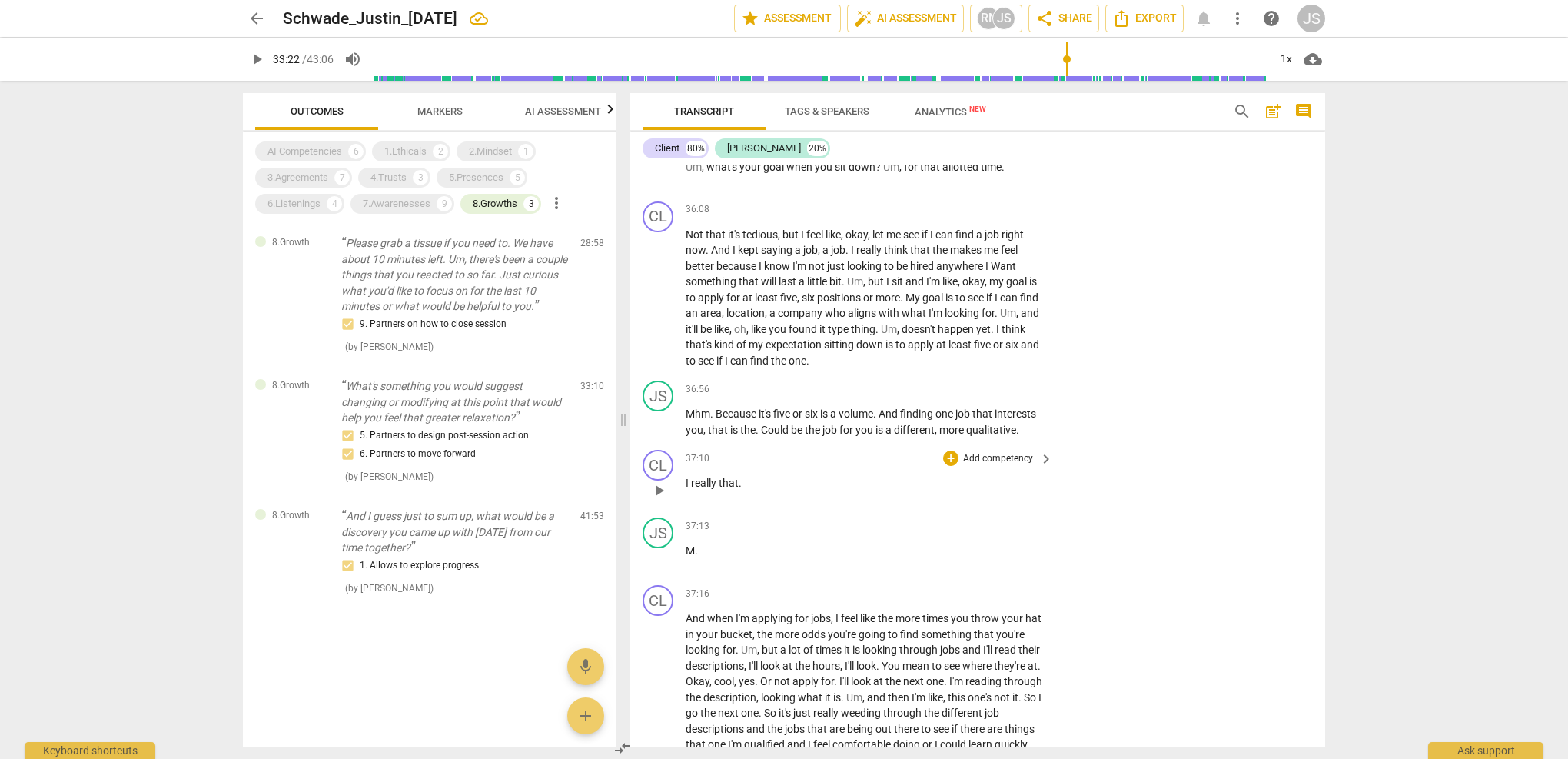
scroll to position [10551, 0]
click at [694, 404] on span "Mhm" at bounding box center [698, 410] width 25 height 12
click at [659, 409] on span "play_arrow" at bounding box center [659, 418] width 18 height 18
click at [762, 420] on span "Could" at bounding box center [776, 426] width 30 height 12
type input "2231"
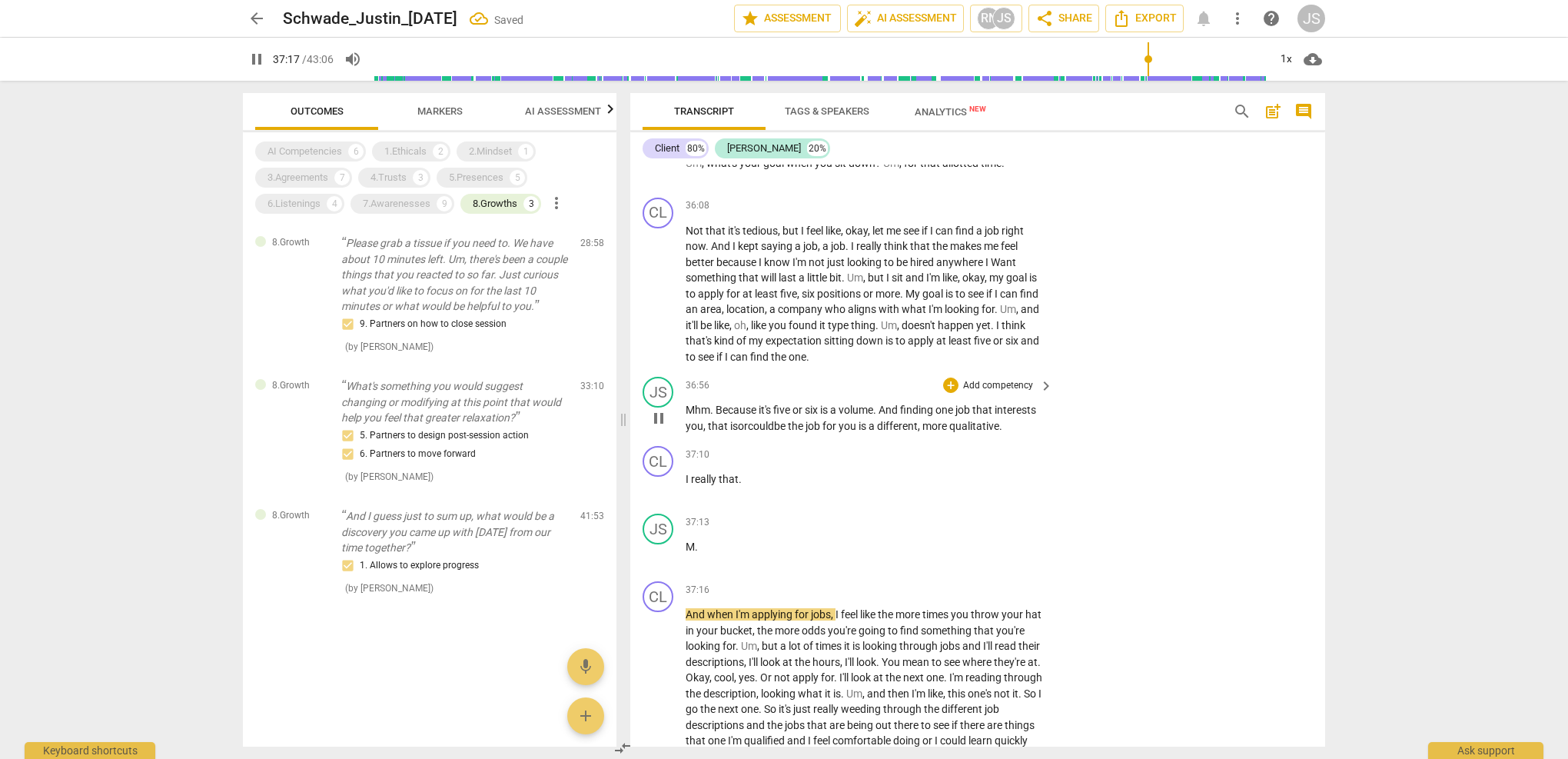
click at [1020, 402] on p "Mhm . Because it's five or six is a volume . And finding one job that interests…" at bounding box center [865, 418] width 360 height 32
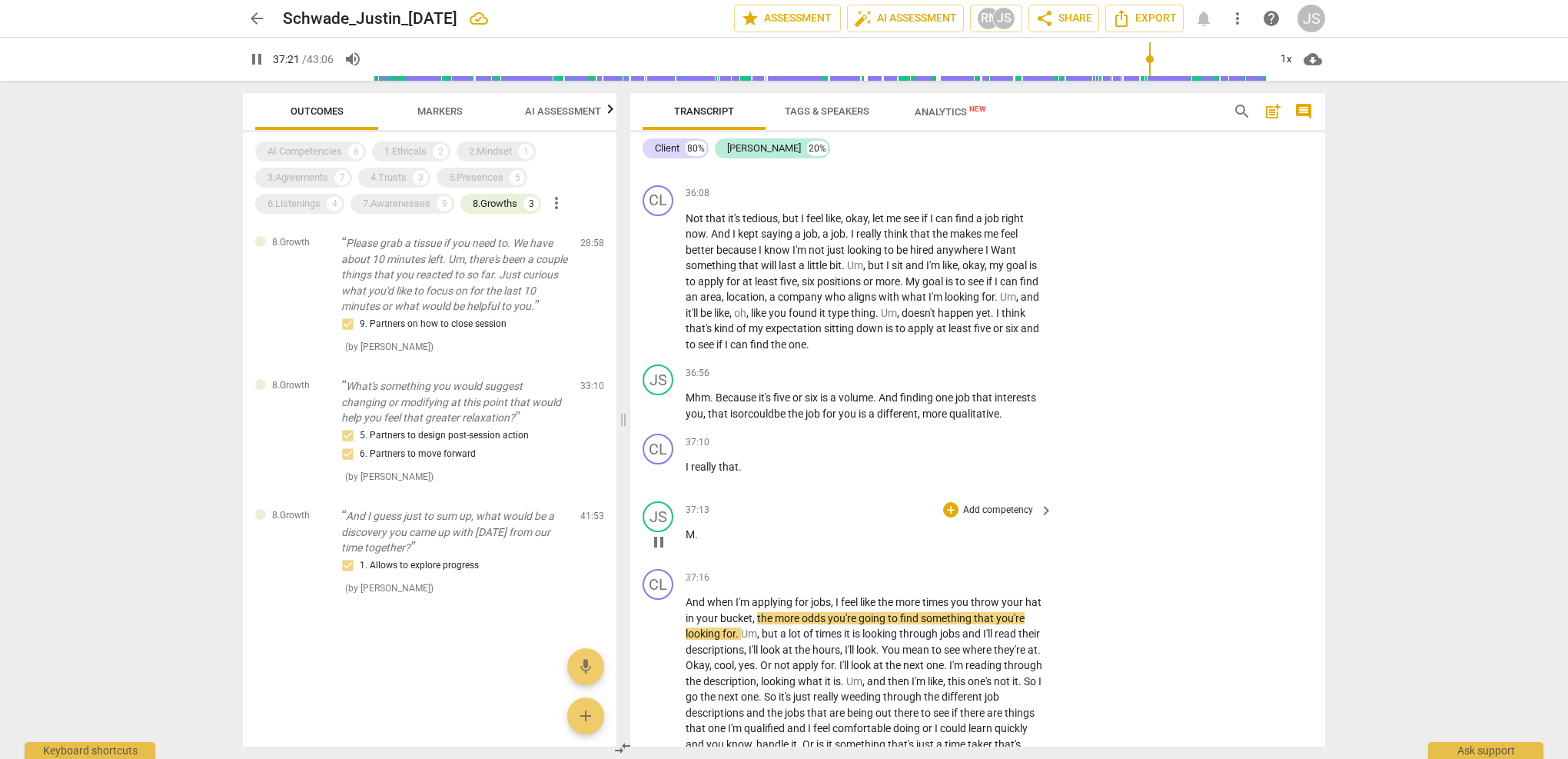
scroll to position [10570, 0]
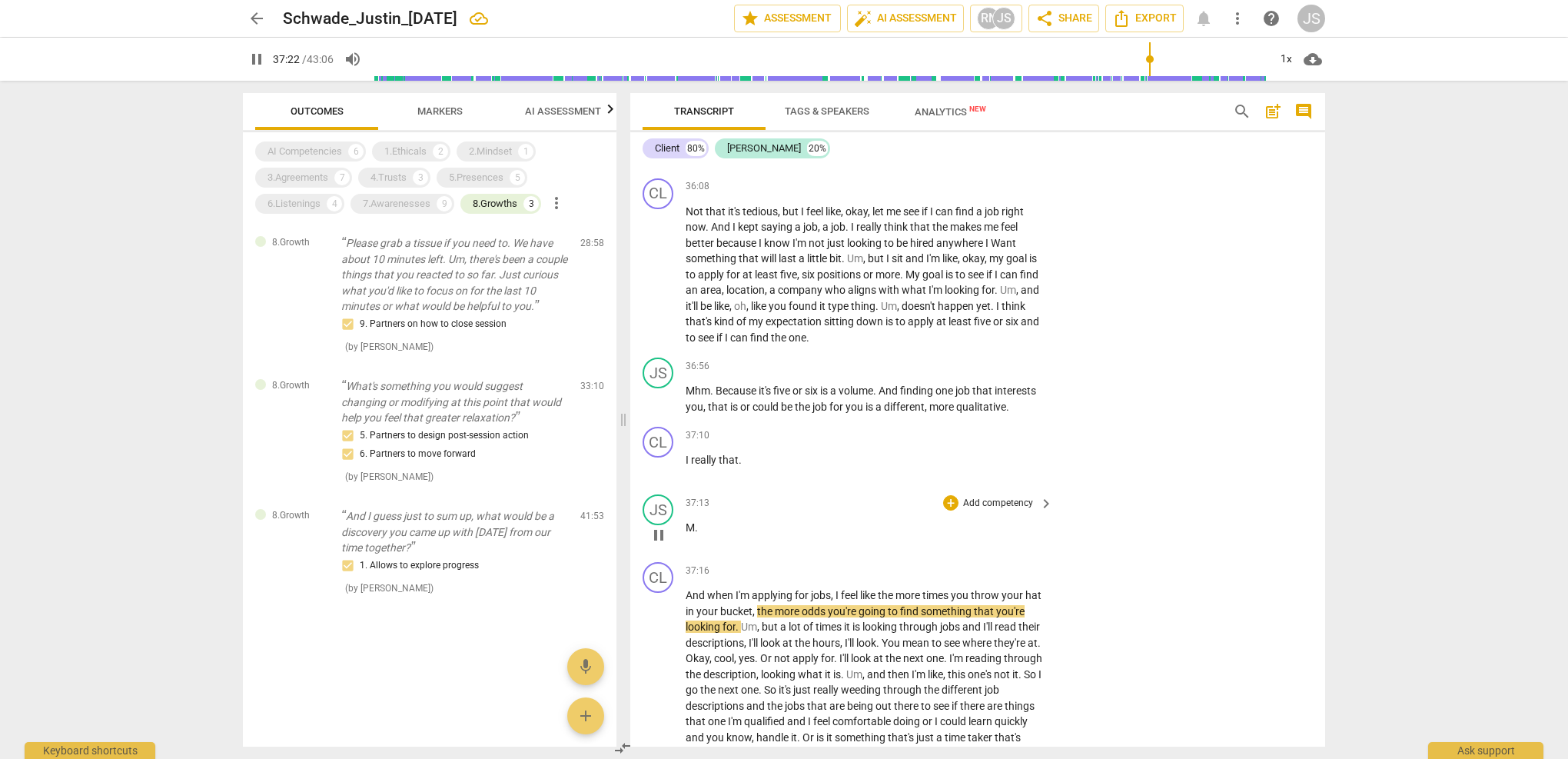
click at [707, 520] on p "M ." at bounding box center [865, 528] width 360 height 16
type input "2244"
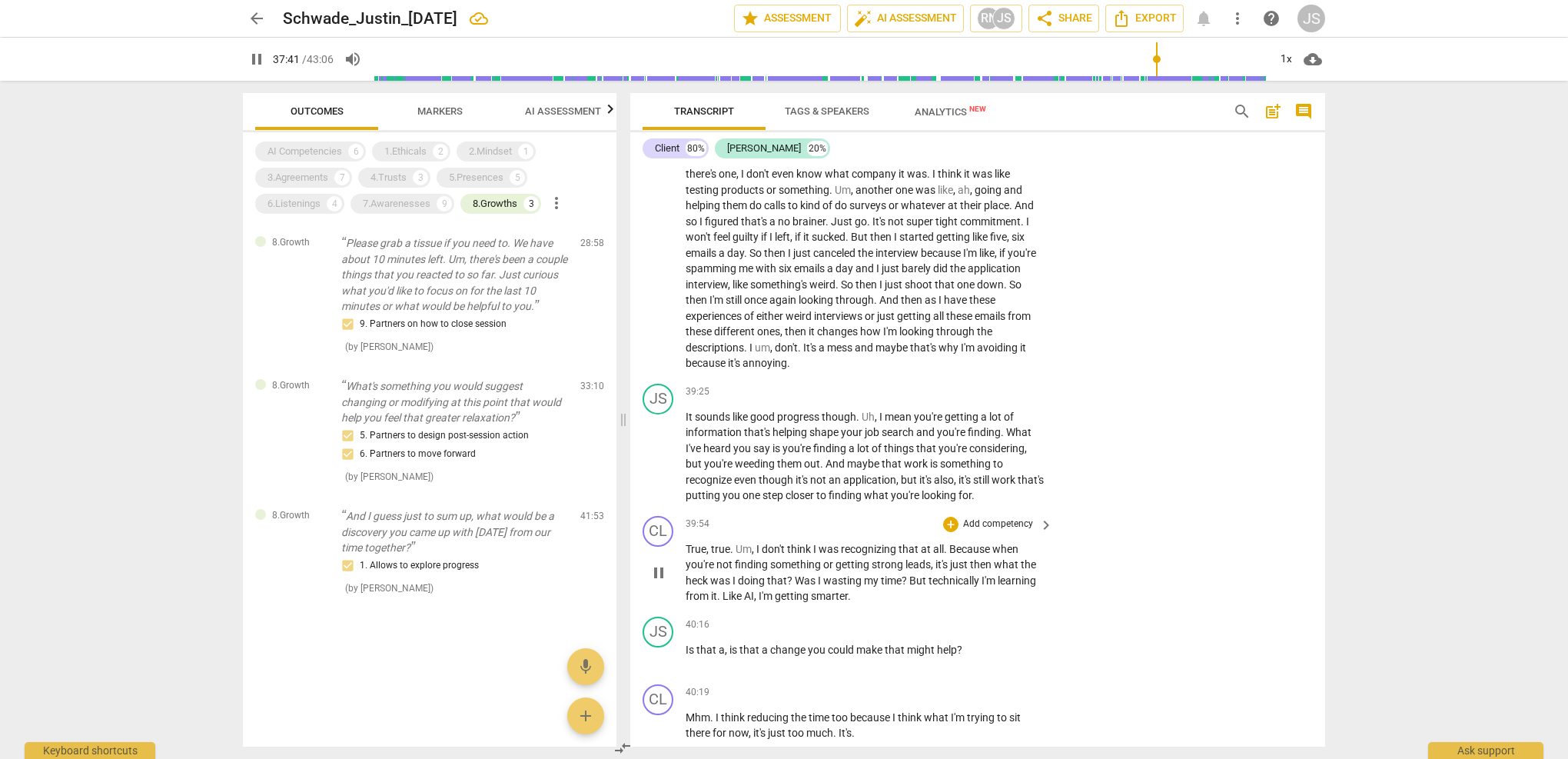
scroll to position [11277, 0]
click at [871, 407] on p "It sounds like good progress though . Uh , I mean you're getting a lot of infor…" at bounding box center [865, 454] width 360 height 95
click at [971, 383] on p "Add competency" at bounding box center [998, 390] width 73 height 14
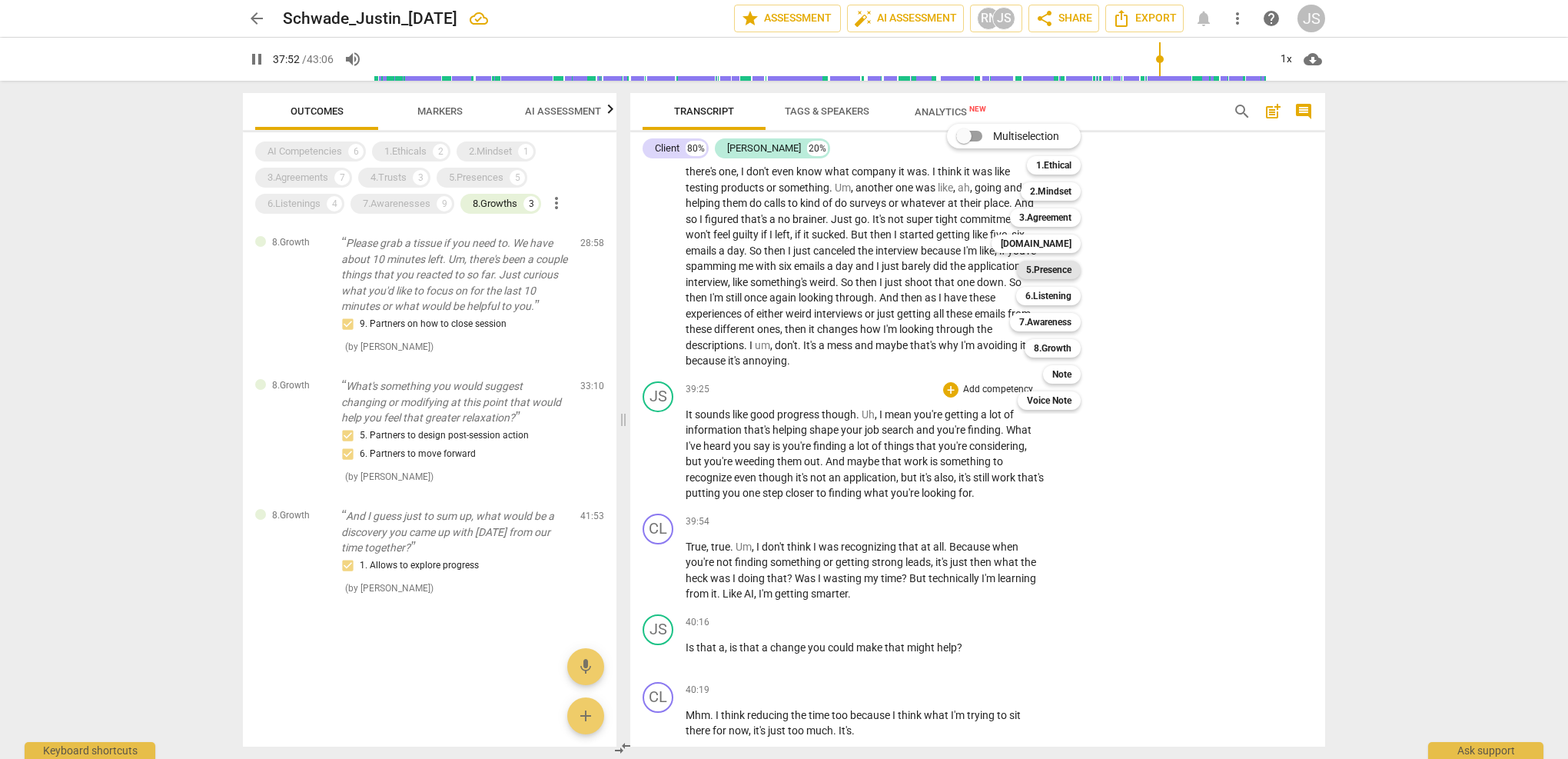
scroll to position [10976, 0]
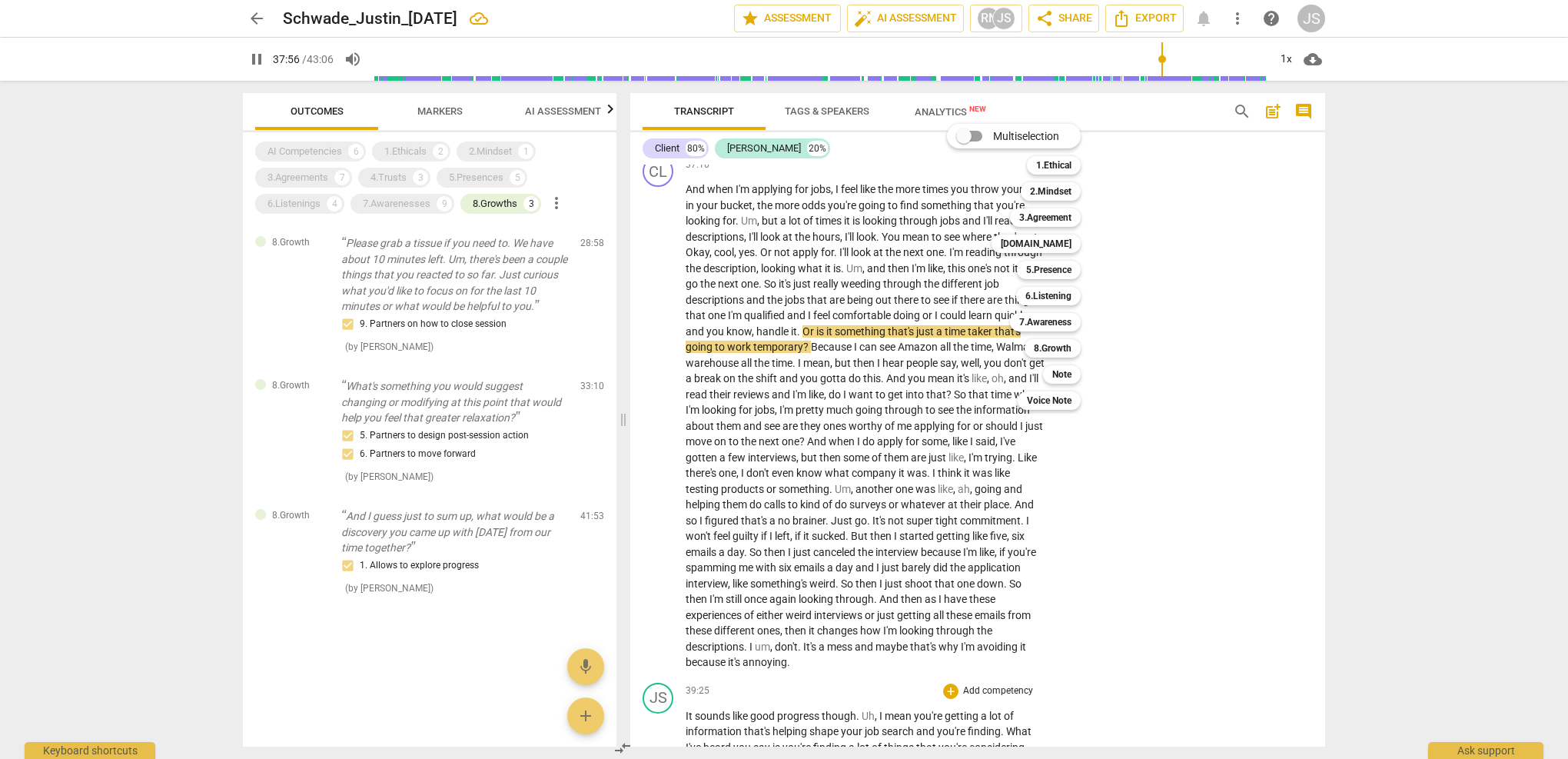
click at [655, 356] on div at bounding box center [784, 379] width 1568 height 759
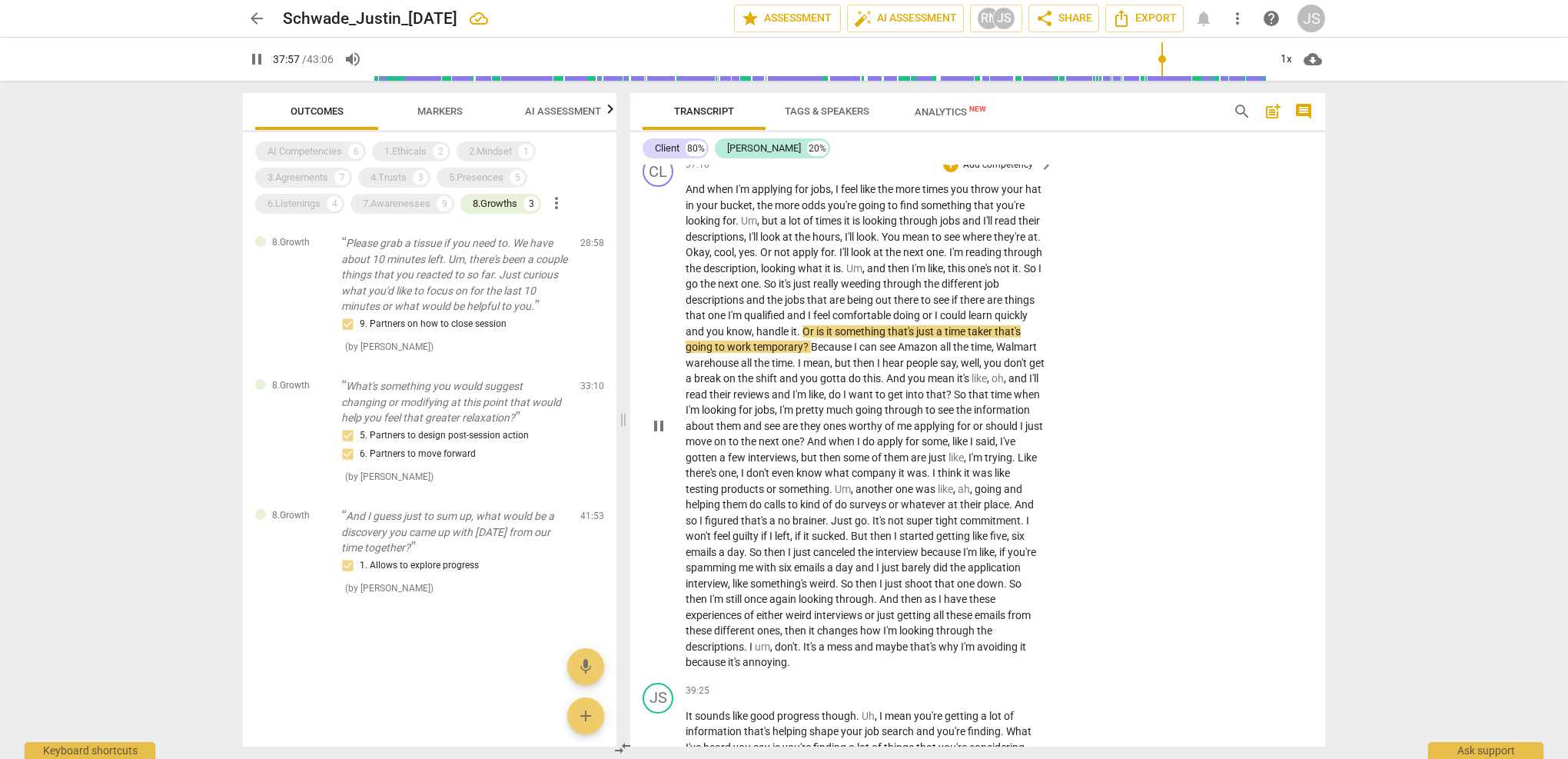
click at [968, 325] on span "taker" at bounding box center [981, 331] width 27 height 12
click at [663, 417] on span "pause" at bounding box center [659, 426] width 18 height 18
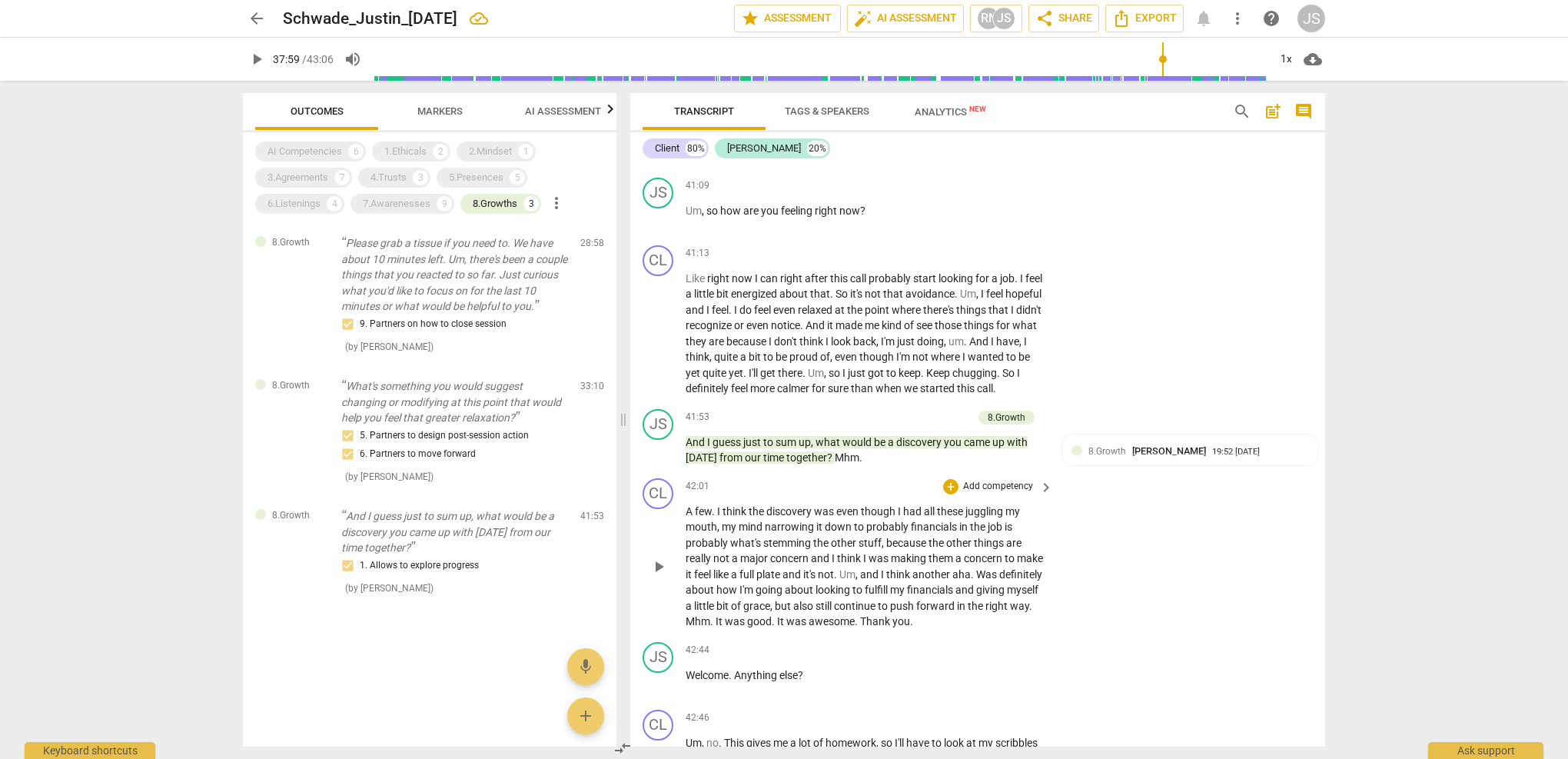
scroll to position [12049, 0]
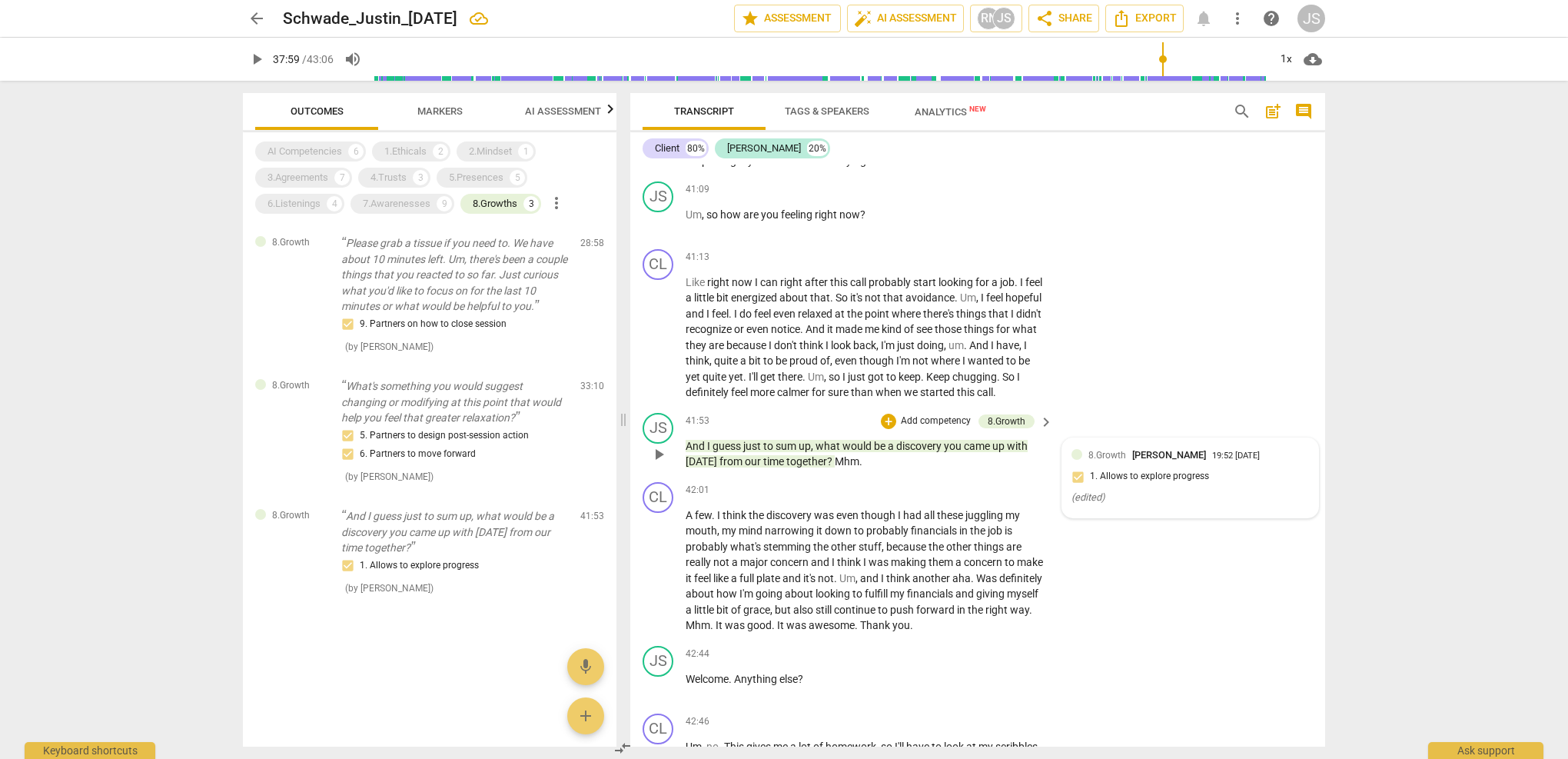
click at [1121, 450] on span "8.Growth" at bounding box center [1107, 455] width 38 height 11
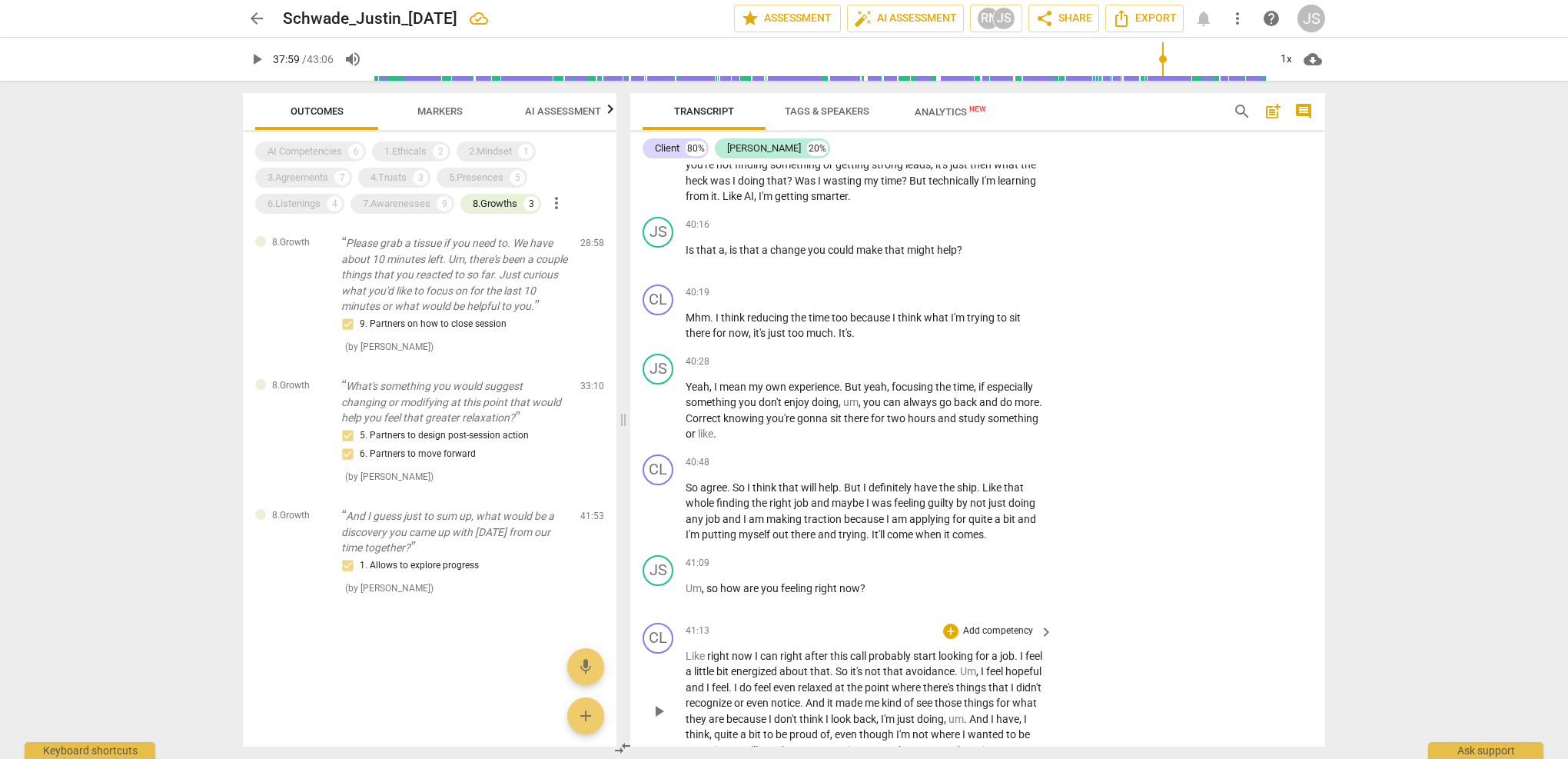
scroll to position [11674, 0]
click at [660, 318] on span "play_arrow" at bounding box center [659, 327] width 18 height 18
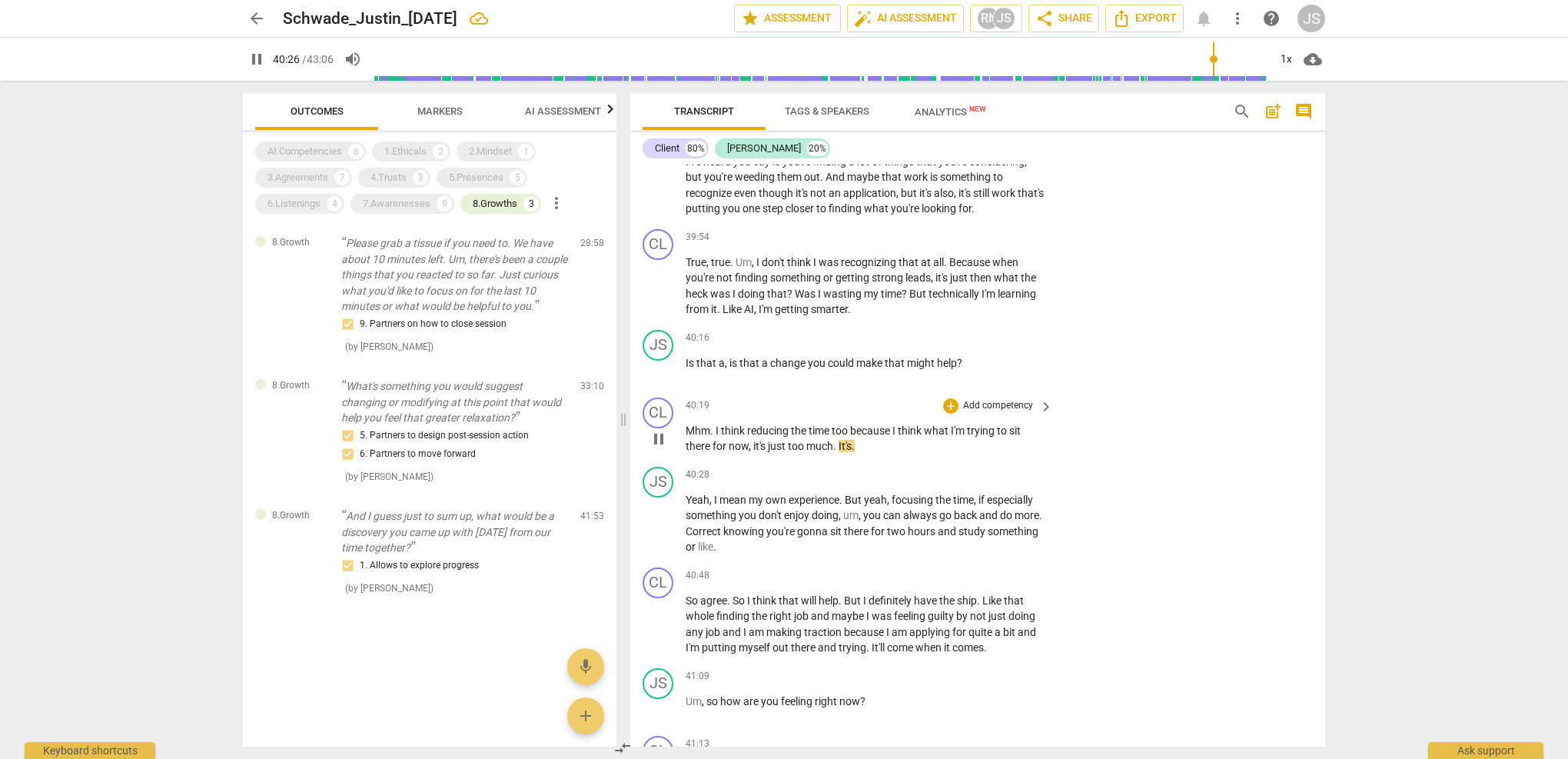
scroll to position [11560, 0]
click at [656, 517] on span "pause" at bounding box center [659, 526] width 18 height 18
click at [659, 432] on span "play_arrow" at bounding box center [659, 441] width 18 height 18
click at [659, 517] on span "pause" at bounding box center [659, 526] width 18 height 18
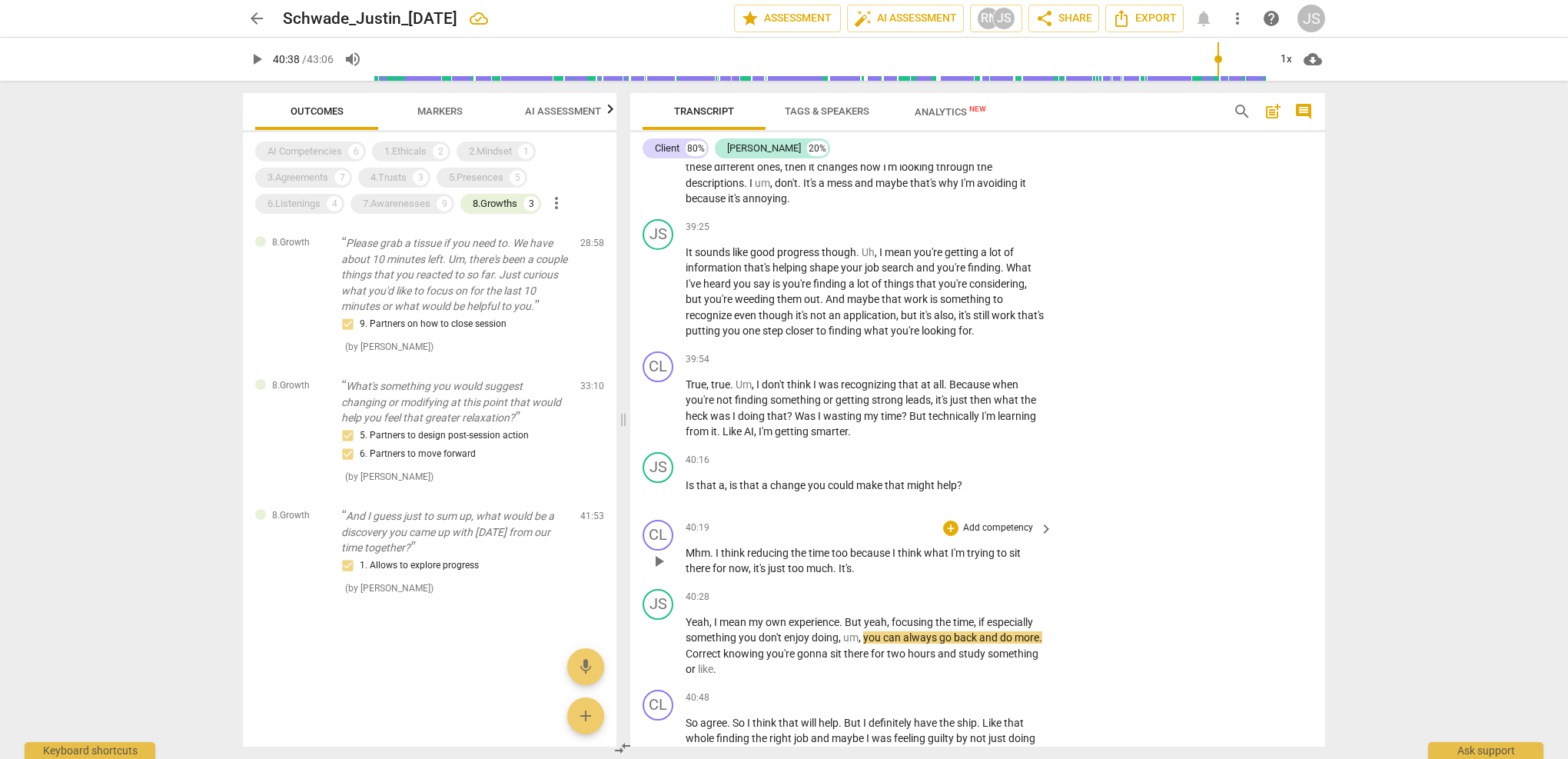
scroll to position [11439, 0]
click at [657, 400] on span "play_arrow" at bounding box center [659, 409] width 18 height 18
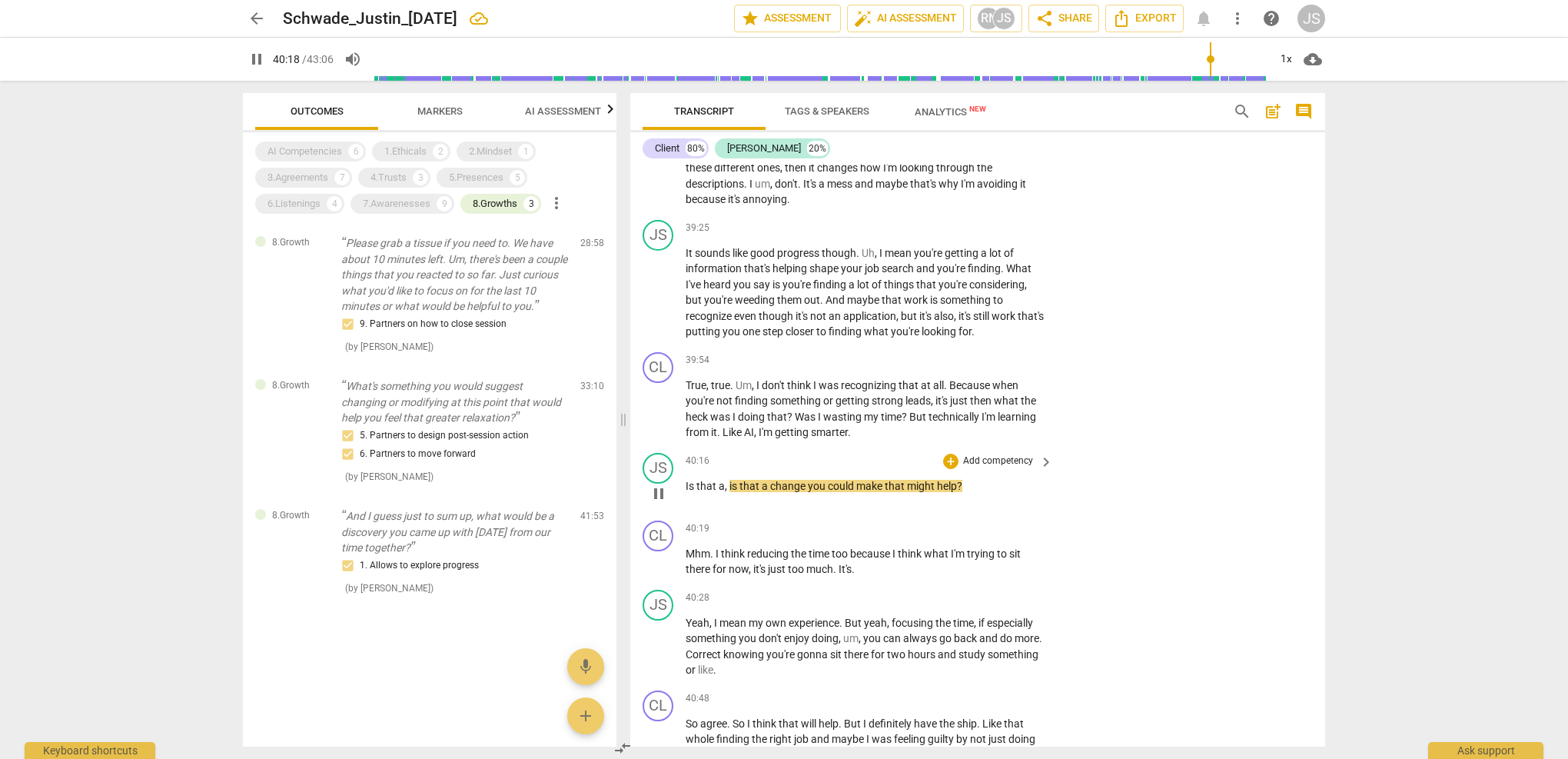
click at [659, 484] on span "pause" at bounding box center [659, 494] width 18 height 18
type input "2419"
drag, startPoint x: 968, startPoint y: 358, endPoint x: 678, endPoint y: 360, distance: 290.0
click at [678, 447] on div "JS play_arrow pause 40:16 + Add competency keyboard_arrow_right Is that a , is …" at bounding box center [978, 481] width 695 height 68
click at [948, 454] on div "+" at bounding box center [951, 461] width 15 height 15
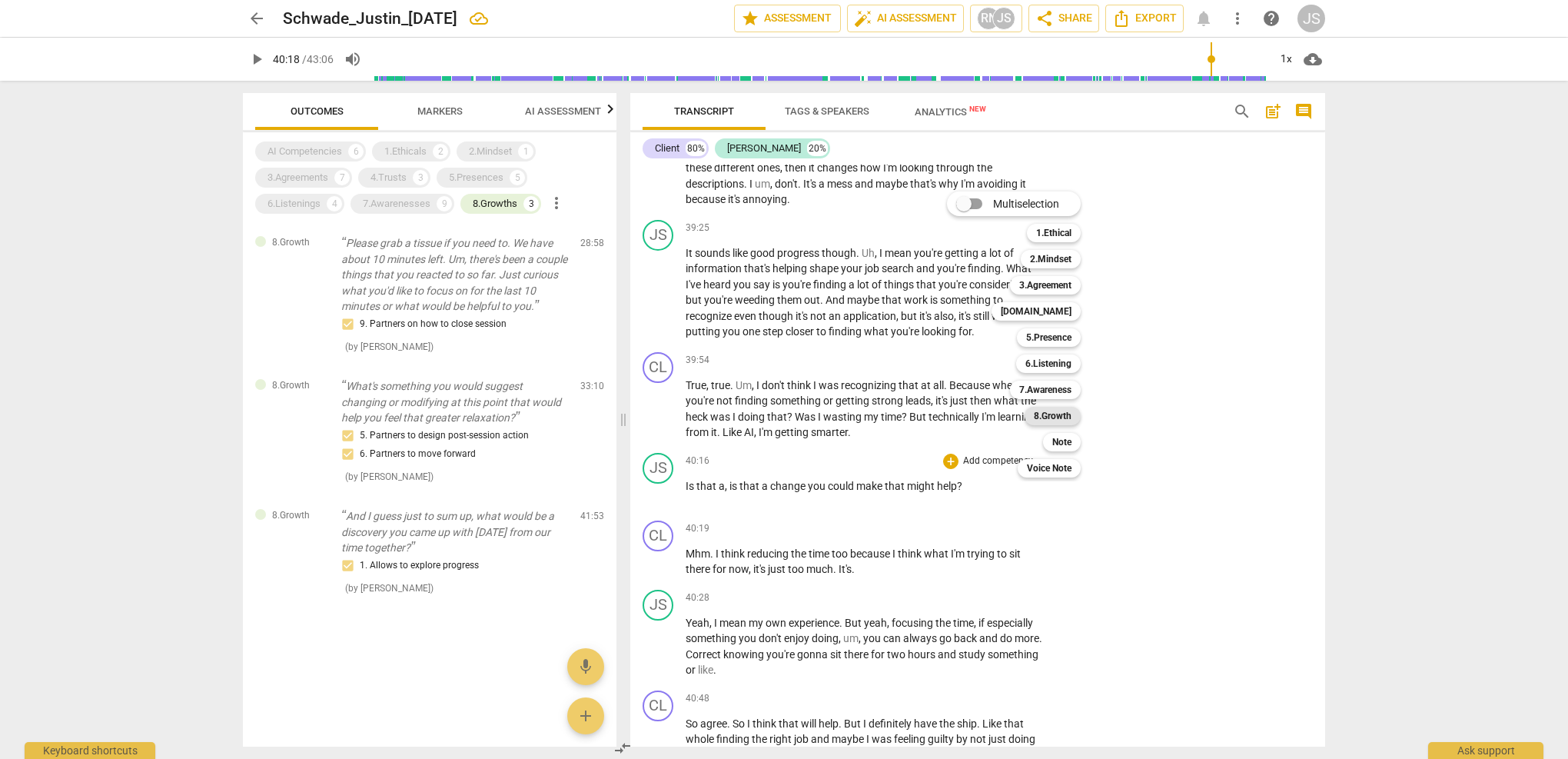
click at [1061, 413] on b "8.Growth" at bounding box center [1052, 416] width 38 height 18
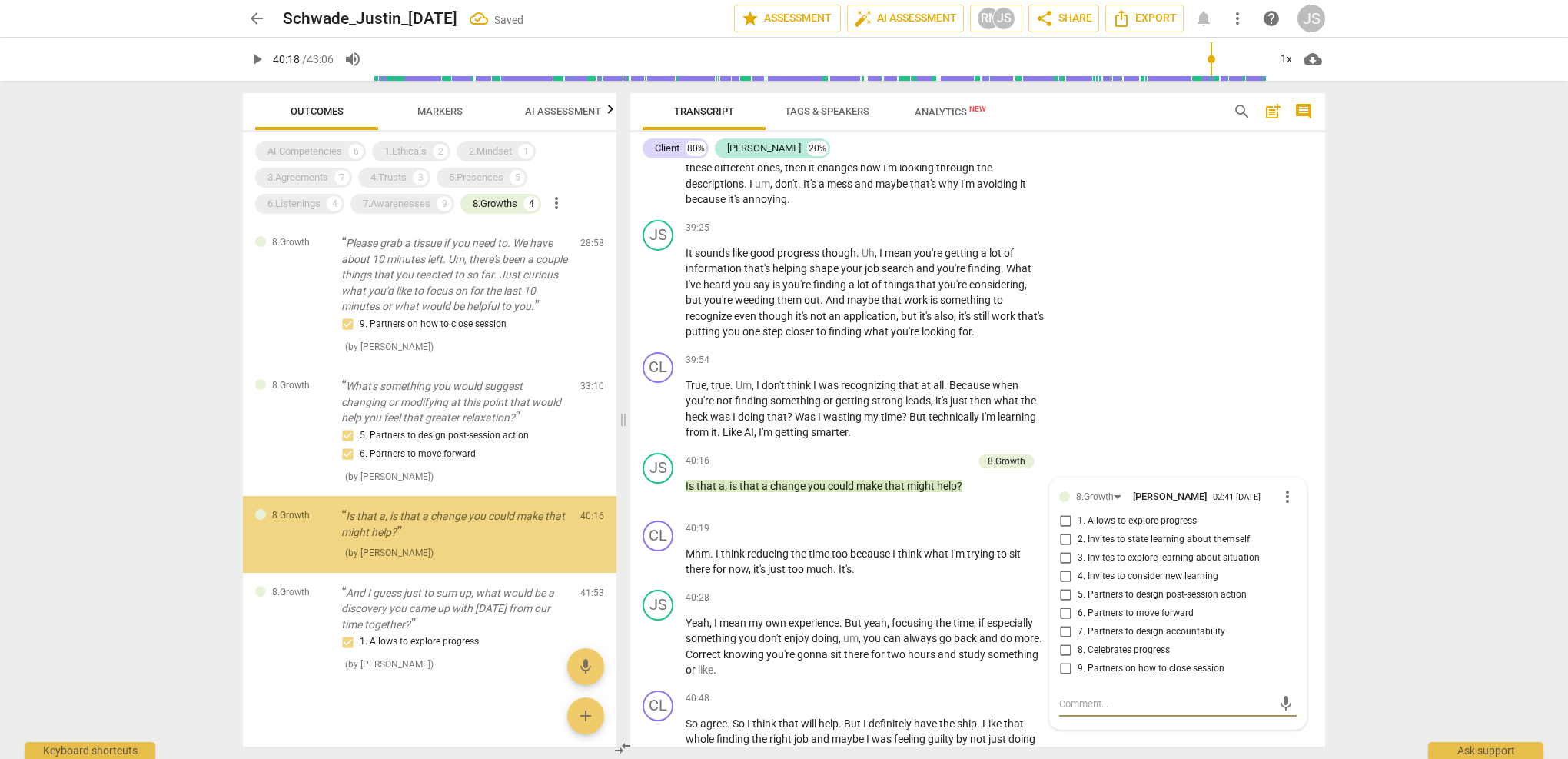
scroll to position [8, 0]
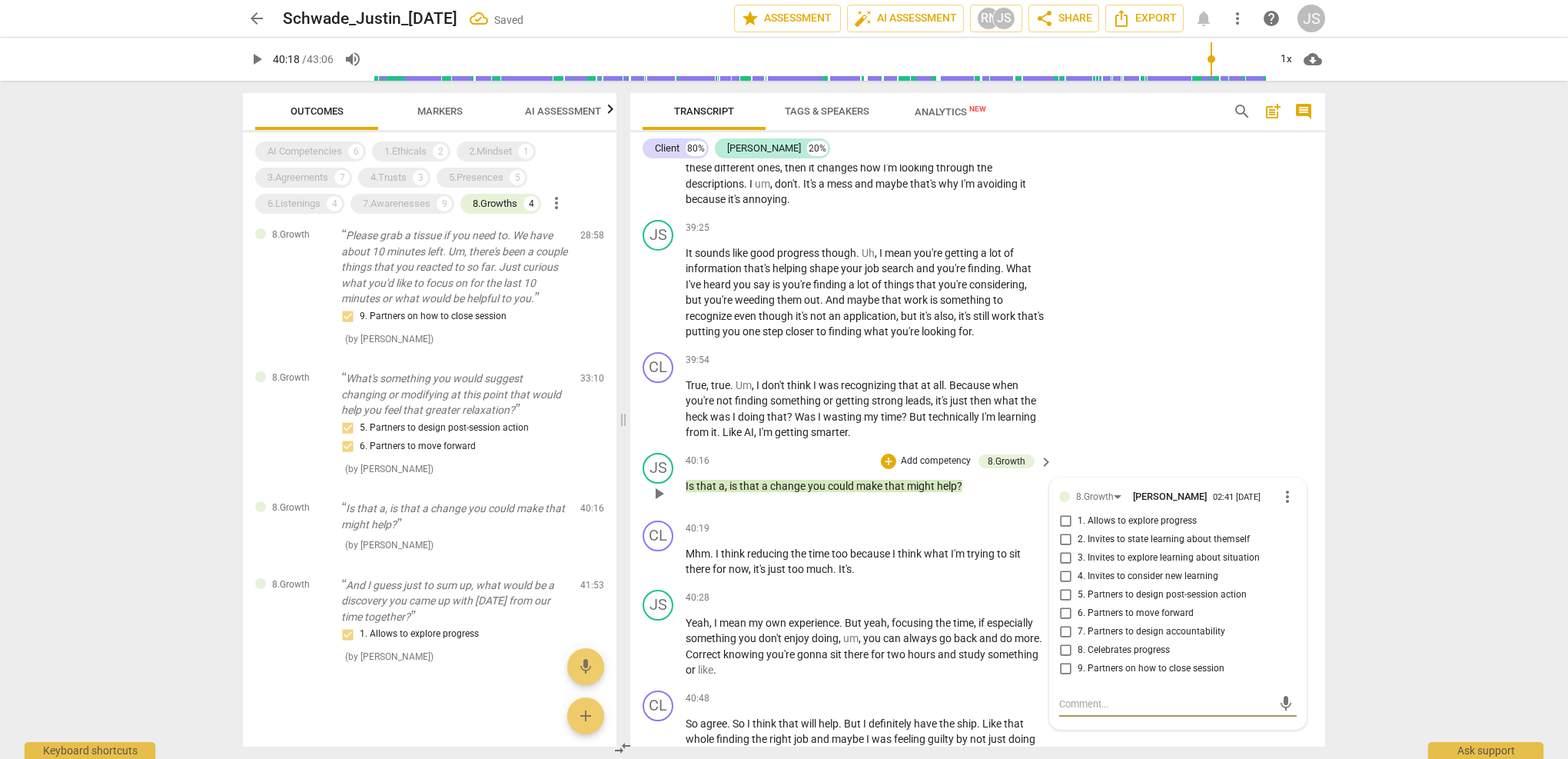
click at [1068, 623] on input "7. Partners to design accountability" at bounding box center [1065, 632] width 25 height 18
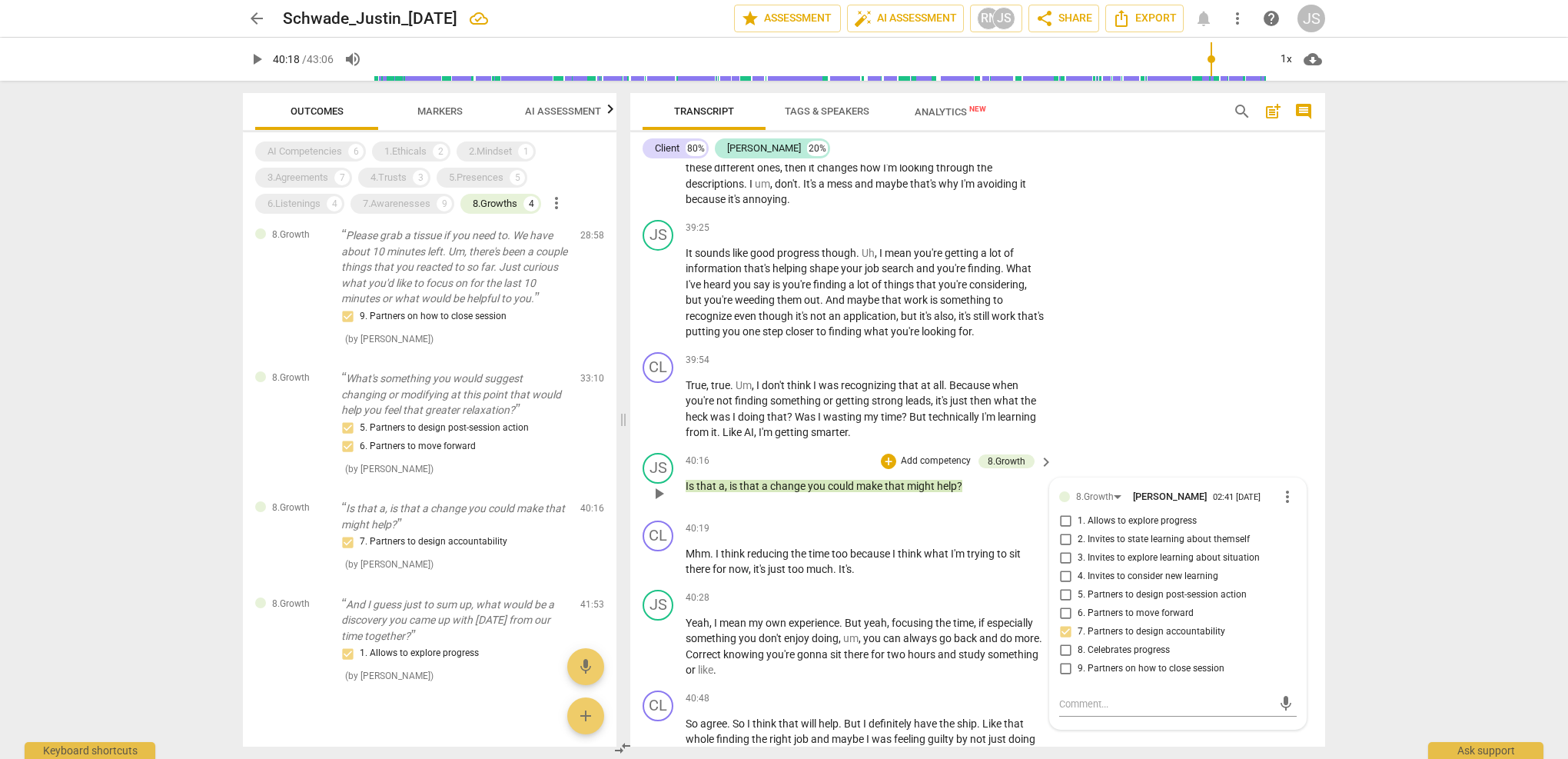
click at [1063, 623] on input "7. Partners to design accountability" at bounding box center [1065, 632] width 25 height 18
checkbox input "false"
click at [1066, 586] on input "5. Partners to design post-session action" at bounding box center [1065, 595] width 25 height 18
checkbox input "true"
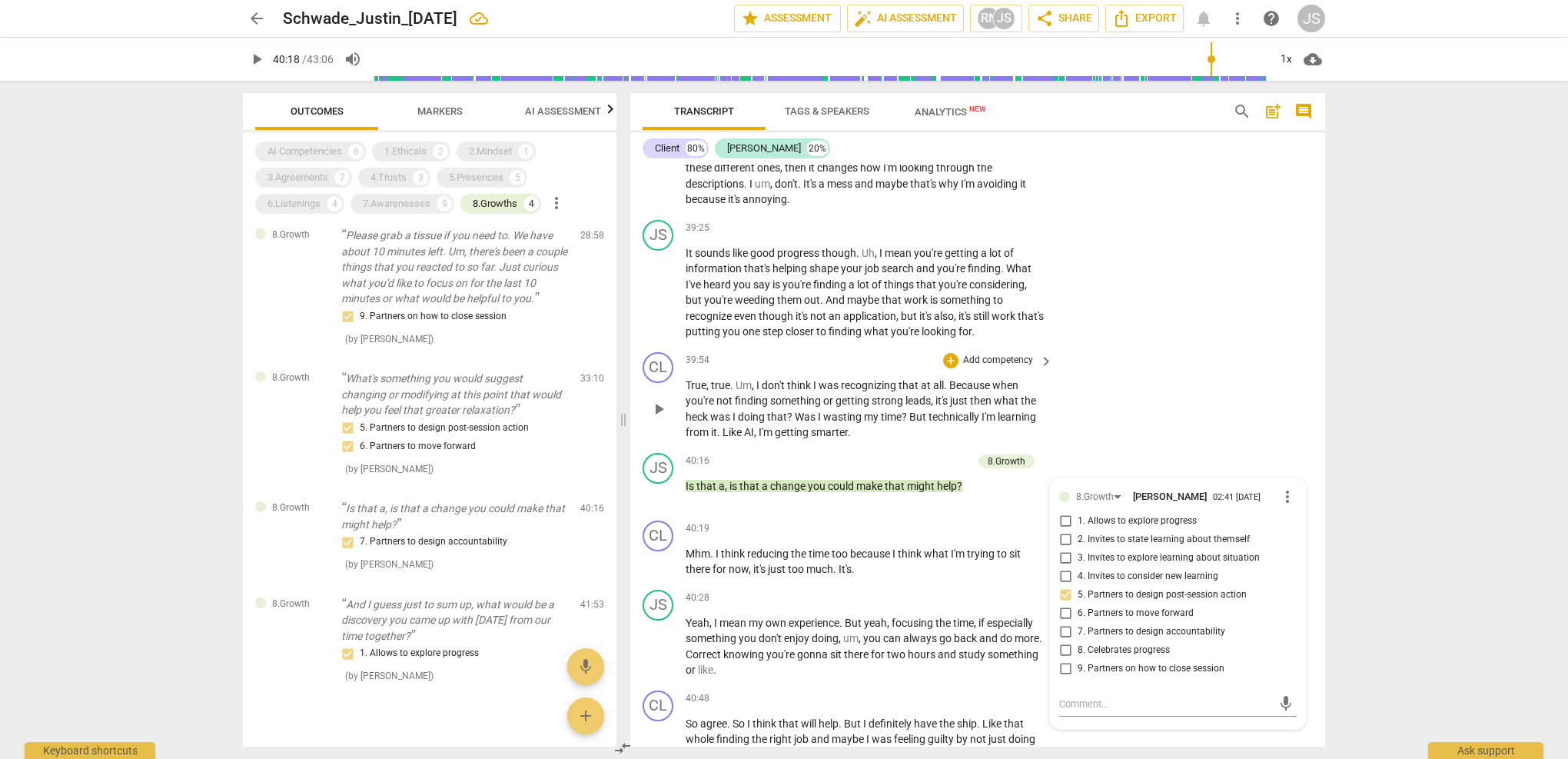
click at [1124, 346] on div "CL play_arrow pause 39:54 + Add competency keyboard_arrow_right True , true . U…" at bounding box center [978, 396] width 695 height 101
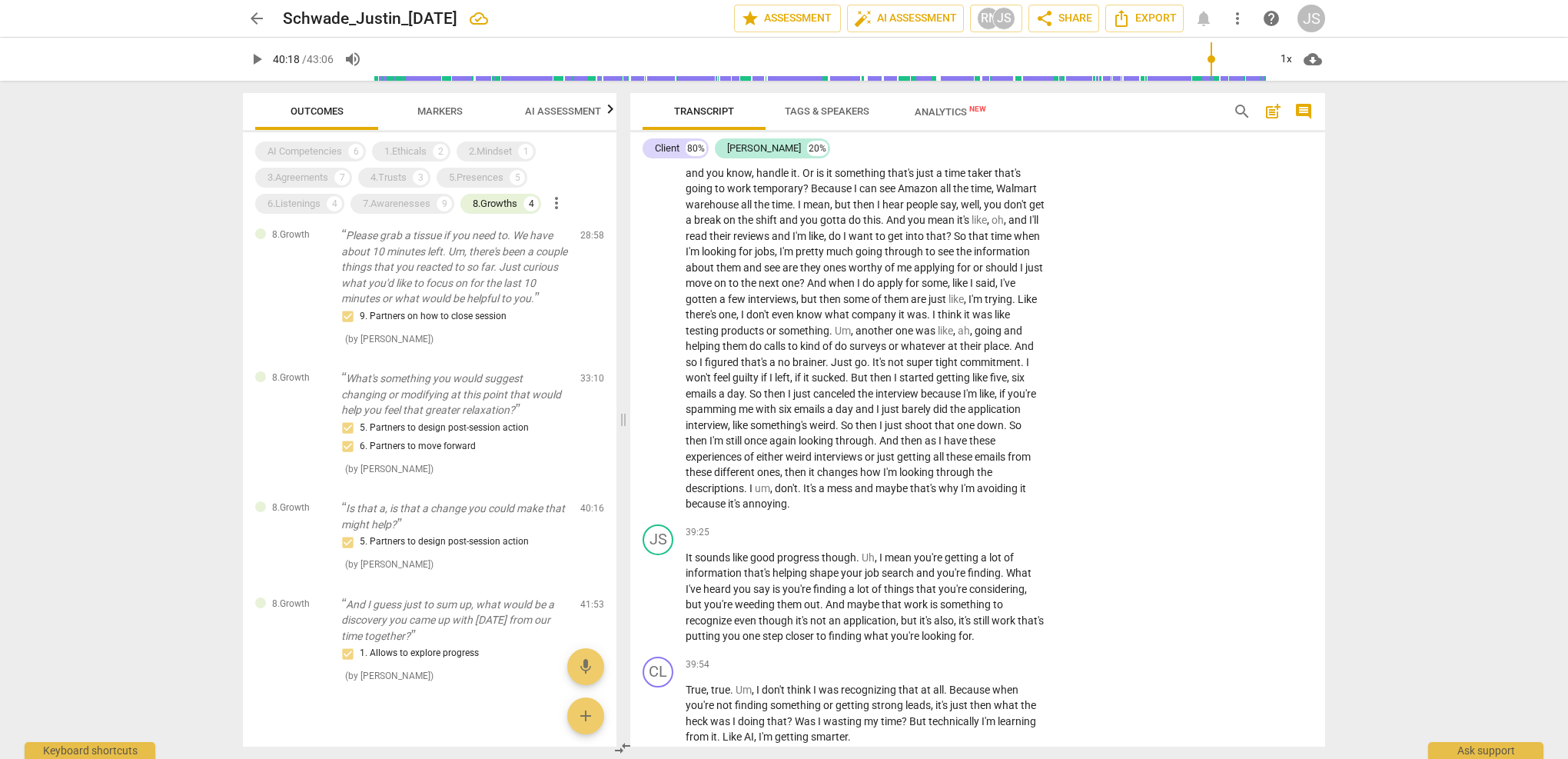
scroll to position [11134, 0]
click at [778, 568] on span "helping" at bounding box center [791, 574] width 37 height 12
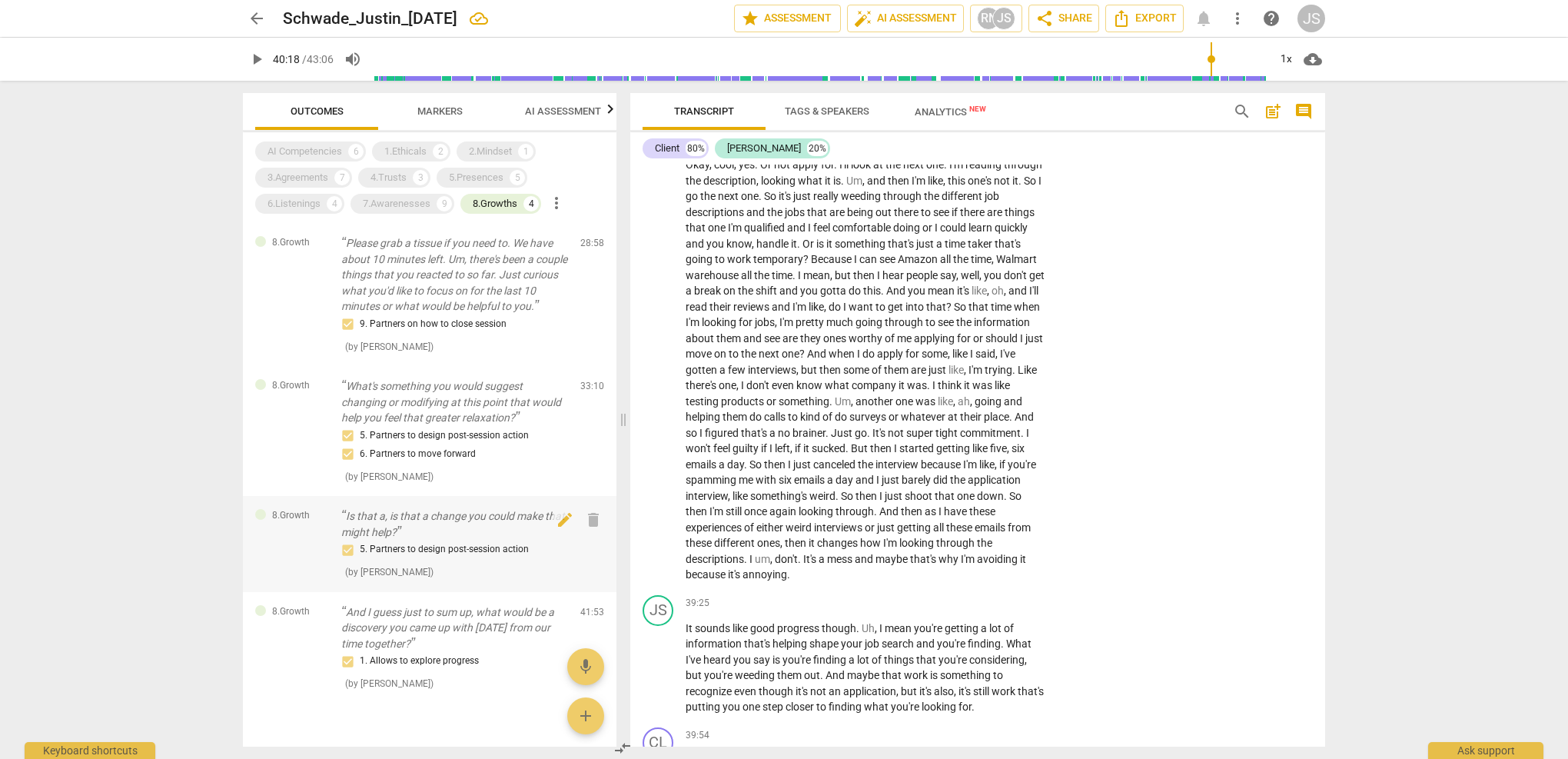
scroll to position [0, 0]
click at [446, 409] on p "What's something you would suggest changing or modifying at this point that wou…" at bounding box center [454, 402] width 227 height 48
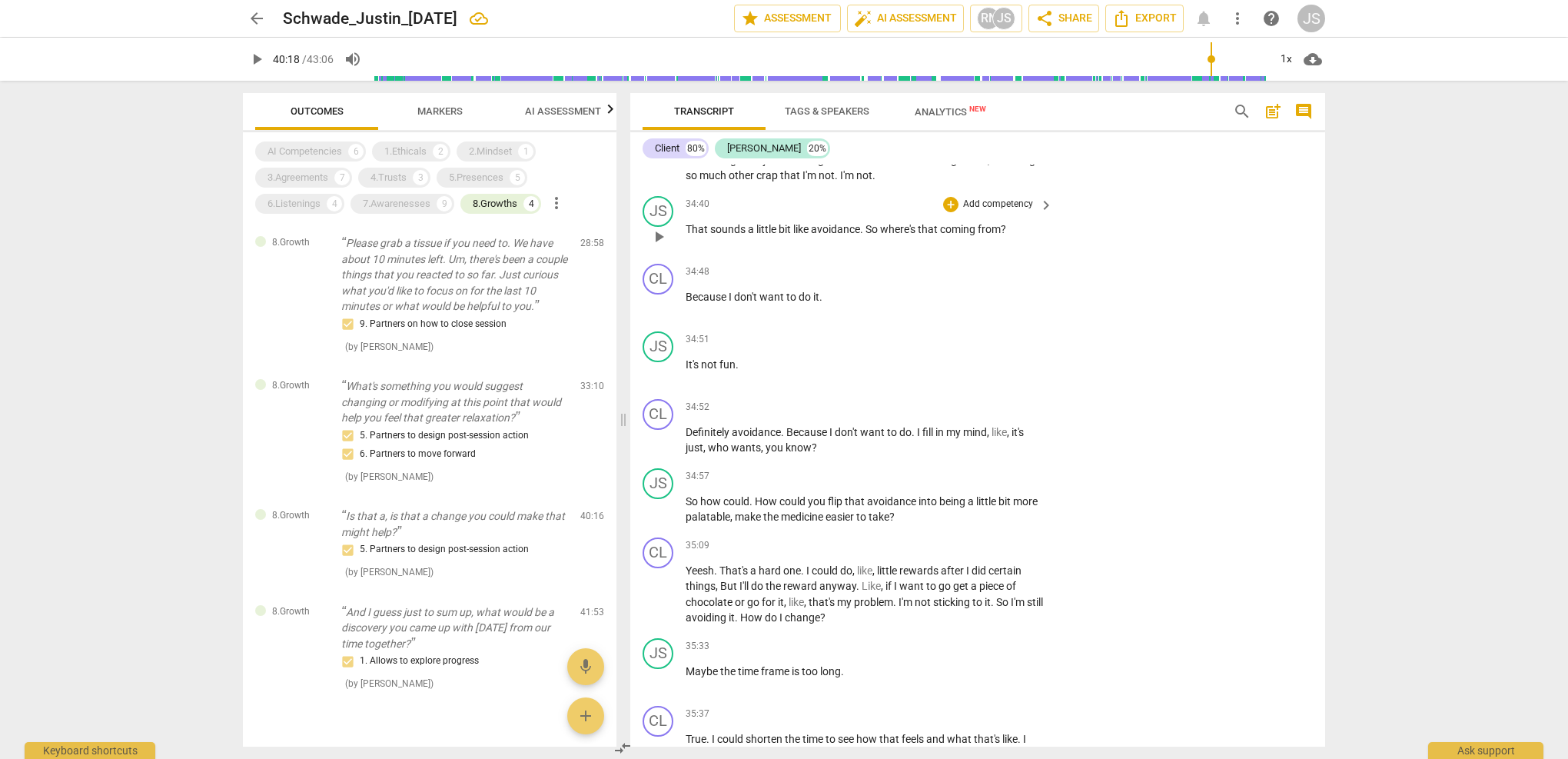
scroll to position [9877, 0]
click at [400, 436] on div "5. Partners to design post-session action 6. Partners to move forward" at bounding box center [454, 445] width 227 height 37
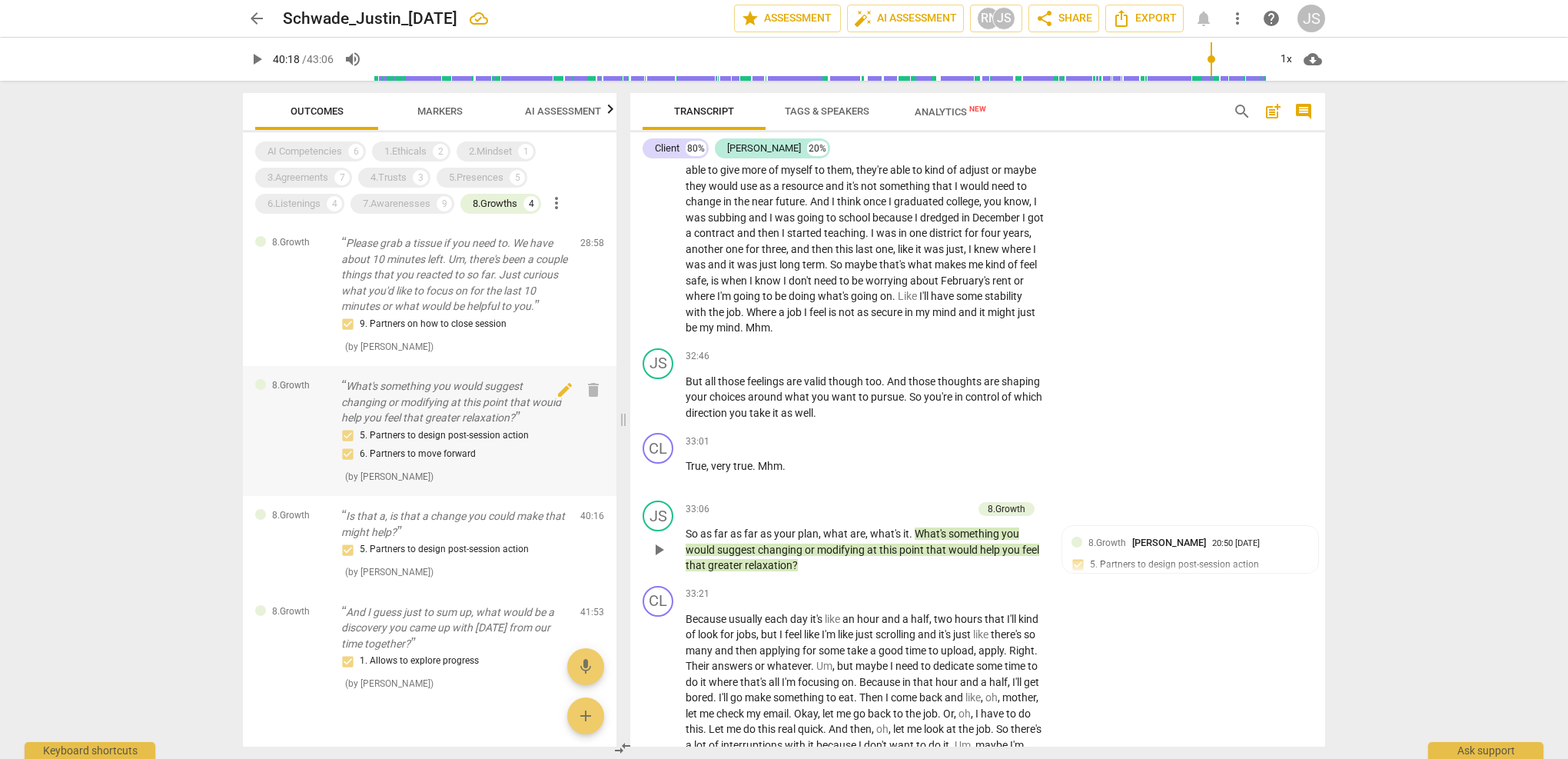
scroll to position [9181, 0]
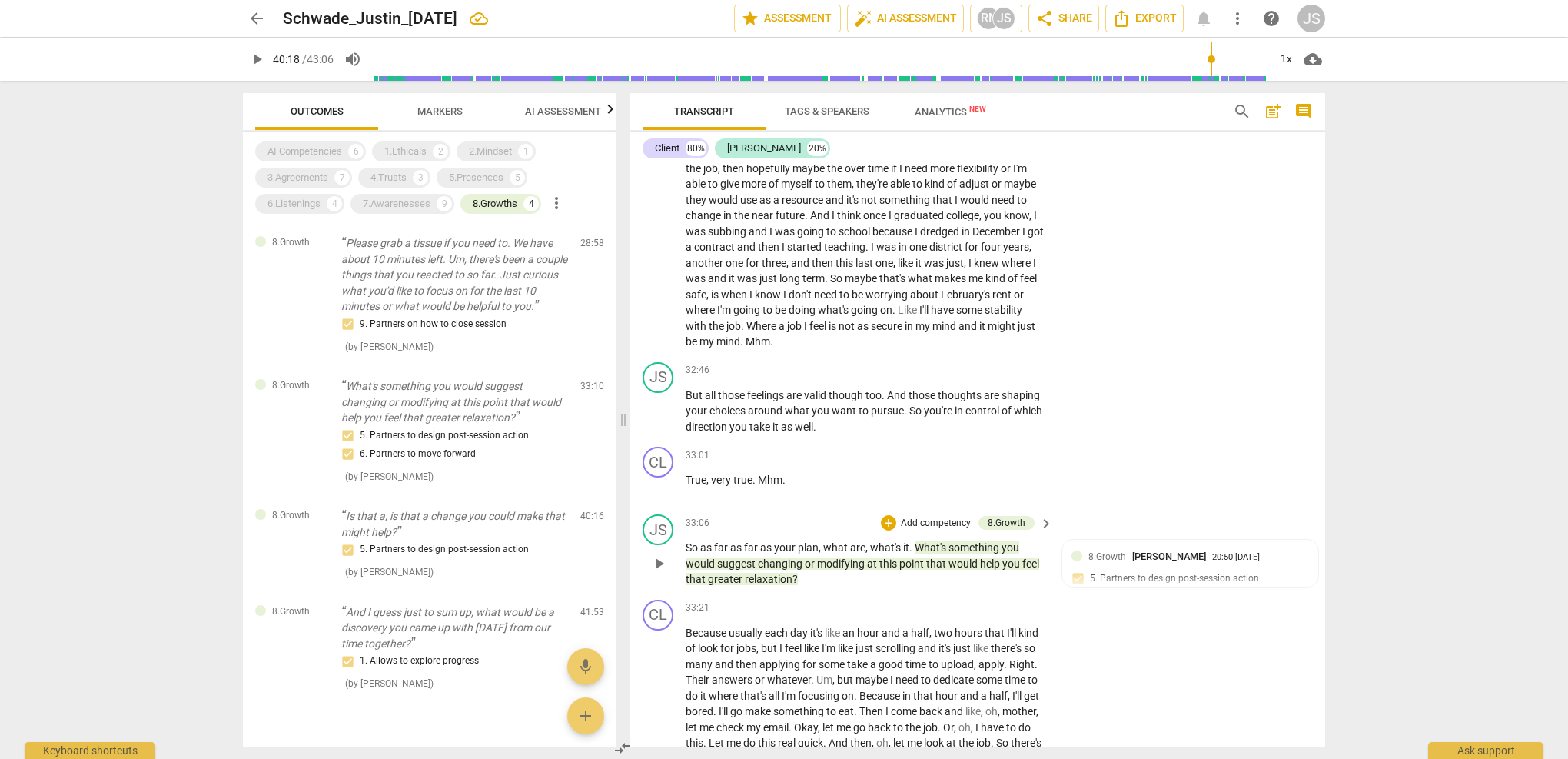
click at [824, 540] on p "So as far as far as your plan , what are , what's it . What's something you wou…" at bounding box center [865, 564] width 360 height 48
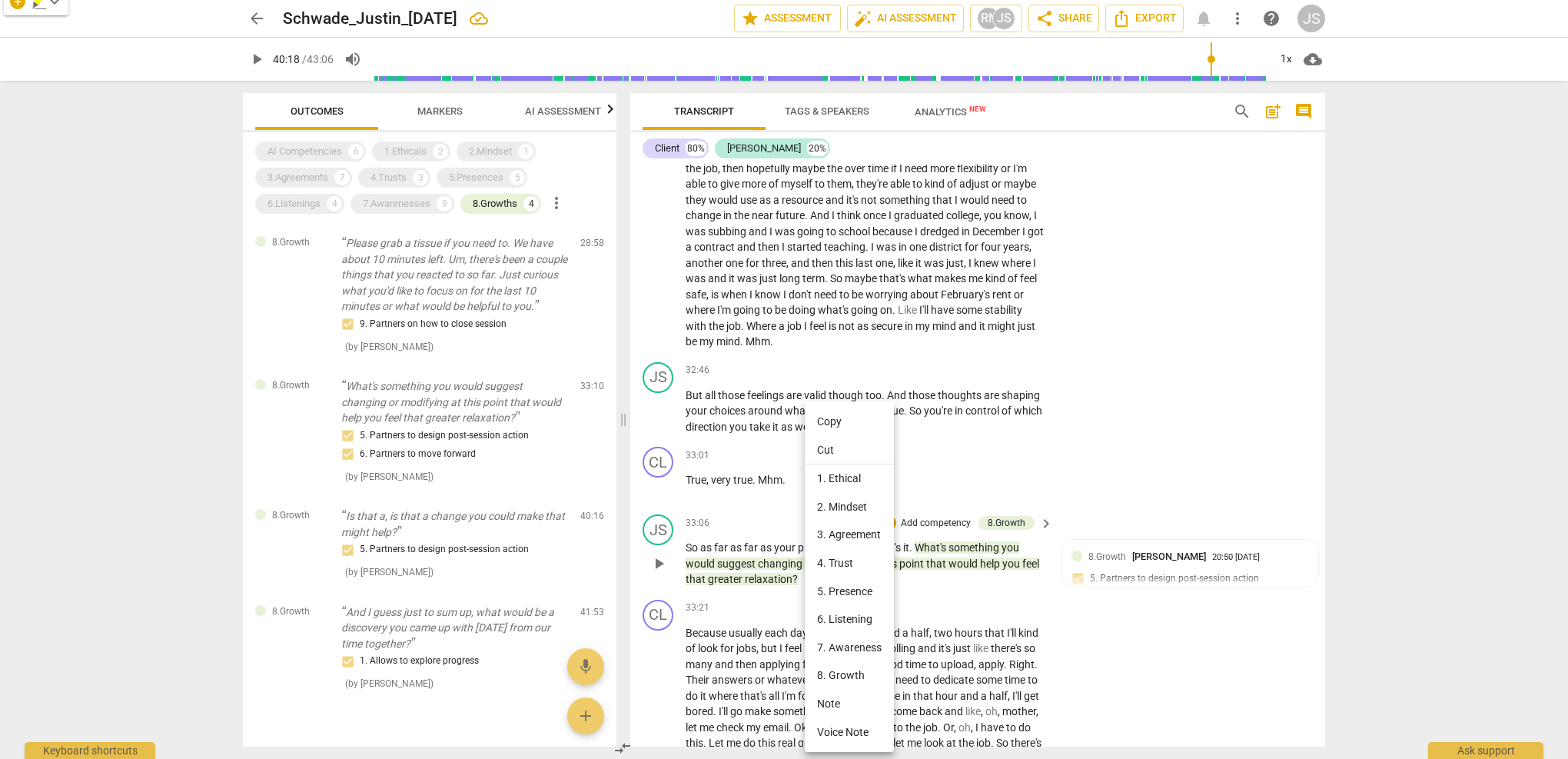
click at [772, 459] on div at bounding box center [784, 379] width 1568 height 759
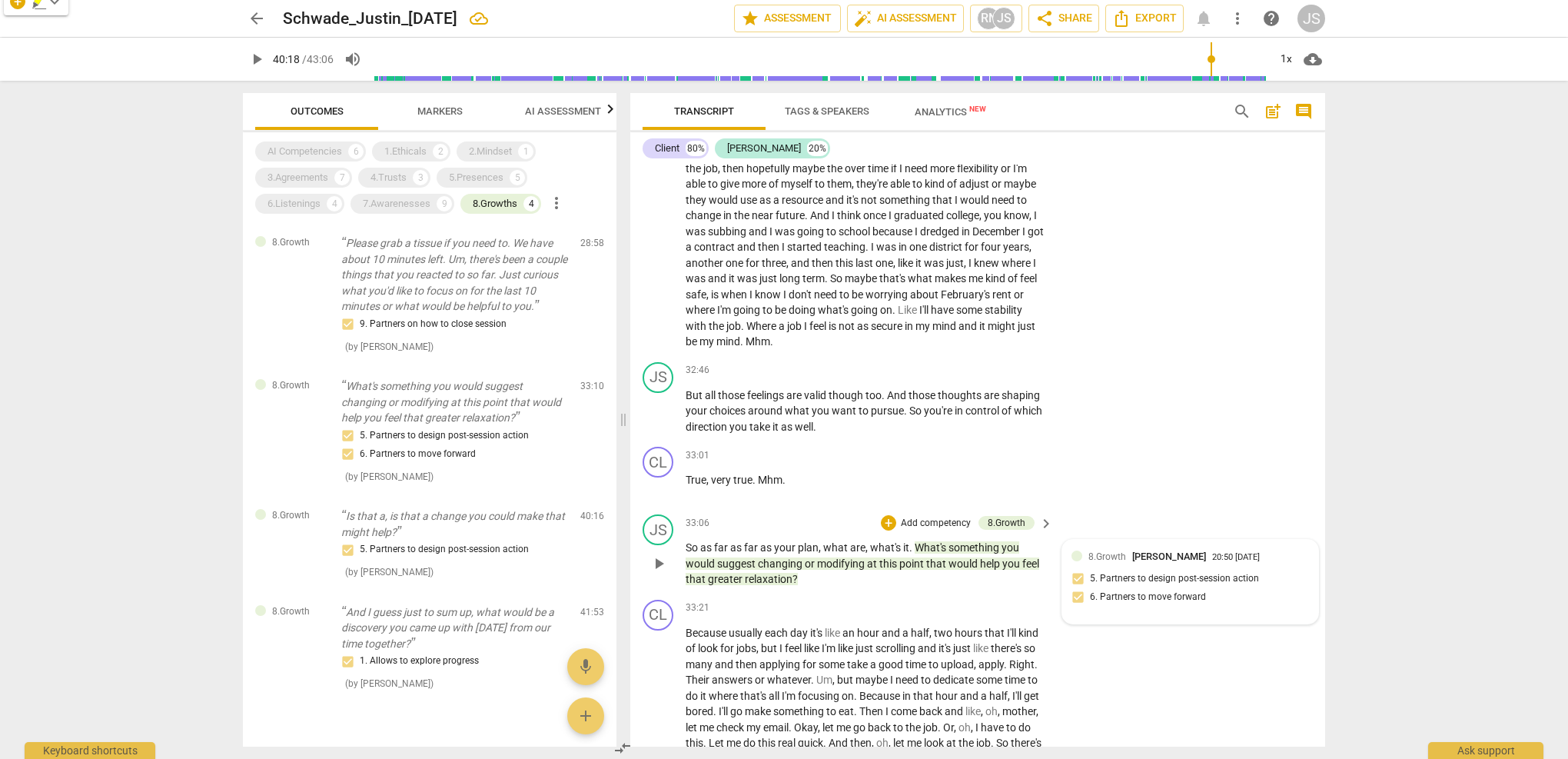
click at [1166, 549] on div "8.Growth Justin Schwade 20:50 08-16-2025 5. Partners to design post-session act…" at bounding box center [1190, 581] width 238 height 65
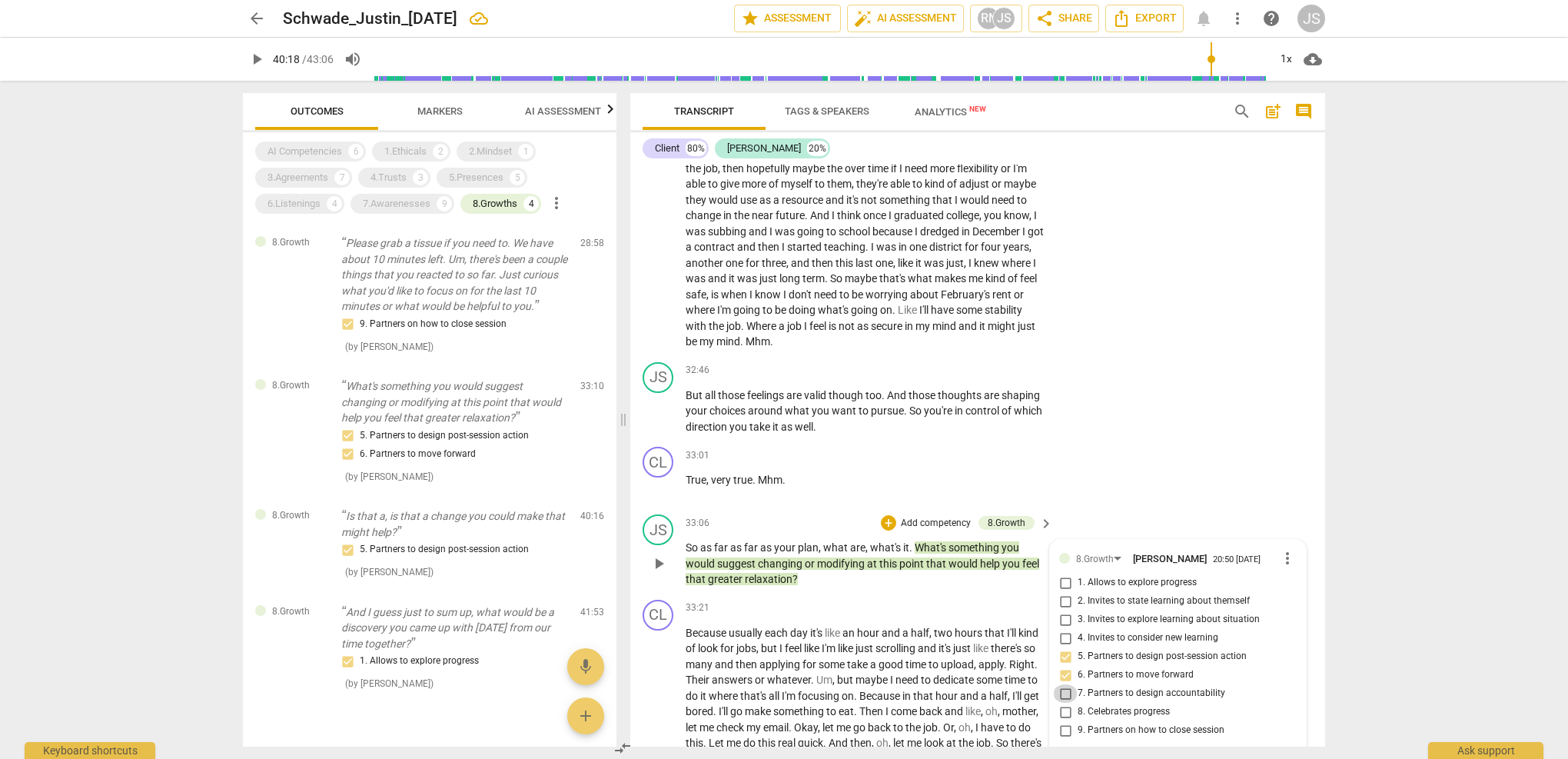
click at [1063, 684] on input "7. Partners to design accountability" at bounding box center [1065, 694] width 25 height 18
checkbox input "true"
click at [1066, 647] on input "5. Partners to design post-session action" at bounding box center [1065, 657] width 25 height 18
click at [1065, 647] on input "5. Partners to design post-session action" at bounding box center [1065, 657] width 25 height 18
checkbox input "false"
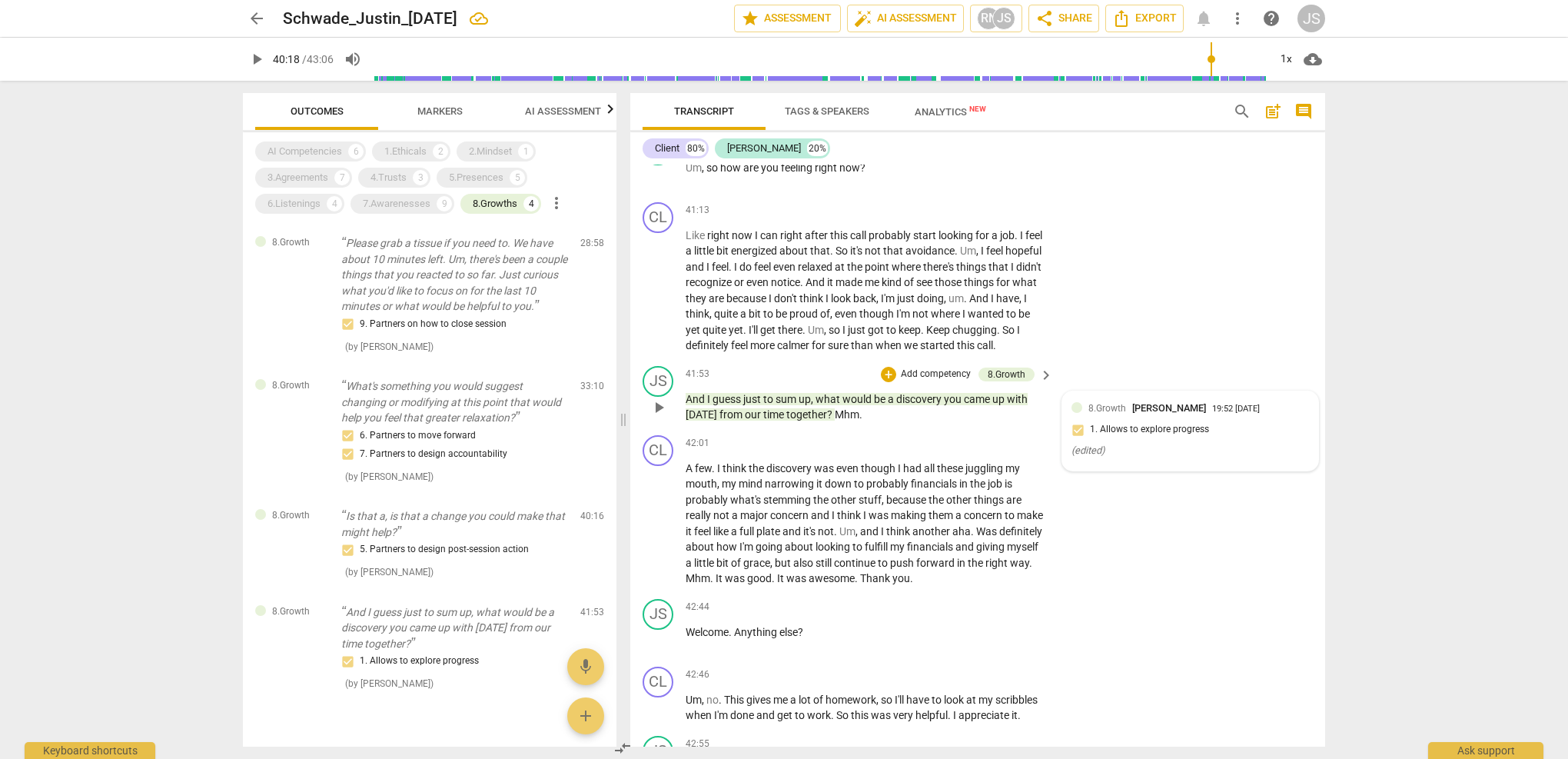
scroll to position [0, 0]
click at [1112, 401] on div "8.Growth Justin Schwade 19:52 08-16-2025 1. Allows to explore progress ( edited…" at bounding box center [1190, 431] width 238 height 61
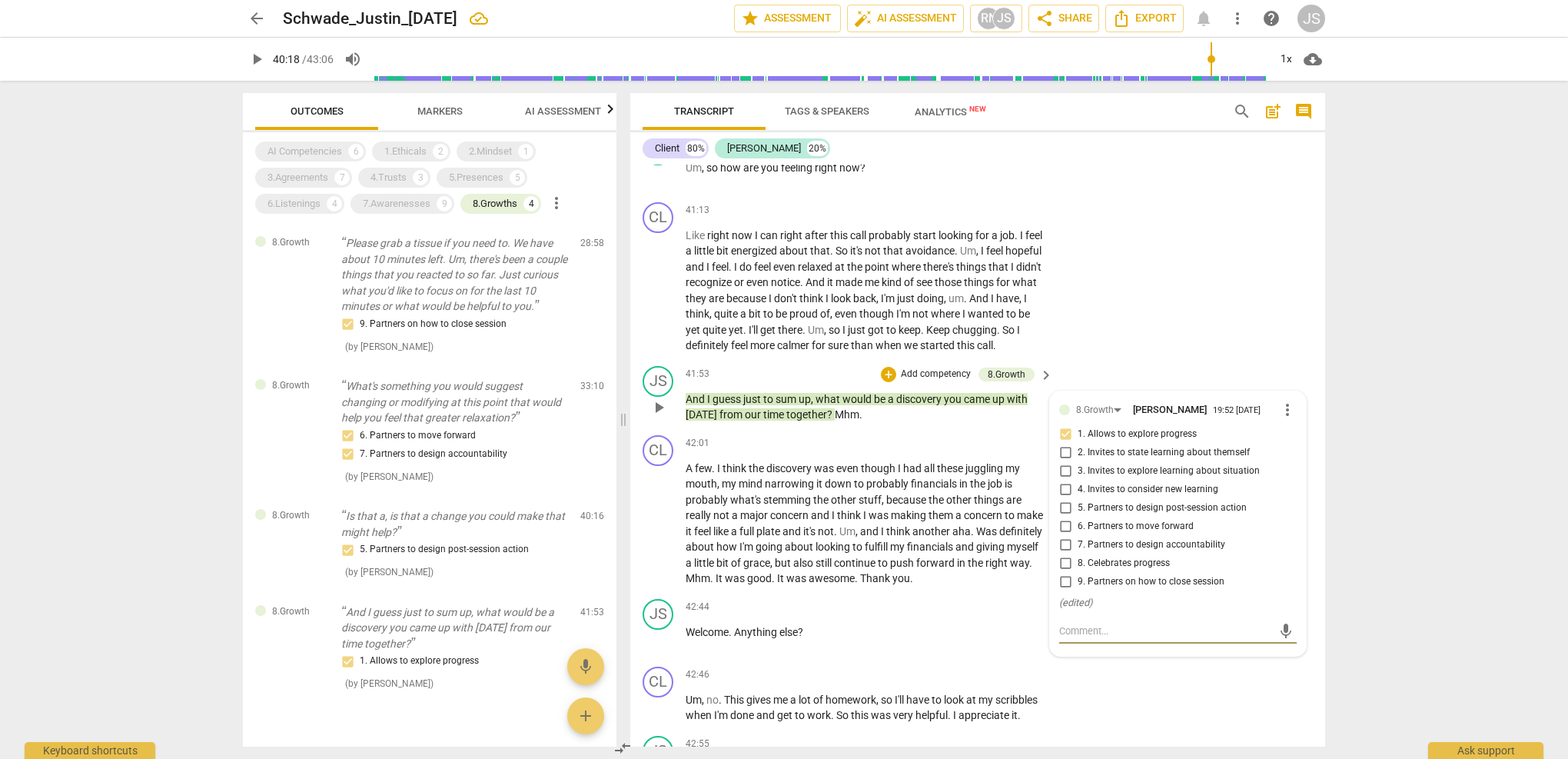
click at [1065, 444] on input "2. Invites to state learning about themself" at bounding box center [1065, 453] width 25 height 18
checkbox input "true"
click at [1067, 425] on input "1. Allows to explore progress" at bounding box center [1065, 434] width 25 height 18
click at [1065, 425] on input "1. Allows to explore progress" at bounding box center [1065, 434] width 25 height 18
checkbox input "false"
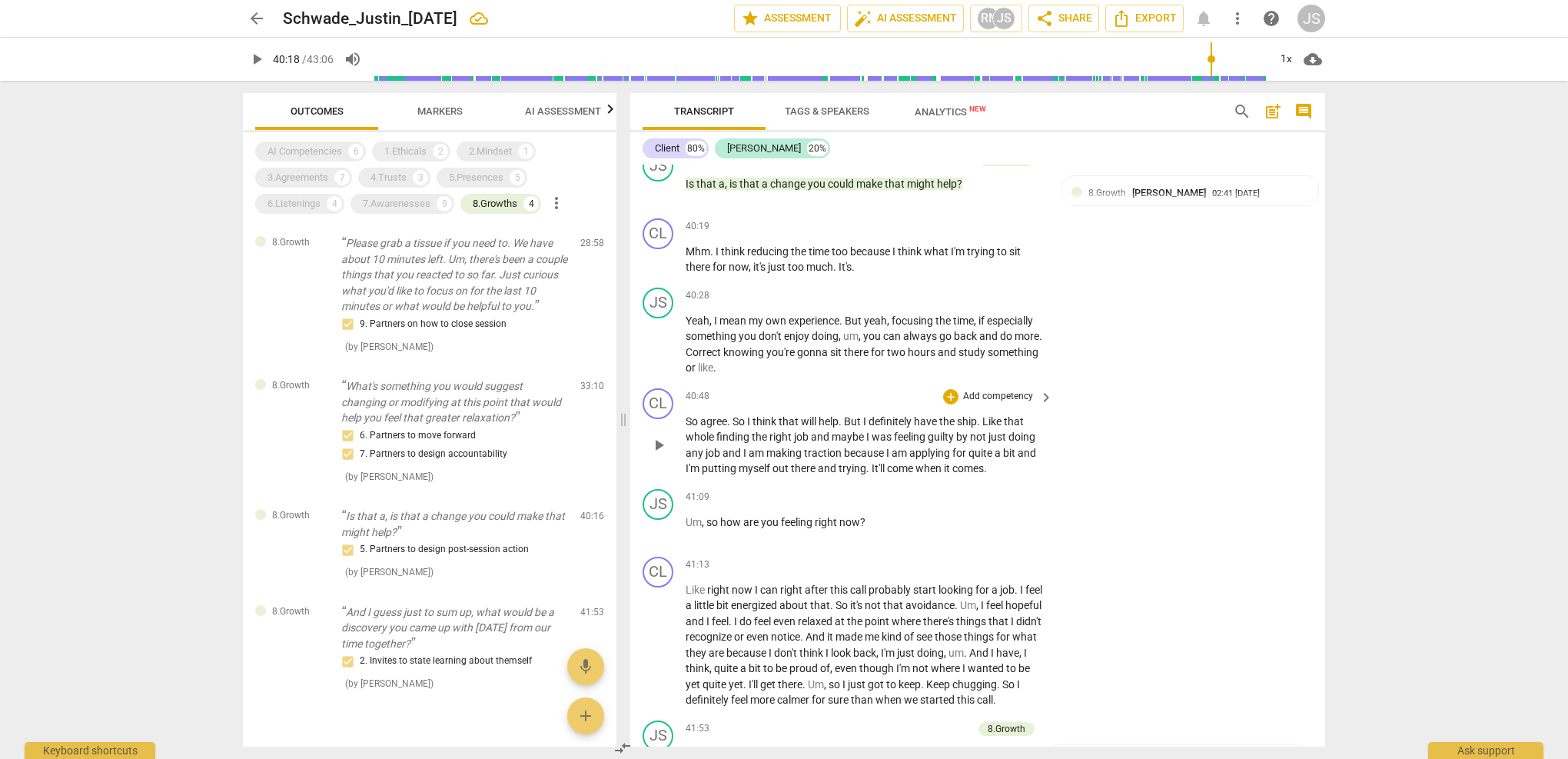
scroll to position [11742, 0]
drag, startPoint x: 872, startPoint y: 391, endPoint x: 681, endPoint y: 389, distance: 191.0
click at [681, 482] on div "JS play_arrow pause 41:09 + Add competency keyboard_arrow_right Um , so how are…" at bounding box center [978, 516] width 695 height 68
click at [952, 489] on div "+" at bounding box center [951, 497] width 15 height 15
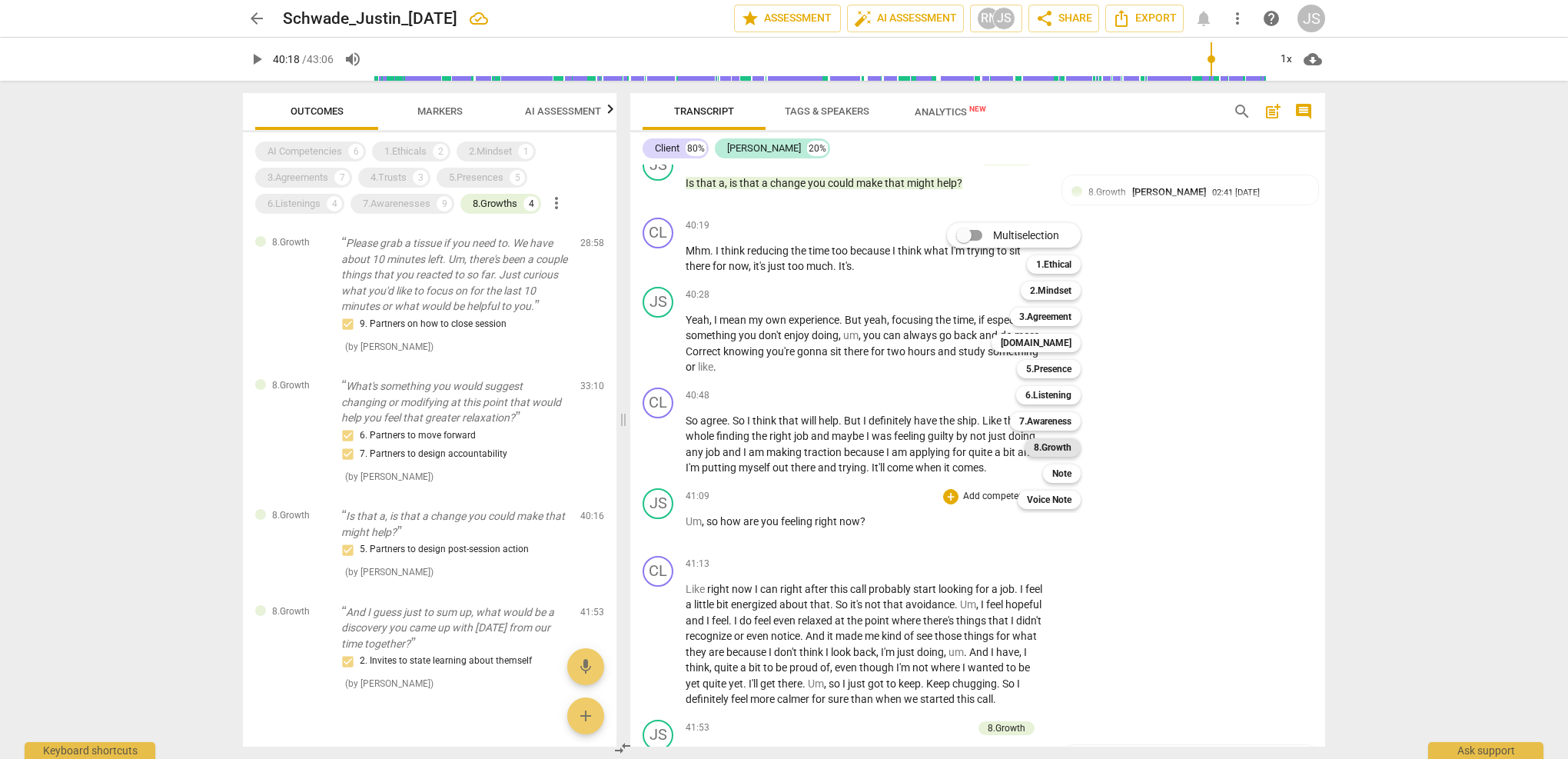
click at [1058, 441] on b "8.Growth" at bounding box center [1052, 448] width 38 height 18
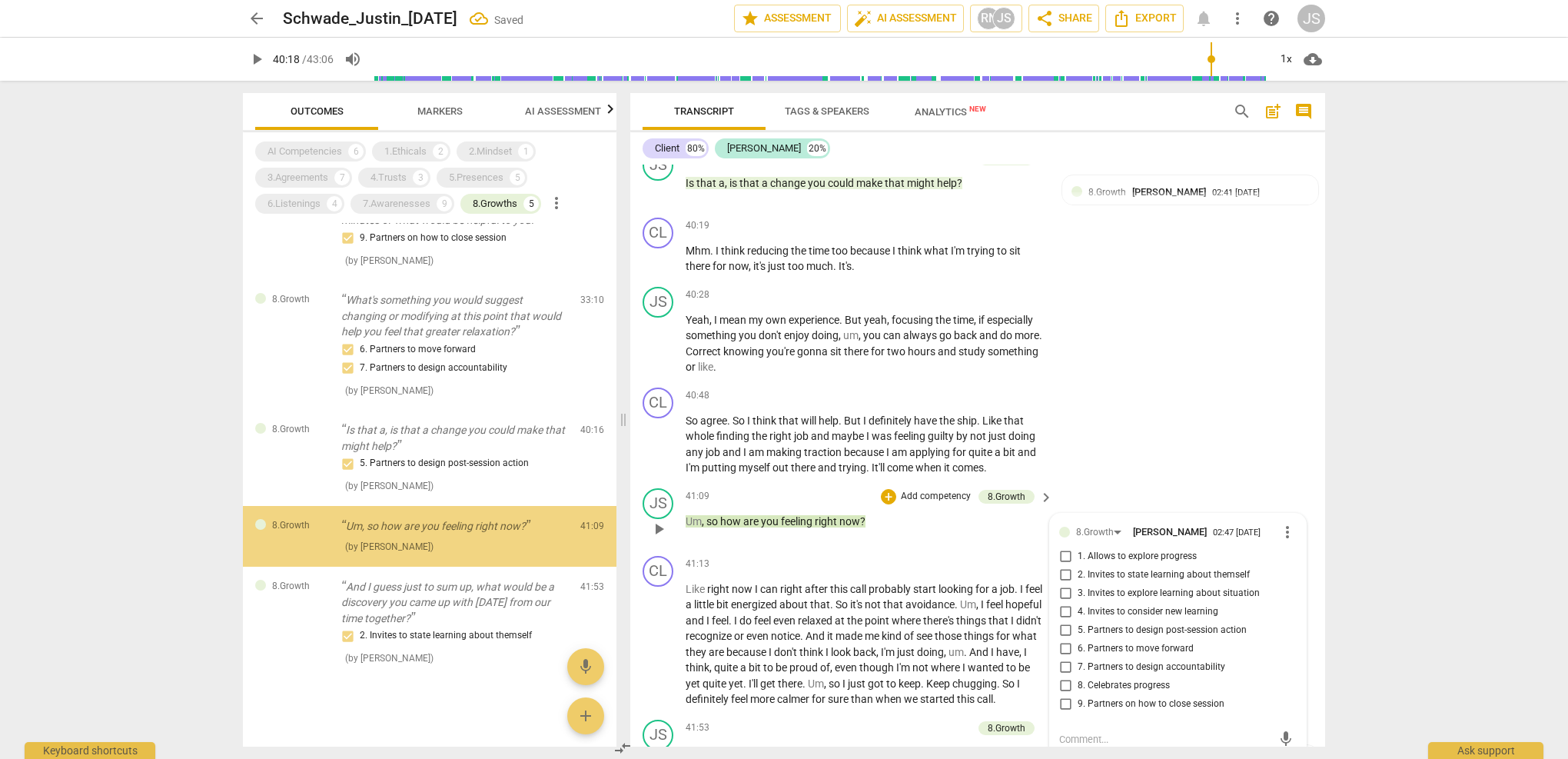
scroll to position [87, 0]
click at [1109, 550] on span "1. Allows to explore progress" at bounding box center [1137, 557] width 119 height 14
click at [1078, 548] on input "1. Allows to explore progress" at bounding box center [1065, 557] width 25 height 18
checkbox input "true"
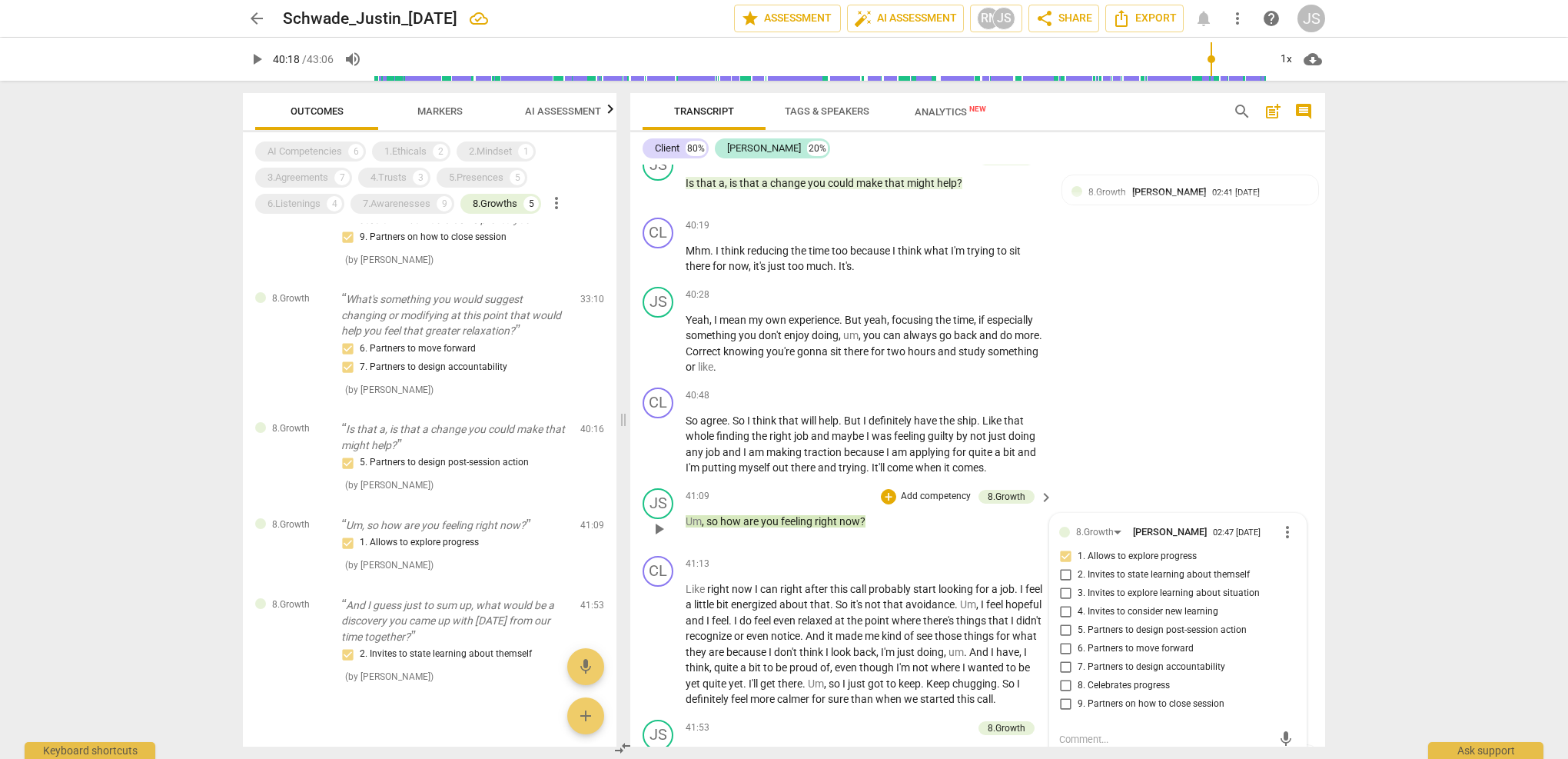
click at [659, 520] on span "play_arrow" at bounding box center [659, 529] width 18 height 18
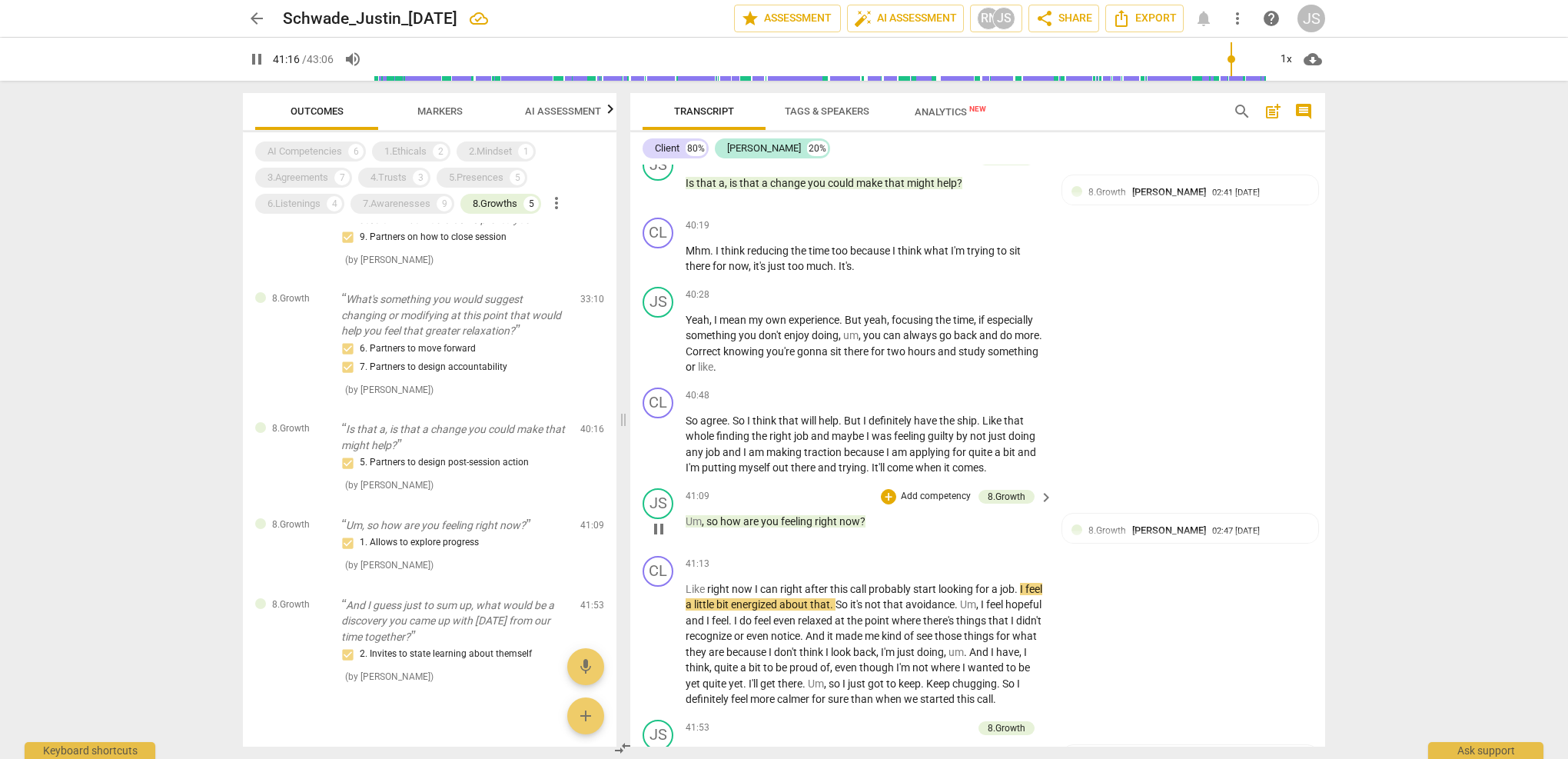
click at [659, 520] on span "pause" at bounding box center [659, 529] width 18 height 18
type input "2477"
click at [1231, 523] on div "8.Growth Justin Schwade 02:47 08-17-2025 1. Allows to explore progress" at bounding box center [1190, 546] width 238 height 47
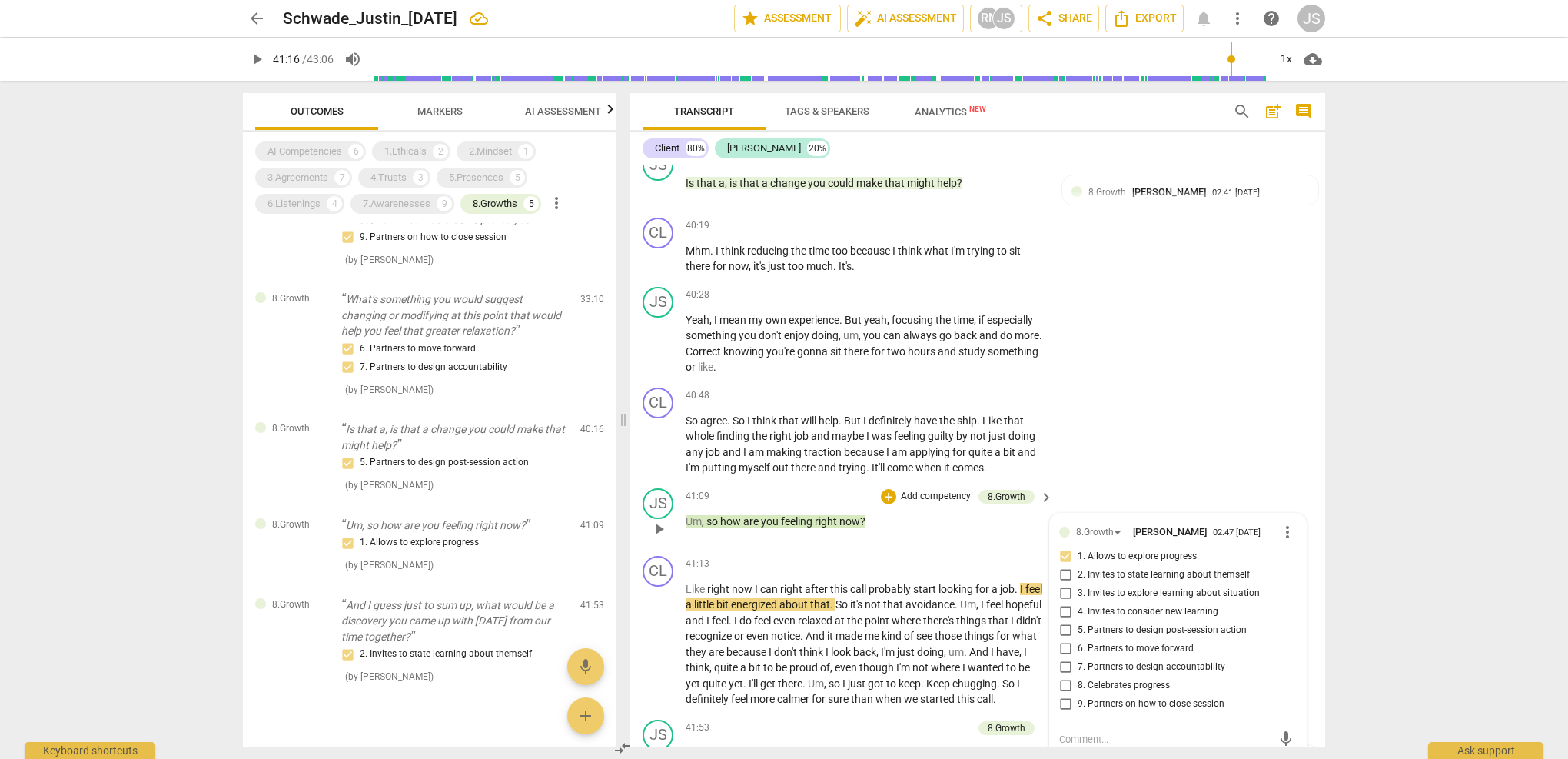
click at [1099, 732] on textarea at bounding box center [1165, 739] width 213 height 15
type textarea "T"
type textarea "To"
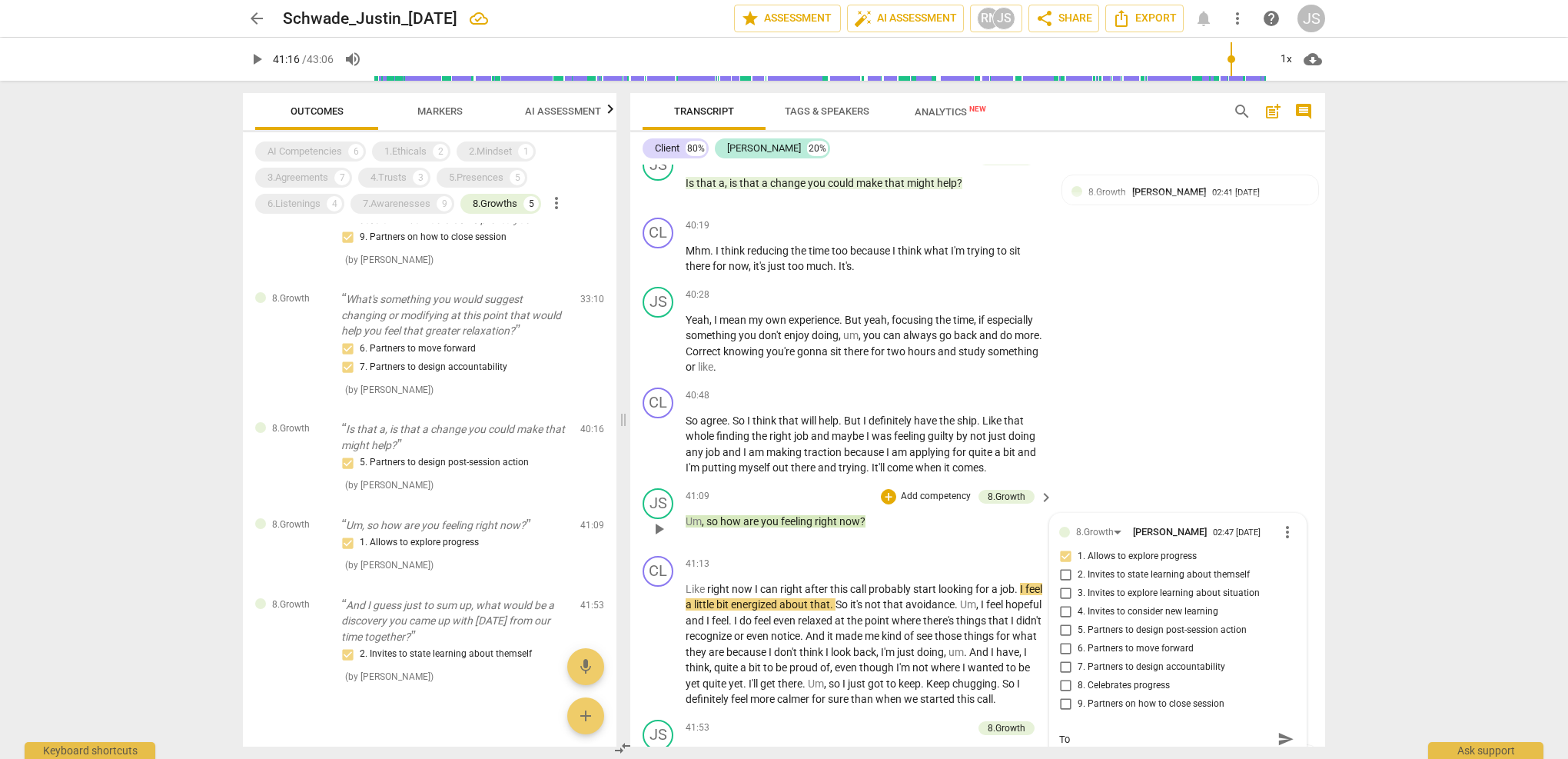
type textarea "To"
type textarea "To m"
type textarea "To ma"
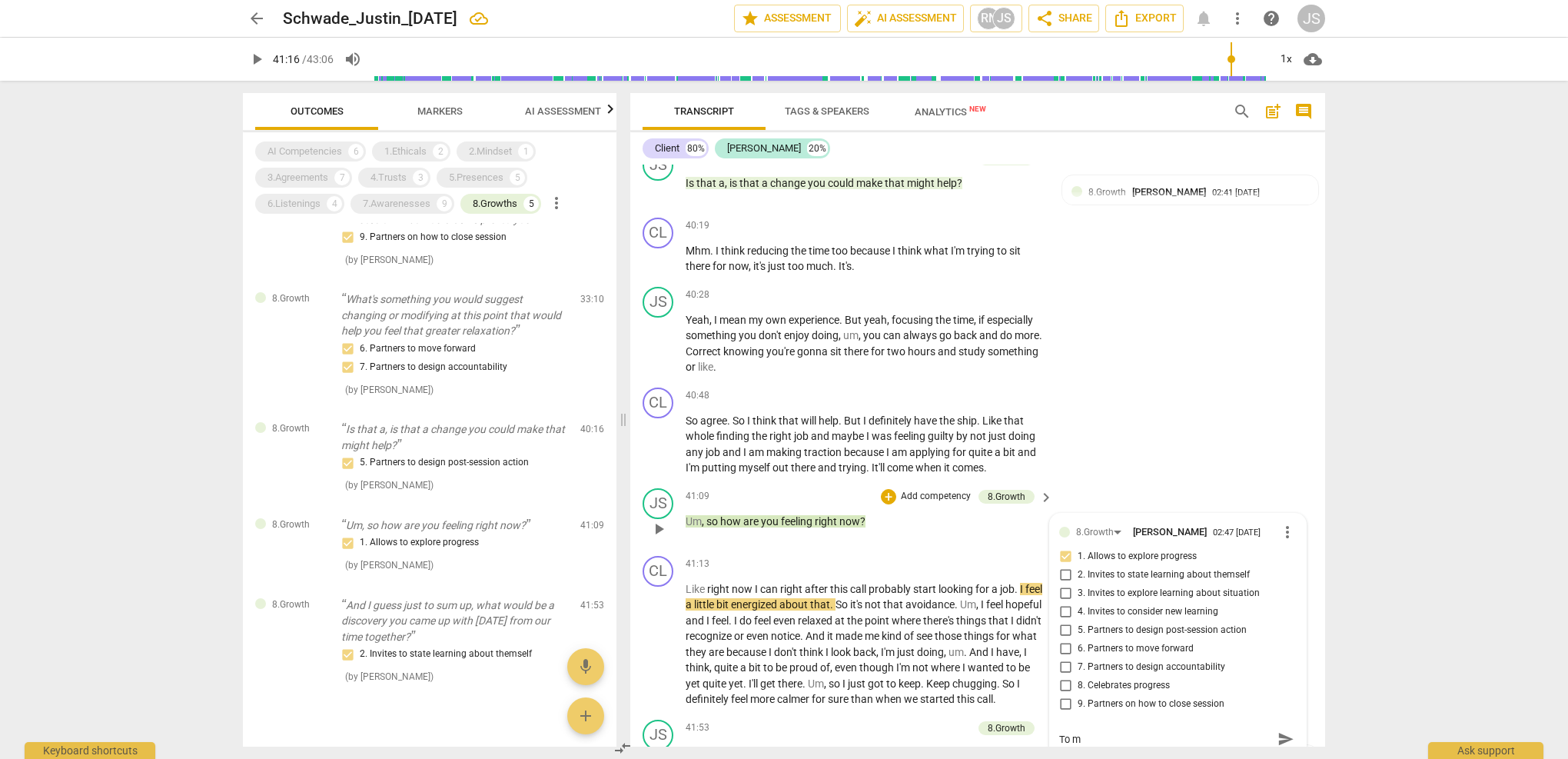
type textarea "To ma"
type textarea "To mak"
type textarea "To make"
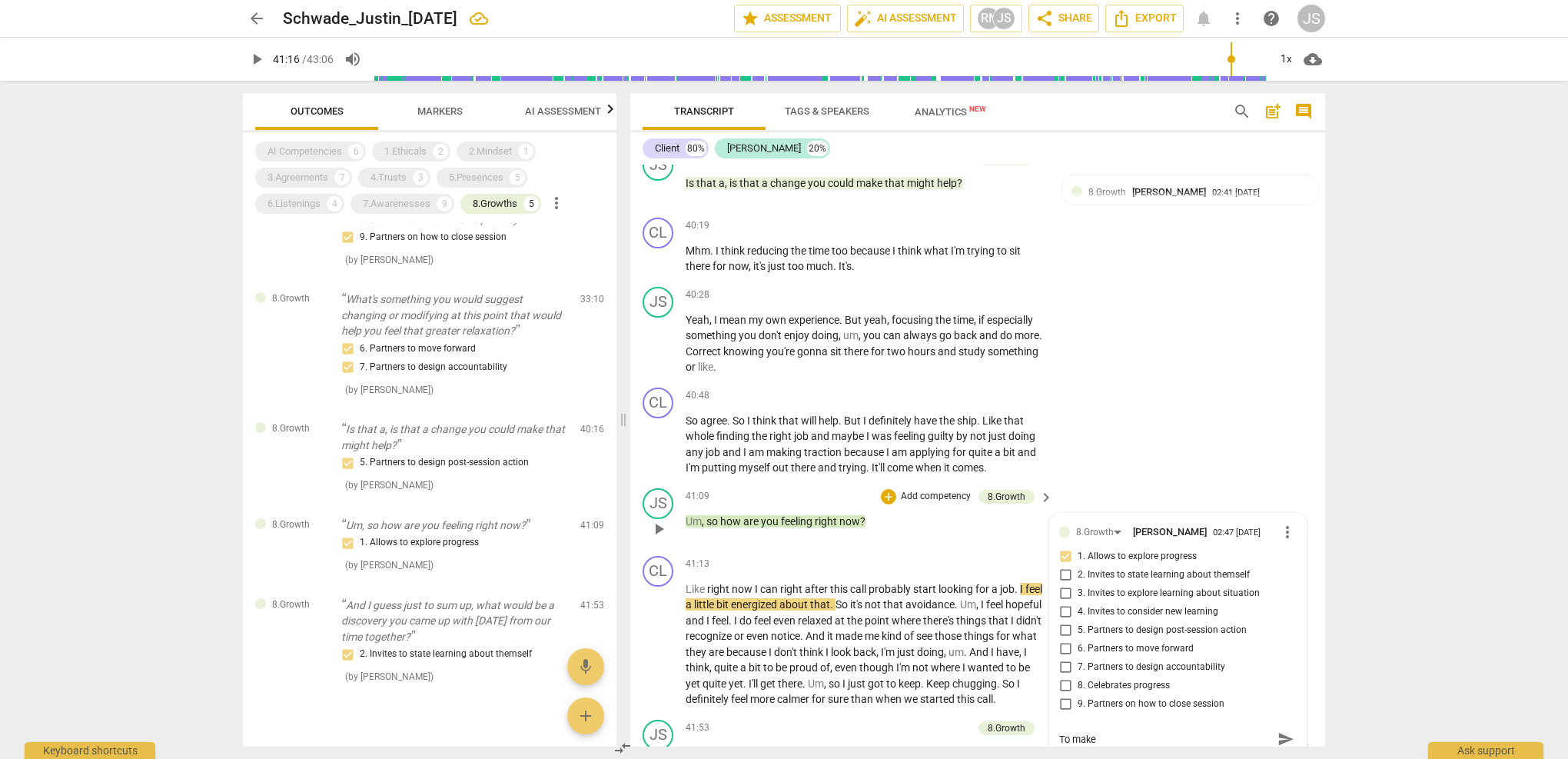
type textarea "To make"
type textarea "To make t"
type textarea "To make th"
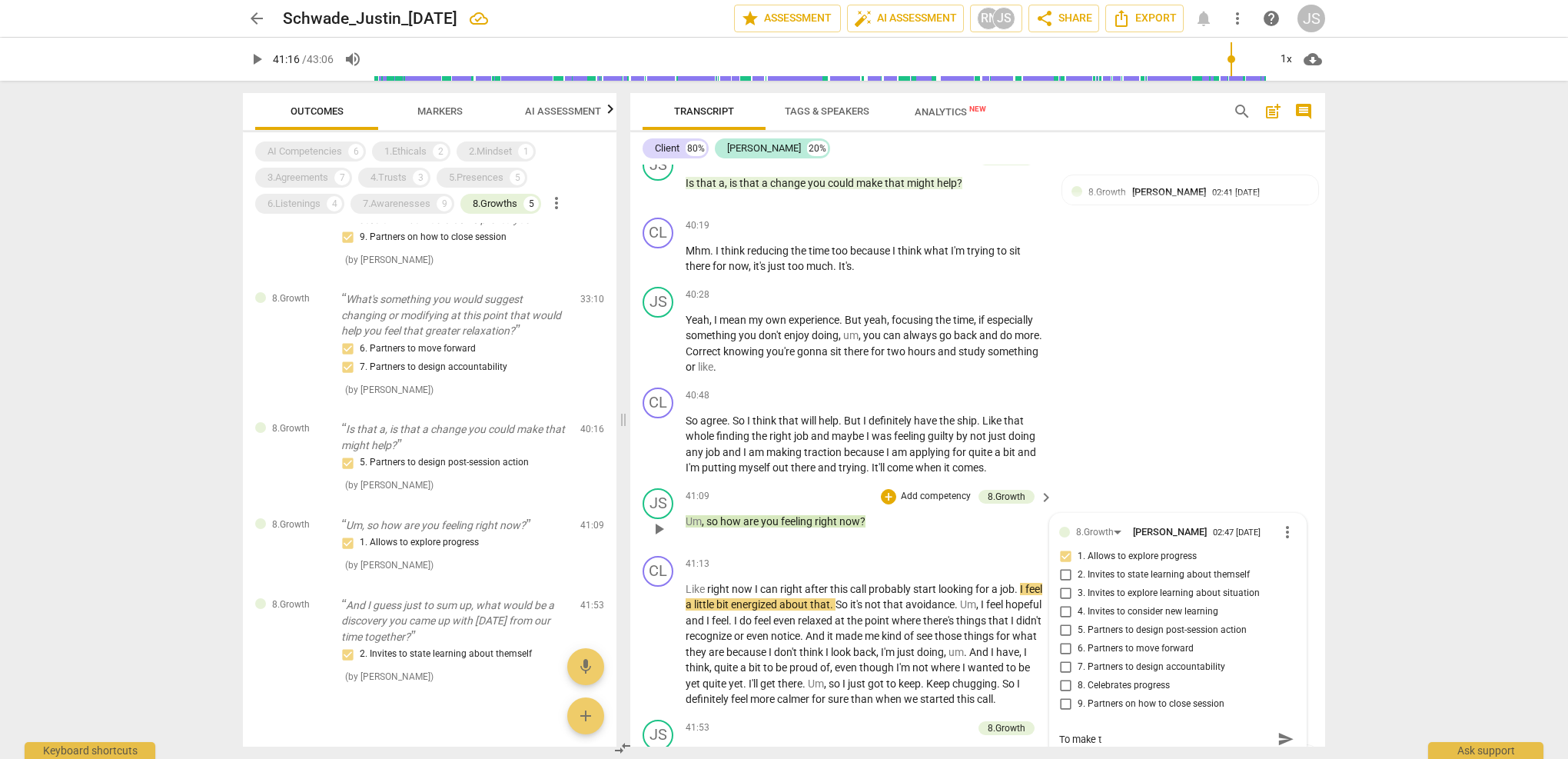
type textarea "To make th"
type textarea "To make thi"
type textarea "To make this"
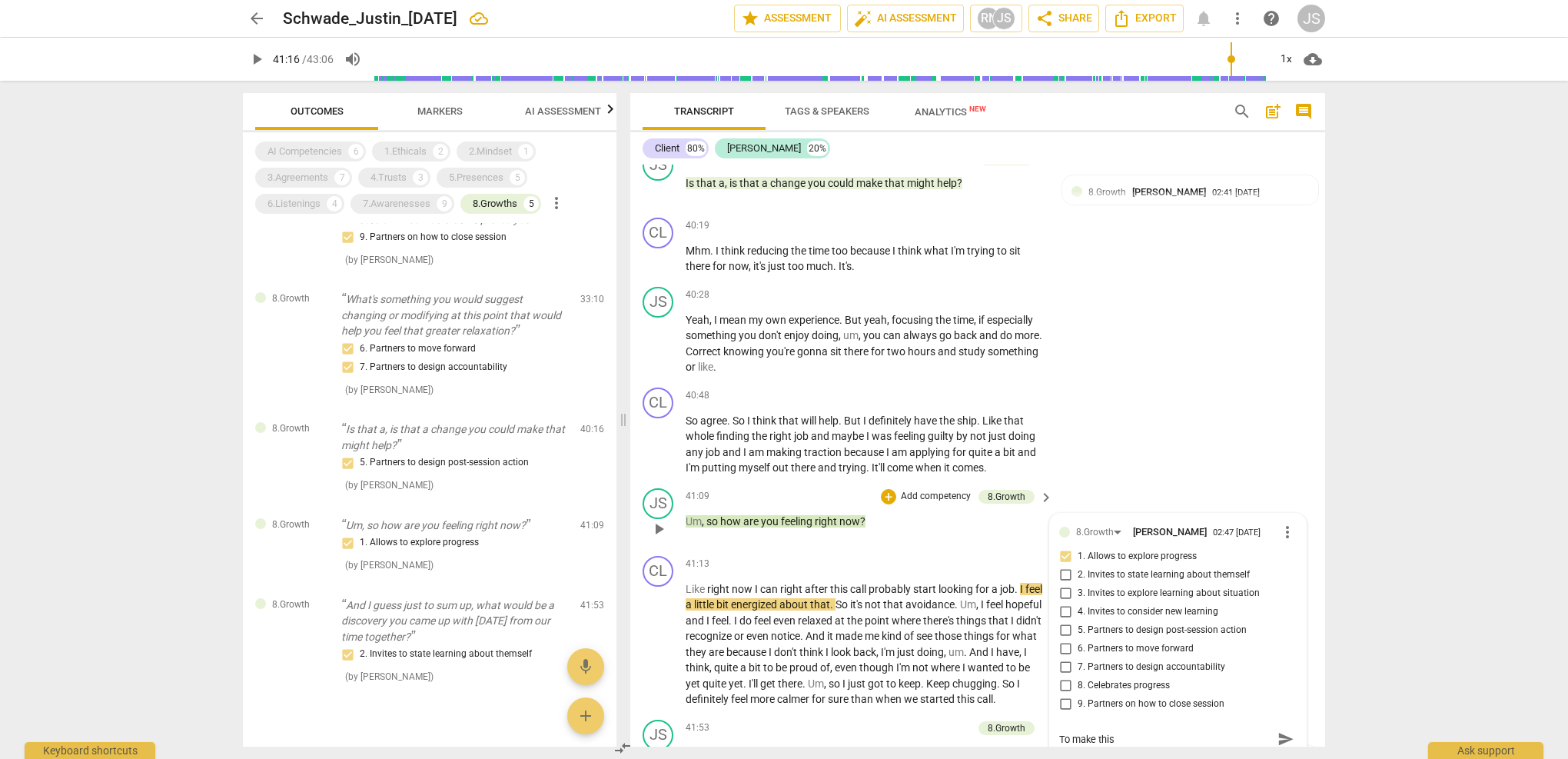
type textarea "To make this"
type textarea "To make this t"
type textarea "To make this ti"
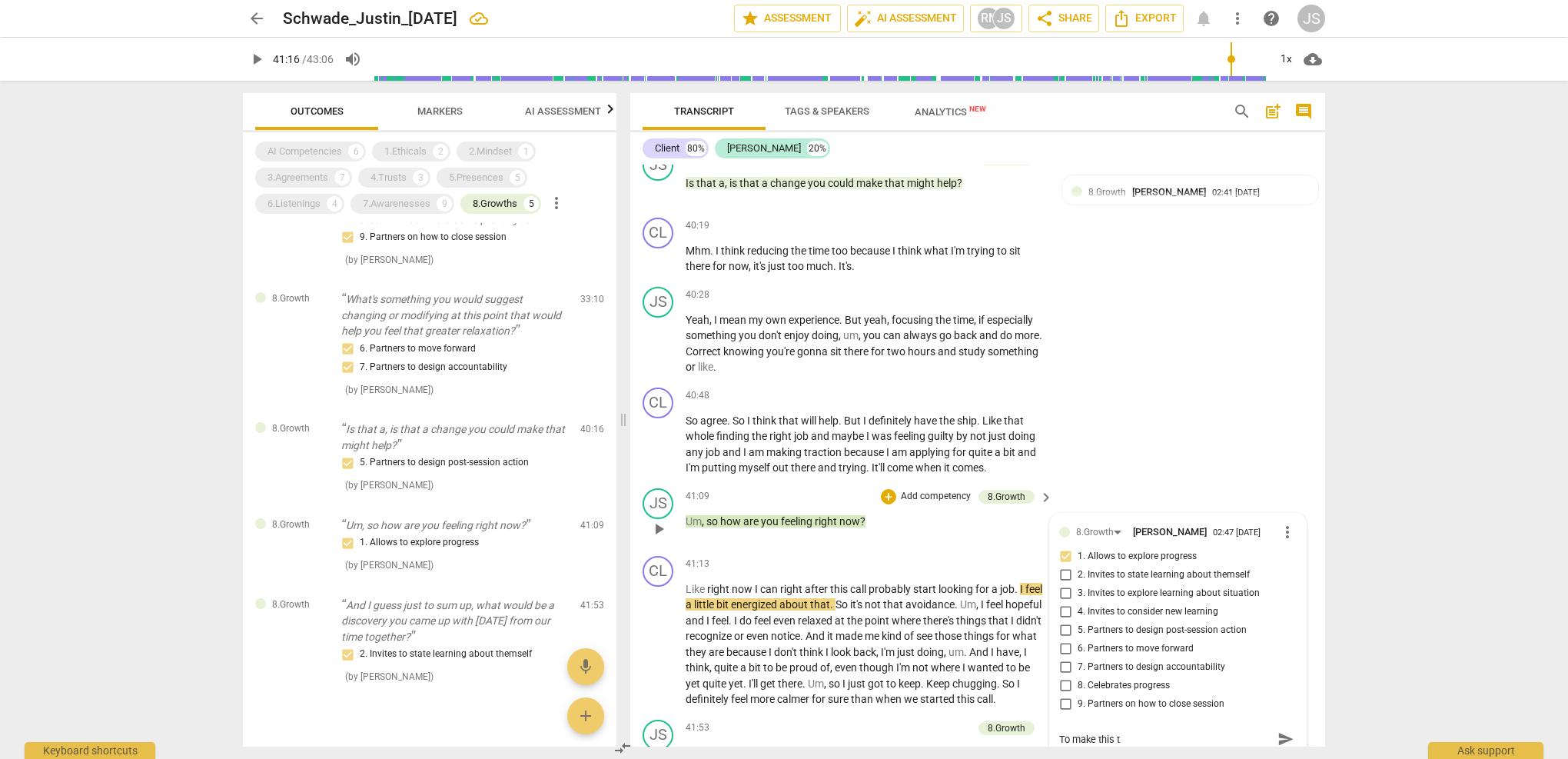
type textarea "To make this ti"
type textarea "To make this tig"
type textarea "To make this ti"
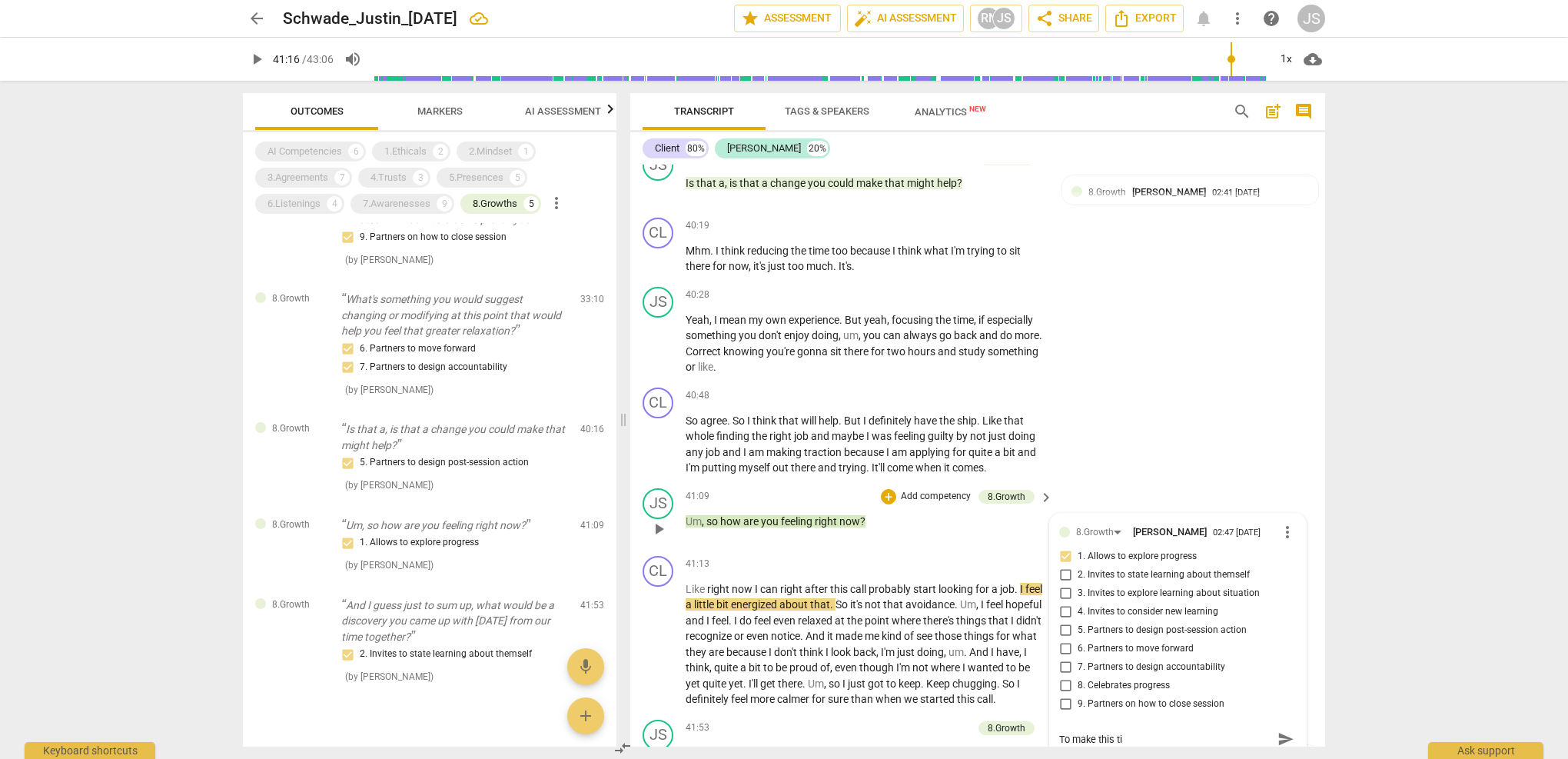
type textarea "To make this t"
type textarea "To make this"
type textarea "To make this m"
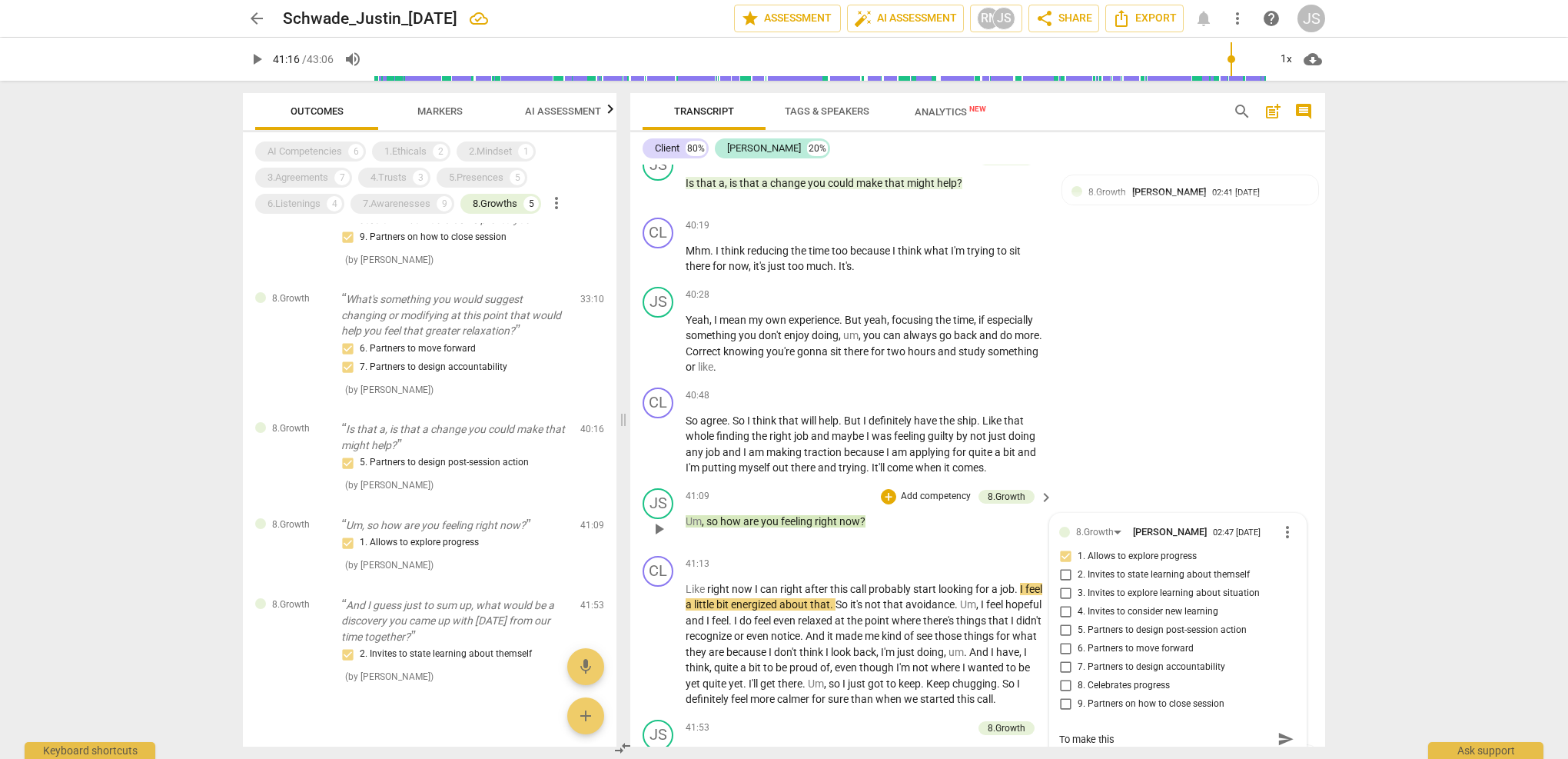
type textarea "To make this m"
type textarea "To make this mo"
type textarea "To make this mor"
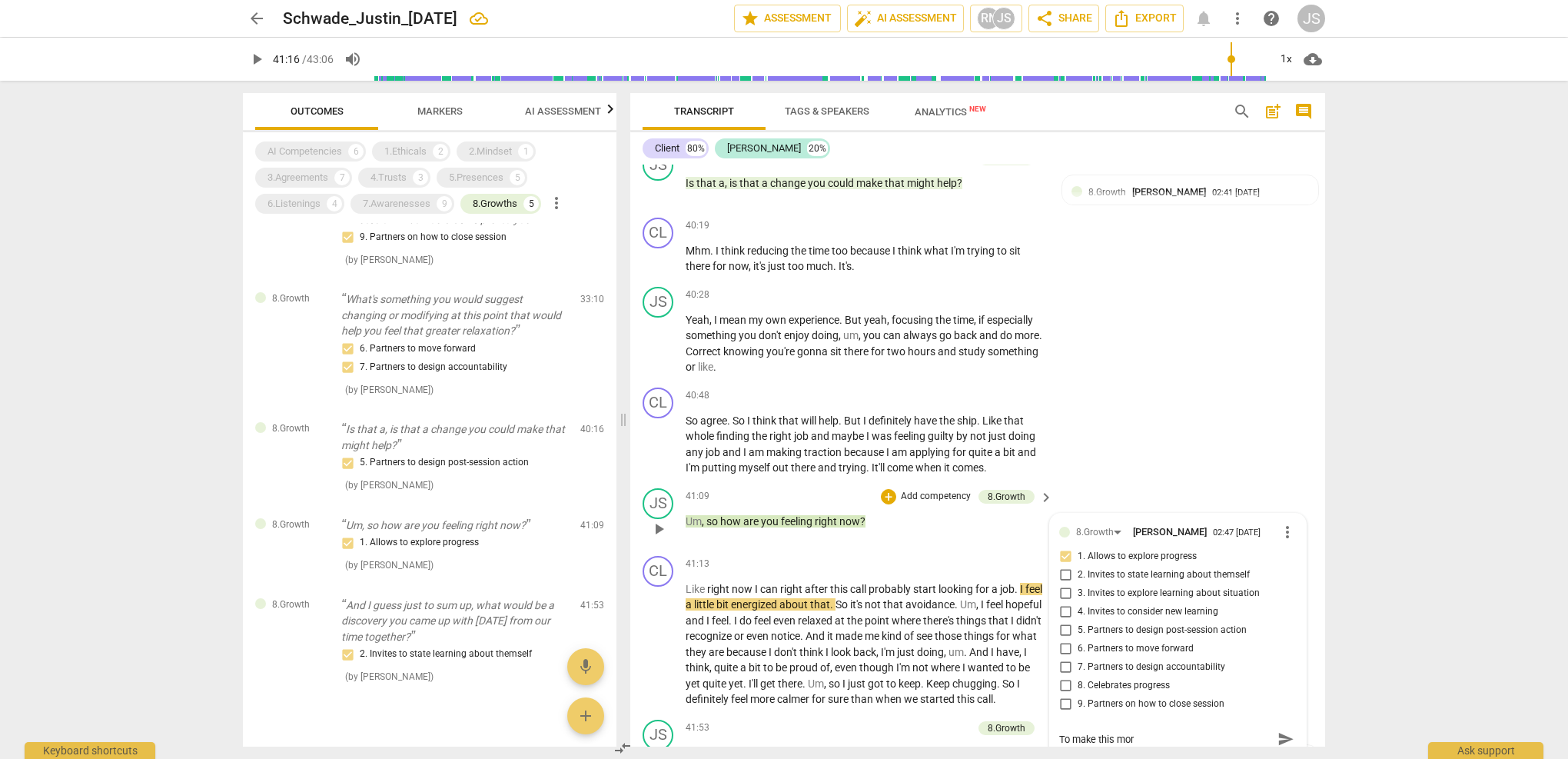
type textarea "To make this more"
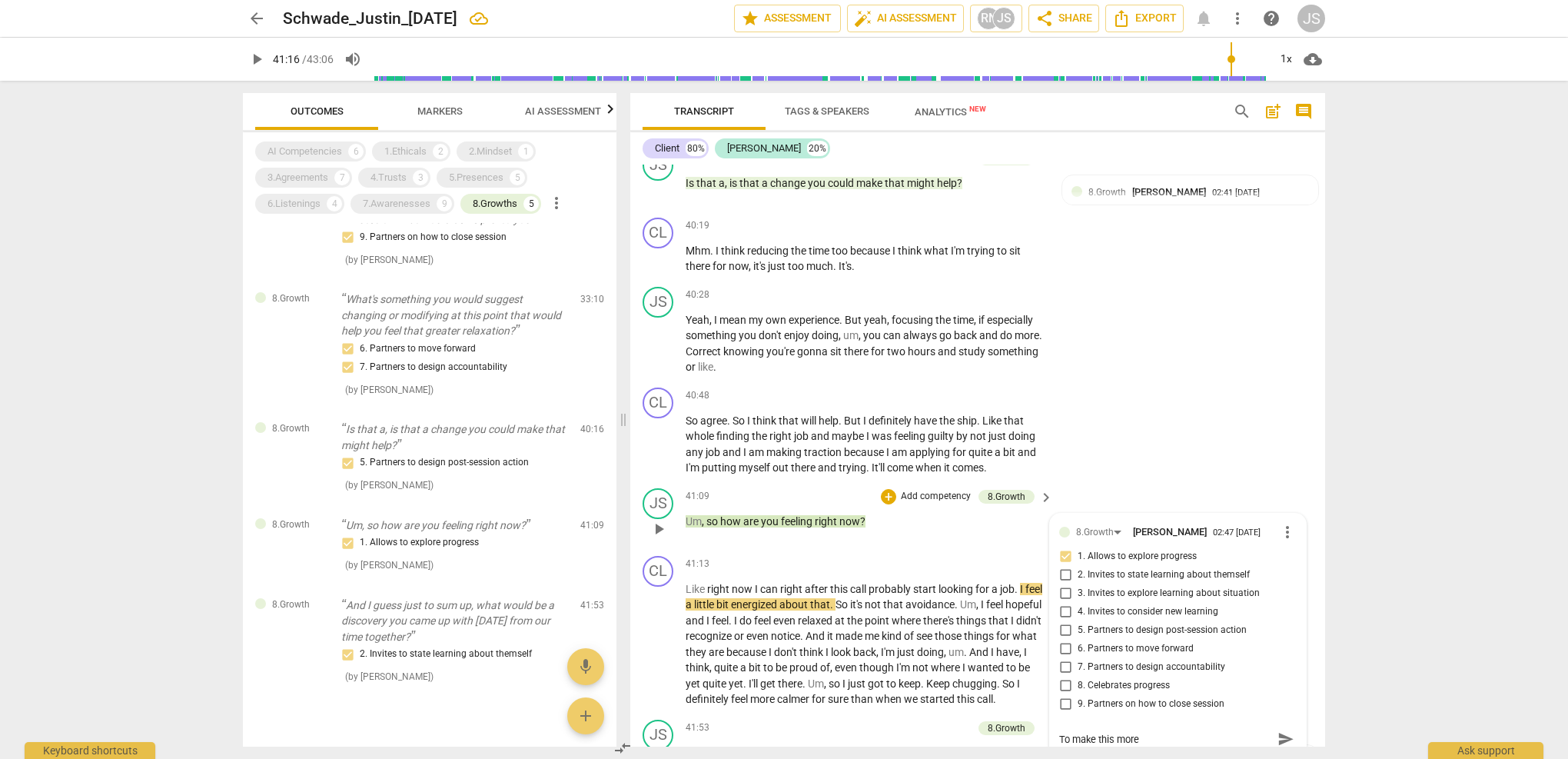
type textarea "To make this more"
type textarea "To make this more c"
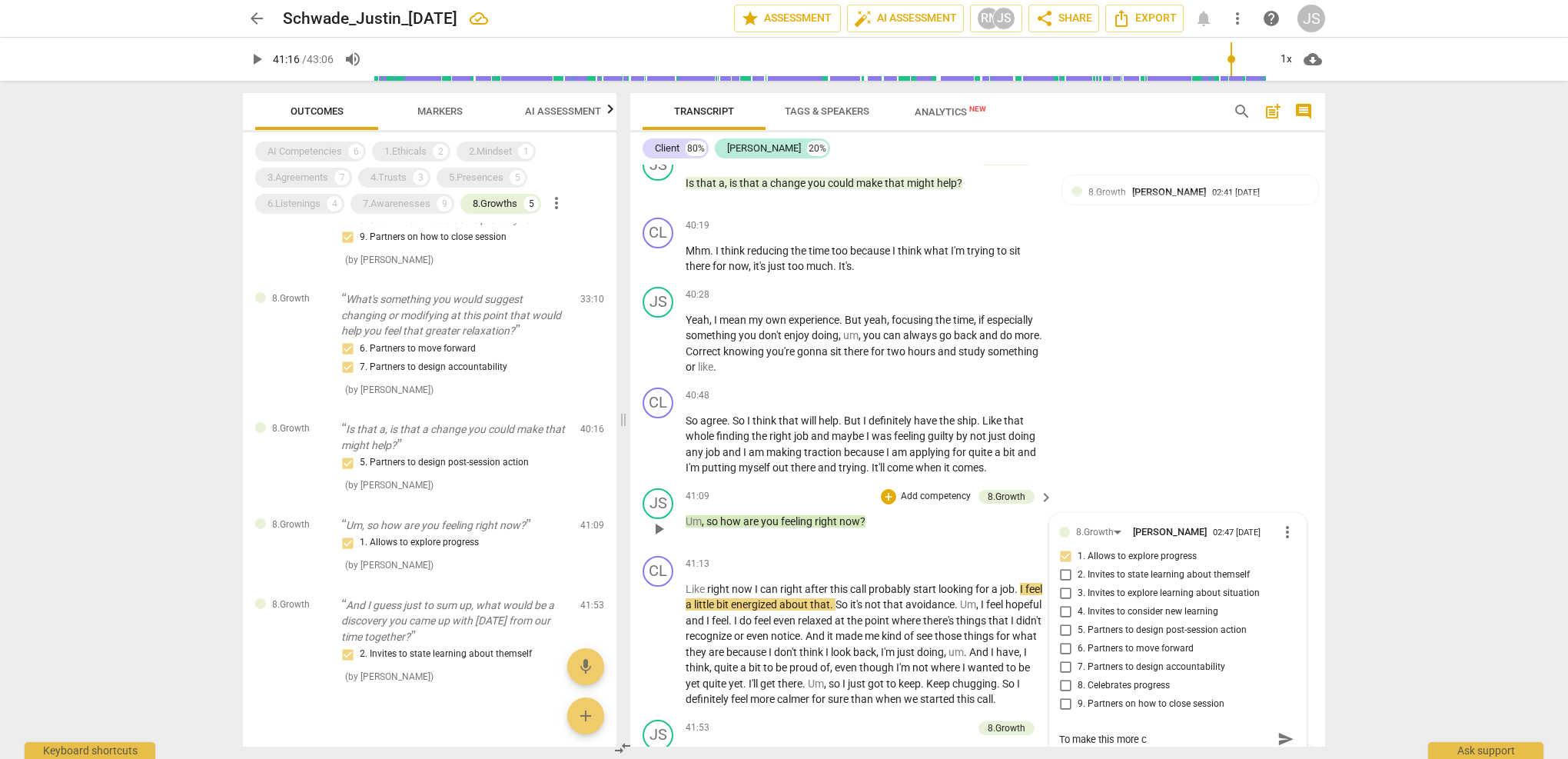
type textarea "To make this more cl"
type textarea "To make this more cle"
type textarea "To make this more clea"
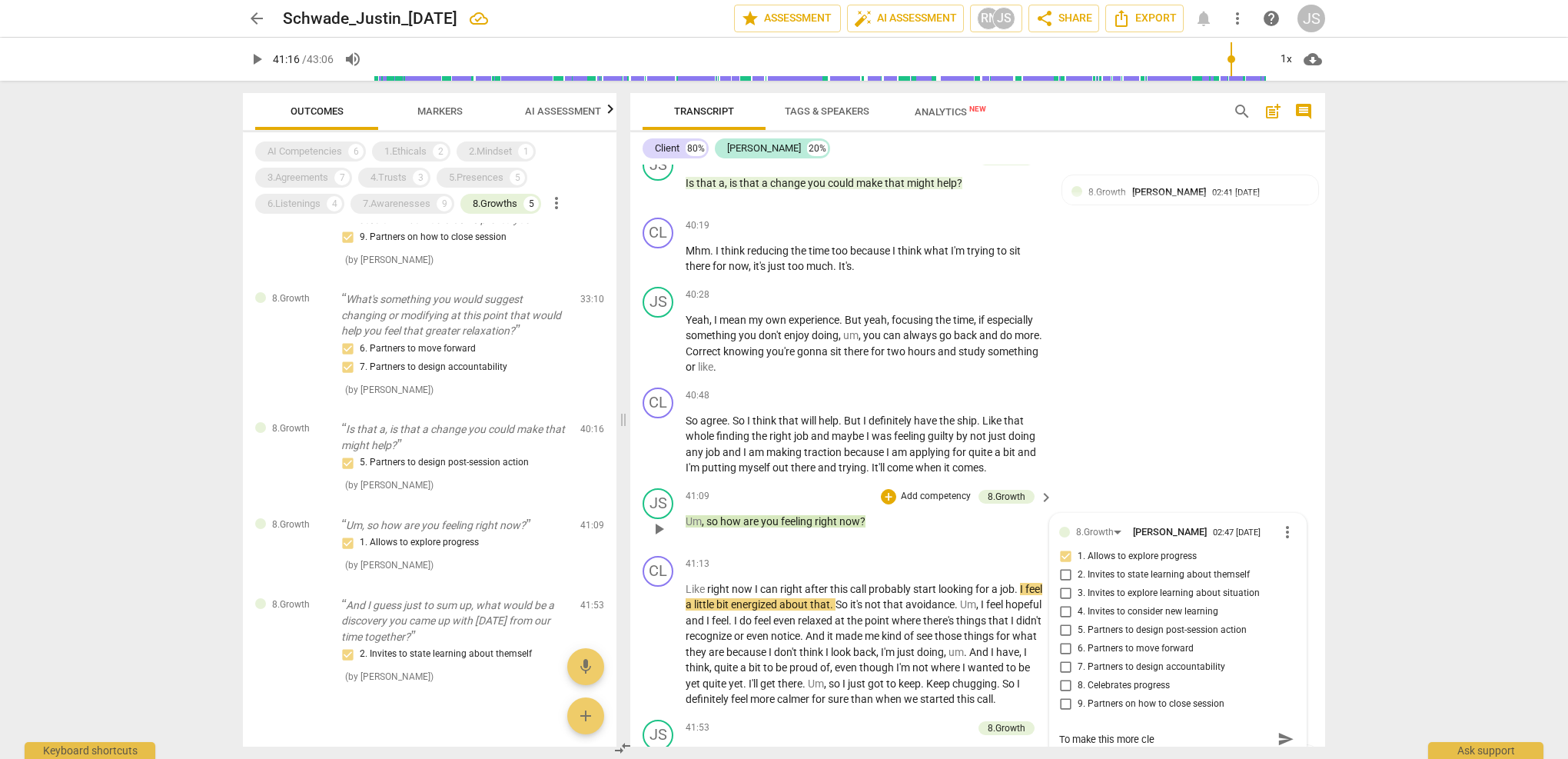
type textarea "To make this more clea"
type textarea "To make this more clear"
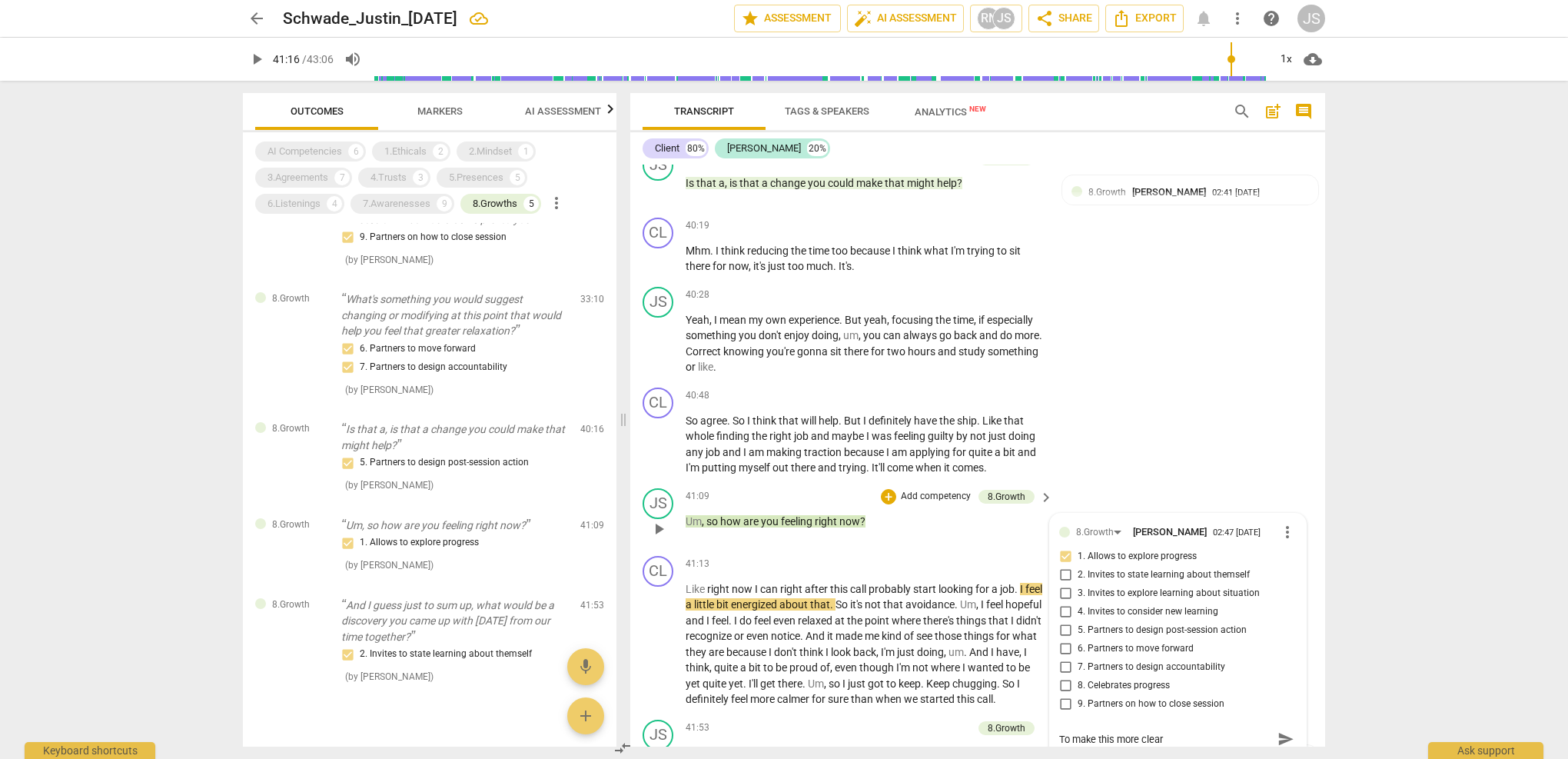
type textarea "To make this more clear n"
type textarea "To make this more clear ne"
type textarea "To make this more clear nex"
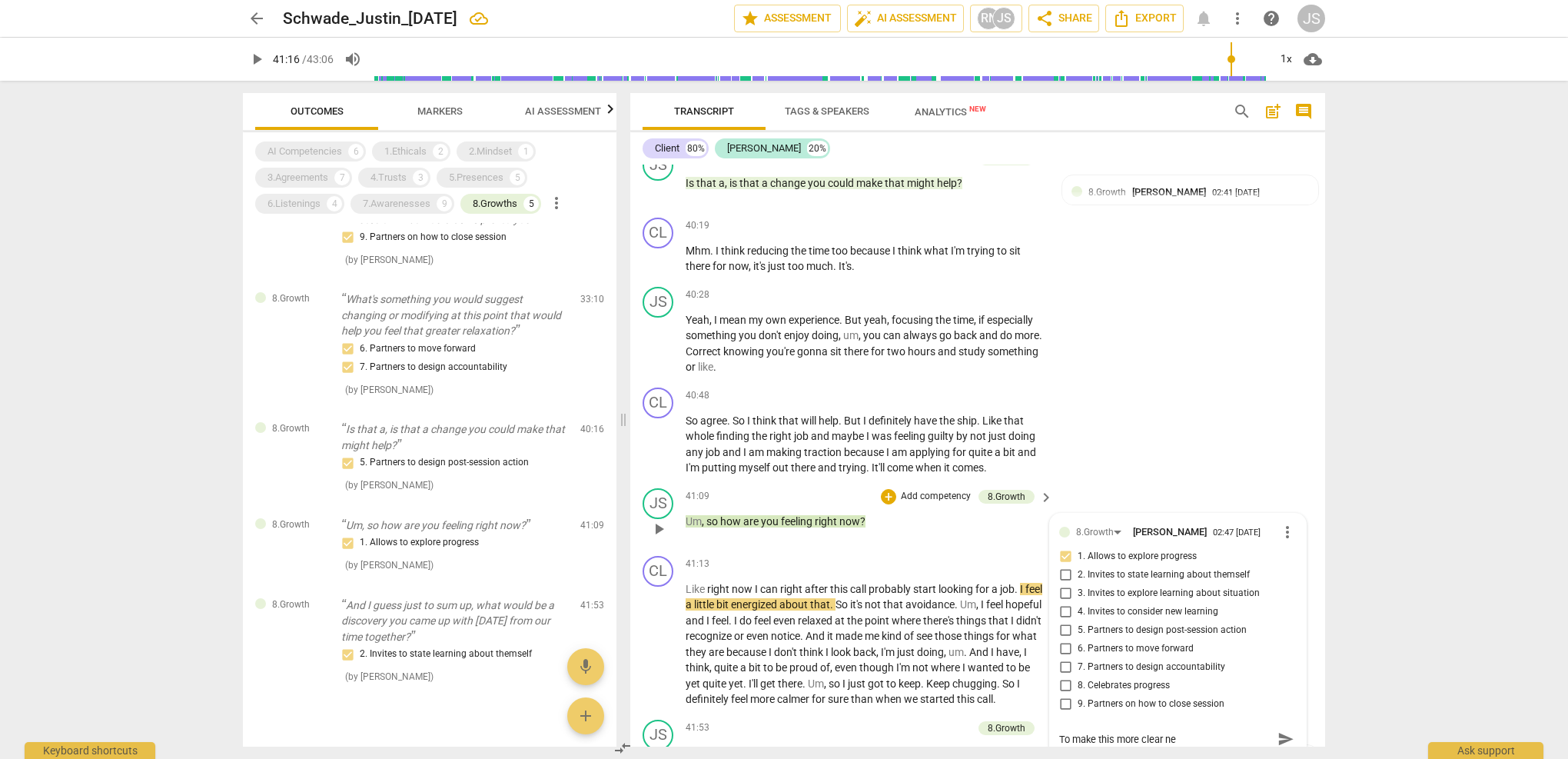
type textarea "To make this more clear nex"
type textarea "To make this more clear next"
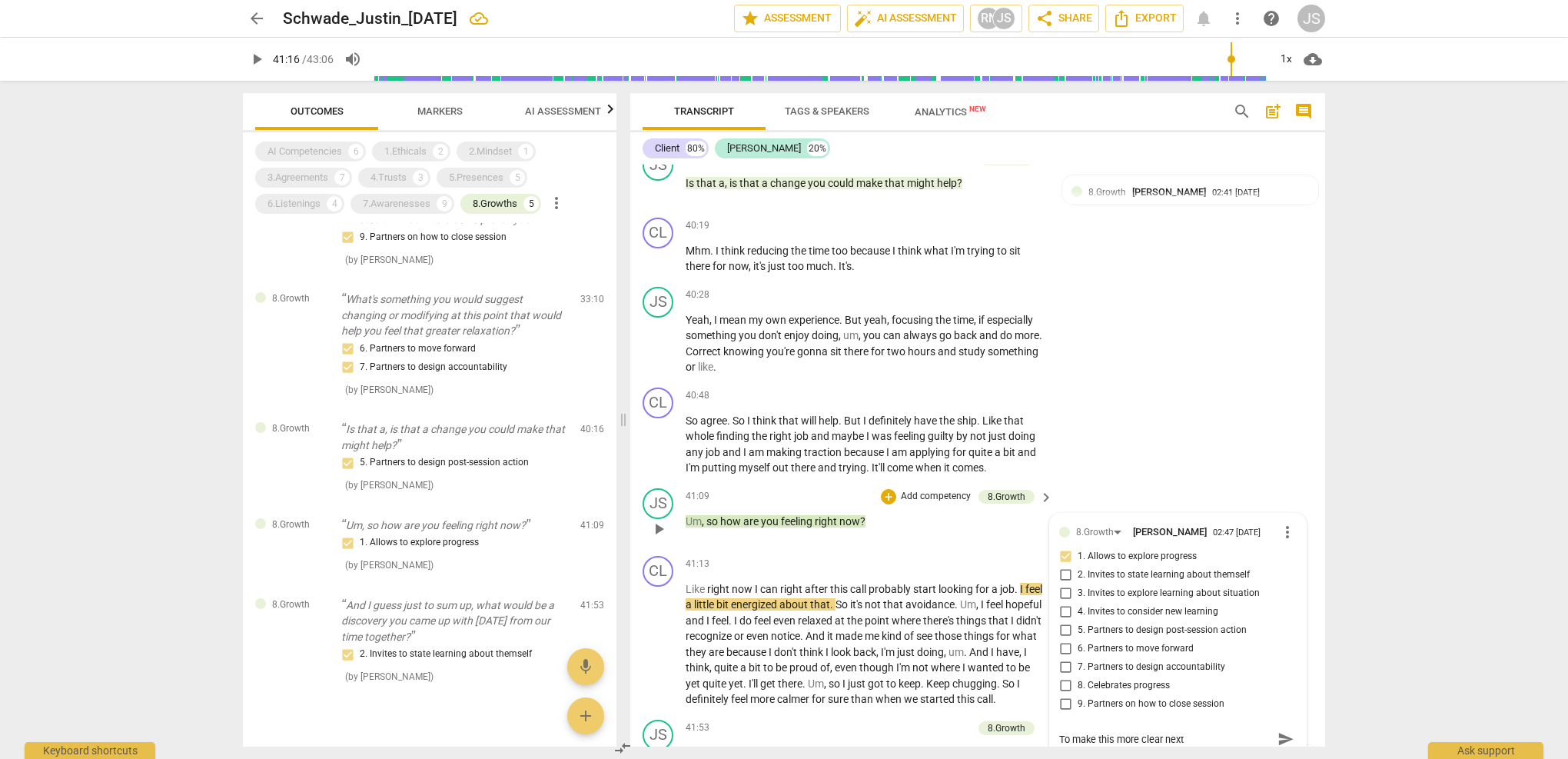
type textarea "To make this more clear next t"
type textarea "To make this more clear next ti"
type textarea "To make this more clear next tim"
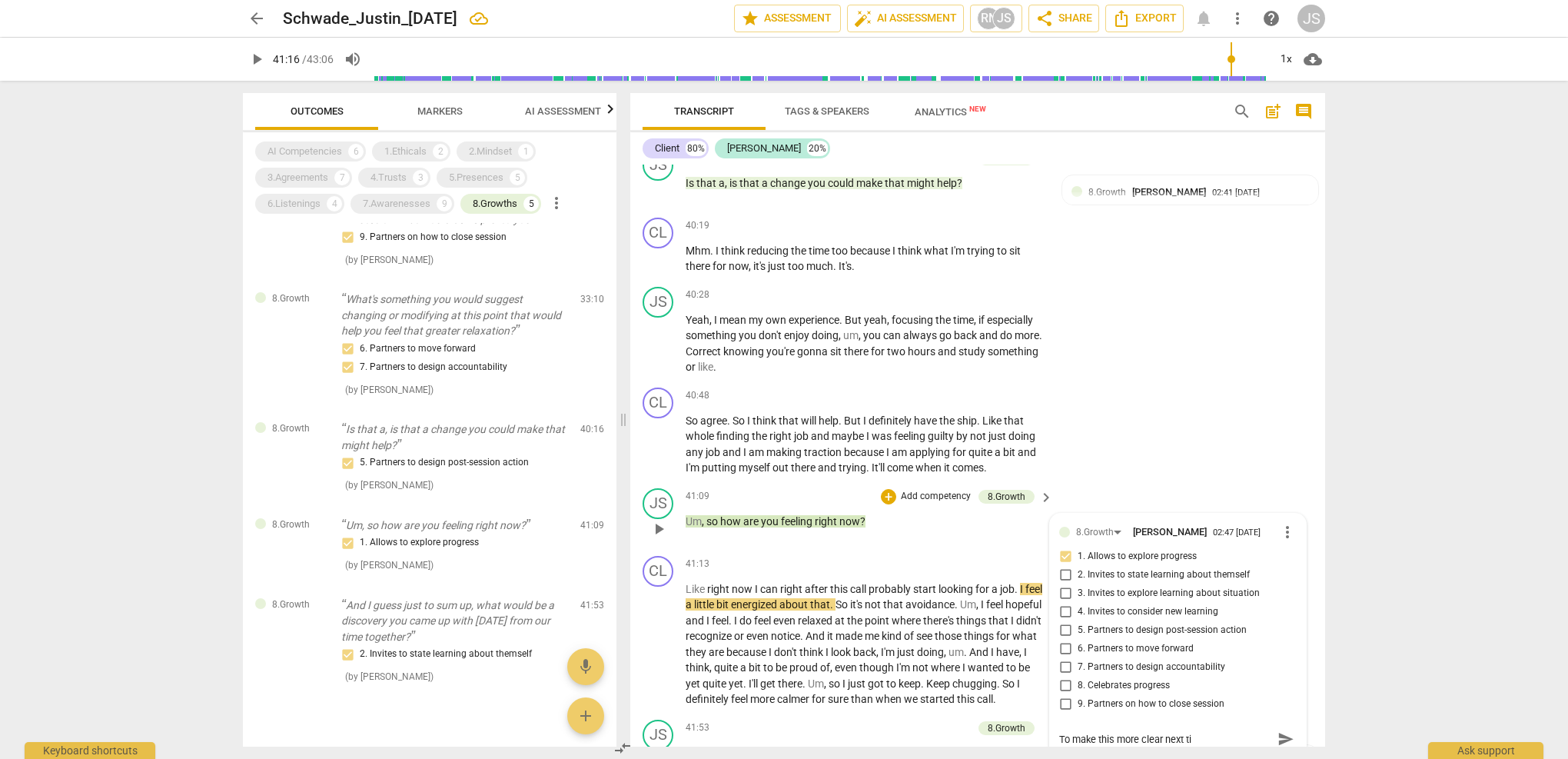
type textarea "To make this more clear next tim"
type textarea "To make this more clear next time"
type textarea "To make this more clear next time,"
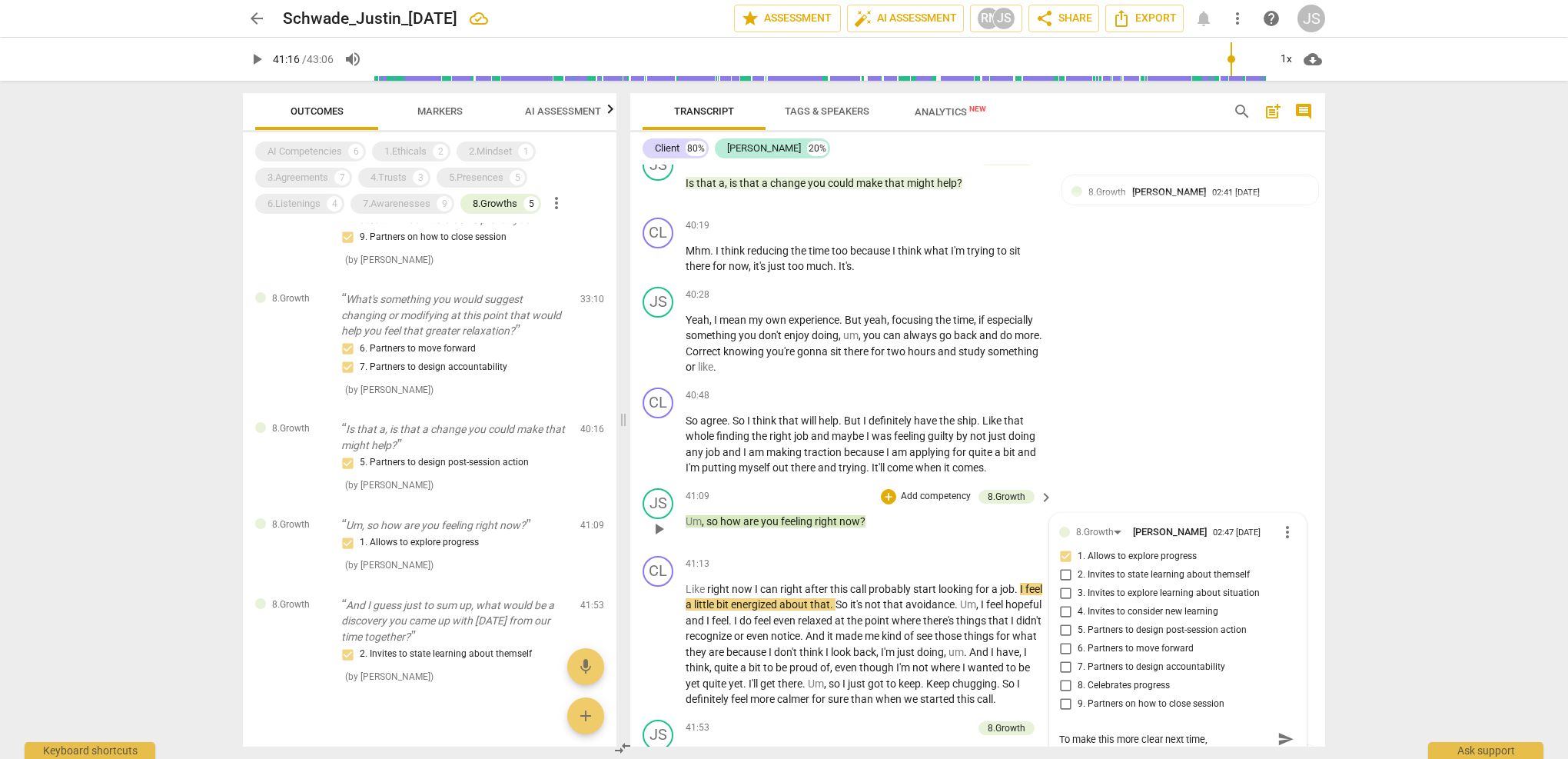
type textarea "To make this more clear next time,"
type textarea "To make this more clear next time, I"
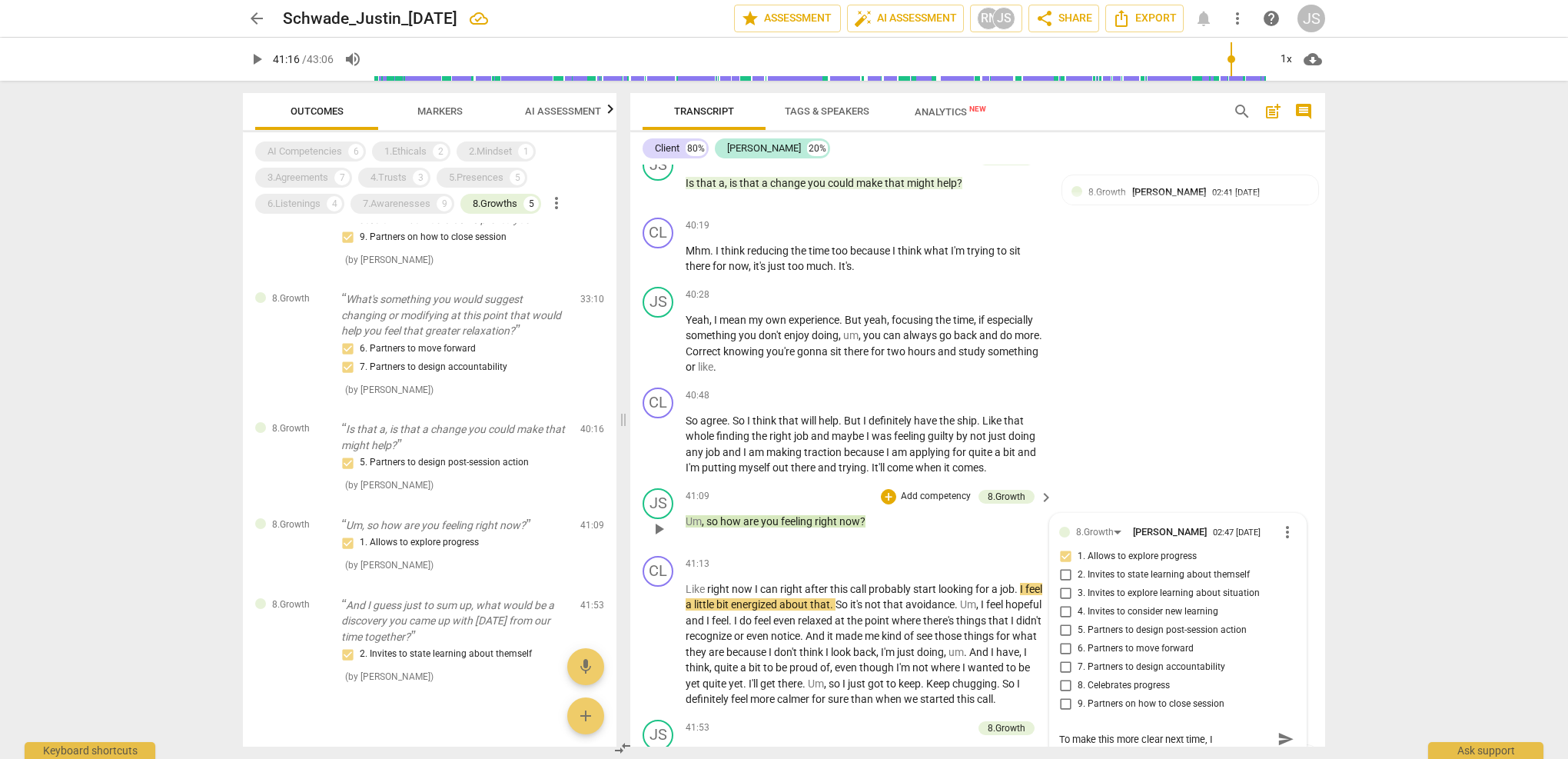
type textarea "To make this more clear next time, I"
type textarea "To make this more clear next time, I w"
type textarea "To make this more clear next time, I wo"
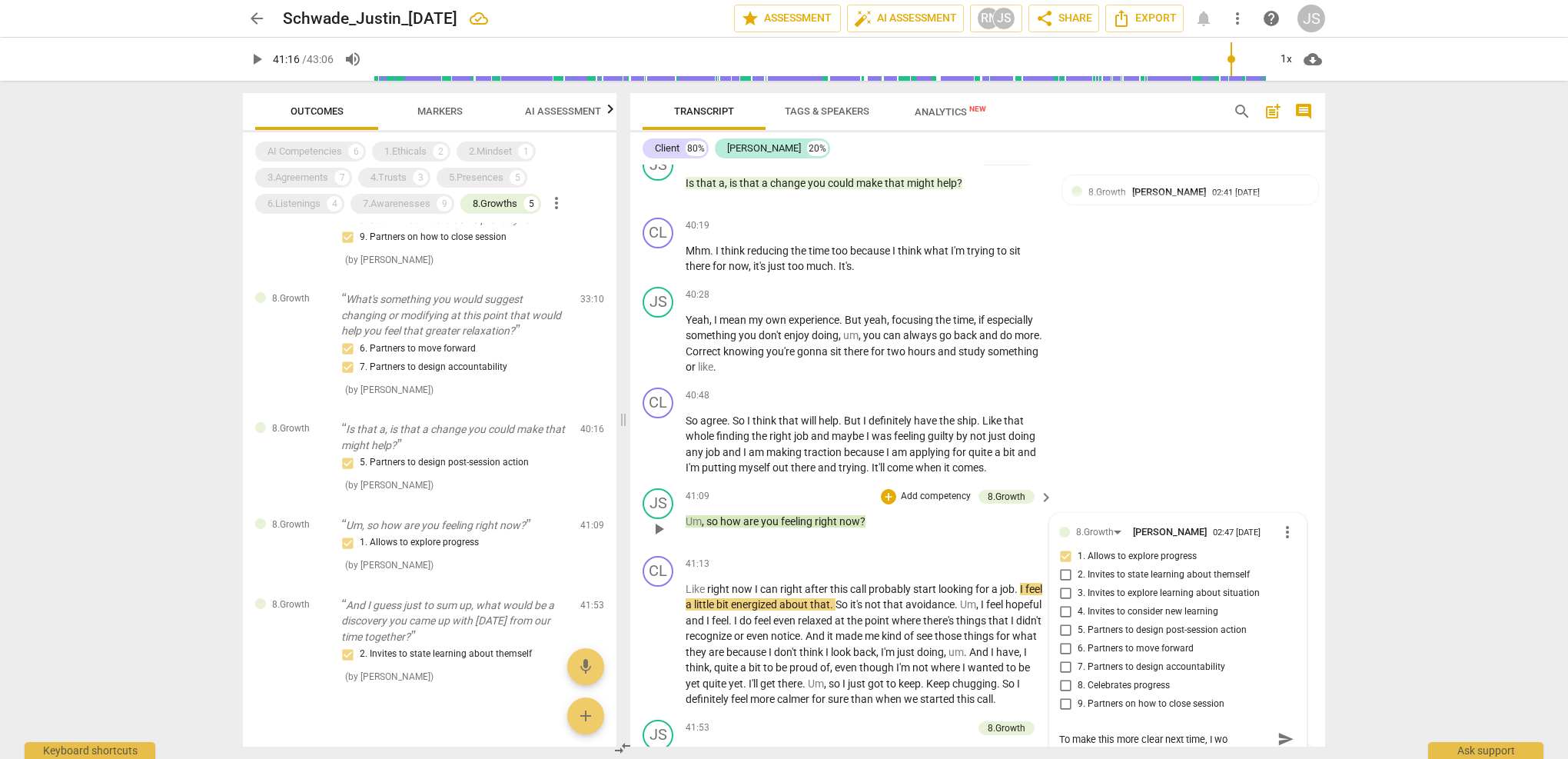
type textarea "To make this more clear next time, I wou"
type textarea "To make this more clear next time, I woul"
type textarea "To make this more clear next time, I would"
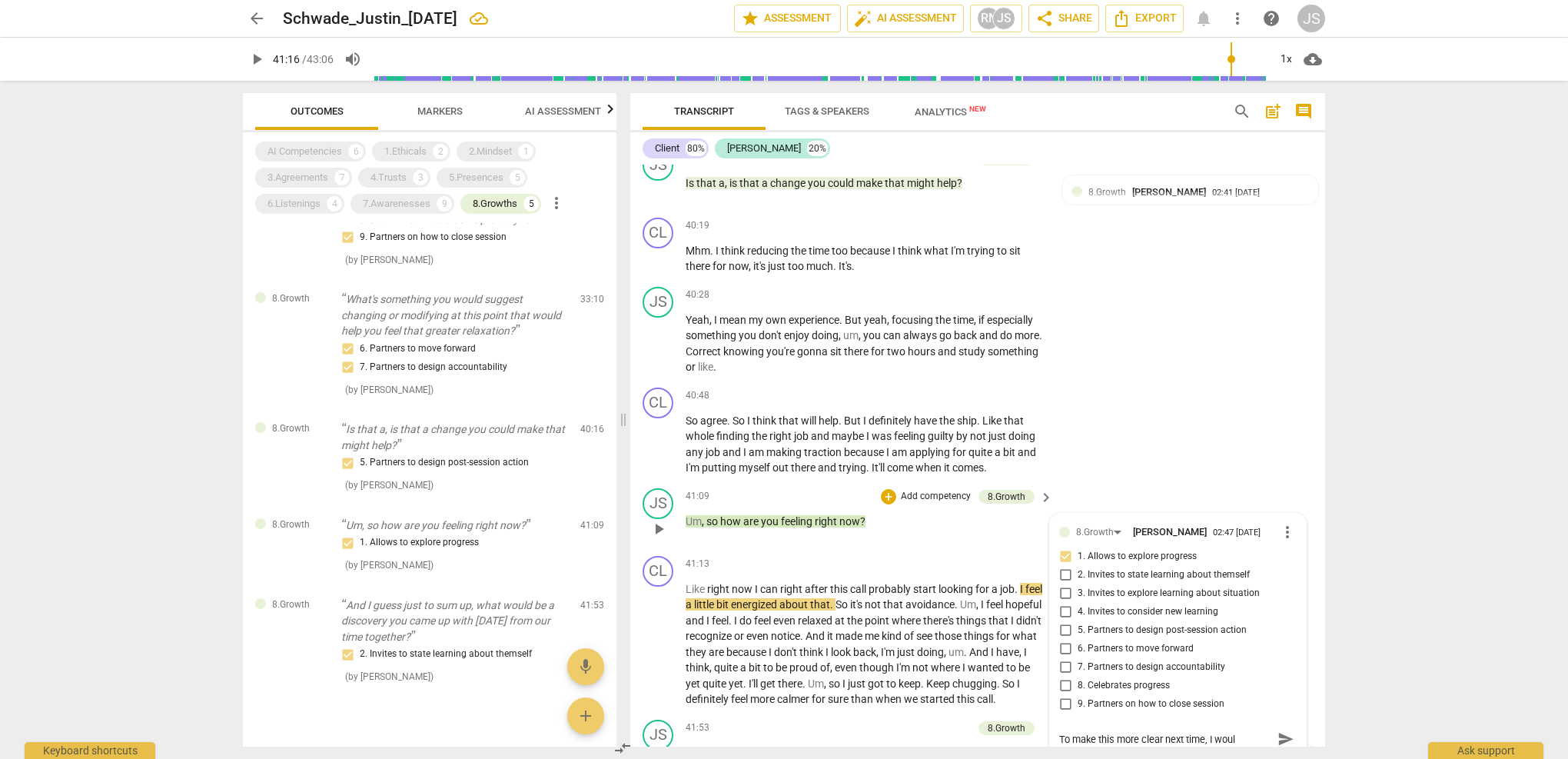
type textarea "To make this more clear next time, I would"
type textarea "To make this more clear next time, I would s"
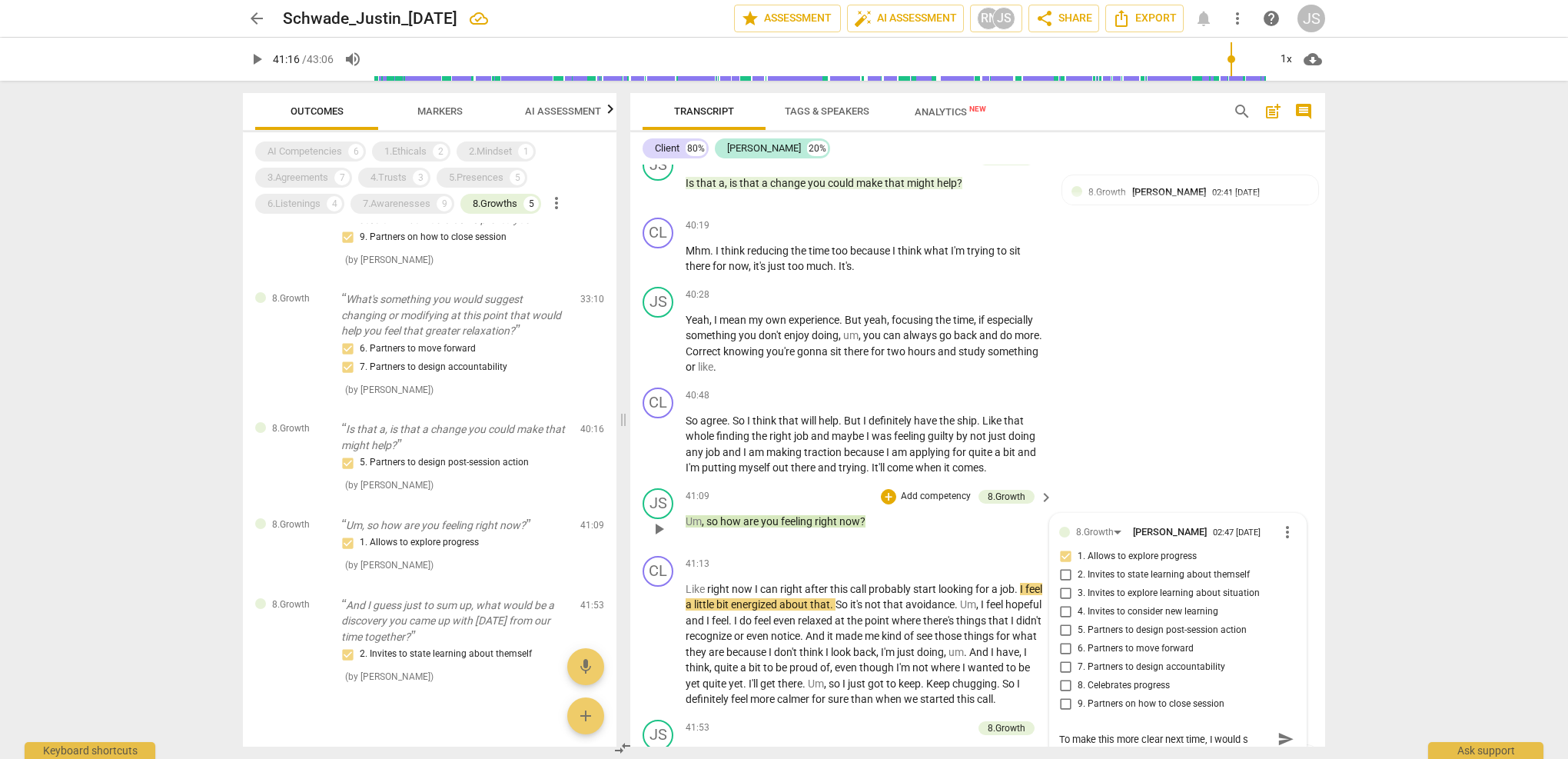
type textarea "To make this more clear next time, I would st"
type textarea "To make this more clear next time, I would sta"
type textarea "To make this more clear next time, I would st"
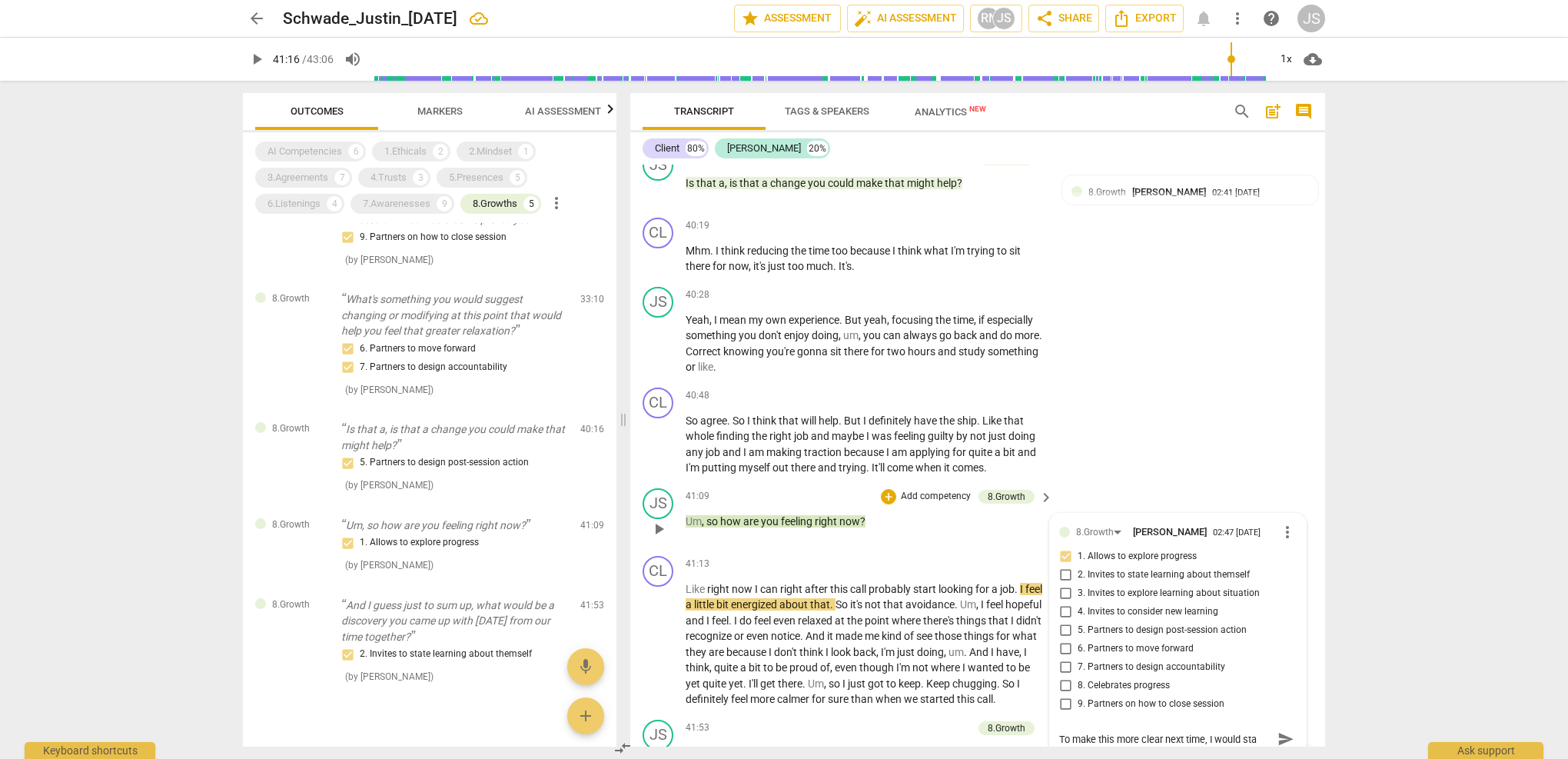
type textarea "To make this more clear next time, I would st"
type textarea "To make this more clear next time, I would s"
type textarea "To make this more clear next time, I would"
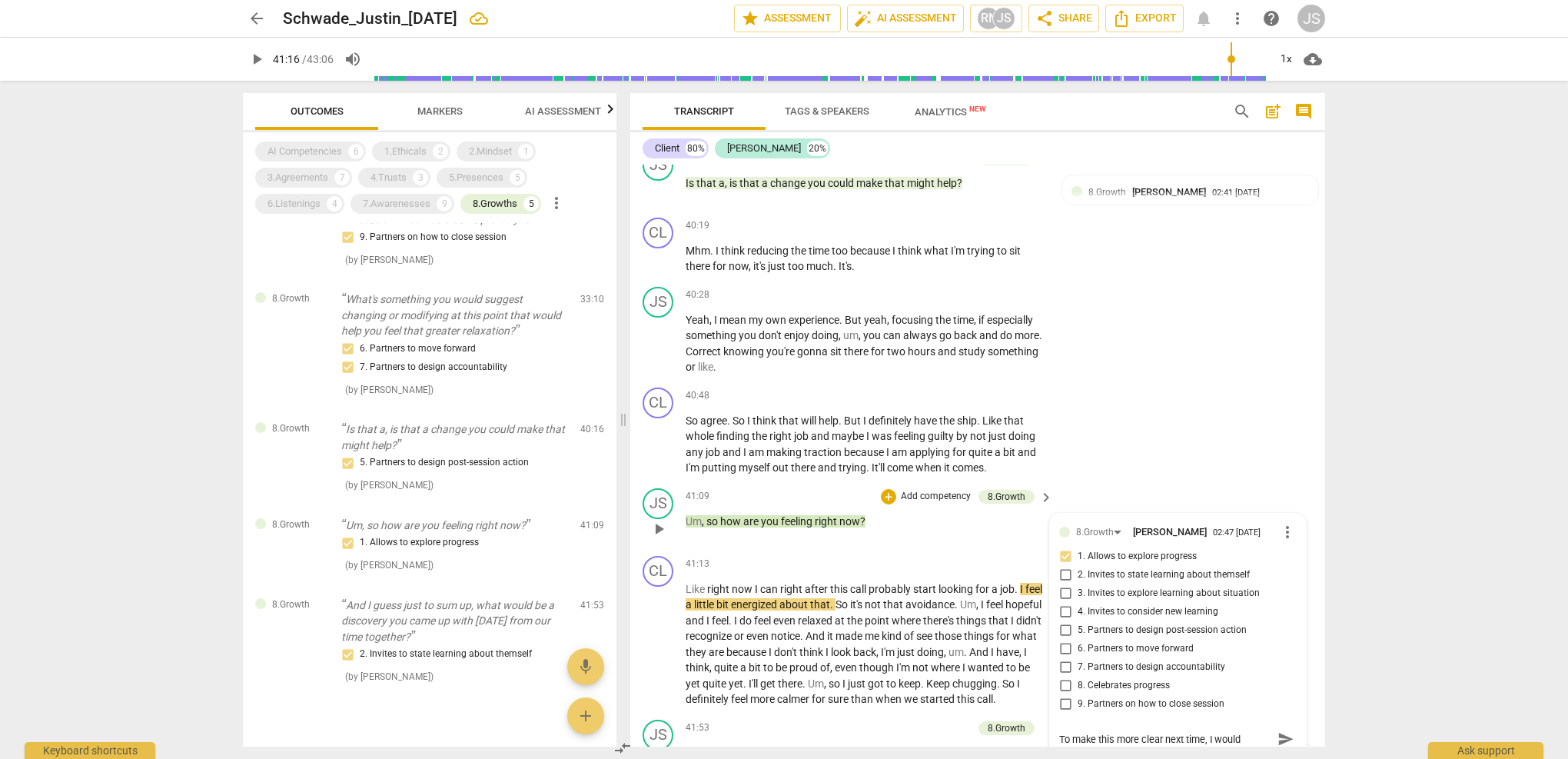
type textarea "To make this more clear next time, I would a"
type textarea "To make this more clear next time, I would ad"
type textarea "To make this more clear next time, I would add"
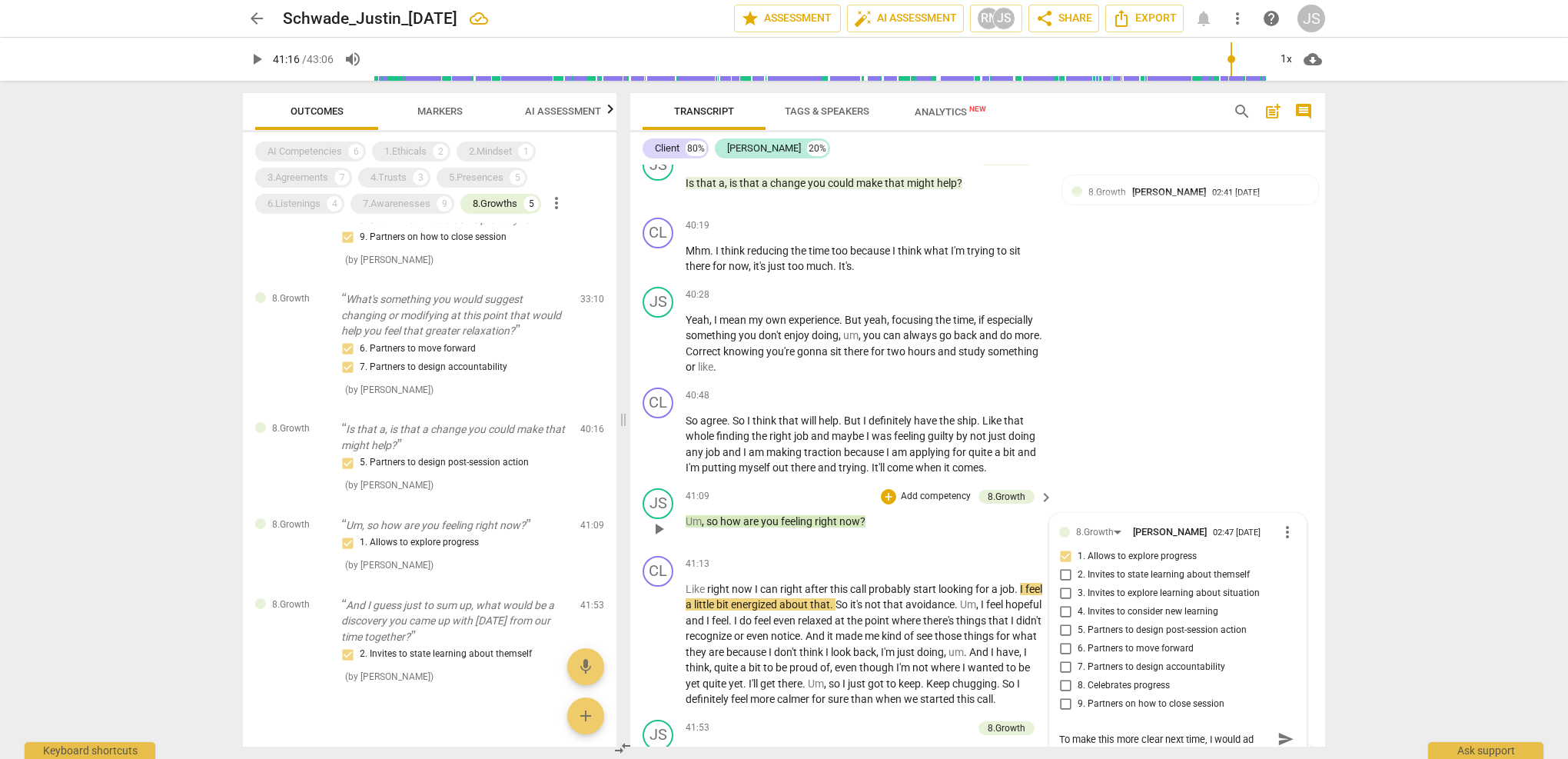
type textarea "To make this more clear next time, I would add"
type textarea "To make this more clear next time, I would add ""
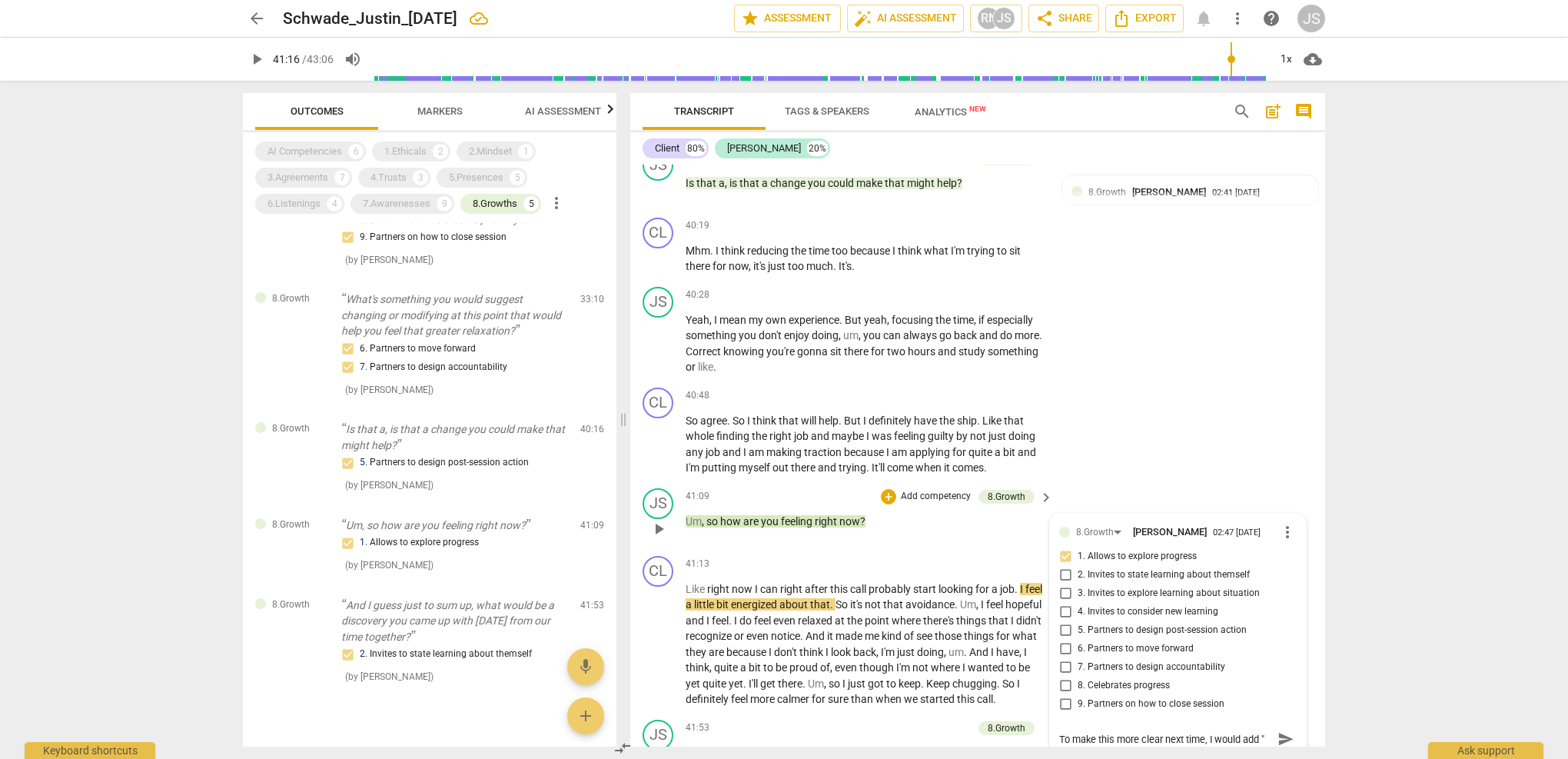
type textarea "To make this more clear next time, I would add "a"
type textarea "To make this more clear next time, I would add "as"
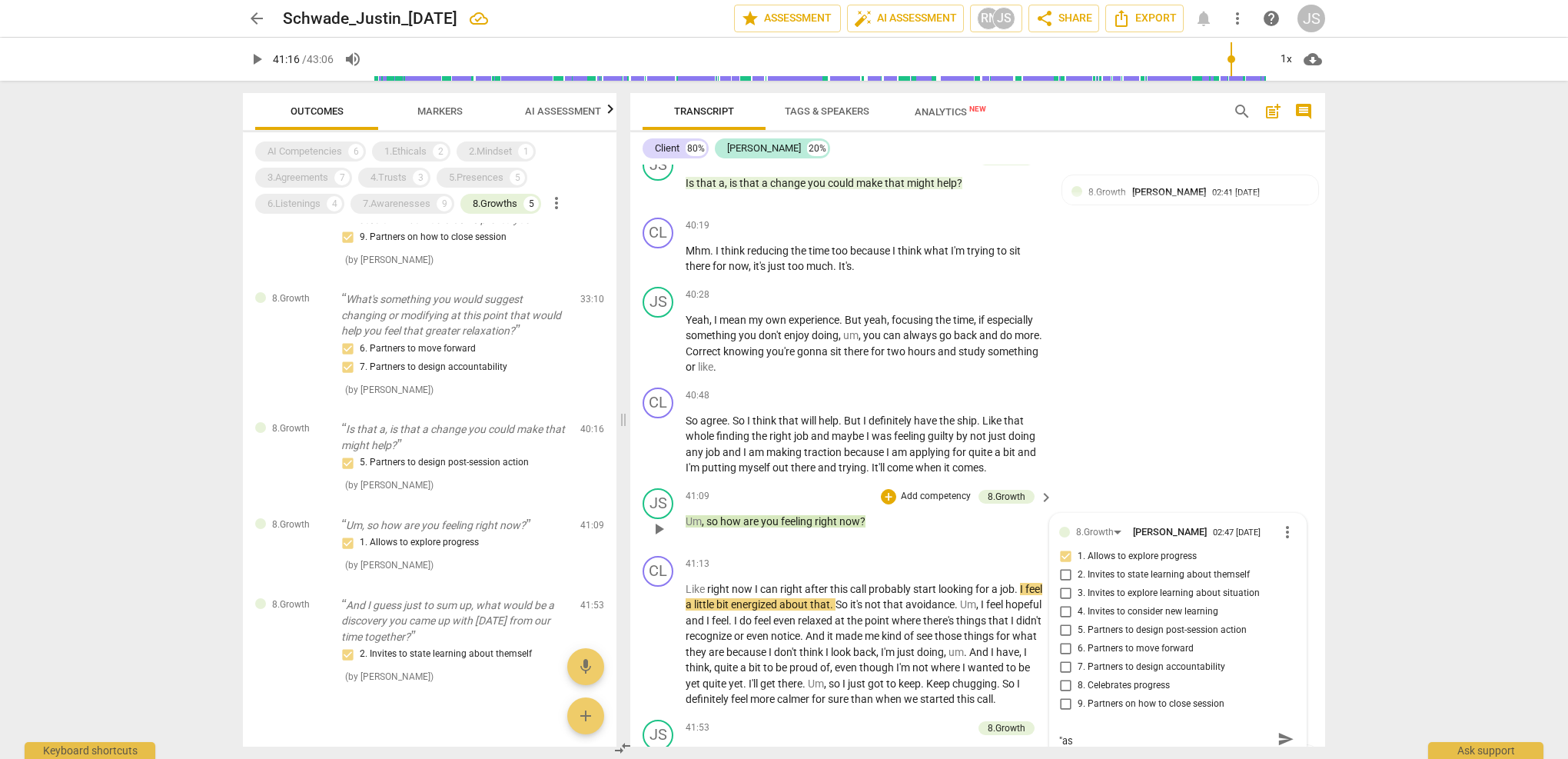
type textarea "To make this more clear next time, I would add "as"
type textarea "To make this more clear next time, I would add "as a"
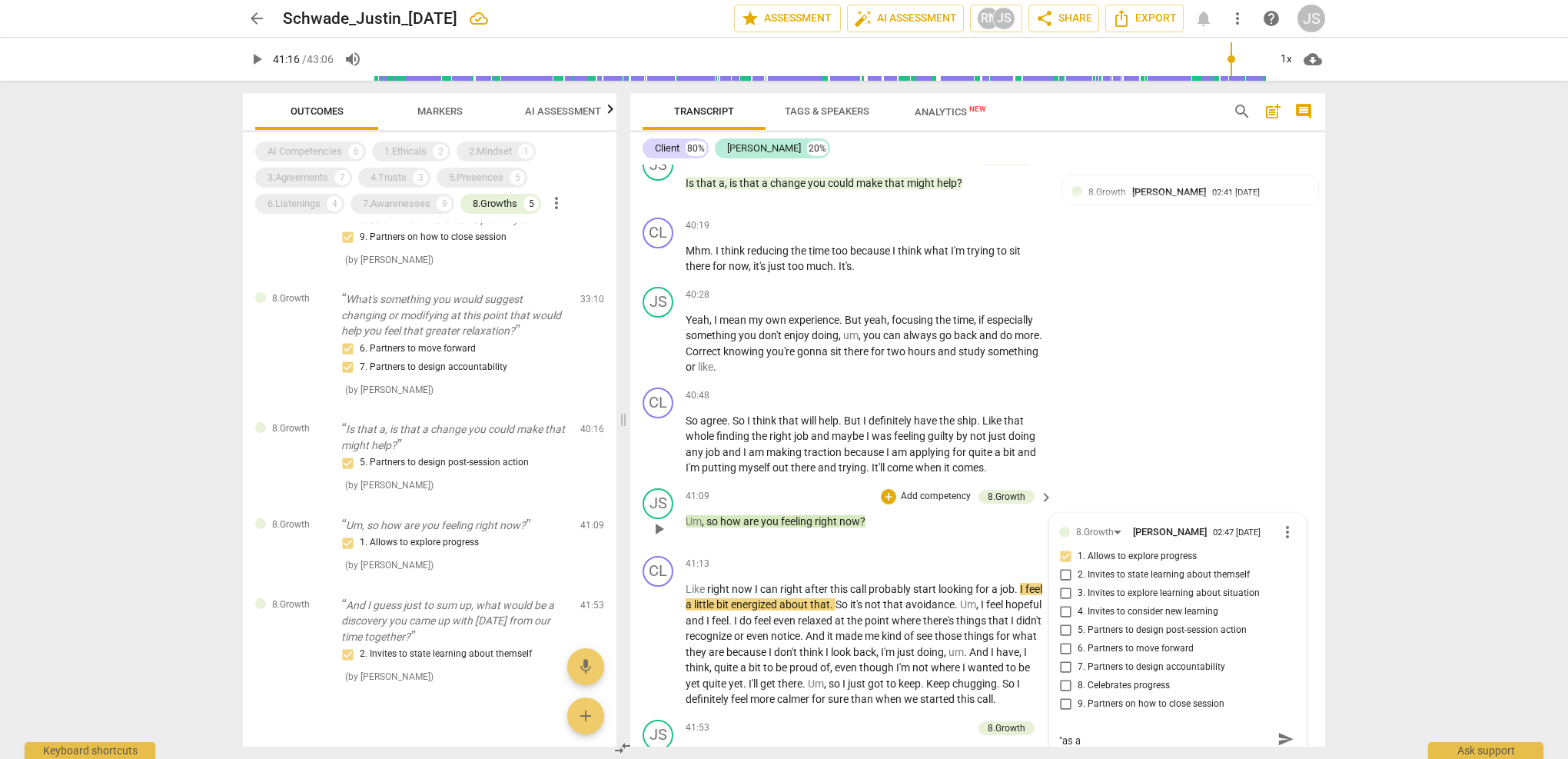
type textarea "To make this more clear next time, I would add "as a"
type textarea "To make this more clear next time, I would add "as a r"
type textarea "To make this more clear next time, I would add "as a re"
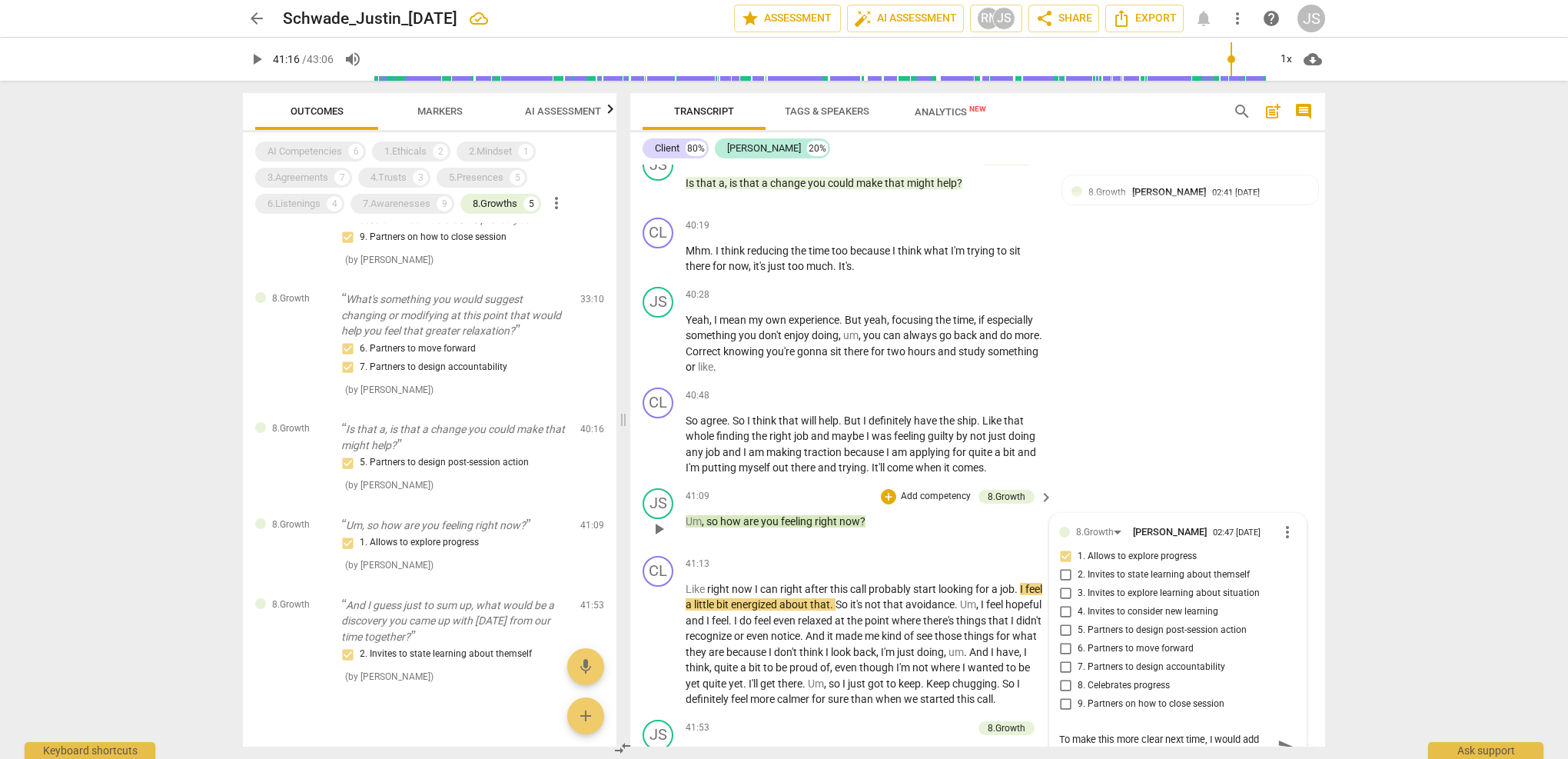
scroll to position [0, 0]
type textarea "To make this more clear next time, I would add "as a res"
type textarea "To make this more clear next time, I would add "as a resu"
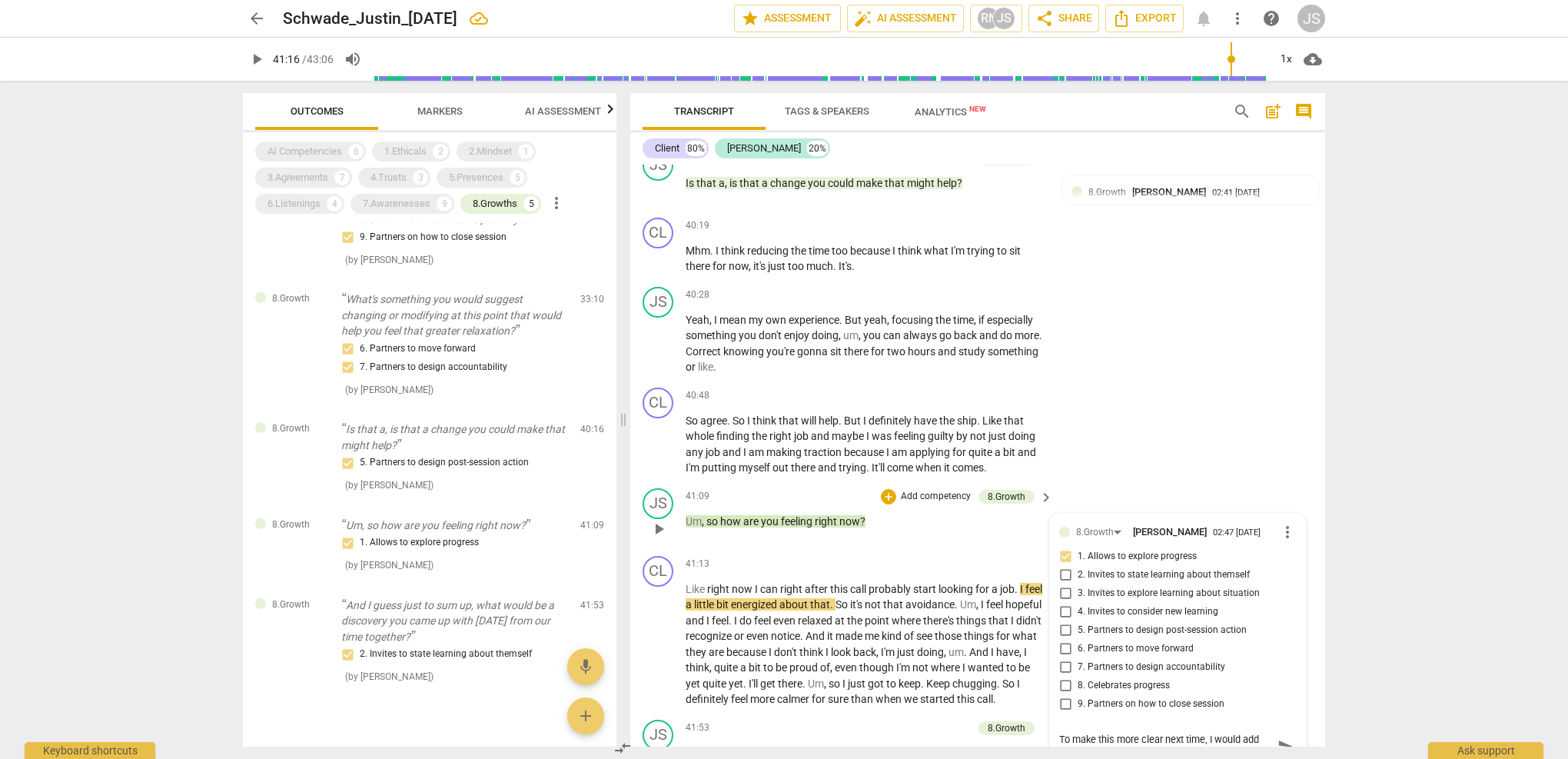
type textarea "To make this more clear next time, I would add "as a resul"
type textarea "To make this more clear next time, I would add "as a result"
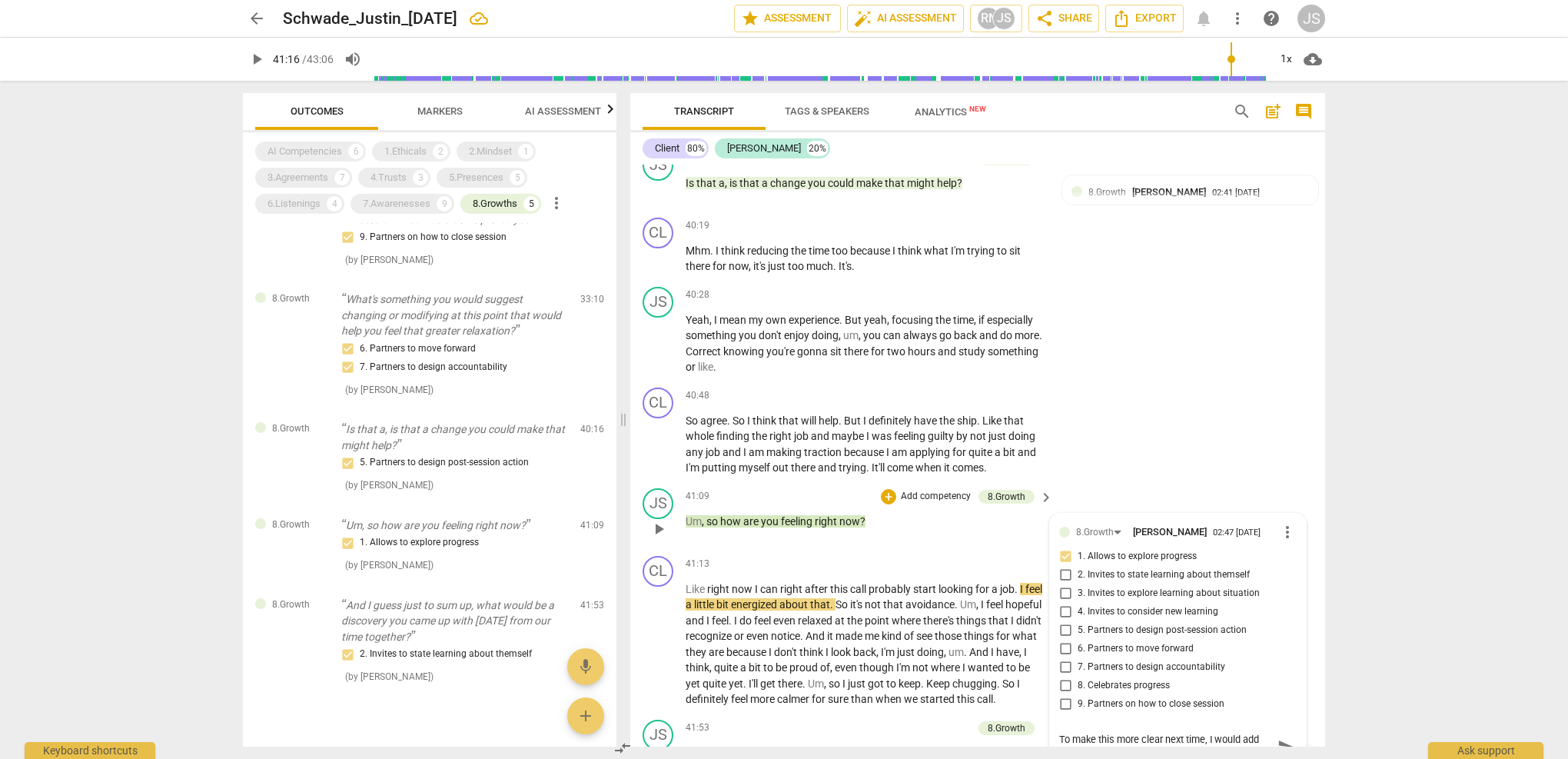
type textarea "To make this more clear next time, I would add "as a result"
type textarea "To make this more clear next time, I would add "as a result o"
type textarea "To make this more clear next time, I would add "as a result of"
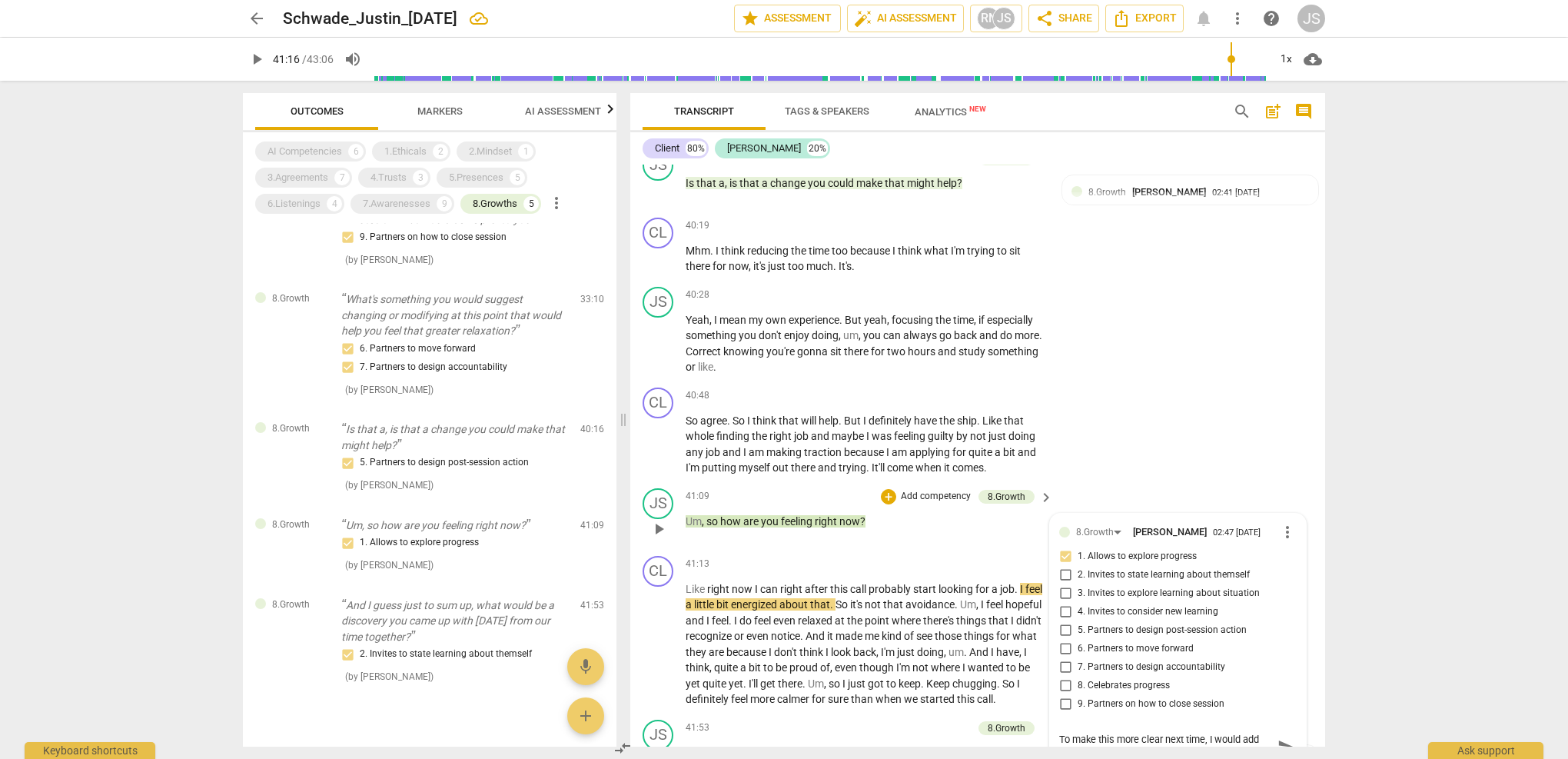
type textarea "To make this more clear next time, I would add "as a result of"
type textarea "To make this more clear next time, I would add "as a result of o"
type textarea "To make this more clear next time, I would add "as a result of ou"
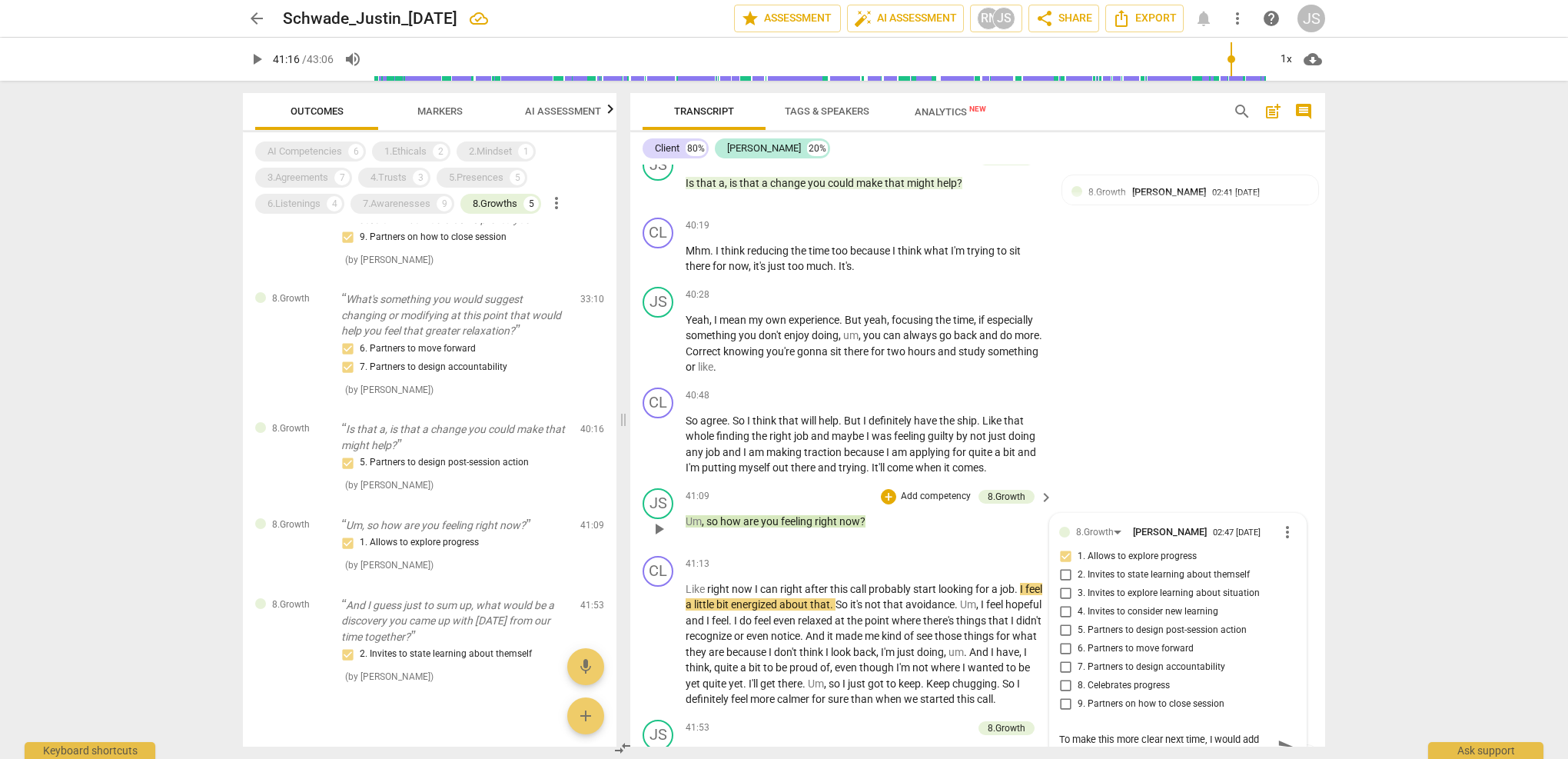
type textarea "To make this more clear next time, I would add "as a result of ou"
type textarea "To make this more clear next time, I would add "as a result of our"
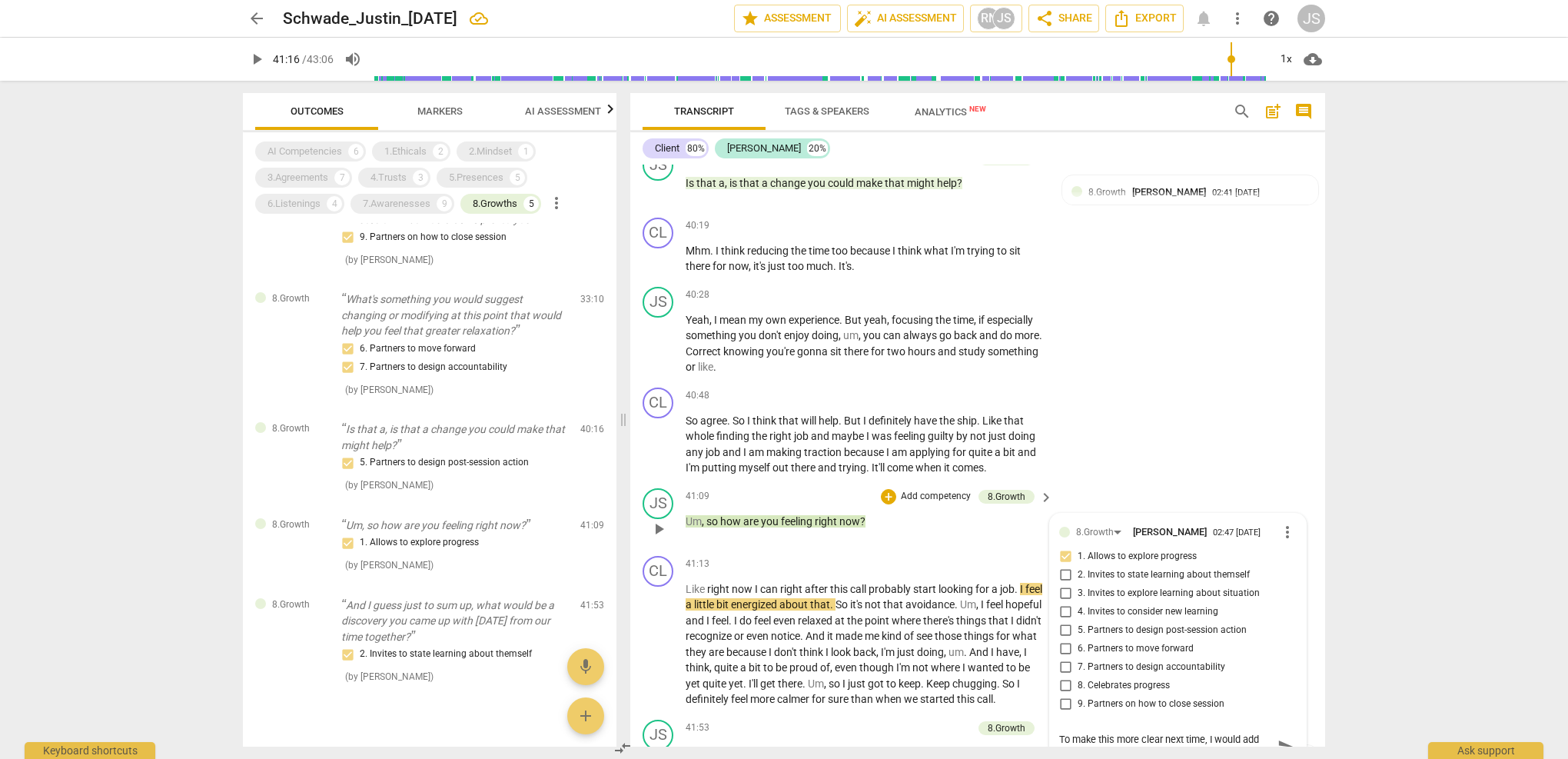
type textarea "To make this more clear next time, I would add "as a result of our w"
type textarea "To make this more clear next time, I would add "as a result of our wo"
type textarea "To make this more clear next time, I would add "as a result of our wor"
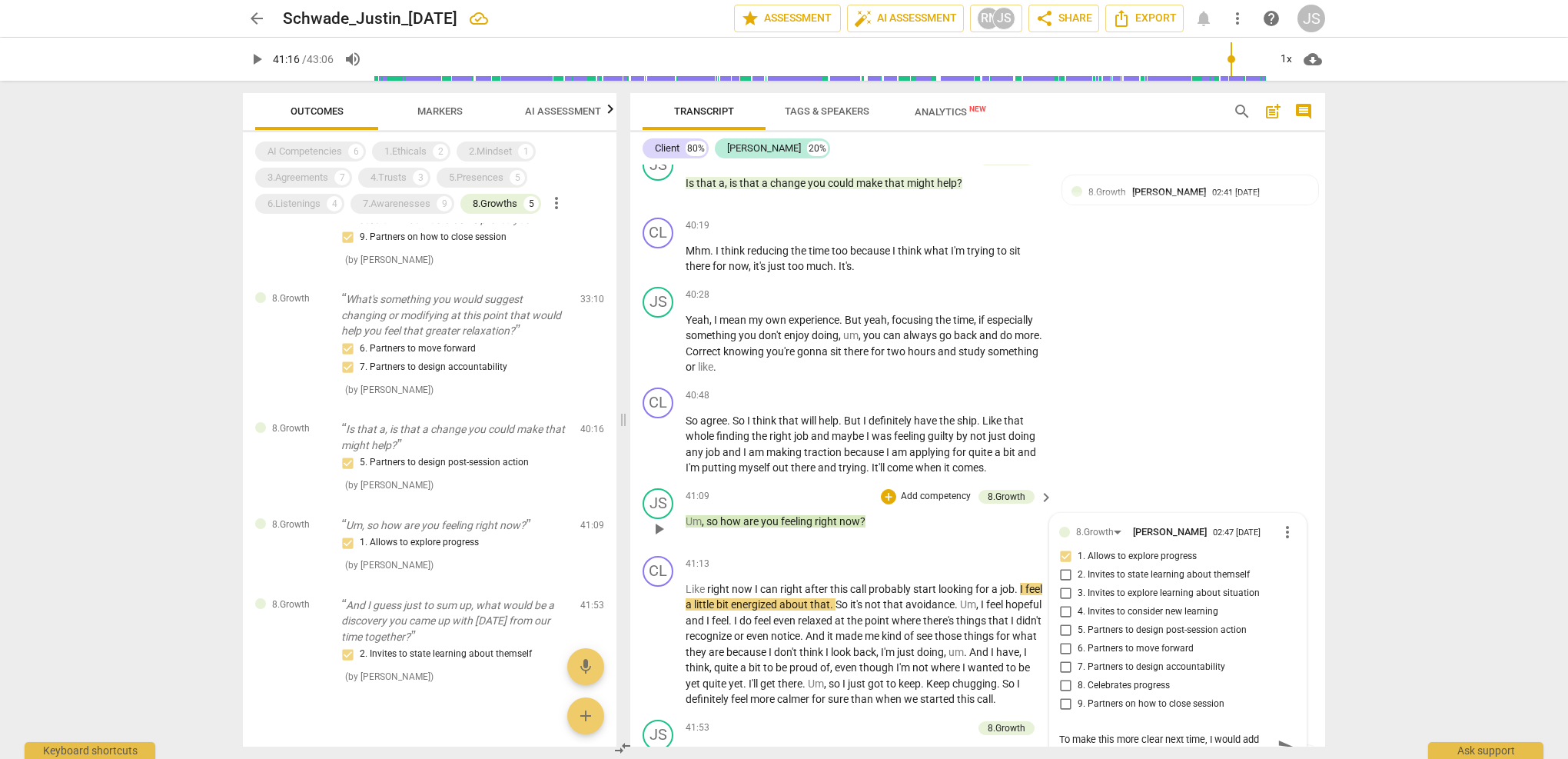
type textarea "To make this more clear next time, I would add "as a result of our wor"
type textarea "To make this more clear next time, I would add "as a result of our work"
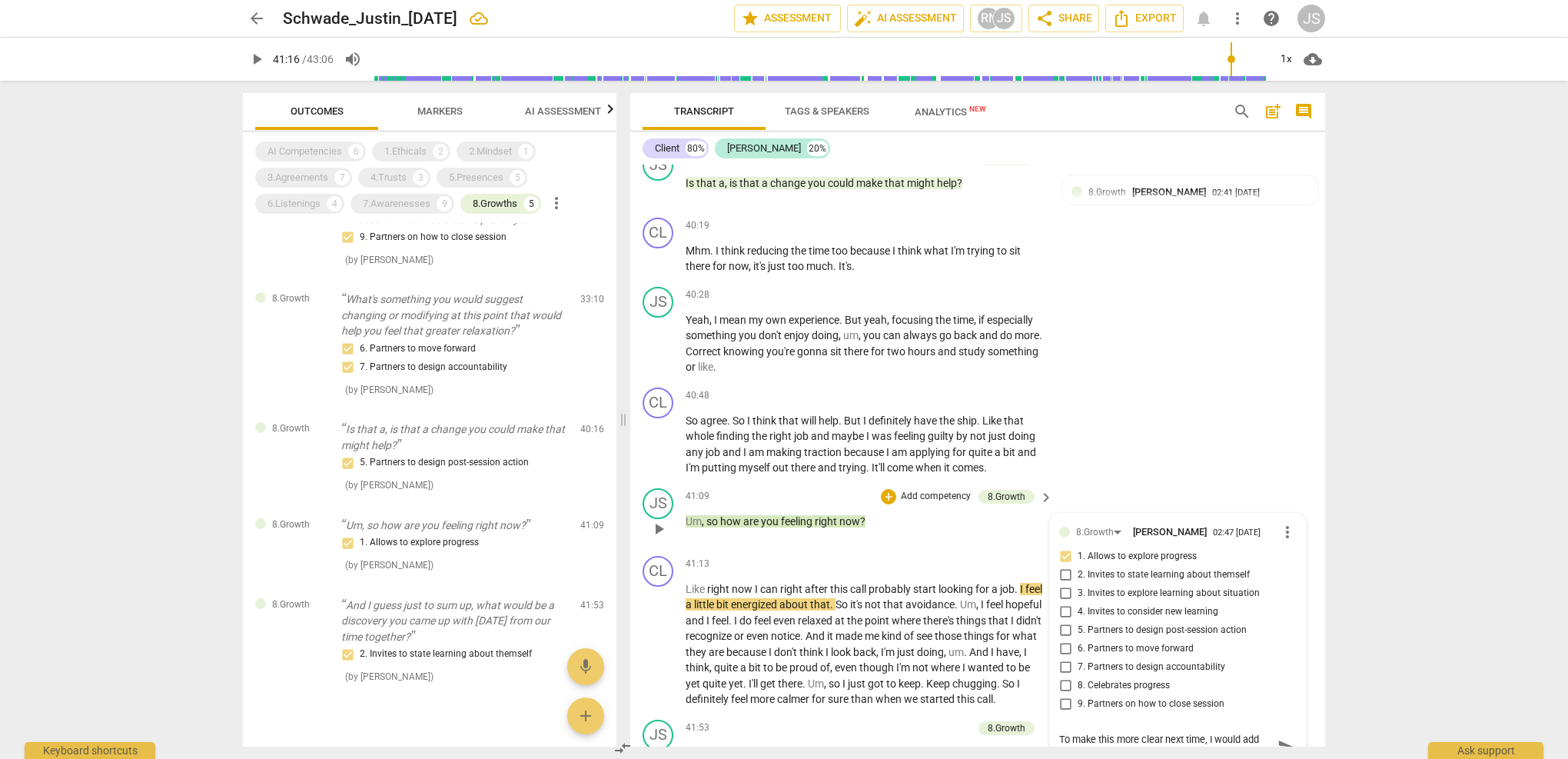
type textarea "To make this more clear next time, I would add "as a result of our work t"
type textarea "To make this more clear next time, I would add "as a result of our work to"
type textarea "To make this more clear next time, I would add "as a result of our work tog"
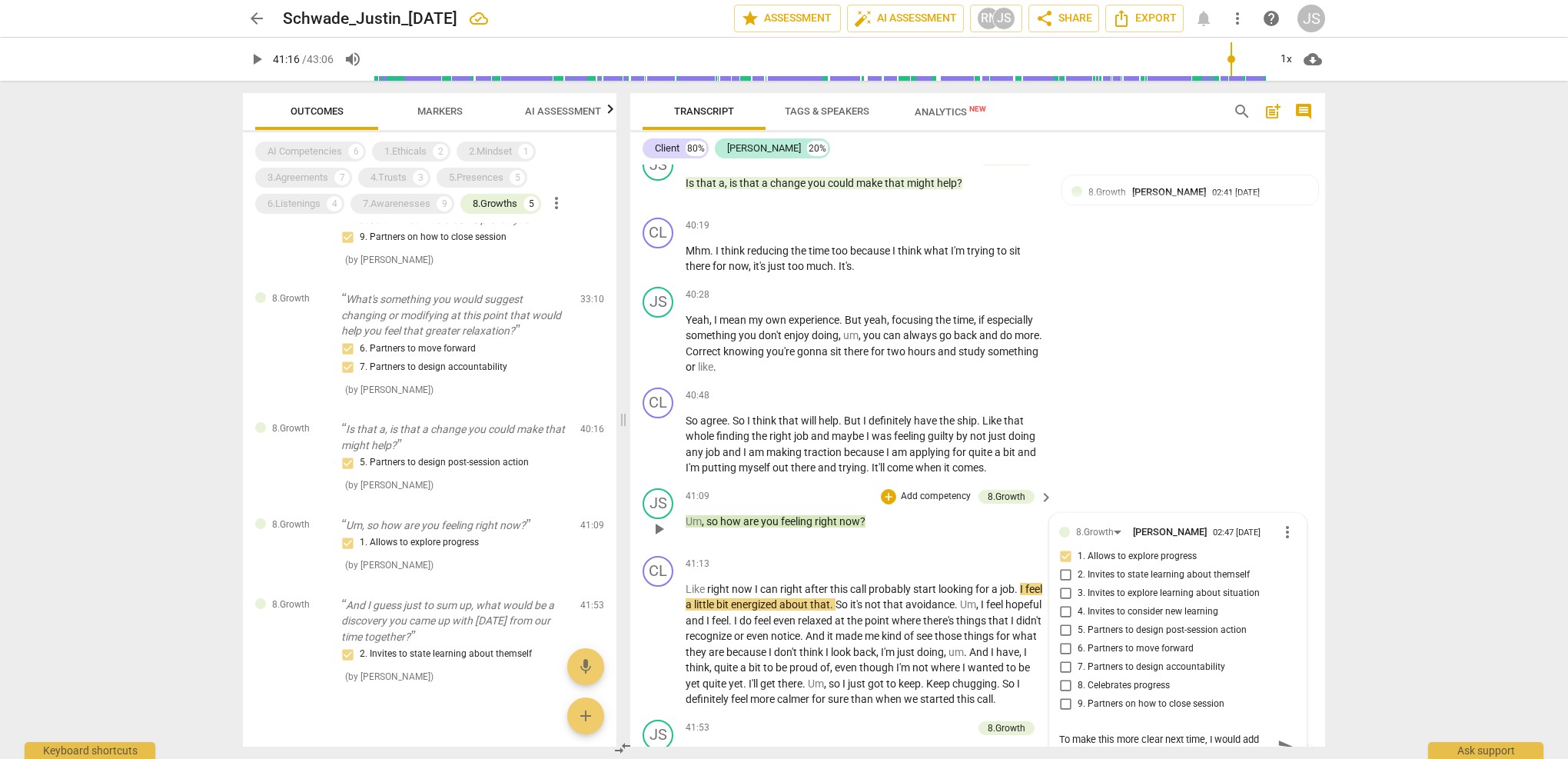
type textarea "To make this more clear next time, I would add "as a result of our work tog"
type textarea "To make this more clear next time, I would add "as a result of our work togt"
type textarea "To make this more clear next time, I would add "as a result of our work tog"
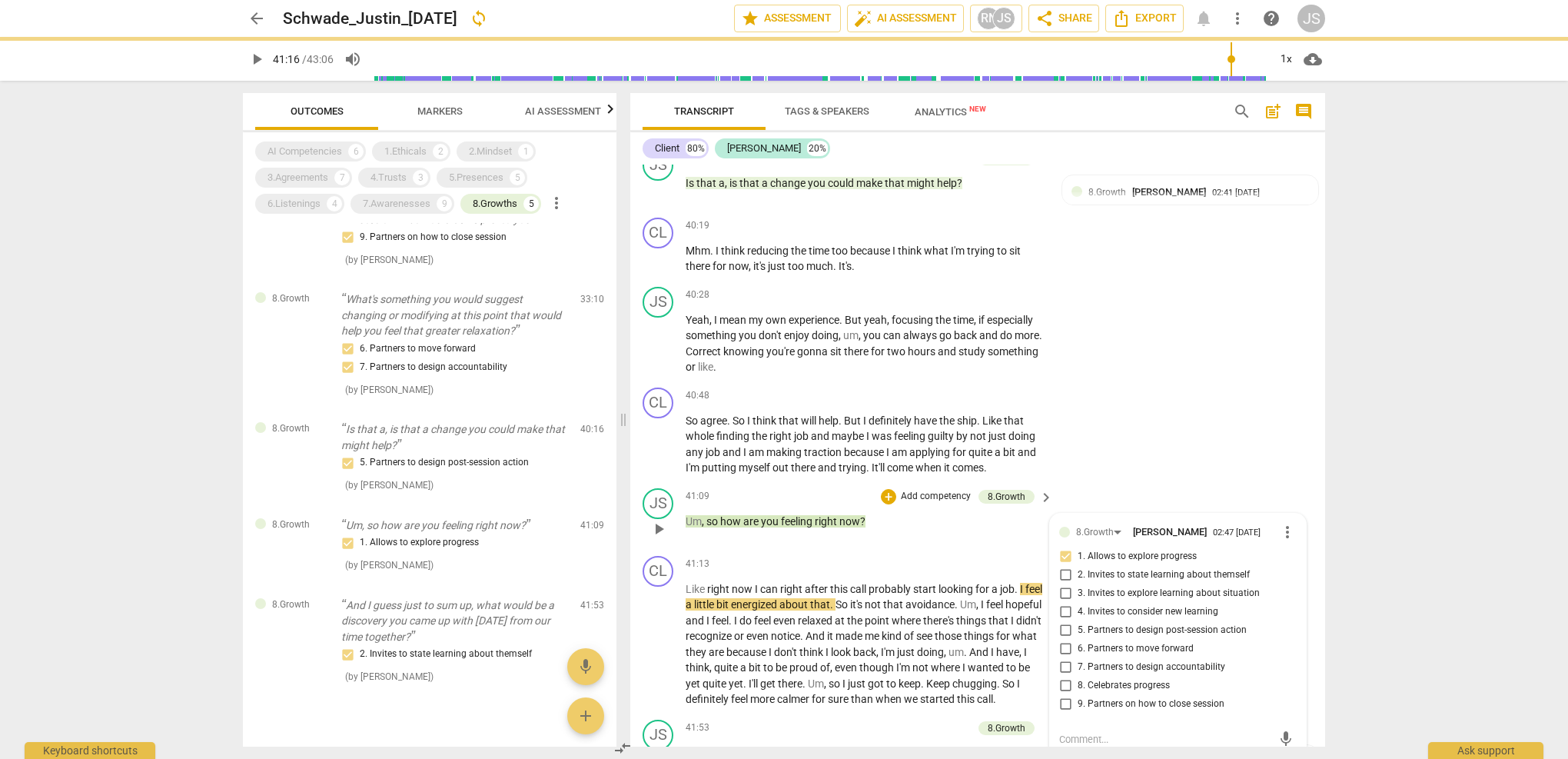
scroll to position [0, 0]
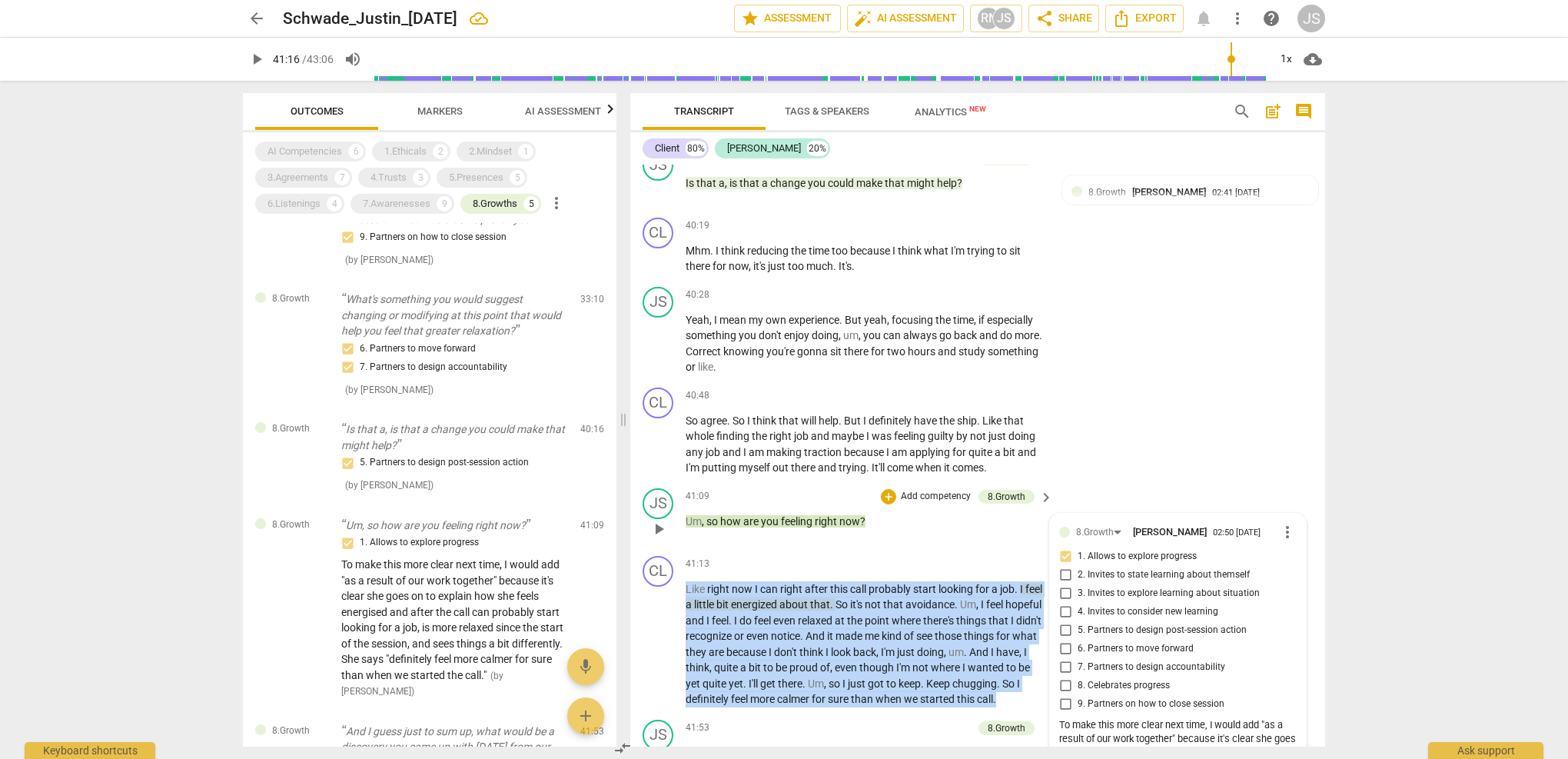
drag, startPoint x: 733, startPoint y: 581, endPoint x: 692, endPoint y: 391, distance: 194.4
click at [693, 390] on div "CL play_arrow pause 00:03 + Add competency keyboard_arrow_right All right . JS …" at bounding box center [978, 455] width 695 height 582
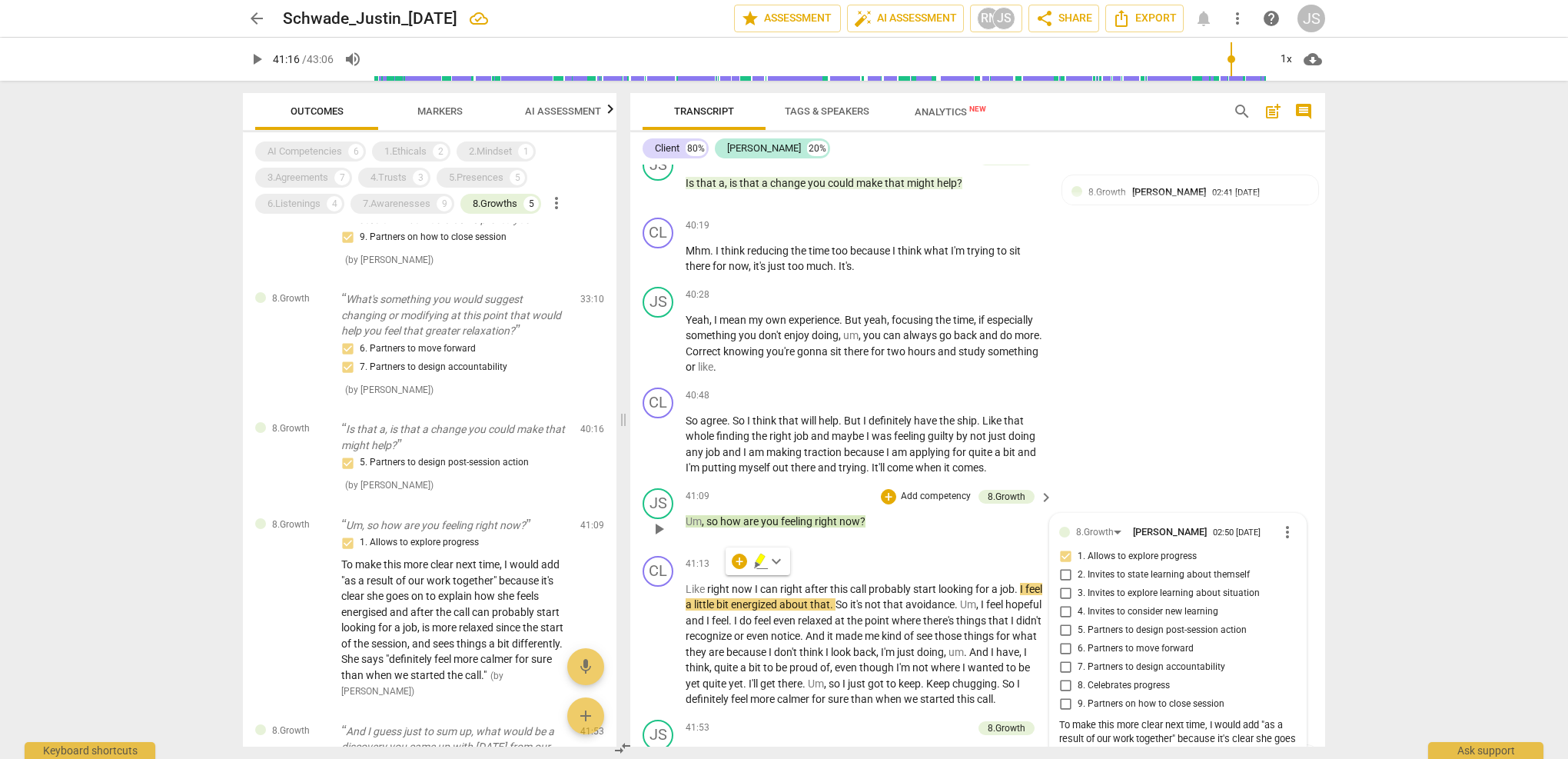
click at [898, 488] on div "41:09 + Add competency 8.Growth keyboard_arrow_right Um , so how are you feelin…" at bounding box center [870, 516] width 369 height 55
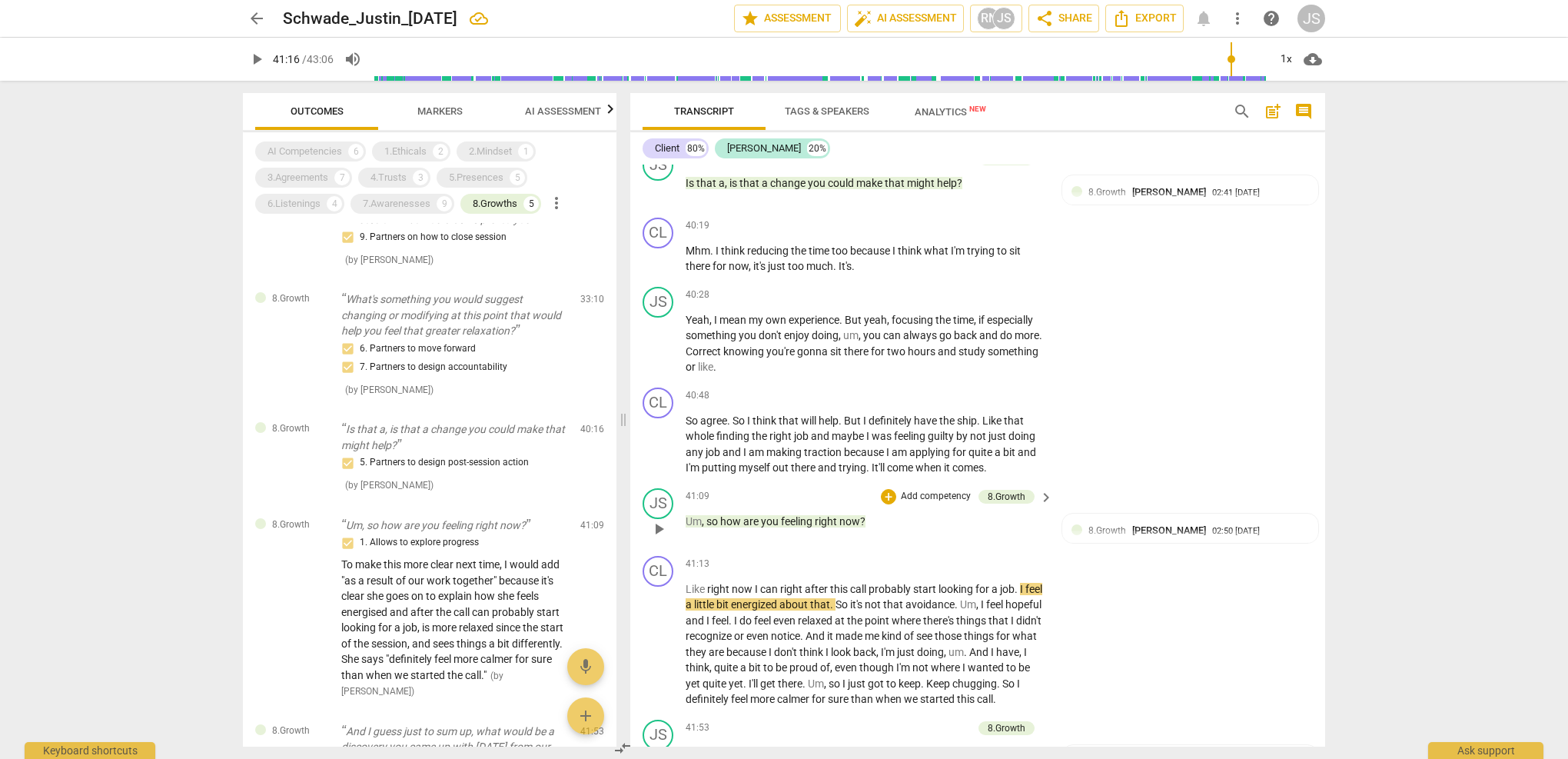
click at [765, 515] on span "you" at bounding box center [771, 521] width 20 height 12
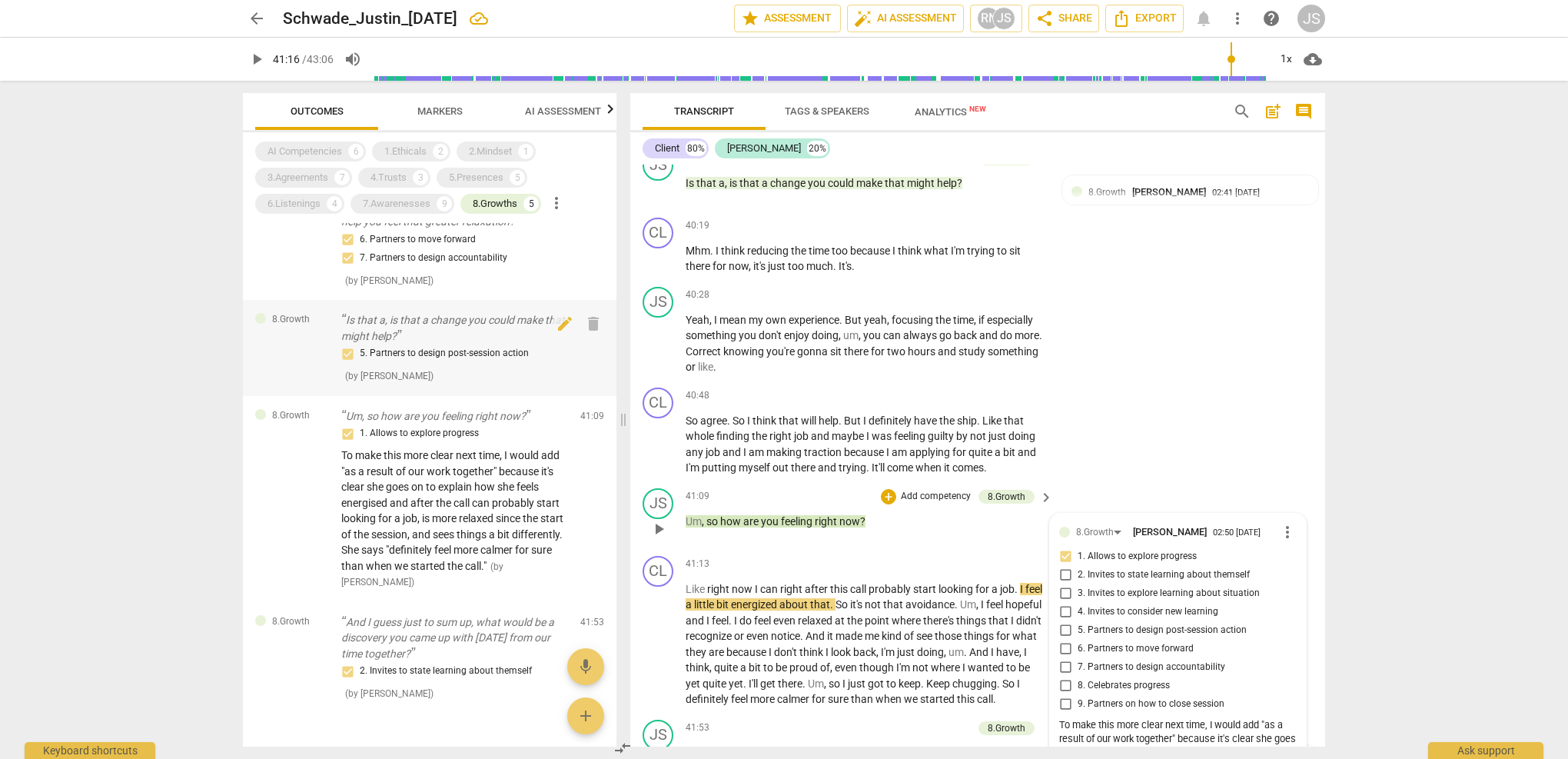
scroll to position [197, 0]
click at [471, 344] on div "5. Partners to design post-session action" at bounding box center [454, 353] width 227 height 18
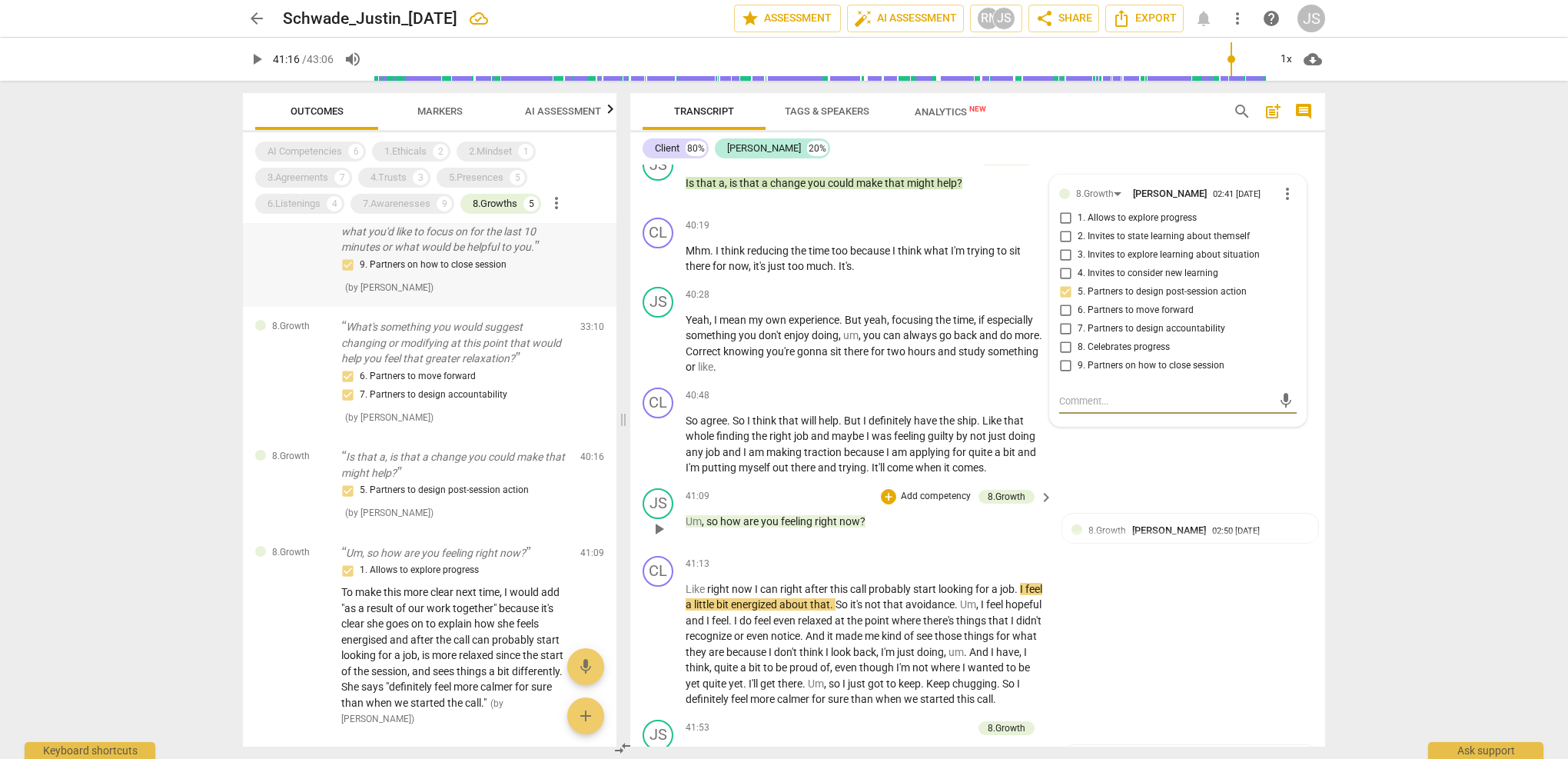
scroll to position [55, 0]
click at [406, 200] on div "7.Awarenesses" at bounding box center [397, 204] width 68 height 15
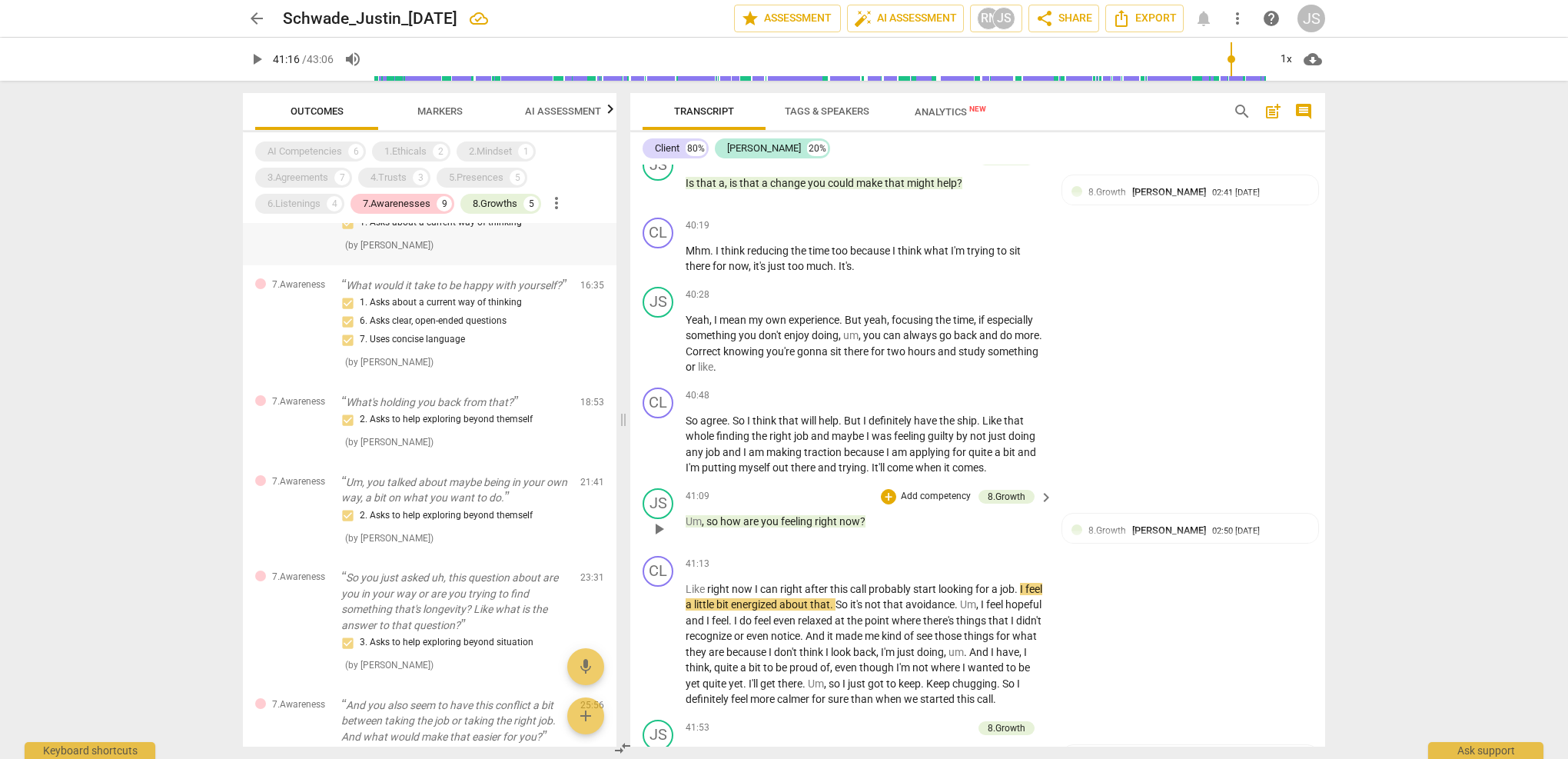
scroll to position [136, 0]
click at [457, 493] on p "Um, you talked about maybe being in your own way, a bit on what you want to do." at bounding box center [454, 488] width 227 height 32
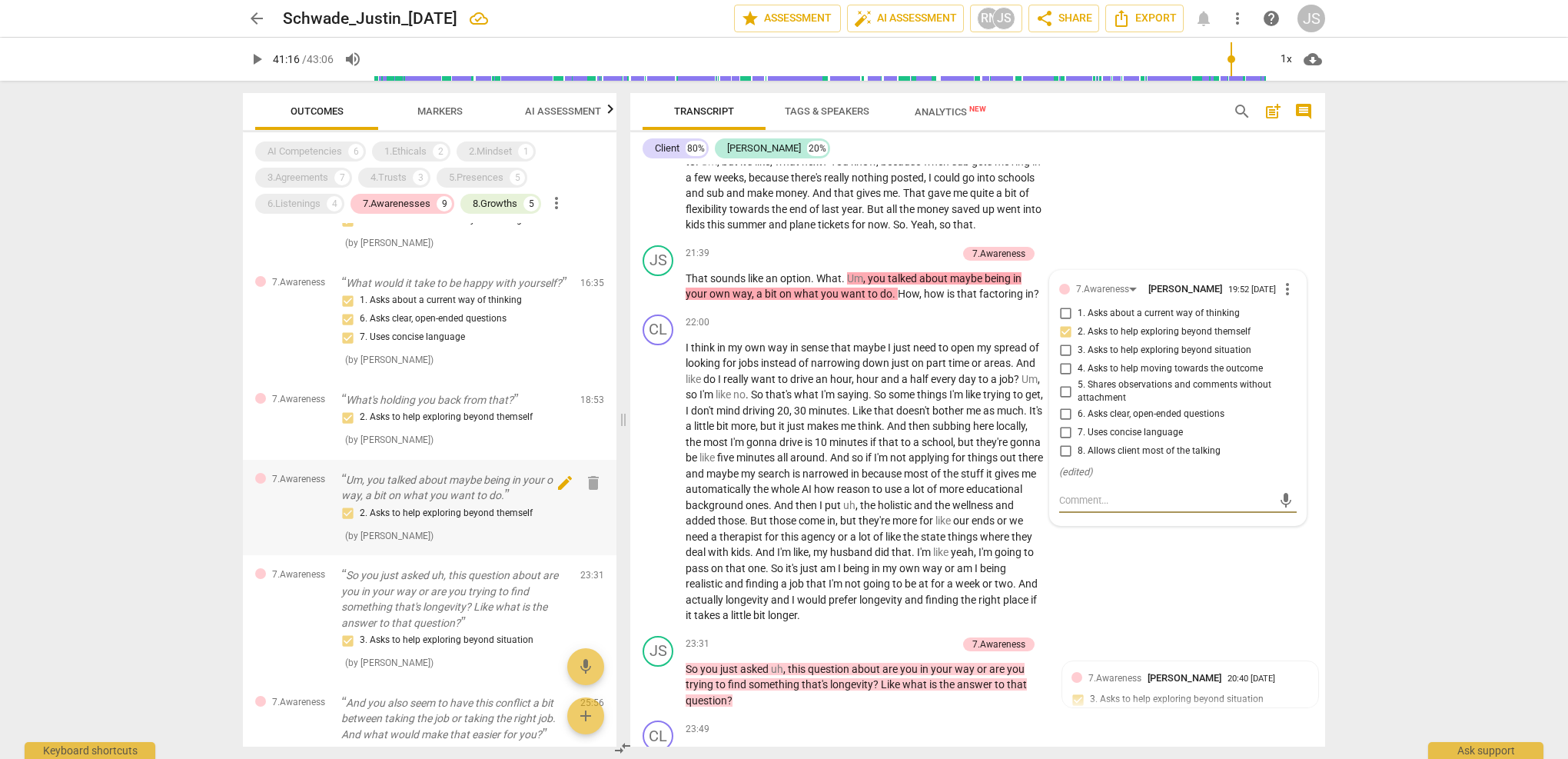
click at [590, 492] on span "delete" at bounding box center [593, 483] width 18 height 18
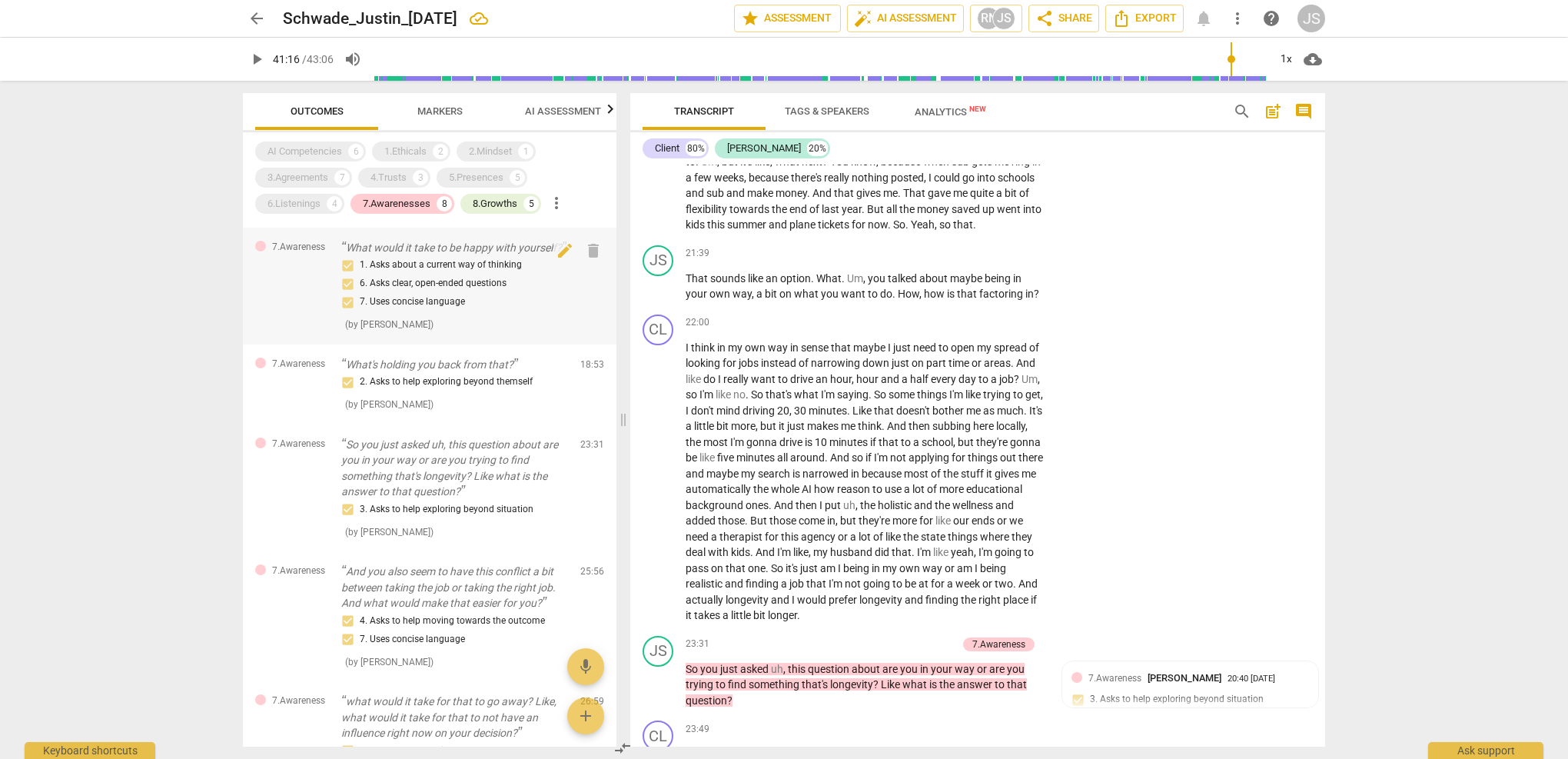
scroll to position [172, 0]
click at [483, 391] on div "2. Asks to help exploring beyond themself" at bounding box center [454, 381] width 227 height 18
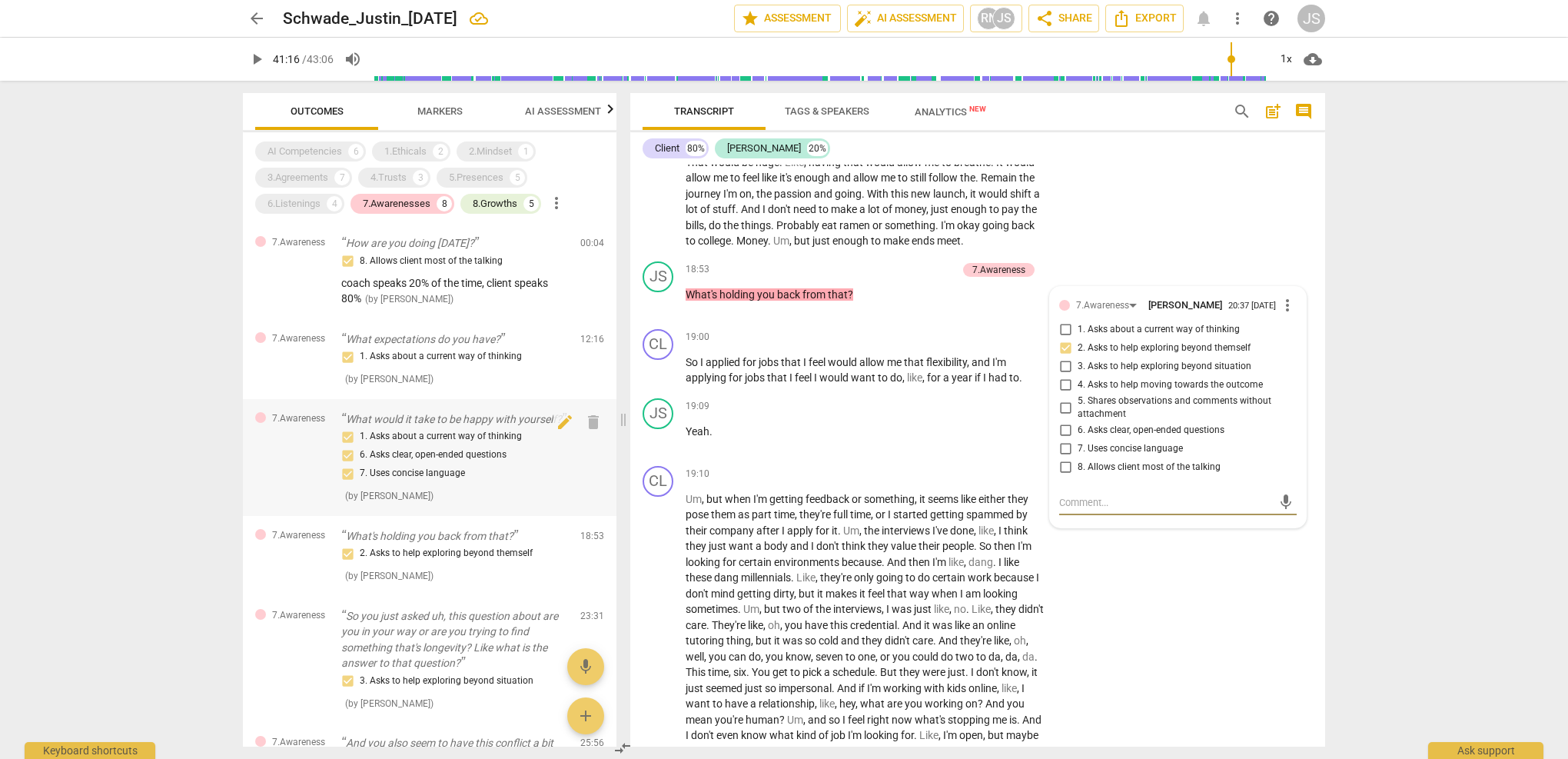
scroll to position [0, 0]
click at [394, 203] on div "7.Awarenesses" at bounding box center [397, 204] width 68 height 15
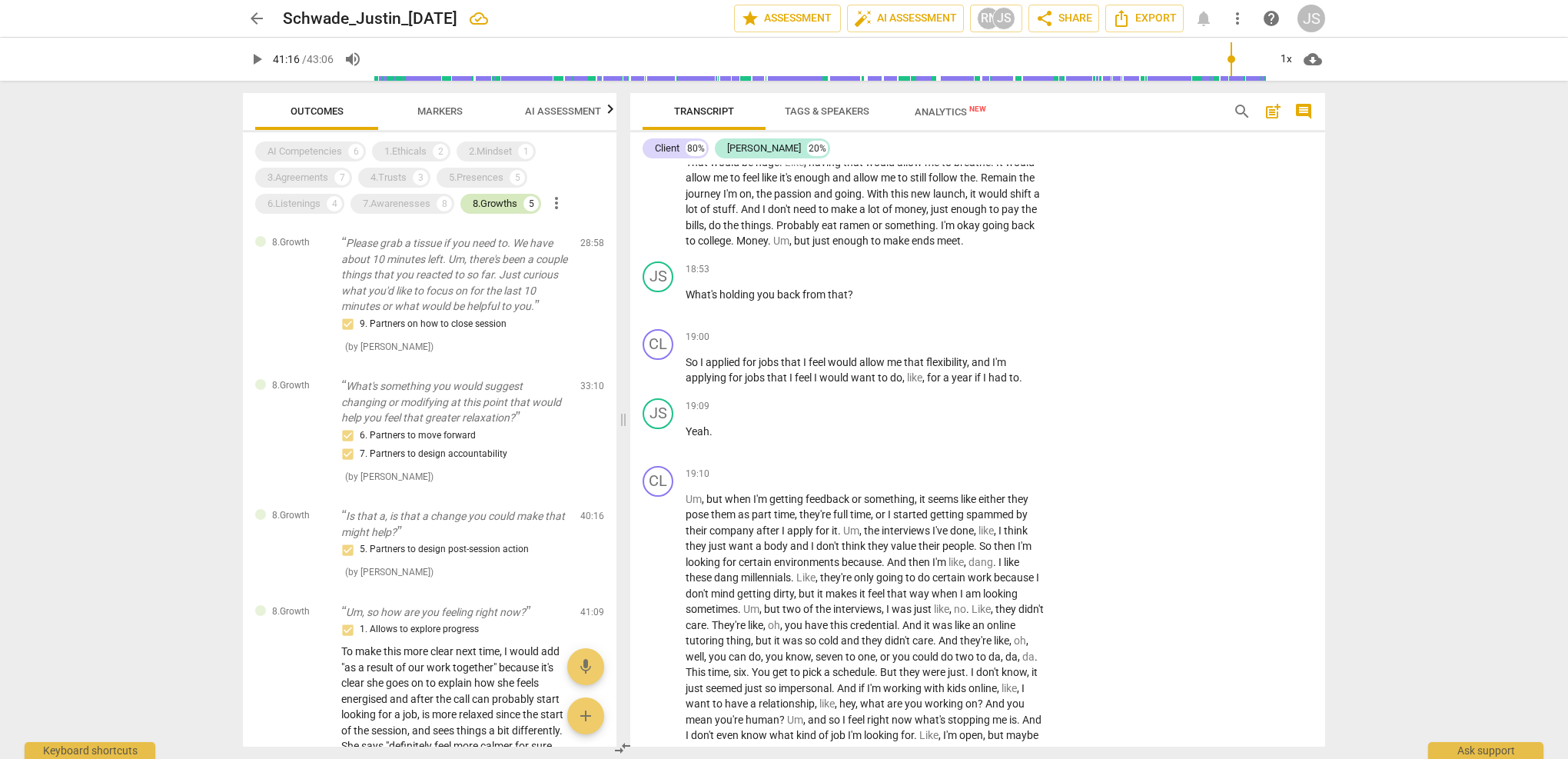
click at [465, 203] on div "8.Growths 5" at bounding box center [500, 204] width 81 height 20
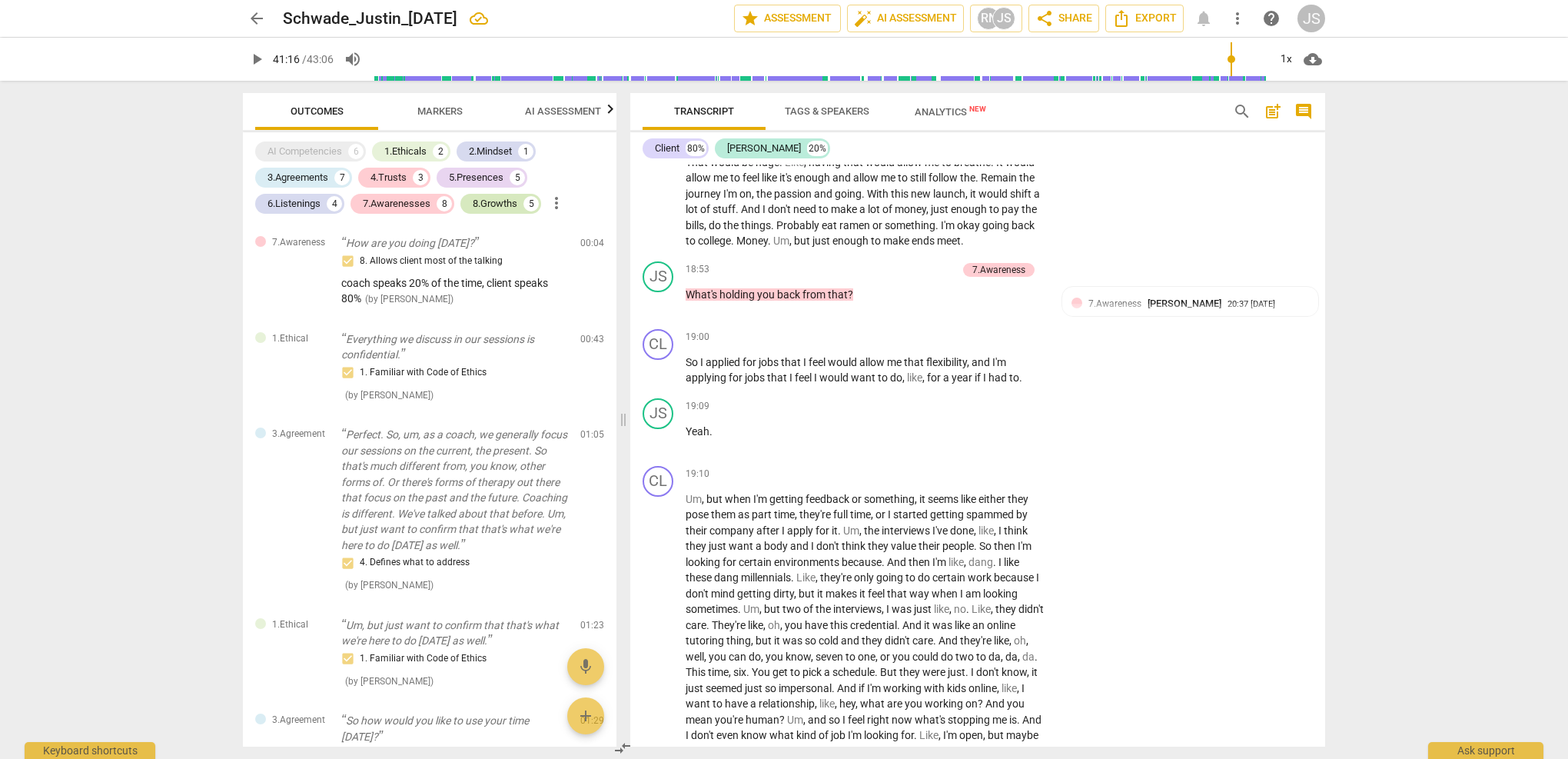
click at [490, 206] on div "8.Growths" at bounding box center [495, 204] width 45 height 15
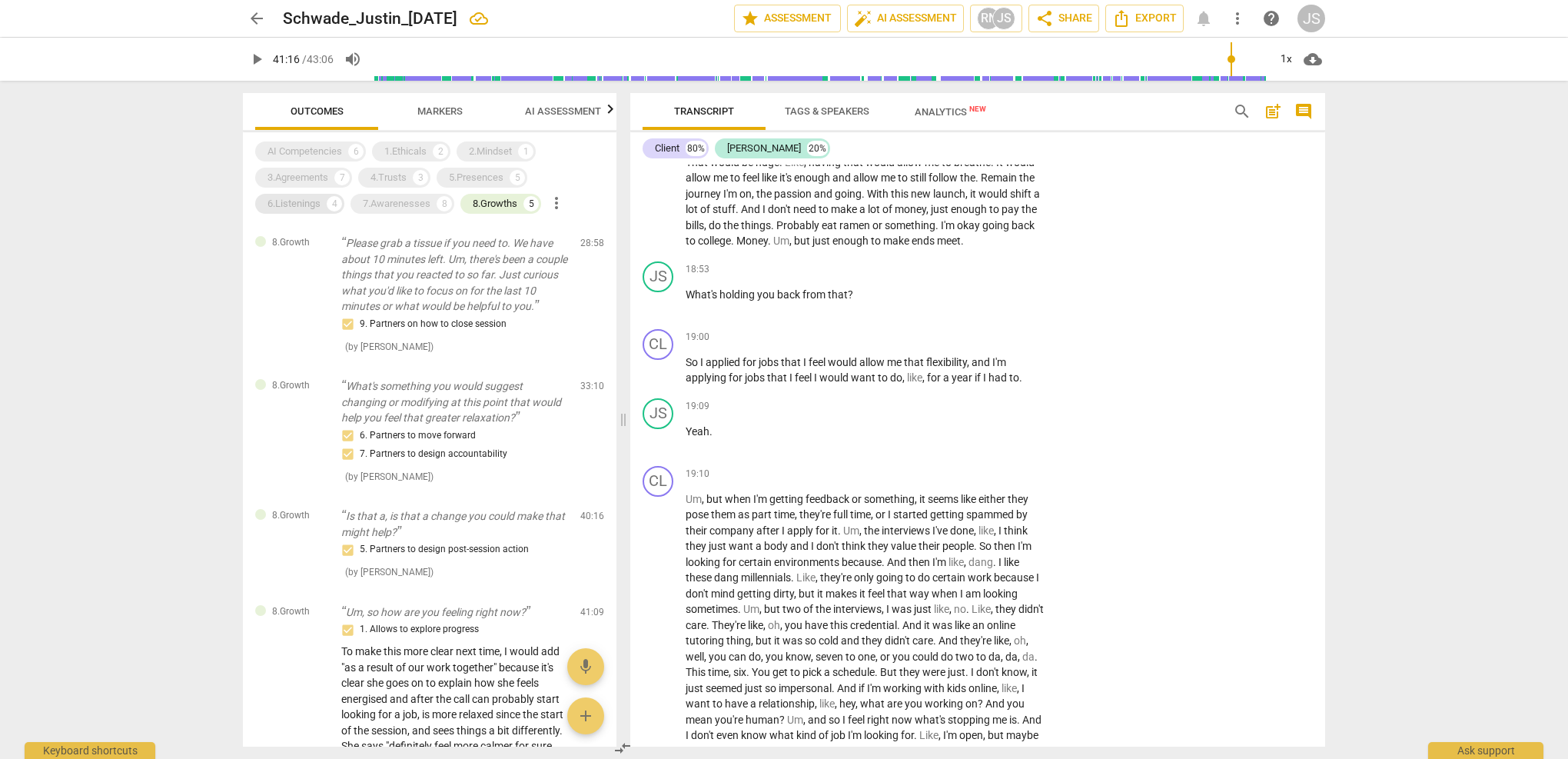
click at [309, 205] on div "6.Listenings" at bounding box center [294, 204] width 53 height 15
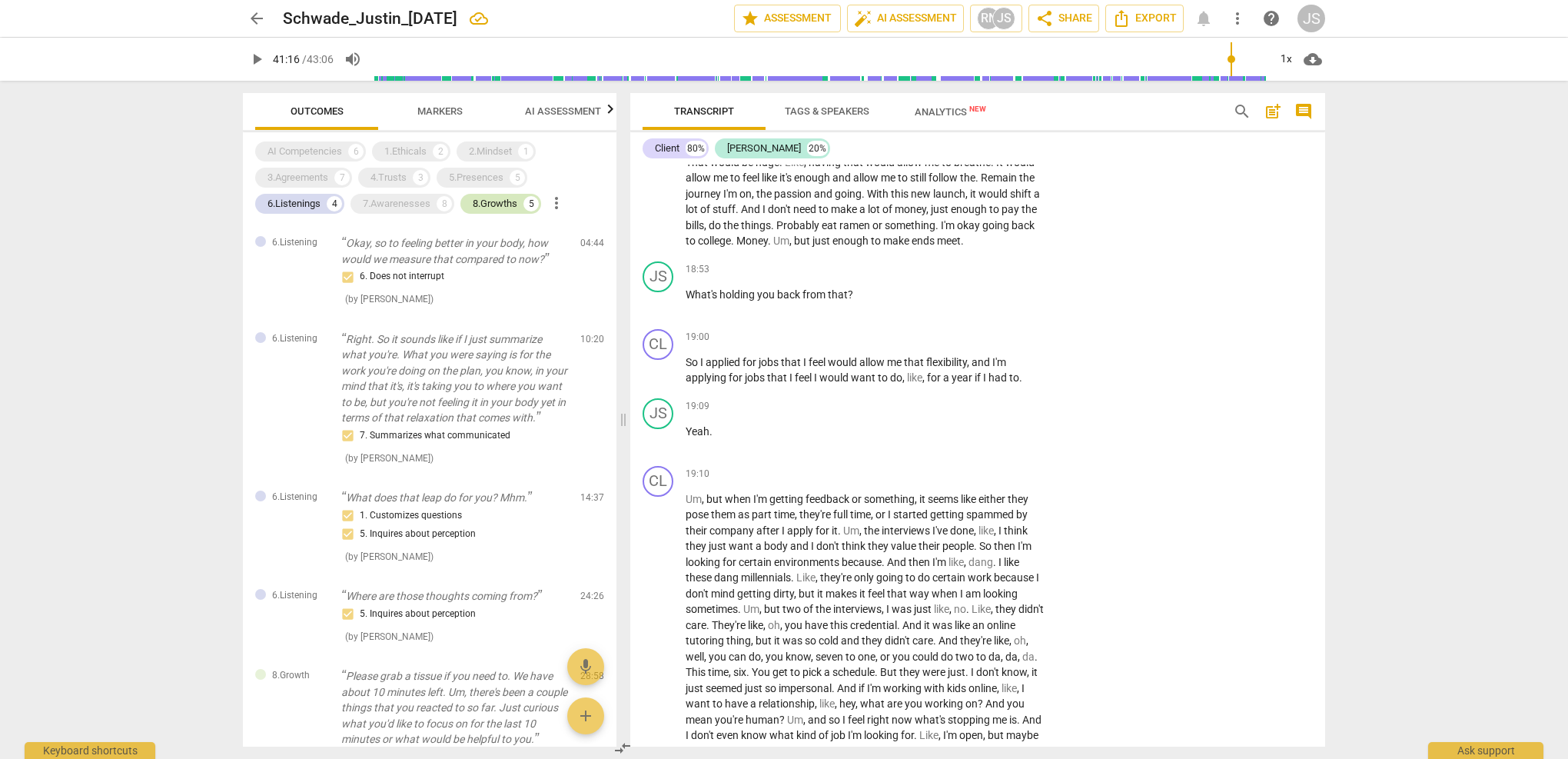
click at [494, 204] on div "8.Growths" at bounding box center [495, 204] width 45 height 15
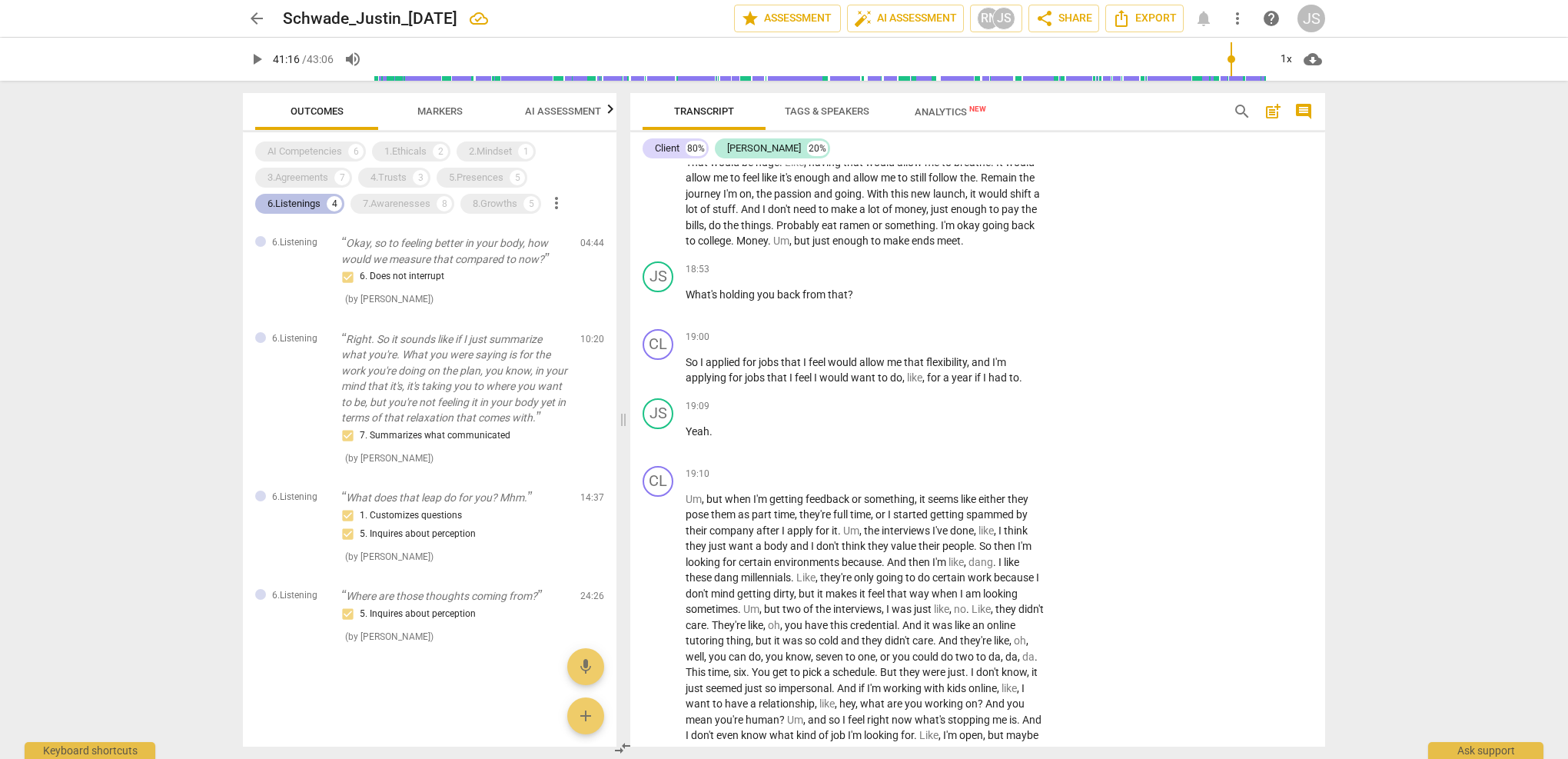
click at [305, 205] on div "6.Listenings" at bounding box center [294, 204] width 53 height 15
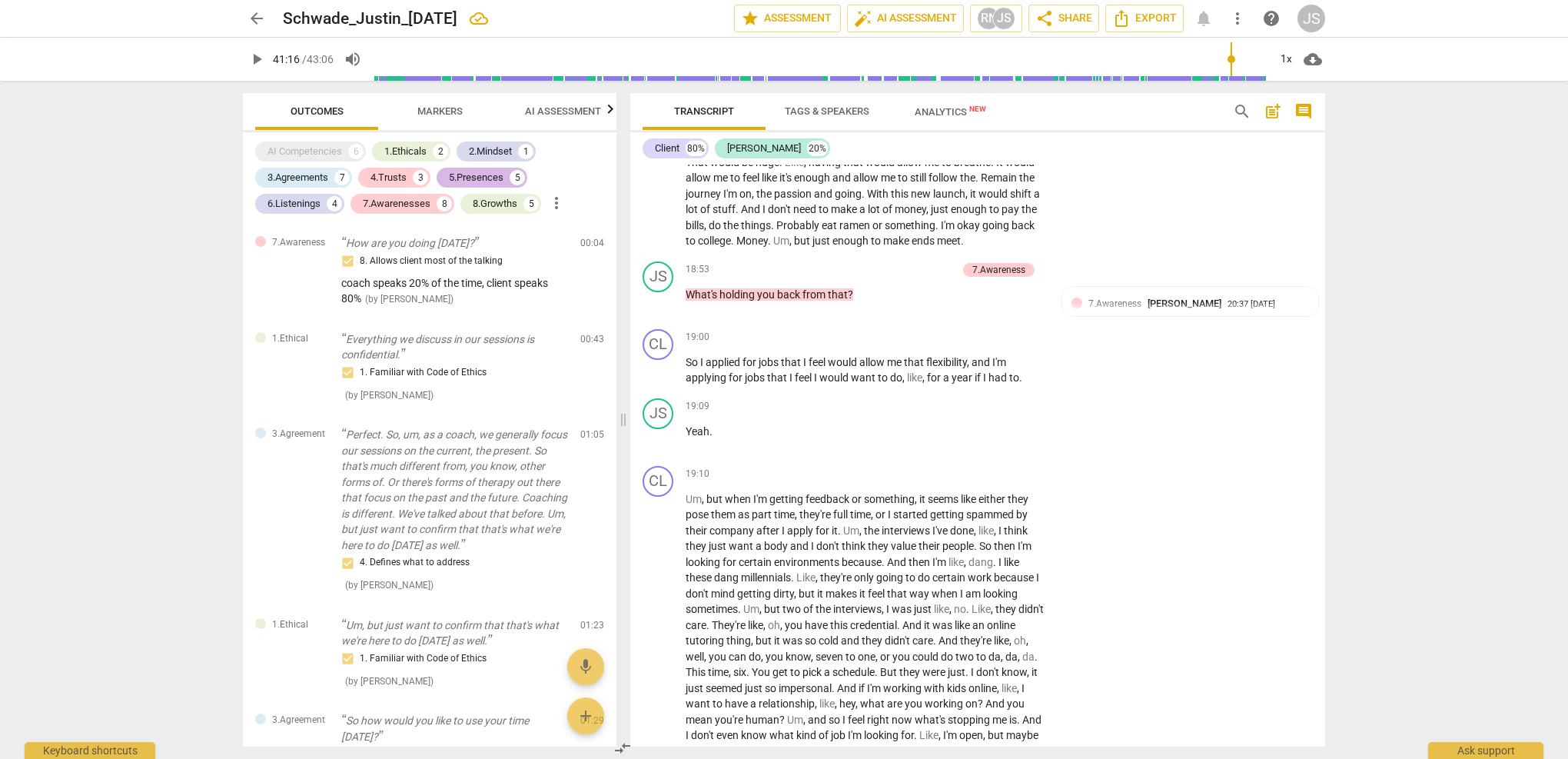
click at [481, 180] on div "5.Presences" at bounding box center [476, 178] width 55 height 15
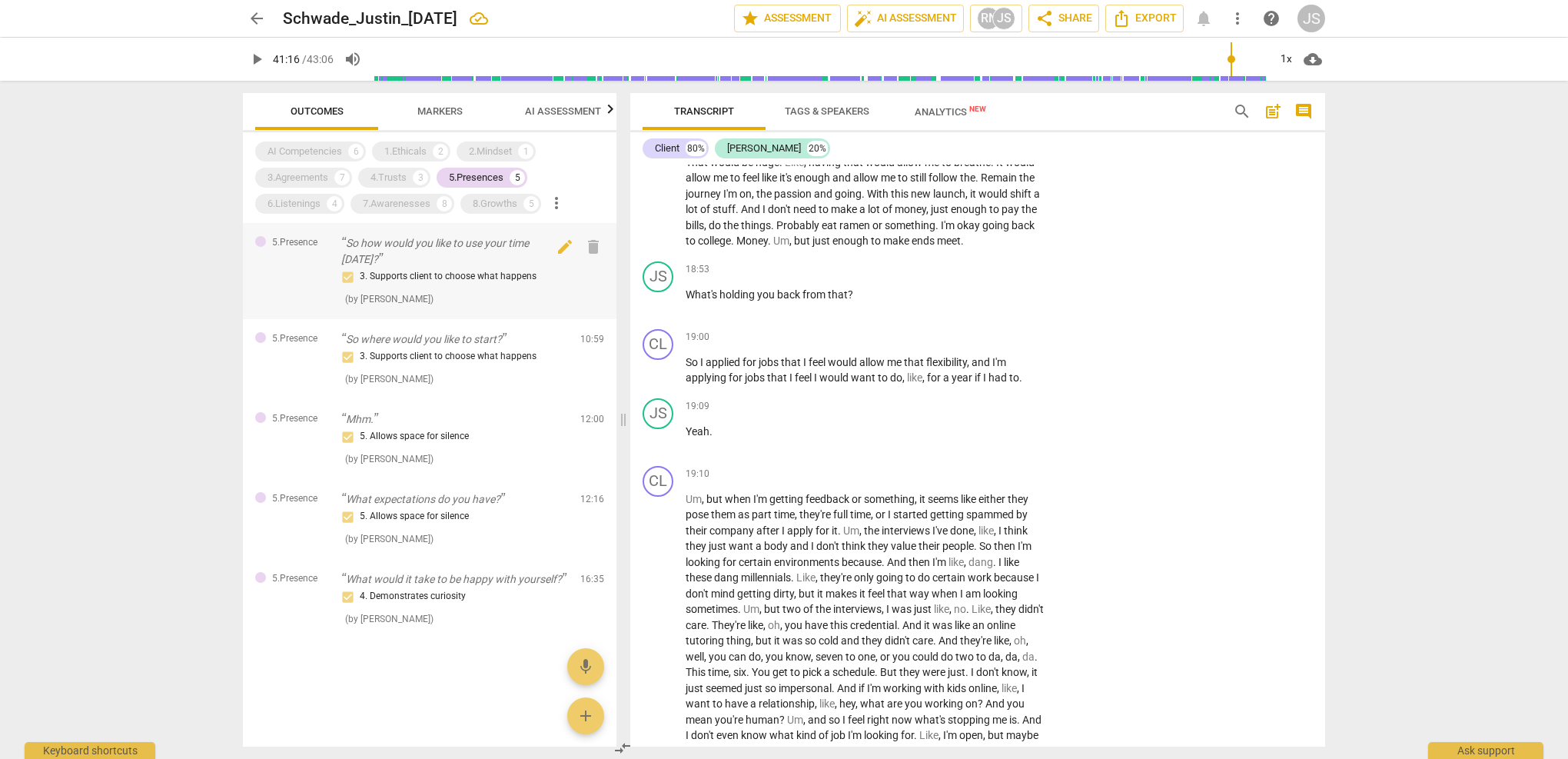
click at [449, 269] on div "3. Supports client to choose what happens" at bounding box center [454, 277] width 227 height 18
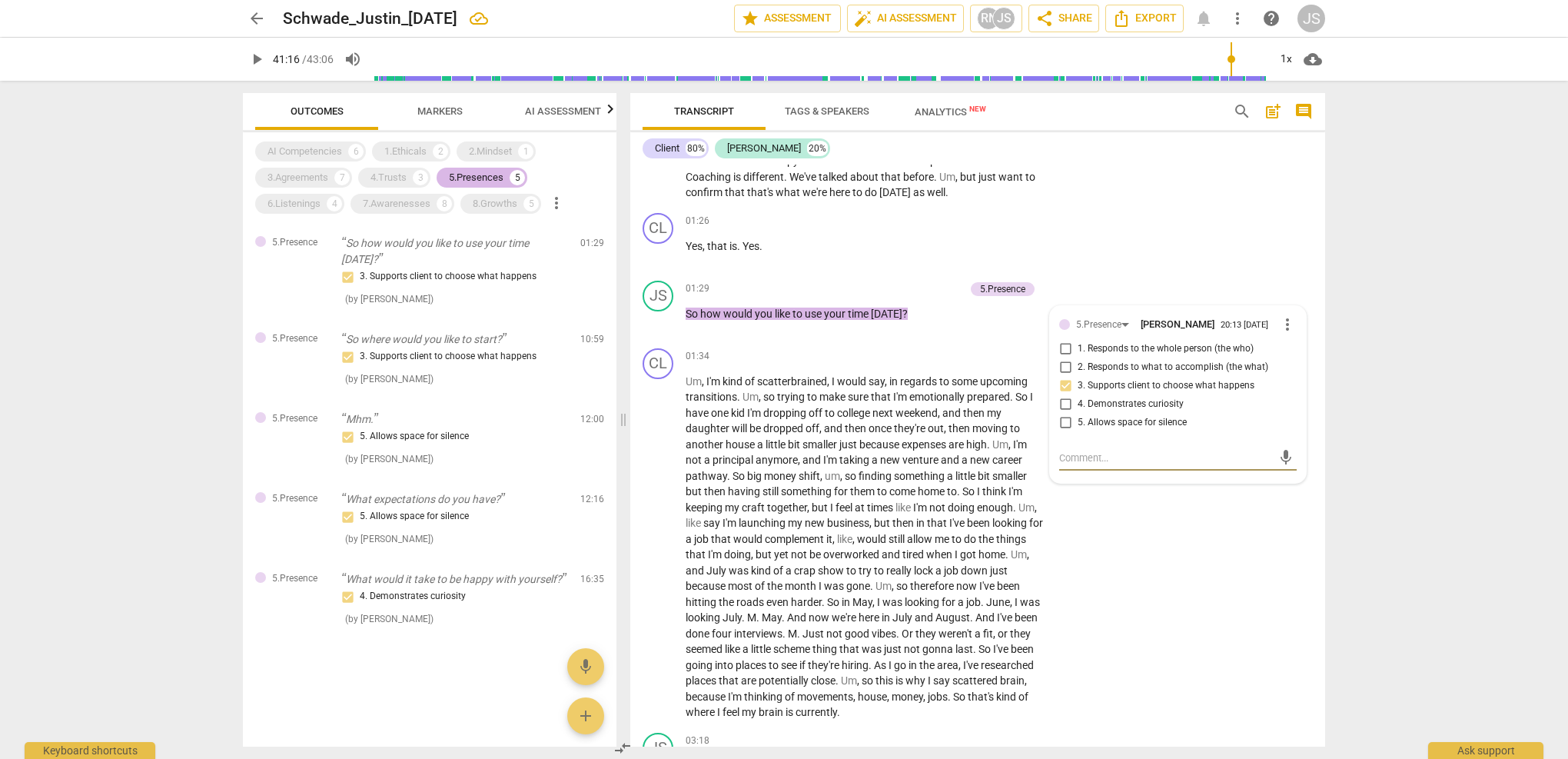
click at [489, 184] on div "5.Presences" at bounding box center [476, 178] width 55 height 15
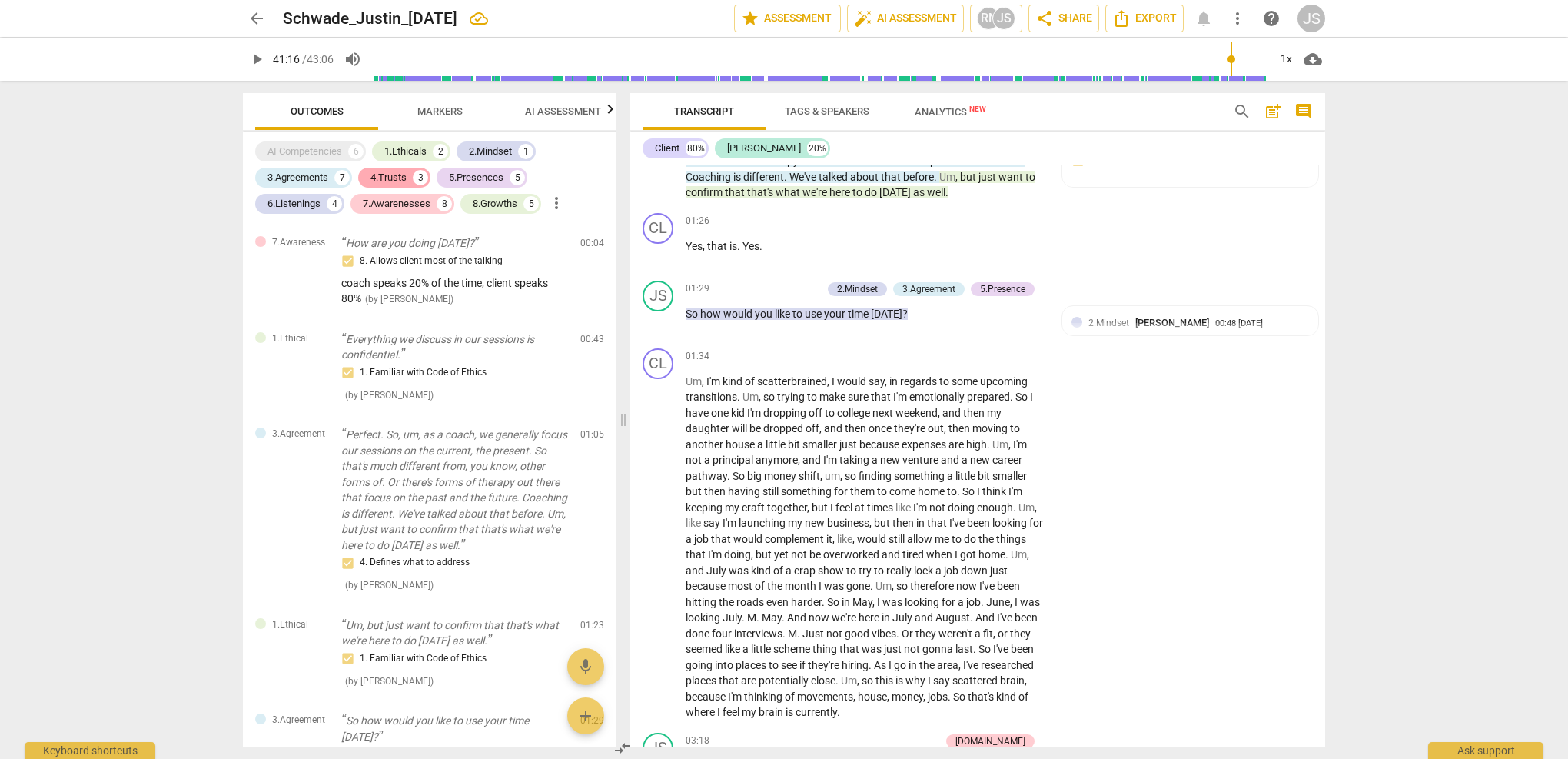
scroll to position [24, 0]
click at [406, 178] on div "4.Trusts" at bounding box center [388, 178] width 36 height 15
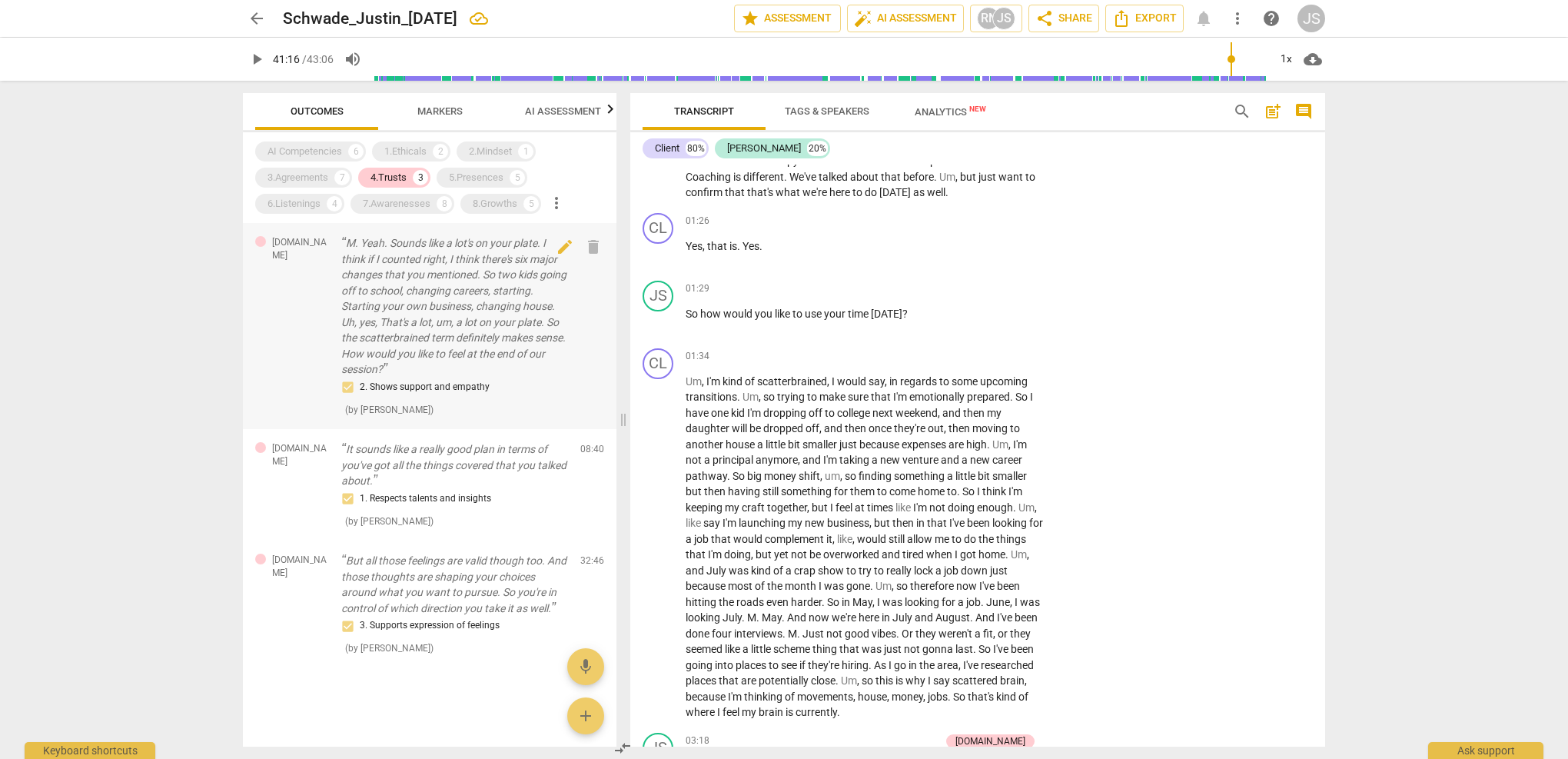
scroll to position [0, 0]
click at [389, 379] on div "2. Shows support and empathy" at bounding box center [454, 388] width 227 height 18
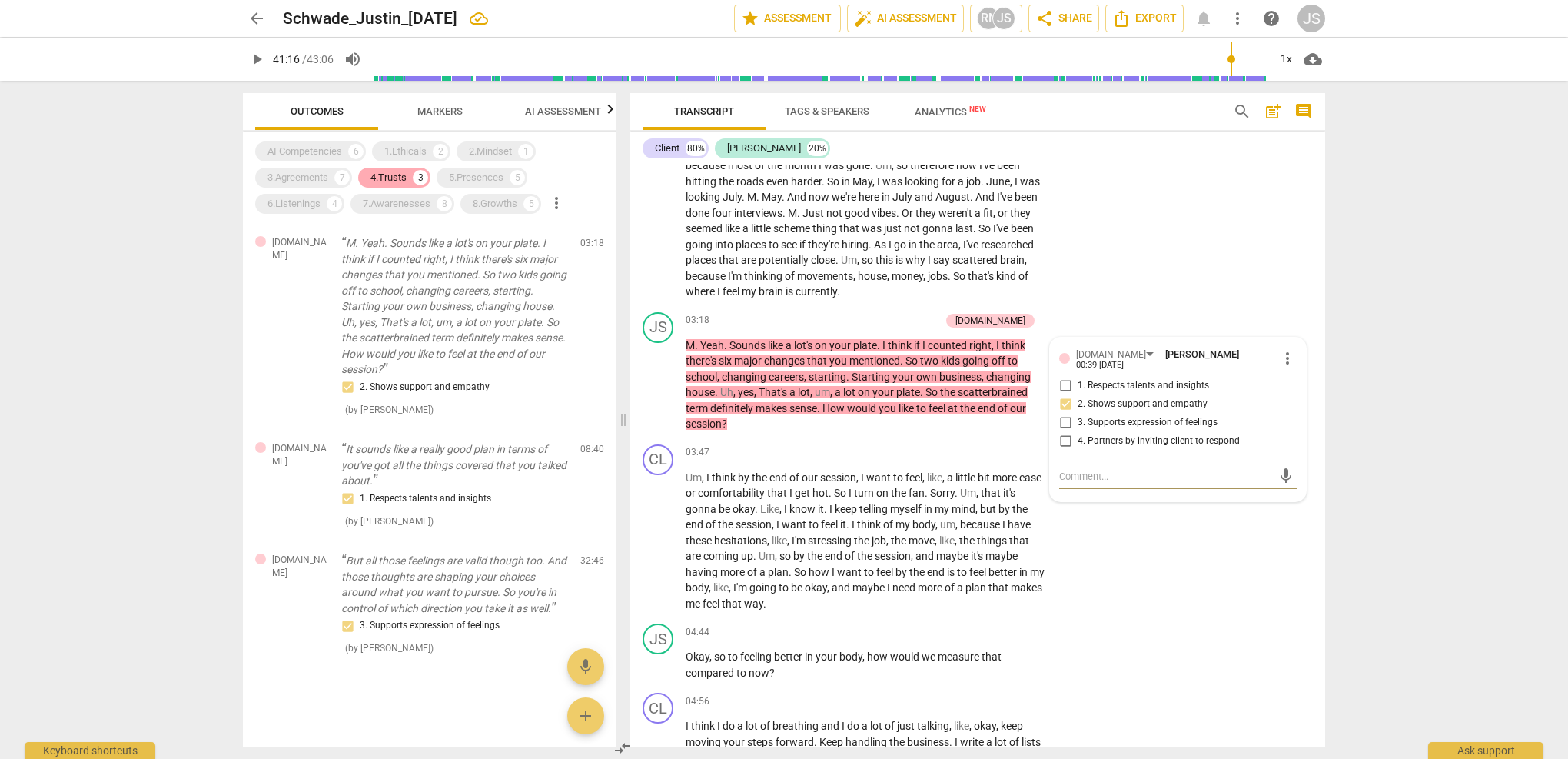
click at [395, 176] on div "4.Trusts" at bounding box center [388, 178] width 36 height 15
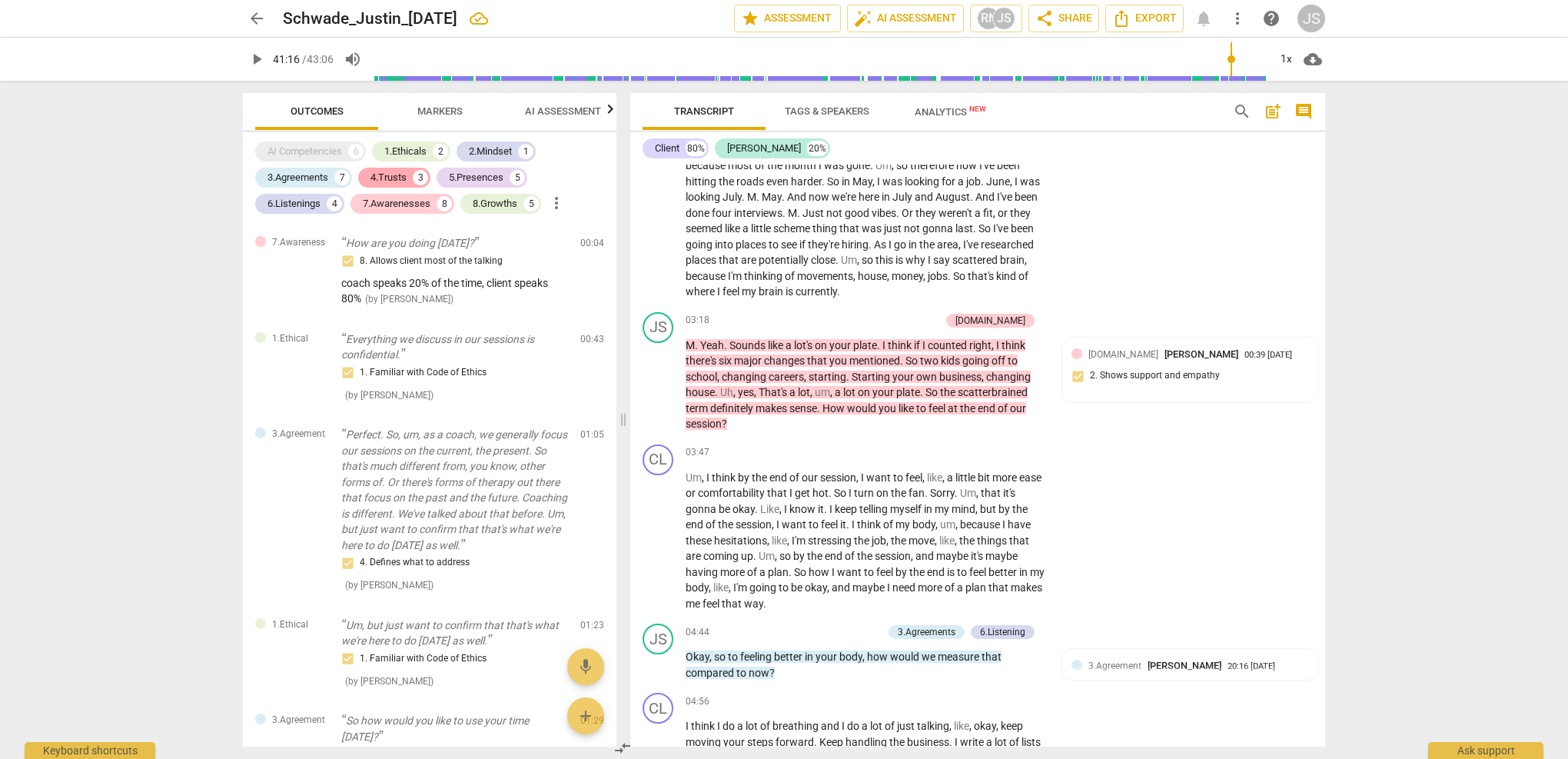
click at [394, 178] on div "4.Trusts" at bounding box center [388, 178] width 36 height 15
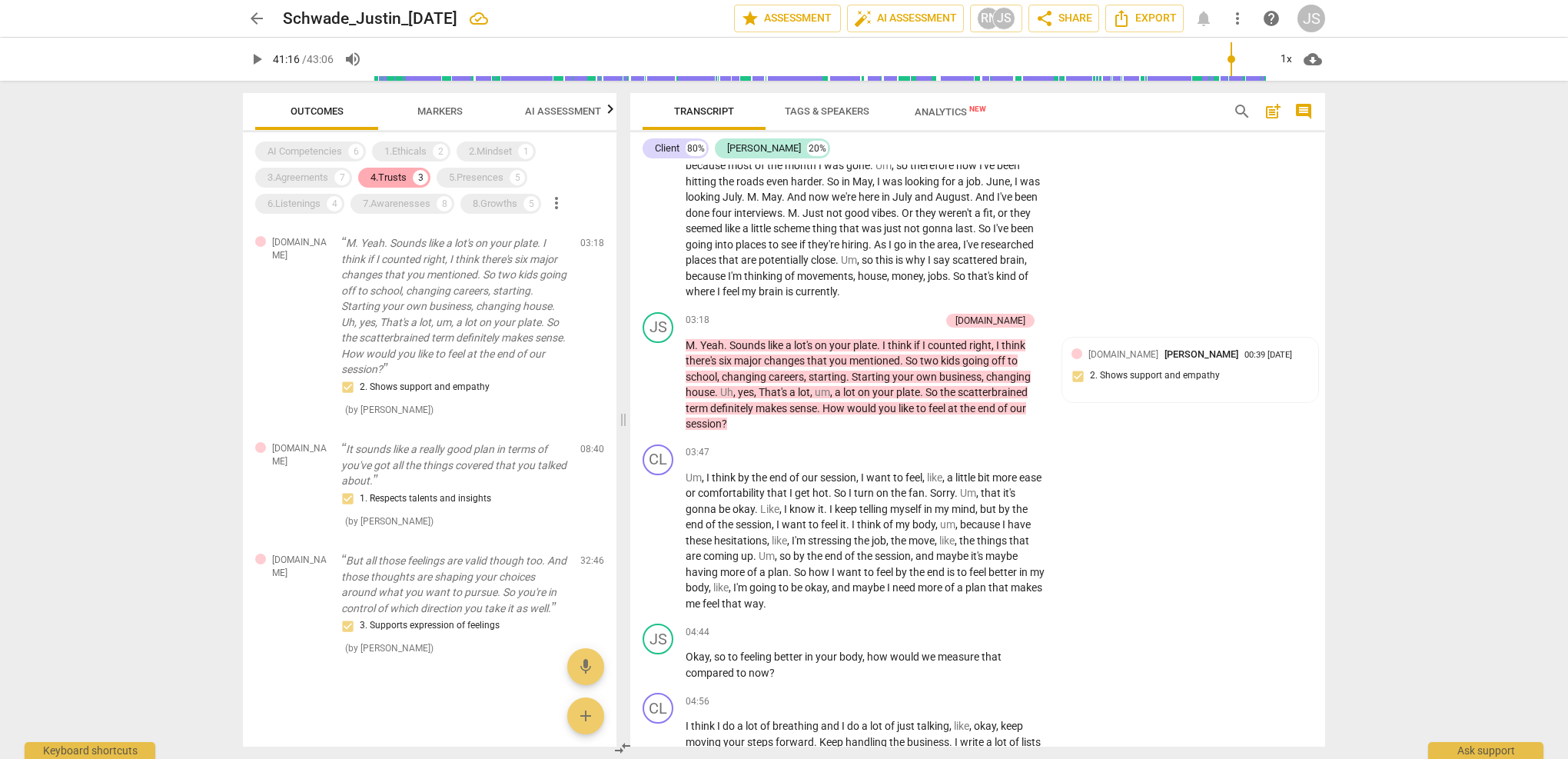
click at [395, 175] on div "4.Trusts" at bounding box center [388, 178] width 36 height 15
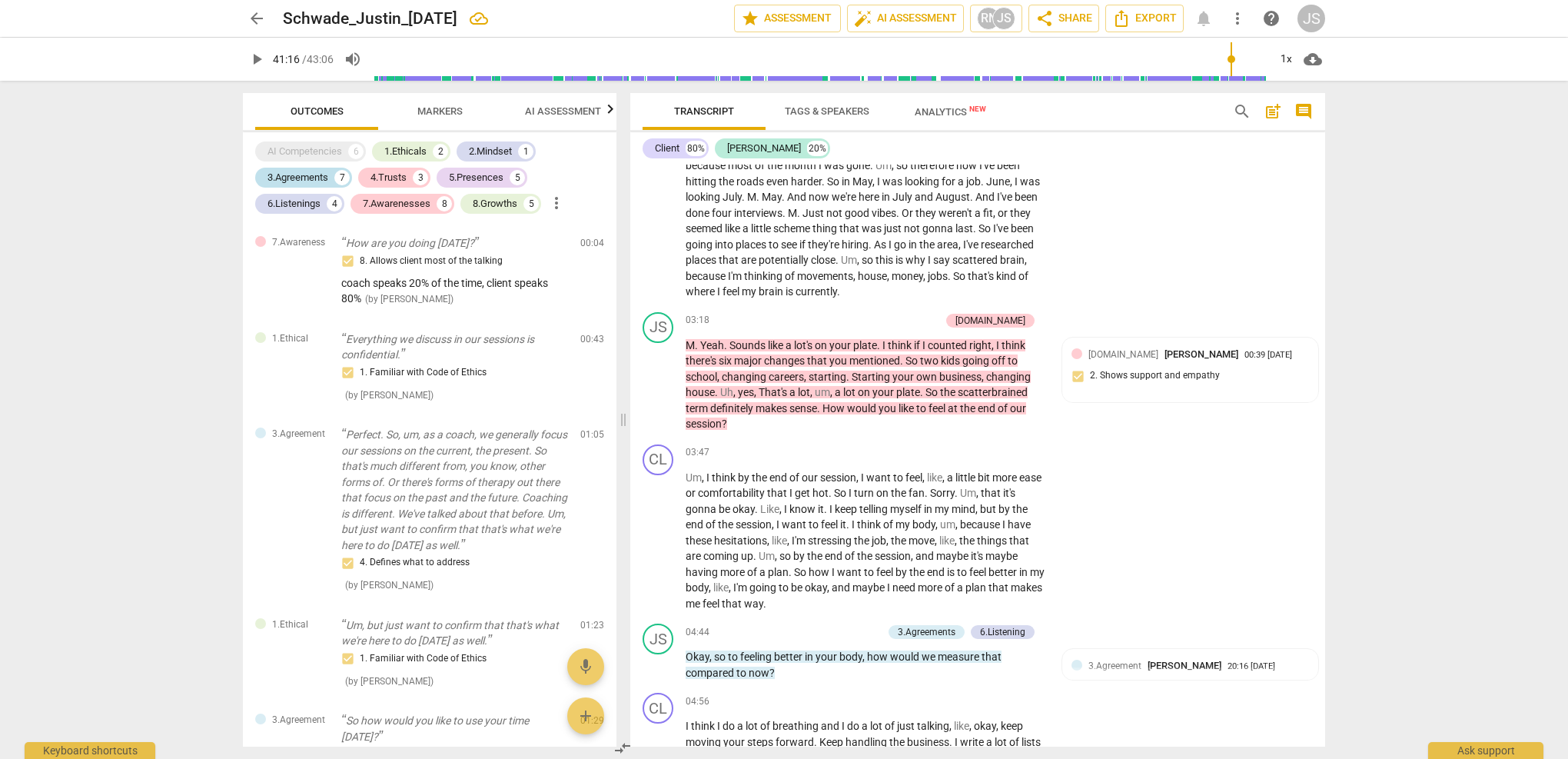
click at [314, 179] on div "3.Agreements" at bounding box center [297, 178] width 61 height 15
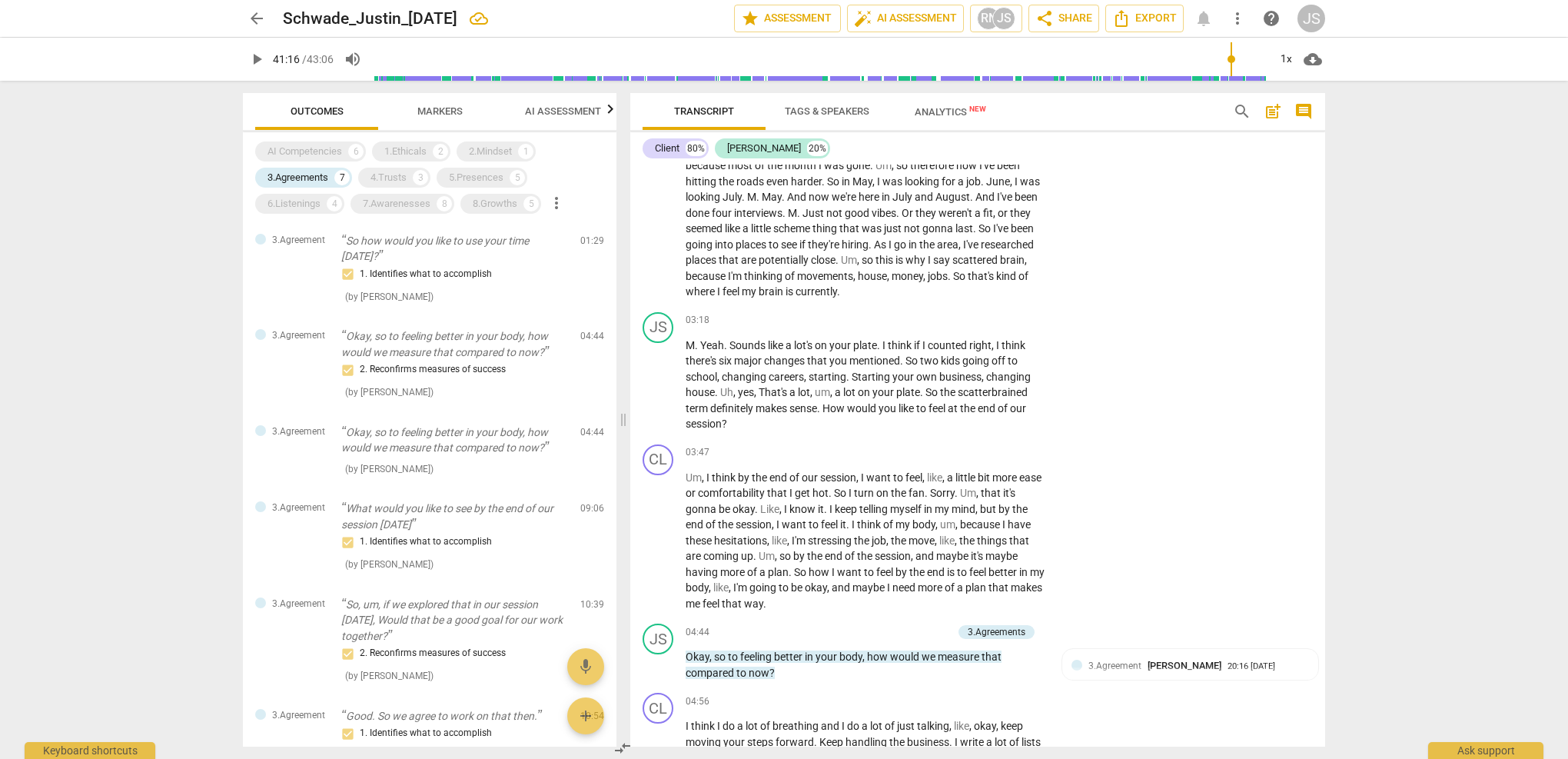
scroll to position [212, 0]
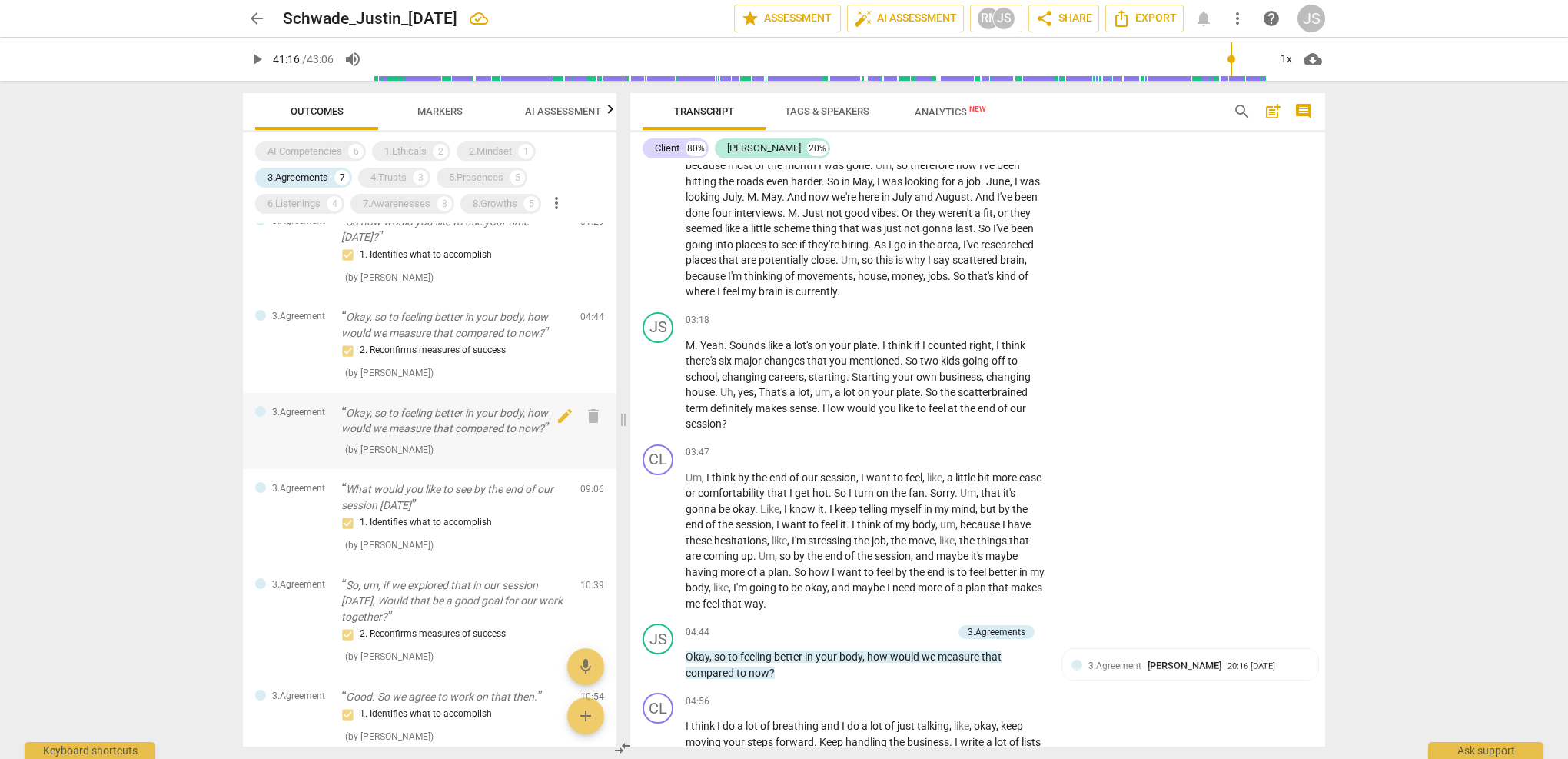
click at [393, 419] on p "Okay, so to feeling better in your body, how would we measure that compared to …" at bounding box center [454, 421] width 227 height 32
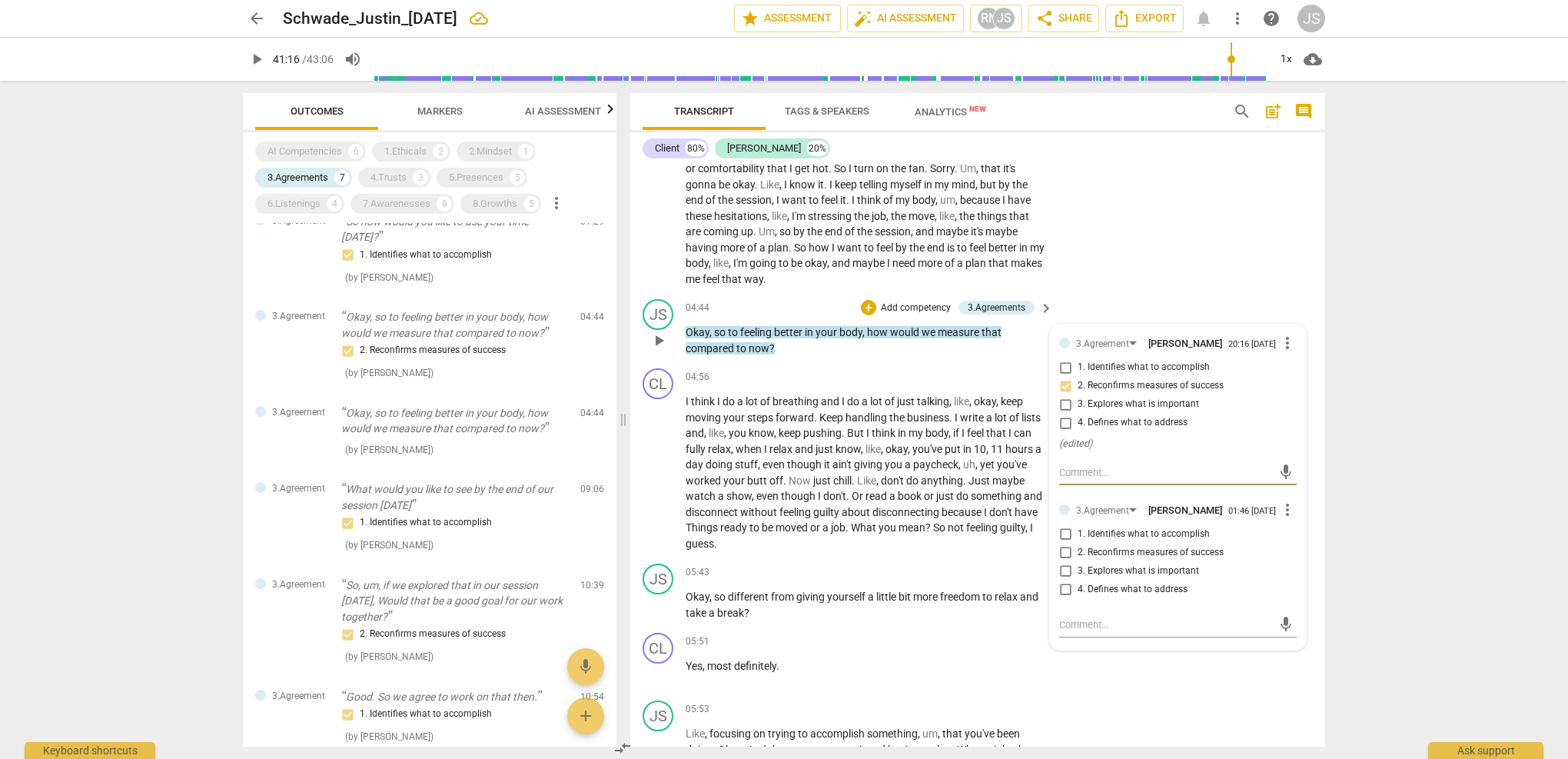
click at [1281, 501] on span "more_vert" at bounding box center [1287, 510] width 18 height 18
click at [1294, 528] on li "Delete" at bounding box center [1299, 524] width 53 height 29
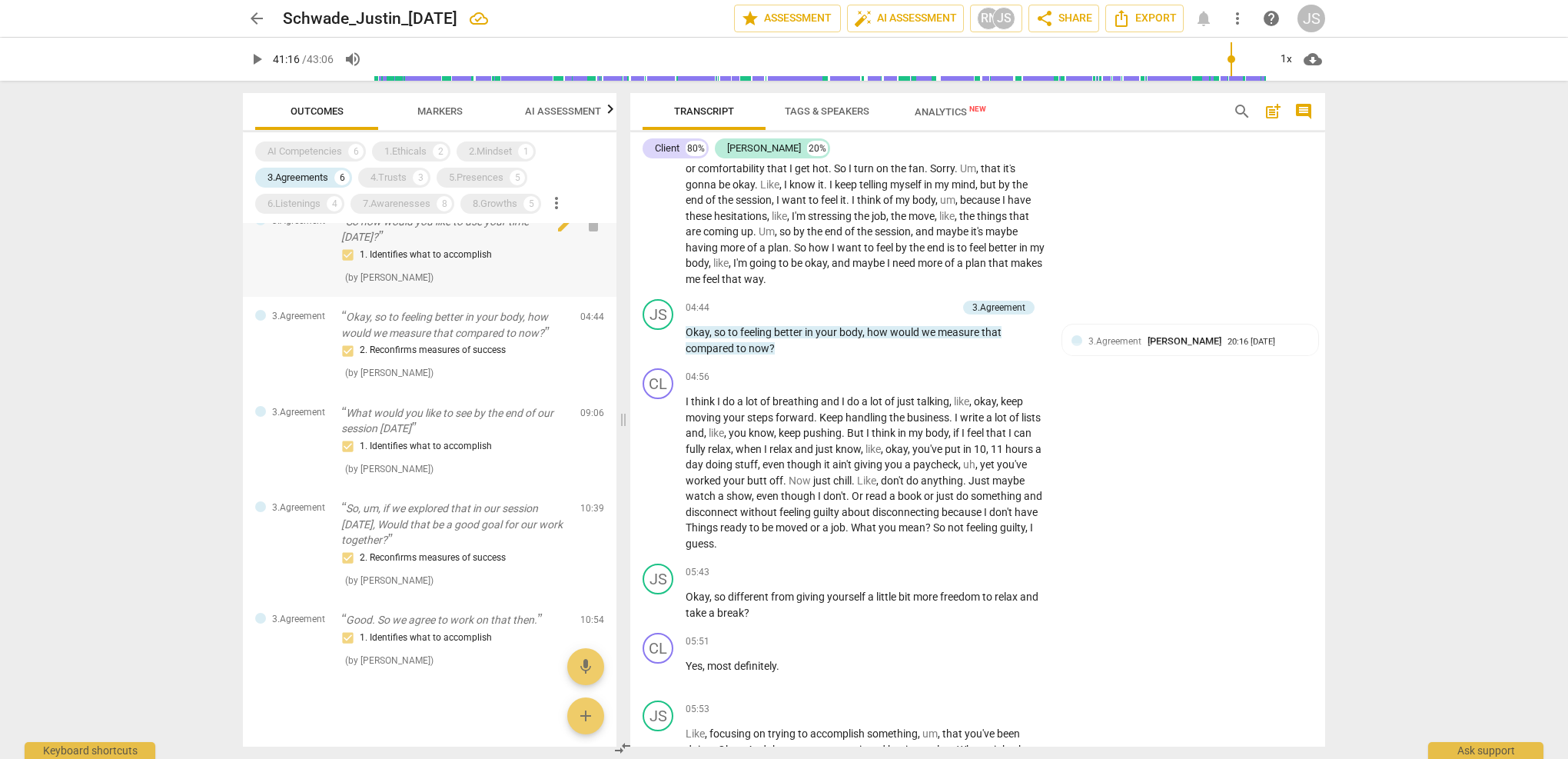
click at [414, 272] on span "( by Justin Schwade )" at bounding box center [389, 278] width 88 height 11
click at [399, 255] on div "1. Identifies what to accomplish" at bounding box center [454, 255] width 227 height 18
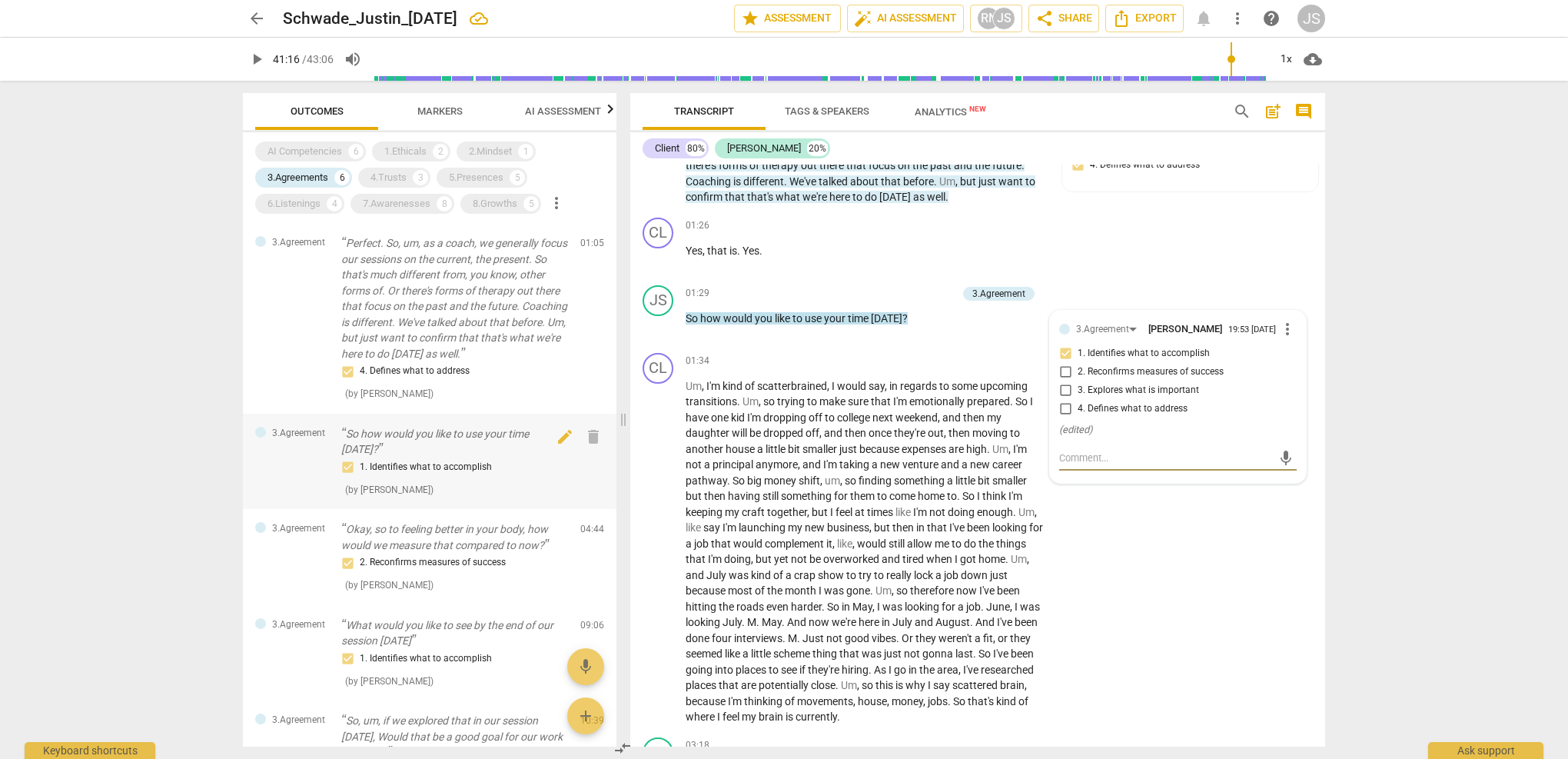
scroll to position [0, 0]
click at [310, 171] on div "3.Agreements" at bounding box center [297, 178] width 61 height 15
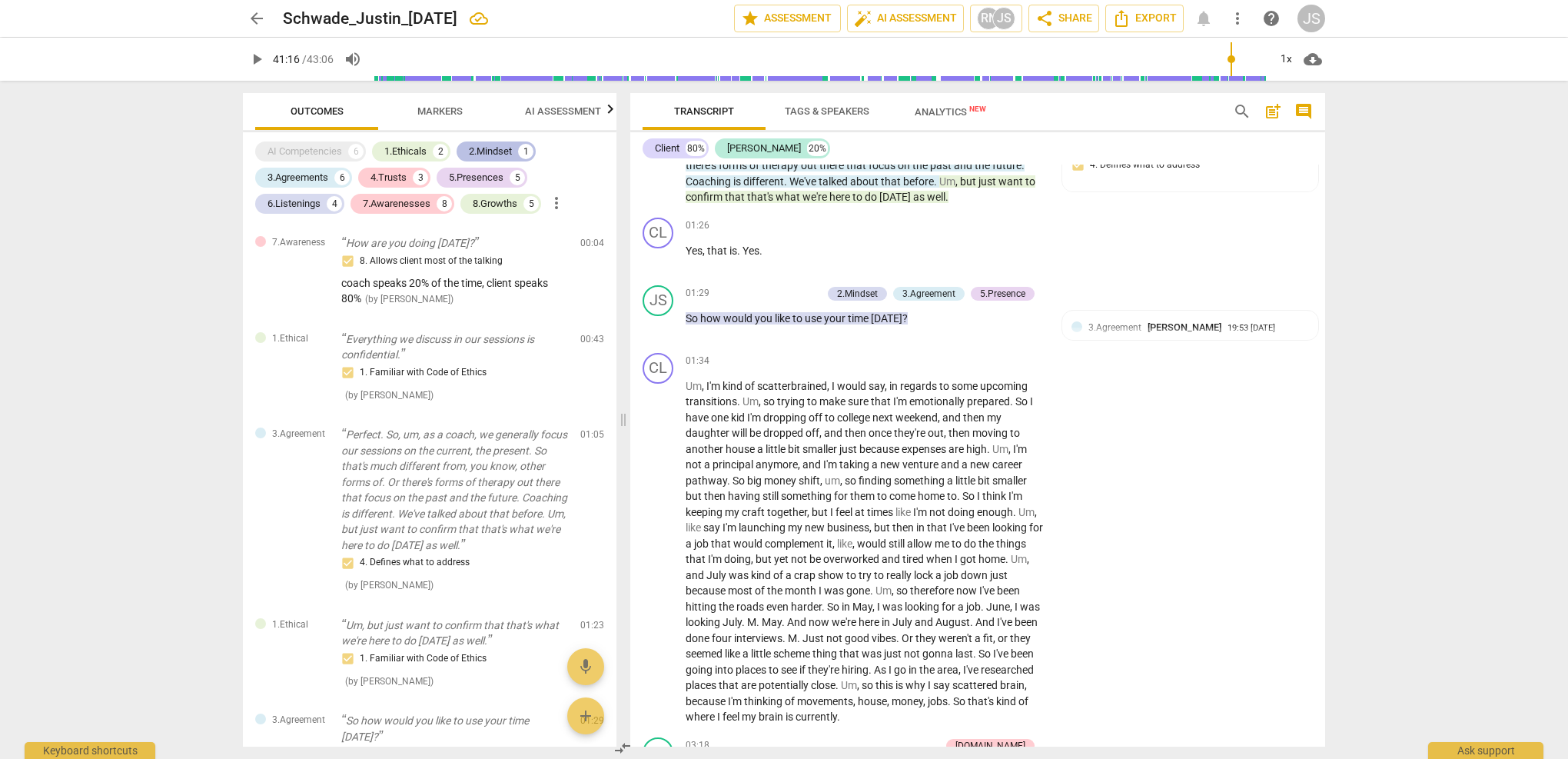
click at [505, 151] on div "2.Mindset" at bounding box center [490, 151] width 43 height 15
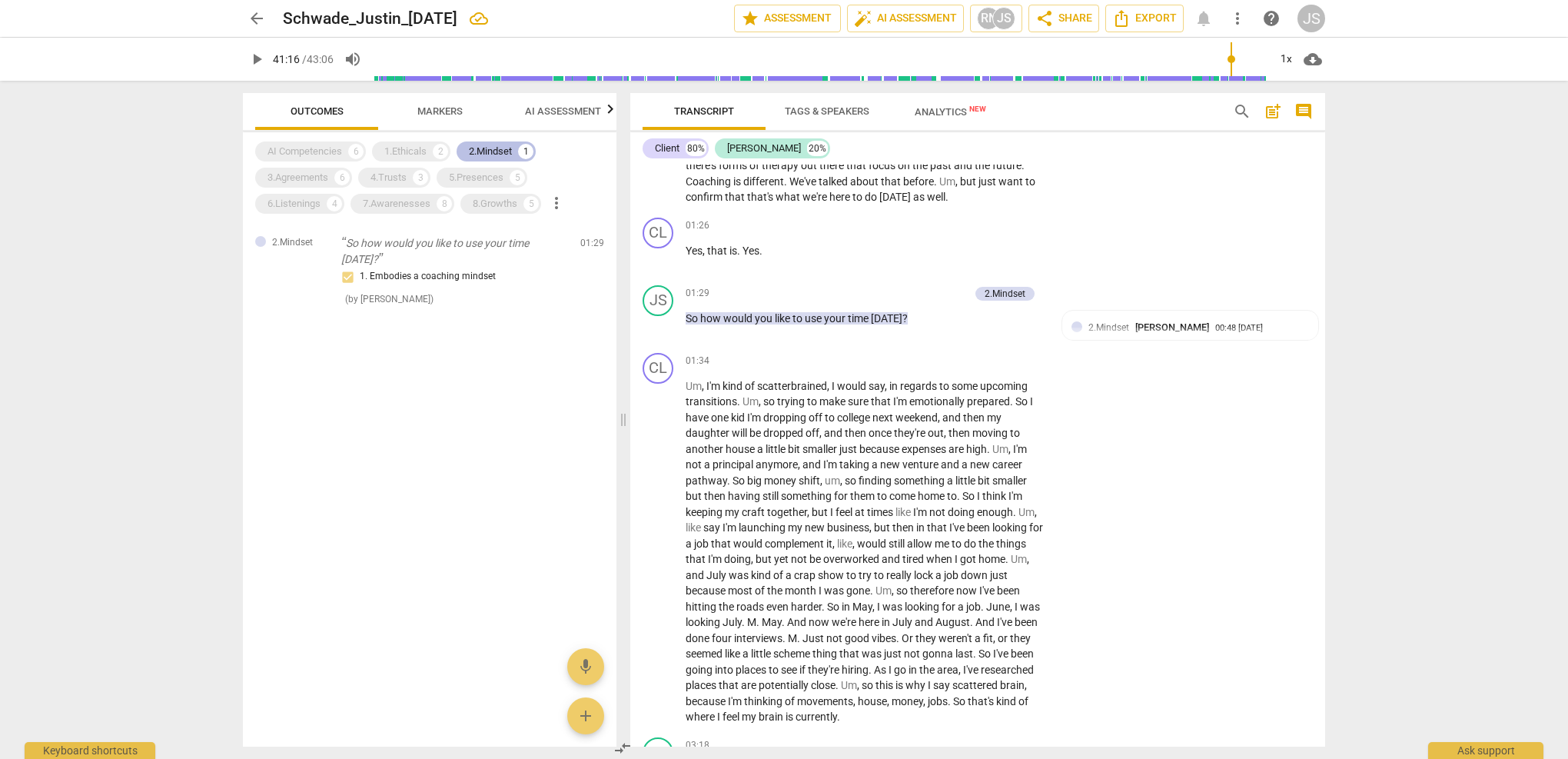
click at [483, 153] on div "2.Mindset" at bounding box center [490, 151] width 43 height 15
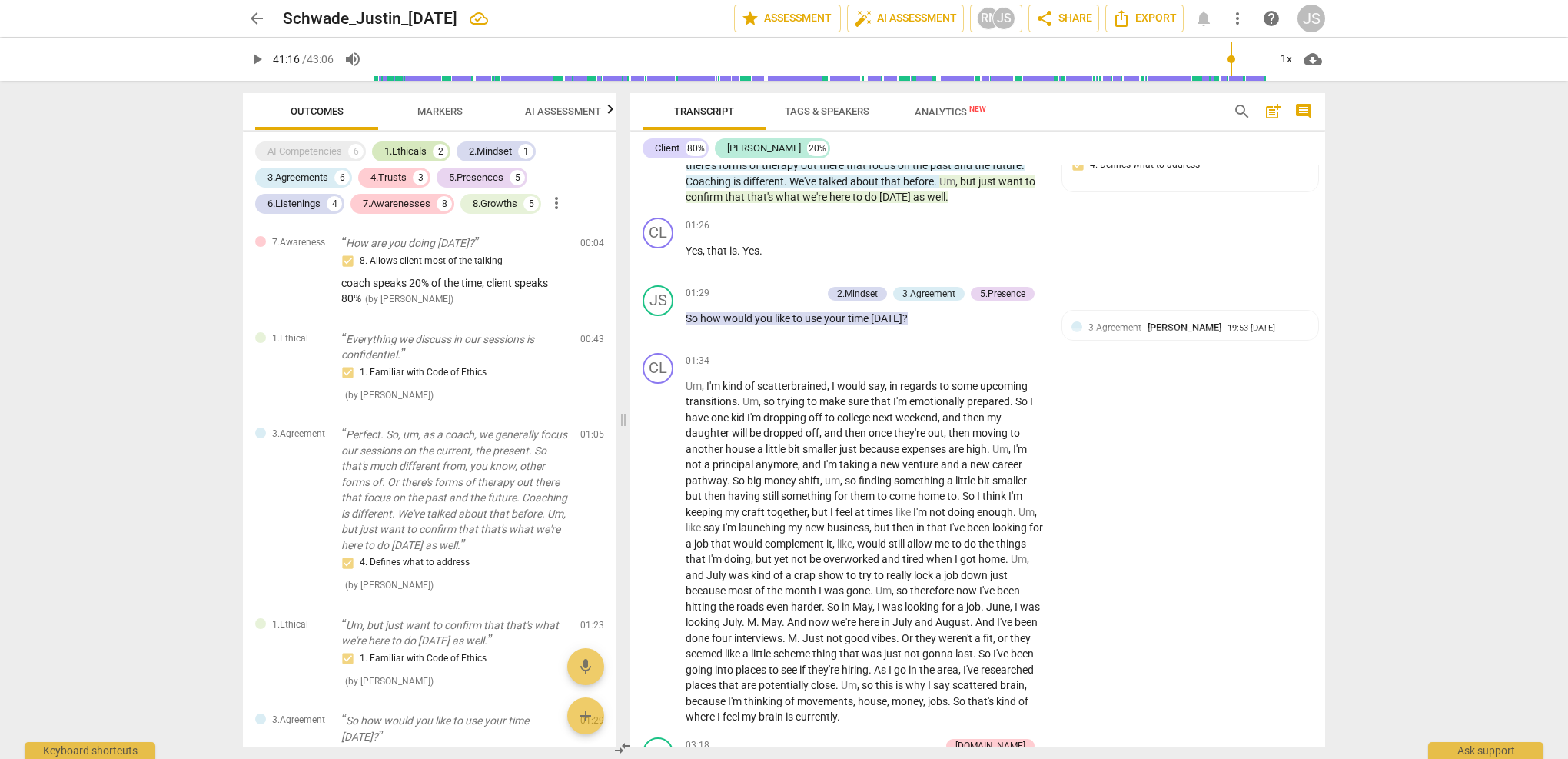
click at [419, 151] on div "1.Ethicals" at bounding box center [405, 151] width 42 height 15
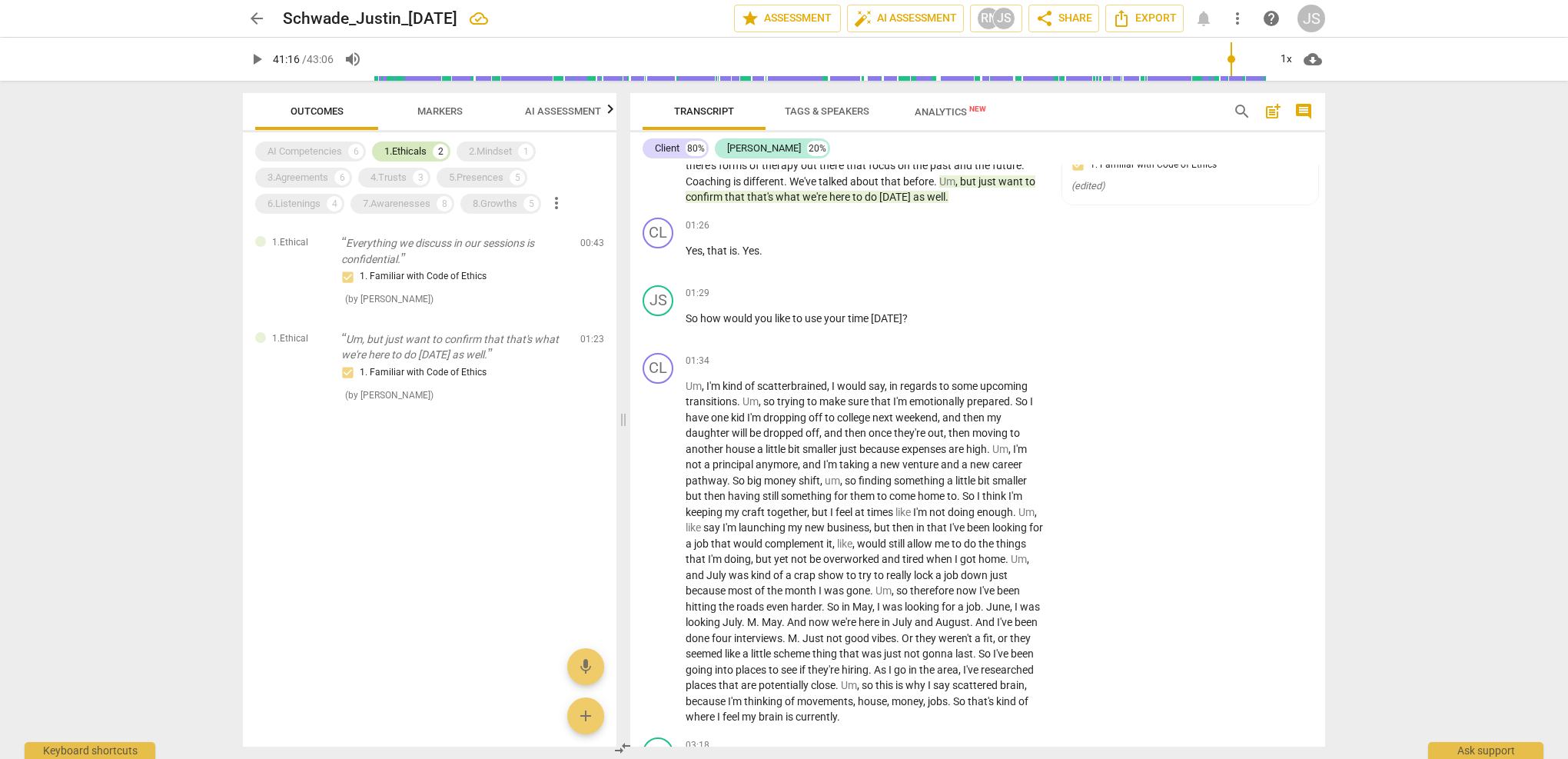
click at [404, 151] on div "1.Ethicals" at bounding box center [405, 151] width 42 height 15
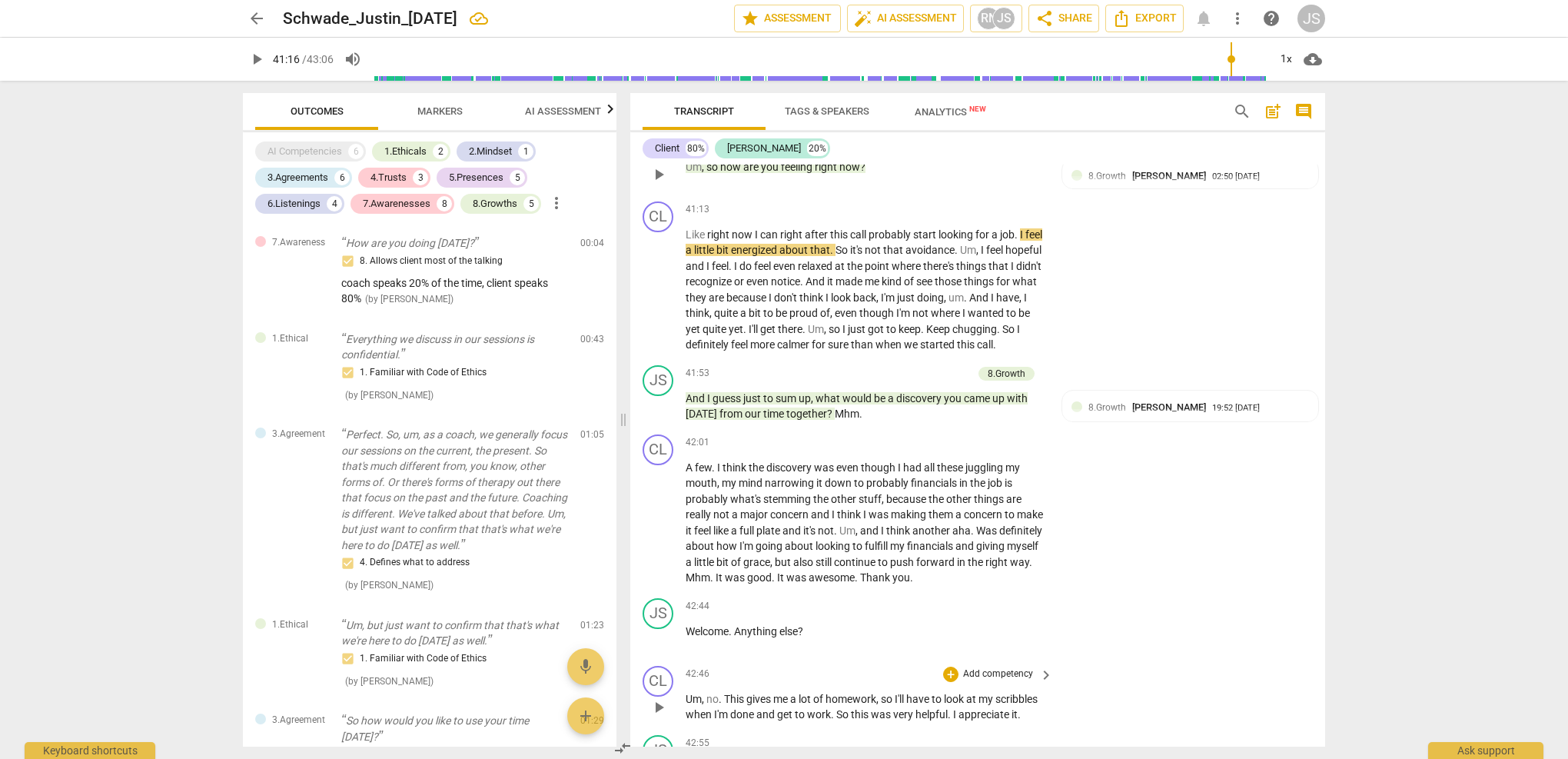
scroll to position [12096, 0]
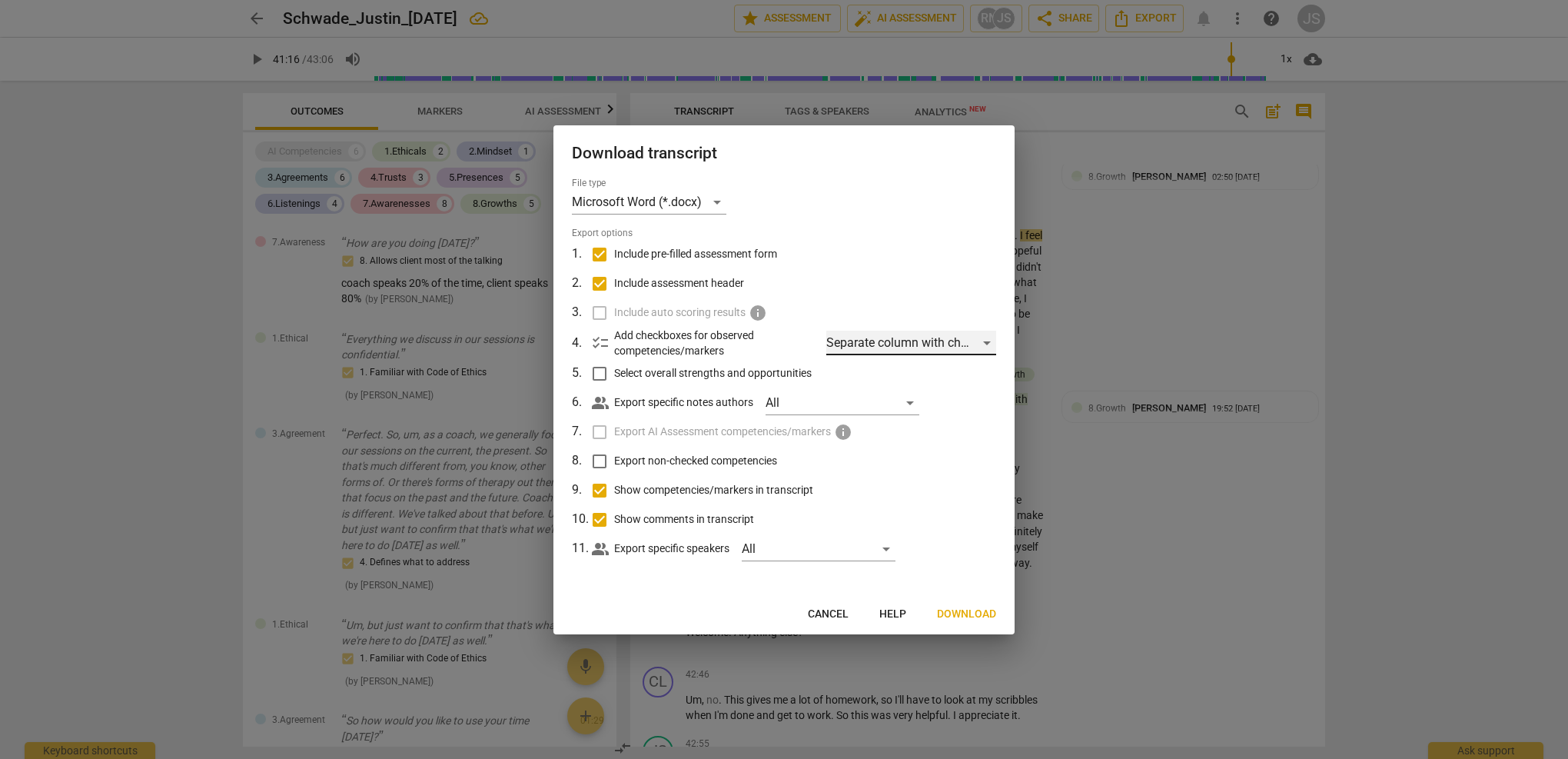
click at [965, 344] on div "Separate column with check marks" at bounding box center [911, 343] width 170 height 25
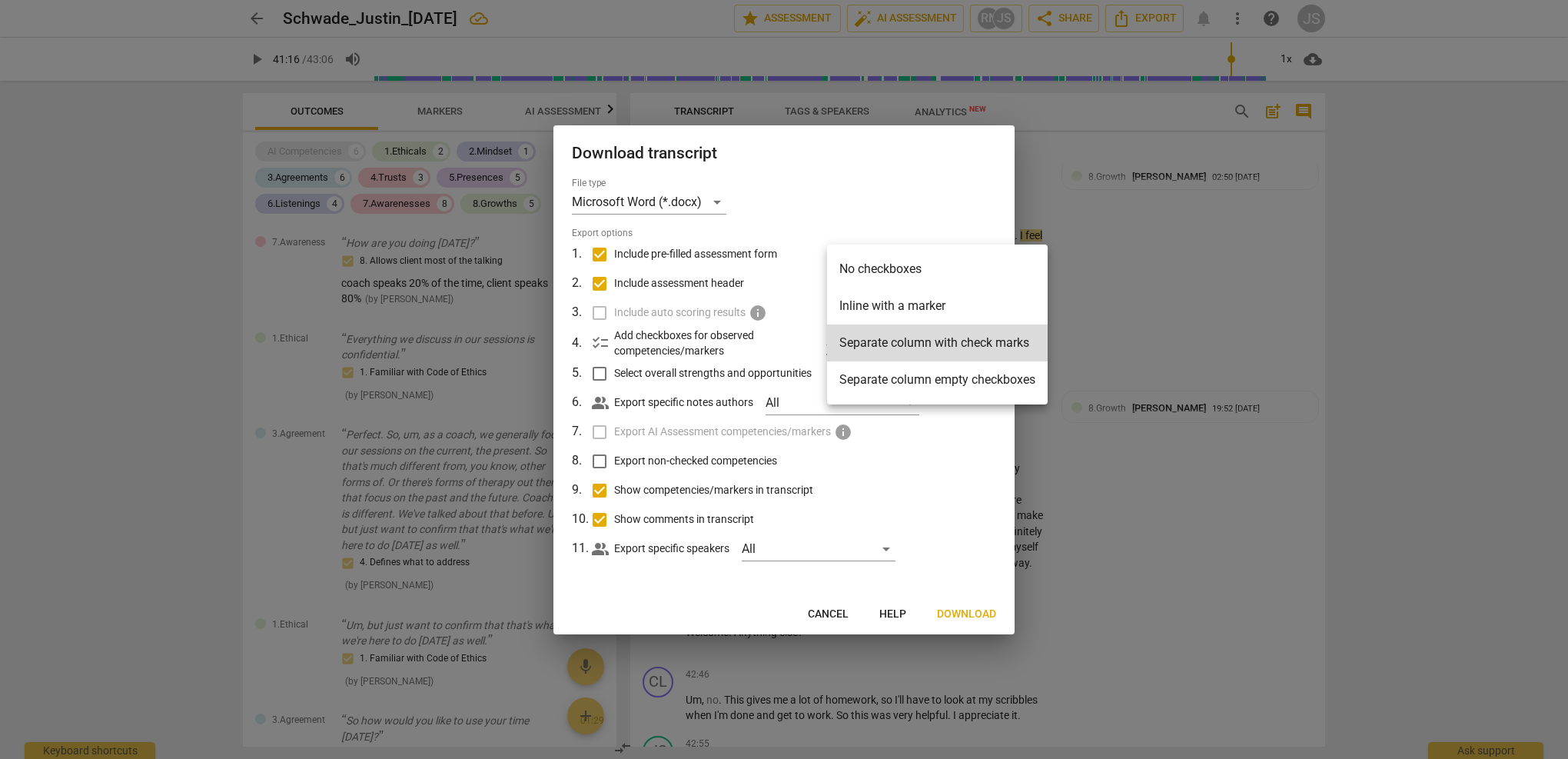
click at [600, 313] on div at bounding box center [784, 379] width 1568 height 759
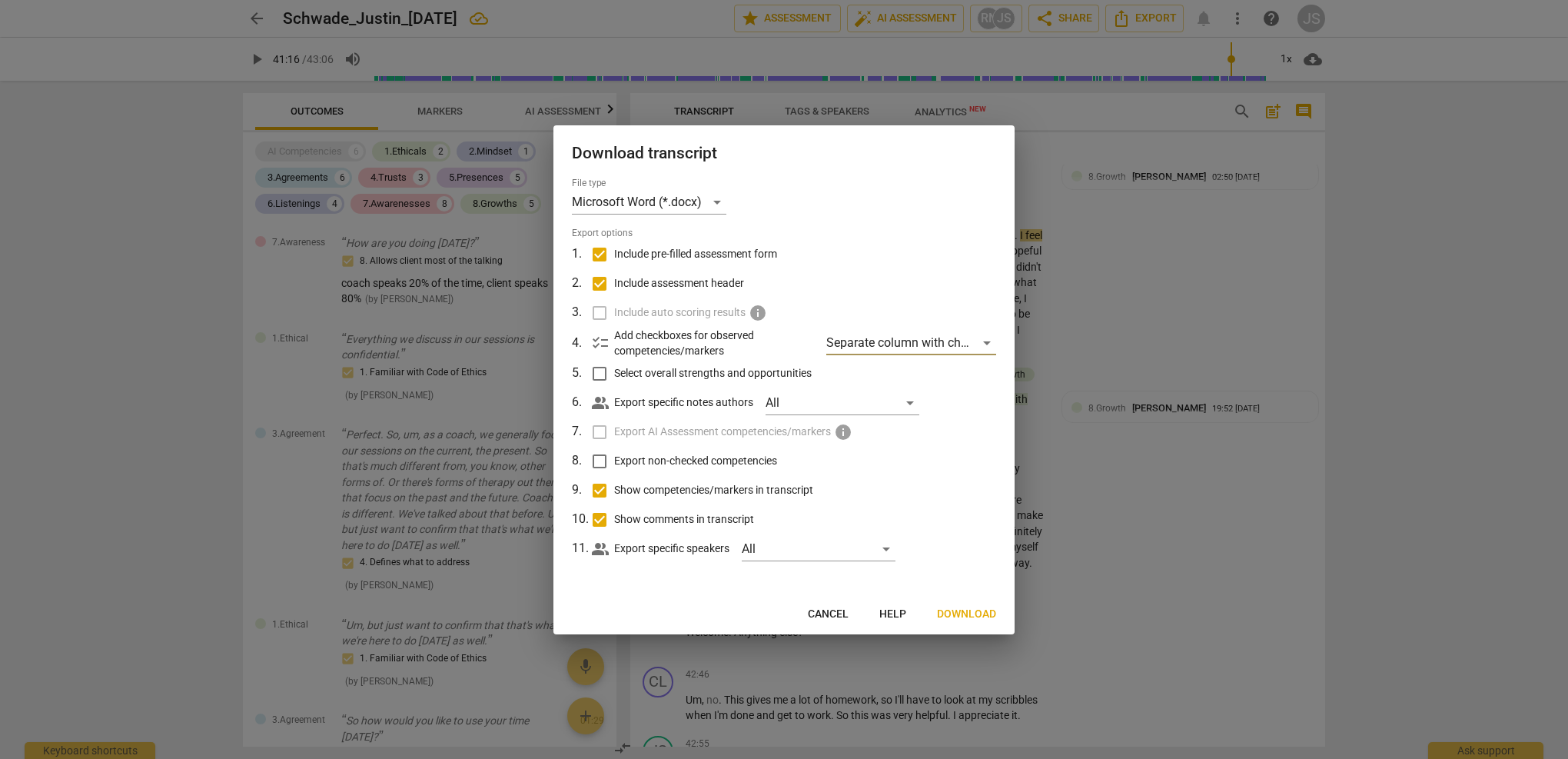
click at [600, 313] on label "Include auto scoring results info" at bounding box center [782, 313] width 403 height 29
click at [811, 397] on div "All" at bounding box center [842, 403] width 154 height 25
click at [818, 359] on div at bounding box center [784, 379] width 1568 height 759
click at [982, 611] on span "Download" at bounding box center [966, 614] width 59 height 15
